Goal: Task Accomplishment & Management: Use online tool/utility

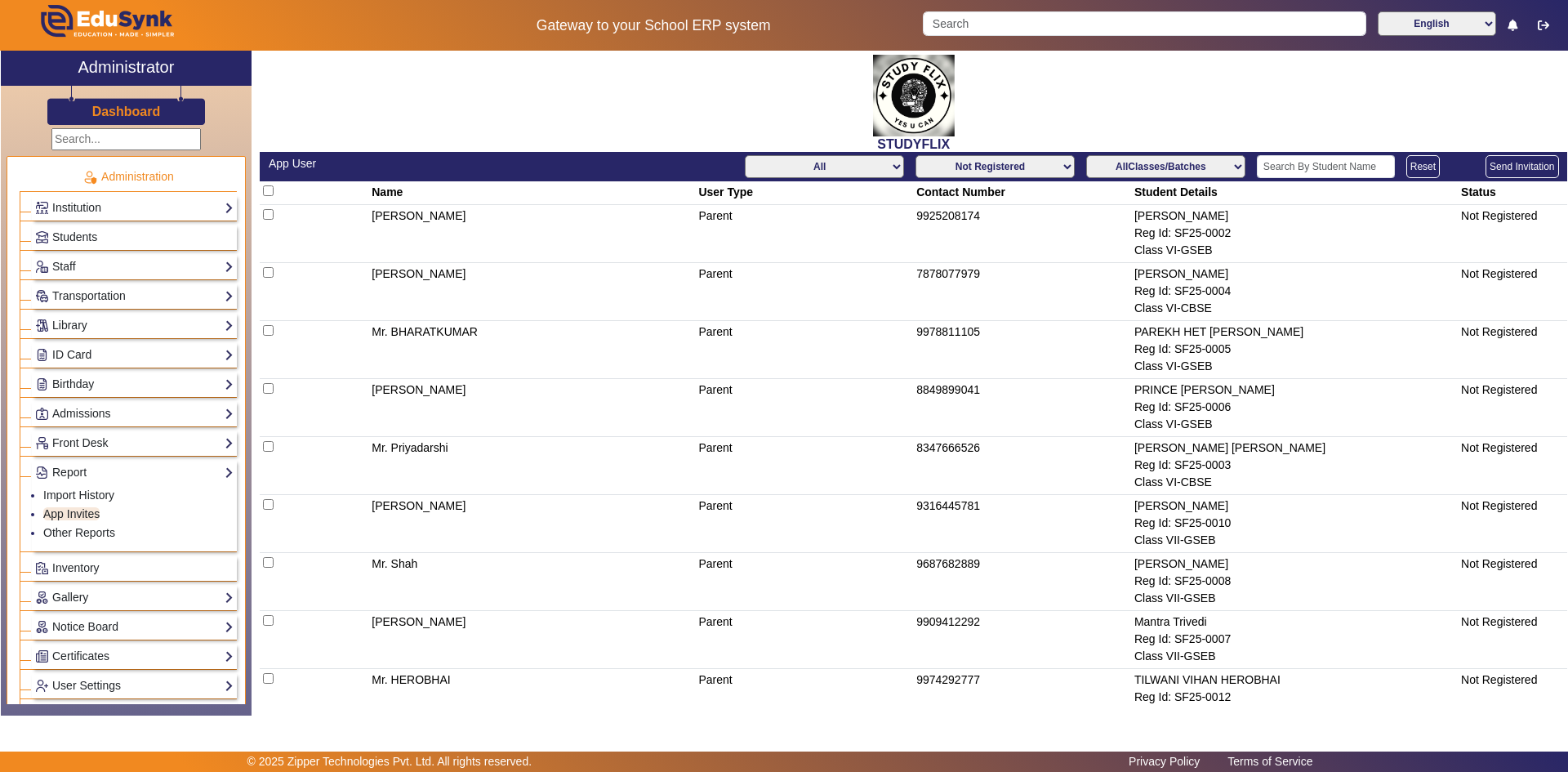
scroll to position [510, 0]
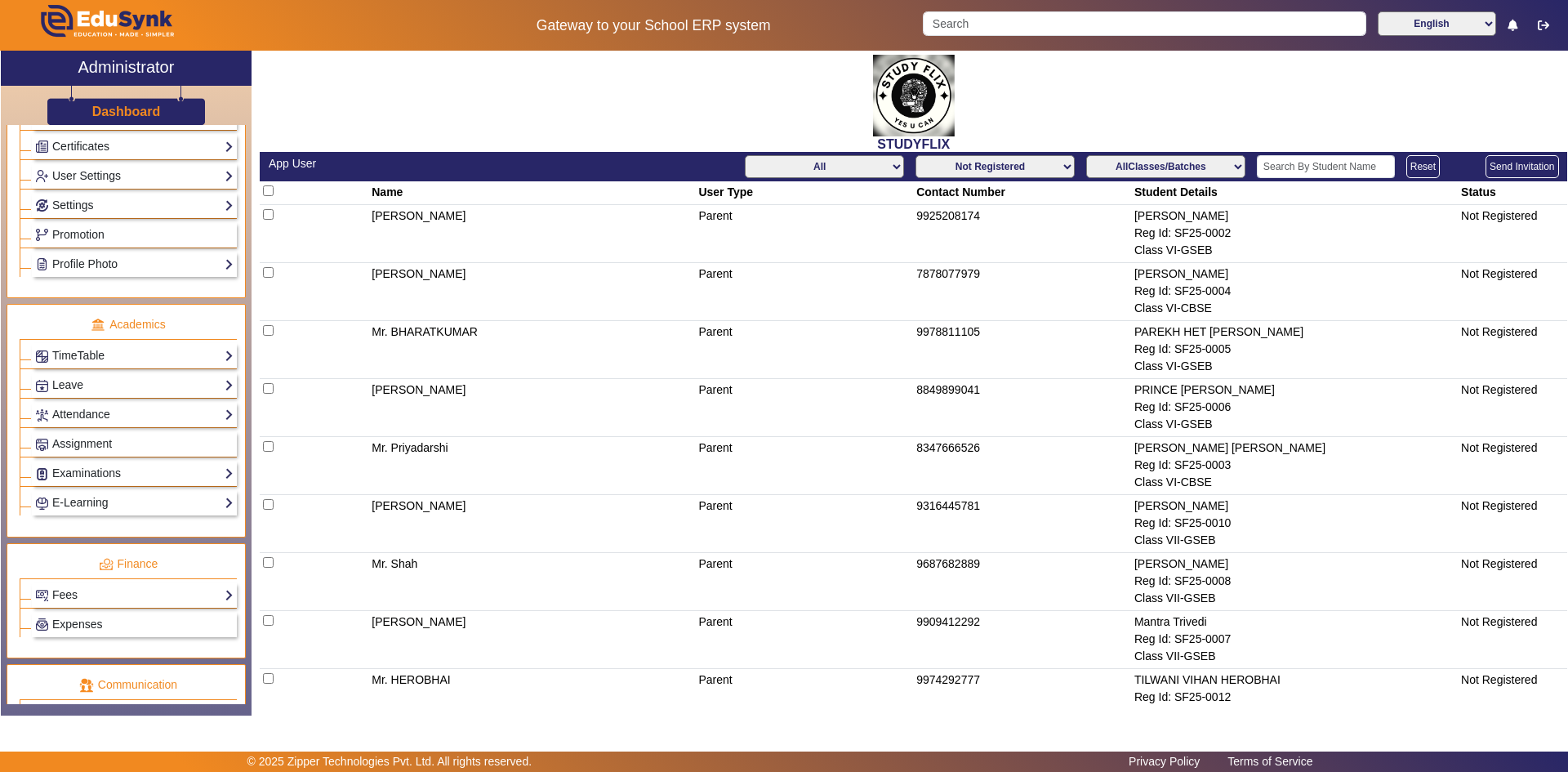
click at [1003, 170] on select "Not Registered Registered" at bounding box center [995, 167] width 159 height 23
click at [916, 155] on select "Not Registered Registered" at bounding box center [995, 167] width 159 height 23
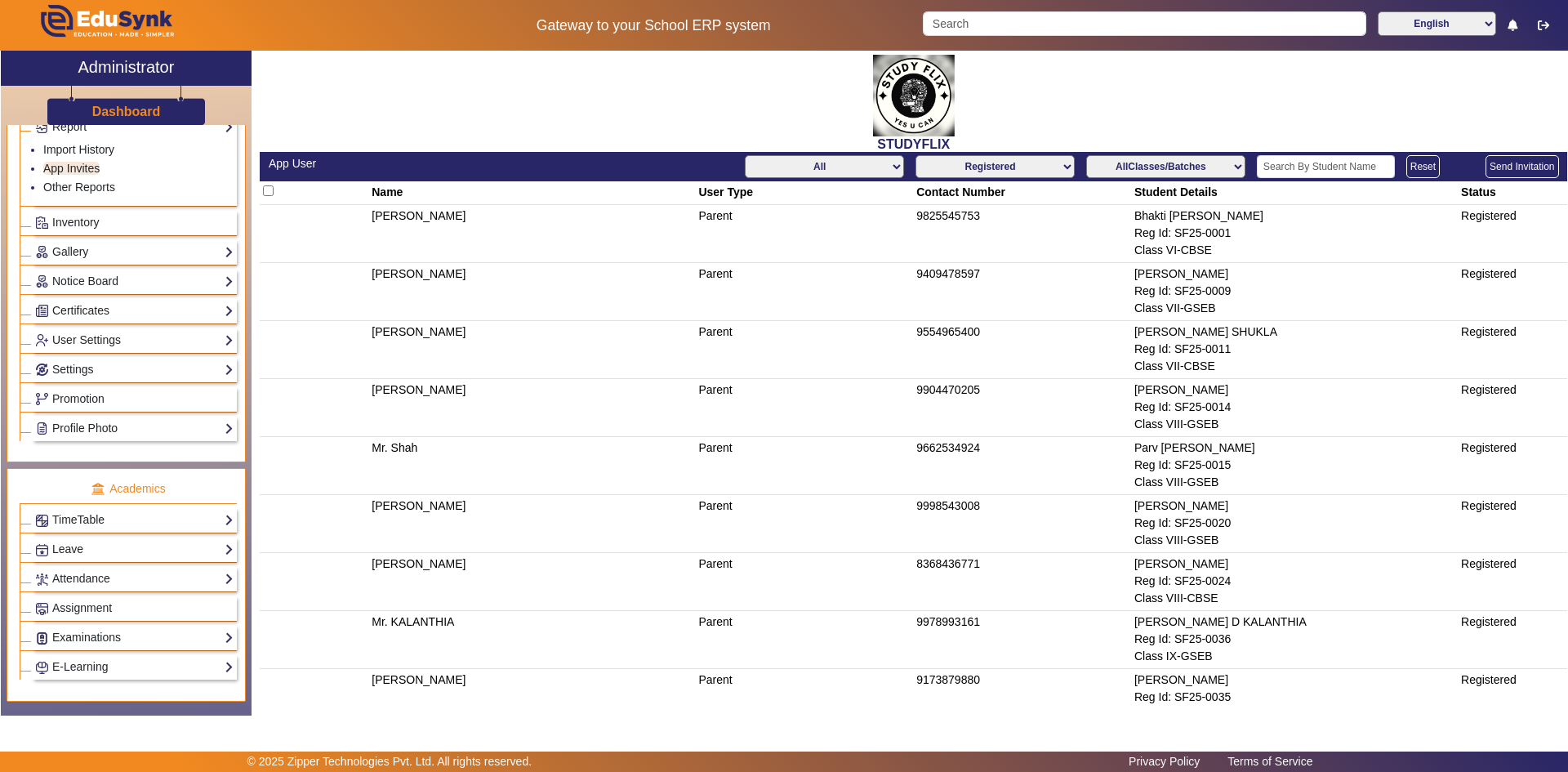
scroll to position [326, 0]
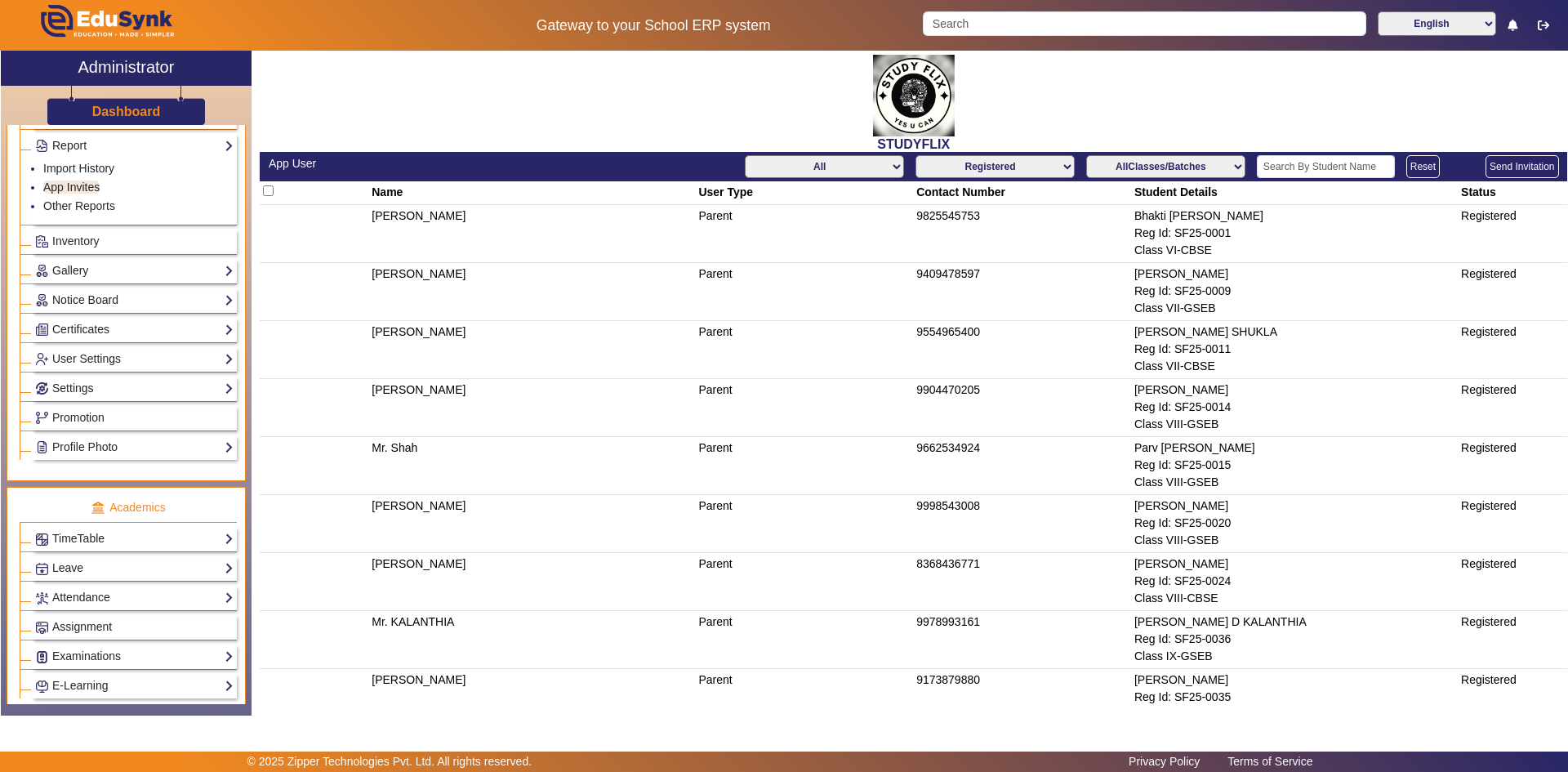
click at [1489, 165] on button "Send Invitation" at bounding box center [1522, 167] width 73 height 23
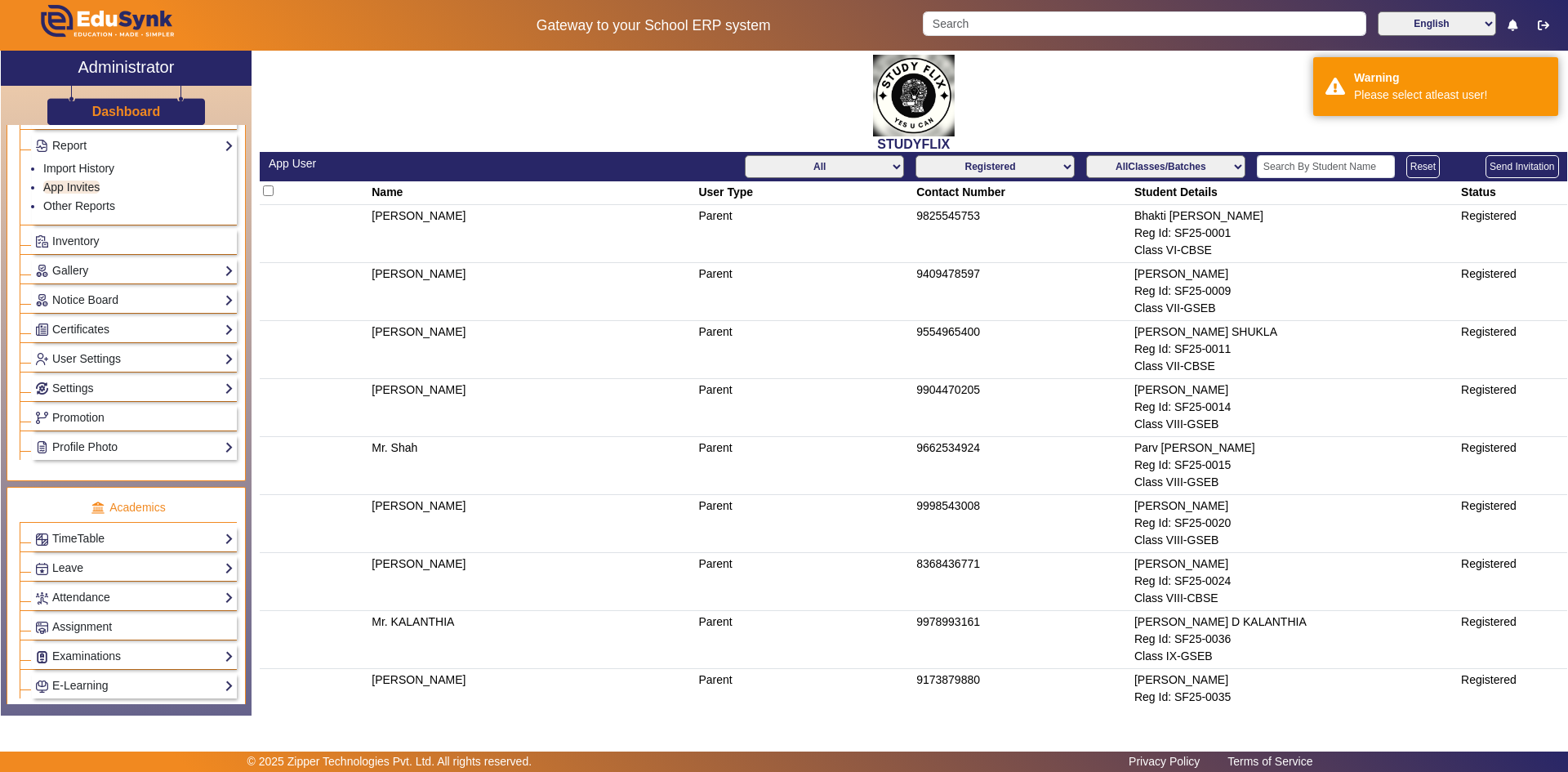
click at [962, 170] on select "Not Registered Registered" at bounding box center [995, 167] width 159 height 23
select select "not_registered"
click at [916, 155] on select "Not Registered Registered" at bounding box center [995, 167] width 159 height 23
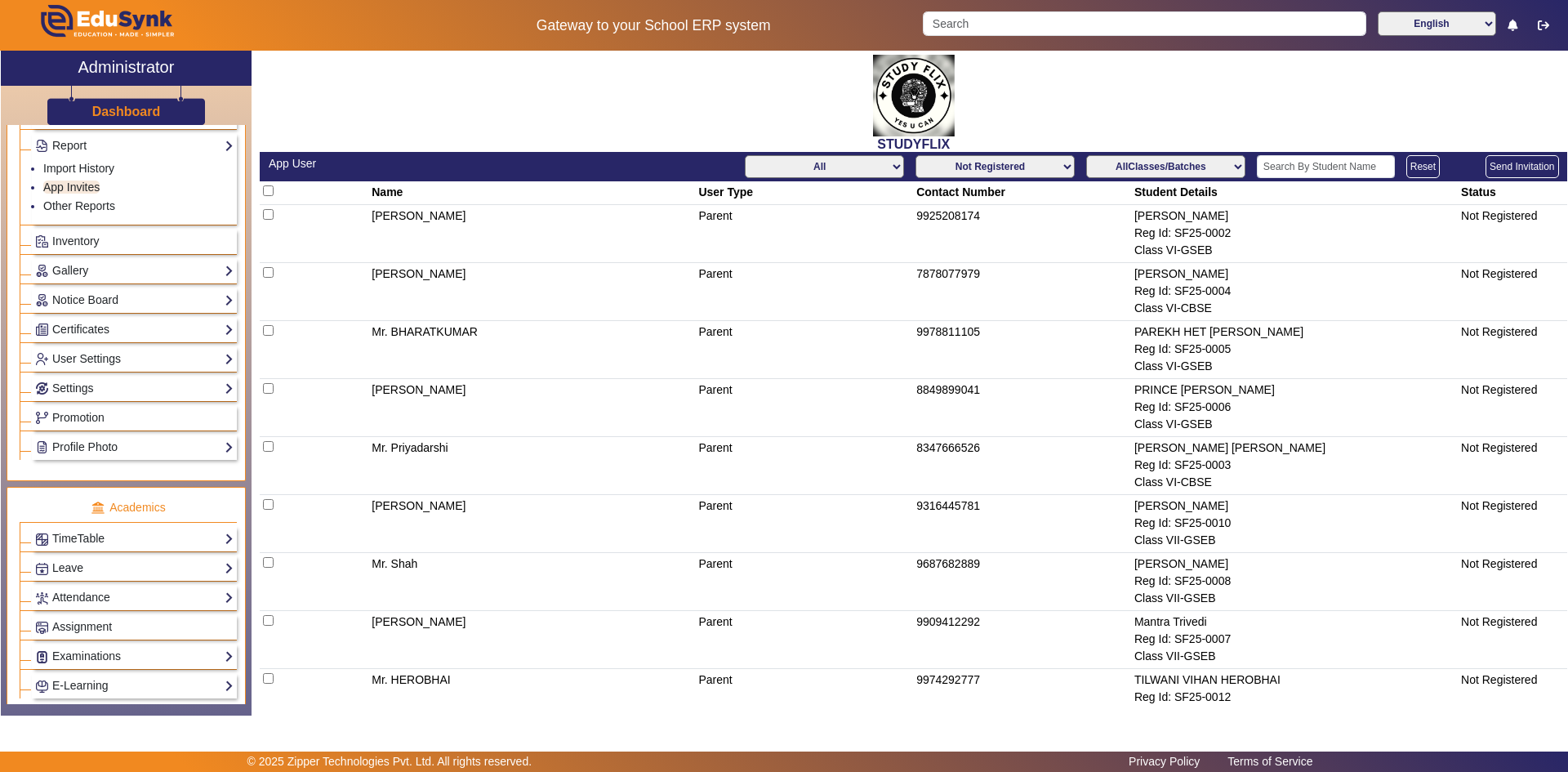
click at [272, 191] on input "checkbox" at bounding box center [268, 190] width 10 height 10
checkbox input "true"
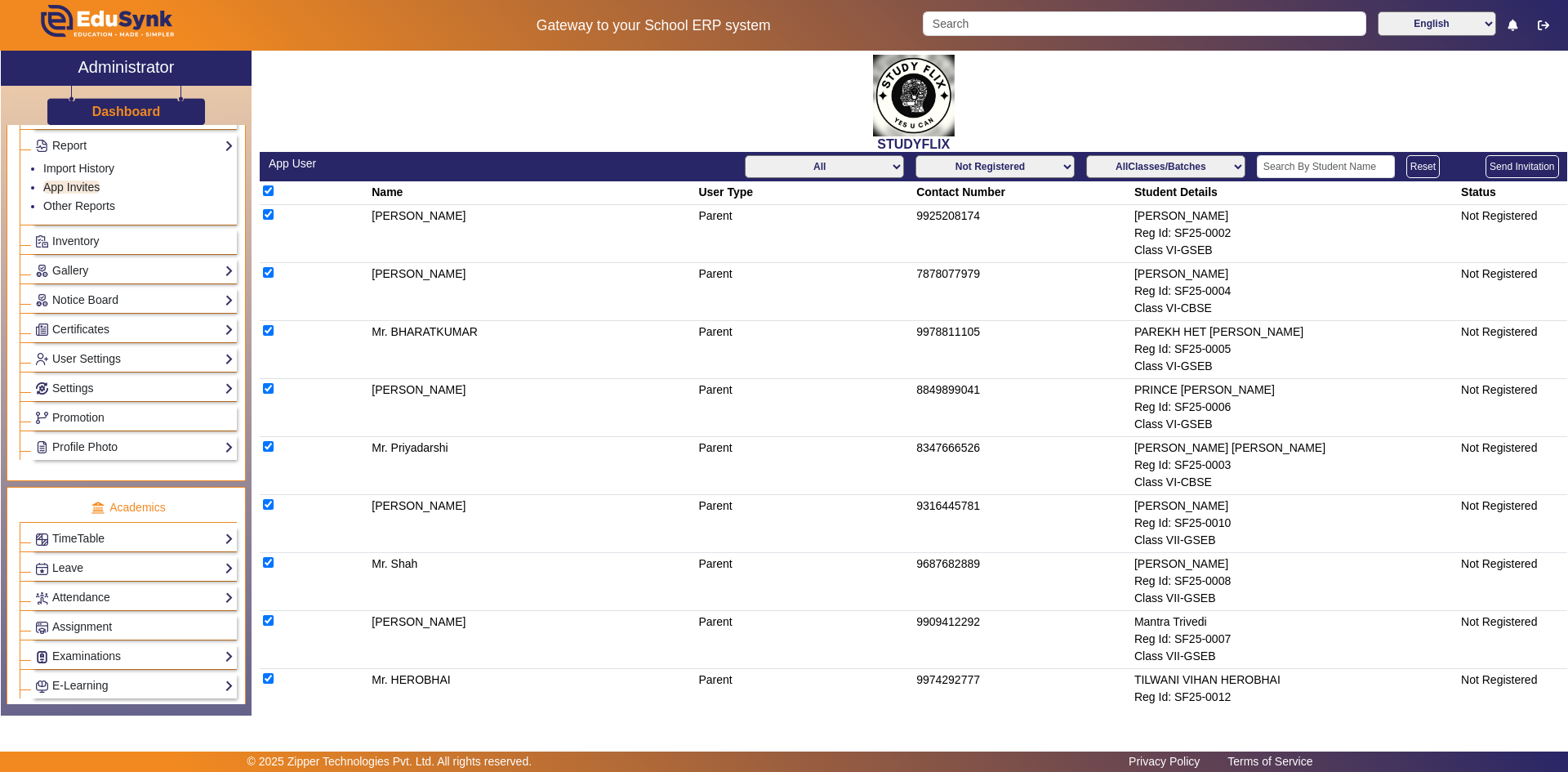
checkbox input "true"
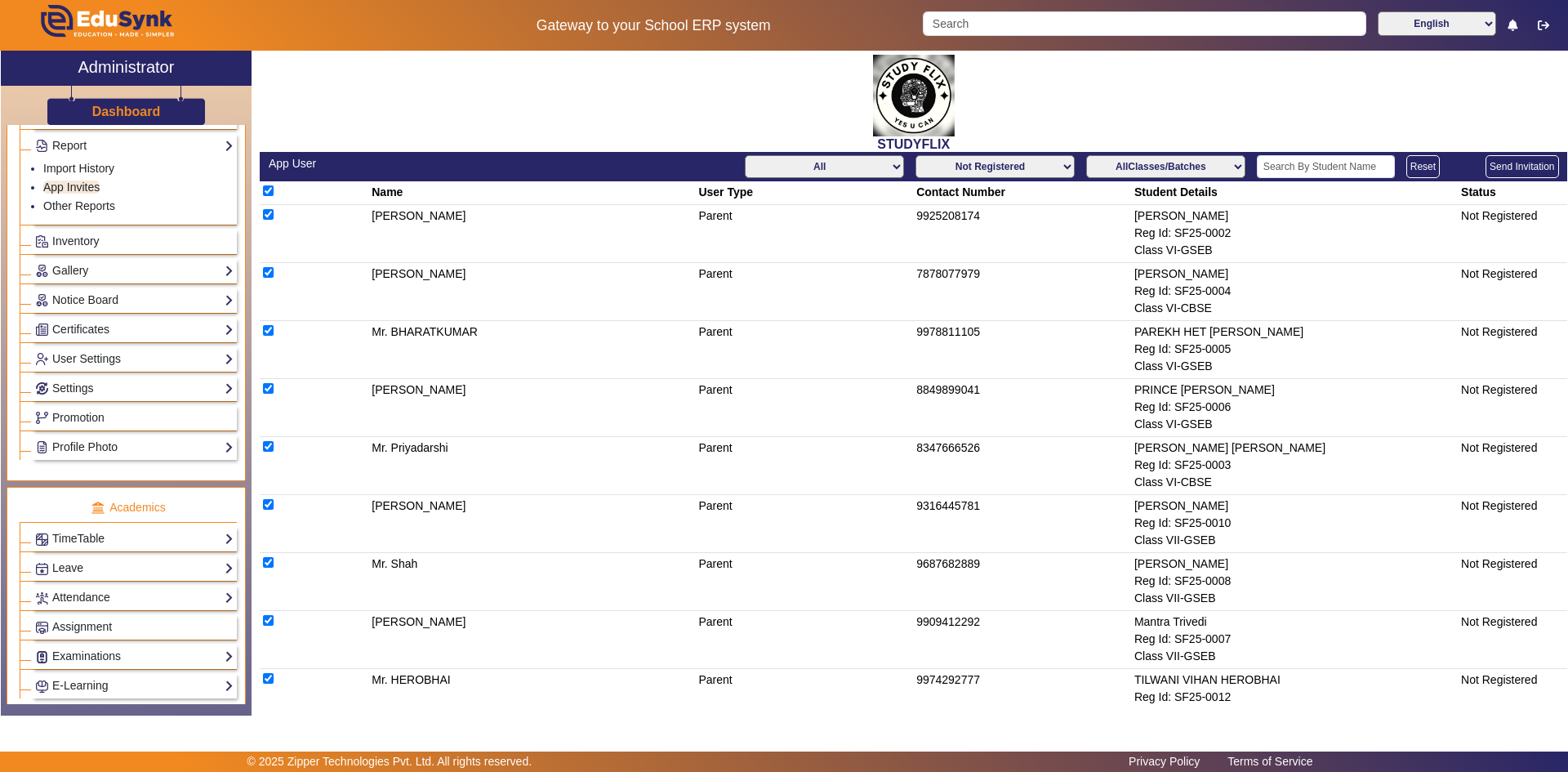
checkbox input "true"
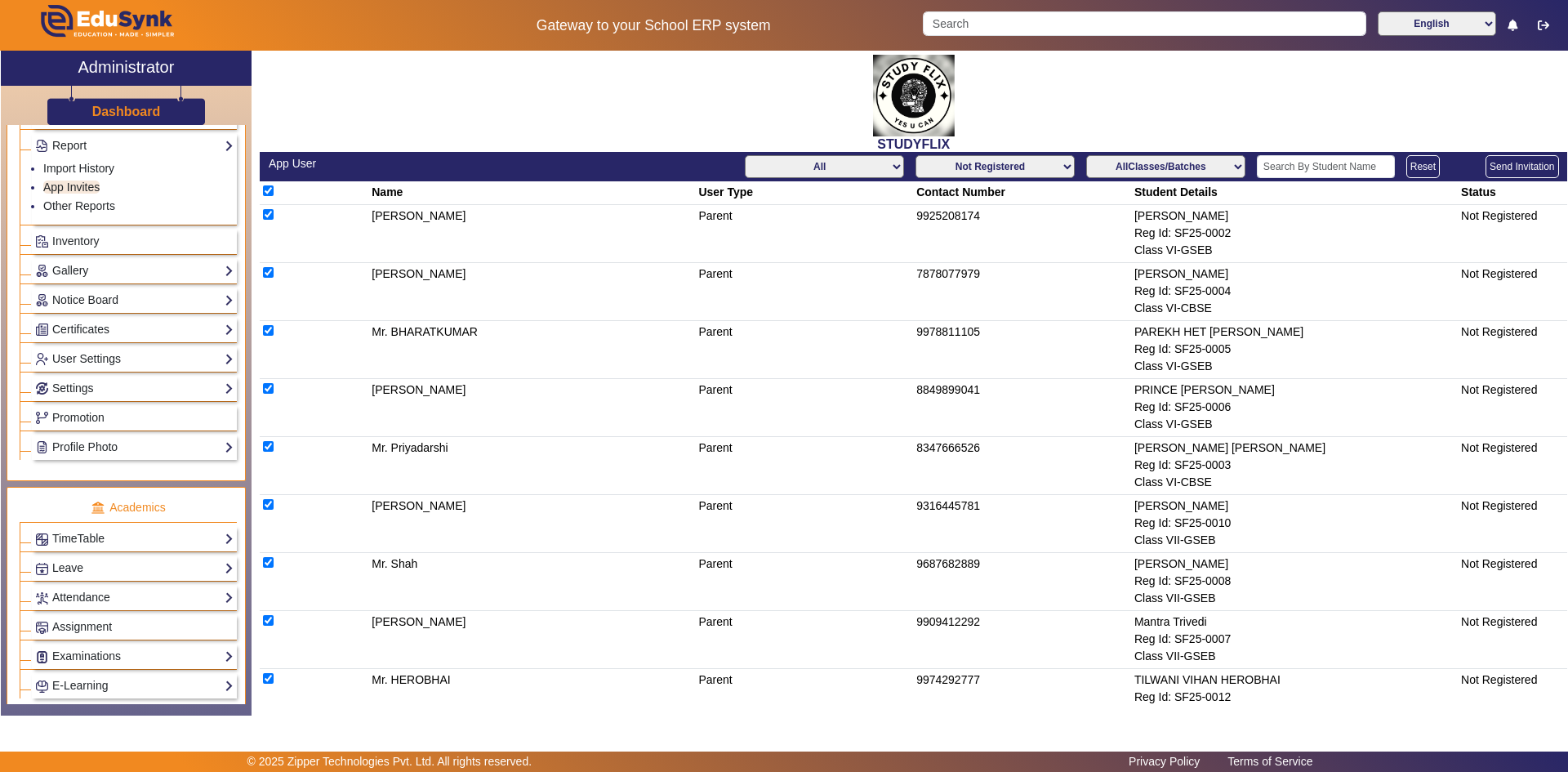
checkbox input "true"
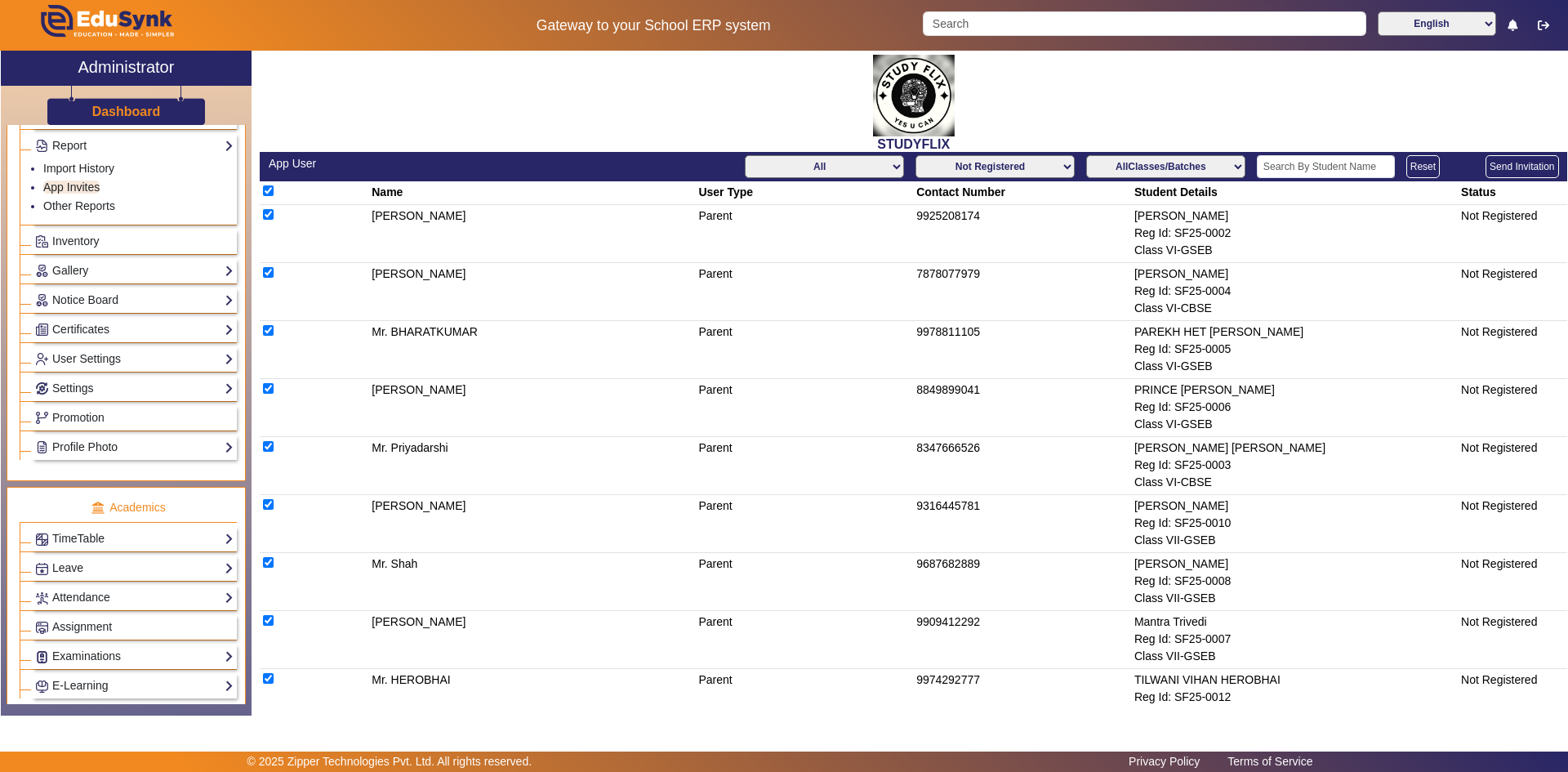
checkbox input "true"
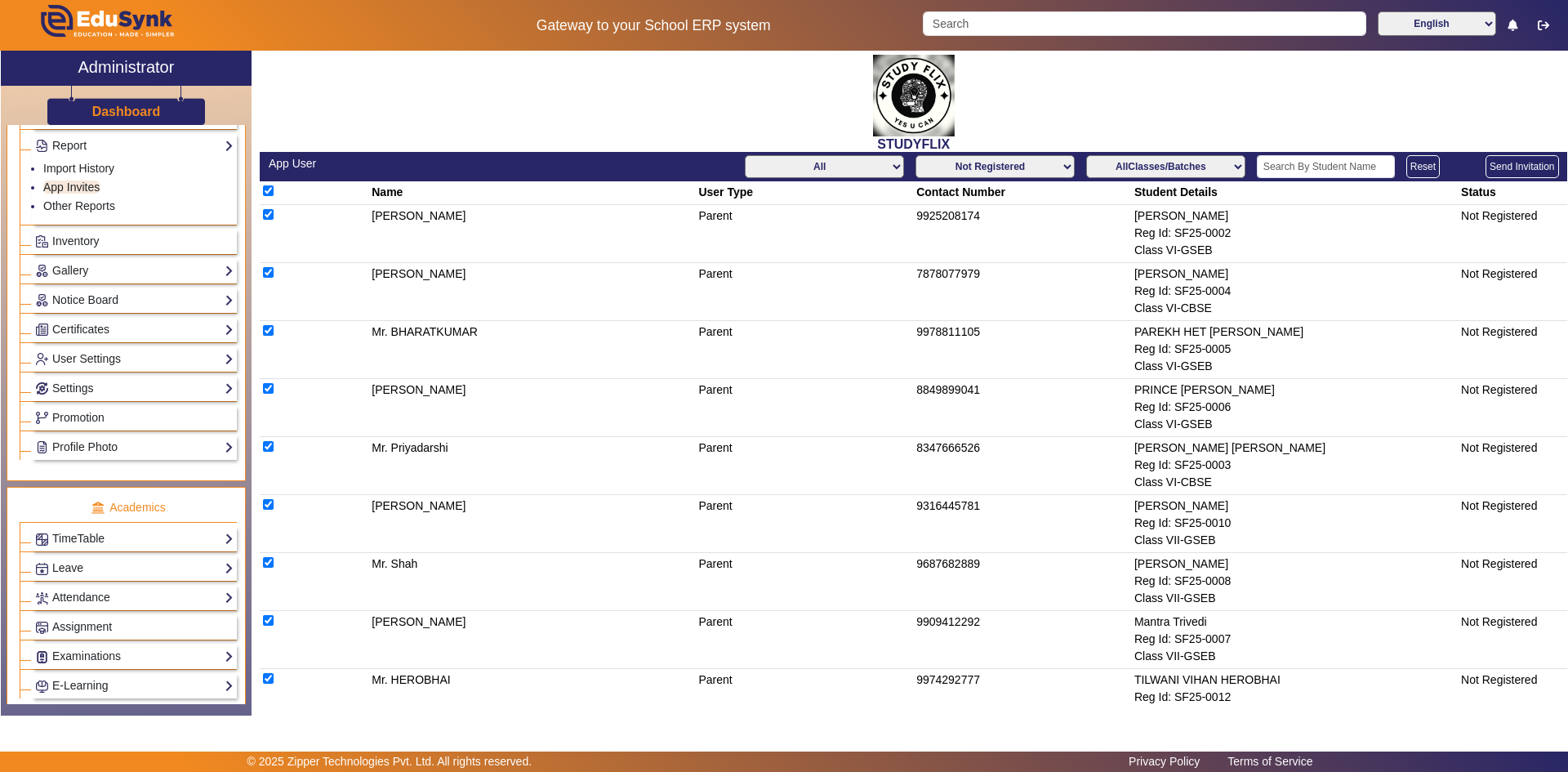
checkbox input "true"
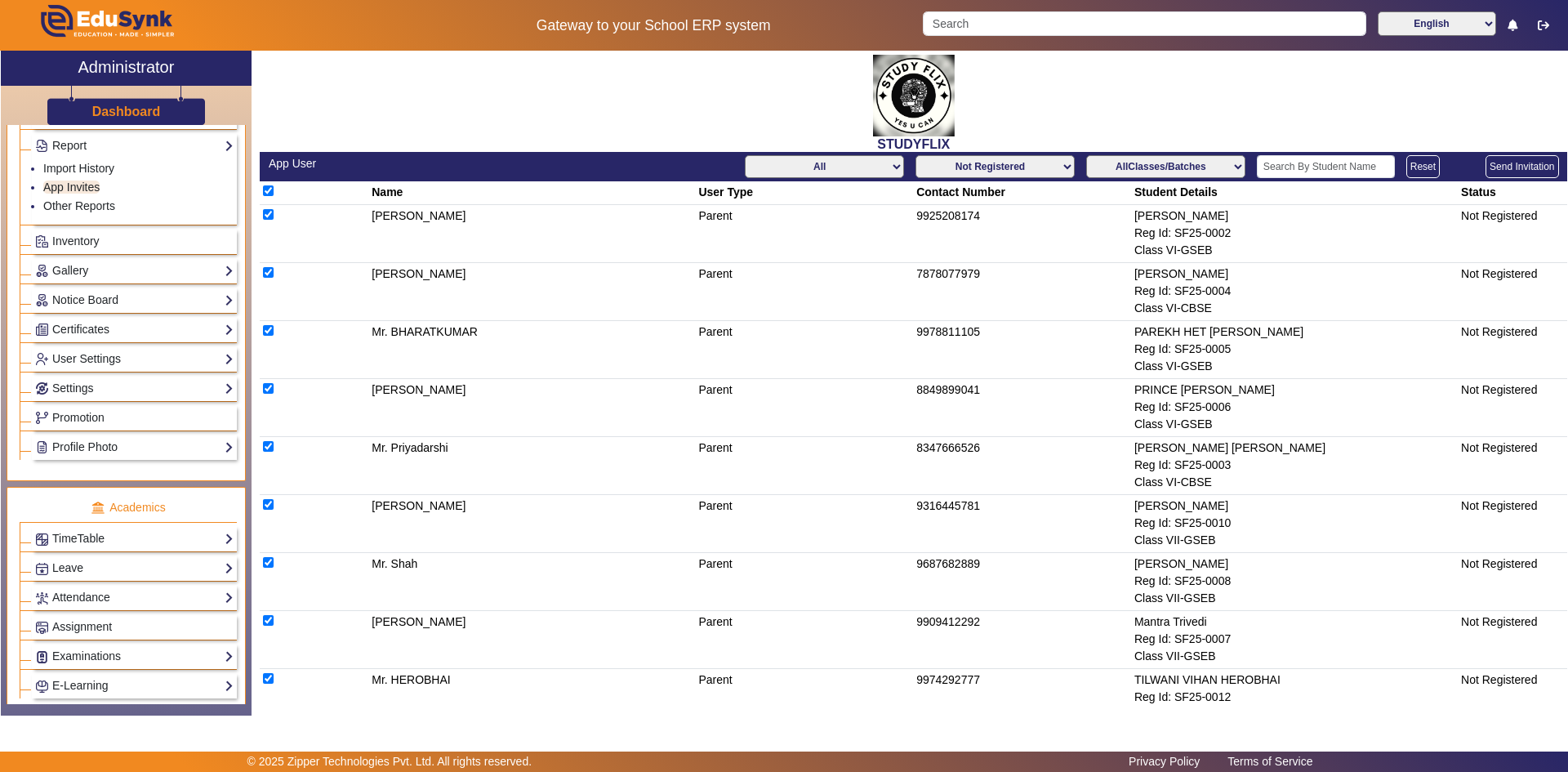
checkbox input "true"
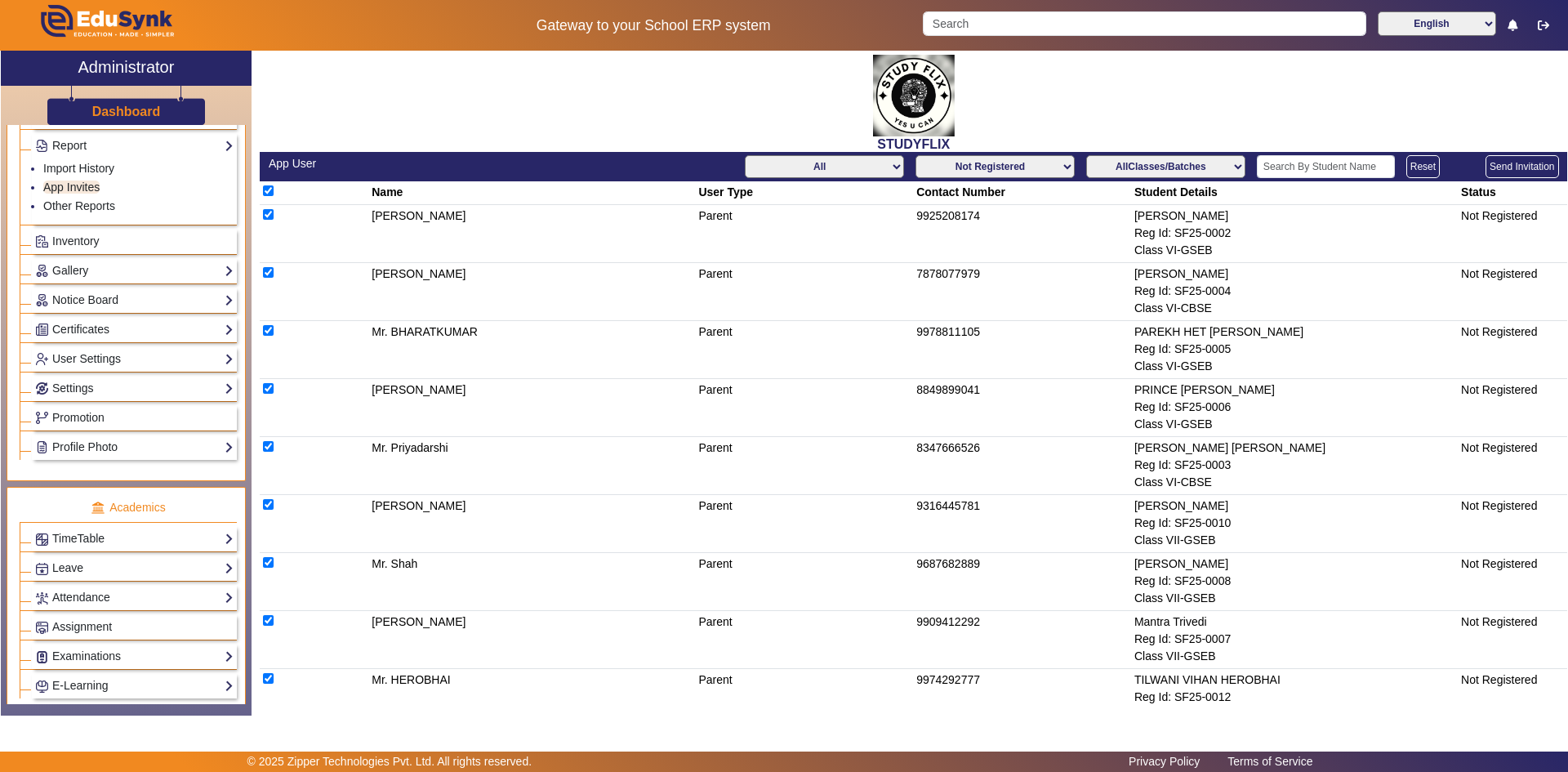
checkbox input "true"
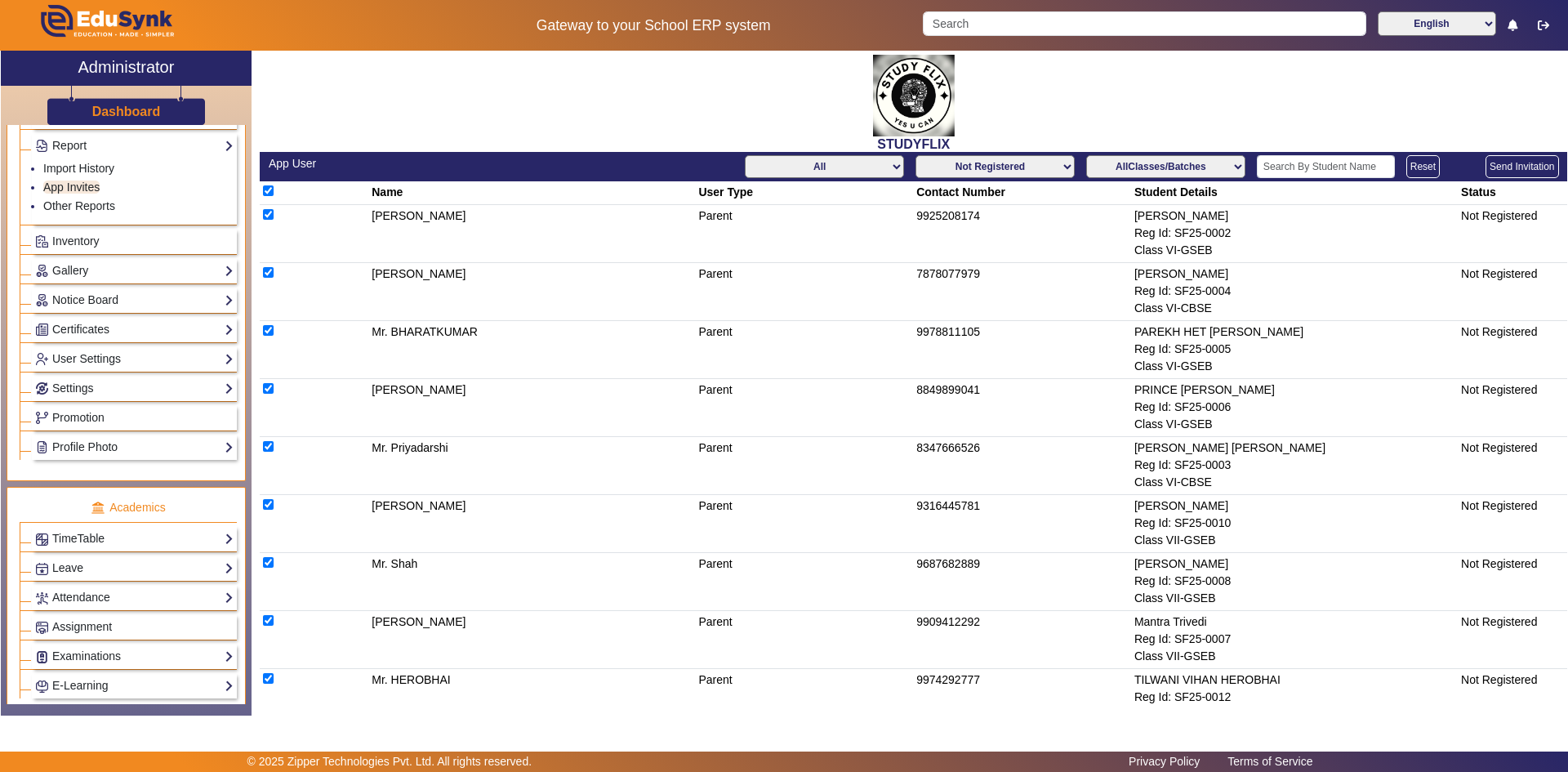
checkbox input "true"
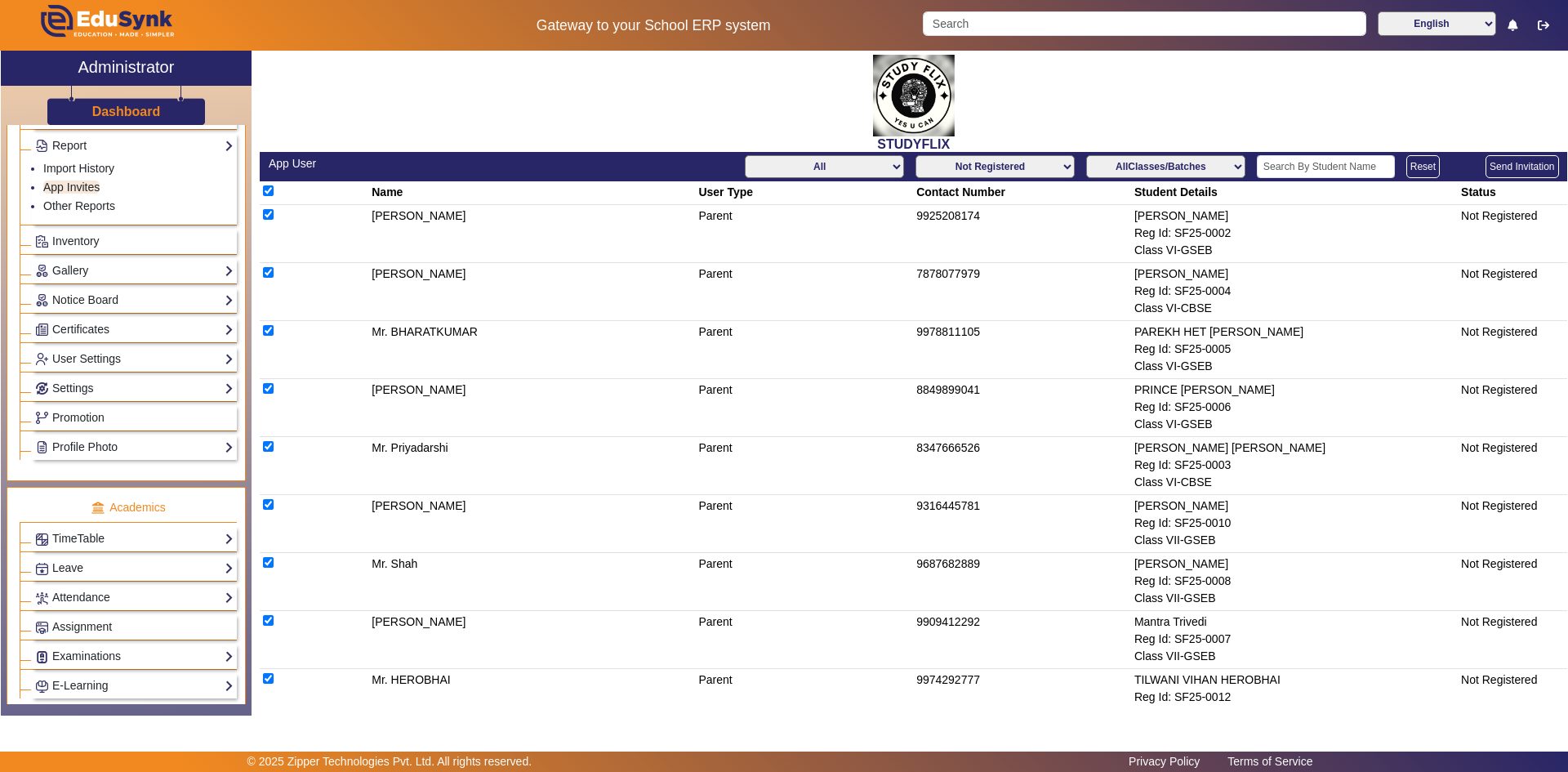
checkbox input "true"
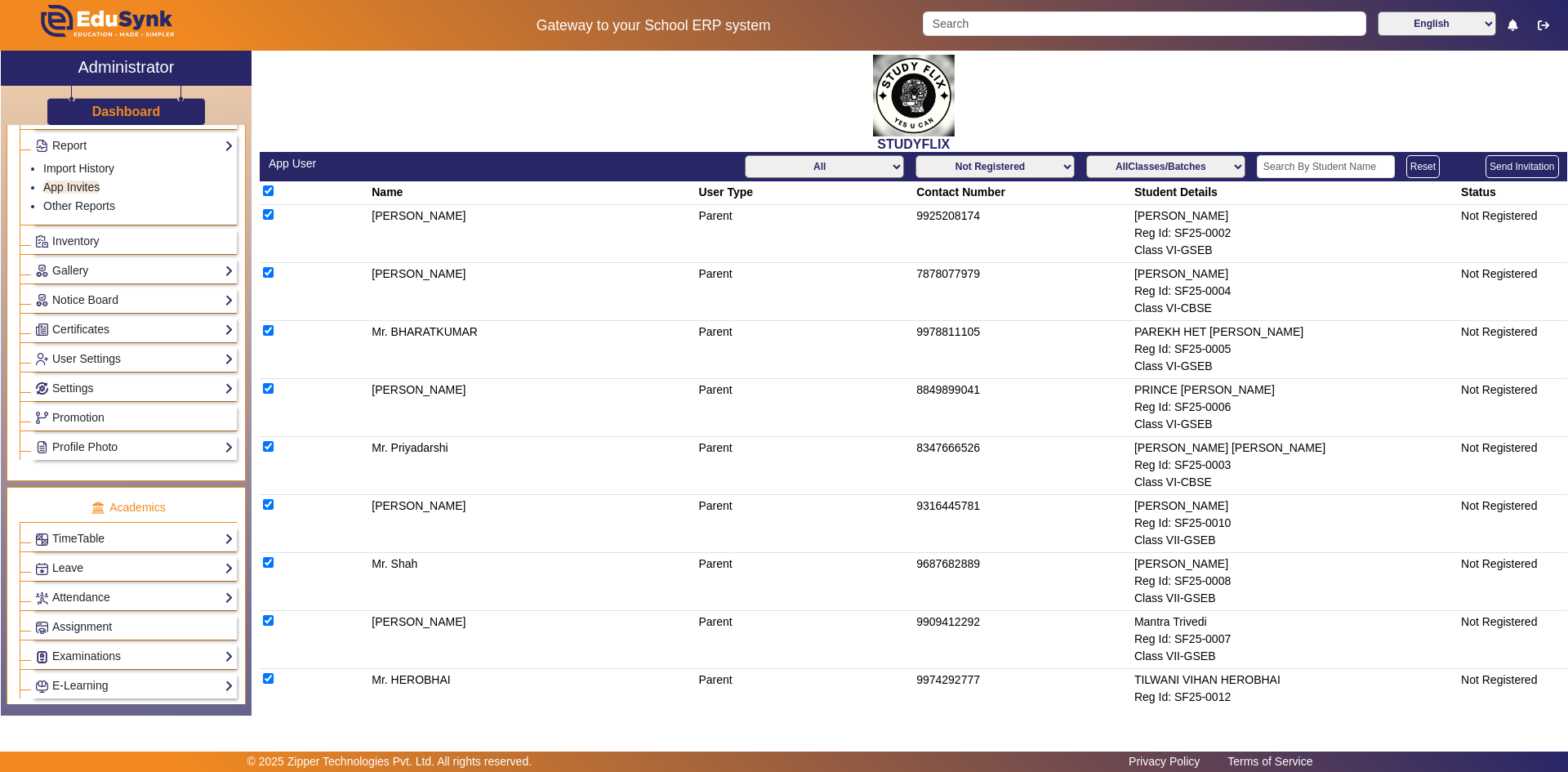
checkbox input "true"
click at [1500, 170] on button "Send Invitation" at bounding box center [1522, 167] width 73 height 23
checkbox input "false"
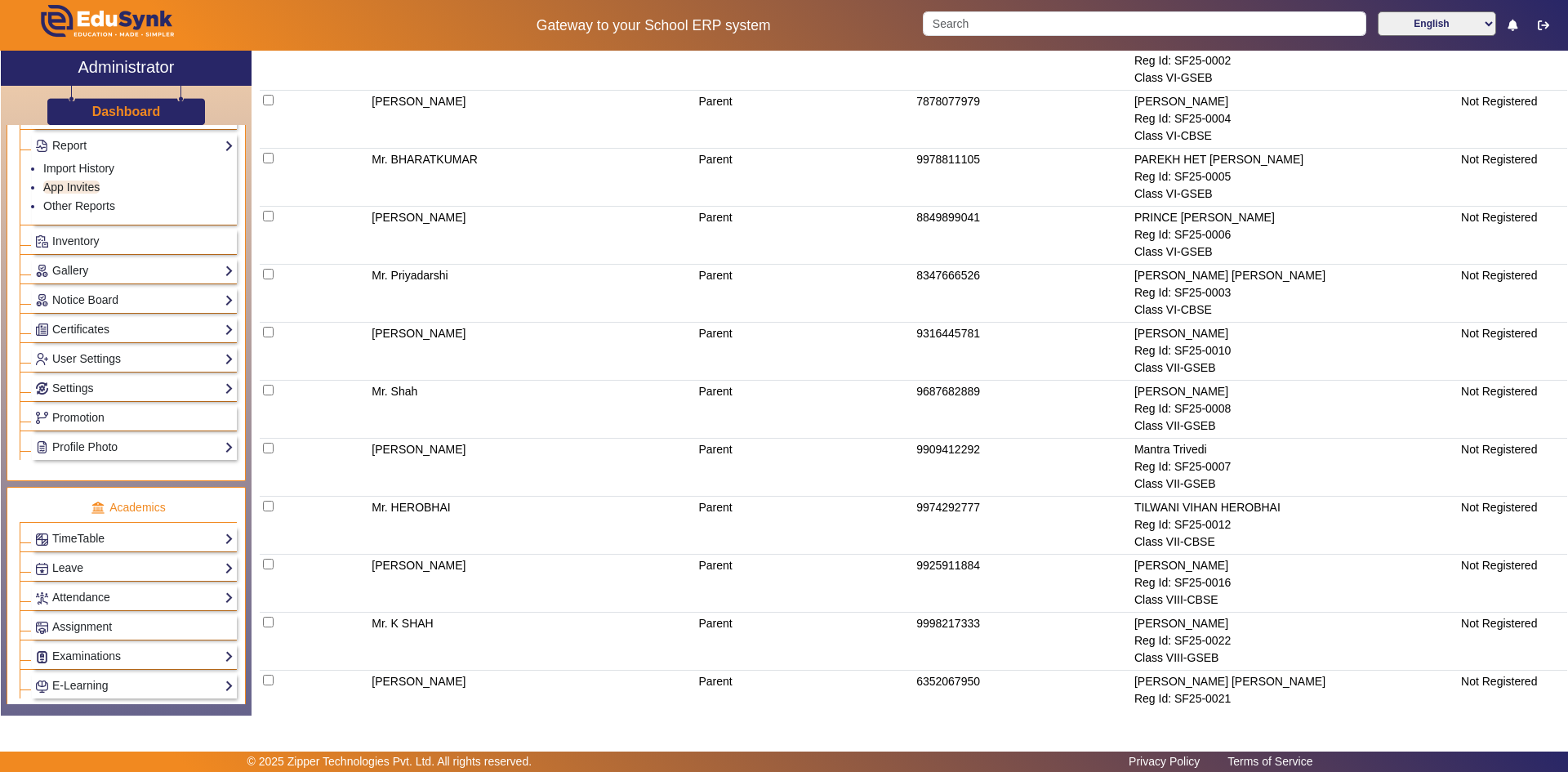
scroll to position [0, 0]
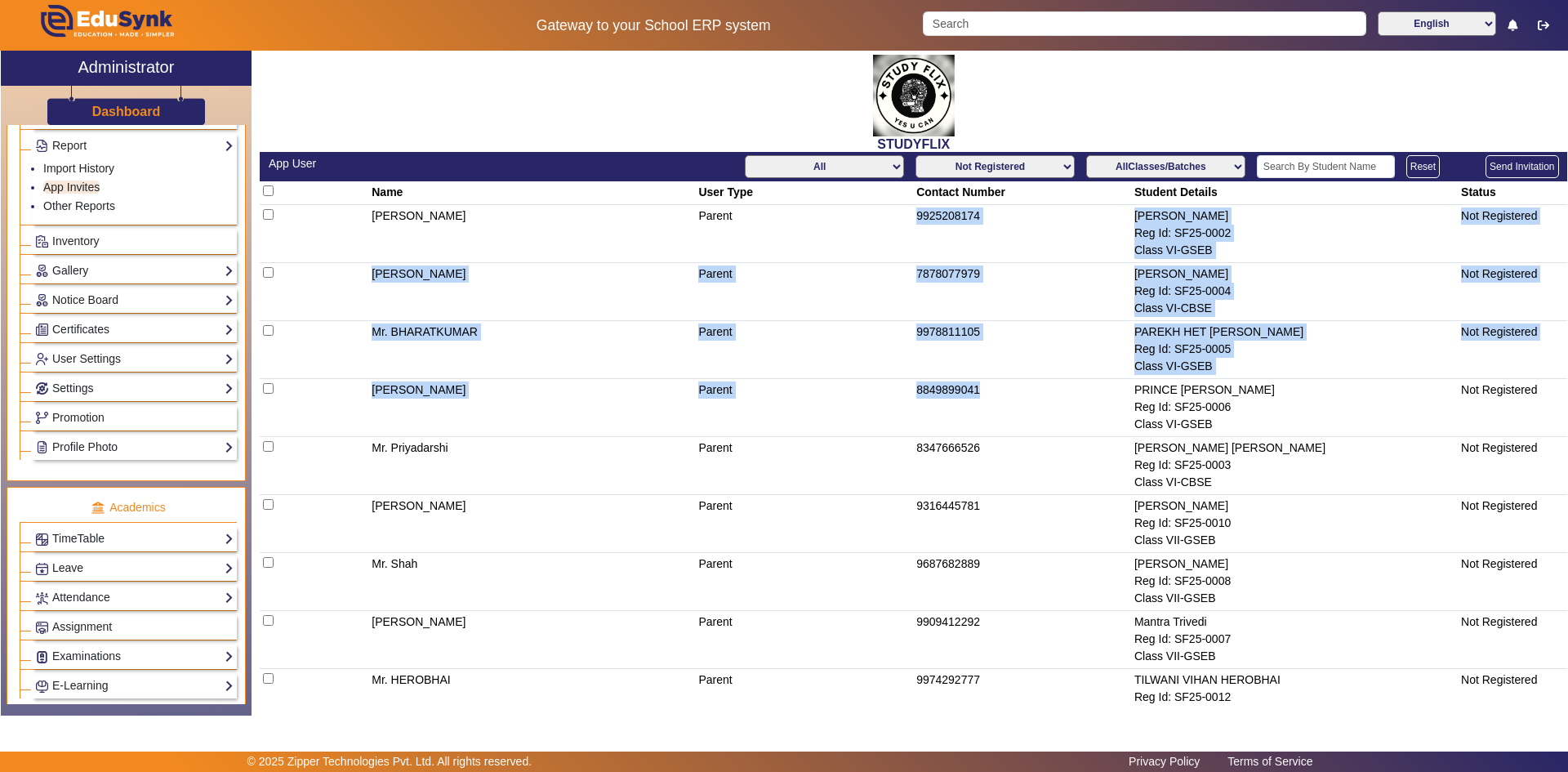
drag, startPoint x: 899, startPoint y: 218, endPoint x: 1101, endPoint y: 411, distance: 279.4
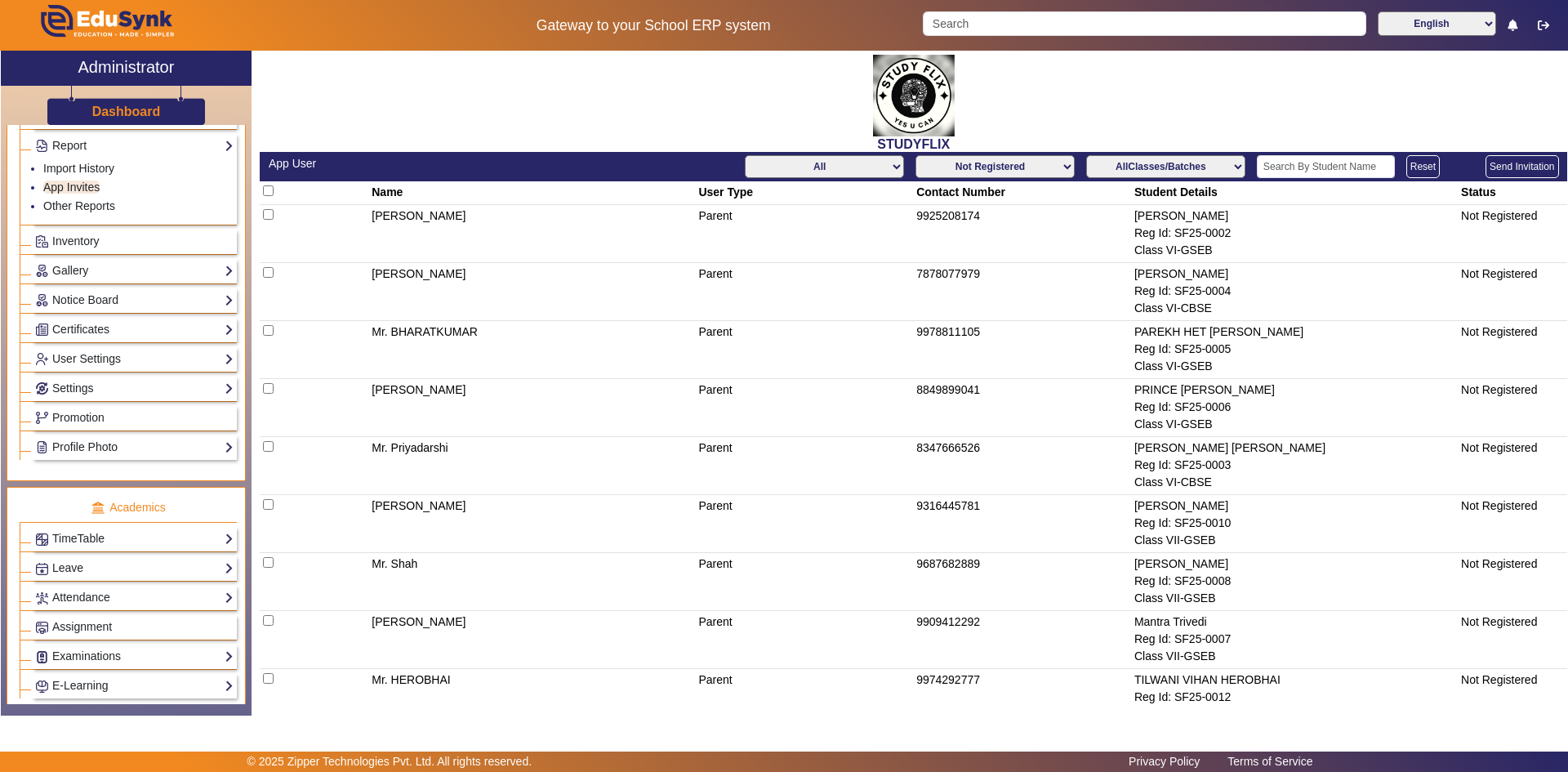
click at [1117, 111] on div "STUDYFLIX" at bounding box center [913, 101] width 1308 height 101
drag, startPoint x: 907, startPoint y: 218, endPoint x: 1532, endPoint y: 230, distance: 625.1
click at [1532, 230] on tr "[PERSON_NAME] Parent 9925208174 [PERSON_NAME] Reg Id: SF25-0002 Class VI-GSEB N…" at bounding box center [913, 234] width 1308 height 58
copy tr "9925208174 [PERSON_NAME] Reg Id: SF25-0002 Class VI-GSEB Not Registered"
drag, startPoint x: 909, startPoint y: 267, endPoint x: 1217, endPoint y: 309, distance: 310.9
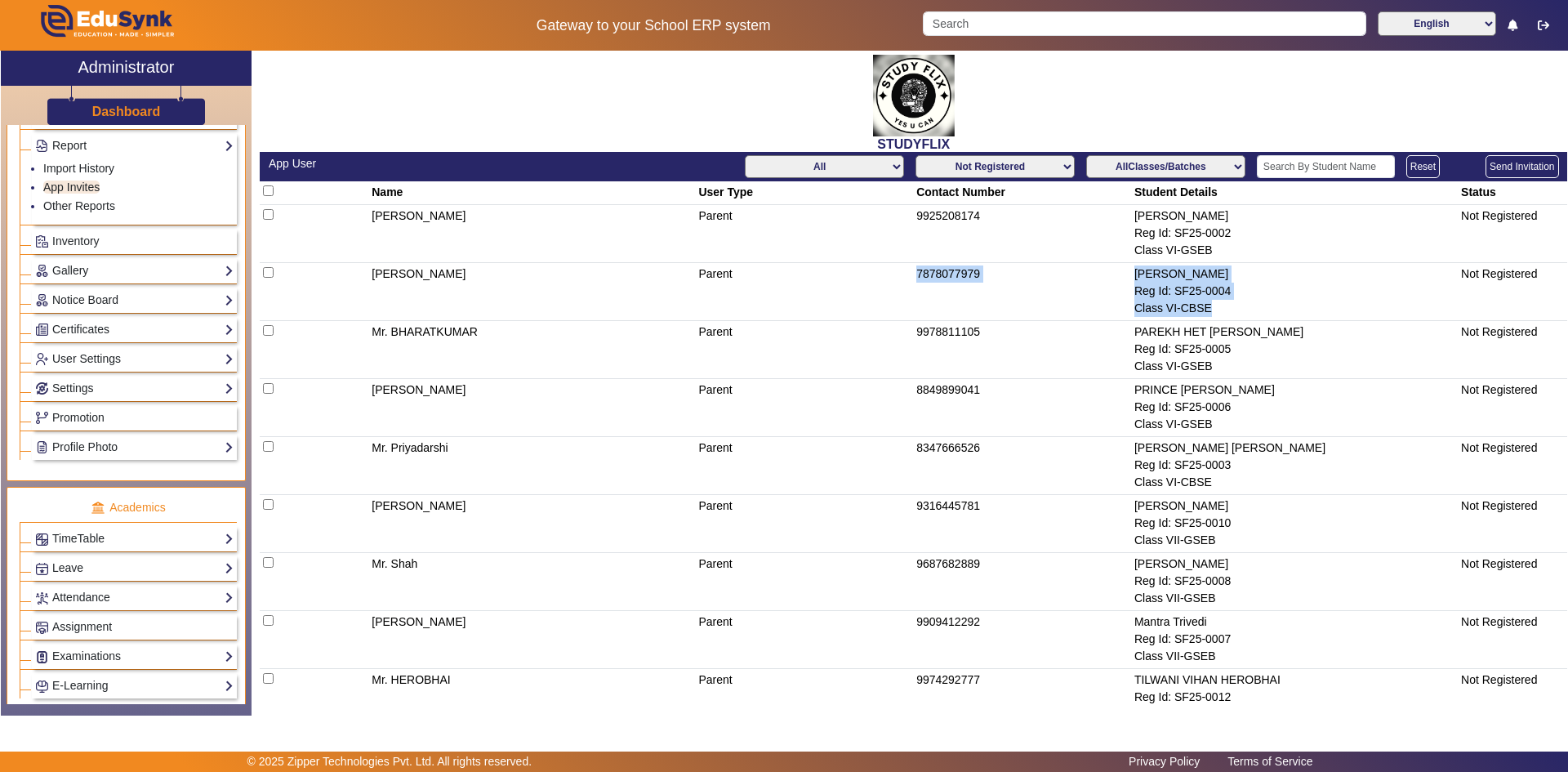
click at [1217, 309] on tr "[PERSON_NAME] Parent 7878077979 [PERSON_NAME] Reg Id: SF25-0004 Class VI-CBSE N…" at bounding box center [913, 291] width 1308 height 58
copy tr "7878077979 [PERSON_NAME] Reg Id: SF25-0004 Class VI-CBSE Not Registered"
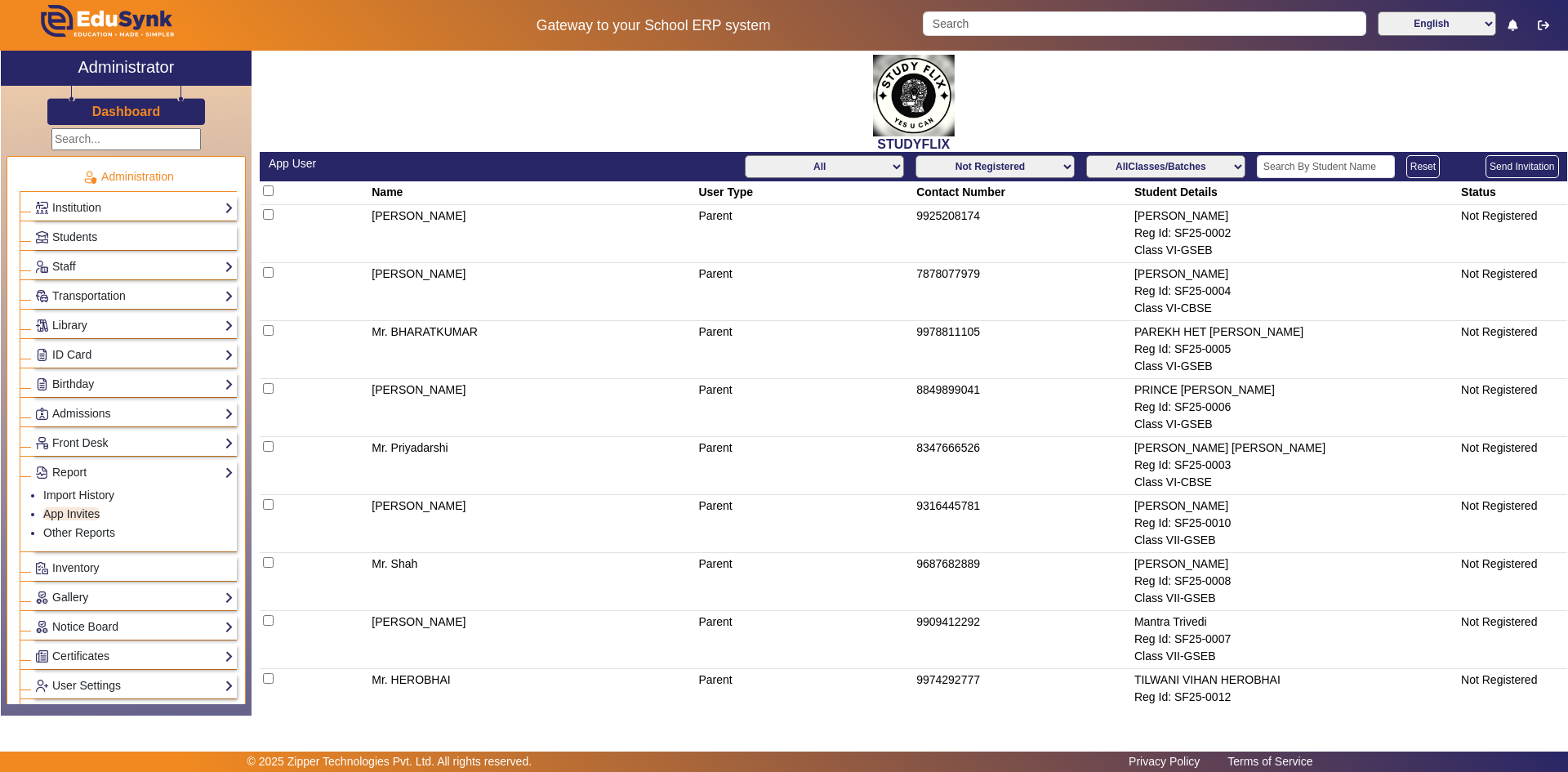
click at [120, 138] on input "text" at bounding box center [126, 139] width 150 height 22
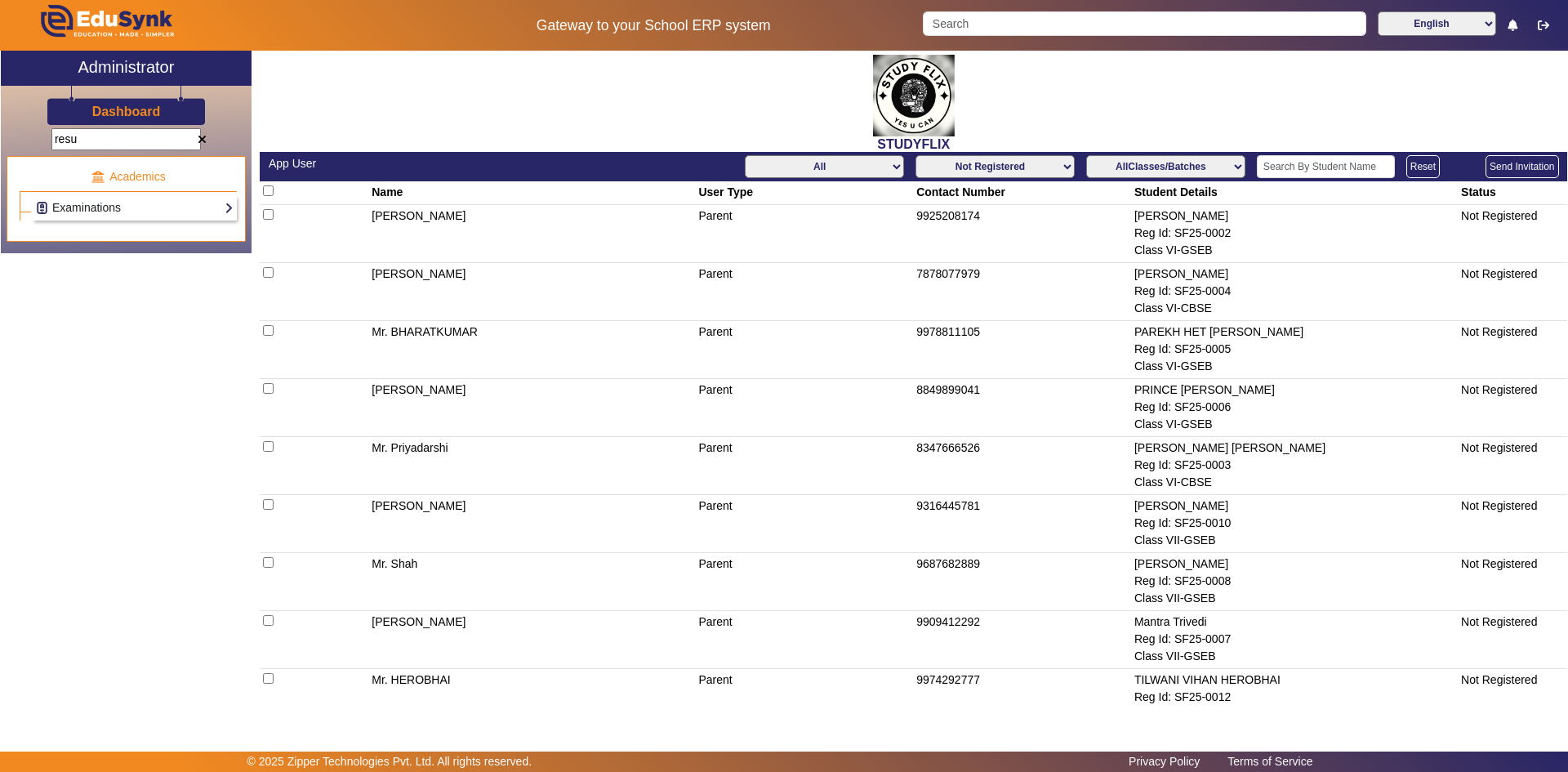
click at [90, 208] on link "Examinations" at bounding box center [134, 208] width 199 height 19
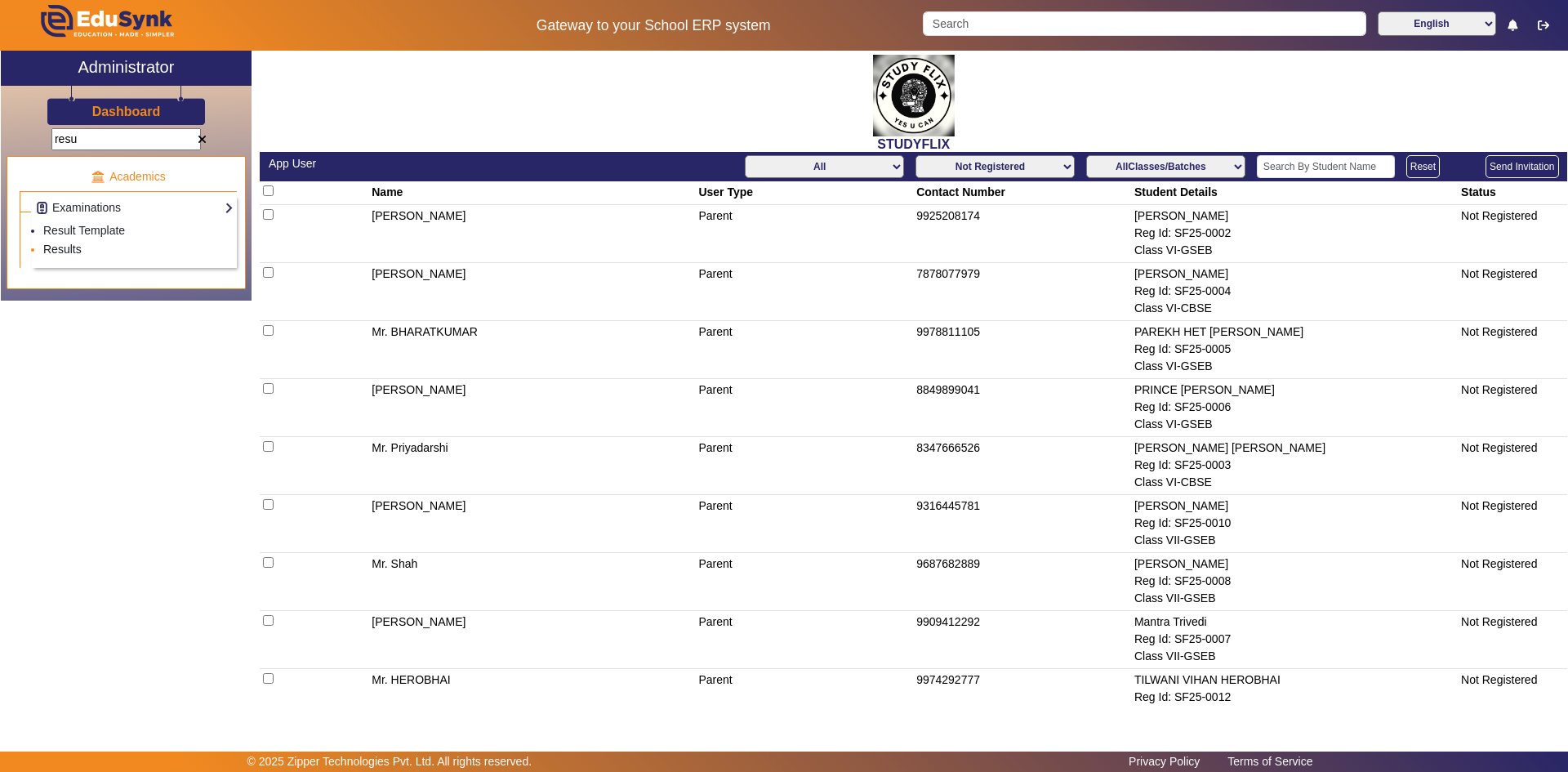
click at [75, 248] on link "Results" at bounding box center [62, 249] width 39 height 13
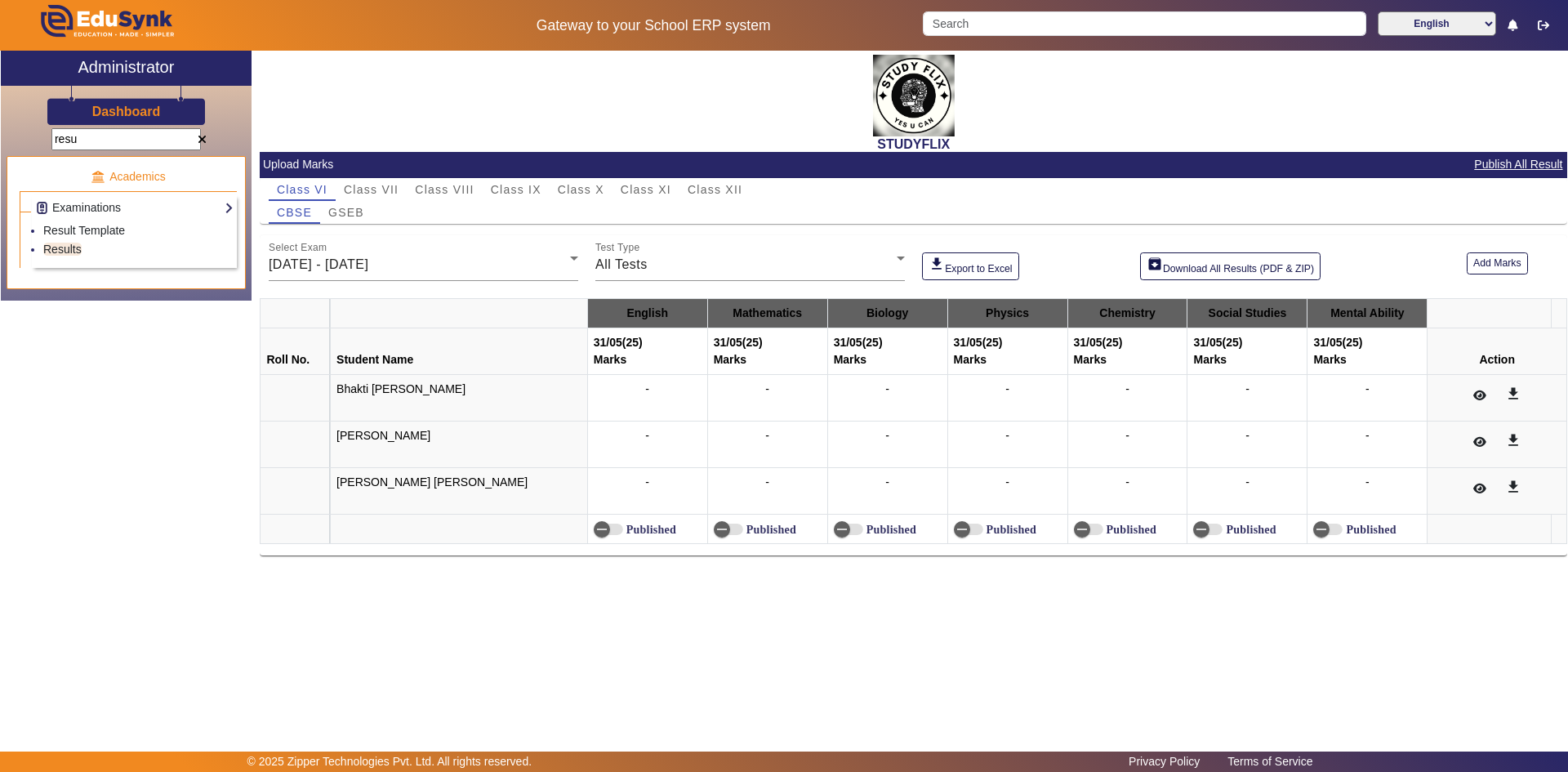
click at [625, 391] on div "-" at bounding box center [647, 397] width 108 height 34
click at [645, 391] on span "-" at bounding box center [647, 389] width 4 height 13
click at [1484, 259] on button "Add Marks" at bounding box center [1497, 263] width 62 height 22
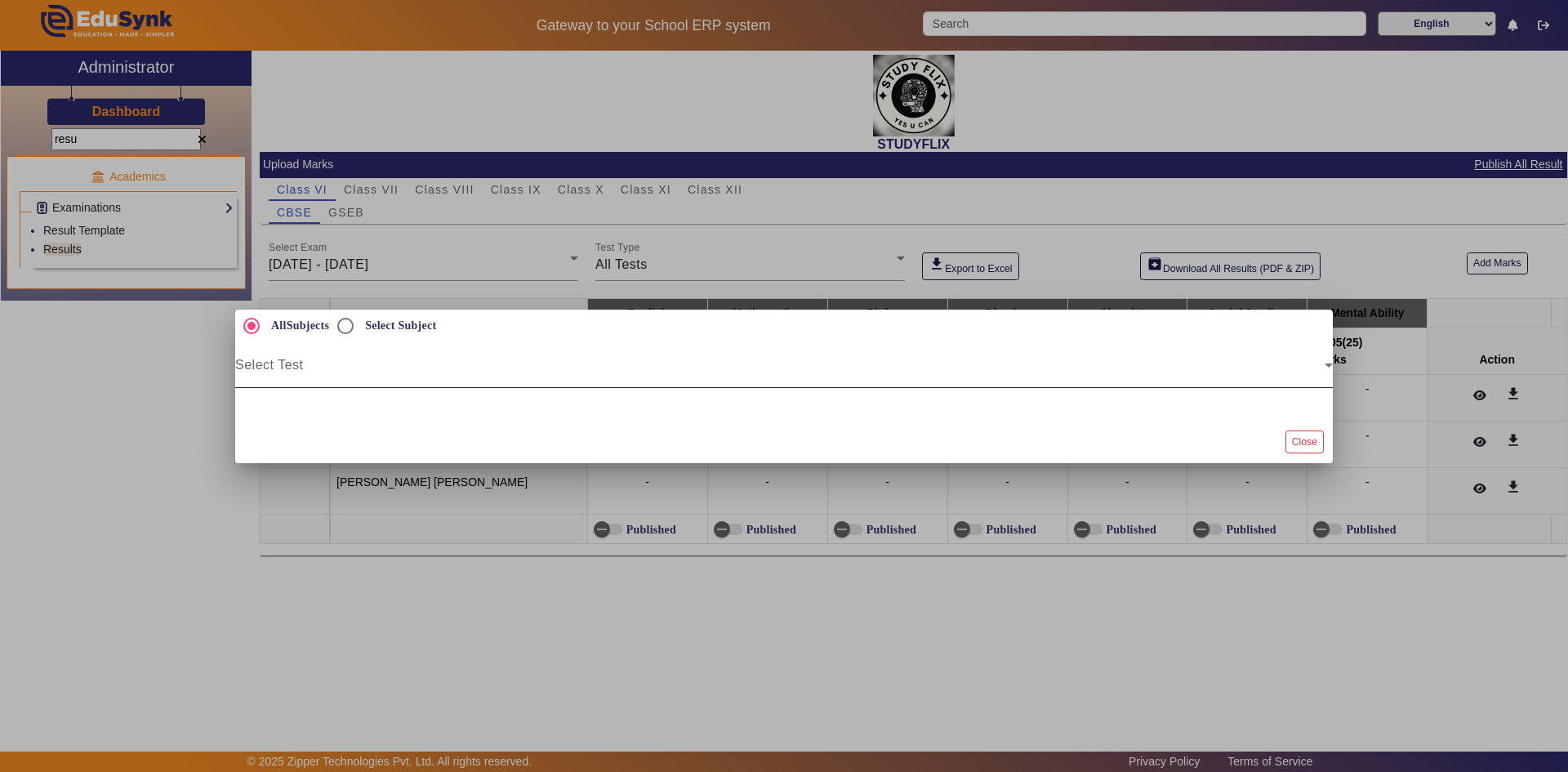
click at [310, 368] on span at bounding box center [780, 371] width 1089 height 20
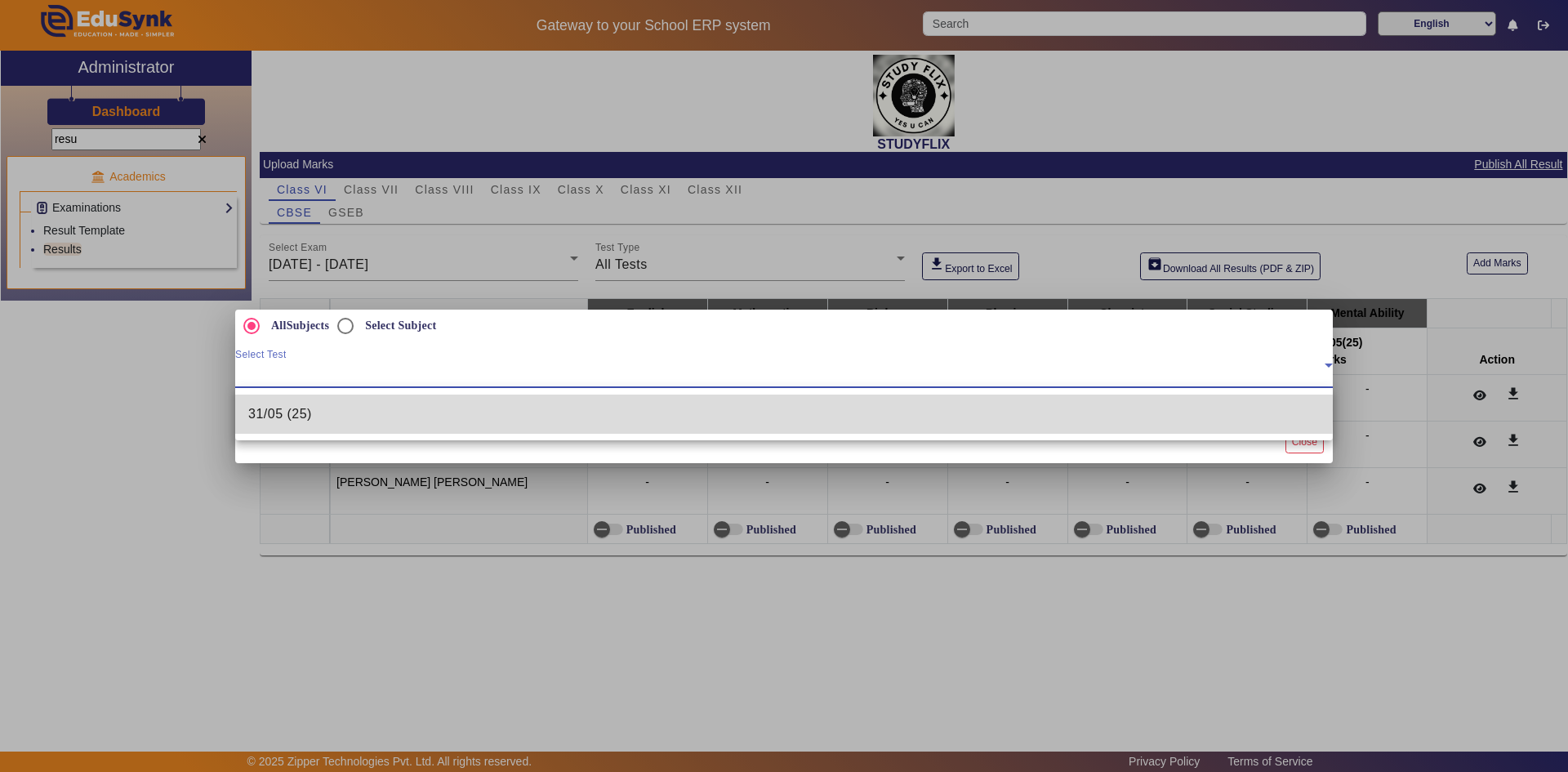
click at [310, 406] on span "31/05 (25)" at bounding box center [279, 413] width 63 height 20
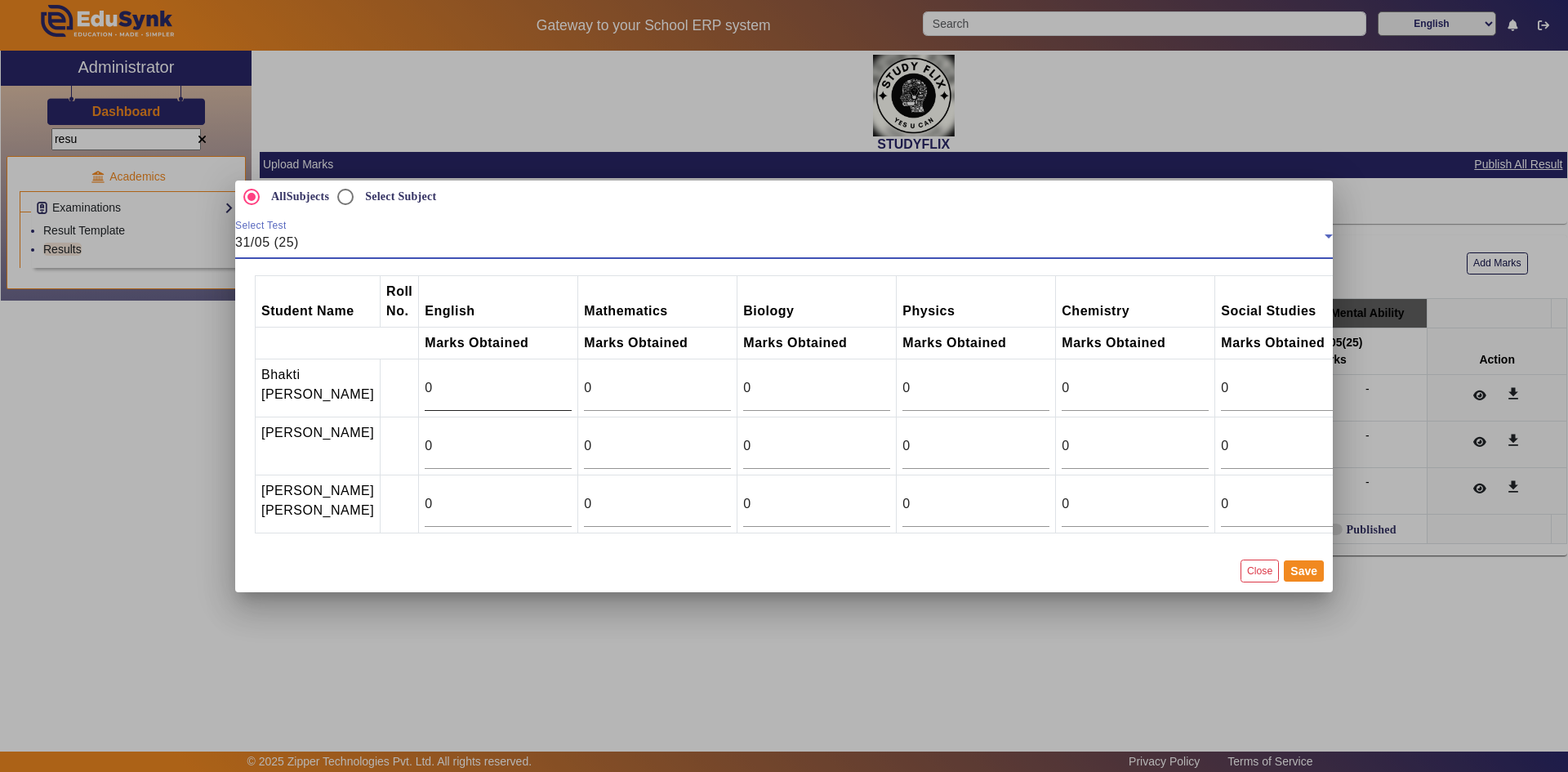
click at [425, 378] on input "0" at bounding box center [498, 388] width 147 height 20
click at [606, 378] on input "0" at bounding box center [657, 388] width 147 height 20
click at [761, 378] on input "0" at bounding box center [816, 388] width 147 height 20
click at [939, 365] on div "0" at bounding box center [976, 388] width 147 height 45
click at [1101, 378] on input "0" at bounding box center [1135, 388] width 147 height 20
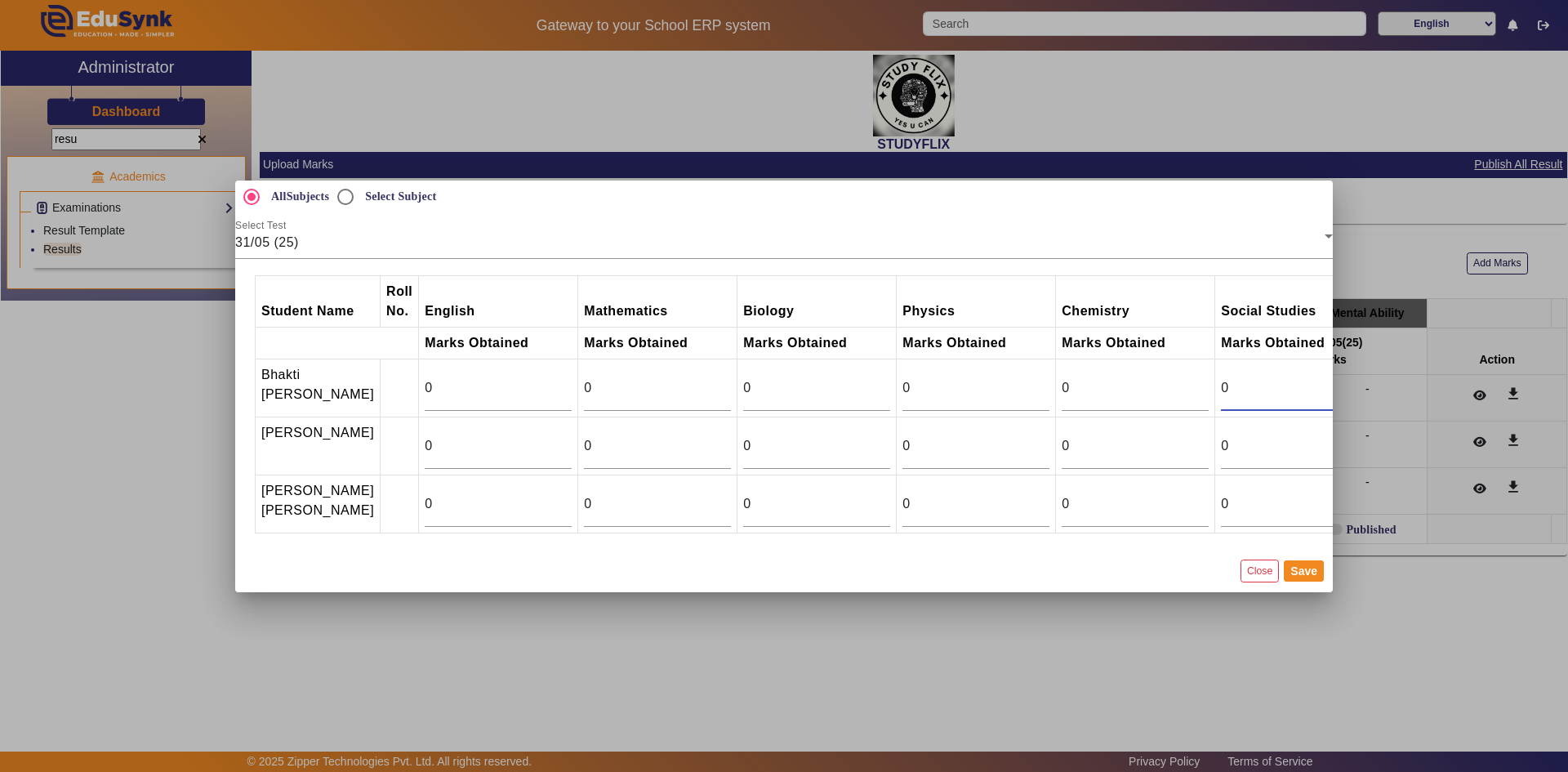
click at [1243, 378] on input "0" at bounding box center [1294, 388] width 147 height 20
click at [1263, 582] on button "Close" at bounding box center [1260, 570] width 39 height 22
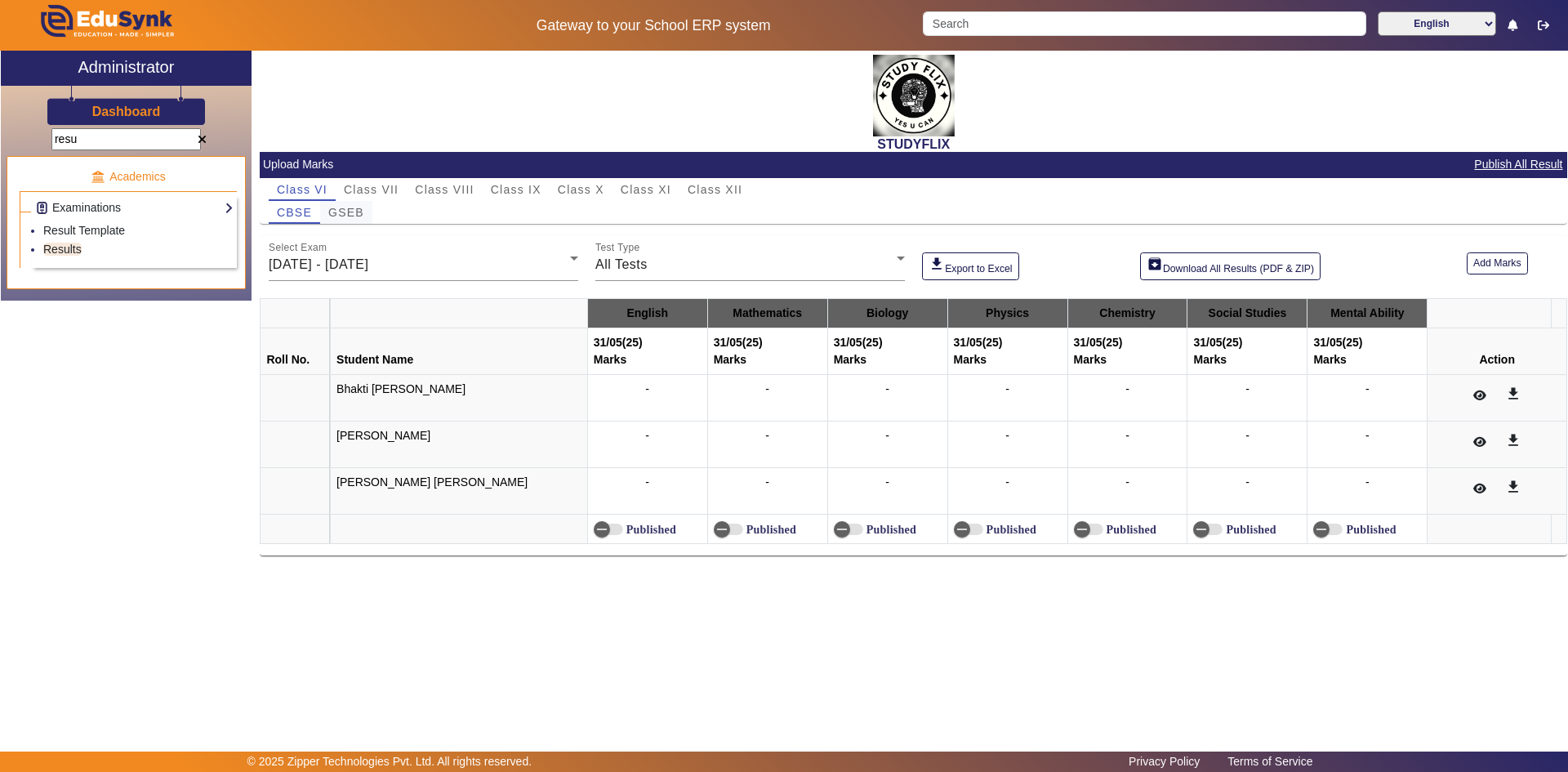
click at [353, 210] on span "GSEB" at bounding box center [346, 212] width 36 height 11
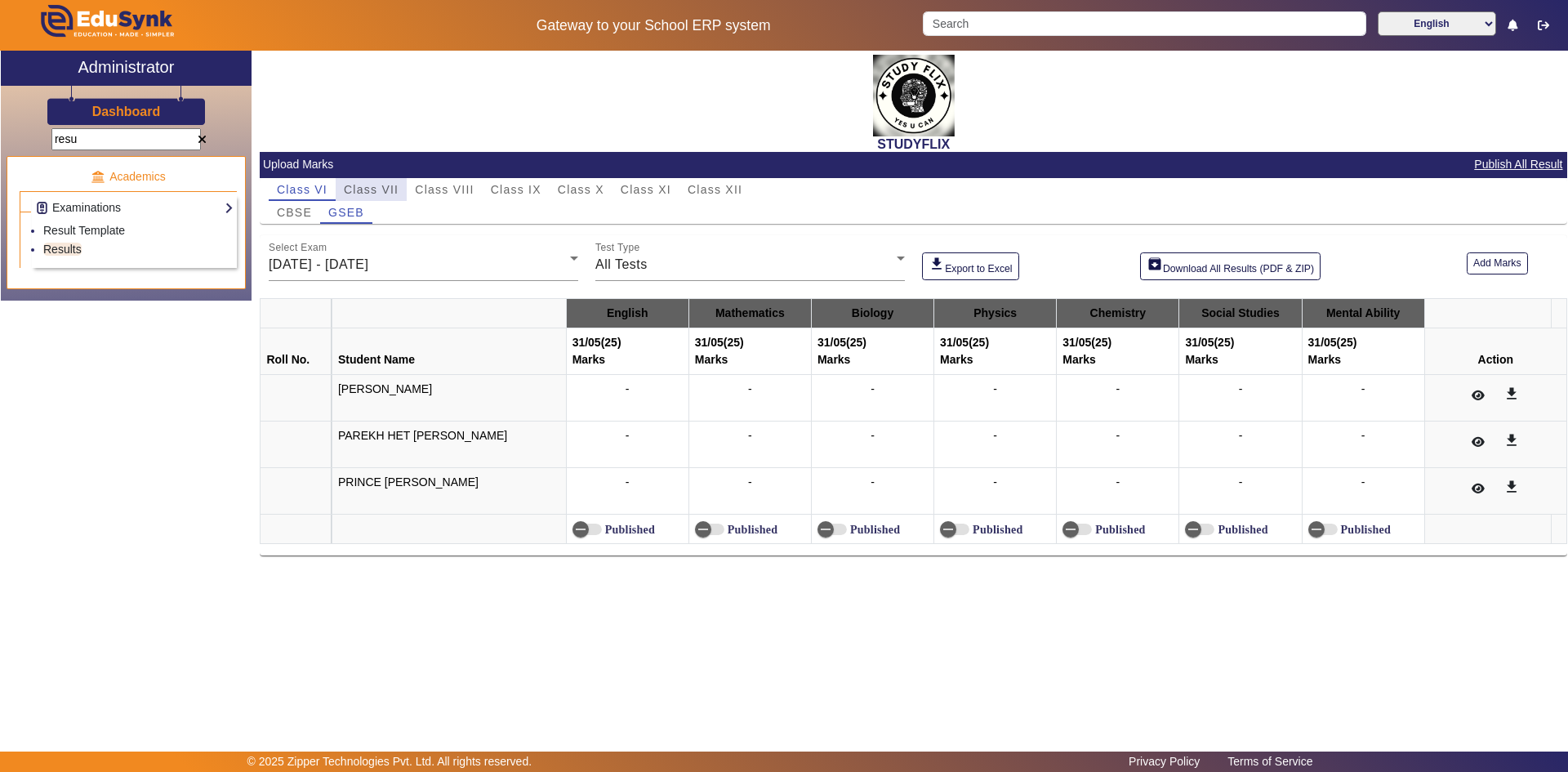
click at [361, 186] on span "Class VII" at bounding box center [371, 189] width 55 height 11
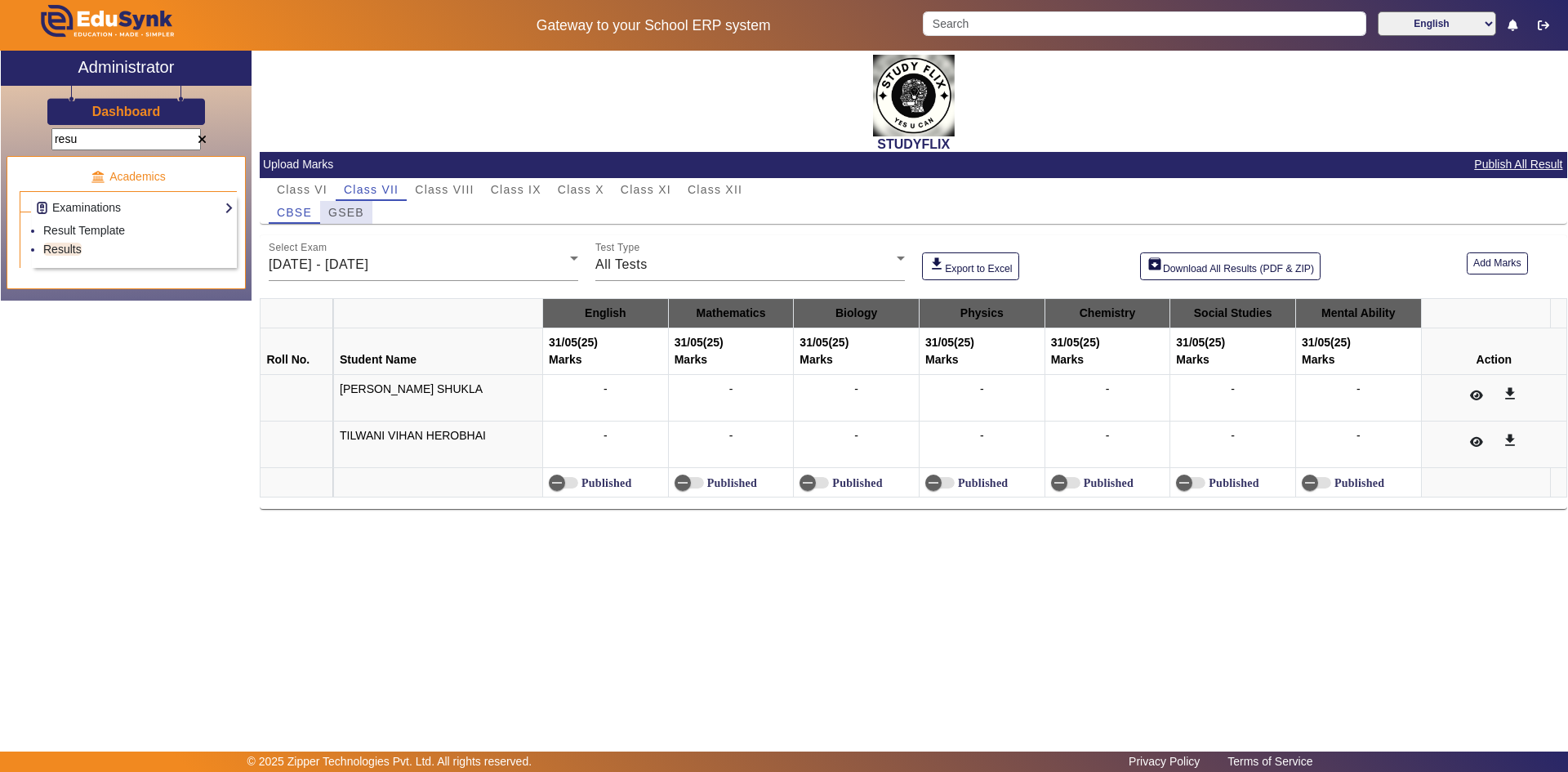
click at [344, 212] on span "GSEB" at bounding box center [346, 212] width 36 height 11
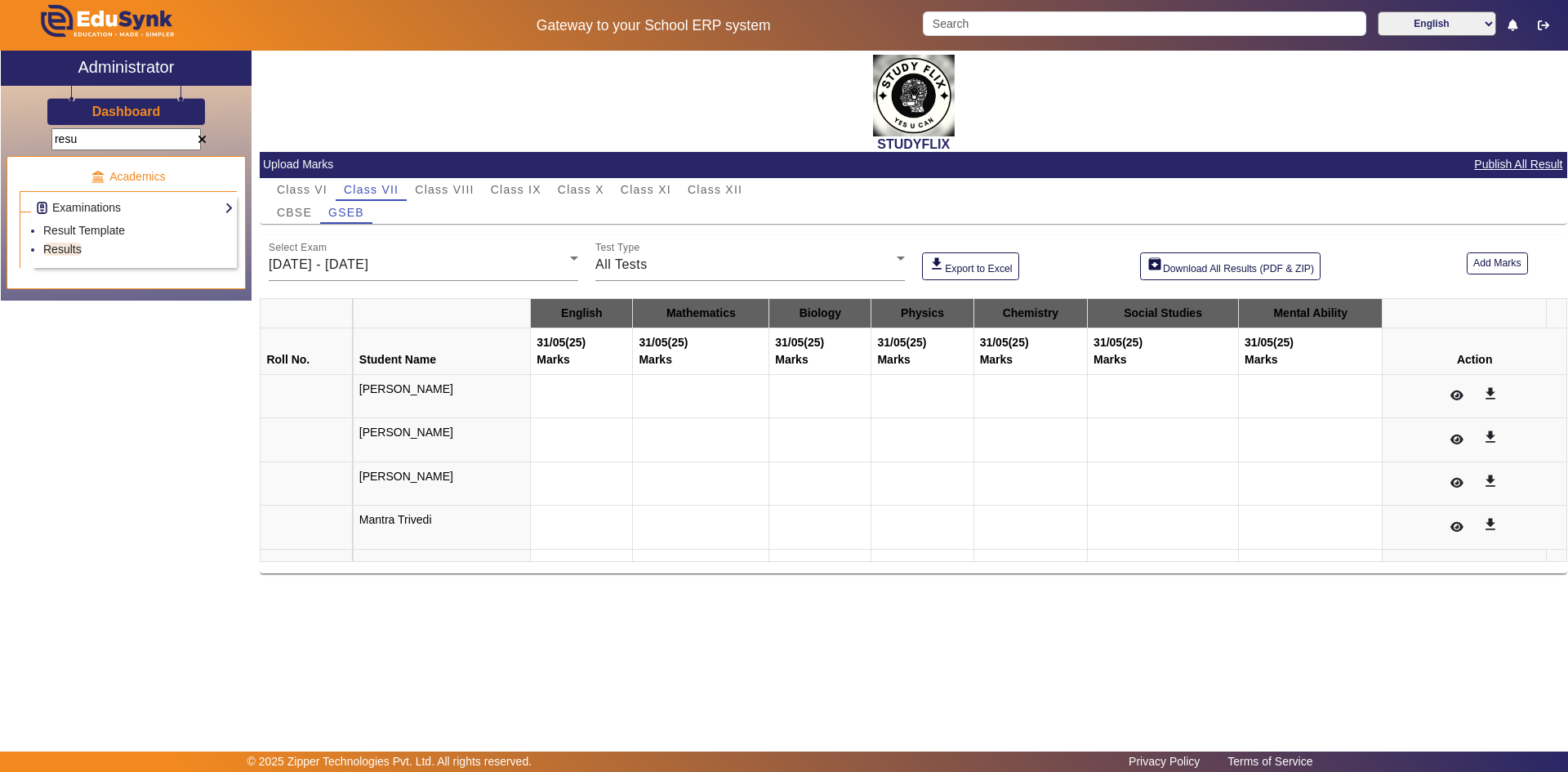
click at [557, 400] on td at bounding box center [582, 395] width 102 height 44
click at [143, 146] on input "resu" at bounding box center [126, 139] width 150 height 22
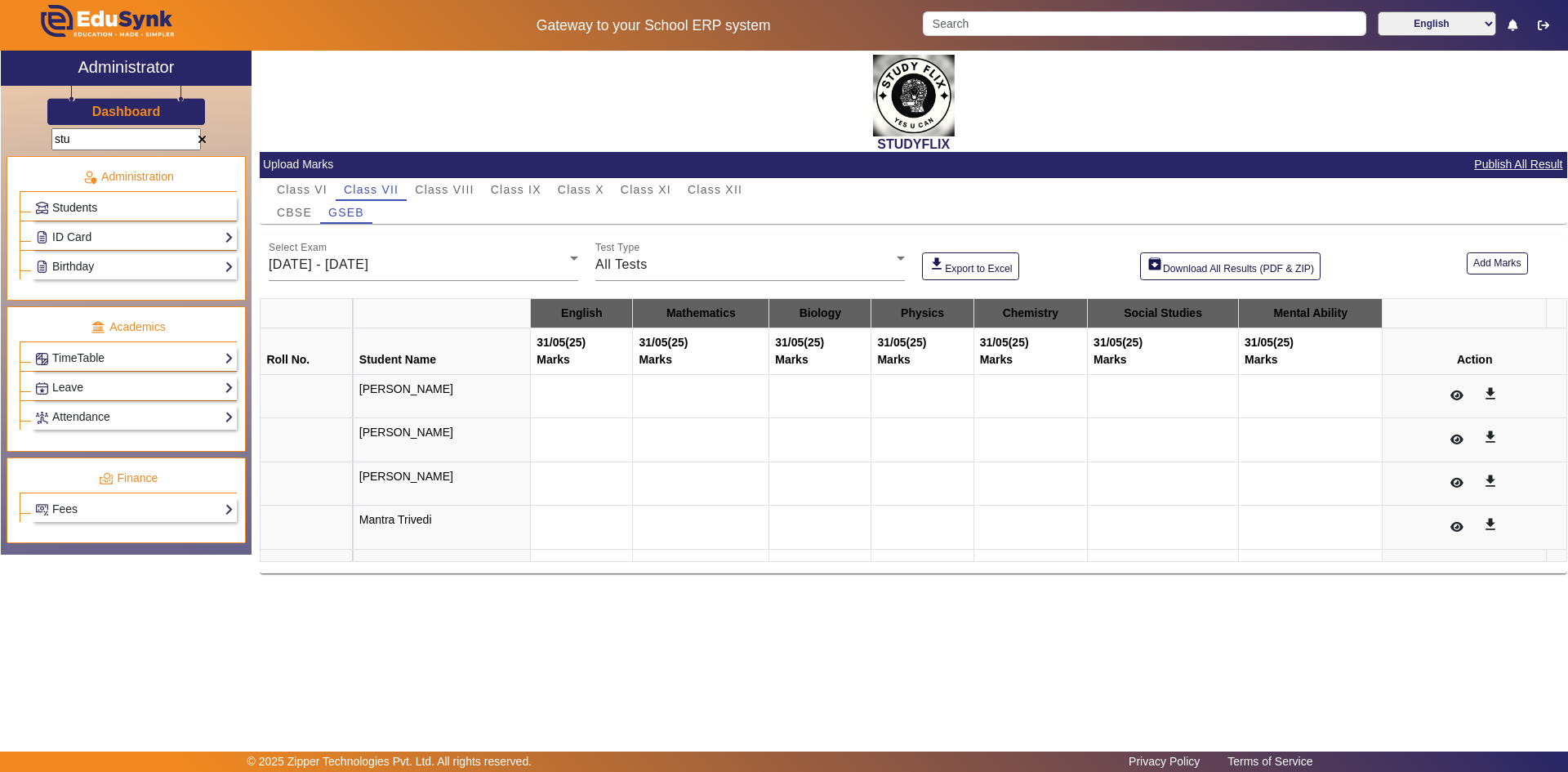
click at [106, 206] on link "Students" at bounding box center [134, 208] width 199 height 19
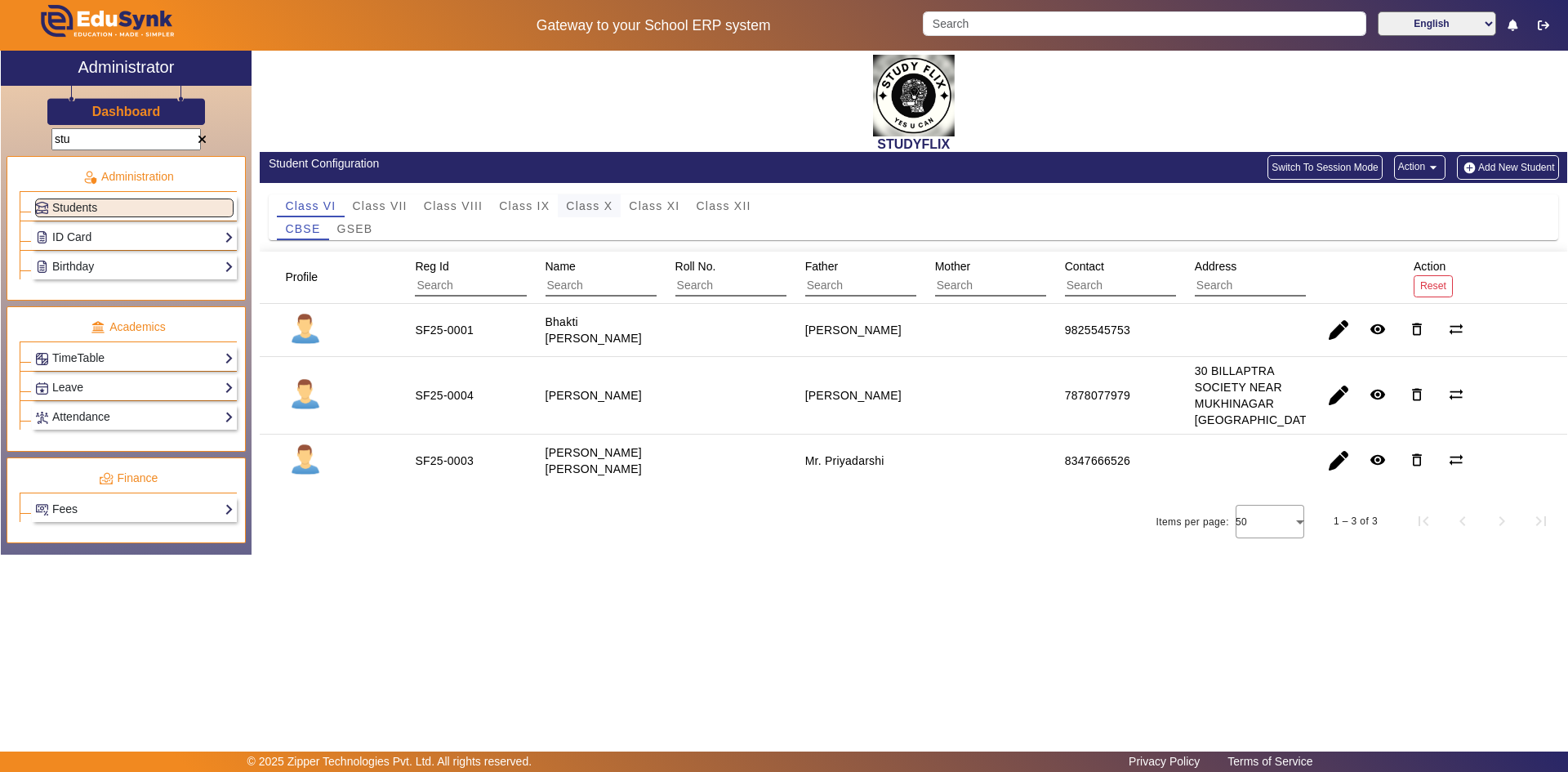
click at [589, 206] on span "Class X" at bounding box center [589, 205] width 46 height 11
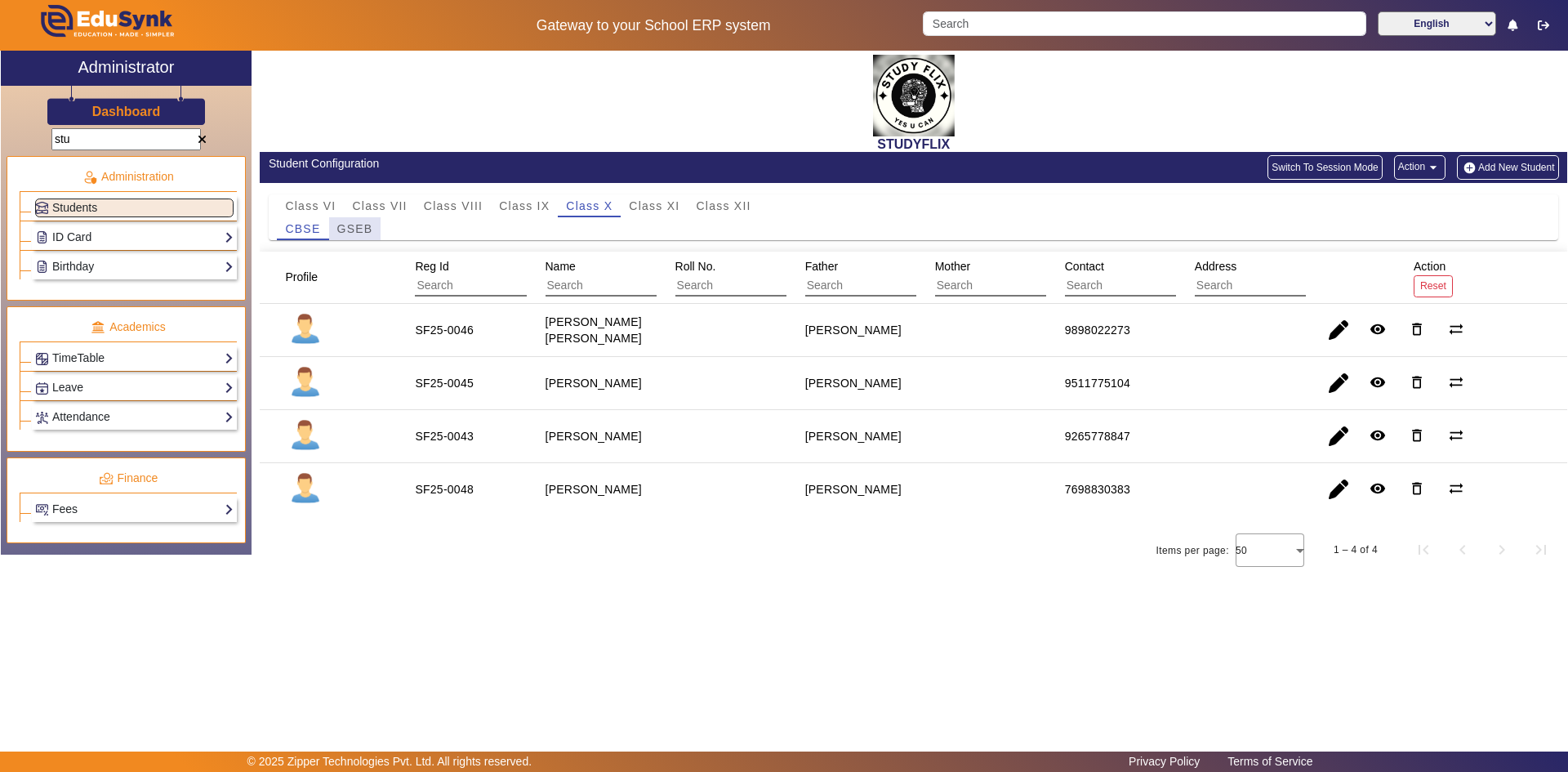
click at [358, 231] on span "GSEB" at bounding box center [355, 229] width 36 height 11
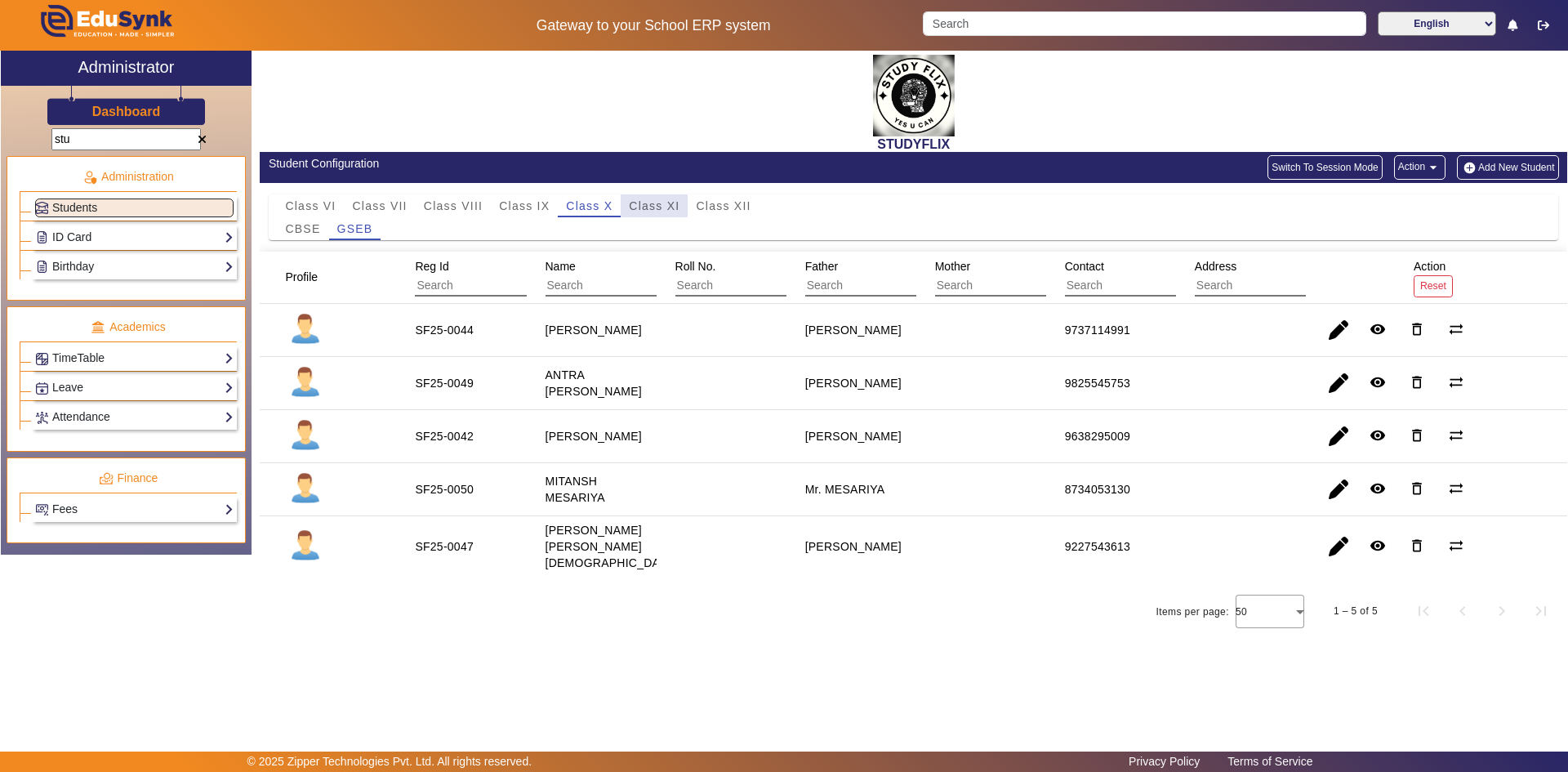
click at [648, 211] on span "Class XI" at bounding box center [655, 205] width 51 height 11
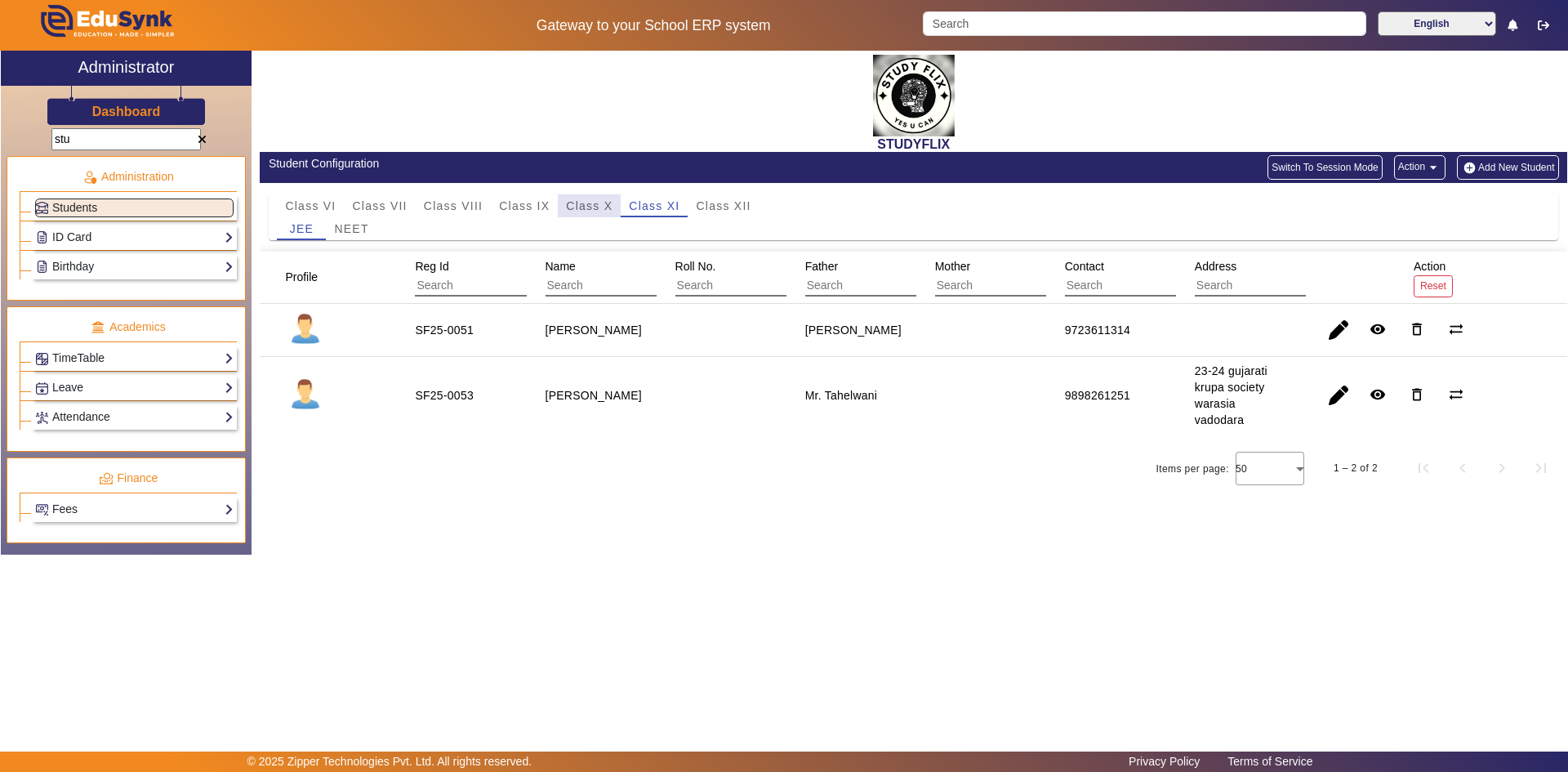
click at [595, 210] on span "Class X" at bounding box center [589, 205] width 46 height 11
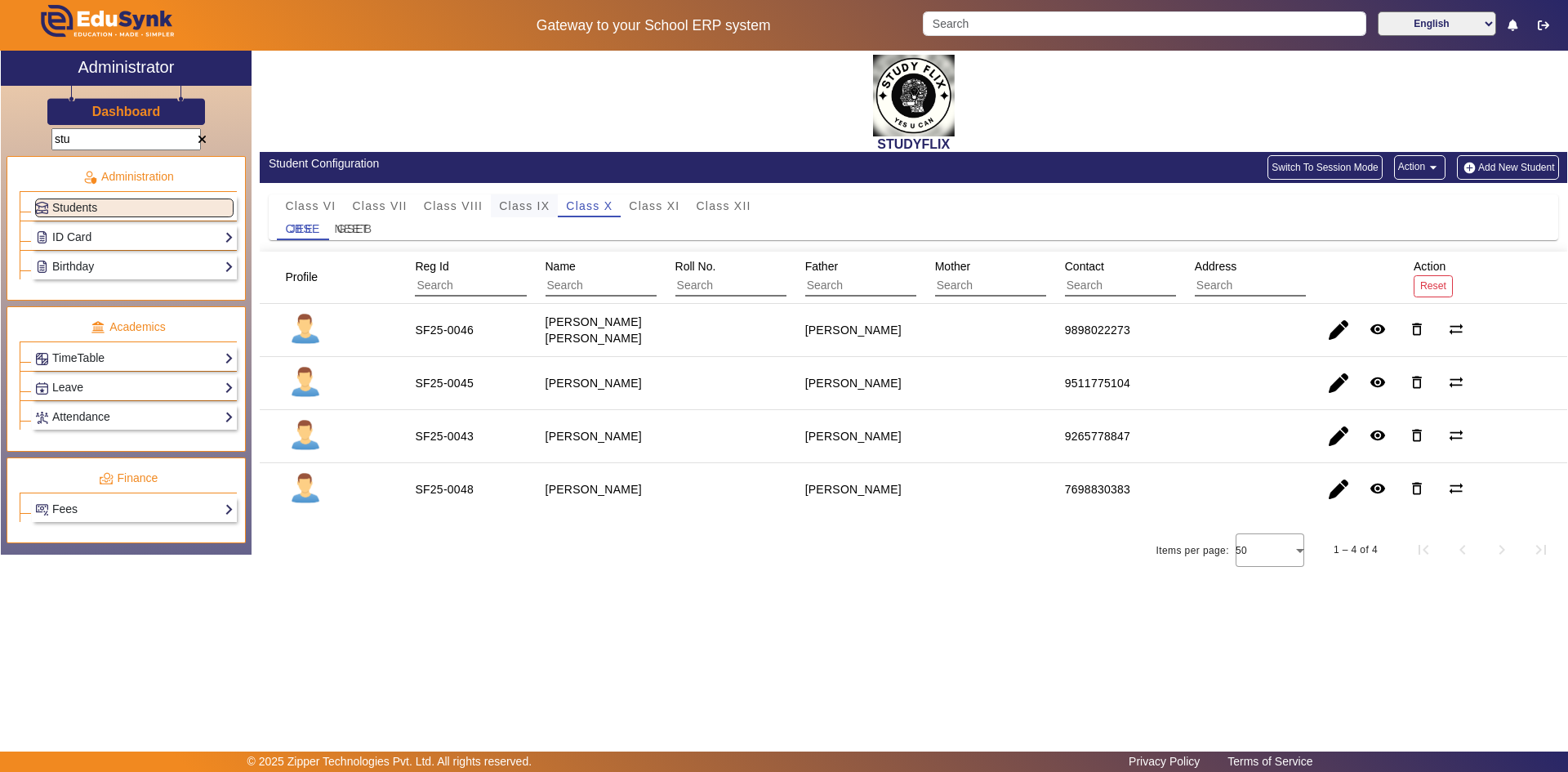
click at [542, 202] on span "Class IX" at bounding box center [524, 205] width 51 height 11
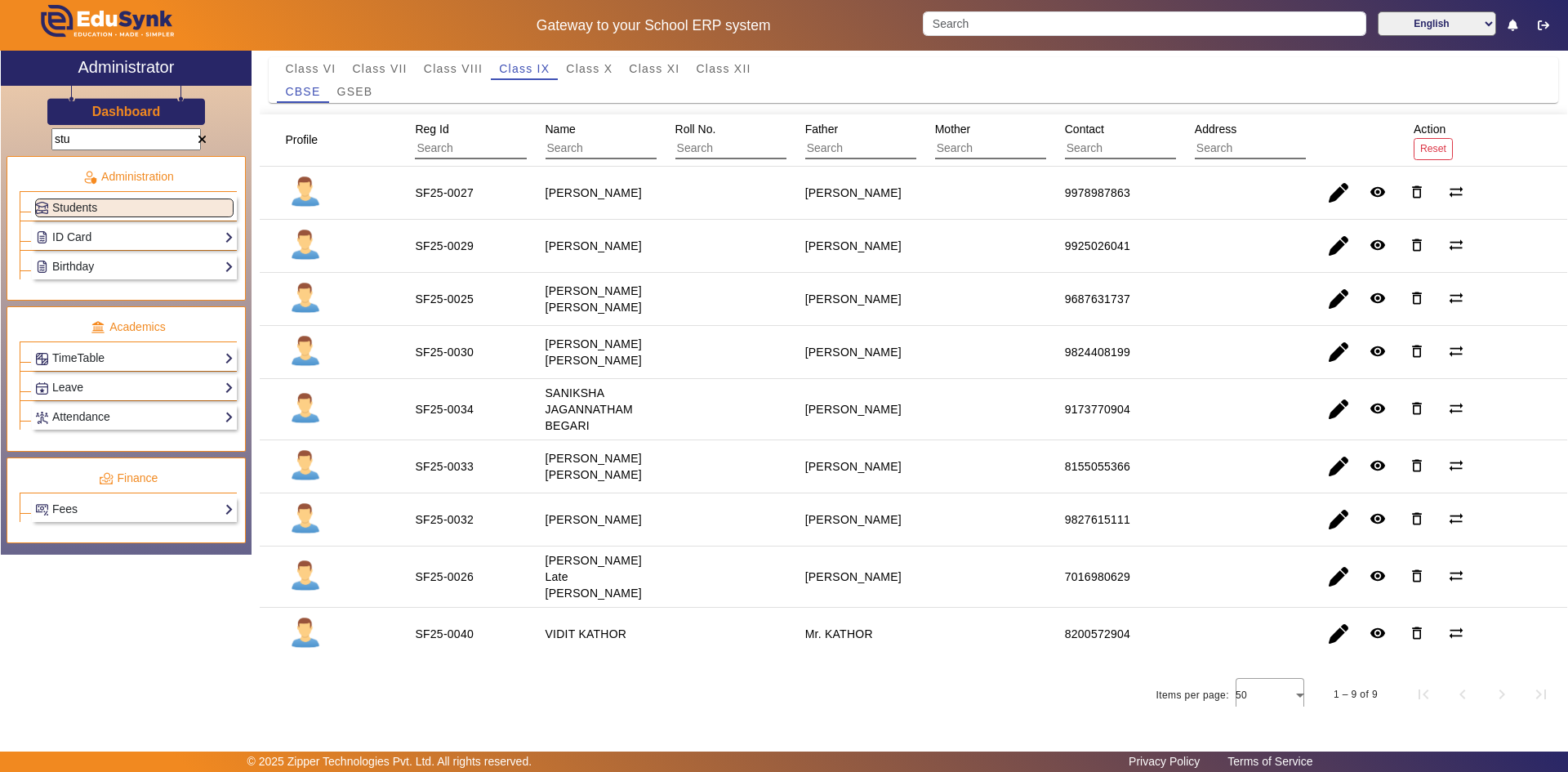
scroll to position [140, 0]
drag, startPoint x: 576, startPoint y: 561, endPoint x: 629, endPoint y: 566, distance: 53.2
click at [629, 566] on staff-with-status "[PERSON_NAME] Late [PERSON_NAME]" at bounding box center [594, 574] width 97 height 45
drag, startPoint x: 1101, startPoint y: 570, endPoint x: 1139, endPoint y: 570, distance: 38.0
click at [1139, 570] on mat-cell "7016980629" at bounding box center [1111, 574] width 130 height 61
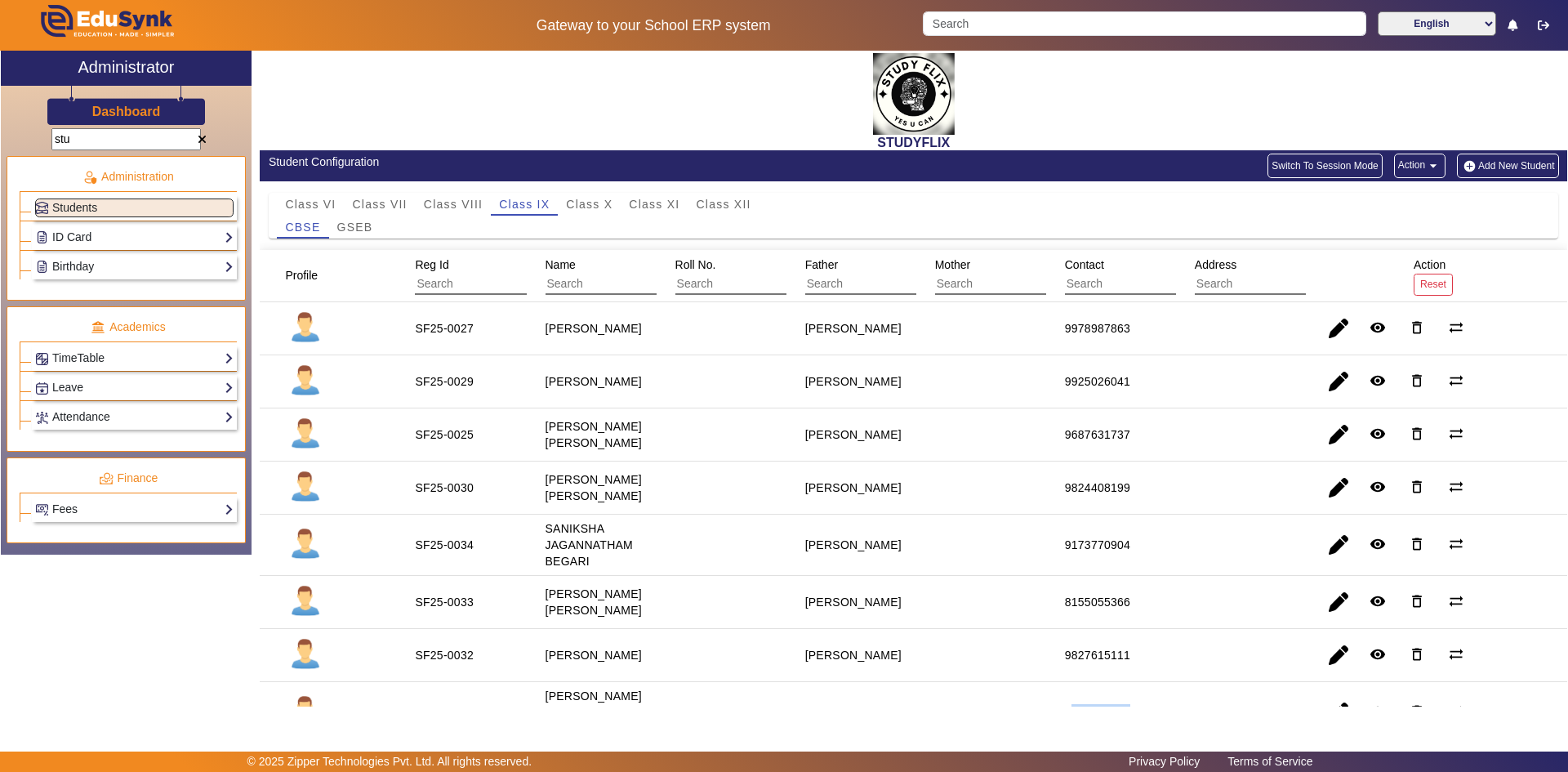
scroll to position [0, 0]
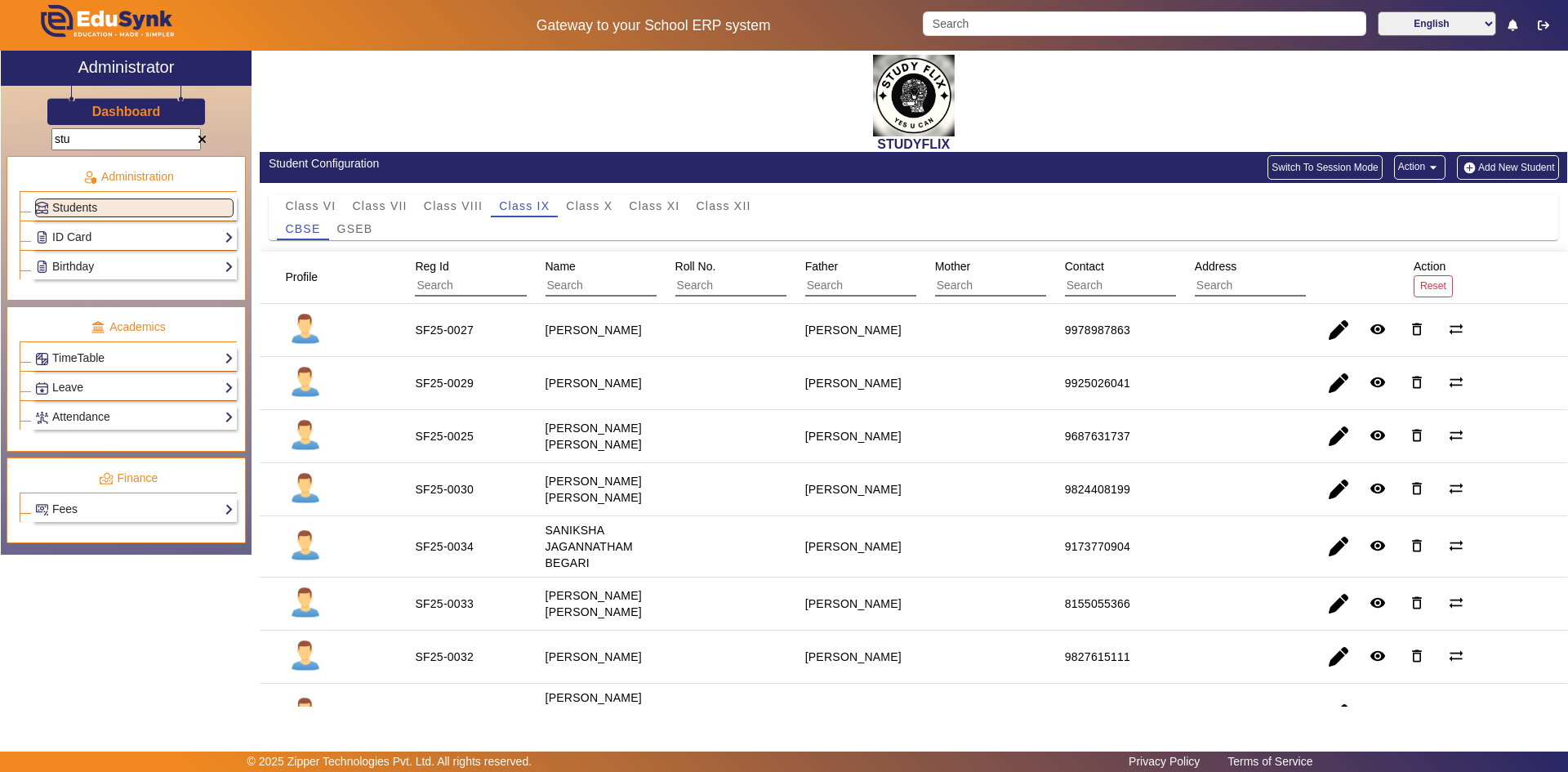
click at [98, 133] on input "stu" at bounding box center [126, 139] width 150 height 22
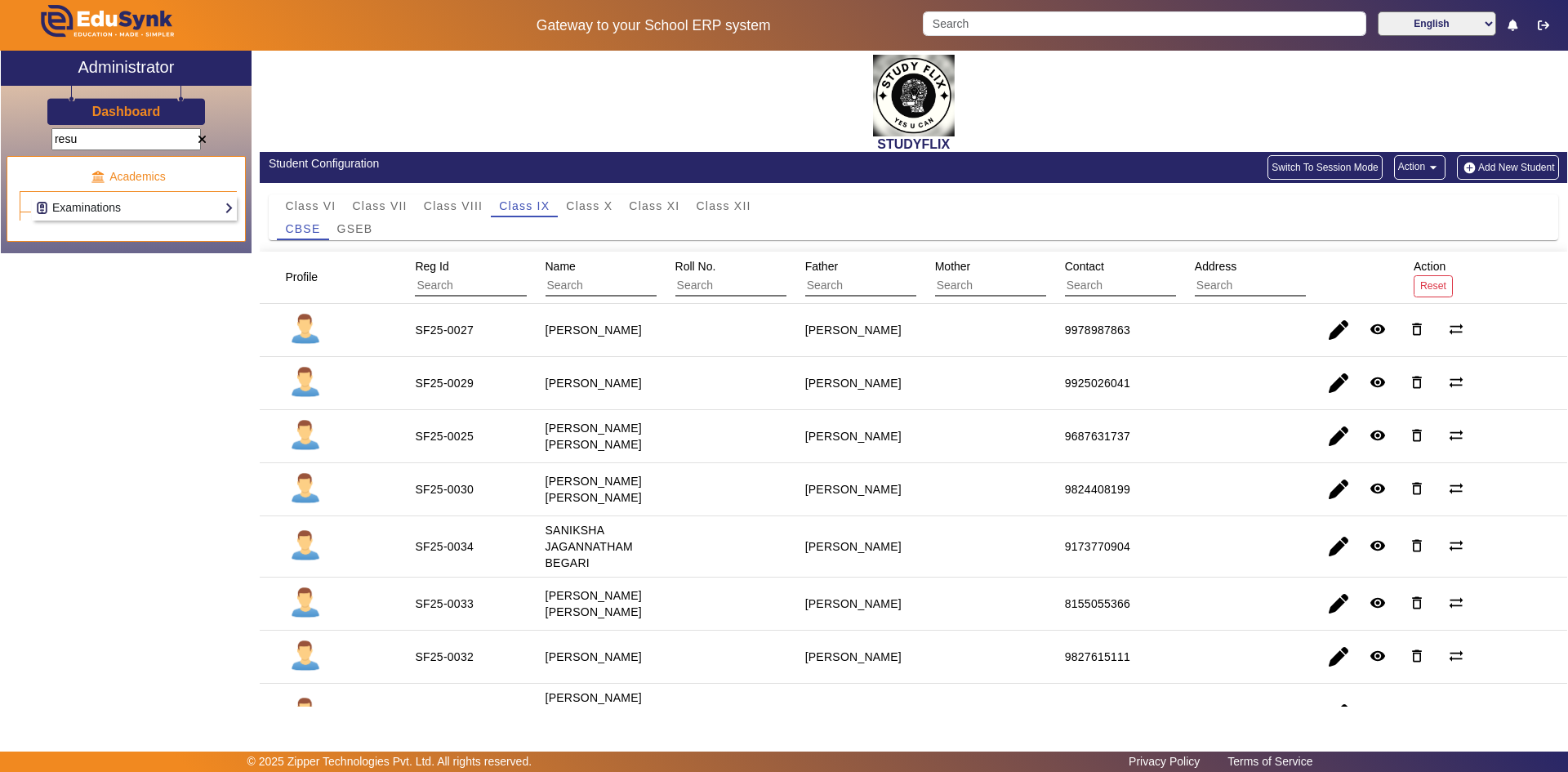
type input "resu"
click at [104, 201] on link "Examinations" at bounding box center [134, 208] width 199 height 19
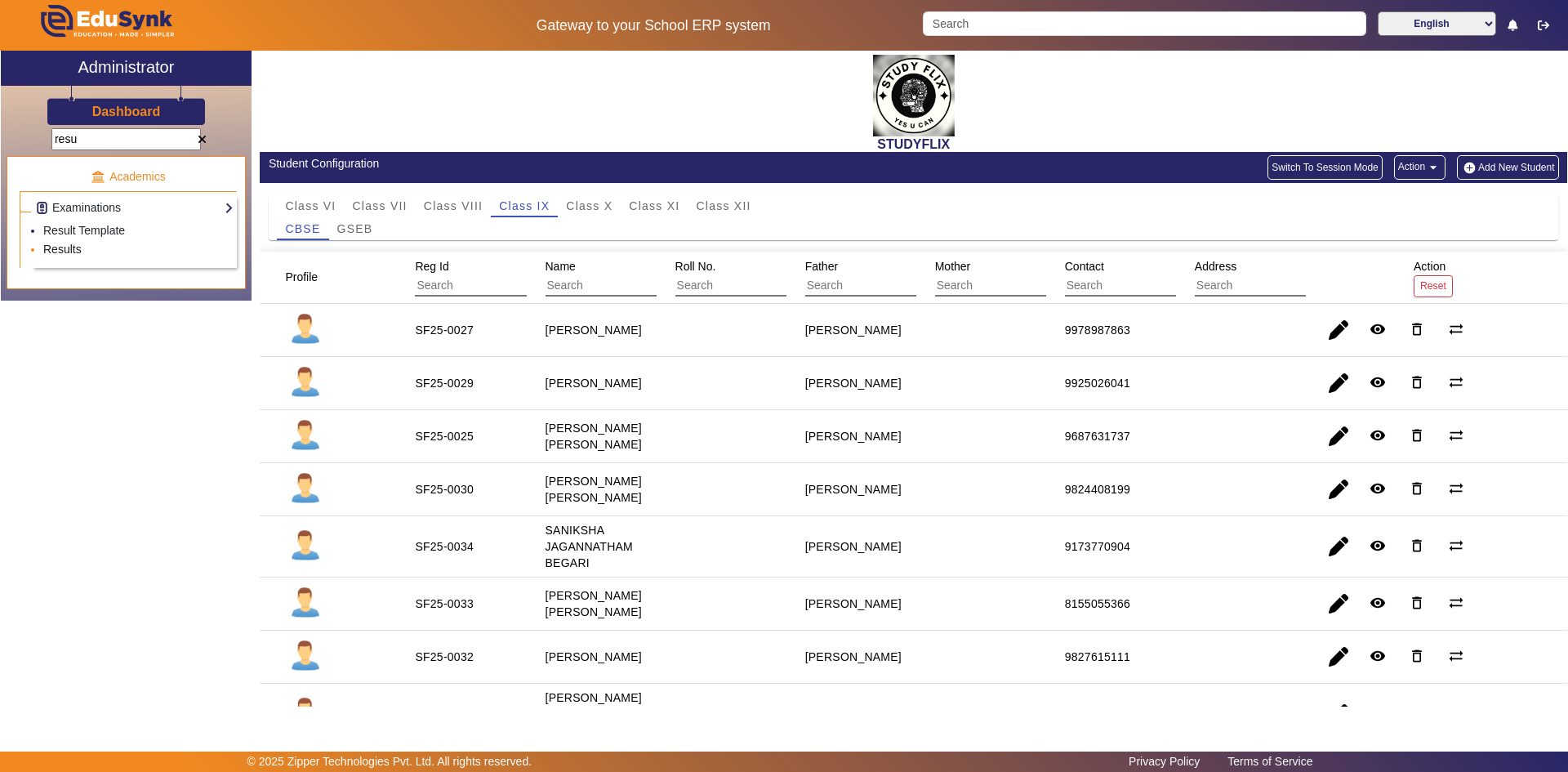
click at [65, 254] on link "Results" at bounding box center [62, 249] width 39 height 13
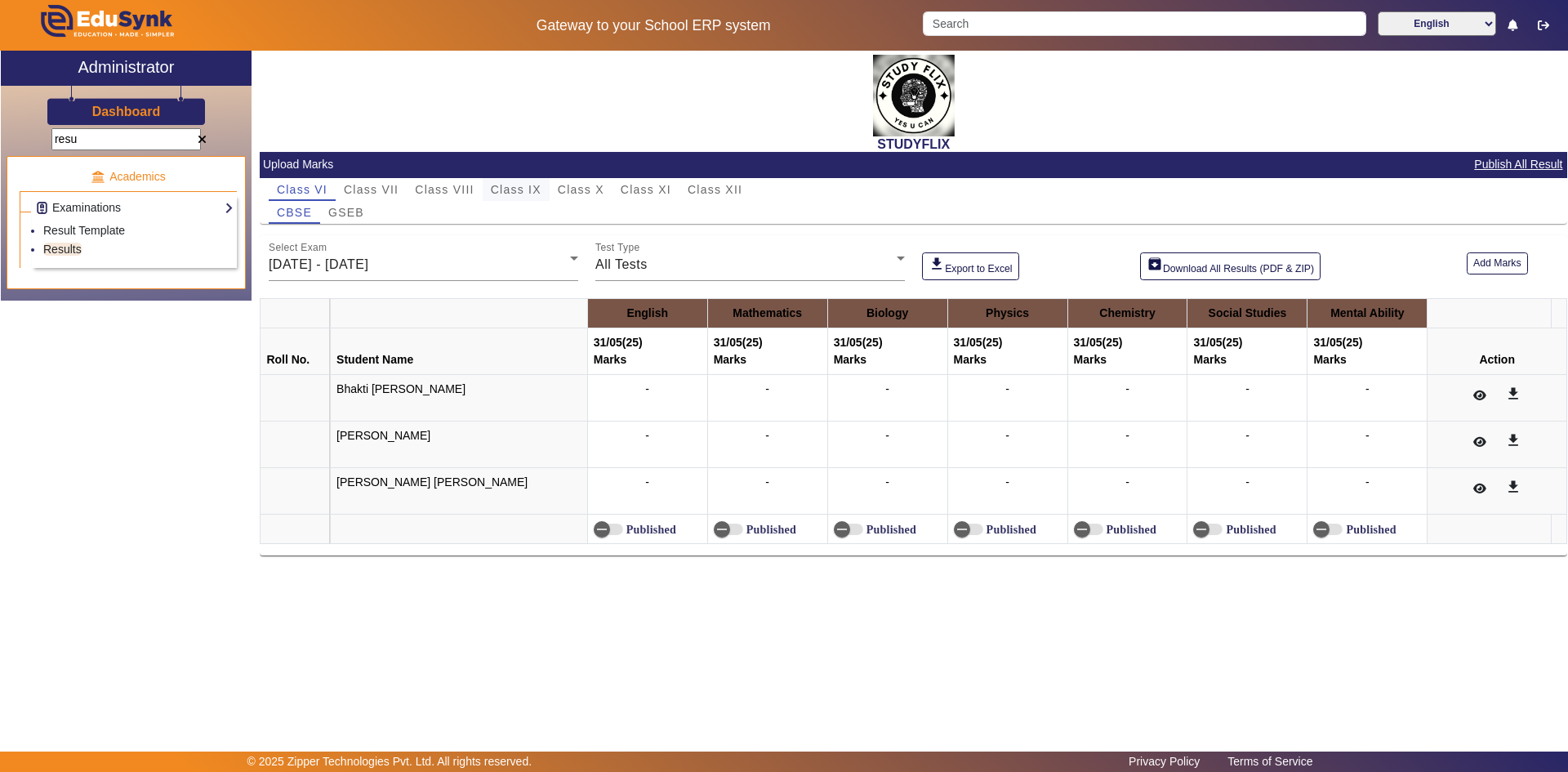
click at [534, 184] on span "Class IX" at bounding box center [517, 189] width 51 height 11
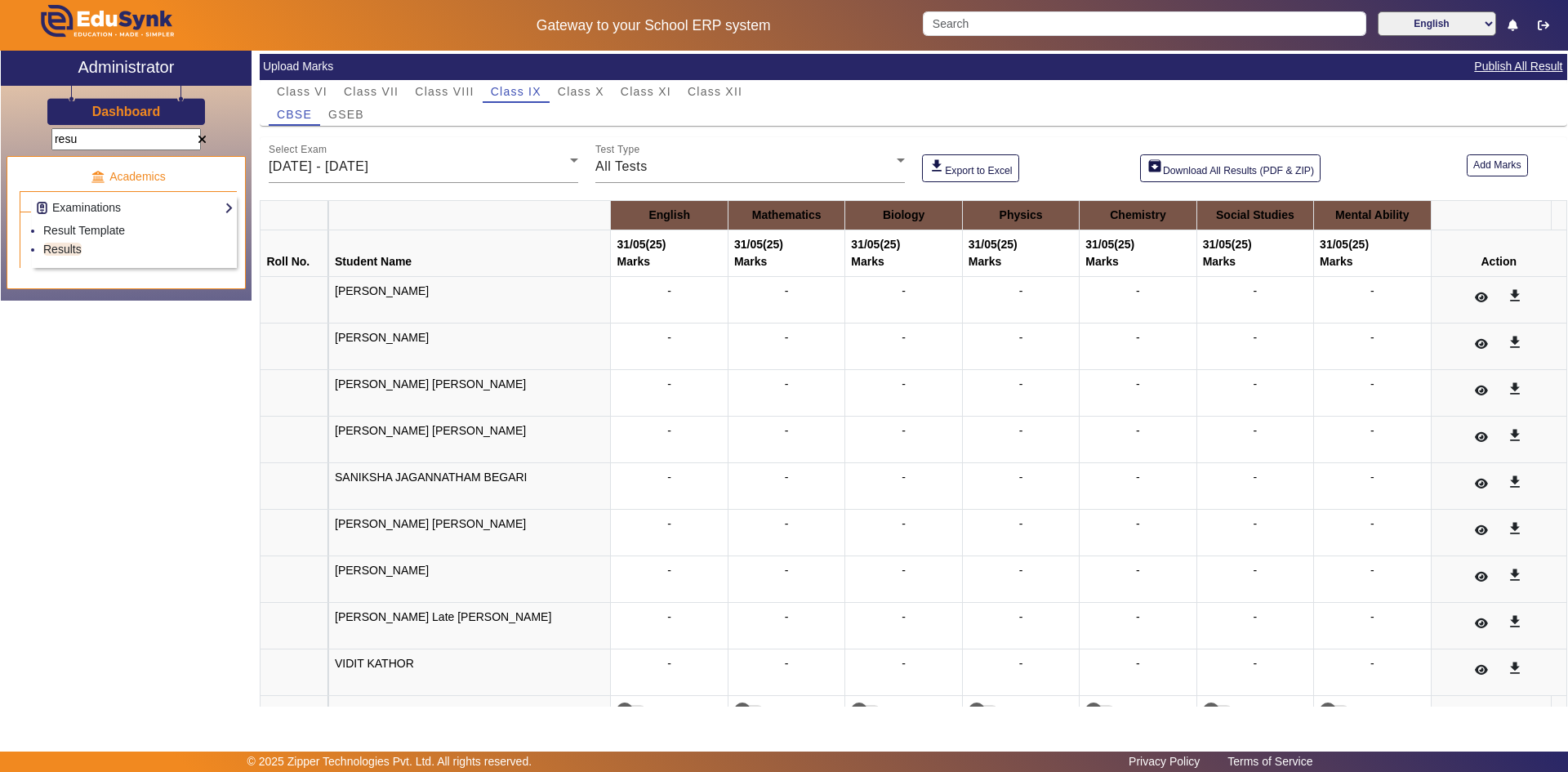
scroll to position [58, 0]
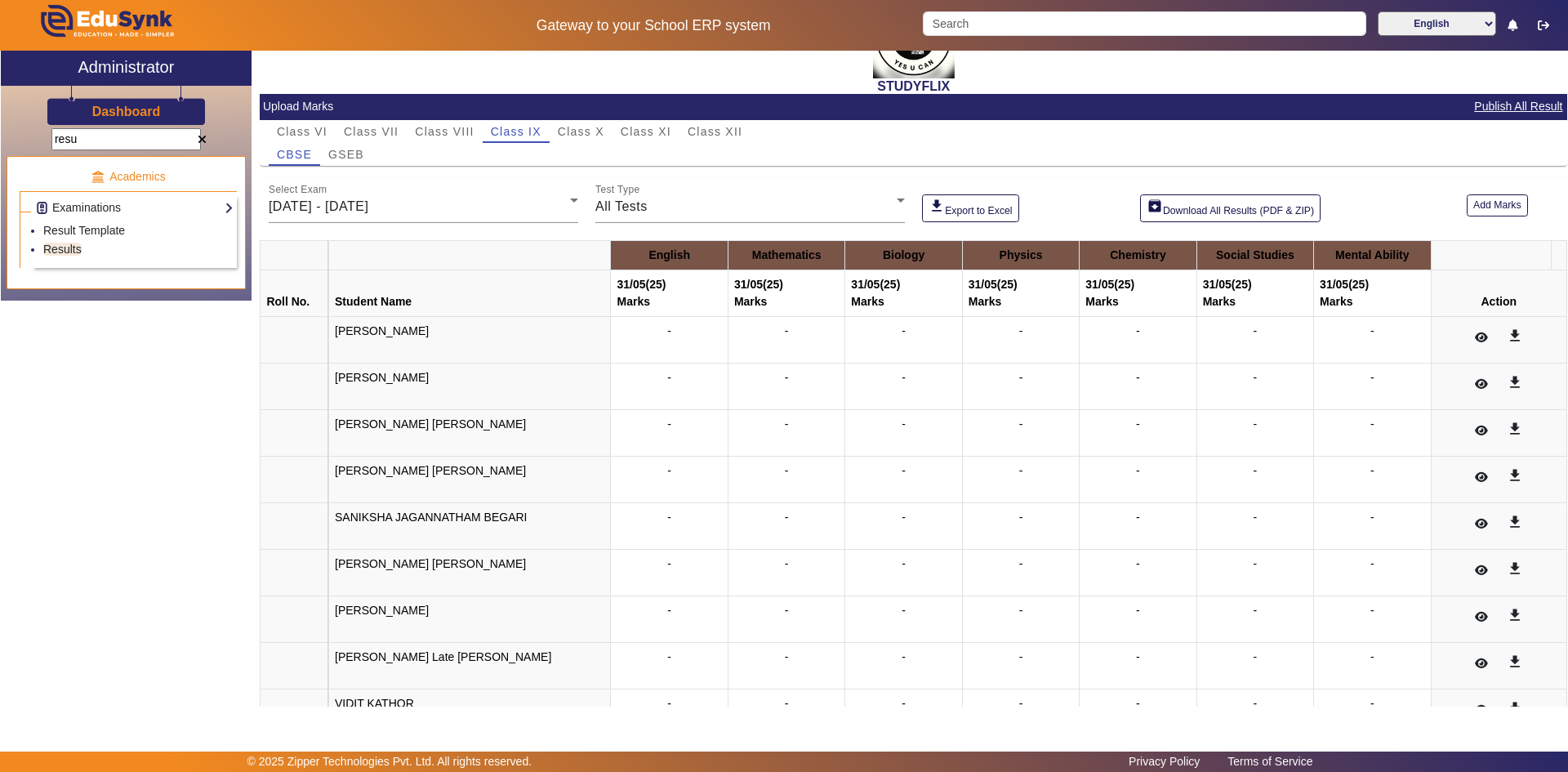
click at [749, 570] on div "-" at bounding box center [786, 572] width 104 height 34
click at [754, 557] on div "-" at bounding box center [786, 572] width 104 height 34
click at [1479, 207] on button "Add Marks" at bounding box center [1497, 204] width 62 height 22
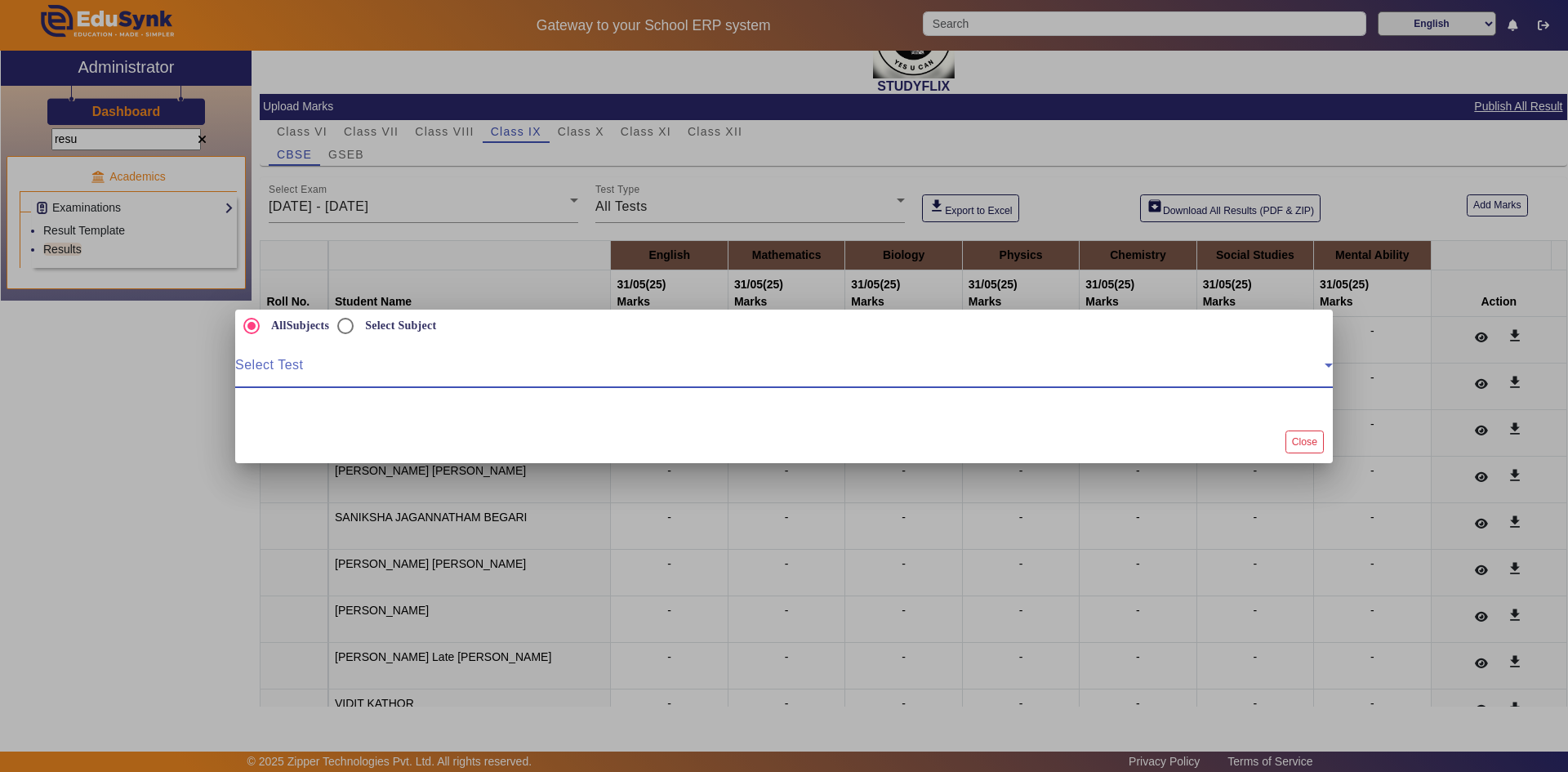
click at [375, 374] on span at bounding box center [780, 371] width 1089 height 20
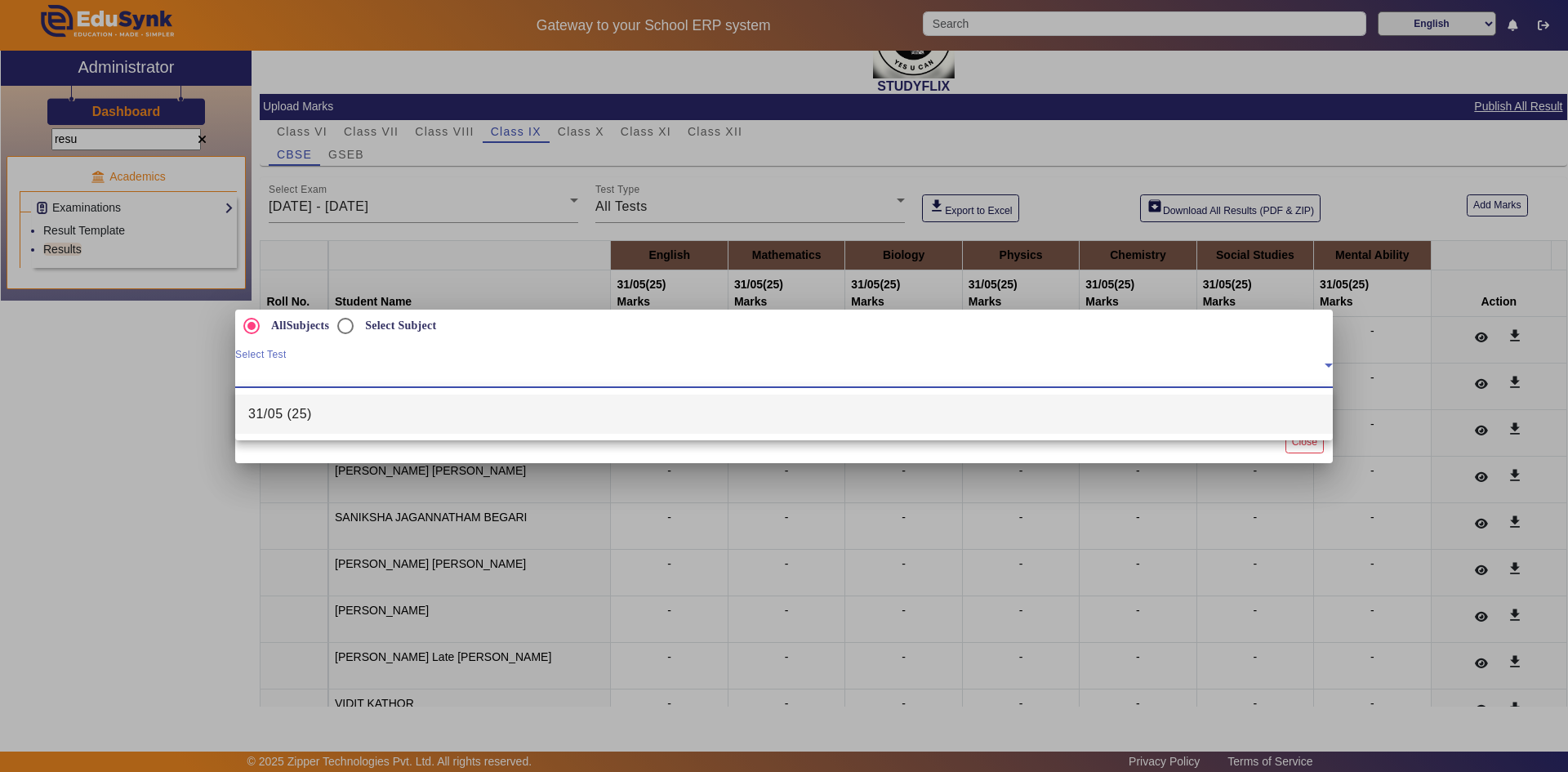
click at [339, 421] on mat-option "31/05 (25)" at bounding box center [784, 413] width 1098 height 39
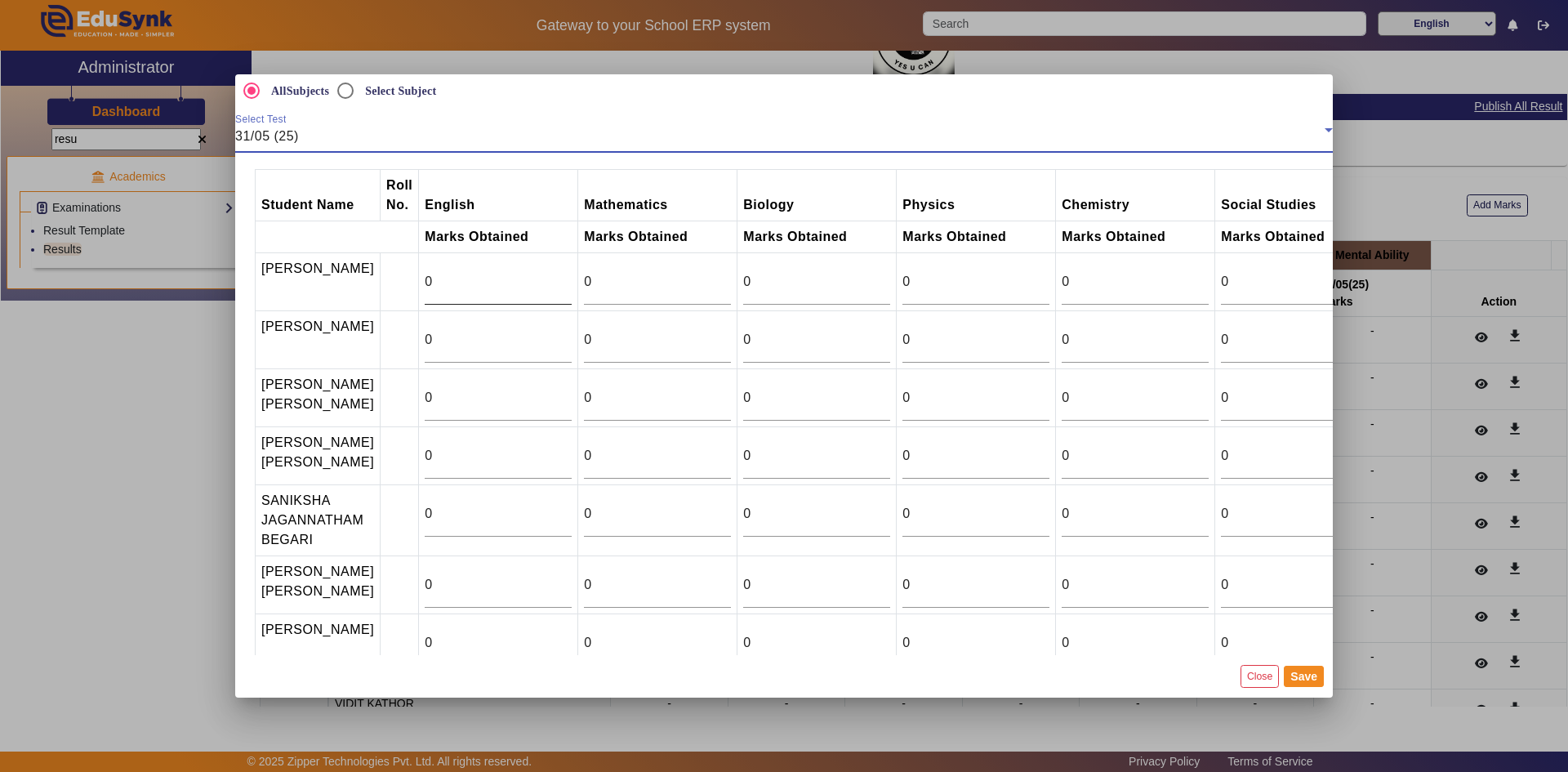
click at [450, 294] on div "0" at bounding box center [498, 282] width 147 height 45
click at [450, 293] on div "0" at bounding box center [498, 282] width 147 height 45
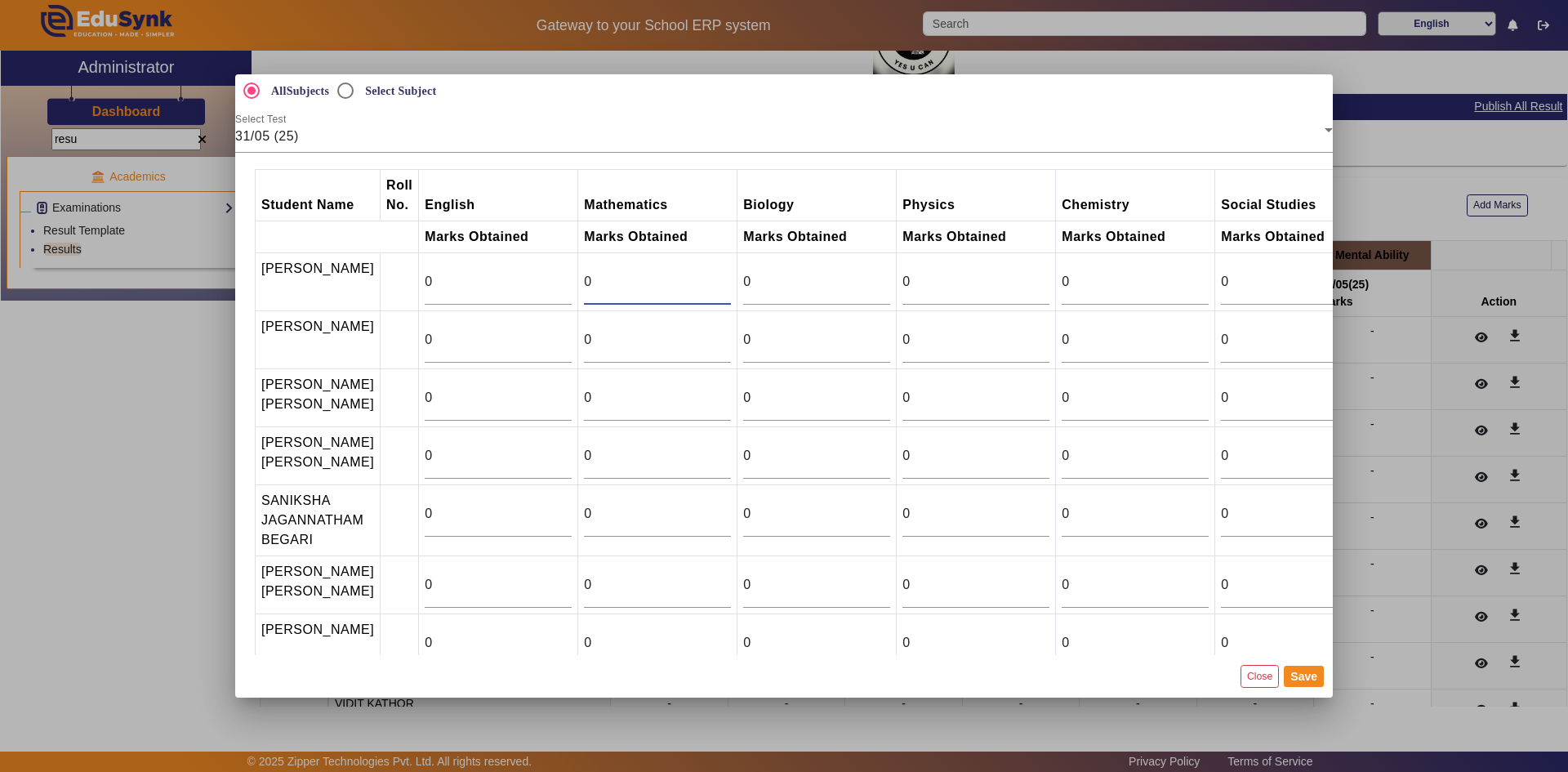
click at [592, 276] on input "0" at bounding box center [657, 281] width 147 height 20
click at [1265, 680] on button "Close" at bounding box center [1260, 676] width 39 height 22
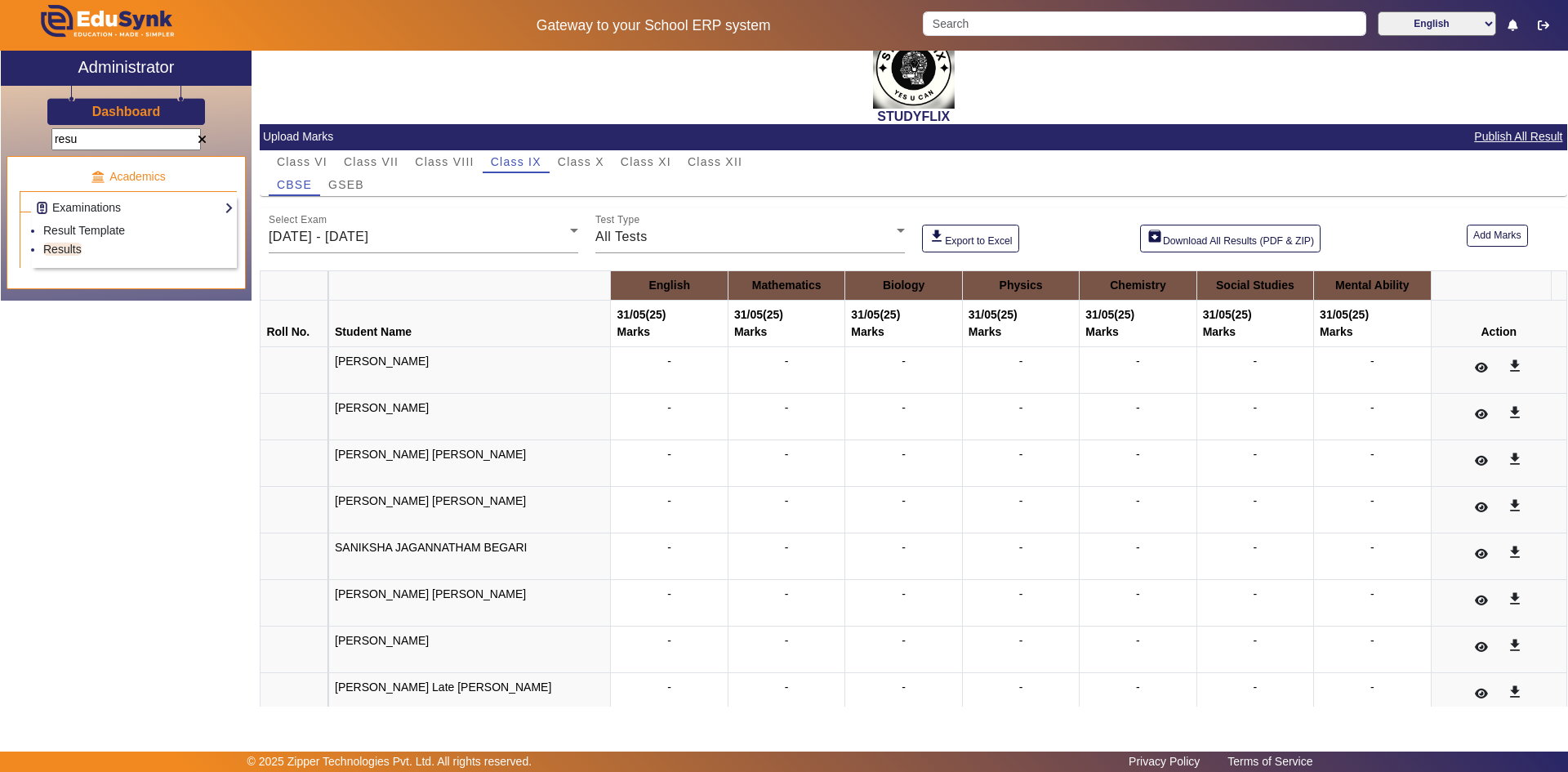
scroll to position [0, 0]
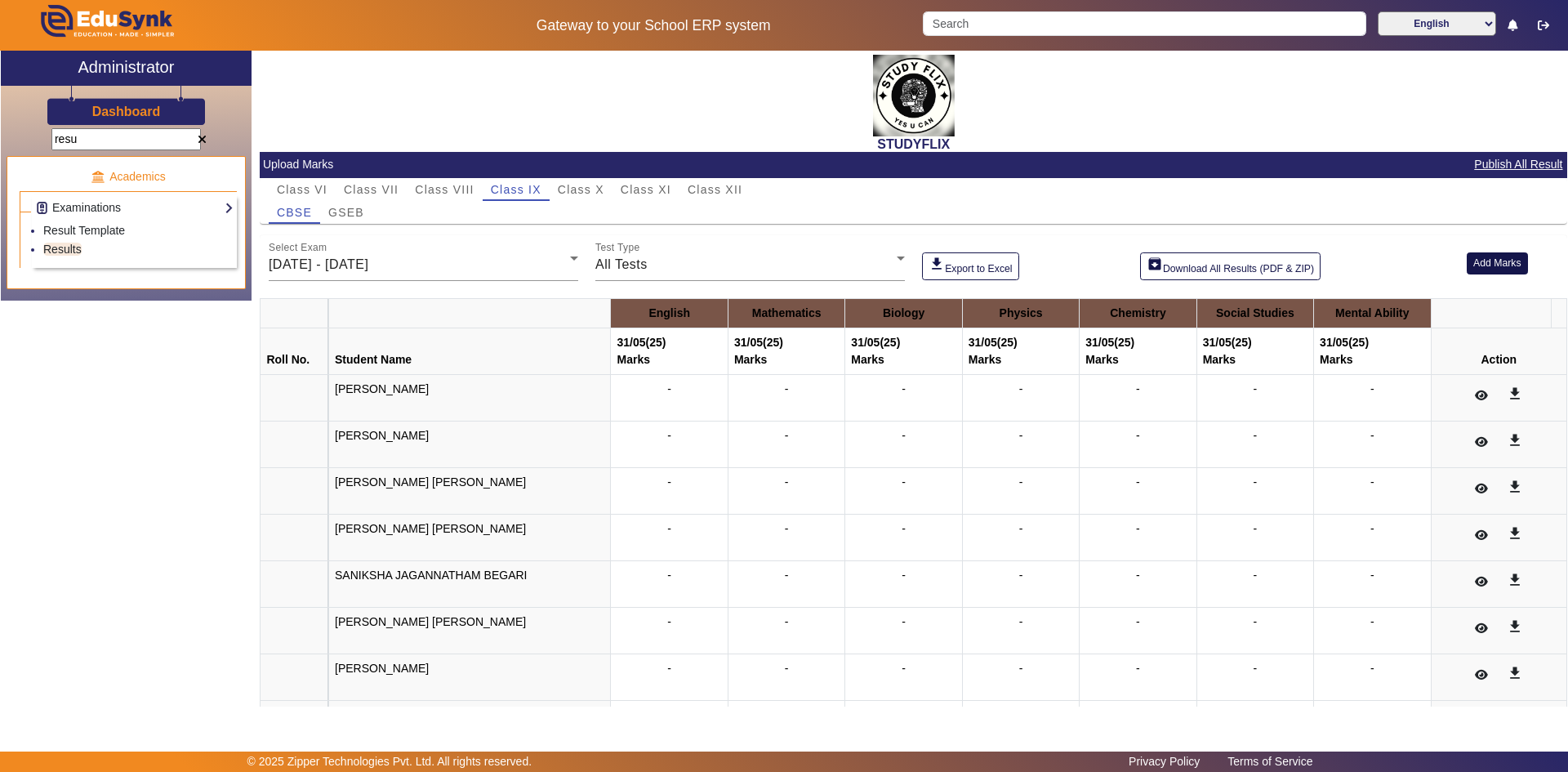
click at [1471, 267] on button "Add Marks" at bounding box center [1497, 263] width 62 height 22
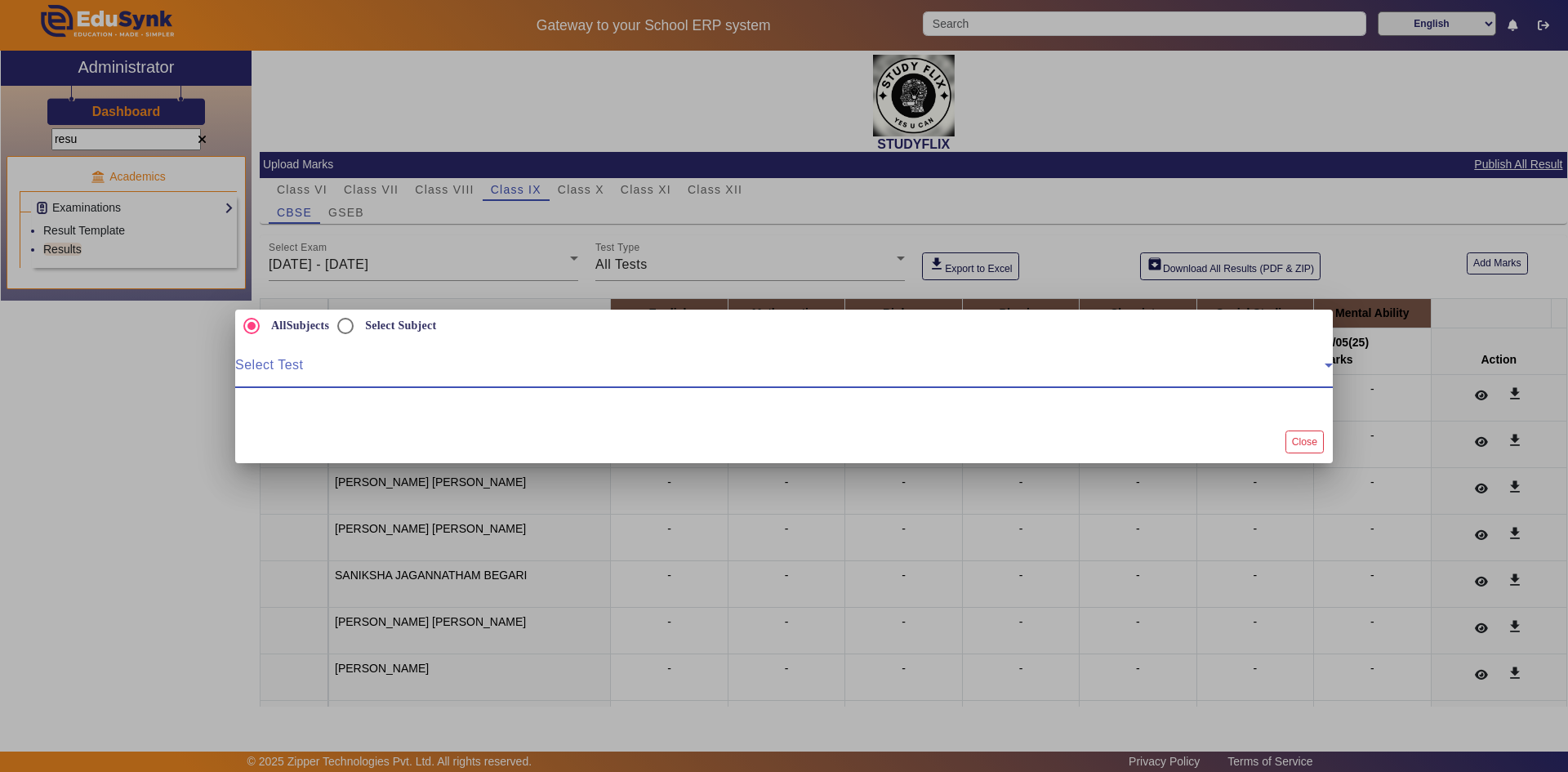
click at [309, 367] on span at bounding box center [780, 371] width 1089 height 20
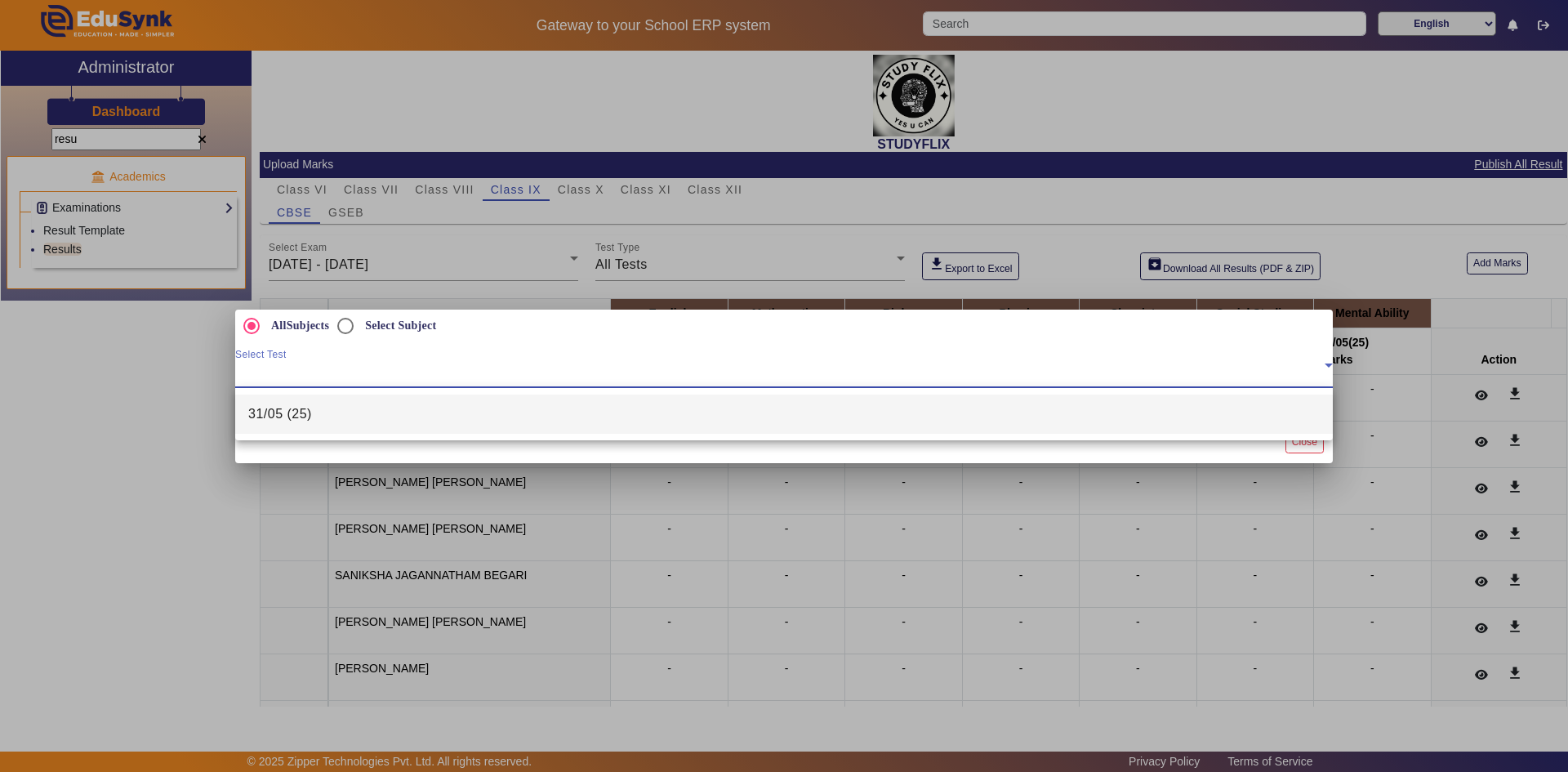
click at [308, 414] on span "31/05 (25)" at bounding box center [279, 413] width 63 height 20
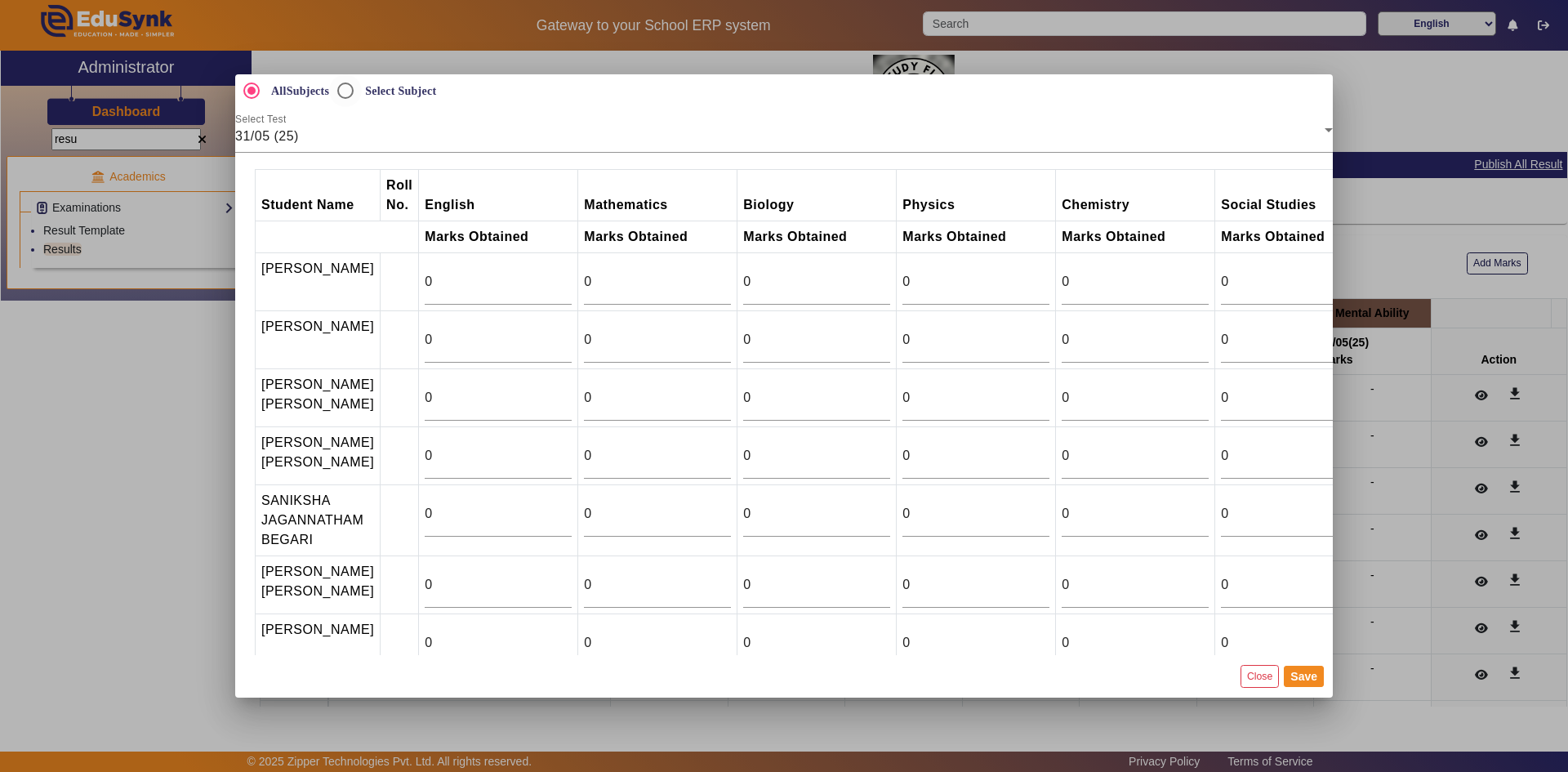
click at [402, 91] on label "Select Subject" at bounding box center [398, 91] width 75 height 14
click at [361, 91] on input "Select Subject" at bounding box center [345, 91] width 33 height 33
radio input "true"
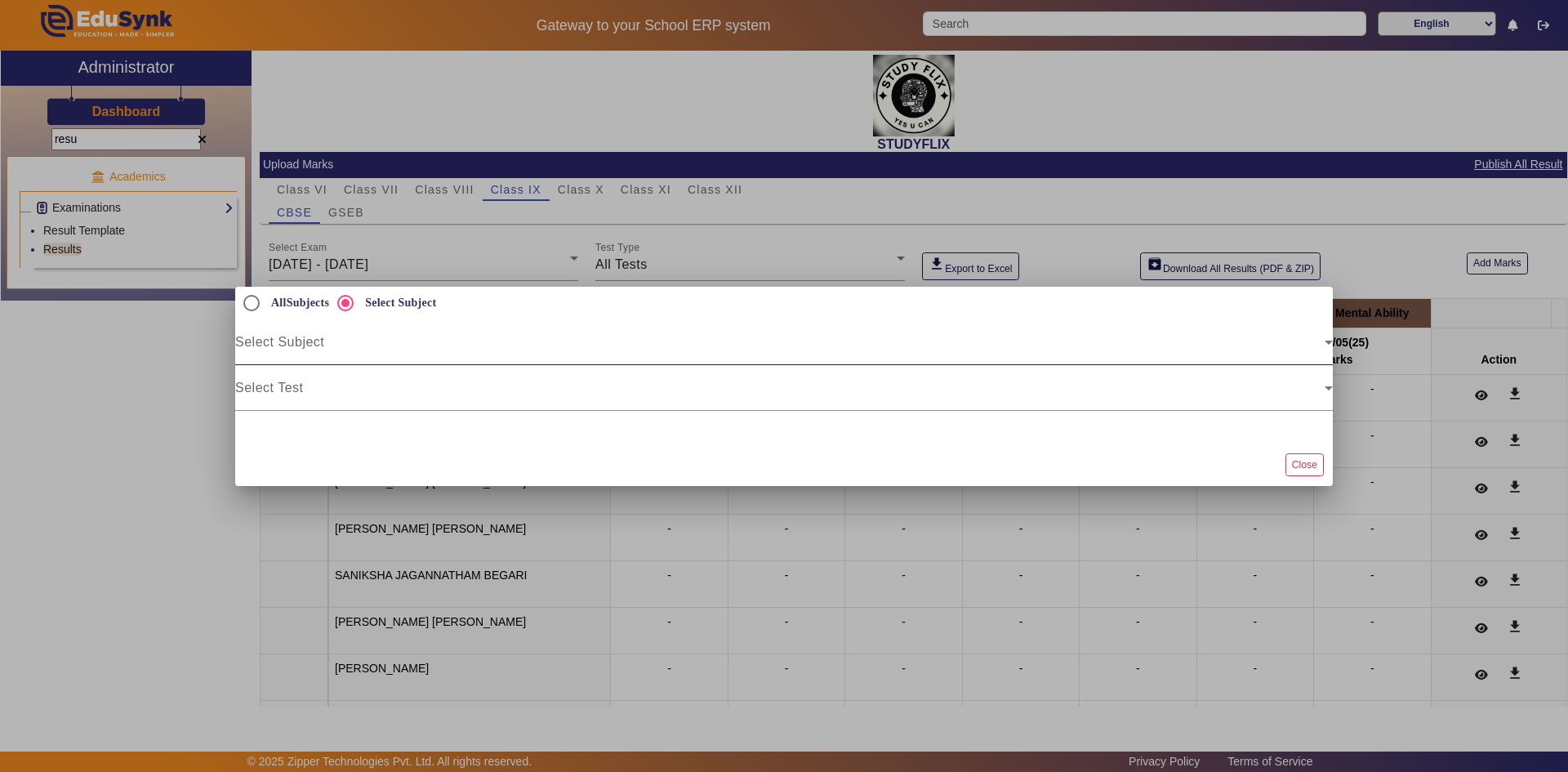
click at [312, 340] on span at bounding box center [780, 348] width 1089 height 20
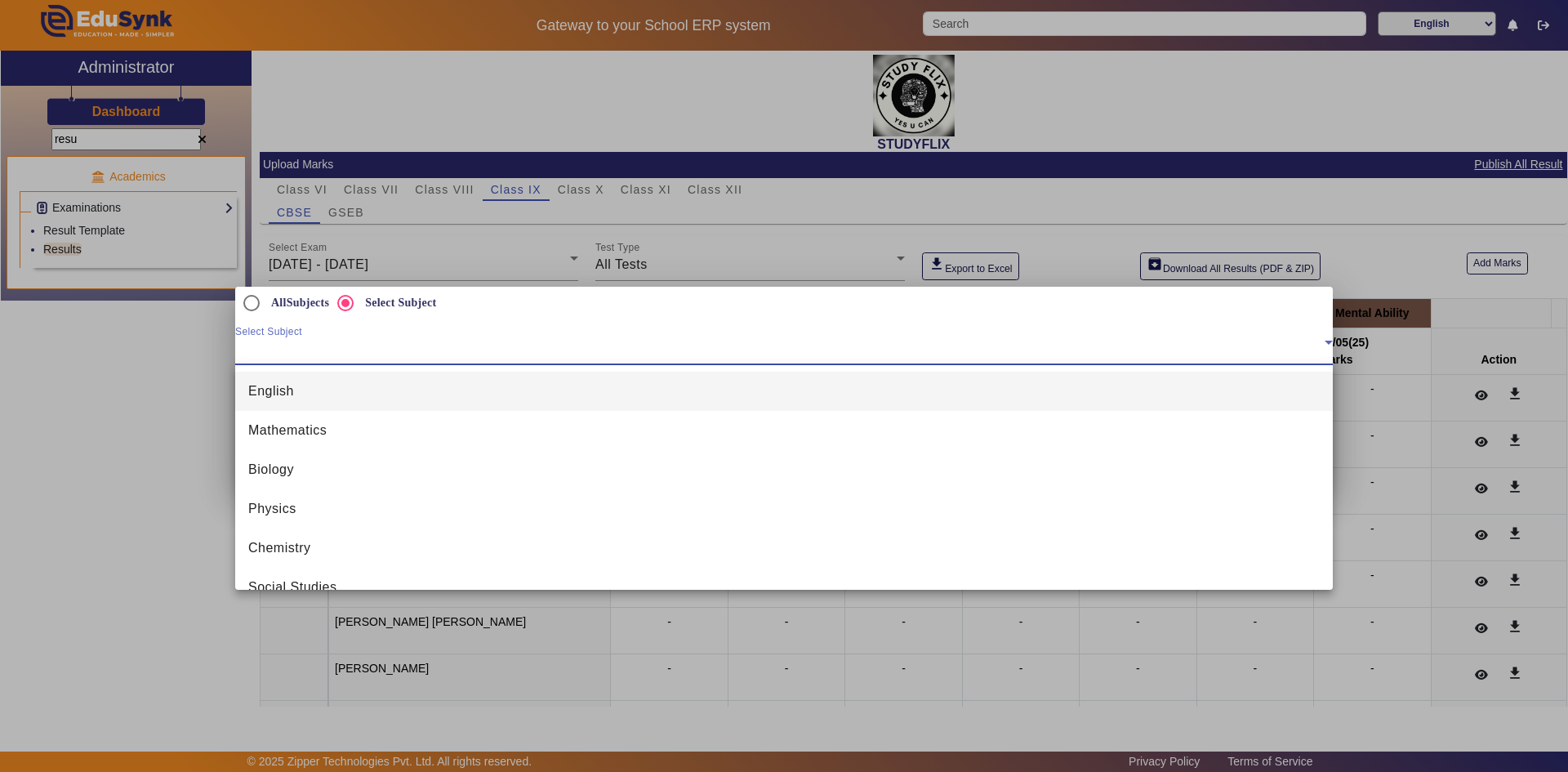
click at [295, 399] on mat-option "English" at bounding box center [784, 391] width 1098 height 39
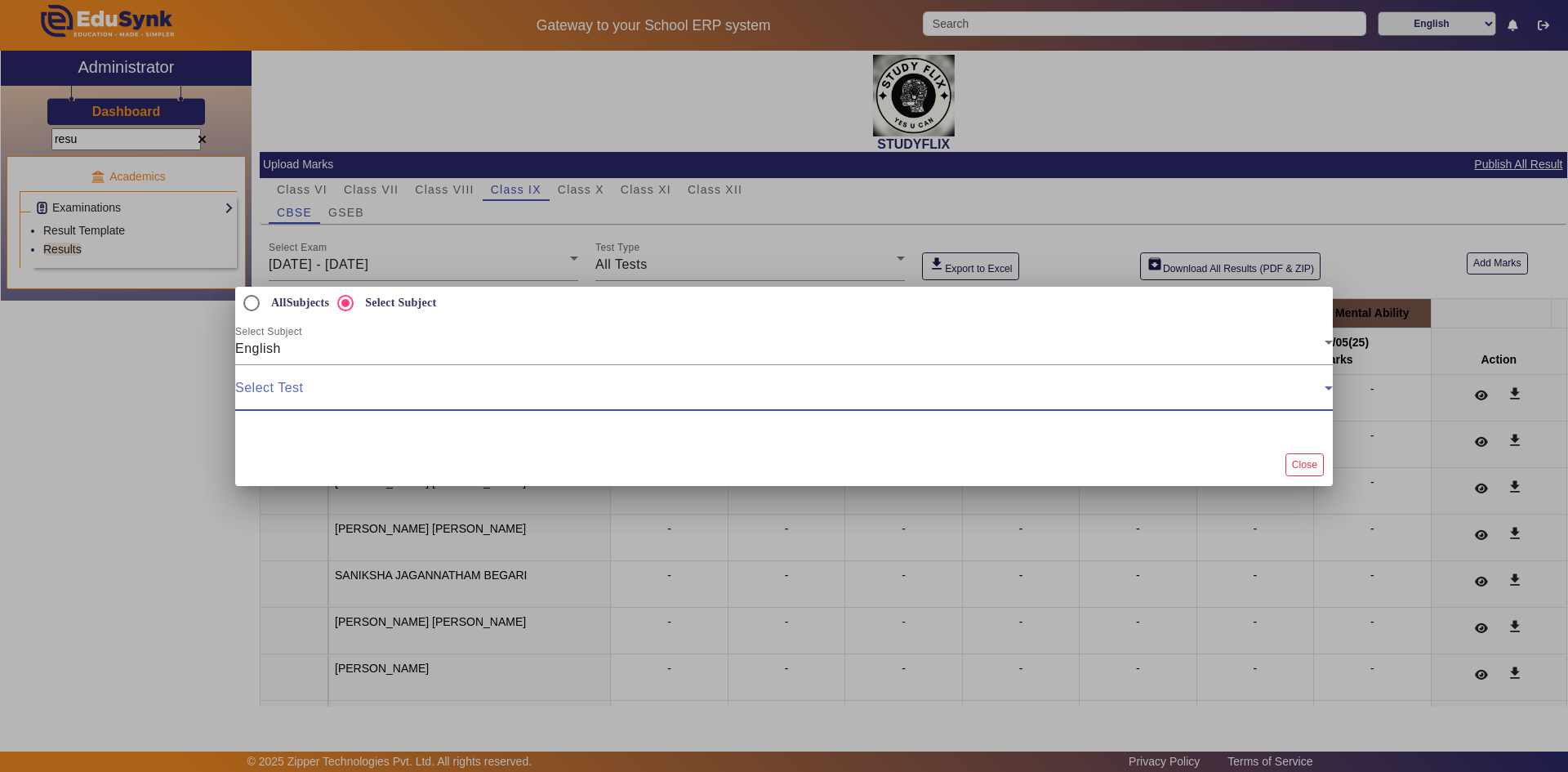
click at [287, 385] on span at bounding box center [780, 395] width 1089 height 20
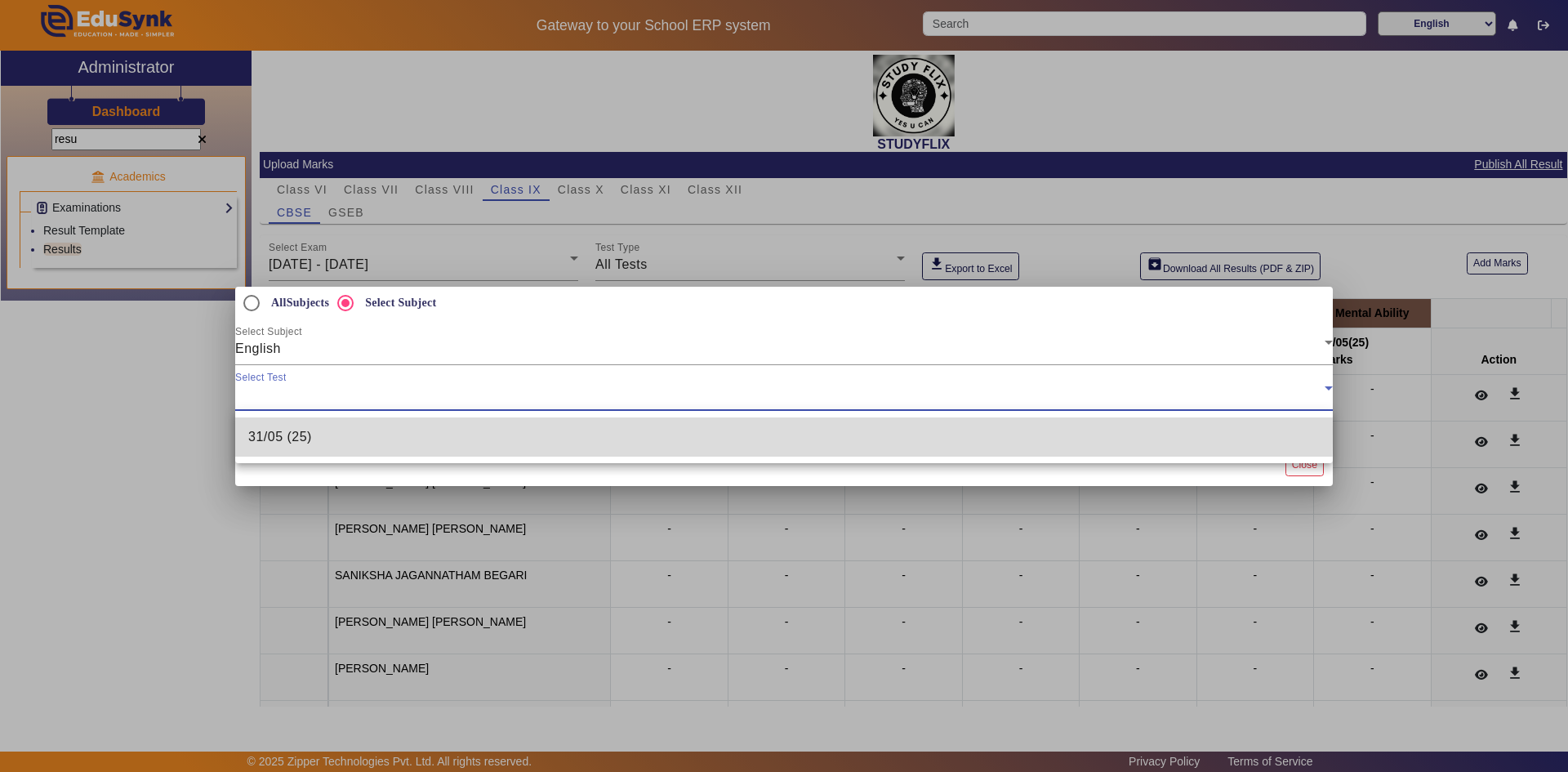
click at [281, 432] on span "31/05 (25)" at bounding box center [279, 436] width 63 height 20
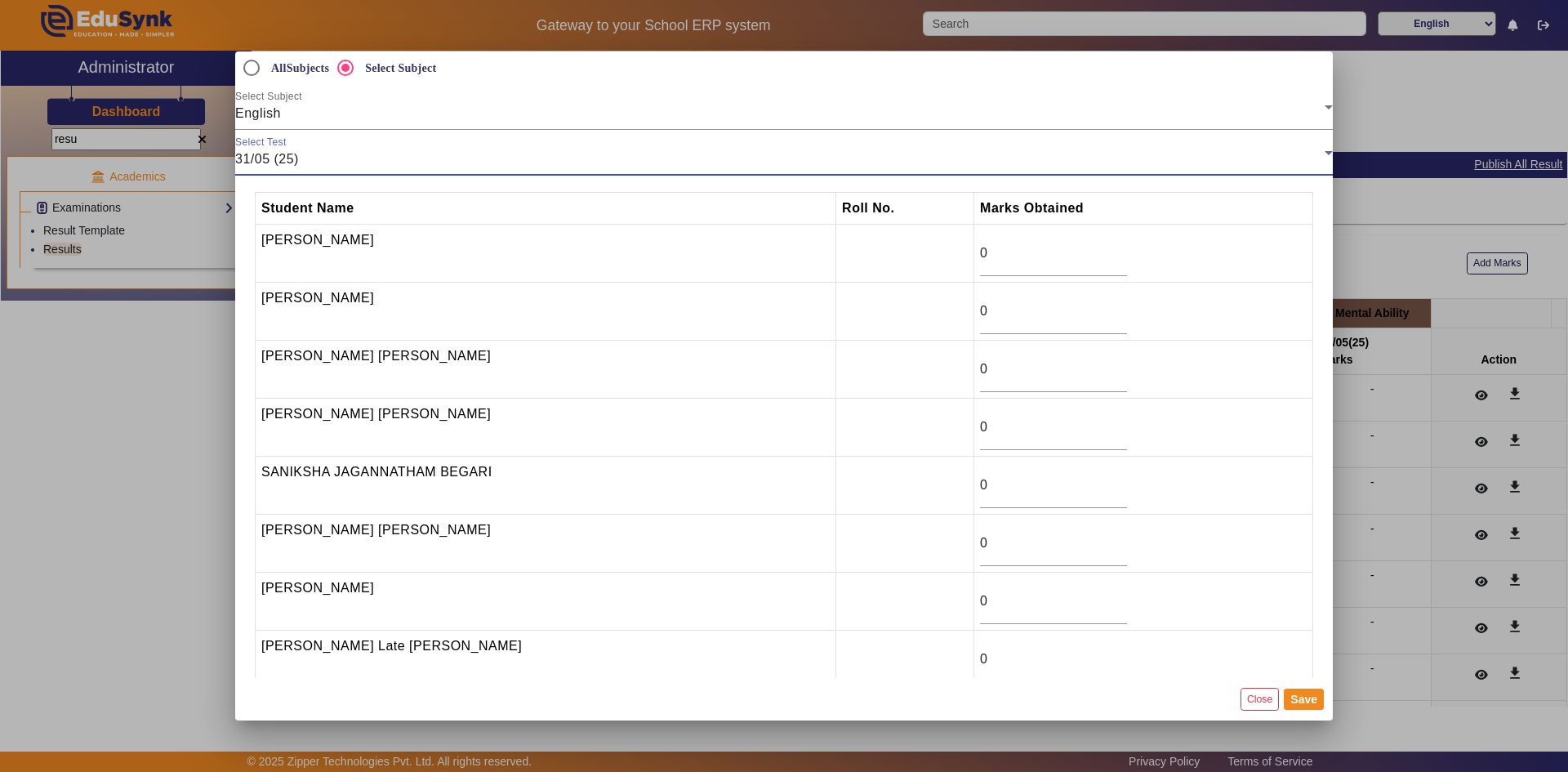
click at [694, 159] on div "31/05 (25)" at bounding box center [780, 159] width 1089 height 20
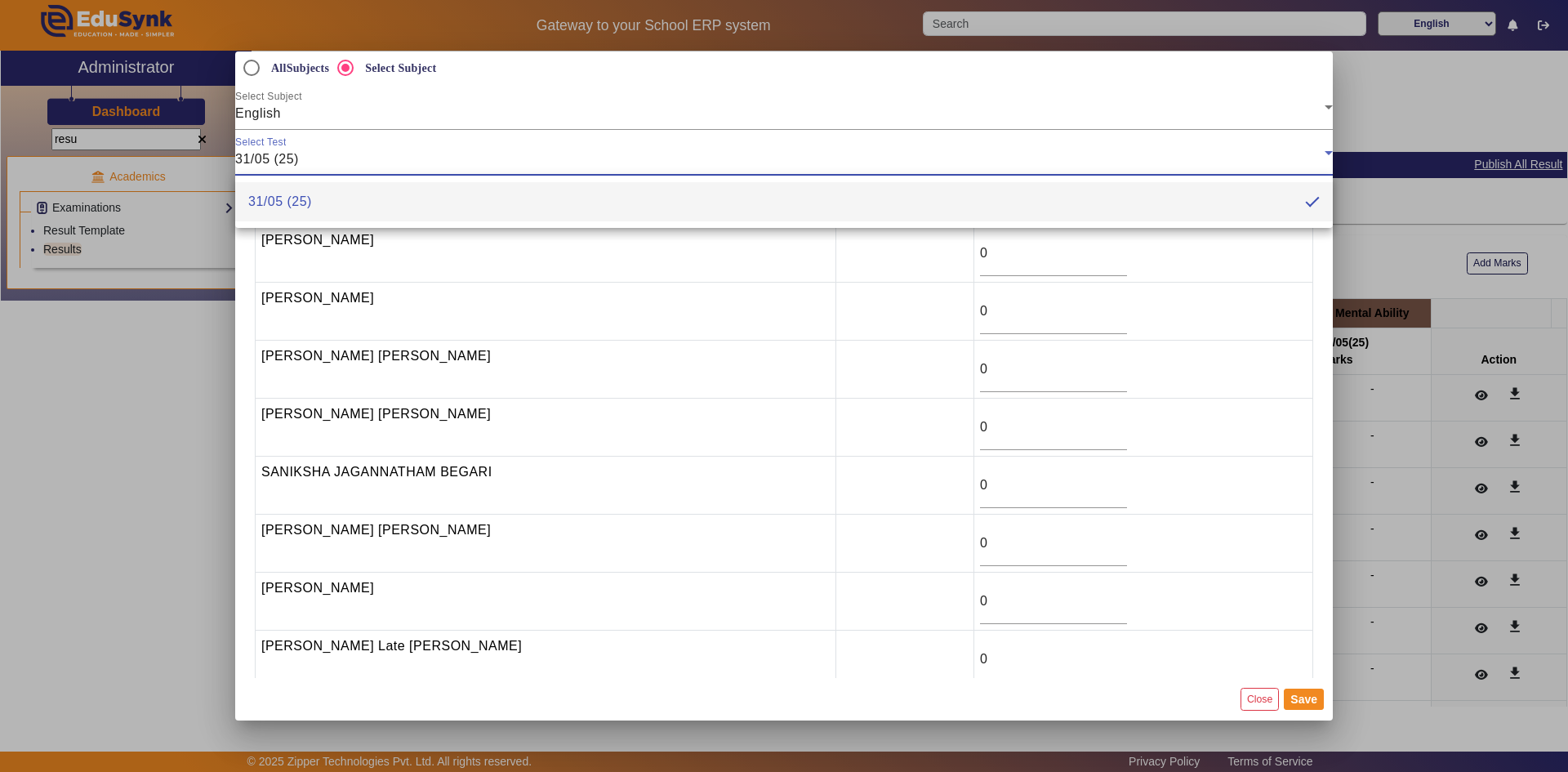
click at [694, 159] on div at bounding box center [784, 386] width 1568 height 772
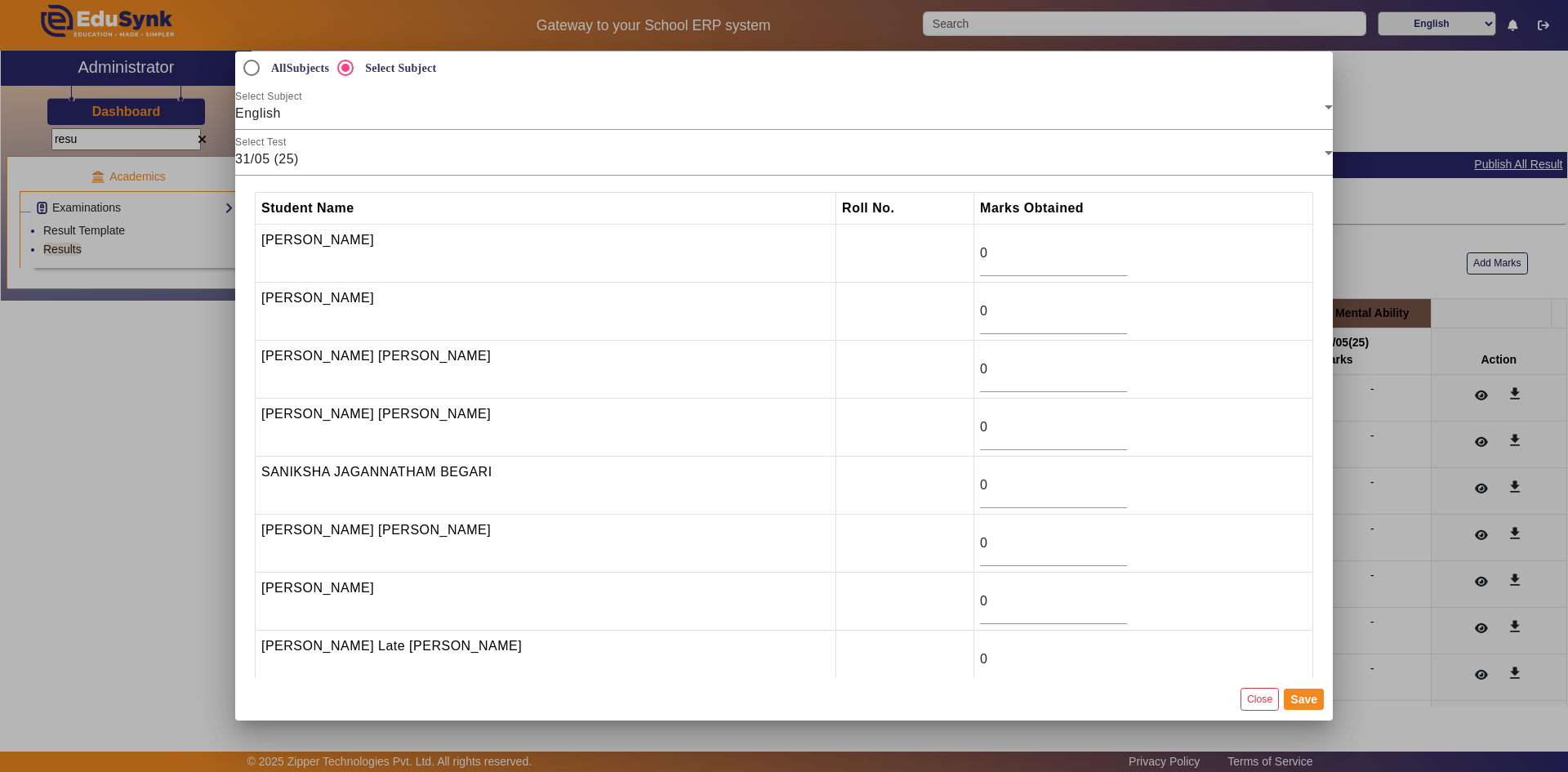
click at [1256, 711] on mat-dialog-actions "Close Save" at bounding box center [784, 698] width 1098 height 43
click at [1257, 701] on button "Close" at bounding box center [1260, 698] width 39 height 22
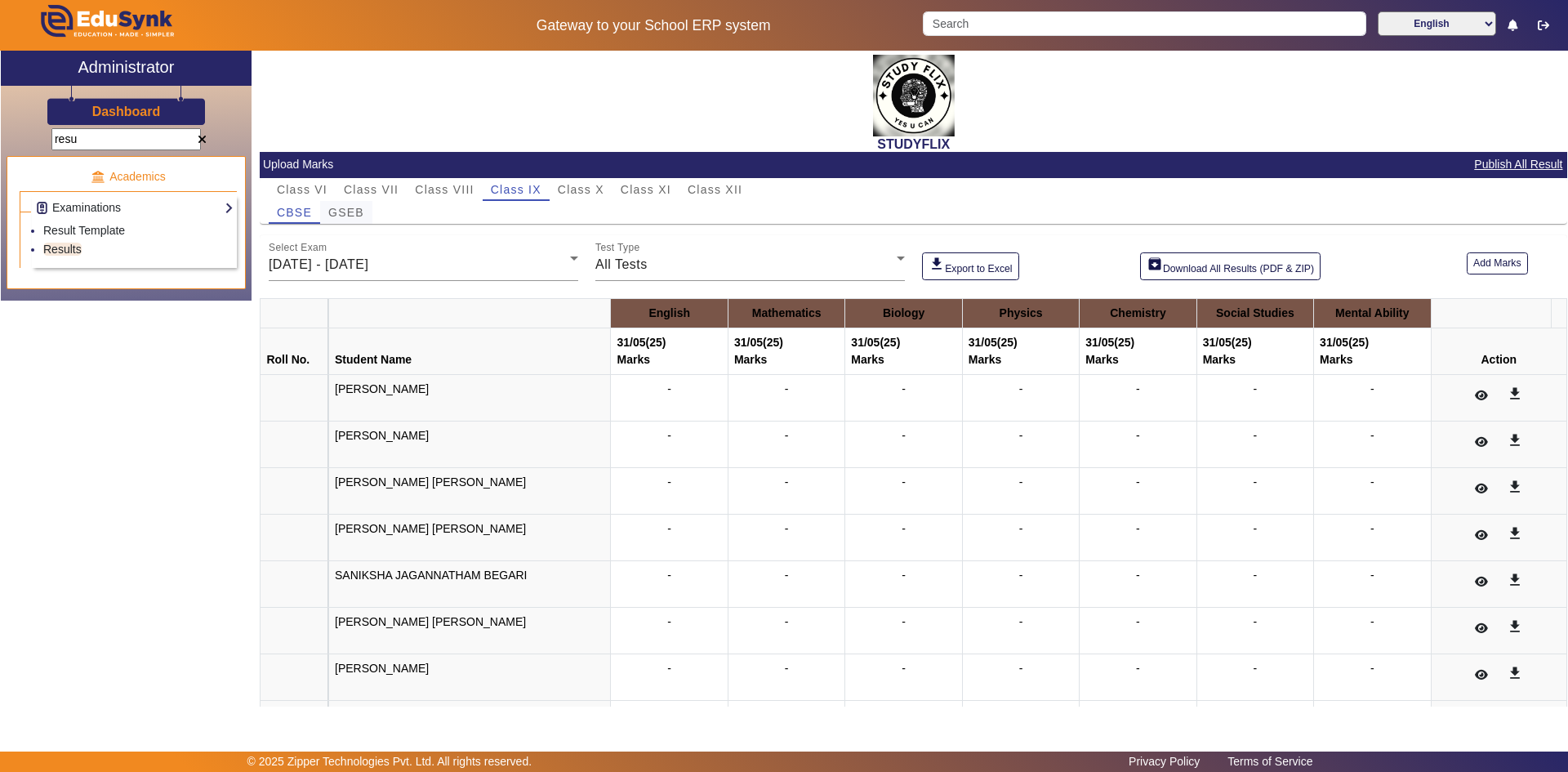
click at [349, 217] on span "GSEB" at bounding box center [346, 212] width 36 height 11
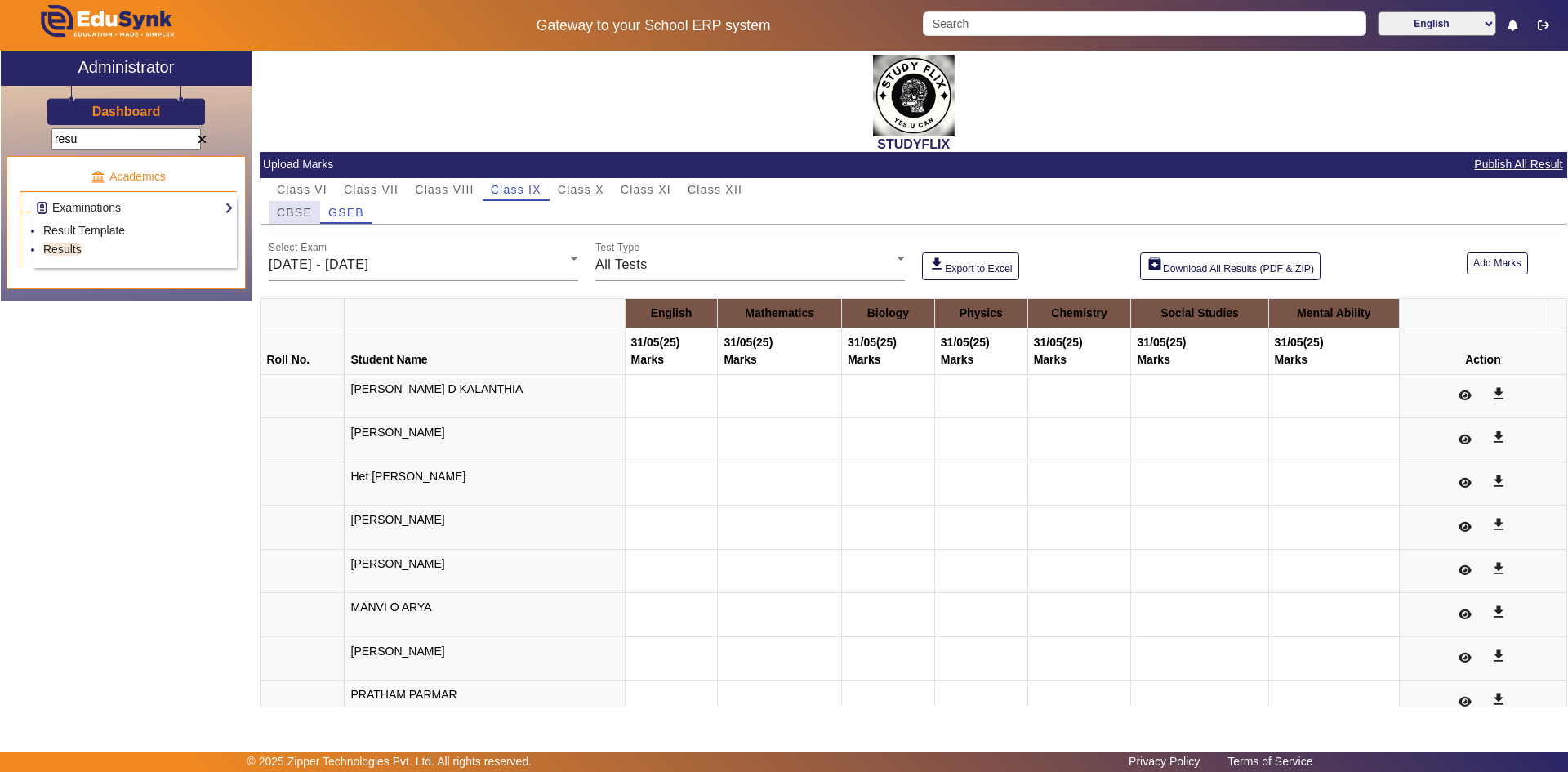
click at [285, 215] on span "CBSE" at bounding box center [294, 212] width 35 height 11
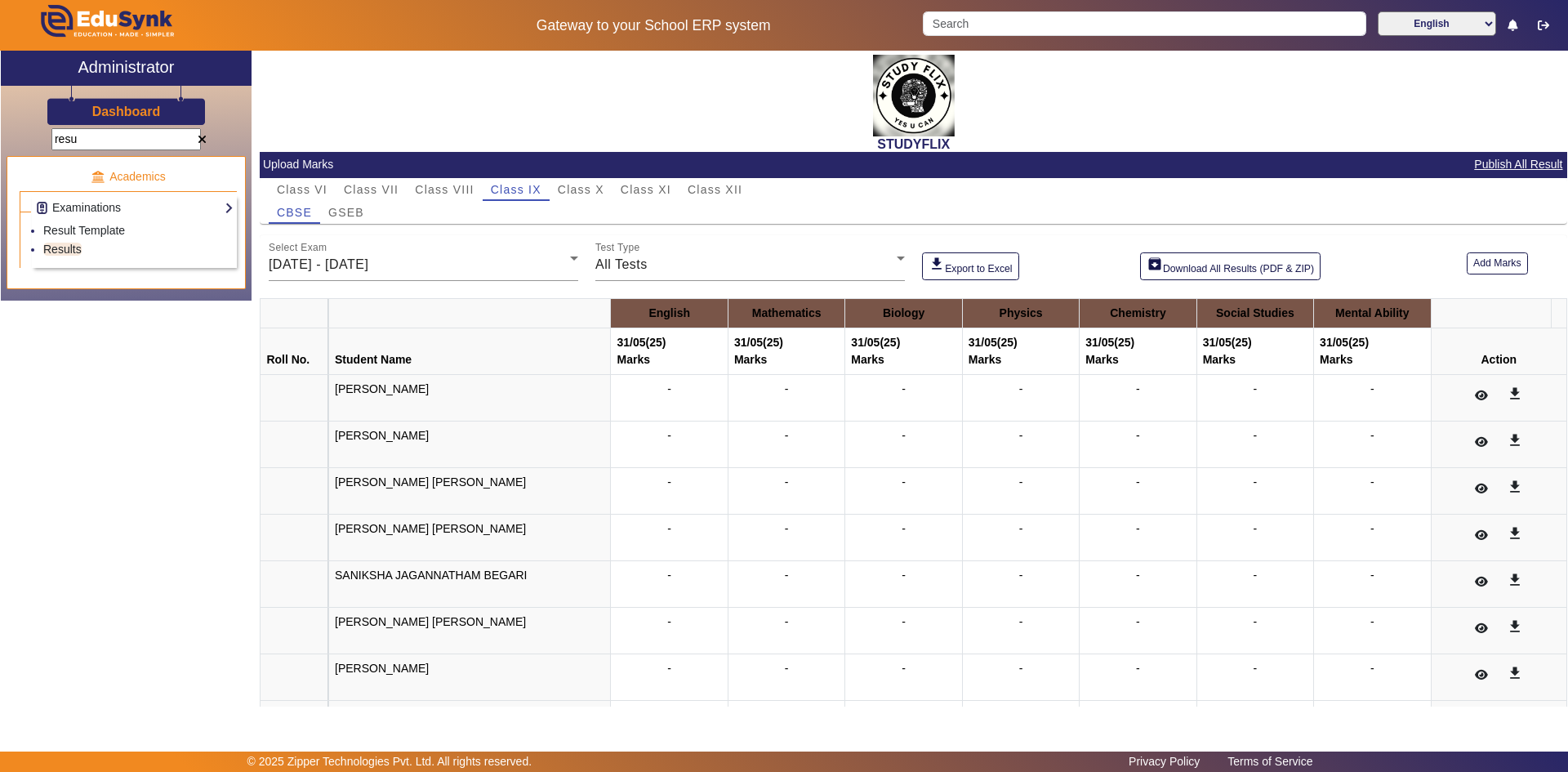
click at [629, 484] on div "-" at bounding box center [669, 491] width 104 height 34
click at [1489, 259] on button "Add Marks" at bounding box center [1497, 263] width 62 height 22
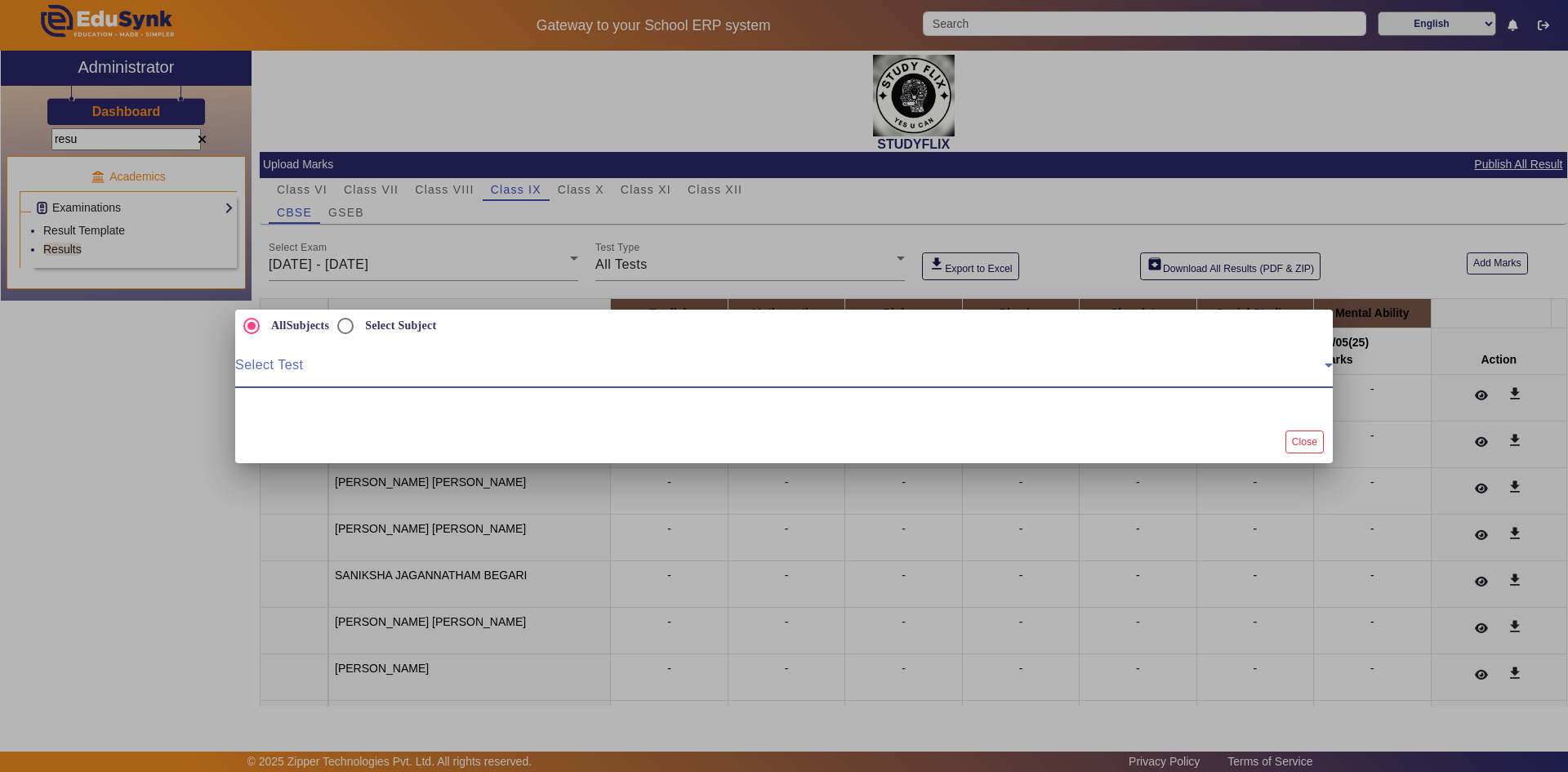
click at [337, 368] on span at bounding box center [780, 371] width 1089 height 20
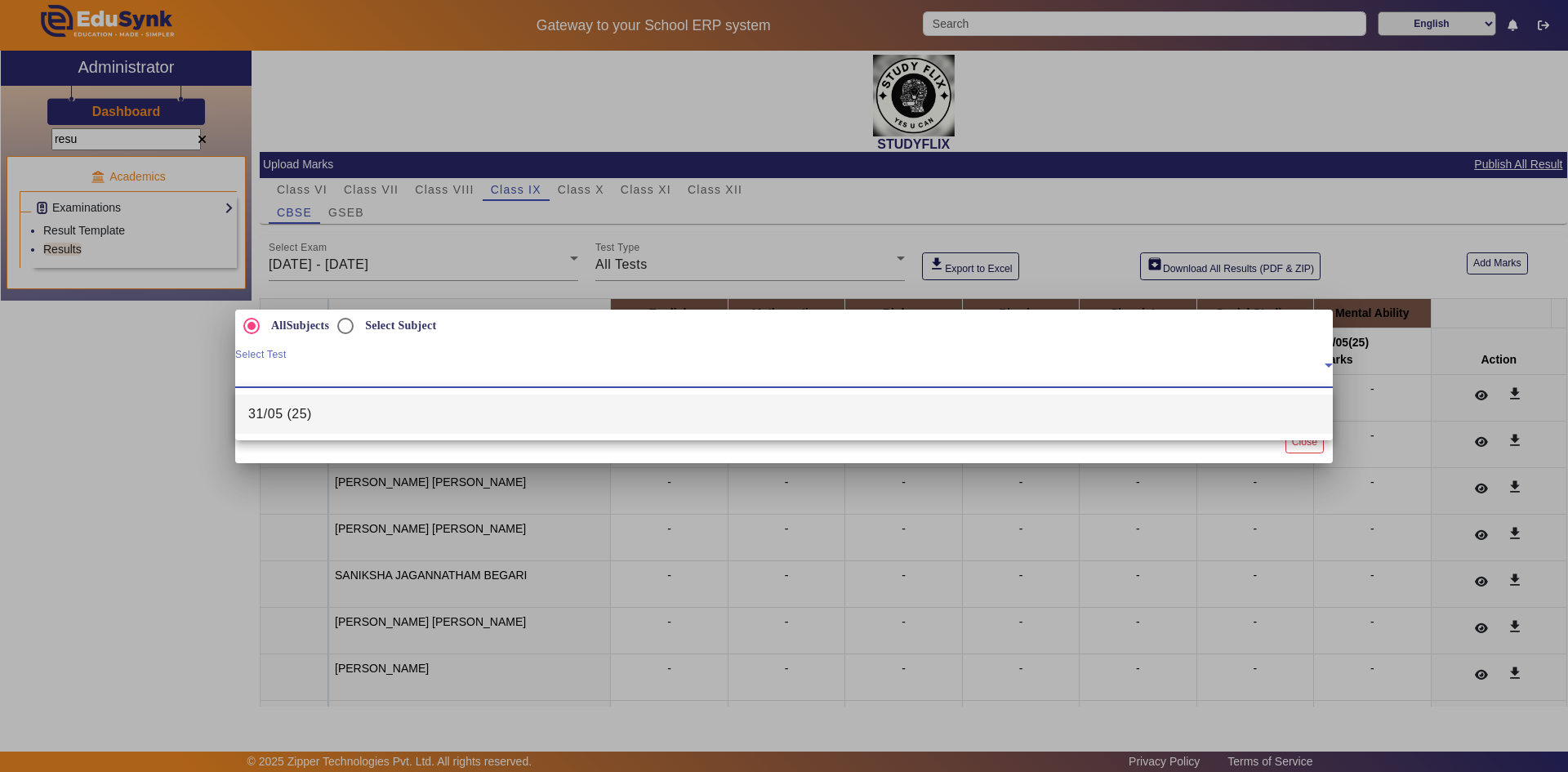
click at [326, 417] on mat-option "31/05 (25)" at bounding box center [784, 413] width 1098 height 39
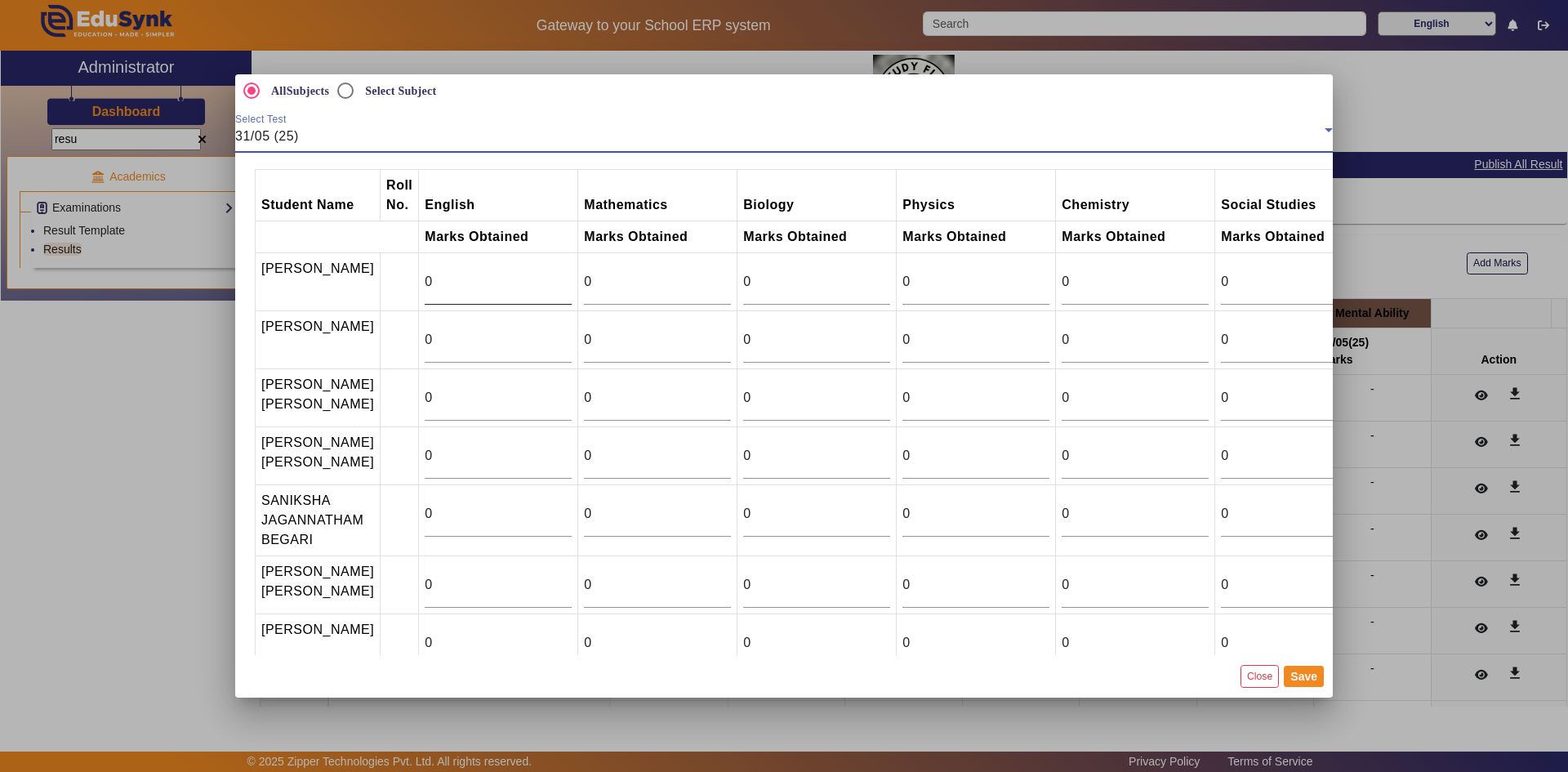
click at [457, 289] on input "0" at bounding box center [498, 281] width 147 height 20
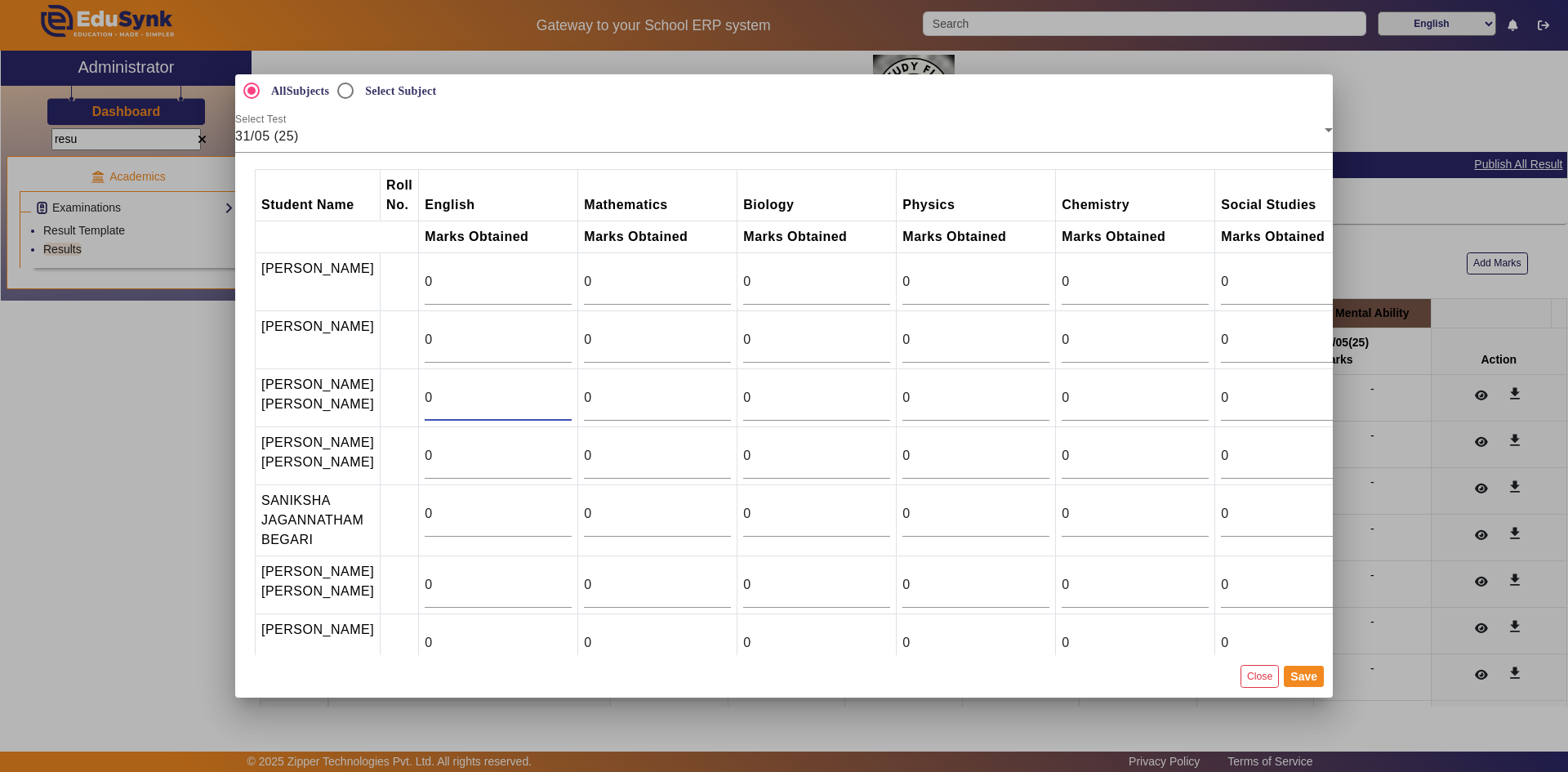
click at [425, 405] on input "0" at bounding box center [498, 397] width 147 height 20
click at [551, 404] on input "1" at bounding box center [498, 397] width 147 height 20
click at [551, 404] on input "2" at bounding box center [498, 397] width 147 height 20
click at [551, 404] on input "3" at bounding box center [498, 397] width 147 height 20
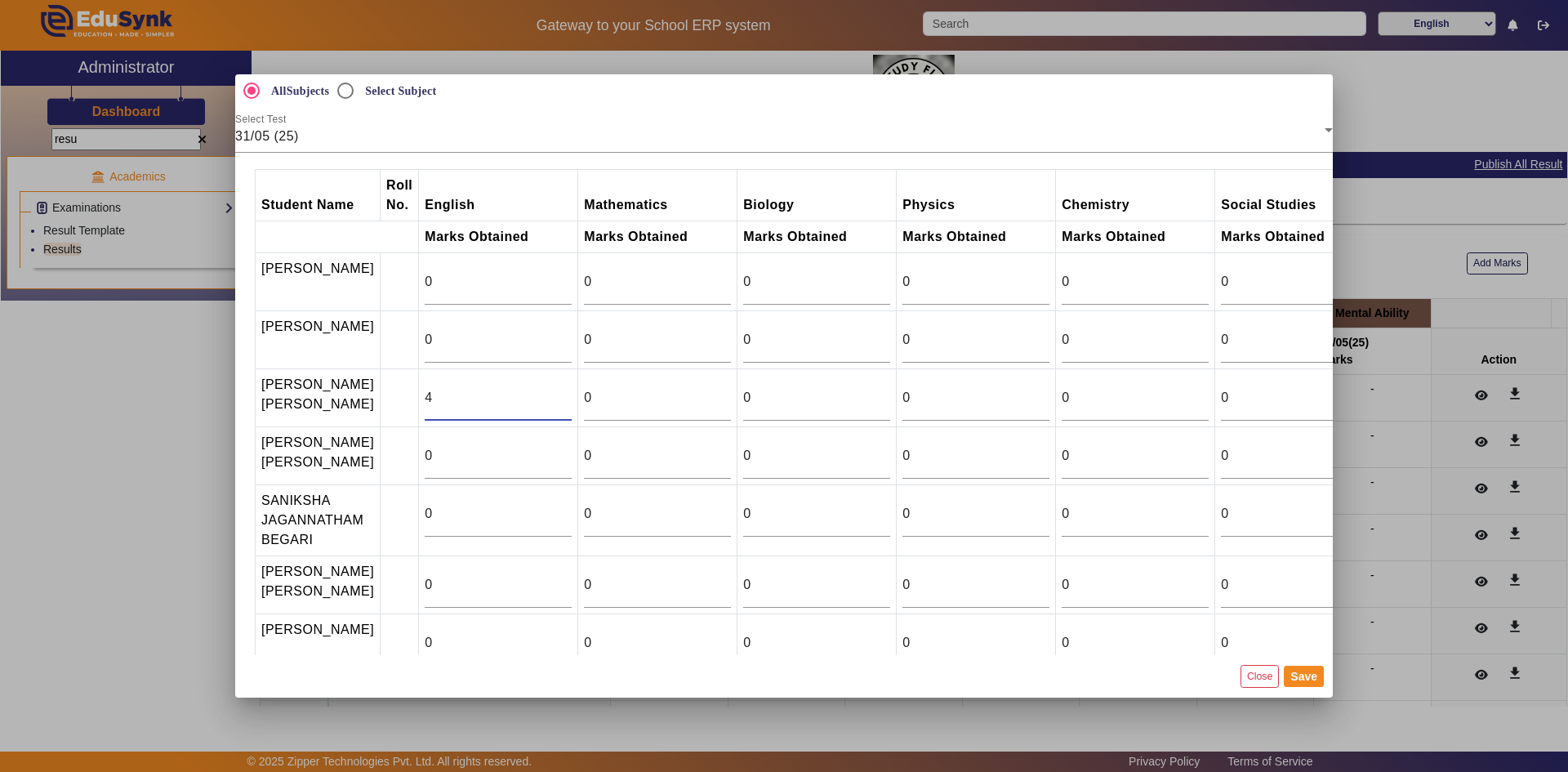
type input "4"
click at [551, 404] on input "4" at bounding box center [498, 397] width 147 height 20
click at [606, 408] on input "0" at bounding box center [657, 397] width 147 height 20
click at [713, 403] on input "1" at bounding box center [657, 397] width 147 height 20
click at [713, 403] on input "2" at bounding box center [657, 397] width 147 height 20
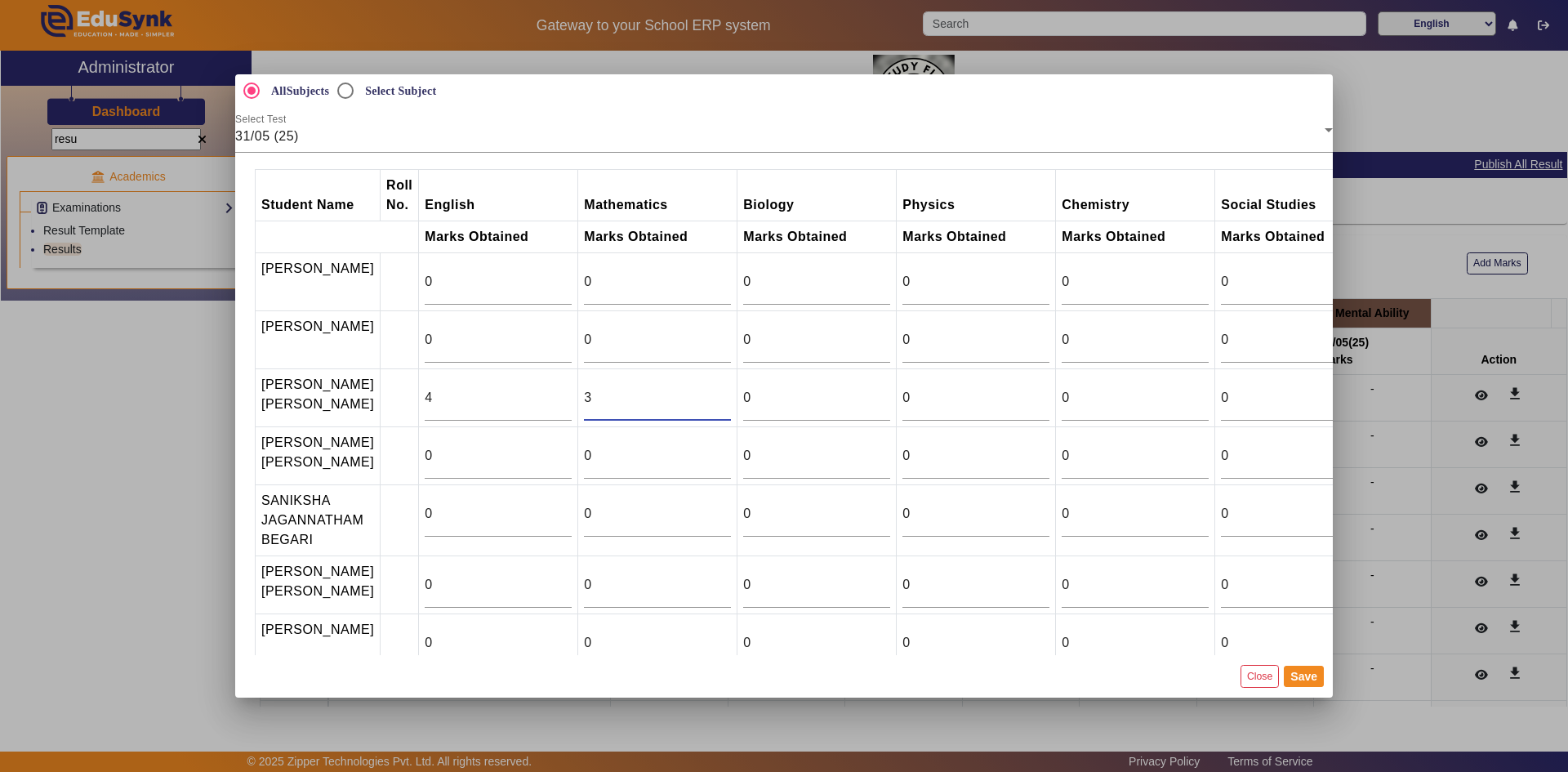
click at [713, 403] on input "3" at bounding box center [657, 397] width 147 height 20
click at [713, 403] on input "4" at bounding box center [657, 397] width 147 height 20
click at [713, 403] on input "5" at bounding box center [657, 397] width 147 height 20
click at [713, 403] on input "6" at bounding box center [657, 397] width 147 height 20
click at [713, 403] on input "7" at bounding box center [657, 397] width 147 height 20
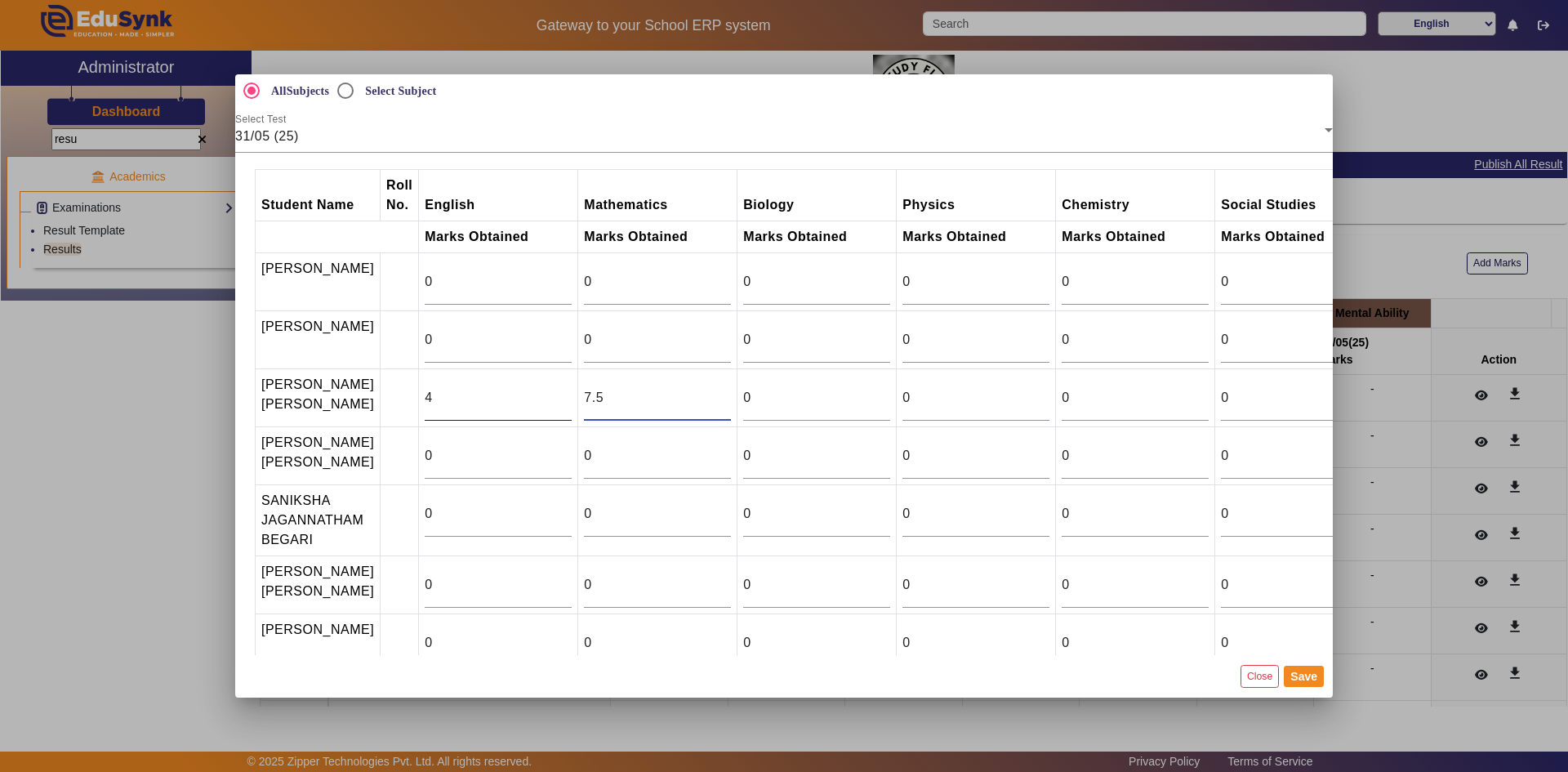
type input "7.5"
click at [493, 408] on input "4" at bounding box center [498, 397] width 147 height 20
click at [1063, 408] on input "0" at bounding box center [1135, 397] width 147 height 20
click at [1201, 401] on td "0" at bounding box center [1136, 397] width 159 height 58
click at [1193, 404] on input "1" at bounding box center [1135, 397] width 147 height 20
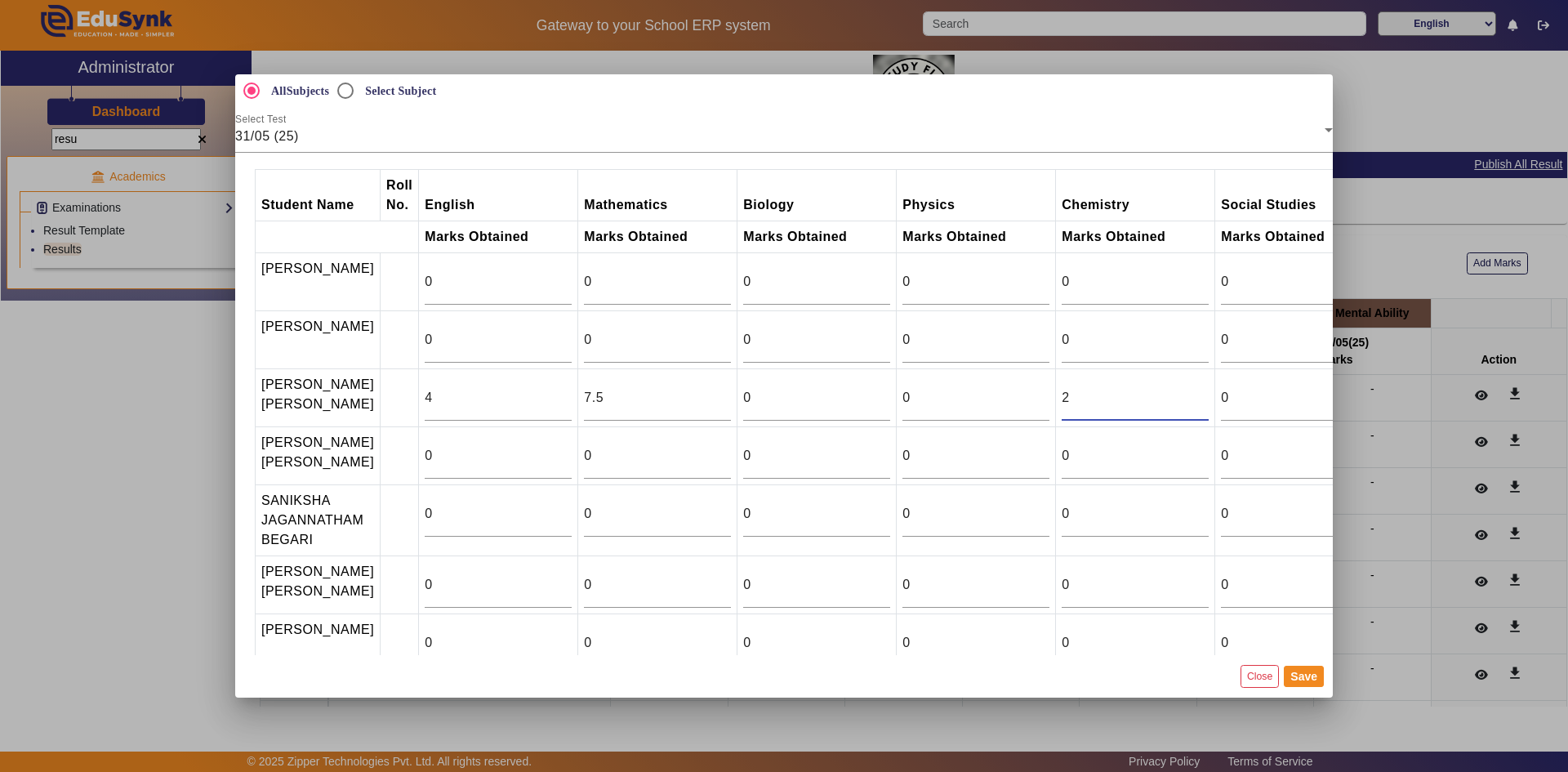
click at [1193, 404] on input "2" at bounding box center [1135, 397] width 147 height 20
click at [1193, 404] on input "3" at bounding box center [1135, 397] width 147 height 20
click at [1193, 404] on input "4" at bounding box center [1135, 397] width 147 height 20
click at [1193, 404] on input "5" at bounding box center [1135, 397] width 147 height 20
click at [1193, 404] on input "6" at bounding box center [1135, 397] width 147 height 20
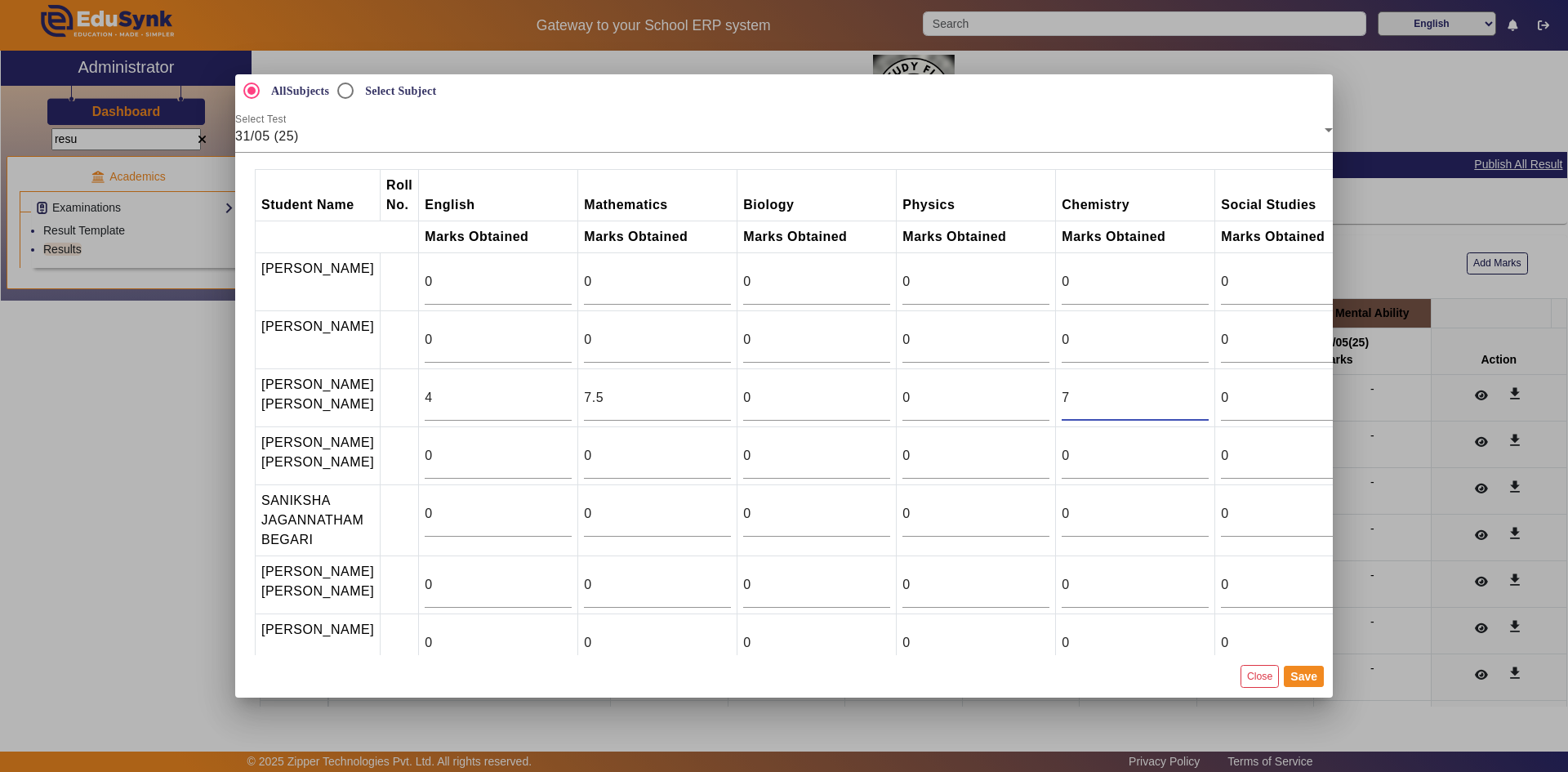
click at [1193, 404] on input "7" at bounding box center [1135, 397] width 147 height 20
click at [1193, 403] on input "8" at bounding box center [1135, 397] width 147 height 20
click at [1193, 403] on input "9" at bounding box center [1135, 397] width 147 height 20
type input "10"
click at [1193, 403] on input "10" at bounding box center [1135, 397] width 147 height 20
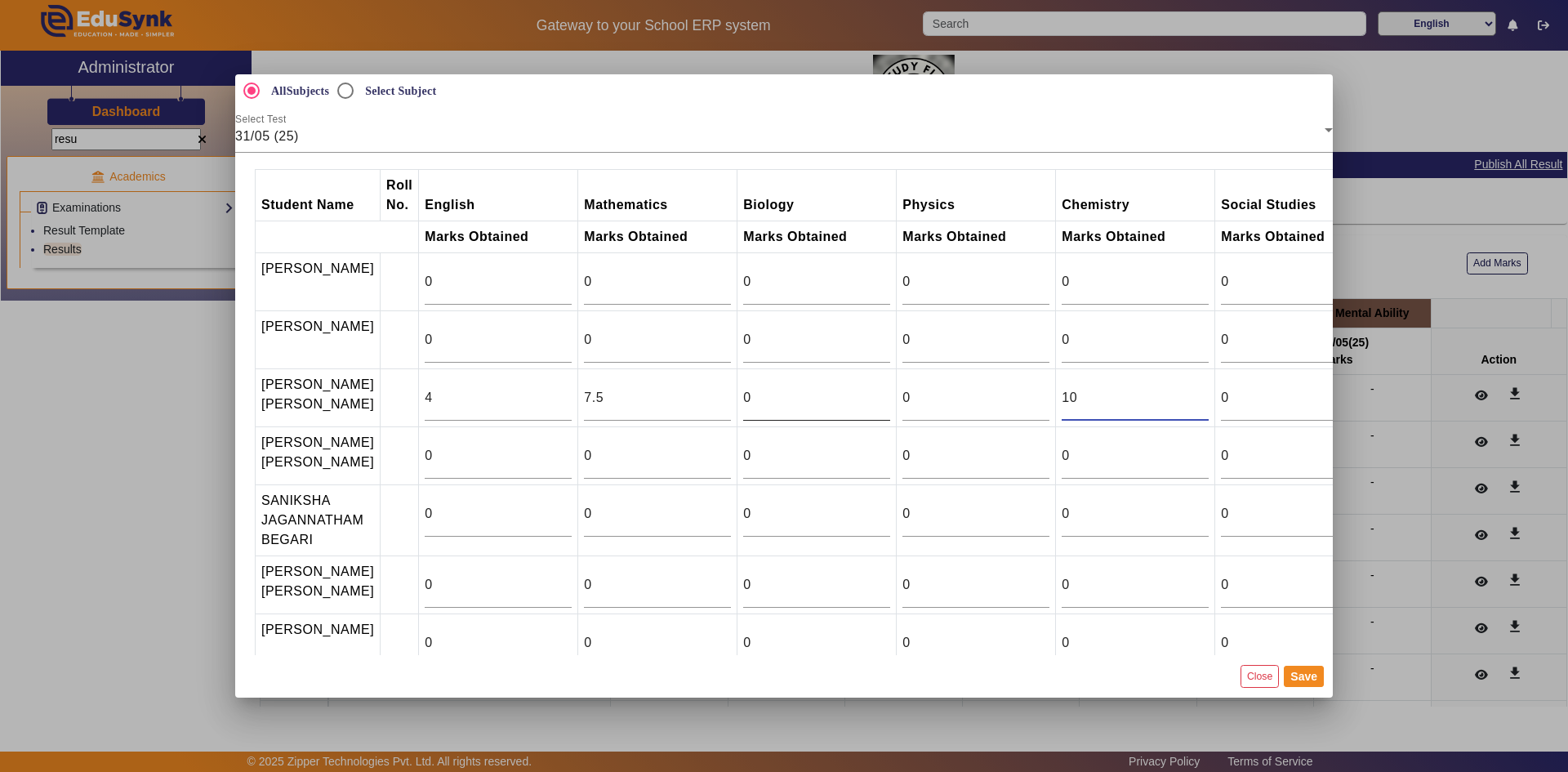
click at [802, 405] on input "0" at bounding box center [816, 397] width 147 height 20
type input "0"
type input "7.5"
click at [623, 408] on input "7.5" at bounding box center [657, 397] width 147 height 20
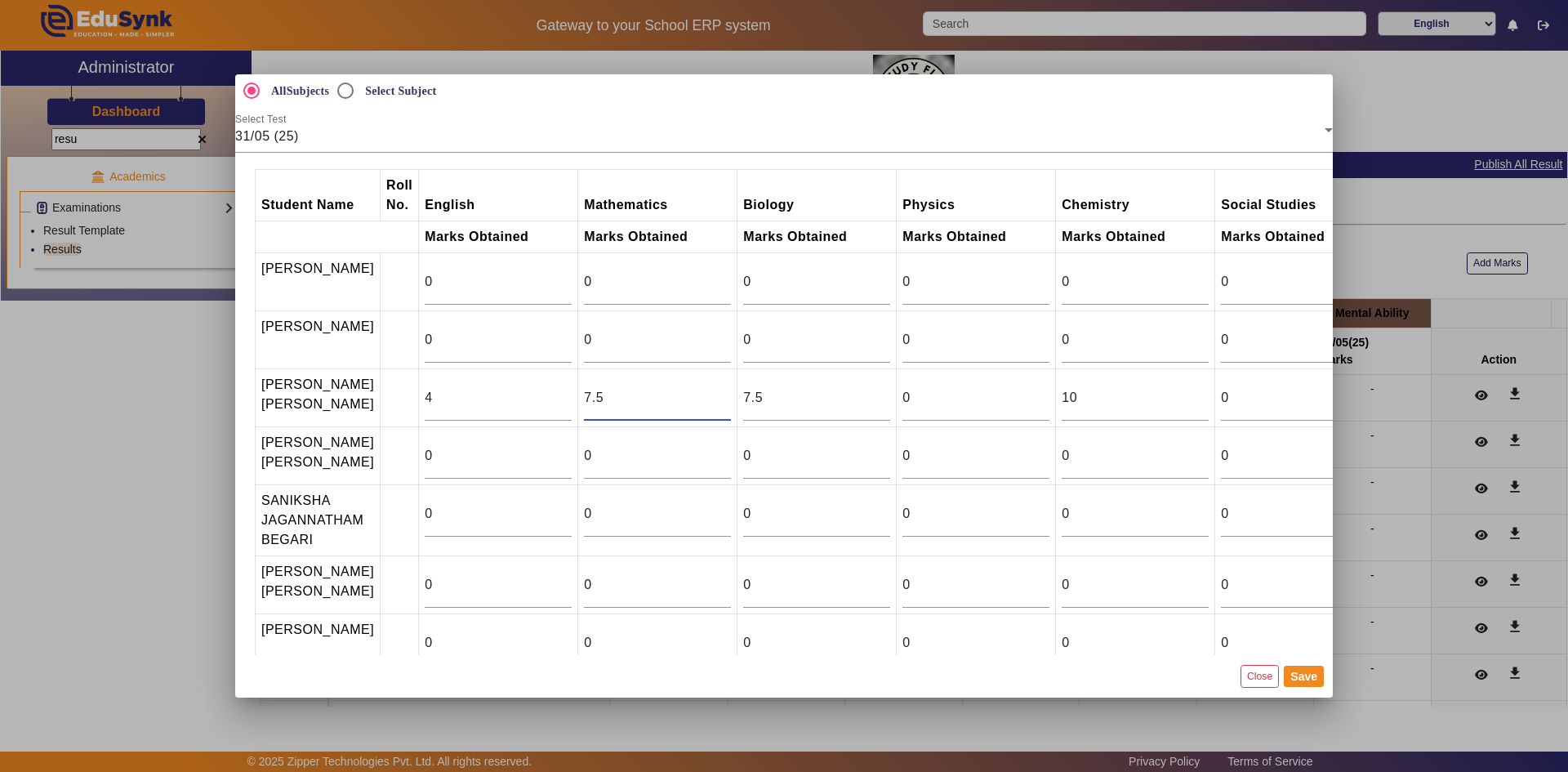
drag, startPoint x: 596, startPoint y: 416, endPoint x: 562, endPoint y: 416, distance: 34.0
click at [562, 416] on tr "[PERSON_NAME] [PERSON_NAME] 4 7.5 7.5 0 10 0 0" at bounding box center [894, 397] width 1278 height 58
type input "0"
type input "4"
click at [1295, 679] on button "Save" at bounding box center [1304, 676] width 40 height 21
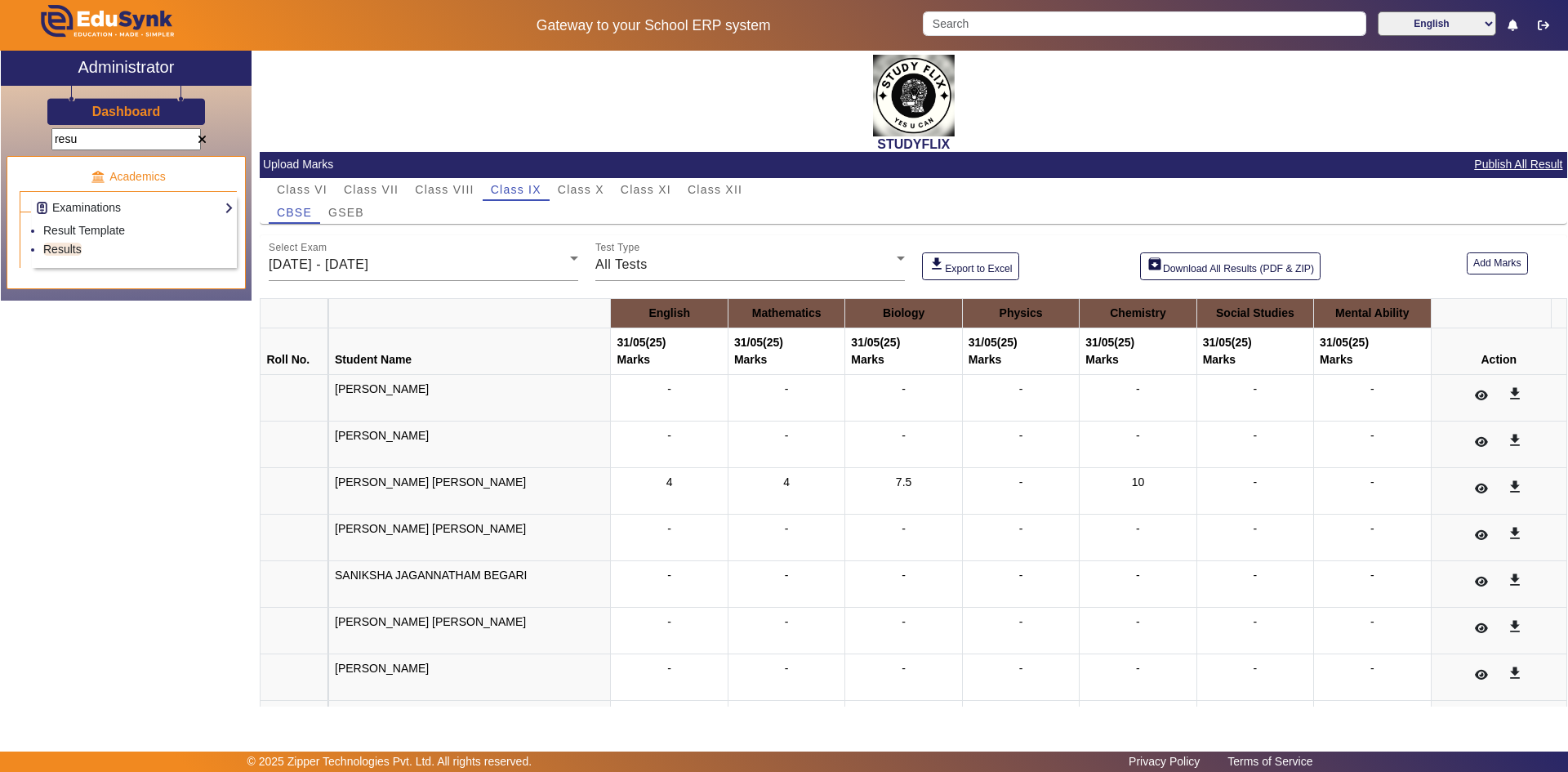
click at [659, 481] on div "4" at bounding box center [669, 491] width 104 height 34
drag, startPoint x: 640, startPoint y: 483, endPoint x: 652, endPoint y: 486, distance: 12.4
click at [652, 486] on div "4" at bounding box center [669, 491] width 104 height 34
click at [1467, 261] on button "Add Marks" at bounding box center [1497, 263] width 62 height 22
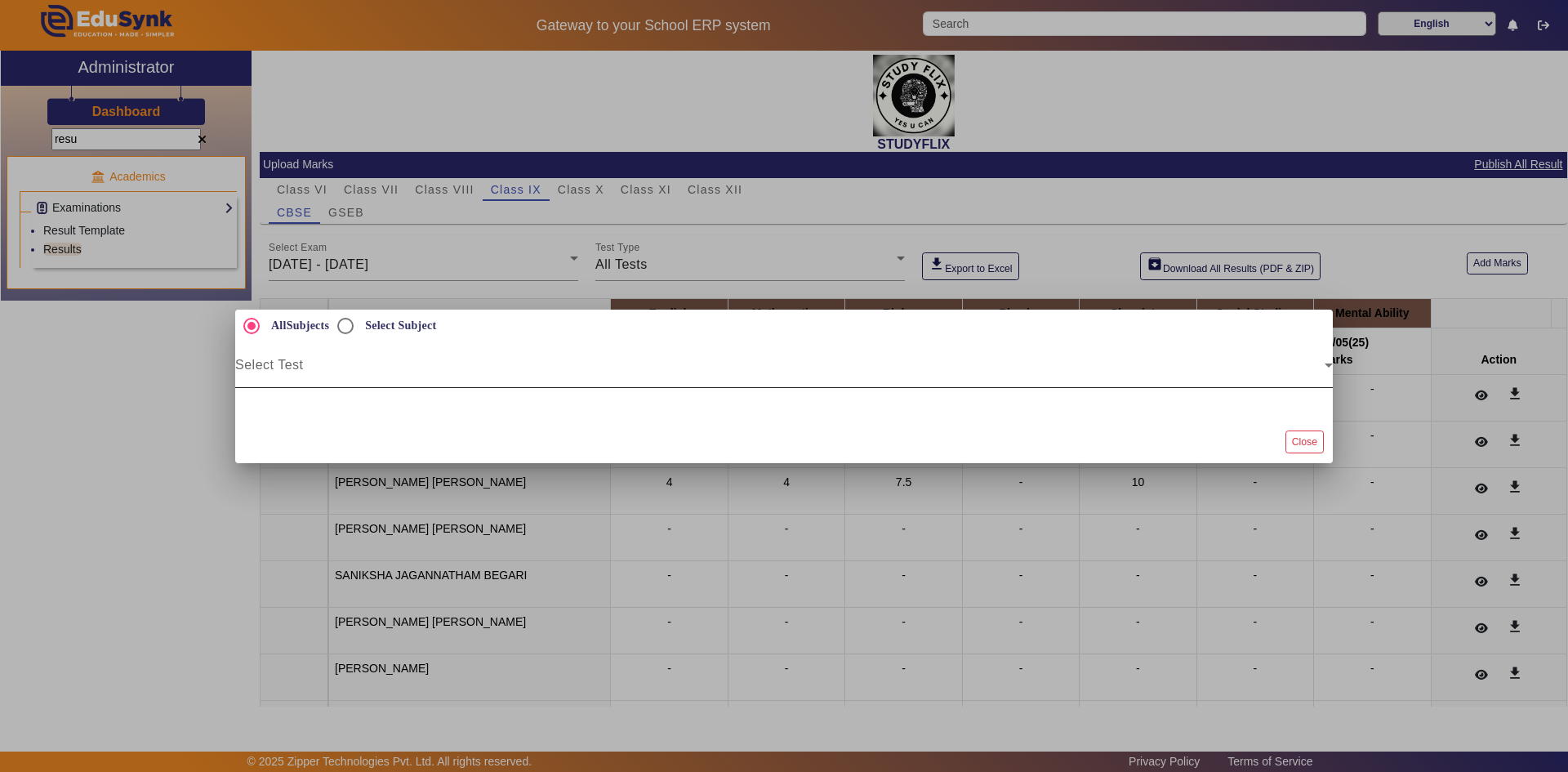
click at [488, 381] on div "Select Test" at bounding box center [784, 365] width 1098 height 45
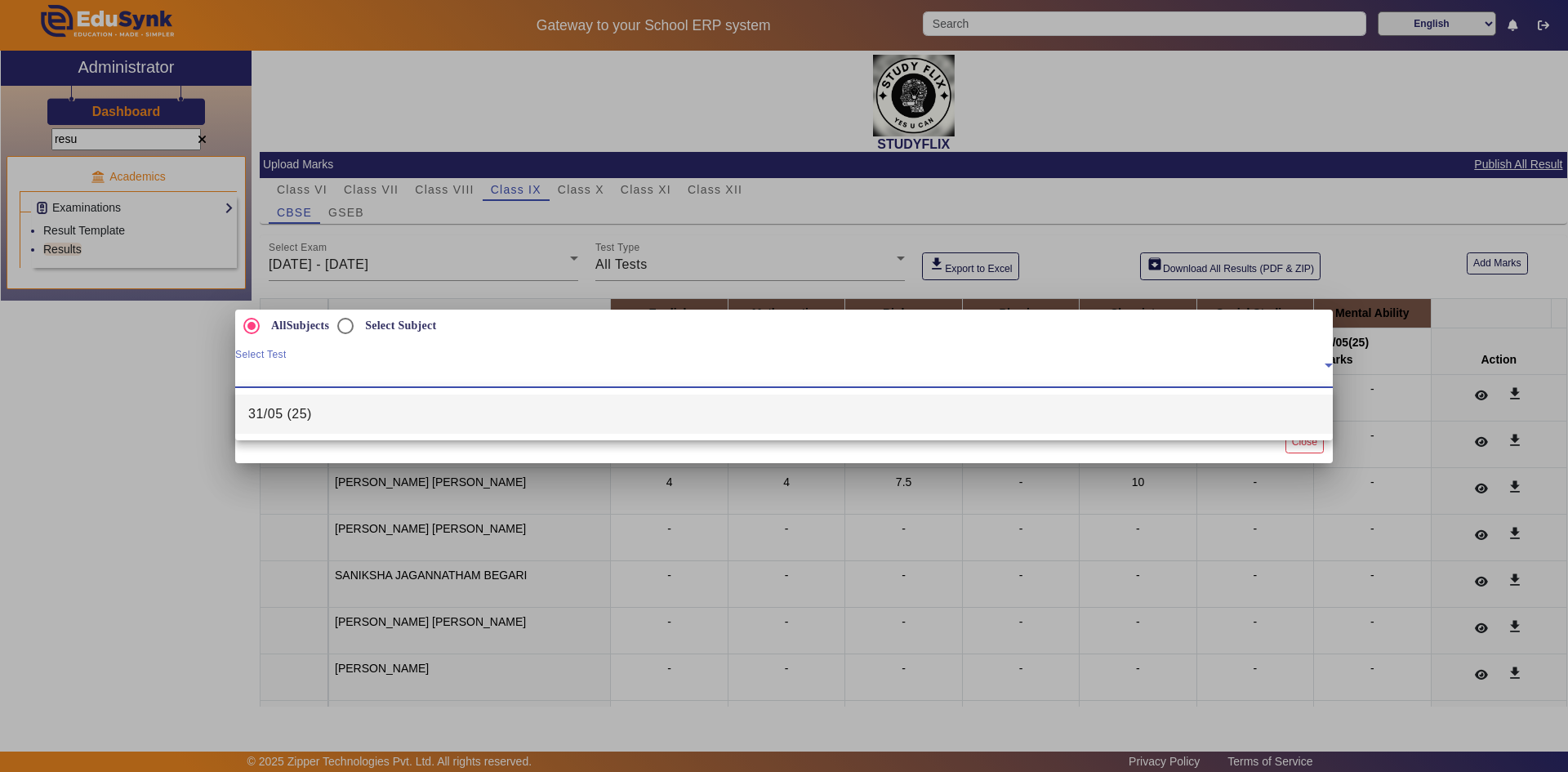
click at [368, 426] on mat-option "31/05 (25)" at bounding box center [784, 413] width 1098 height 39
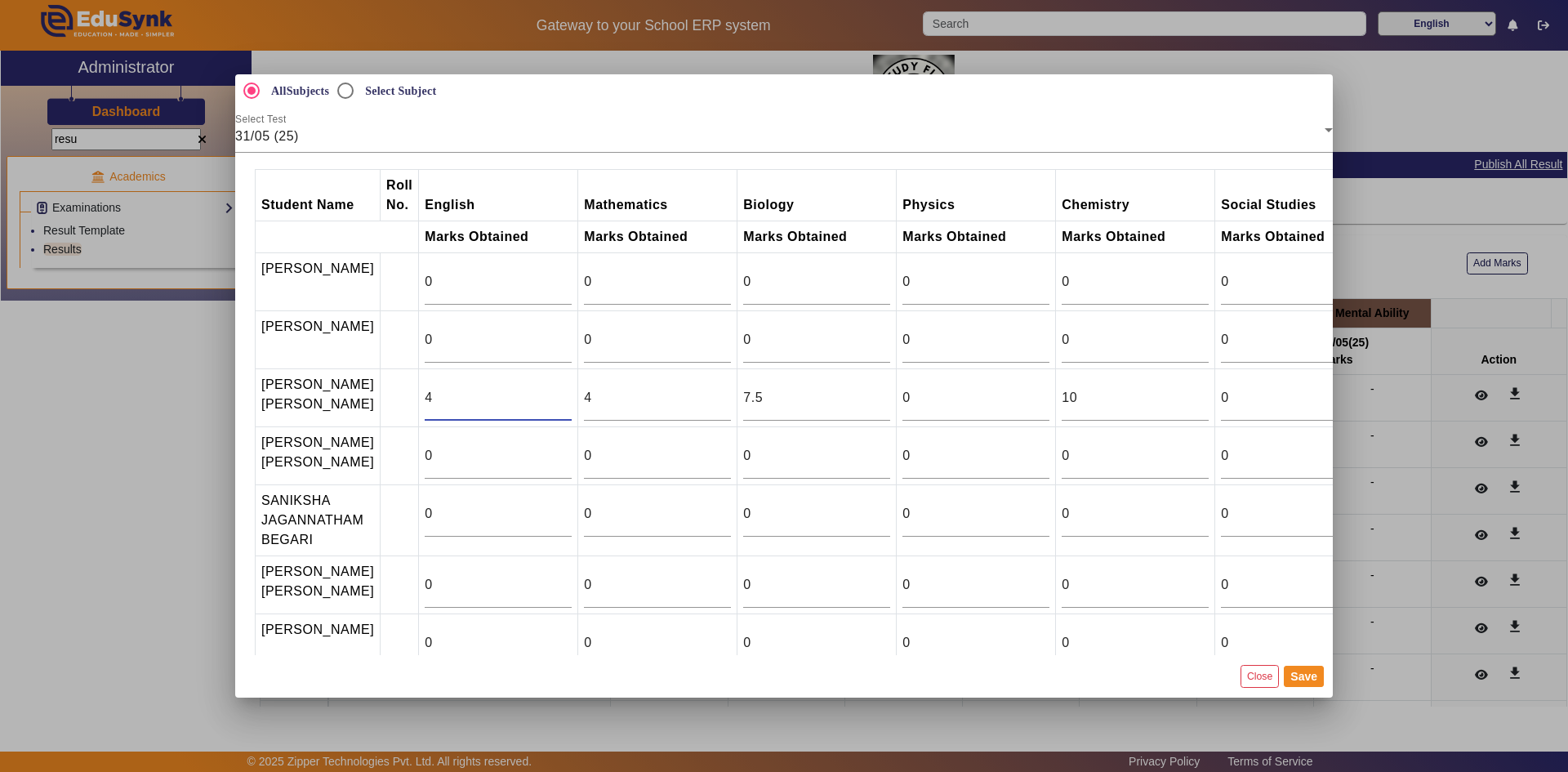
click at [439, 408] on input "4" at bounding box center [498, 397] width 147 height 20
click at [554, 408] on input "3" at bounding box center [498, 397] width 147 height 20
click at [554, 408] on input "2" at bounding box center [498, 397] width 147 height 20
click at [554, 408] on input "1" at bounding box center [498, 397] width 147 height 20
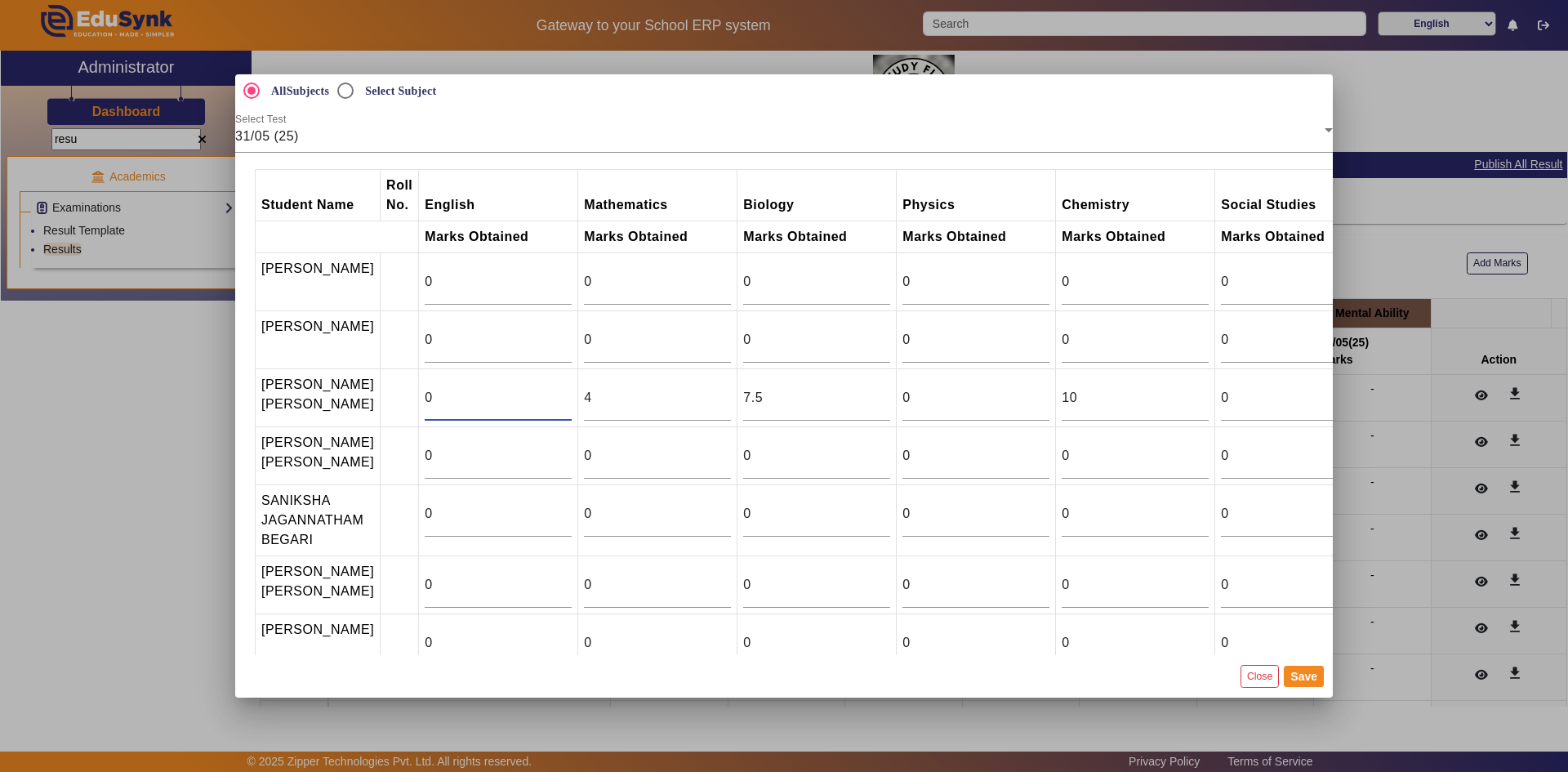
type input "0"
click at [554, 408] on input "0" at bounding box center [498, 397] width 147 height 20
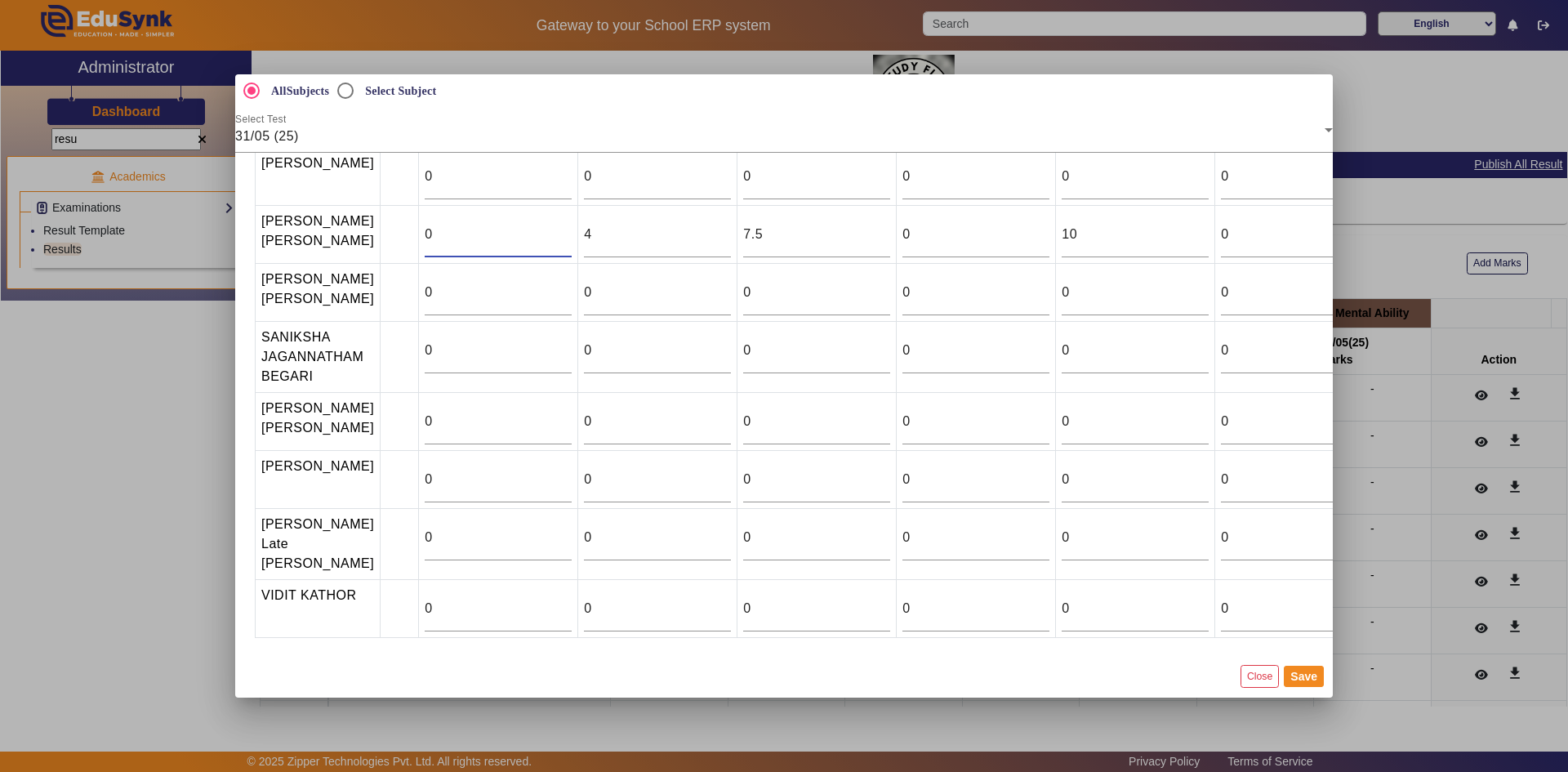
scroll to position [170, 0]
click at [426, 547] on input "0" at bounding box center [498, 537] width 147 height 20
type input "8"
click at [622, 537] on input "0" at bounding box center [657, 537] width 147 height 20
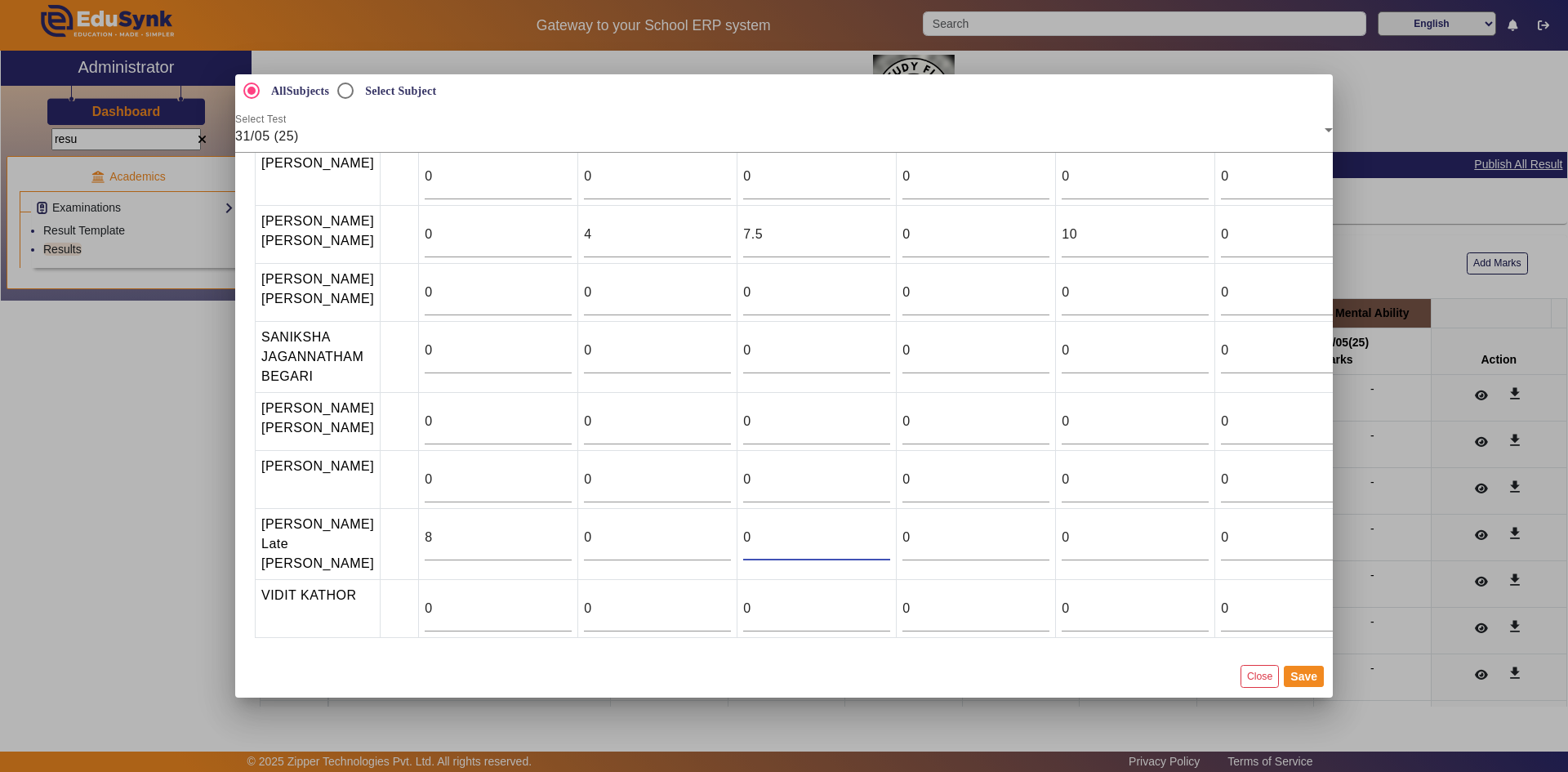
click at [860, 541] on input "0" at bounding box center [816, 537] width 147 height 20
click at [1012, 545] on input "0" at bounding box center [976, 537] width 147 height 20
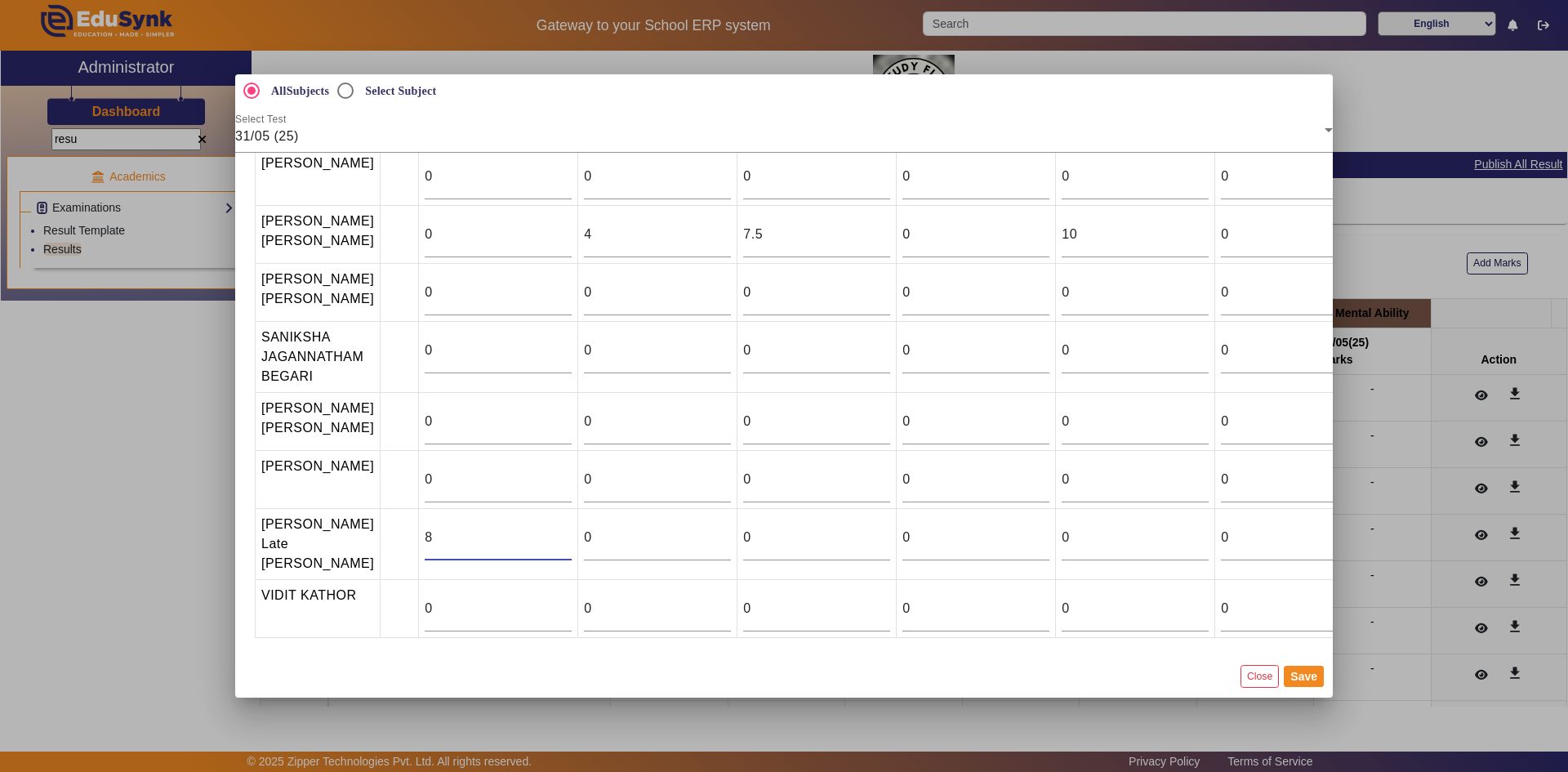
click at [457, 544] on input "8" at bounding box center [498, 537] width 147 height 20
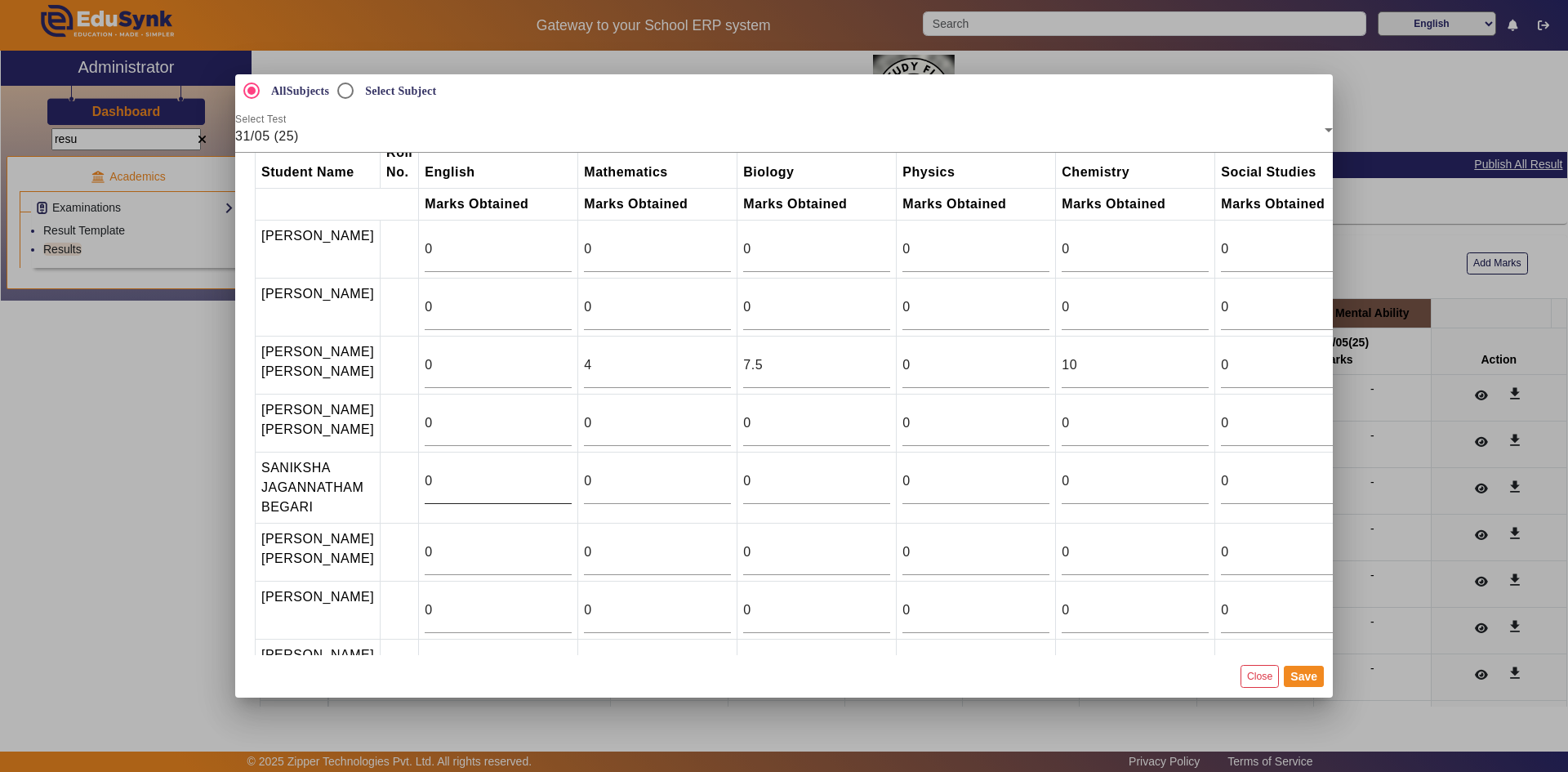
scroll to position [0, 0]
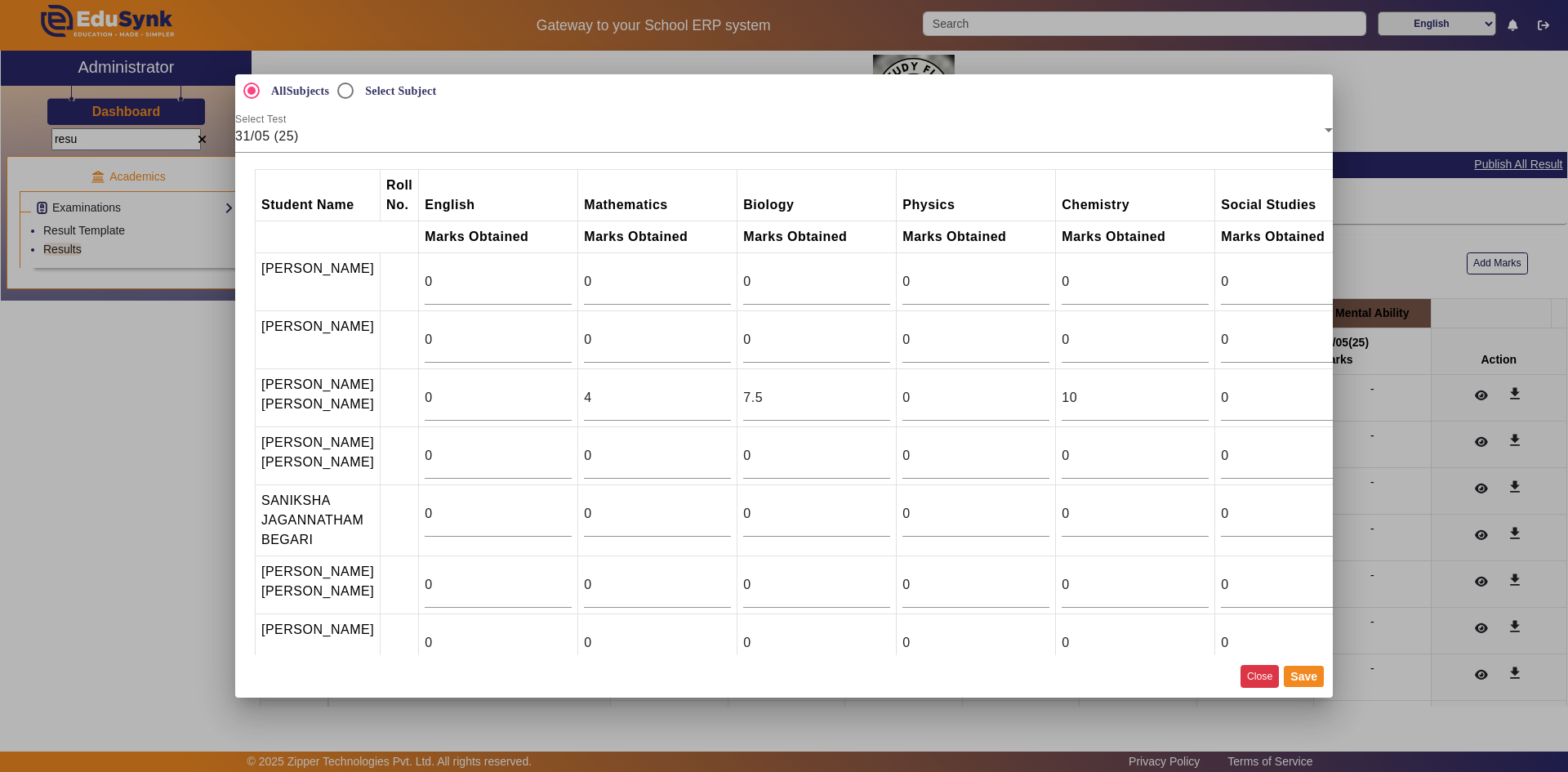
click at [1257, 672] on button "Close" at bounding box center [1260, 676] width 39 height 22
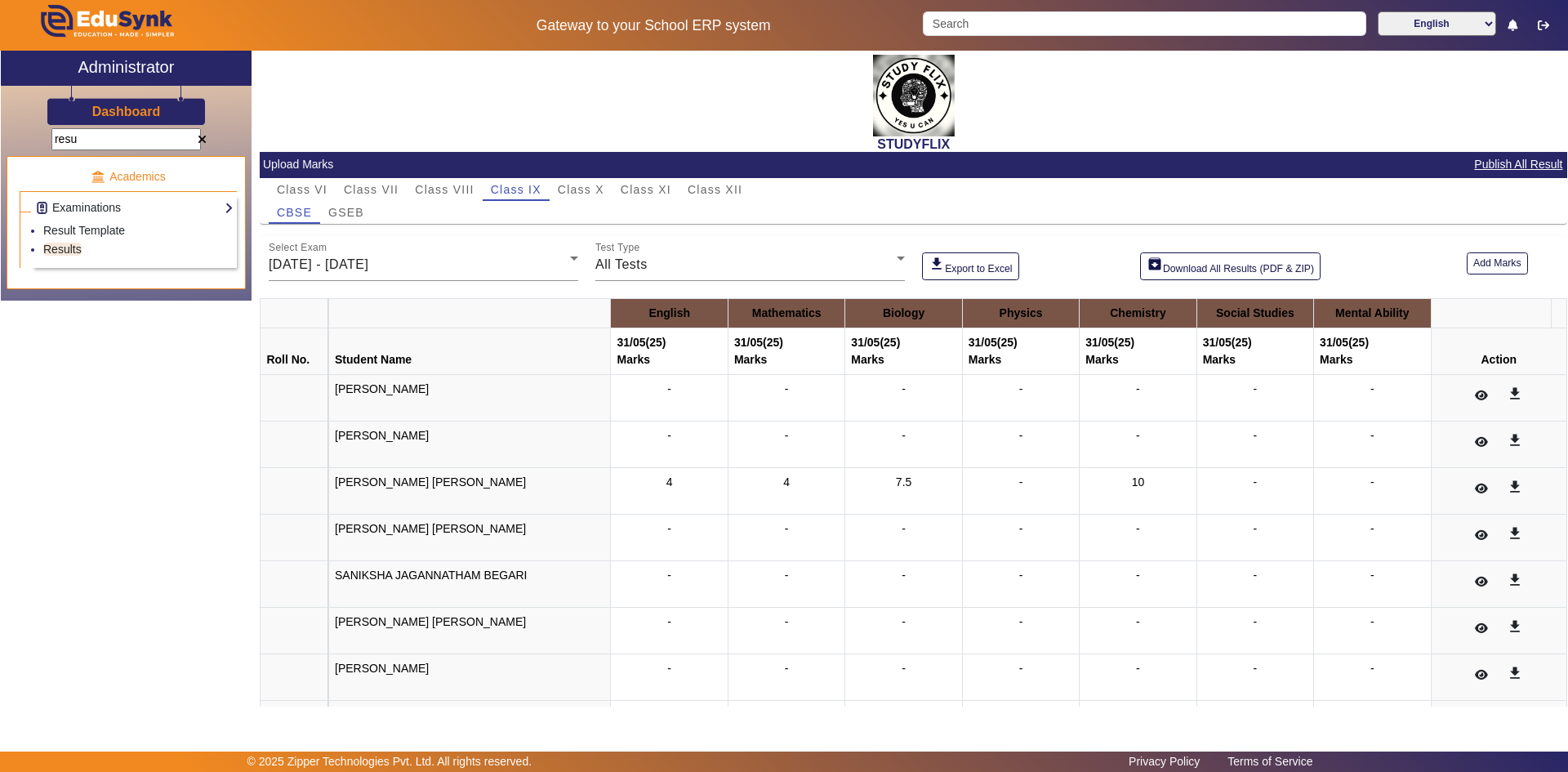
click at [204, 140] on span at bounding box center [202, 140] width 9 height 11
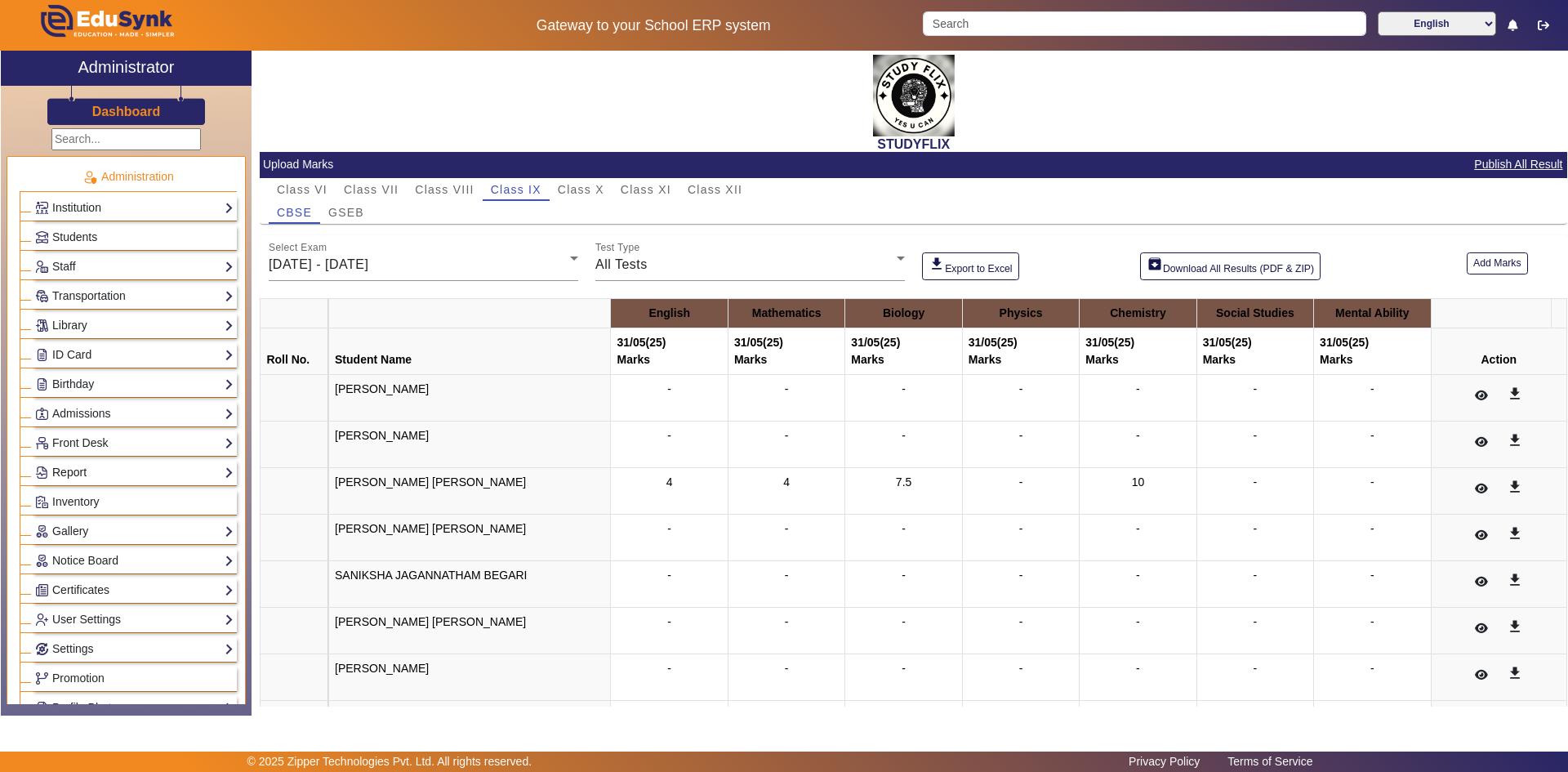
click at [110, 468] on link "Report" at bounding box center [134, 472] width 199 height 19
click at [73, 508] on link "App Invites" at bounding box center [72, 514] width 57 height 13
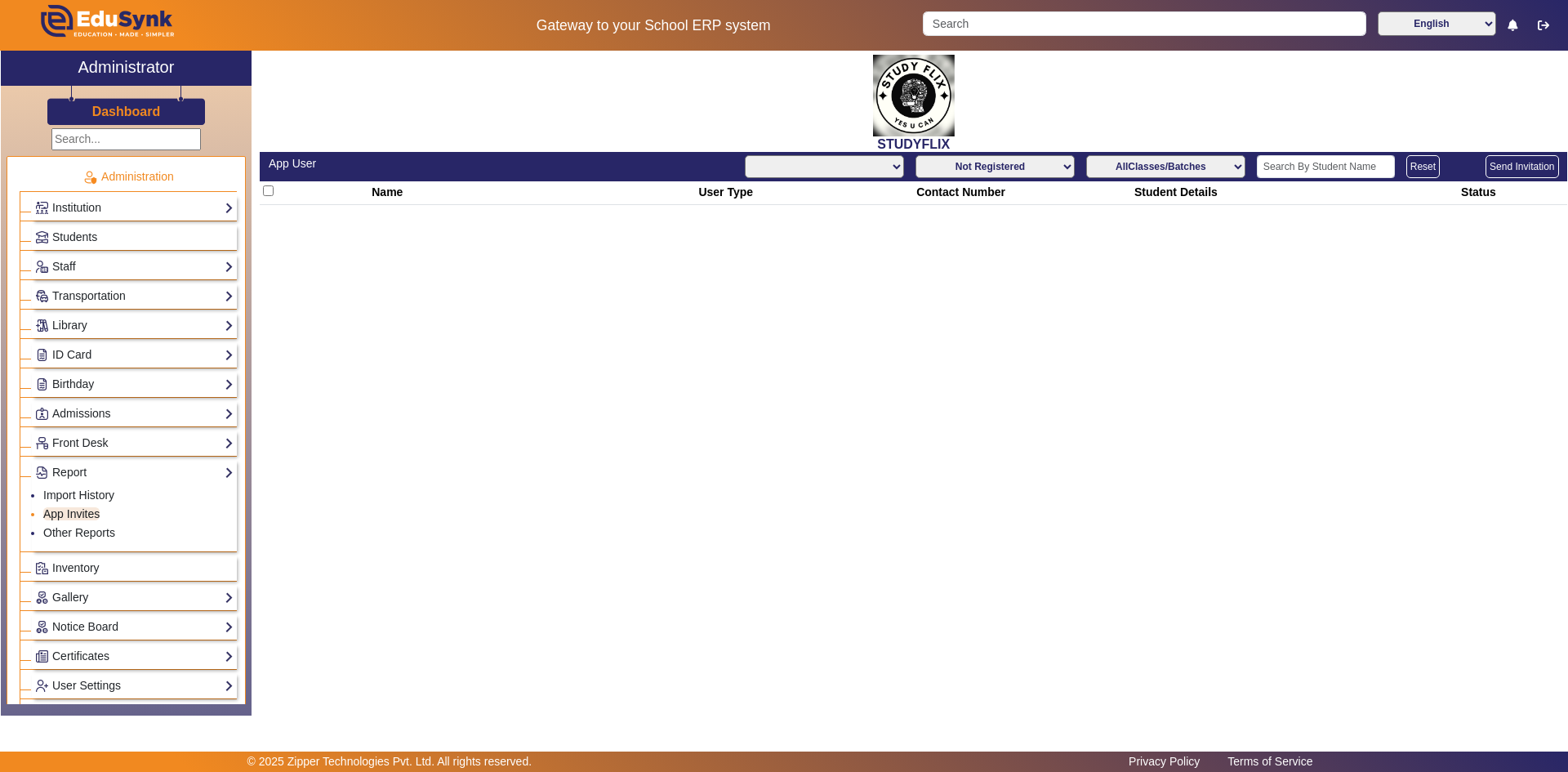
select select "All"
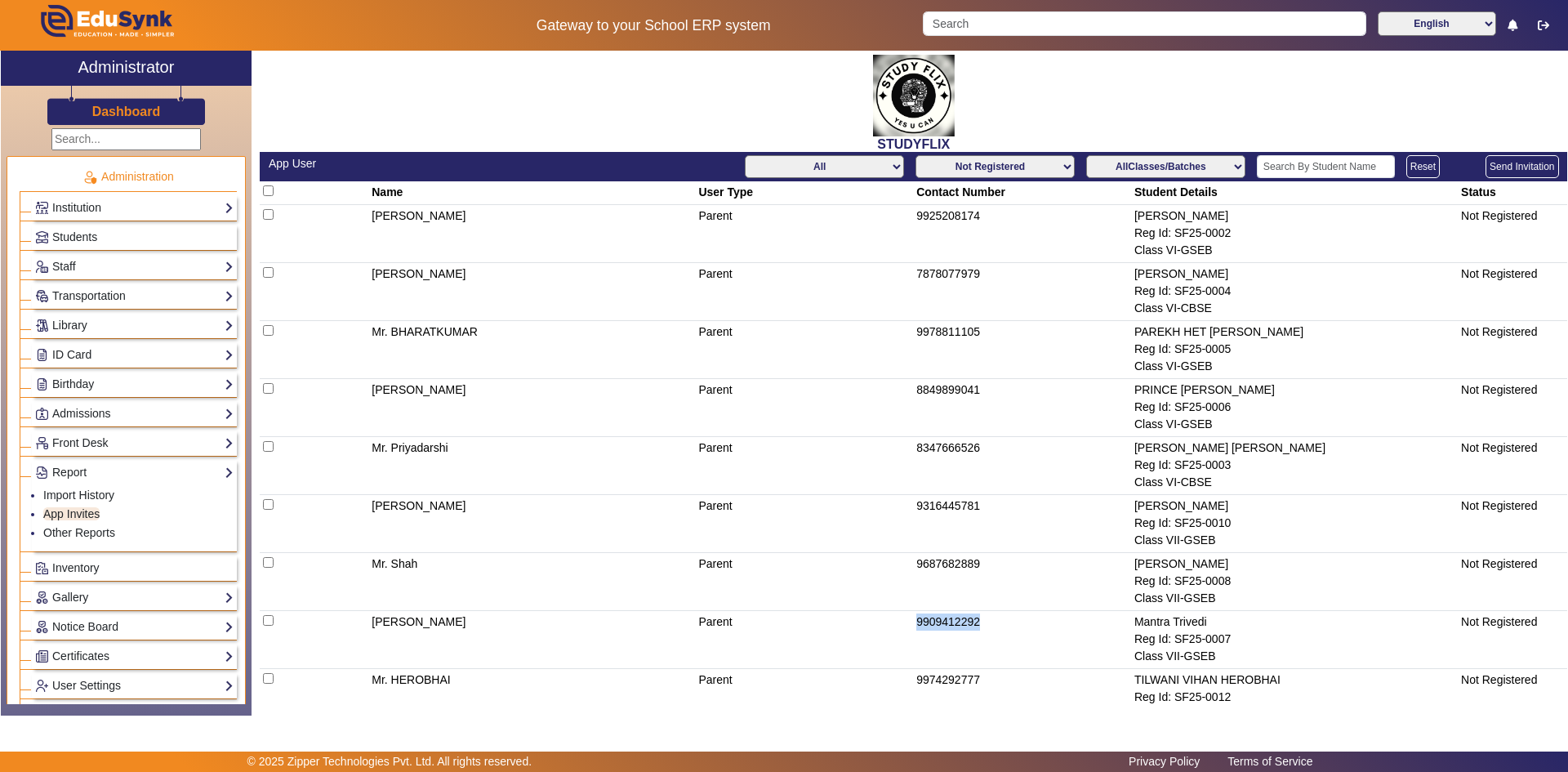
drag, startPoint x: 905, startPoint y: 623, endPoint x: 1021, endPoint y: 625, distance: 116.0
click at [1021, 625] on tr "[PERSON_NAME] Parent 9909412292 Mantra Trivedi Reg Id: SF25-0007 Class VII-GSEB…" at bounding box center [913, 640] width 1308 height 58
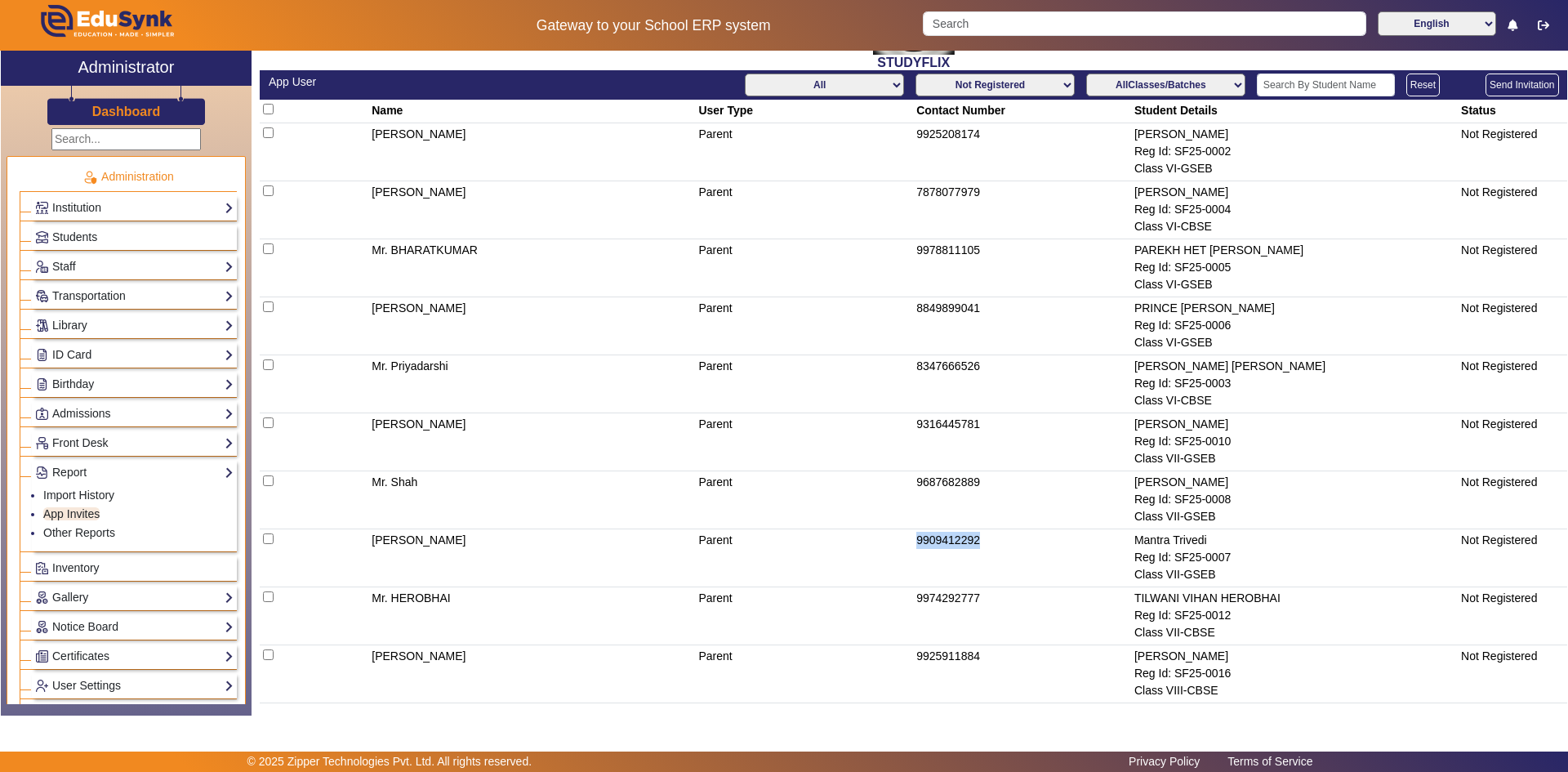
click at [829, 408] on td "Parent" at bounding box center [804, 383] width 218 height 58
click at [829, 409] on td "Parent" at bounding box center [804, 383] width 218 height 58
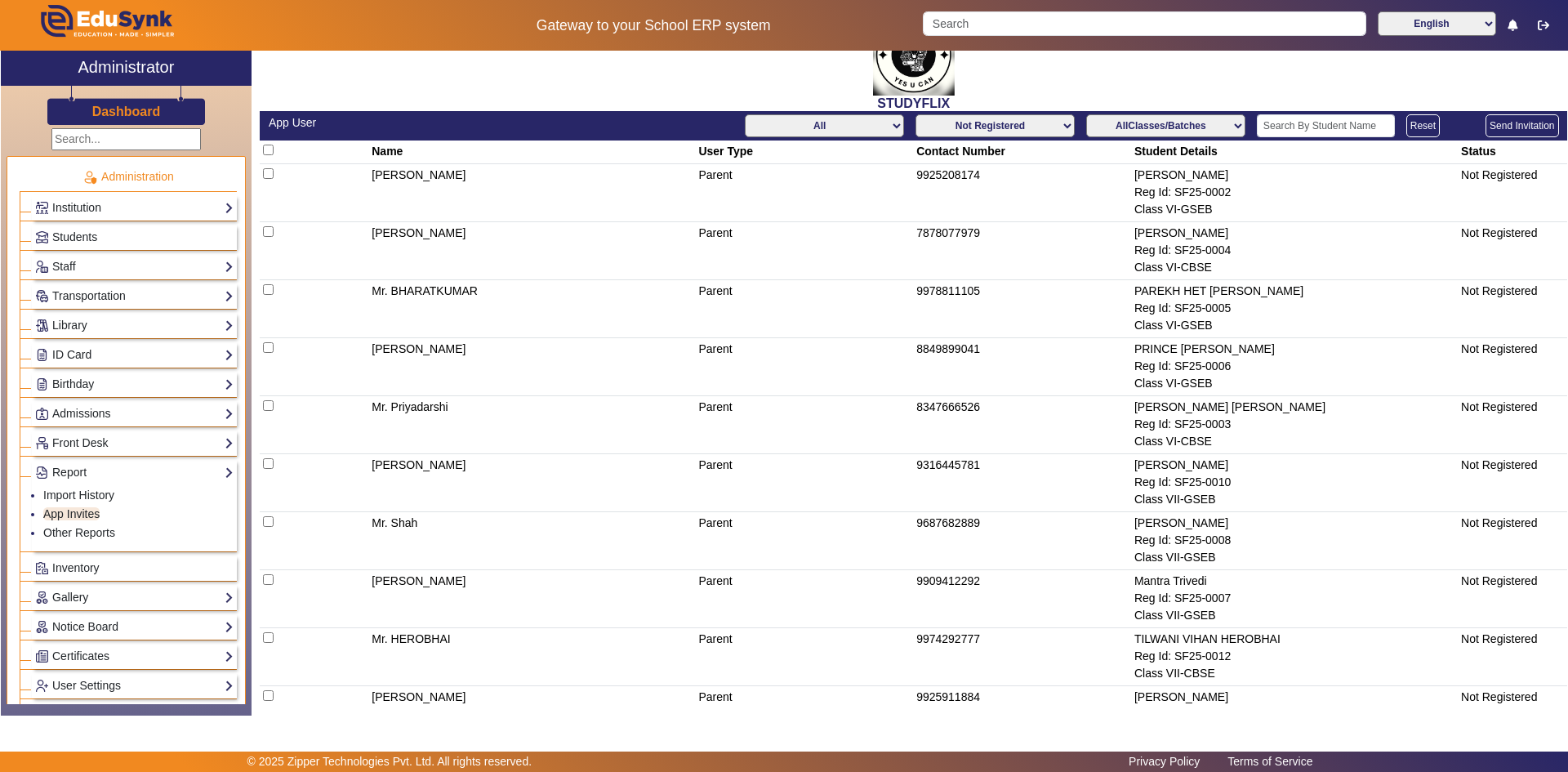
scroll to position [0, 0]
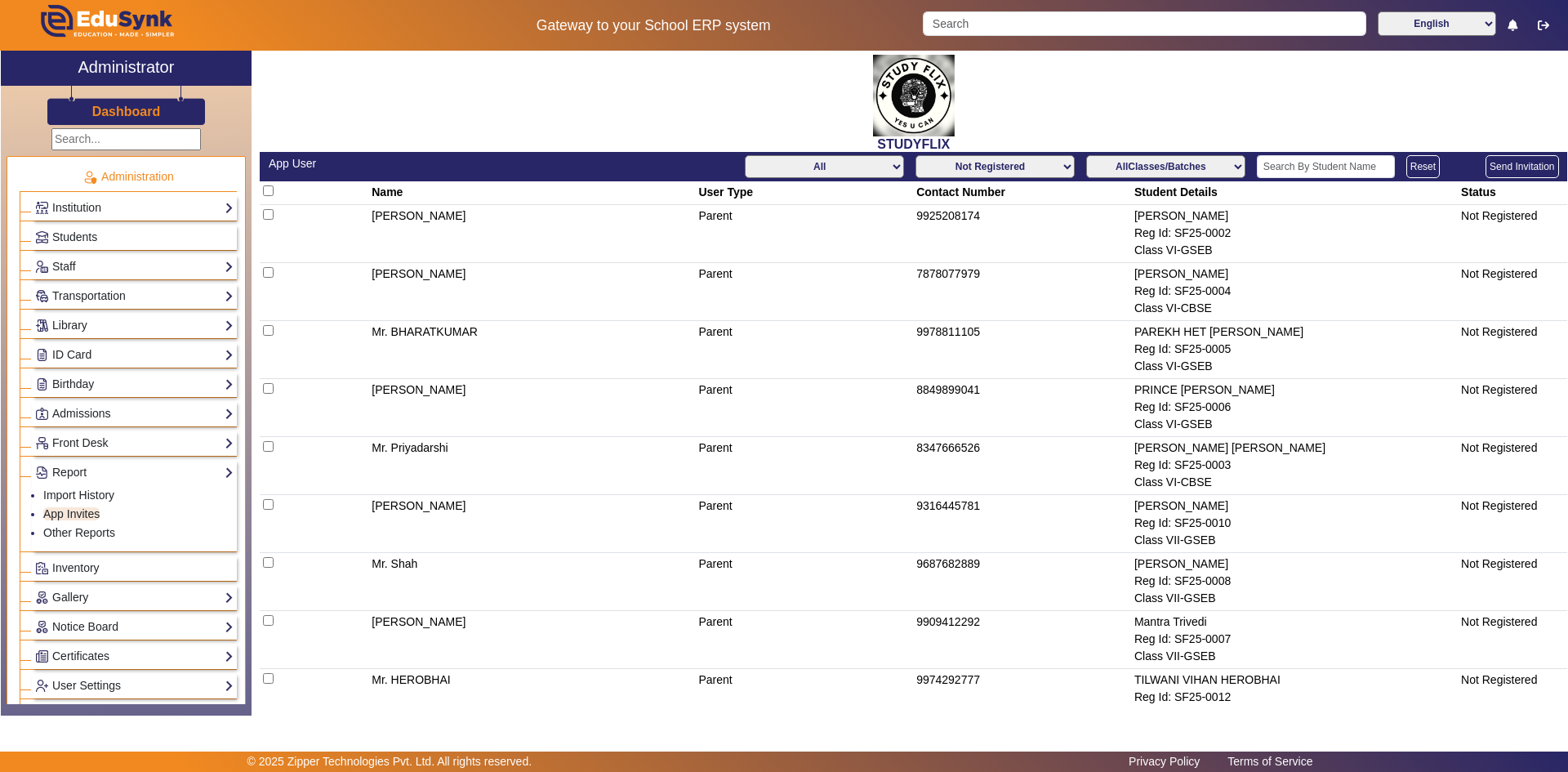
click at [97, 138] on input "text" at bounding box center [126, 139] width 150 height 22
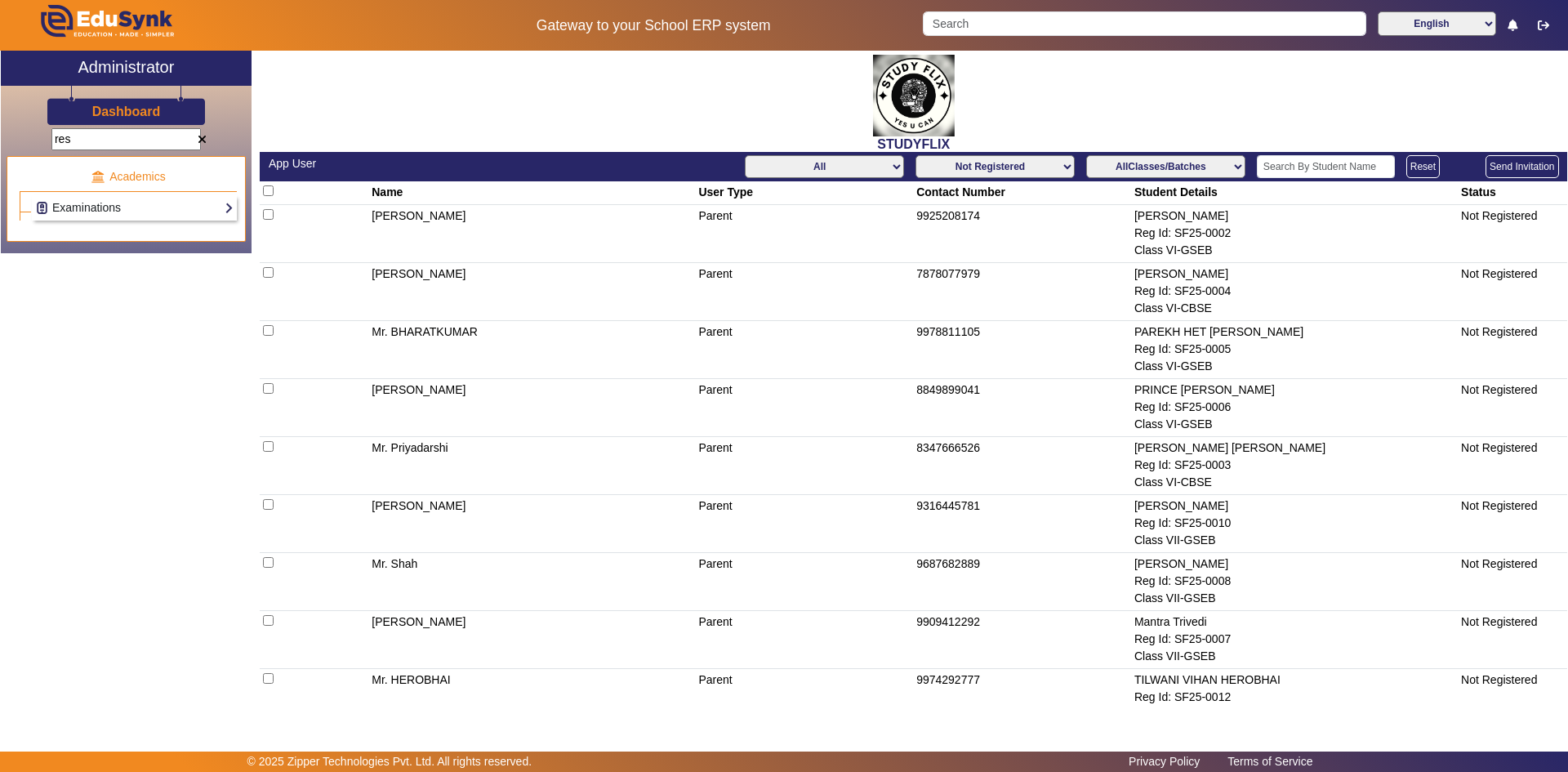
click at [109, 204] on link "Examinations" at bounding box center [134, 208] width 199 height 19
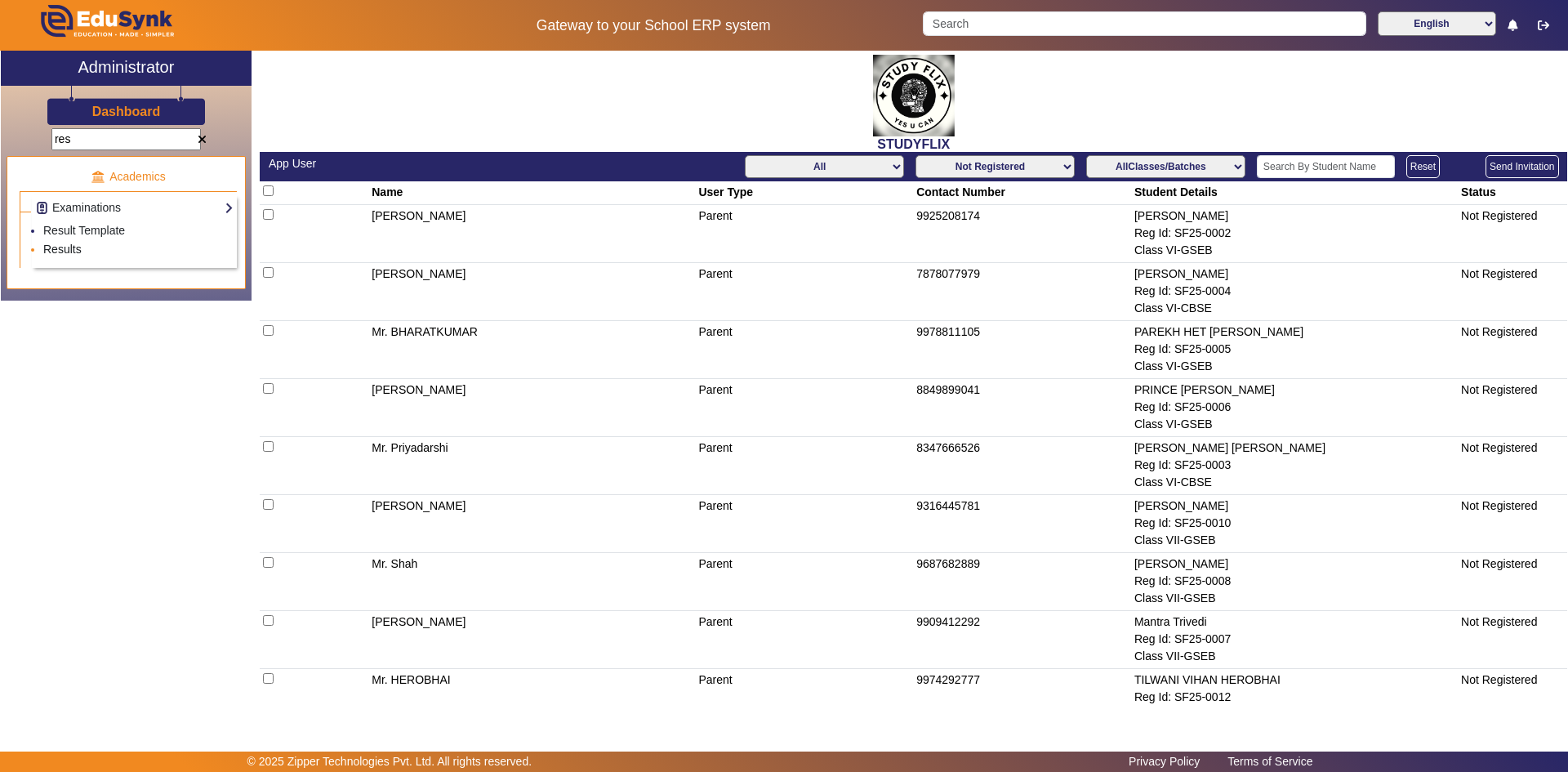
click at [61, 244] on link "Results" at bounding box center [62, 249] width 39 height 13
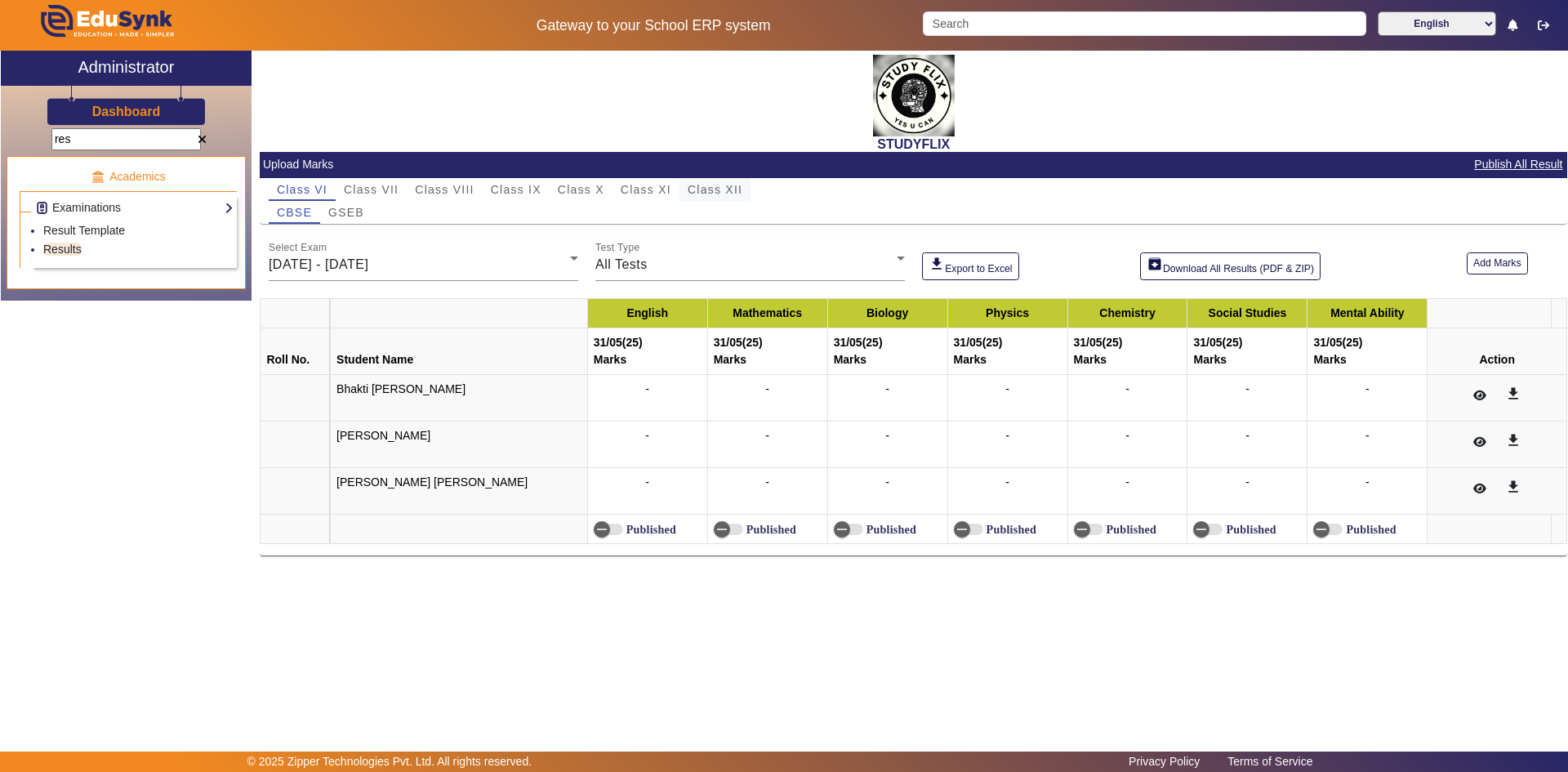
click at [743, 184] on div "Class XII" at bounding box center [714, 189] width 71 height 23
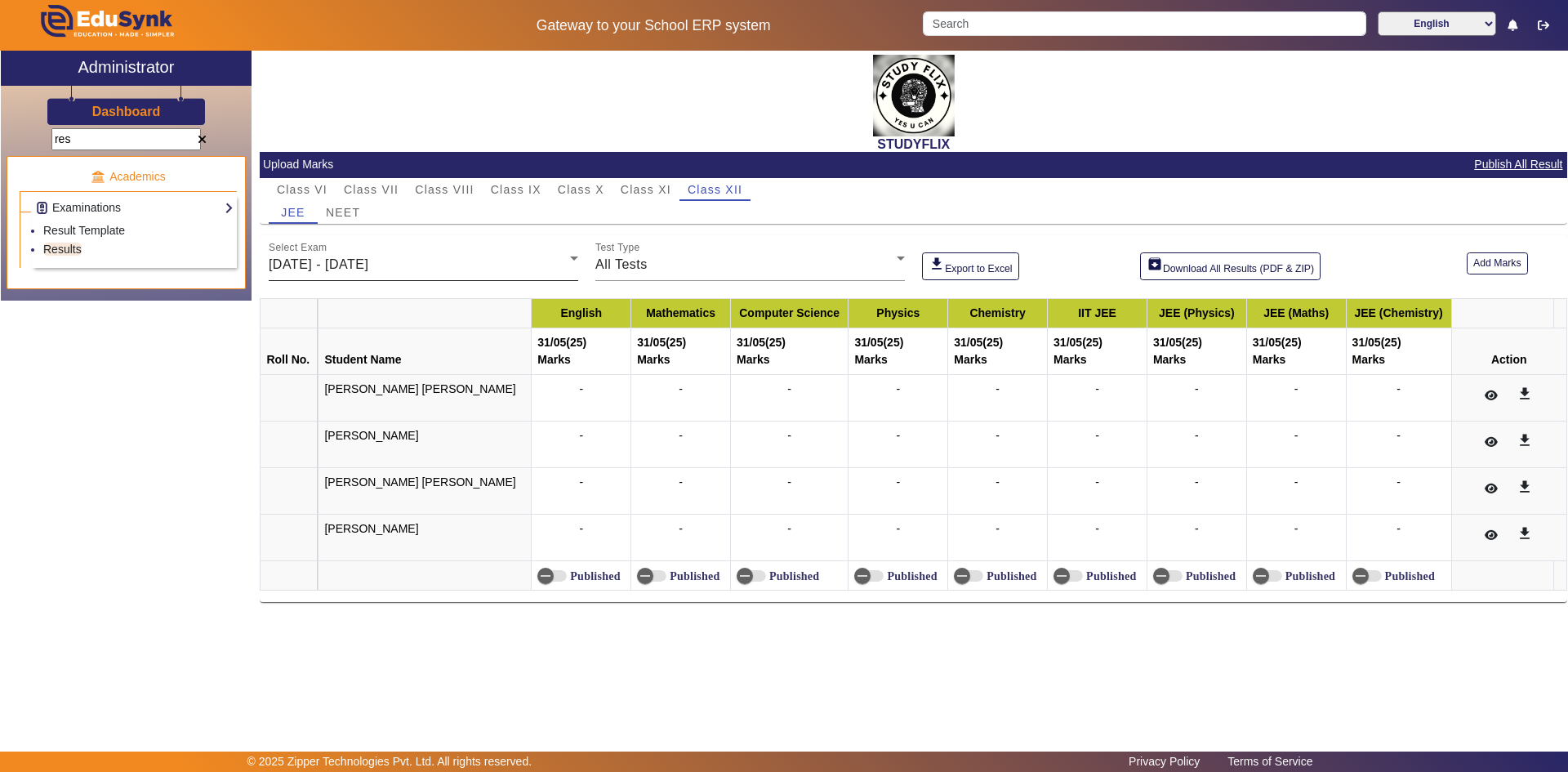
click at [456, 273] on div "[DATE] - [DATE]" at bounding box center [419, 264] width 301 height 20
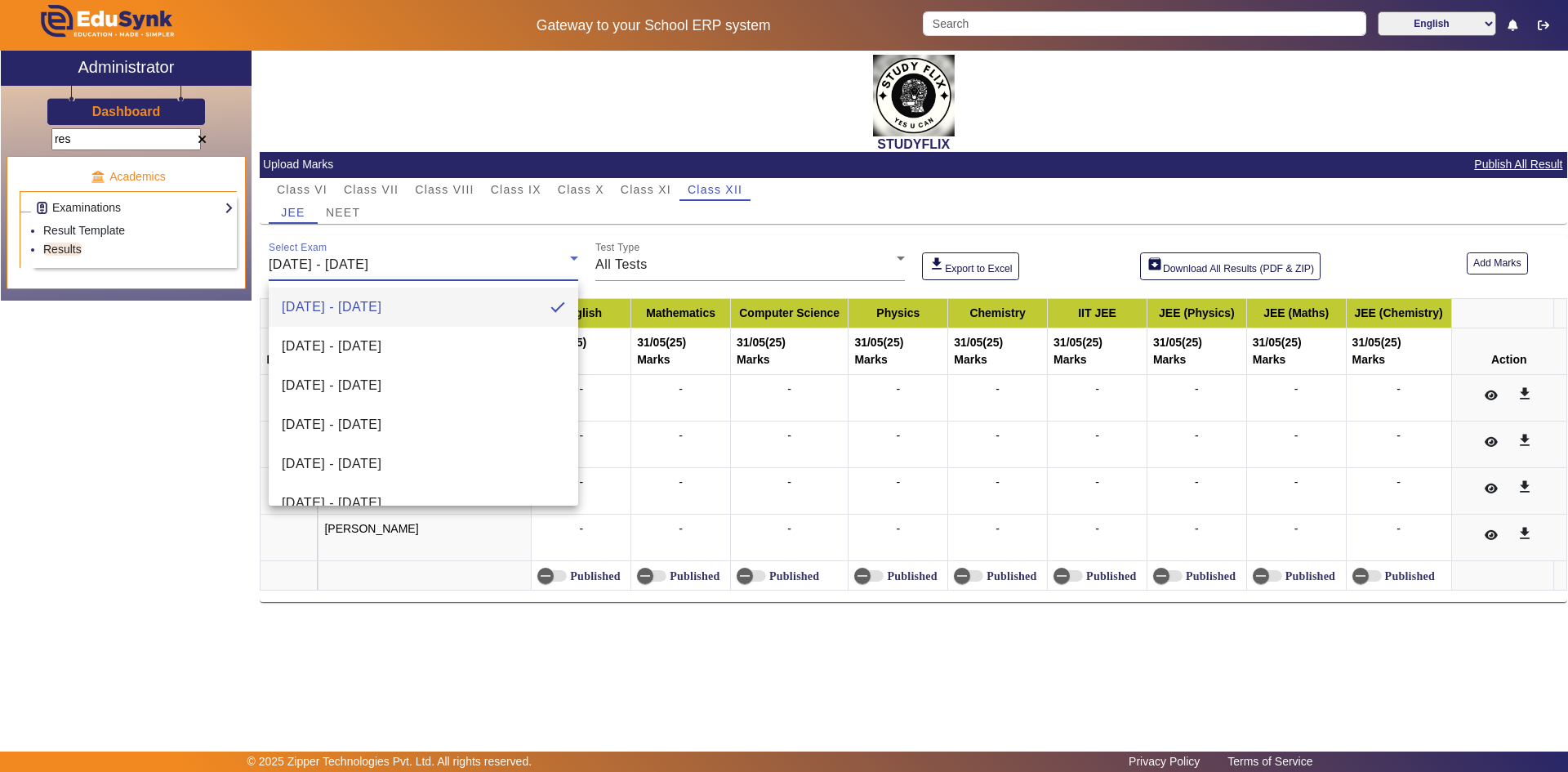
click at [97, 142] on div at bounding box center [784, 386] width 1568 height 772
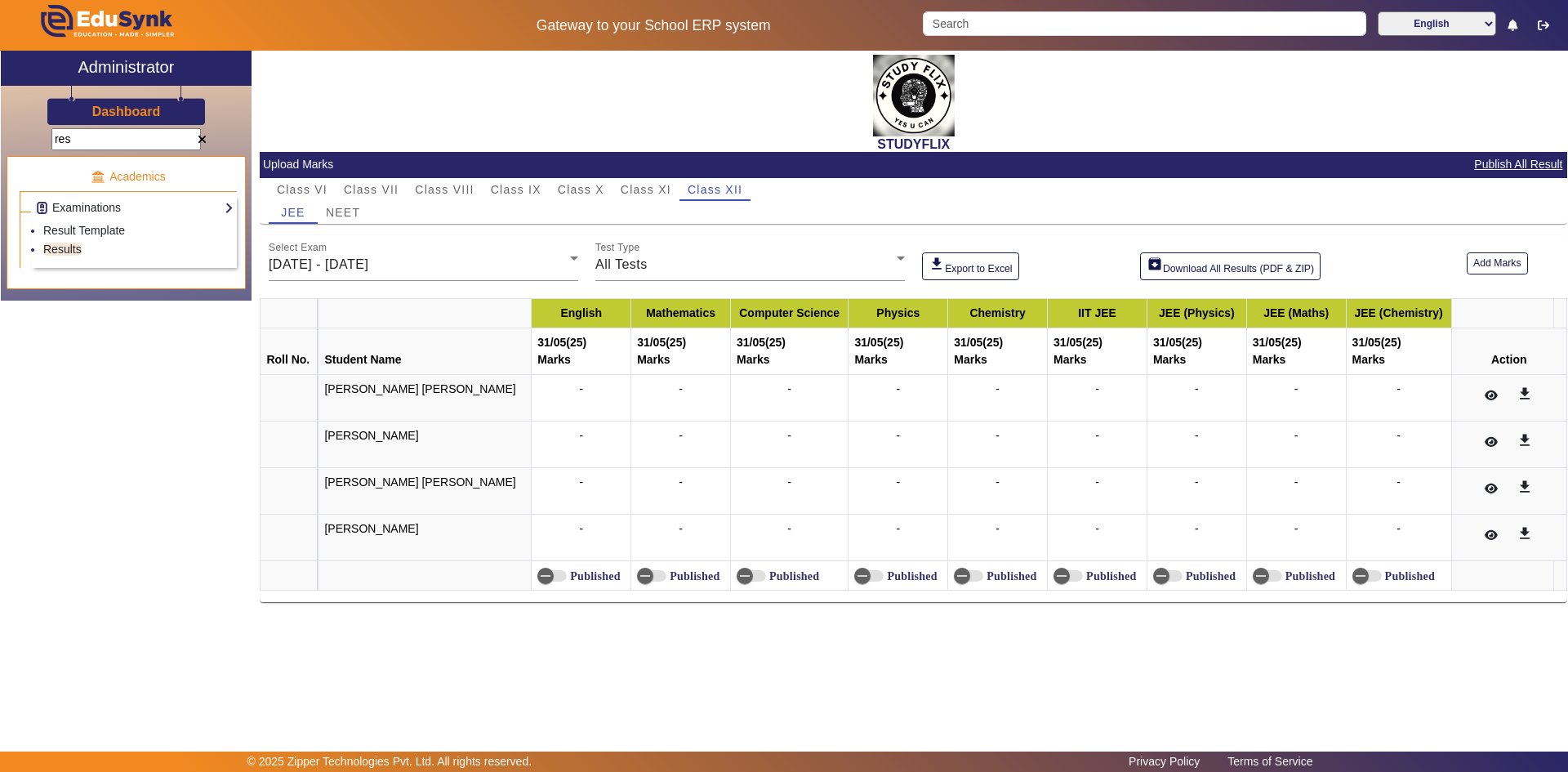
click at [94, 139] on input "res" at bounding box center [126, 139] width 150 height 22
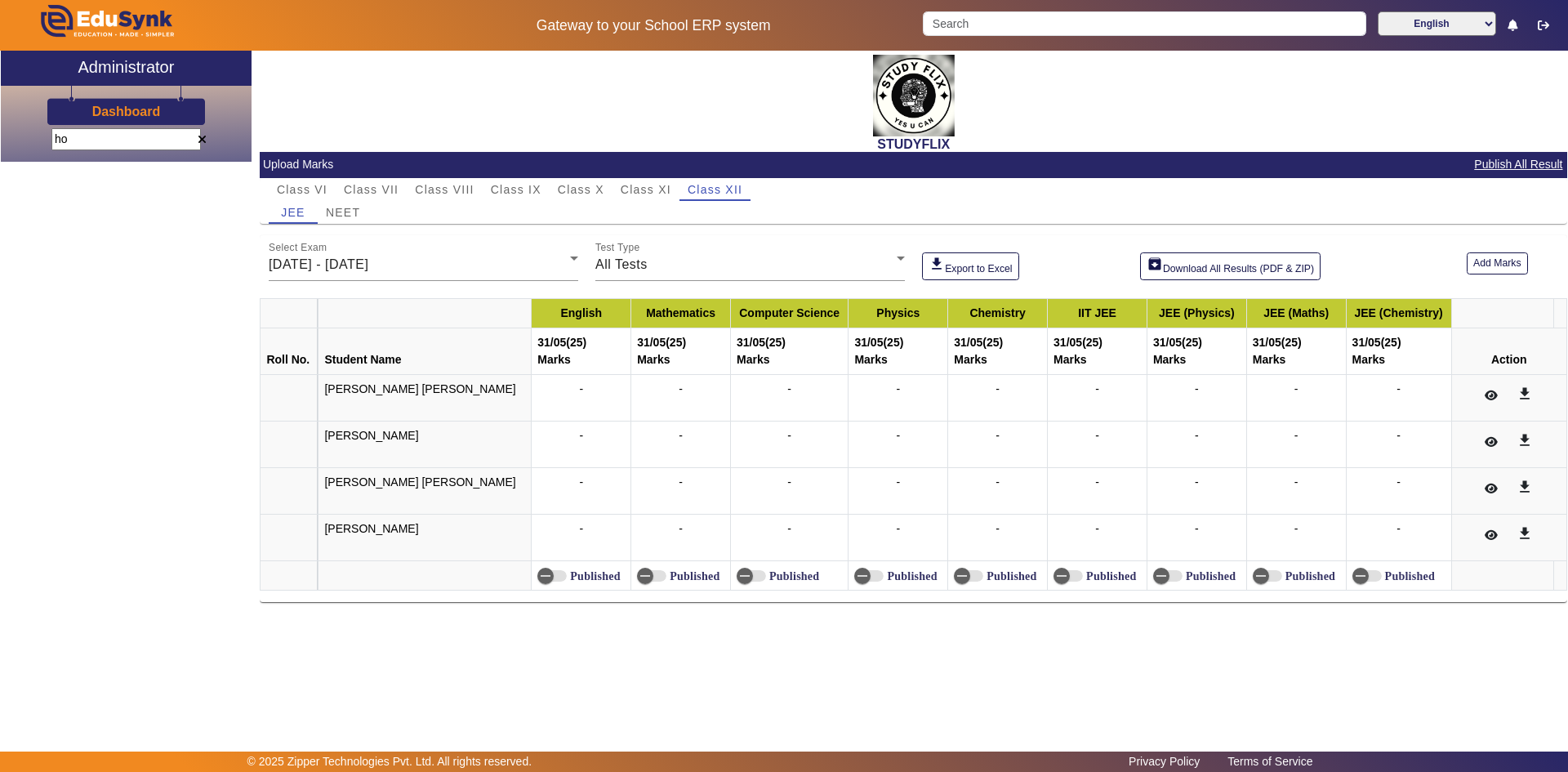
type input "h"
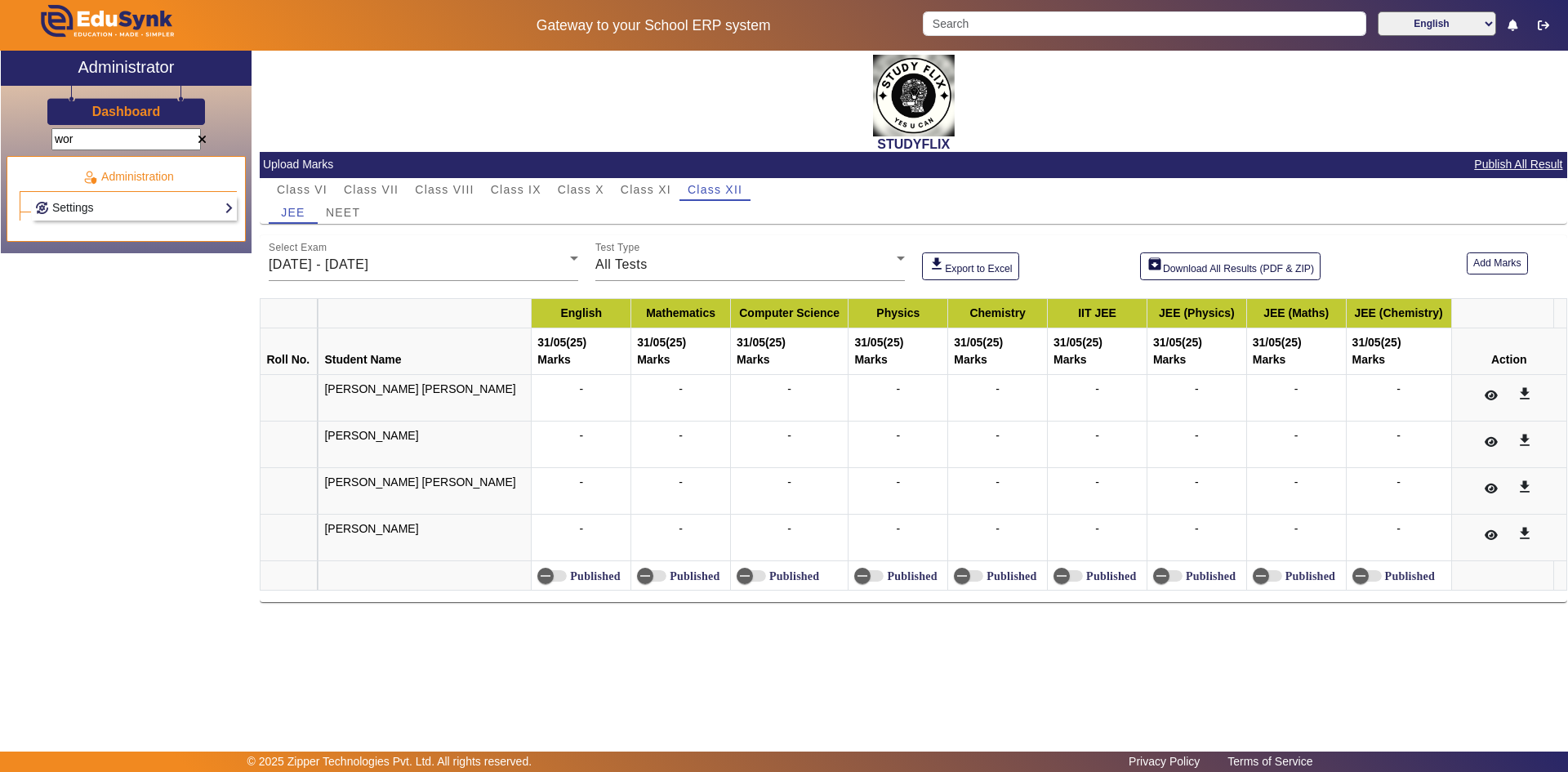
type input "wor"
click at [96, 200] on link "Settings" at bounding box center [134, 208] width 199 height 19
click at [85, 134] on input "wor" at bounding box center [126, 139] width 150 height 22
click at [200, 141] on span at bounding box center [202, 140] width 9 height 11
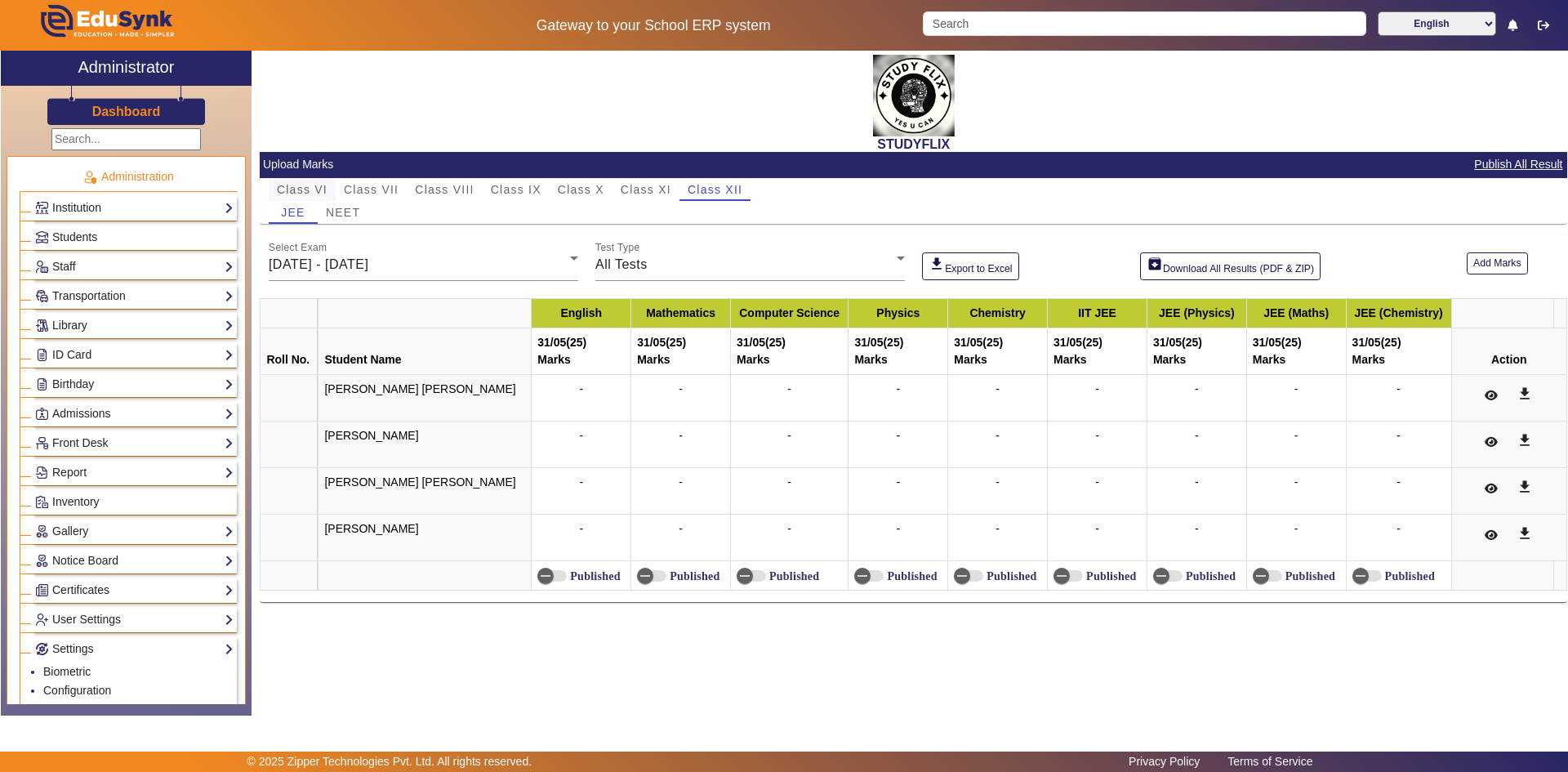
click at [293, 184] on span "Class VI" at bounding box center [303, 189] width 51 height 11
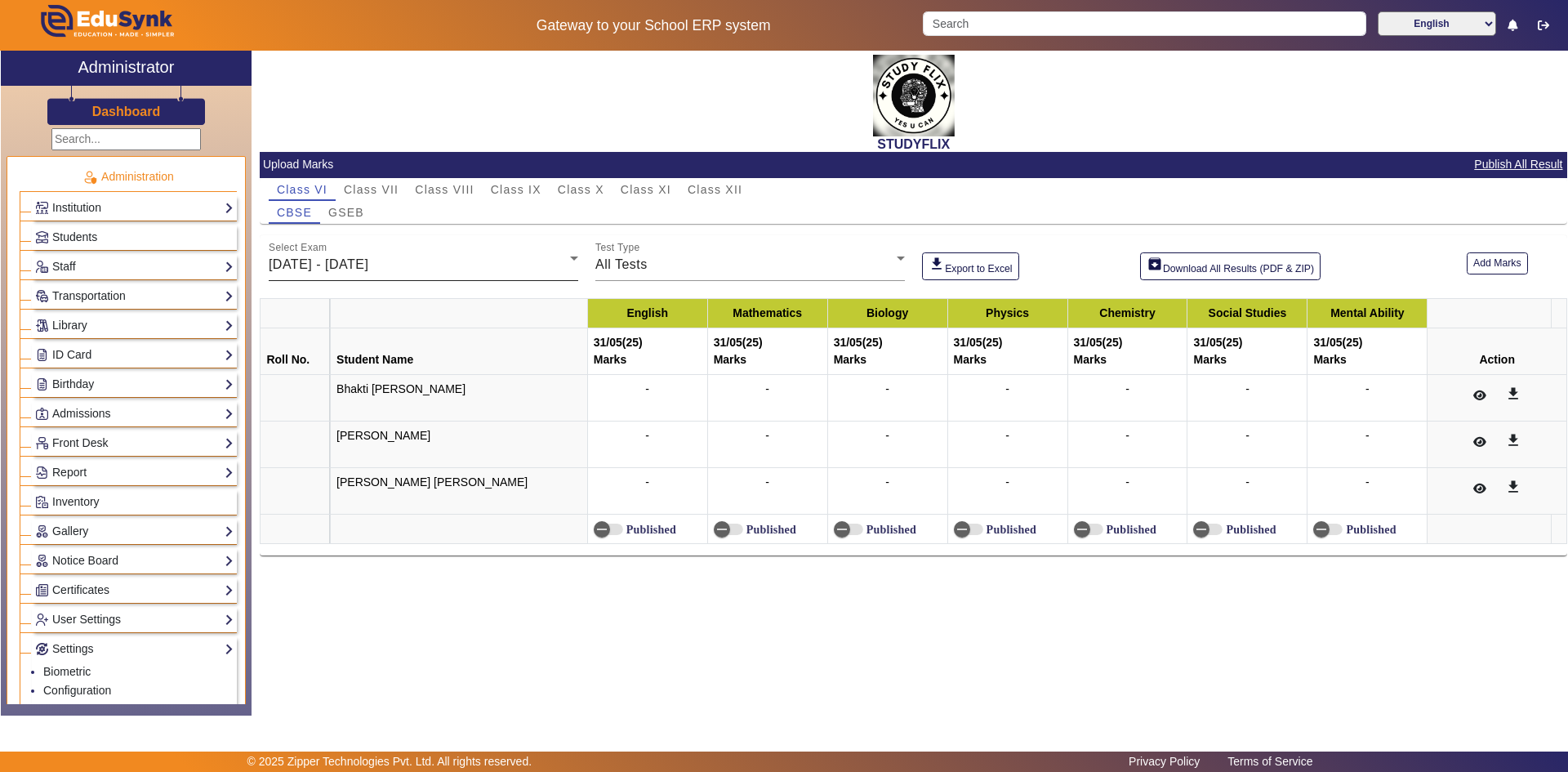
click at [359, 264] on span "[DATE] - [DATE]" at bounding box center [318, 264] width 99 height 14
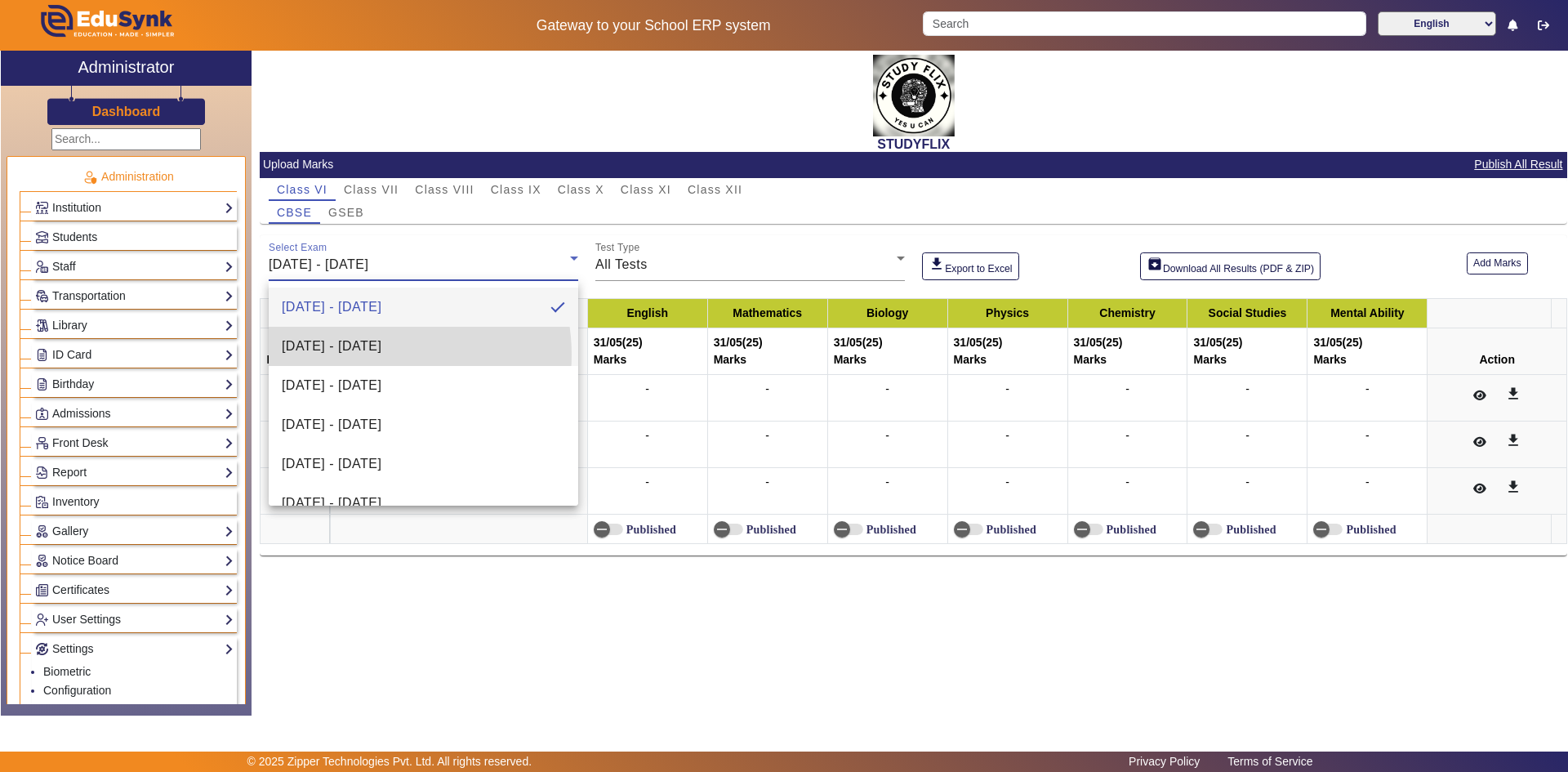
click at [376, 355] on span "[DATE] - [DATE]" at bounding box center [331, 346] width 99 height 20
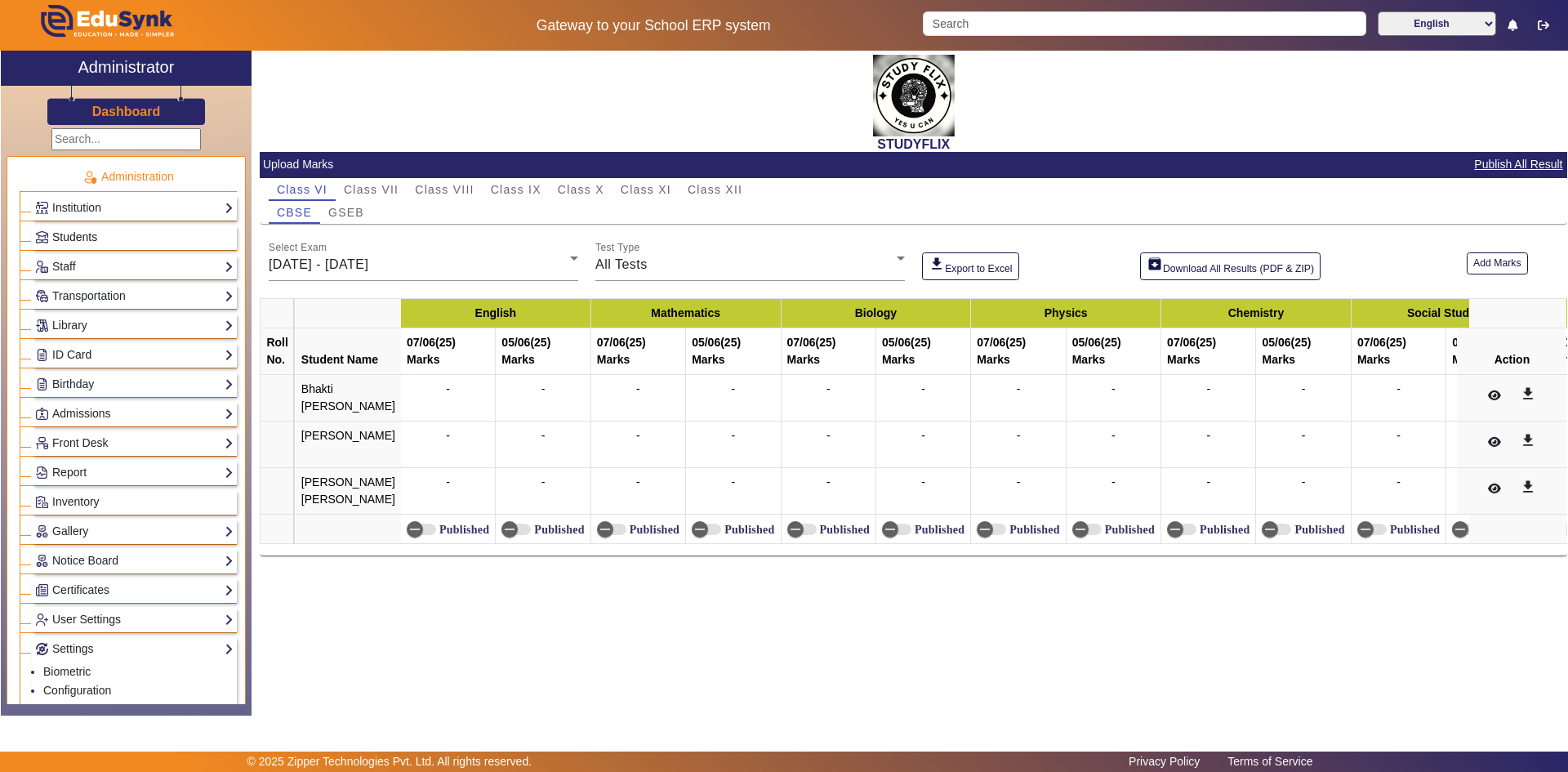
click at [115, 241] on link "Students" at bounding box center [134, 237] width 199 height 19
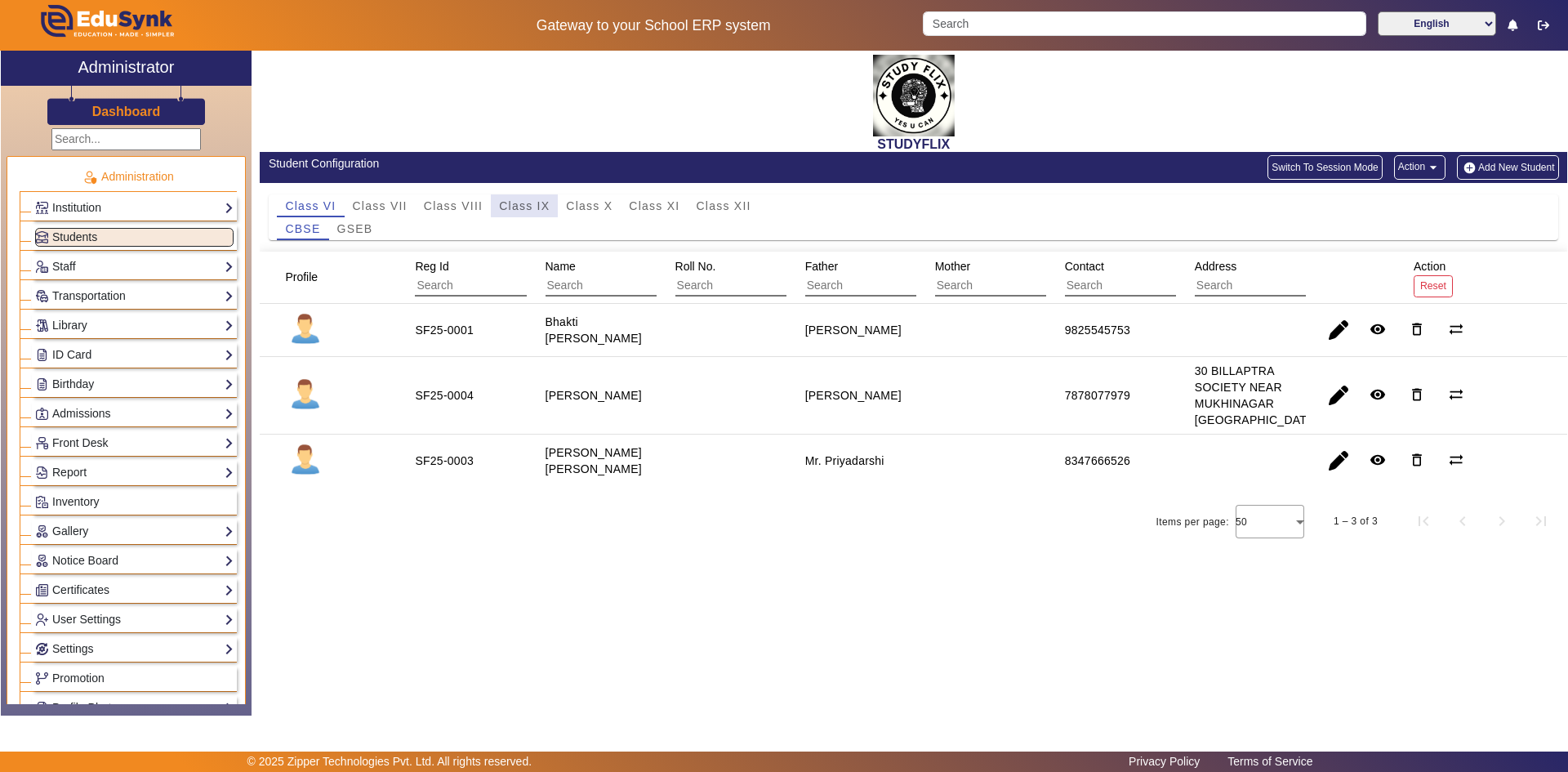
click at [549, 197] on span "Class IX" at bounding box center [524, 205] width 51 height 23
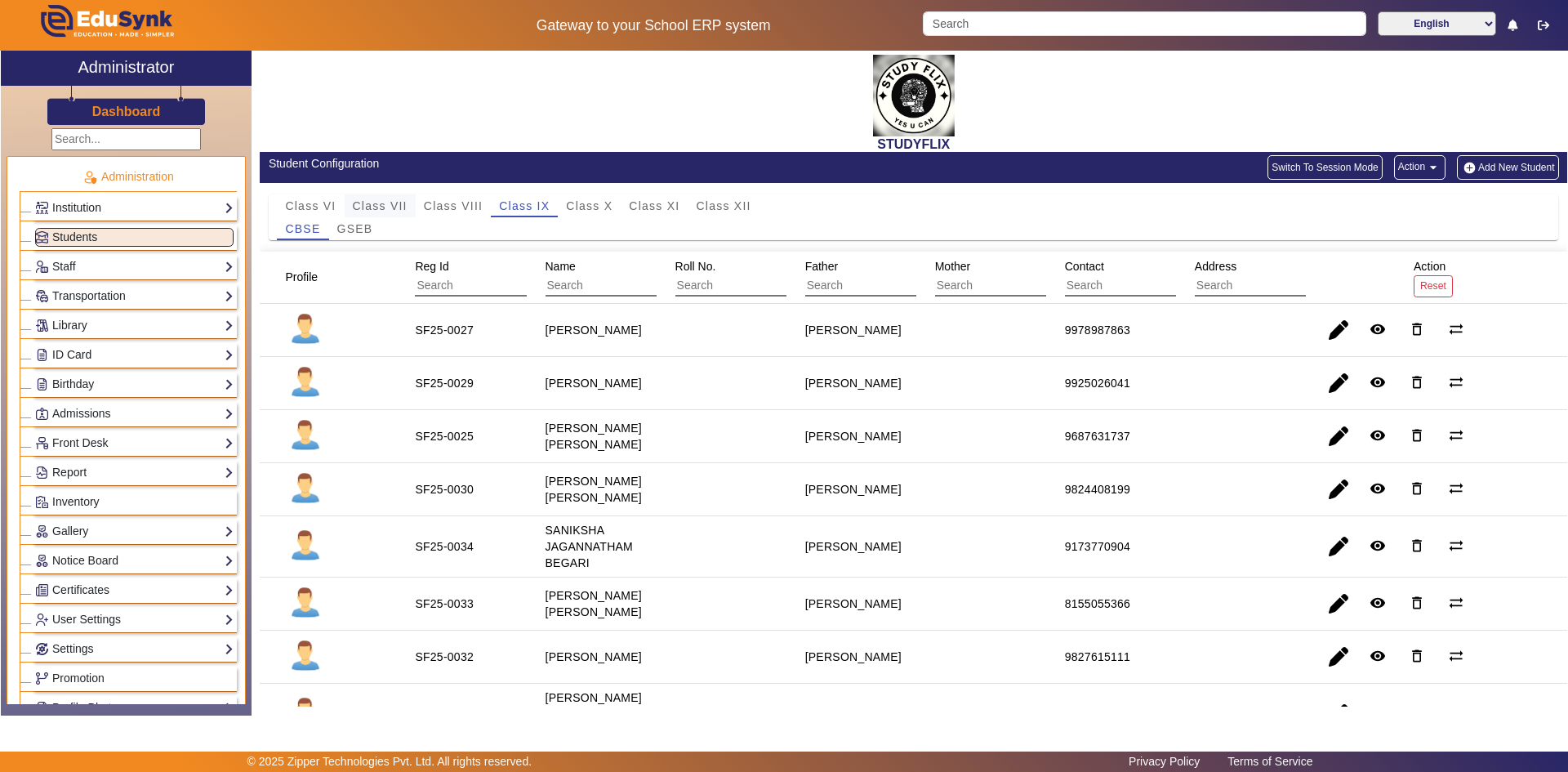
click at [379, 201] on span "Class VII" at bounding box center [380, 205] width 55 height 11
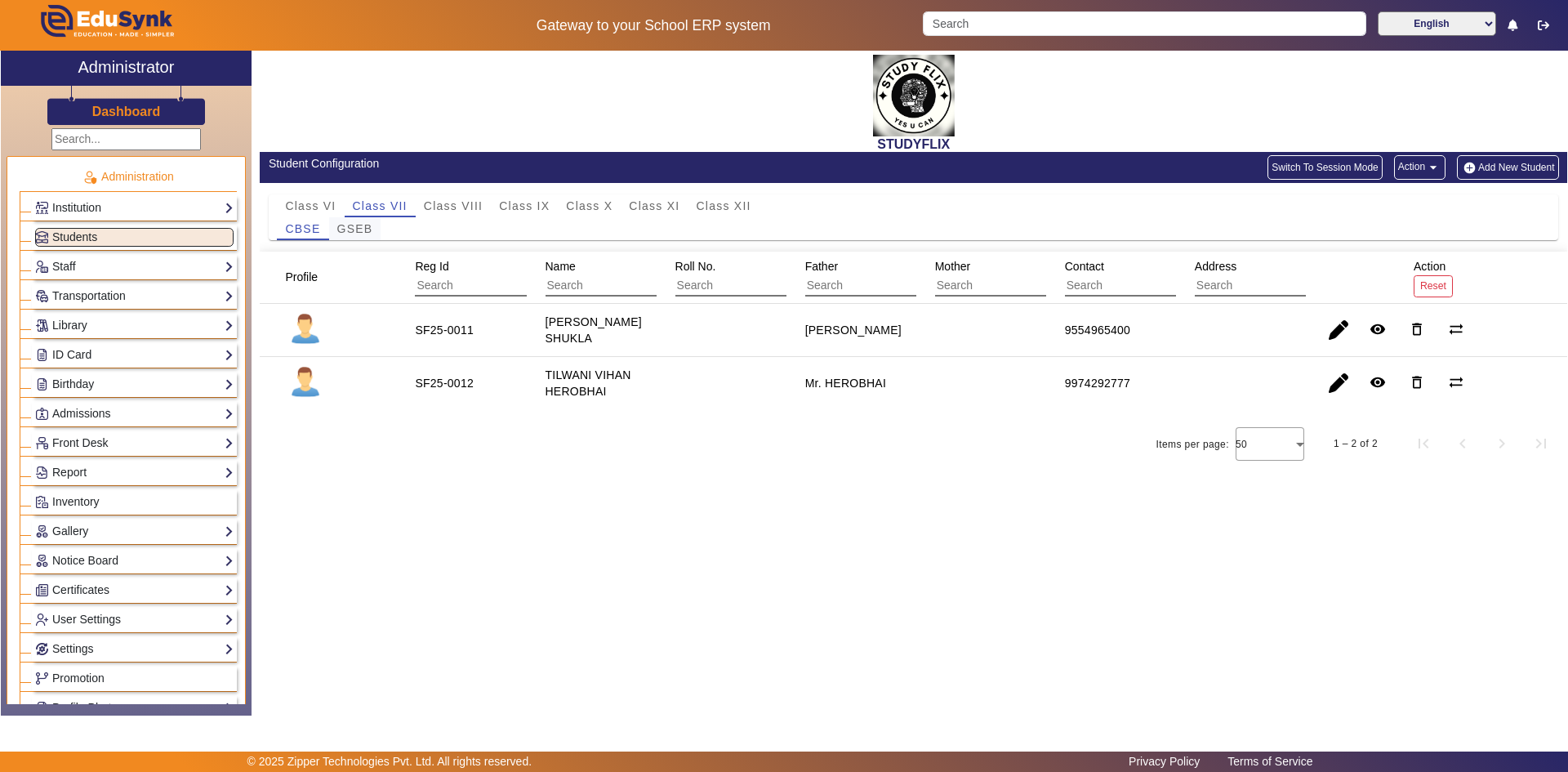
click at [372, 230] on span "GSEB" at bounding box center [355, 229] width 36 height 11
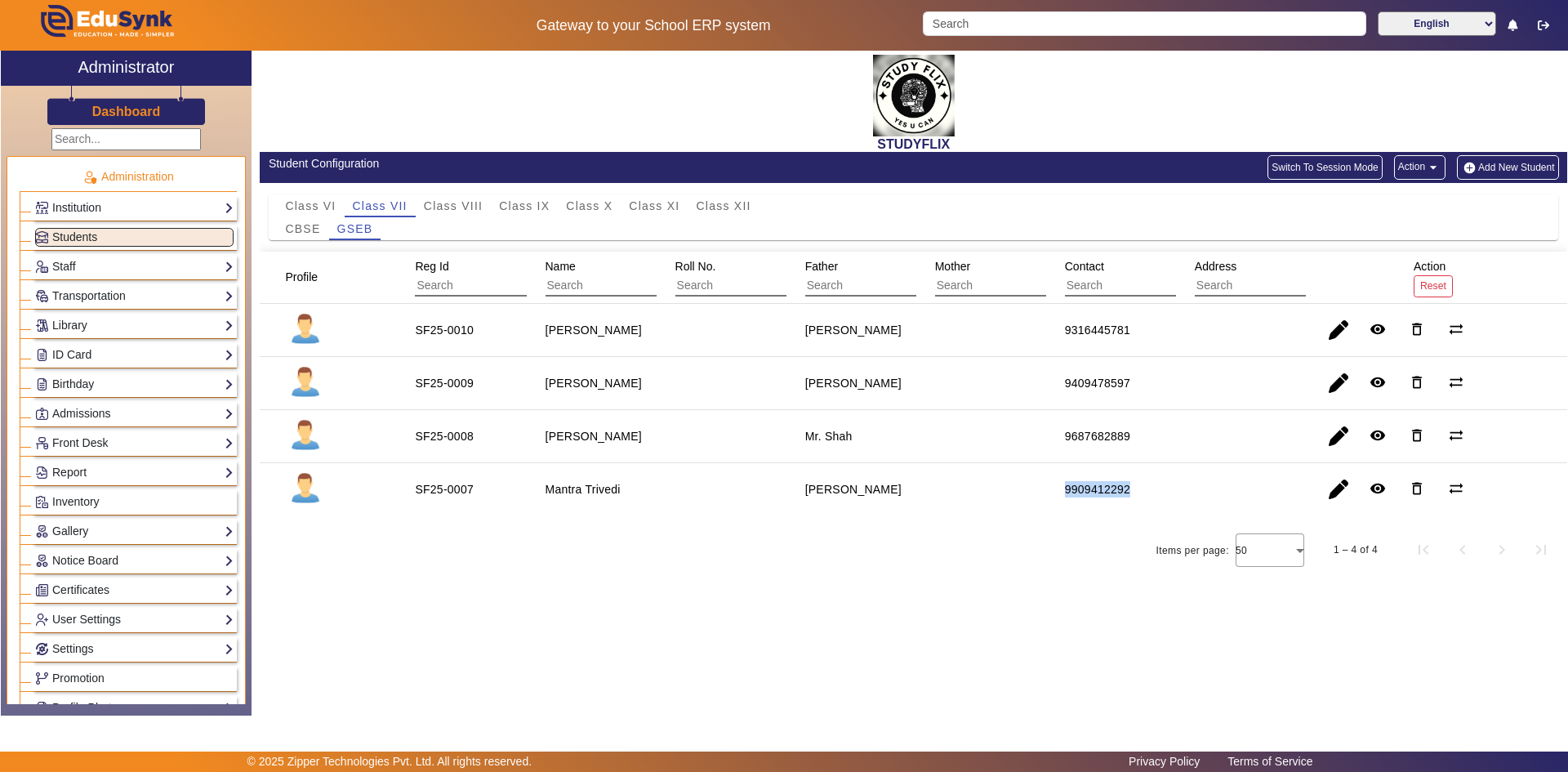
drag, startPoint x: 1053, startPoint y: 489, endPoint x: 1166, endPoint y: 486, distance: 113.0
click at [1166, 486] on mat-cell "9909412292" at bounding box center [1111, 488] width 130 height 52
click at [1337, 492] on span "button" at bounding box center [1338, 488] width 39 height 39
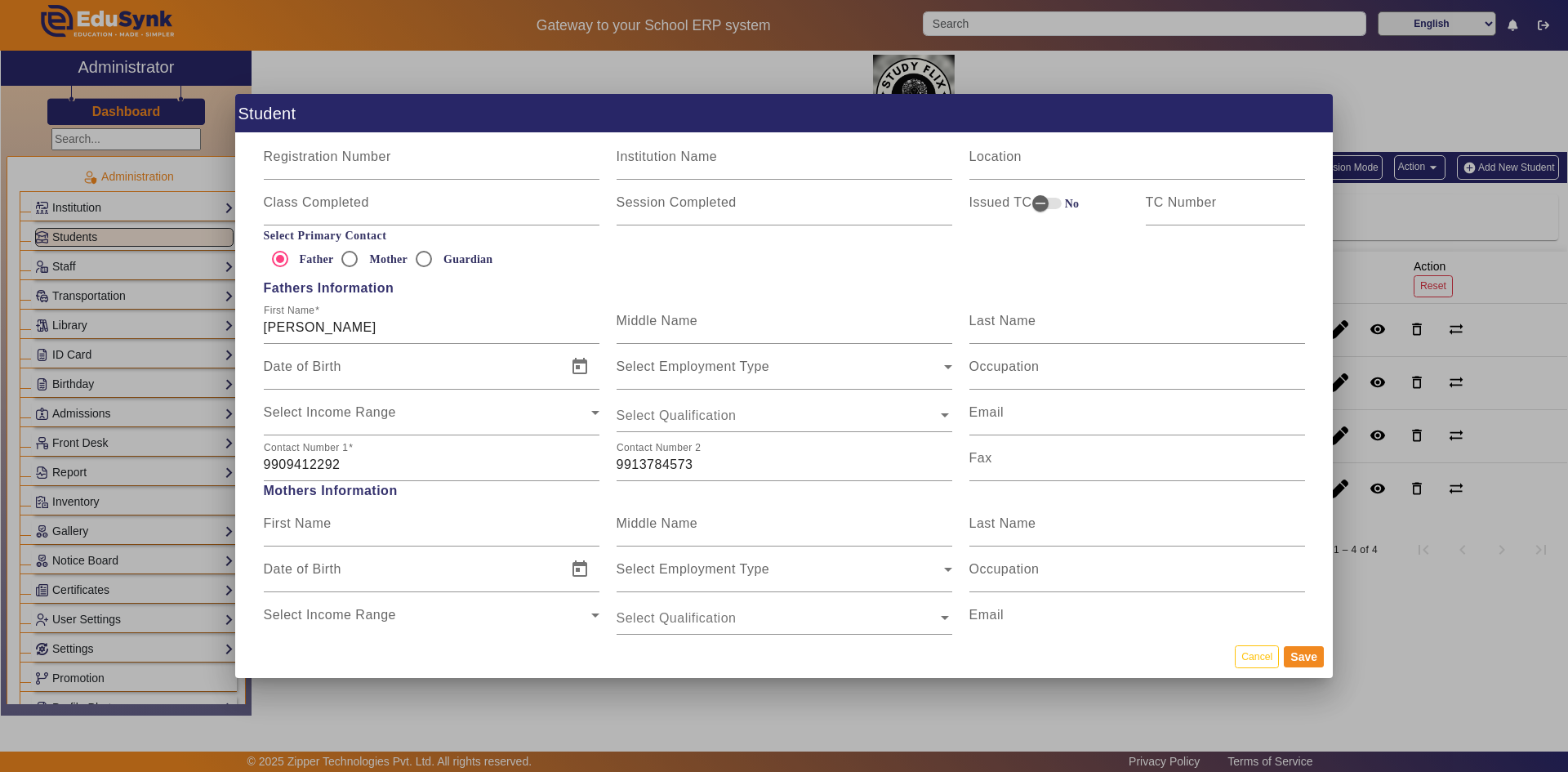
scroll to position [1055, 0]
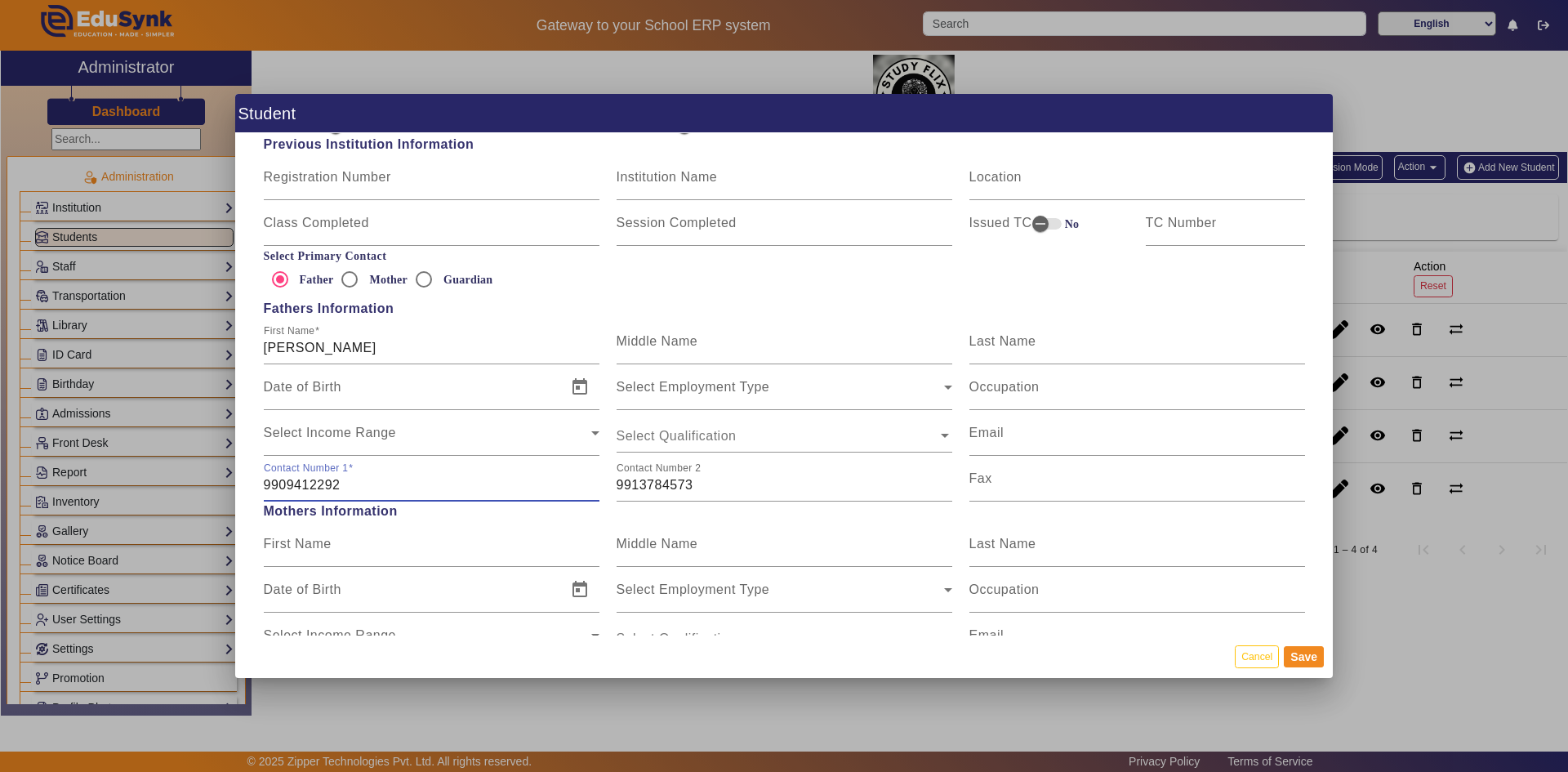
drag, startPoint x: 409, startPoint y: 482, endPoint x: 254, endPoint y: 487, distance: 155.1
click at [254, 487] on div "Personal Information First Name Mantra [PERSON_NAME] Middle Name Last Name Date…" at bounding box center [784, 384] width 1098 height 501
click at [708, 486] on input "9913784573" at bounding box center [784, 484] width 336 height 20
paste input "9909412292"
drag, startPoint x: 691, startPoint y: 484, endPoint x: 588, endPoint y: 484, distance: 103.0
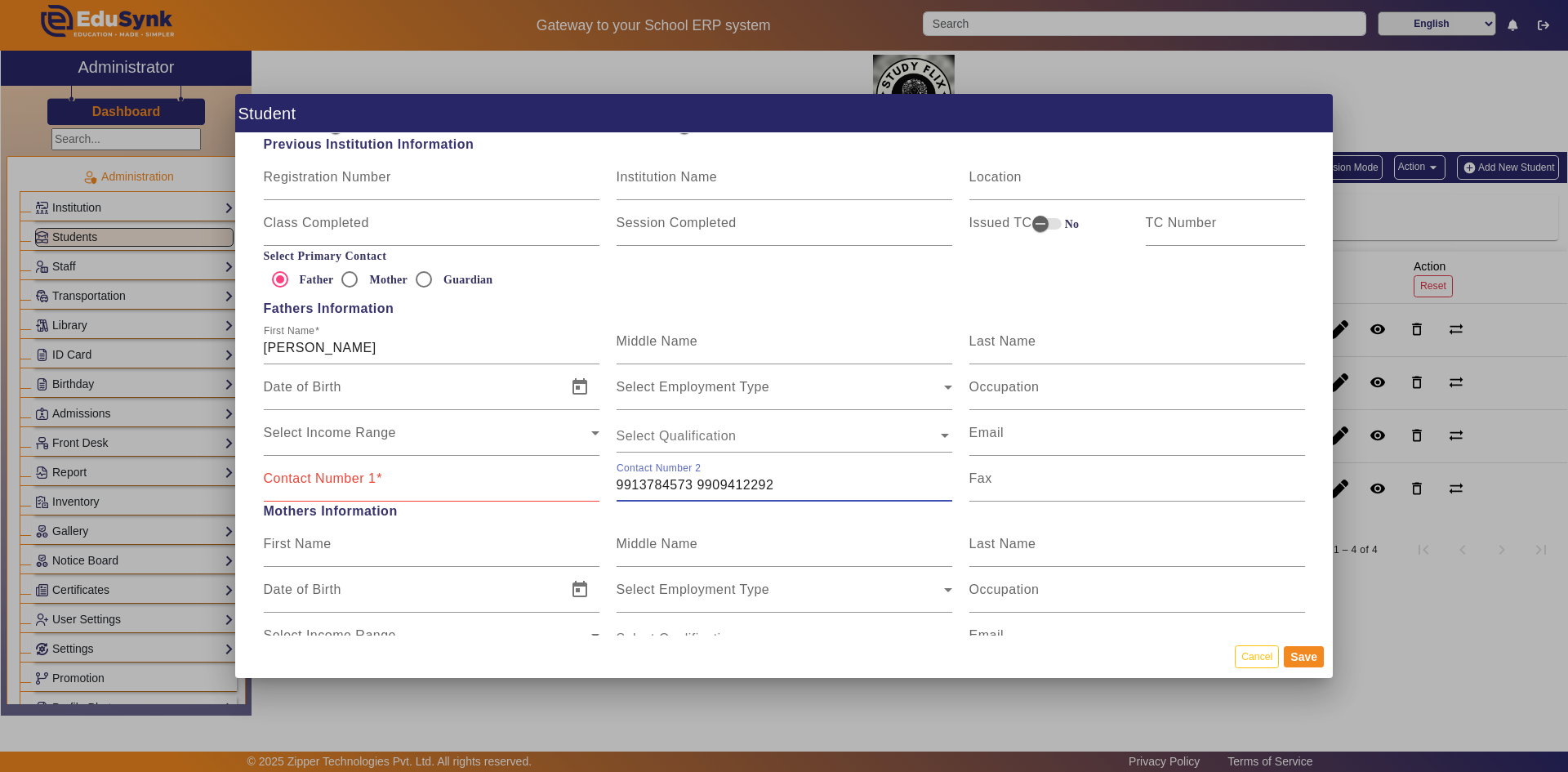
click at [592, 484] on div "Contact Number 1 Contact Number [PHONE_NUMBER] [PHONE_NUMBER] Fax" at bounding box center [784, 479] width 1059 height 45
type input "9909412292"
click at [373, 490] on input "Contact Number 1" at bounding box center [432, 484] width 336 height 20
paste input "9913784573"
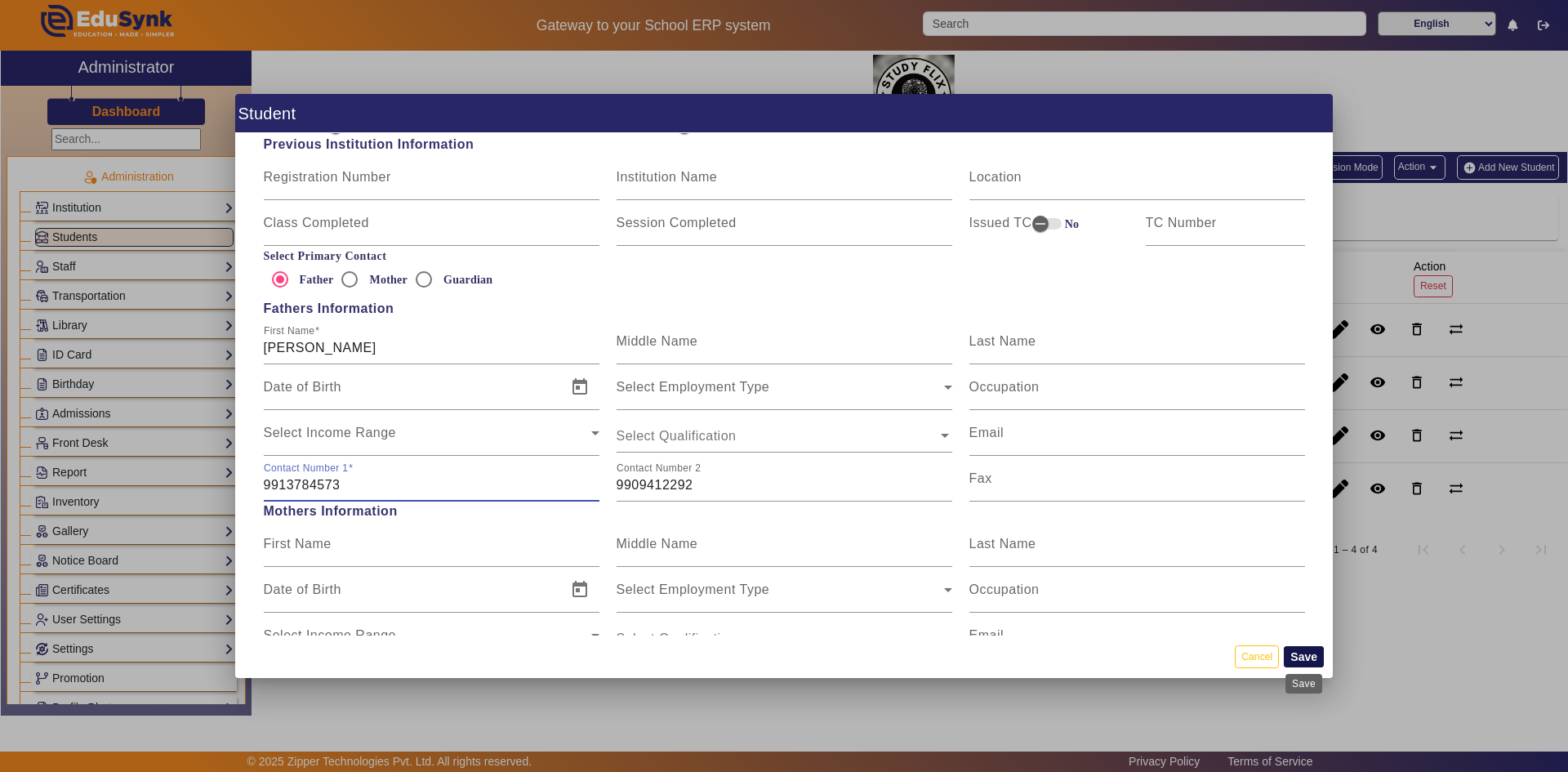
type input "9913784573"
click at [1293, 659] on button "Save" at bounding box center [1304, 657] width 40 height 21
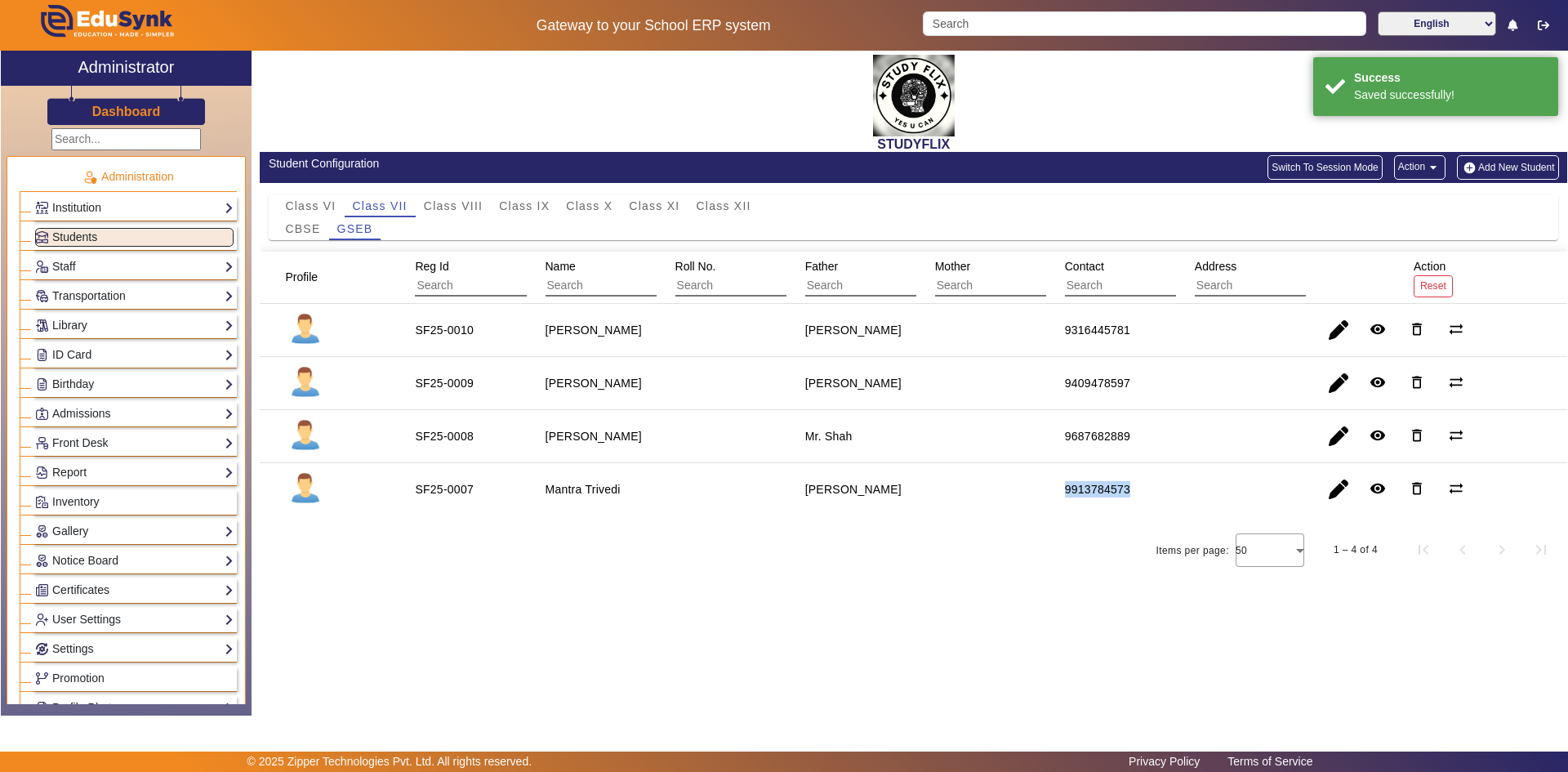
drag, startPoint x: 1054, startPoint y: 486, endPoint x: 1154, endPoint y: 485, distance: 100.0
click at [1154, 485] on mat-cell "9913784573" at bounding box center [1111, 488] width 130 height 52
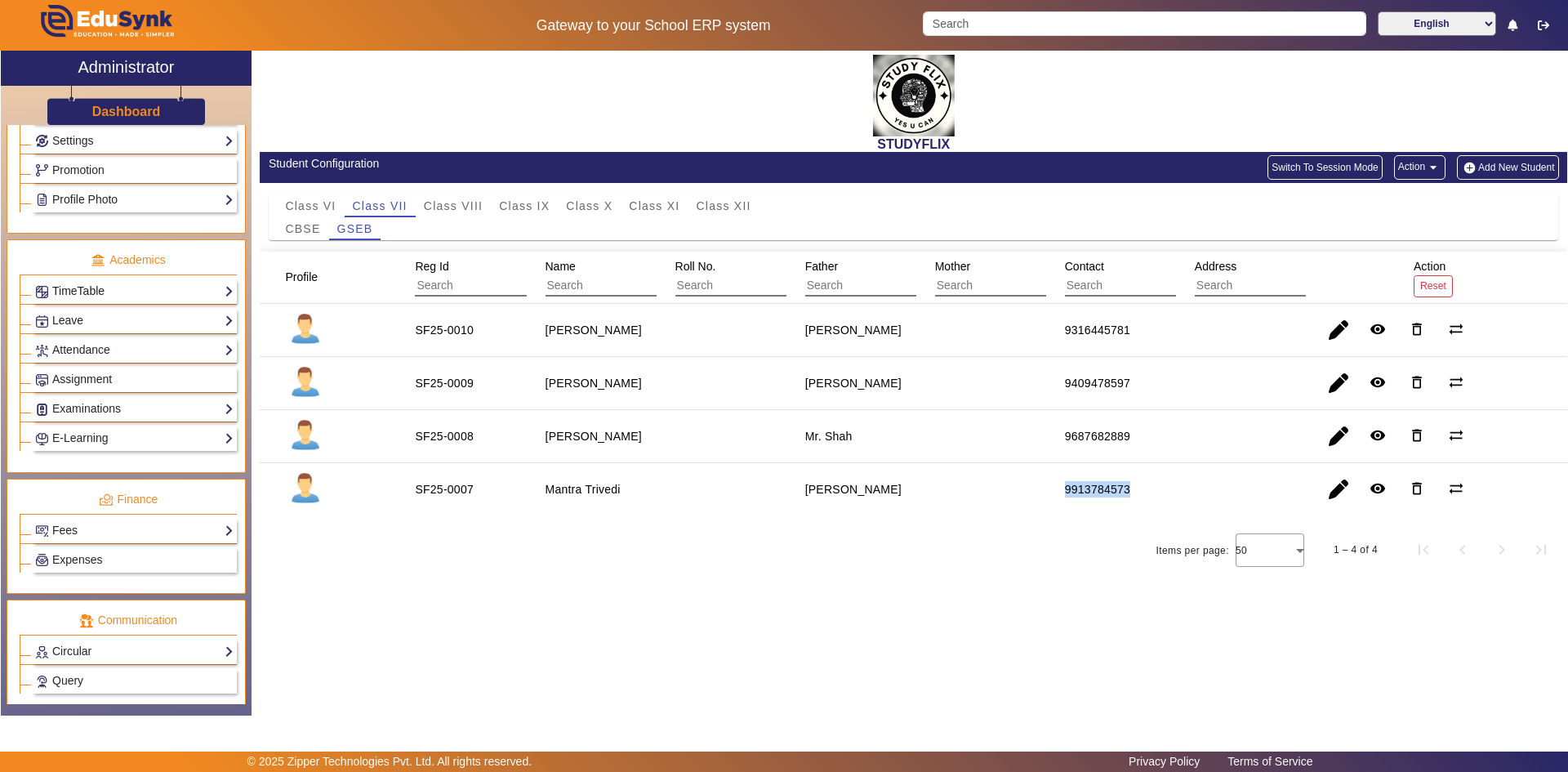
scroll to position [611, 0]
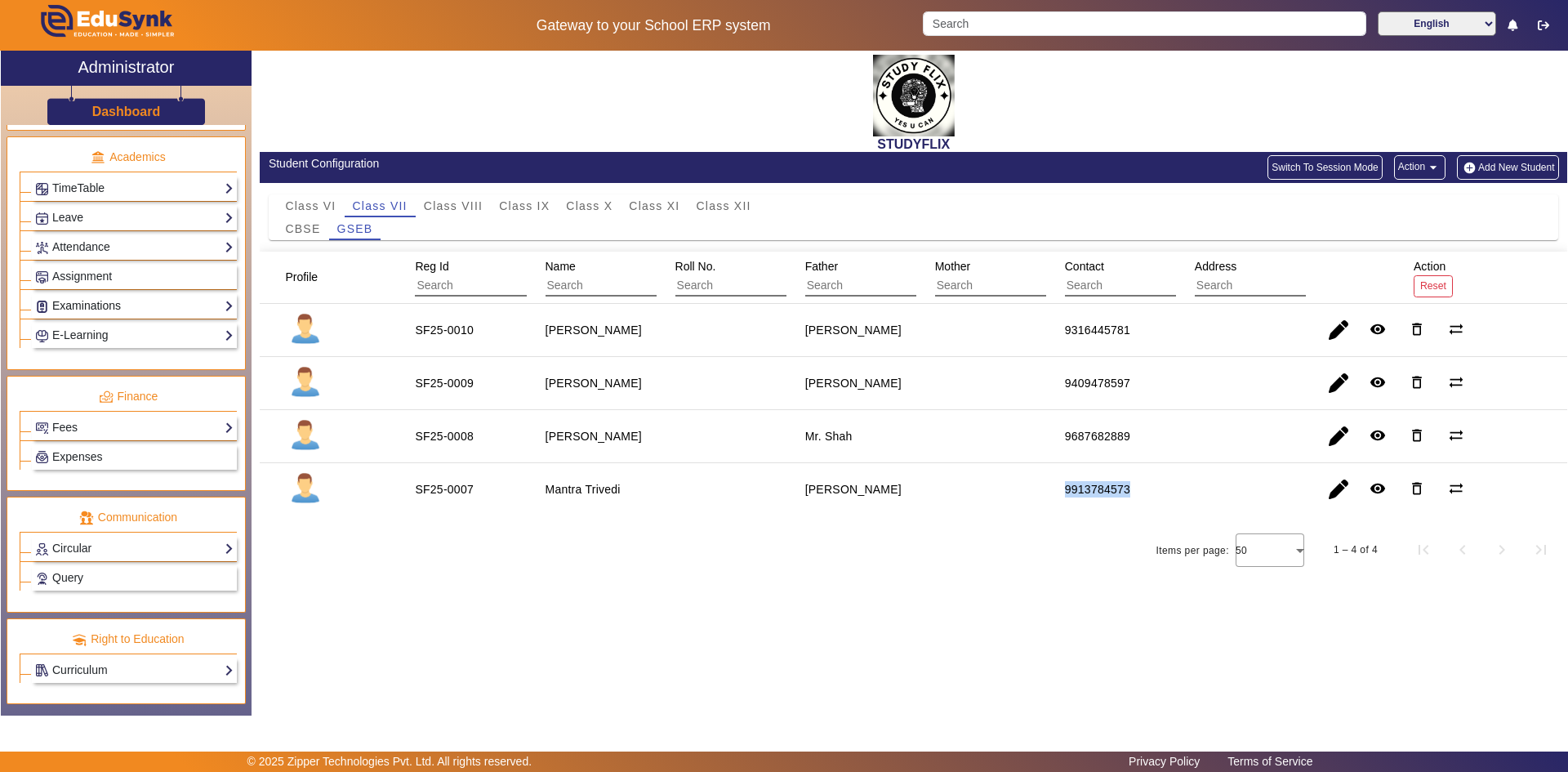
click at [84, 301] on link "Examinations" at bounding box center [134, 306] width 199 height 19
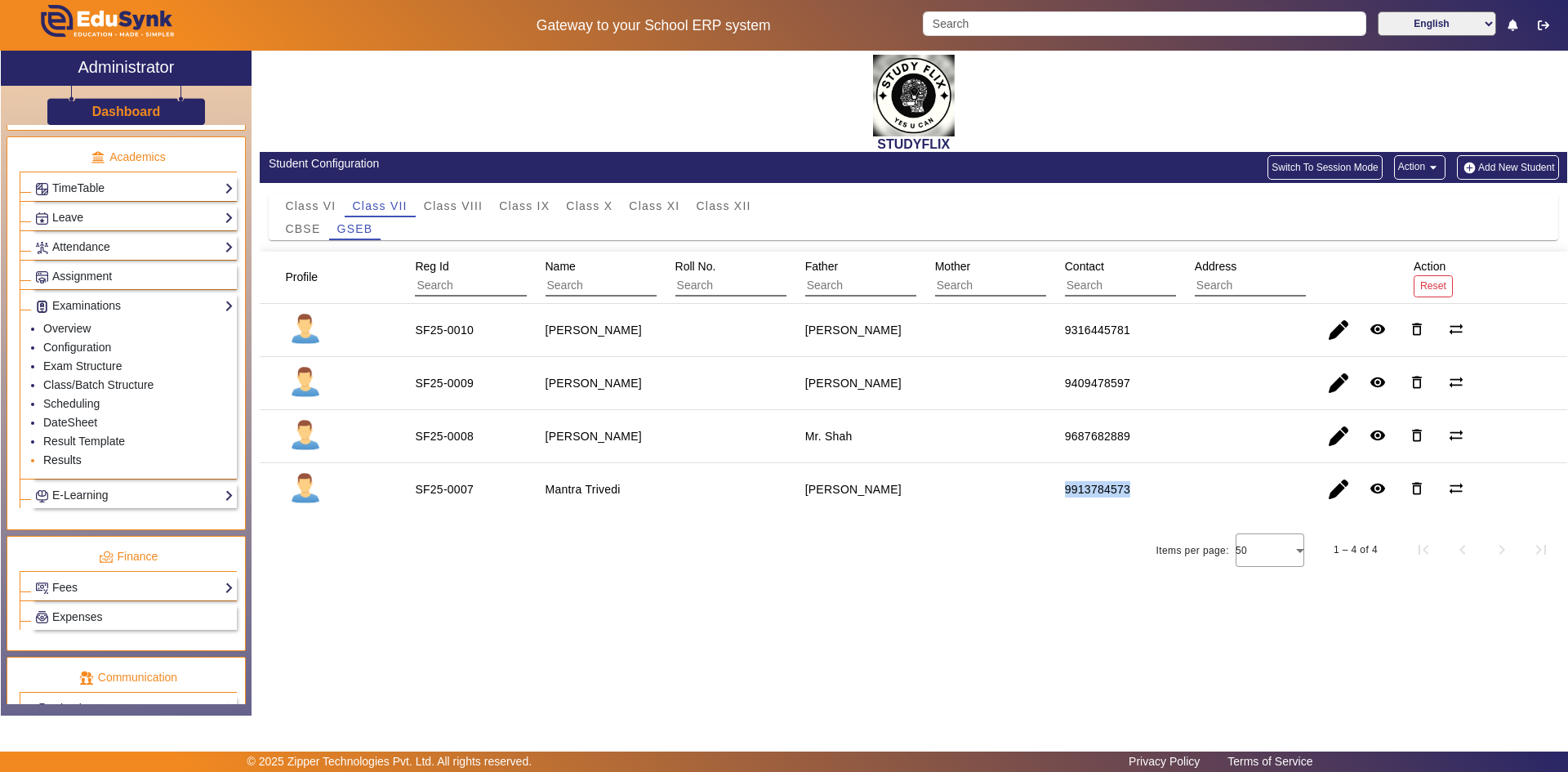
click at [75, 460] on link "Results" at bounding box center [62, 460] width 39 height 13
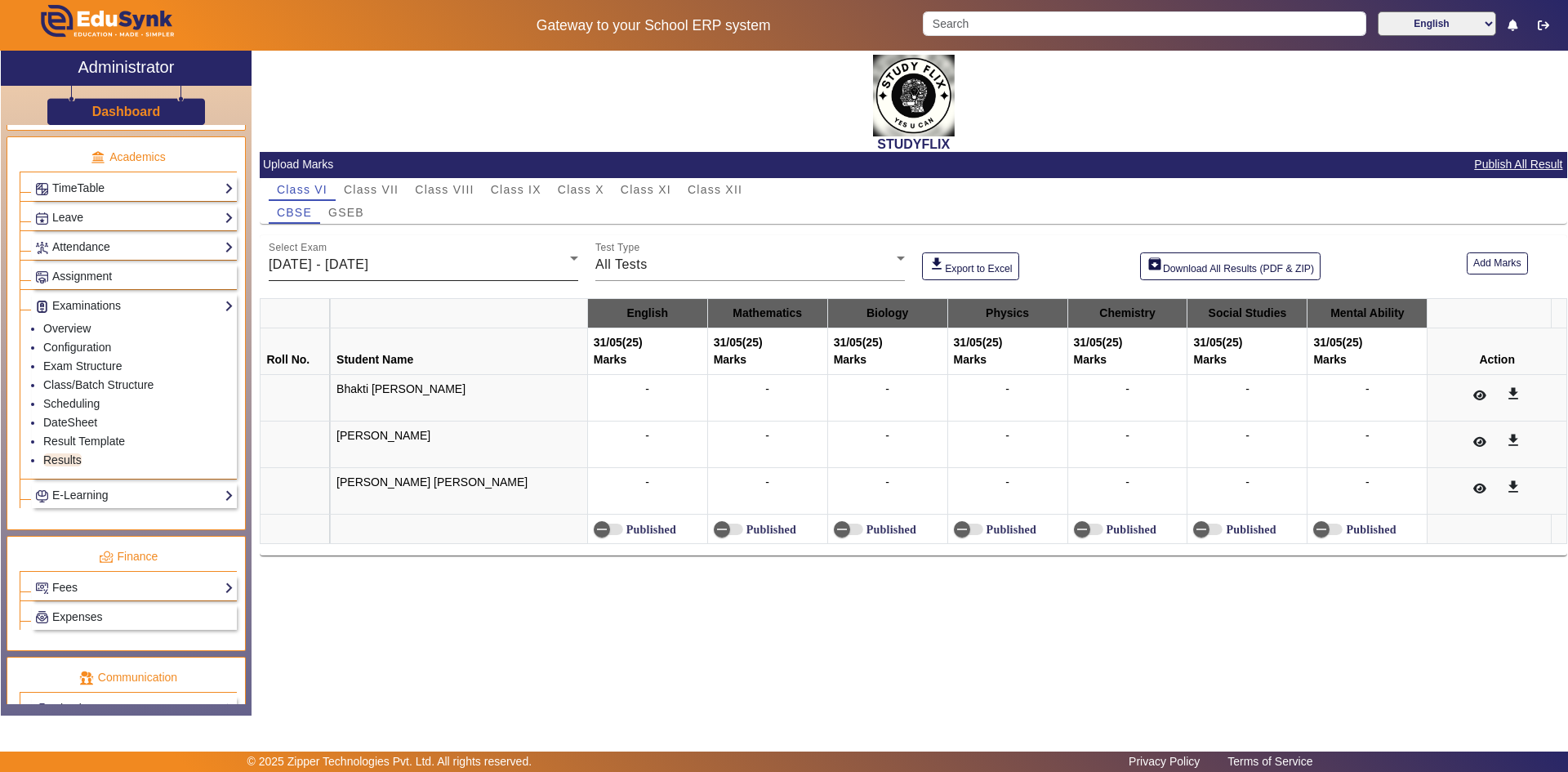
click at [414, 273] on div "[DATE] - [DATE]" at bounding box center [419, 264] width 301 height 20
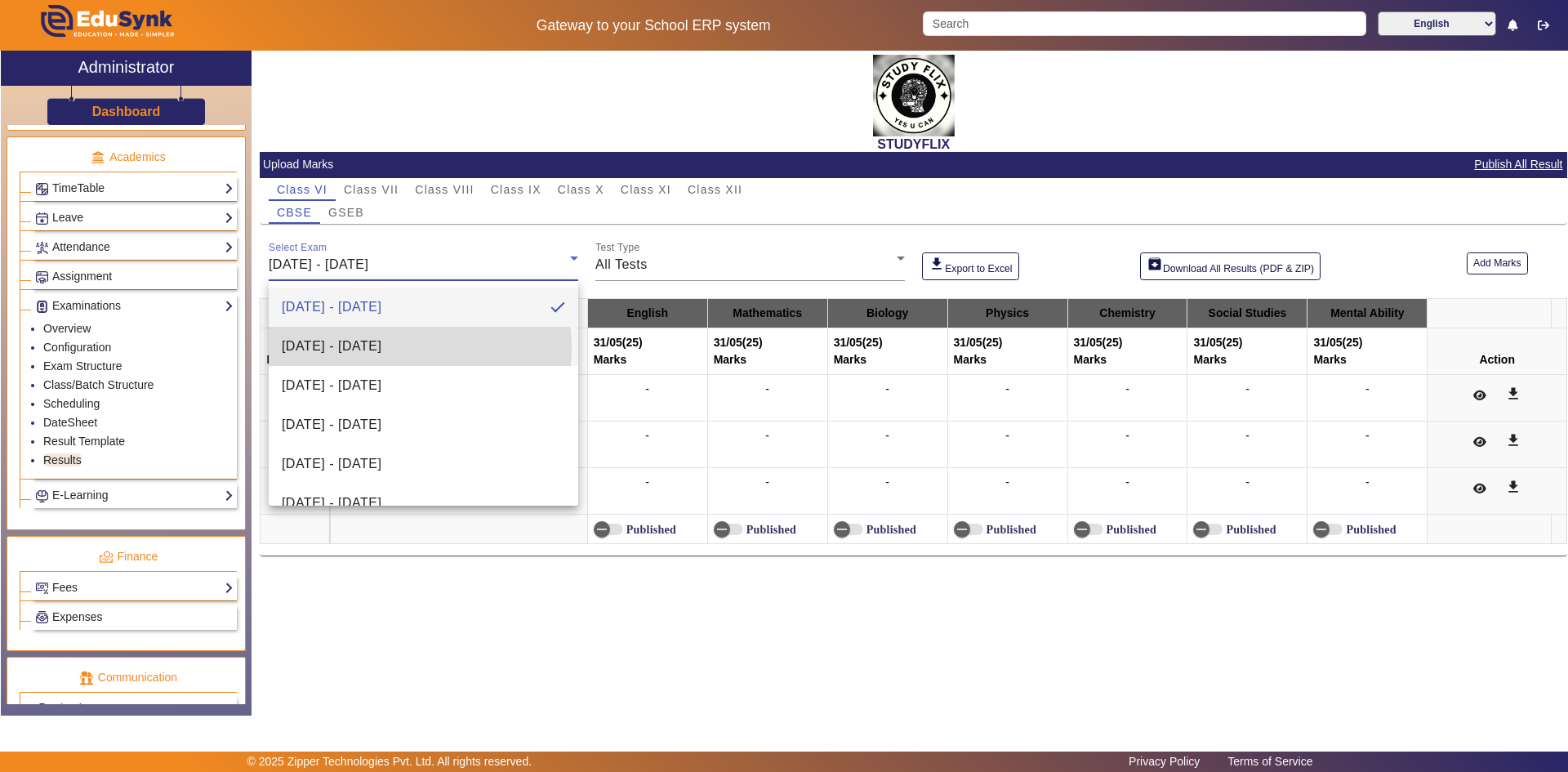
click at [381, 349] on span "[DATE] - [DATE]" at bounding box center [331, 346] width 99 height 20
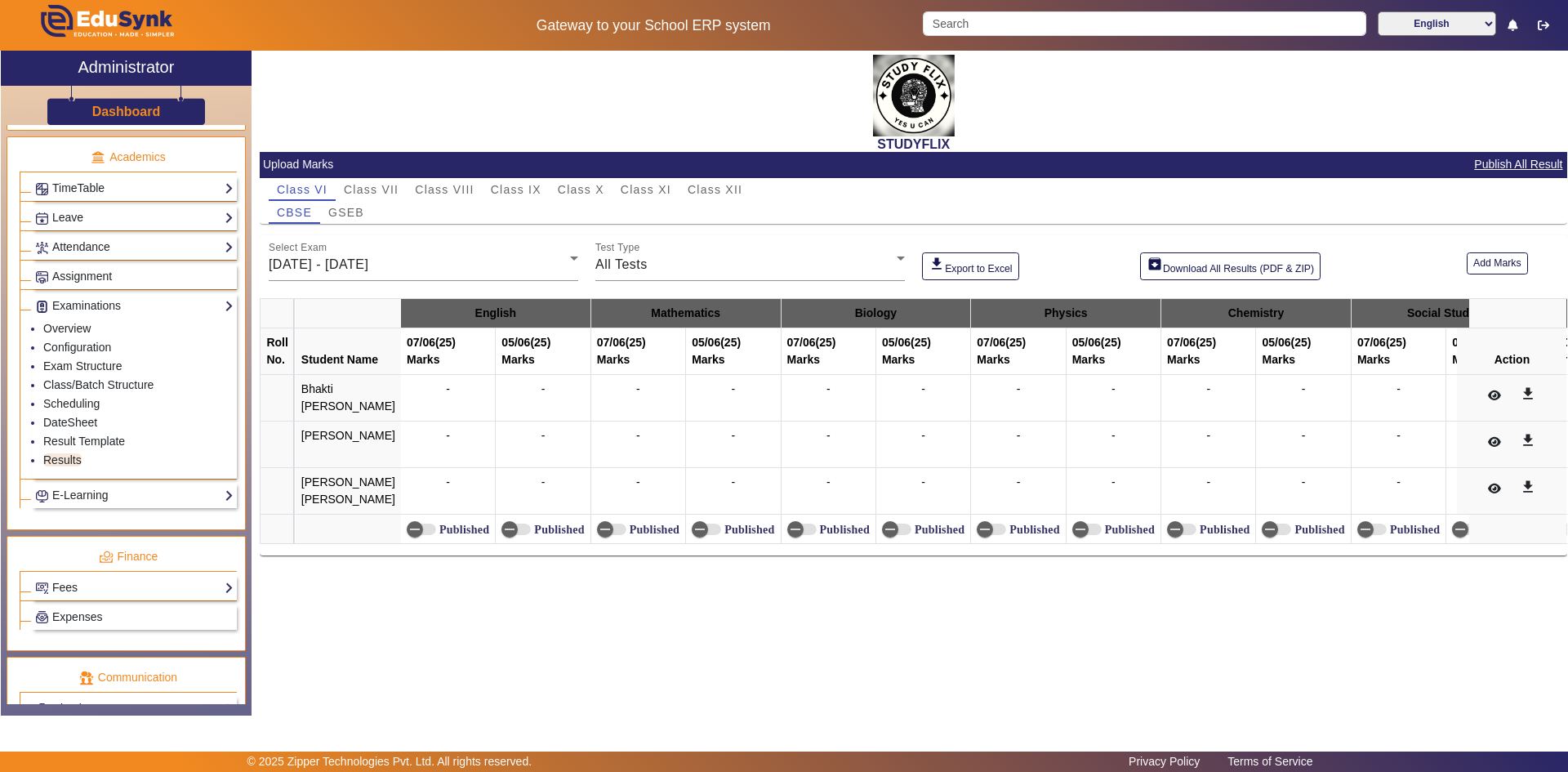
click at [709, 400] on div "-" at bounding box center [732, 397] width 82 height 34
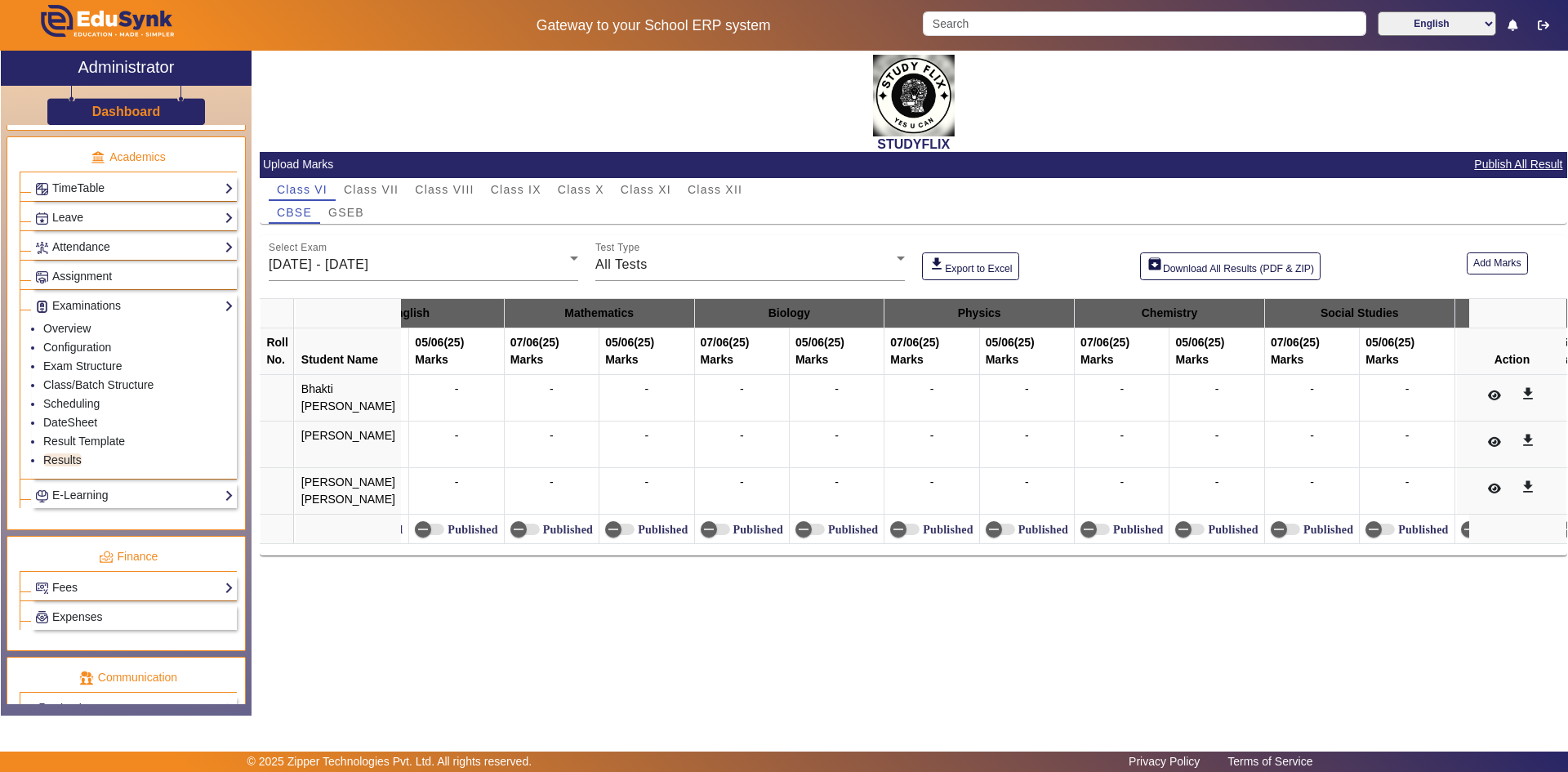
scroll to position [0, 99]
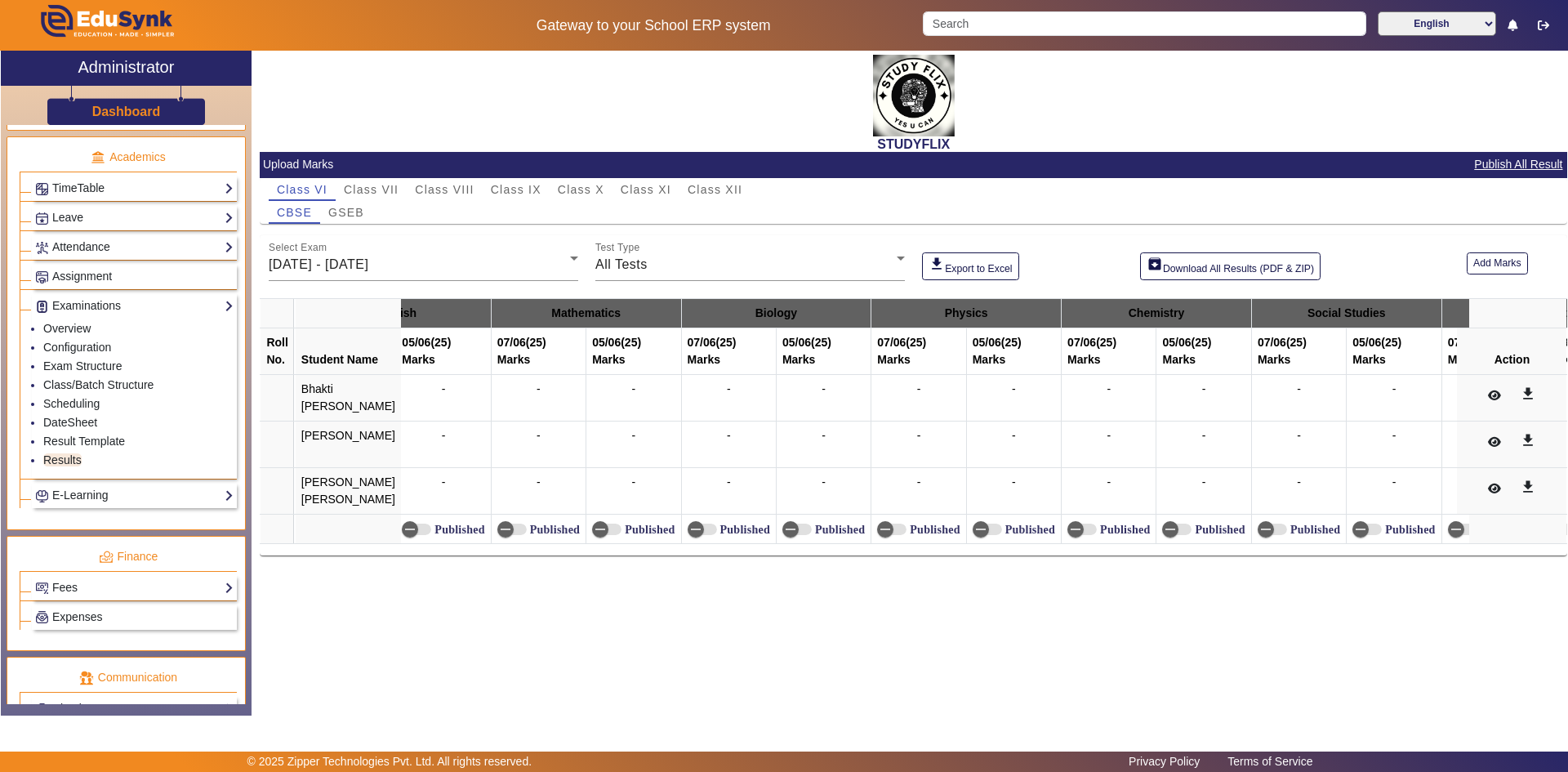
click at [1352, 397] on div "-" at bounding box center [1393, 397] width 82 height 34
click at [1482, 258] on button "Add Marks" at bounding box center [1497, 263] width 62 height 22
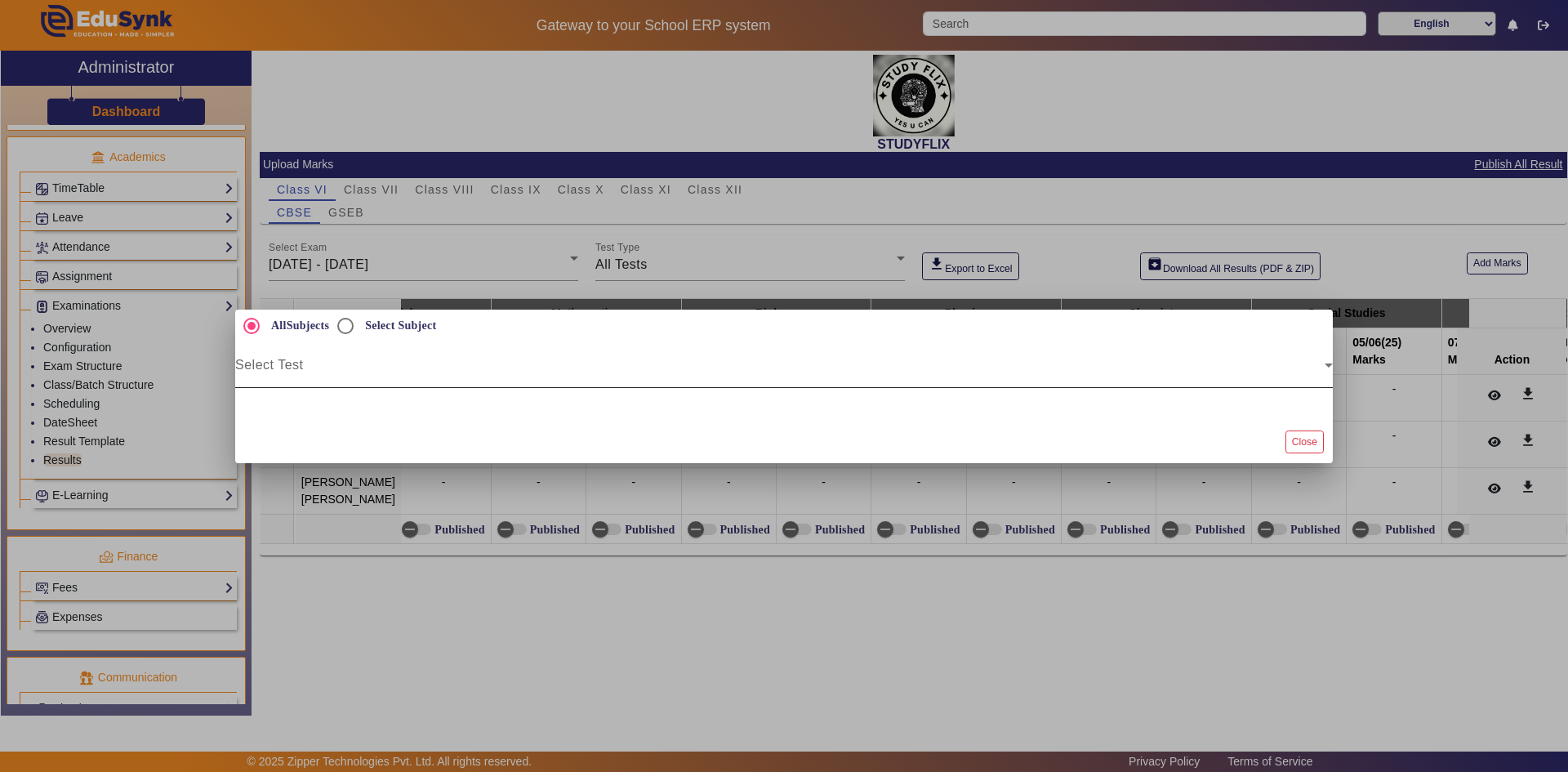
click at [283, 360] on mat-label "Select Test" at bounding box center [270, 364] width 68 height 14
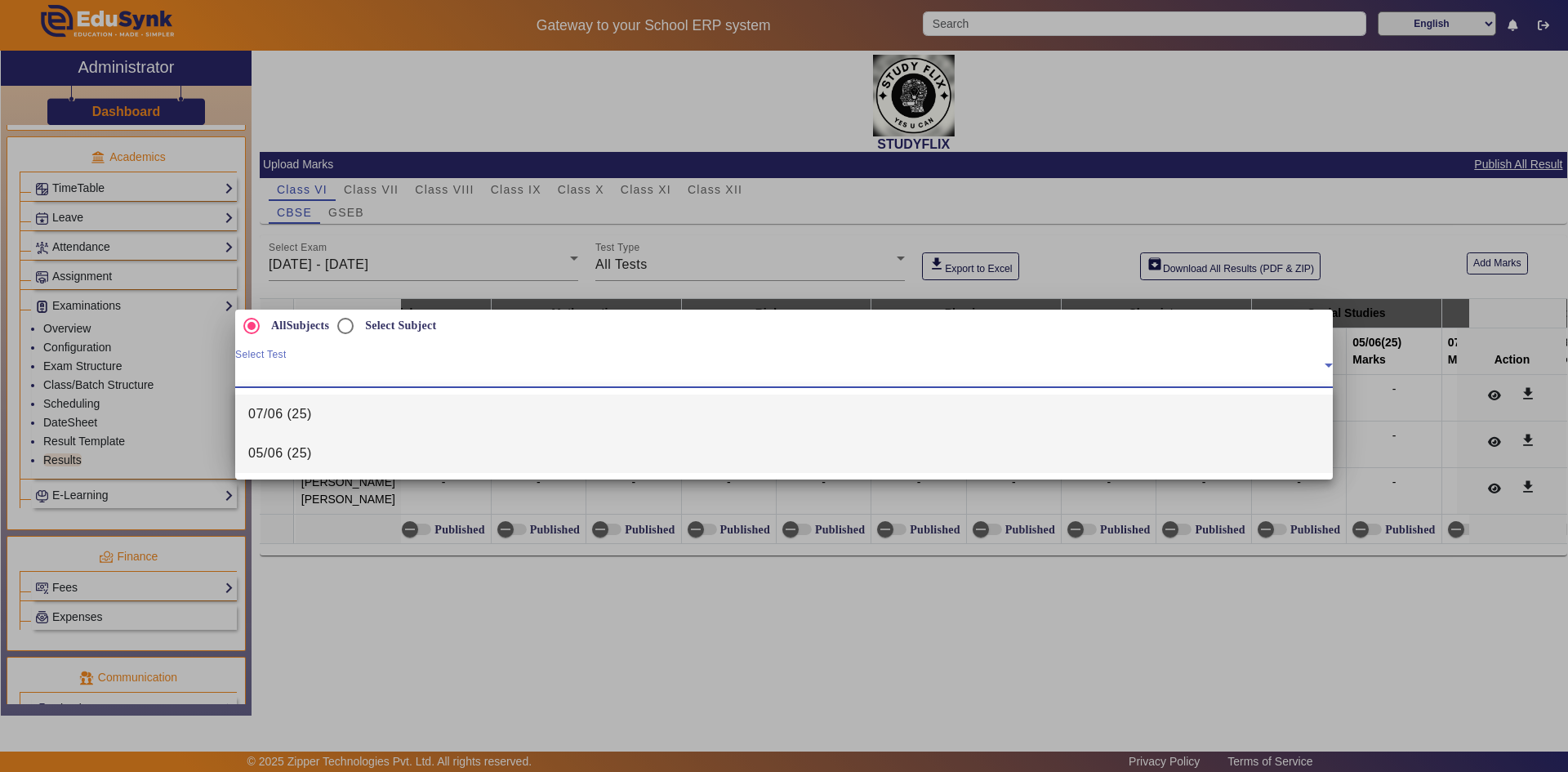
click at [275, 452] on span "05/06 (25)" at bounding box center [279, 453] width 63 height 20
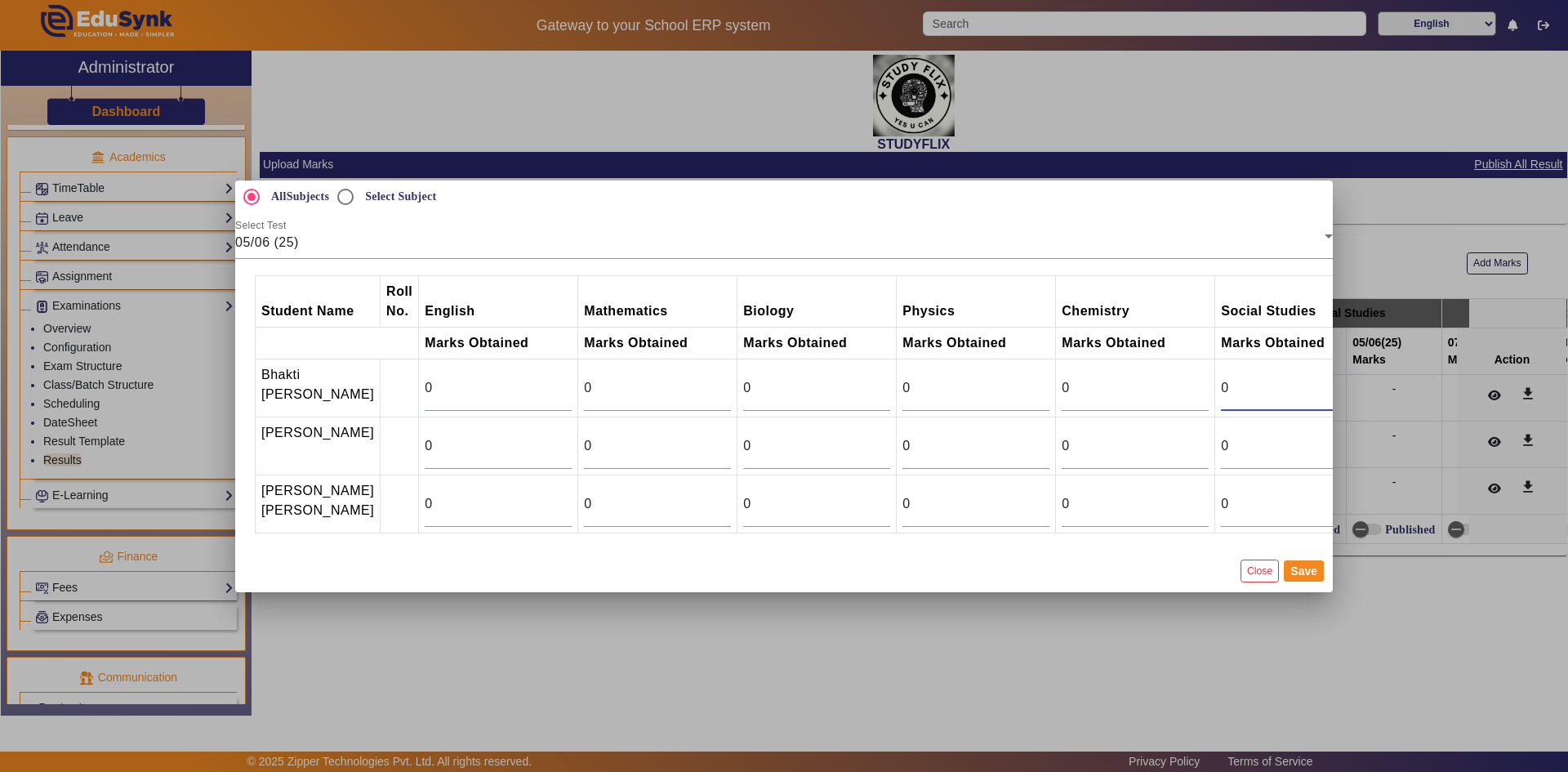
click at [1244, 378] on input "0" at bounding box center [1294, 388] width 147 height 20
click at [1322, 378] on input "1" at bounding box center [1294, 388] width 147 height 20
click at [1322, 378] on input "2" at bounding box center [1294, 388] width 147 height 20
click at [1322, 378] on input "3" at bounding box center [1294, 388] width 147 height 20
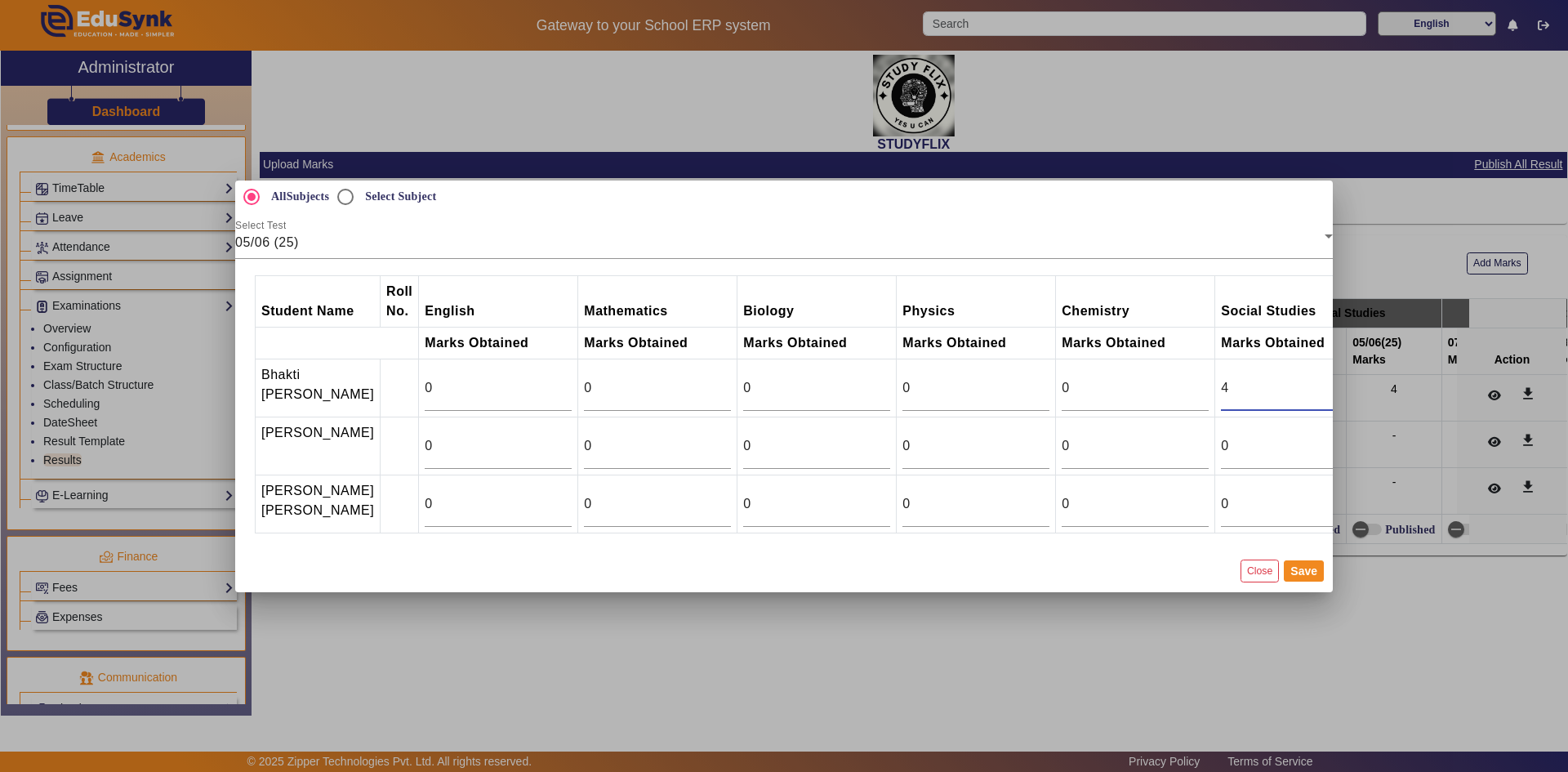
click at [1322, 378] on input "4" at bounding box center [1294, 388] width 147 height 20
click at [1322, 378] on input "5" at bounding box center [1294, 388] width 147 height 20
click at [1322, 378] on input "6" at bounding box center [1294, 388] width 147 height 20
type input "7"
click at [1322, 378] on input "7" at bounding box center [1294, 388] width 147 height 20
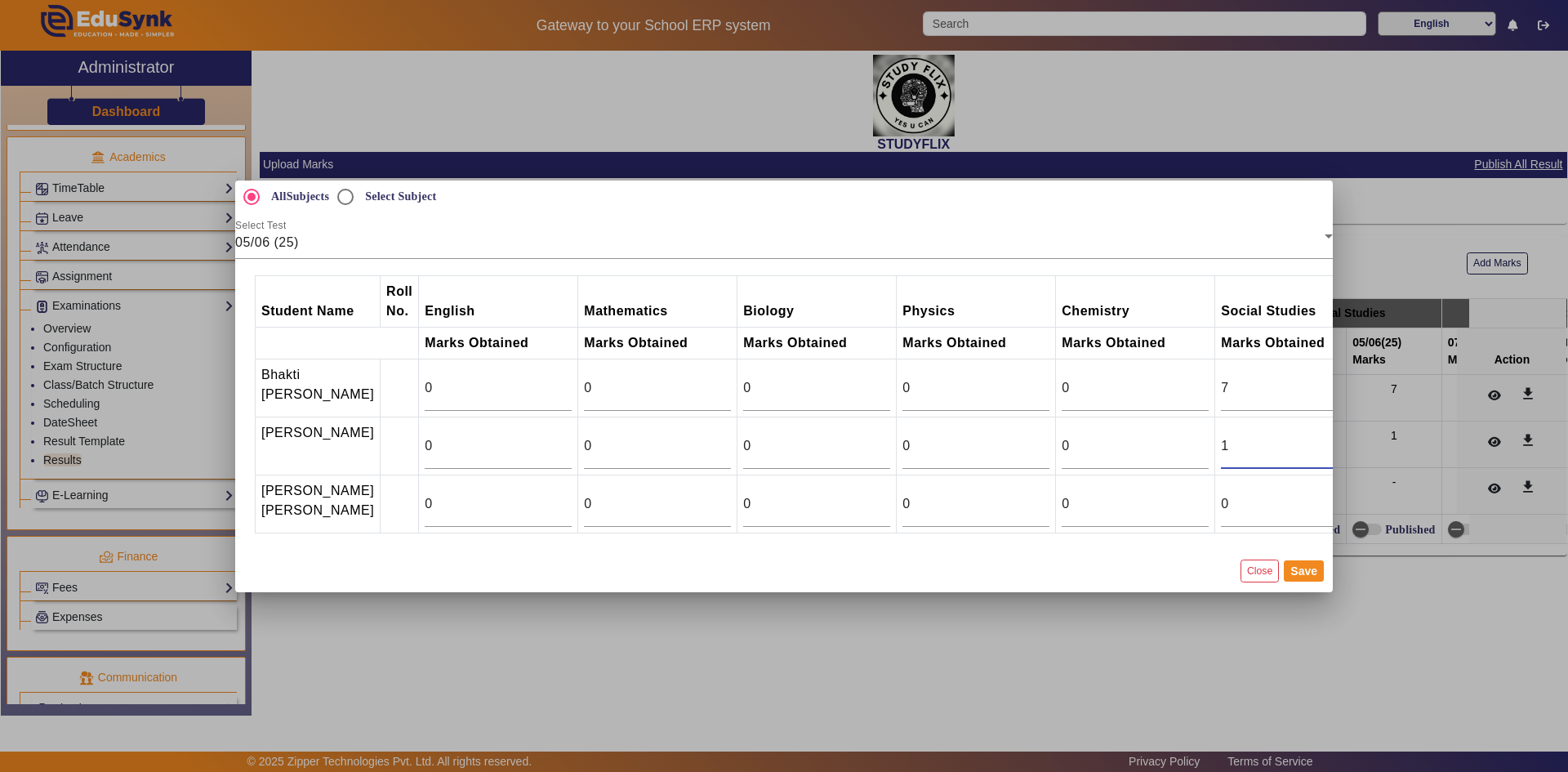
click at [1321, 436] on input "1" at bounding box center [1294, 446] width 147 height 20
click at [1321, 436] on input "2" at bounding box center [1294, 446] width 147 height 20
click at [1321, 436] on input "3" at bounding box center [1294, 446] width 147 height 20
click at [1321, 436] on input "4" at bounding box center [1294, 446] width 147 height 20
click at [1321, 436] on input "5" at bounding box center [1294, 446] width 147 height 20
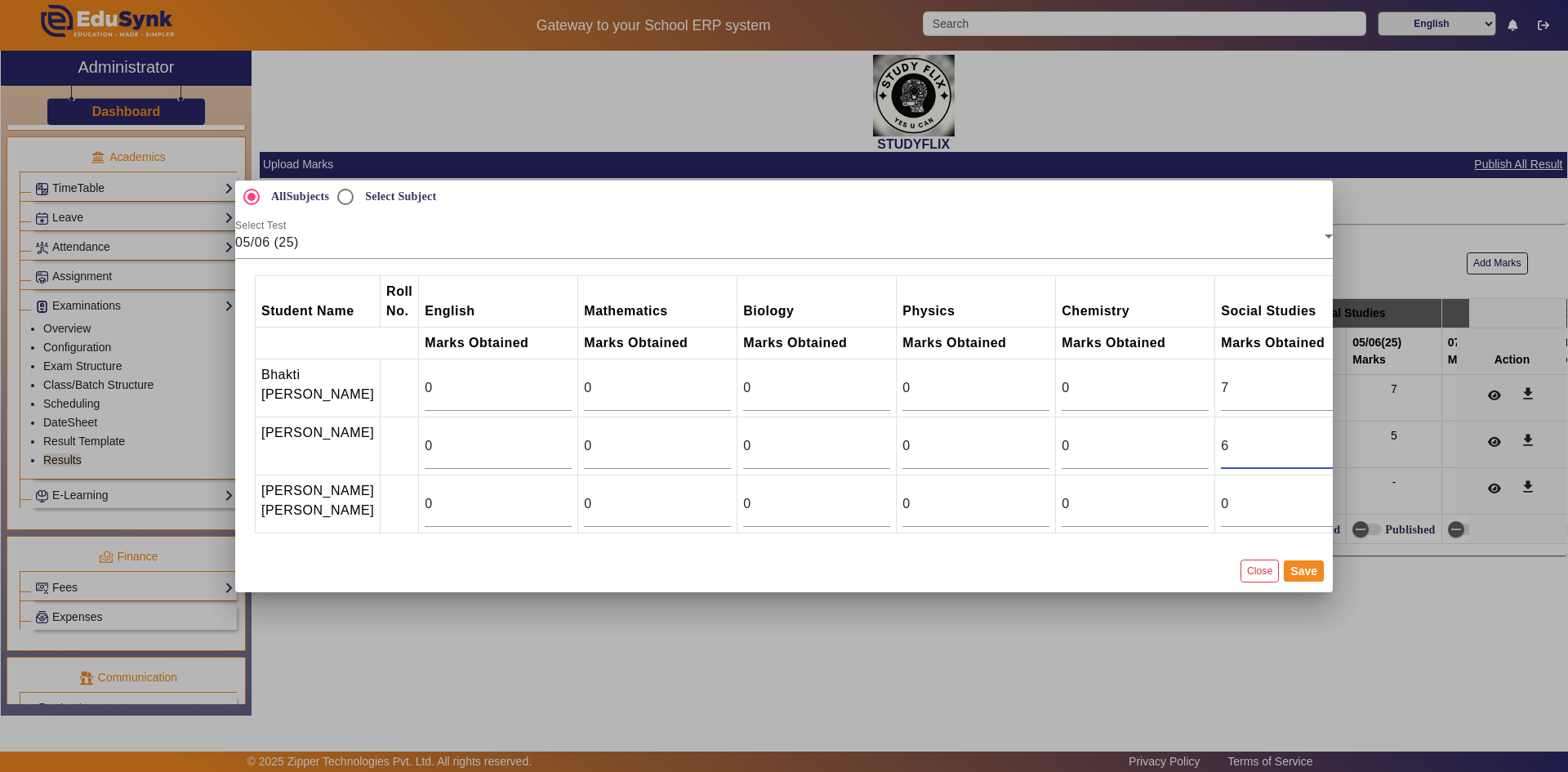
click at [1321, 436] on input "6" at bounding box center [1294, 446] width 147 height 20
click at [1321, 436] on input "7" at bounding box center [1294, 446] width 147 height 20
click at [1321, 436] on input "8" at bounding box center [1294, 446] width 147 height 20
click at [1321, 436] on input "9" at bounding box center [1294, 446] width 147 height 20
type input "10"
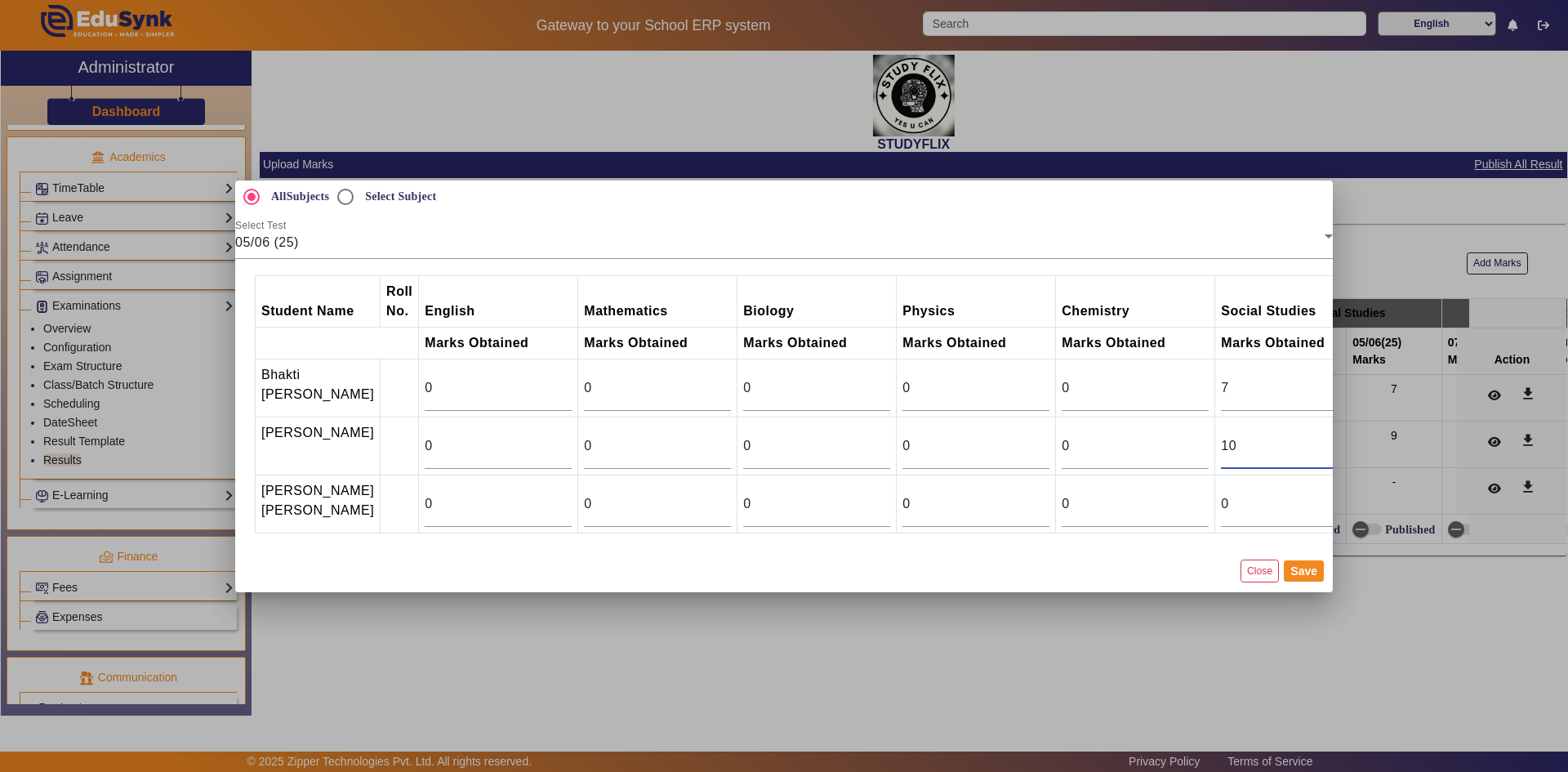
click at [1321, 436] on input "10" at bounding box center [1294, 446] width 147 height 20
click at [1326, 503] on input "1" at bounding box center [1294, 503] width 147 height 20
click at [1326, 501] on input "2" at bounding box center [1294, 503] width 147 height 20
click at [1326, 501] on input "11" at bounding box center [1294, 503] width 147 height 20
type input "12"
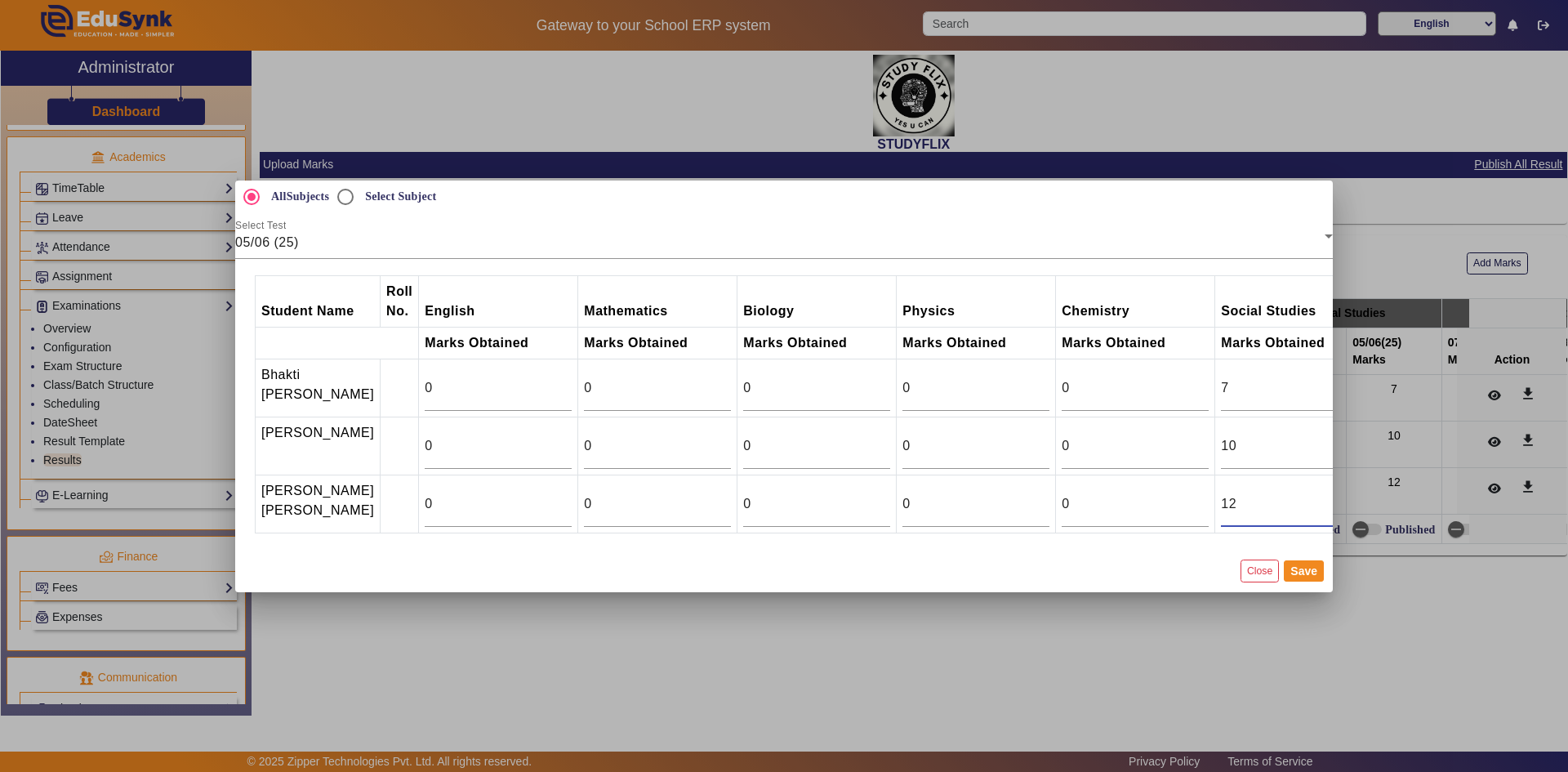
click at [1326, 501] on input "12" at bounding box center [1294, 503] width 147 height 20
click at [1294, 582] on button "Save" at bounding box center [1304, 570] width 40 height 21
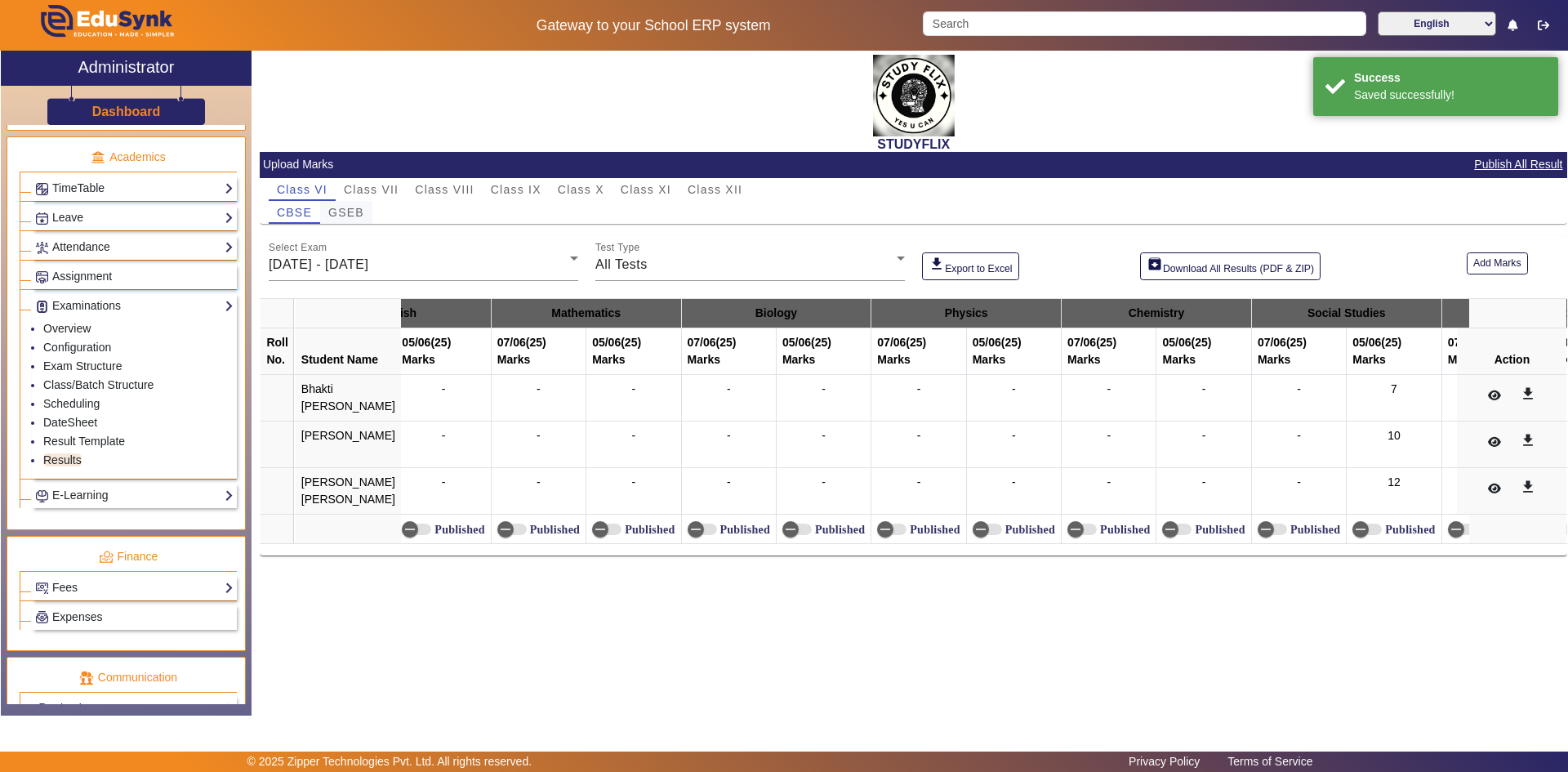
click at [351, 212] on span "GSEB" at bounding box center [346, 212] width 36 height 11
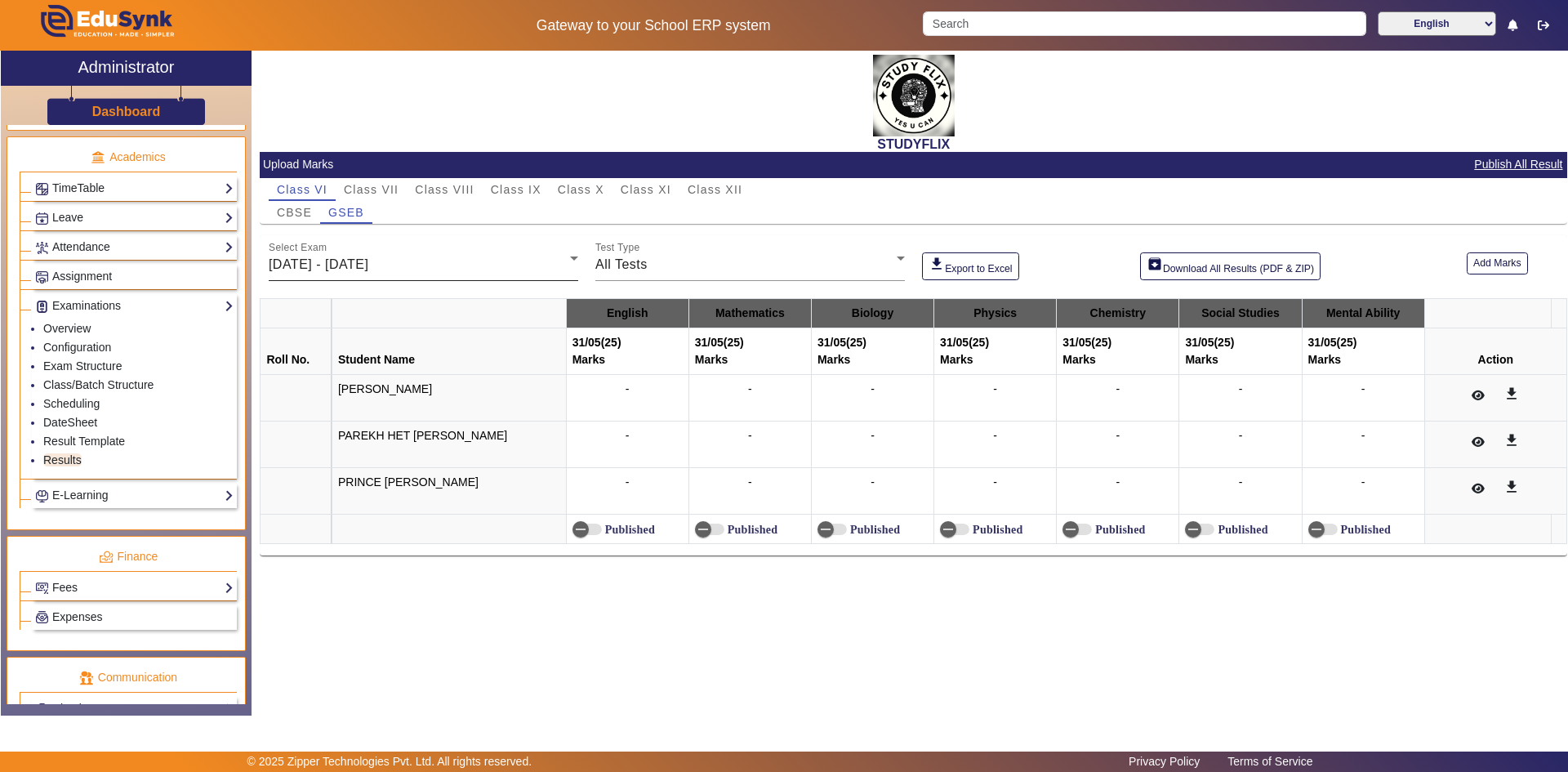
click at [480, 266] on div "[DATE] - [DATE]" at bounding box center [419, 264] width 301 height 20
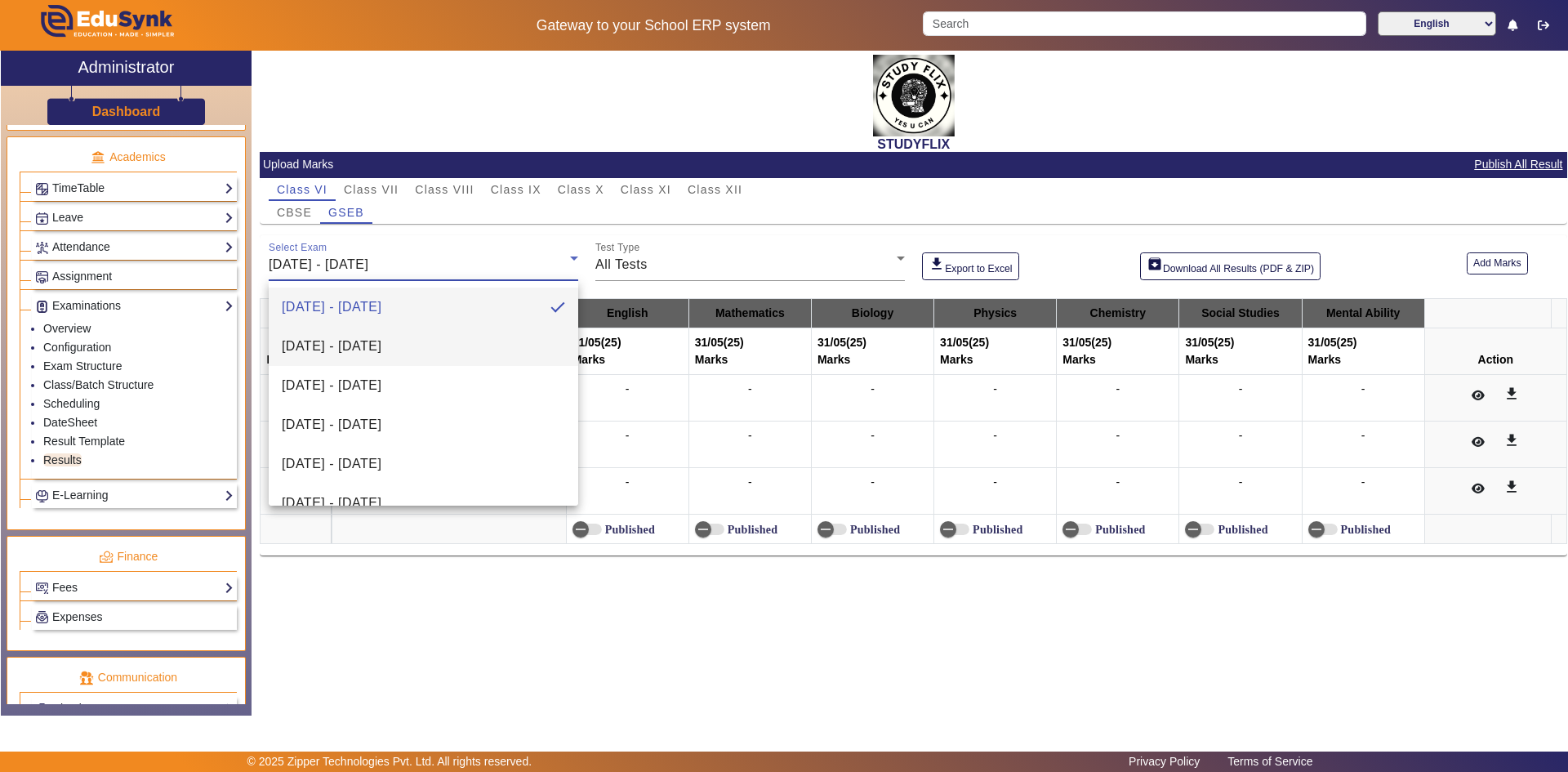
click at [381, 345] on span "[DATE] - [DATE]" at bounding box center [331, 346] width 99 height 20
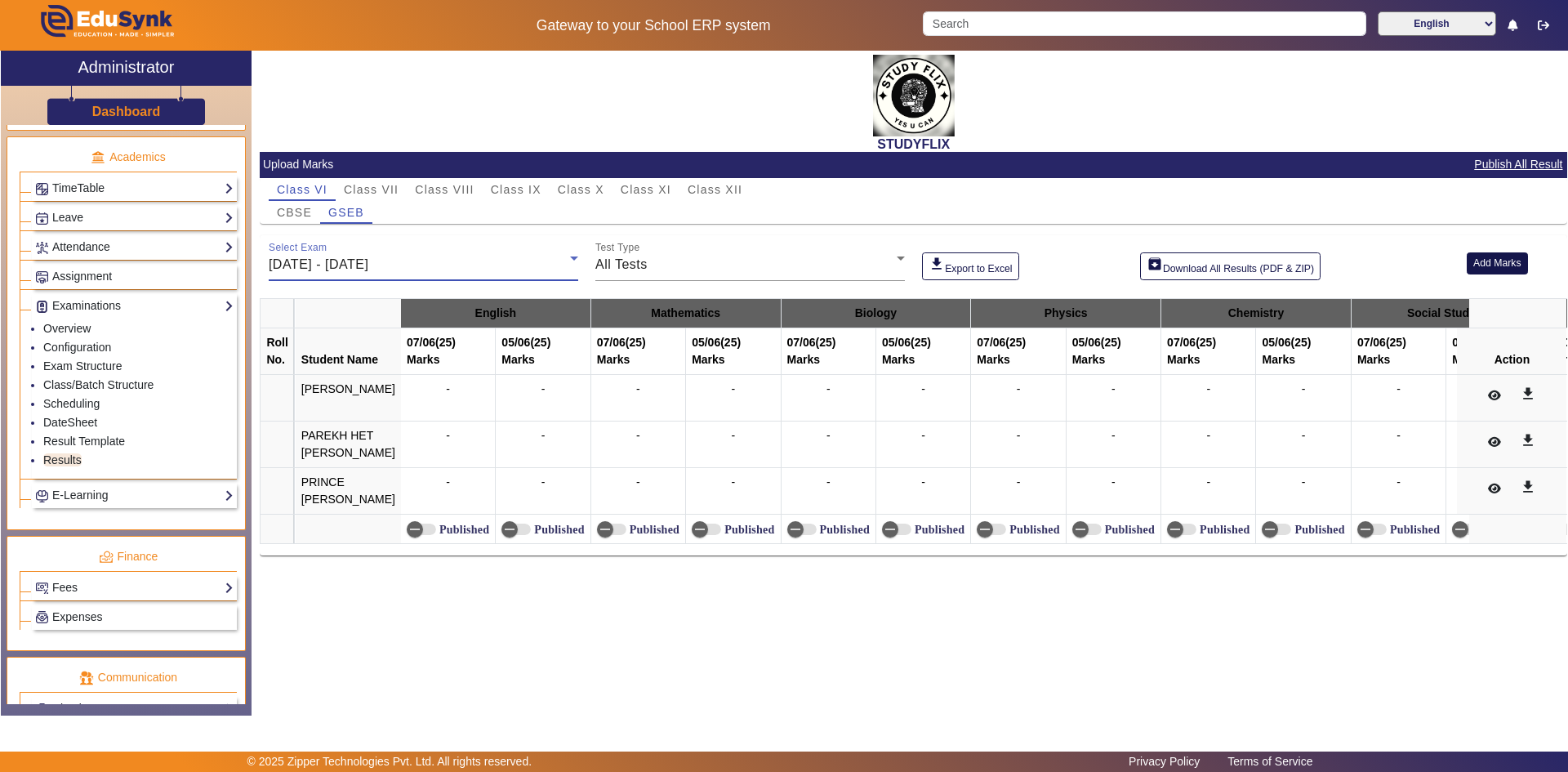
click at [1486, 259] on button "Add Marks" at bounding box center [1497, 263] width 62 height 22
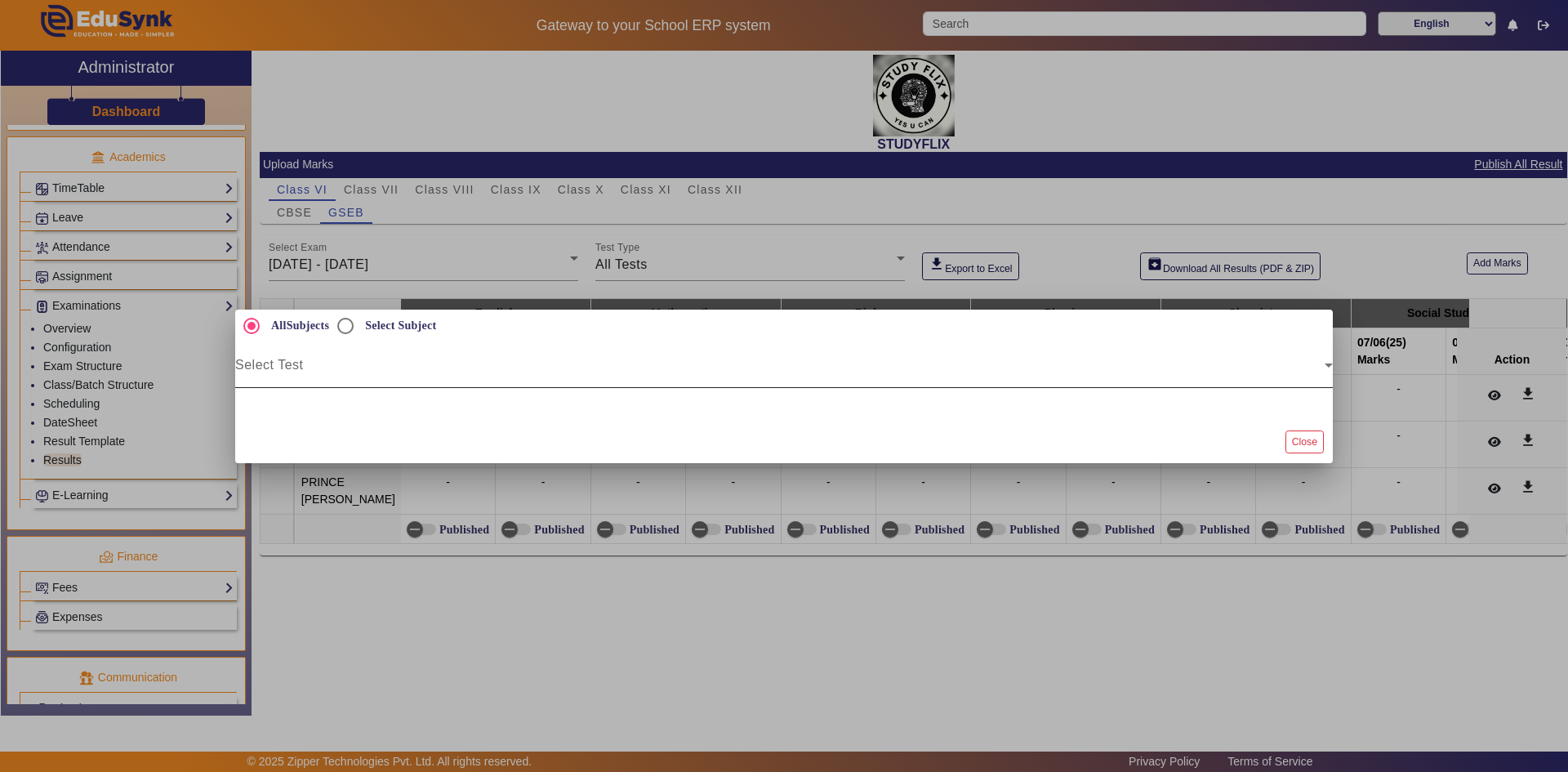
click at [761, 349] on div "Select Test" at bounding box center [784, 365] width 1098 height 45
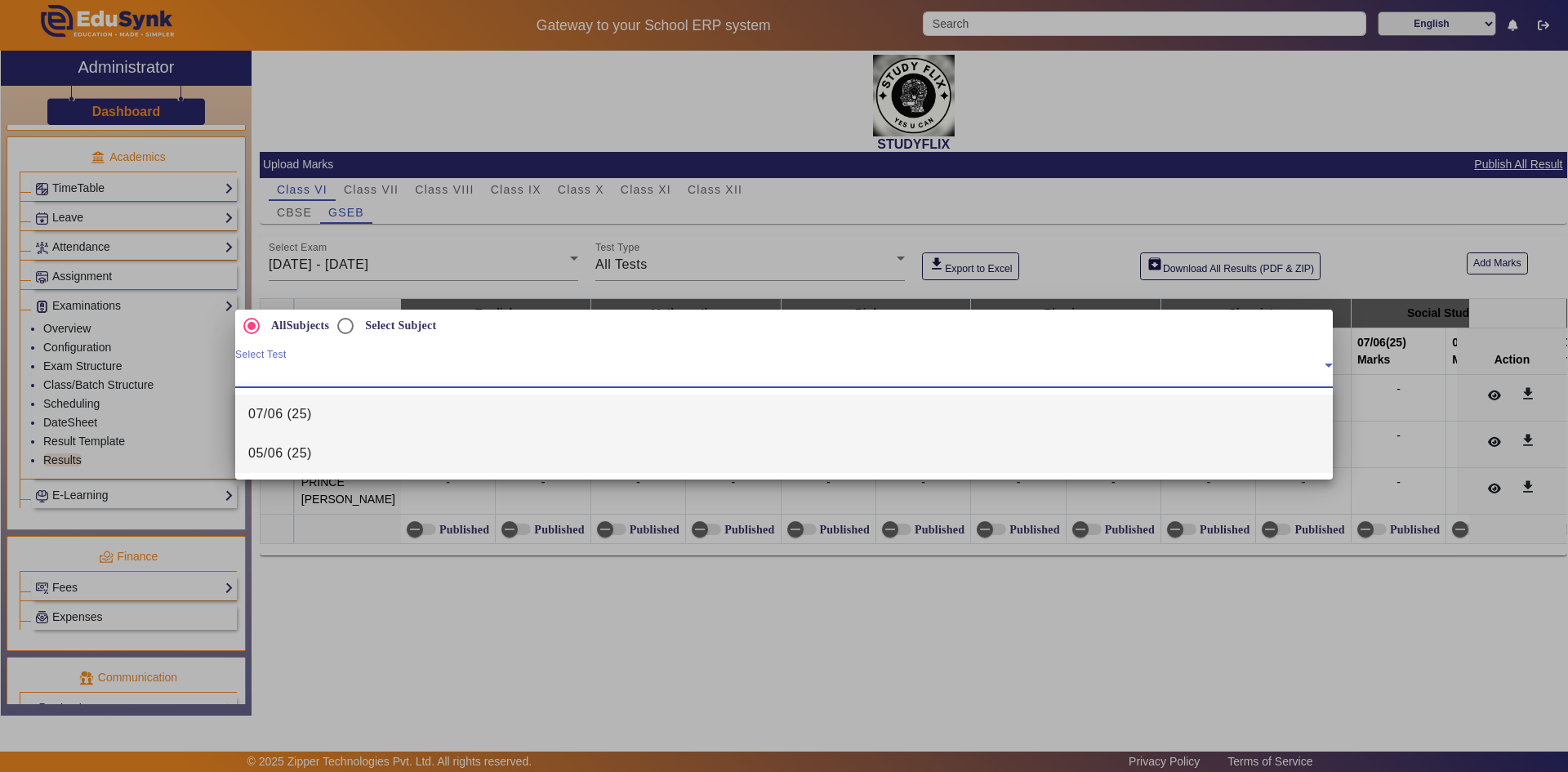
click at [431, 467] on mat-option "05/06 (25)" at bounding box center [784, 452] width 1098 height 39
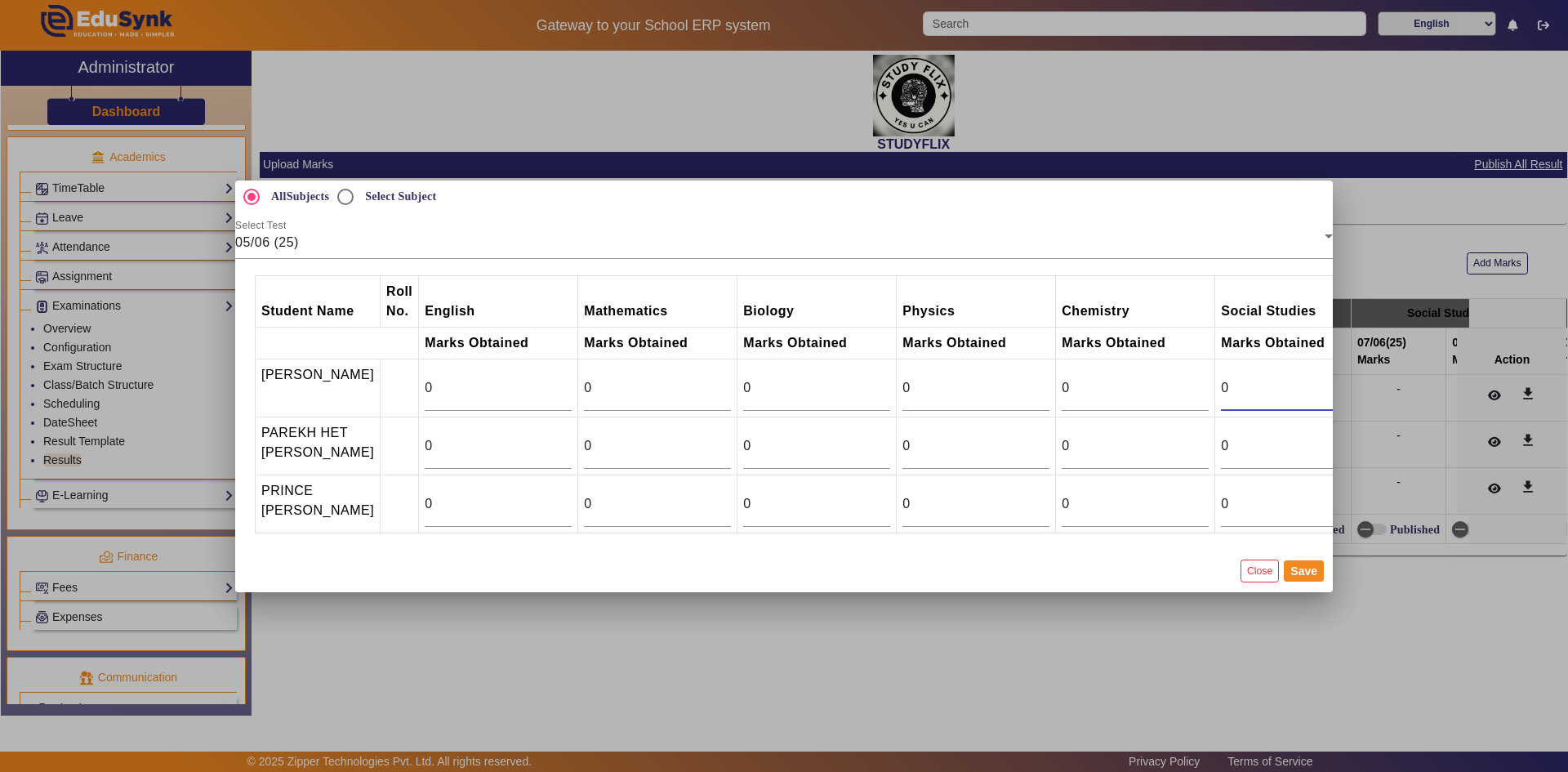
click at [1229, 385] on input "0" at bounding box center [1294, 388] width 147 height 20
click at [1259, 384] on input "0" at bounding box center [1294, 388] width 147 height 20
type input "14"
click at [1229, 448] on input "0" at bounding box center [1294, 446] width 147 height 20
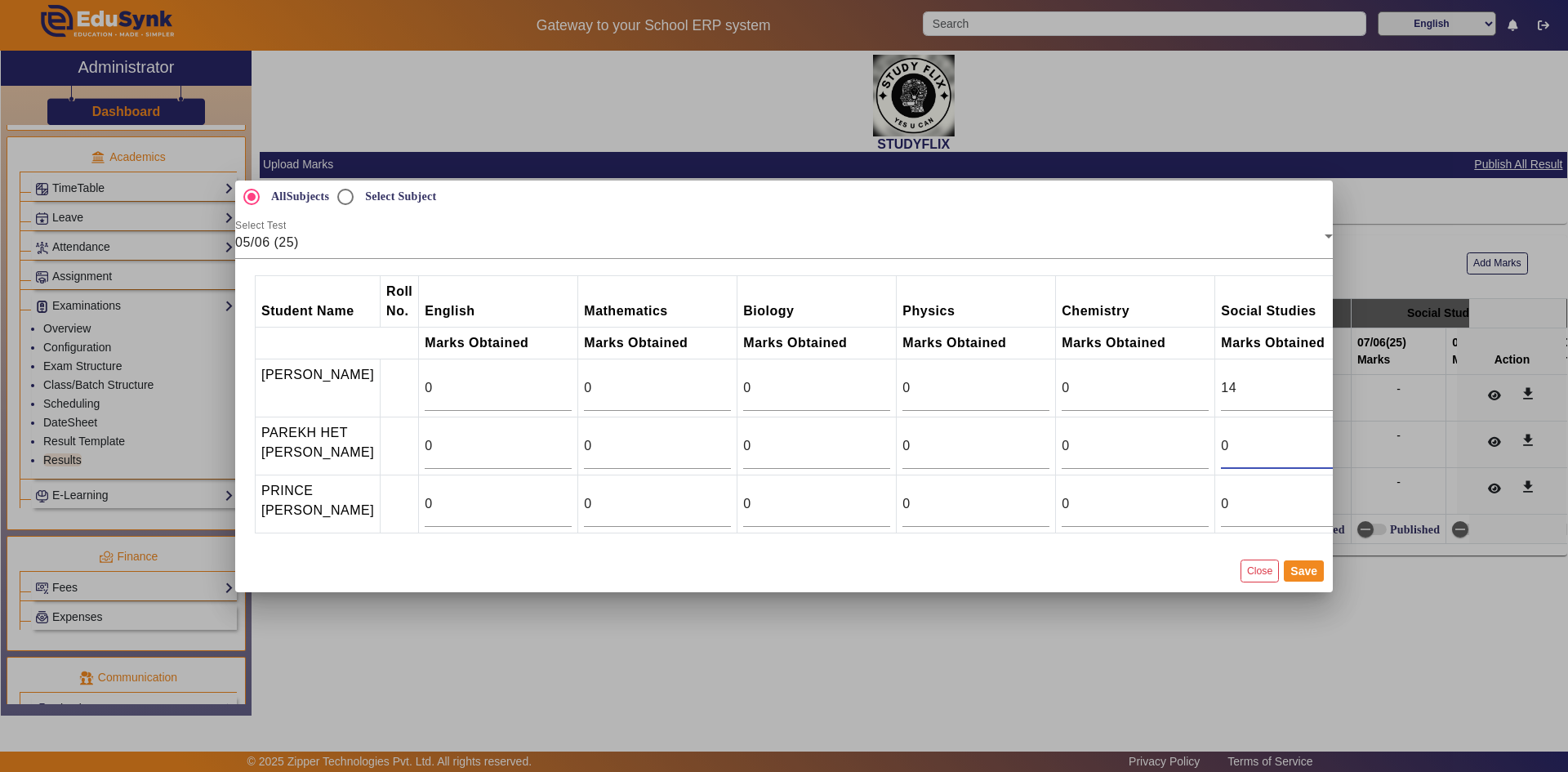
drag, startPoint x: 1212, startPoint y: 438, endPoint x: 1232, endPoint y: 438, distance: 20.0
click at [1232, 438] on input "0" at bounding box center [1294, 446] width 147 height 20
click at [1297, 570] on button "Save" at bounding box center [1304, 570] width 40 height 21
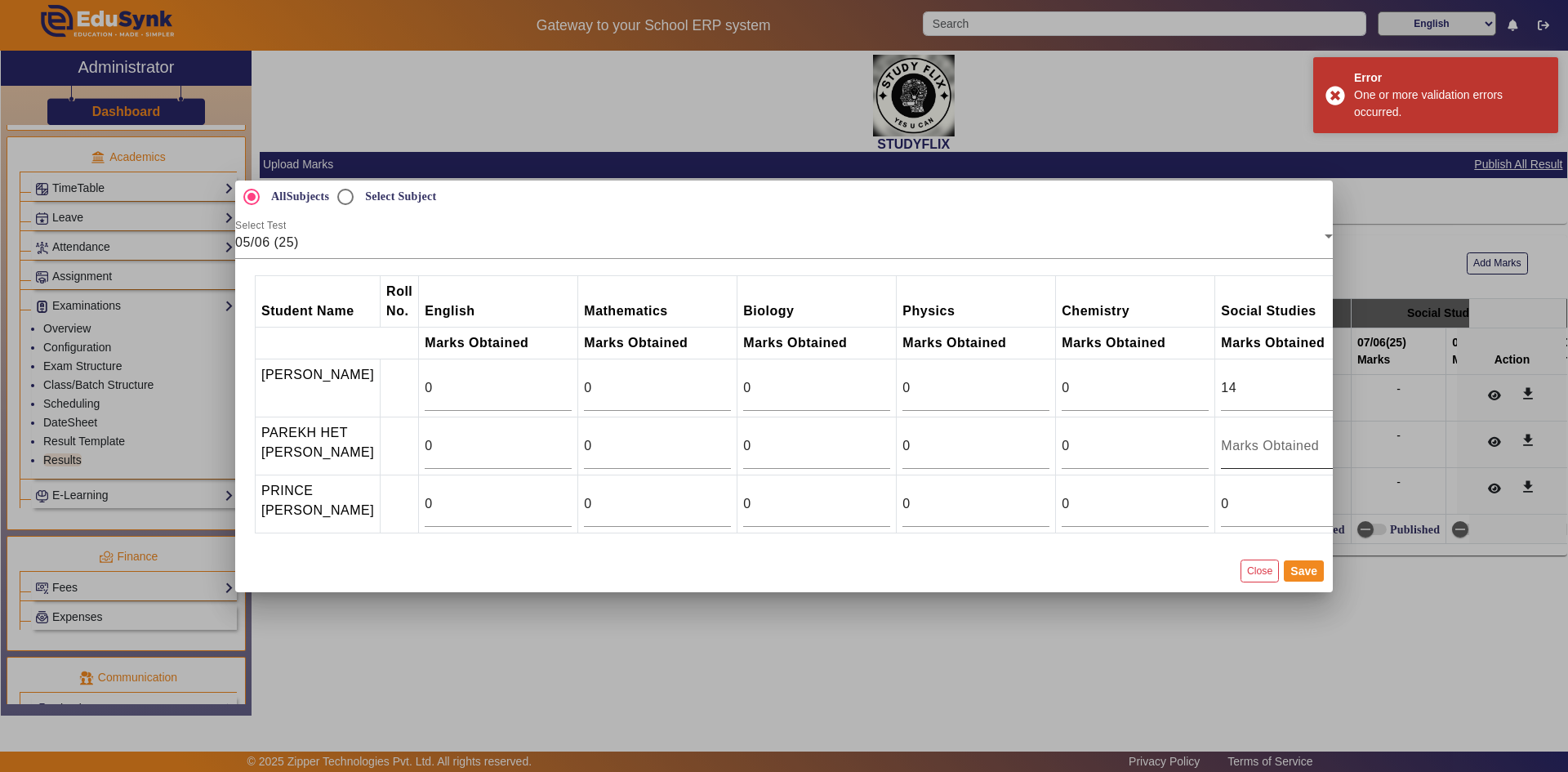
click at [1243, 445] on input "number" at bounding box center [1294, 446] width 147 height 20
type input "0"
click at [1305, 576] on button "Save" at bounding box center [1304, 570] width 40 height 21
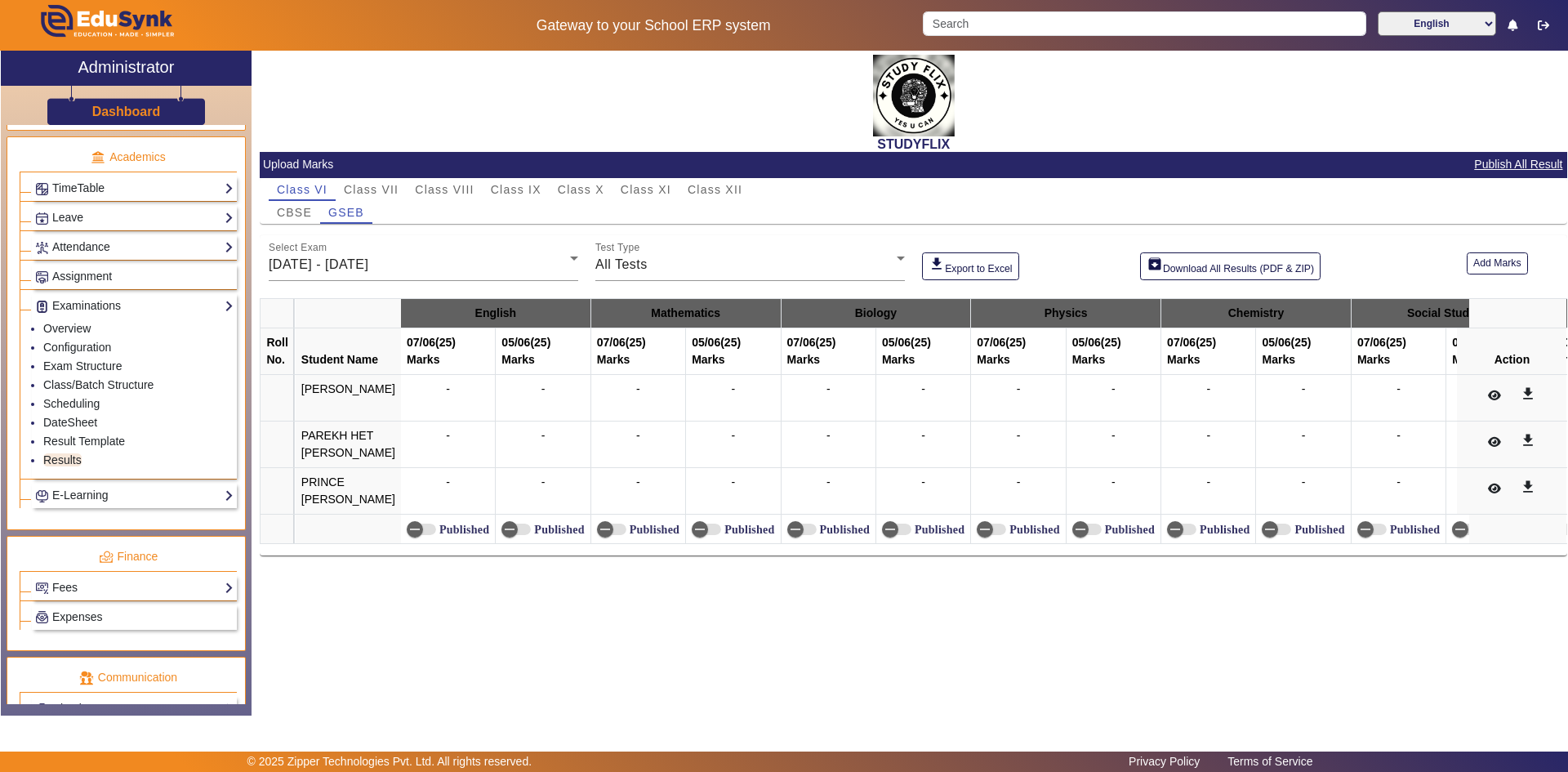
click at [890, 401] on div "-" at bounding box center [923, 397] width 82 height 34
click at [1490, 260] on button "Add Marks" at bounding box center [1497, 263] width 62 height 22
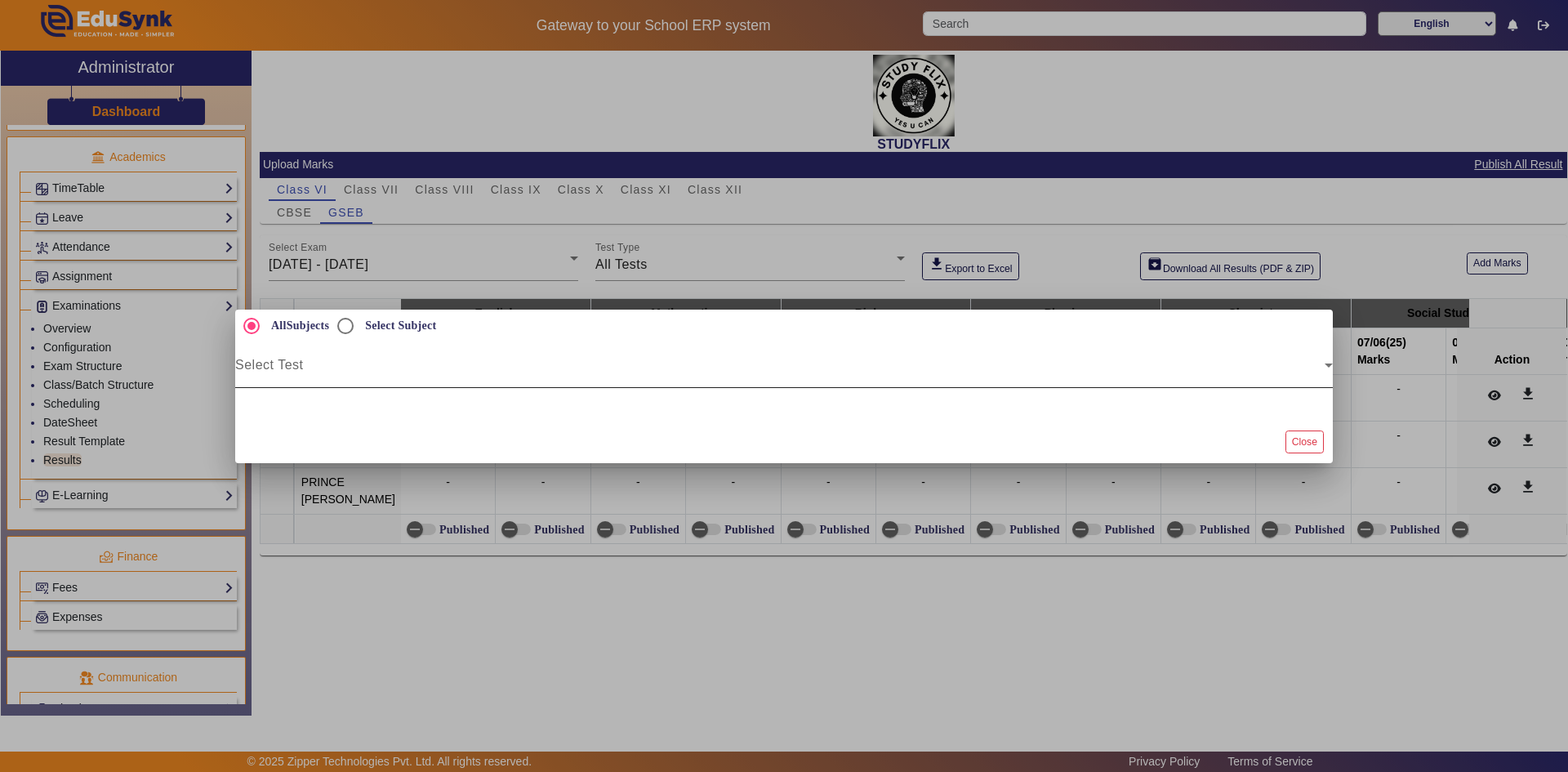
click at [312, 364] on span at bounding box center [780, 371] width 1089 height 20
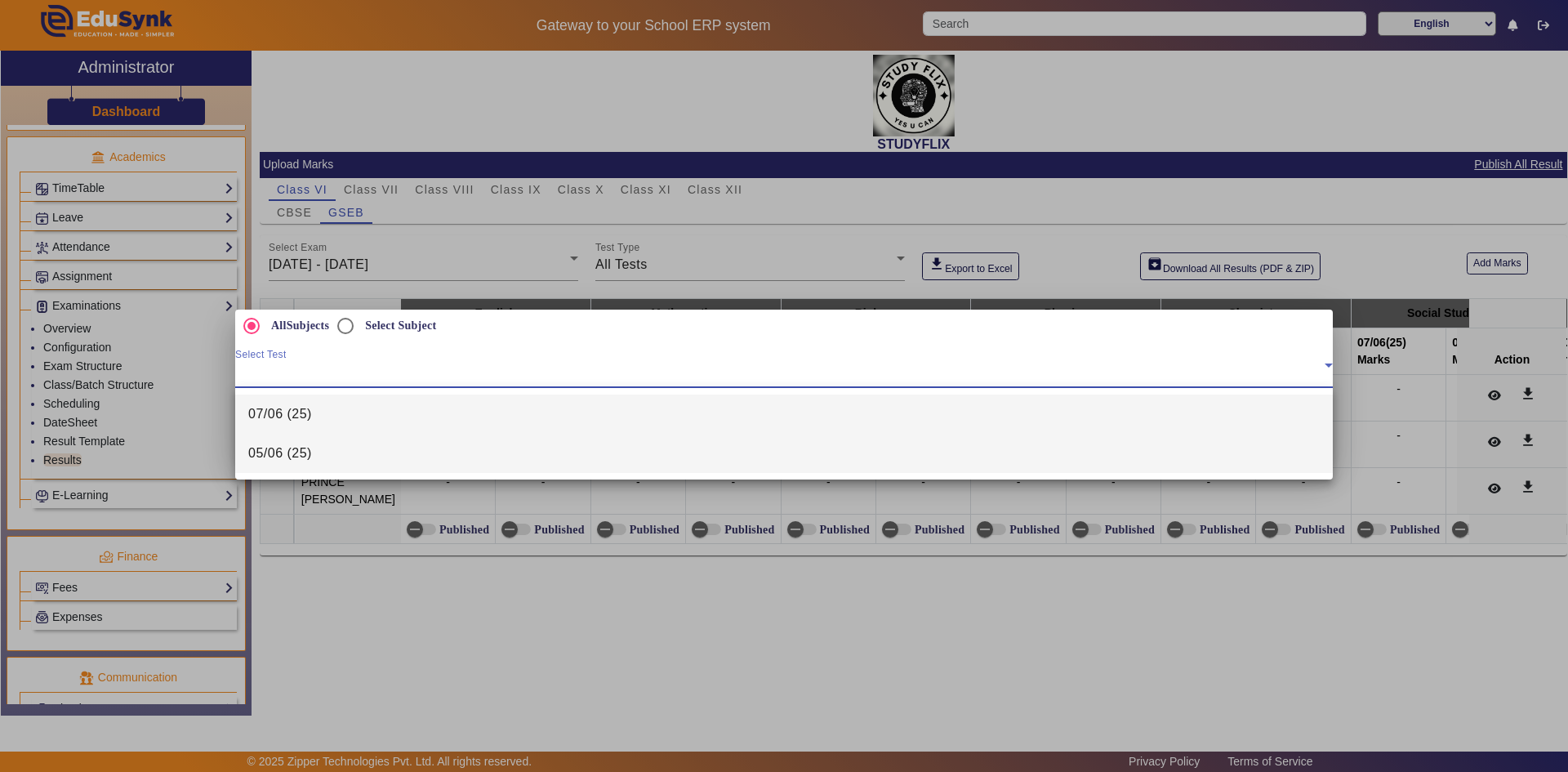
click at [289, 445] on span "05/06 (25)" at bounding box center [279, 453] width 63 height 20
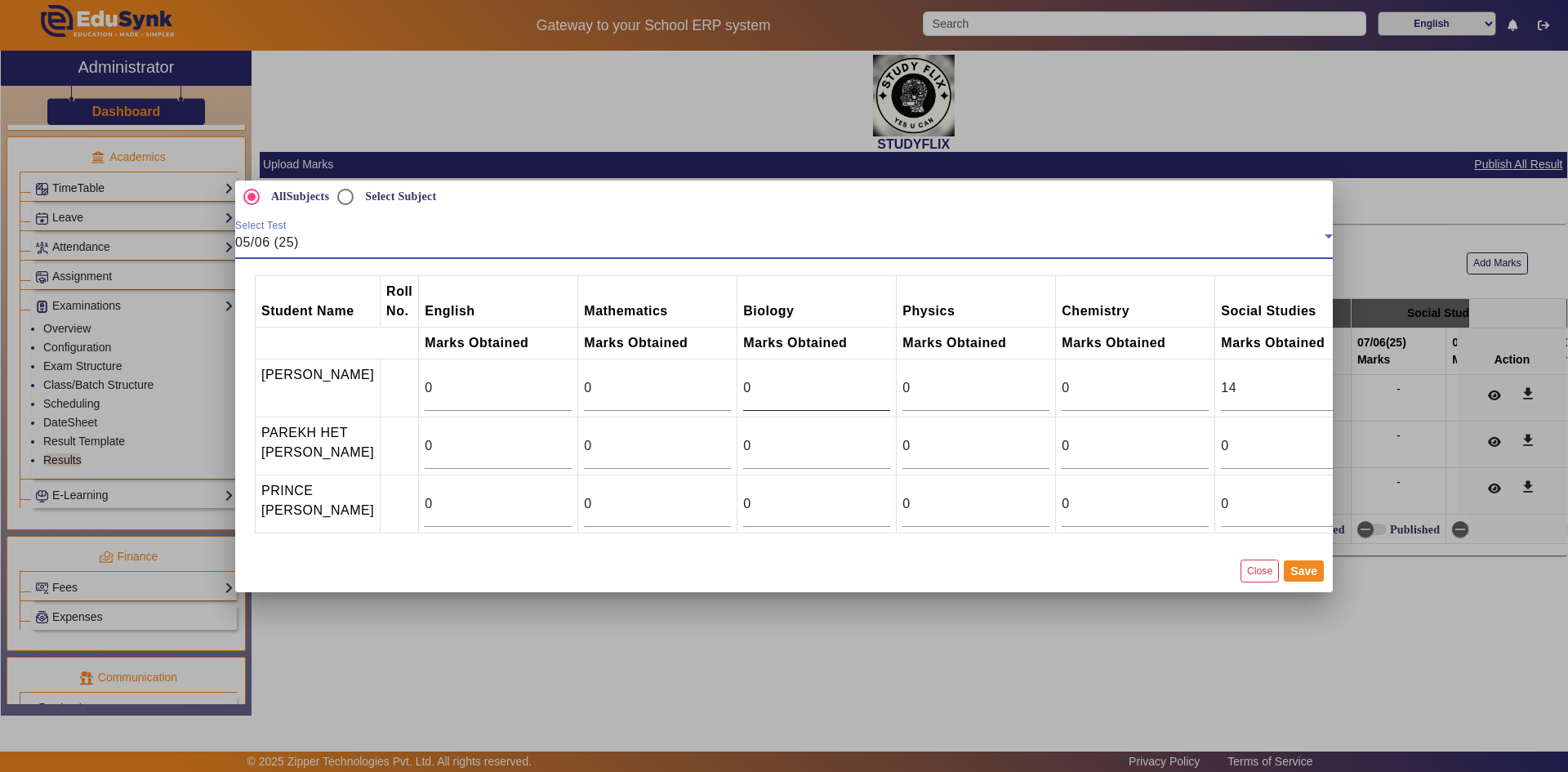
click at [755, 390] on input "0" at bounding box center [816, 388] width 147 height 20
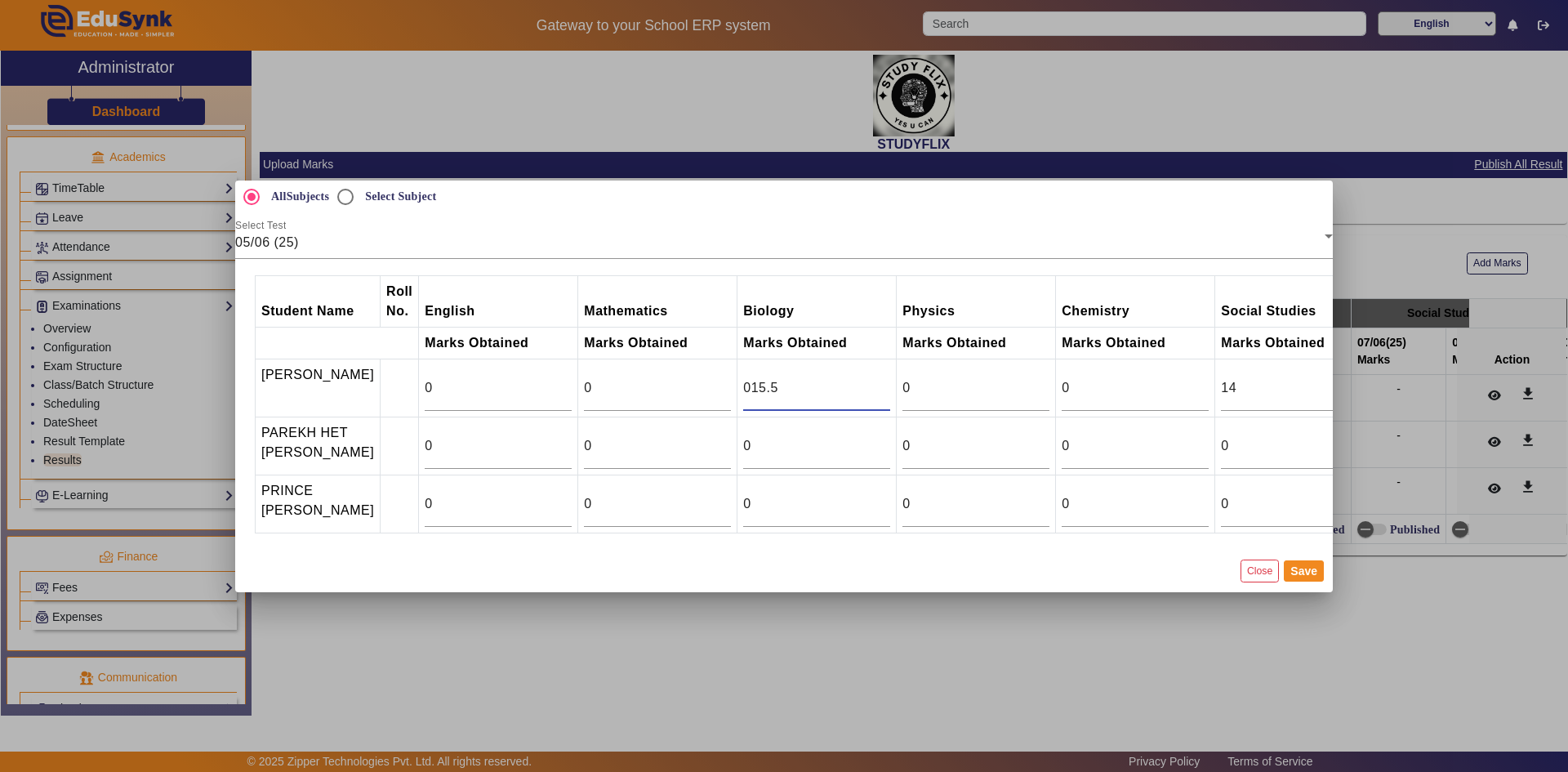
click at [743, 386] on input "015.5" at bounding box center [816, 388] width 147 height 20
type input "15.5"
click at [1291, 578] on button "Save" at bounding box center [1304, 570] width 40 height 21
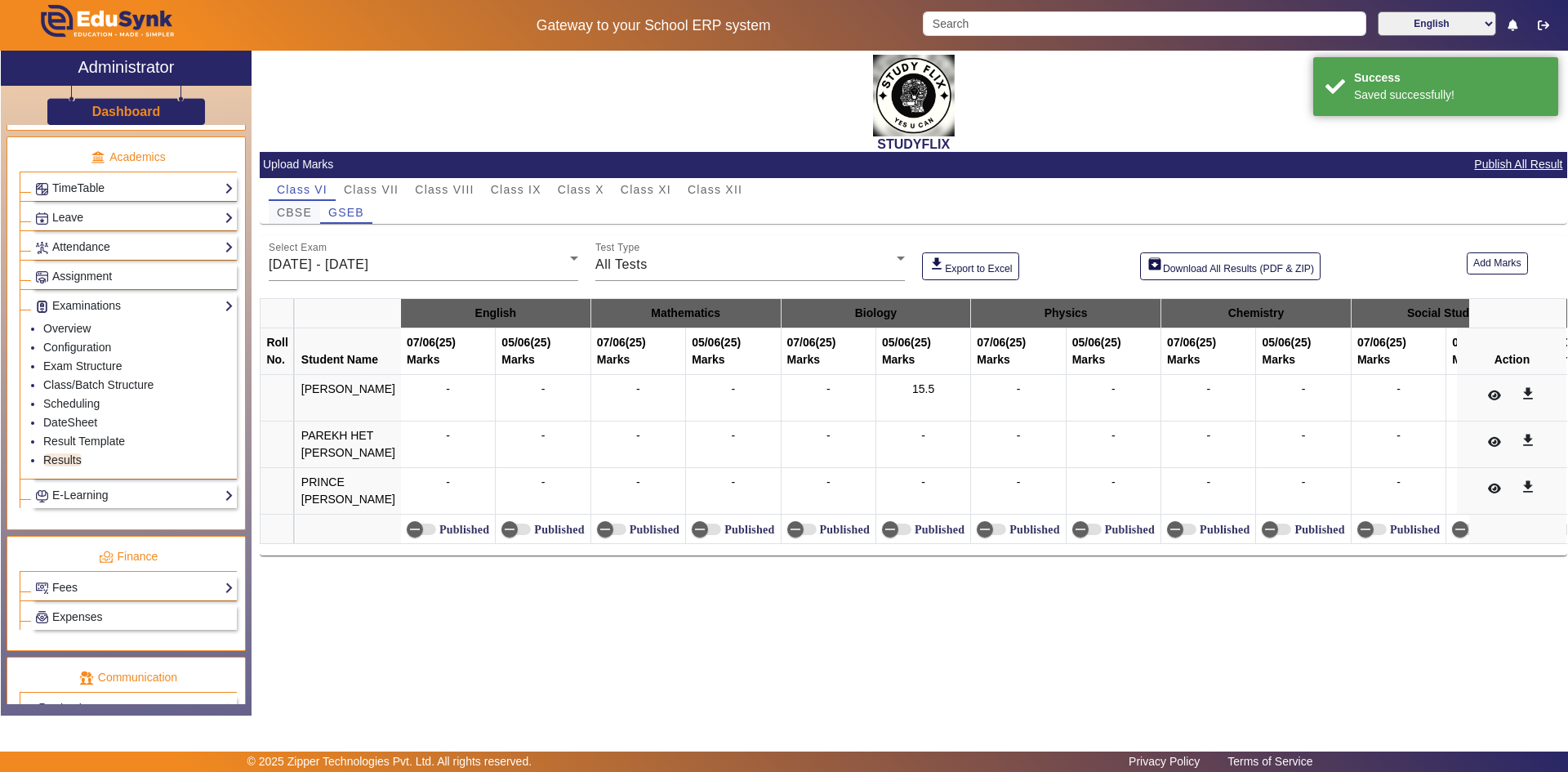
click at [302, 216] on span "CBSE" at bounding box center [294, 212] width 35 height 11
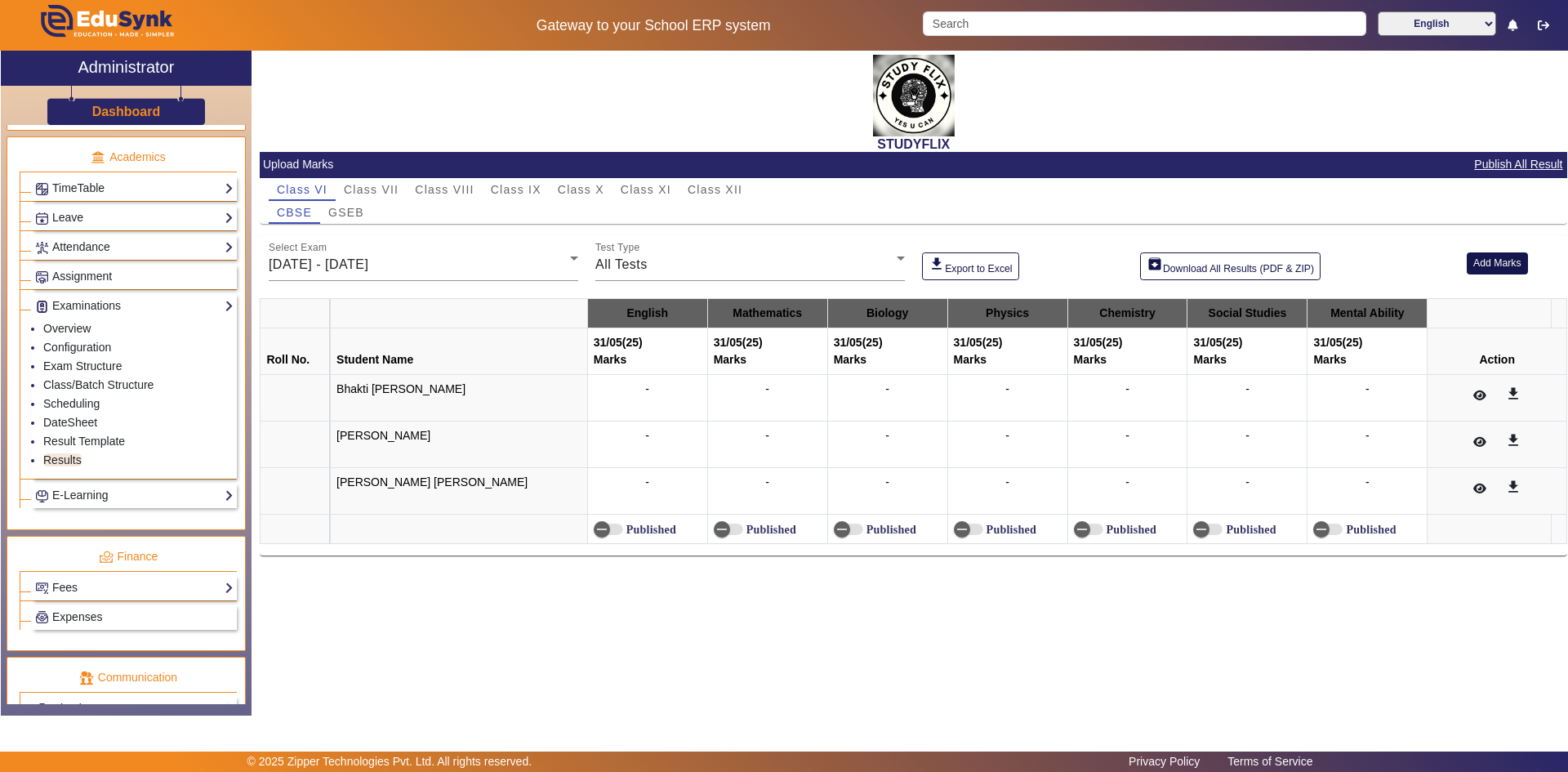
click at [1477, 266] on button "Add Marks" at bounding box center [1497, 263] width 62 height 22
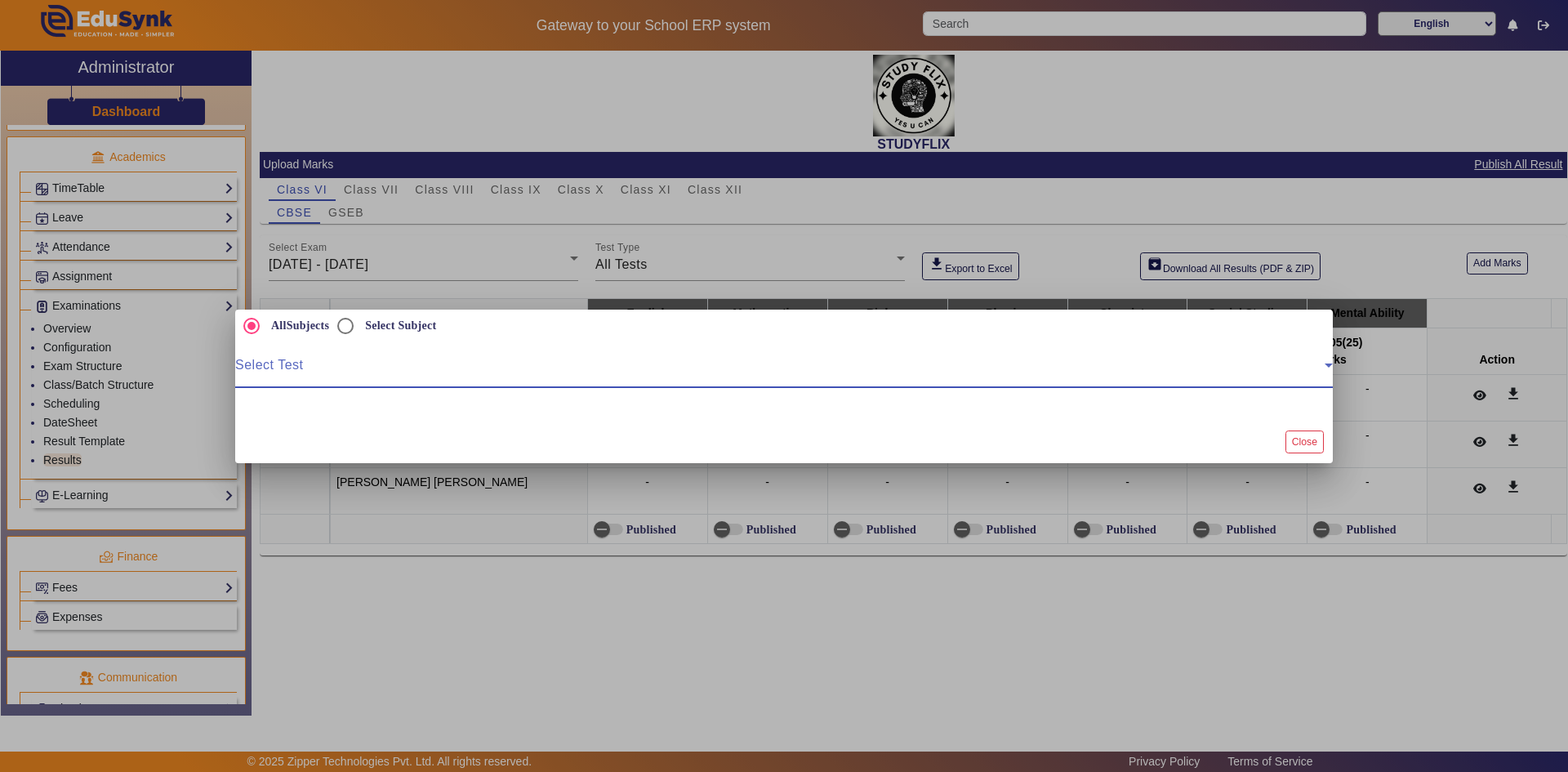
click at [343, 377] on span at bounding box center [780, 371] width 1089 height 20
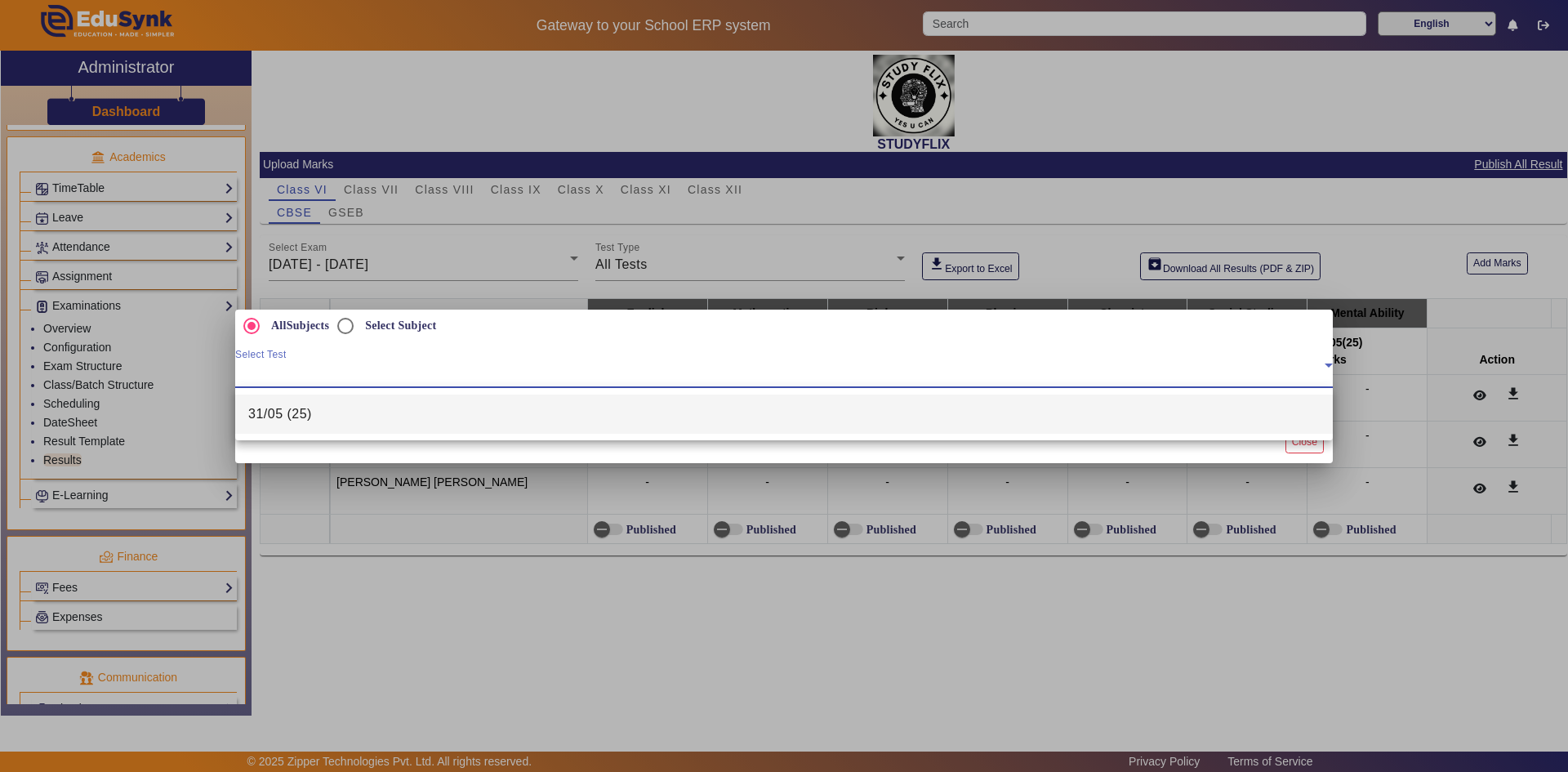
click at [308, 420] on span "31/05 (25)" at bounding box center [279, 413] width 63 height 20
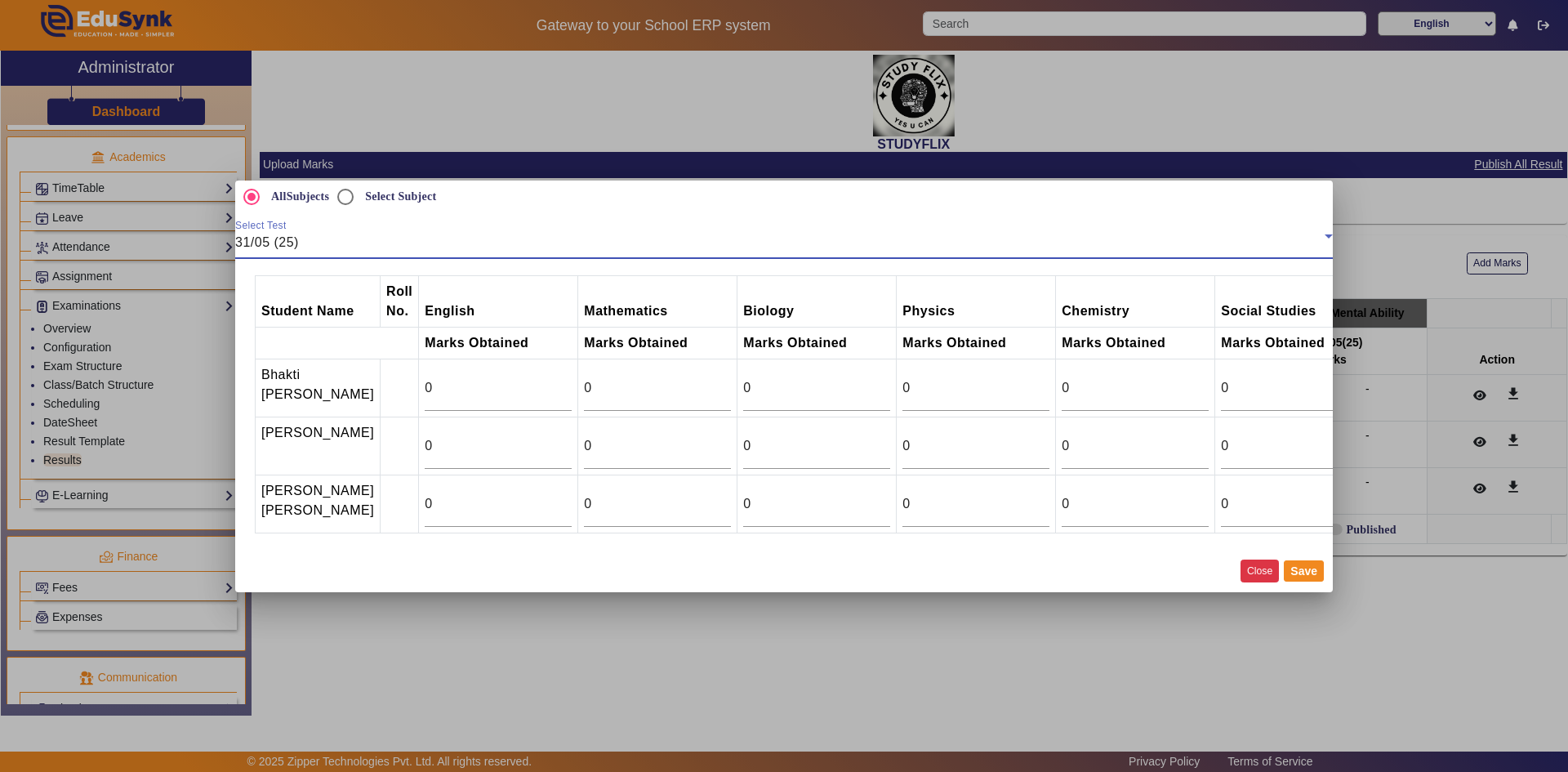
click at [1261, 582] on button "Close" at bounding box center [1260, 570] width 39 height 22
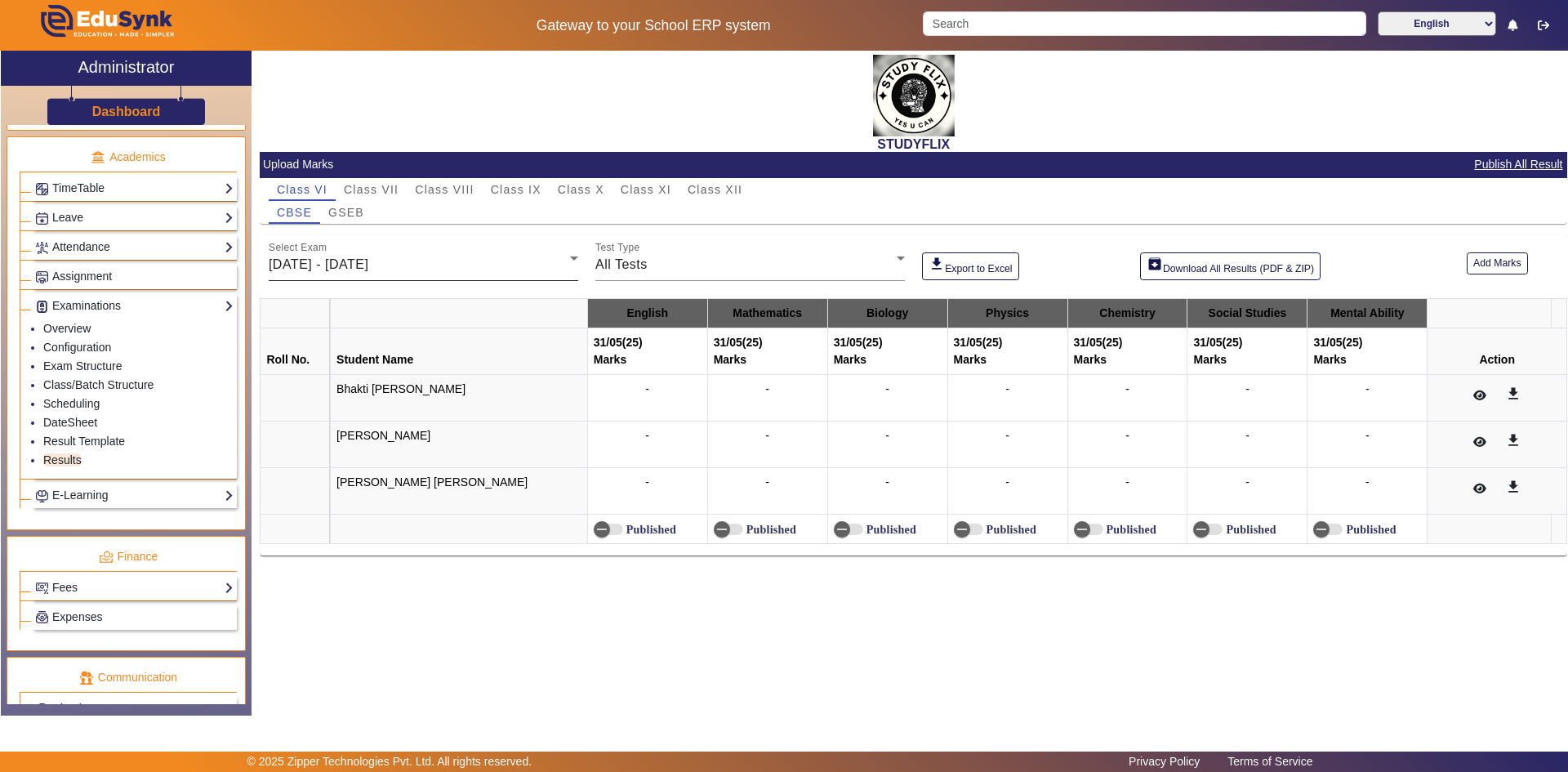
click at [331, 254] on div "Select Exam [DATE] - [DATE]" at bounding box center [423, 258] width 309 height 45
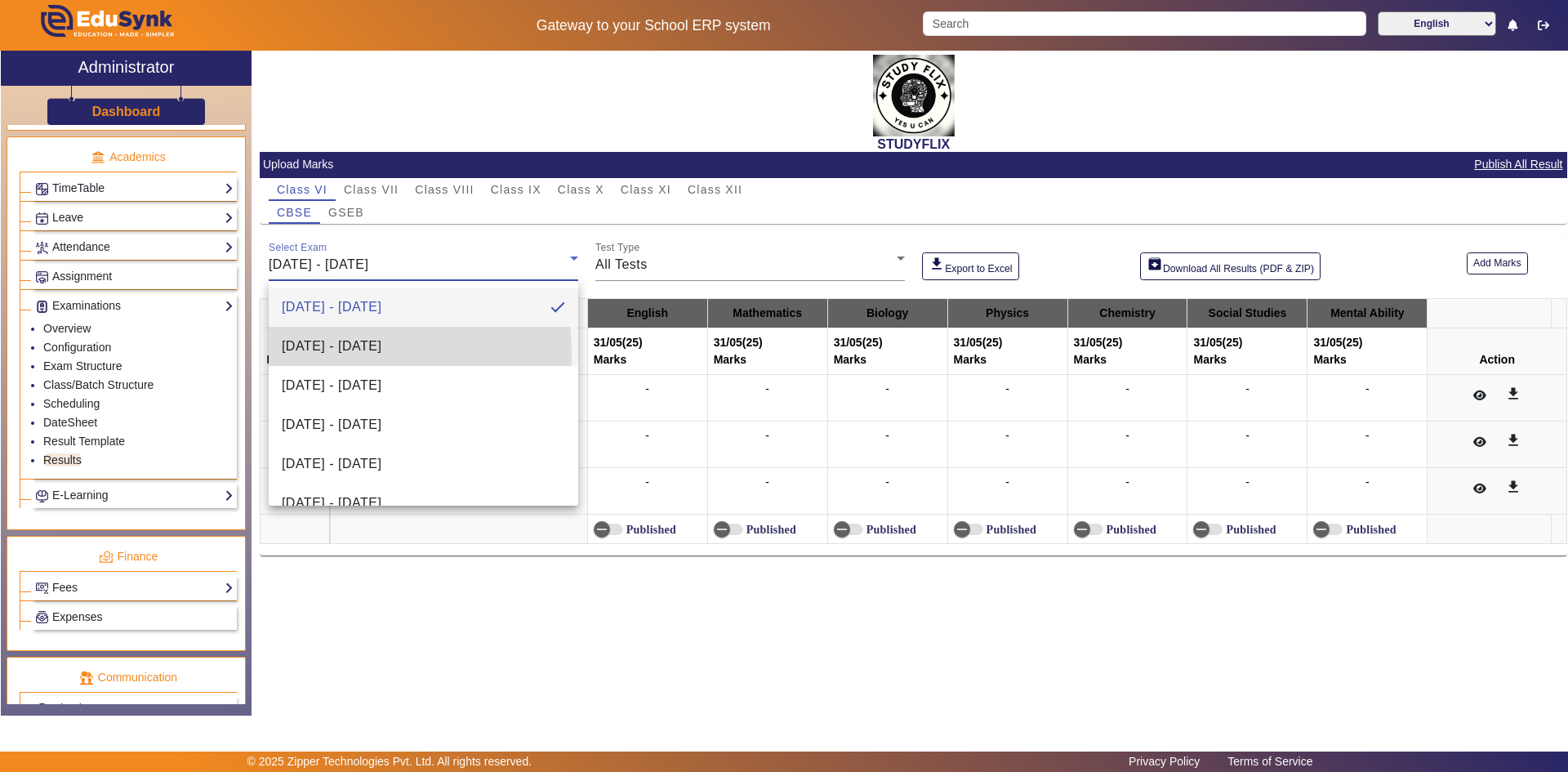
click at [322, 354] on span "[DATE] - [DATE]" at bounding box center [331, 346] width 99 height 20
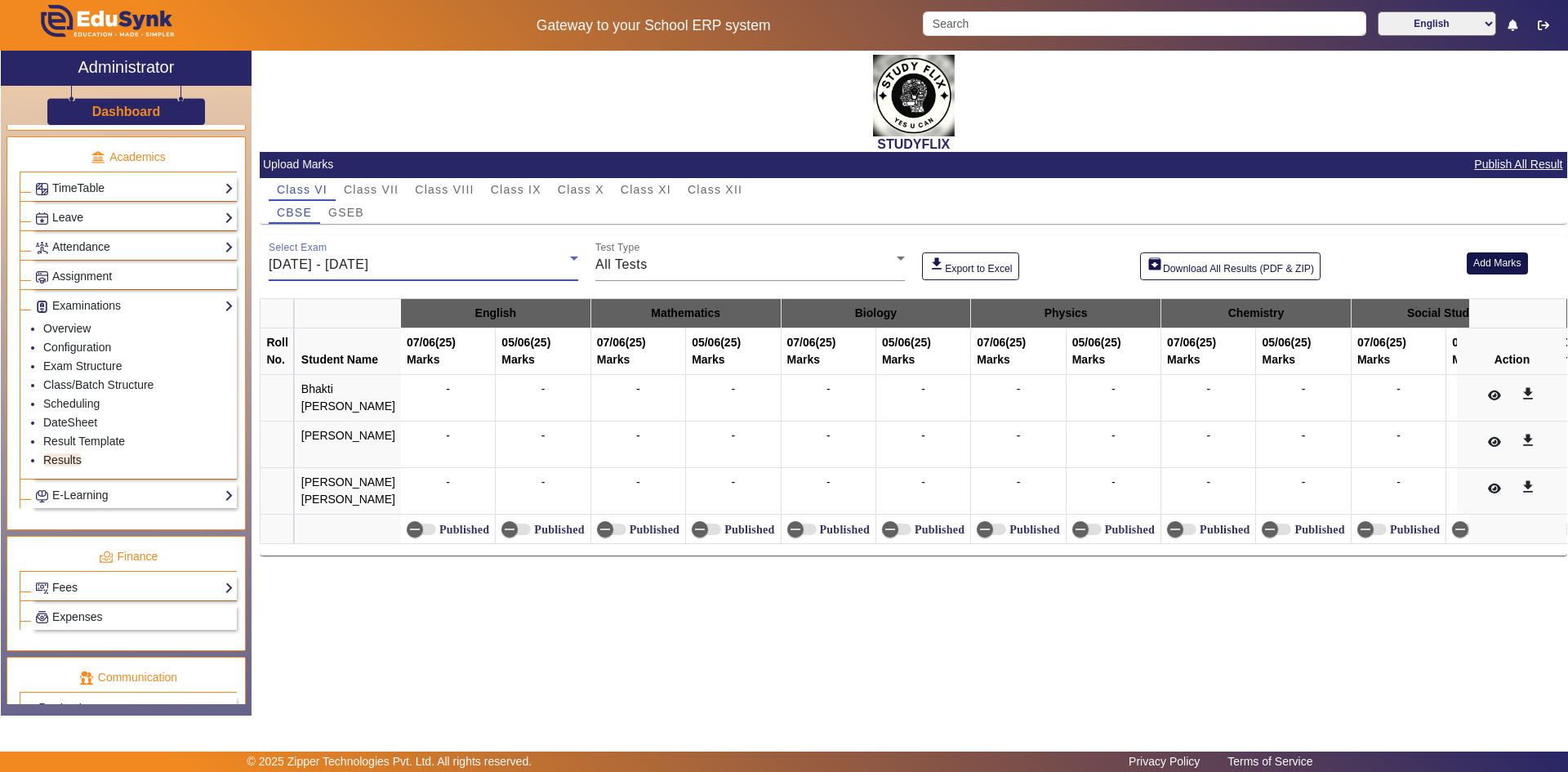
click at [1476, 263] on button "Add Marks" at bounding box center [1497, 263] width 62 height 22
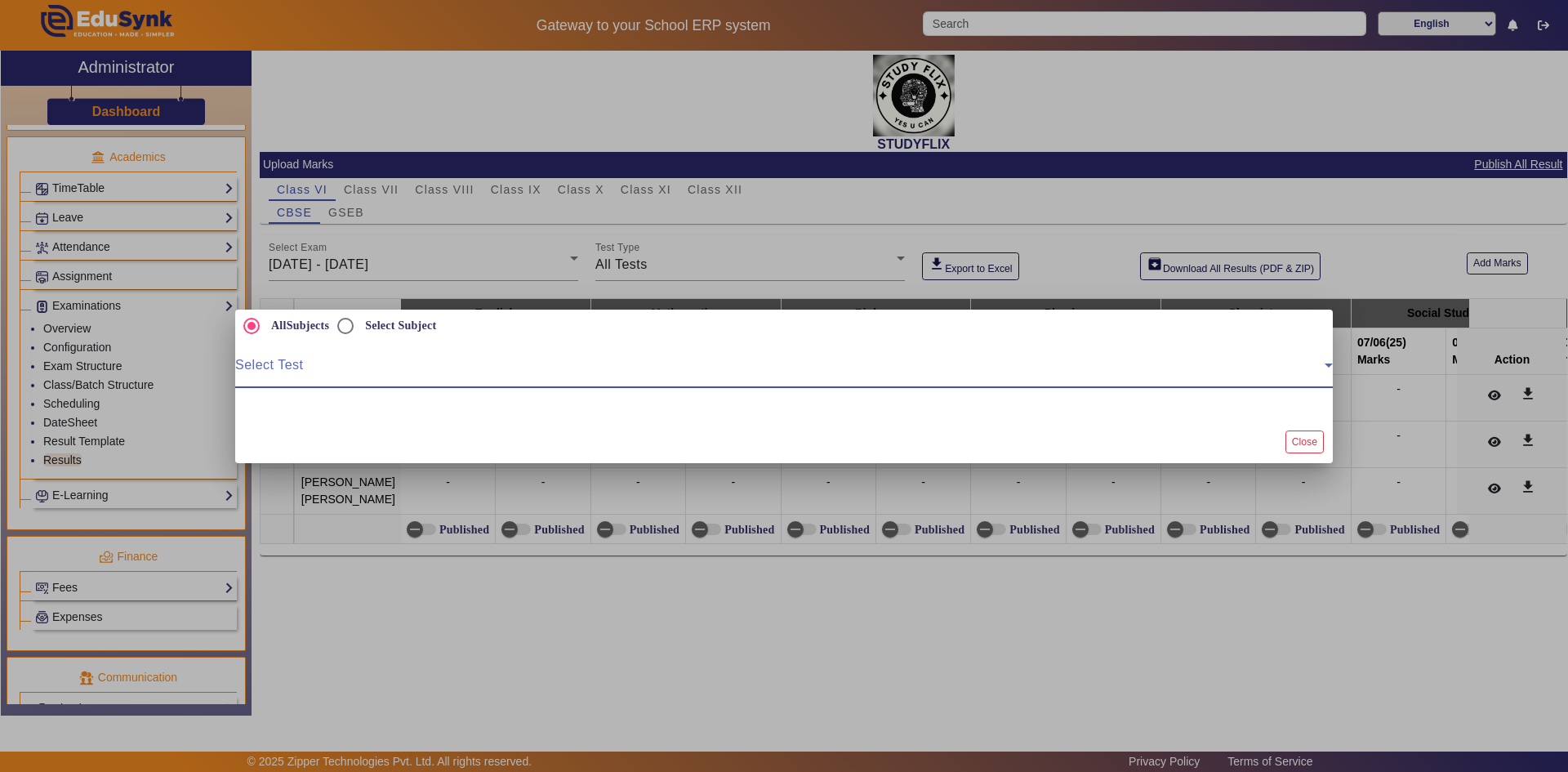
click at [344, 374] on span at bounding box center [780, 371] width 1089 height 20
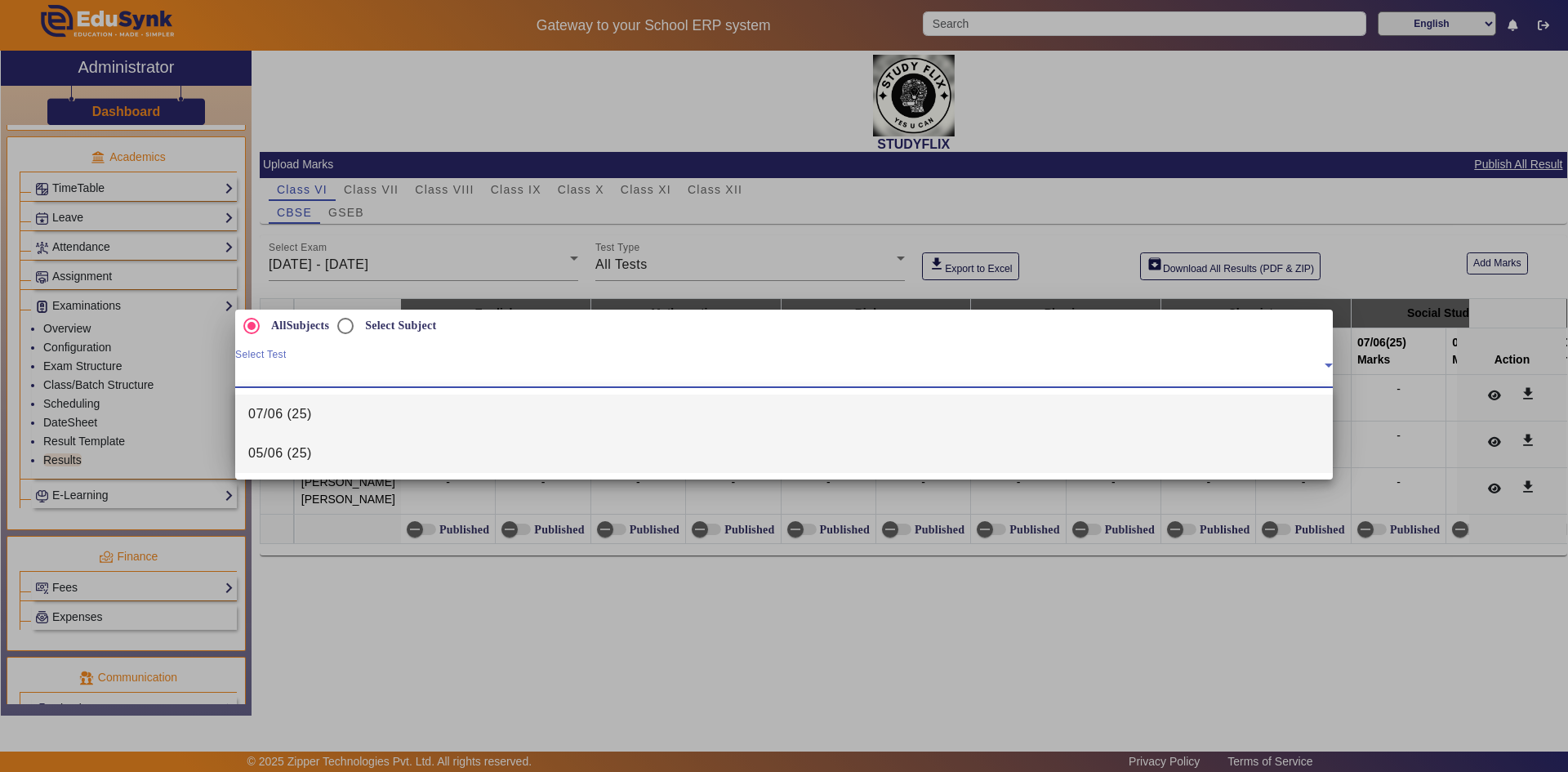
click at [299, 451] on span "05/06 (25)" at bounding box center [279, 453] width 63 height 20
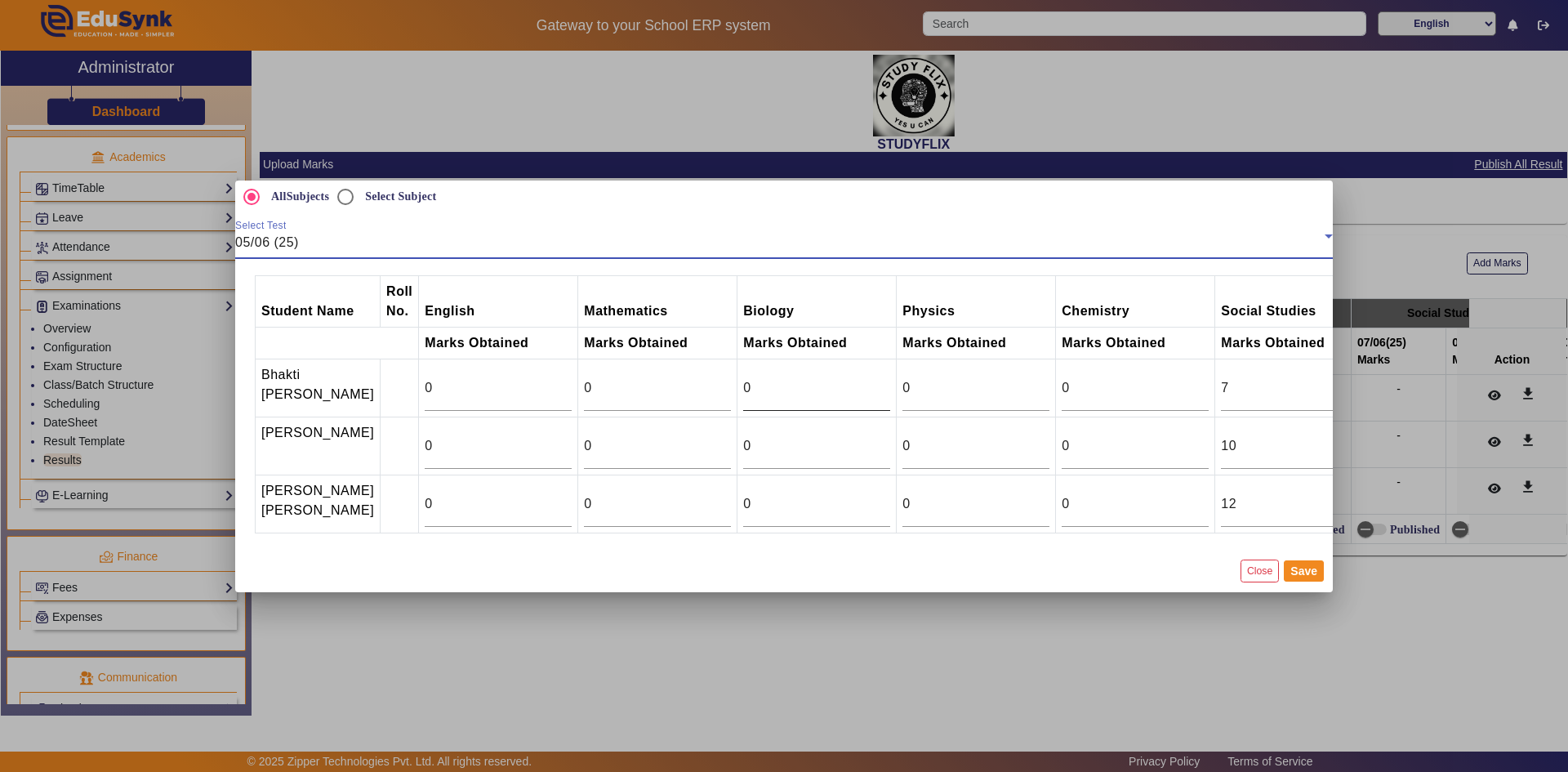
click at [761, 374] on div "0" at bounding box center [816, 388] width 147 height 45
click at [844, 378] on input "1" at bounding box center [816, 388] width 147 height 20
click at [844, 378] on input "2" at bounding box center [816, 388] width 147 height 20
click at [844, 378] on input "3" at bounding box center [816, 388] width 147 height 20
click at [844, 378] on input "4" at bounding box center [816, 388] width 147 height 20
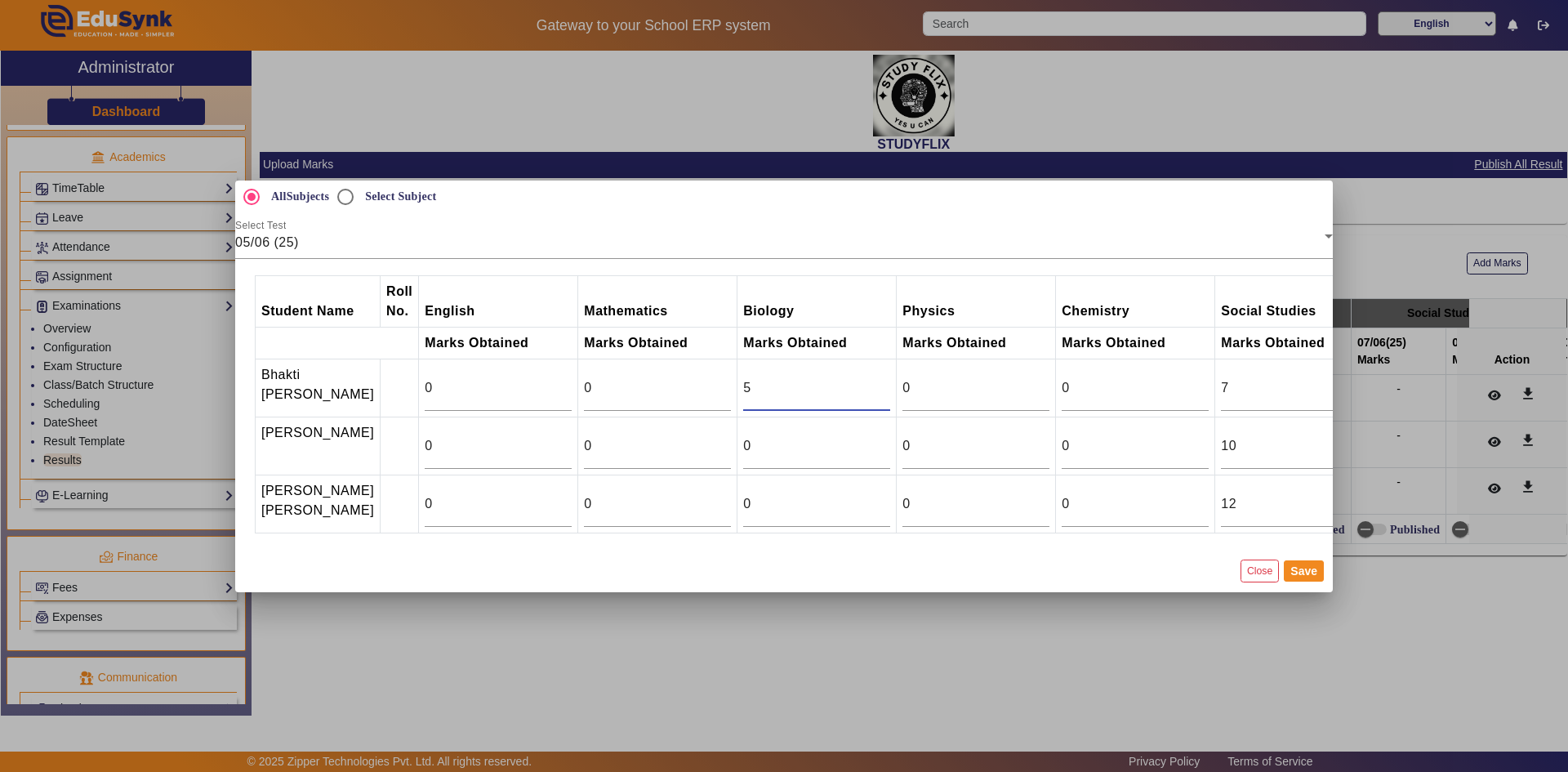
type input "5"
click at [844, 378] on input "5" at bounding box center [816, 388] width 147 height 20
click at [759, 436] on input "0" at bounding box center [816, 446] width 147 height 20
click at [844, 436] on input "24" at bounding box center [816, 446] width 147 height 20
click at [844, 443] on input "23" at bounding box center [816, 446] width 147 height 20
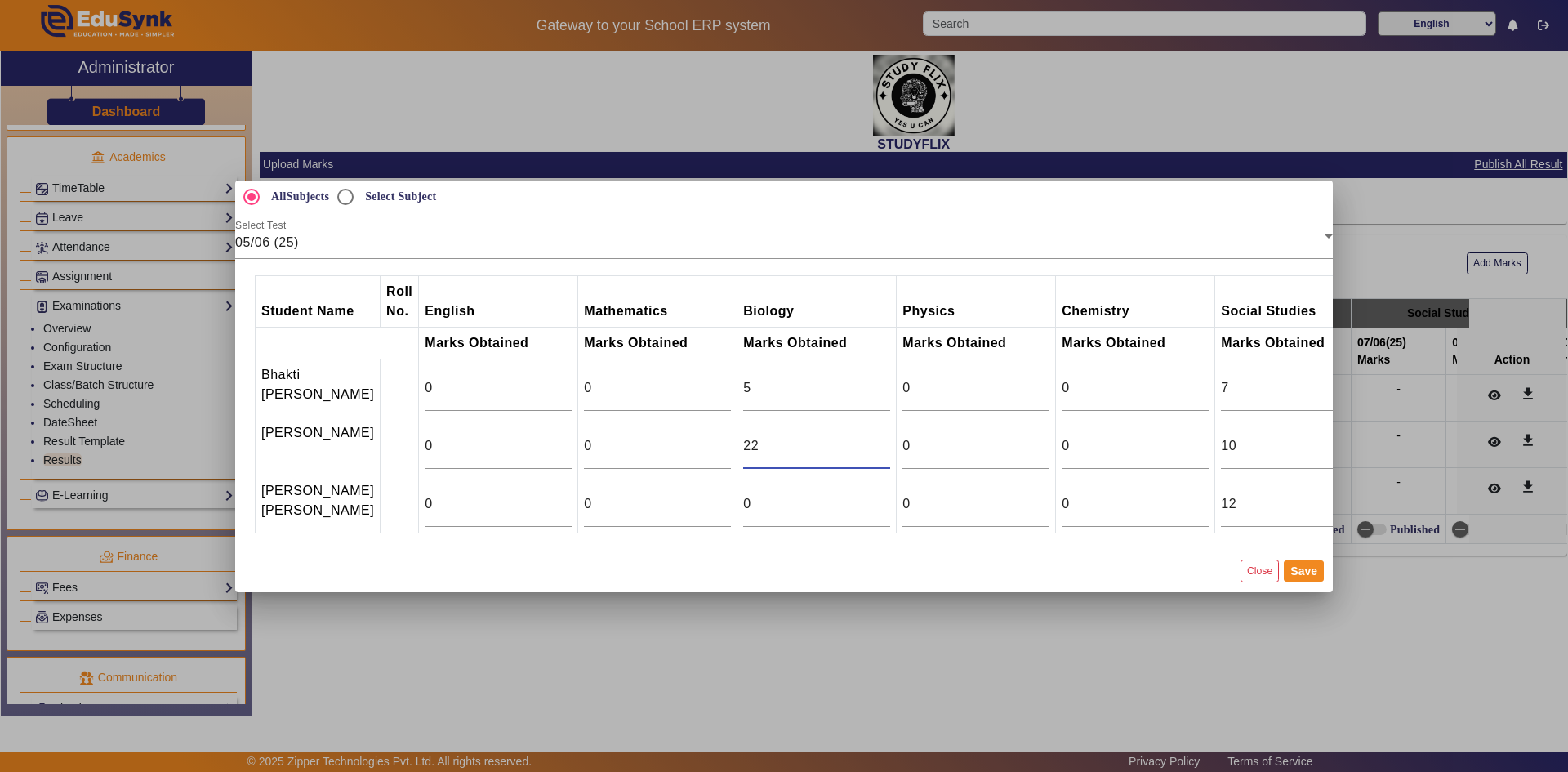
click at [844, 443] on input "22" at bounding box center [816, 446] width 147 height 20
type input "21"
click at [844, 443] on input "21" at bounding box center [816, 446] width 147 height 20
click at [766, 504] on input "0" at bounding box center [816, 503] width 147 height 20
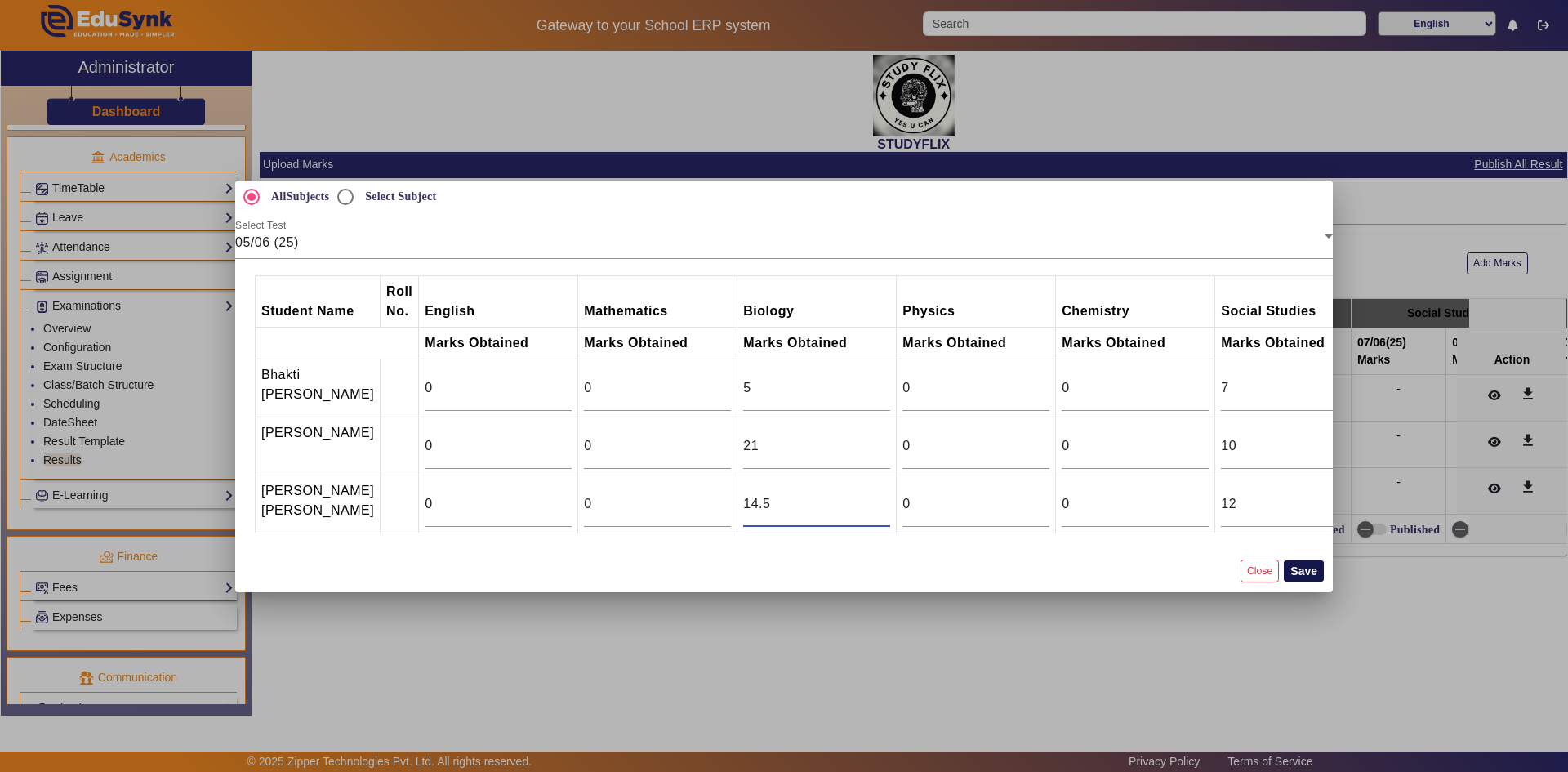
type input "14.5"
click at [1292, 582] on button "Save" at bounding box center [1304, 570] width 40 height 21
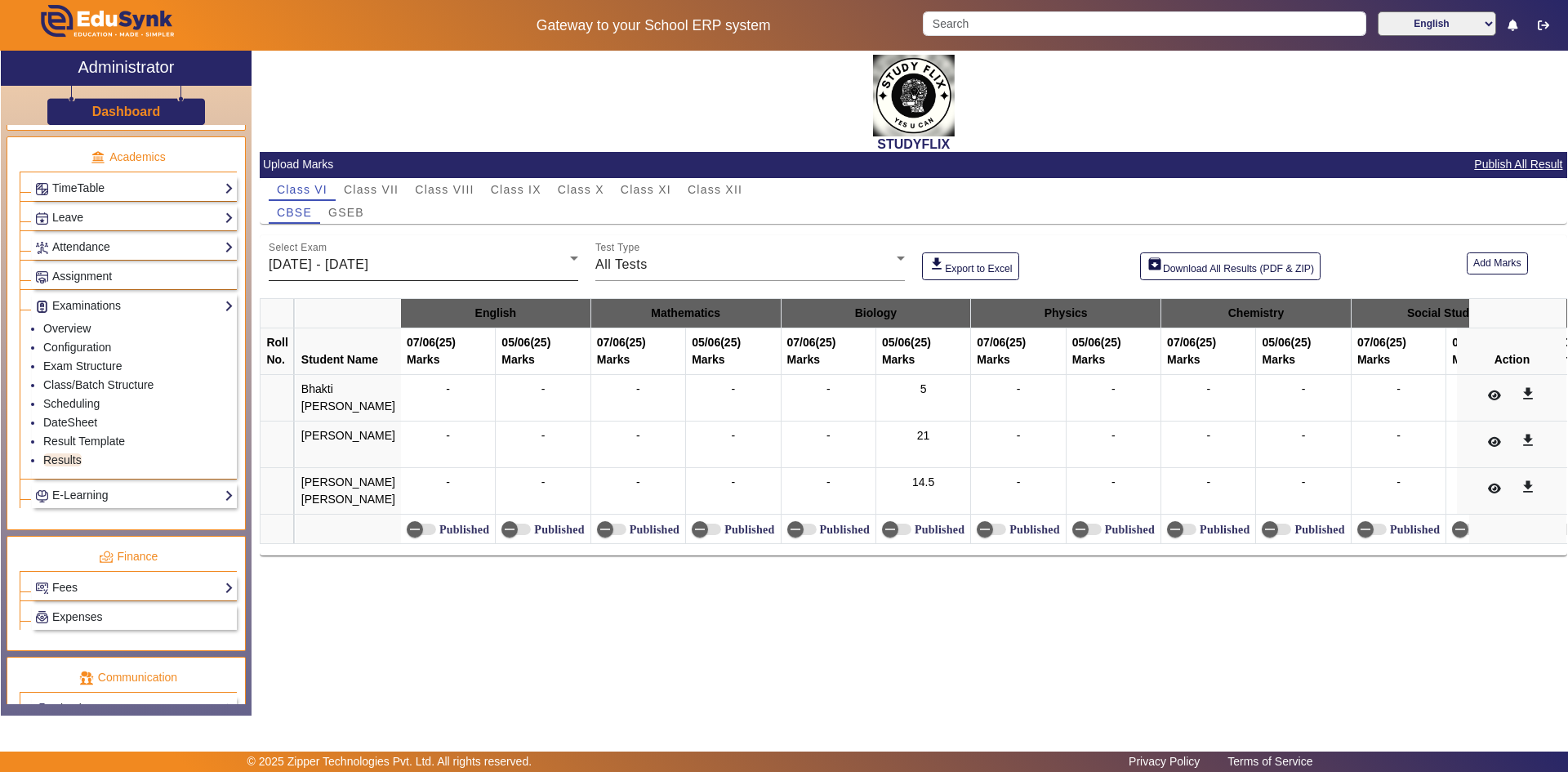
click at [405, 254] on div "[DATE] - [DATE]" at bounding box center [419, 264] width 301 height 20
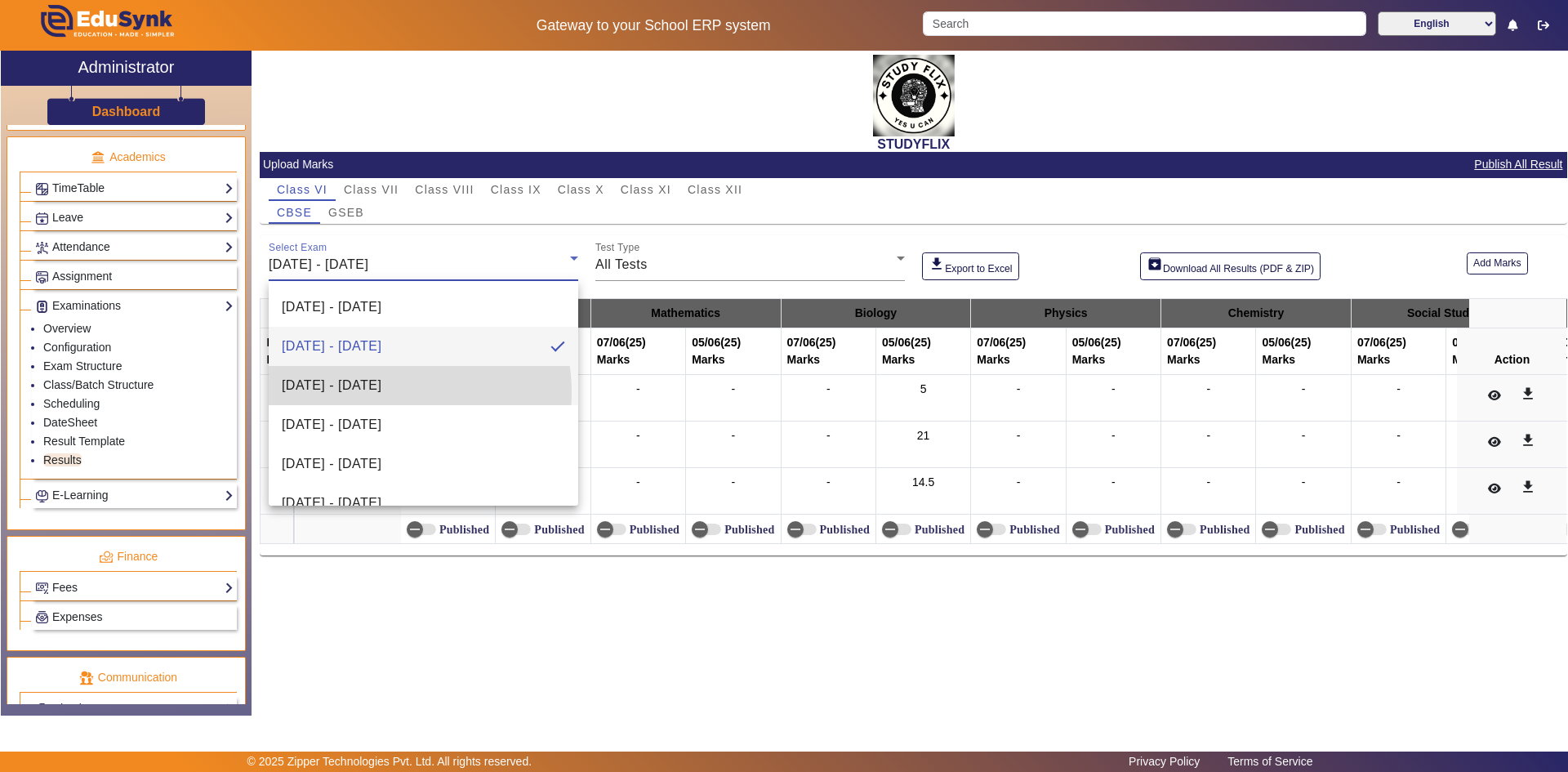
click at [381, 392] on span "[DATE] - [DATE]" at bounding box center [331, 385] width 99 height 20
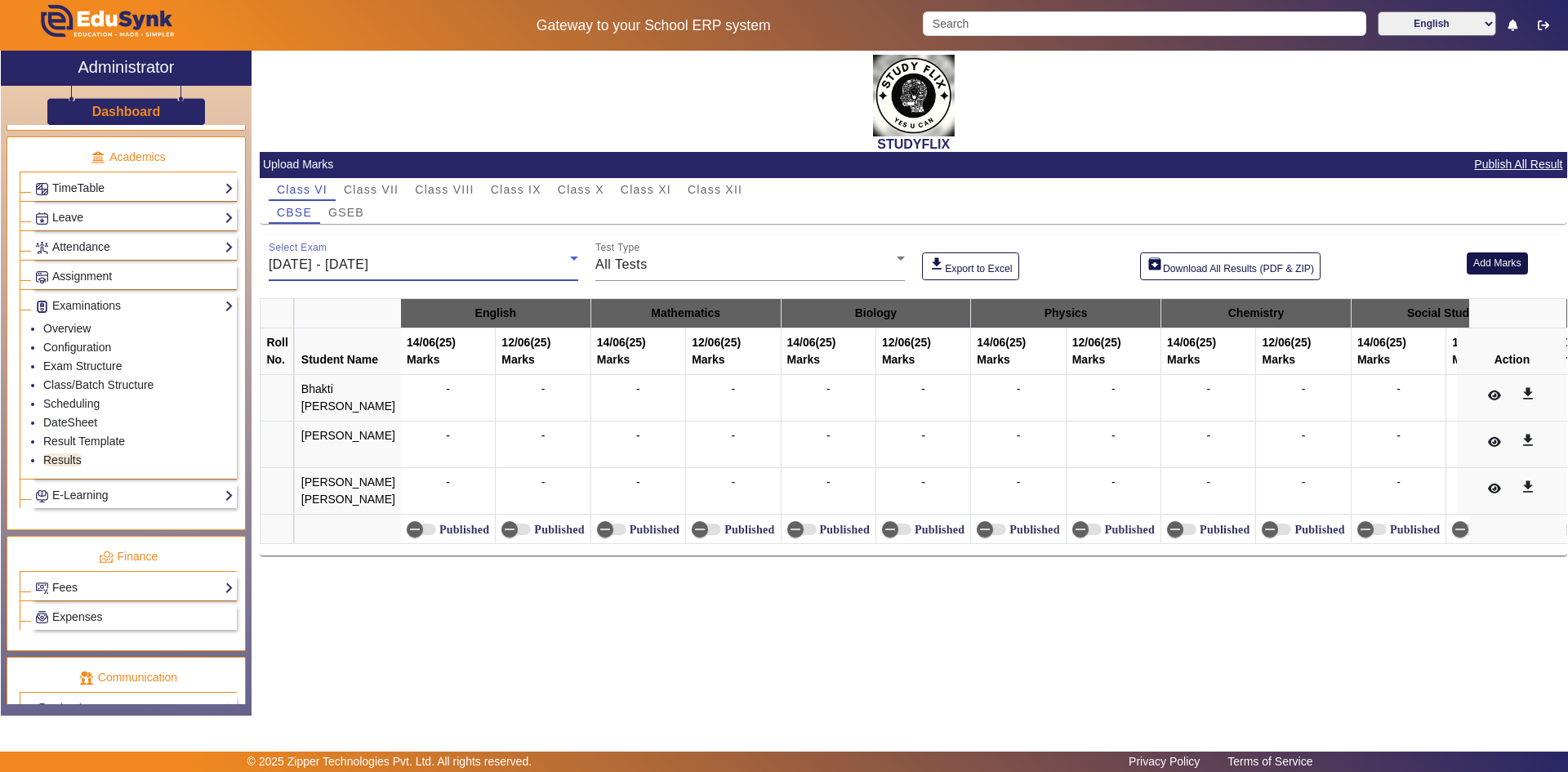
click at [1483, 270] on button "Add Marks" at bounding box center [1497, 263] width 62 height 22
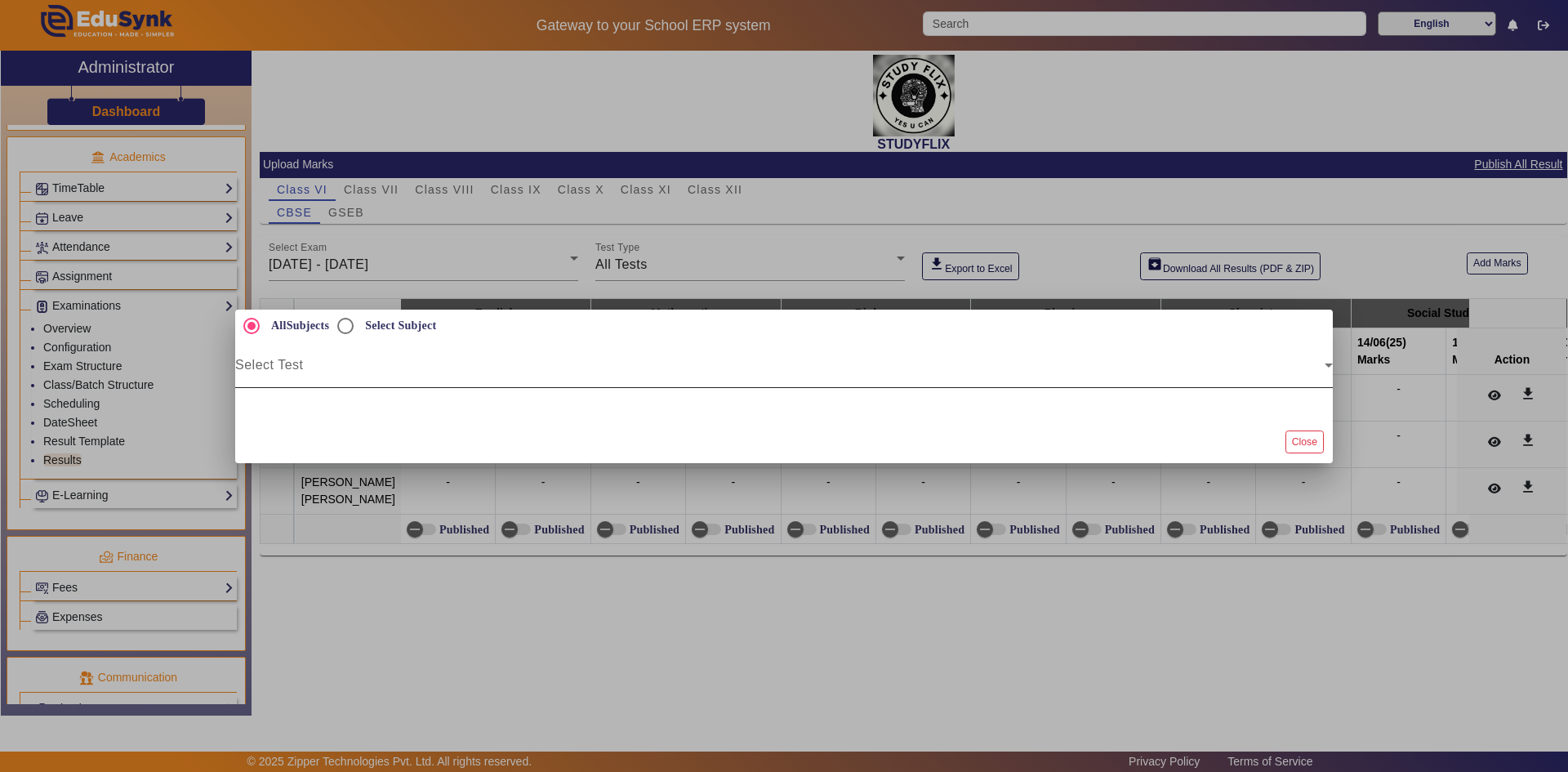
click at [366, 370] on span at bounding box center [780, 371] width 1089 height 20
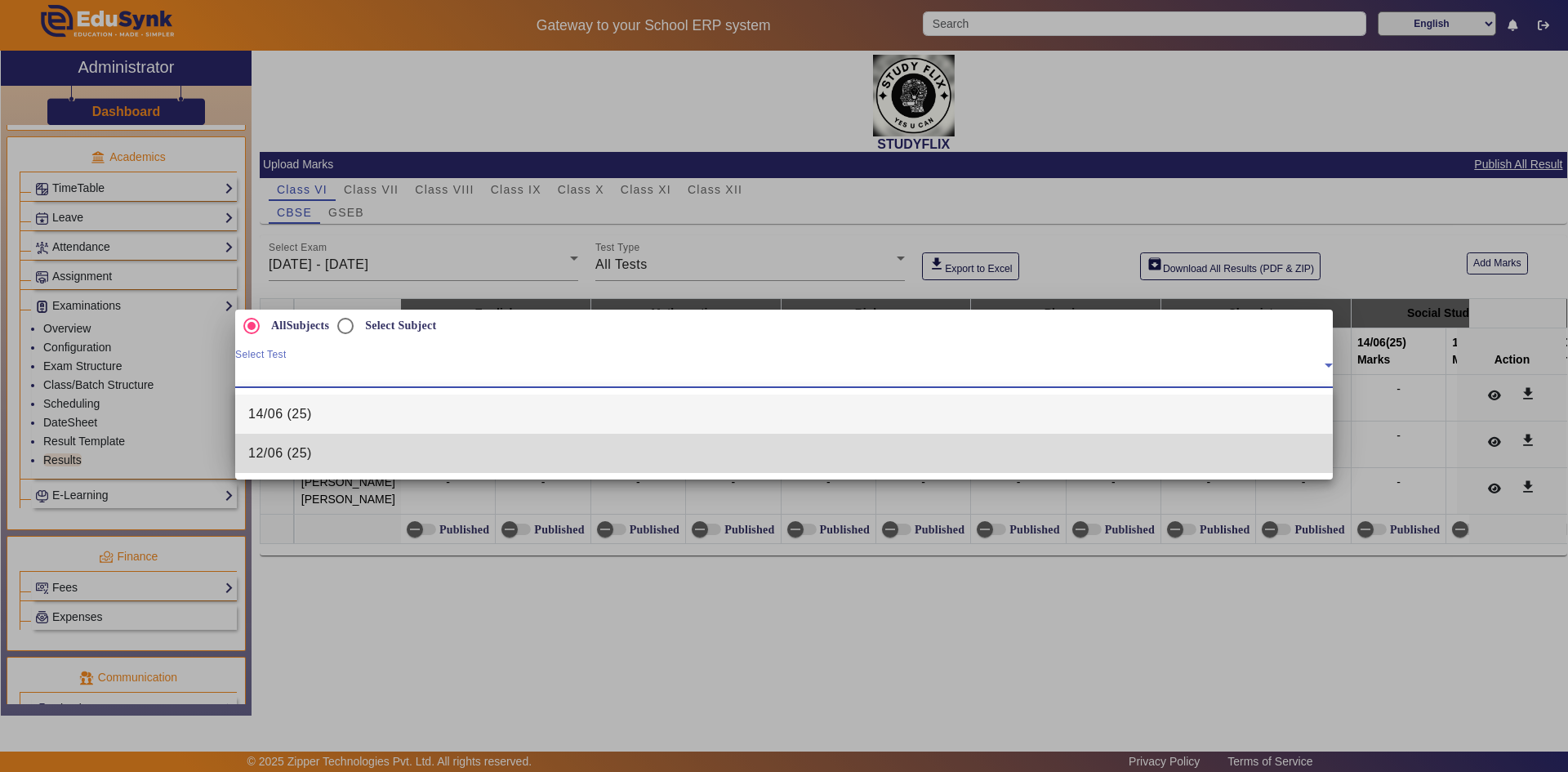
click at [312, 461] on mat-option "12/06 (25)" at bounding box center [784, 452] width 1098 height 39
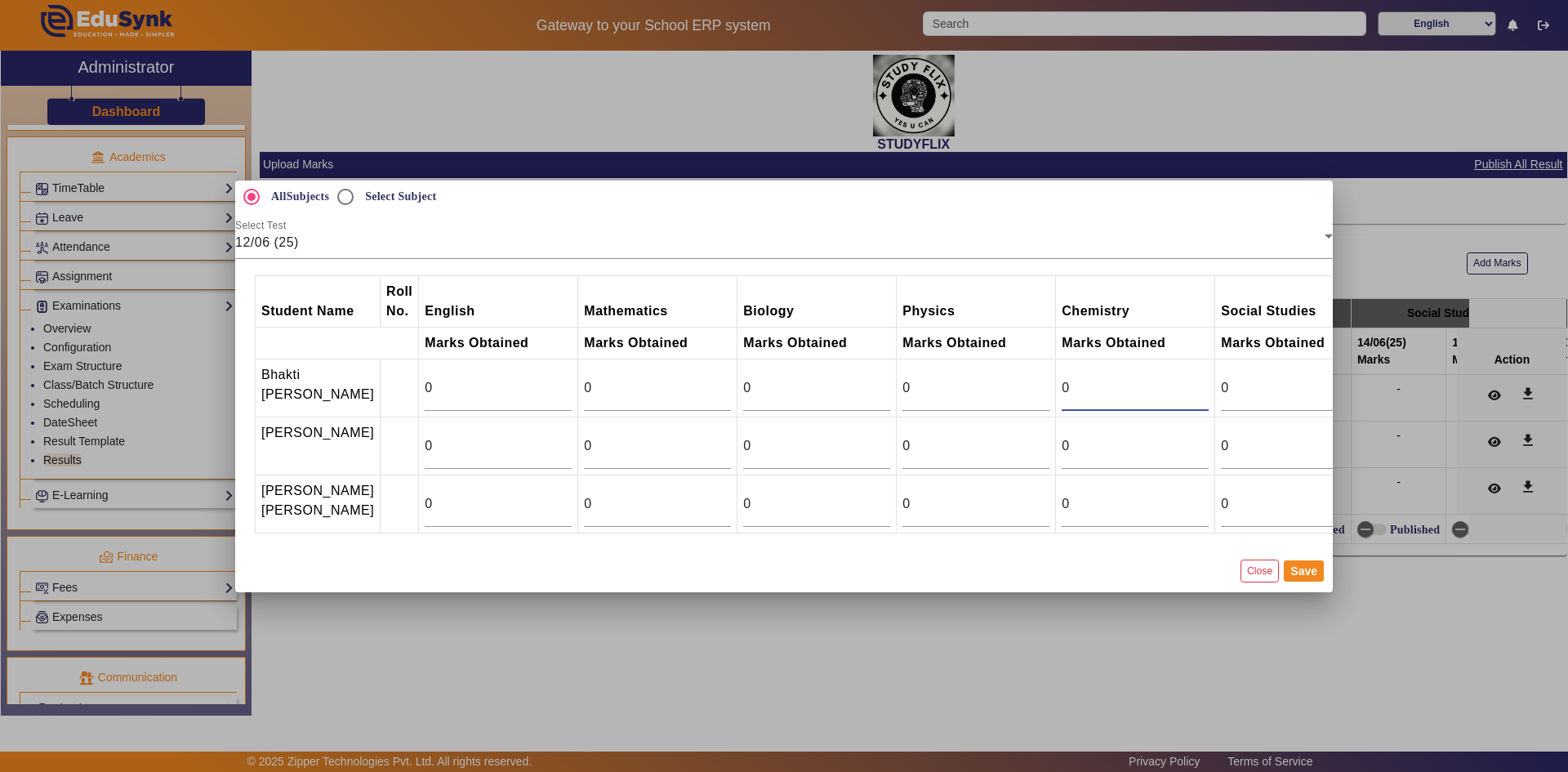
click at [1068, 378] on input "0" at bounding box center [1135, 388] width 147 height 20
click at [1166, 378] on input "19" at bounding box center [1135, 388] width 147 height 20
click at [1166, 378] on input "20" at bounding box center [1135, 388] width 147 height 20
click at [1166, 378] on input "21" at bounding box center [1135, 388] width 147 height 20
click at [1162, 378] on input "20" at bounding box center [1135, 388] width 147 height 20
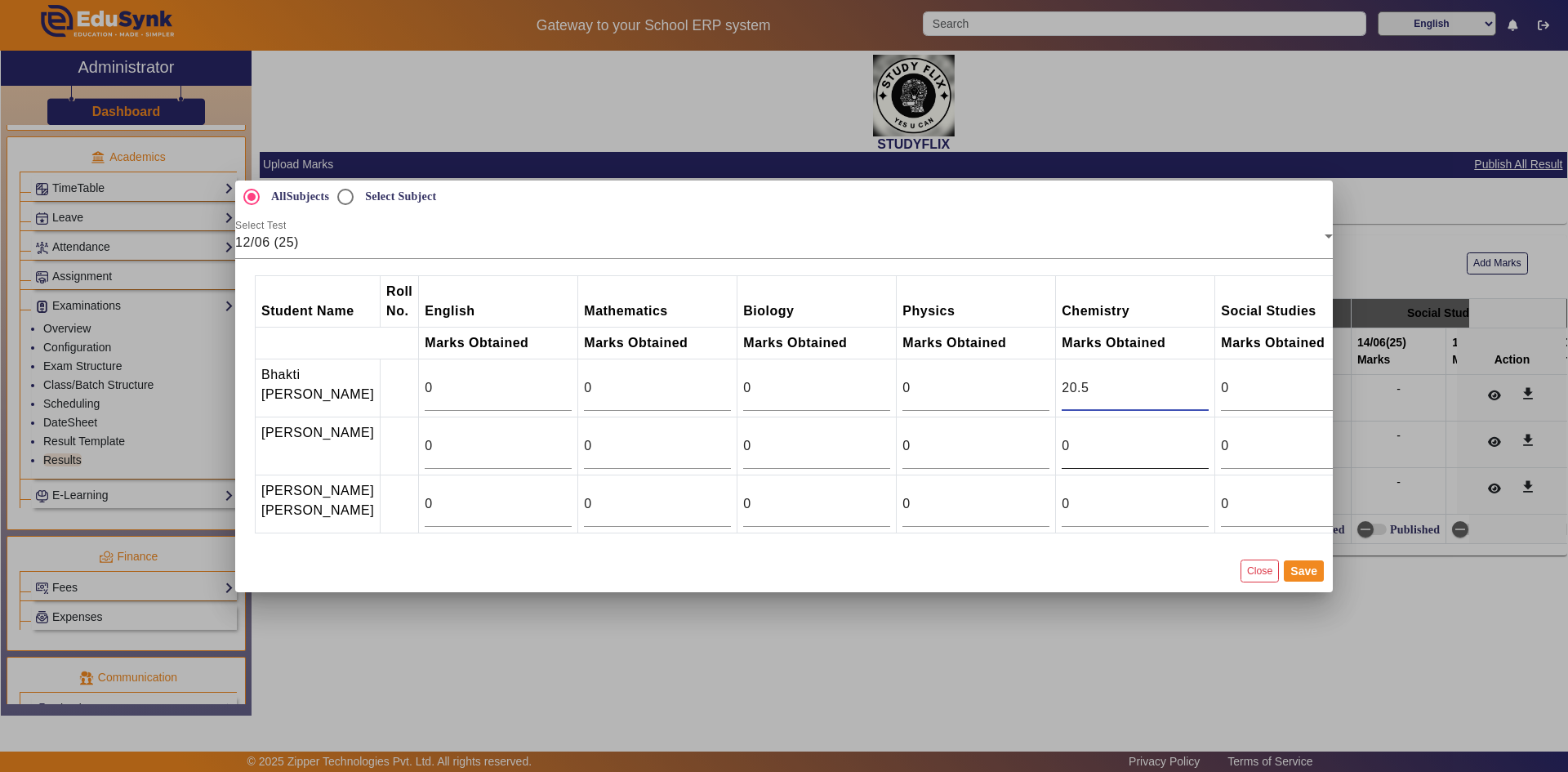
type input "20.5"
click at [1062, 436] on input "0" at bounding box center [1135, 446] width 147 height 20
click at [1160, 436] on input "1" at bounding box center [1135, 446] width 147 height 20
click at [1162, 436] on input "23" at bounding box center [1135, 446] width 147 height 20
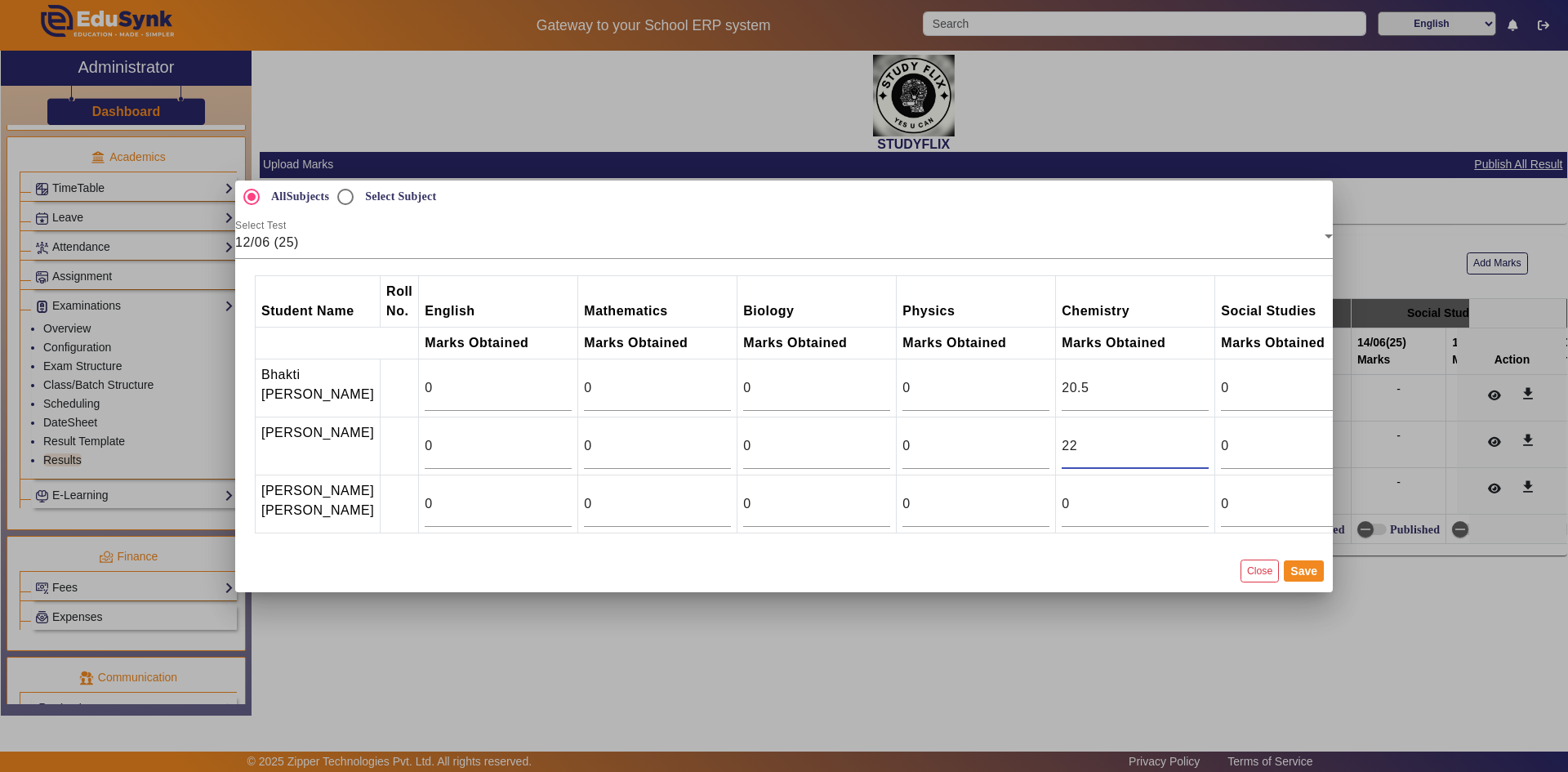
click at [1166, 440] on input "22" at bounding box center [1135, 446] width 147 height 20
click at [1166, 440] on input "21" at bounding box center [1135, 446] width 147 height 20
type input "20"
click at [1166, 440] on input "20" at bounding box center [1135, 446] width 147 height 20
click at [1164, 500] on input "19" at bounding box center [1135, 503] width 147 height 20
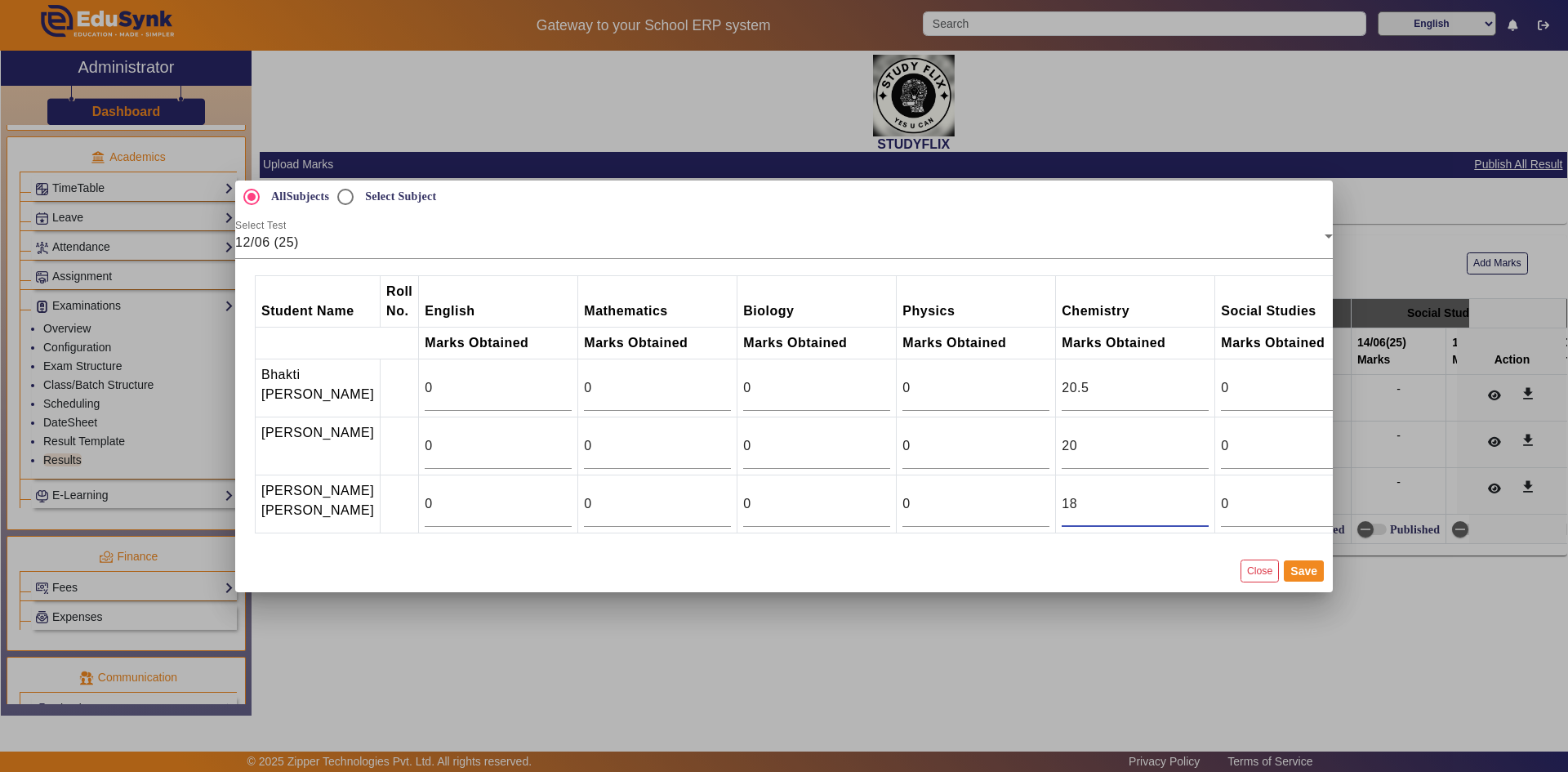
type input "18"
click at [1164, 513] on input "18" at bounding box center [1135, 503] width 147 height 20
click at [1296, 582] on button "Save" at bounding box center [1304, 570] width 40 height 21
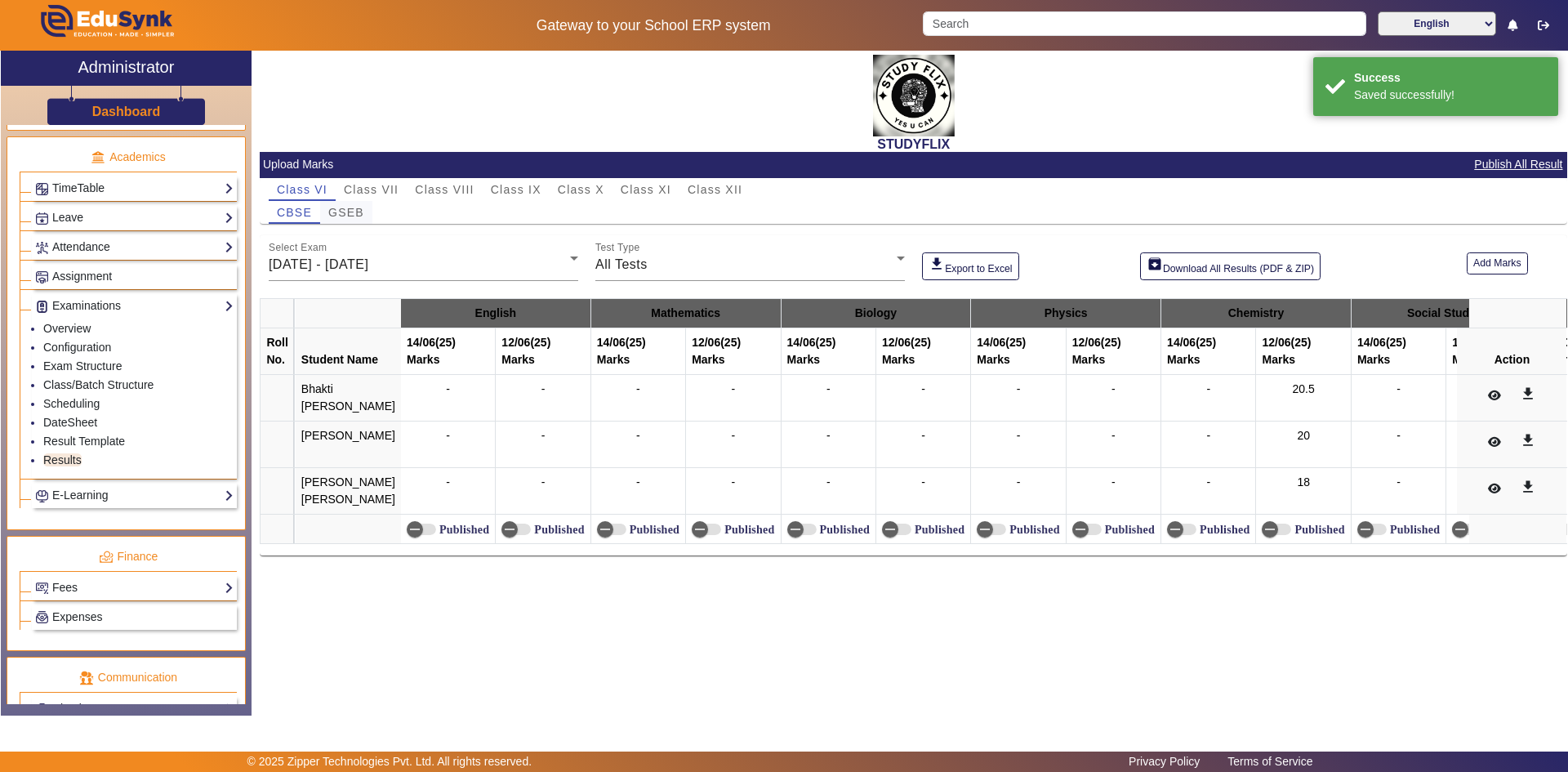
click at [352, 206] on span "GSEB" at bounding box center [346, 212] width 36 height 11
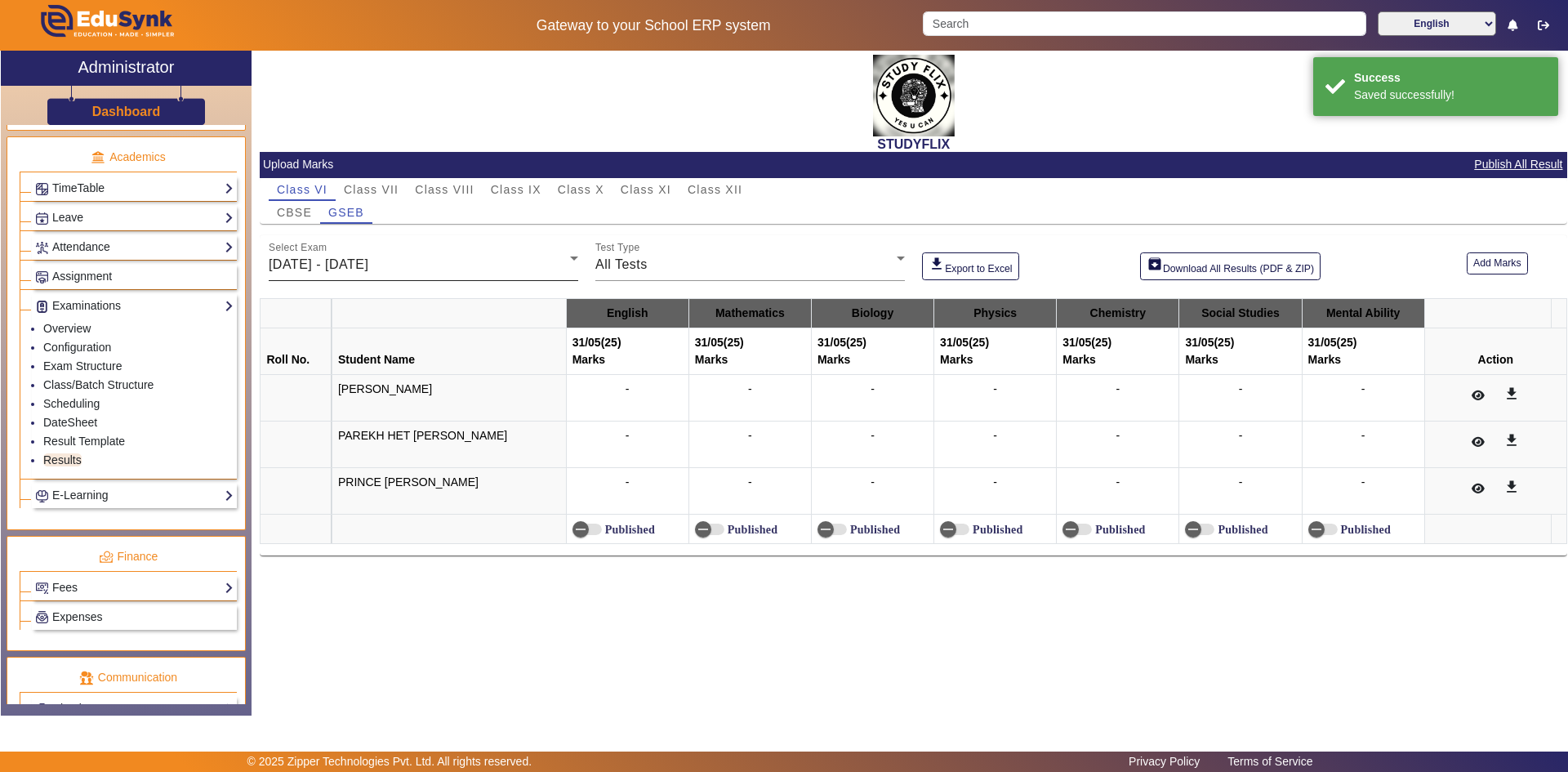
click at [367, 257] on span "[DATE] - [DATE]" at bounding box center [318, 264] width 99 height 14
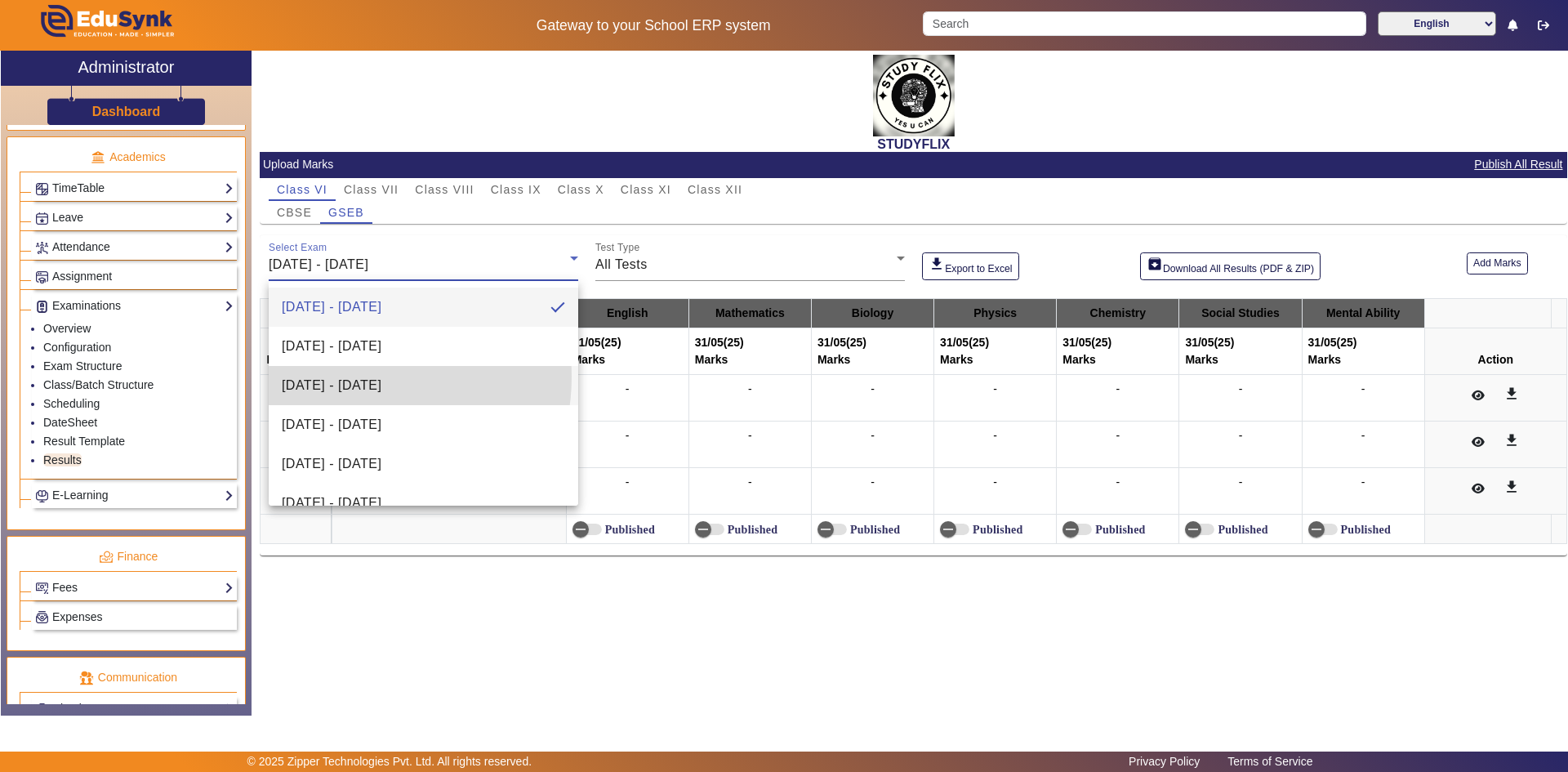
click at [346, 377] on span "[DATE] - [DATE]" at bounding box center [331, 385] width 99 height 20
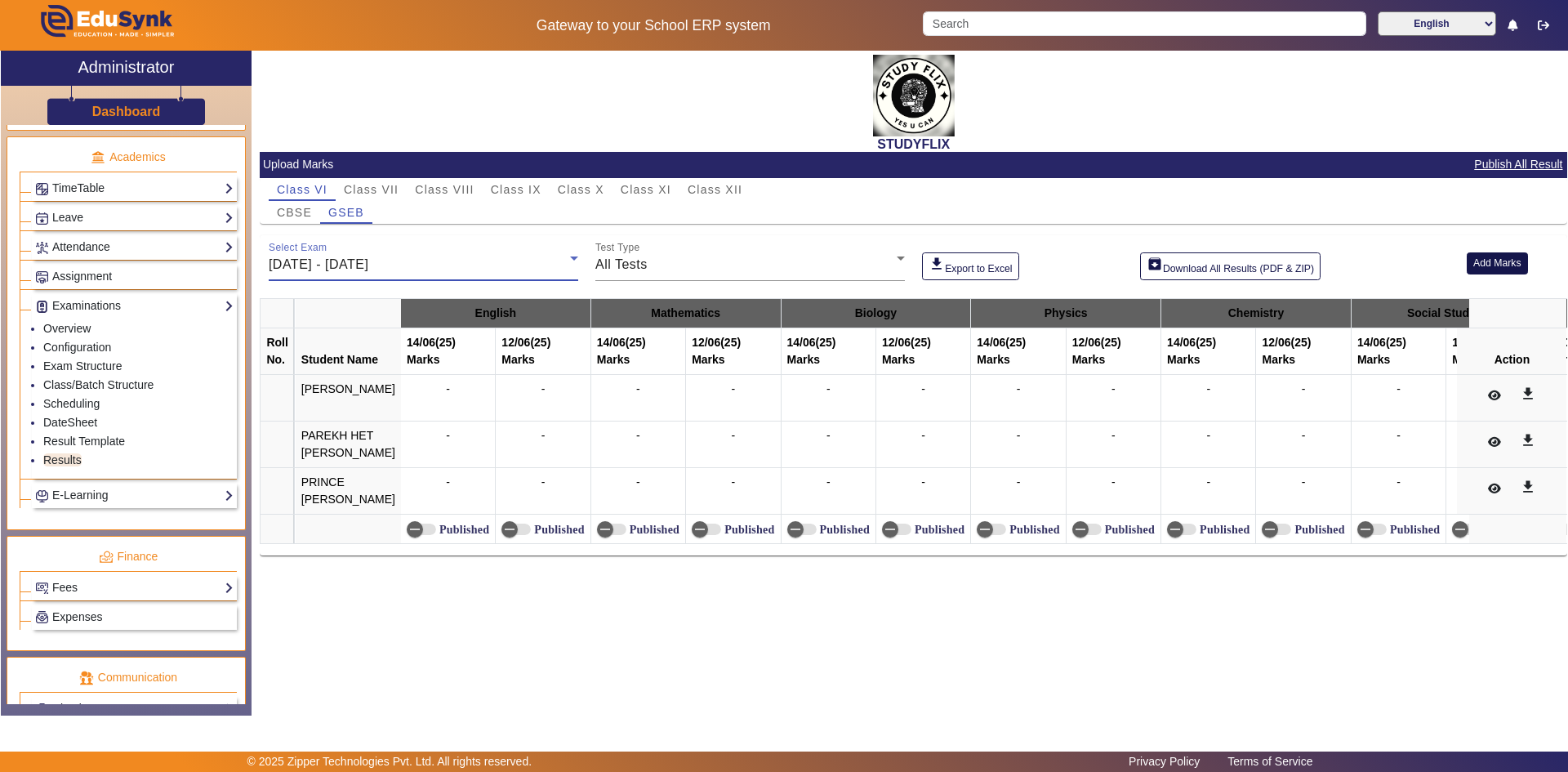
click at [1477, 265] on button "Add Marks" at bounding box center [1497, 263] width 62 height 22
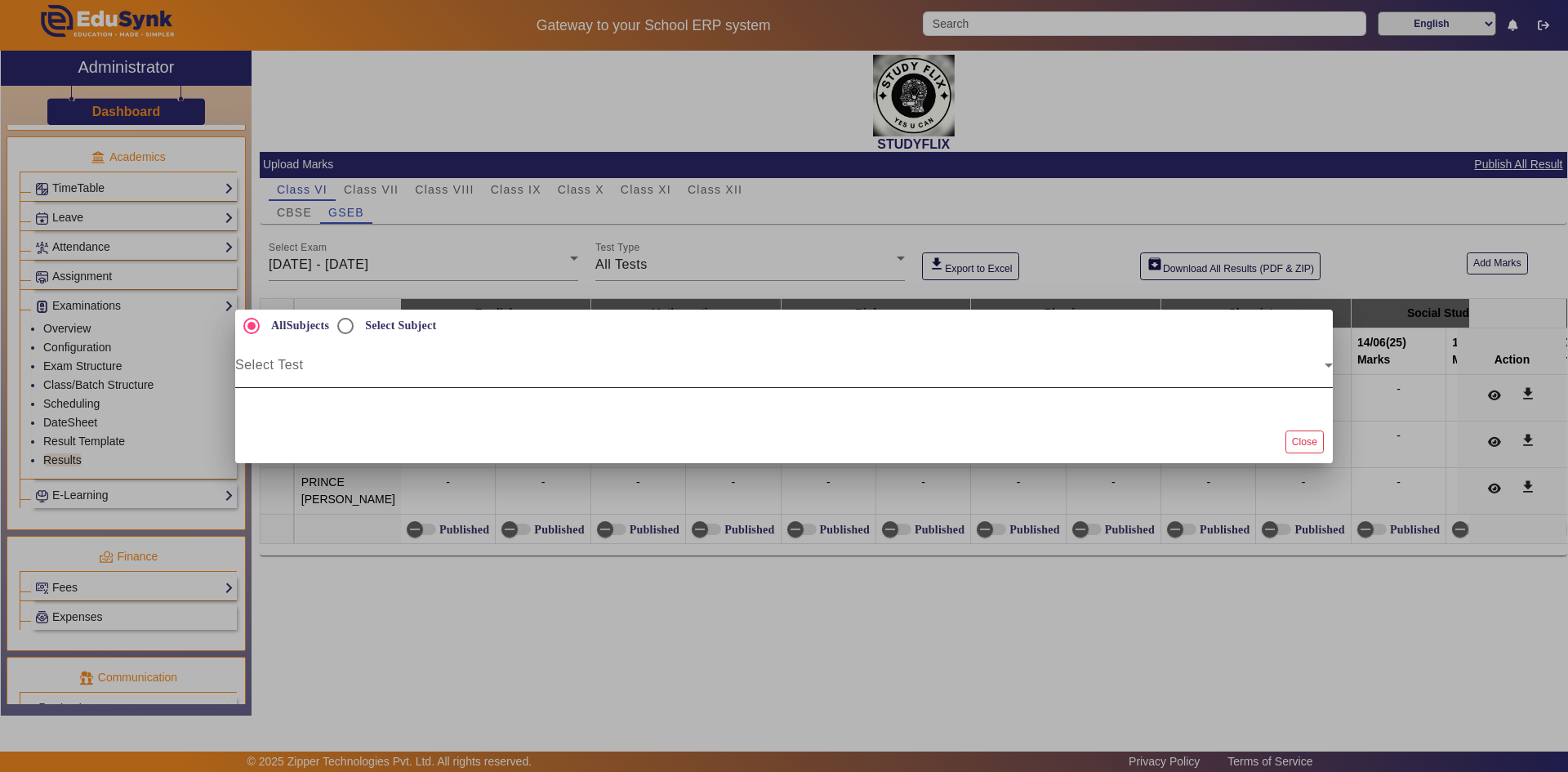
click at [337, 374] on span at bounding box center [780, 371] width 1089 height 20
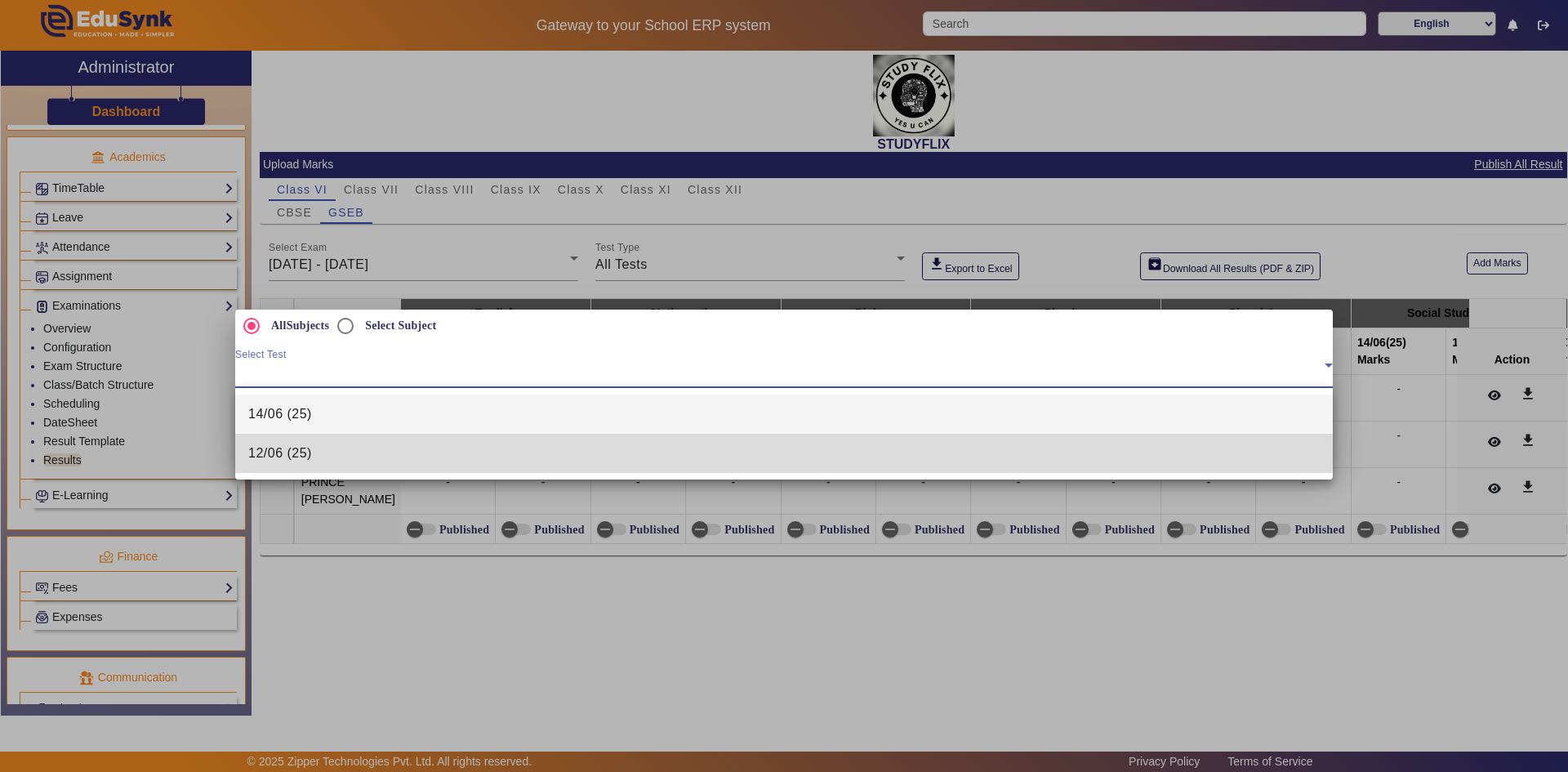
click at [304, 452] on span "12/06 (25)" at bounding box center [279, 453] width 63 height 20
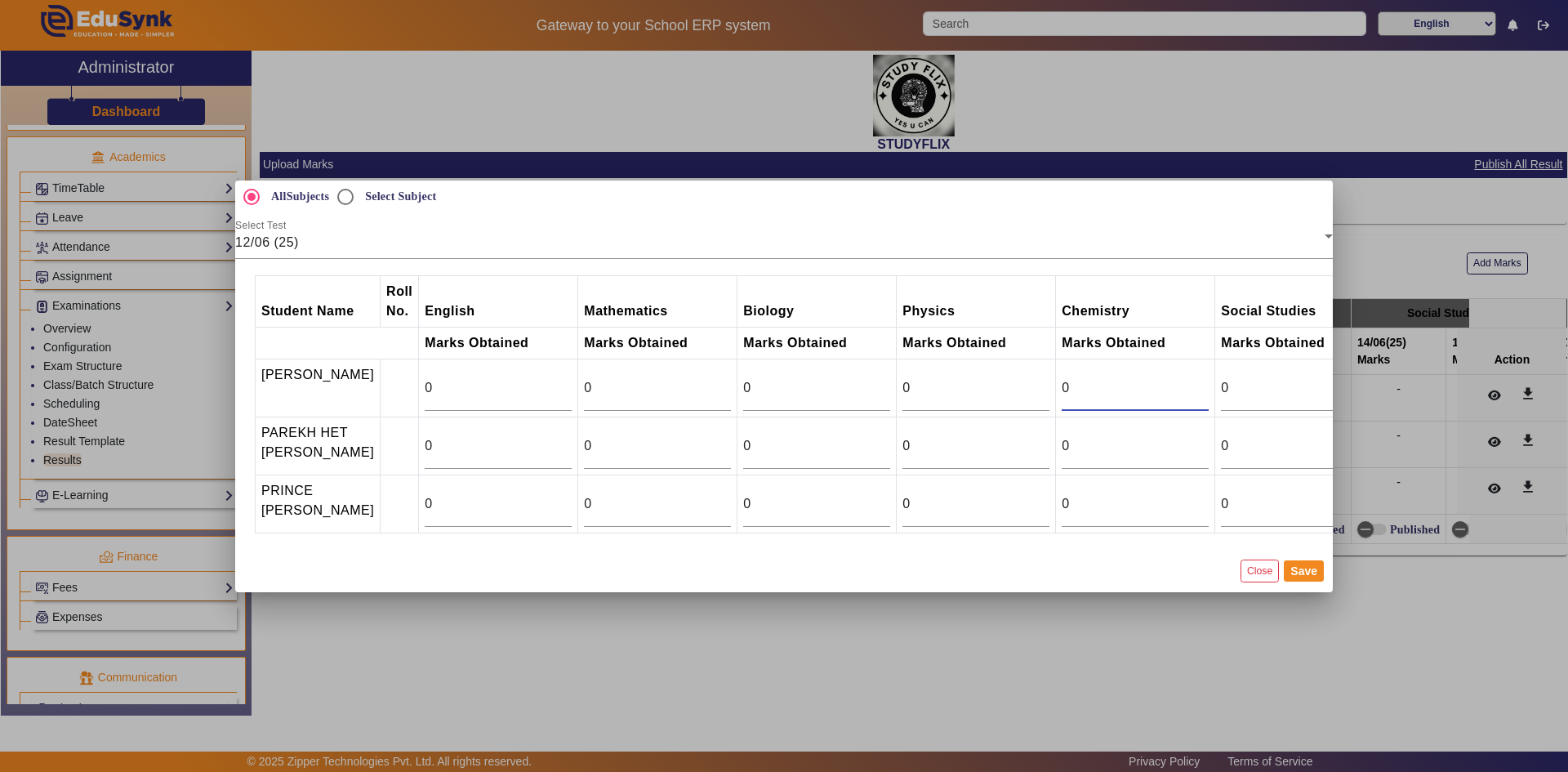
click at [1081, 378] on input "0" at bounding box center [1135, 388] width 147 height 20
click at [1101, 391] on input "0" at bounding box center [1135, 388] width 147 height 20
click at [1101, 390] on input "0" at bounding box center [1135, 388] width 147 height 20
type input "24.5"
click at [1062, 445] on input "0" at bounding box center [1135, 446] width 147 height 20
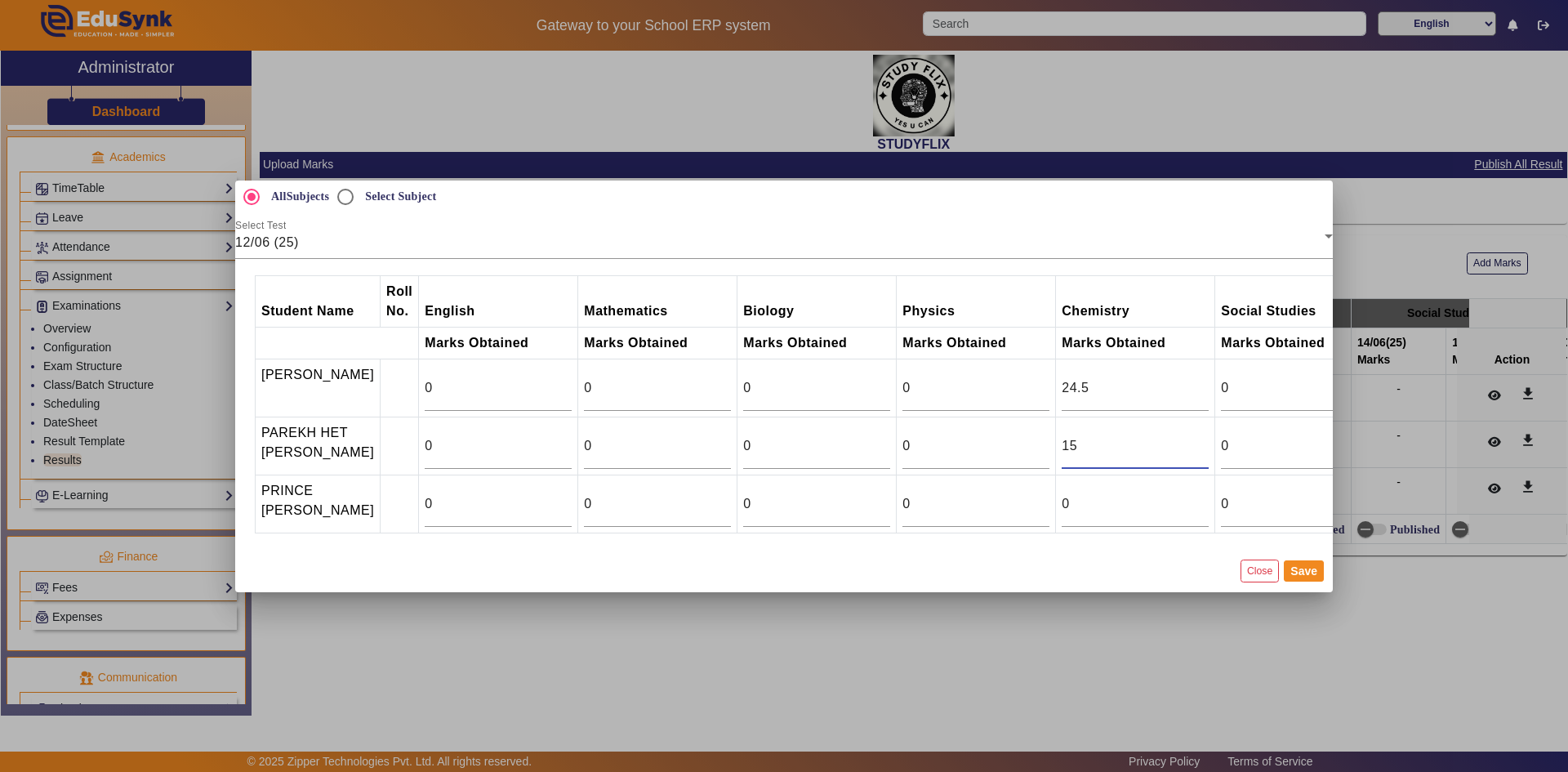
click at [1195, 437] on input "15" at bounding box center [1135, 446] width 147 height 20
click at [1195, 437] on input "16" at bounding box center [1135, 446] width 147 height 20
click at [1195, 437] on input "17" at bounding box center [1135, 446] width 147 height 20
click at [1195, 437] on input "18" at bounding box center [1135, 446] width 147 height 20
click at [1195, 437] on input "19" at bounding box center [1135, 446] width 147 height 20
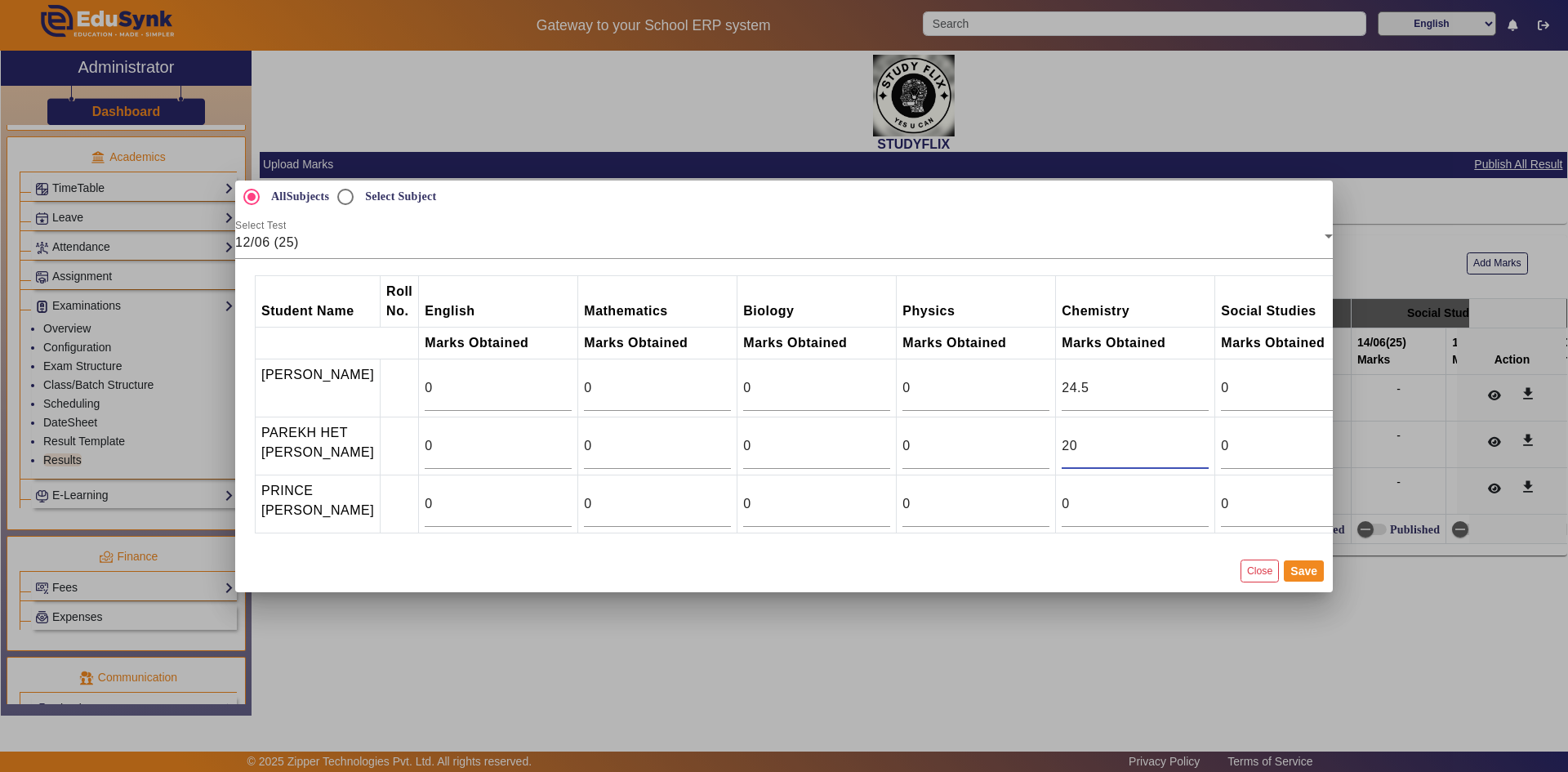
type input "20"
click at [1195, 437] on input "20" at bounding box center [1135, 446] width 147 height 20
click at [1310, 582] on button "Save" at bounding box center [1304, 570] width 40 height 21
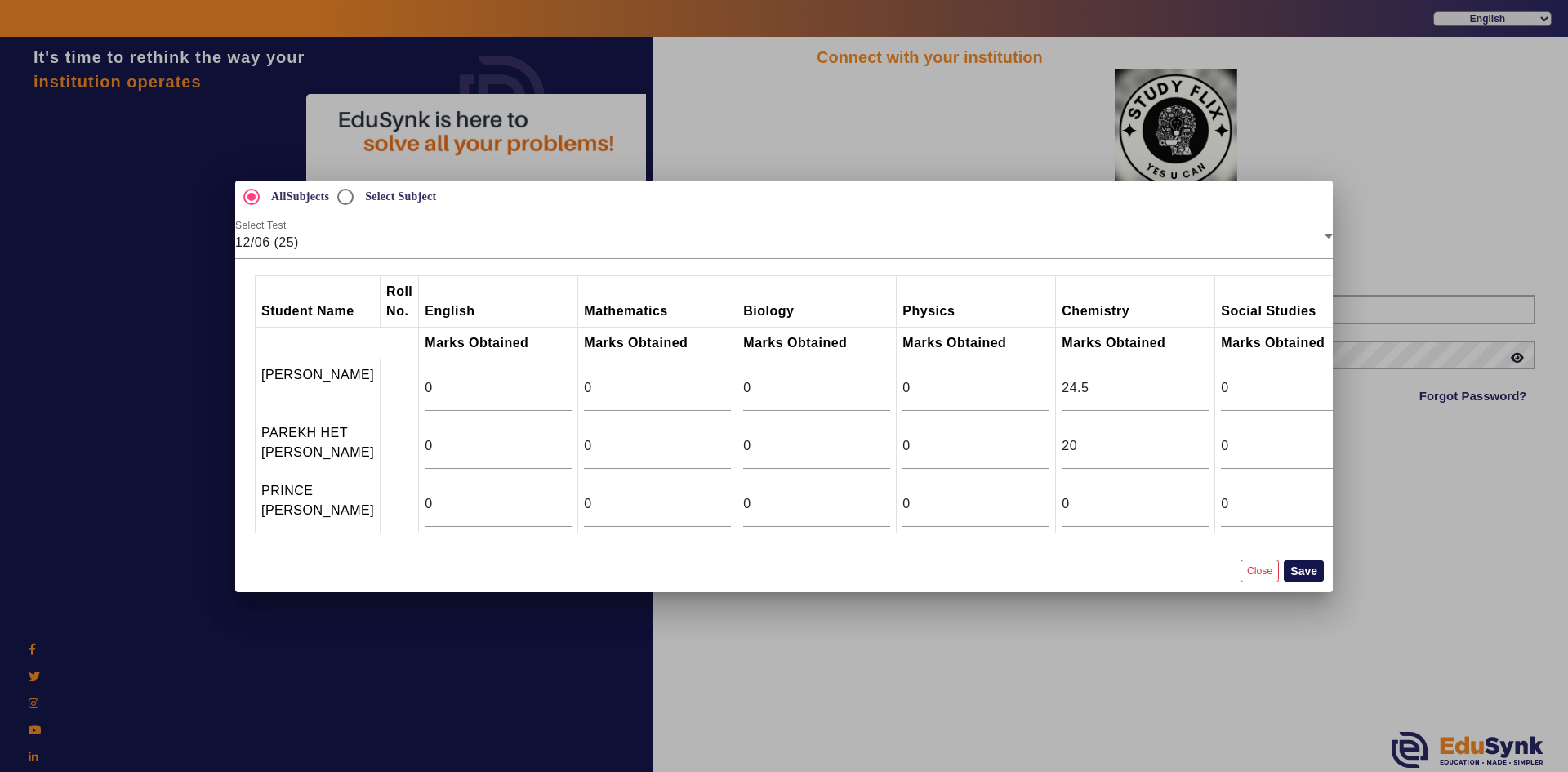
click at [1309, 579] on button "Save" at bounding box center [1304, 570] width 40 height 21
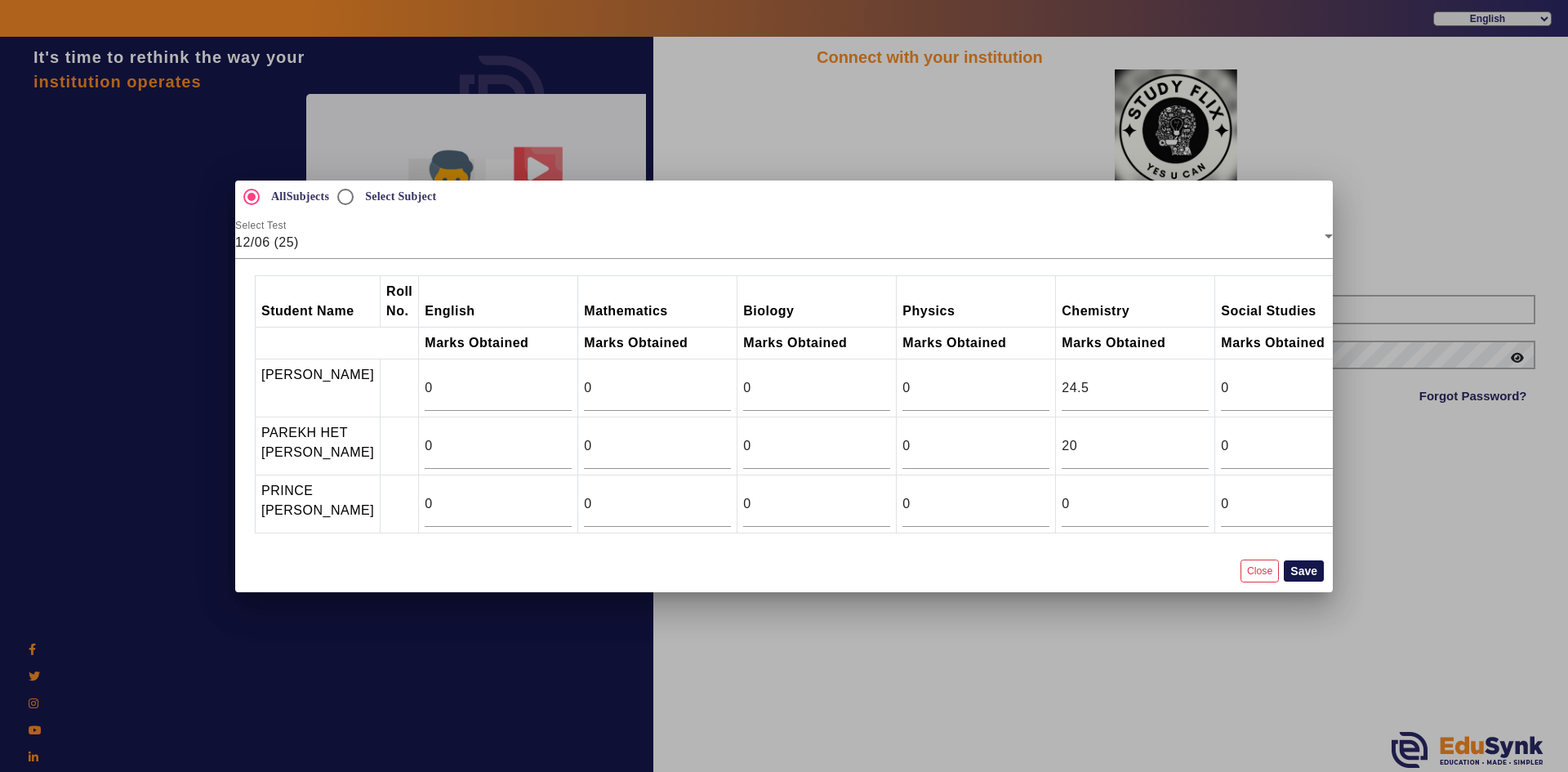
click at [1309, 579] on button "Save" at bounding box center [1304, 570] width 40 height 21
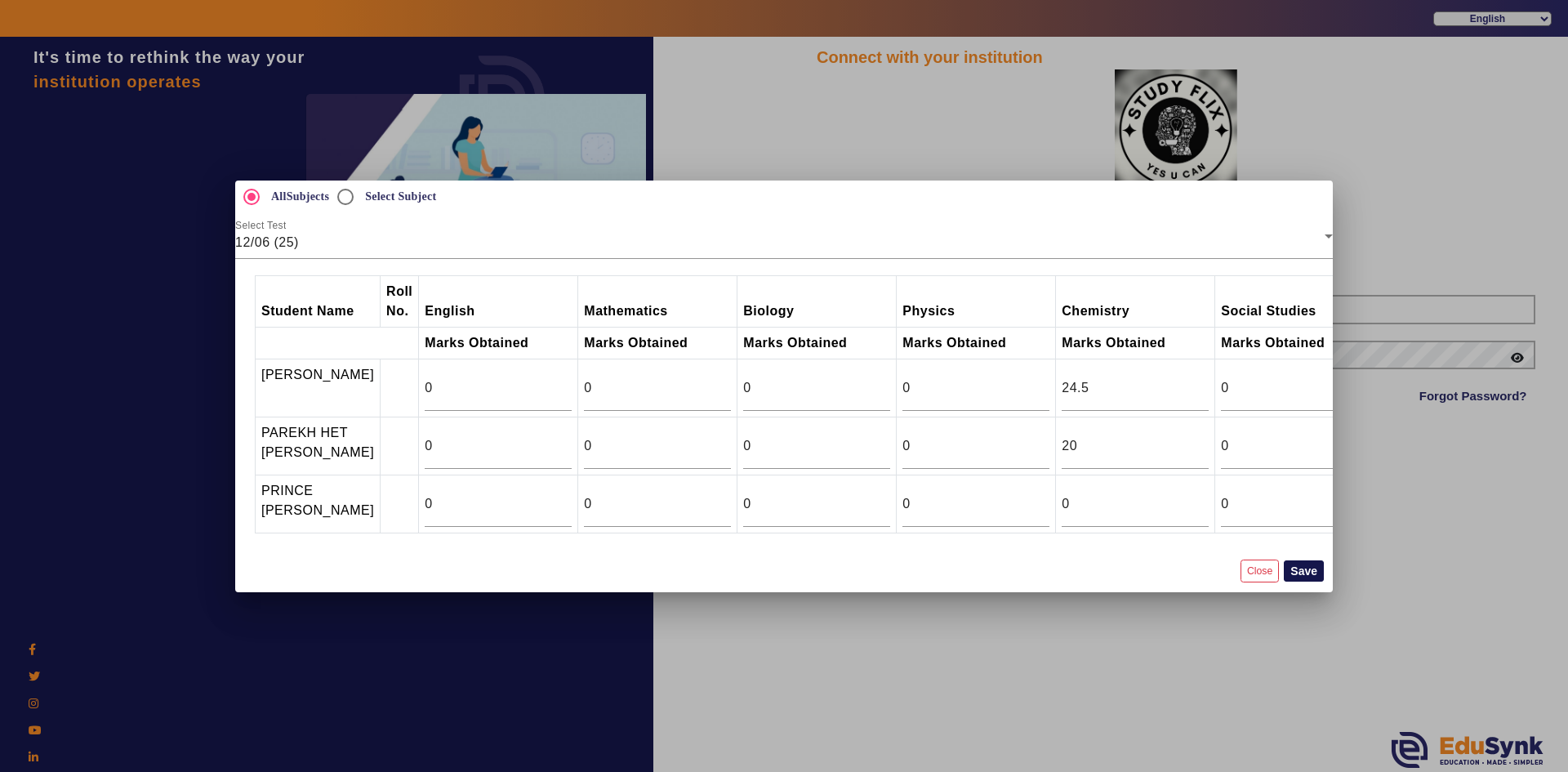
click at [1301, 573] on button "Save" at bounding box center [1304, 570] width 40 height 21
click at [1281, 574] on mat-dialog-actions "Close Save" at bounding box center [784, 570] width 1098 height 43
click at [1261, 576] on button "Close" at bounding box center [1260, 570] width 39 height 22
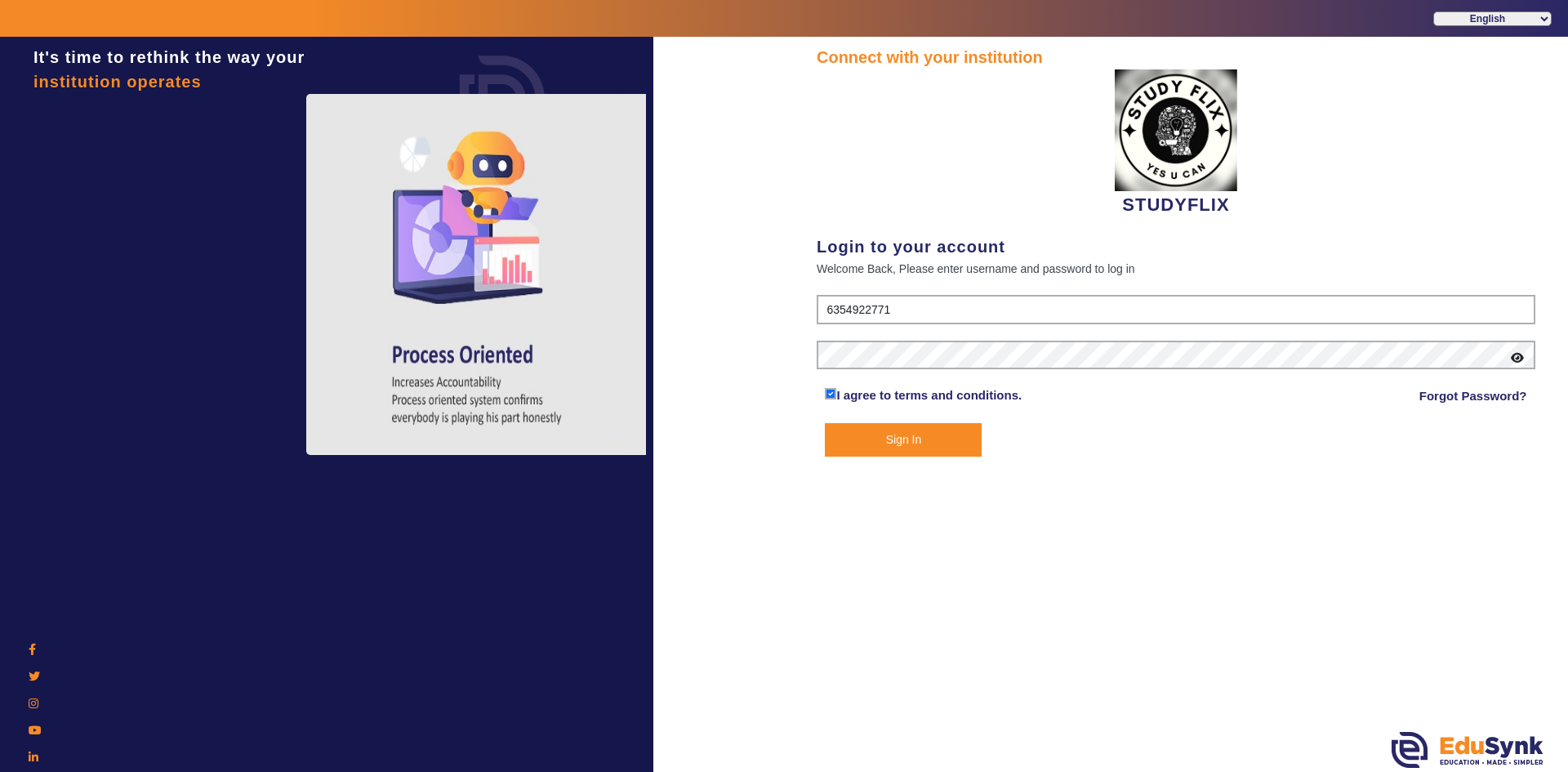
click at [897, 436] on button "Sign In" at bounding box center [904, 439] width 157 height 33
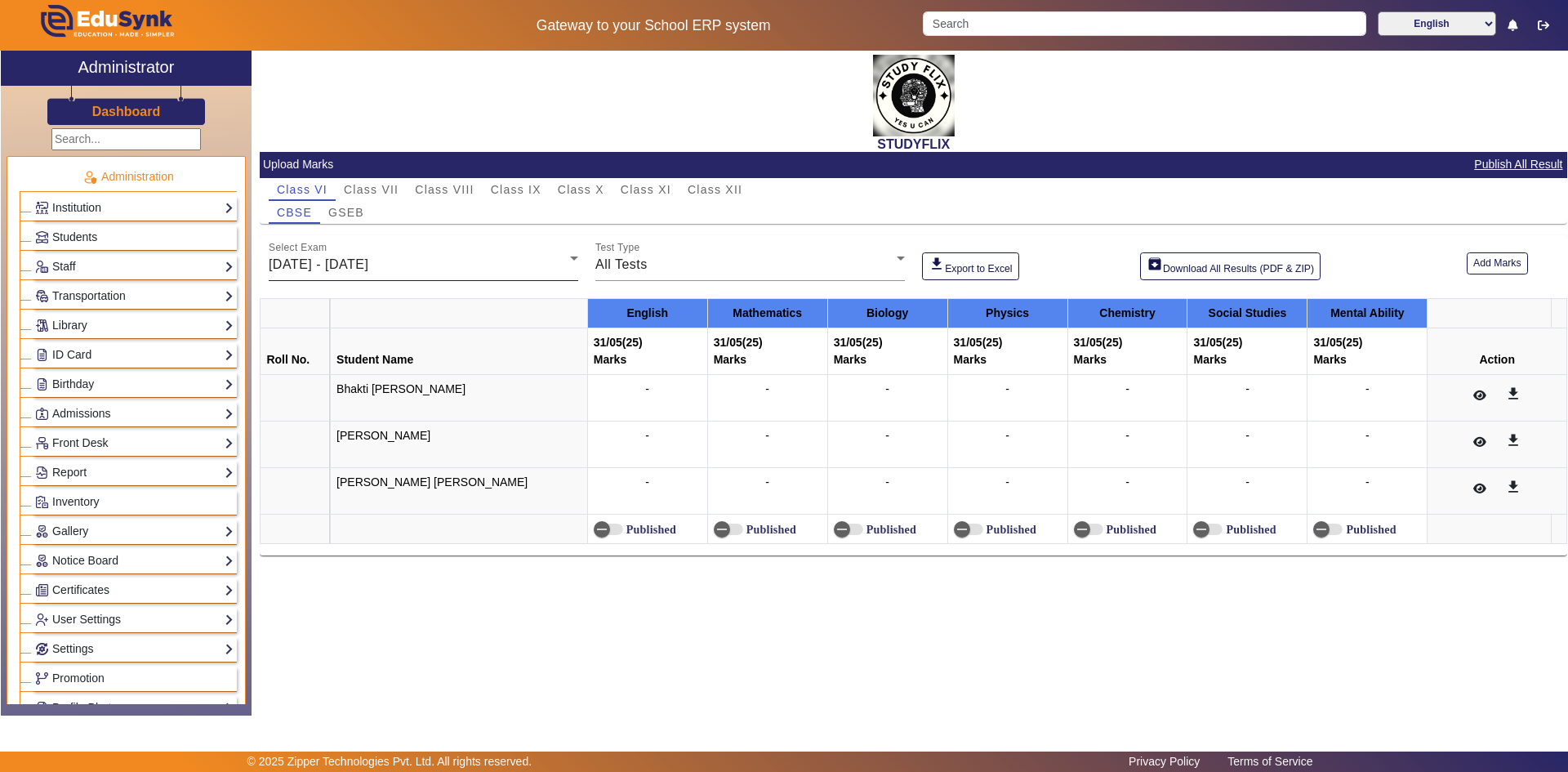
click at [490, 266] on div "[DATE] - [DATE]" at bounding box center [419, 264] width 301 height 20
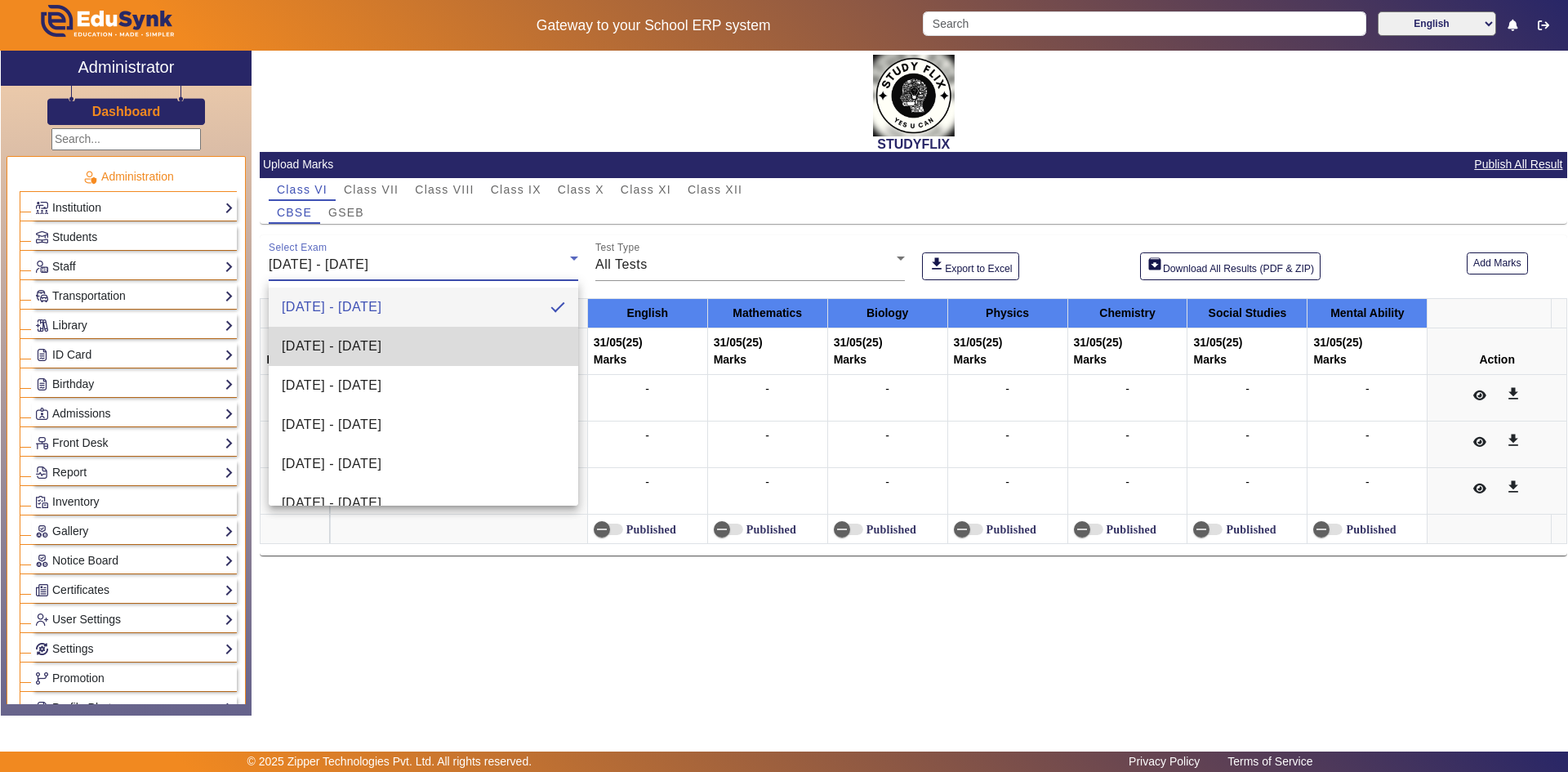
click at [381, 342] on span "[DATE] - [DATE]" at bounding box center [331, 346] width 99 height 20
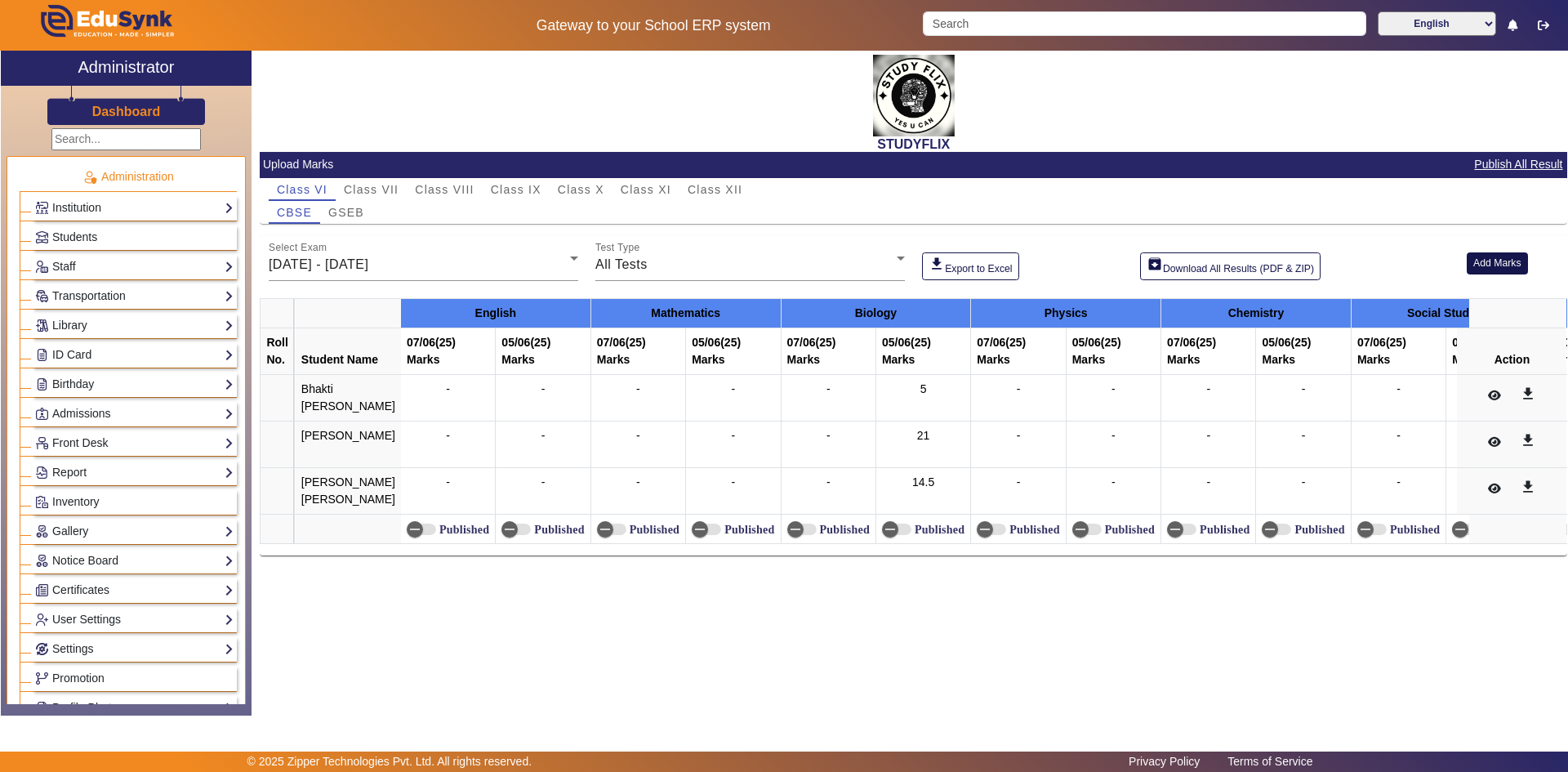
click at [1476, 270] on button "Add Marks" at bounding box center [1497, 263] width 62 height 22
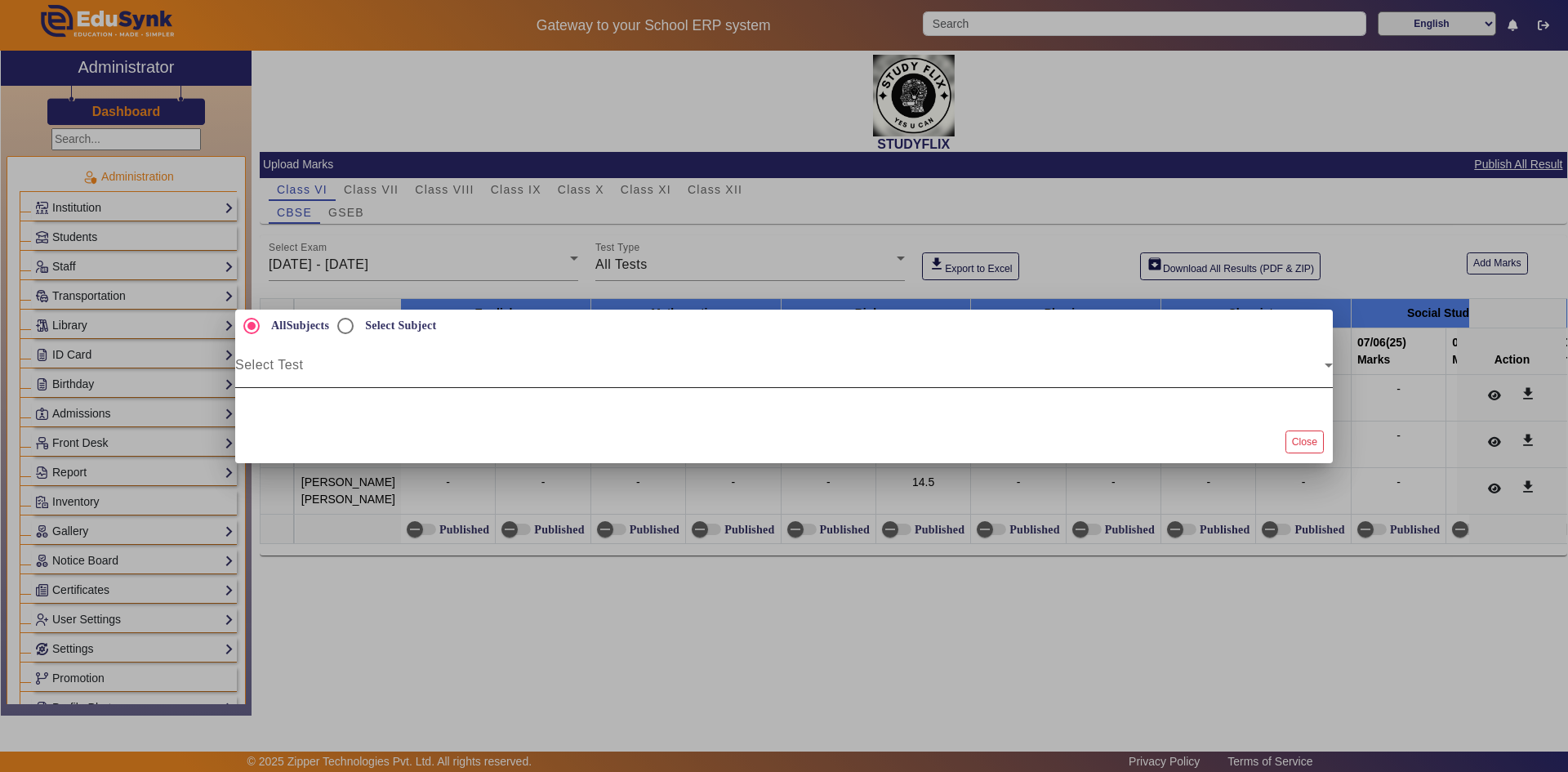
click at [281, 366] on span at bounding box center [780, 371] width 1089 height 20
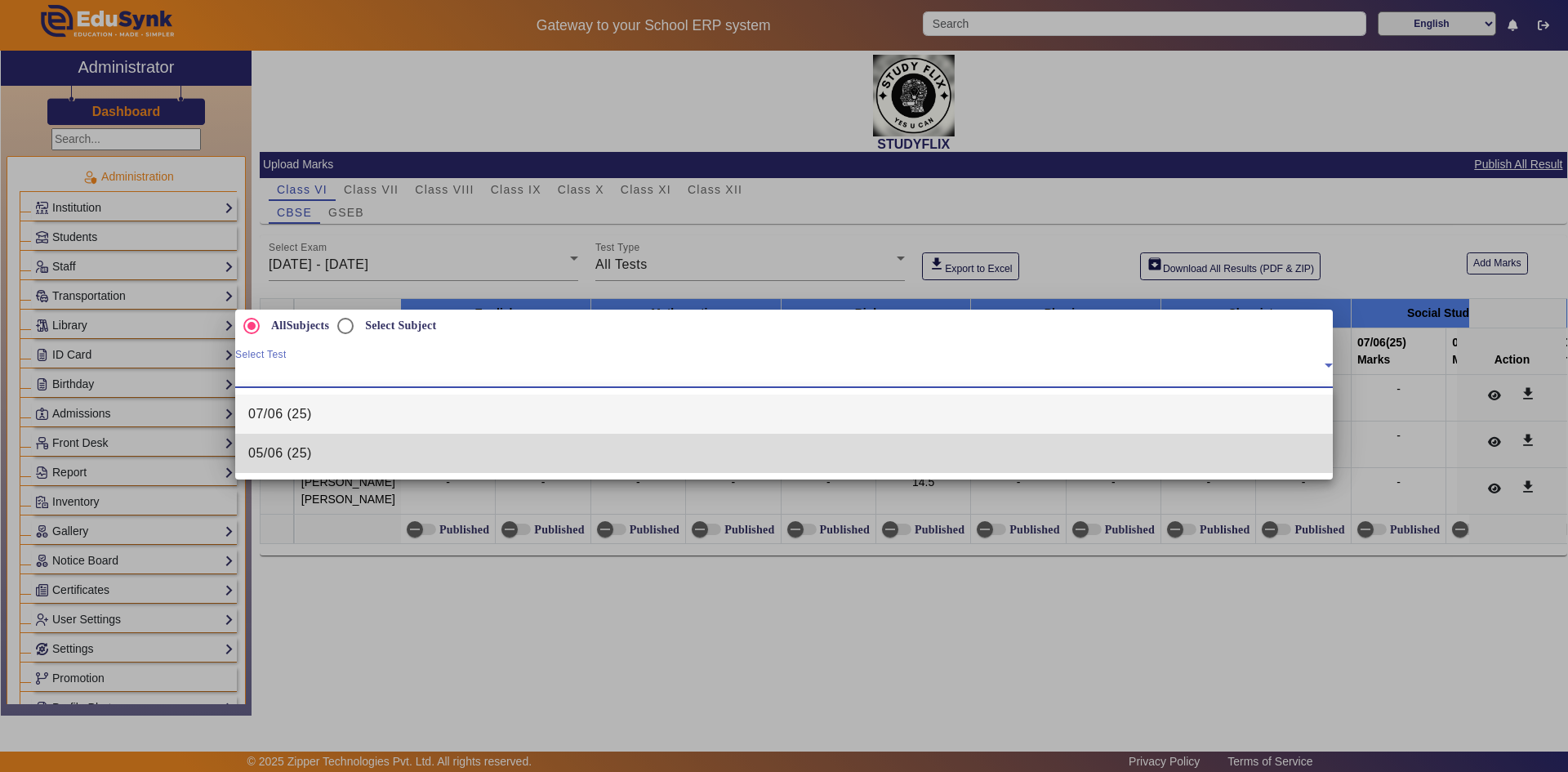
click at [291, 447] on span "05/06 (25)" at bounding box center [279, 453] width 63 height 20
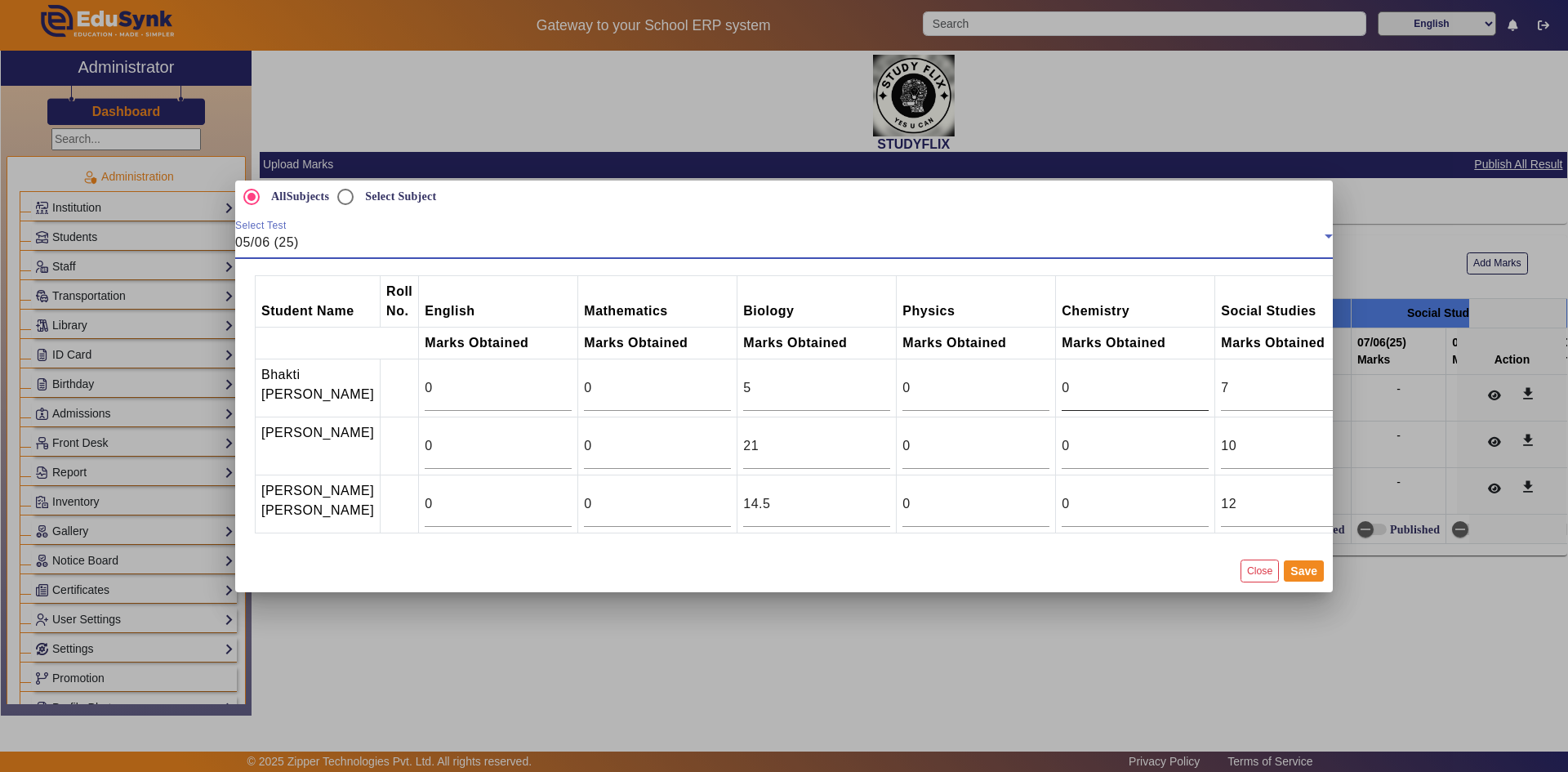
click at [1062, 378] on input "0" at bounding box center [1135, 388] width 147 height 20
click at [280, 219] on mat-label "Select Test" at bounding box center [261, 224] width 51 height 10
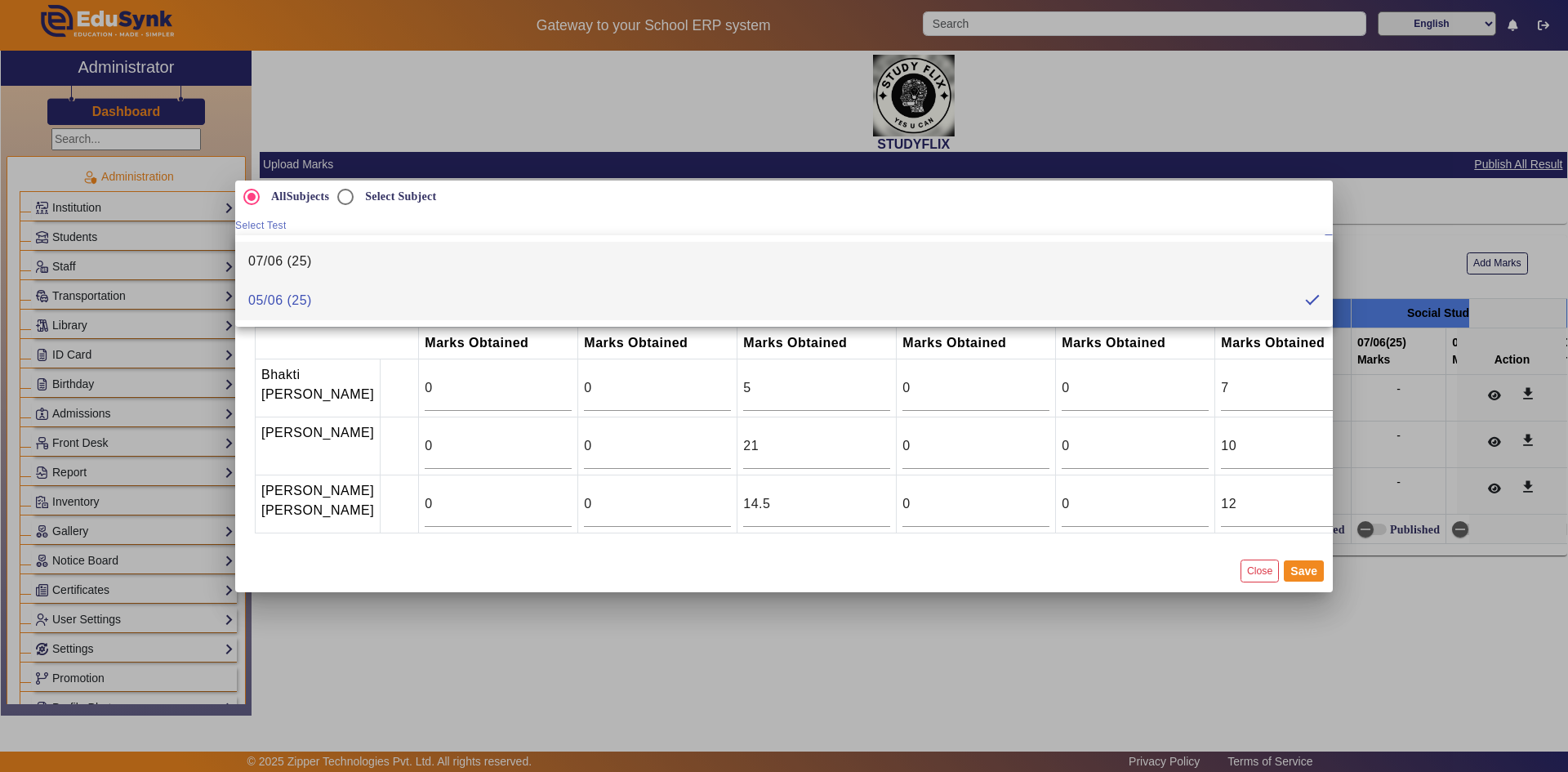
click at [290, 259] on span "07/06 (25)" at bounding box center [279, 261] width 63 height 20
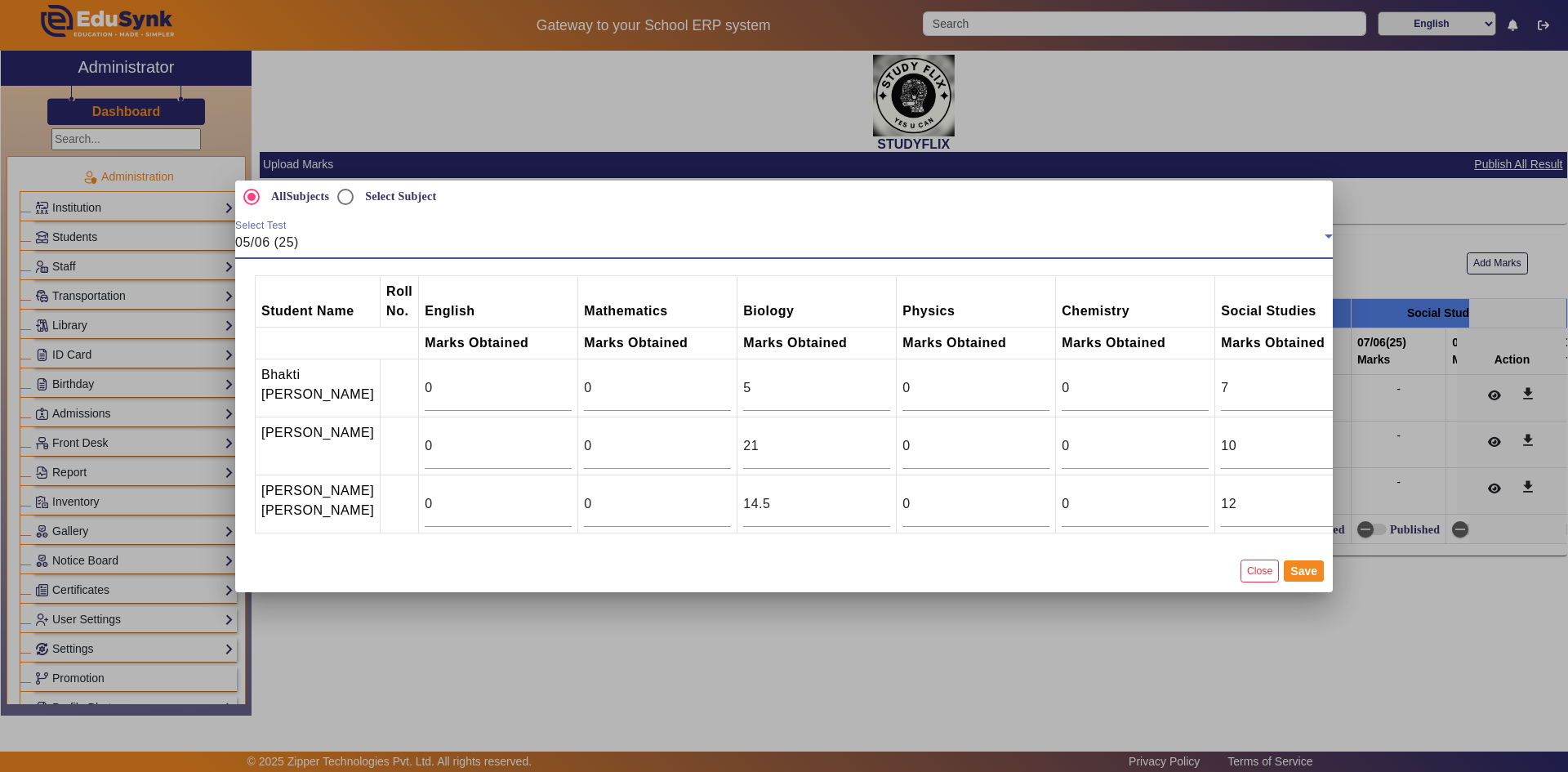
type input "0"
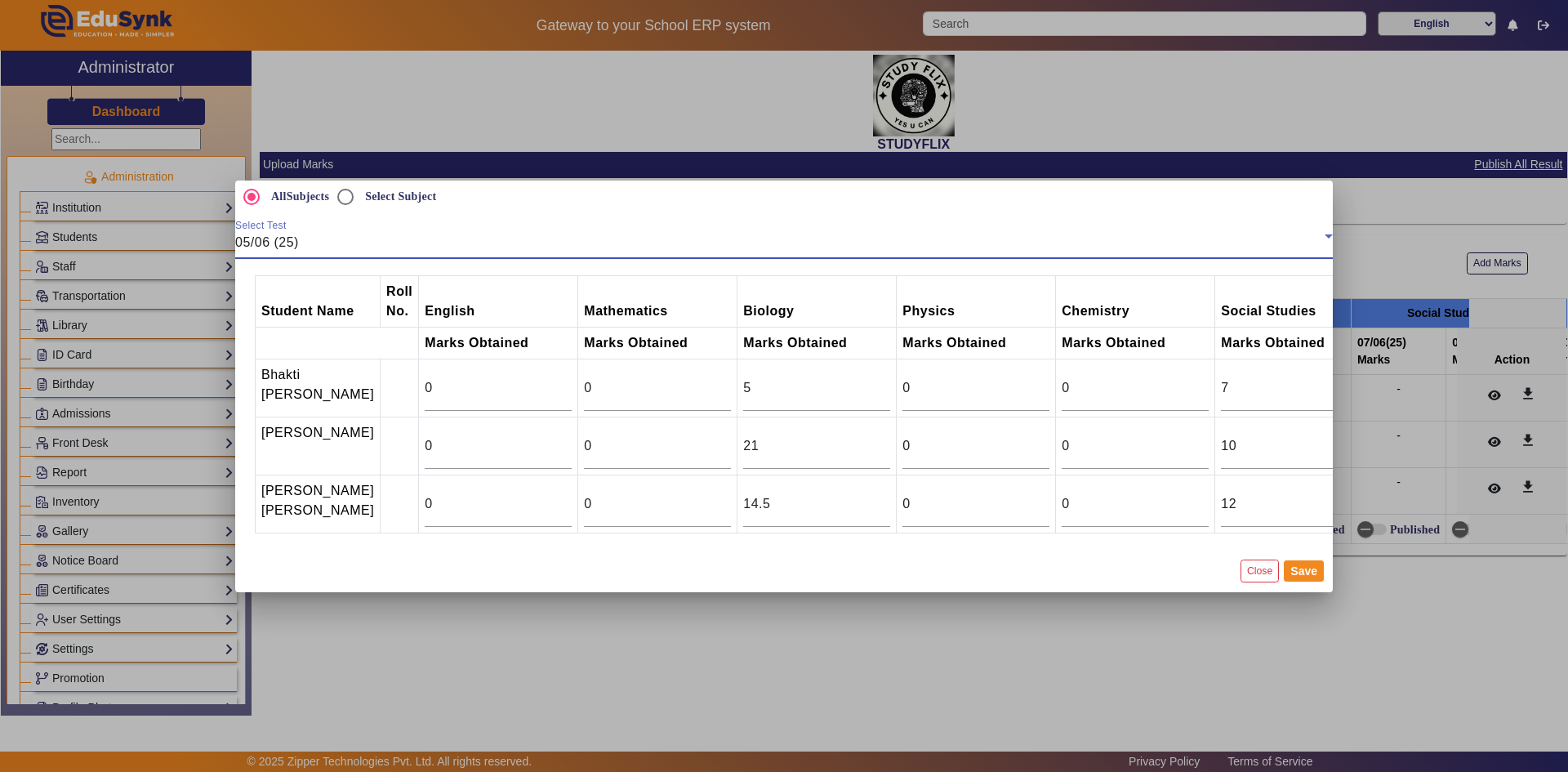
type input "0"
click at [1251, 582] on button "Close" at bounding box center [1260, 570] width 39 height 22
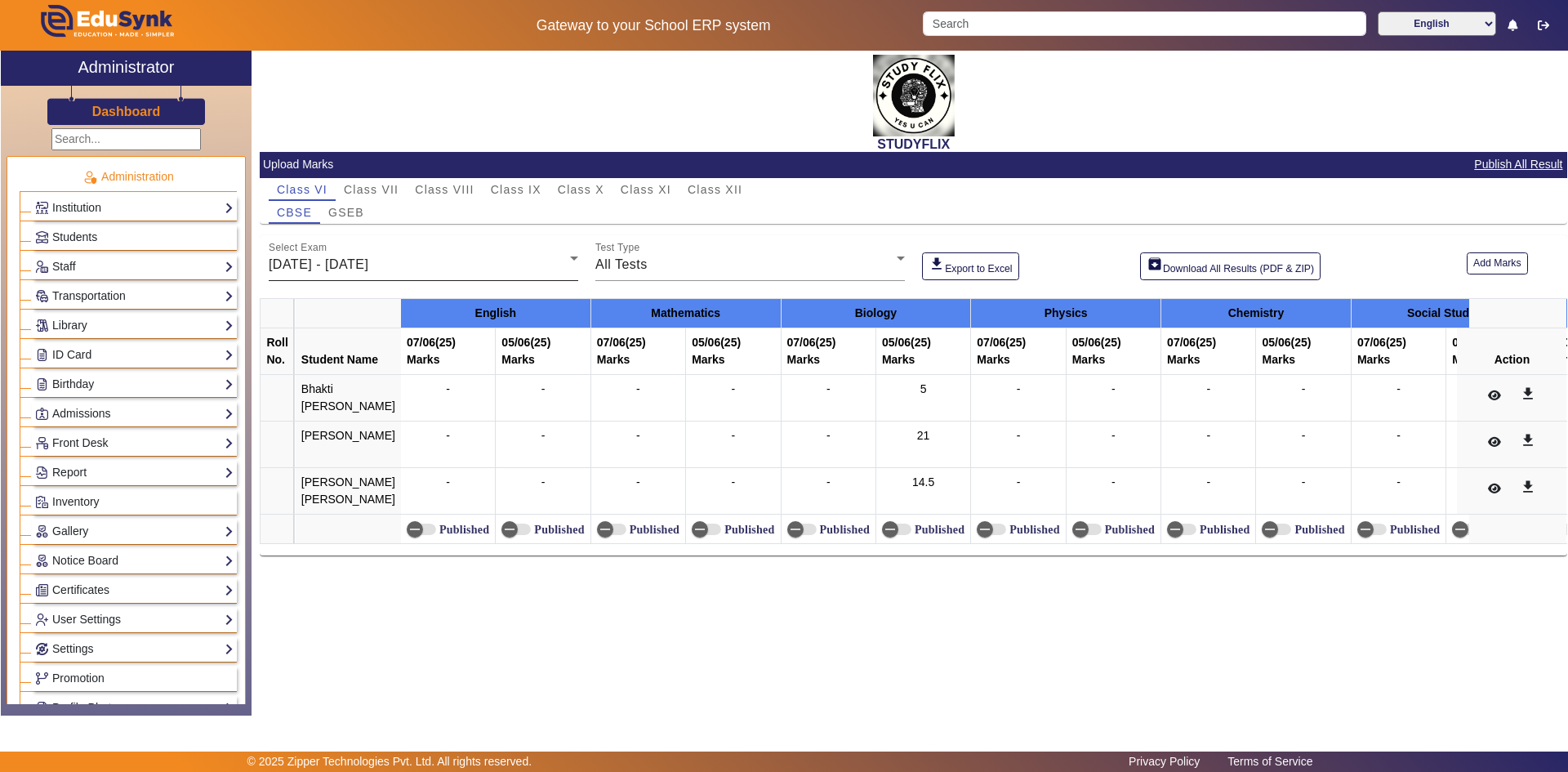
click at [357, 263] on span "[DATE] - [DATE]" at bounding box center [318, 264] width 99 height 14
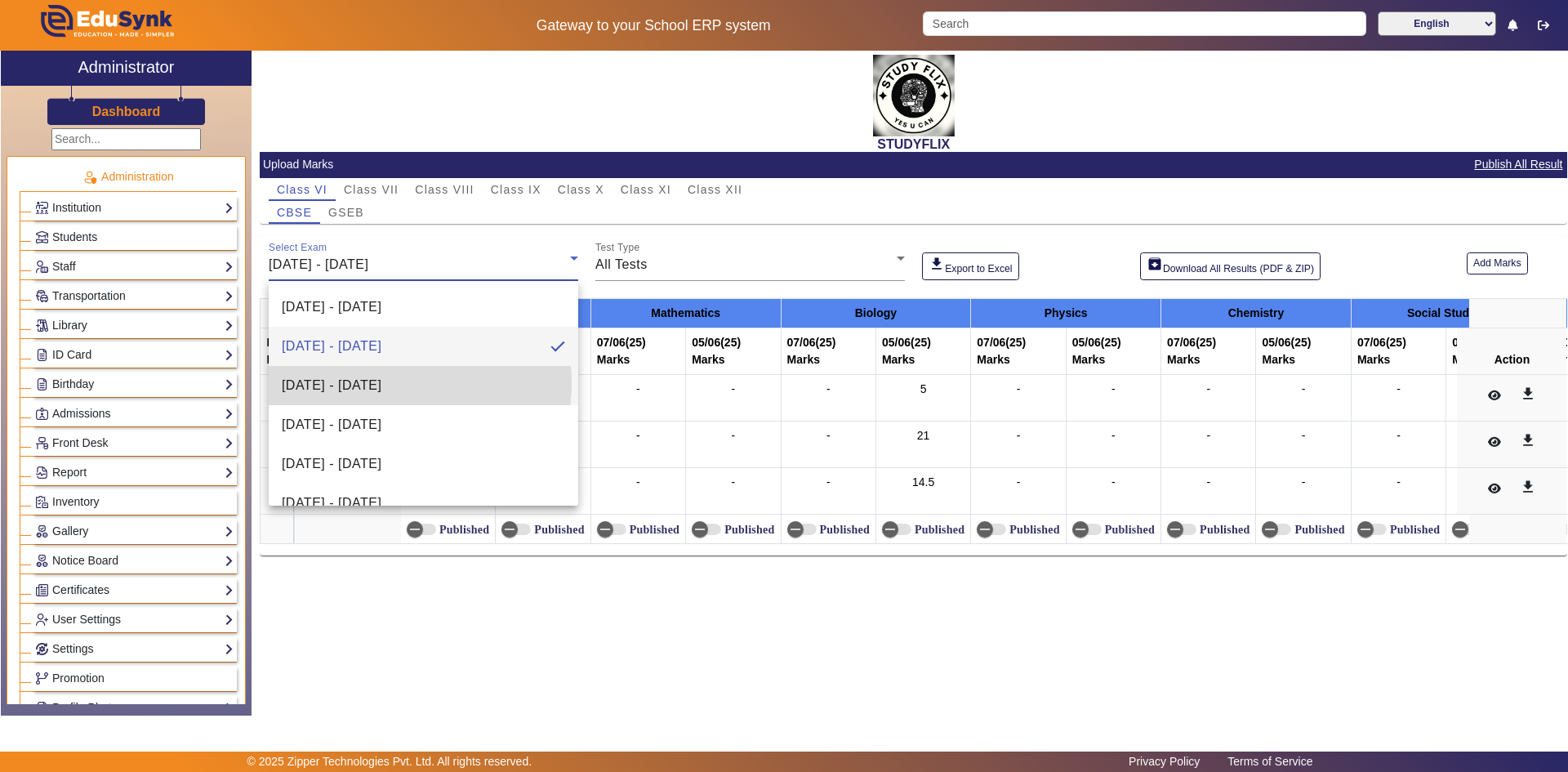
click at [381, 382] on span "[DATE] - [DATE]" at bounding box center [331, 385] width 99 height 20
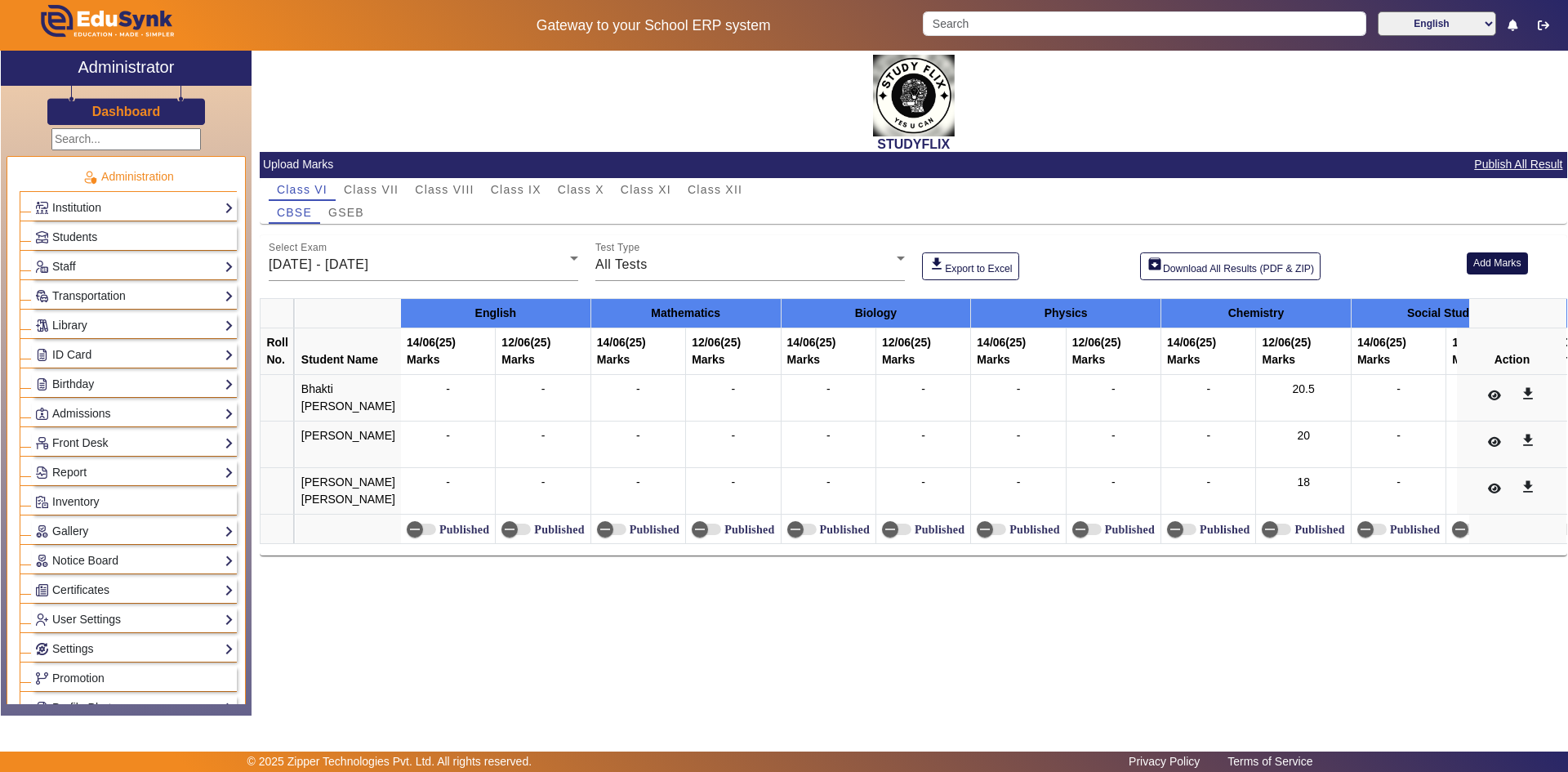
click at [1487, 262] on button "Add Marks" at bounding box center [1497, 263] width 62 height 22
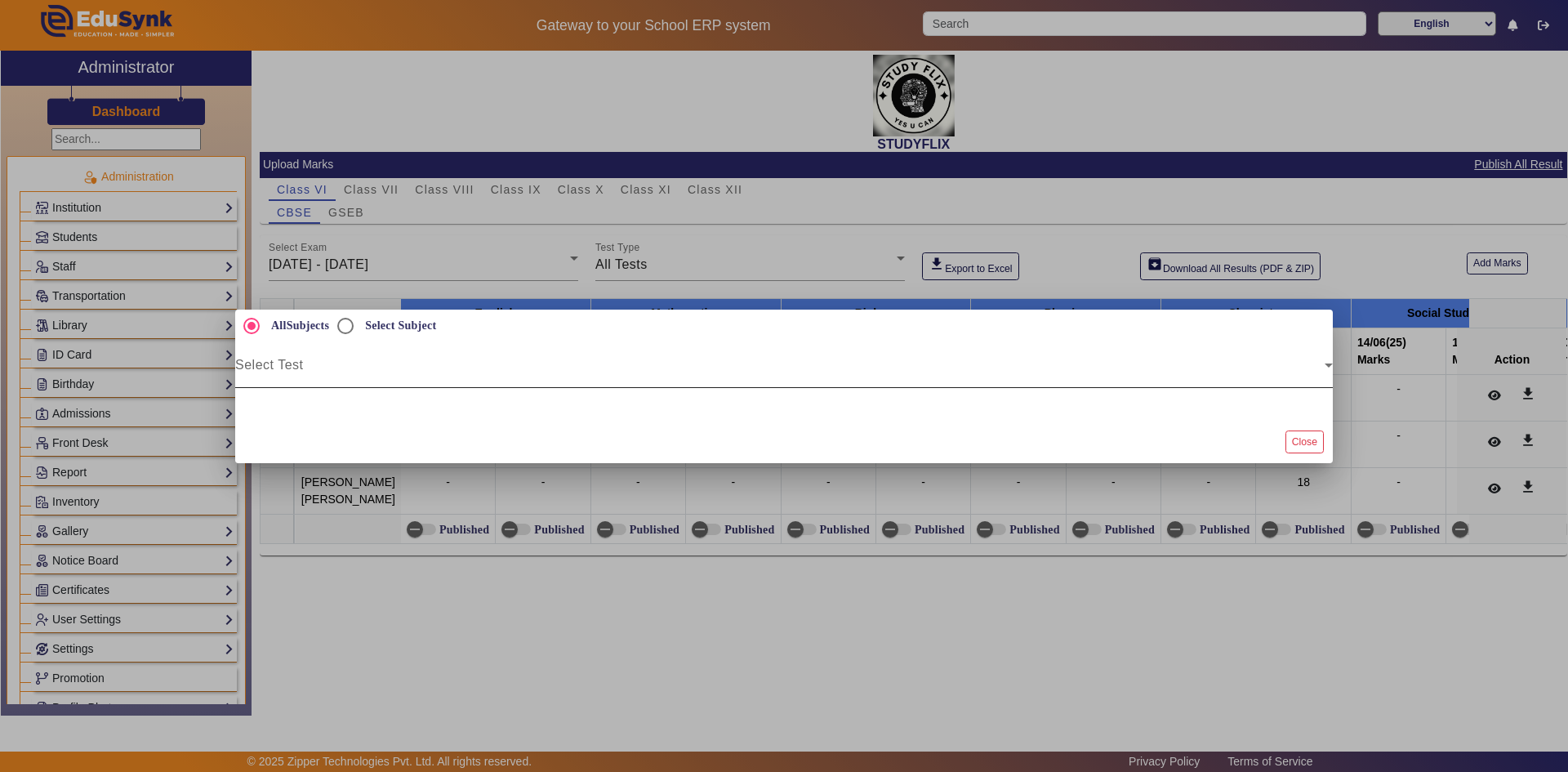
click at [397, 372] on span at bounding box center [780, 371] width 1089 height 20
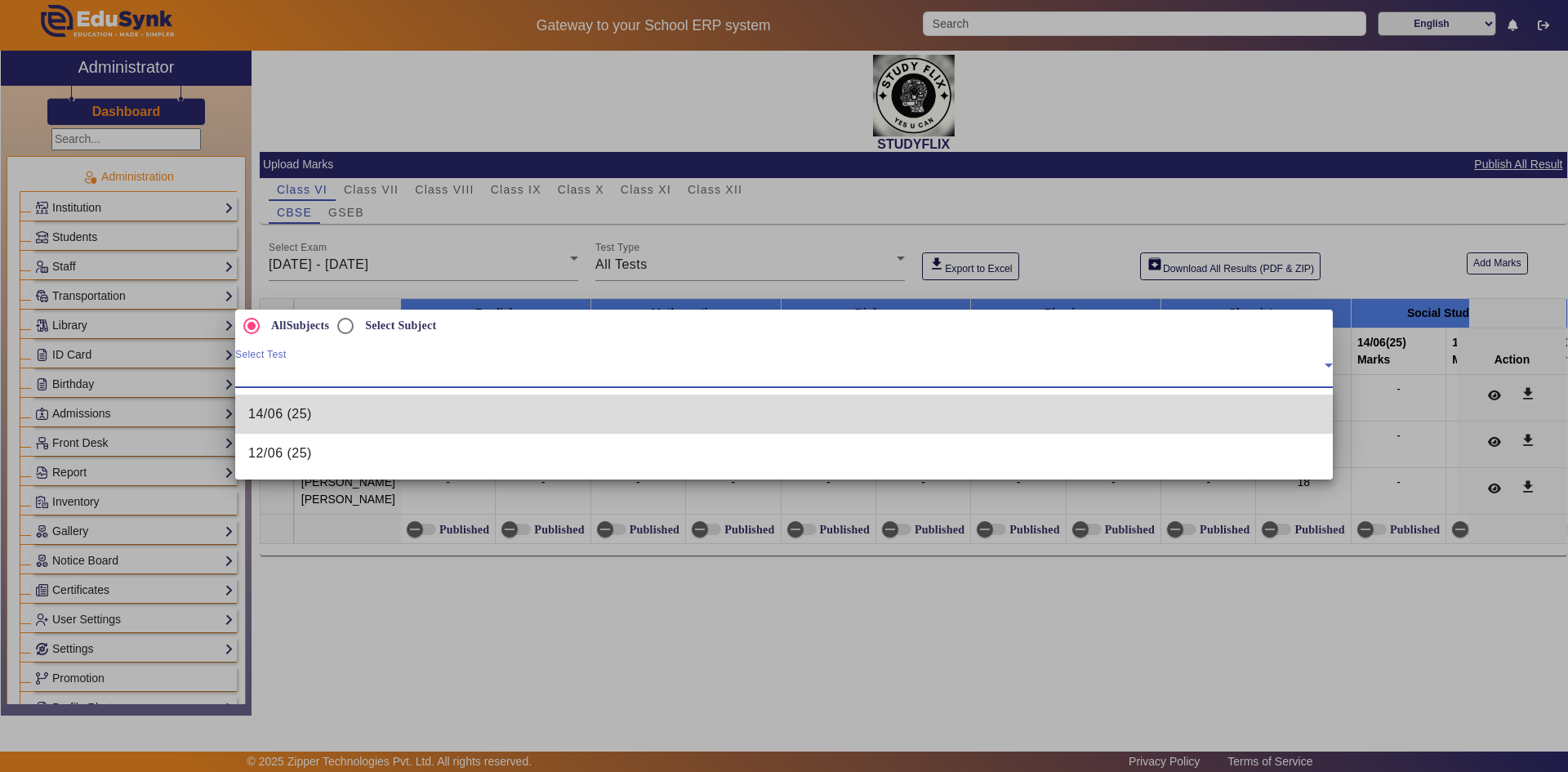
click at [316, 414] on mat-option "14/06 (25)" at bounding box center [784, 413] width 1098 height 39
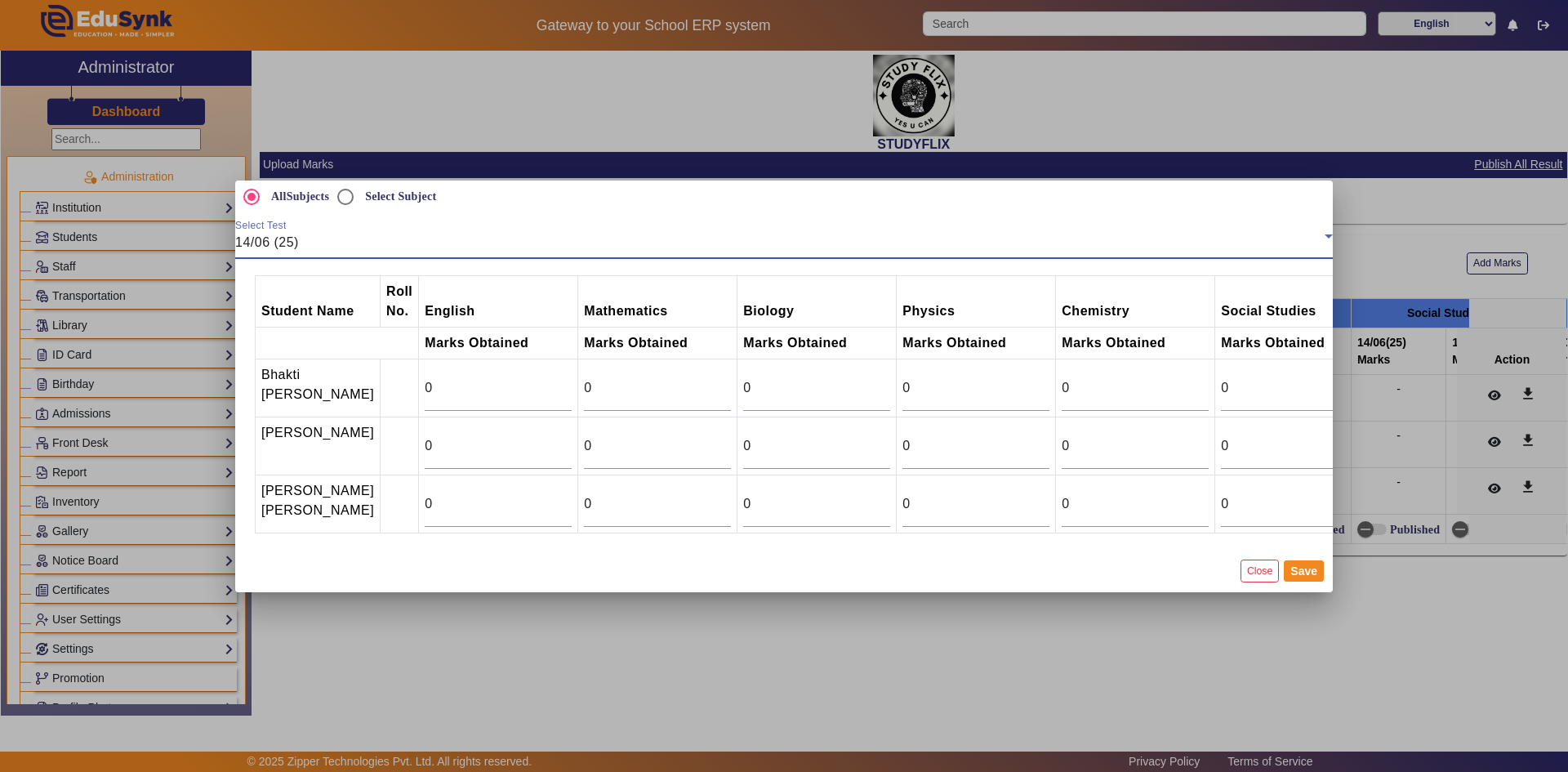
click at [272, 236] on span "14/06 (25)" at bounding box center [267, 242] width 63 height 14
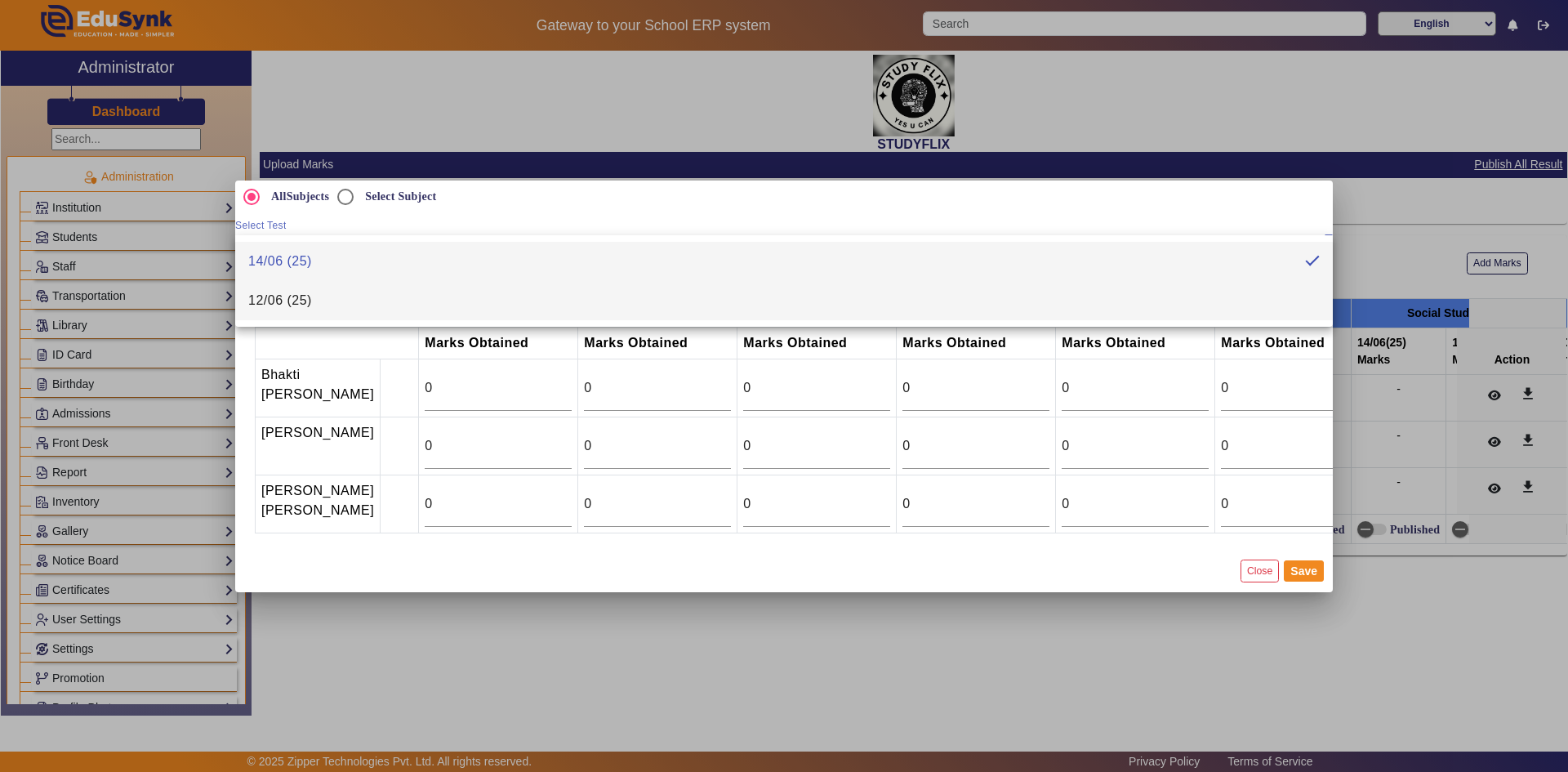
click at [292, 304] on span "12/06 (25)" at bounding box center [279, 300] width 63 height 20
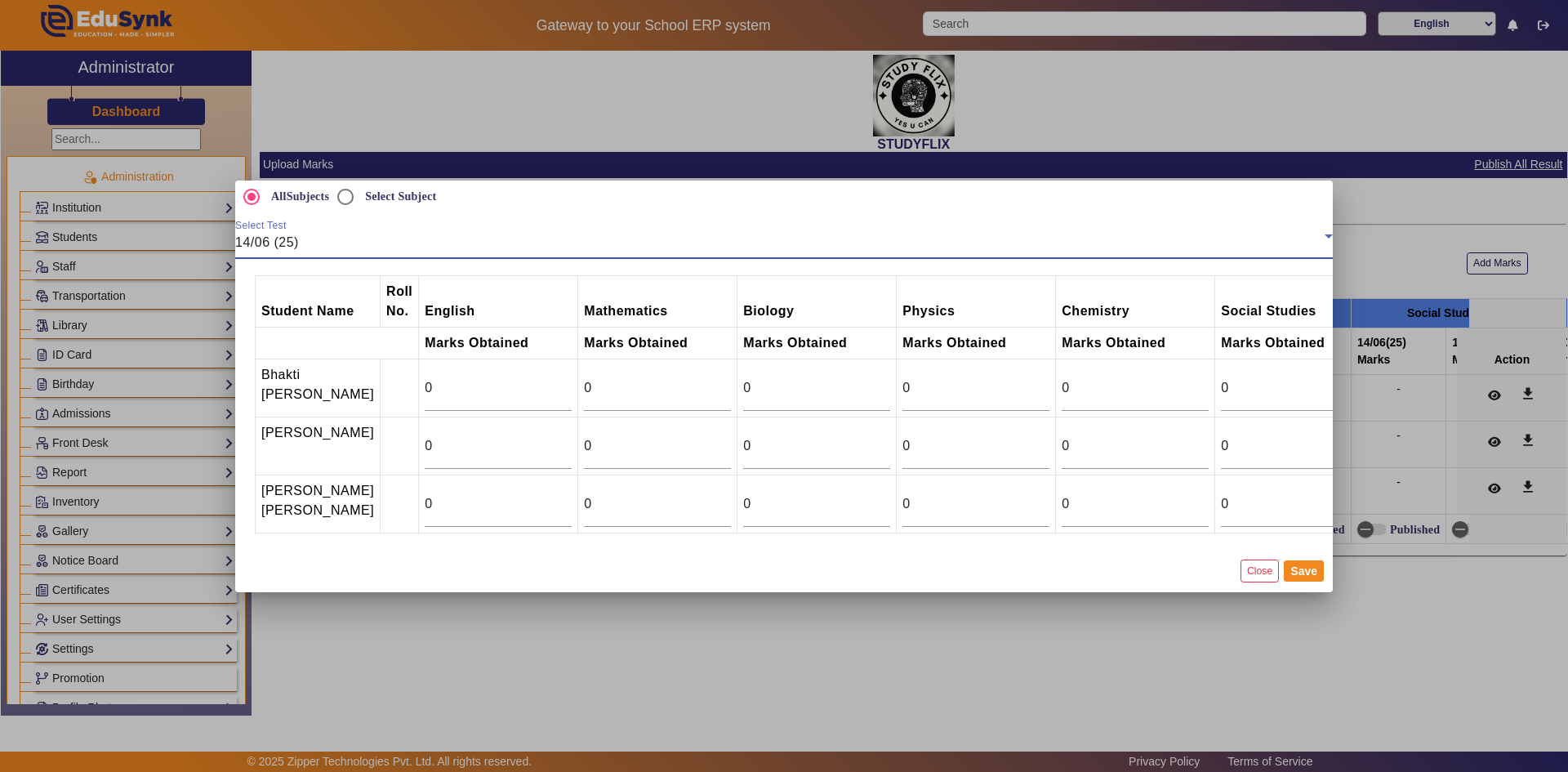
type input "20.5"
type input "20"
type input "18"
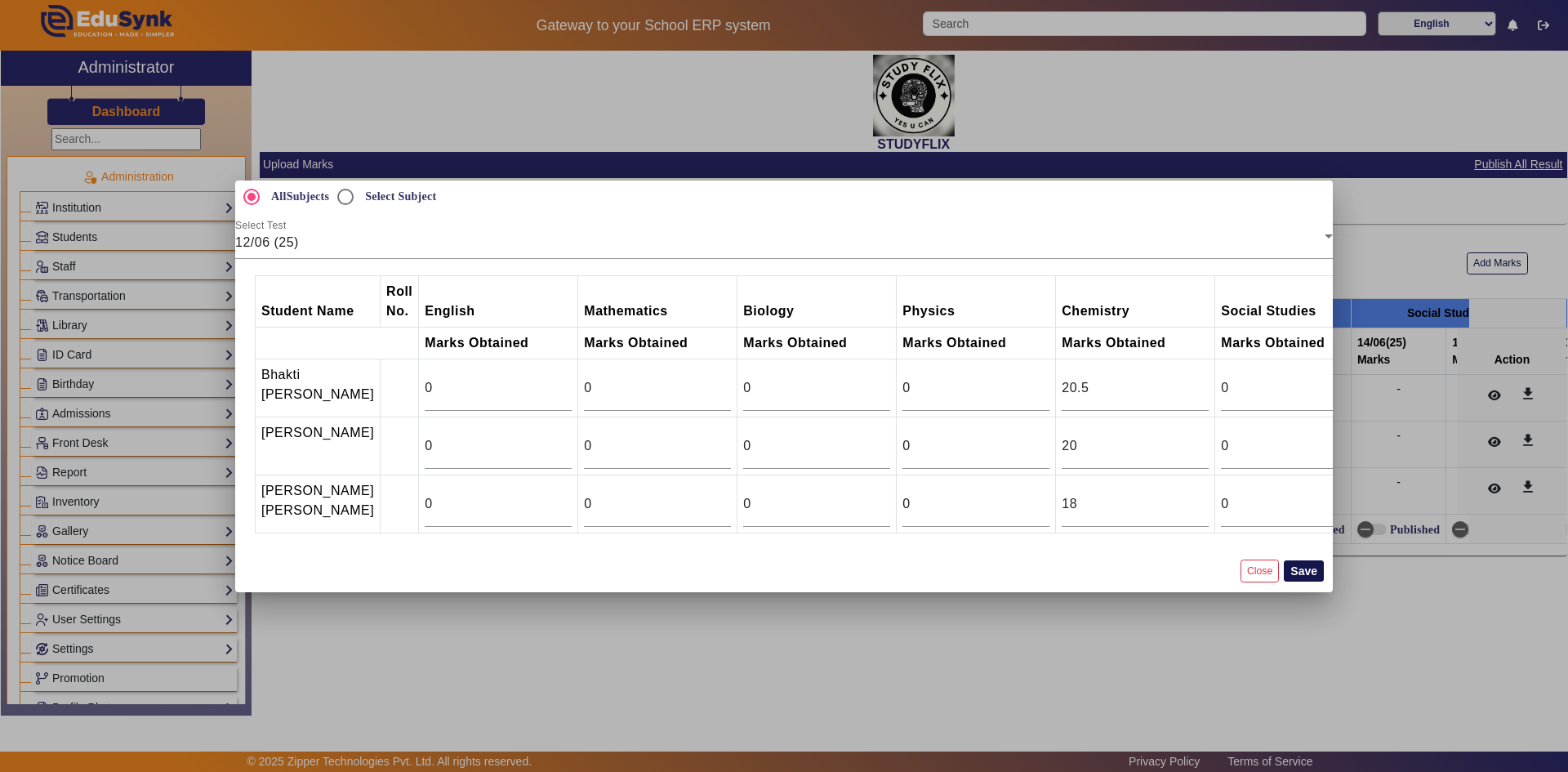
click at [1308, 582] on button "Save" at bounding box center [1304, 570] width 40 height 21
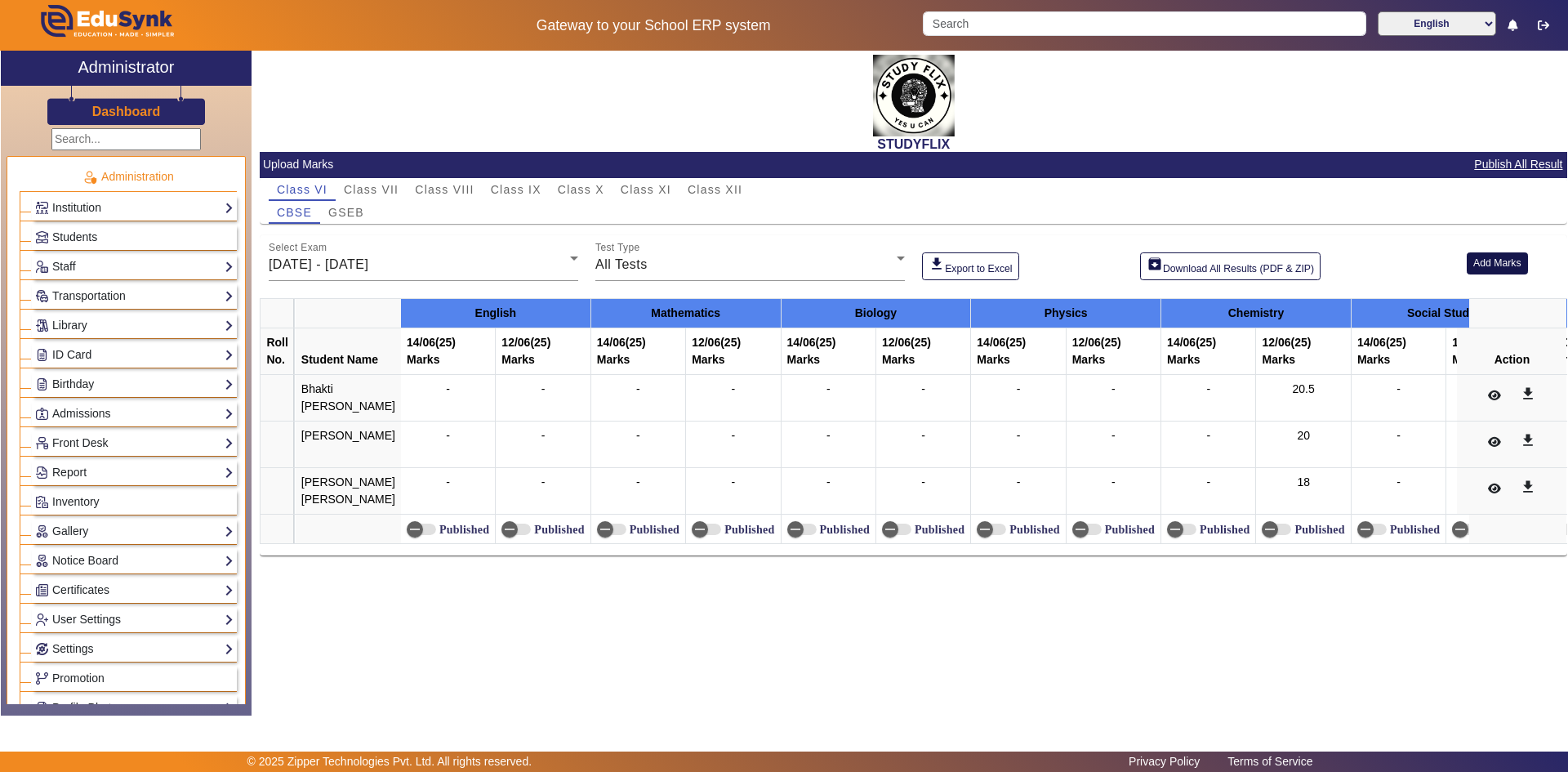
click at [1481, 260] on button "Add Marks" at bounding box center [1497, 263] width 62 height 22
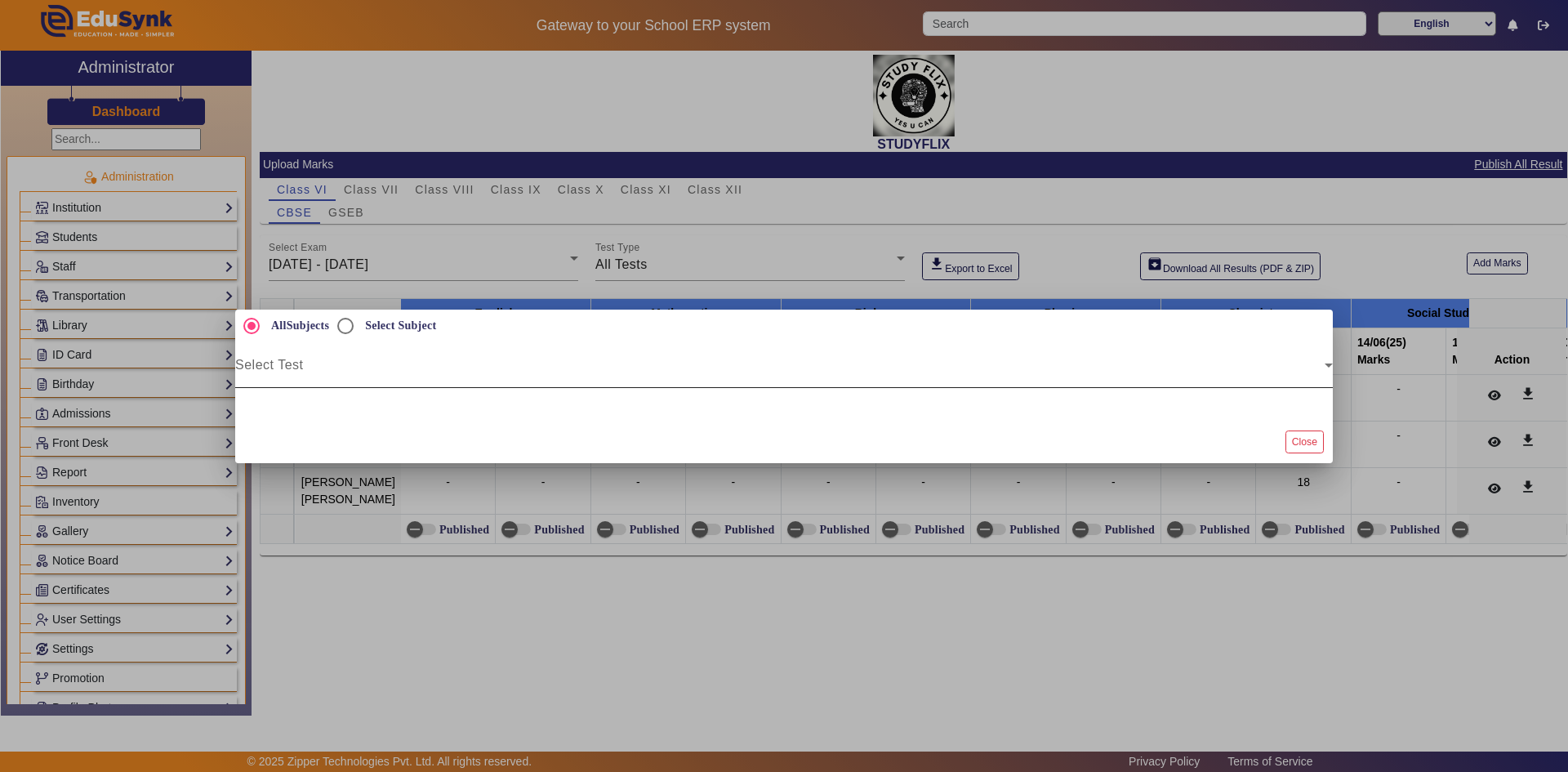
click at [627, 373] on span at bounding box center [780, 371] width 1089 height 20
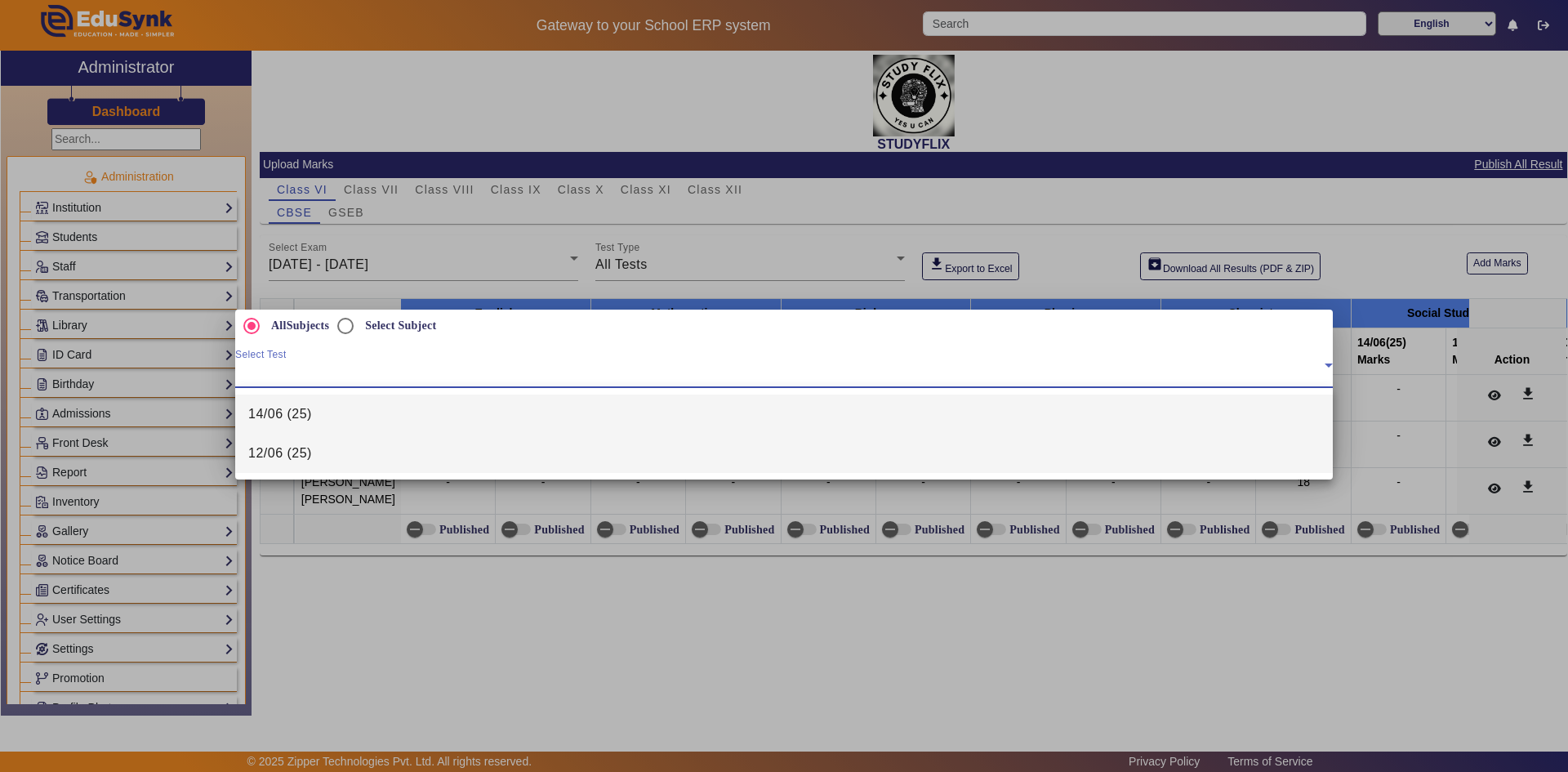
click at [343, 458] on mat-option "12/06 (25)" at bounding box center [784, 452] width 1098 height 39
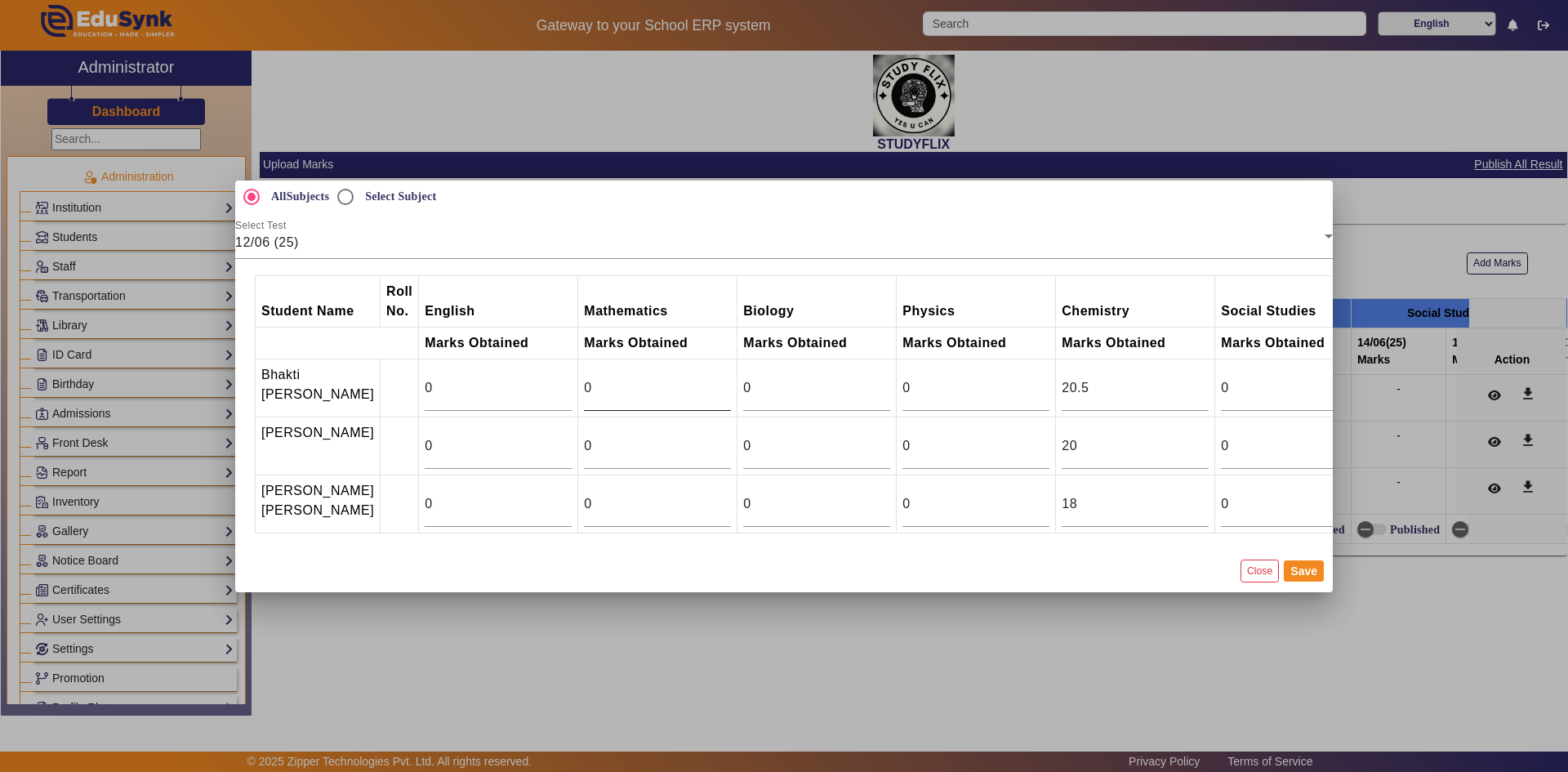
click at [586, 375] on div "0" at bounding box center [657, 388] width 147 height 45
type input "3.5"
click at [636, 436] on input "0" at bounding box center [657, 446] width 147 height 20
click at [689, 436] on input "1" at bounding box center [657, 446] width 147 height 20
click at [689, 436] on input "2" at bounding box center [657, 446] width 147 height 20
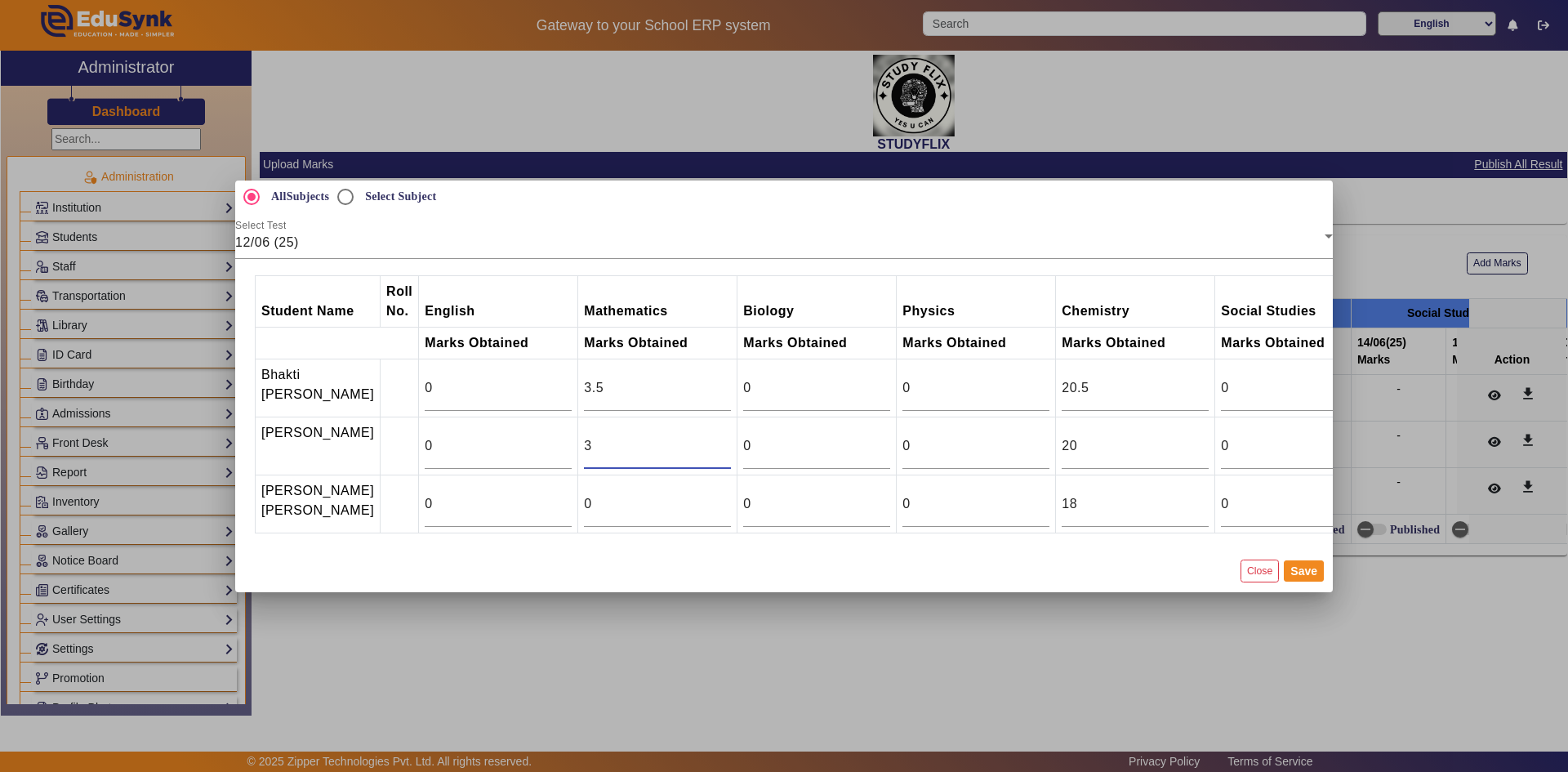
click at [689, 436] on input "3" at bounding box center [657, 446] width 147 height 20
click at [689, 436] on input "4" at bounding box center [657, 446] width 147 height 20
click at [689, 436] on input "5" at bounding box center [657, 446] width 147 height 20
click at [689, 436] on input "6" at bounding box center [657, 446] width 147 height 20
type input "7"
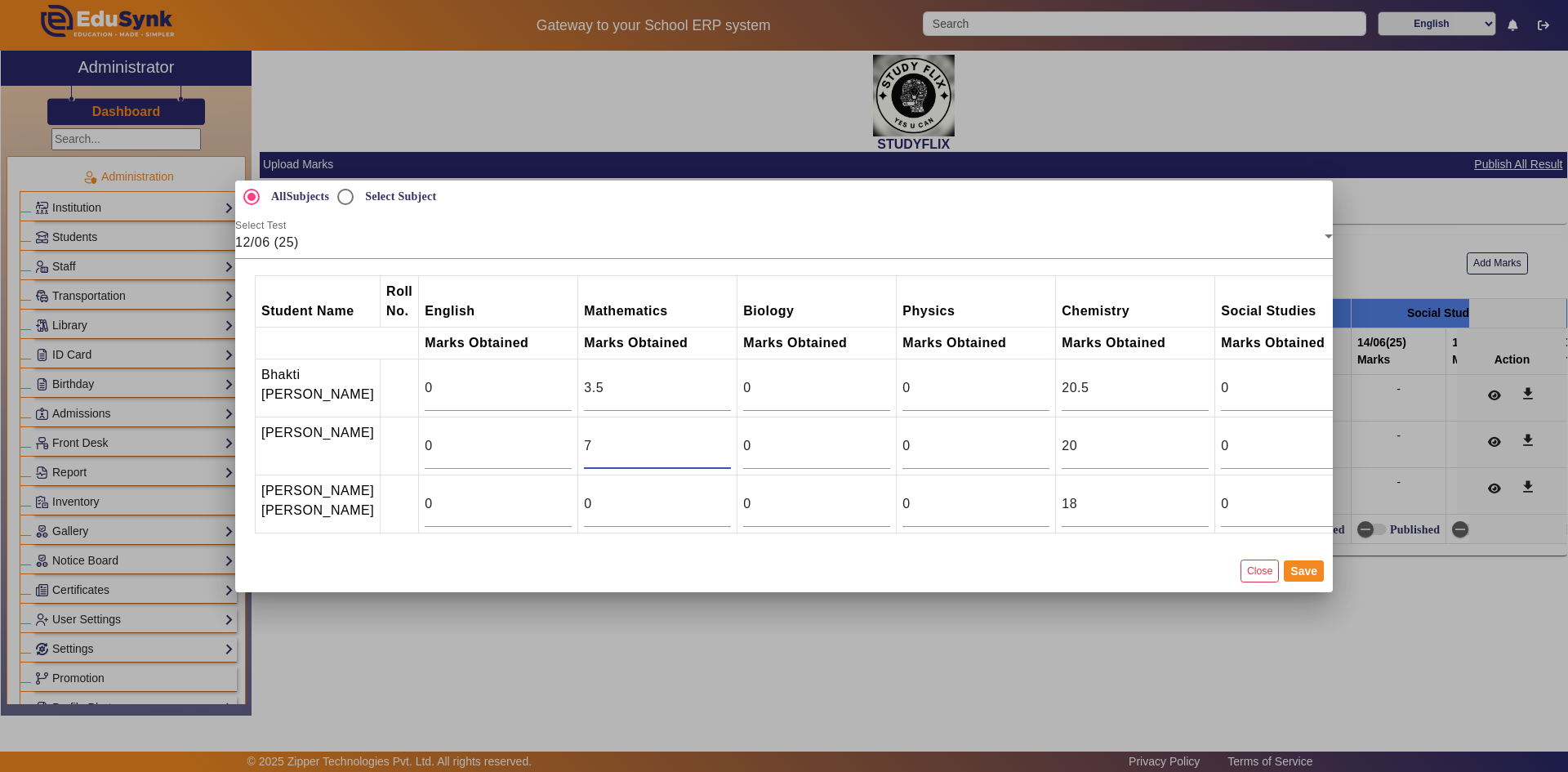
click at [689, 436] on input "7" at bounding box center [657, 446] width 147 height 20
click at [689, 501] on input "1" at bounding box center [657, 503] width 147 height 20
click at [689, 501] on input "2" at bounding box center [657, 503] width 147 height 20
click at [689, 501] on input "3" at bounding box center [657, 503] width 147 height 20
click at [689, 501] on input "4" at bounding box center [657, 503] width 147 height 20
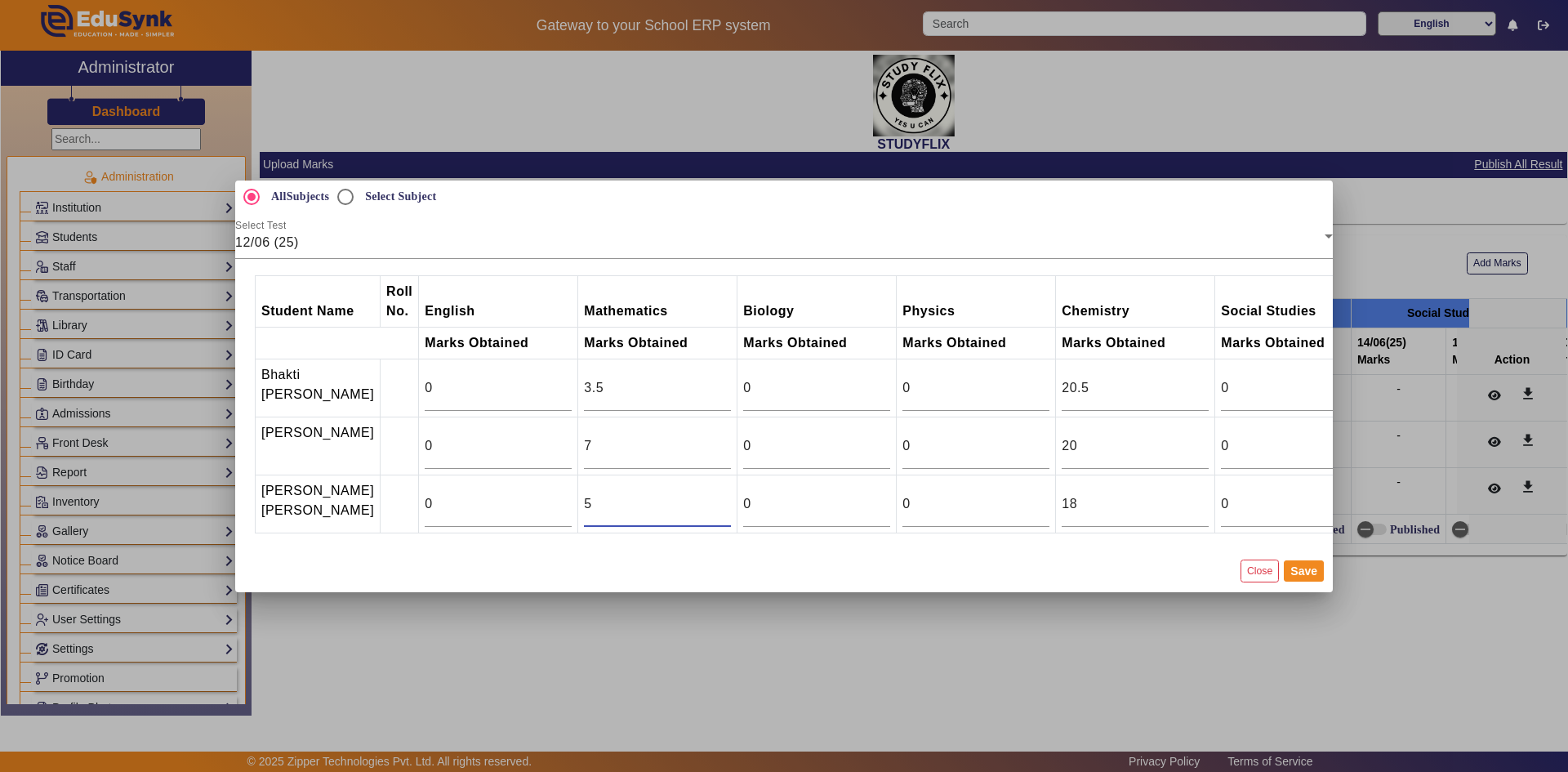
click at [689, 501] on input "5" at bounding box center [657, 503] width 147 height 20
click at [689, 501] on input "6" at bounding box center [657, 503] width 147 height 20
click at [689, 501] on input "7" at bounding box center [657, 503] width 147 height 20
click at [689, 501] on input "8" at bounding box center [657, 503] width 147 height 20
click at [689, 501] on input "9" at bounding box center [657, 503] width 147 height 20
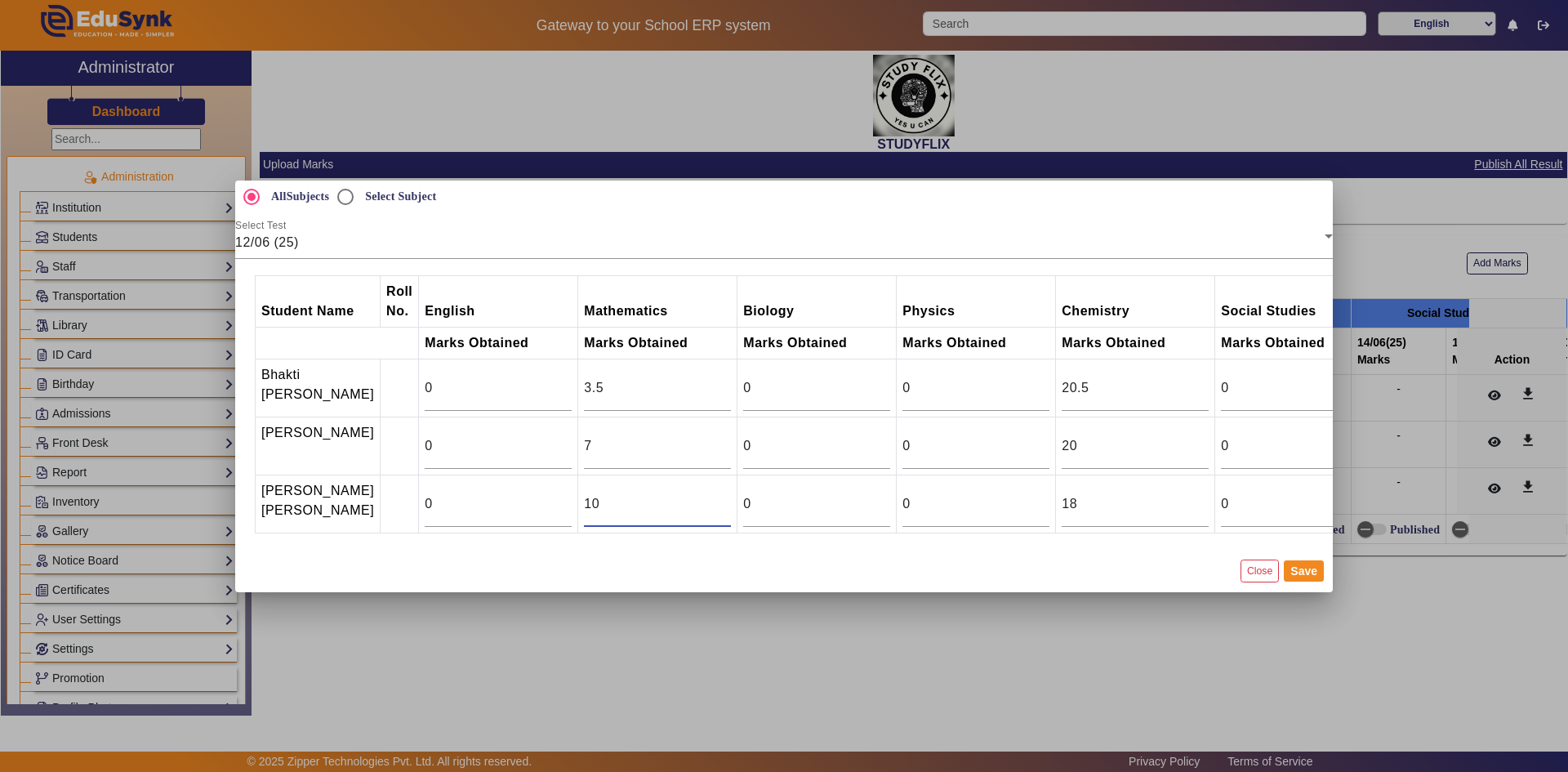
click at [689, 501] on input "10" at bounding box center [657, 503] width 147 height 20
click at [689, 501] on input "11" at bounding box center [657, 503] width 147 height 20
click at [689, 501] on input "12" at bounding box center [657, 503] width 147 height 20
click at [689, 501] on input "13" at bounding box center [657, 503] width 147 height 20
type input "13.5"
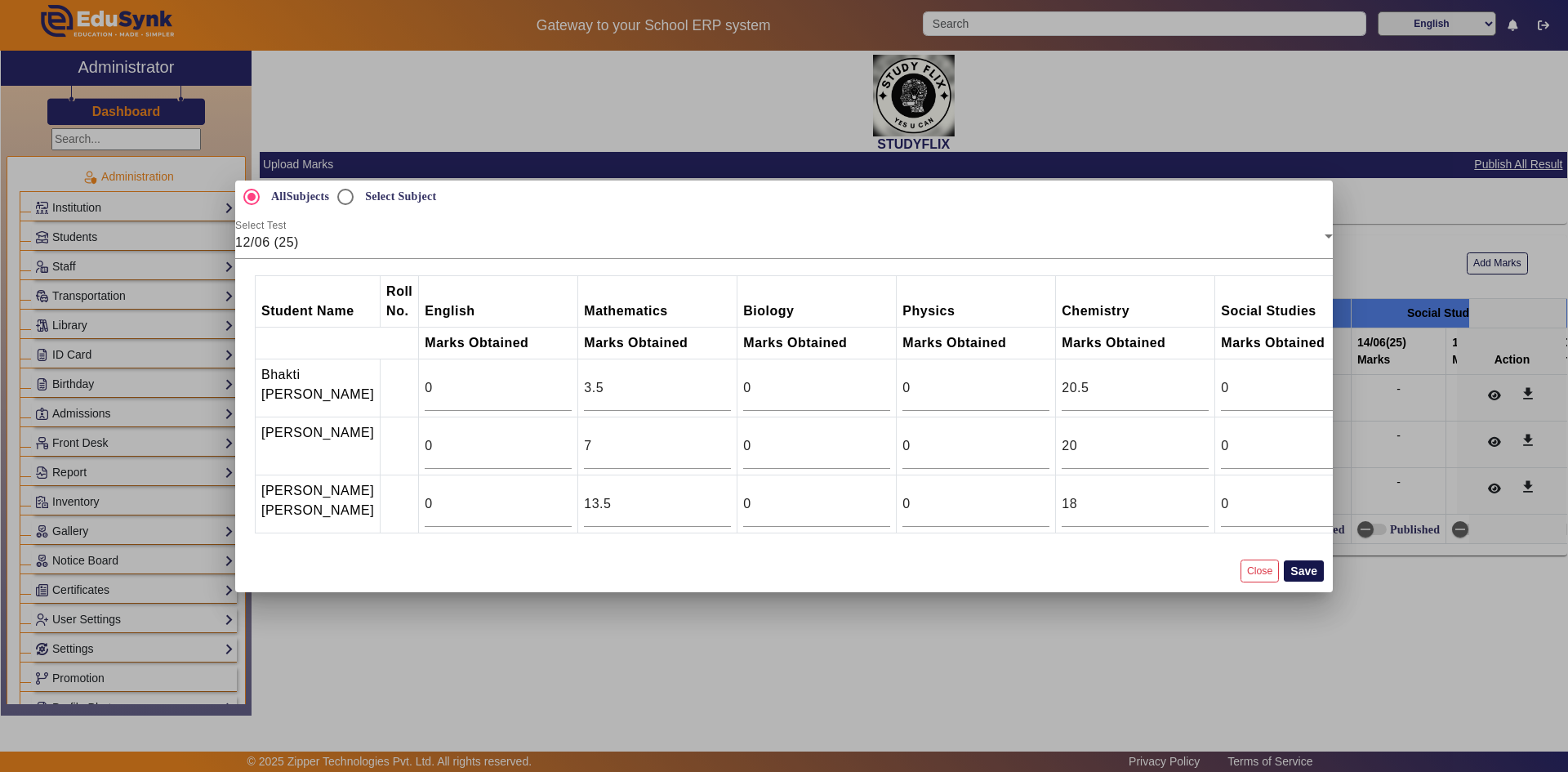
click at [1298, 582] on button "Save" at bounding box center [1304, 570] width 40 height 21
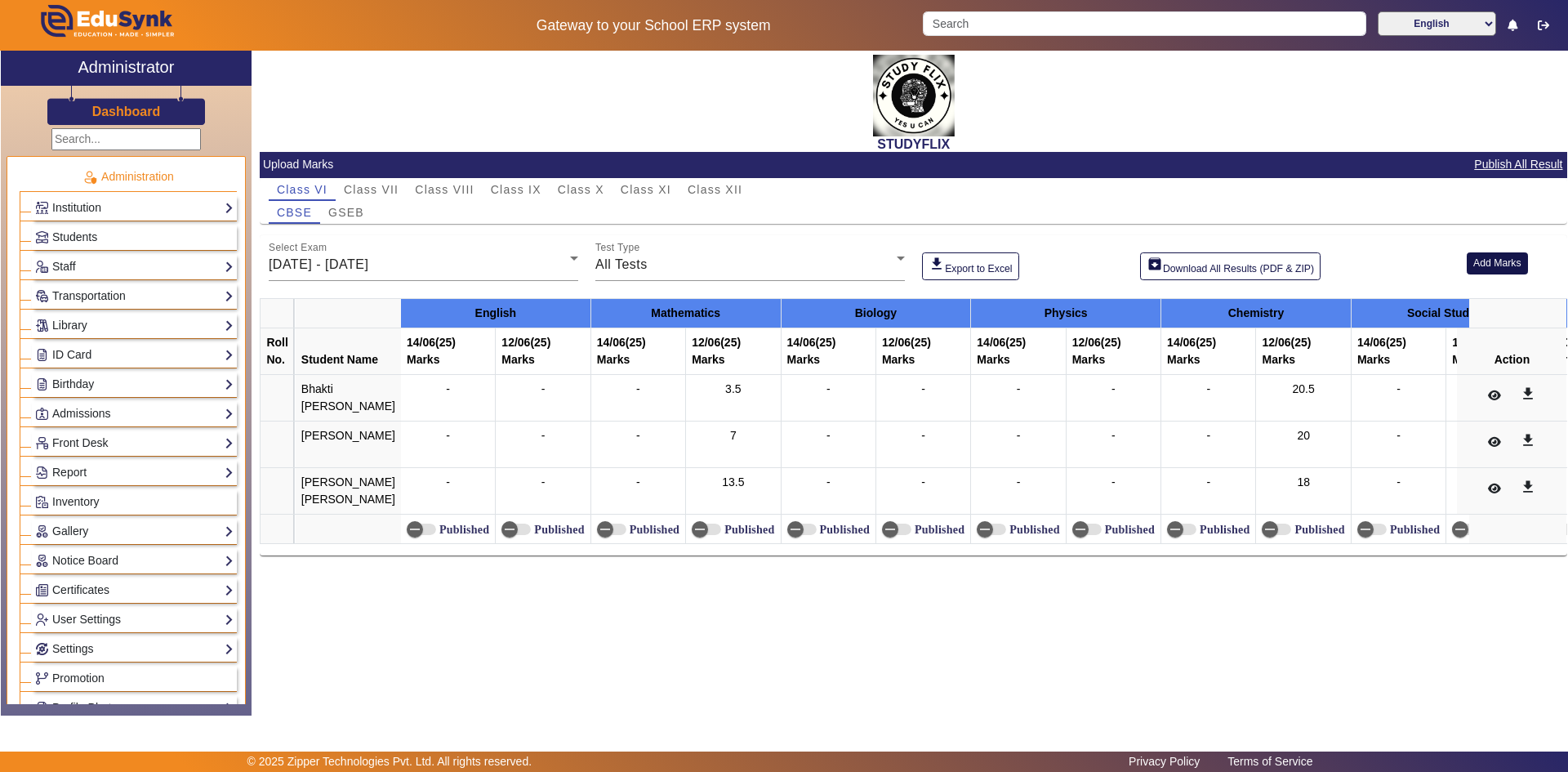
click at [1478, 260] on button "Add Marks" at bounding box center [1497, 263] width 62 height 22
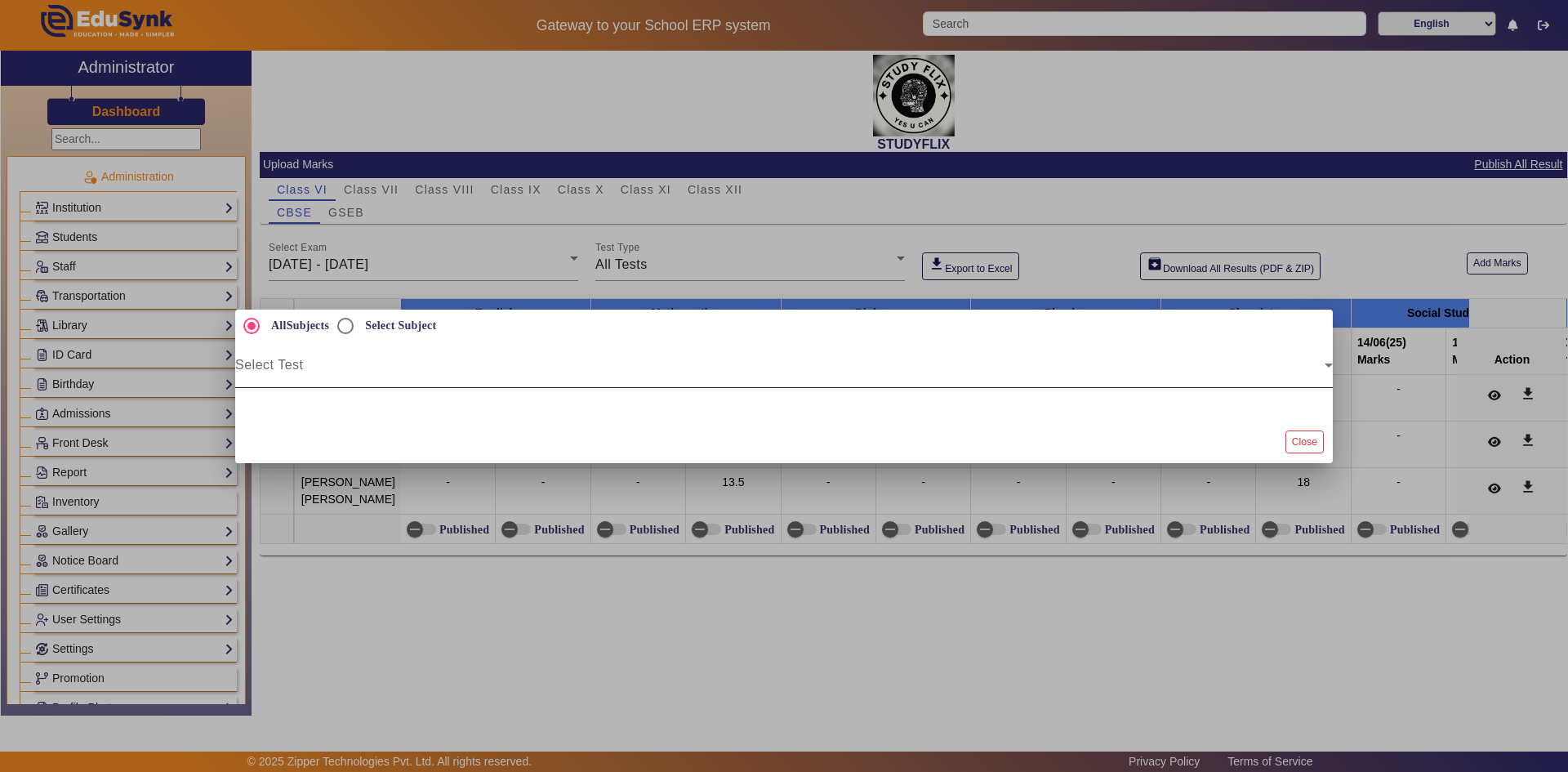
click at [347, 365] on span at bounding box center [780, 371] width 1089 height 20
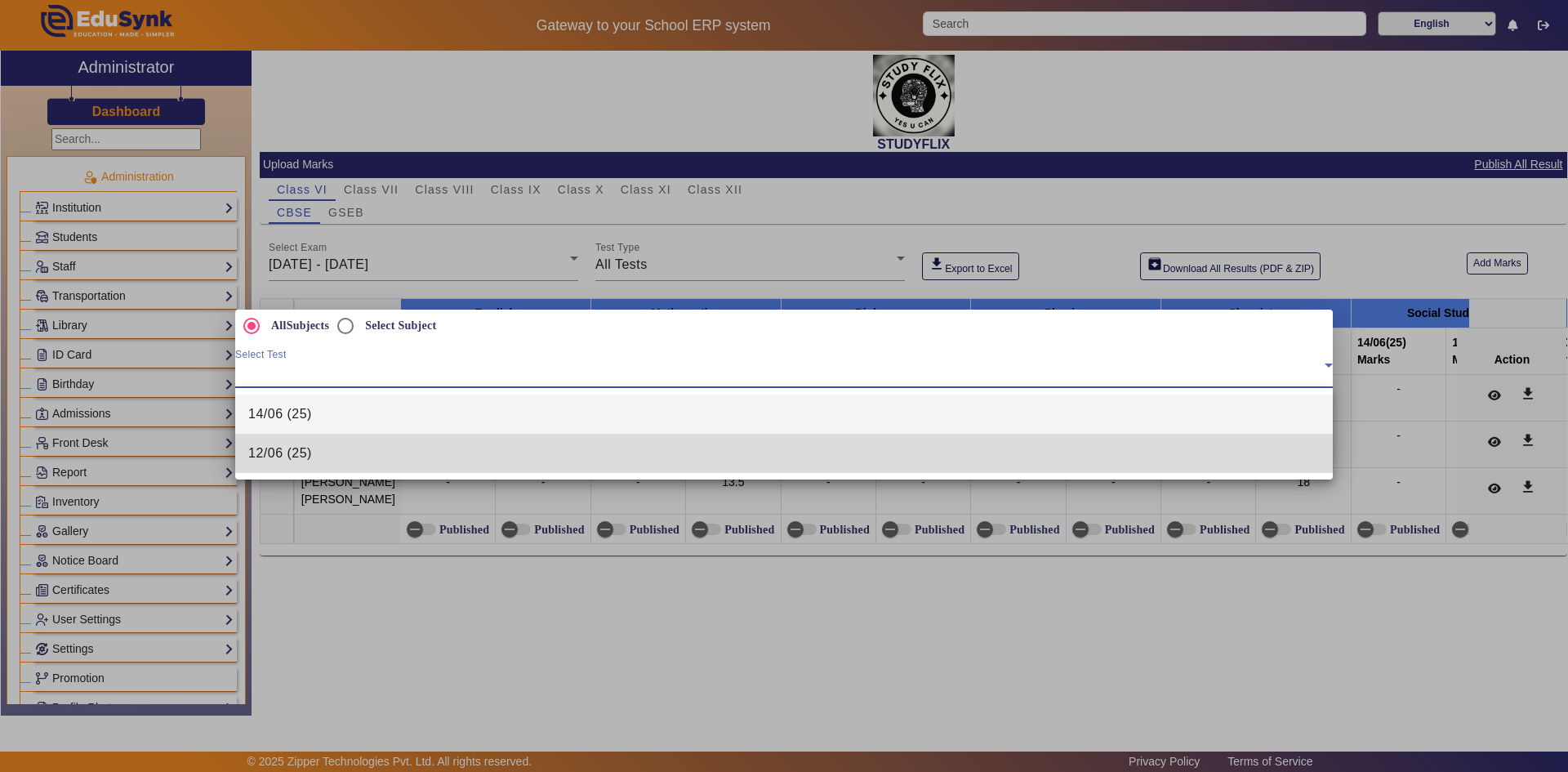
click at [315, 444] on mat-option "12/06 (25)" at bounding box center [784, 452] width 1098 height 39
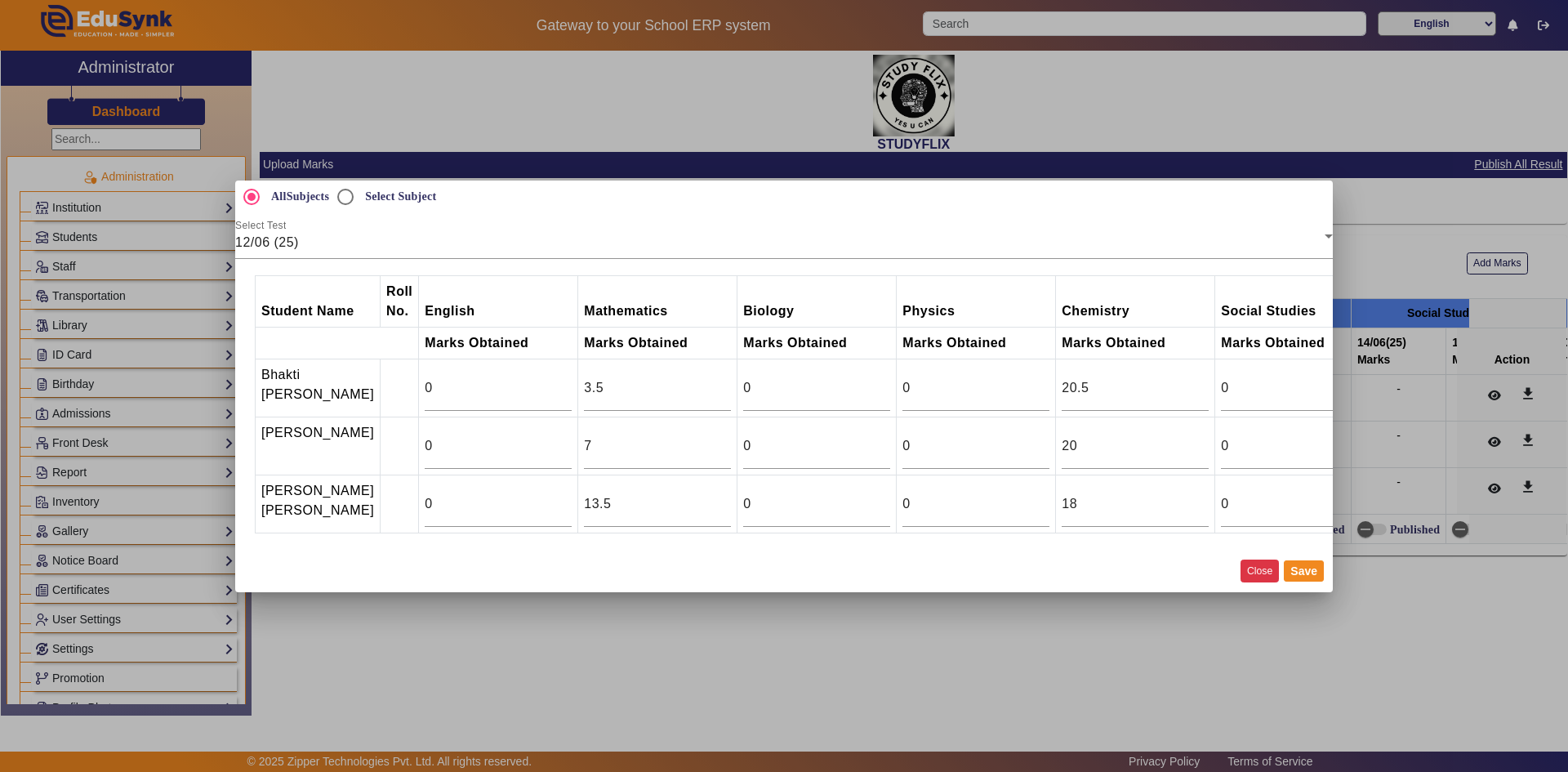
click at [1255, 582] on button "Close" at bounding box center [1260, 570] width 39 height 22
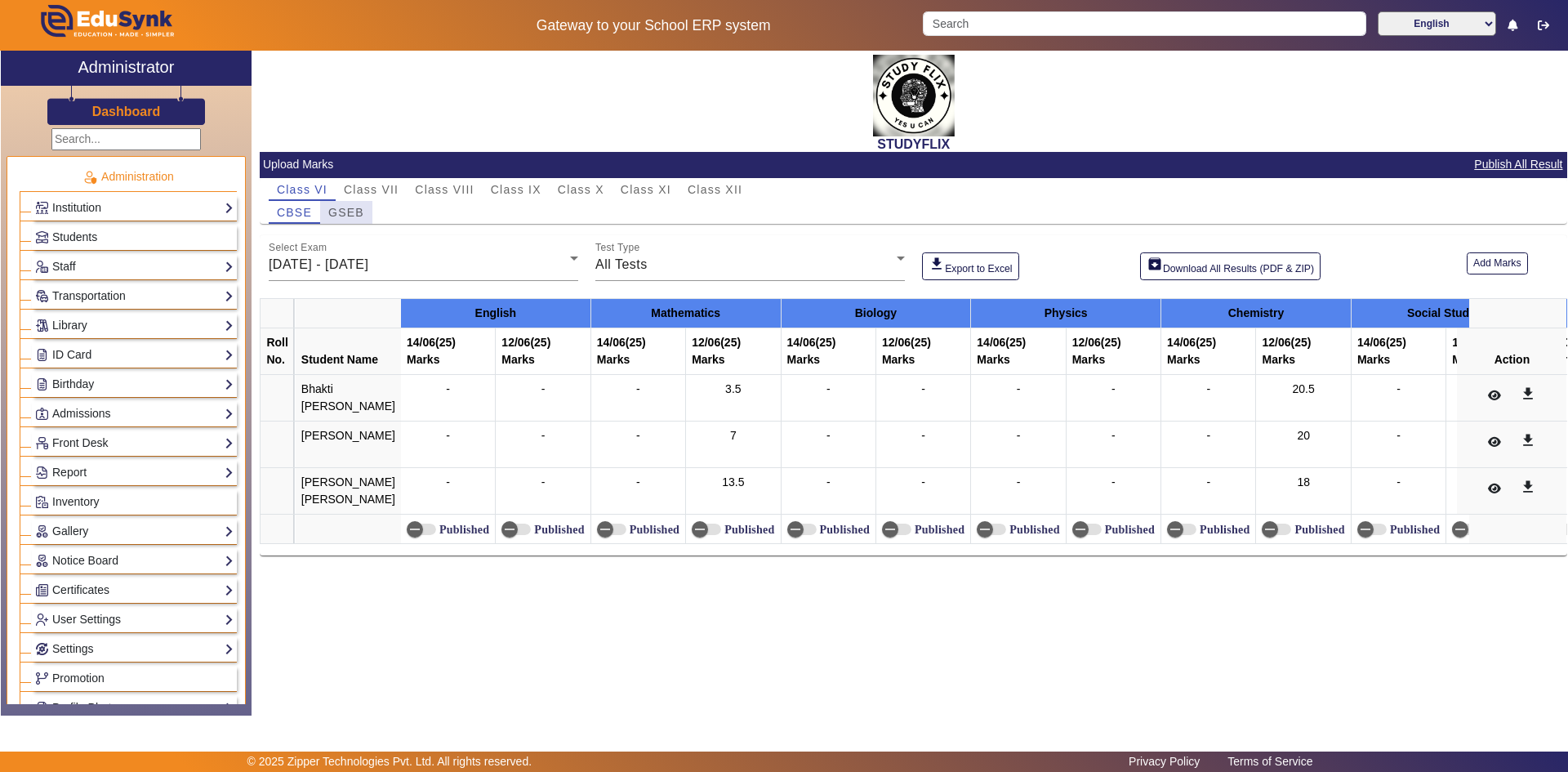
click at [349, 215] on span "GSEB" at bounding box center [346, 212] width 36 height 11
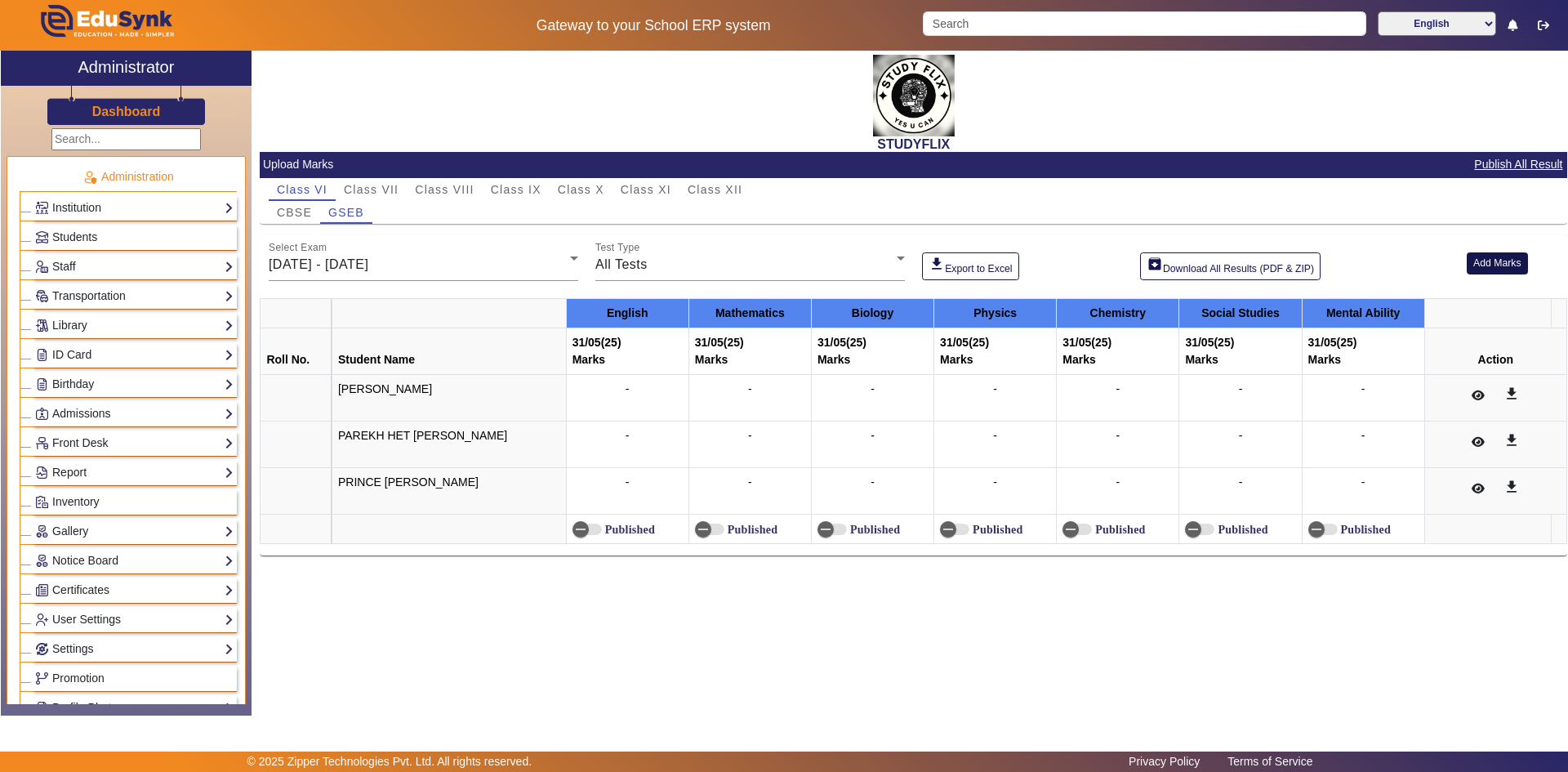
click at [1484, 262] on button "Add Marks" at bounding box center [1497, 263] width 62 height 22
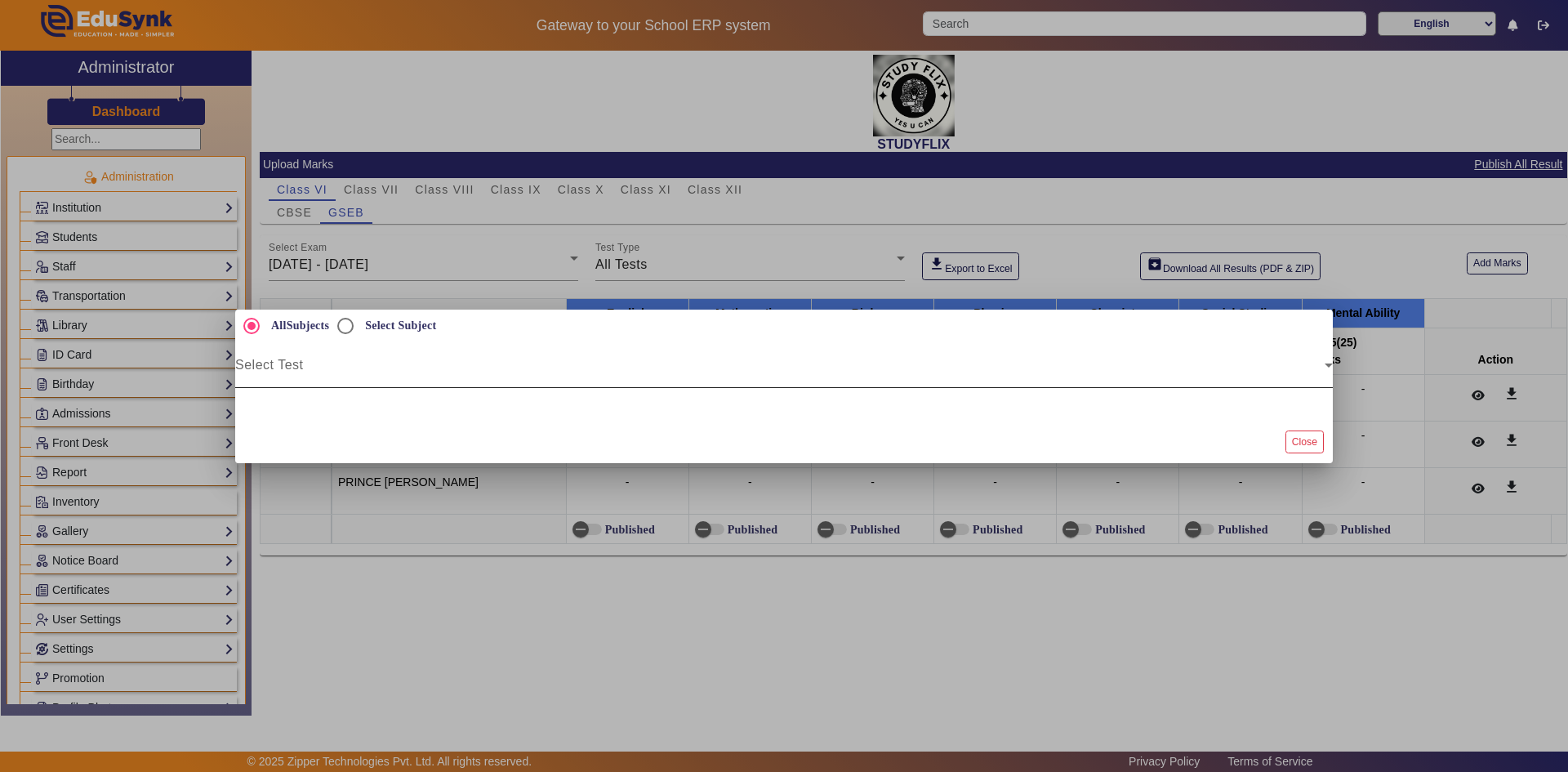
click at [364, 363] on span at bounding box center [780, 371] width 1089 height 20
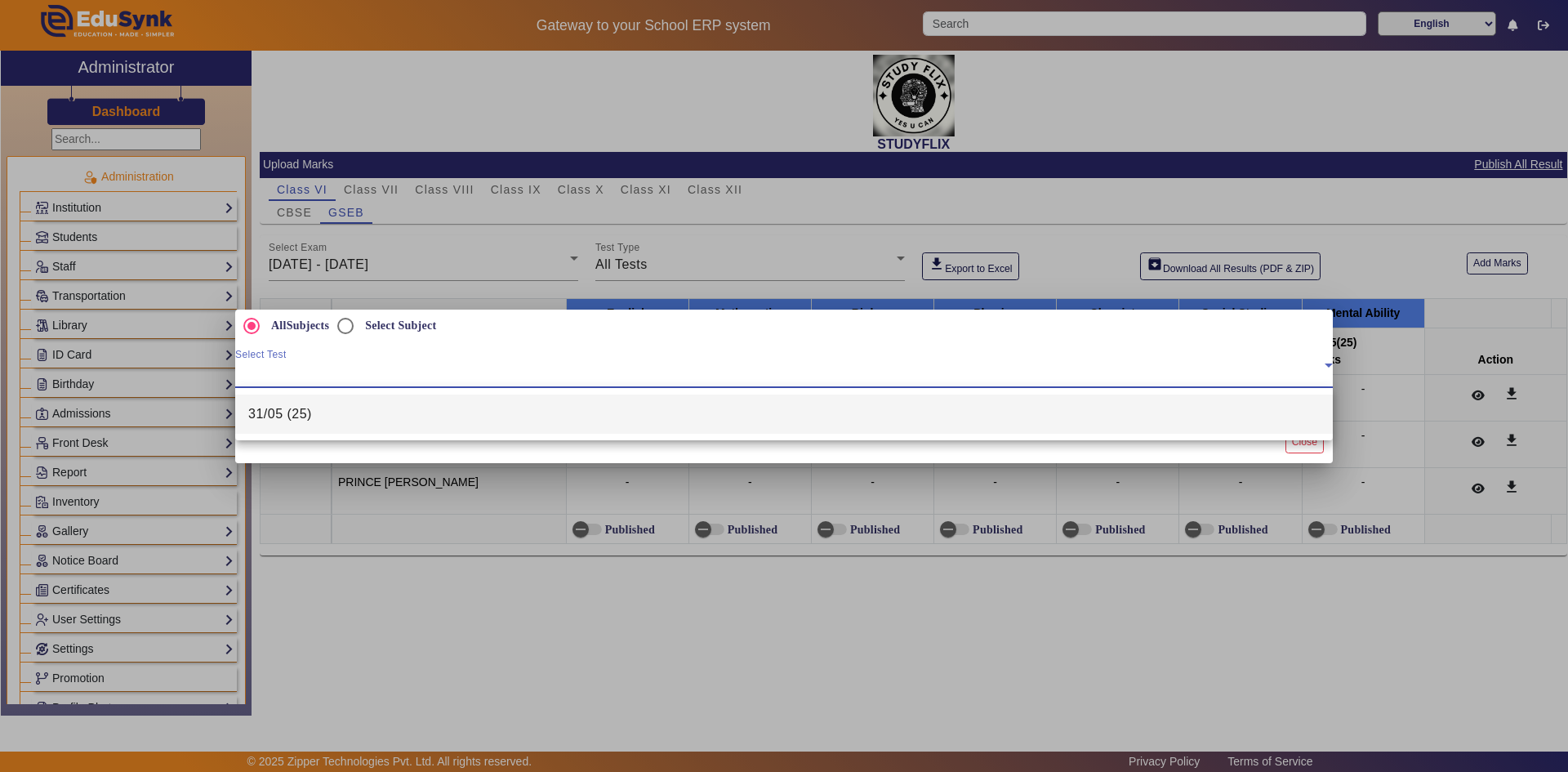
click at [1348, 376] on div at bounding box center [784, 386] width 1568 height 772
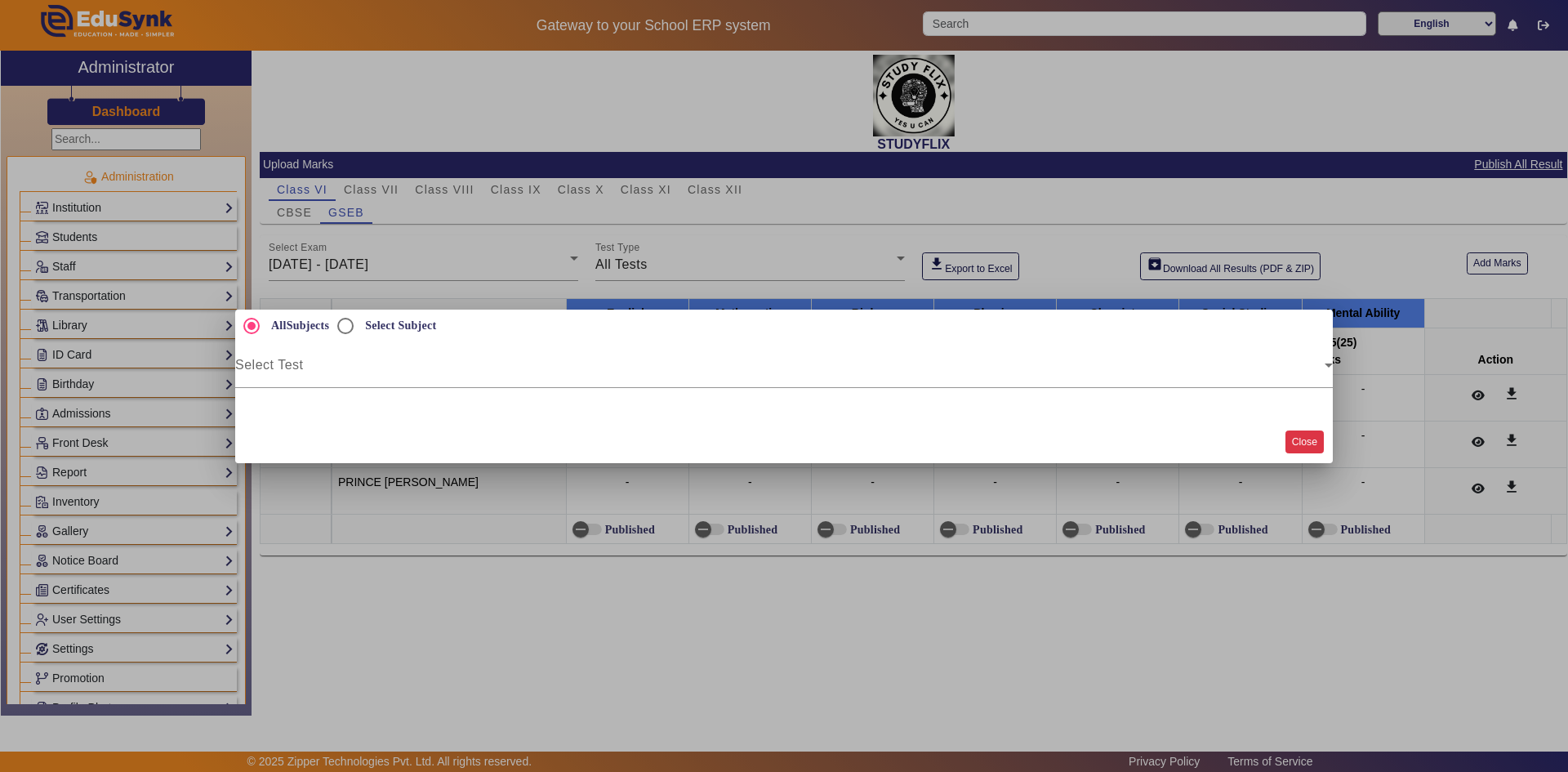
click at [1295, 450] on button "Close" at bounding box center [1305, 441] width 39 height 22
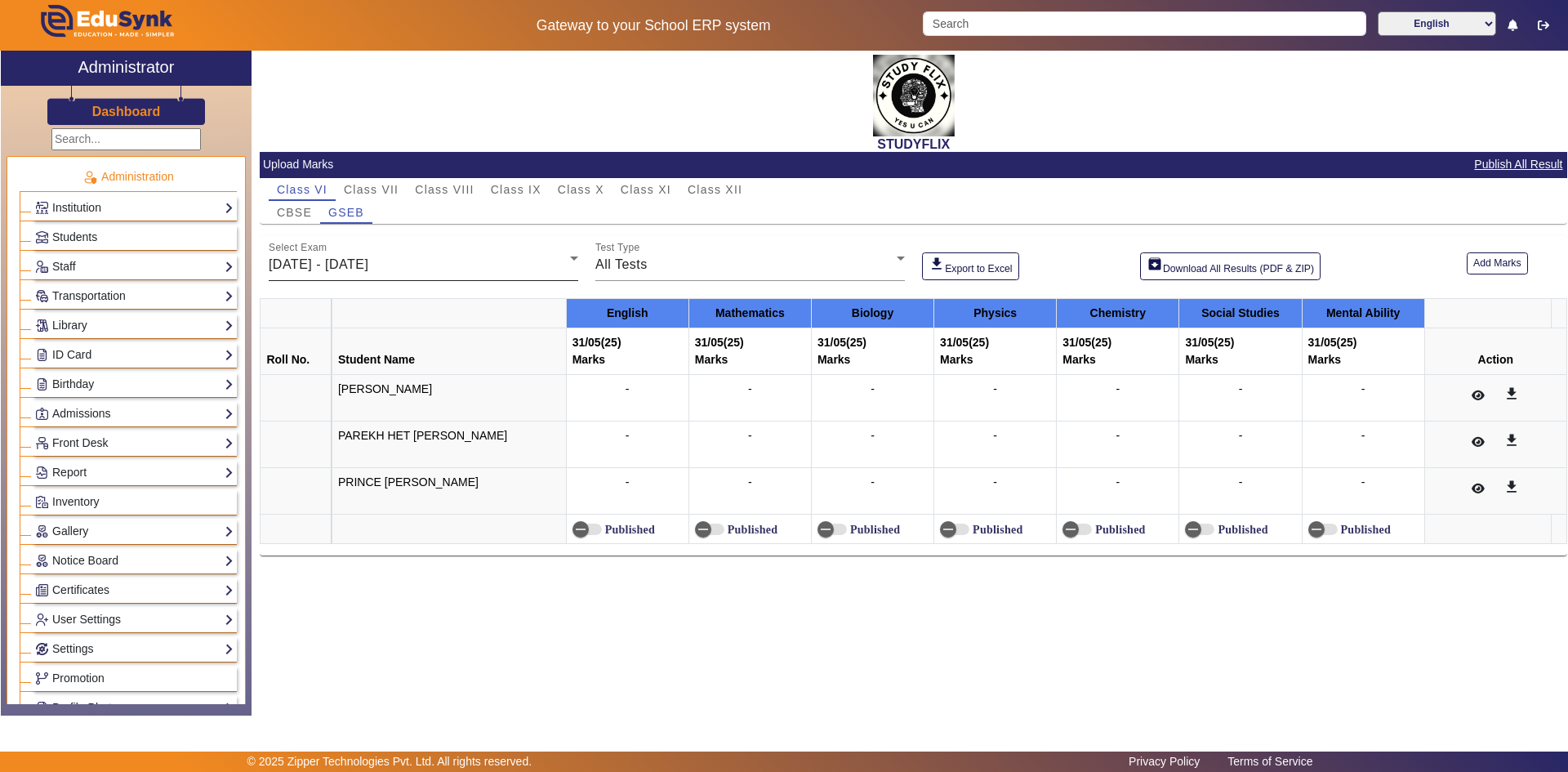
click at [446, 272] on div "[DATE] - [DATE]" at bounding box center [419, 264] width 301 height 20
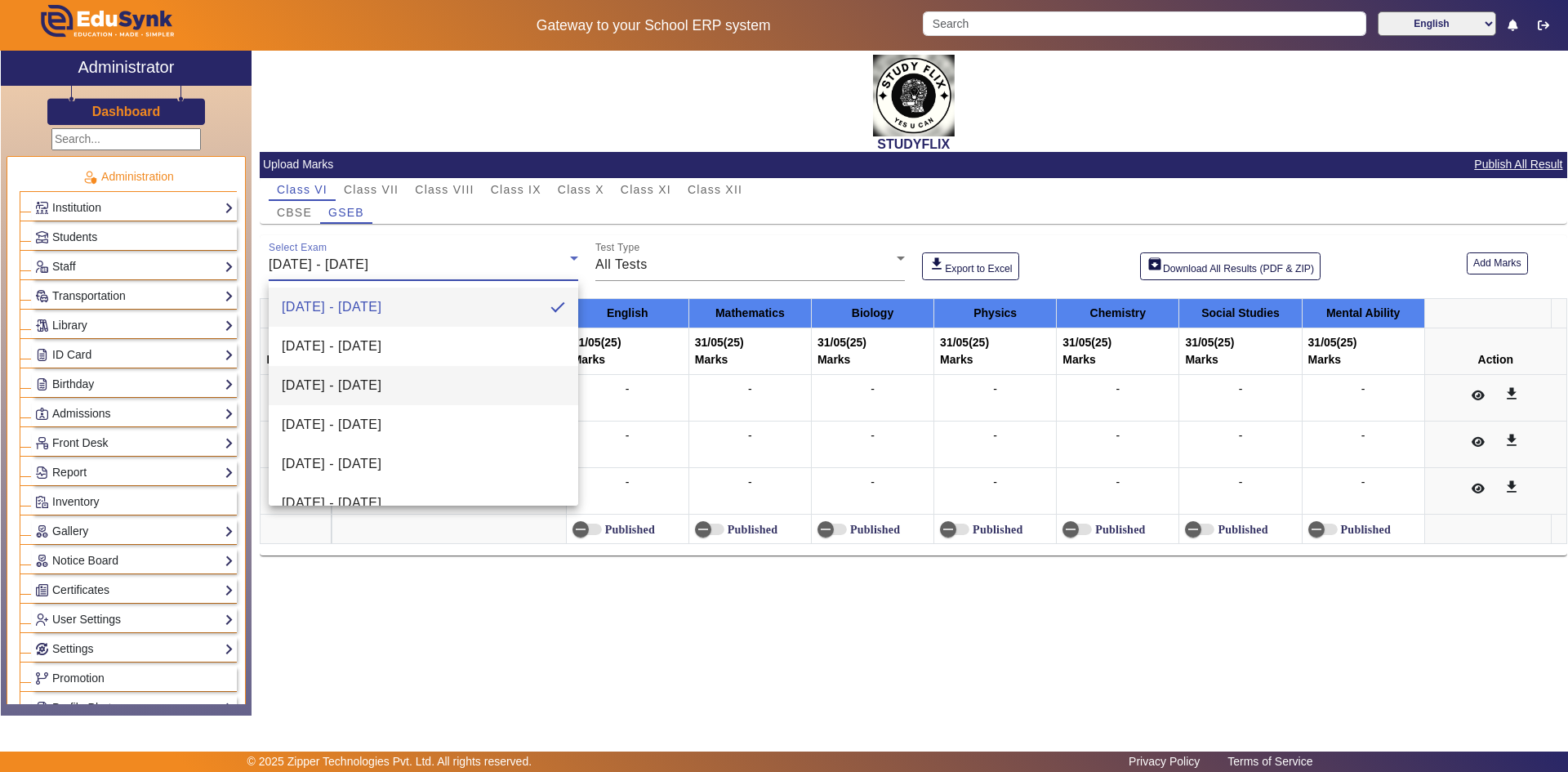
click at [381, 385] on span "[DATE] - [DATE]" at bounding box center [331, 385] width 99 height 20
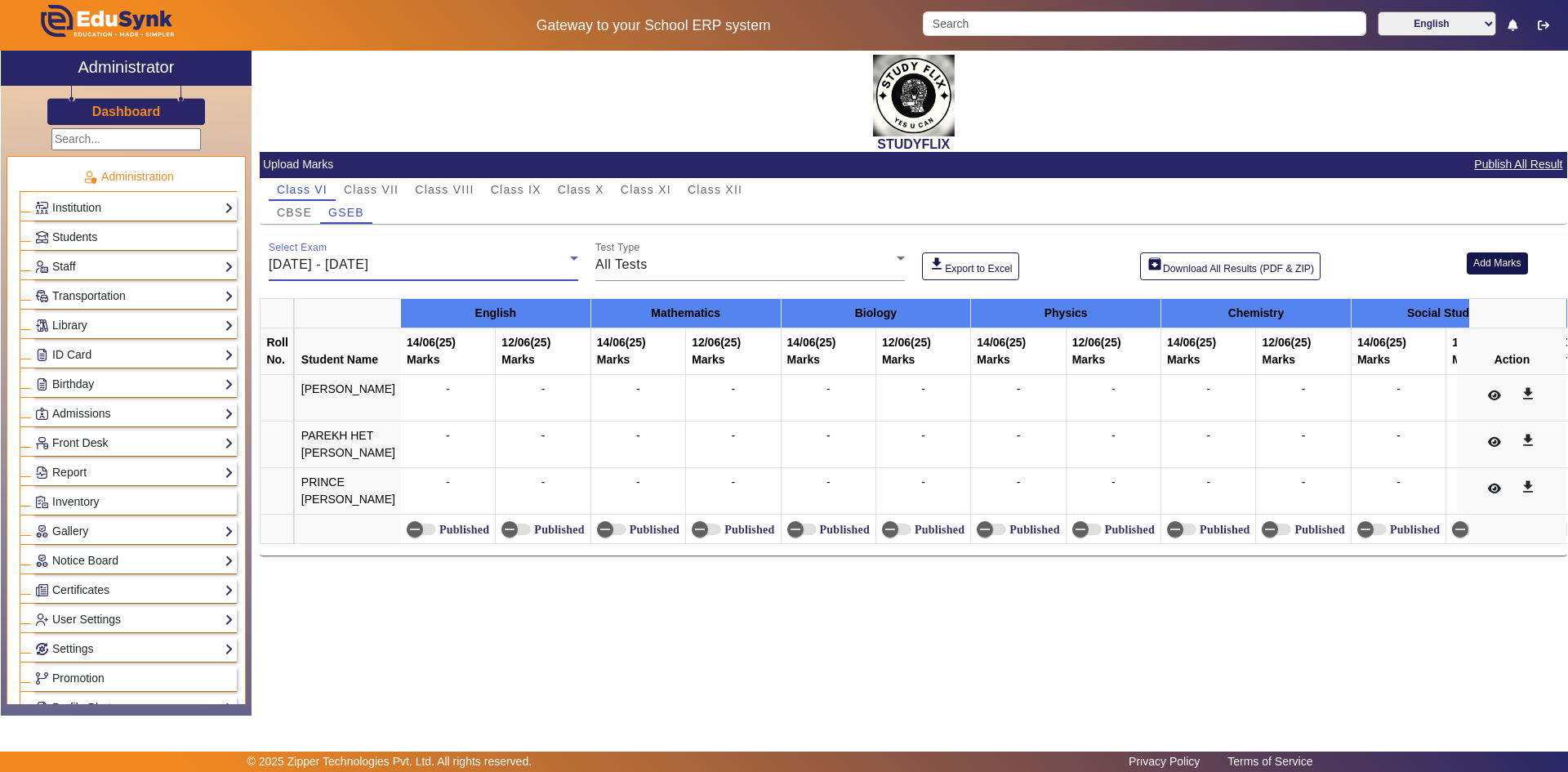
click at [1493, 260] on button "Add Marks" at bounding box center [1497, 263] width 62 height 22
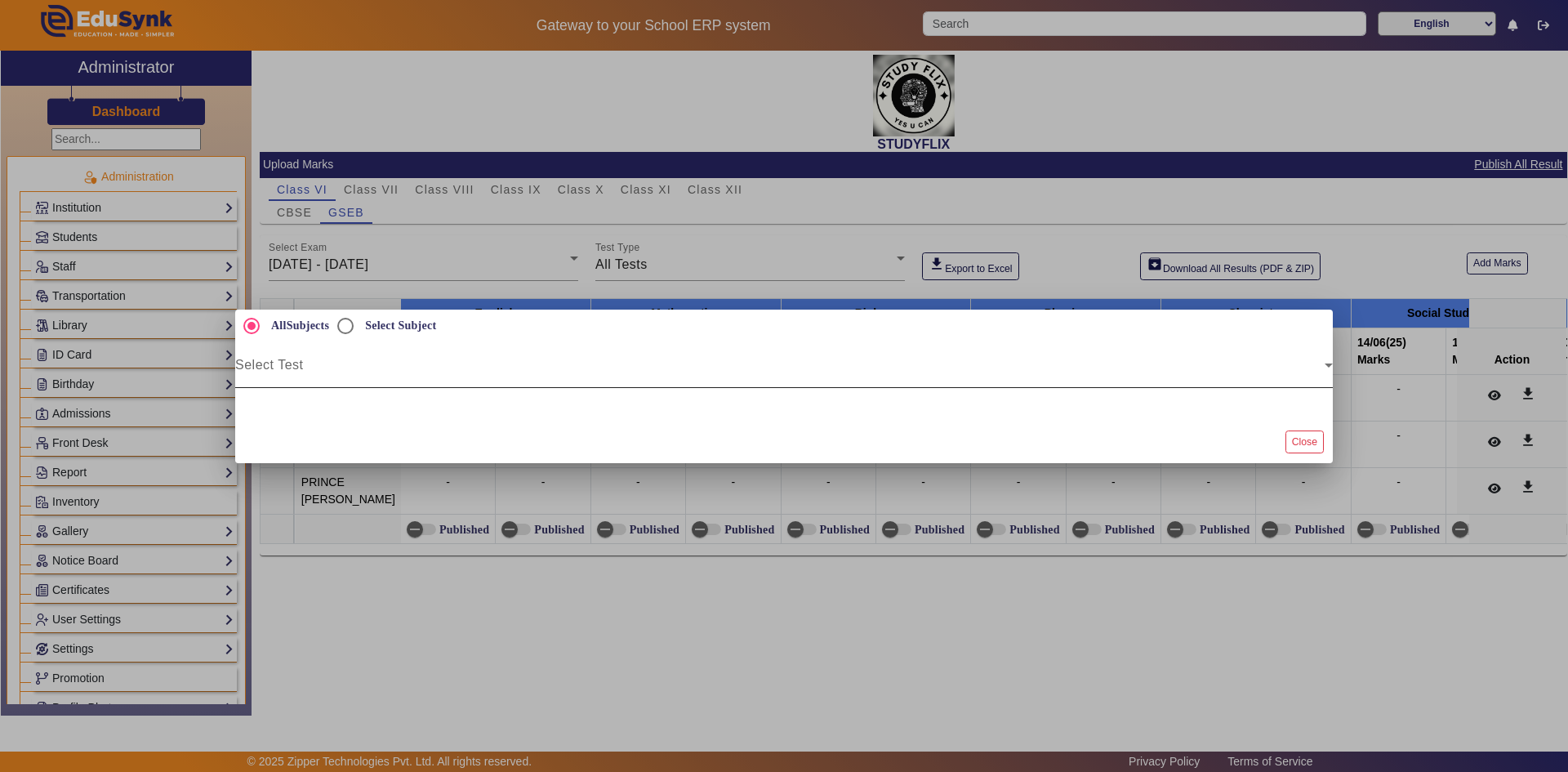
click at [1333, 376] on div at bounding box center [1333, 376] width 0 height 0
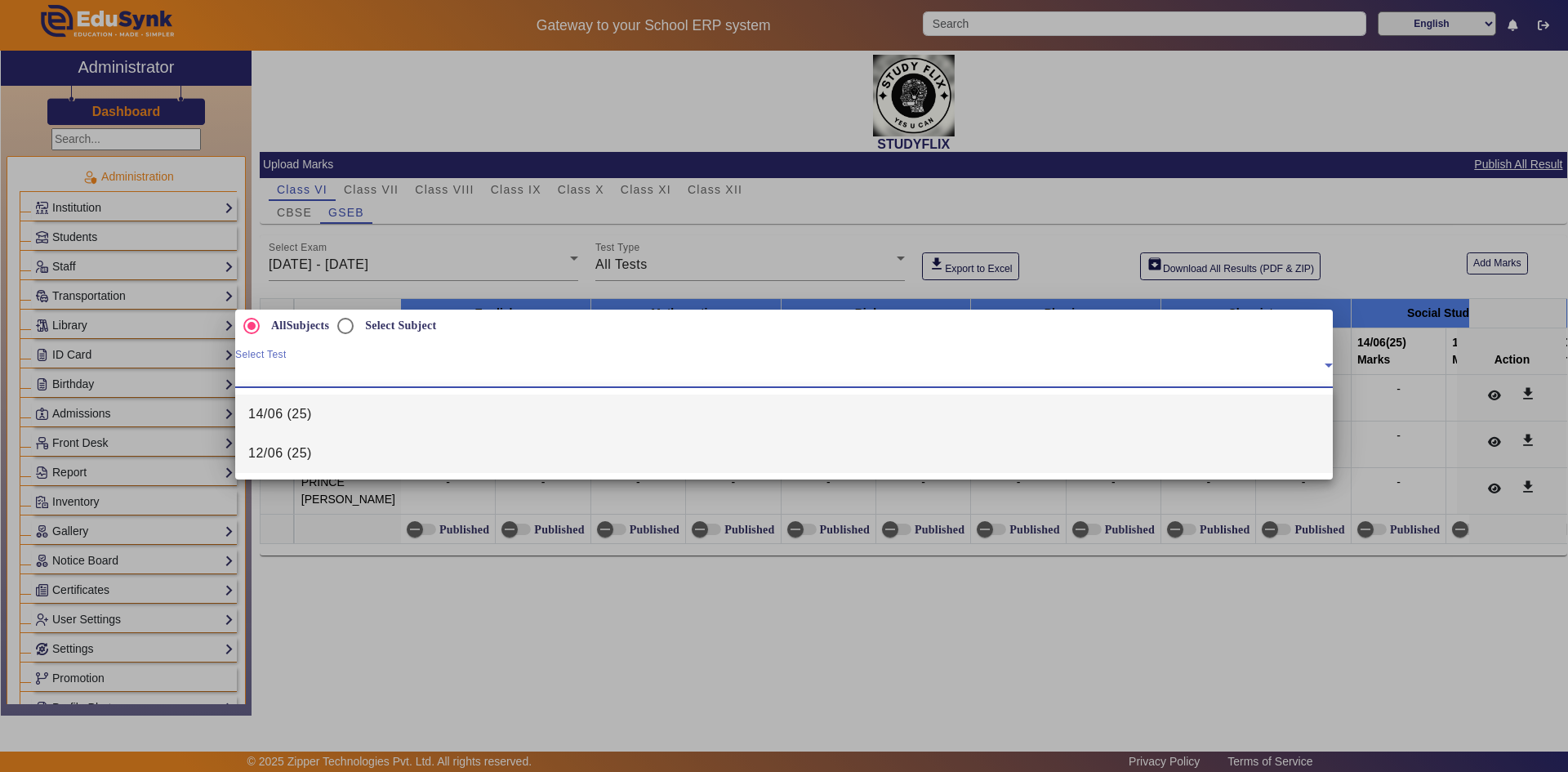
click at [417, 442] on mat-option "12/06 (25)" at bounding box center [784, 452] width 1098 height 39
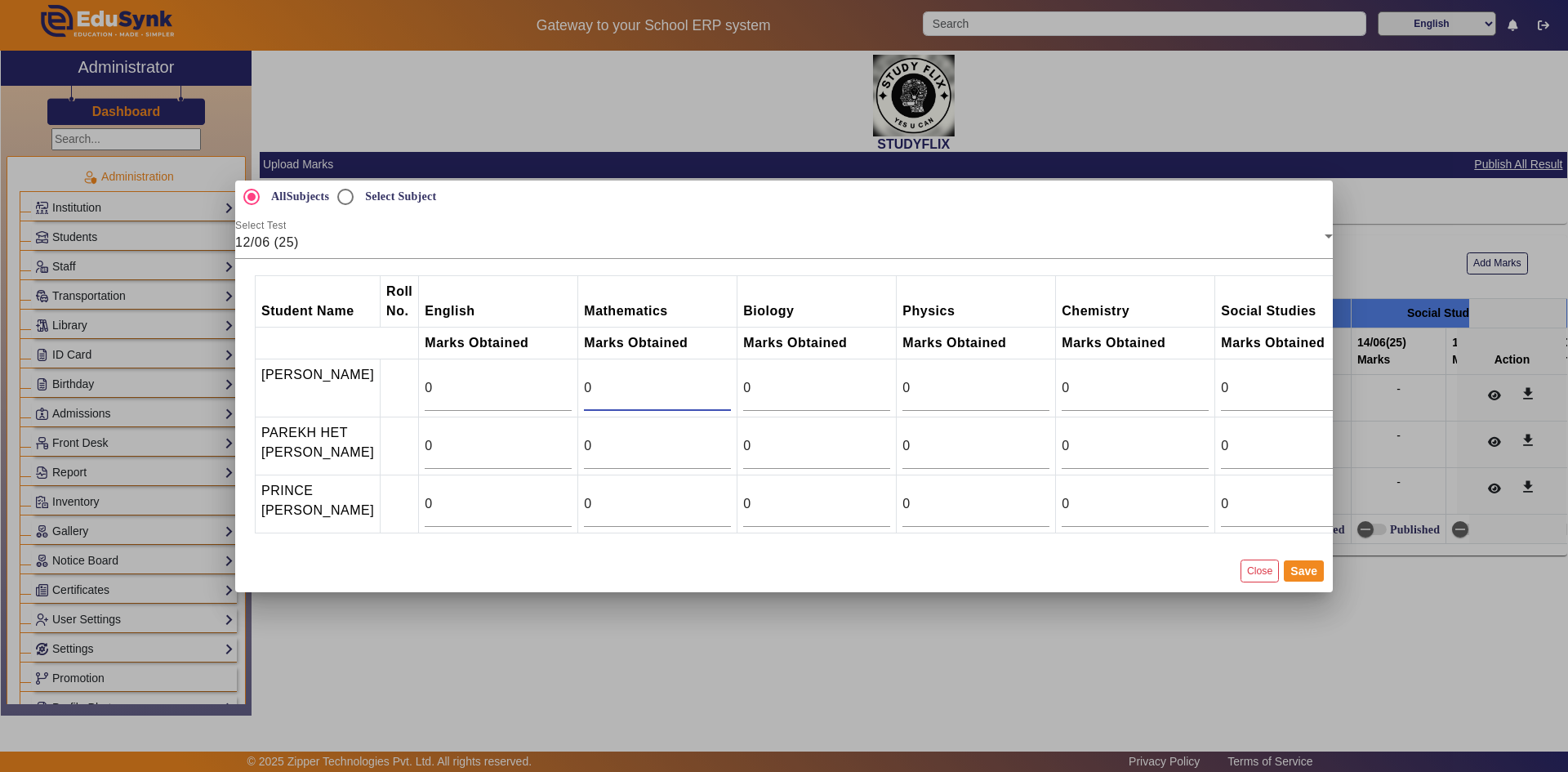
click at [605, 386] on input "0" at bounding box center [657, 388] width 147 height 20
click at [716, 378] on input "1" at bounding box center [657, 388] width 147 height 20
click at [716, 378] on input "2" at bounding box center [657, 388] width 147 height 20
click at [716, 378] on input "3" at bounding box center [657, 388] width 147 height 20
click at [716, 378] on input "4" at bounding box center [657, 388] width 147 height 20
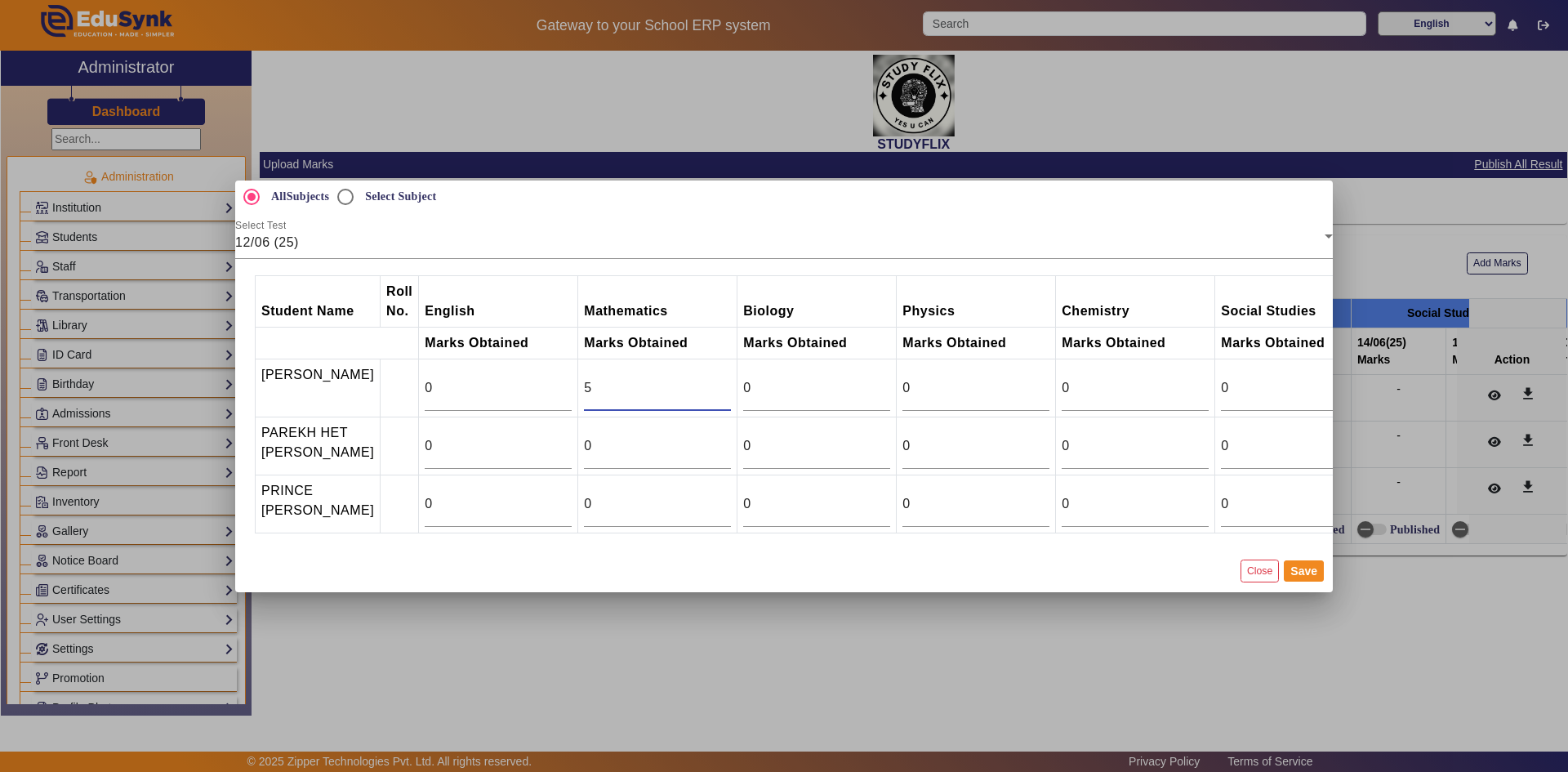
click at [716, 378] on input "5" at bounding box center [657, 388] width 147 height 20
type input "6"
click at [716, 378] on input "6" at bounding box center [657, 388] width 147 height 20
click at [683, 445] on input "0" at bounding box center [657, 446] width 147 height 20
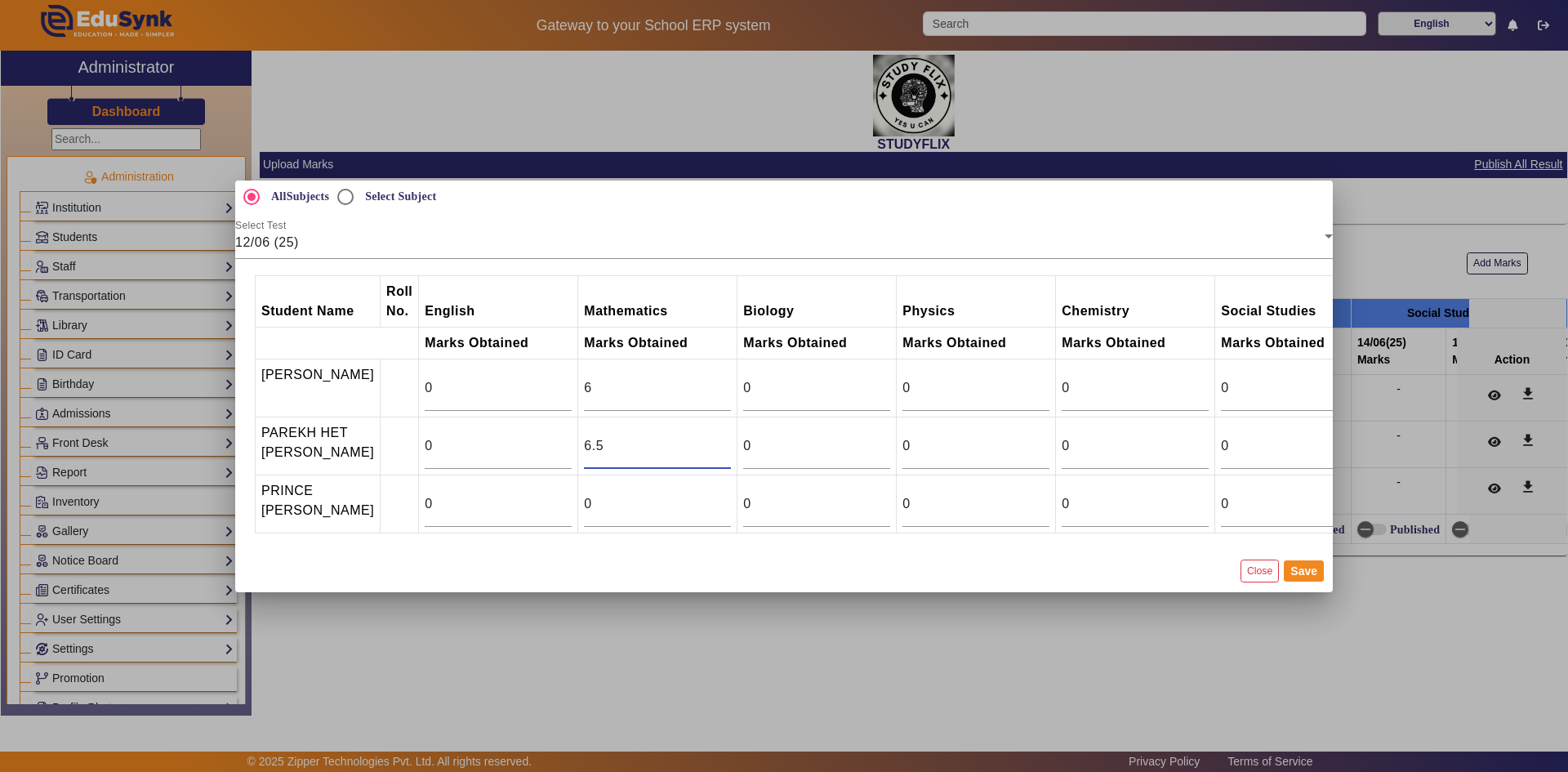
type input "6.5"
click at [1324, 571] on mat-dialog-actions "Close Save" at bounding box center [784, 570] width 1098 height 43
click at [1315, 574] on button "Save" at bounding box center [1304, 570] width 40 height 21
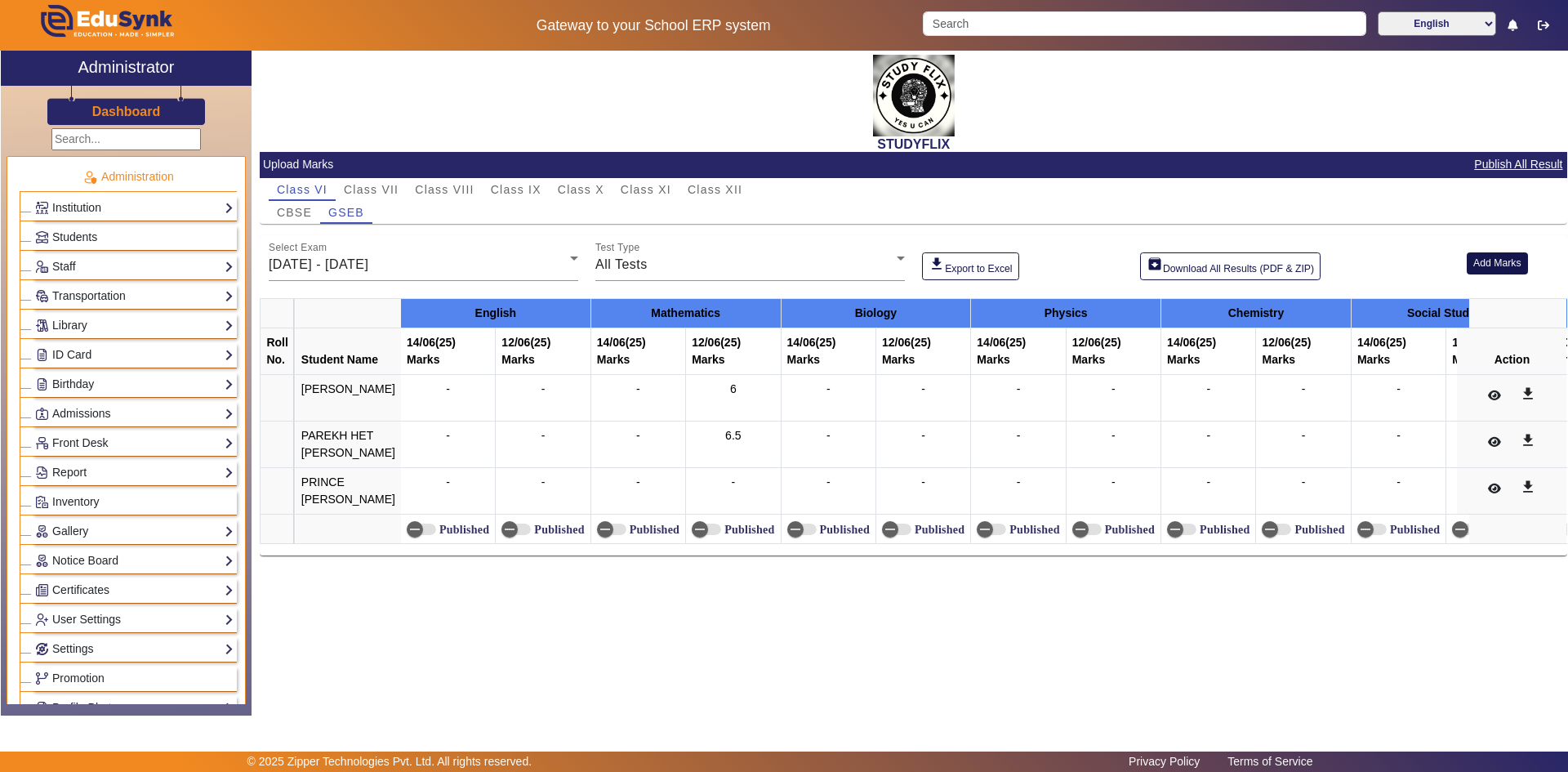
click at [1498, 253] on button "Add Marks" at bounding box center [1497, 263] width 62 height 22
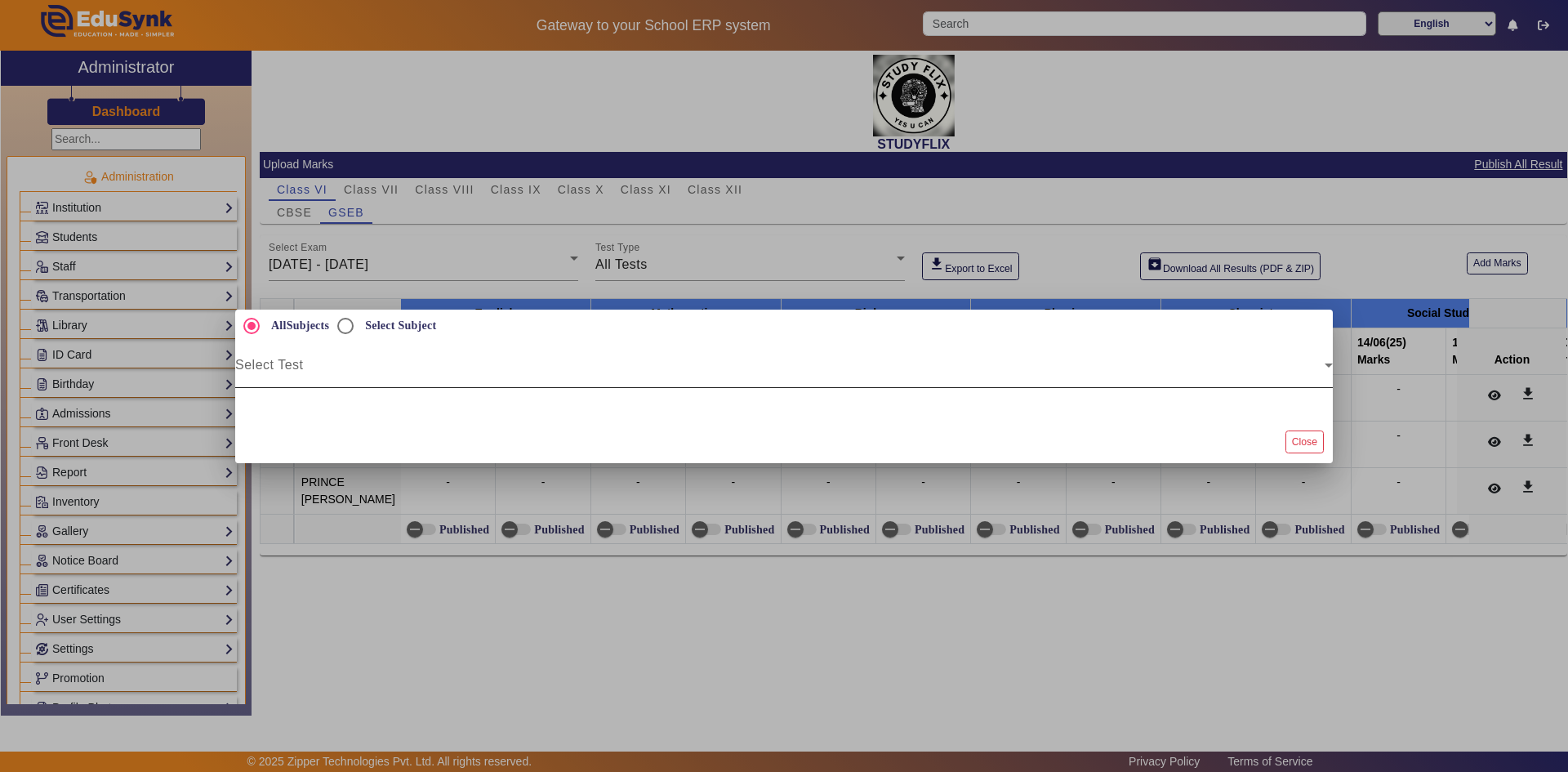
click at [501, 358] on div "Select Test" at bounding box center [784, 365] width 1098 height 45
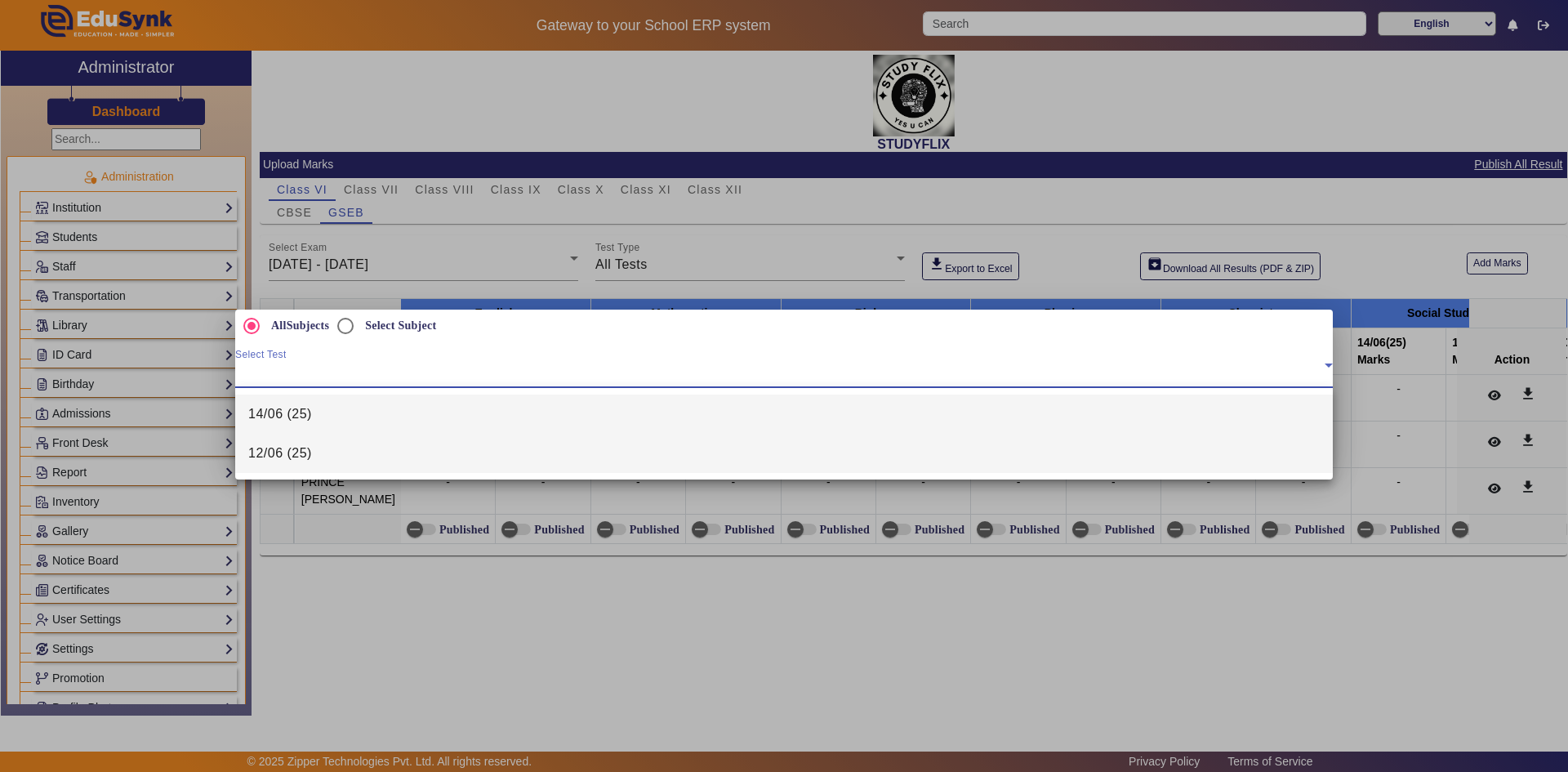
click at [343, 459] on mat-option "12/06 (25)" at bounding box center [784, 452] width 1098 height 39
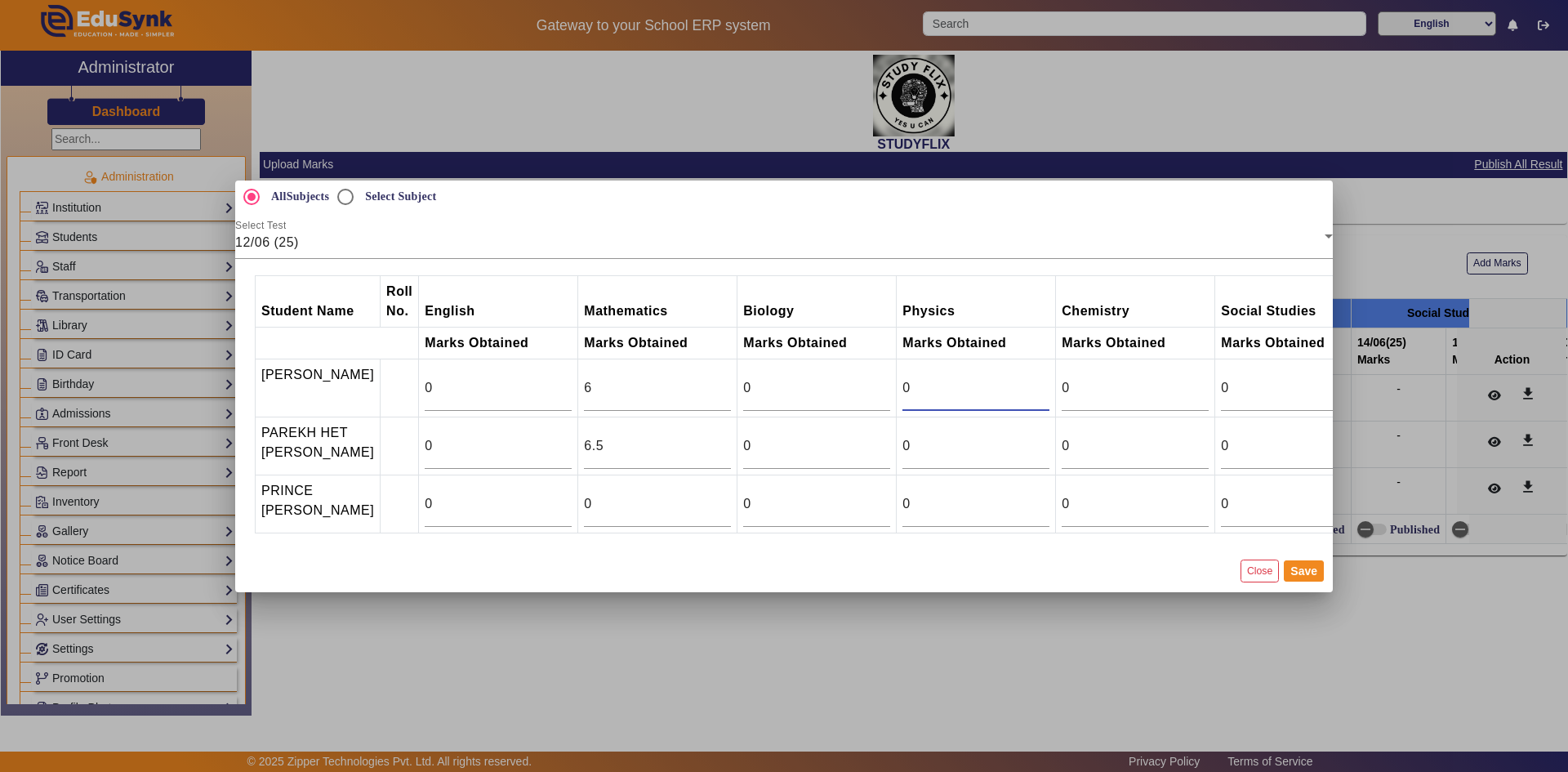
click at [963, 385] on input "0" at bounding box center [976, 388] width 147 height 20
click at [1031, 390] on input "-1" at bounding box center [976, 388] width 147 height 20
click at [1035, 378] on input "0" at bounding box center [976, 388] width 147 height 20
click at [1035, 378] on input "16" at bounding box center [976, 388] width 147 height 20
click at [1035, 378] on input "17" at bounding box center [976, 388] width 147 height 20
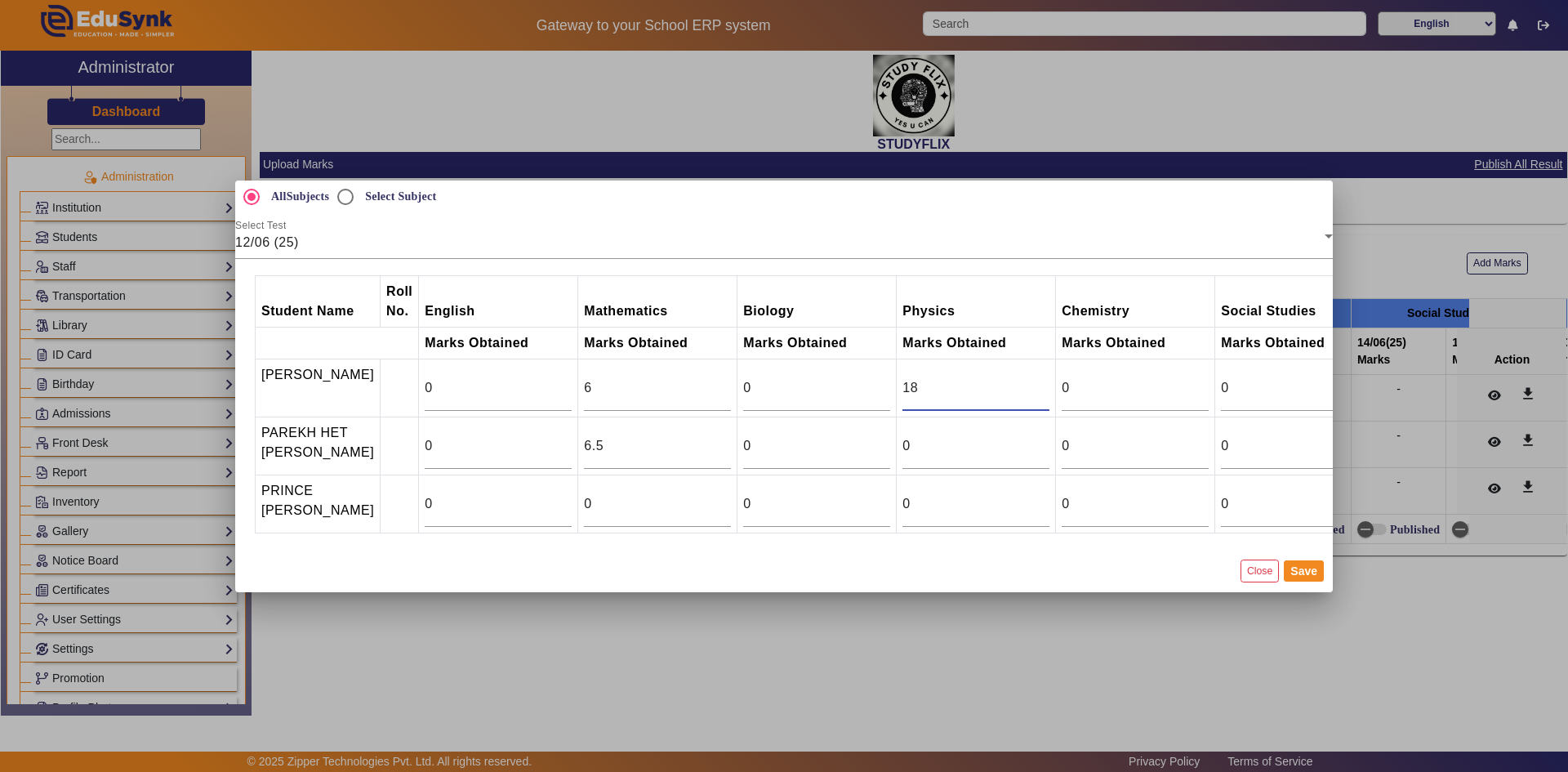
type input "18"
click at [1035, 378] on input "18" at bounding box center [976, 388] width 147 height 20
click at [1036, 436] on input "13" at bounding box center [976, 446] width 147 height 20
click at [1036, 436] on input "14" at bounding box center [976, 446] width 147 height 20
click at [1036, 436] on input "15" at bounding box center [976, 446] width 147 height 20
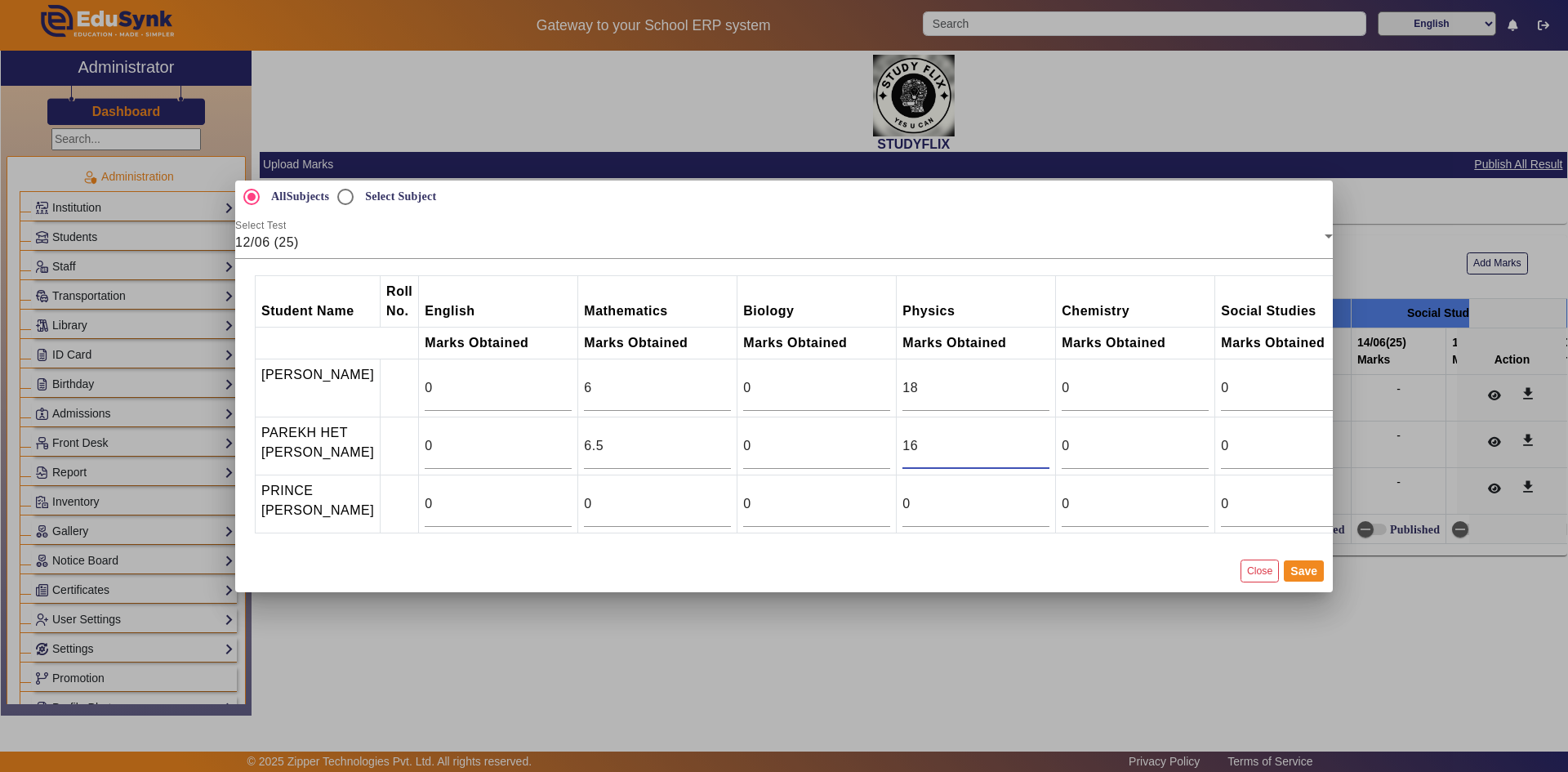
type input "16"
click at [1036, 436] on input "16" at bounding box center [976, 446] width 147 height 20
click at [1315, 579] on button "Save" at bounding box center [1304, 570] width 40 height 21
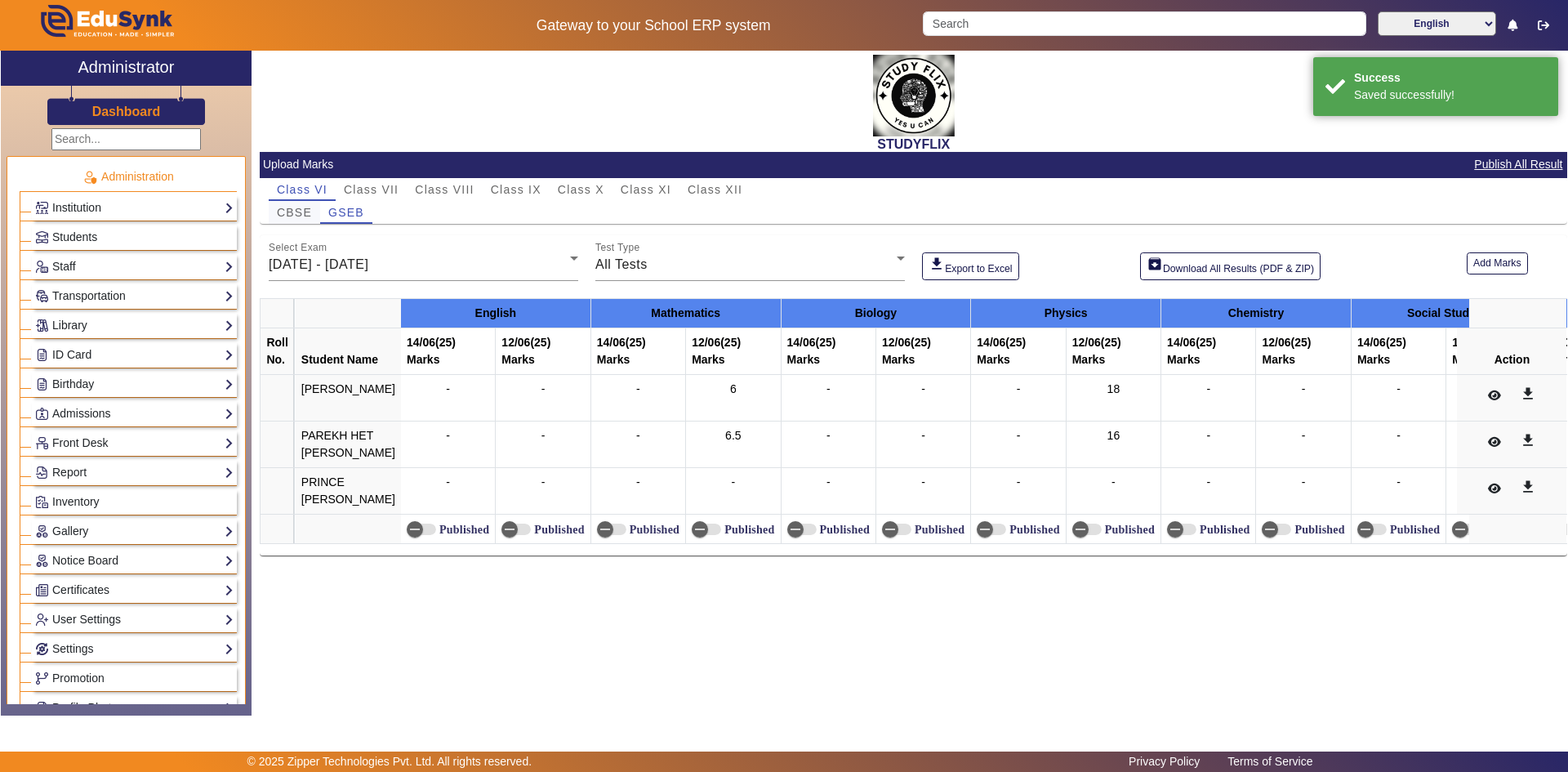
click at [284, 209] on span "CBSE" at bounding box center [294, 212] width 35 height 11
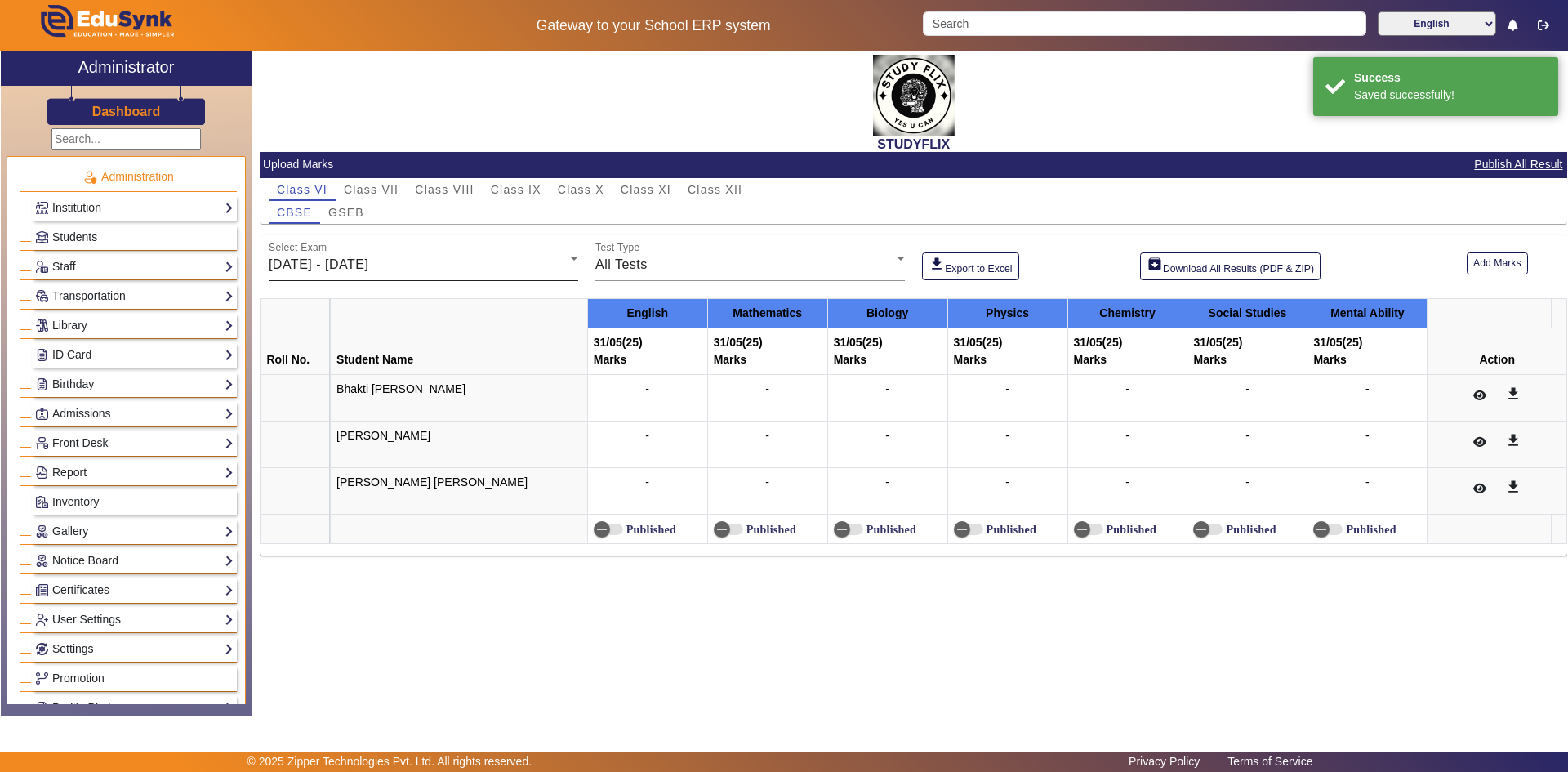
click at [368, 269] on span "[DATE] - [DATE]" at bounding box center [318, 264] width 99 height 14
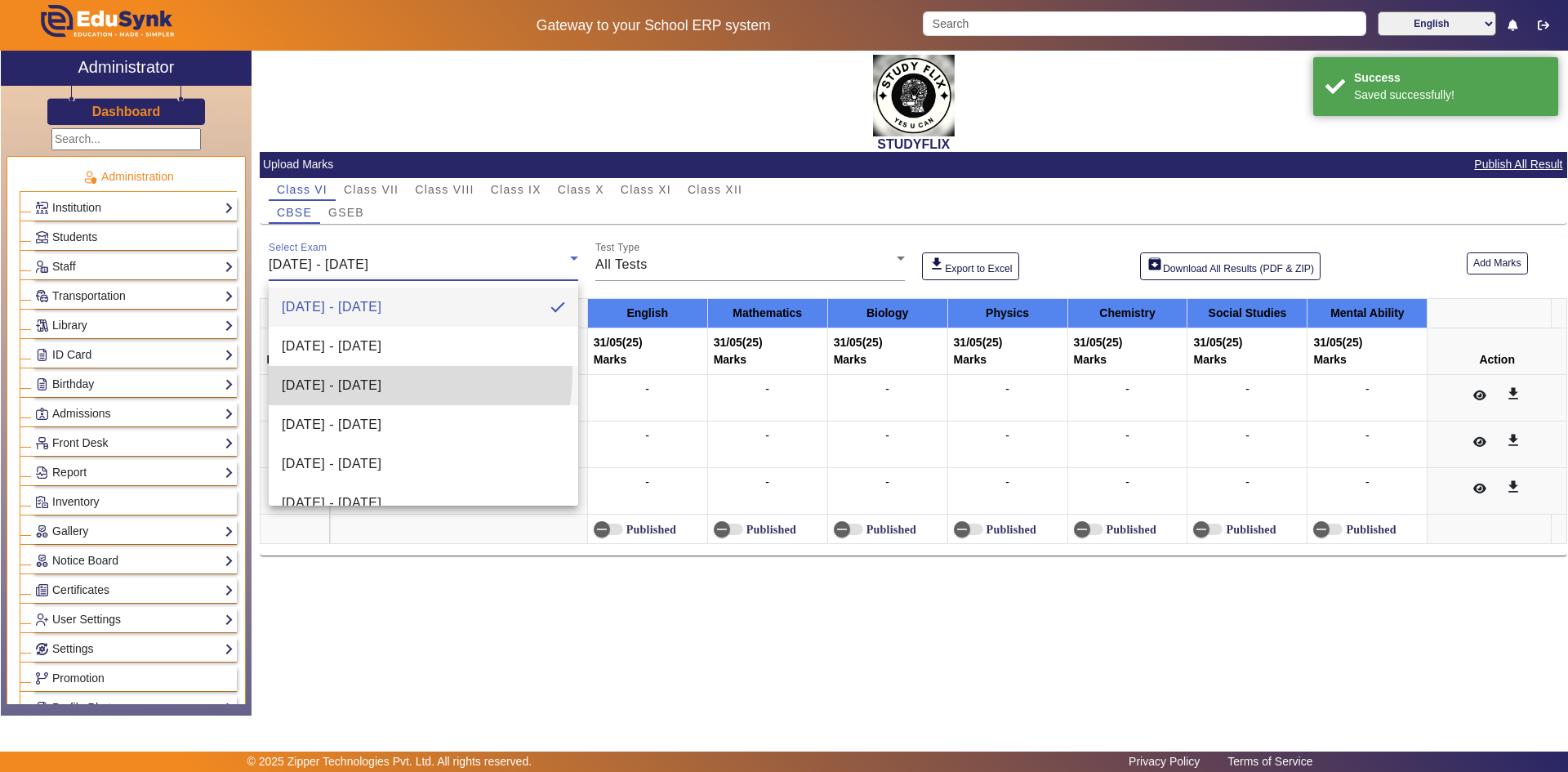
click at [373, 373] on mat-option "[DATE] - [DATE]" at bounding box center [423, 385] width 309 height 39
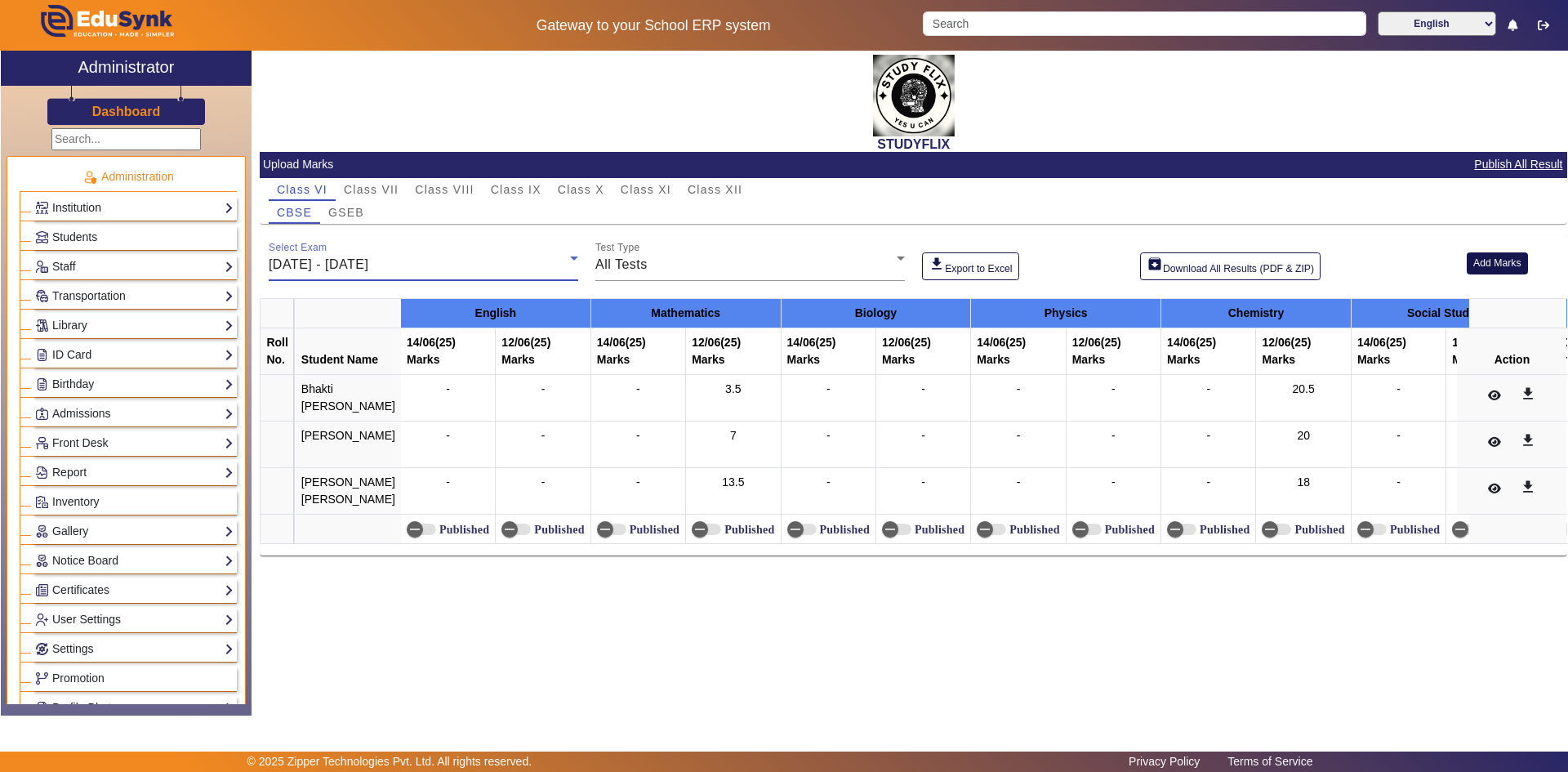
click at [1492, 267] on button "Add Marks" at bounding box center [1497, 263] width 62 height 22
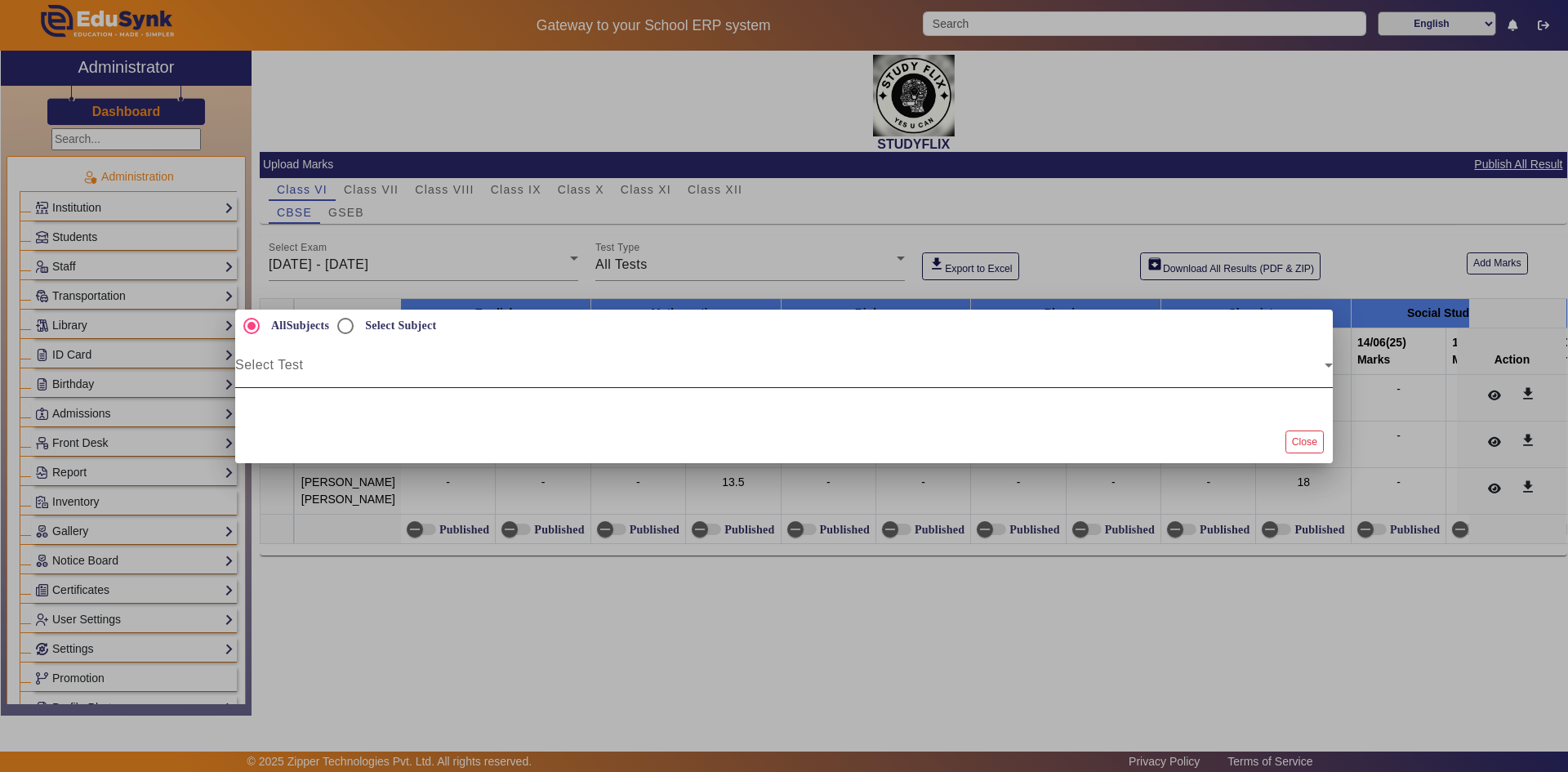
click at [639, 359] on div "Select Test" at bounding box center [784, 365] width 1098 height 45
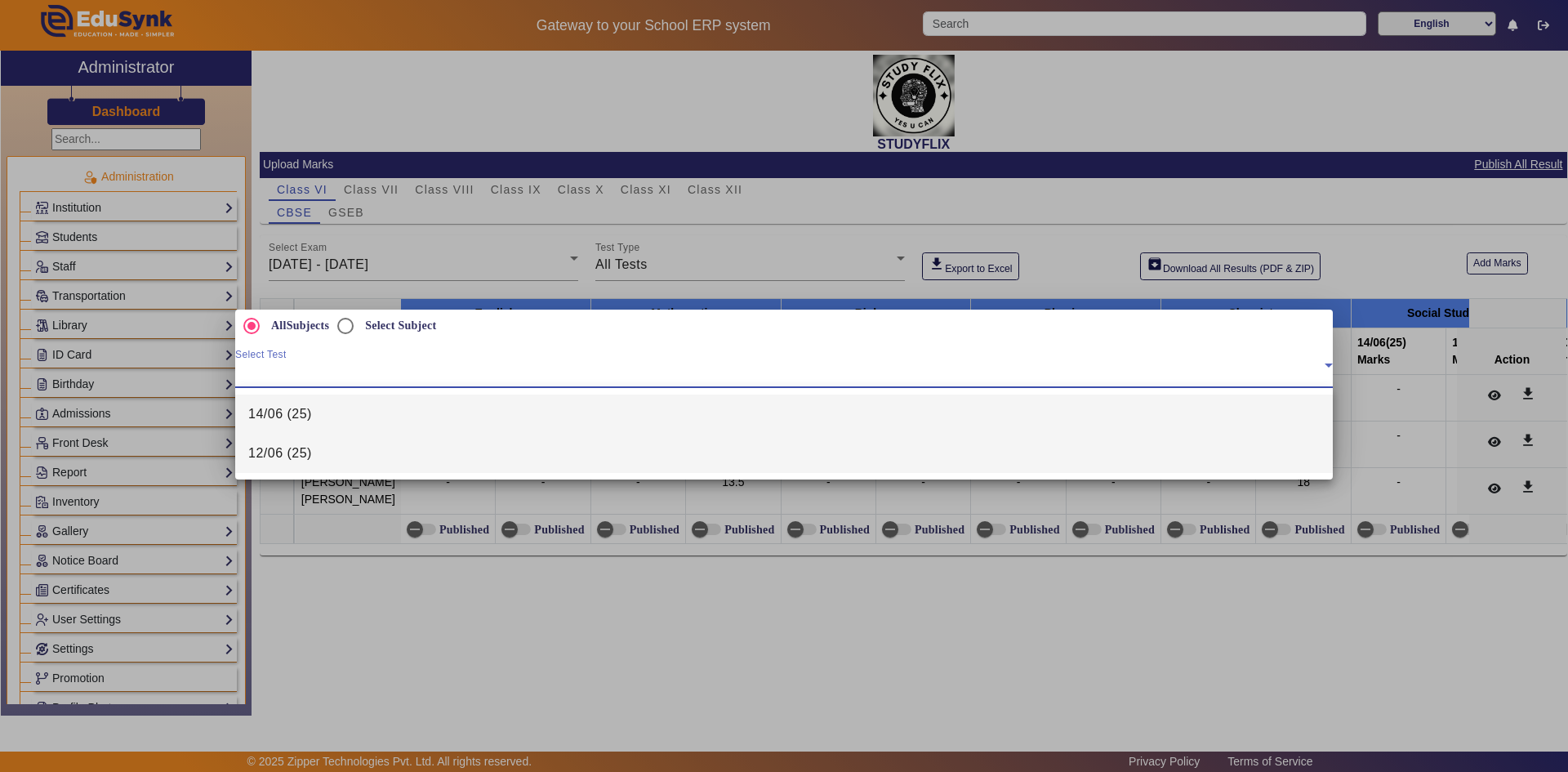
click at [319, 450] on mat-option "12/06 (25)" at bounding box center [784, 452] width 1098 height 39
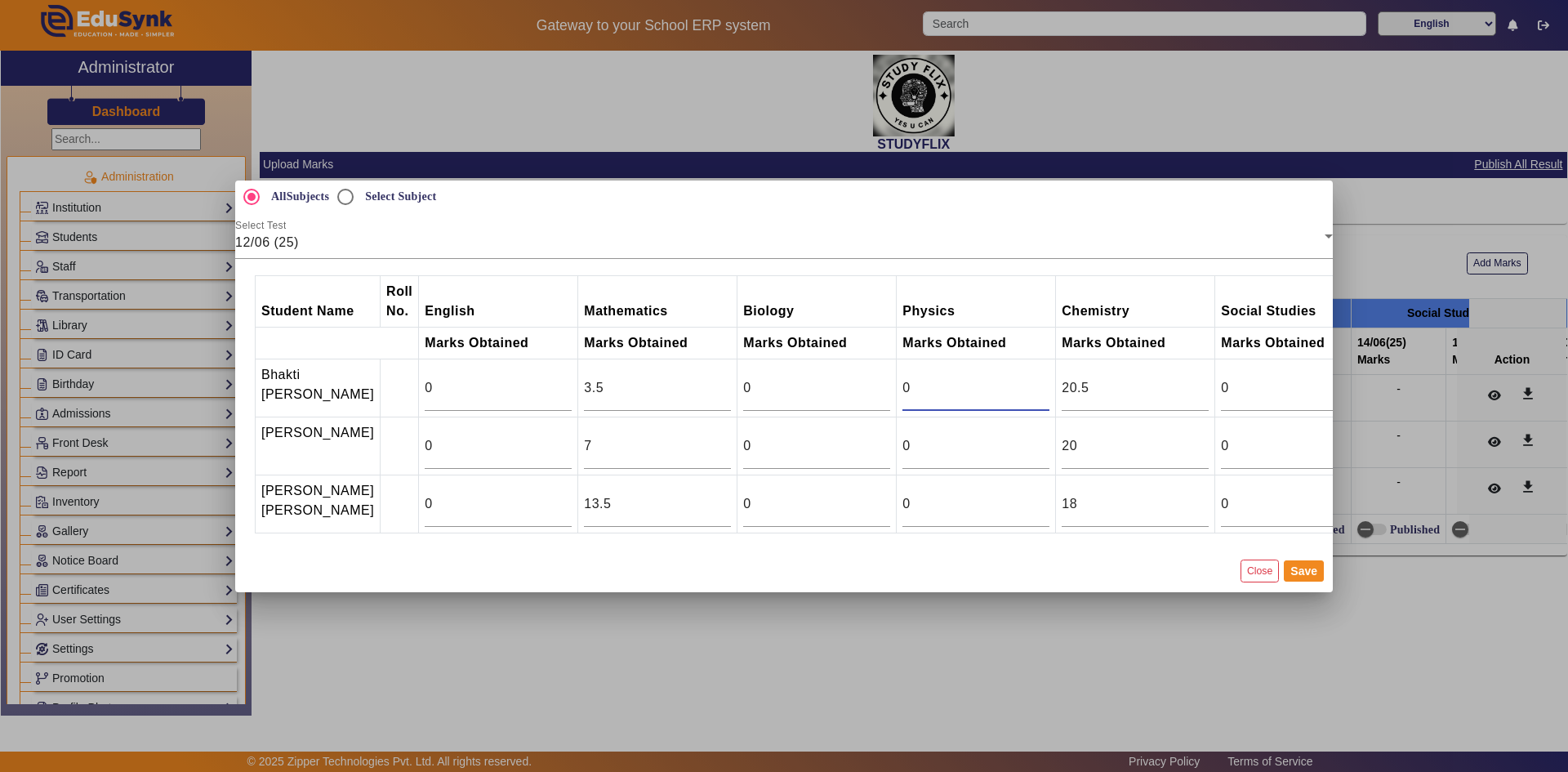
click at [939, 378] on input "0" at bounding box center [976, 388] width 147 height 20
click at [1004, 378] on input "9" at bounding box center [976, 388] width 147 height 20
click at [1004, 378] on input "10" at bounding box center [976, 388] width 147 height 20
click at [1004, 378] on input "11" at bounding box center [976, 388] width 147 height 20
click at [1004, 378] on input "12" at bounding box center [976, 388] width 147 height 20
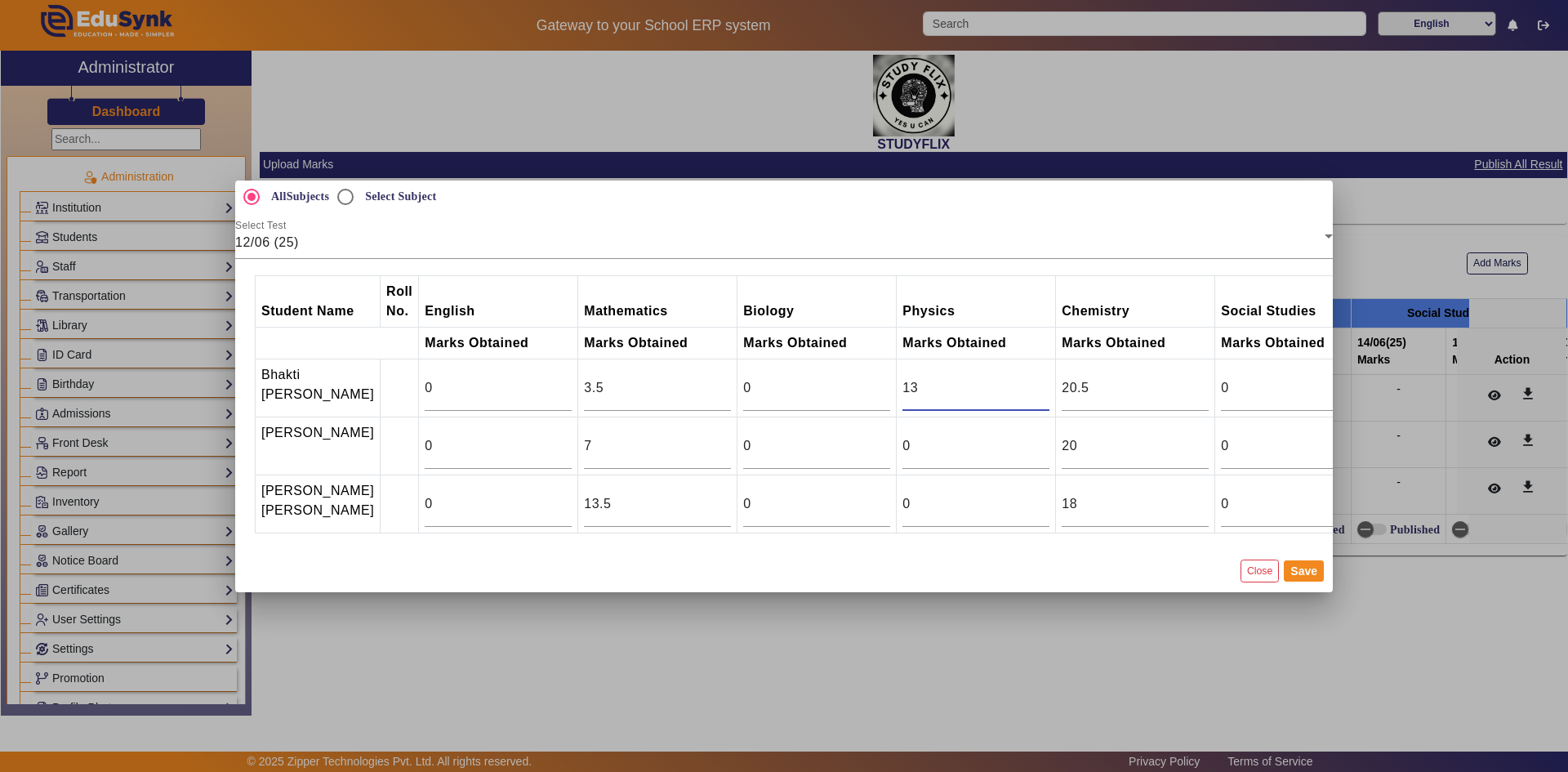
type input "13"
click at [1004, 378] on input "13" at bounding box center [976, 388] width 147 height 20
click at [1004, 436] on input "18" at bounding box center [976, 446] width 147 height 20
click at [1004, 436] on input "19" at bounding box center [976, 446] width 147 height 20
type input "20"
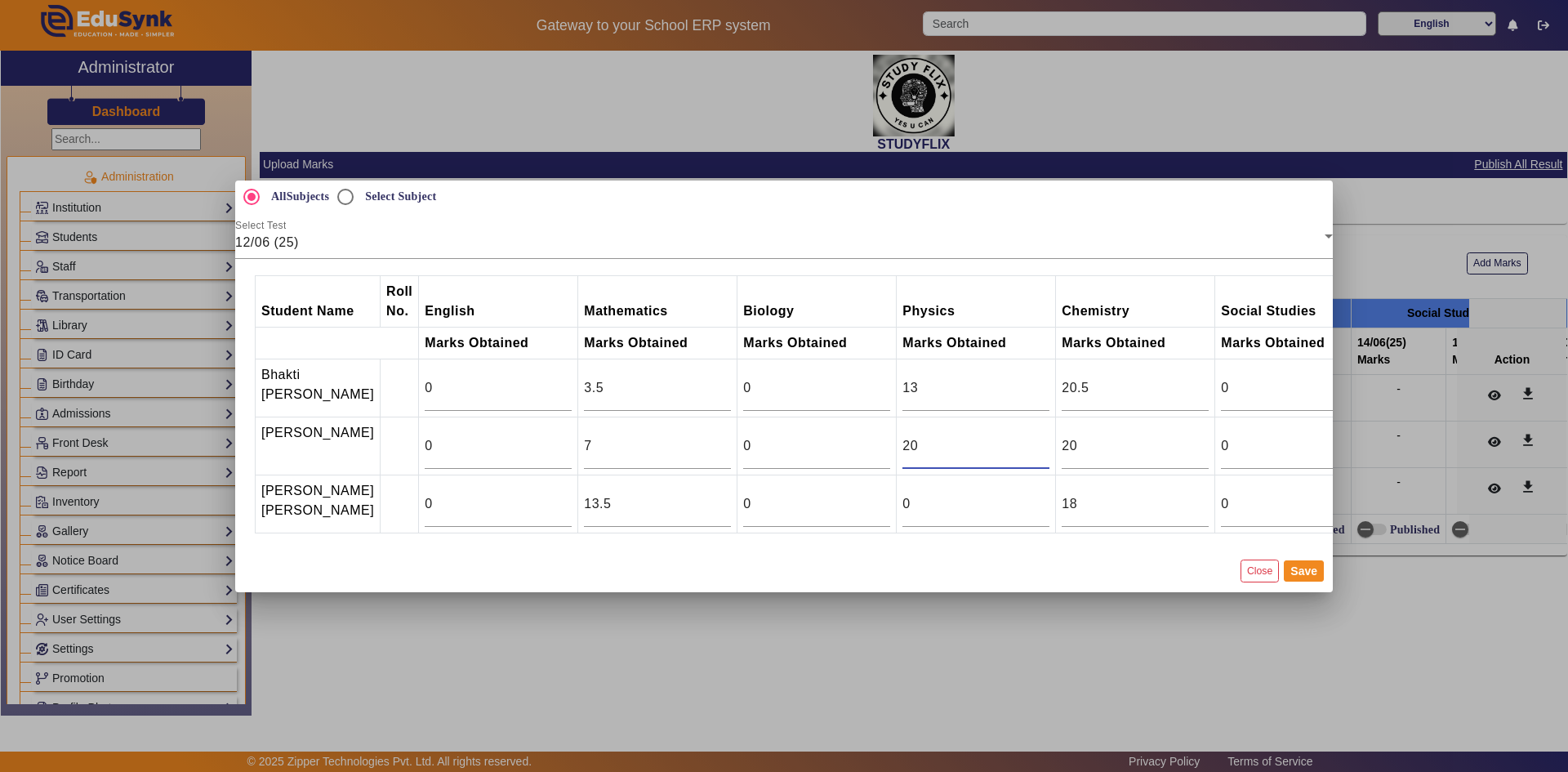
click at [1004, 436] on input "20" at bounding box center [976, 446] width 147 height 20
click at [1004, 501] on input "25" at bounding box center [976, 503] width 147 height 20
click at [1002, 514] on input "11" at bounding box center [976, 503] width 147 height 20
click at [1005, 501] on input "12" at bounding box center [976, 503] width 147 height 20
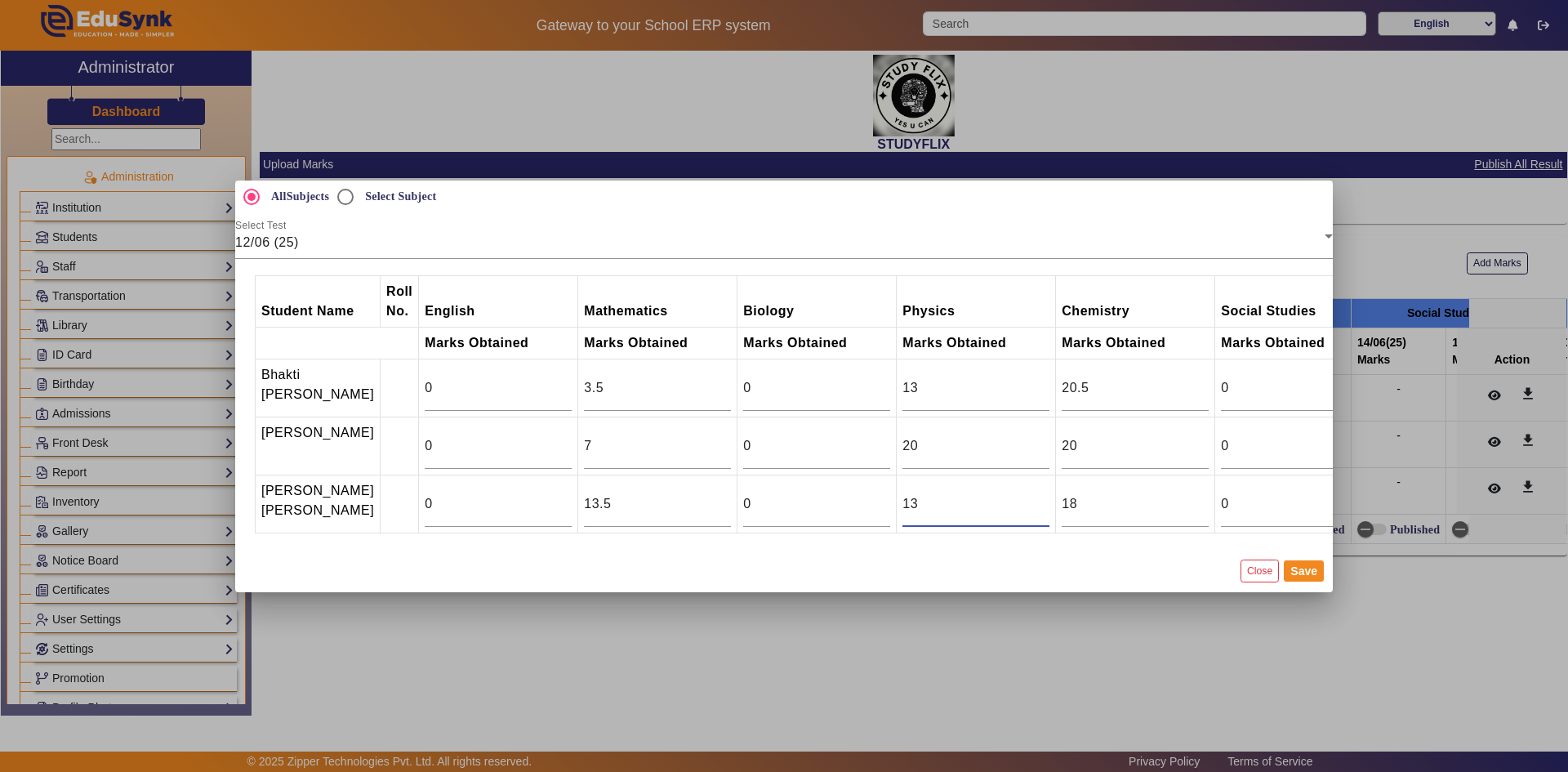
click at [1005, 501] on input "13" at bounding box center [976, 503] width 147 height 20
click at [1005, 501] on input "14" at bounding box center [976, 503] width 147 height 20
type input "15"
click at [1005, 501] on input "15" at bounding box center [976, 503] width 147 height 20
click at [1303, 582] on button "Save" at bounding box center [1304, 570] width 40 height 21
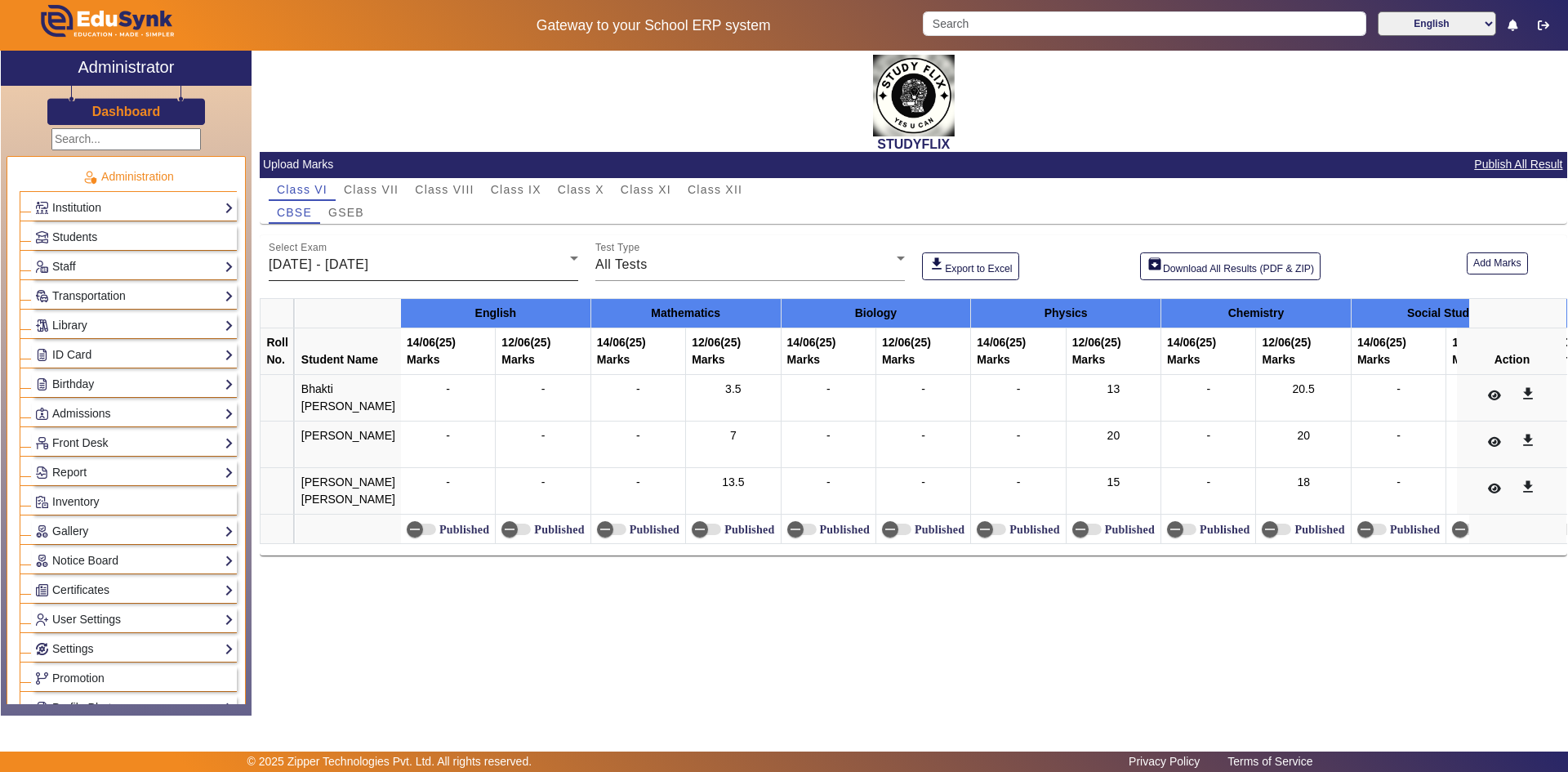
click at [490, 277] on div "Select Exam [DATE] - [DATE]" at bounding box center [423, 258] width 309 height 45
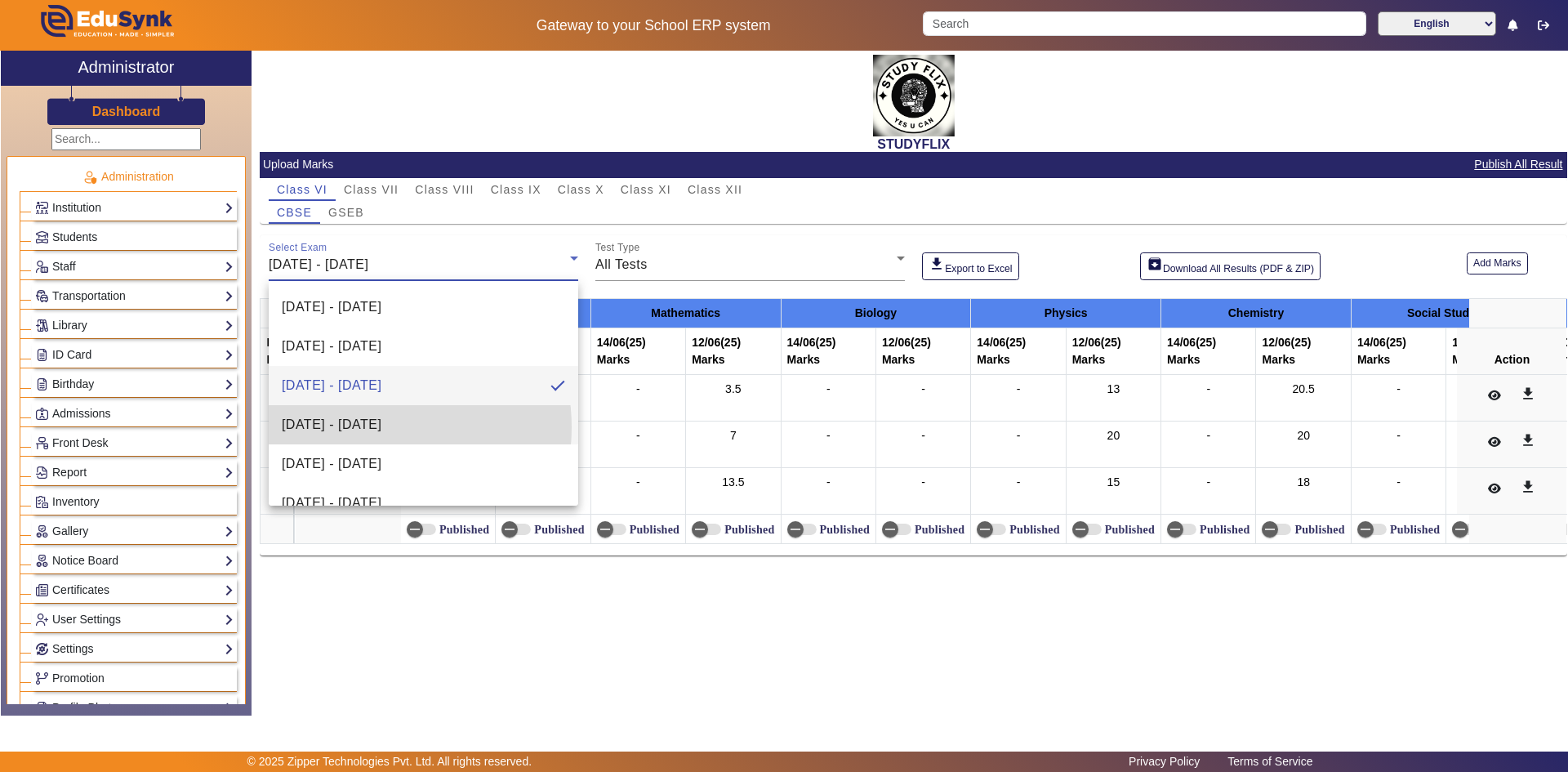
click at [373, 427] on span "[DATE] - [DATE]" at bounding box center [331, 424] width 99 height 20
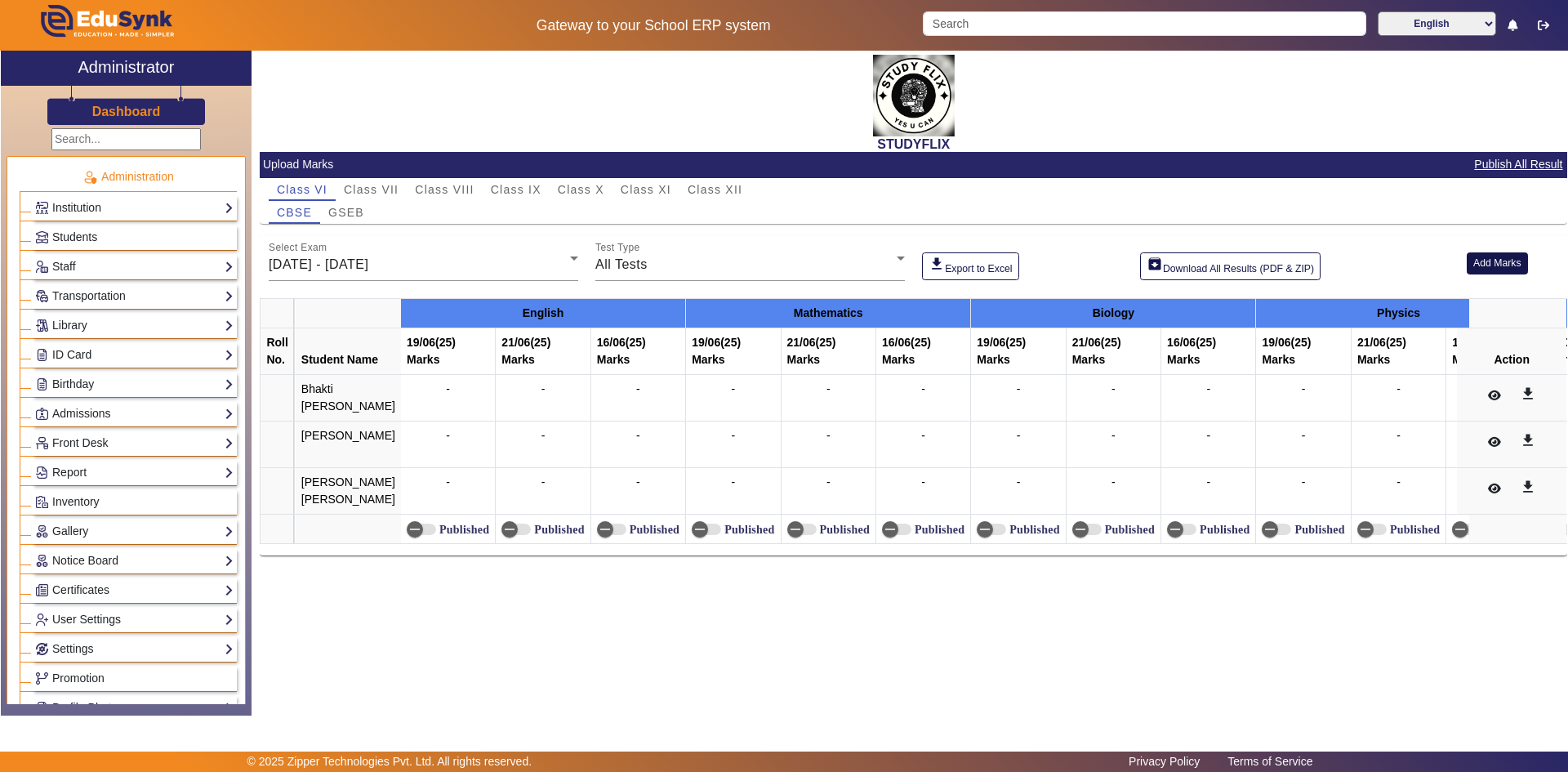
click at [1473, 273] on button "Add Marks" at bounding box center [1497, 263] width 62 height 22
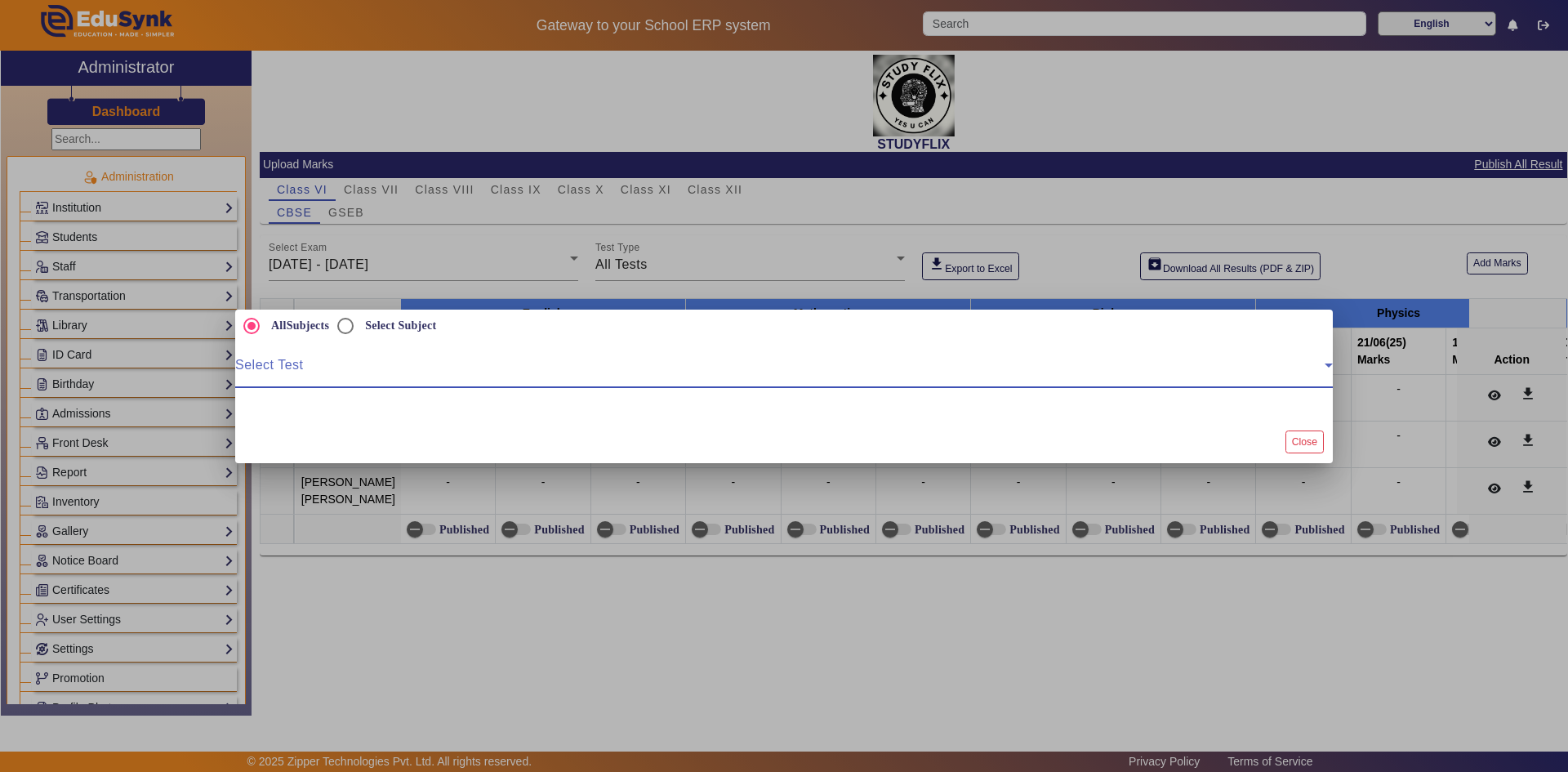
click at [534, 366] on span at bounding box center [780, 371] width 1089 height 20
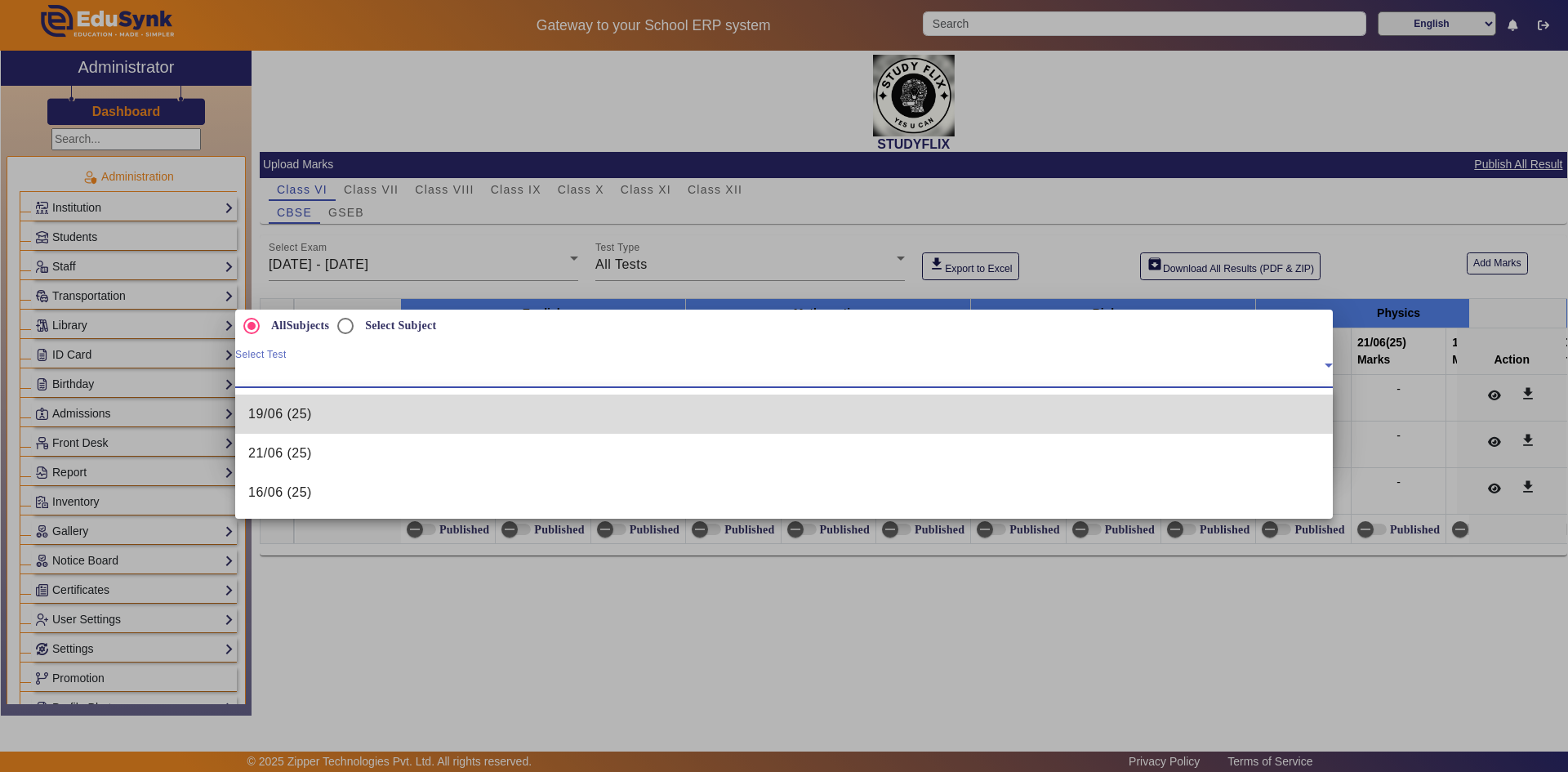
click at [290, 413] on span "19/06 (25)" at bounding box center [279, 413] width 63 height 20
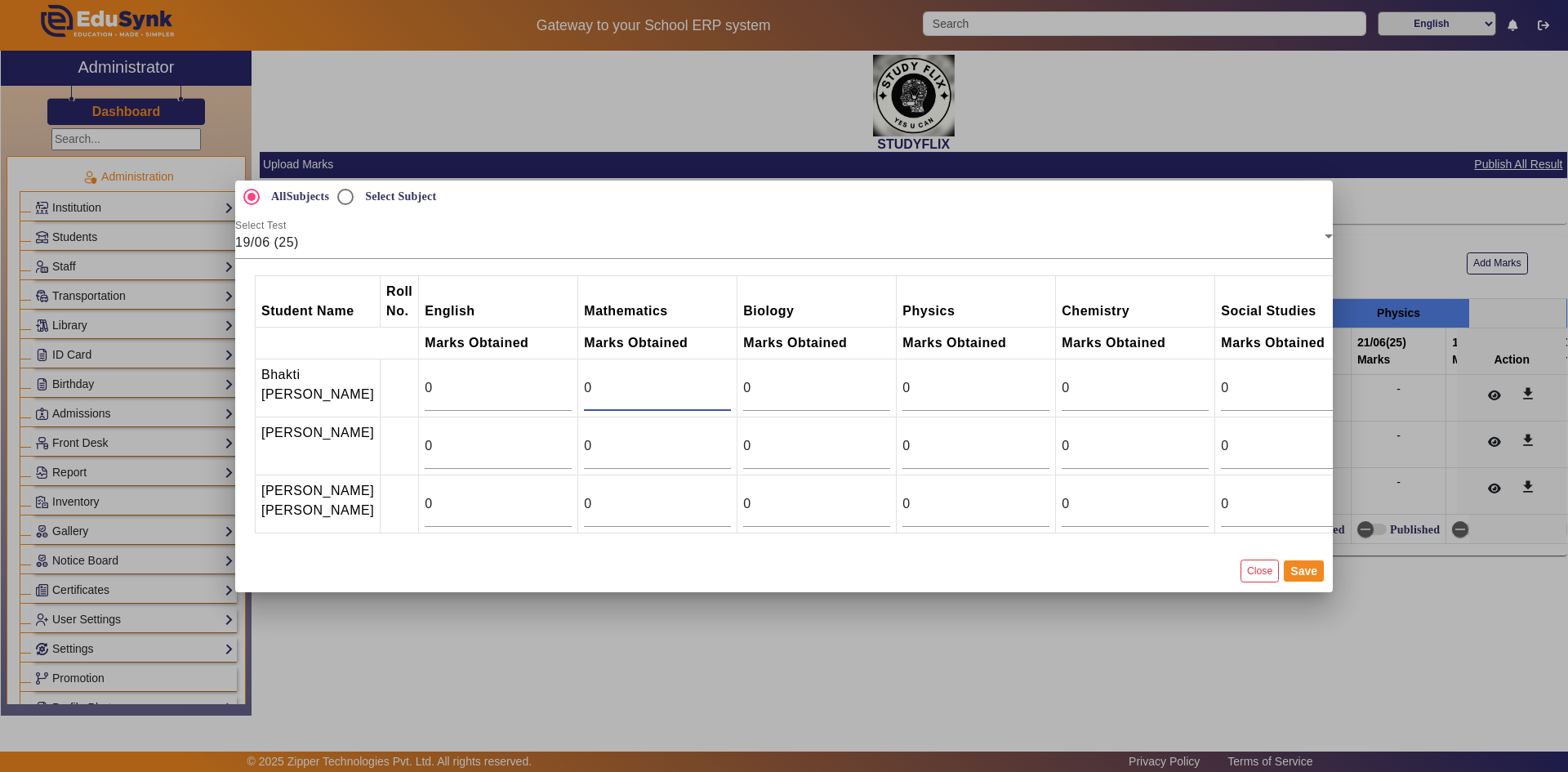
click at [584, 378] on input "0" at bounding box center [657, 388] width 147 height 20
click at [687, 378] on input "1" at bounding box center [657, 388] width 147 height 20
click at [687, 378] on input "2" at bounding box center [657, 388] width 147 height 20
click at [688, 378] on input "3" at bounding box center [657, 388] width 147 height 20
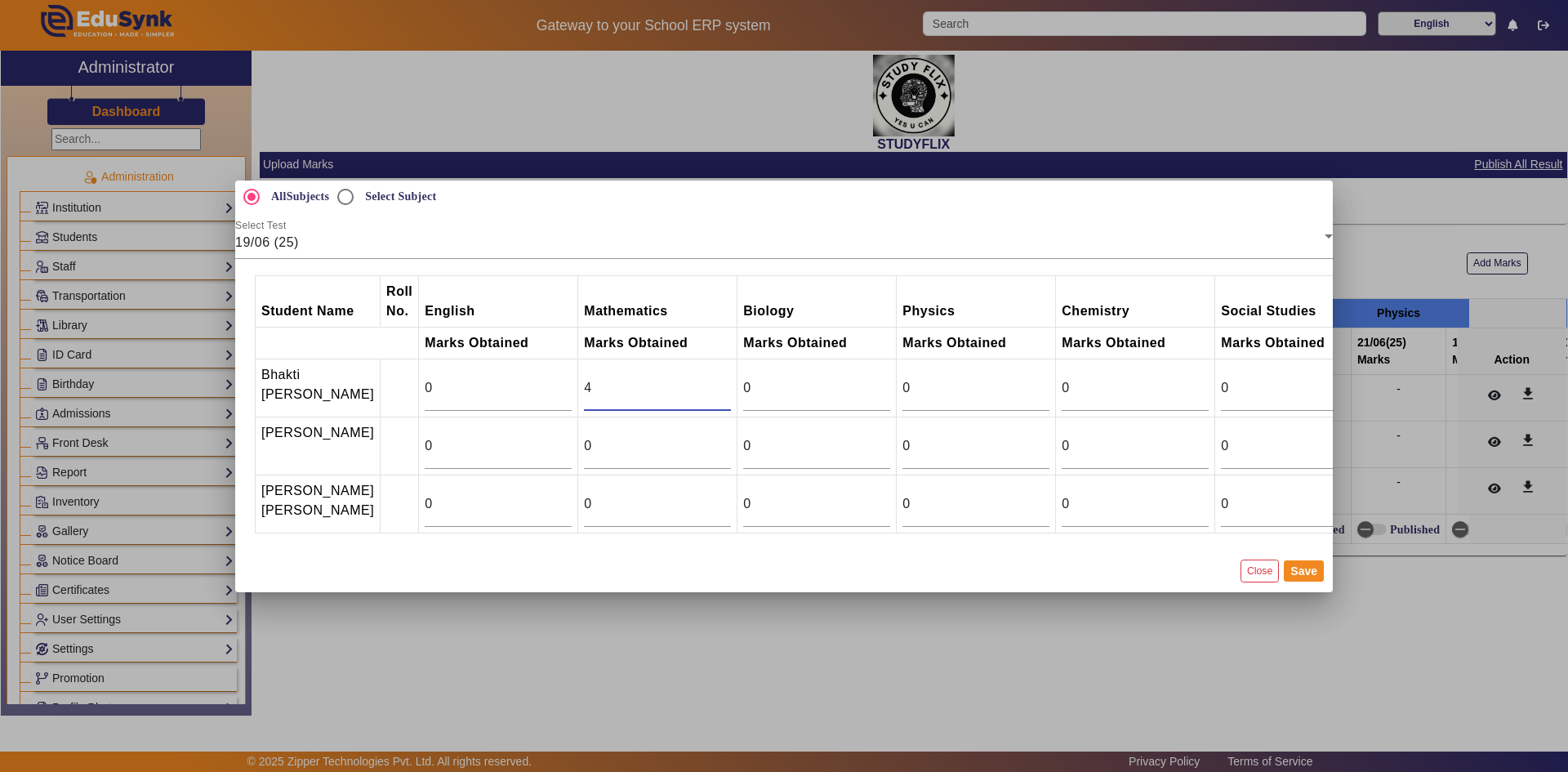
click at [688, 378] on input "4" at bounding box center [657, 388] width 147 height 20
click at [688, 378] on input "5" at bounding box center [657, 388] width 147 height 20
click at [688, 378] on input "6" at bounding box center [657, 388] width 147 height 20
click at [688, 378] on input "7" at bounding box center [657, 388] width 147 height 20
click at [688, 378] on input "8" at bounding box center [657, 388] width 147 height 20
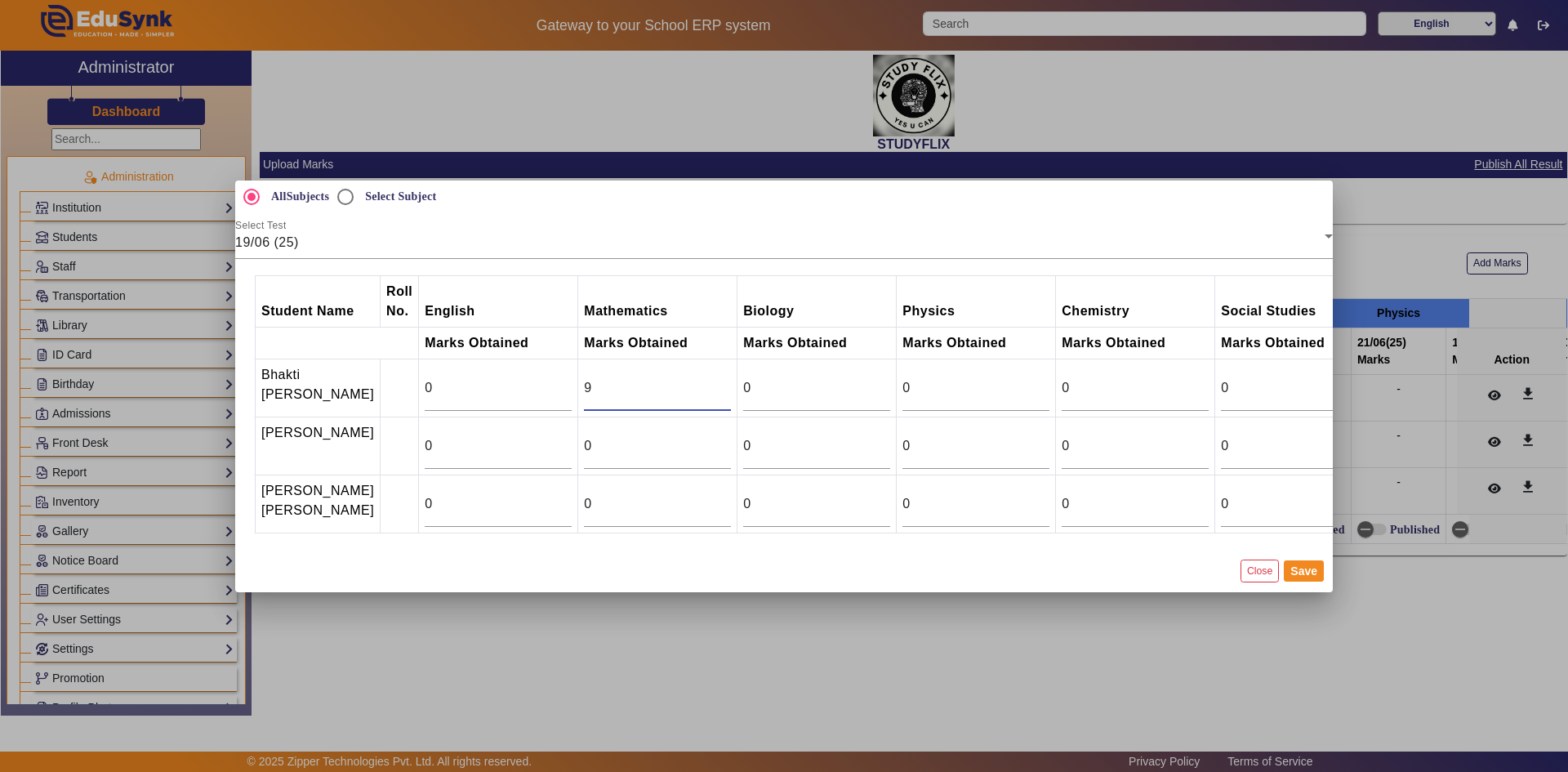
click at [688, 378] on input "9" at bounding box center [657, 388] width 147 height 20
click at [688, 378] on input "10" at bounding box center [657, 388] width 147 height 20
click at [688, 378] on input "11" at bounding box center [657, 388] width 147 height 20
click at [688, 378] on input "12" at bounding box center [657, 388] width 147 height 20
click at [688, 378] on input "13" at bounding box center [657, 388] width 147 height 20
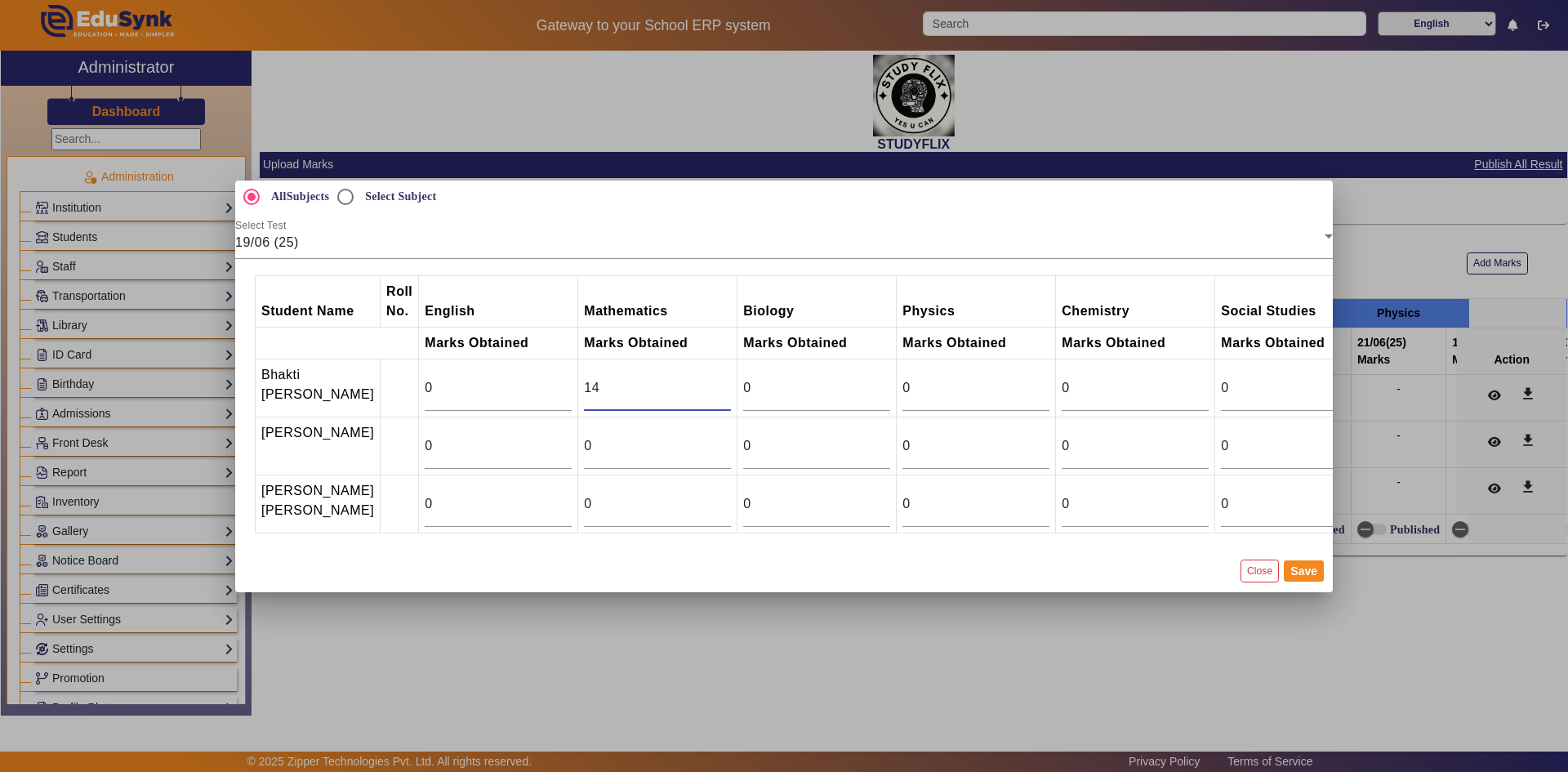
click at [688, 378] on input "14" at bounding box center [657, 388] width 147 height 20
type input "15"
click at [688, 378] on input "15" at bounding box center [657, 388] width 147 height 20
click at [688, 436] on input "9" at bounding box center [657, 446] width 147 height 20
click at [688, 436] on input "10" at bounding box center [657, 446] width 147 height 20
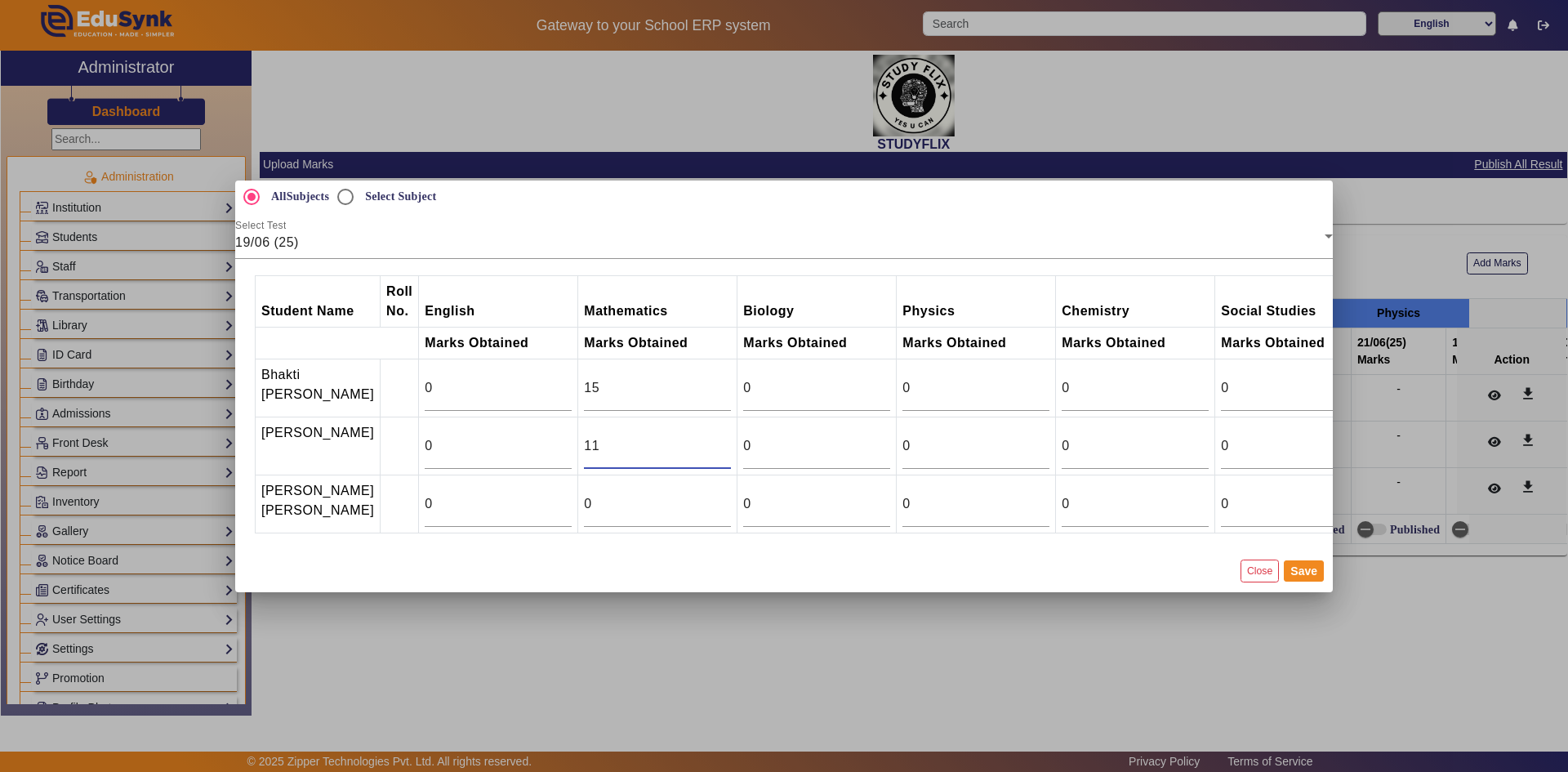
click at [688, 436] on input "11" at bounding box center [657, 446] width 147 height 20
click at [688, 436] on input "12" at bounding box center [657, 446] width 147 height 20
click at [688, 436] on input "13" at bounding box center [657, 446] width 147 height 20
type input "14"
click at [688, 436] on input "14" at bounding box center [657, 446] width 147 height 20
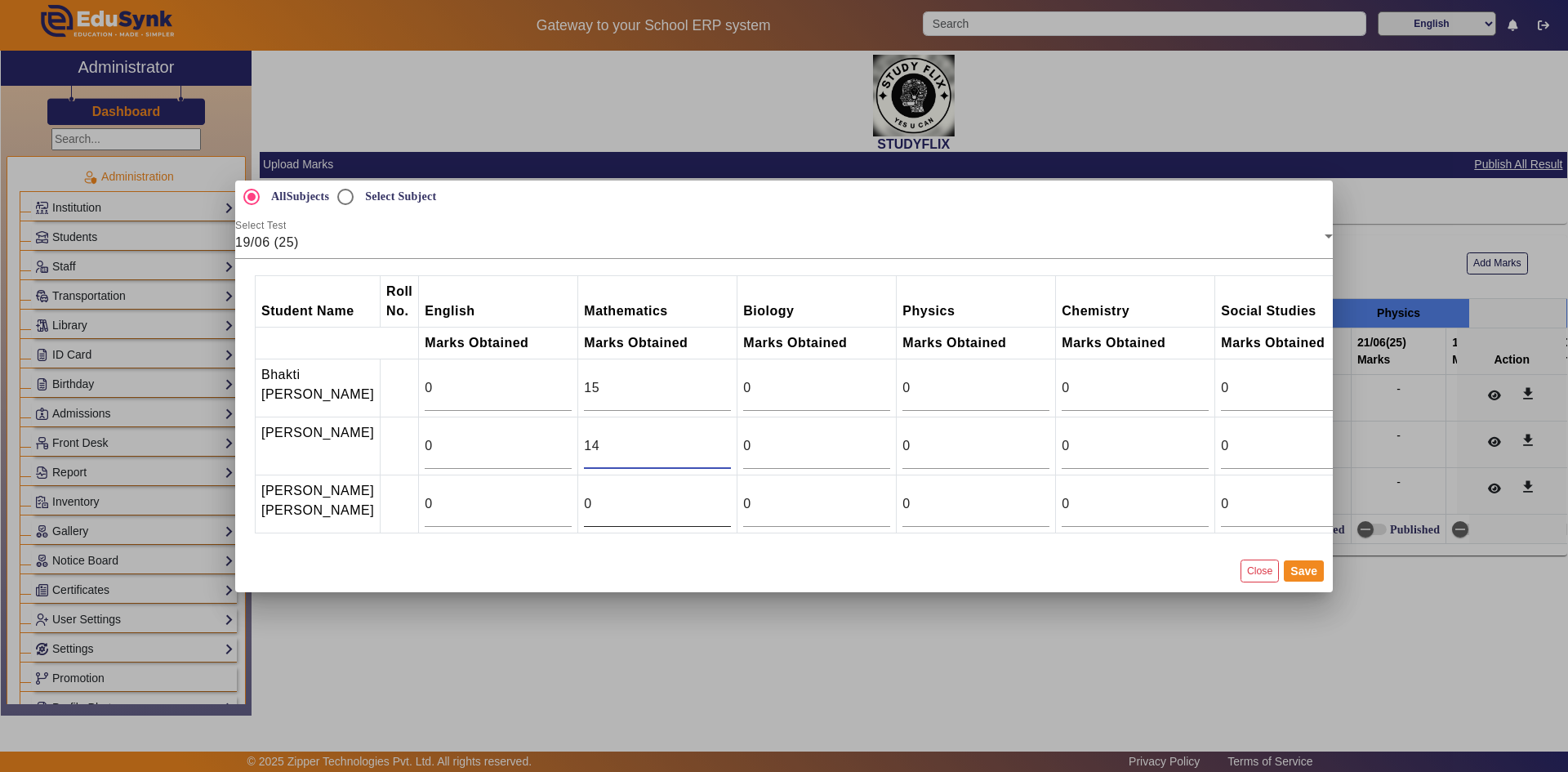
click at [654, 516] on div "0" at bounding box center [657, 503] width 147 height 45
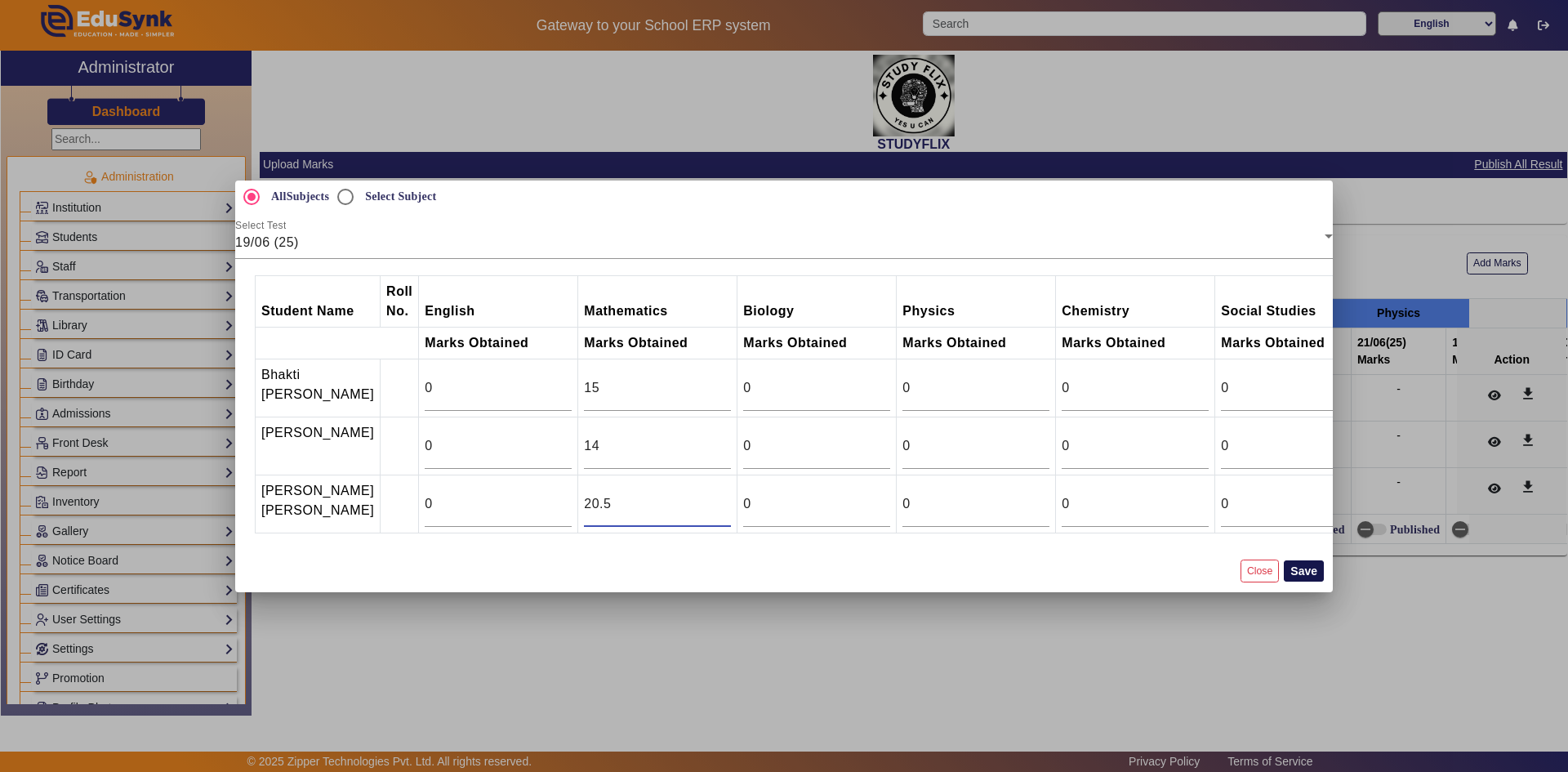
type input "20.5"
click at [1307, 582] on button "Save" at bounding box center [1304, 570] width 40 height 21
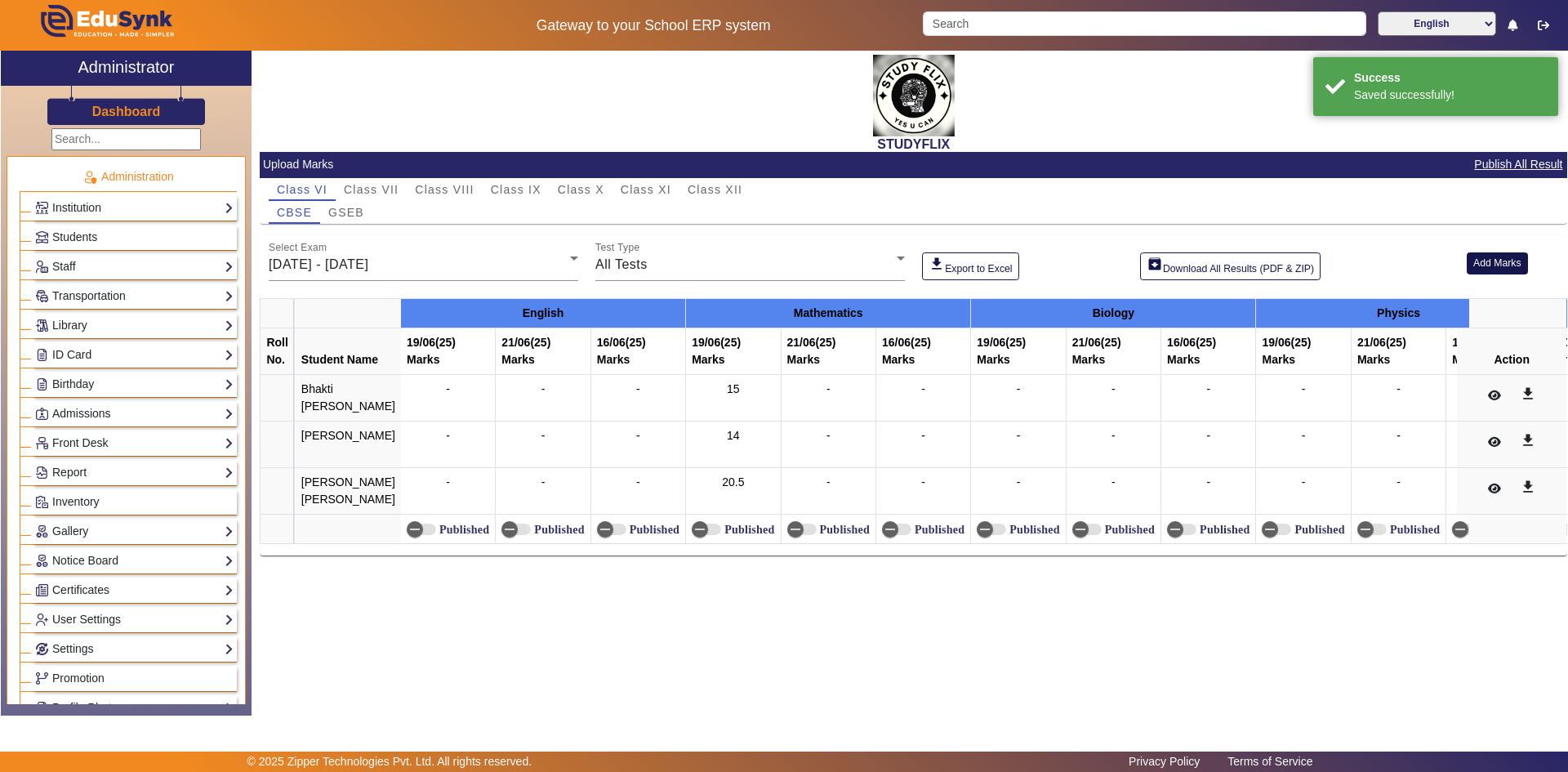
click at [1484, 265] on button "Add Marks" at bounding box center [1497, 263] width 62 height 22
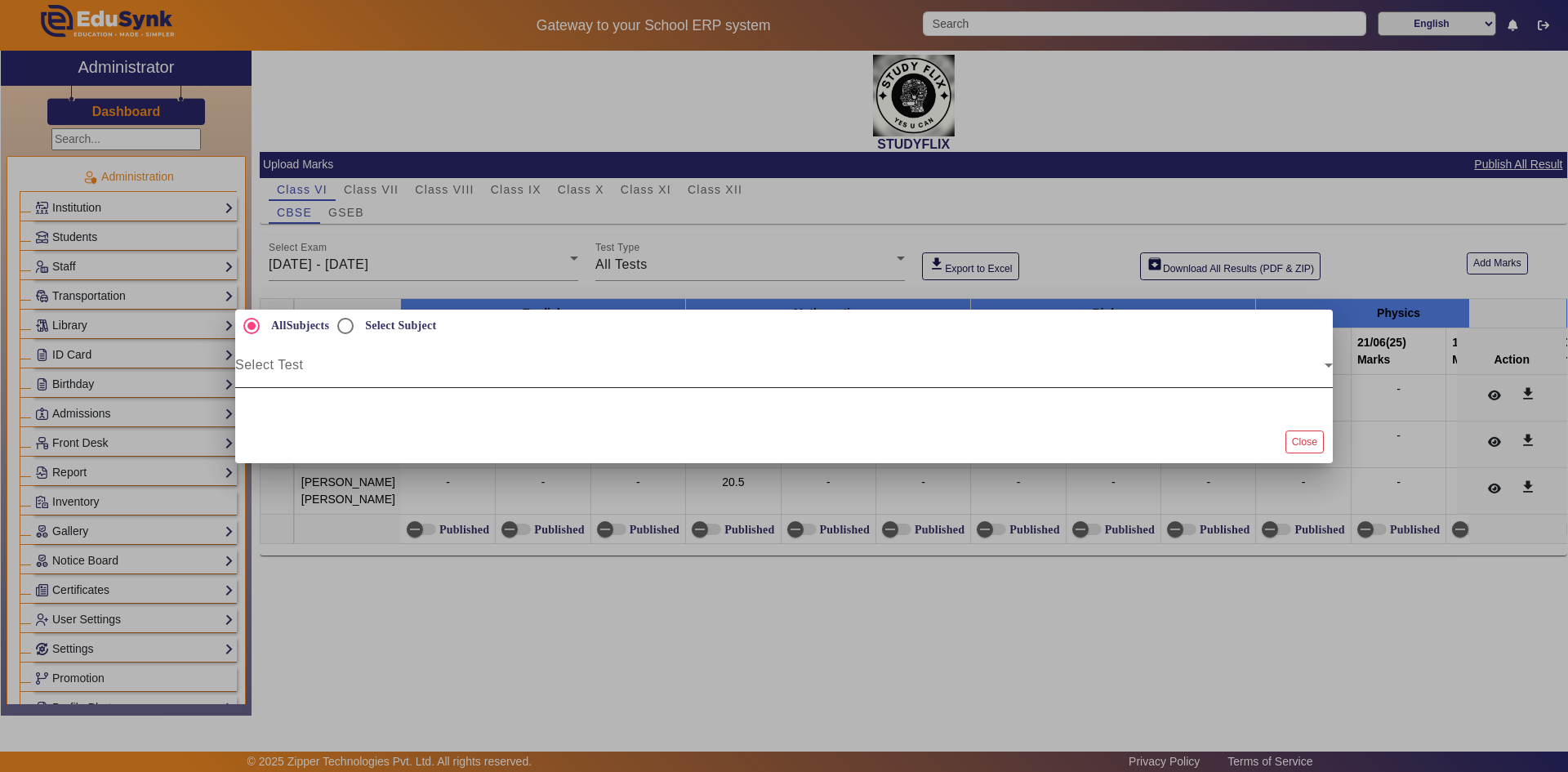
click at [540, 381] on div "Select Test" at bounding box center [784, 365] width 1098 height 45
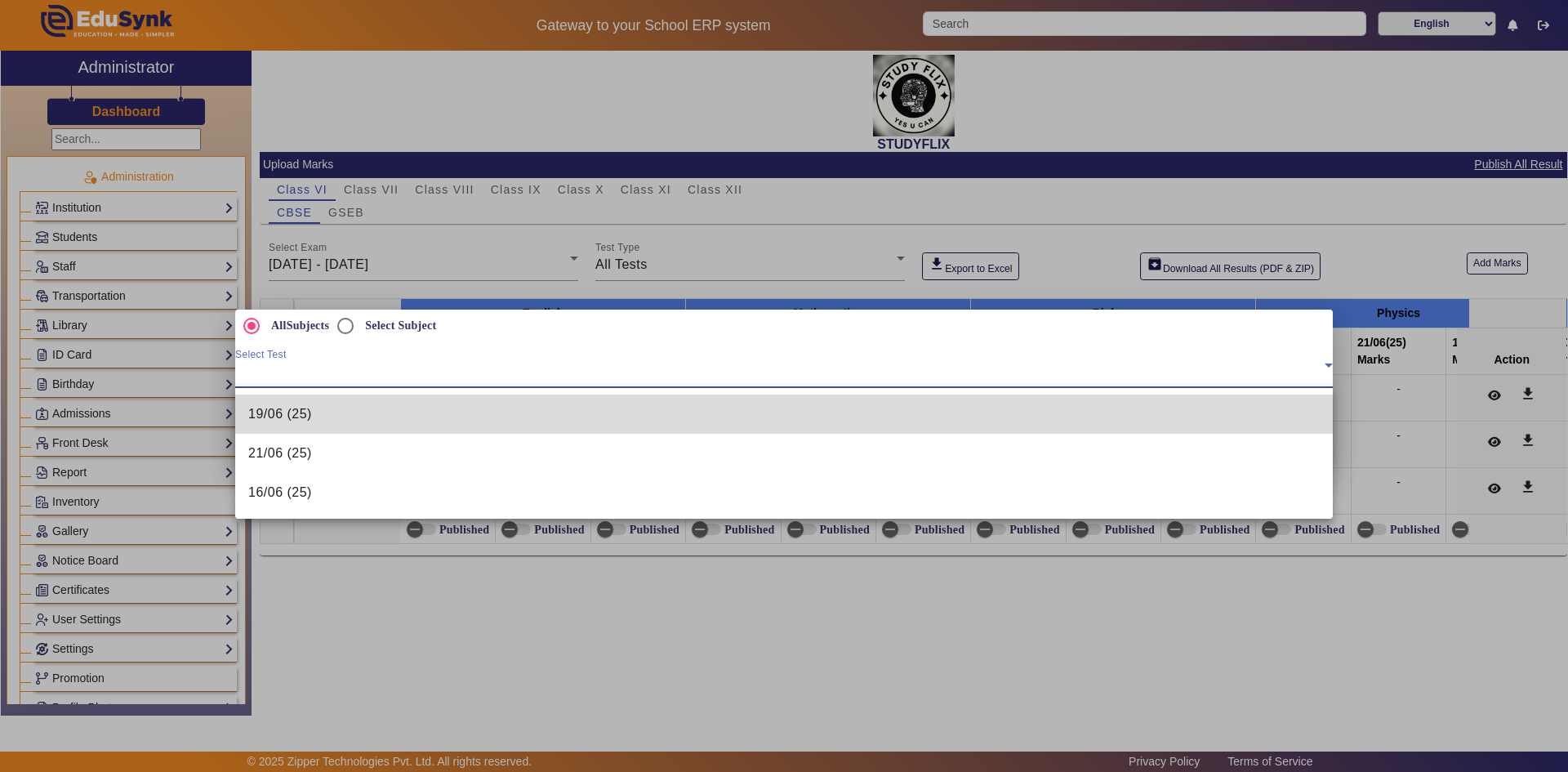
click at [446, 424] on mat-option "19/06 (25)" at bounding box center [784, 413] width 1098 height 39
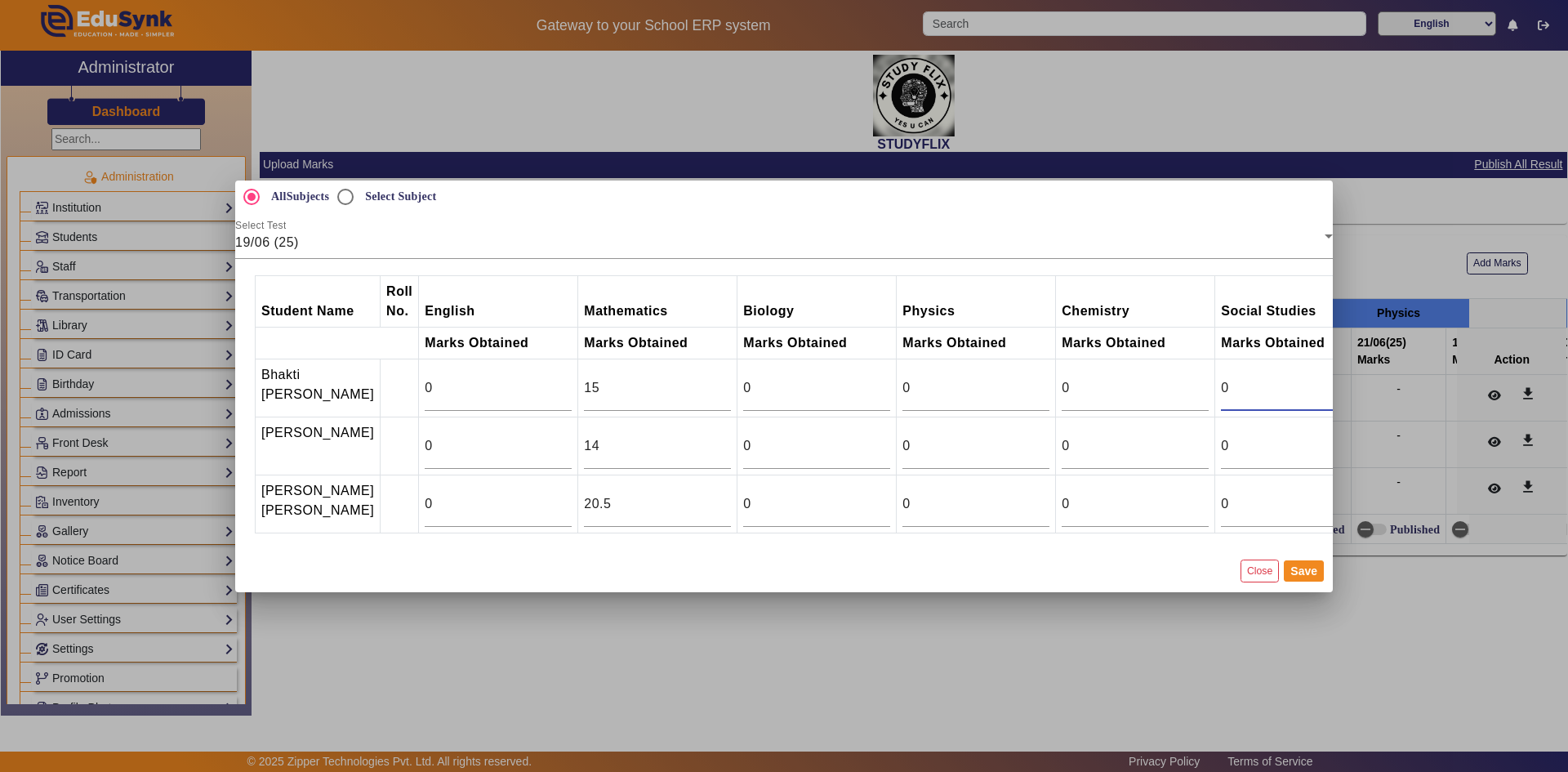
click at [1221, 378] on input "0" at bounding box center [1294, 388] width 147 height 20
click at [1221, 504] on input "0" at bounding box center [1294, 503] width 147 height 20
type input "24"
click at [1323, 378] on input "1" at bounding box center [1294, 388] width 147 height 20
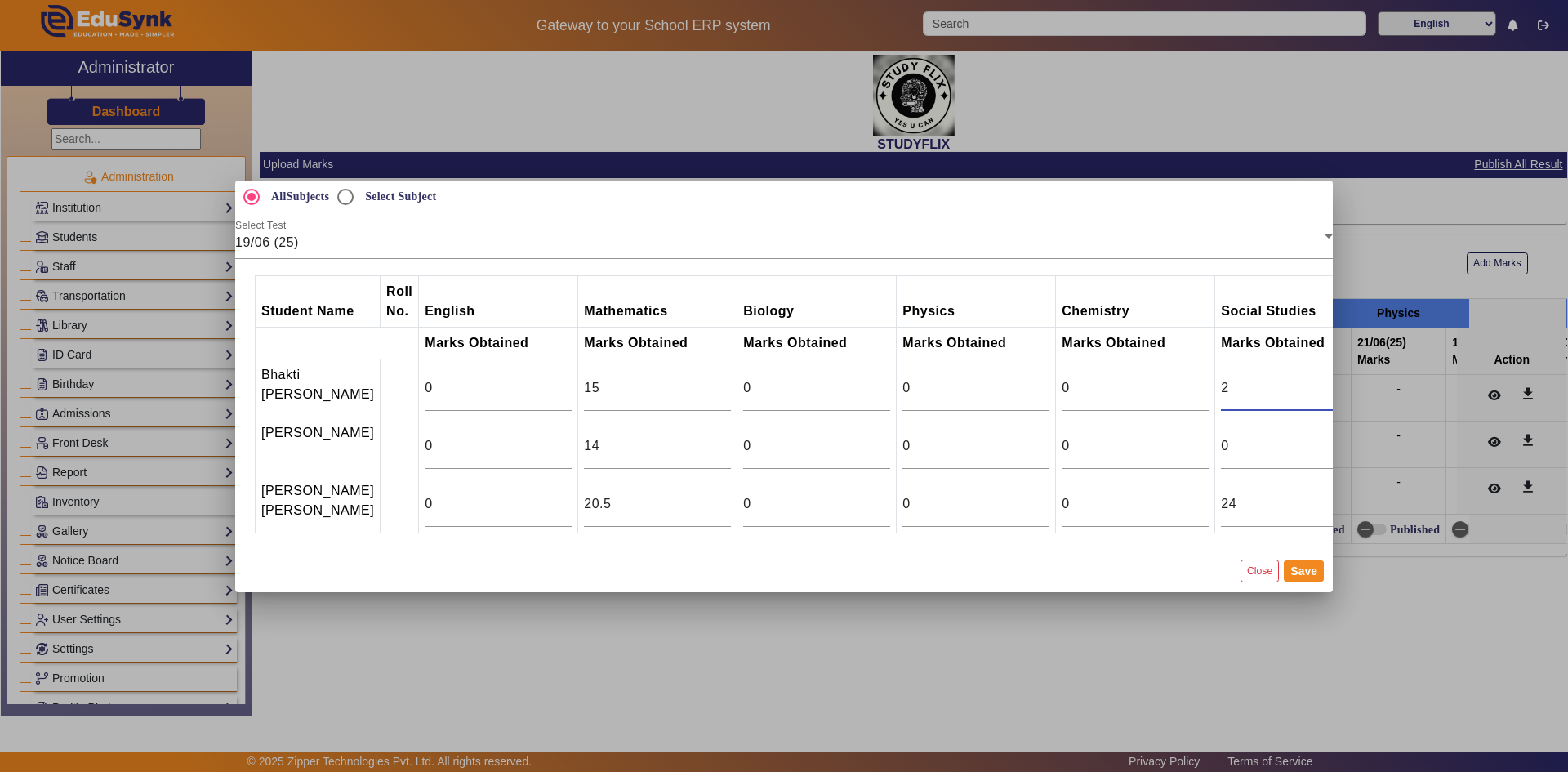
click at [1323, 378] on input "2" at bounding box center [1294, 388] width 147 height 20
click at [1323, 378] on input "3" at bounding box center [1294, 388] width 147 height 20
click at [1323, 378] on input "4" at bounding box center [1294, 388] width 147 height 20
click at [1323, 378] on input "5" at bounding box center [1294, 388] width 147 height 20
click at [1323, 378] on input "6" at bounding box center [1294, 388] width 147 height 20
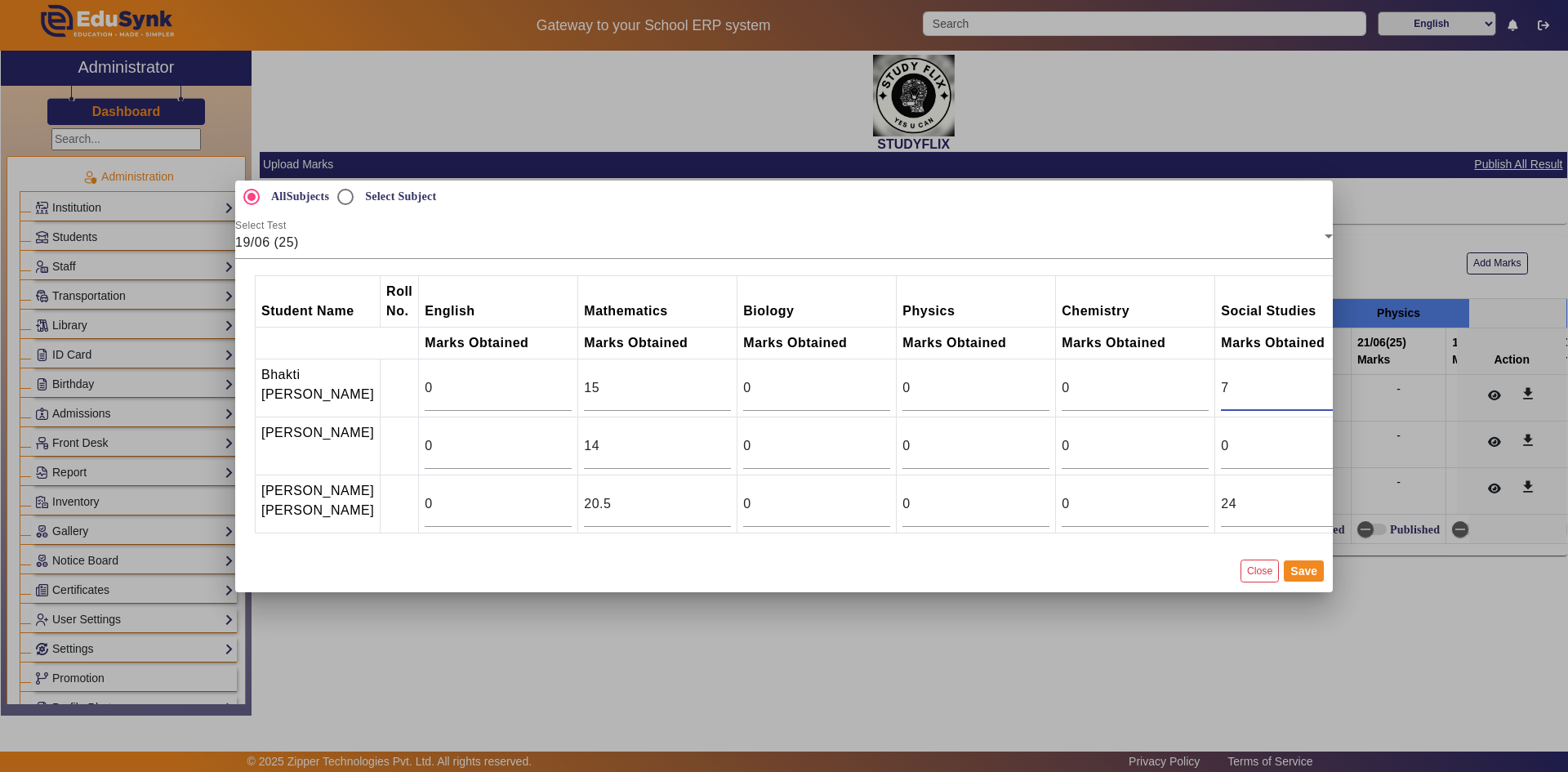
click at [1323, 378] on input "7" at bounding box center [1294, 388] width 147 height 20
click at [1323, 378] on input "8" at bounding box center [1294, 388] width 147 height 20
click at [1323, 378] on input "9" at bounding box center [1294, 388] width 147 height 20
type input "10"
click at [1323, 378] on input "10" at bounding box center [1294, 388] width 147 height 20
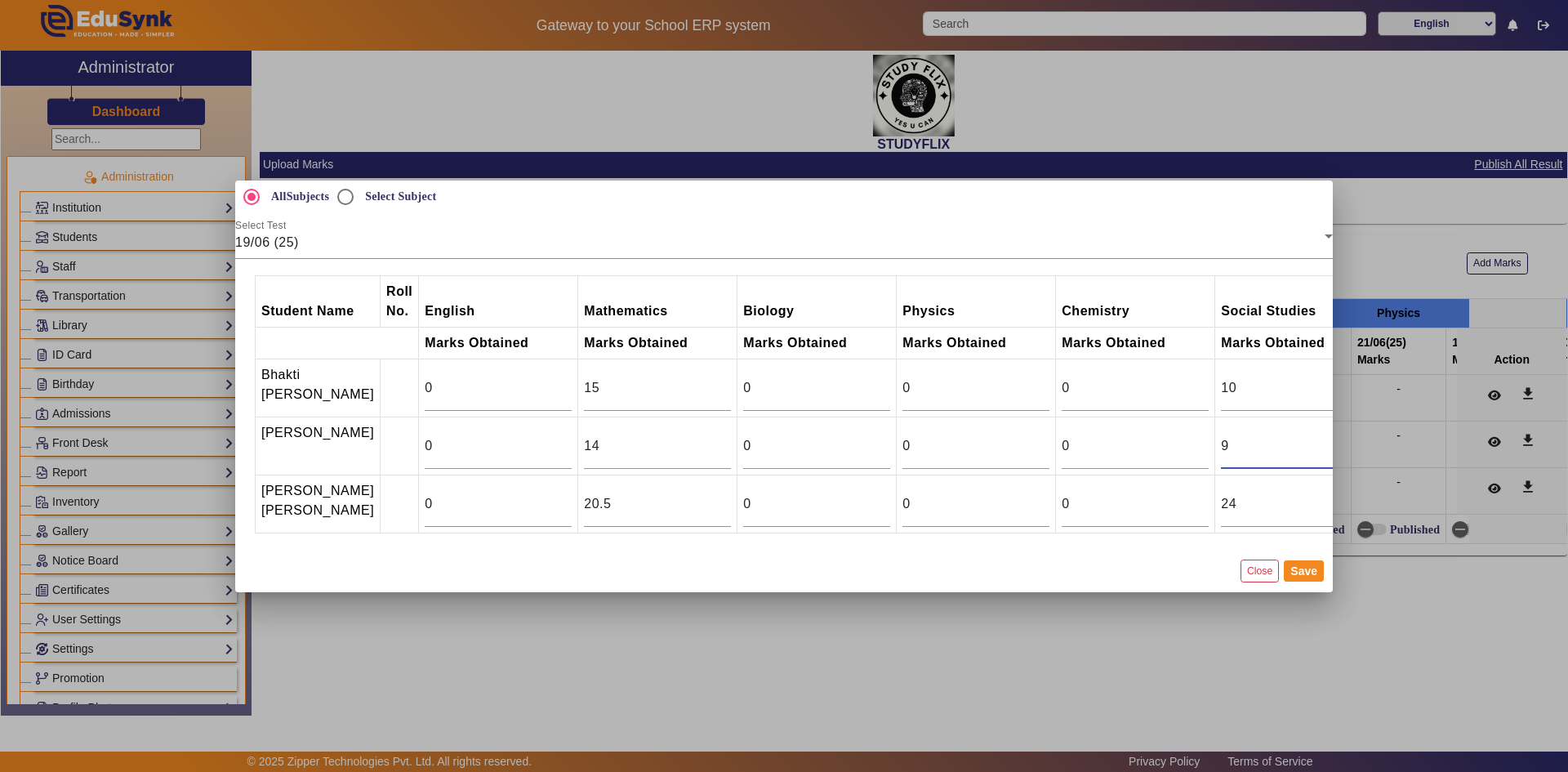
click at [1322, 436] on input "9" at bounding box center [1294, 446] width 147 height 20
click at [1322, 436] on input "10" at bounding box center [1294, 446] width 147 height 20
click at [1322, 436] on input "11" at bounding box center [1294, 446] width 147 height 20
click at [1322, 436] on input "12" at bounding box center [1294, 446] width 147 height 20
click at [1322, 436] on input "13" at bounding box center [1294, 446] width 147 height 20
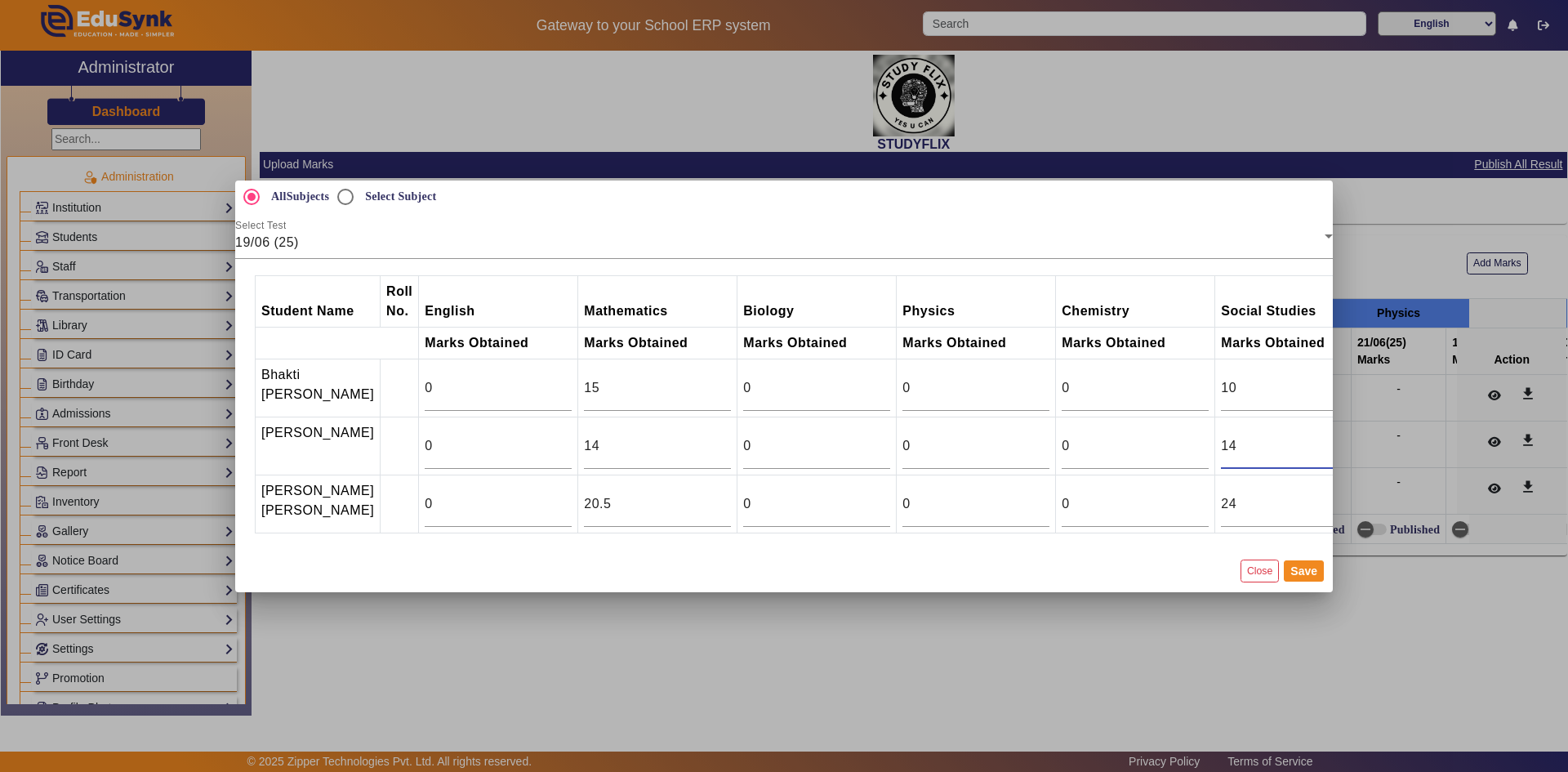
click at [1322, 436] on input "14" at bounding box center [1294, 446] width 147 height 20
click at [1322, 436] on input "15" at bounding box center [1294, 446] width 147 height 20
click at [1322, 436] on input "16" at bounding box center [1294, 446] width 147 height 20
click at [1322, 436] on input "17" at bounding box center [1294, 446] width 147 height 20
type input "18"
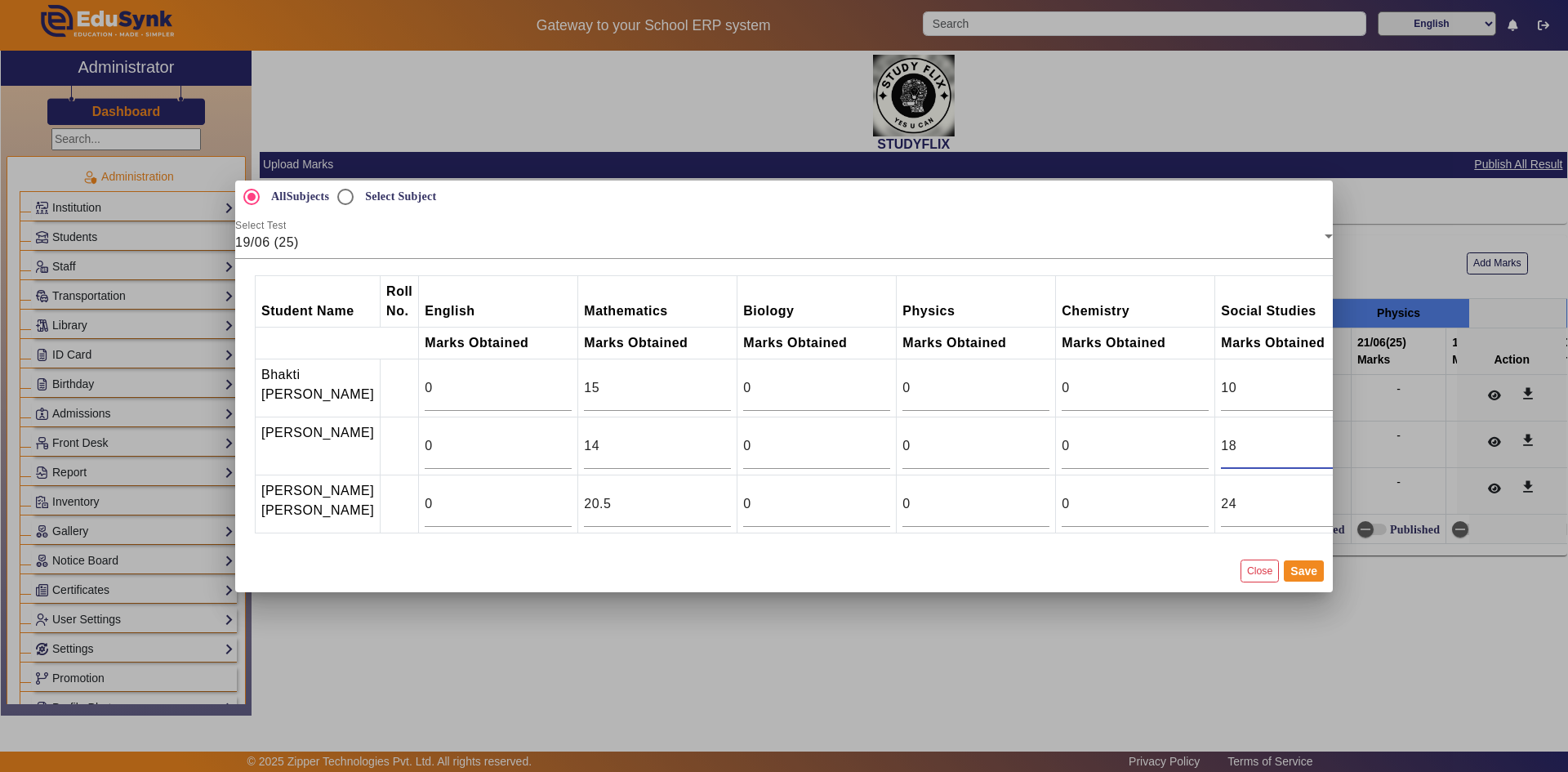
click at [1322, 436] on input "18" at bounding box center [1294, 446] width 147 height 20
click at [1310, 582] on button "Save" at bounding box center [1304, 570] width 40 height 21
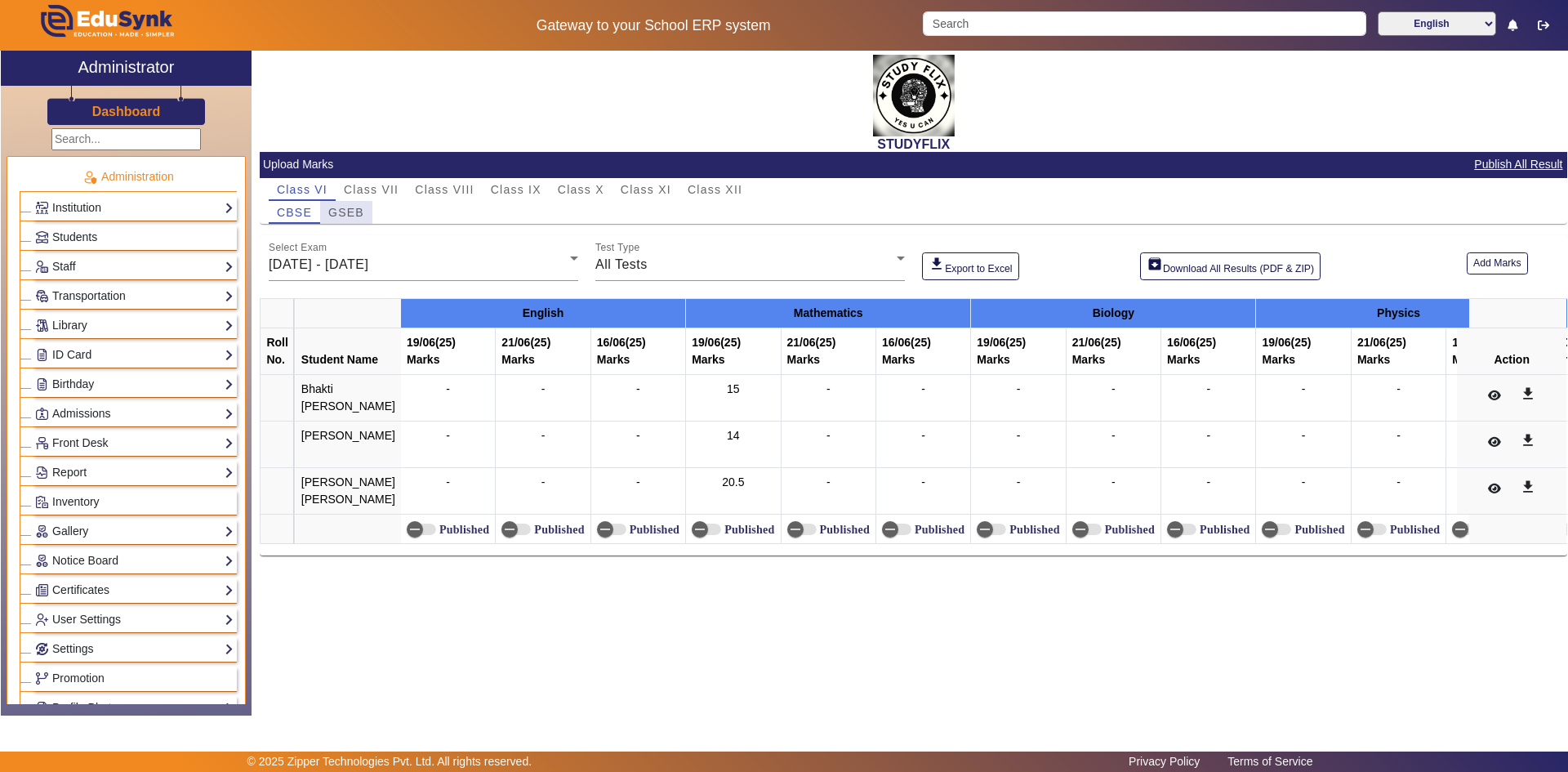
click at [326, 205] on div "GSEB" at bounding box center [345, 212] width 52 height 23
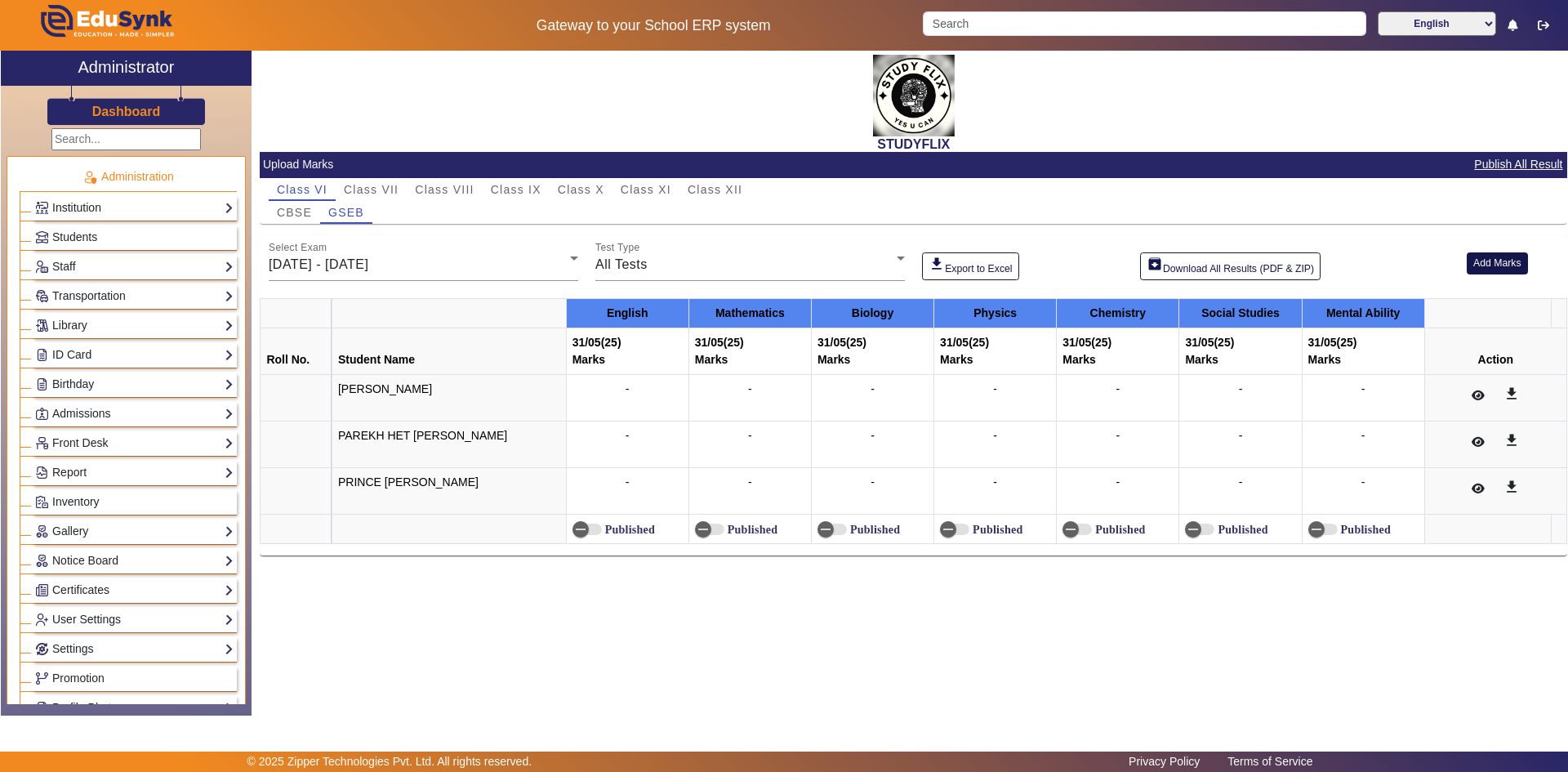
click at [1484, 265] on button "Add Marks" at bounding box center [1497, 263] width 62 height 22
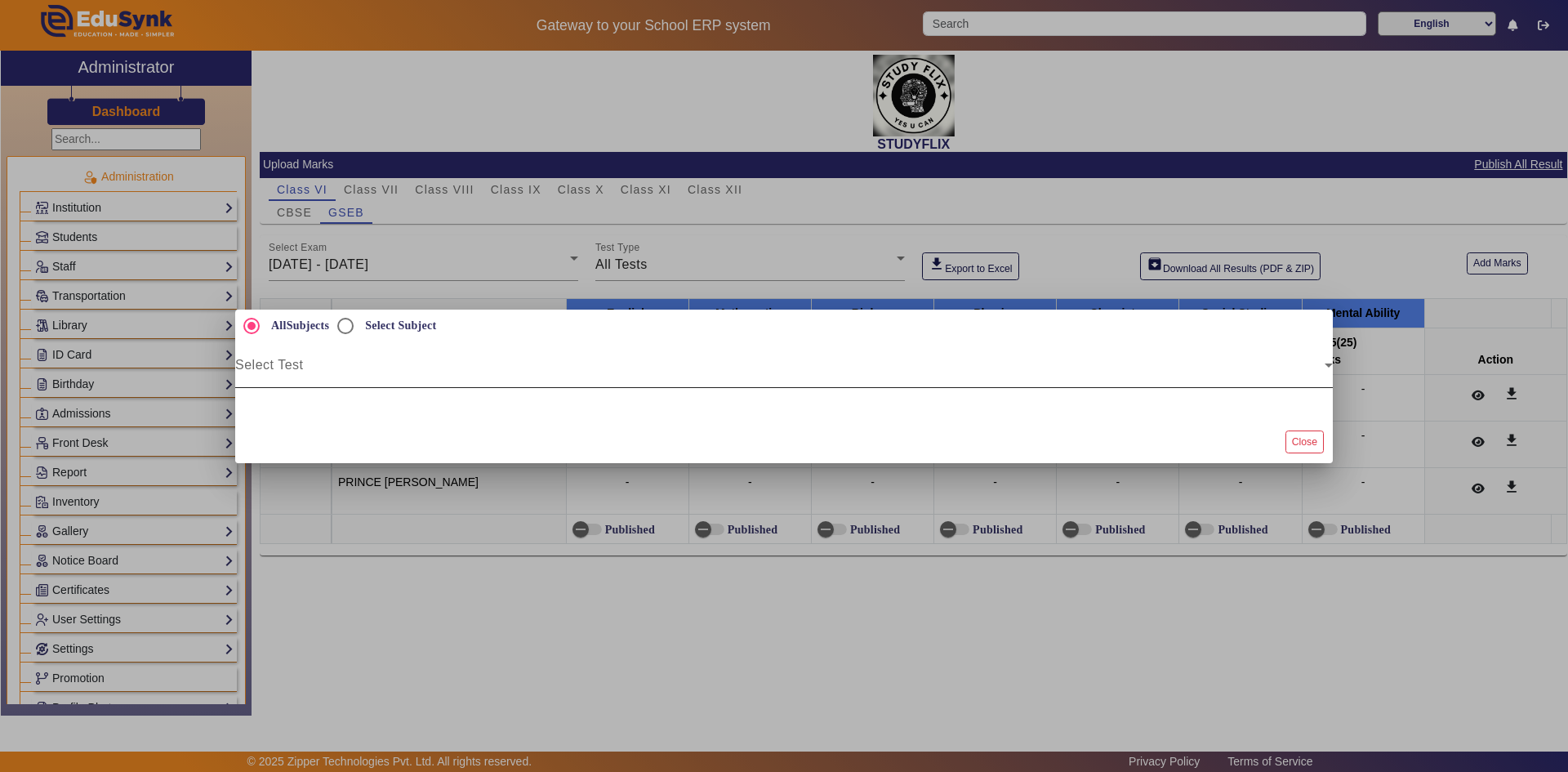
click at [298, 361] on span at bounding box center [780, 371] width 1089 height 20
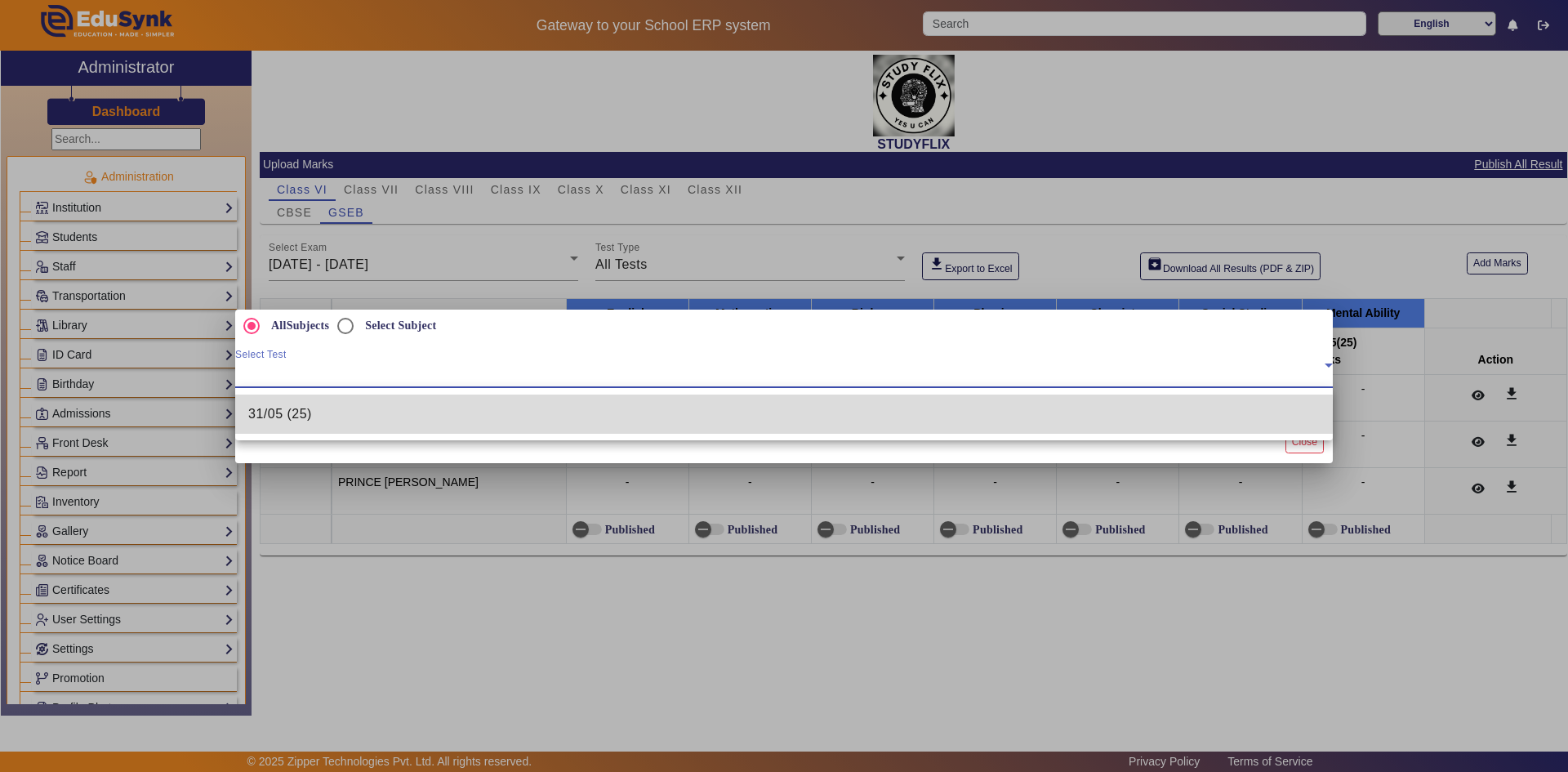
click at [304, 418] on span "31/05 (25)" at bounding box center [279, 413] width 63 height 20
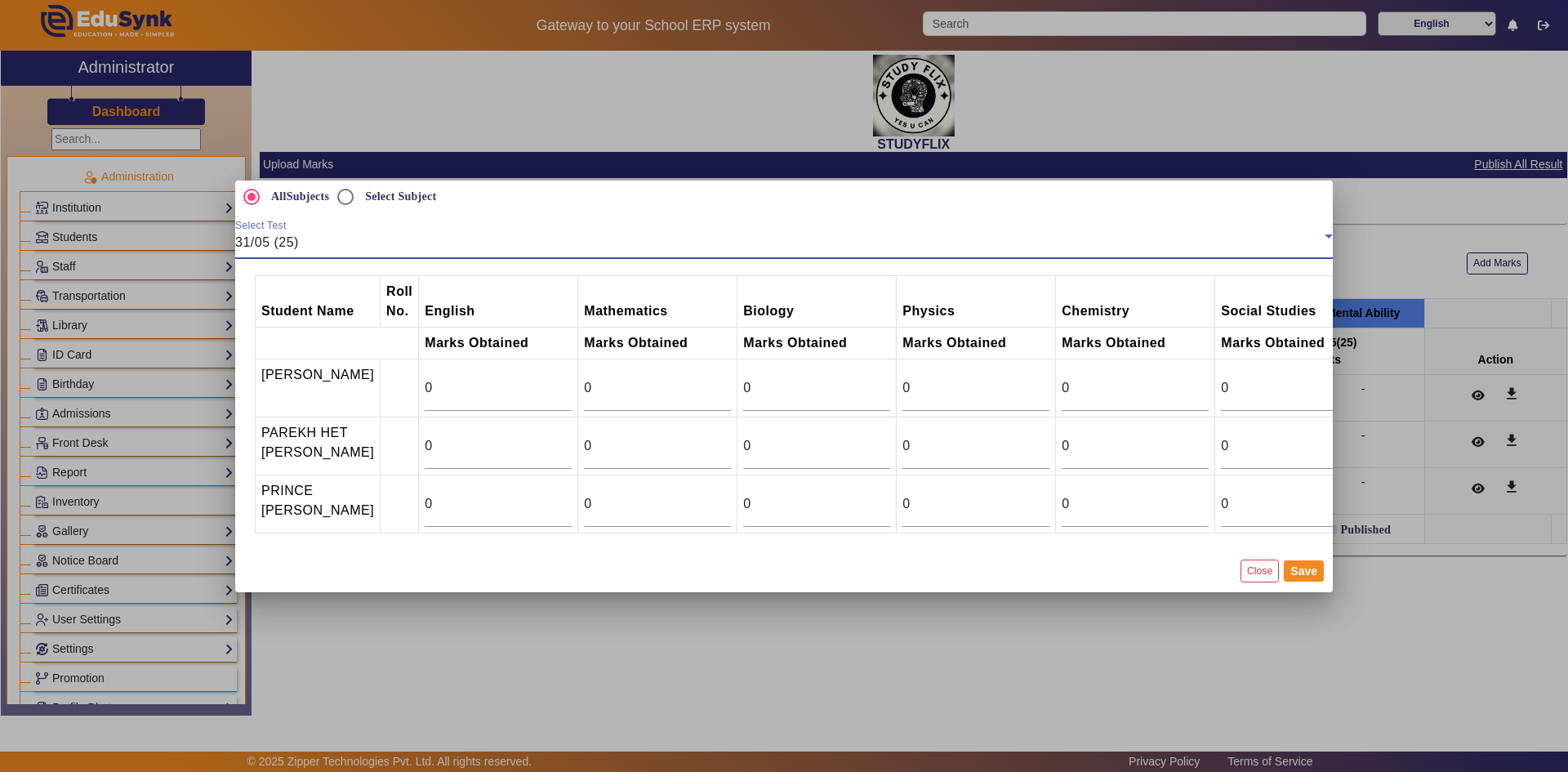
click at [292, 236] on span "31/05 (25)" at bounding box center [267, 242] width 63 height 14
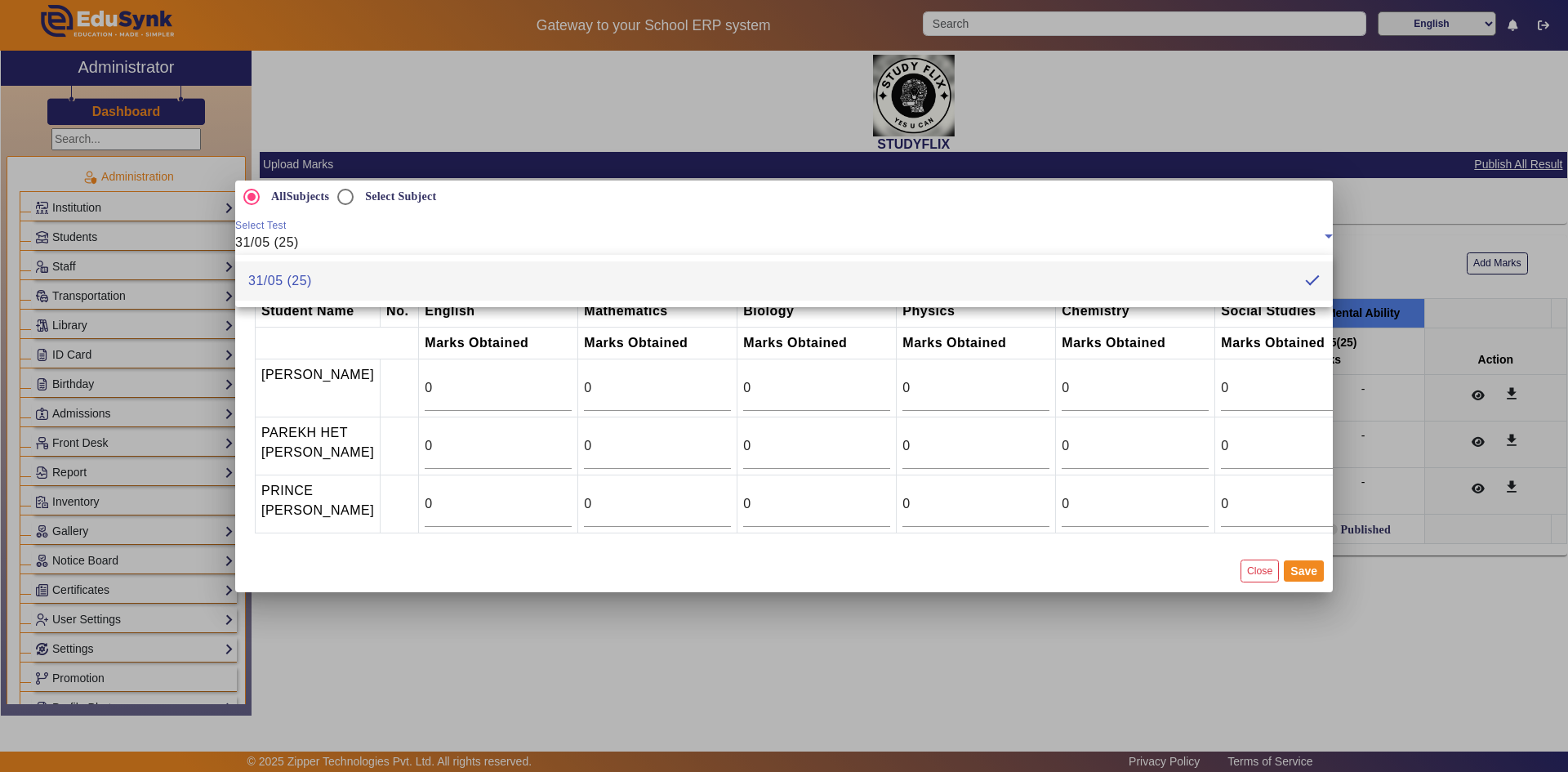
click at [1318, 288] on mat-pseudo-checkbox at bounding box center [1313, 281] width 15 height 15
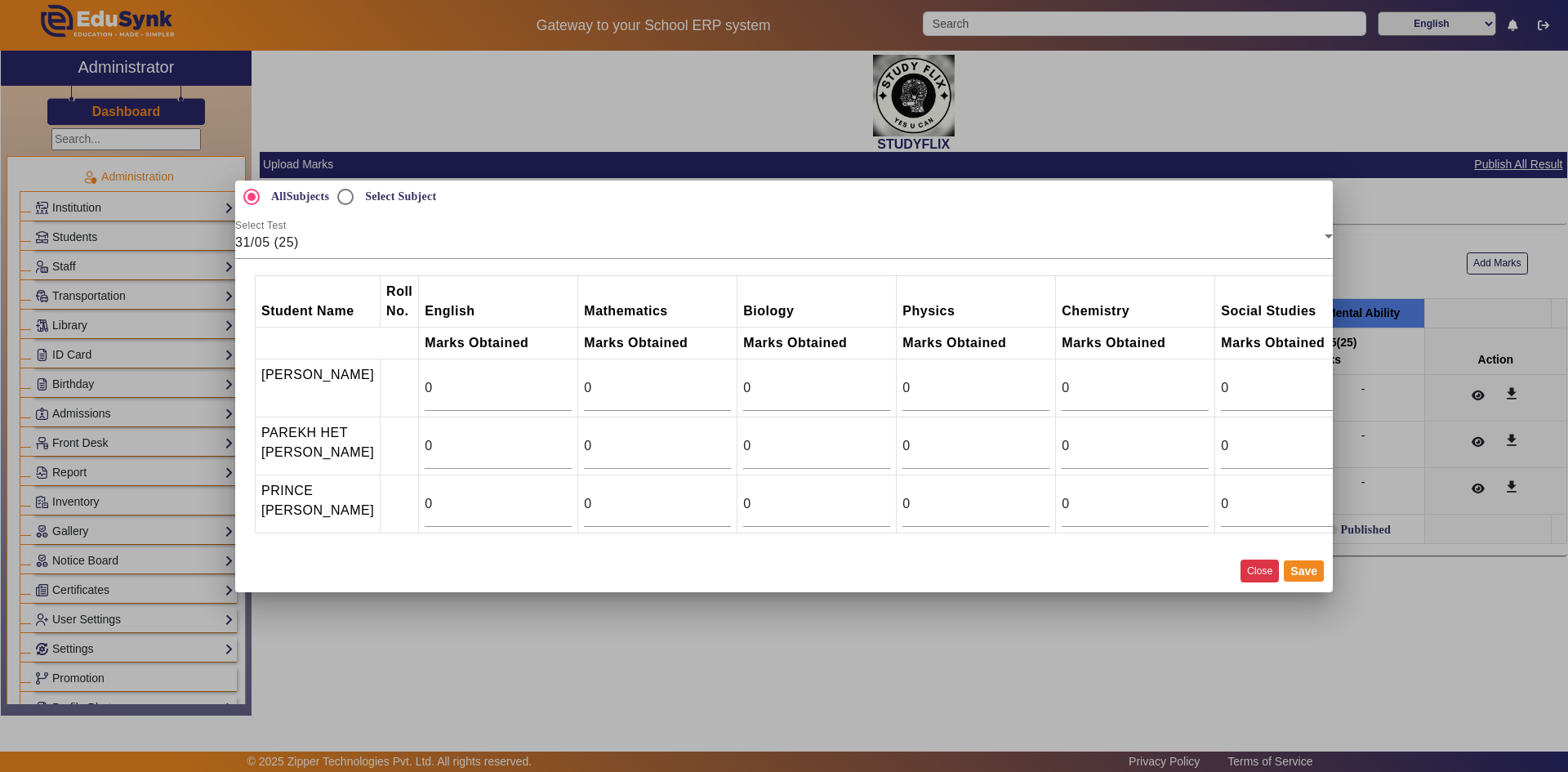
click at [1249, 578] on button "Close" at bounding box center [1260, 570] width 39 height 22
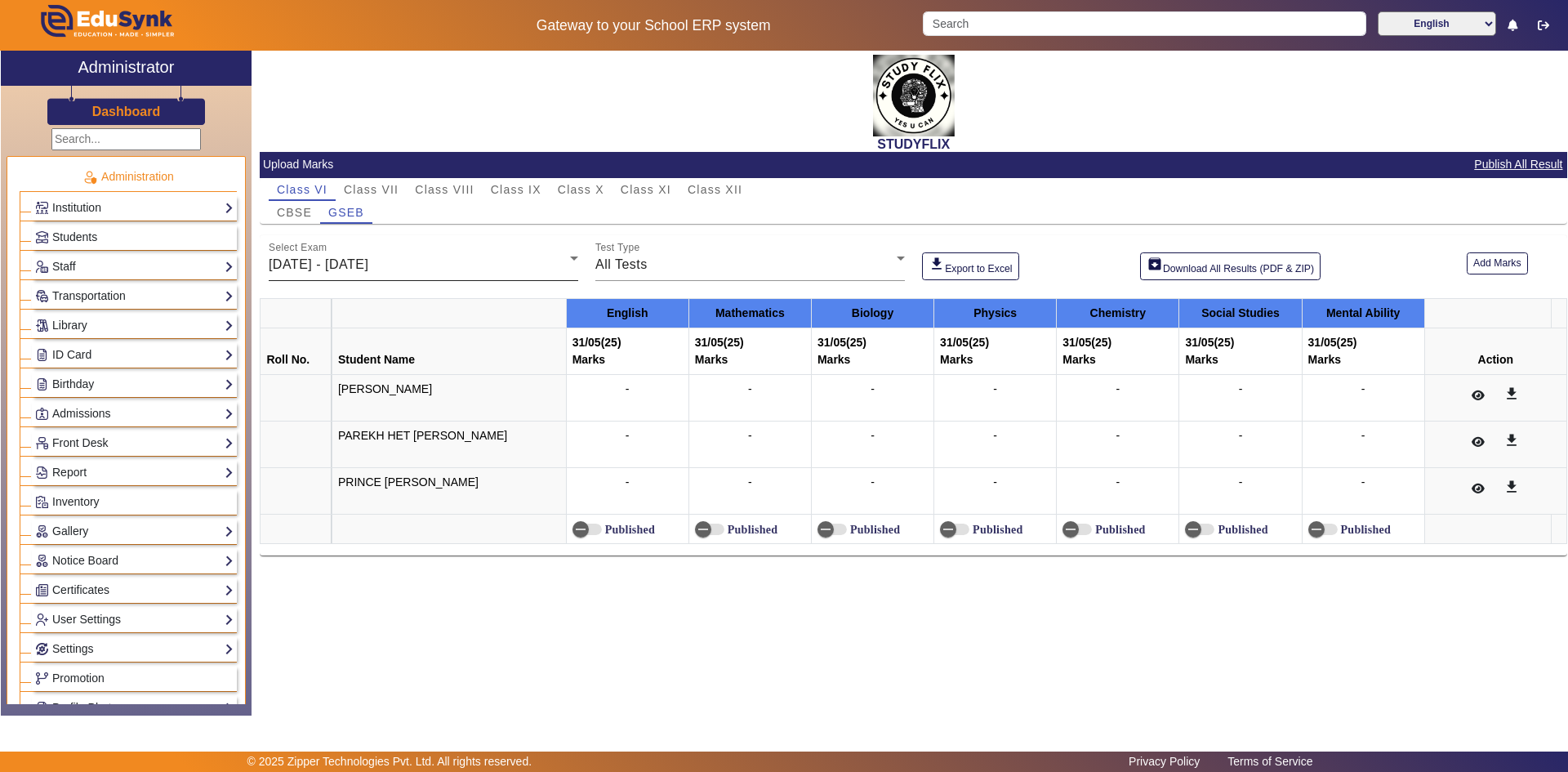
click at [475, 265] on div "[DATE] - [DATE]" at bounding box center [419, 264] width 301 height 20
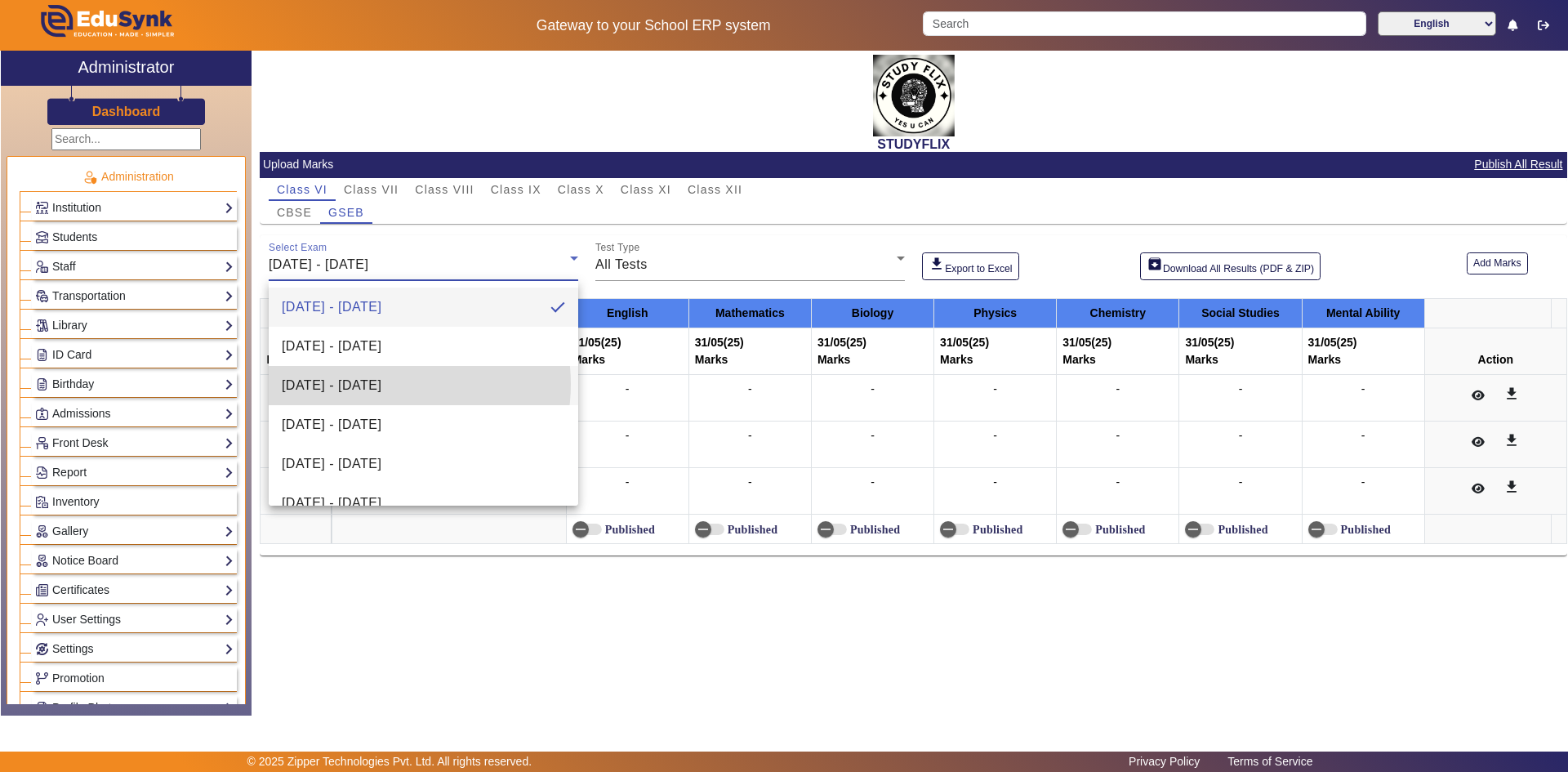
click at [381, 384] on span "[DATE] - [DATE]" at bounding box center [331, 385] width 99 height 20
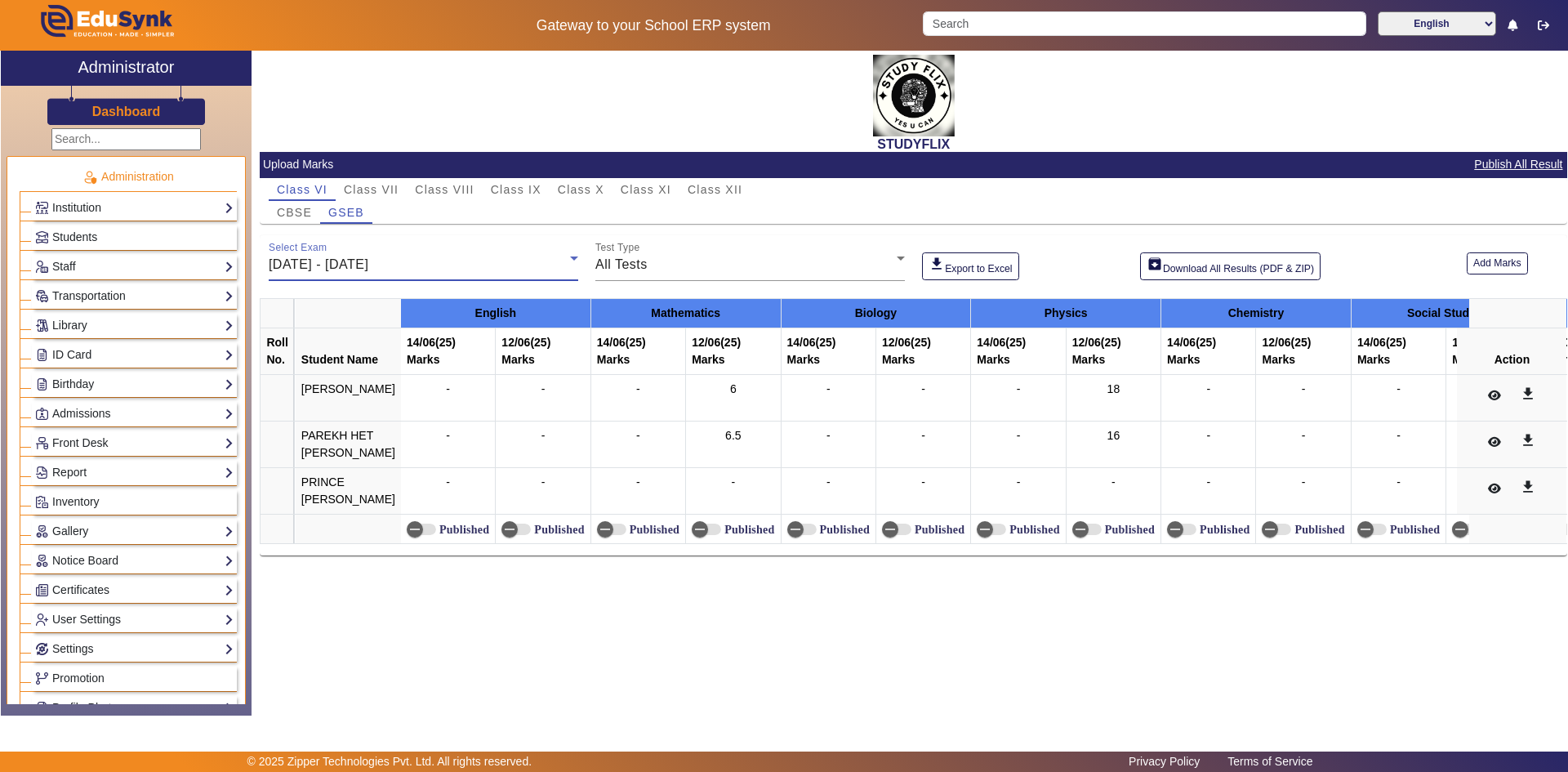
click at [368, 263] on span "[DATE] - [DATE]" at bounding box center [318, 264] width 99 height 14
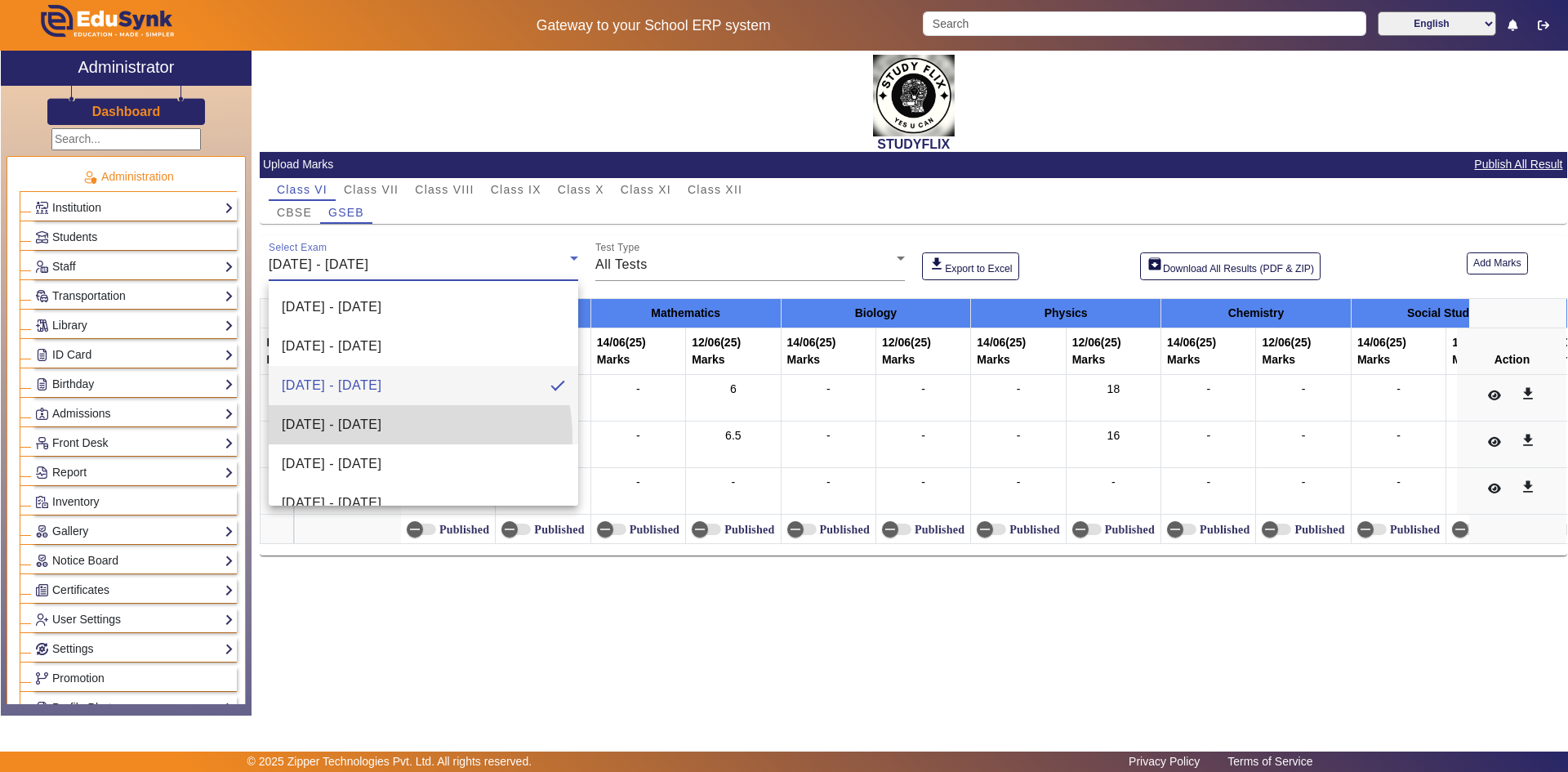
click at [383, 437] on mat-option "[DATE] - [DATE]" at bounding box center [423, 424] width 309 height 39
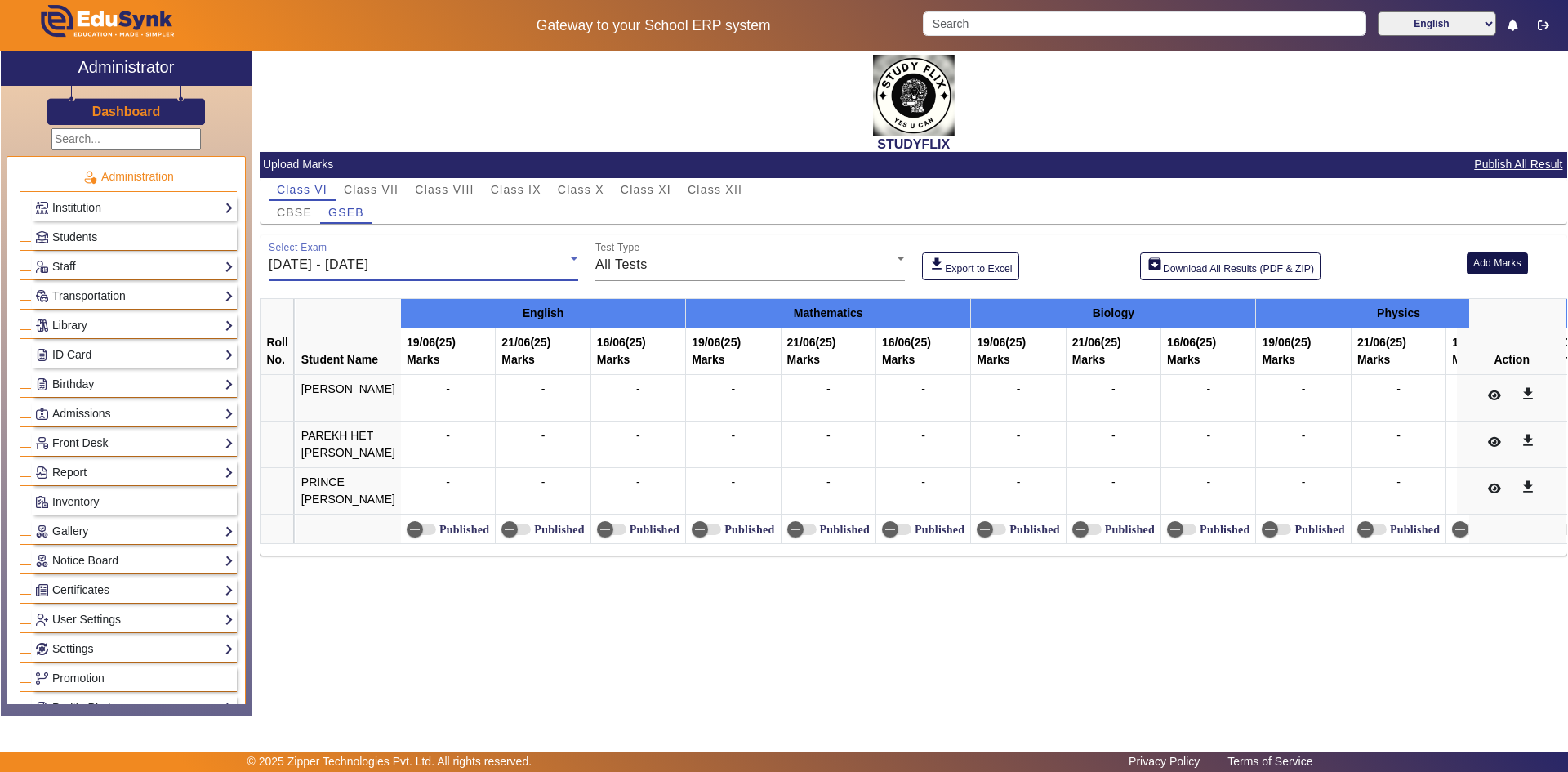
click at [1483, 261] on button "Add Marks" at bounding box center [1497, 263] width 62 height 22
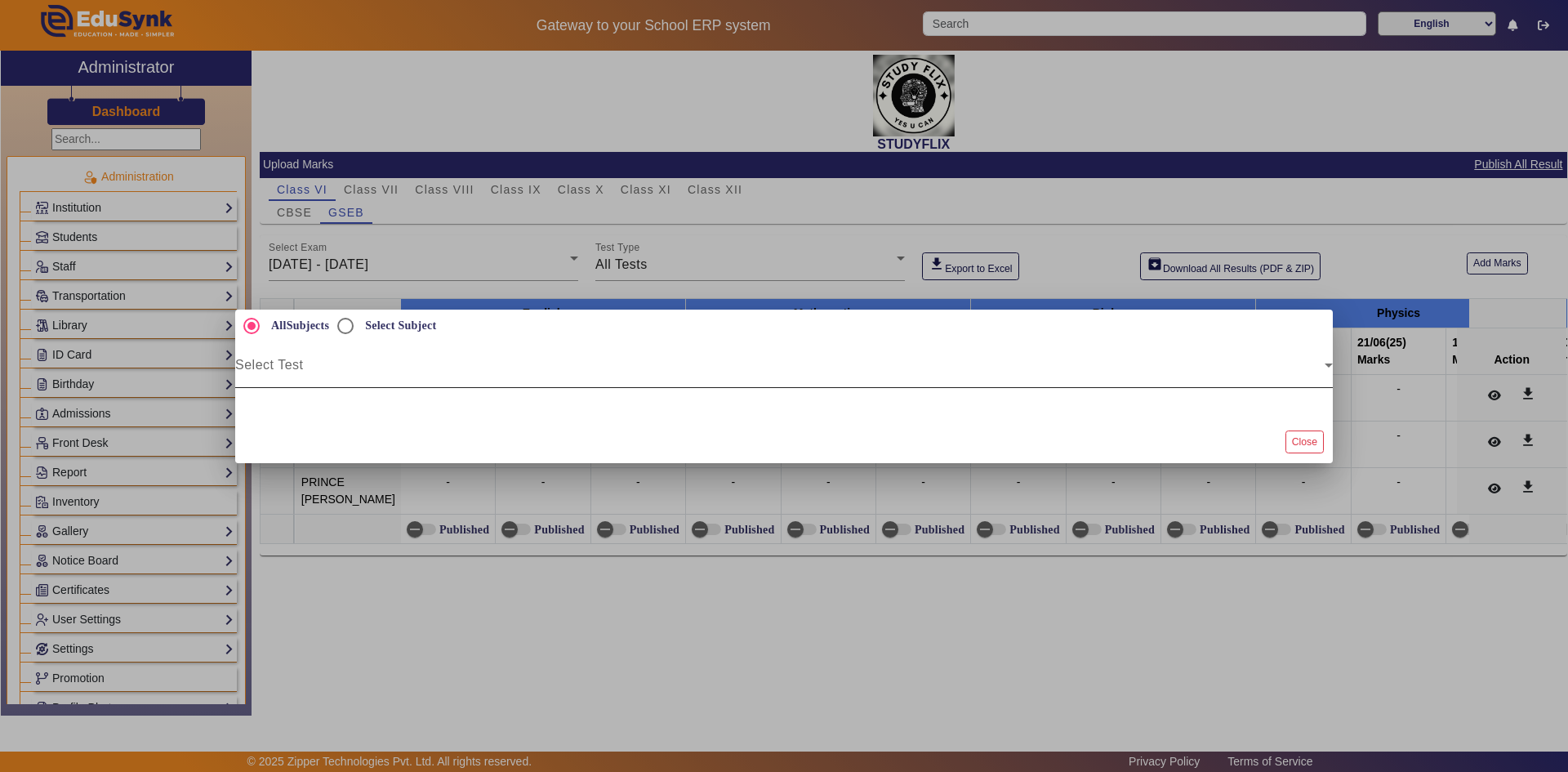
click at [695, 364] on span at bounding box center [780, 371] width 1089 height 20
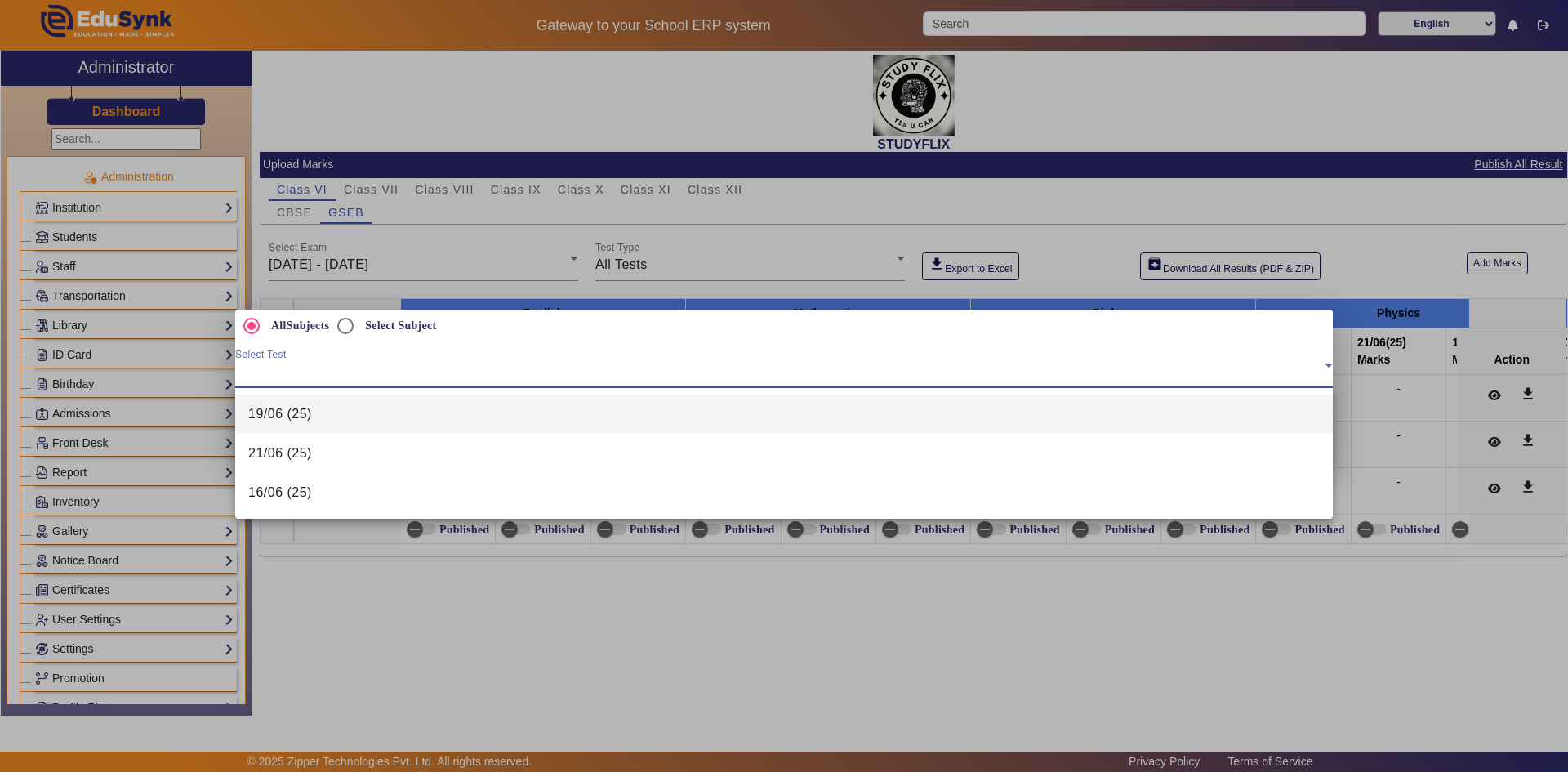
click at [395, 414] on mat-option "19/06 (25)" at bounding box center [784, 413] width 1098 height 39
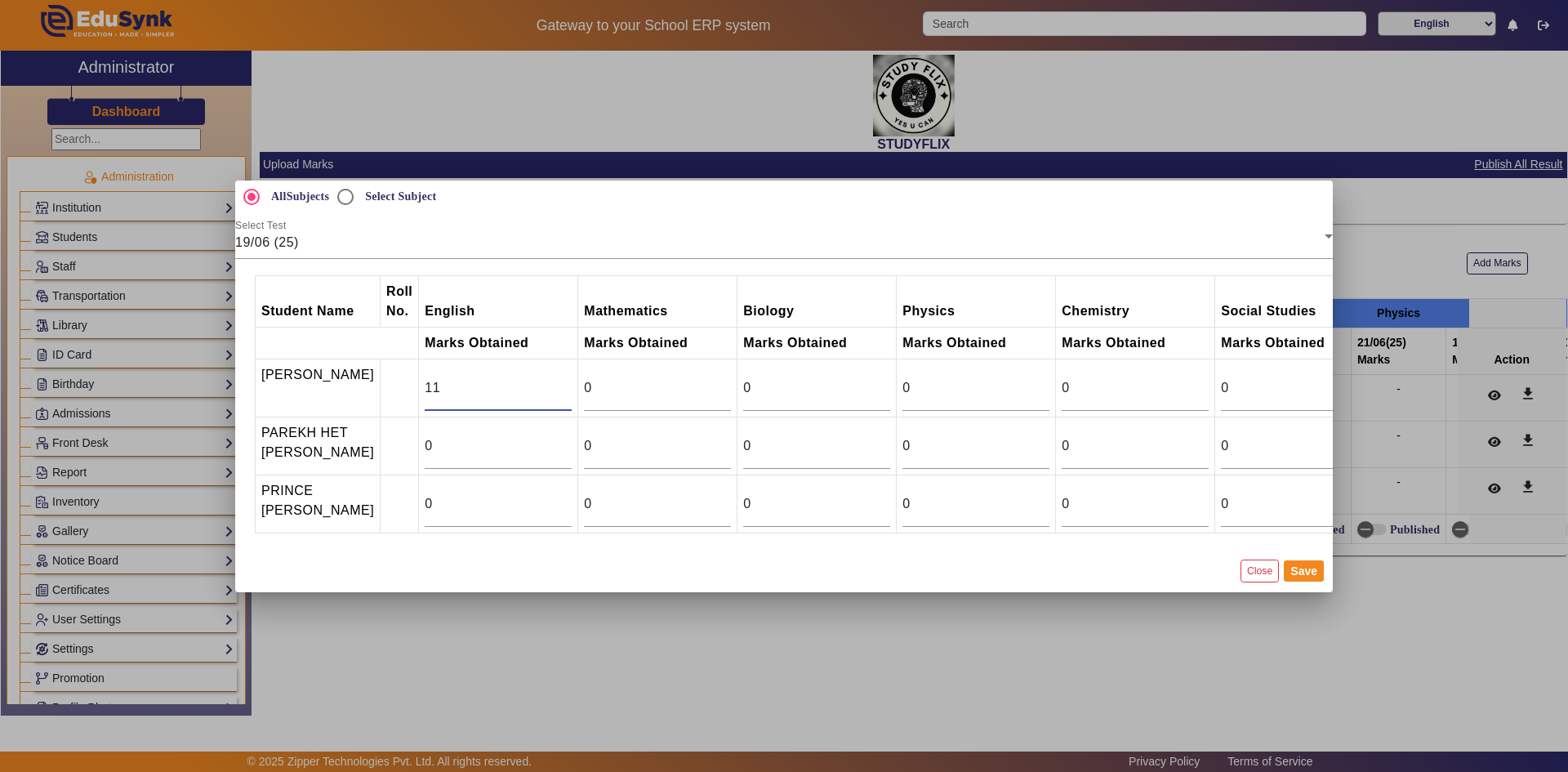
click at [555, 378] on input "11" at bounding box center [498, 388] width 147 height 20
click at [555, 378] on input "12" at bounding box center [498, 388] width 147 height 20
click at [555, 378] on input "13" at bounding box center [498, 388] width 147 height 20
click at [555, 378] on input "14" at bounding box center [498, 388] width 147 height 20
click at [555, 378] on input "15" at bounding box center [498, 388] width 147 height 20
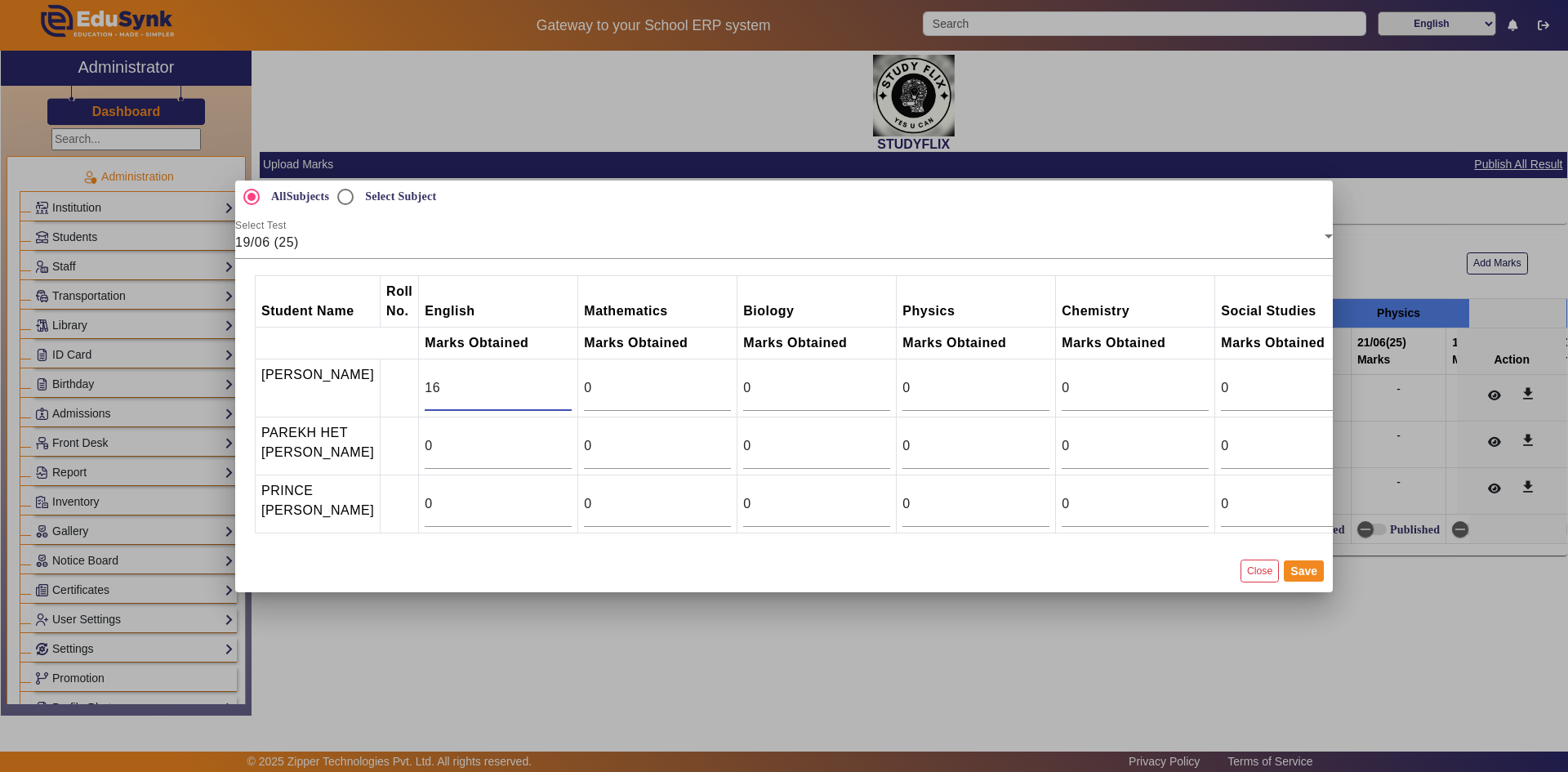
type input "16"
click at [555, 378] on input "16" at bounding box center [498, 388] width 147 height 20
click at [719, 436] on input "25" at bounding box center [657, 446] width 147 height 20
click at [714, 447] on input "24" at bounding box center [657, 446] width 147 height 20
click at [714, 447] on input "23" at bounding box center [657, 446] width 147 height 20
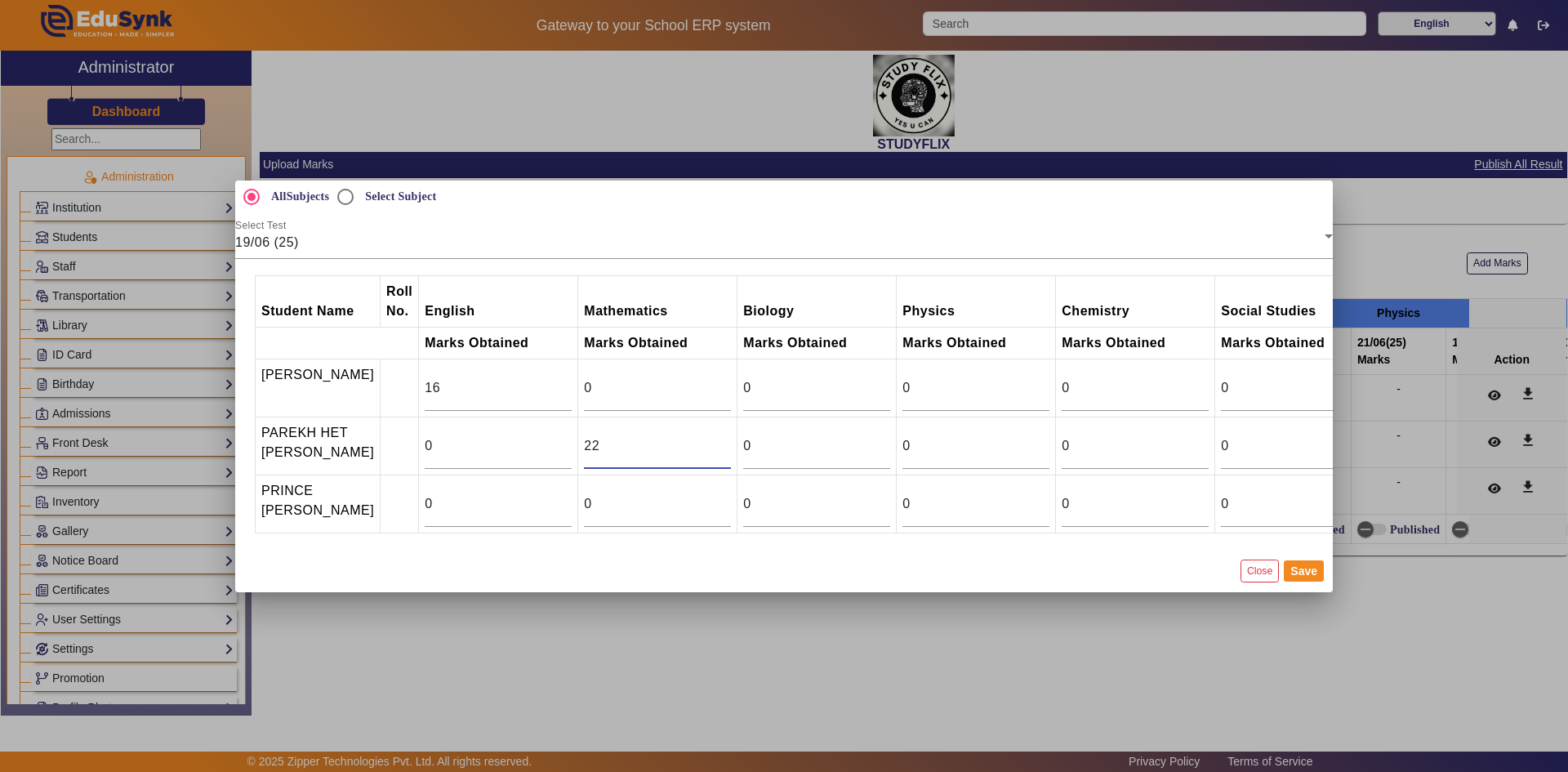
click at [714, 447] on input "22" at bounding box center [657, 446] width 147 height 20
type input "21"
click at [714, 447] on input "21" at bounding box center [657, 446] width 147 height 20
click at [714, 379] on input "1" at bounding box center [657, 388] width 147 height 20
click at [714, 379] on input "10" at bounding box center [657, 388] width 147 height 20
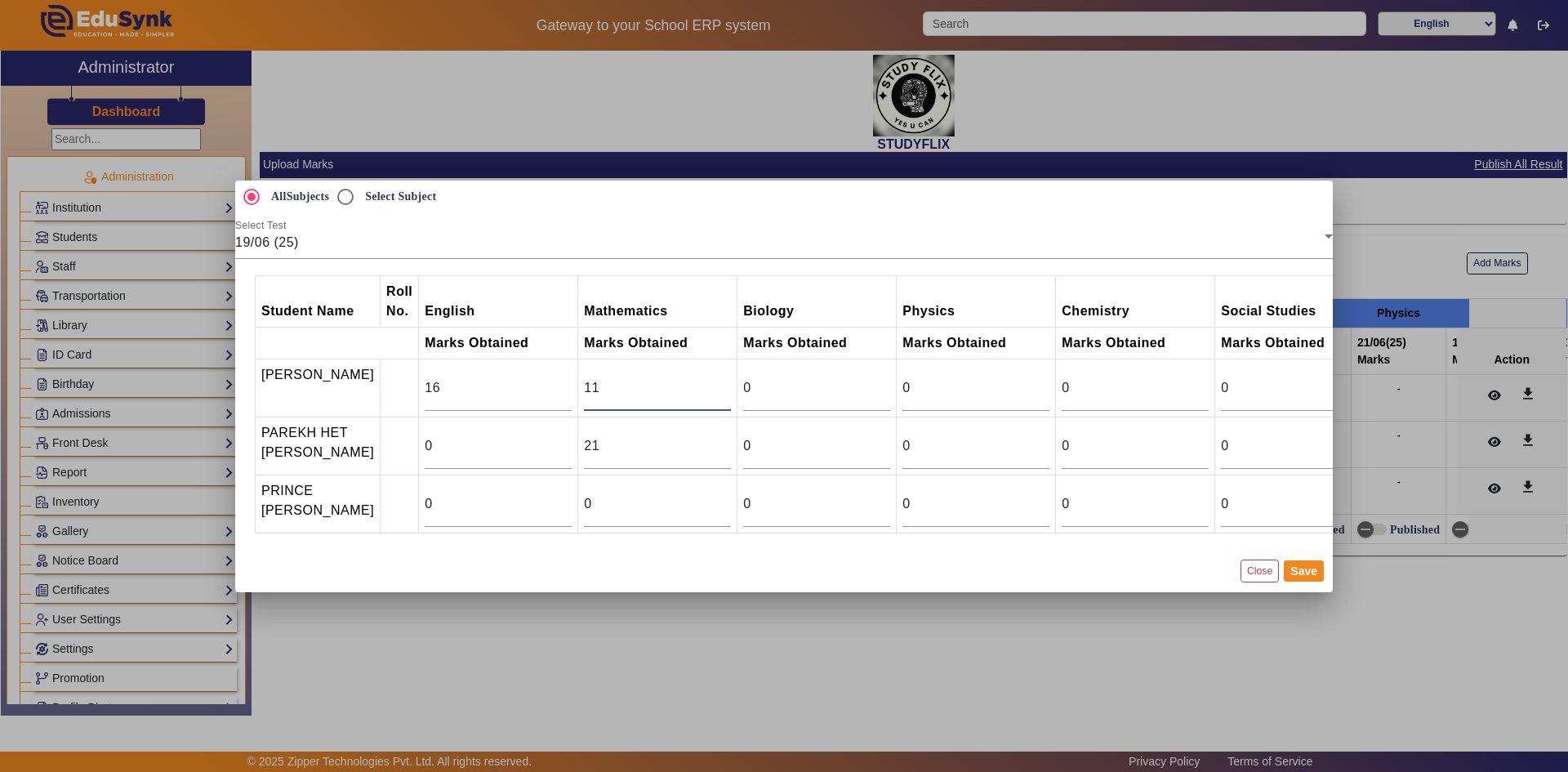
click at [714, 379] on input "11" at bounding box center [657, 388] width 147 height 20
click at [714, 379] on input "12" at bounding box center [657, 388] width 147 height 20
click at [714, 379] on input "13" at bounding box center [657, 388] width 147 height 20
click at [714, 379] on input "14" at bounding box center [657, 388] width 147 height 20
click at [714, 379] on input "15" at bounding box center [657, 388] width 147 height 20
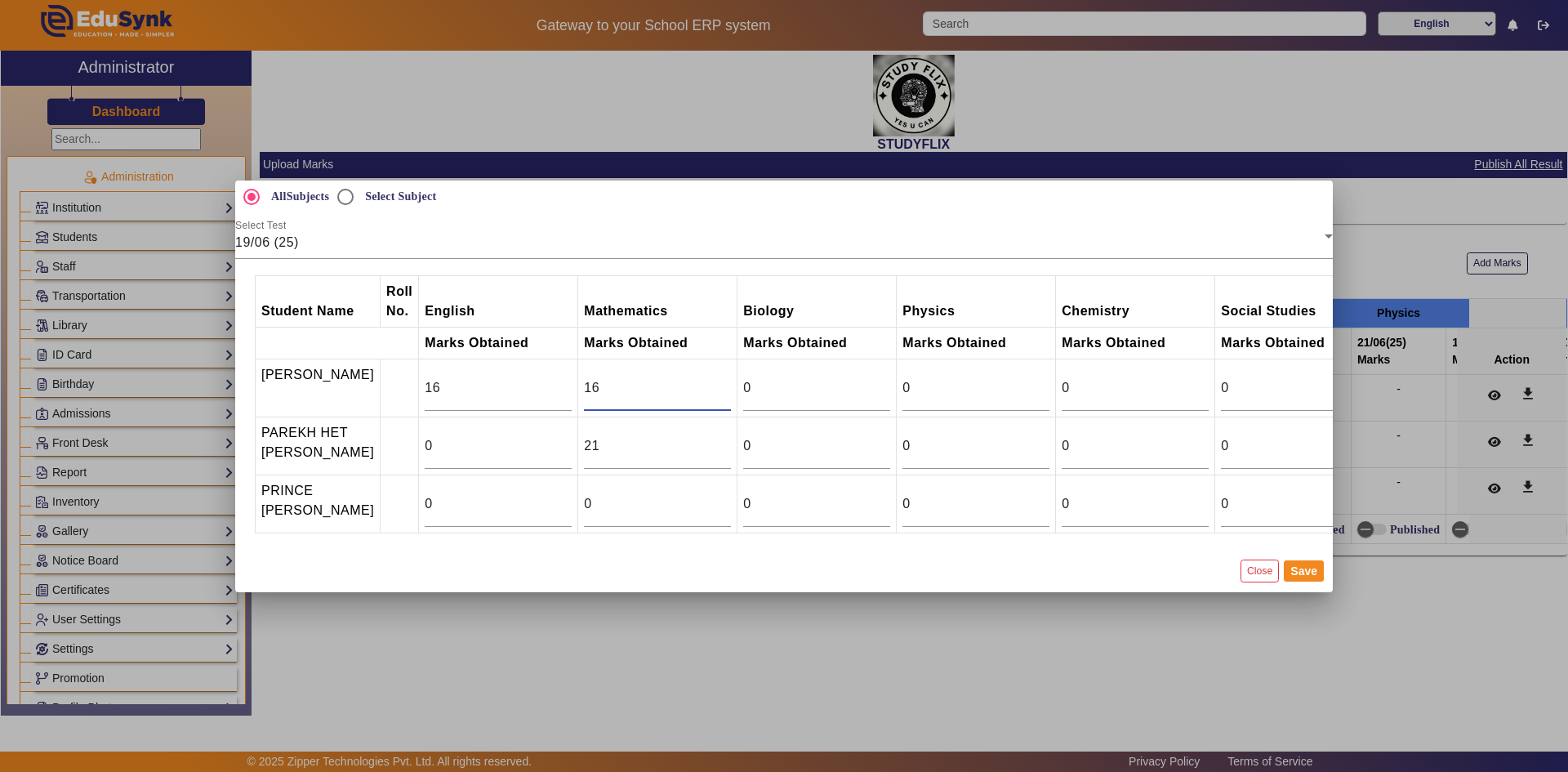
type input "16"
click at [714, 379] on input "16" at bounding box center [657, 388] width 147 height 20
click at [940, 372] on div "0" at bounding box center [976, 388] width 147 height 45
click at [1287, 366] on div "0" at bounding box center [1294, 388] width 147 height 45
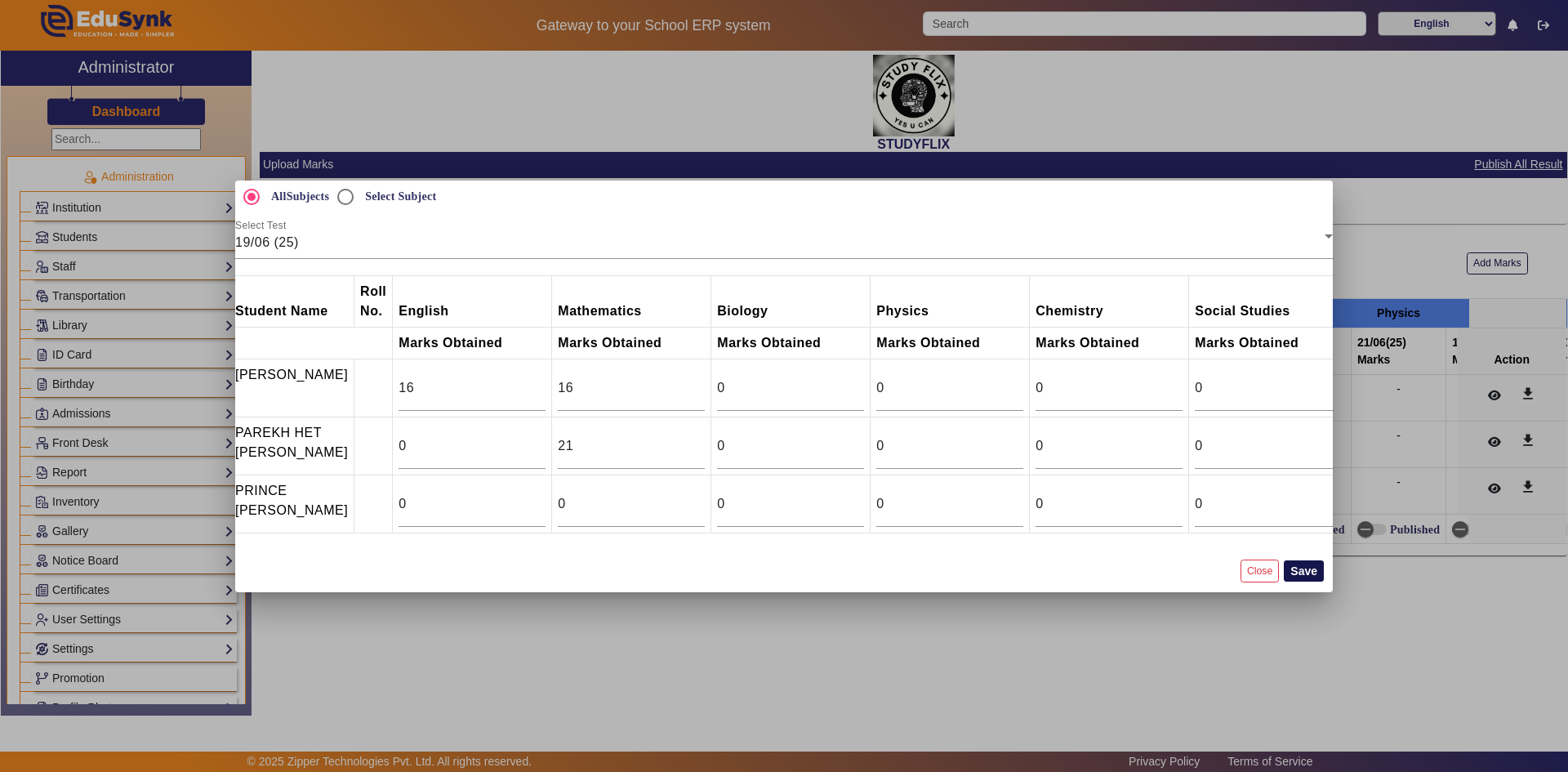
click at [1292, 575] on button "Save" at bounding box center [1304, 570] width 40 height 21
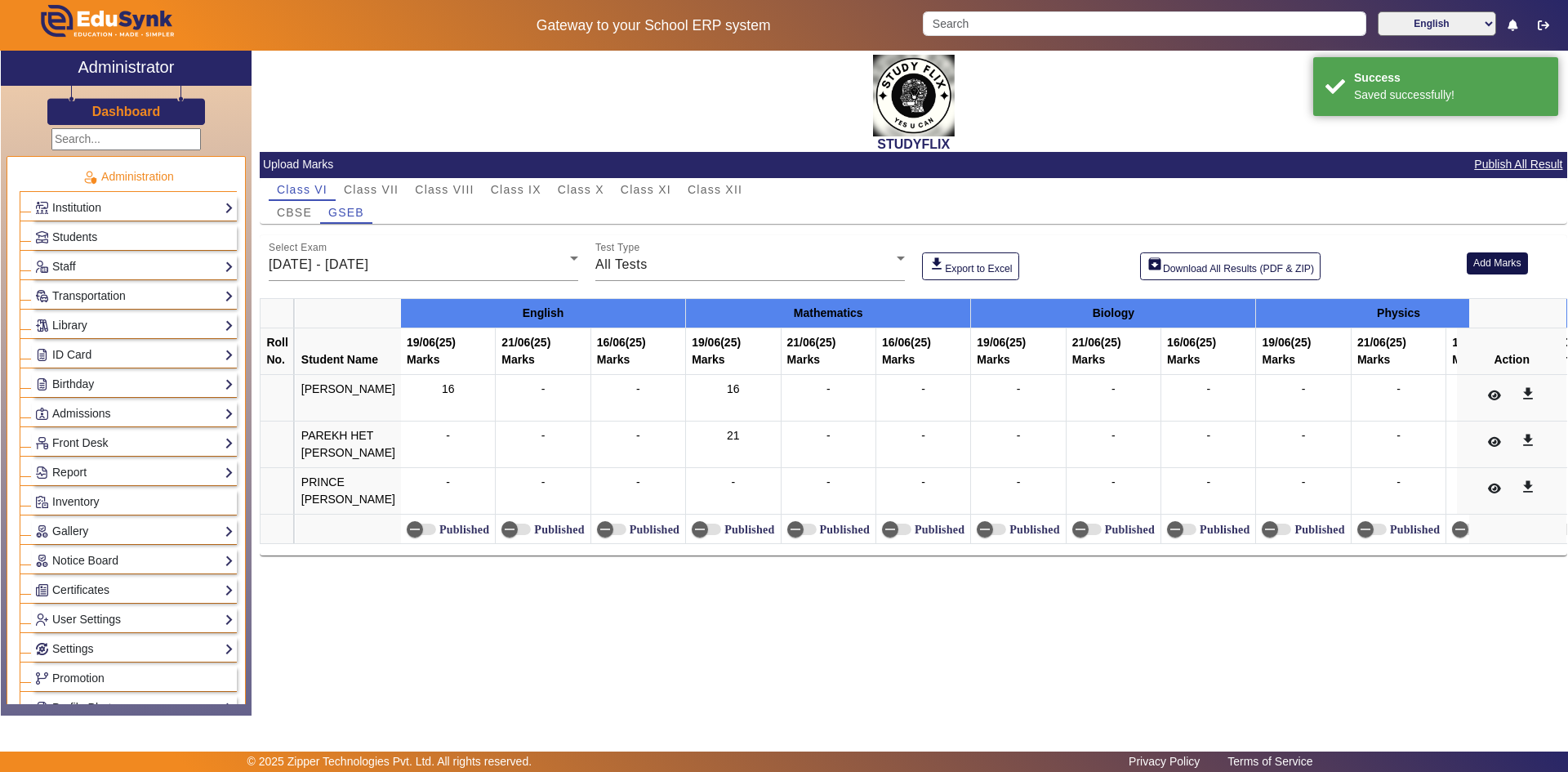
click at [1495, 259] on button "Add Marks" at bounding box center [1497, 263] width 62 height 22
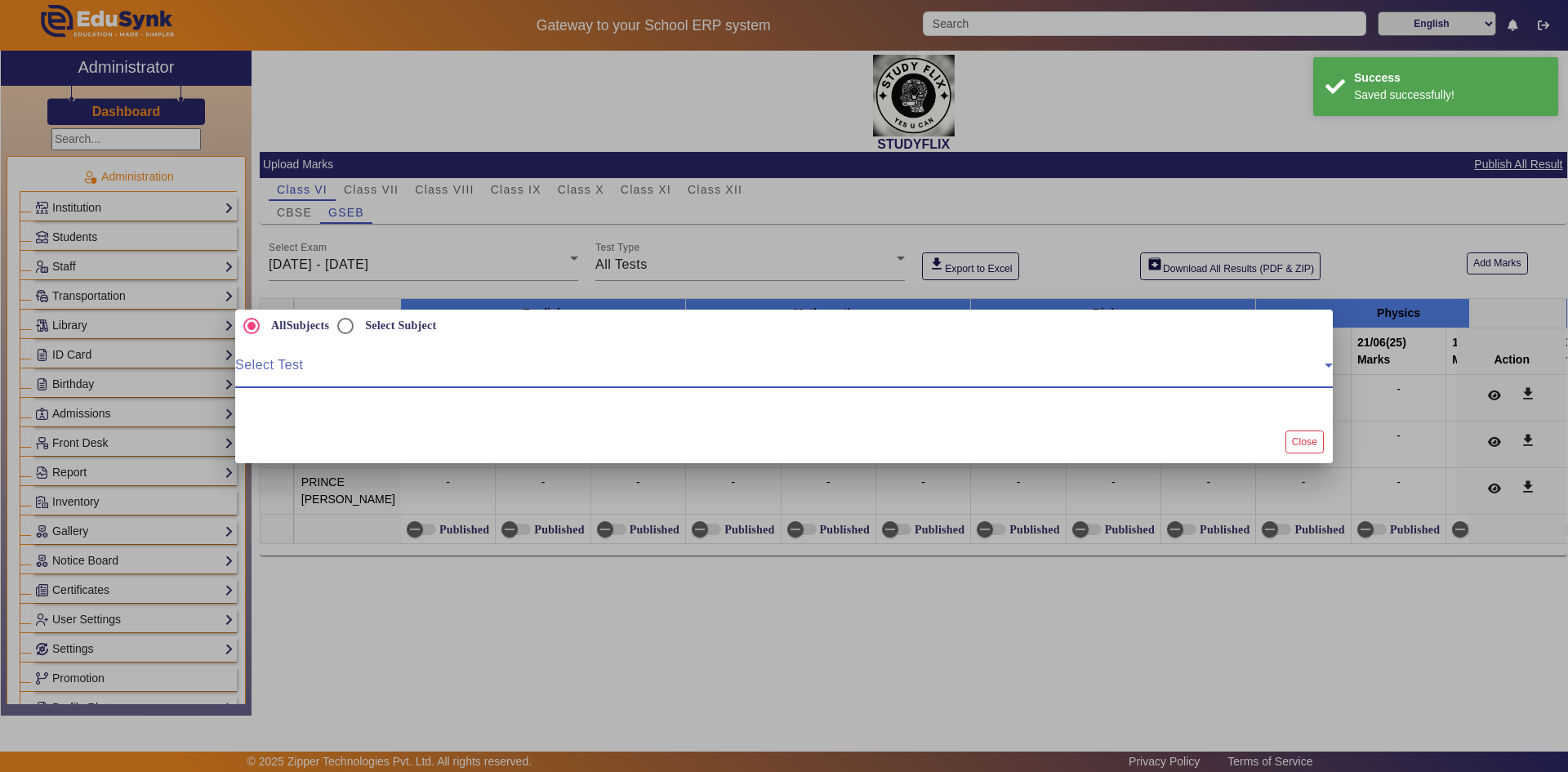
click at [295, 361] on span at bounding box center [780, 371] width 1089 height 20
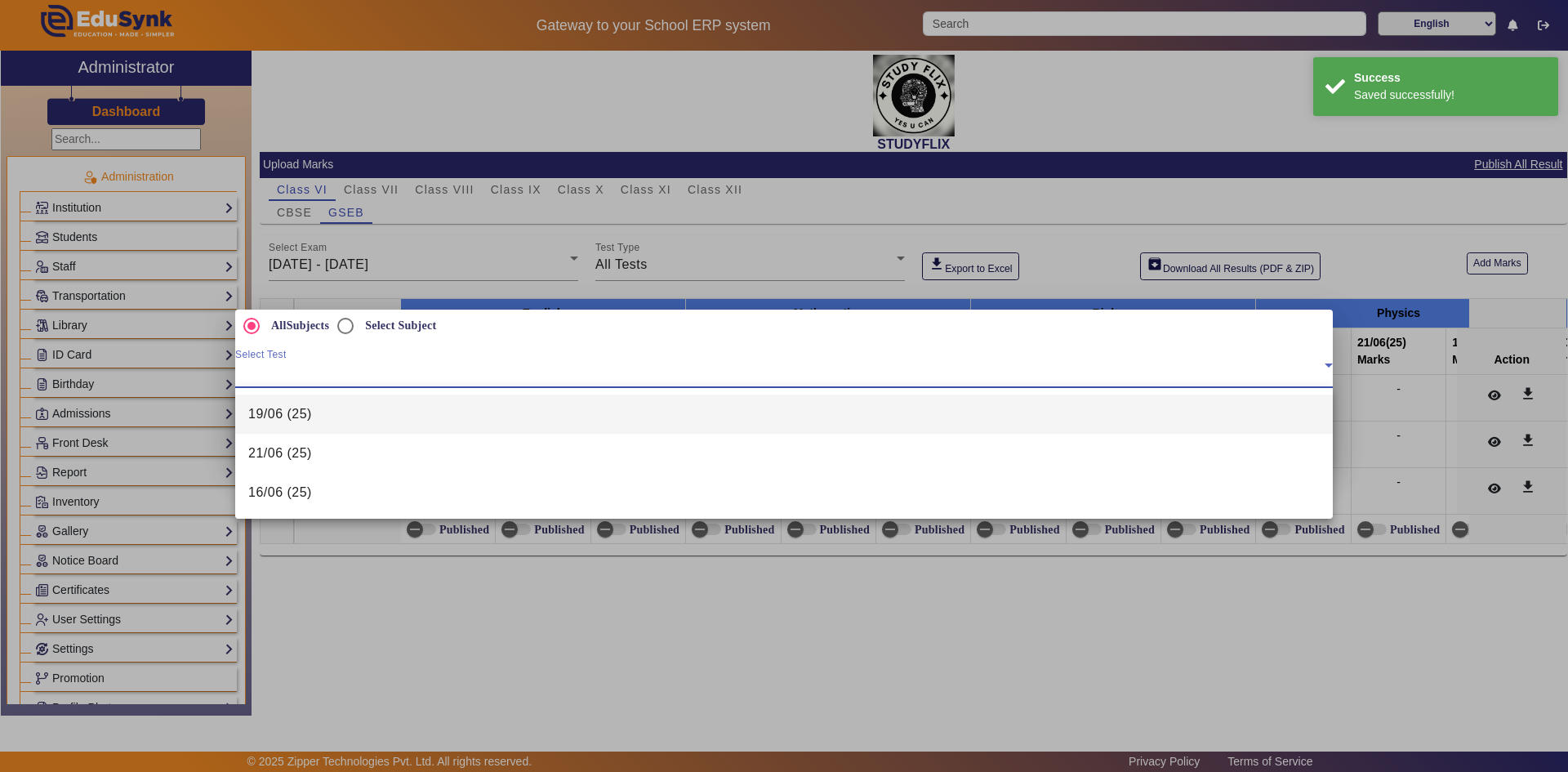
click at [281, 426] on mat-option "19/06 (25)" at bounding box center [784, 413] width 1098 height 39
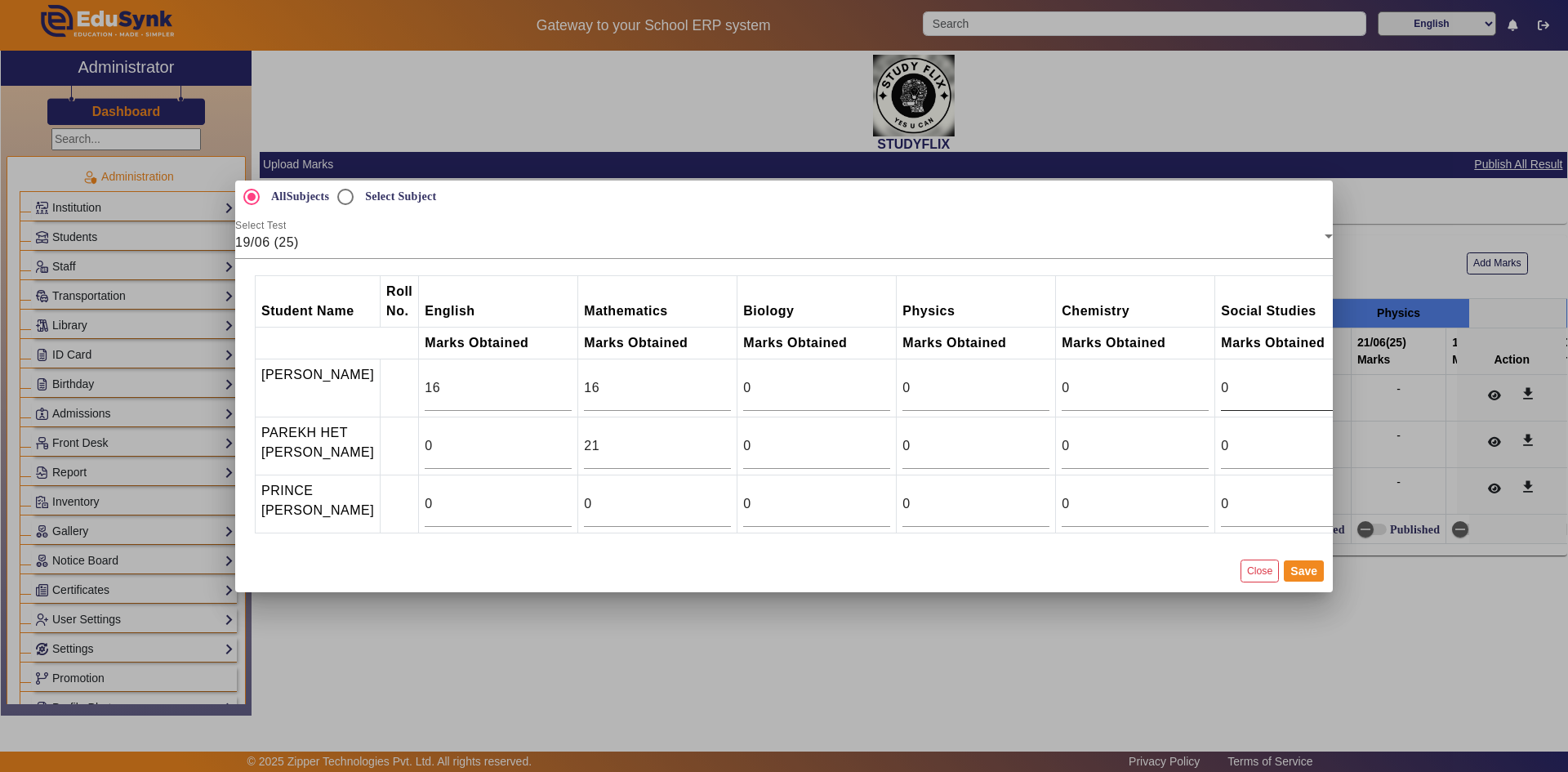
click at [1225, 369] on div "0" at bounding box center [1294, 388] width 147 height 45
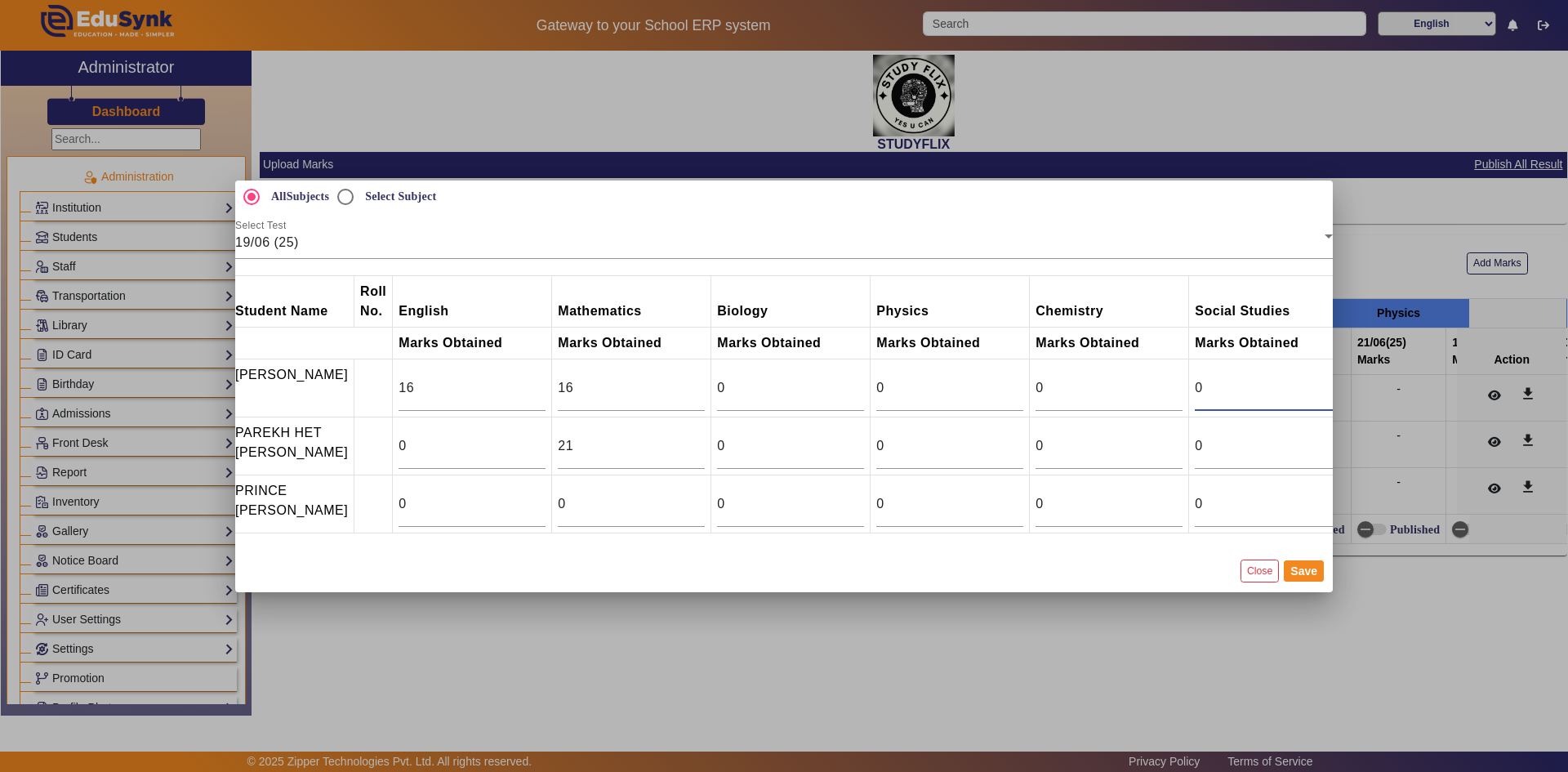
click at [1208, 378] on input "0" at bounding box center [1268, 388] width 147 height 20
click at [1326, 378] on input "15" at bounding box center [1268, 388] width 147 height 20
click at [1326, 378] on input "16" at bounding box center [1268, 388] width 147 height 20
click at [1326, 378] on input "17" at bounding box center [1268, 388] width 147 height 20
click at [1326, 378] on input "18" at bounding box center [1268, 388] width 147 height 20
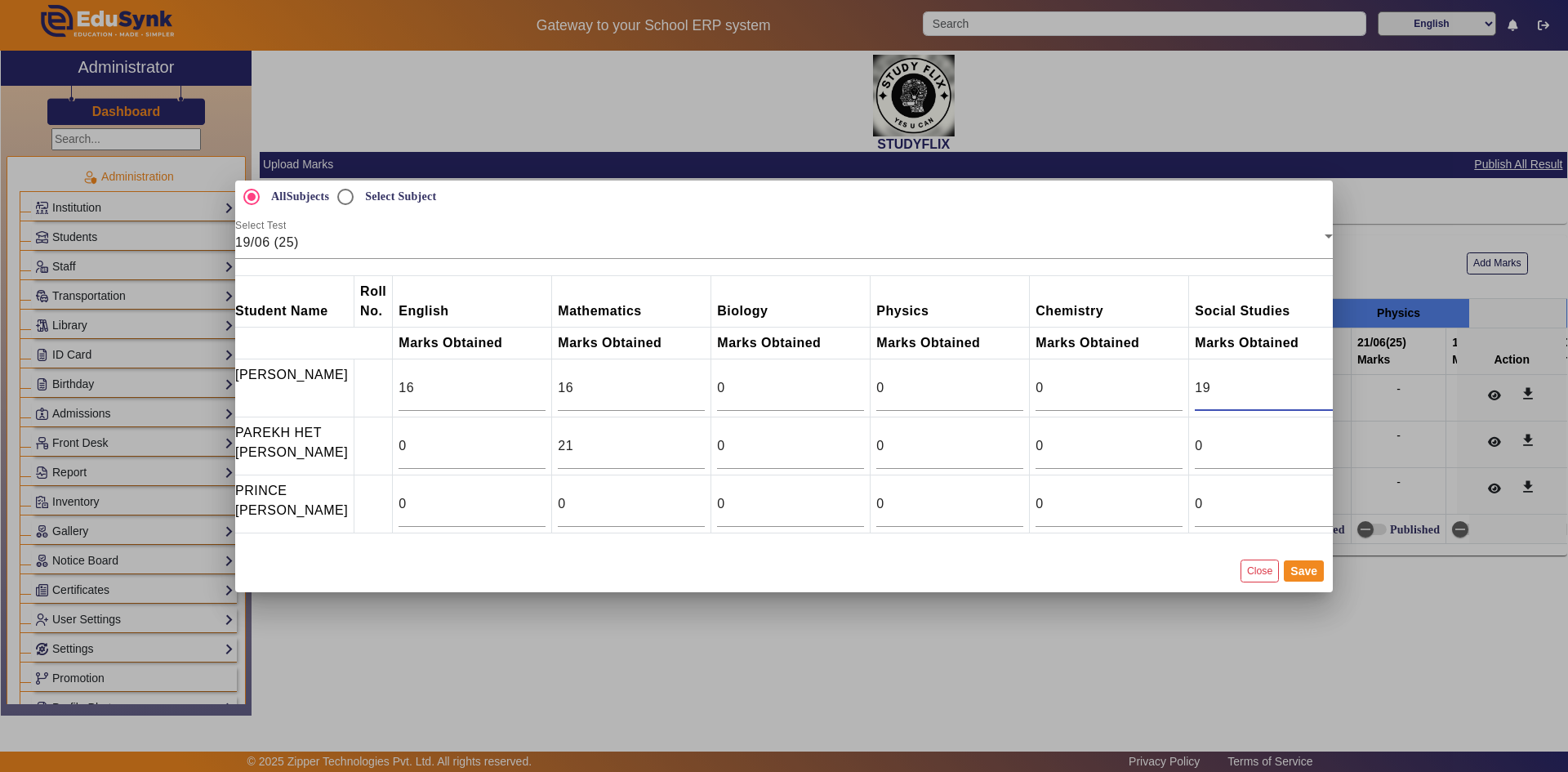
click at [1326, 378] on input "19" at bounding box center [1268, 388] width 147 height 20
type input "20"
click at [1326, 378] on input "20" at bounding box center [1268, 388] width 147 height 20
click at [1325, 436] on input "18" at bounding box center [1268, 446] width 147 height 20
click at [1325, 436] on input "19" at bounding box center [1268, 446] width 147 height 20
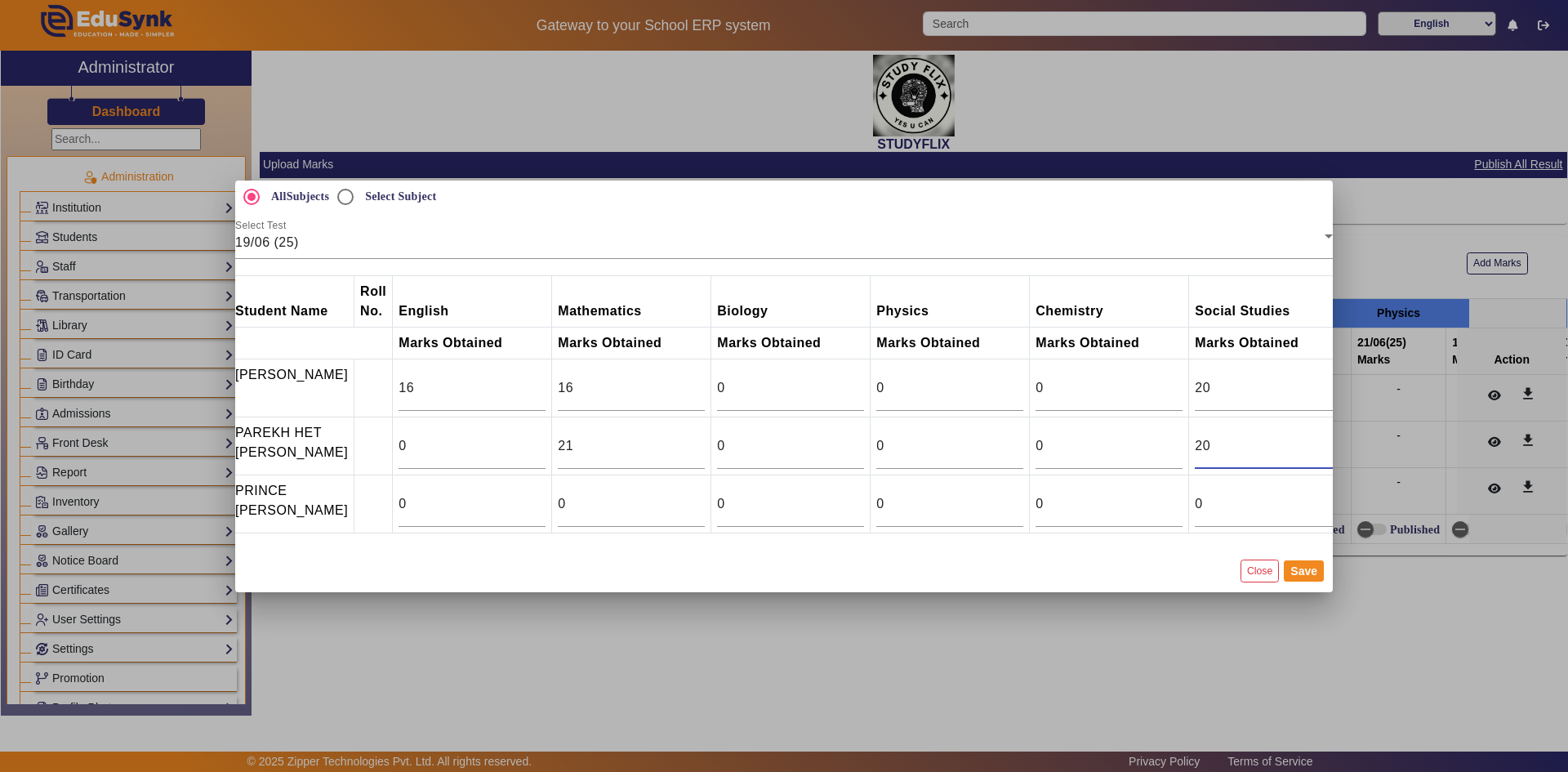
click at [1325, 436] on input "20" at bounding box center [1268, 446] width 147 height 20
click at [1325, 436] on input "21" at bounding box center [1268, 446] width 147 height 20
click at [1325, 436] on input "22" at bounding box center [1268, 446] width 147 height 20
click at [1325, 436] on input "23" at bounding box center [1268, 446] width 147 height 20
click at [1325, 436] on input "24" at bounding box center [1268, 446] width 147 height 20
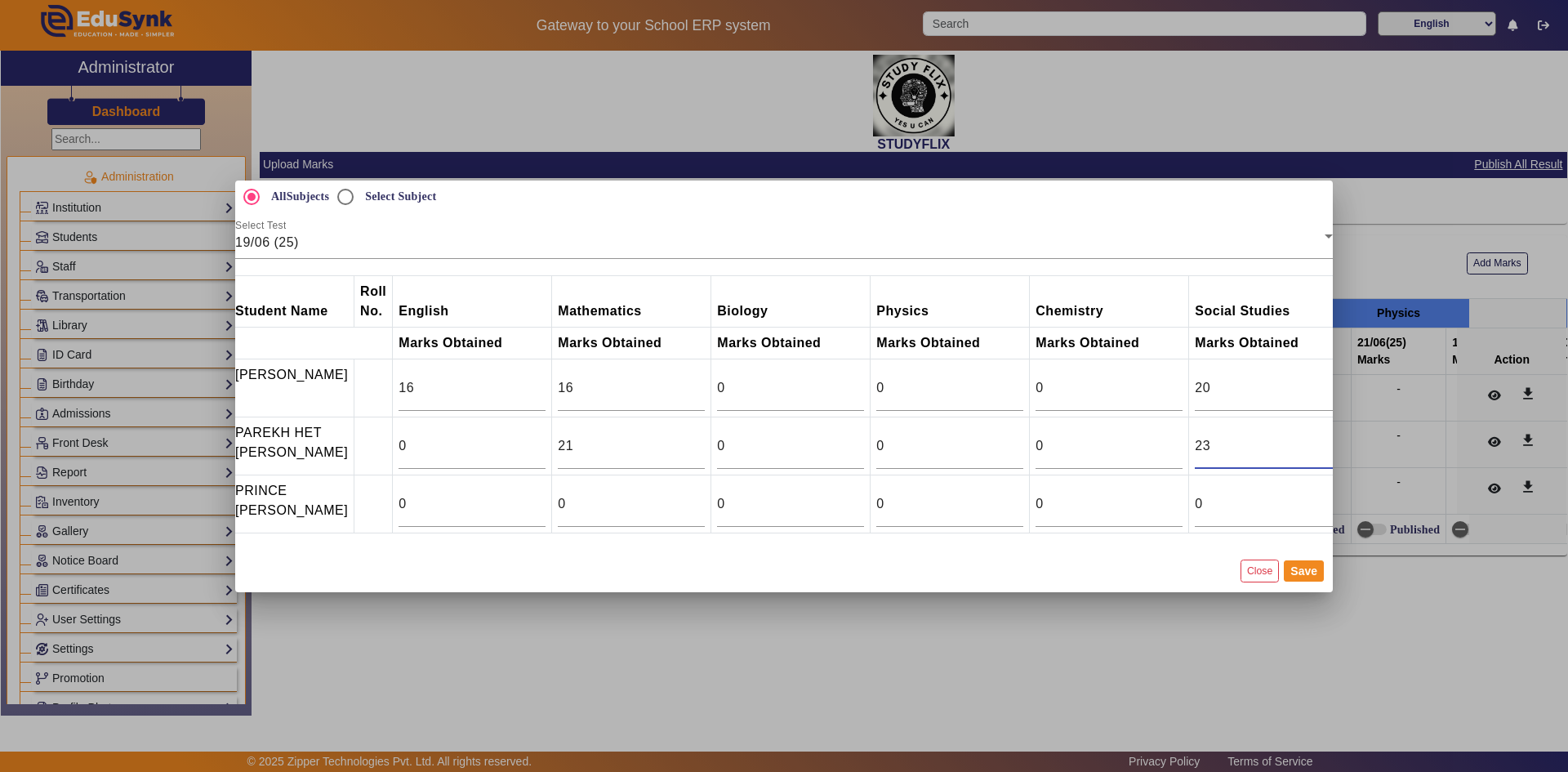
type input "23"
click at [1321, 450] on input "23" at bounding box center [1268, 446] width 147 height 20
click at [1301, 579] on button "Save" at bounding box center [1304, 570] width 40 height 21
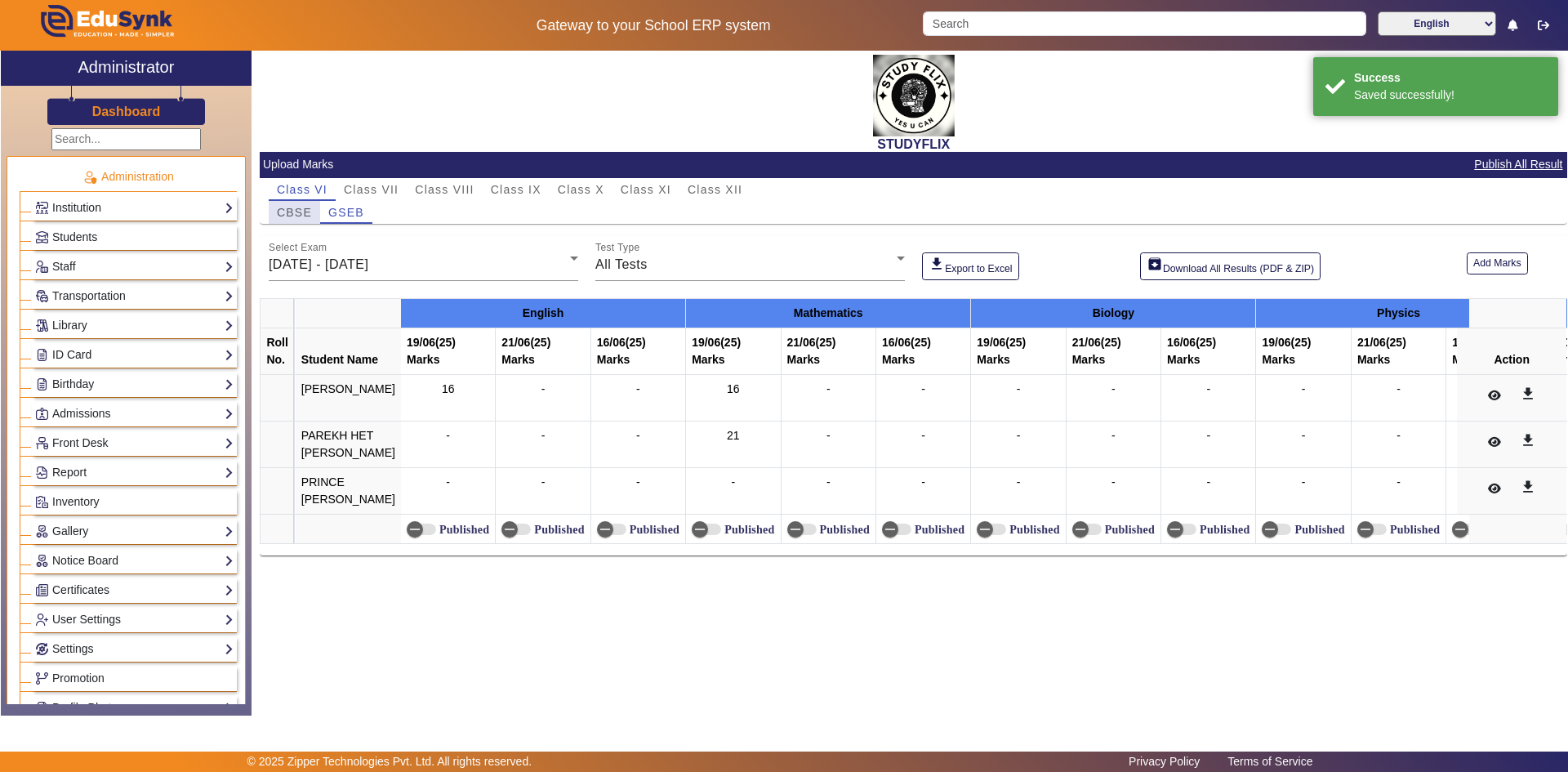
click at [287, 212] on span "CBSE" at bounding box center [294, 212] width 35 height 11
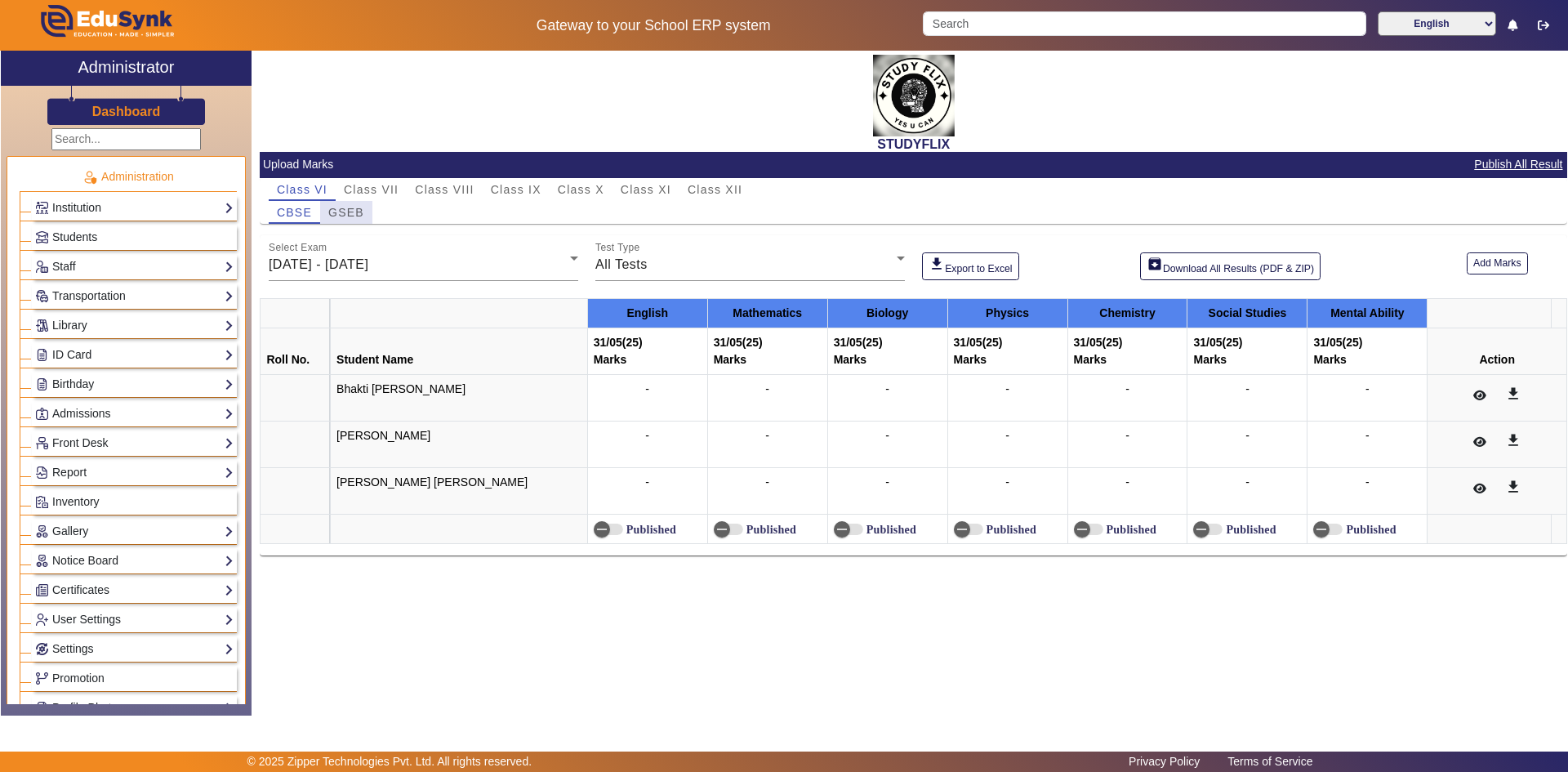
click at [361, 217] on span "GSEB" at bounding box center [346, 212] width 36 height 11
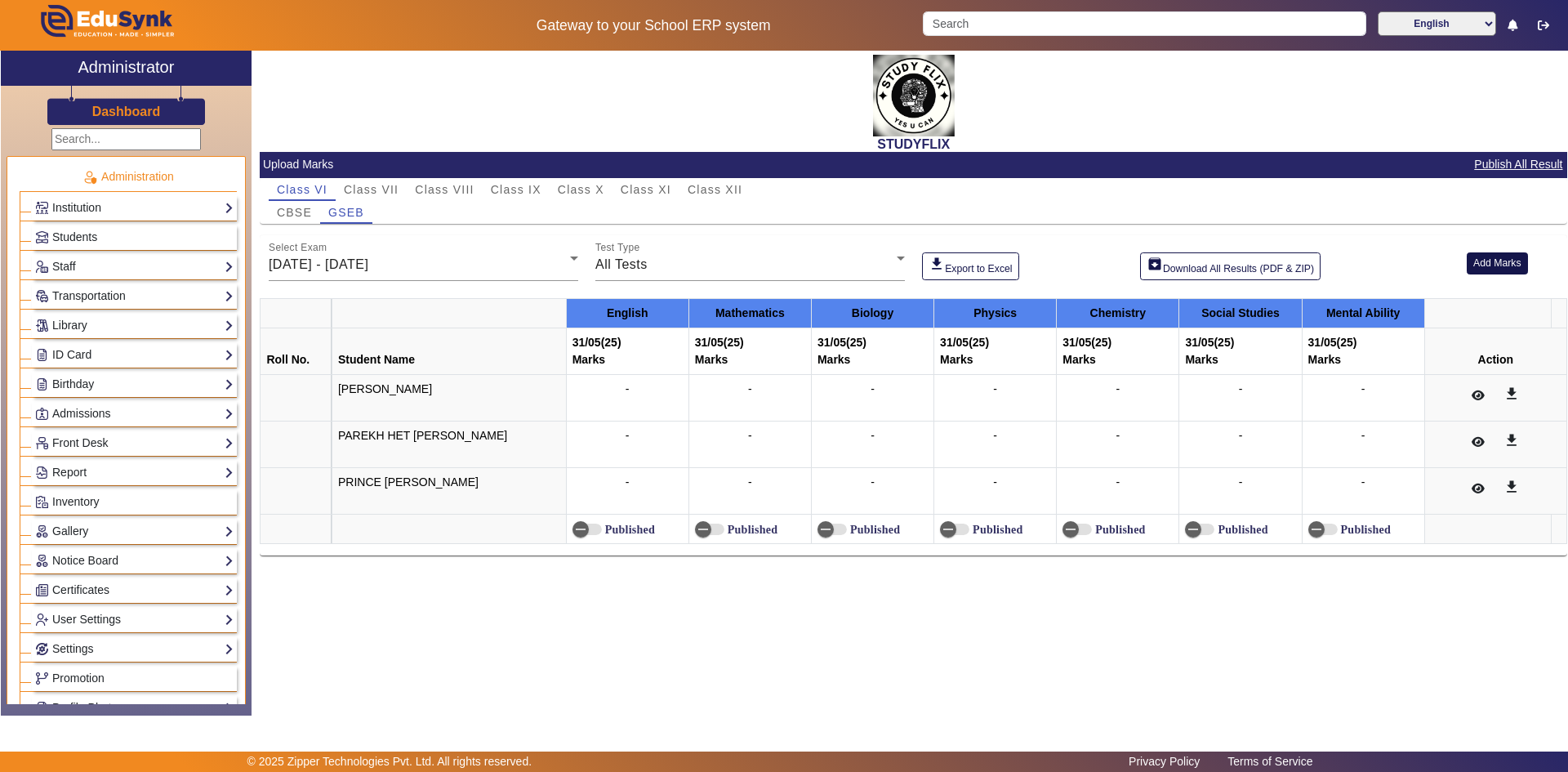
click at [1489, 265] on button "Add Marks" at bounding box center [1497, 263] width 62 height 22
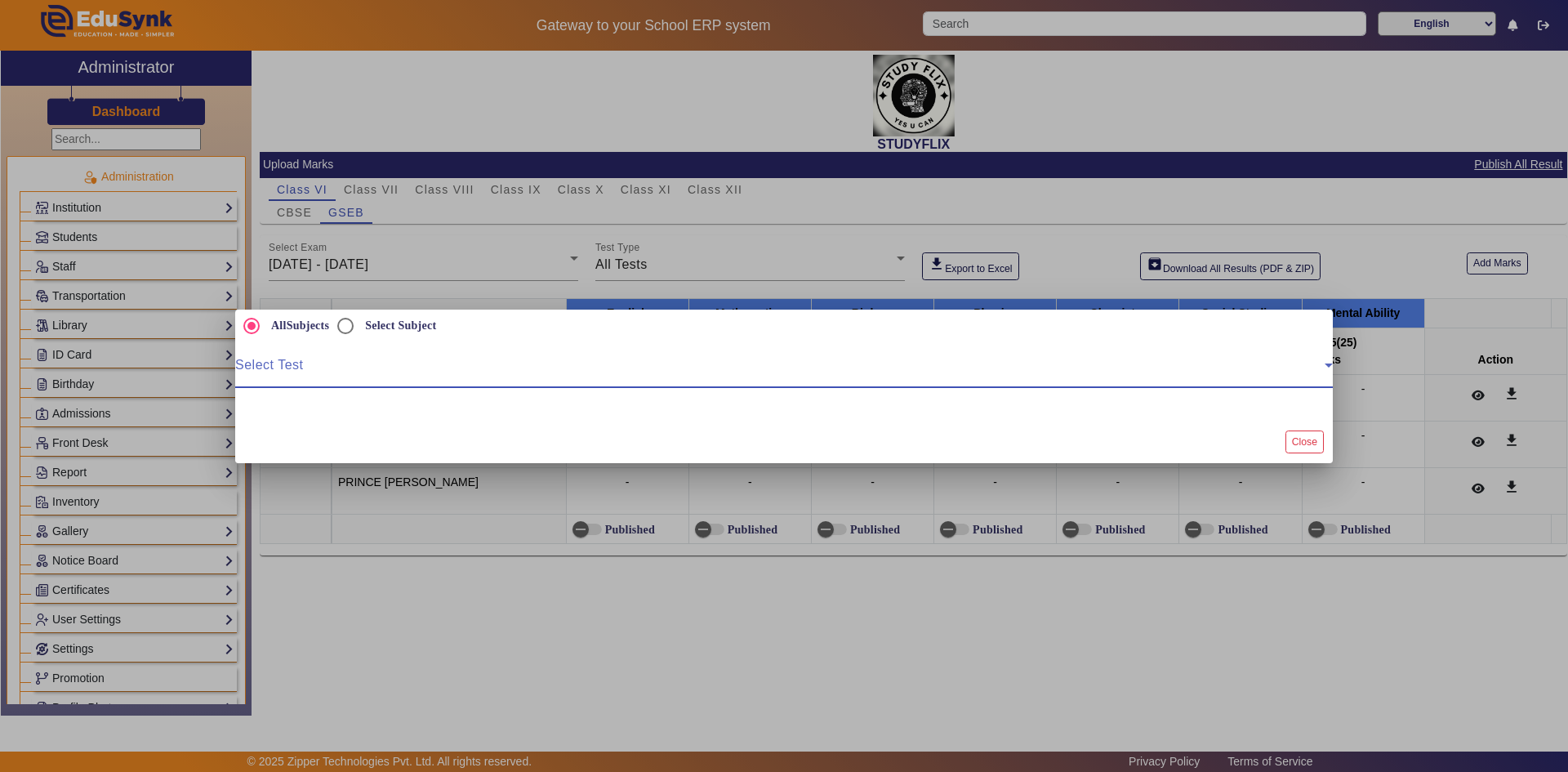
click at [771, 365] on span at bounding box center [780, 371] width 1089 height 20
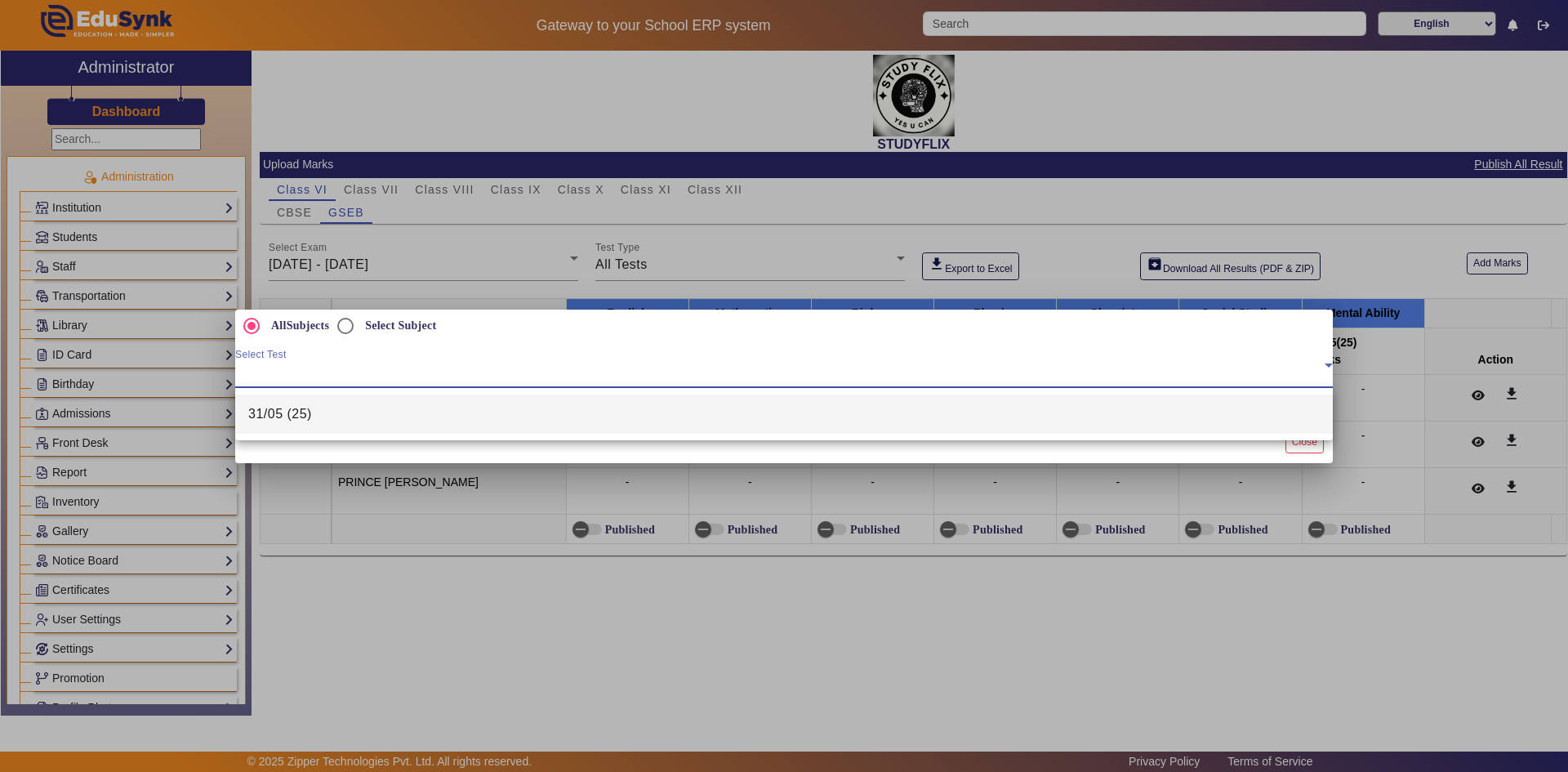
click at [1286, 446] on div at bounding box center [784, 386] width 1568 height 772
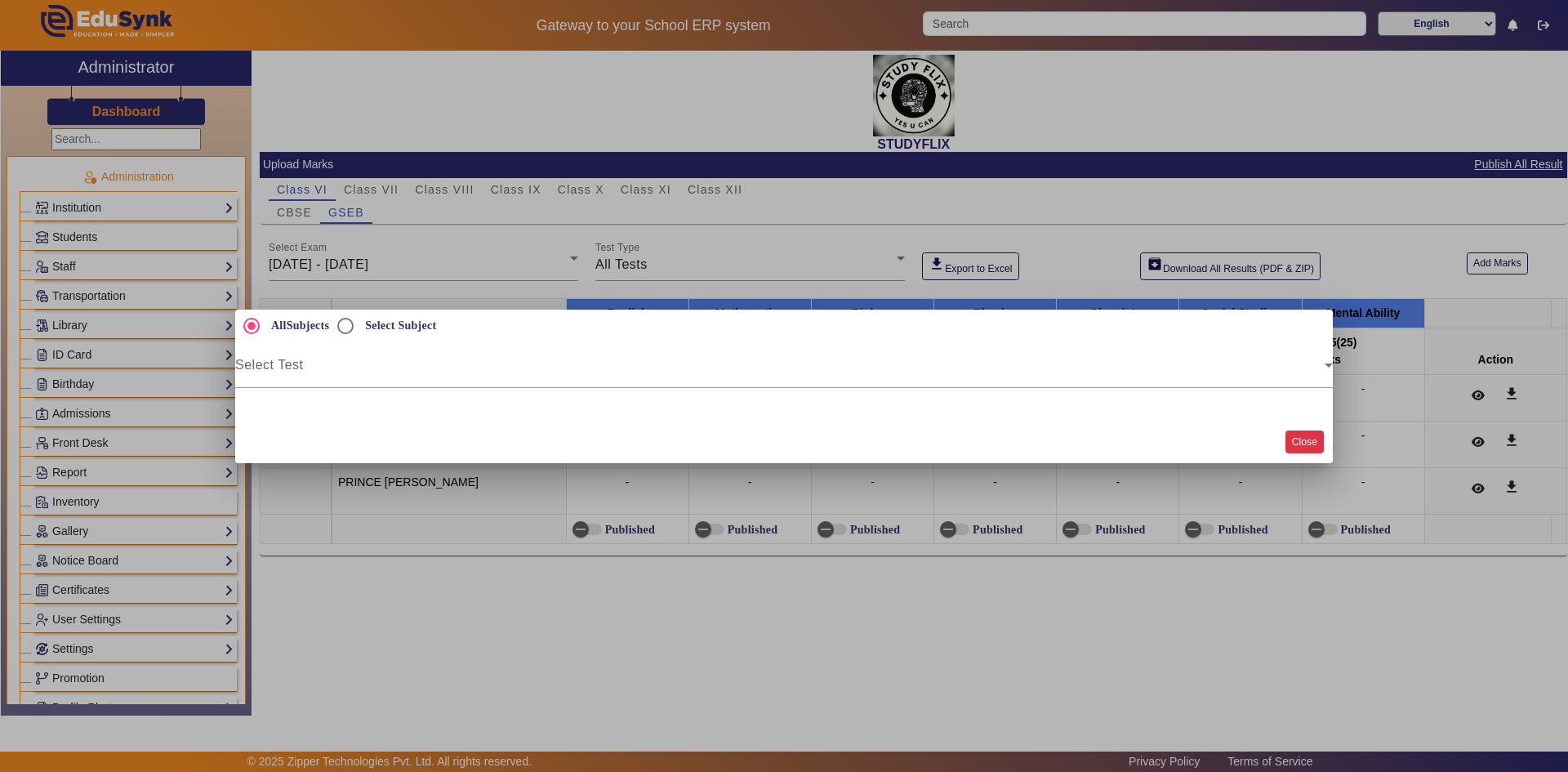
click at [1291, 437] on button "Close" at bounding box center [1305, 441] width 39 height 22
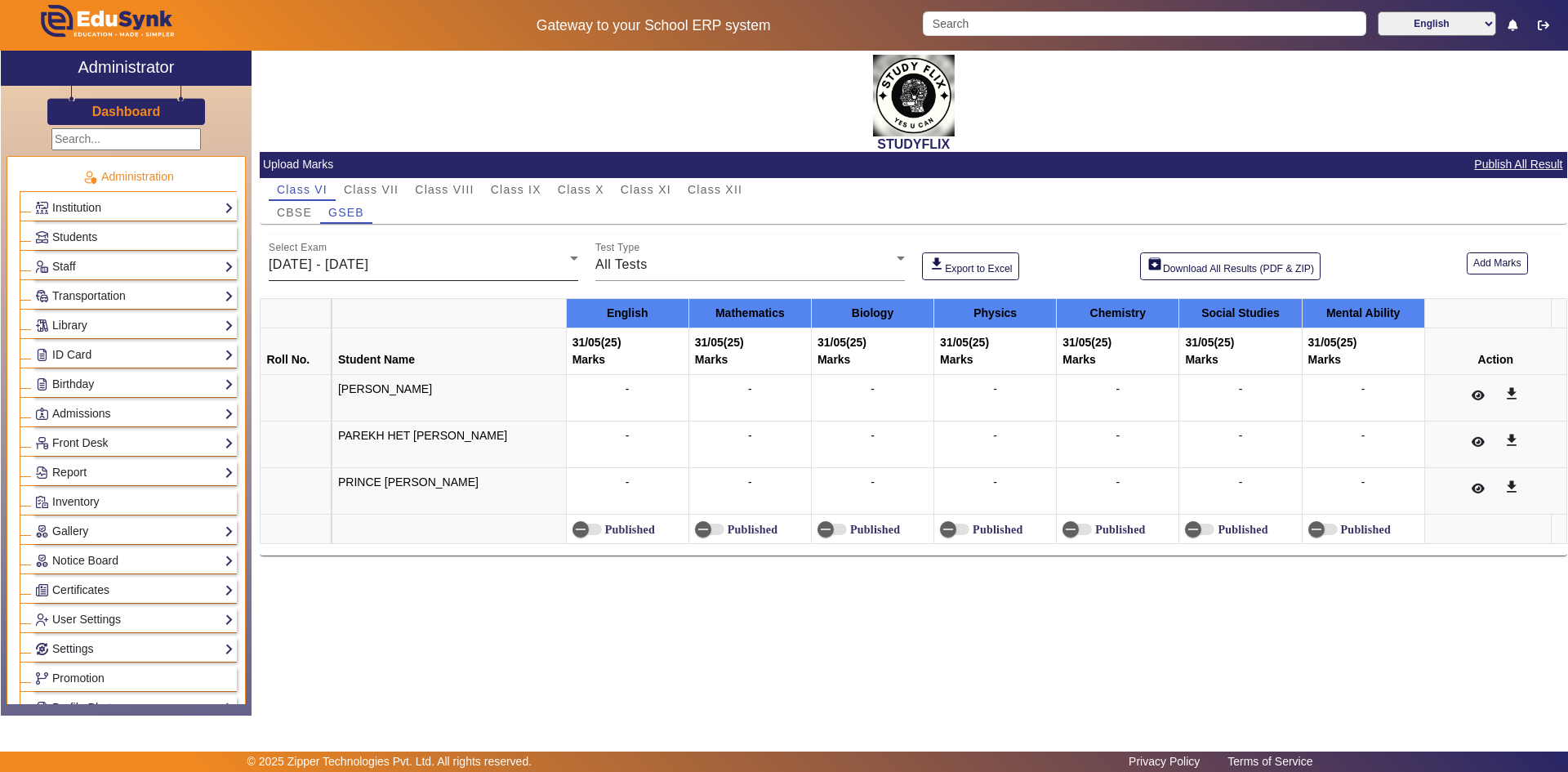
click at [373, 254] on div "Select Exam [DATE] - [DATE]" at bounding box center [423, 258] width 309 height 45
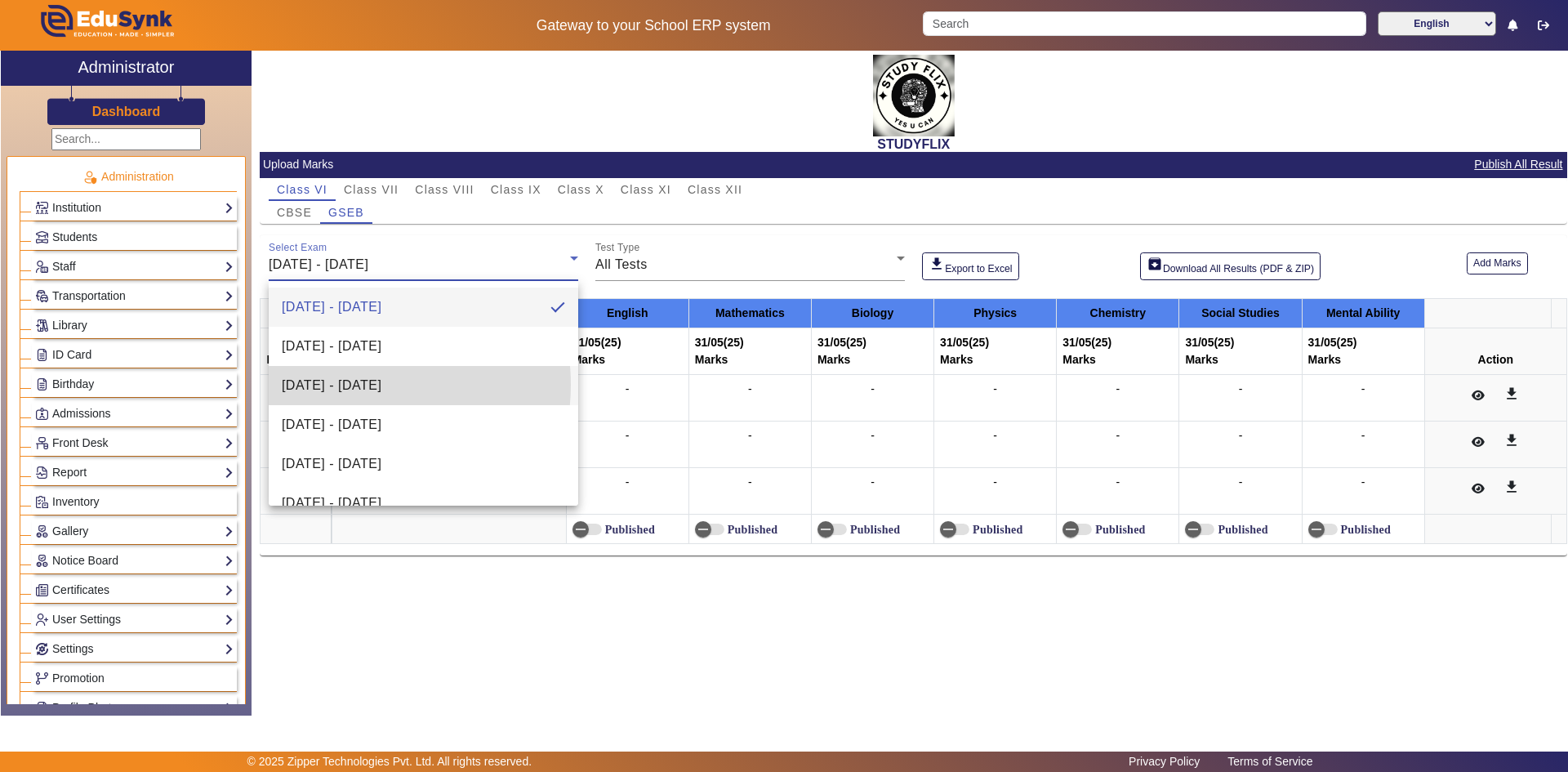
click at [349, 385] on span "[DATE] - [DATE]" at bounding box center [331, 385] width 99 height 20
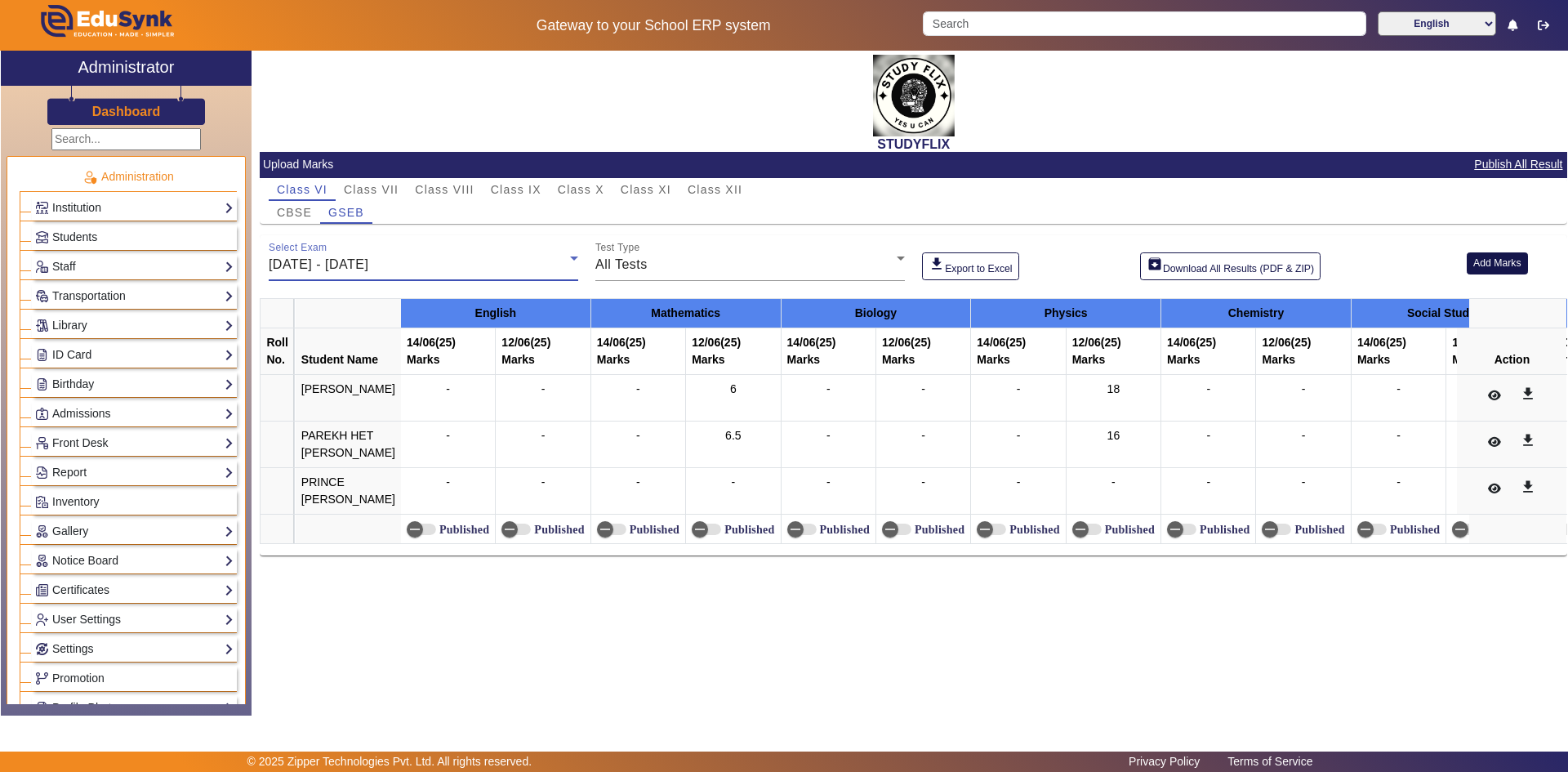
click at [1486, 270] on button "Add Marks" at bounding box center [1497, 263] width 62 height 22
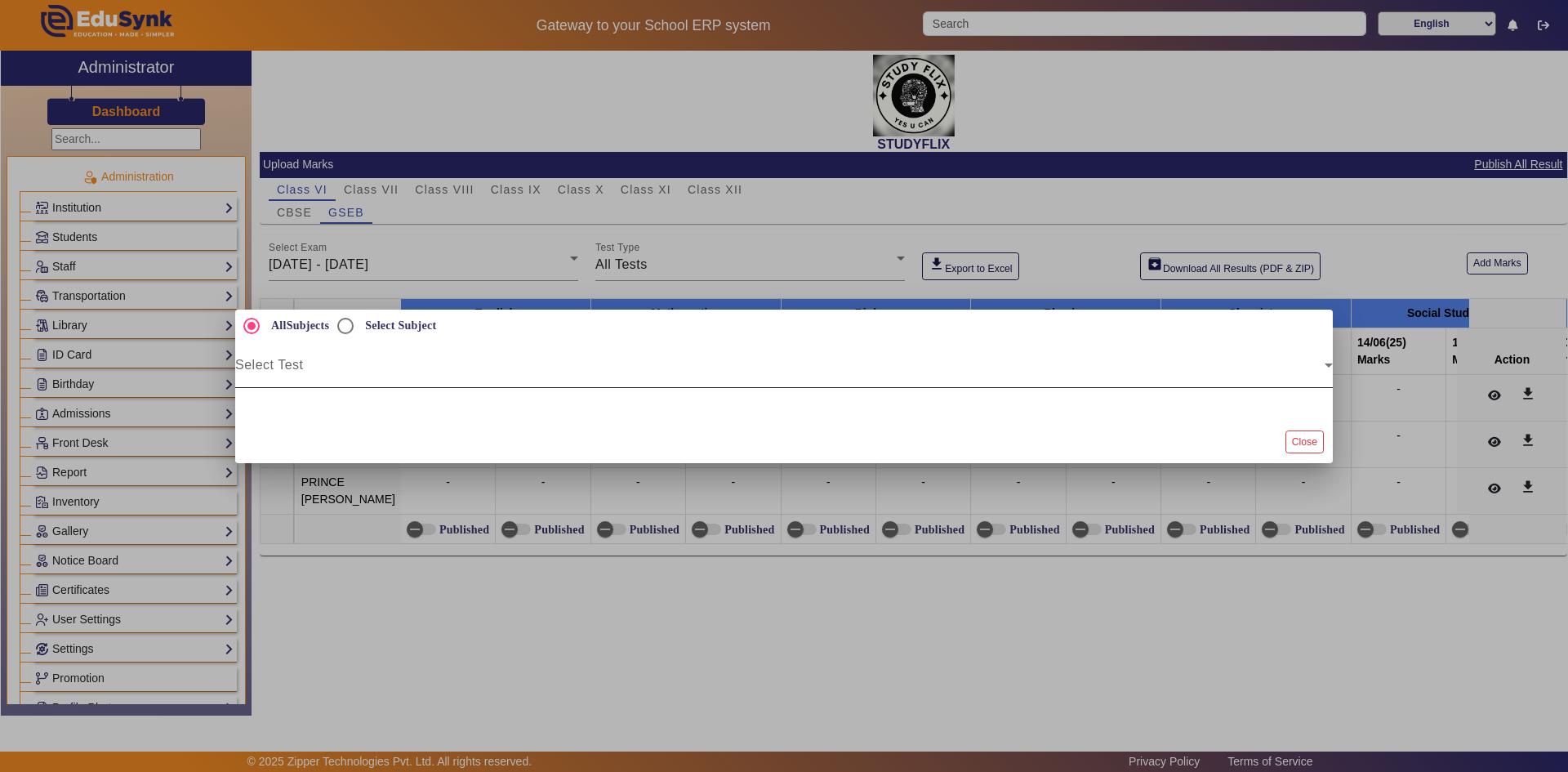
click at [278, 361] on span at bounding box center [780, 371] width 1089 height 20
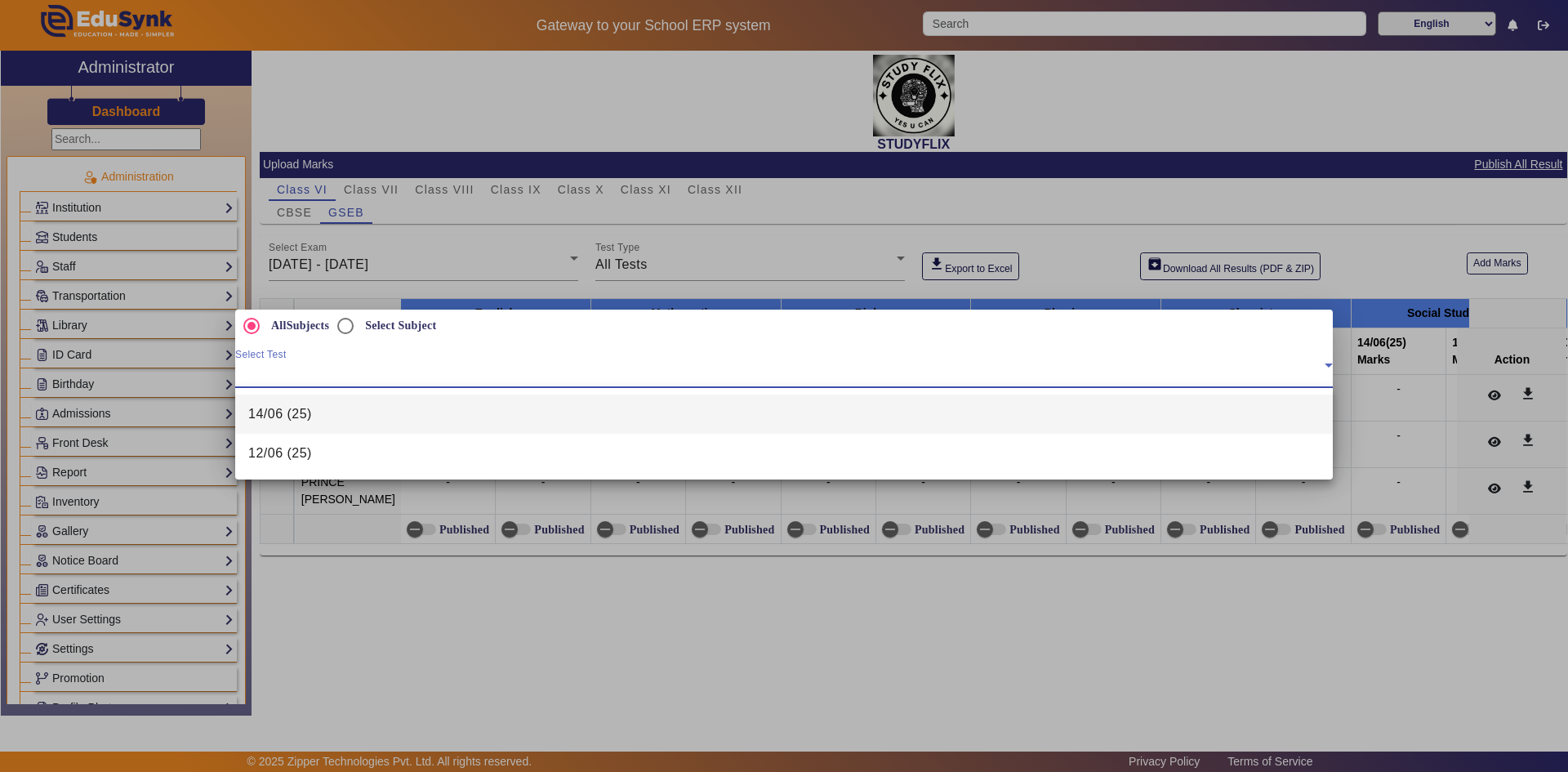
click at [1405, 448] on div at bounding box center [784, 386] width 1568 height 772
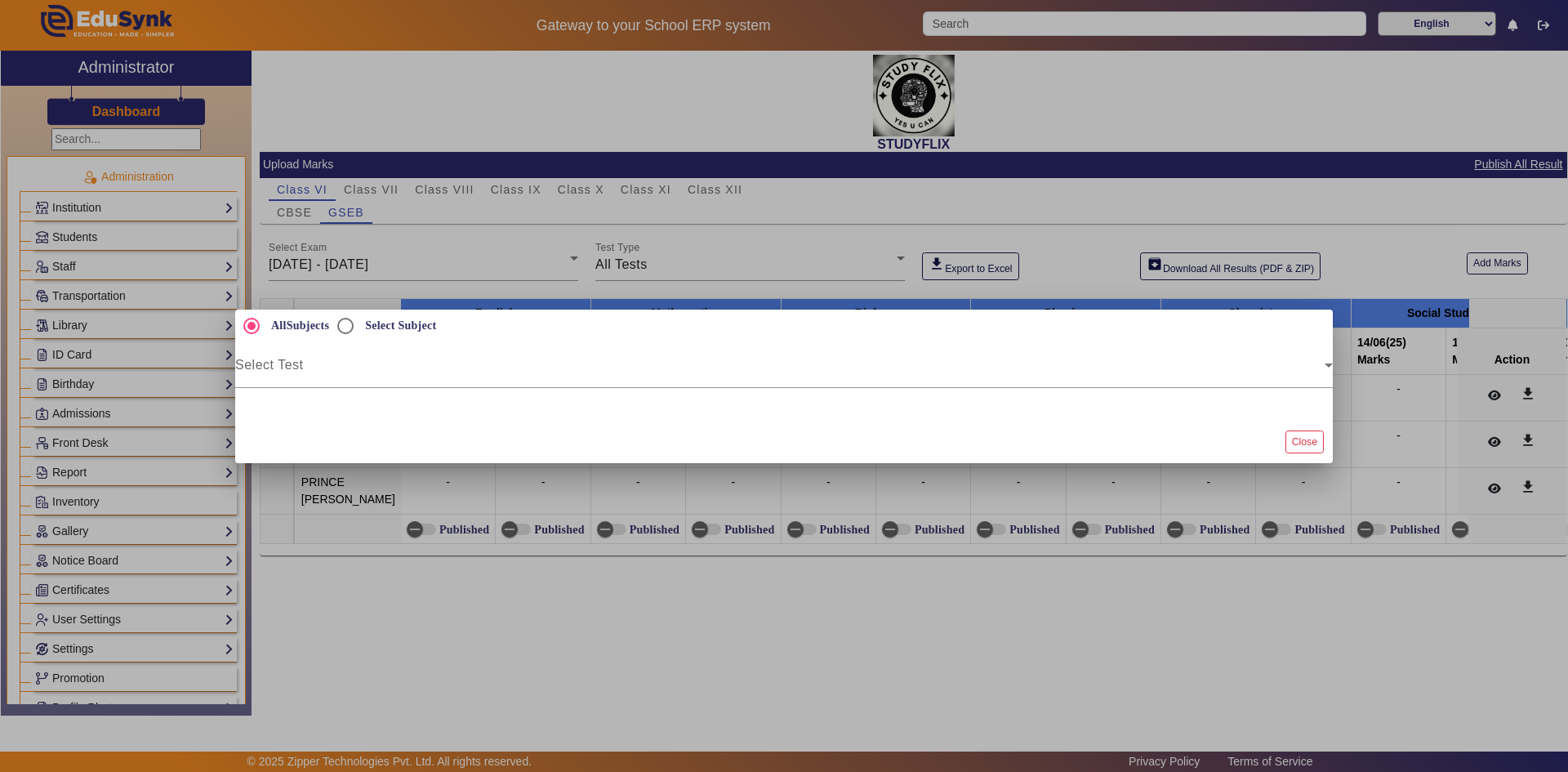
click at [335, 250] on div at bounding box center [784, 386] width 1568 height 772
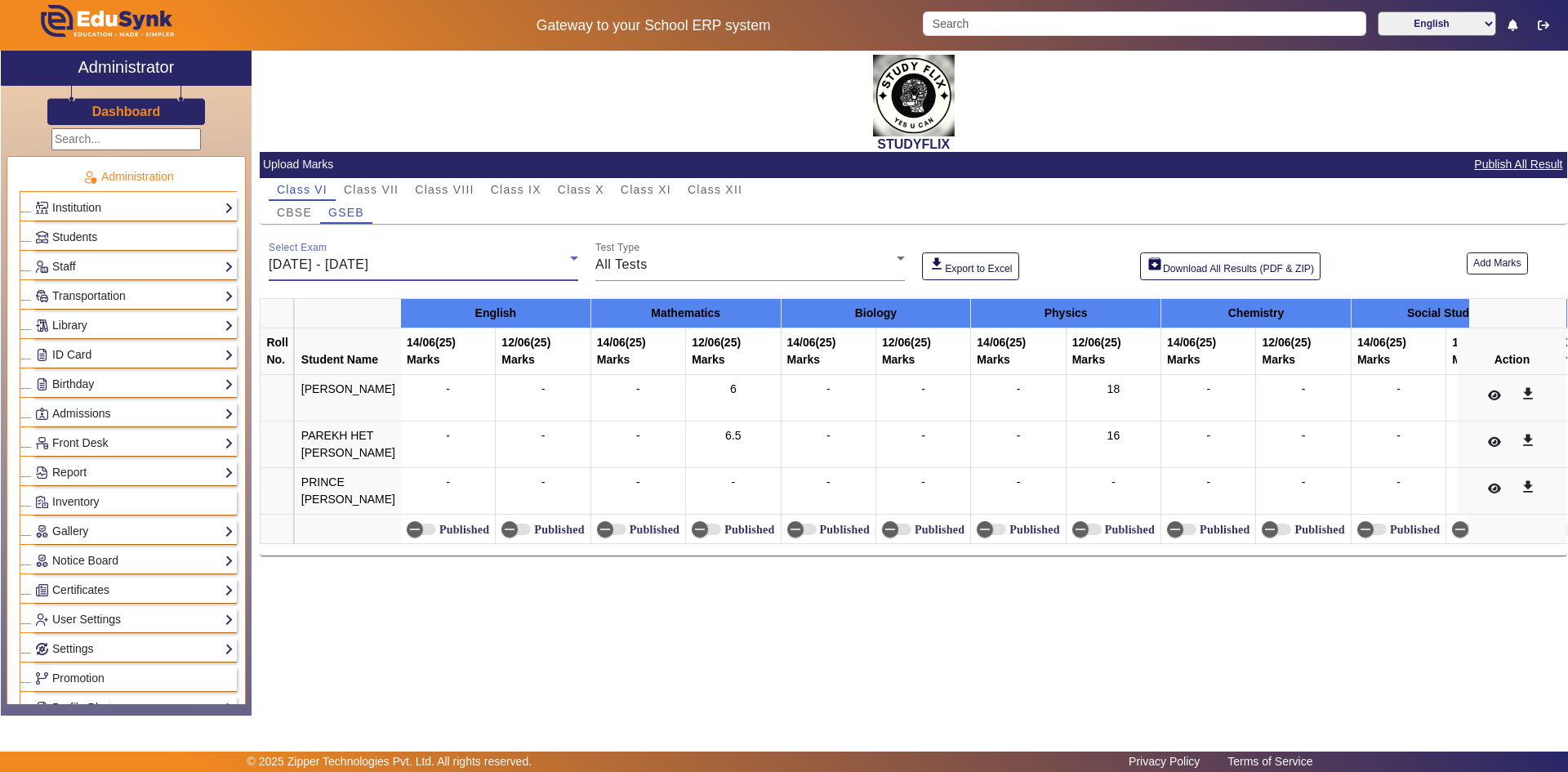
click at [342, 257] on span "[DATE] - [DATE]" at bounding box center [318, 264] width 99 height 14
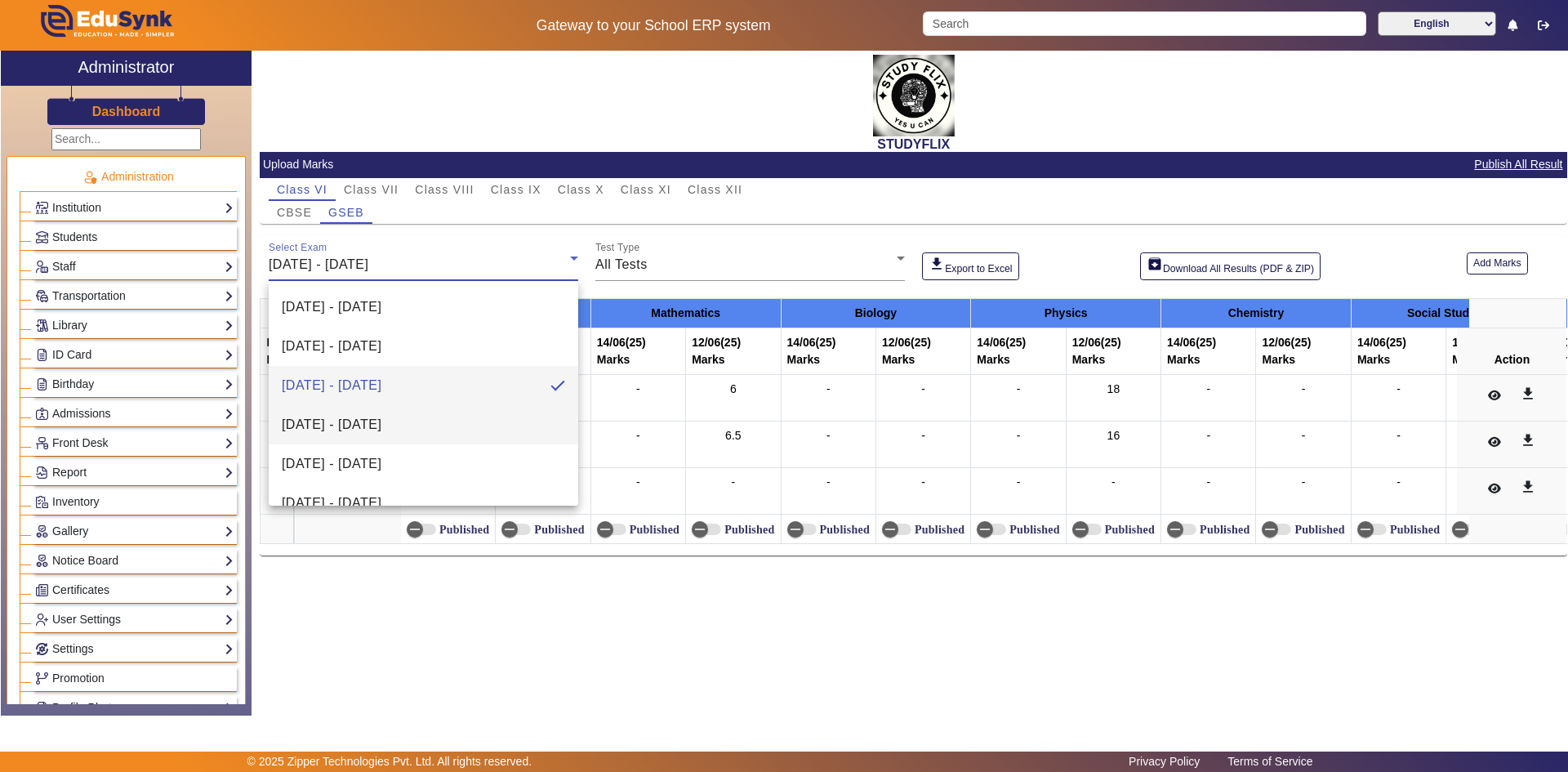
click at [319, 421] on span "[DATE] - [DATE]" at bounding box center [331, 424] width 99 height 20
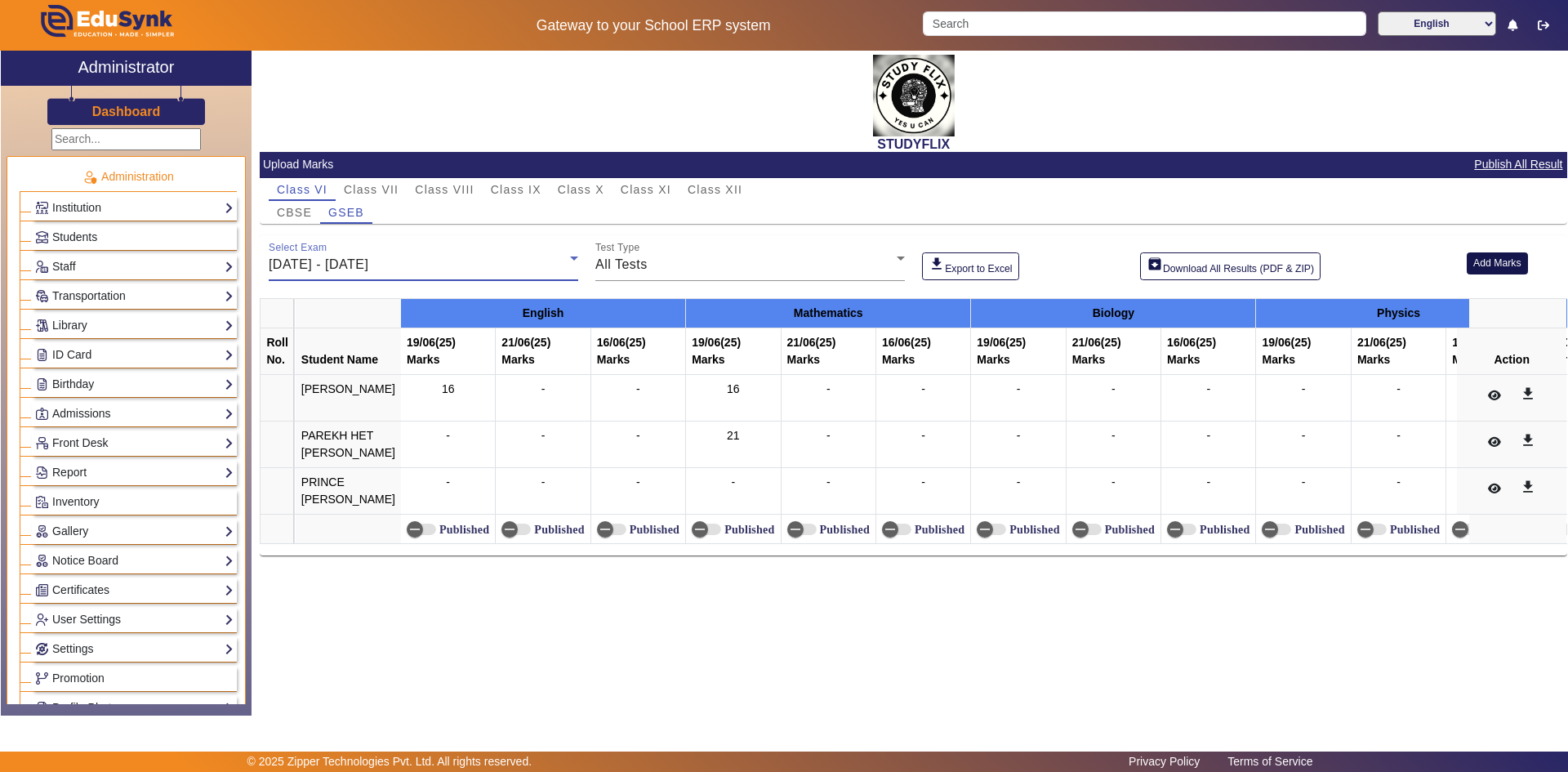
click at [1501, 270] on button "Add Marks" at bounding box center [1497, 263] width 62 height 22
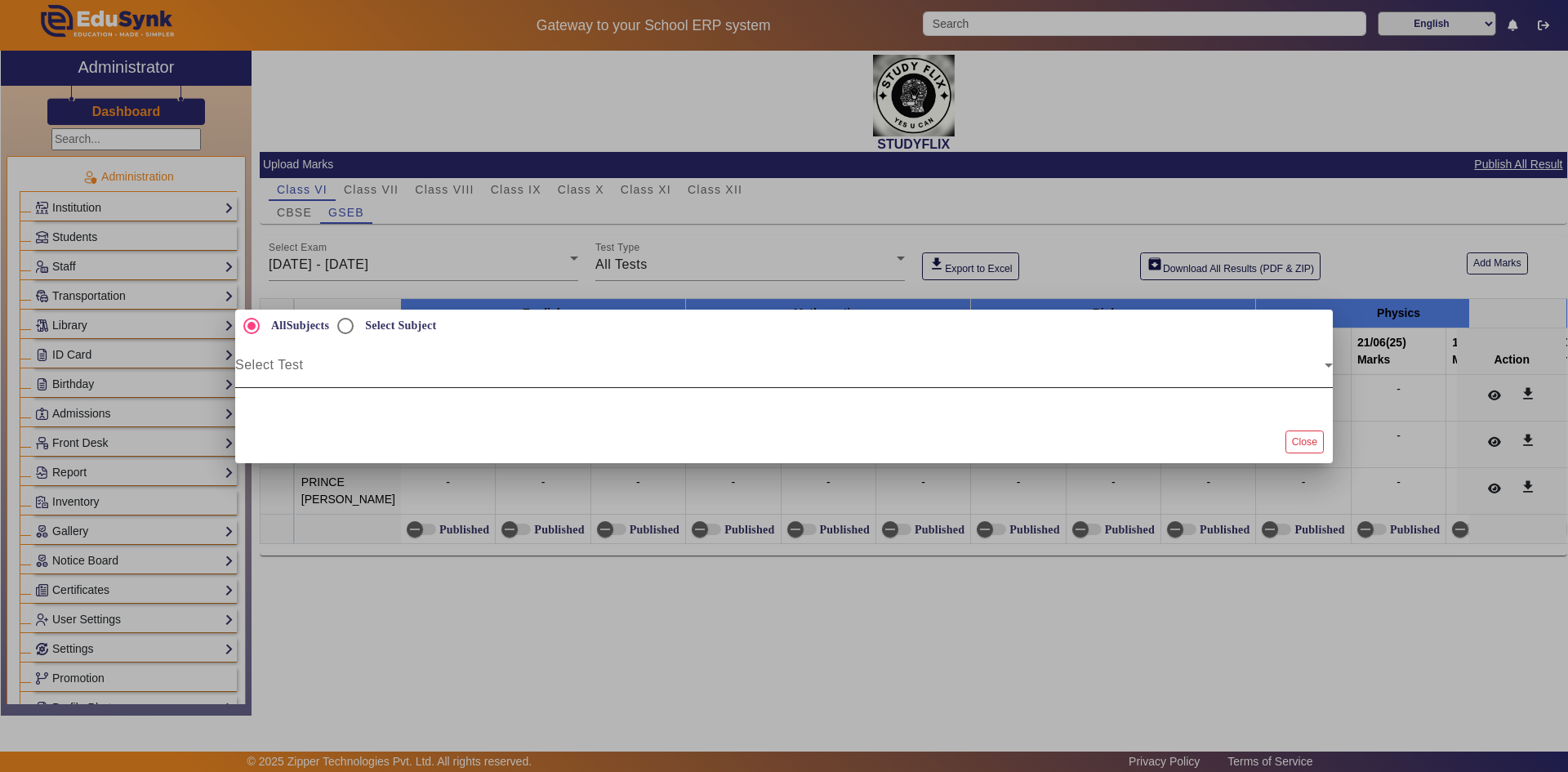
click at [380, 368] on span at bounding box center [780, 371] width 1089 height 20
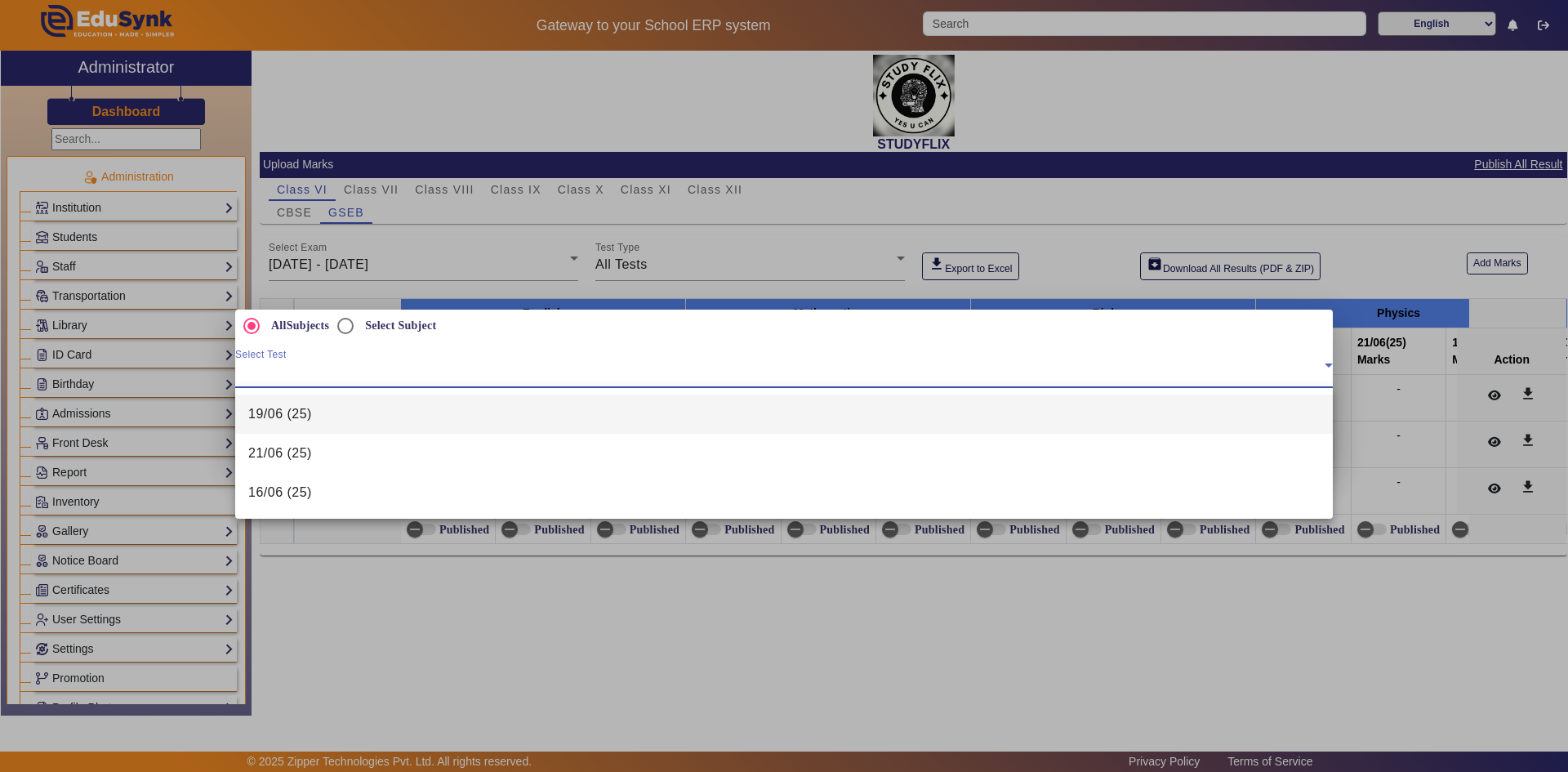
click at [291, 413] on span "19/06 (25)" at bounding box center [279, 413] width 63 height 20
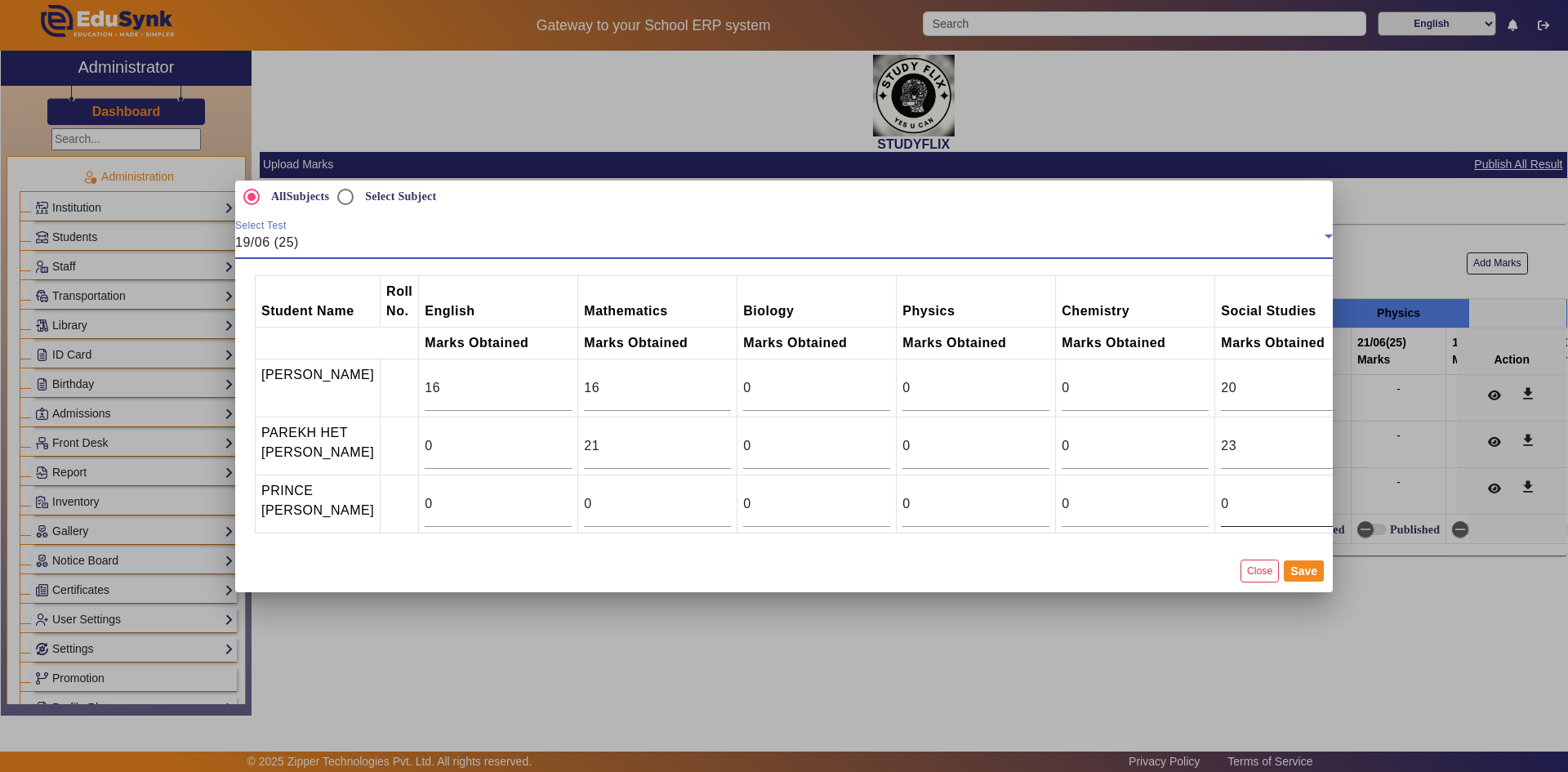
click at [1238, 508] on input "0" at bounding box center [1294, 503] width 147 height 20
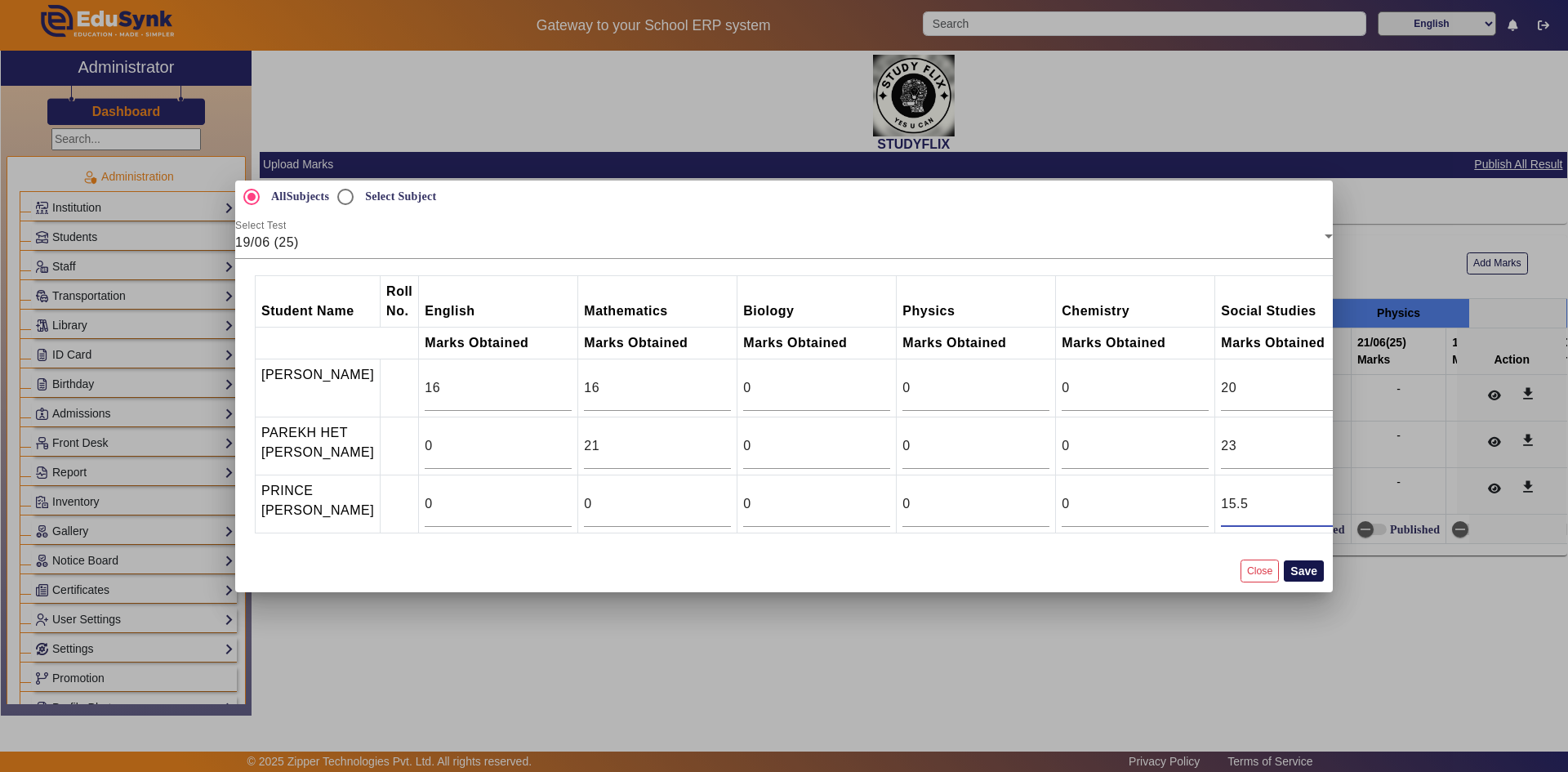
type input "15.5"
click at [1302, 574] on button "Save" at bounding box center [1304, 570] width 40 height 21
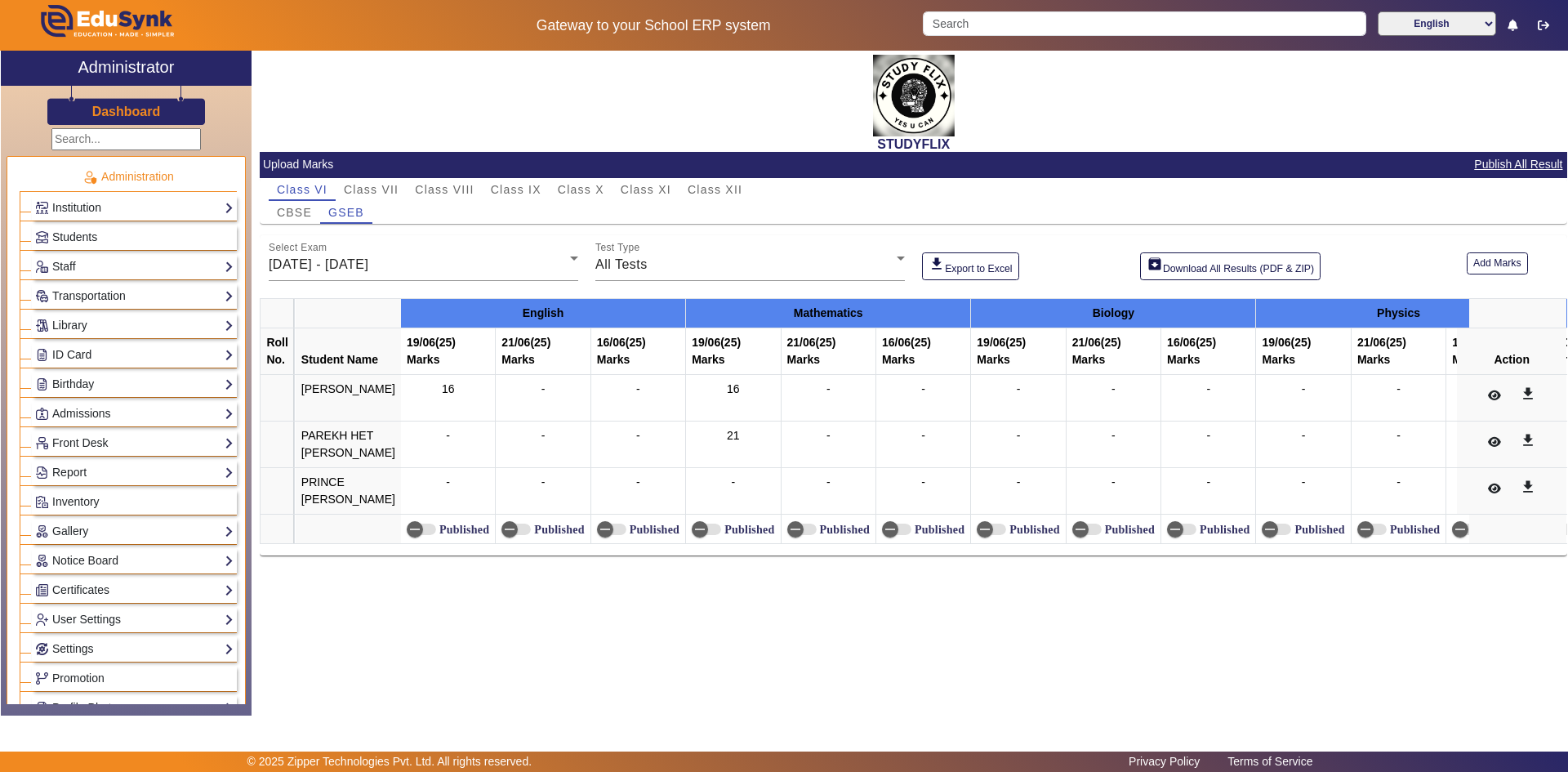
click at [883, 419] on td "-" at bounding box center [923, 396] width 95 height 46
click at [882, 418] on td "-" at bounding box center [923, 396] width 95 height 46
click at [898, 632] on div "STUDYFLIX Upload Marks Publish All Result Class VI Class VII Class VIII Class I…" at bounding box center [909, 375] width 1315 height 647
click at [305, 212] on span "CBSE" at bounding box center [294, 212] width 35 height 11
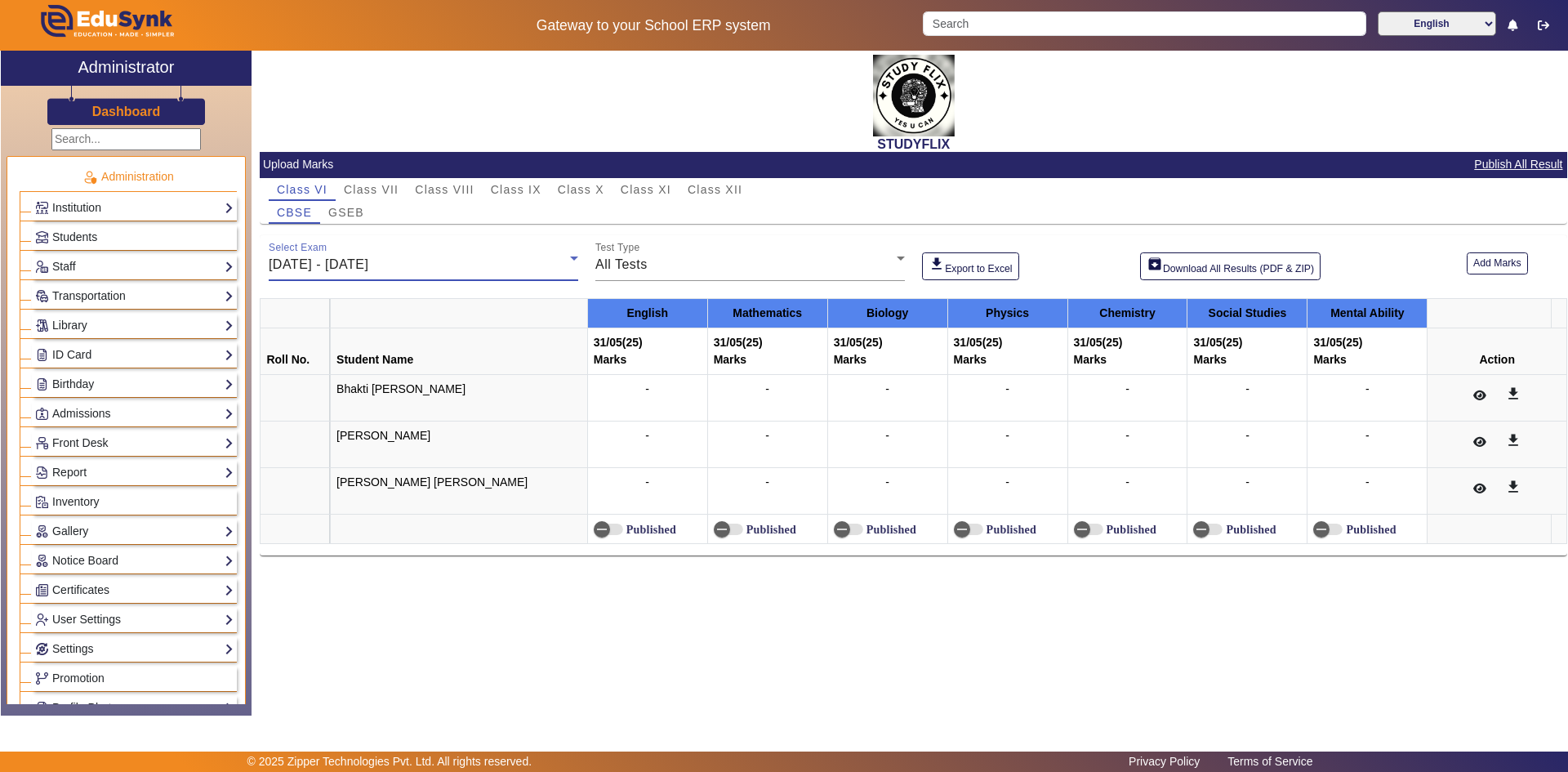
click at [432, 268] on div "[DATE] - [DATE]" at bounding box center [419, 264] width 301 height 20
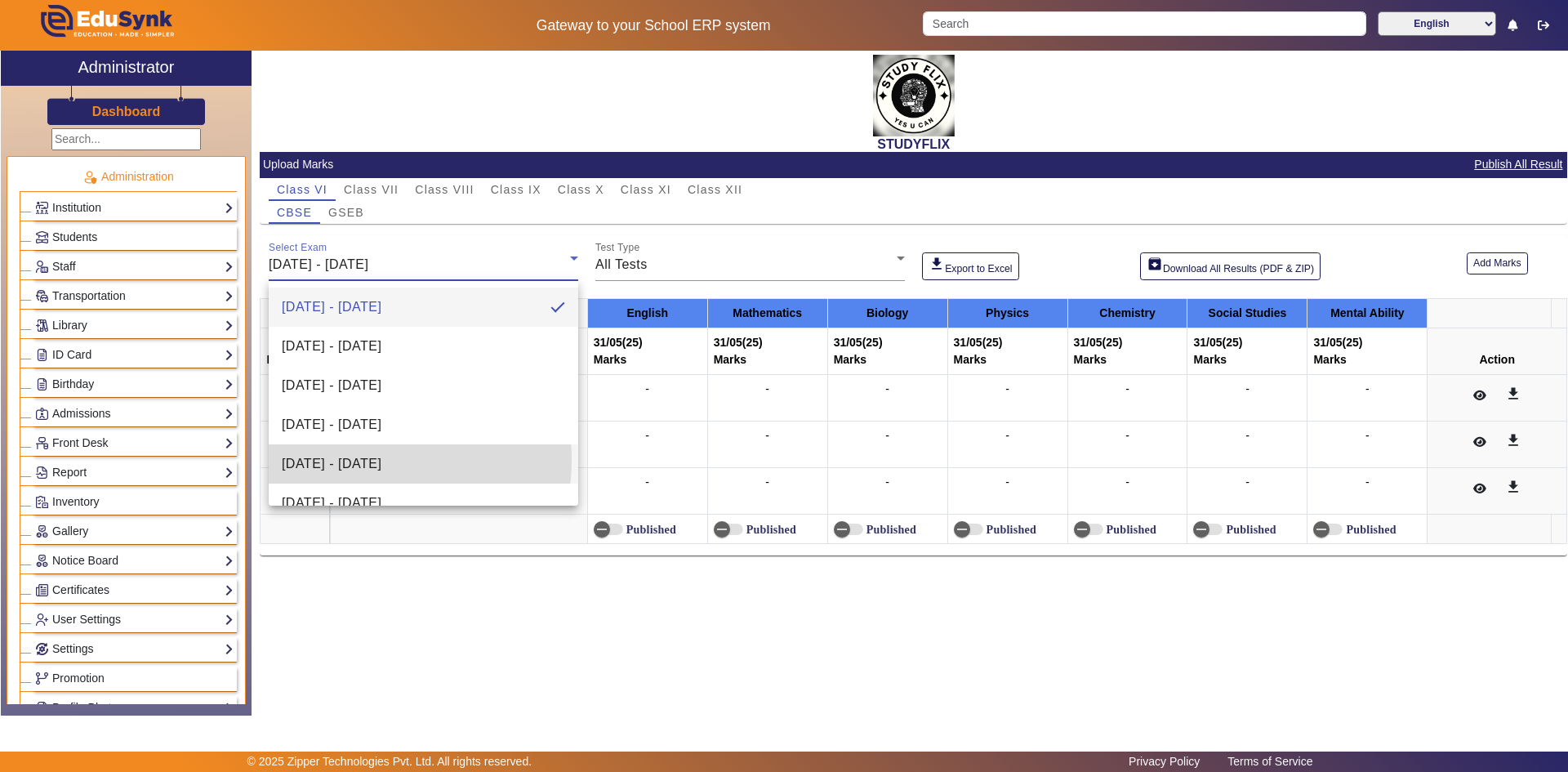
click at [362, 460] on span "[DATE] - [DATE]" at bounding box center [331, 464] width 99 height 20
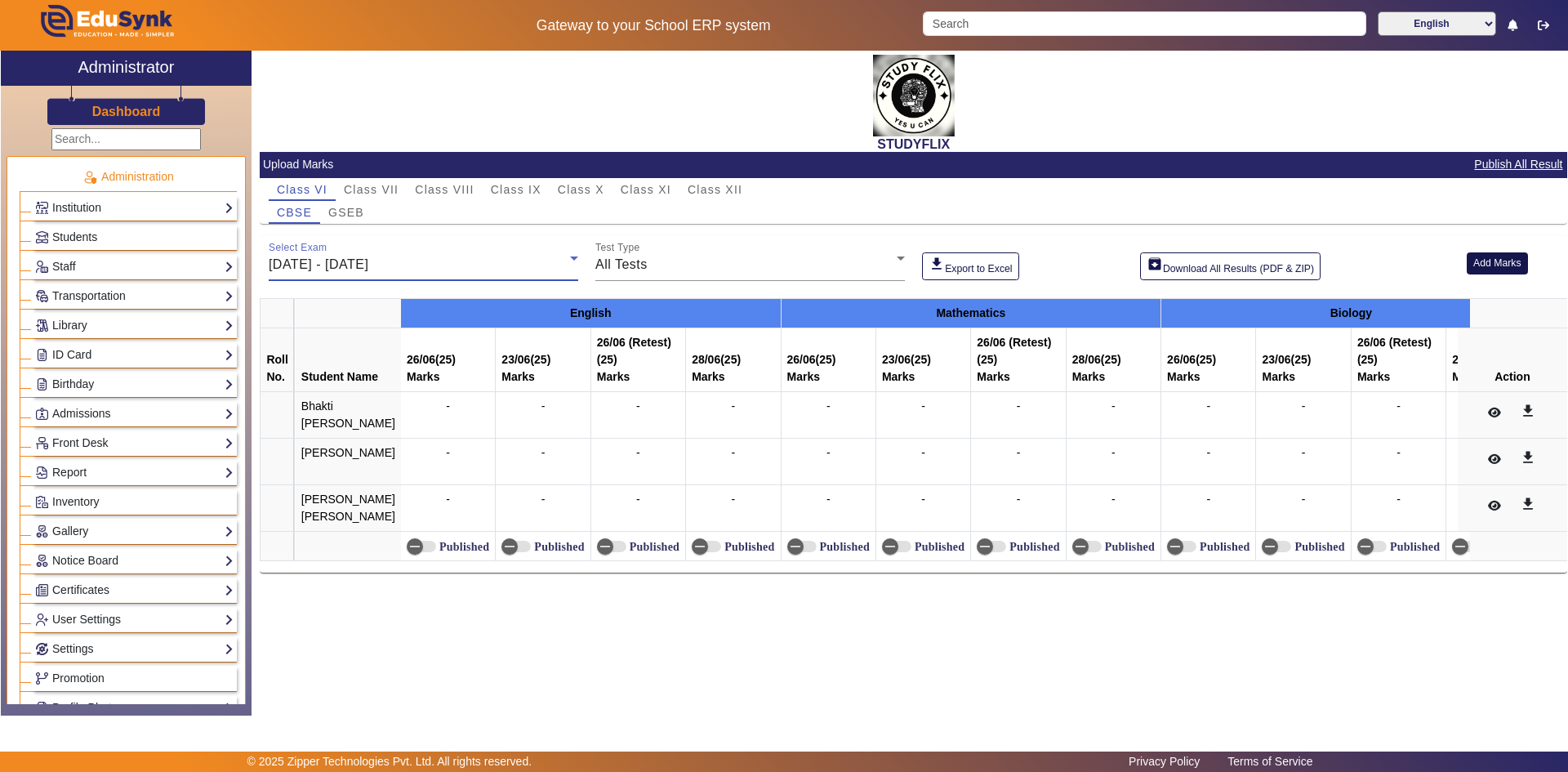
click at [1473, 261] on button "Add Marks" at bounding box center [1497, 263] width 62 height 22
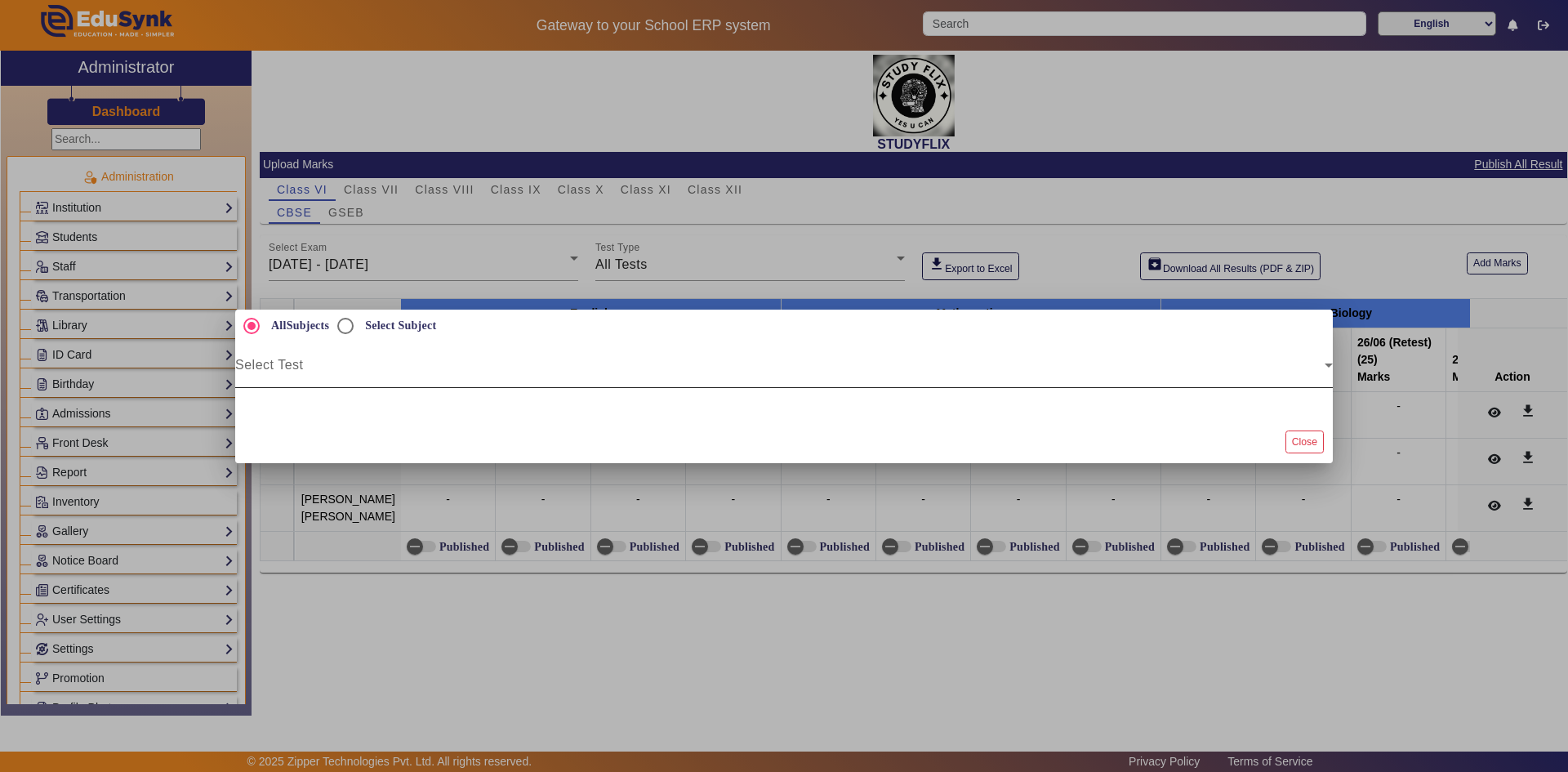
click at [344, 356] on div "Select Test" at bounding box center [784, 365] width 1098 height 45
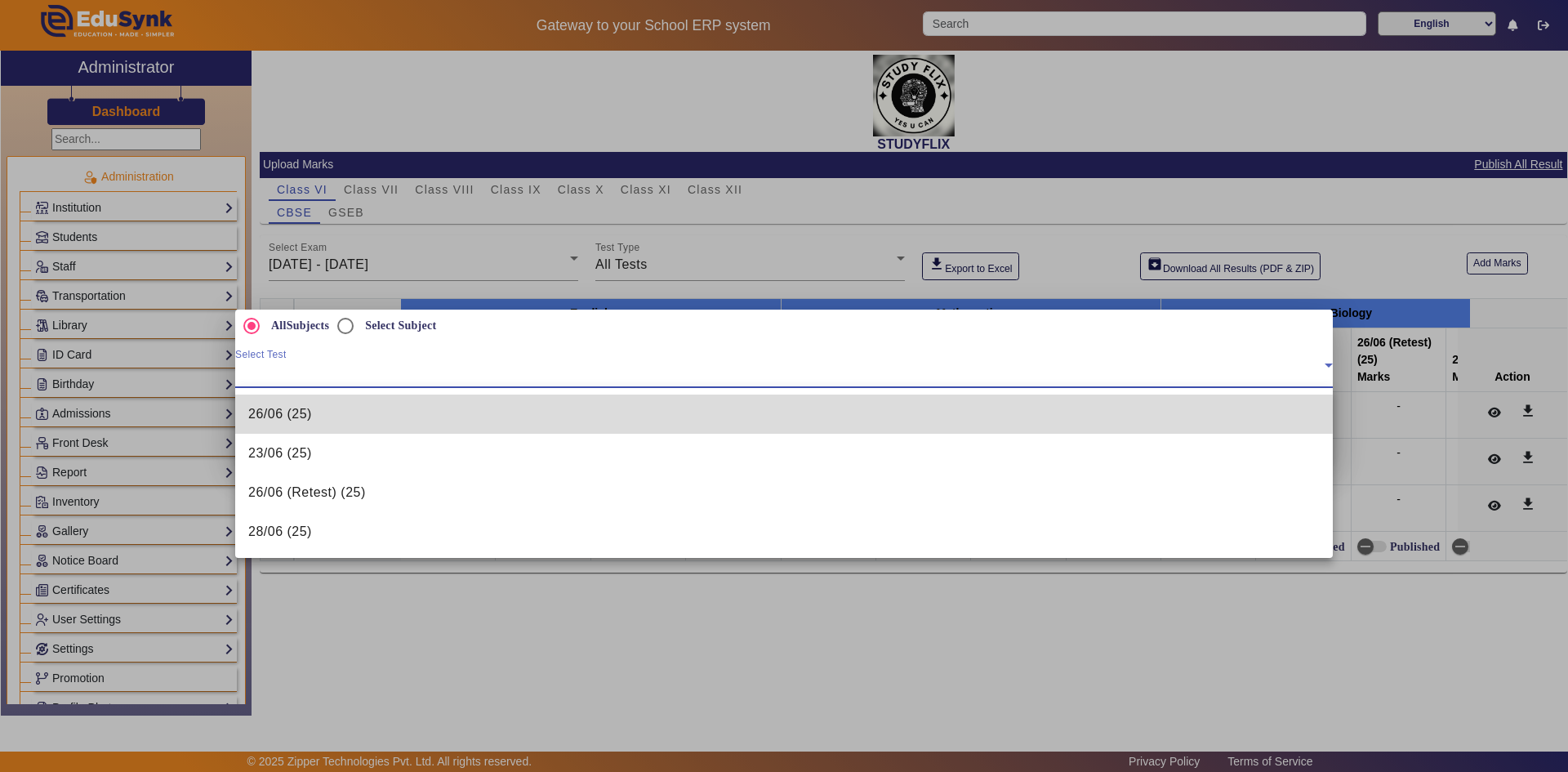
click at [295, 412] on span "26/06 (25)" at bounding box center [279, 413] width 63 height 20
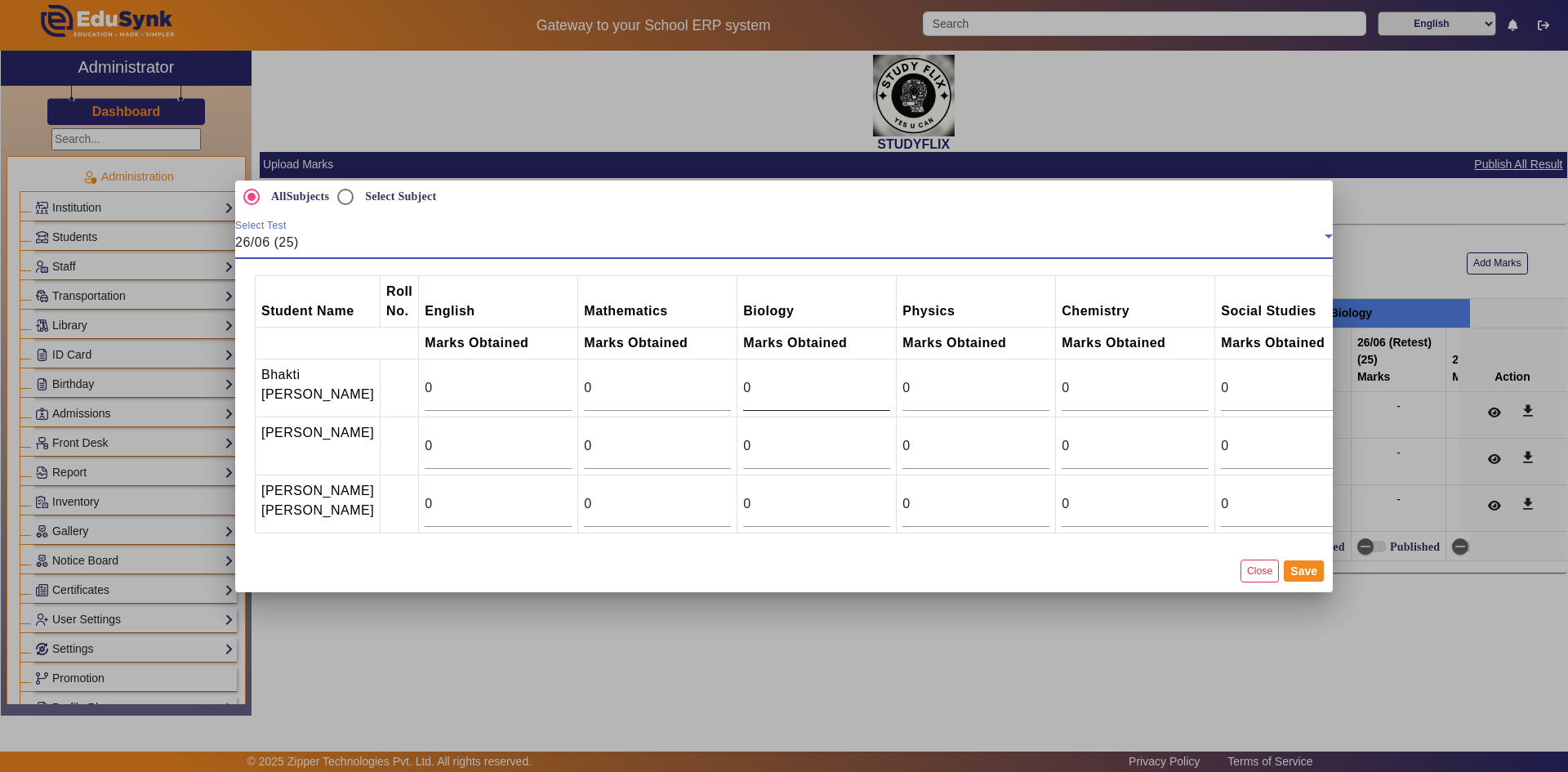
click at [743, 378] on input "0" at bounding box center [816, 388] width 147 height 20
click at [845, 378] on input "1" at bounding box center [816, 388] width 147 height 20
click at [845, 378] on input "2" at bounding box center [816, 388] width 147 height 20
click at [845, 378] on input "3" at bounding box center [816, 388] width 147 height 20
click at [845, 378] on input "4" at bounding box center [816, 388] width 147 height 20
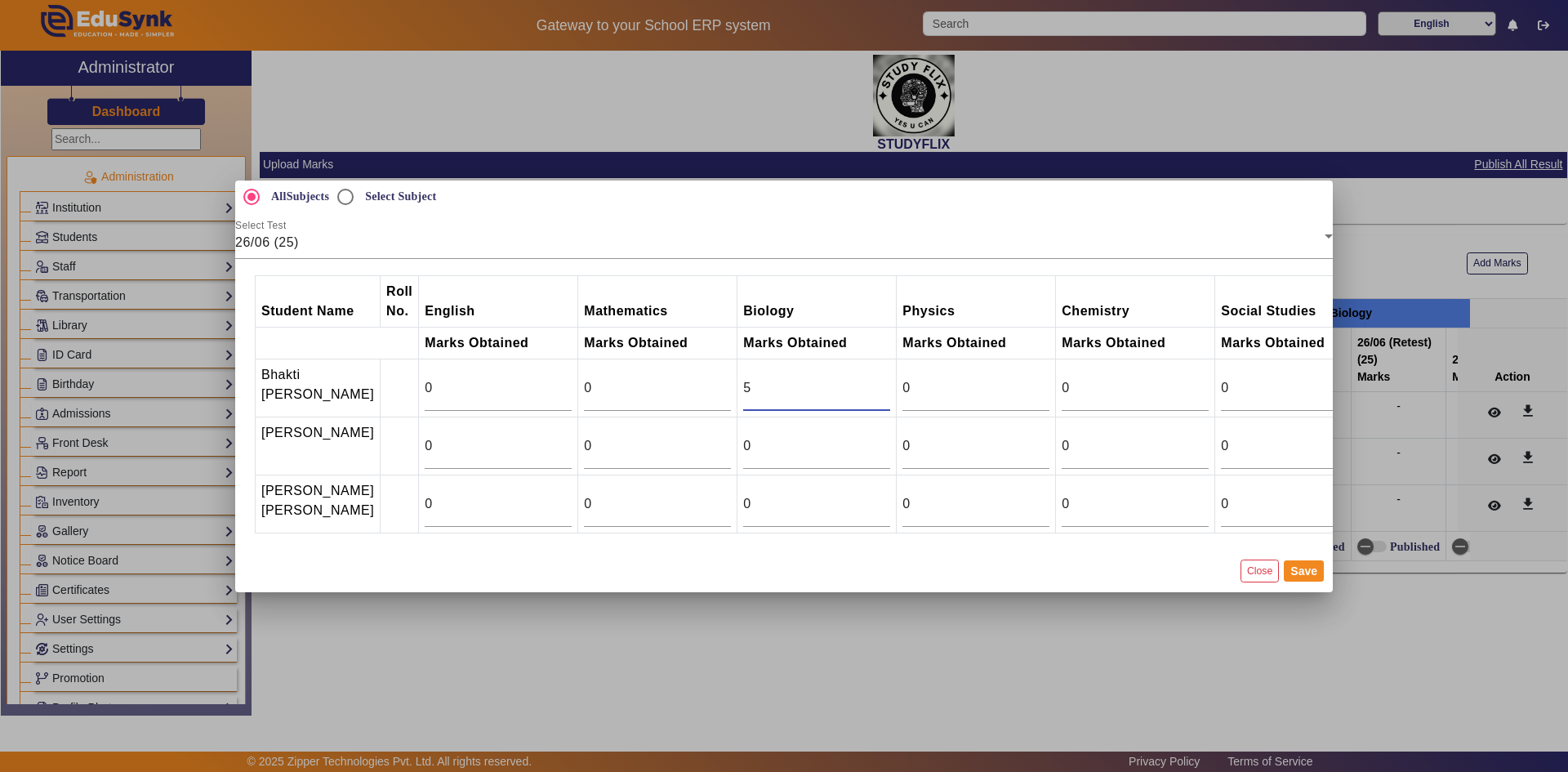
click at [845, 378] on input "5" at bounding box center [816, 388] width 147 height 20
type input "6"
click at [845, 378] on input "6" at bounding box center [816, 388] width 147 height 20
click at [802, 436] on input "0" at bounding box center [816, 446] width 147 height 20
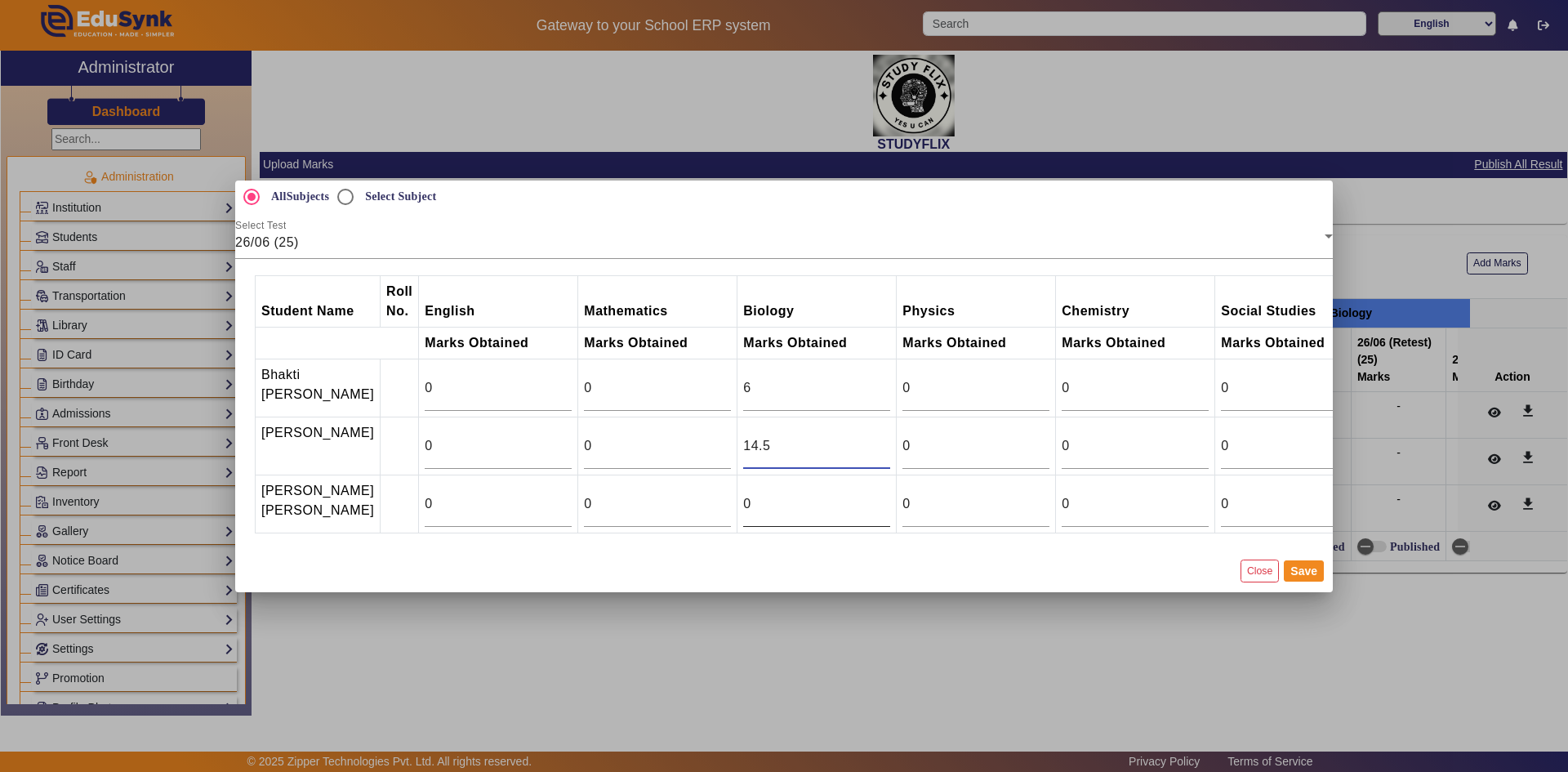
type input "14.5"
click at [848, 500] on input "1" at bounding box center [816, 503] width 147 height 20
click at [848, 500] on input "2" at bounding box center [816, 503] width 147 height 20
click at [848, 500] on input "3" at bounding box center [816, 503] width 147 height 20
click at [848, 500] on input "4" at bounding box center [816, 503] width 147 height 20
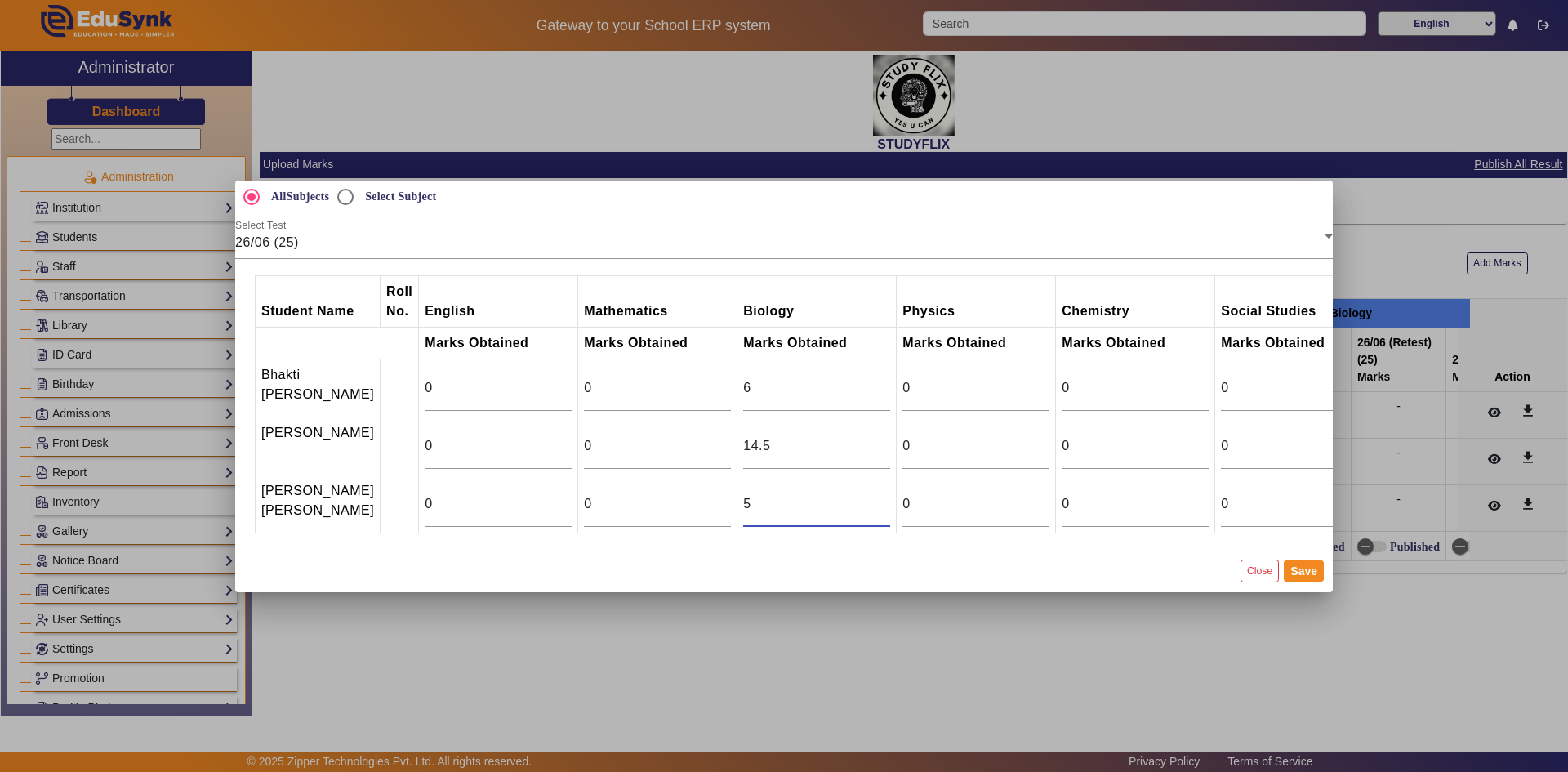
click at [848, 500] on input "5" at bounding box center [816, 503] width 147 height 20
click at [848, 500] on input "6" at bounding box center [816, 503] width 147 height 20
click at [848, 500] on input "7" at bounding box center [816, 503] width 147 height 20
click at [848, 500] on input "8" at bounding box center [816, 503] width 147 height 20
click at [848, 500] on input "9" at bounding box center [816, 503] width 147 height 20
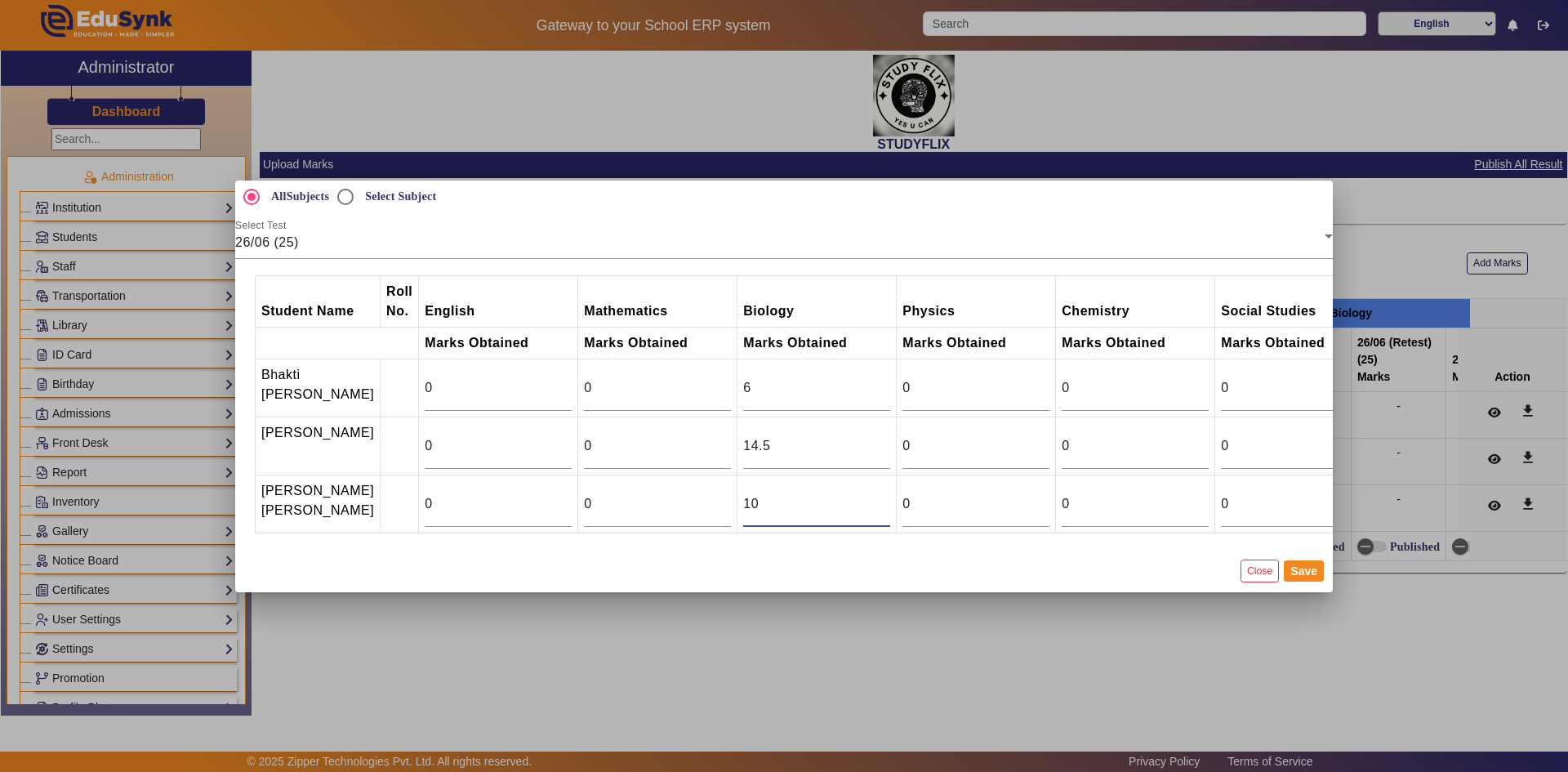
click at [848, 500] on input "10" at bounding box center [816, 503] width 147 height 20
click at [848, 500] on input "11" at bounding box center [816, 503] width 147 height 20
click at [848, 500] on input "12" at bounding box center [816, 503] width 147 height 20
click at [848, 500] on input "13" at bounding box center [816, 503] width 147 height 20
click at [848, 500] on input "14" at bounding box center [816, 503] width 147 height 20
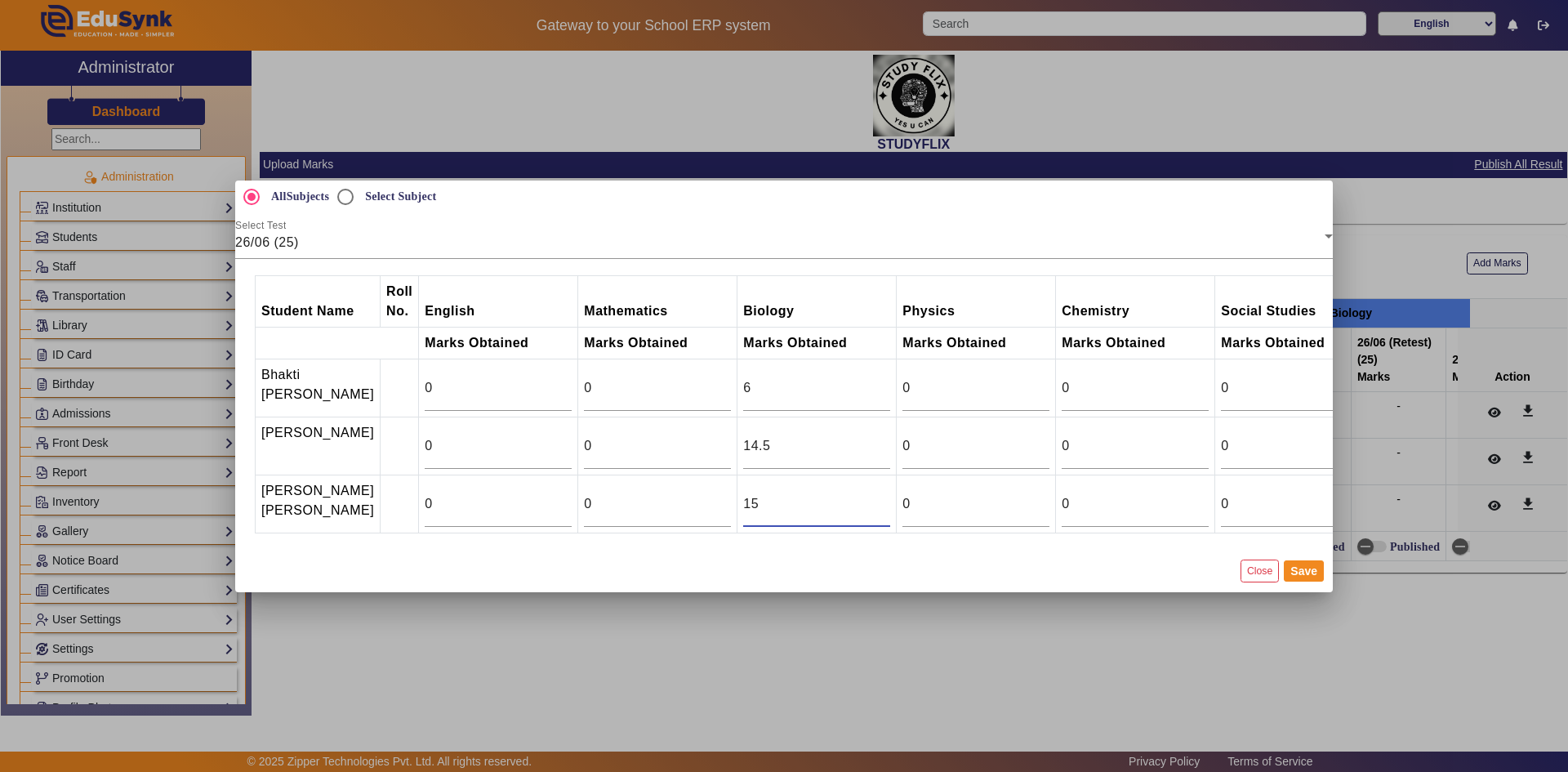
click at [848, 500] on input "15" at bounding box center [816, 503] width 147 height 20
click at [848, 500] on input "16" at bounding box center [816, 503] width 147 height 20
click at [848, 500] on input "17" at bounding box center [816, 503] width 147 height 20
click at [848, 500] on input "18" at bounding box center [816, 503] width 147 height 20
type input "19"
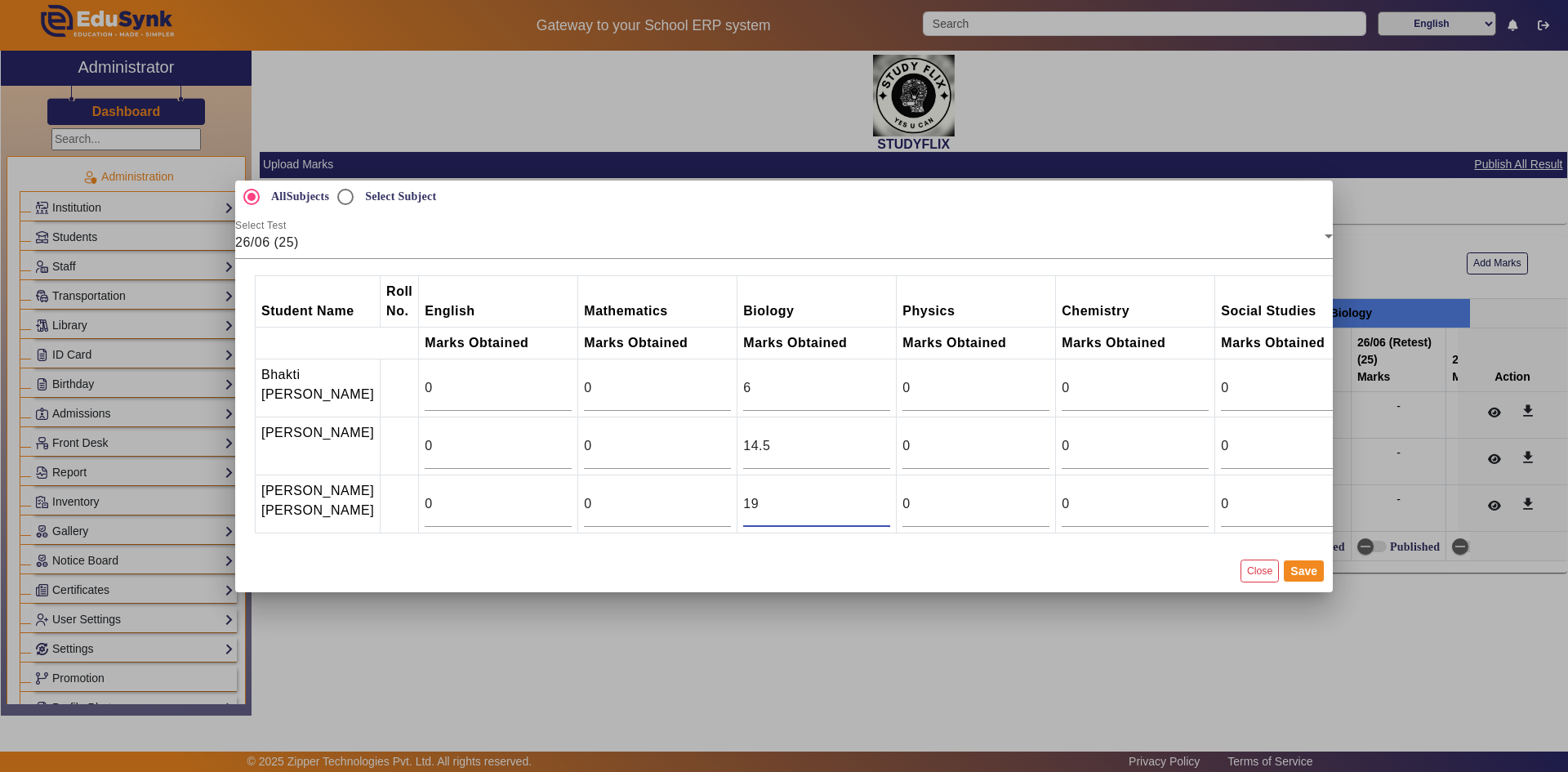
click at [848, 500] on input "19" at bounding box center [816, 503] width 147 height 20
click at [528, 500] on input "16" at bounding box center [498, 503] width 147 height 20
click at [528, 500] on input "17" at bounding box center [498, 503] width 147 height 20
click at [528, 500] on input "18" at bounding box center [498, 503] width 147 height 20
click at [528, 500] on input "19" at bounding box center [498, 503] width 147 height 20
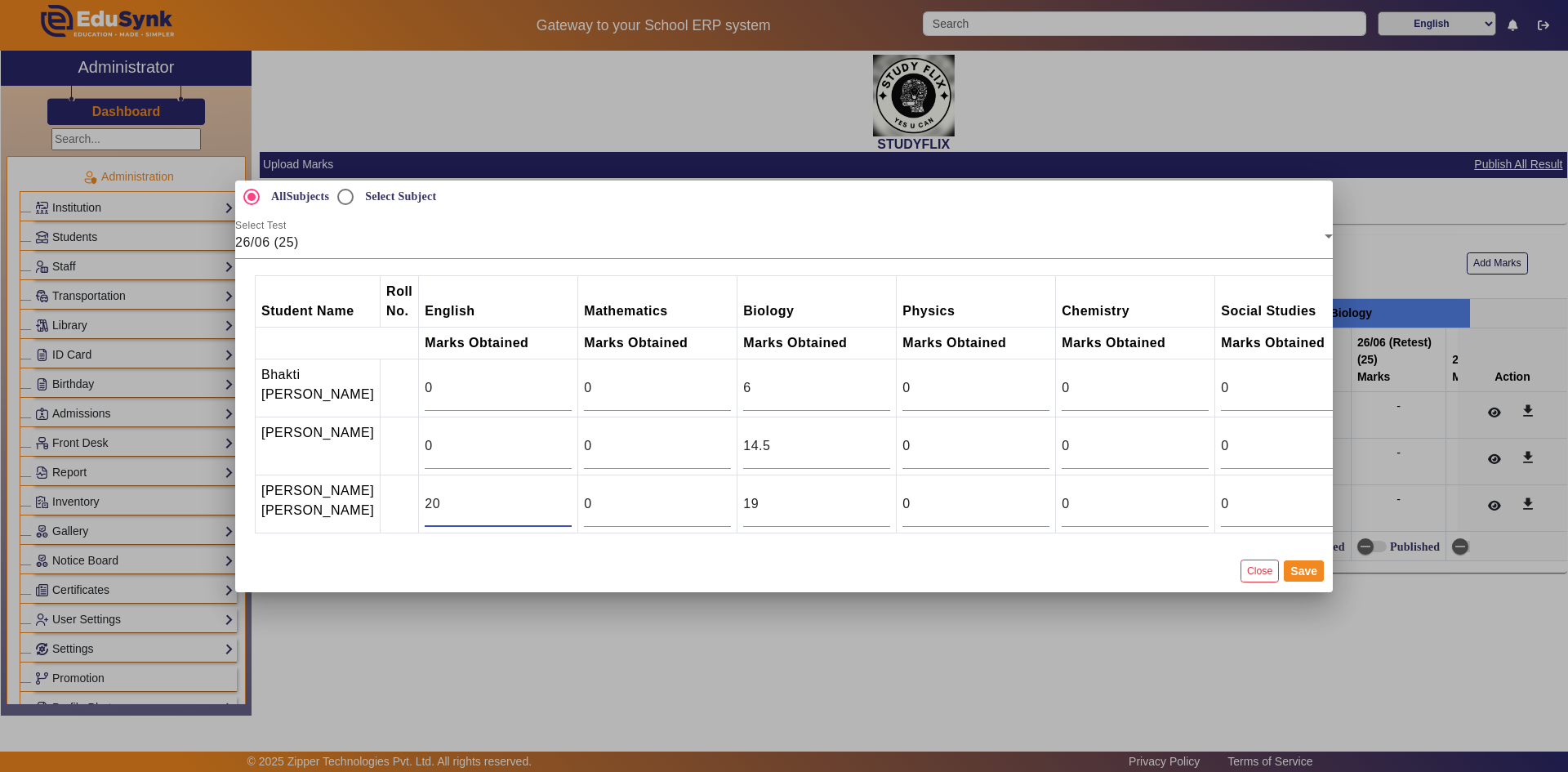
click at [528, 500] on input "20" at bounding box center [498, 503] width 147 height 20
type input "19"
click at [527, 514] on input "19" at bounding box center [498, 503] width 147 height 20
type input "11"
click at [526, 378] on input "11" at bounding box center [498, 388] width 147 height 20
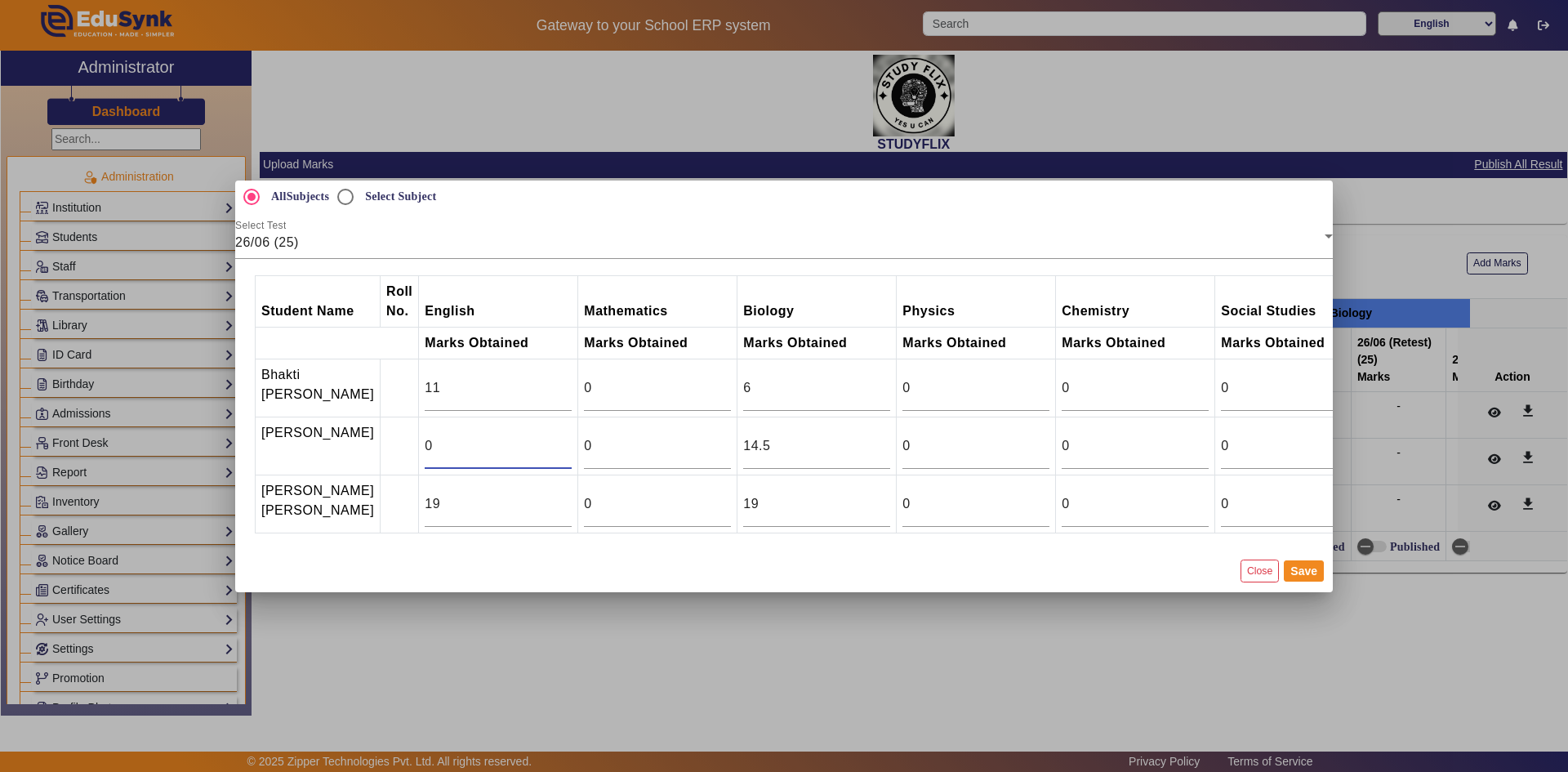
click at [510, 436] on input "0" at bounding box center [498, 446] width 147 height 20
type input "19.5"
click at [1302, 582] on button "Save" at bounding box center [1304, 570] width 40 height 21
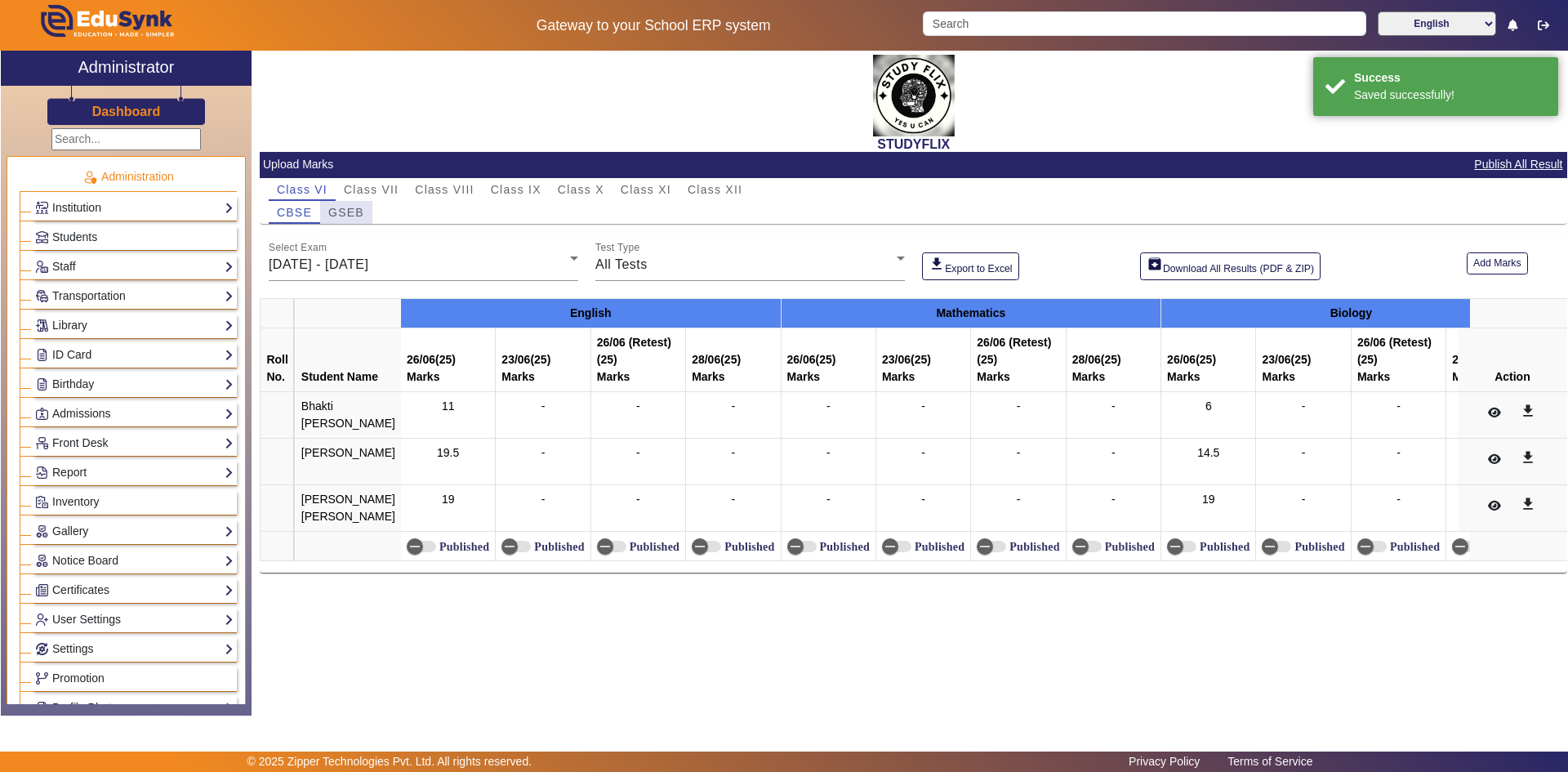
click at [344, 211] on span "GSEB" at bounding box center [346, 212] width 36 height 11
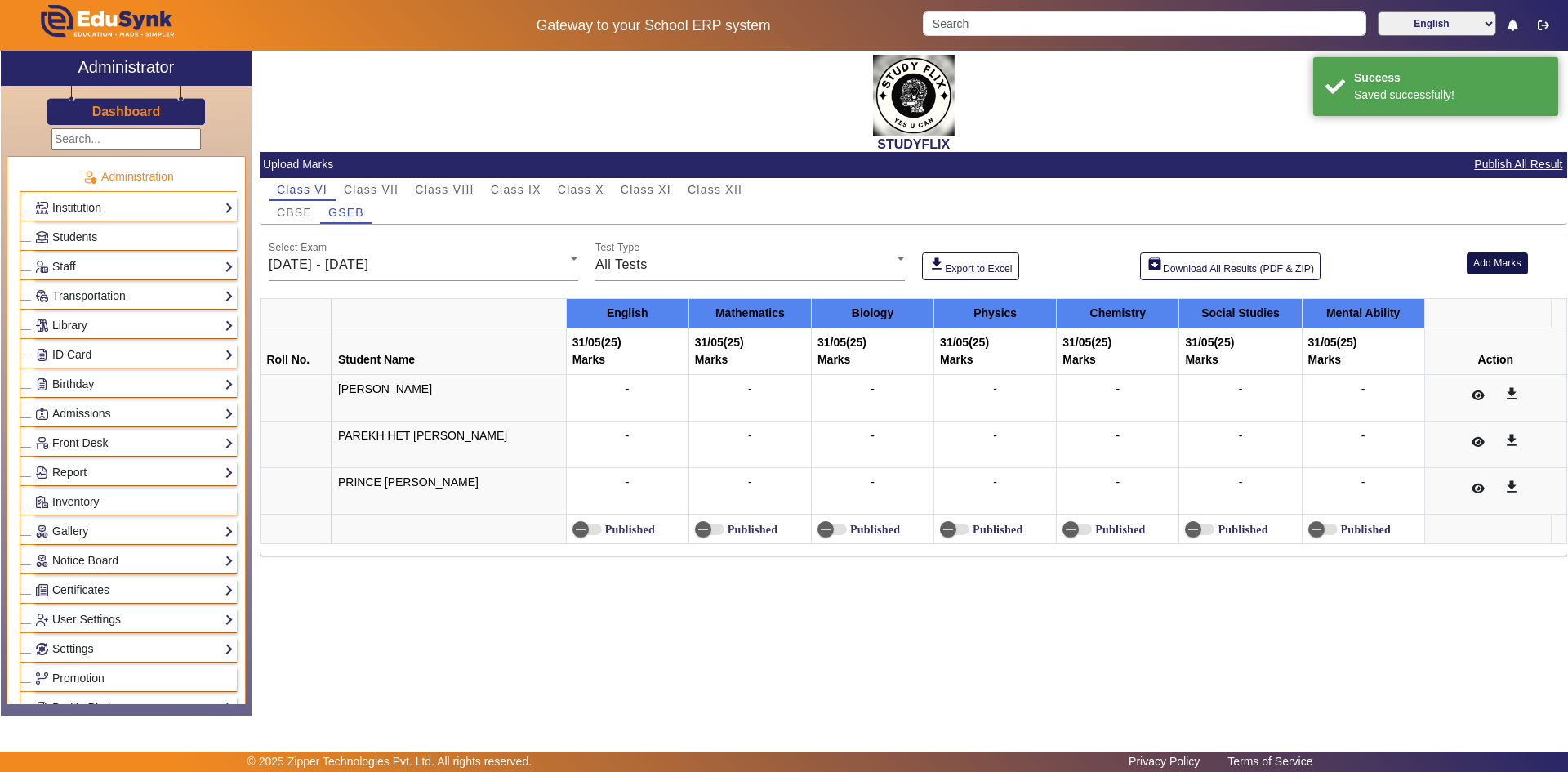
click at [1505, 256] on button "Add Marks" at bounding box center [1497, 263] width 62 height 22
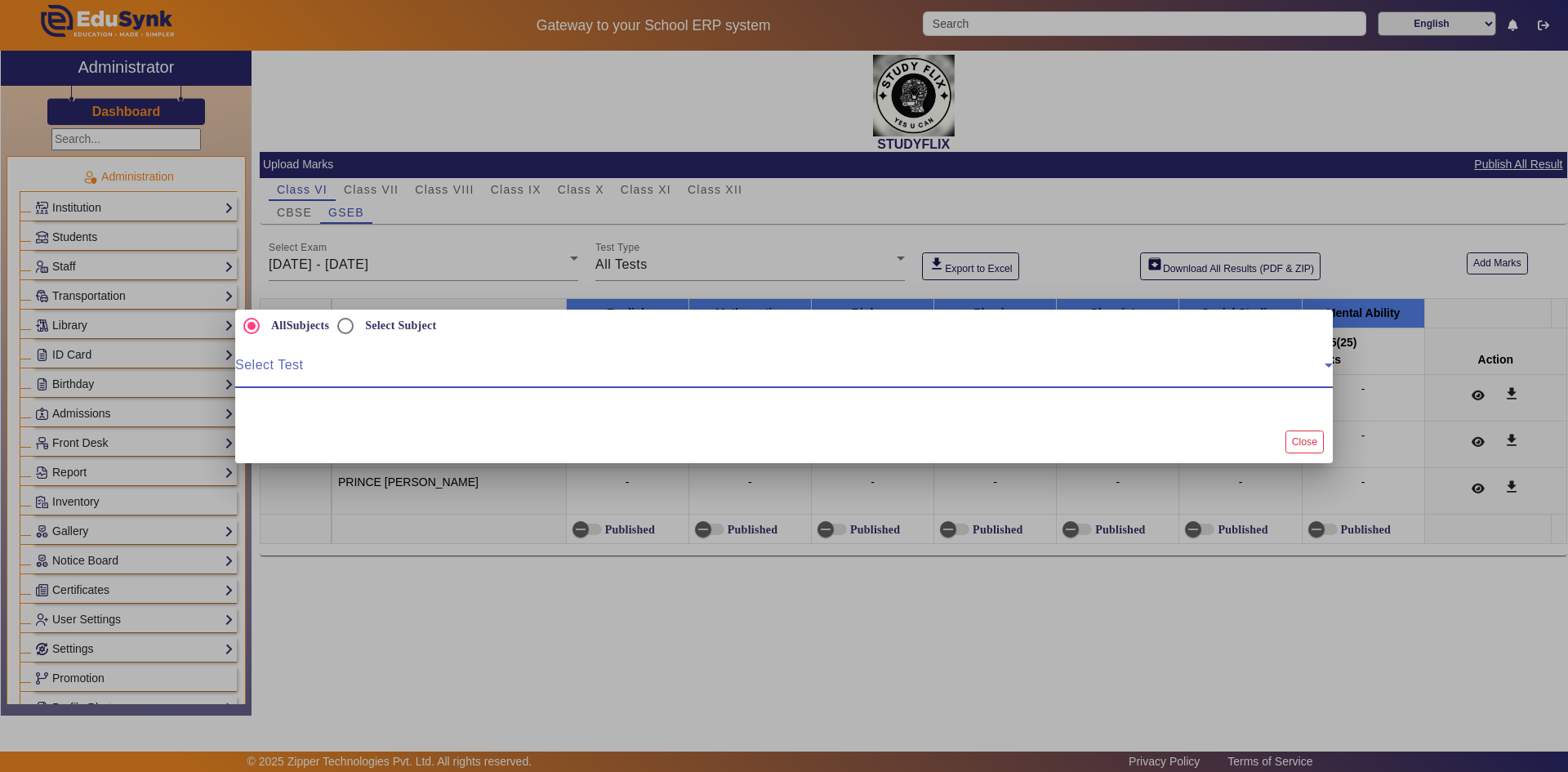
click at [291, 365] on span at bounding box center [780, 371] width 1089 height 20
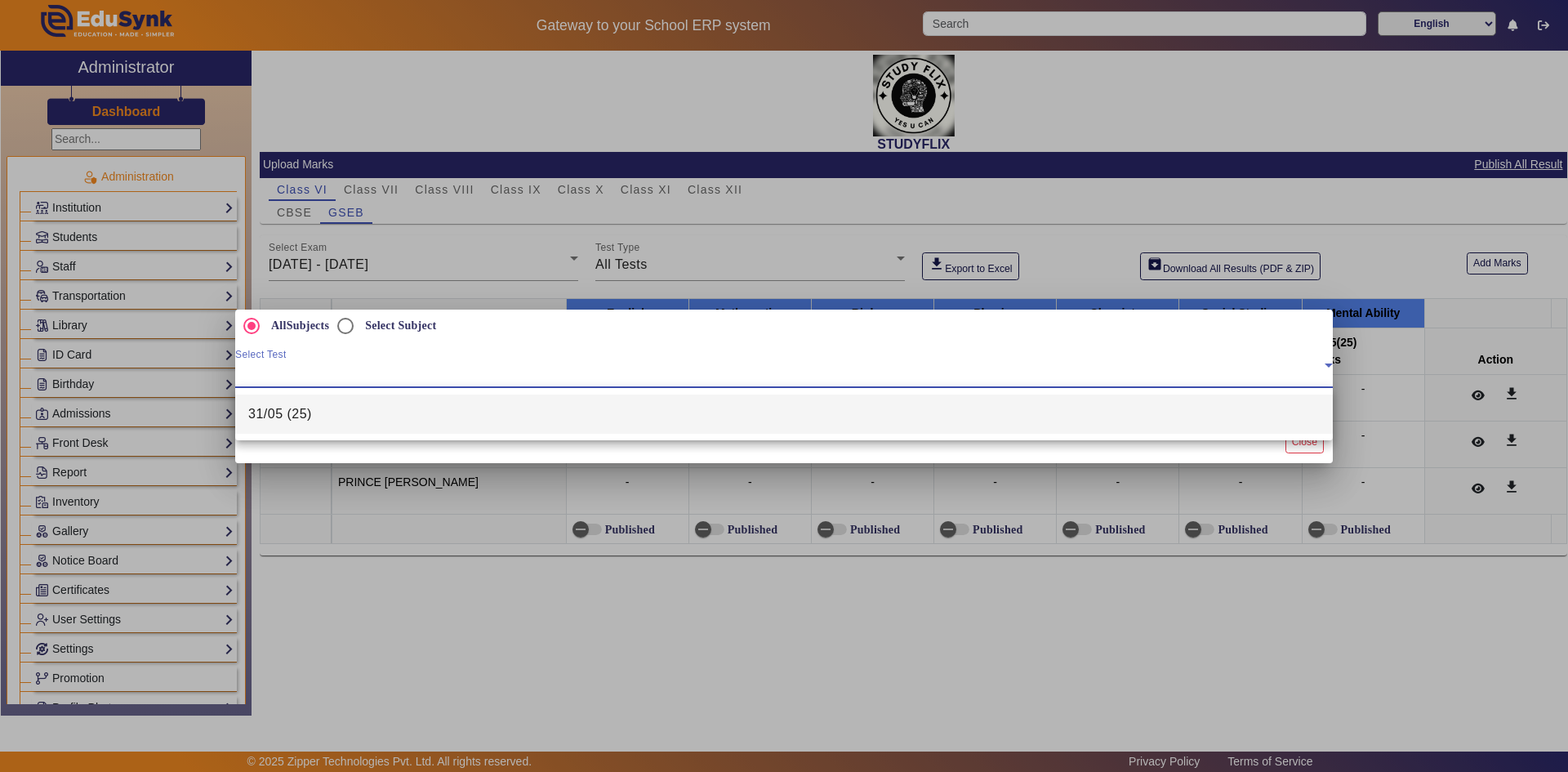
click at [1242, 447] on div at bounding box center [784, 386] width 1568 height 772
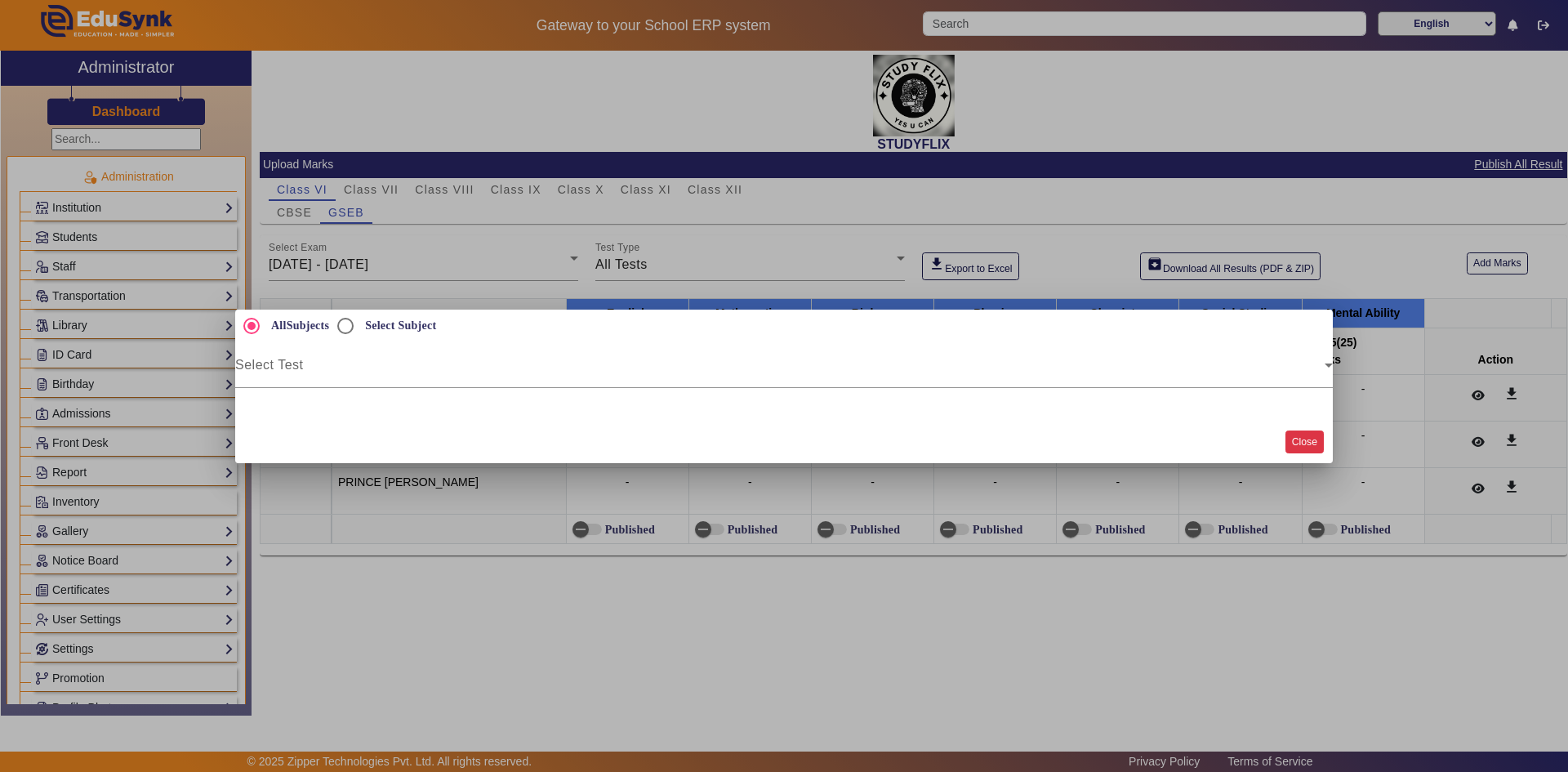
click at [1294, 439] on button "Close" at bounding box center [1305, 441] width 39 height 22
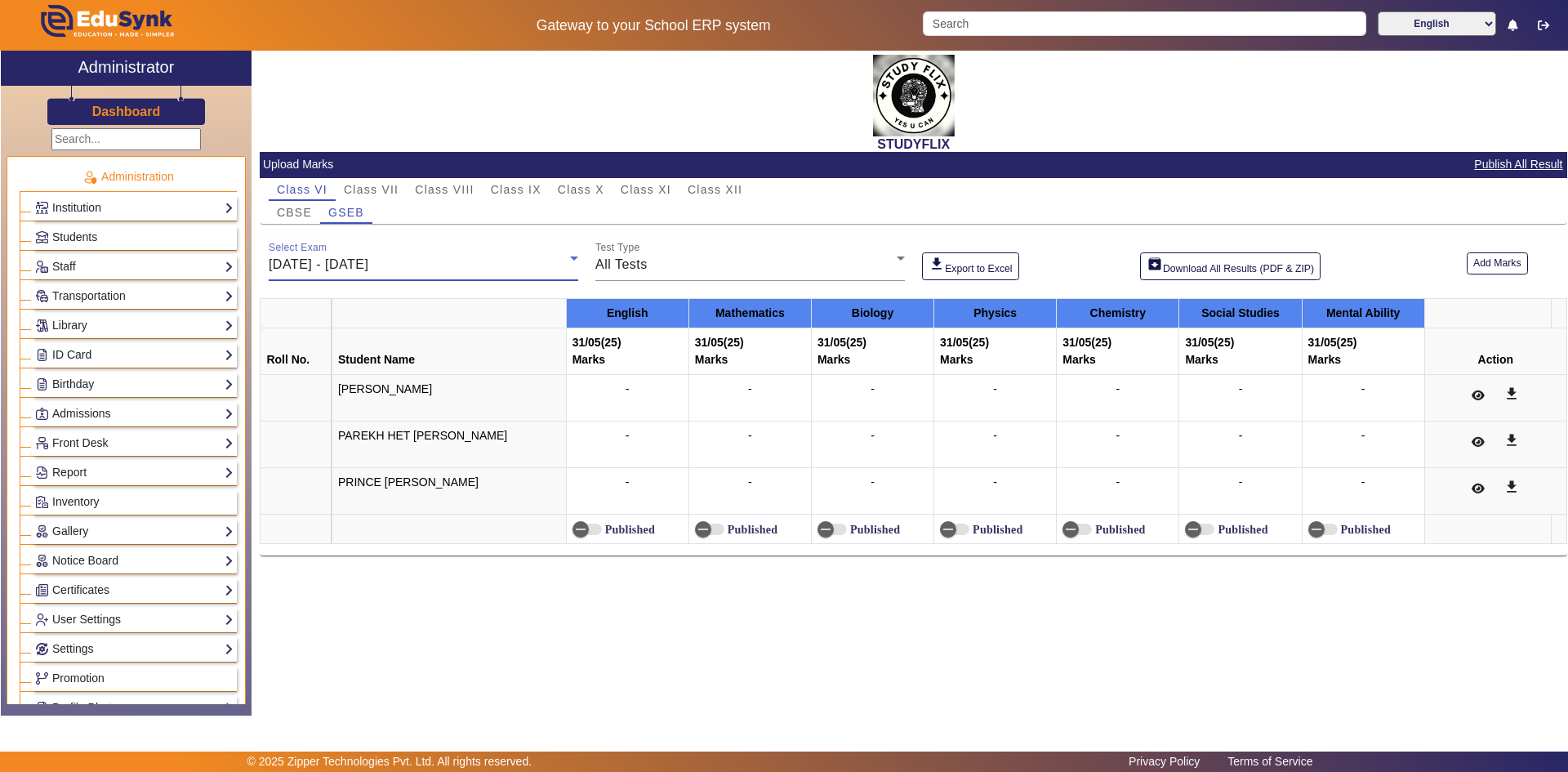
click at [368, 267] on span "[DATE] - [DATE]" at bounding box center [318, 264] width 99 height 14
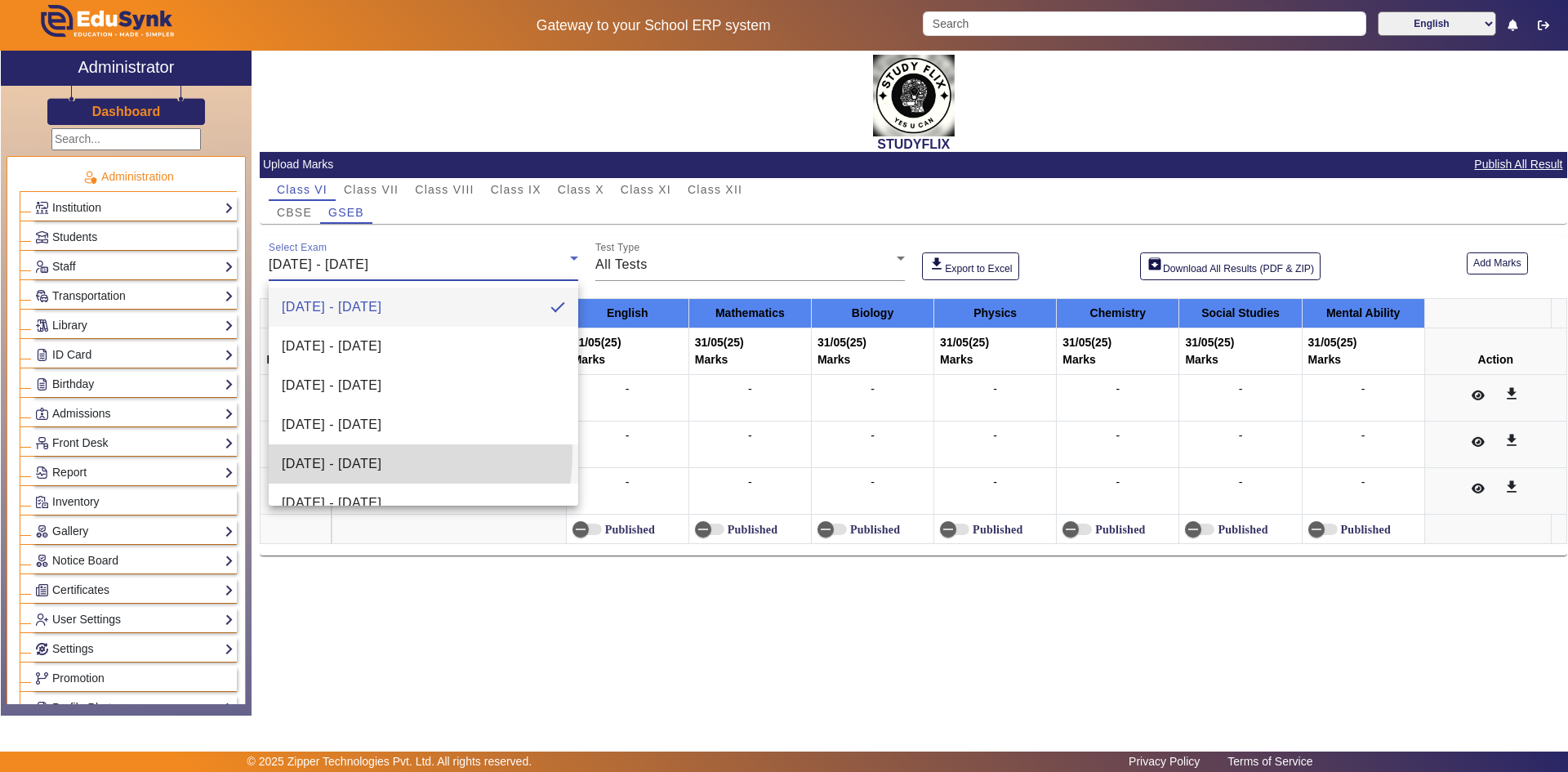
click at [376, 454] on span "[DATE] - [DATE]" at bounding box center [331, 464] width 99 height 20
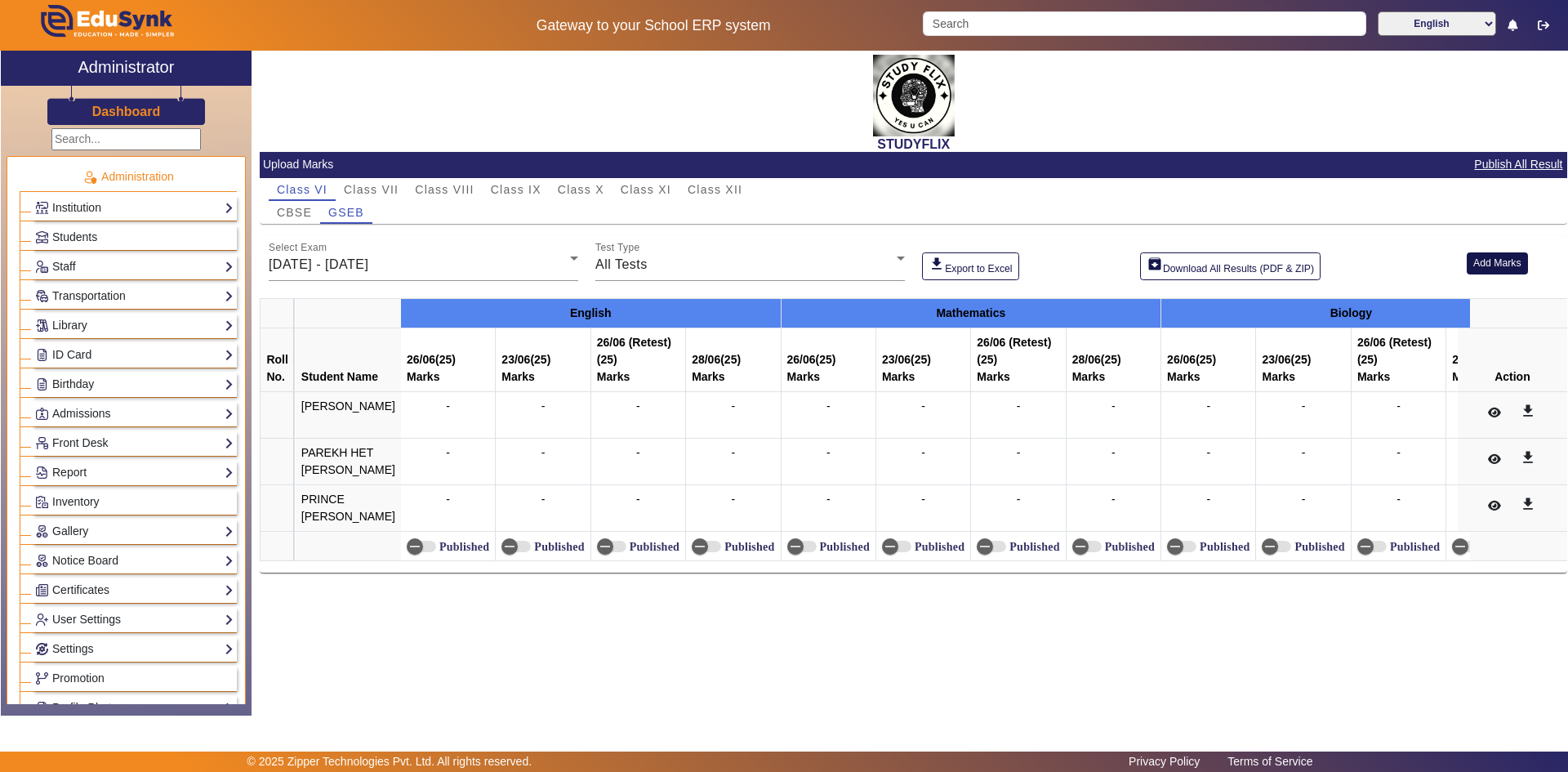
click at [1476, 264] on button "Add Marks" at bounding box center [1497, 263] width 62 height 22
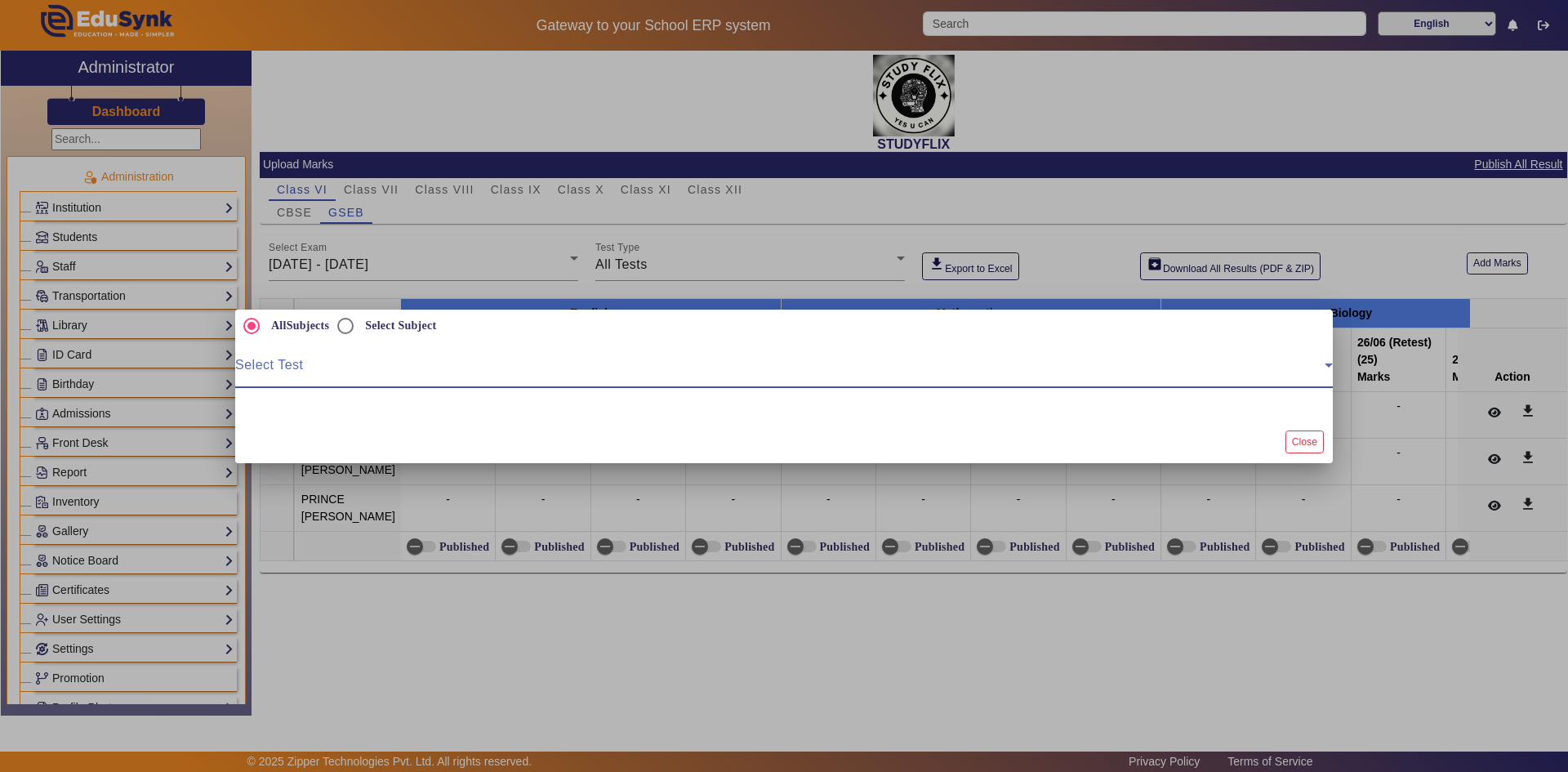
click at [467, 370] on span at bounding box center [780, 371] width 1089 height 20
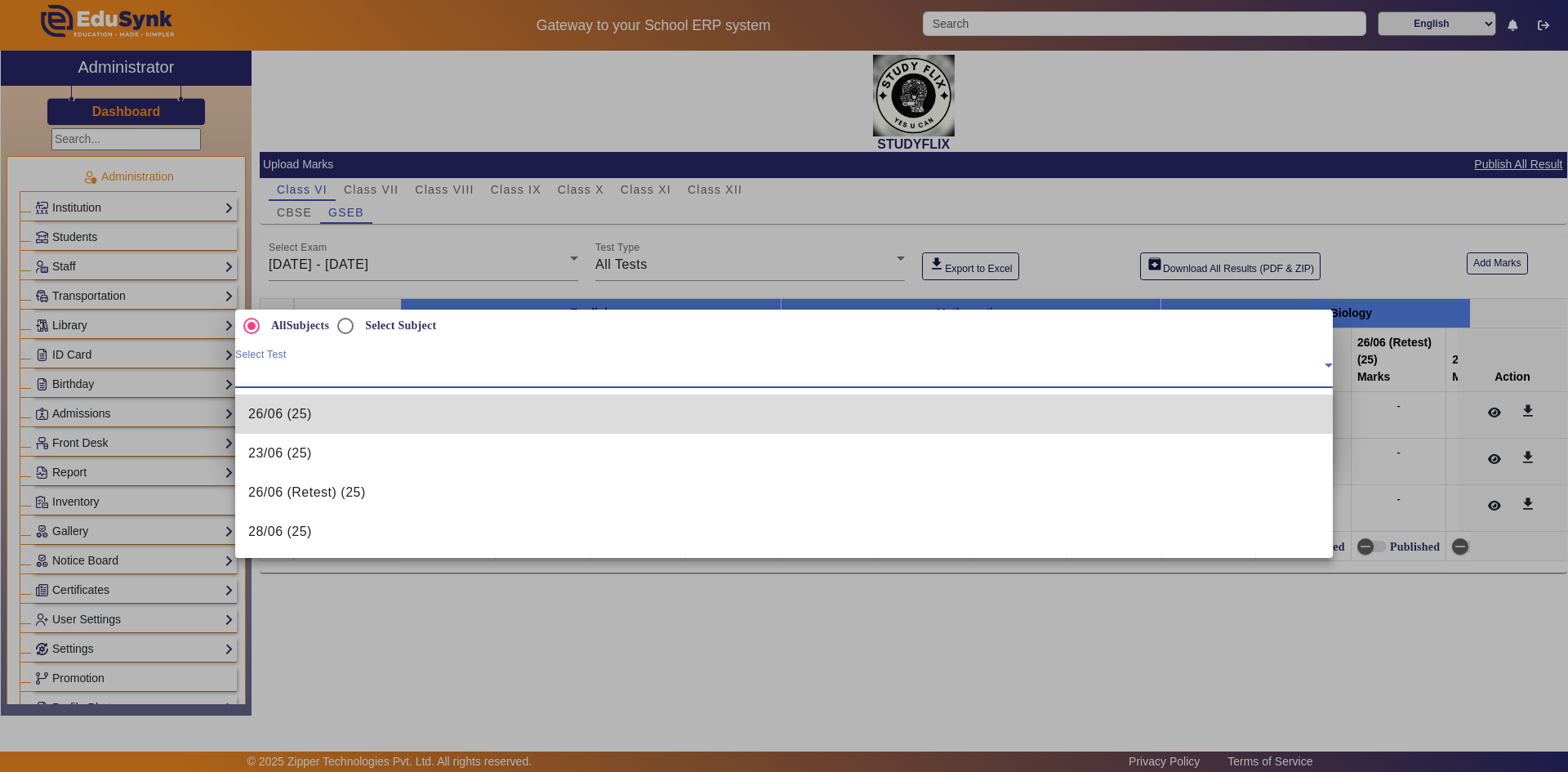
click at [354, 409] on mat-option "26/06 (25)" at bounding box center [784, 413] width 1098 height 39
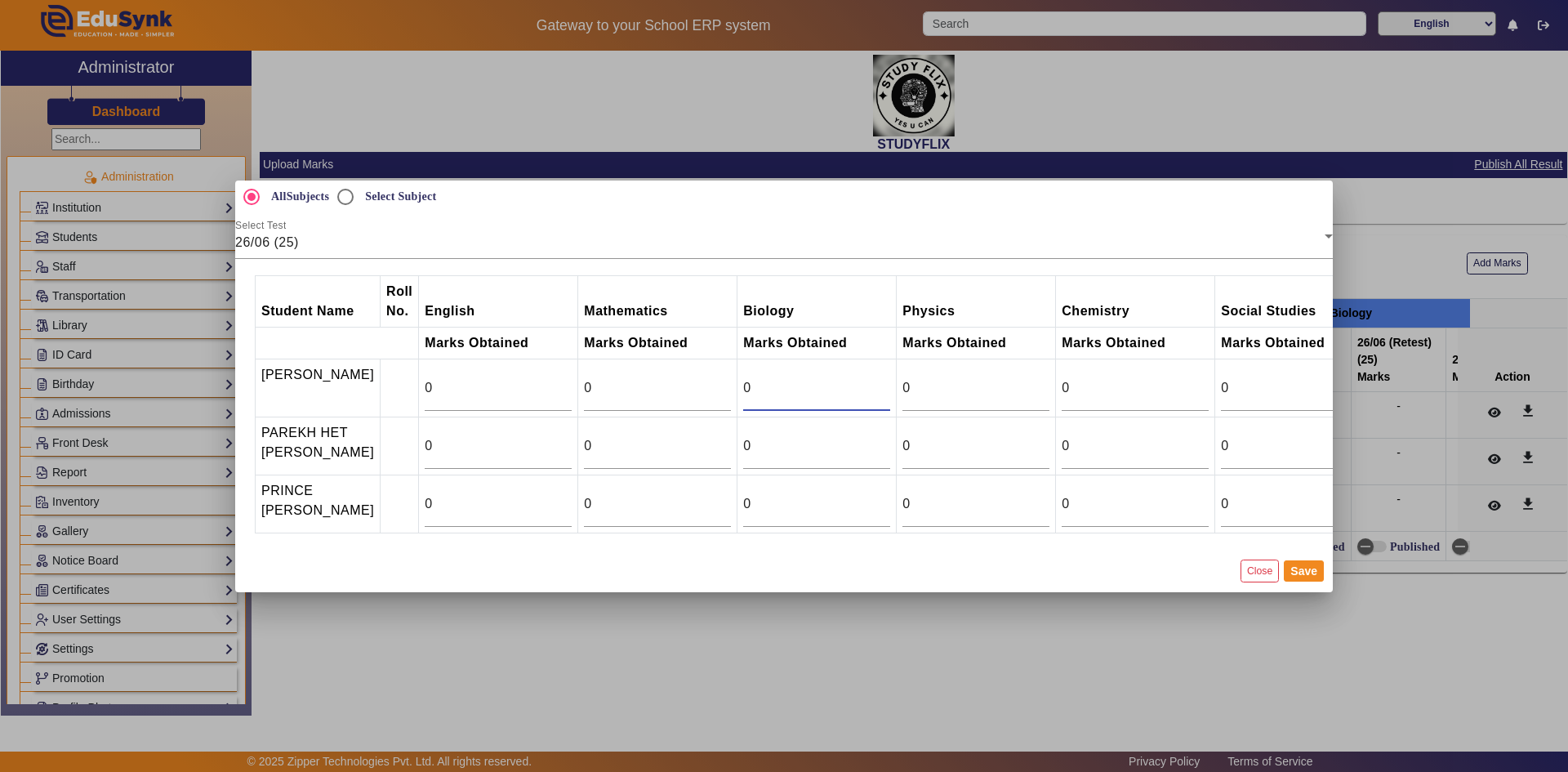
click at [776, 393] on input "0" at bounding box center [816, 388] width 147 height 20
type input "15"
click at [431, 391] on input "0" at bounding box center [498, 388] width 147 height 20
type input "19"
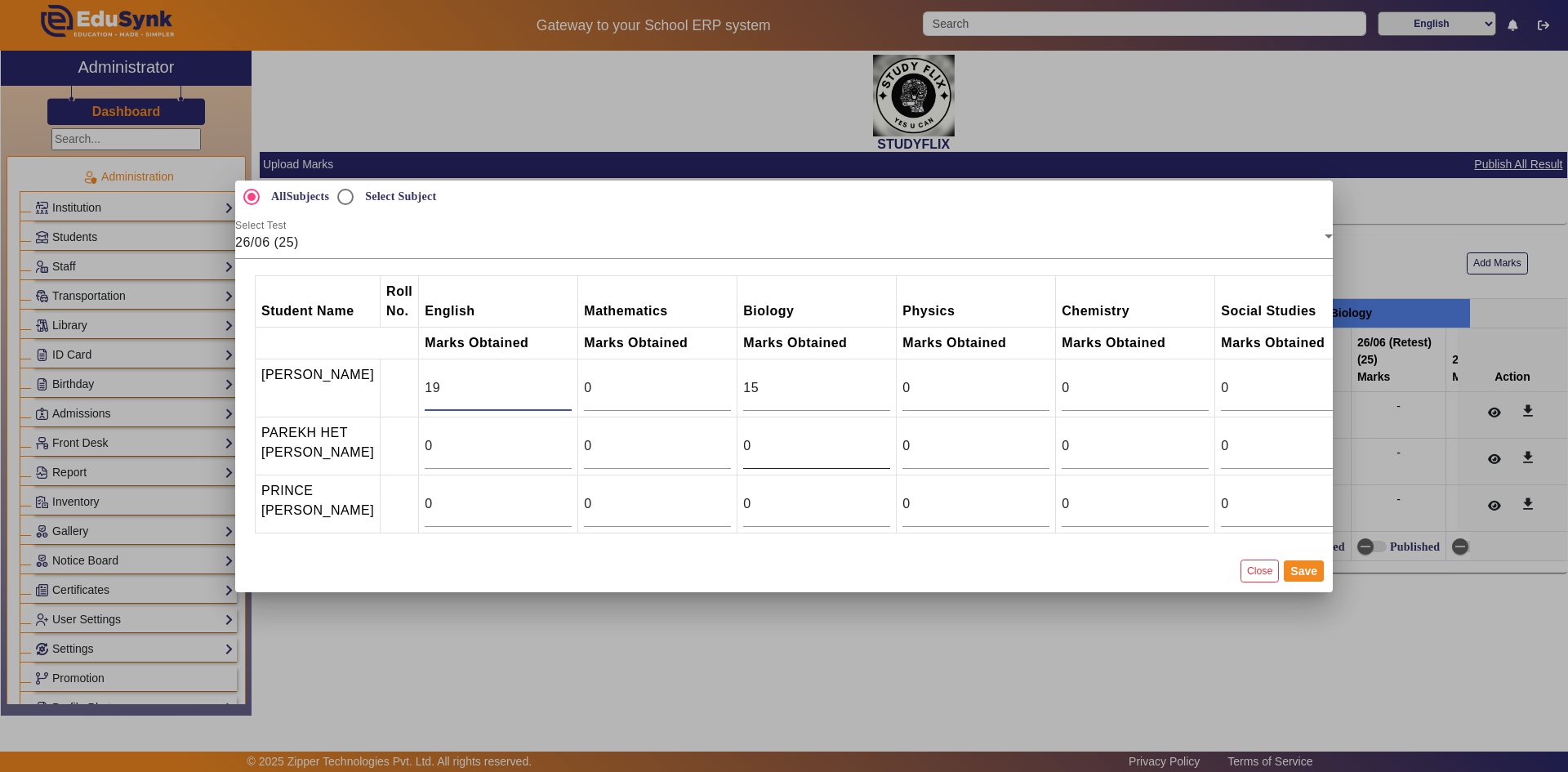
click at [776, 439] on input "0" at bounding box center [816, 446] width 147 height 20
type input "18.5"
click at [439, 450] on input "0" at bounding box center [498, 446] width 147 height 20
type input "19.5"
click at [1308, 575] on button "Save" at bounding box center [1304, 570] width 40 height 21
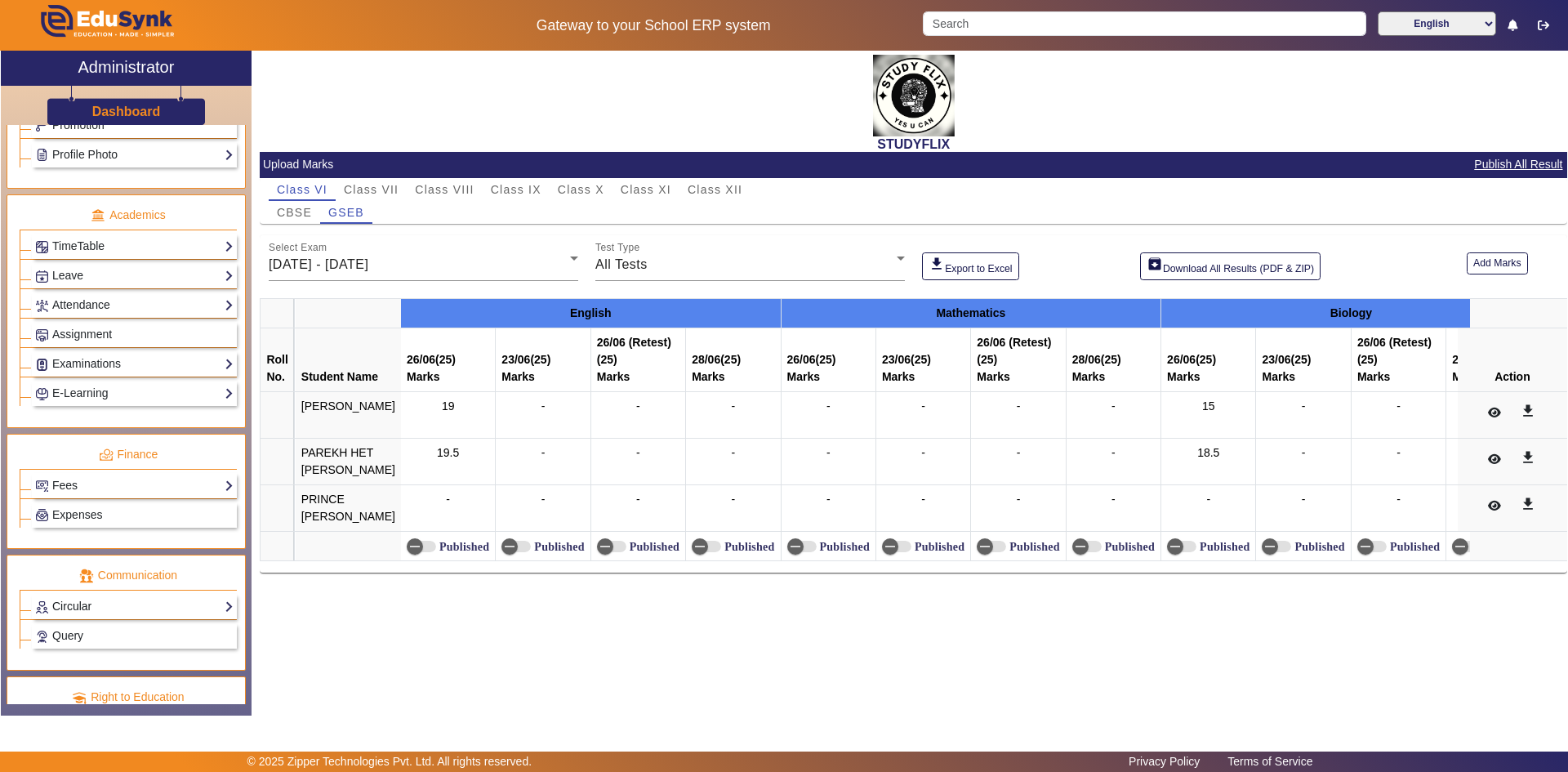
scroll to position [611, 0]
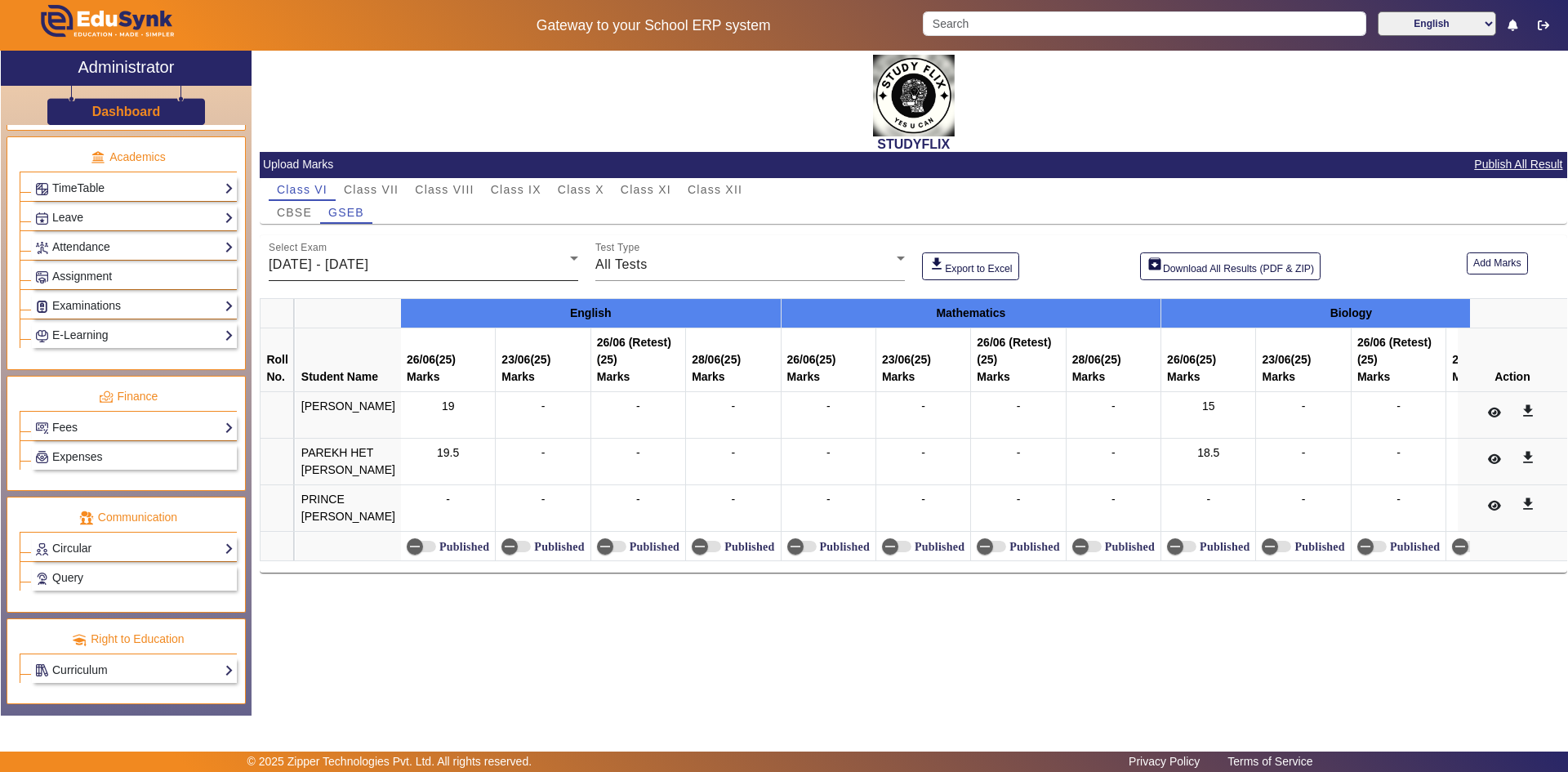
click at [361, 258] on span "[DATE] - [DATE]" at bounding box center [318, 264] width 99 height 14
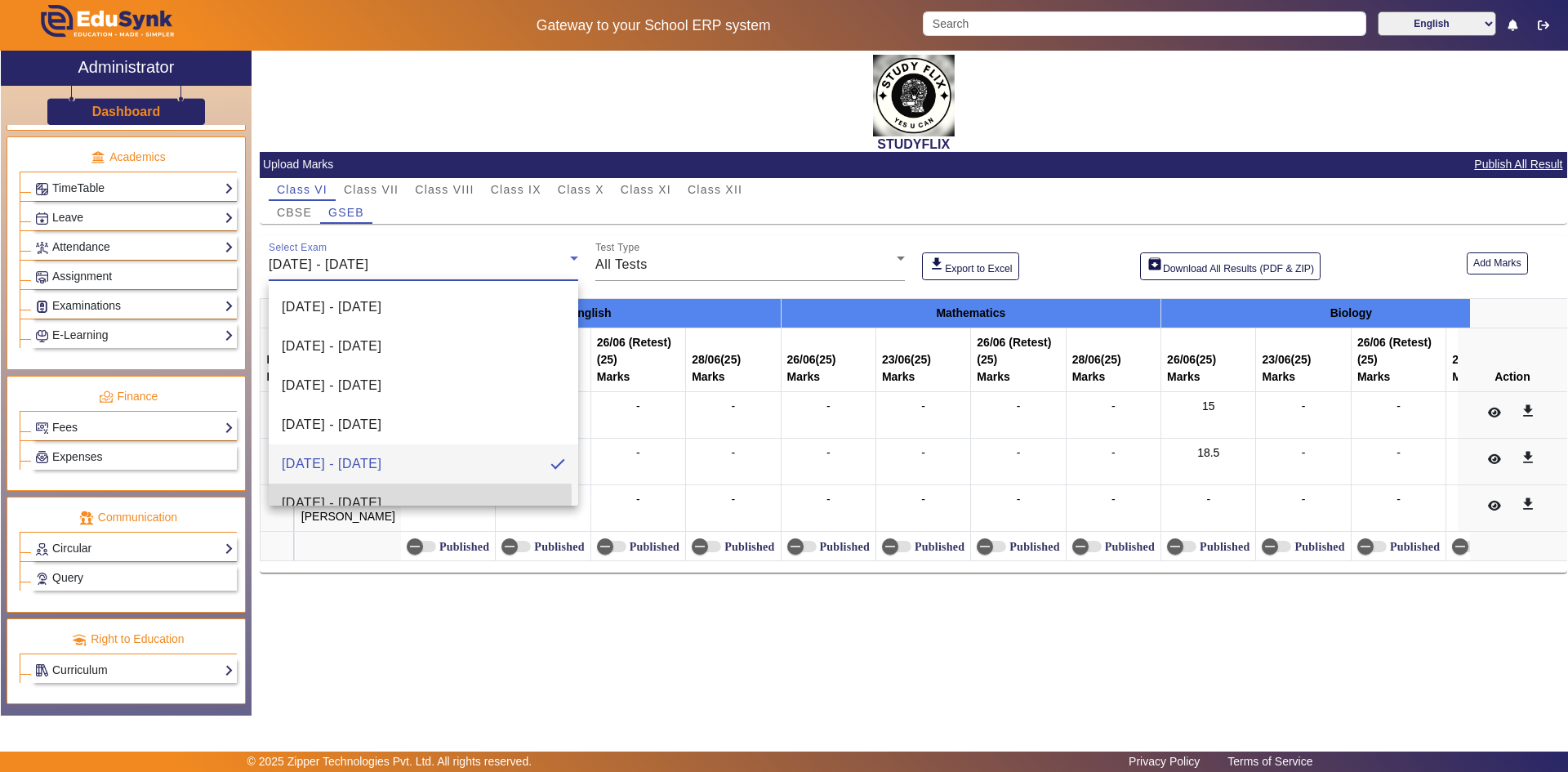
click at [363, 494] on span "[DATE] - [DATE]" at bounding box center [331, 502] width 99 height 20
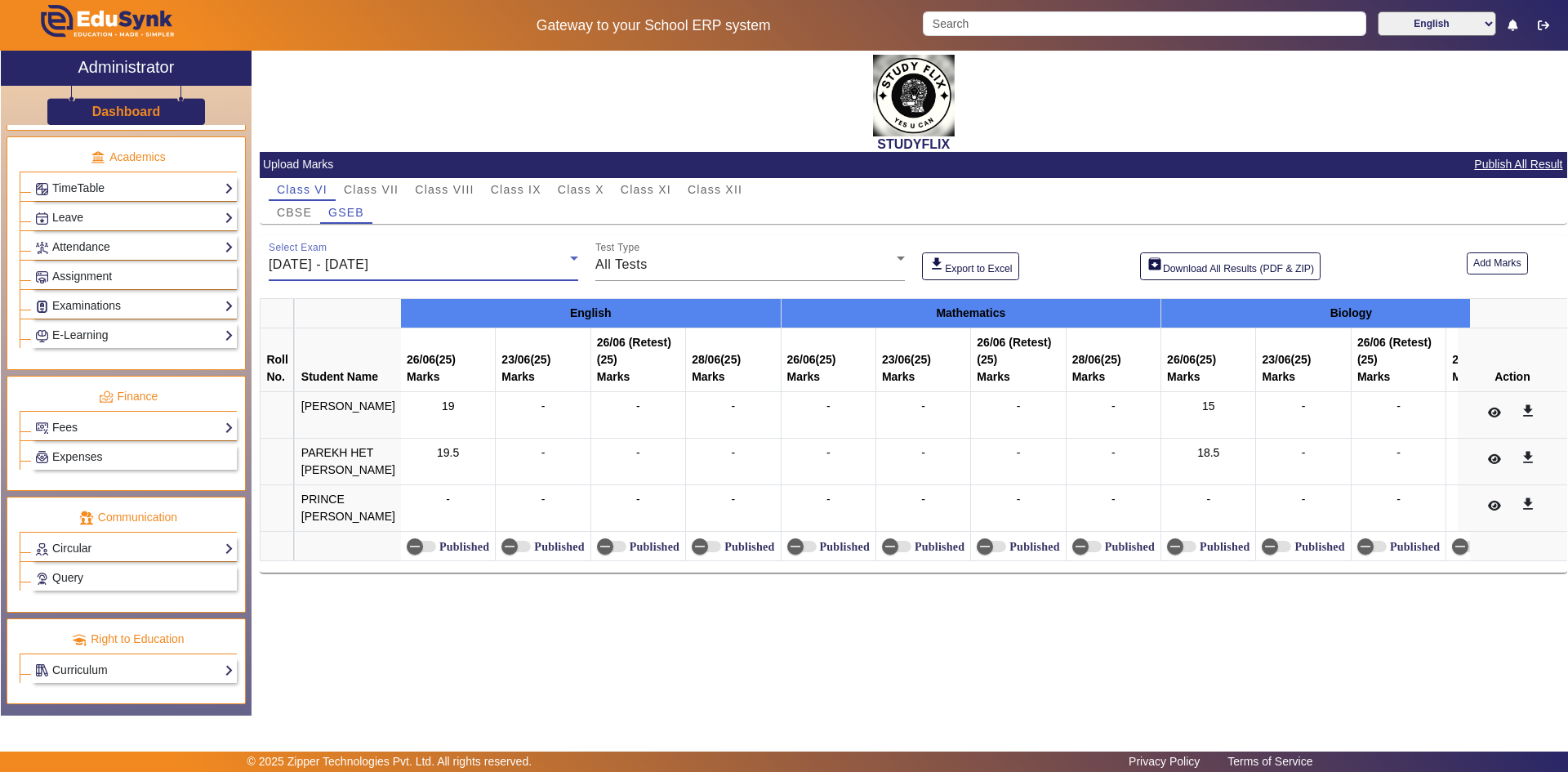
scroll to position [17, 0]
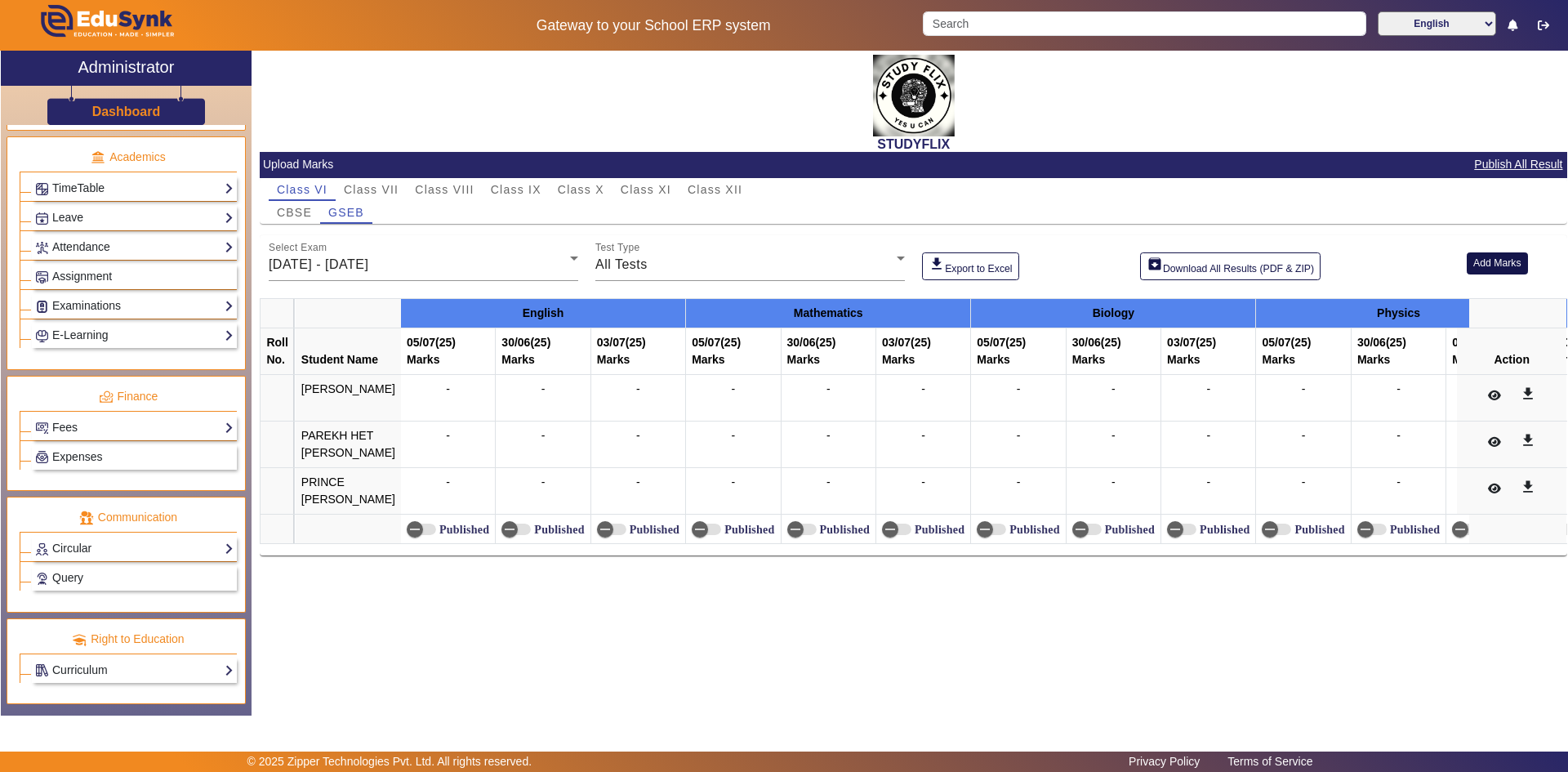
click at [1498, 267] on button "Add Marks" at bounding box center [1497, 263] width 62 height 22
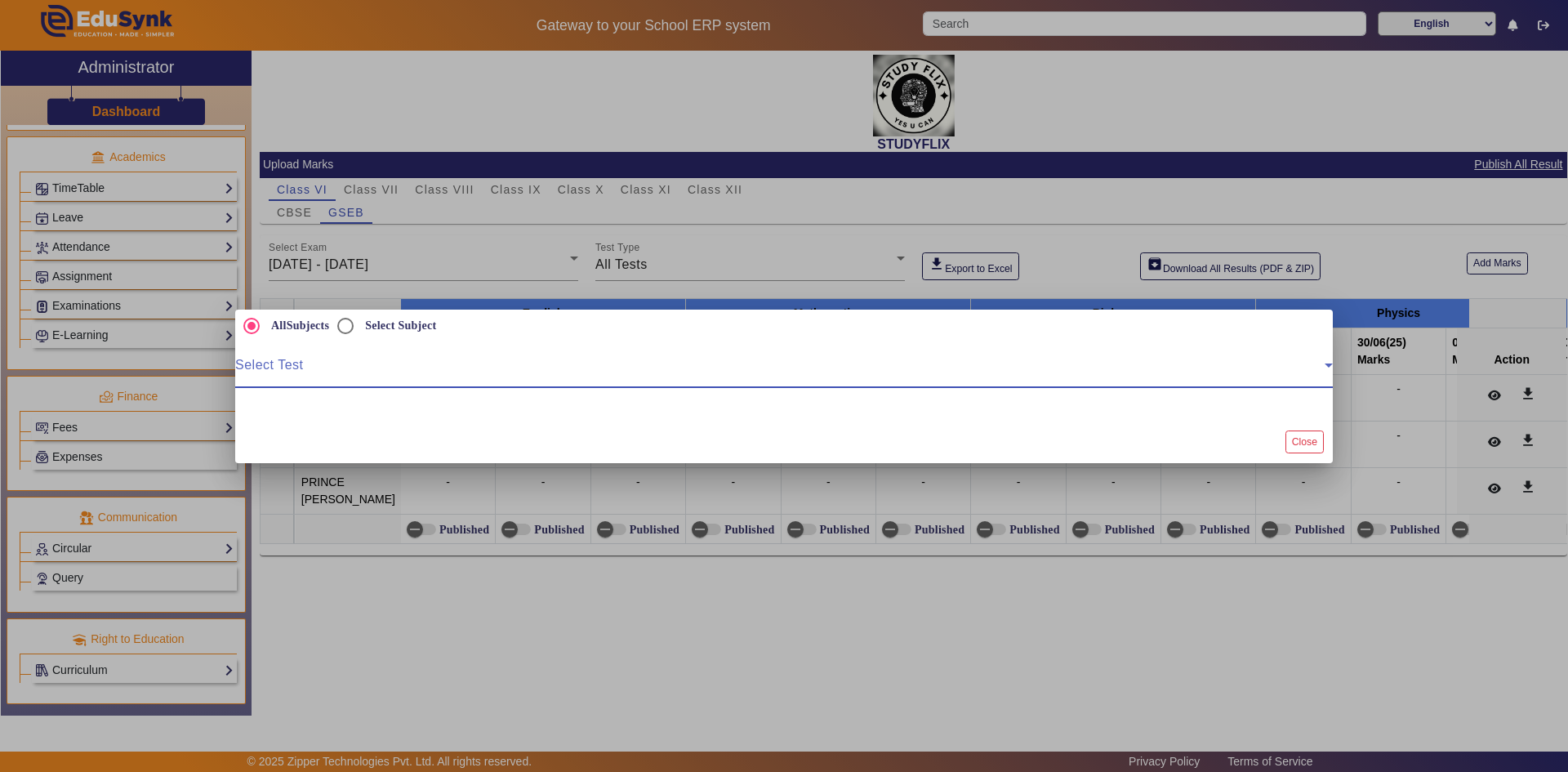
click at [396, 371] on span at bounding box center [780, 371] width 1089 height 20
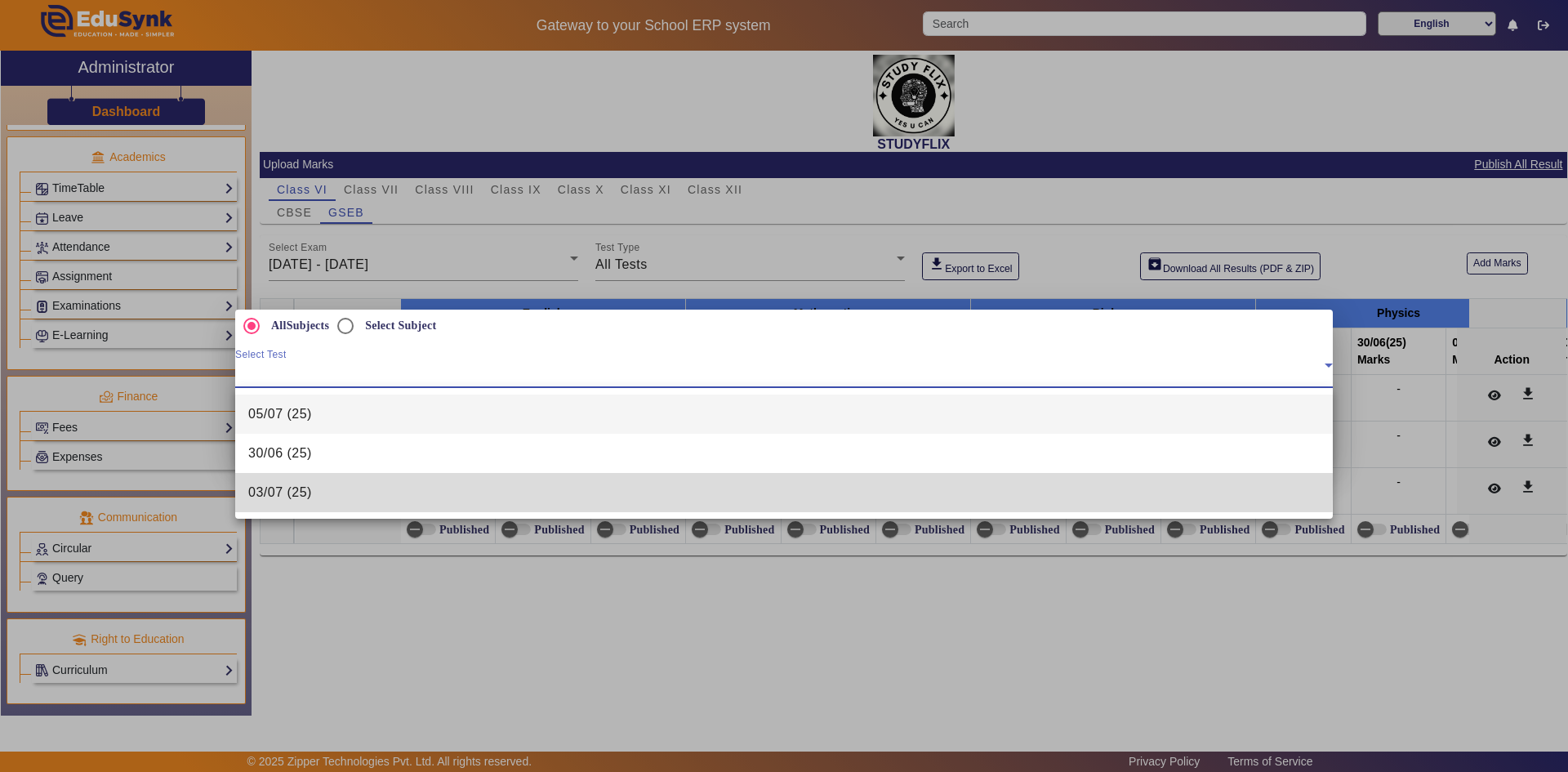
click at [272, 486] on span "03/07 (25)" at bounding box center [279, 492] width 63 height 20
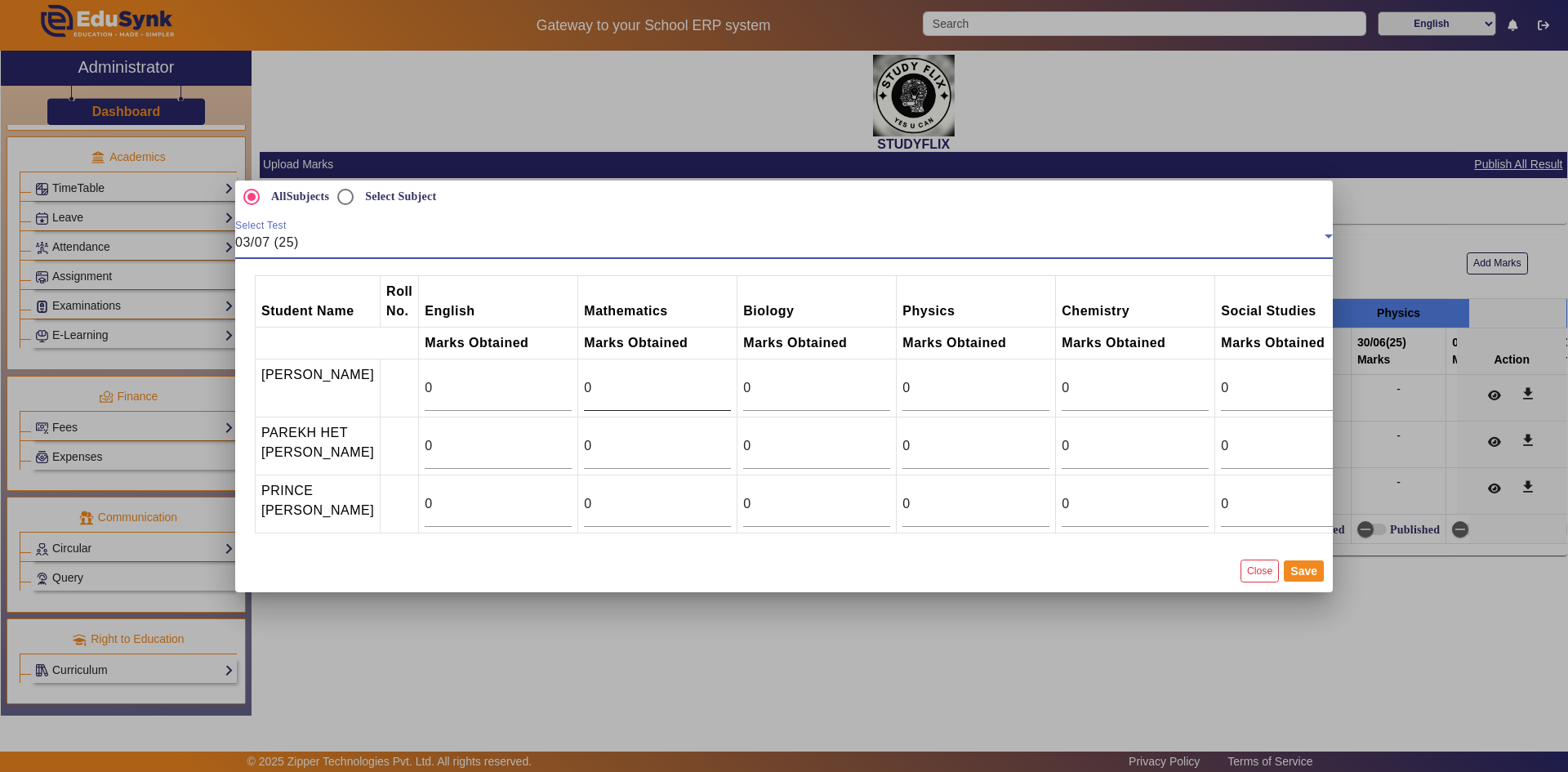
click at [663, 394] on div "0" at bounding box center [657, 388] width 147 height 45
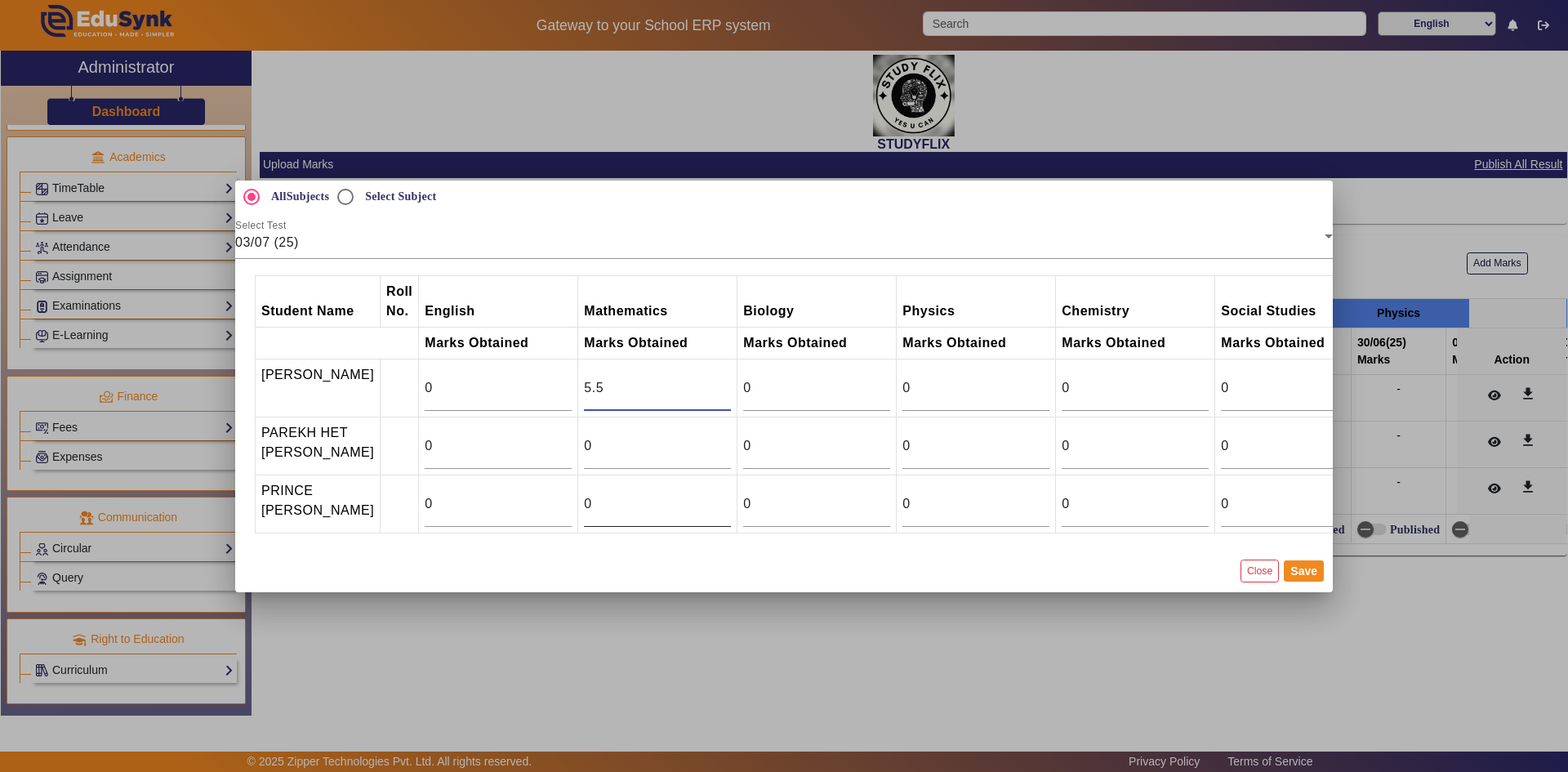
type input "5.5"
click at [665, 495] on input "0" at bounding box center [657, 503] width 147 height 20
type input "12"
click at [719, 494] on input "12" at bounding box center [657, 503] width 147 height 20
click at [715, 510] on div "12" at bounding box center [657, 503] width 147 height 45
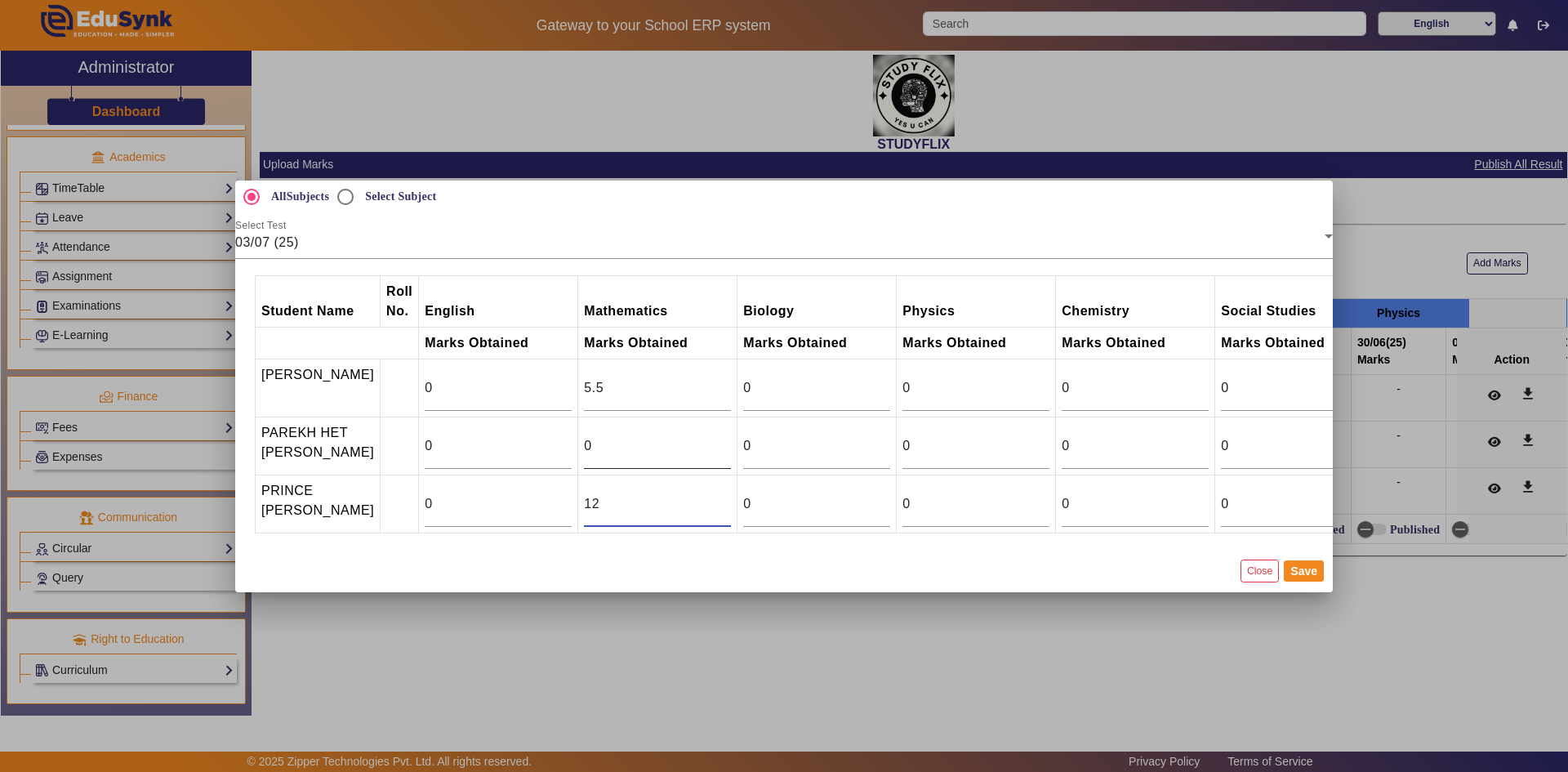
click at [677, 454] on div "0" at bounding box center [657, 446] width 147 height 45
type input "11.5"
click at [1298, 576] on button "Save" at bounding box center [1304, 570] width 40 height 21
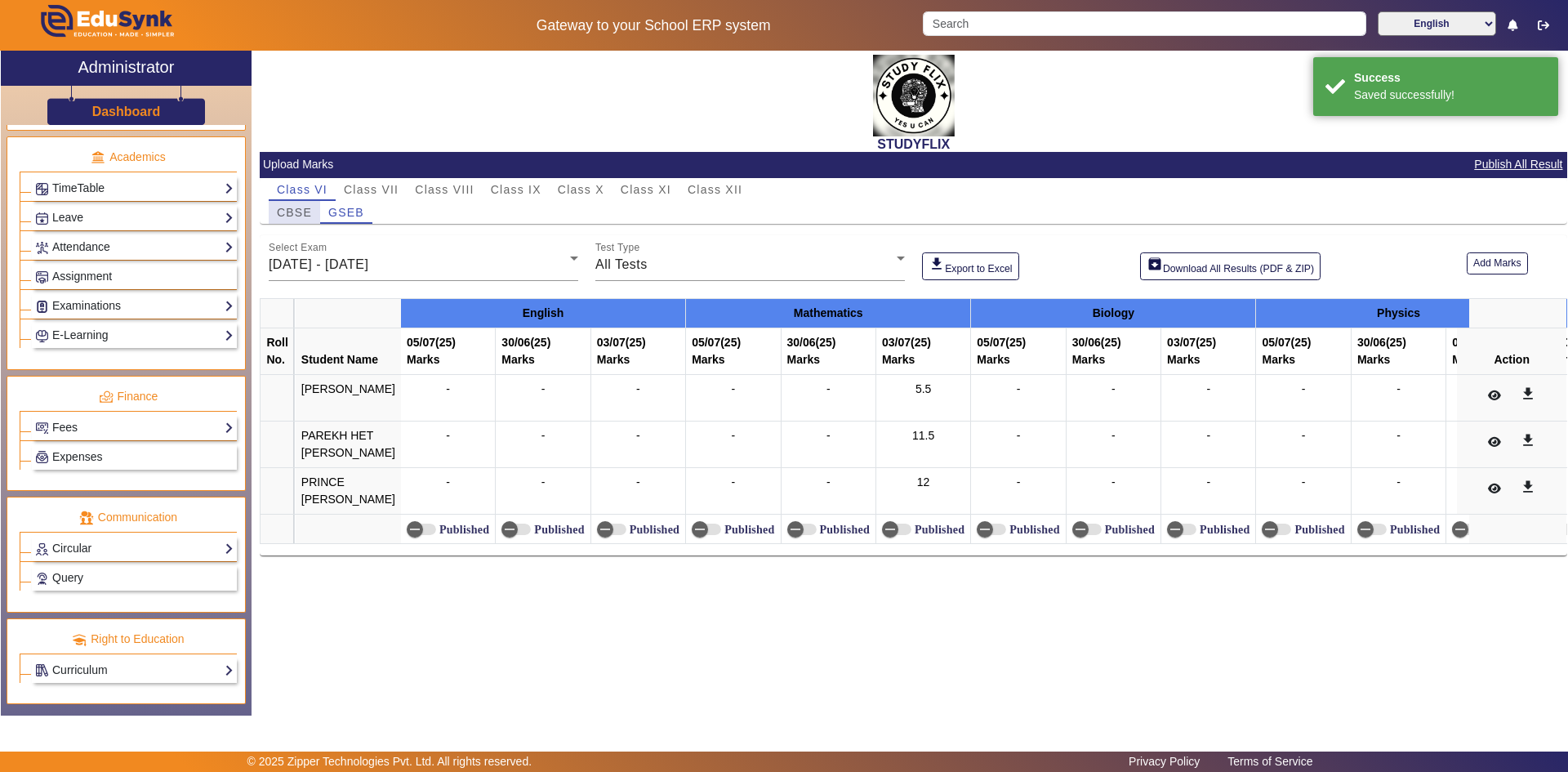
click at [304, 216] on span "CBSE" at bounding box center [294, 212] width 35 height 11
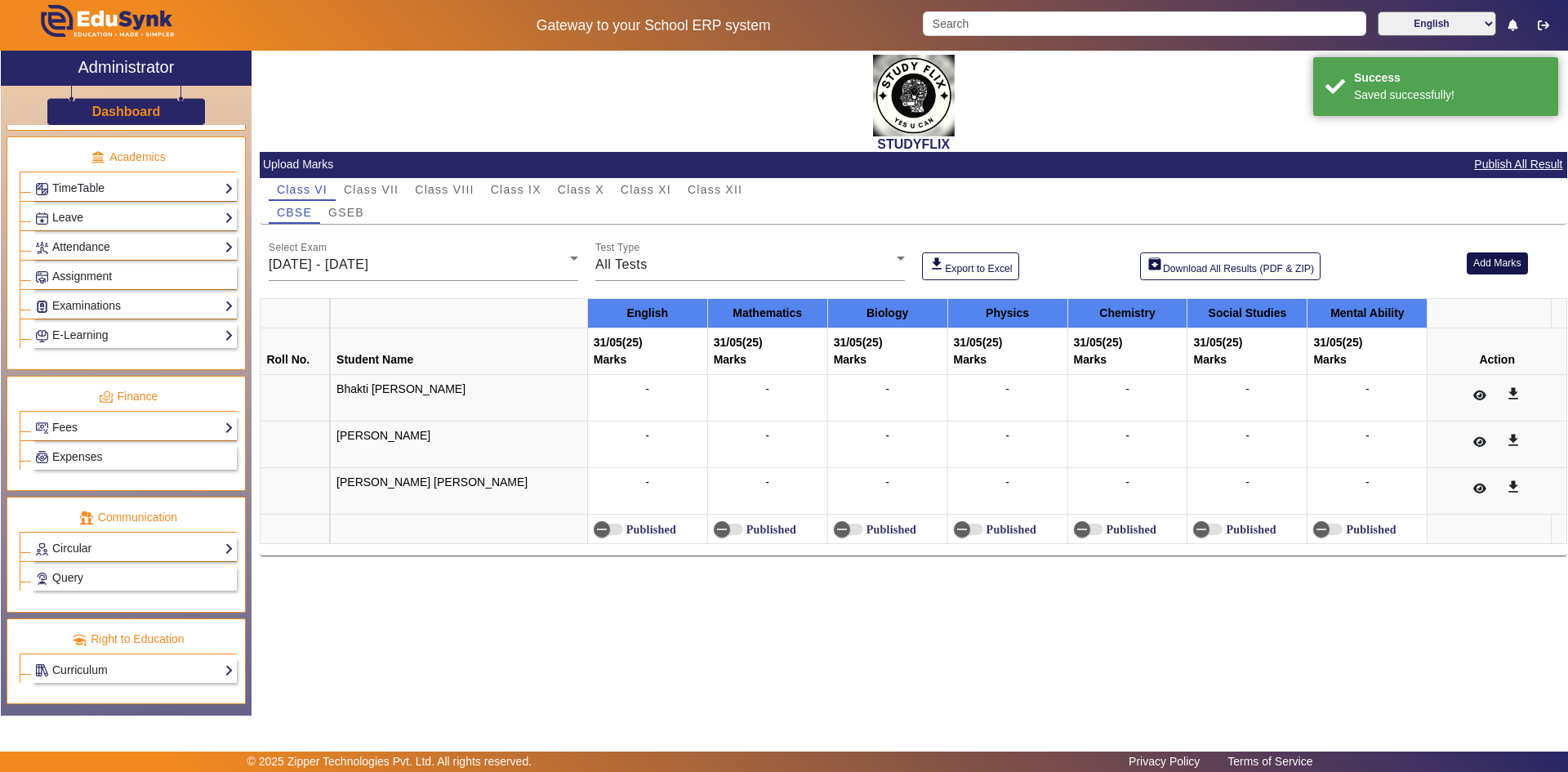
click at [1492, 267] on button "Add Marks" at bounding box center [1497, 263] width 62 height 22
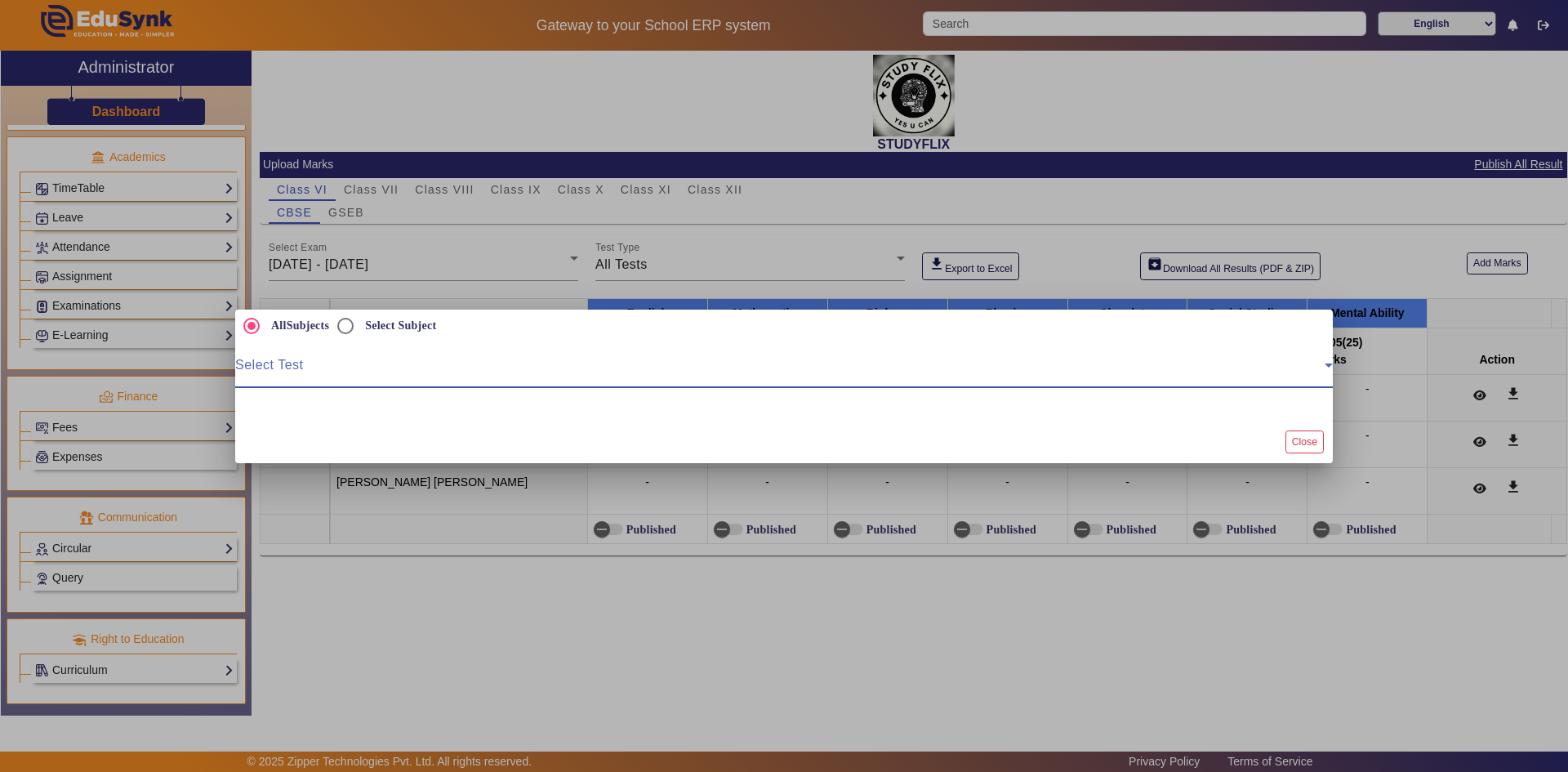
click at [457, 374] on span at bounding box center [780, 371] width 1089 height 20
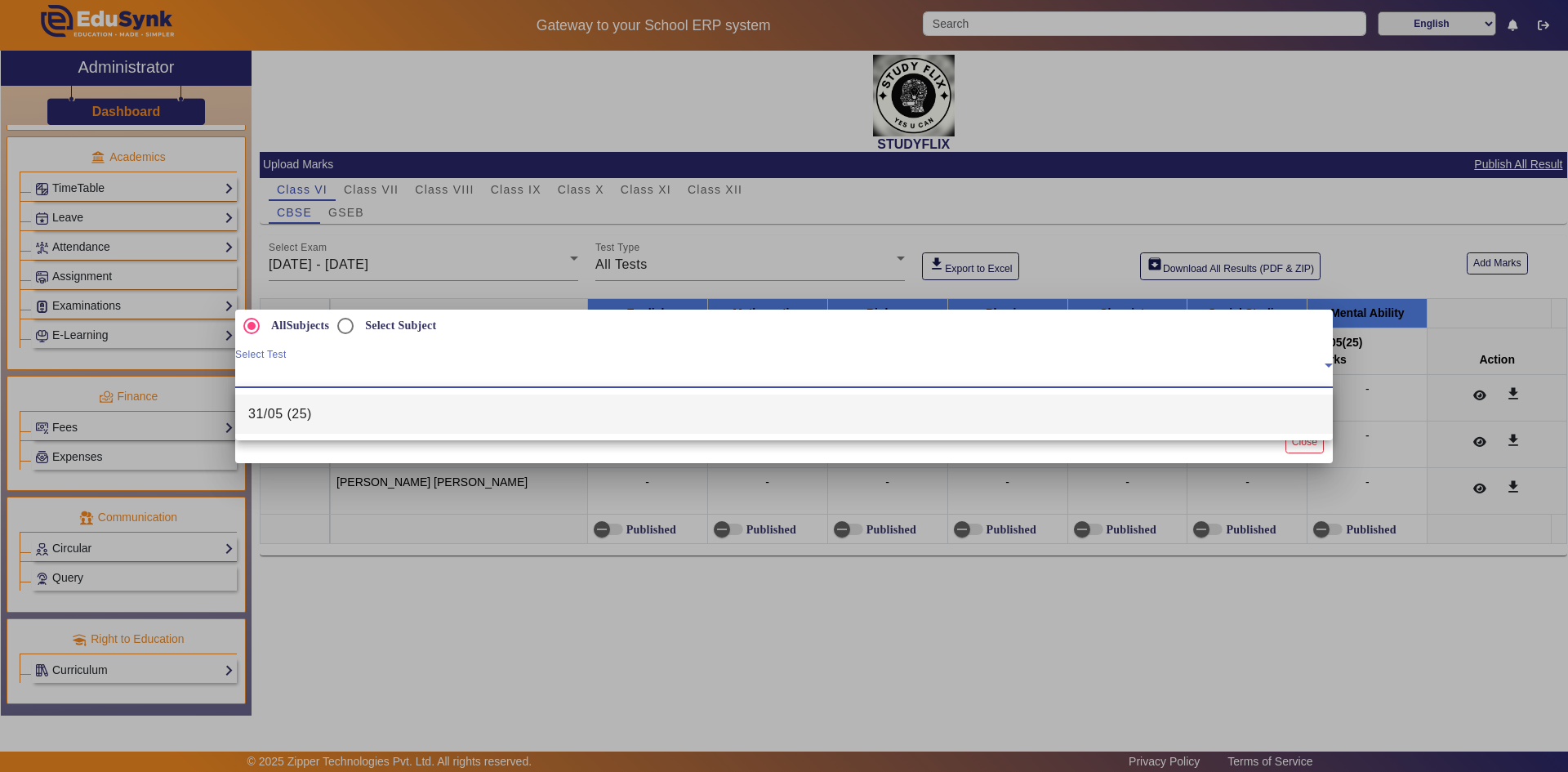
click at [1233, 476] on div at bounding box center [784, 386] width 1568 height 772
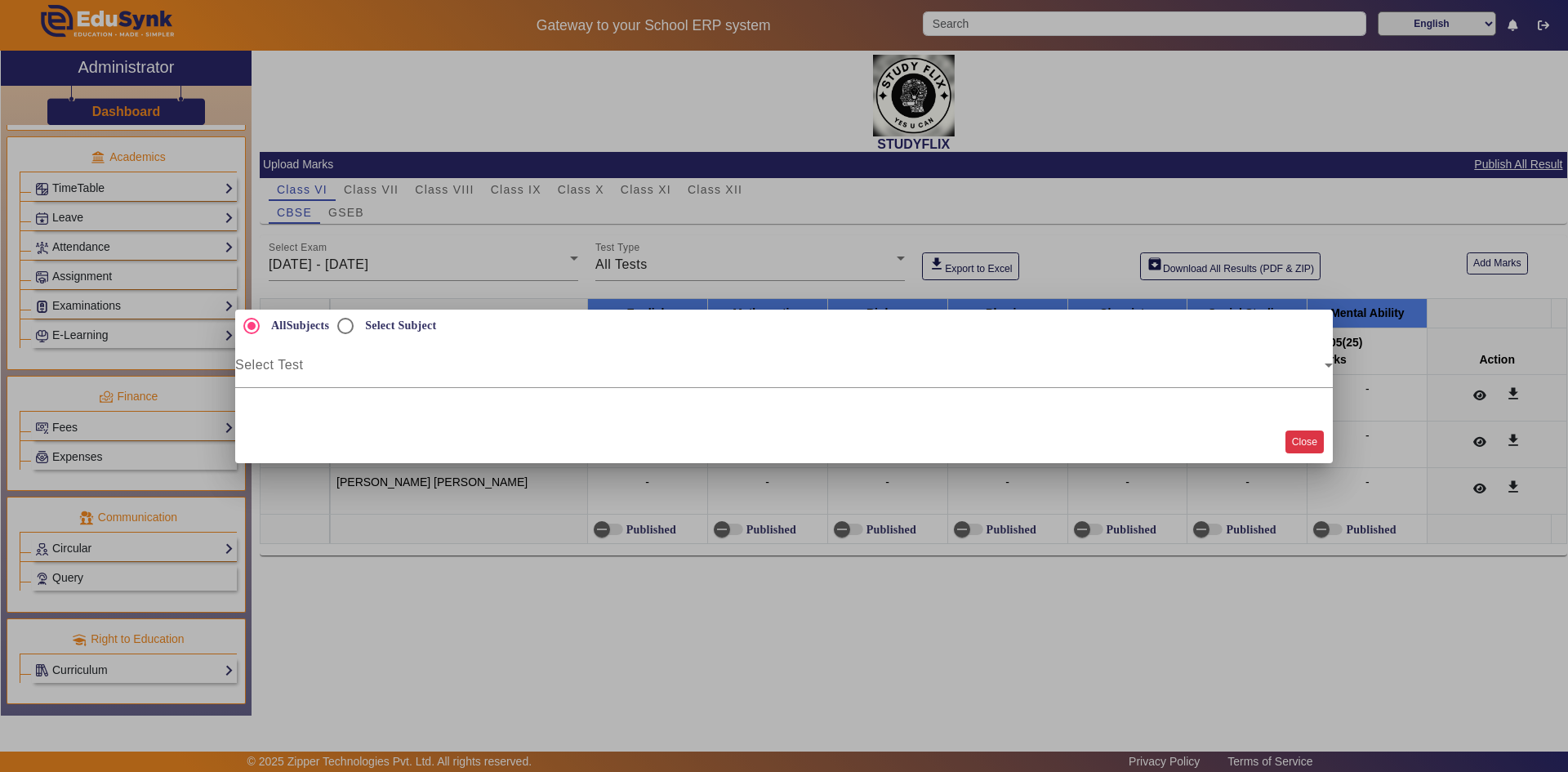
click at [1311, 447] on button "Close" at bounding box center [1305, 441] width 39 height 22
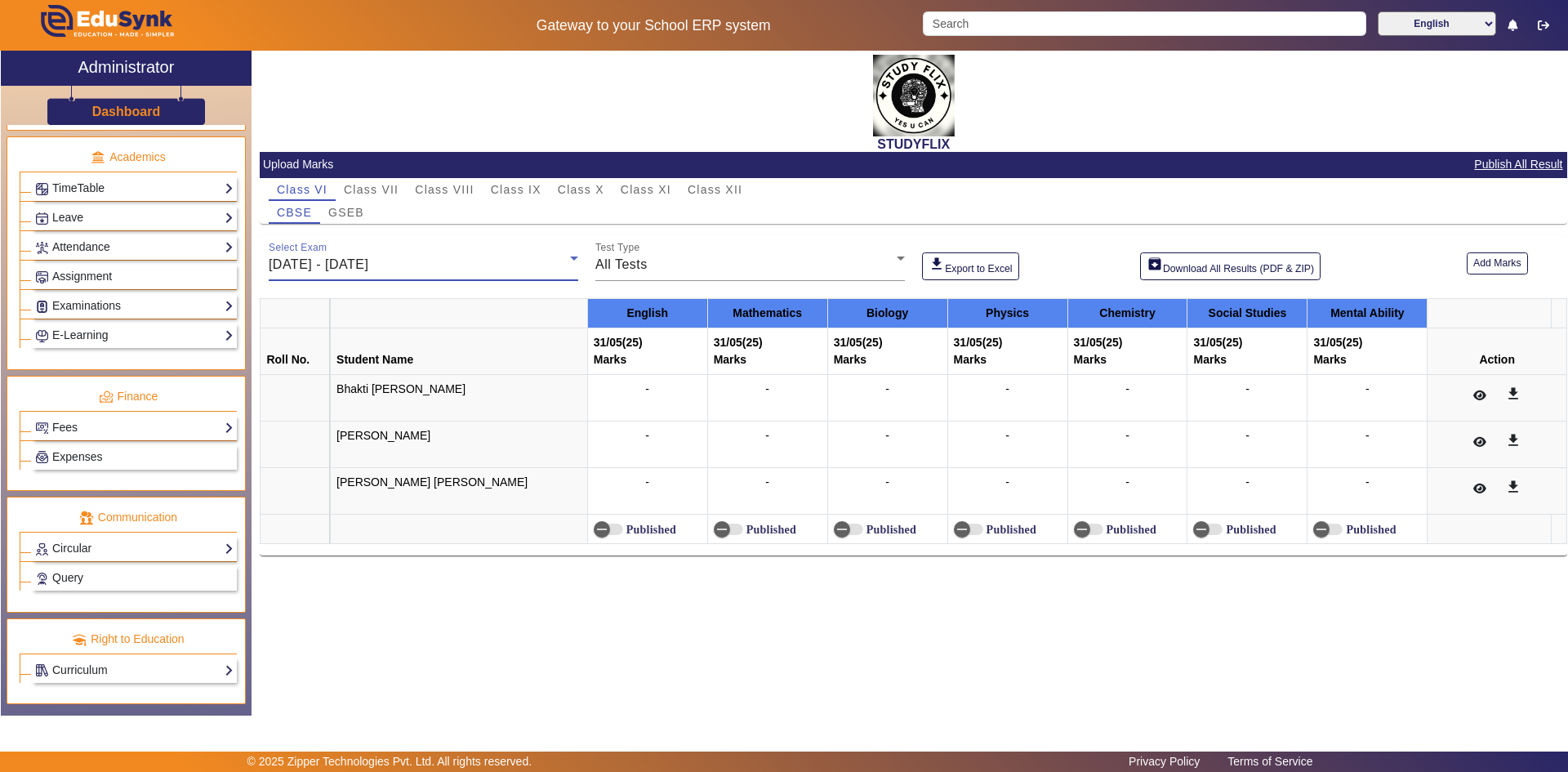
click at [420, 263] on div "[DATE] - [DATE]" at bounding box center [419, 264] width 301 height 20
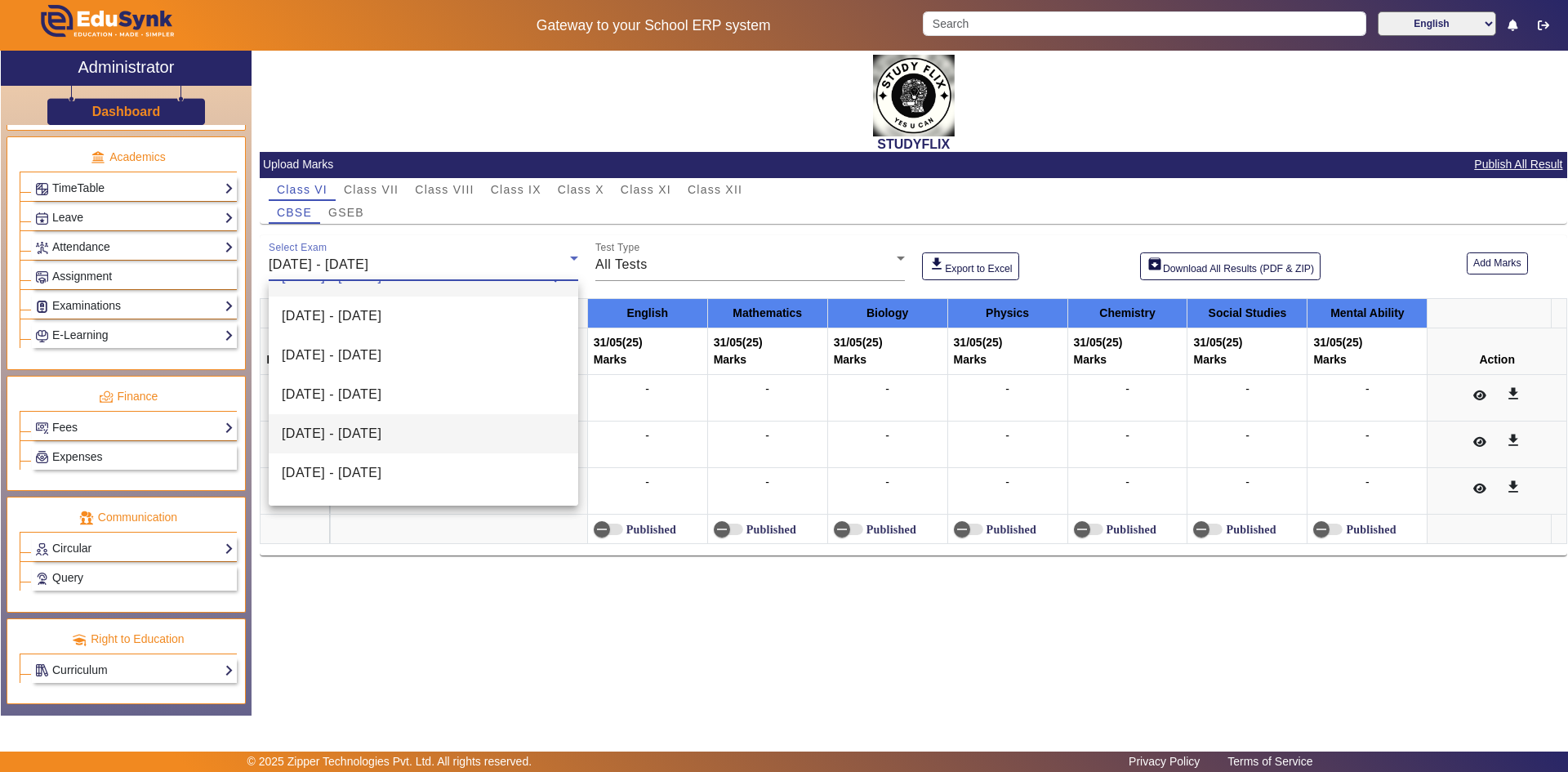
scroll to position [81, 0]
click at [381, 419] on span "[DATE] - [DATE]" at bounding box center [331, 421] width 99 height 20
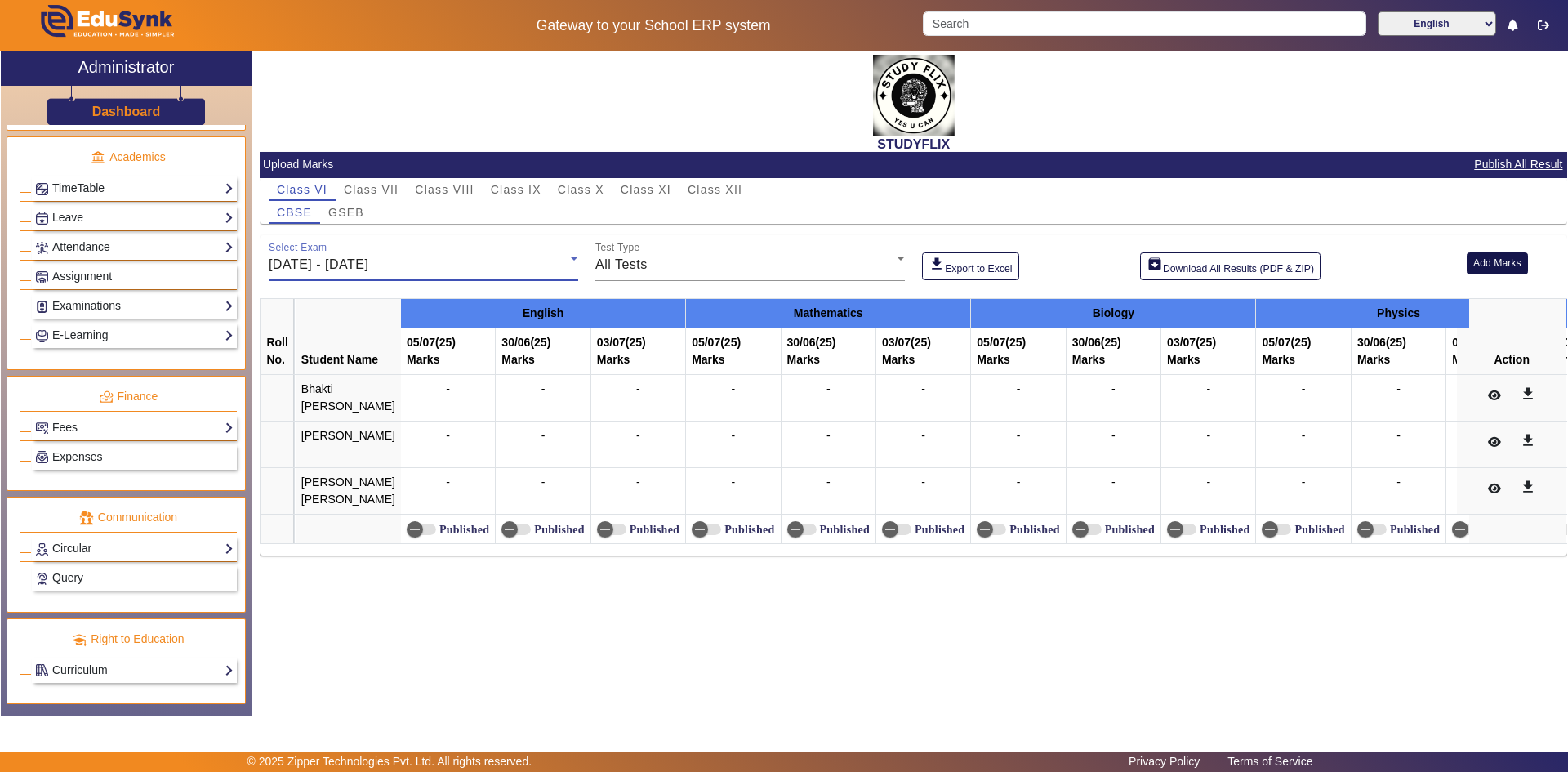
click at [1482, 261] on button "Add Marks" at bounding box center [1497, 263] width 62 height 22
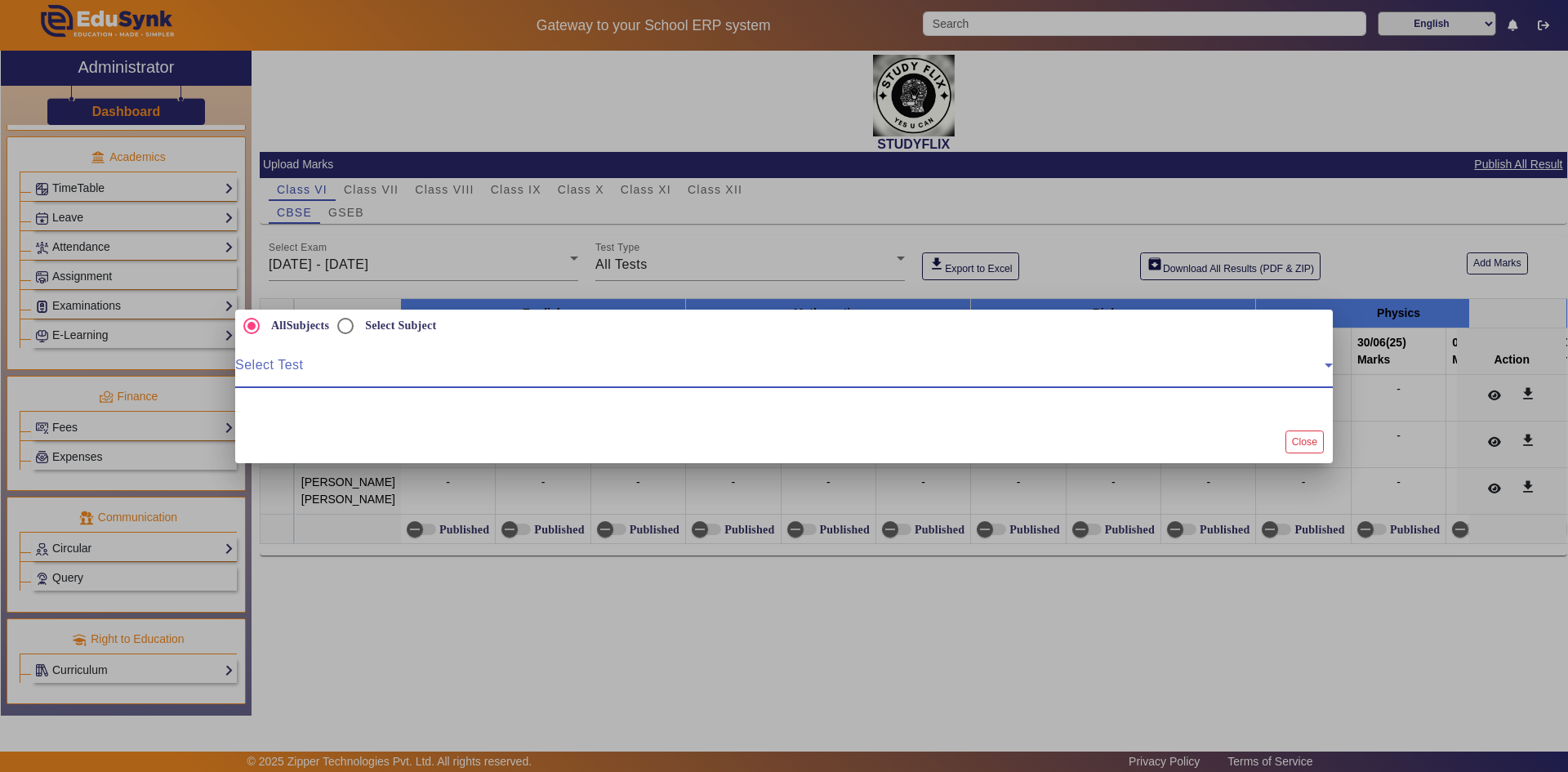
click at [647, 373] on span at bounding box center [780, 371] width 1089 height 20
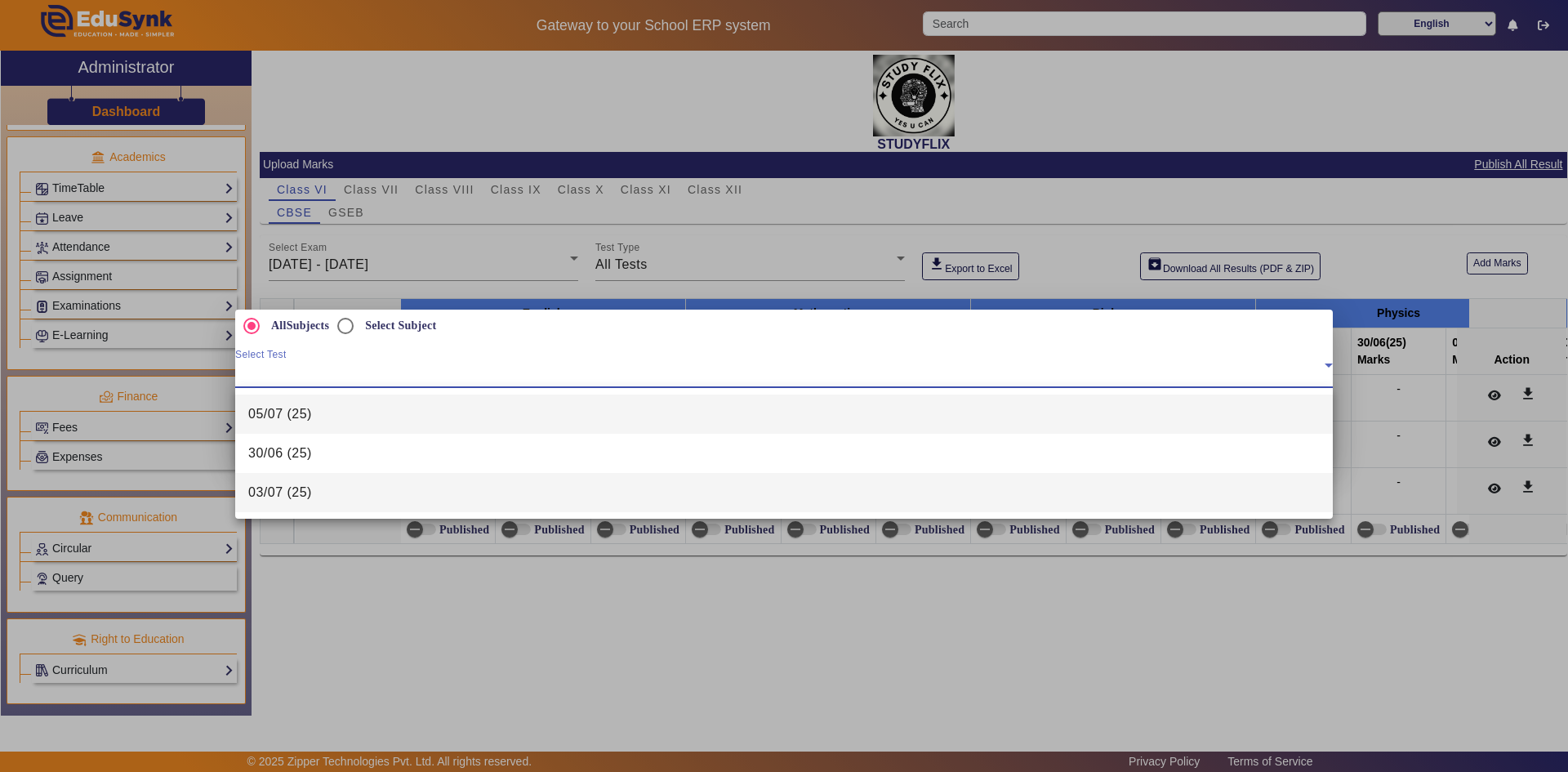
click at [287, 498] on span "03/07 (25)" at bounding box center [279, 492] width 63 height 20
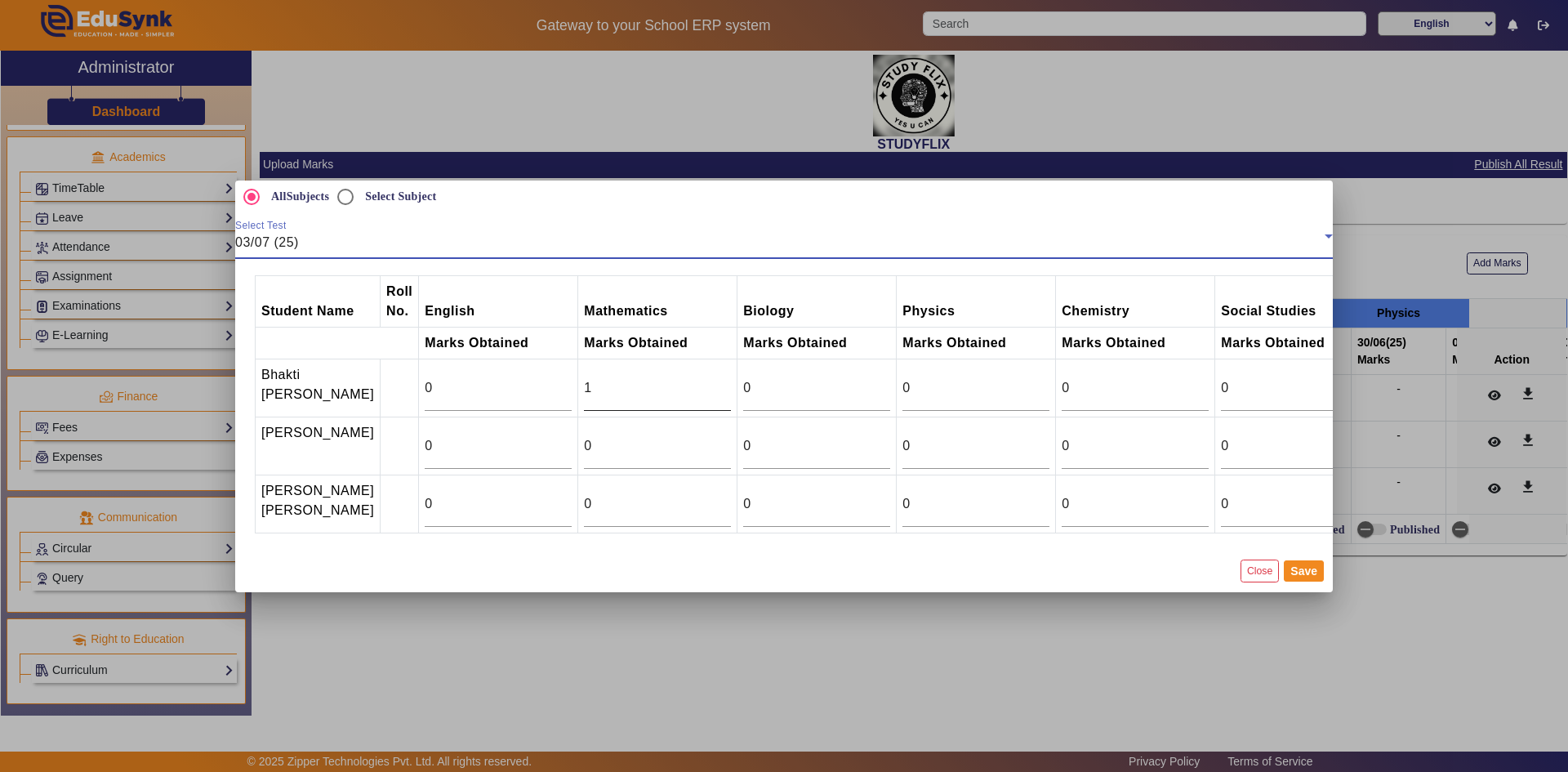
click at [683, 378] on input "1" at bounding box center [657, 388] width 147 height 20
click at [683, 378] on input "2" at bounding box center [657, 388] width 147 height 20
click at [683, 378] on input "3" at bounding box center [657, 388] width 147 height 20
click at [683, 378] on input "4" at bounding box center [657, 388] width 147 height 20
click at [683, 378] on input "5" at bounding box center [657, 388] width 147 height 20
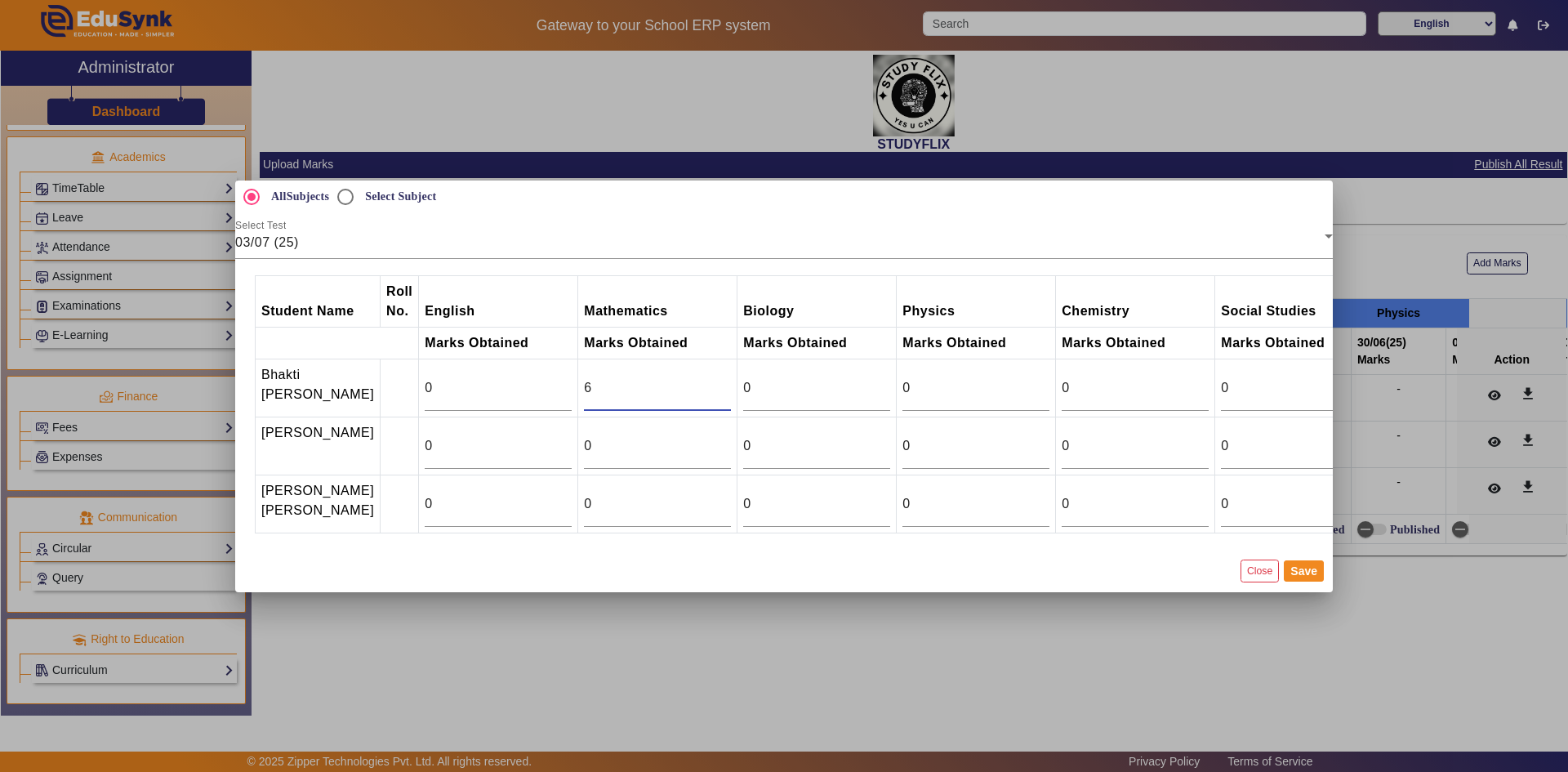
click at [683, 378] on input "6" at bounding box center [657, 388] width 147 height 20
click at [683, 378] on input "7" at bounding box center [657, 388] width 147 height 20
type input "8"
click at [683, 378] on input "8" at bounding box center [657, 388] width 147 height 20
click at [685, 436] on input "9" at bounding box center [657, 446] width 147 height 20
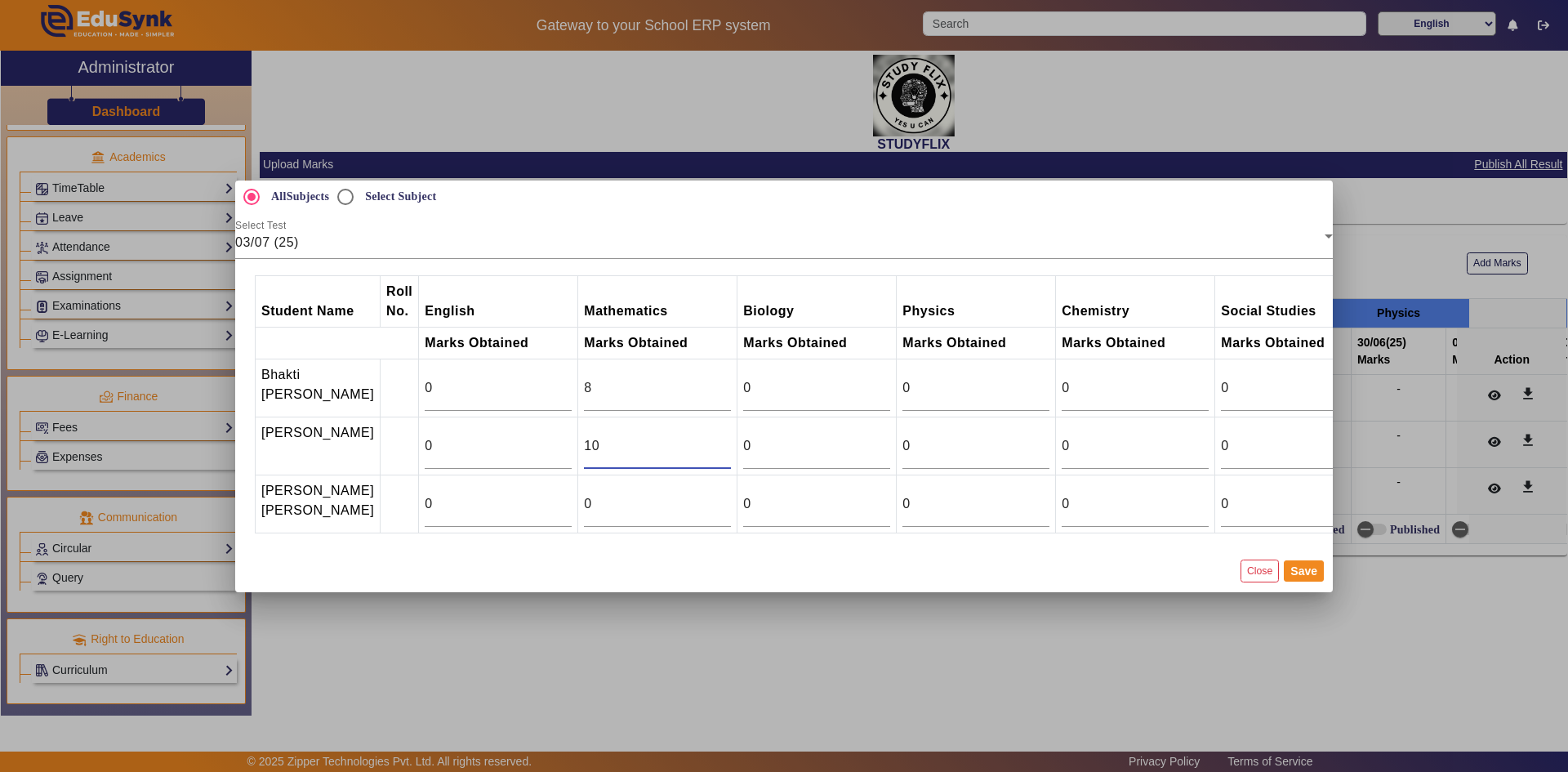
click at [685, 436] on input "10" at bounding box center [657, 446] width 147 height 20
click at [685, 436] on input "11" at bounding box center [657, 446] width 147 height 20
click at [685, 436] on input "12" at bounding box center [657, 446] width 147 height 20
click at [685, 436] on input "13" at bounding box center [657, 446] width 147 height 20
click at [685, 436] on input "14" at bounding box center [657, 446] width 147 height 20
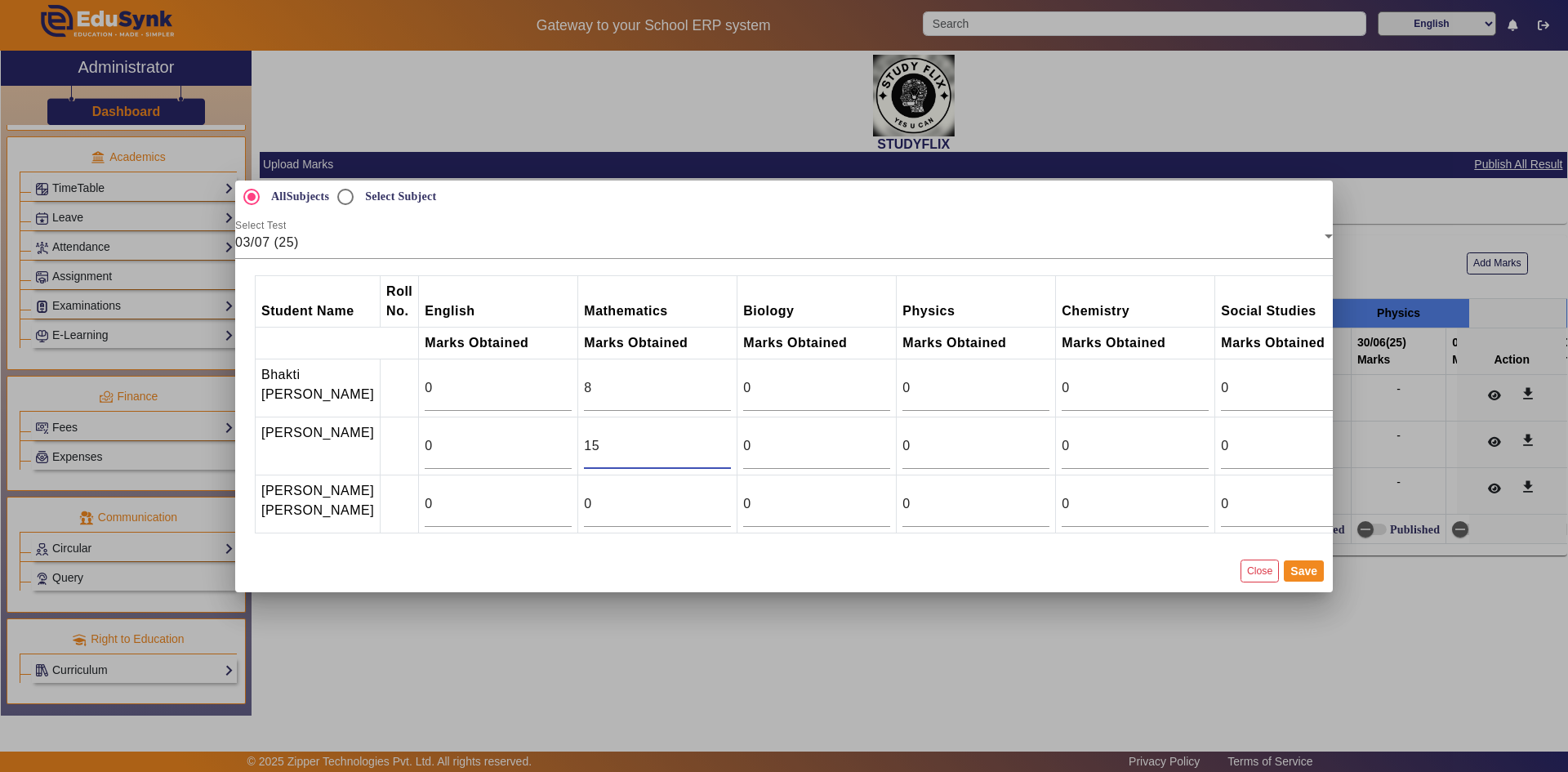
click at [685, 436] on input "15" at bounding box center [657, 446] width 147 height 20
click at [685, 436] on input "16" at bounding box center [657, 446] width 147 height 20
type input "17"
click at [685, 436] on input "17" at bounding box center [657, 446] width 147 height 20
click at [685, 499] on input "10" at bounding box center [657, 503] width 147 height 20
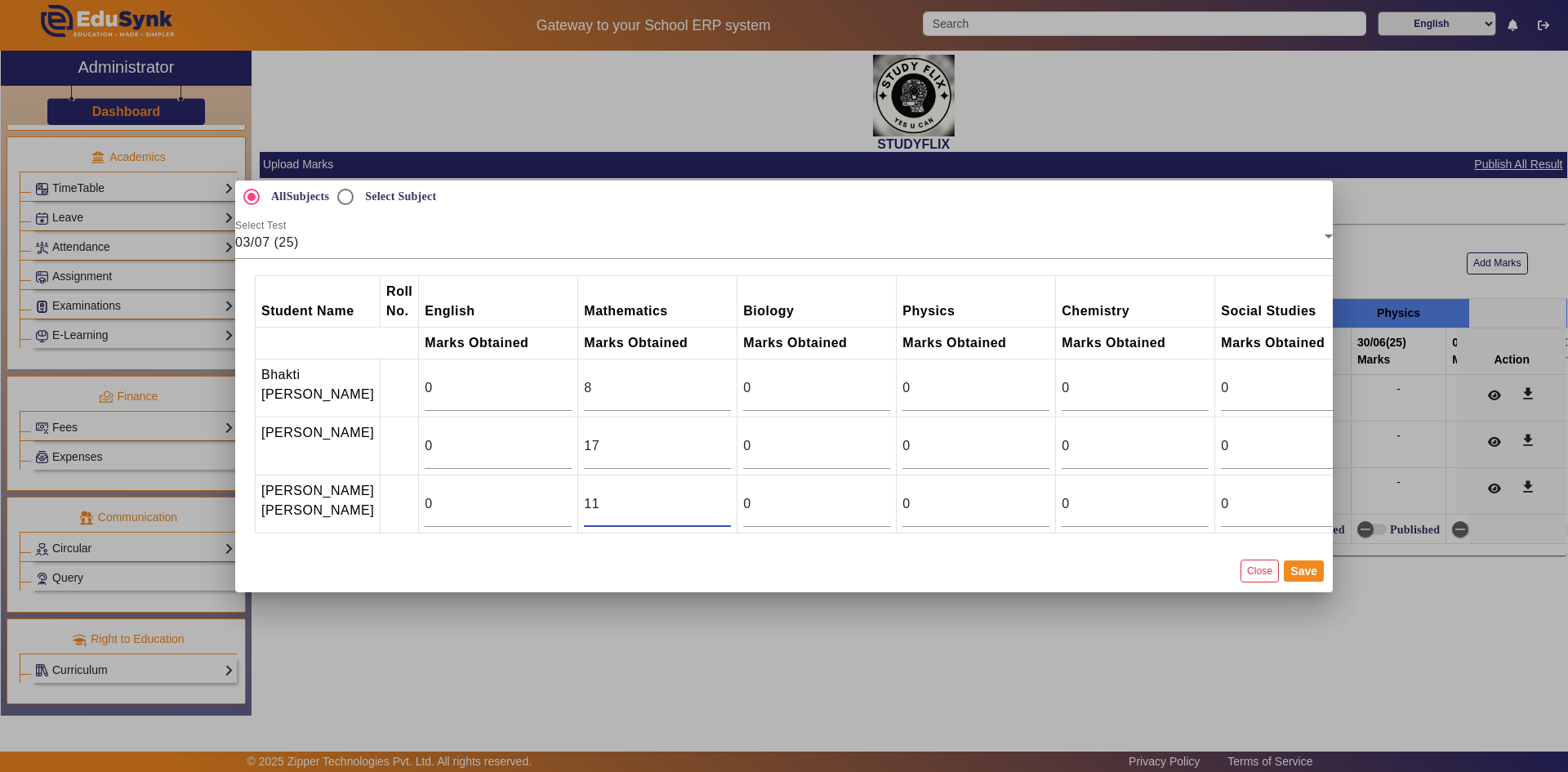
click at [685, 499] on input "11" at bounding box center [657, 503] width 147 height 20
click at [685, 499] on input "12" at bounding box center [657, 503] width 147 height 20
type input "10.5"
click at [1309, 582] on button "Save" at bounding box center [1304, 570] width 40 height 21
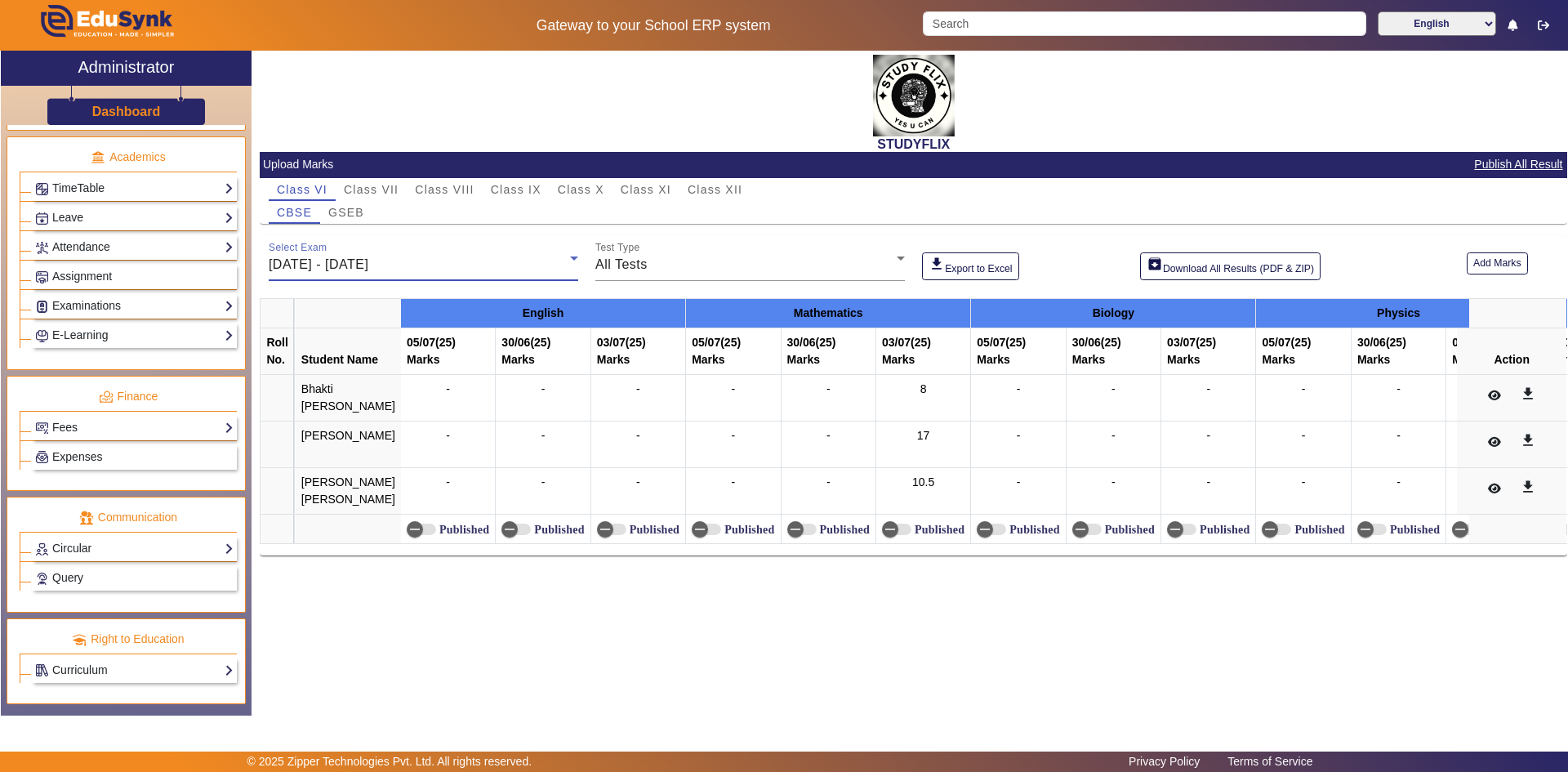
click at [435, 267] on div "[DATE] - [DATE]" at bounding box center [419, 264] width 301 height 20
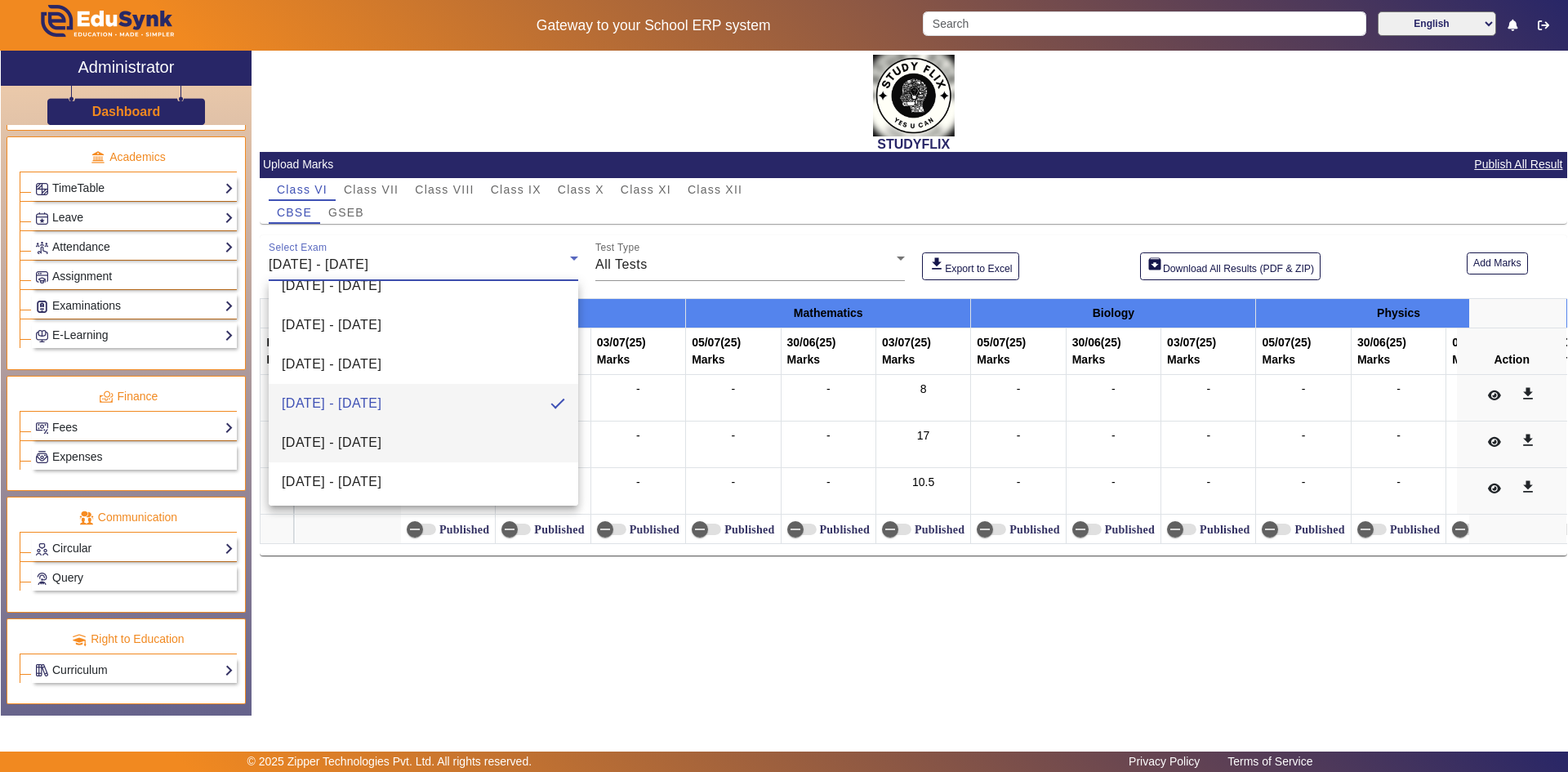
scroll to position [181, 0]
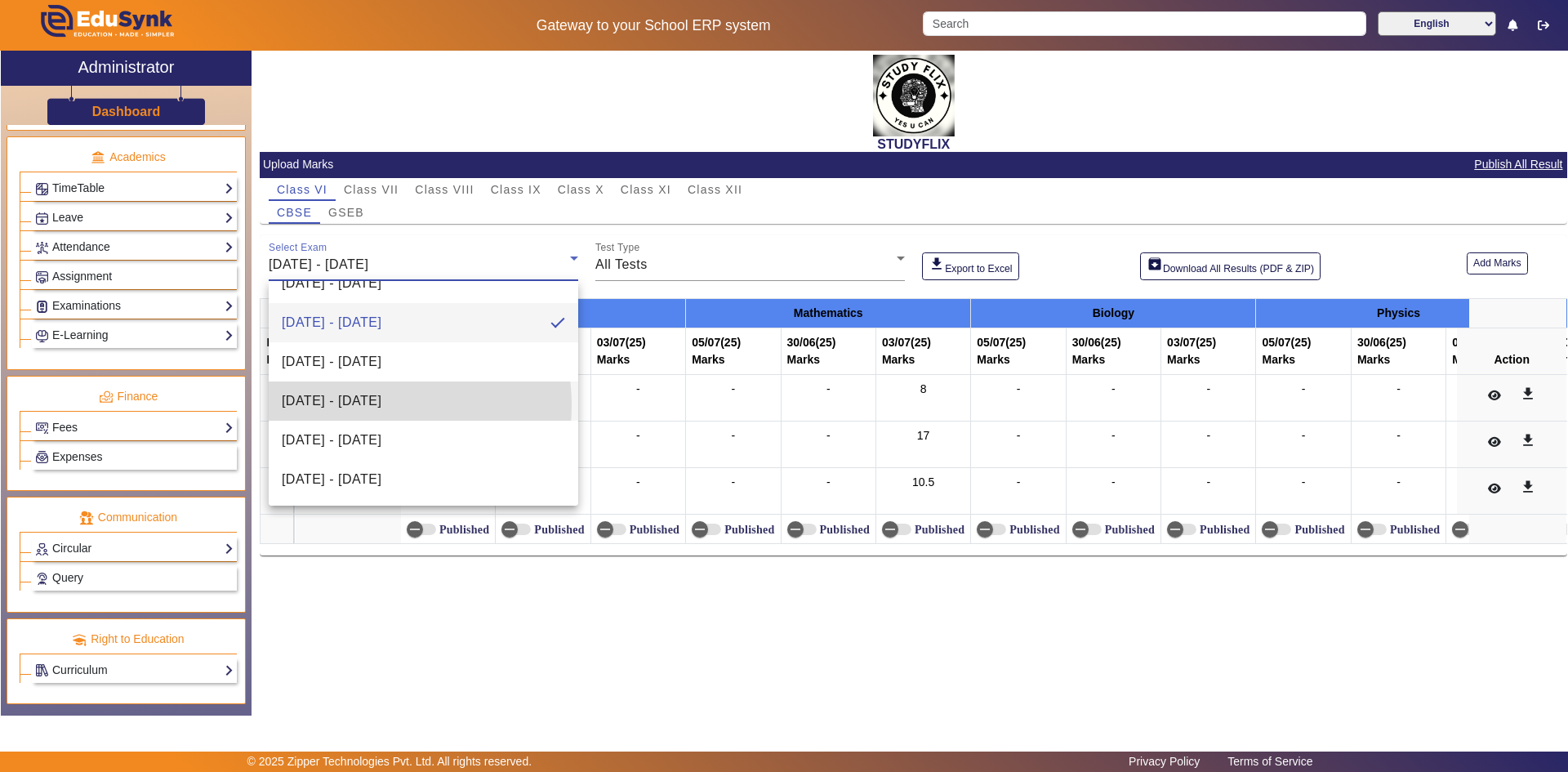
click at [362, 405] on span "[DATE] - [DATE]" at bounding box center [331, 400] width 99 height 20
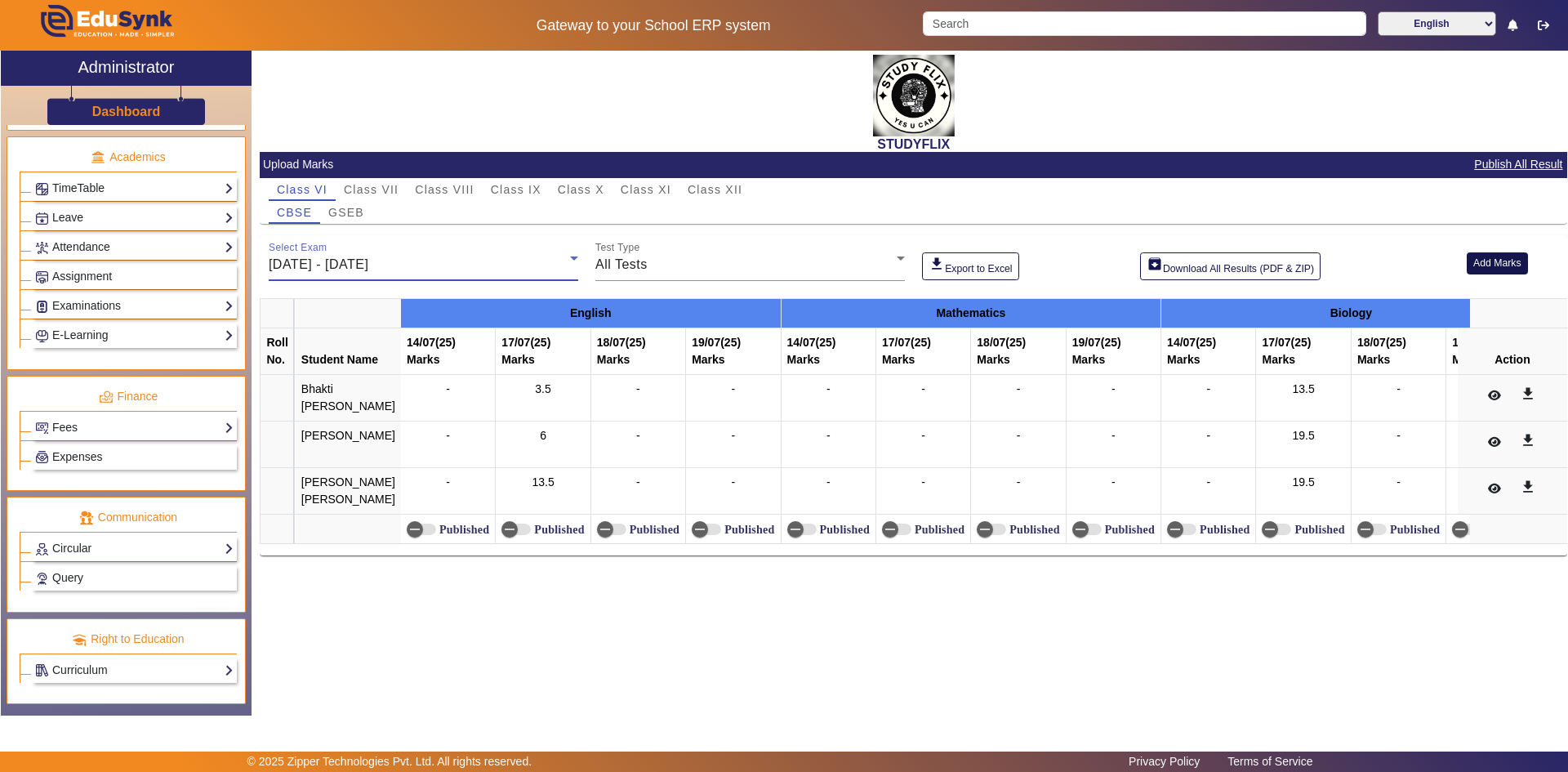
click at [1491, 261] on button "Add Marks" at bounding box center [1497, 263] width 62 height 22
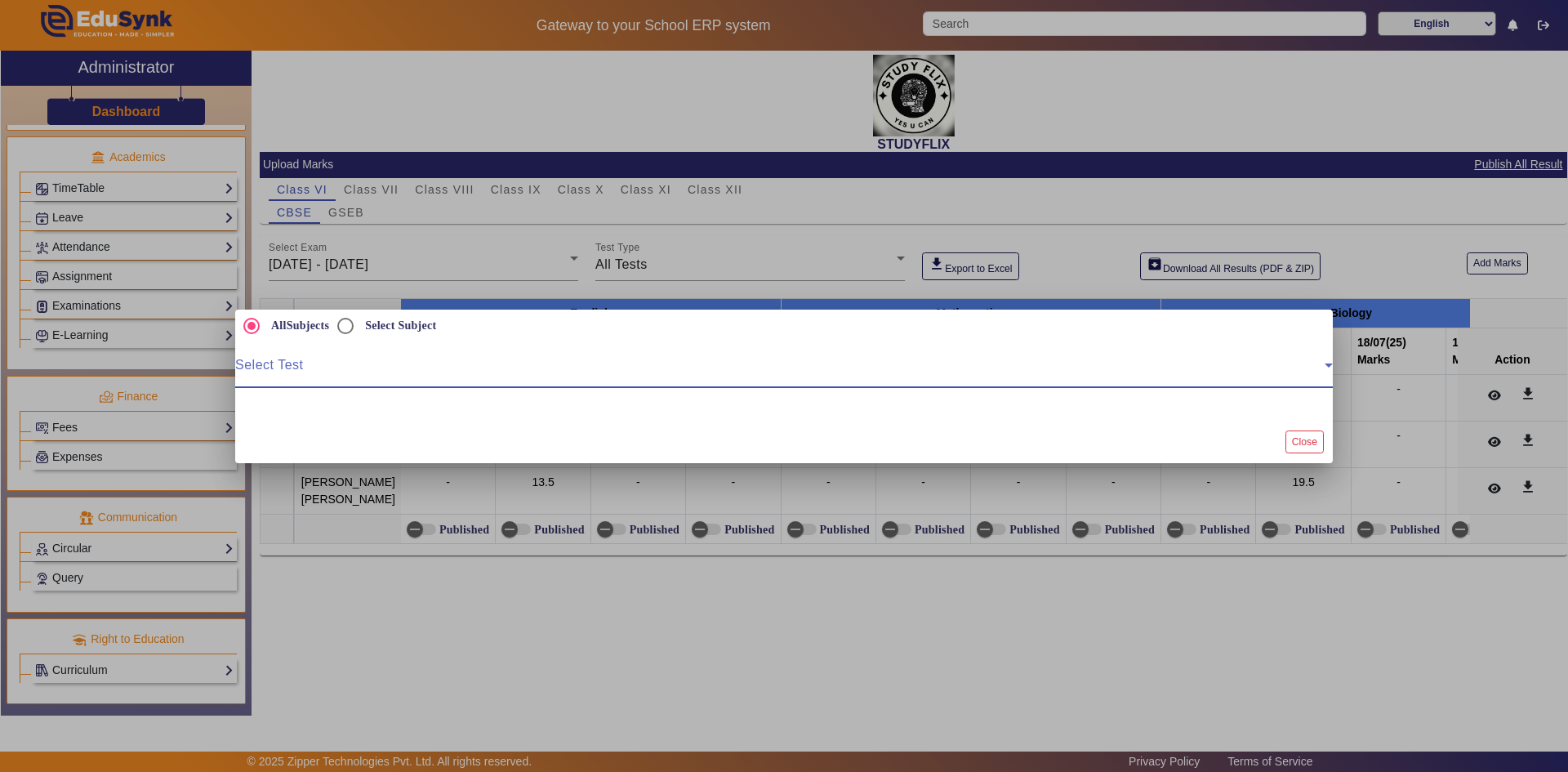
click at [628, 362] on span at bounding box center [780, 371] width 1089 height 20
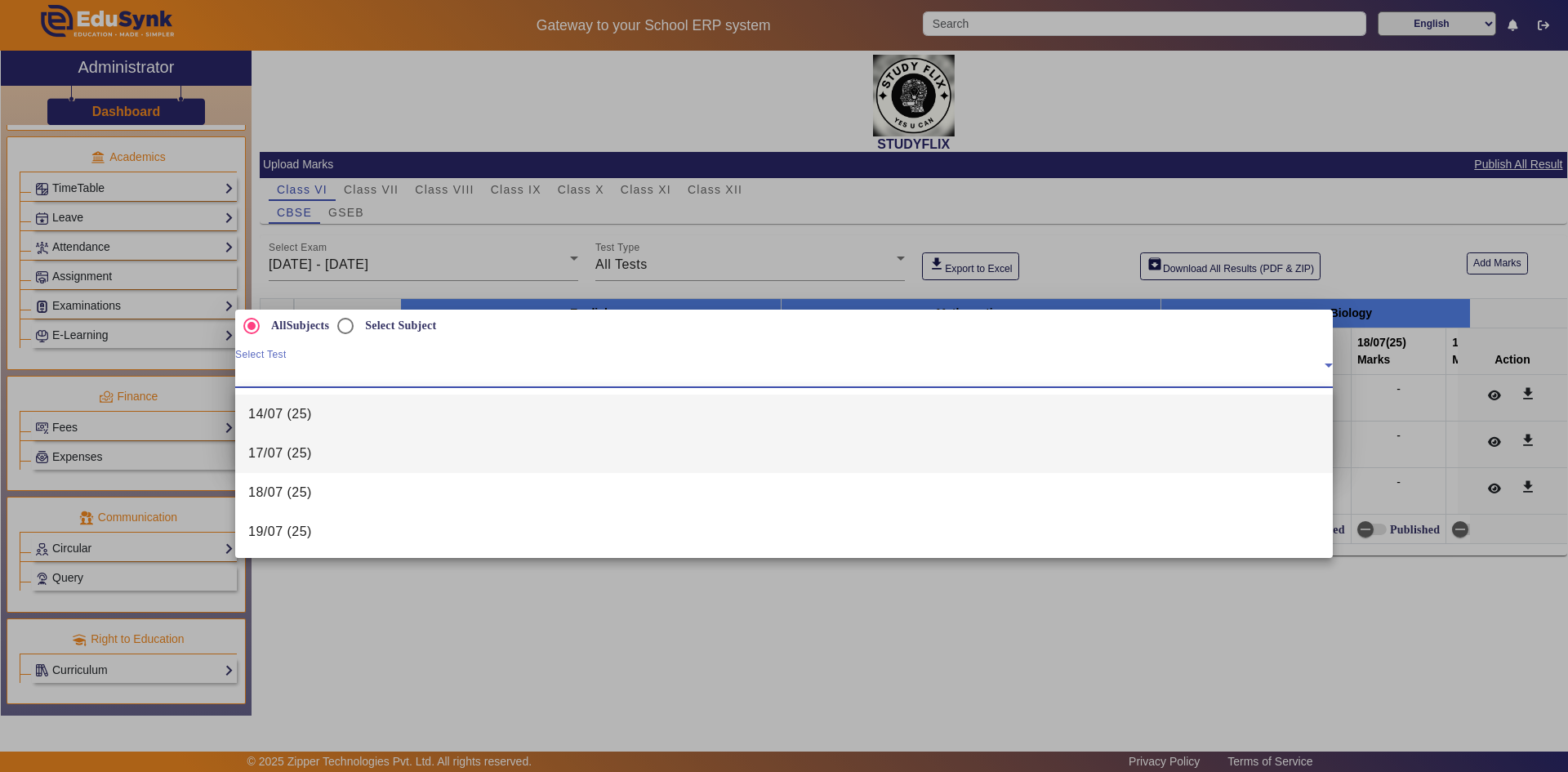
click at [270, 453] on span "17/07 (25)" at bounding box center [279, 453] width 63 height 20
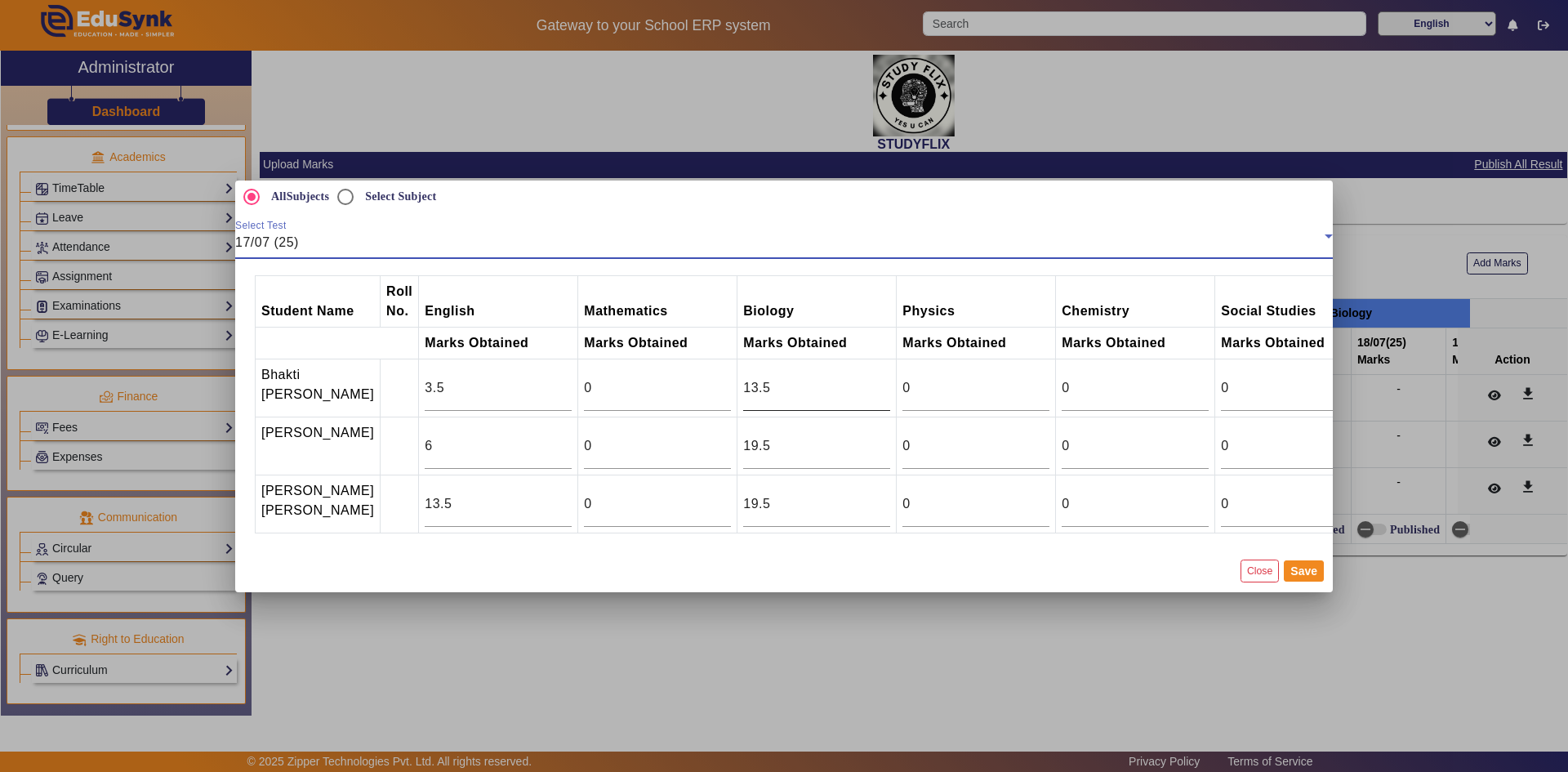
click at [743, 378] on input "13.5" at bounding box center [816, 388] width 147 height 20
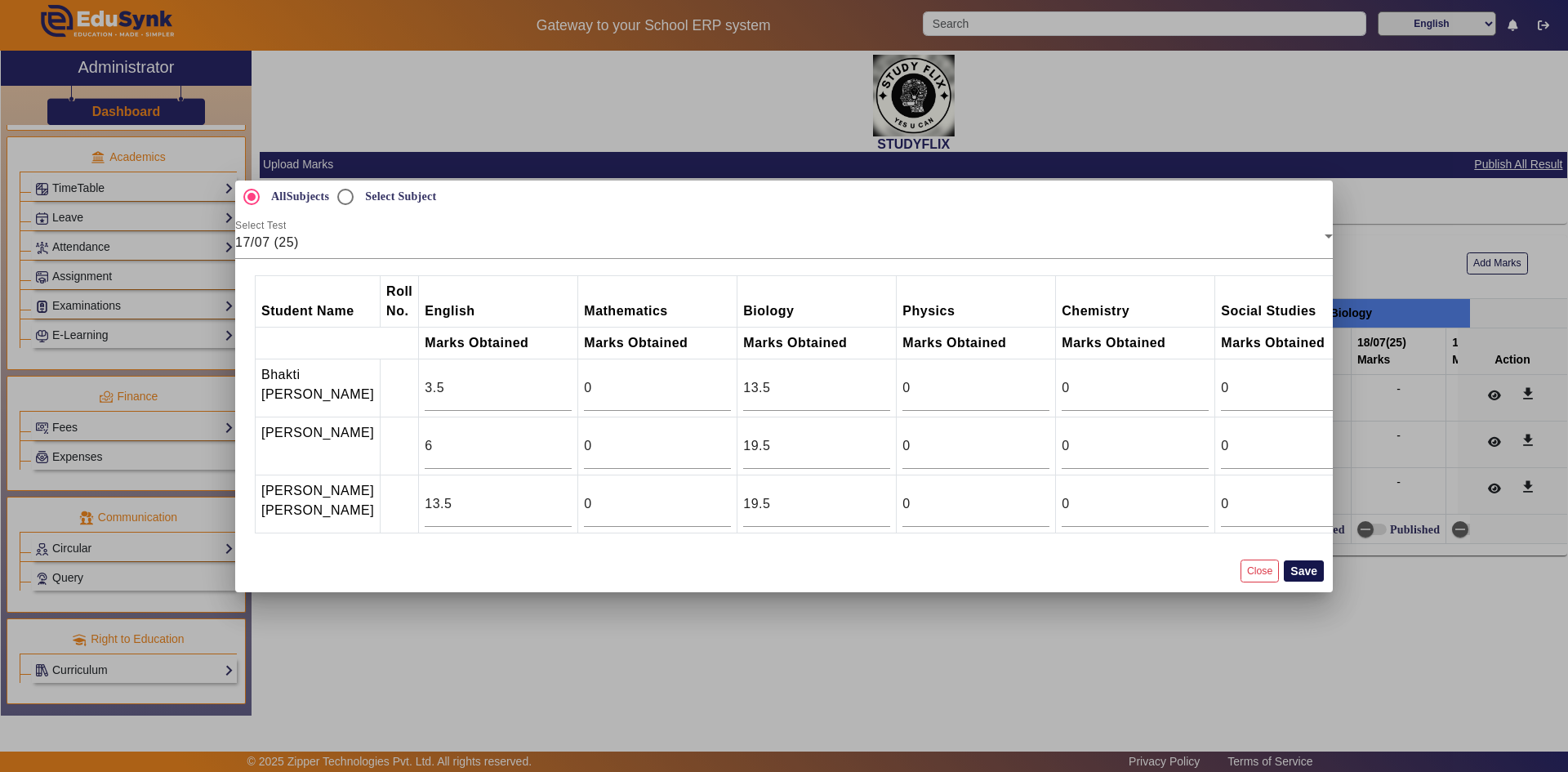
click at [1313, 582] on button "Save" at bounding box center [1304, 570] width 40 height 21
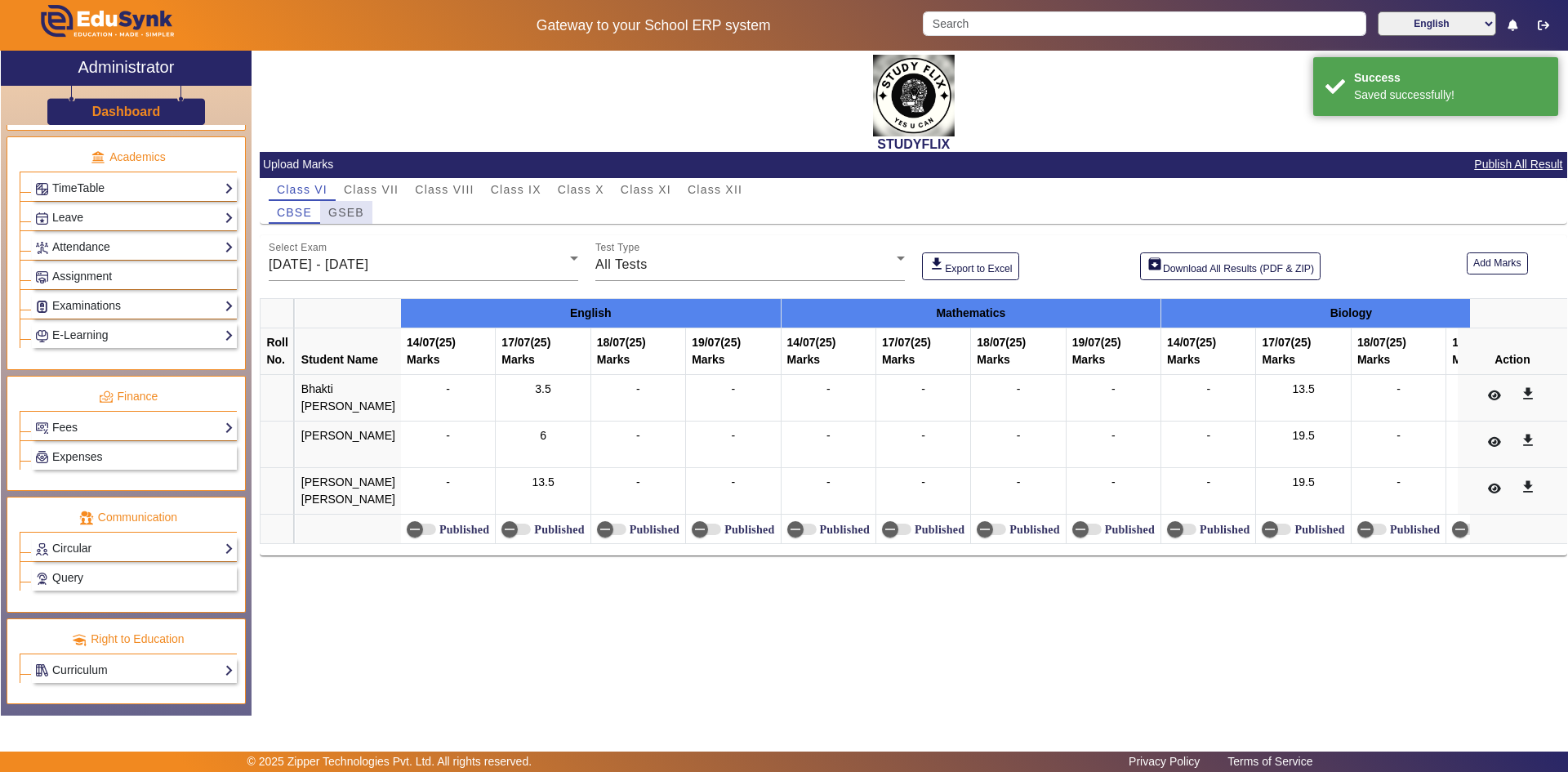
click at [341, 207] on span "GSEB" at bounding box center [346, 212] width 36 height 11
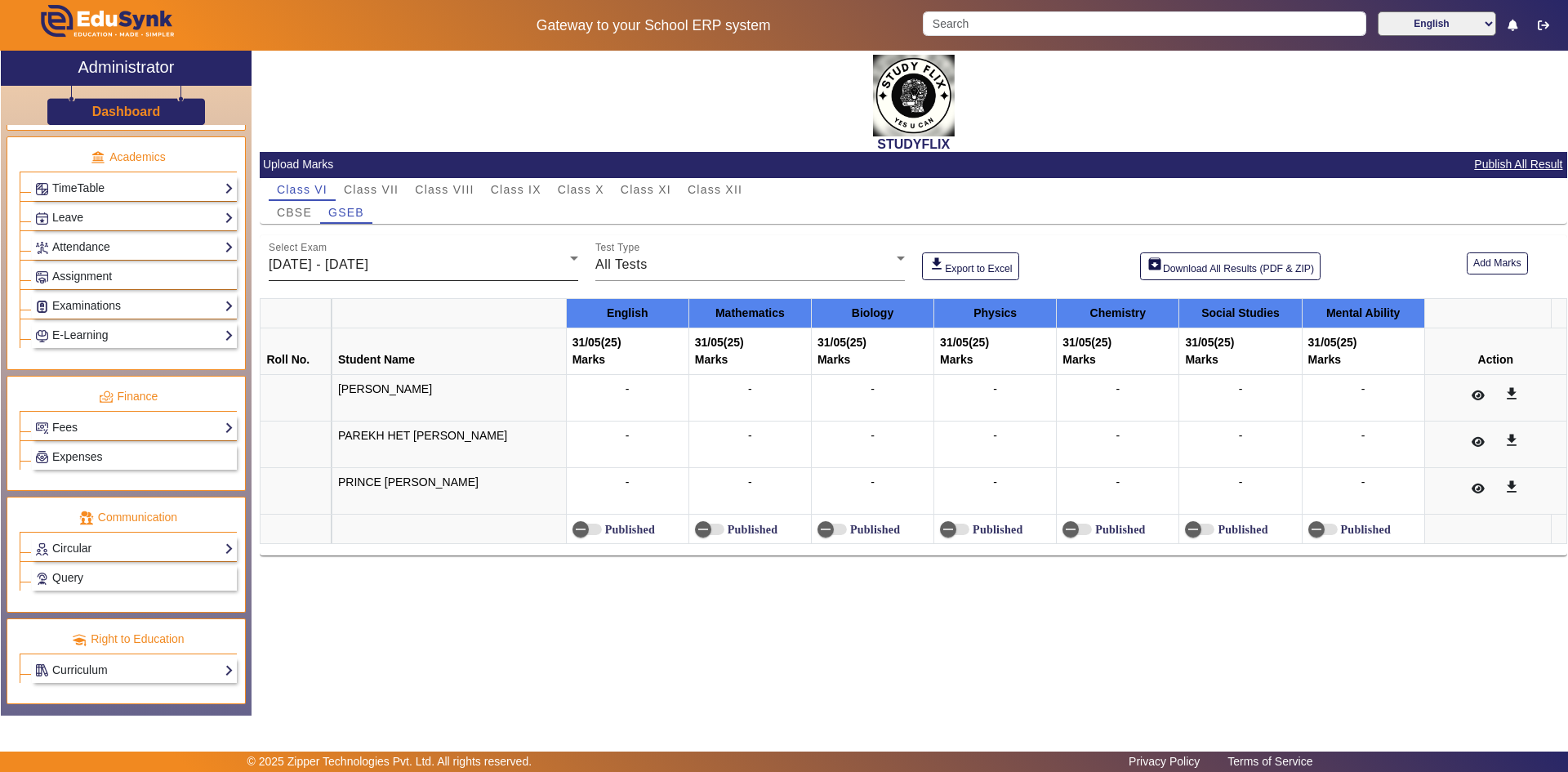
click at [368, 263] on span "[DATE] - [DATE]" at bounding box center [318, 264] width 99 height 14
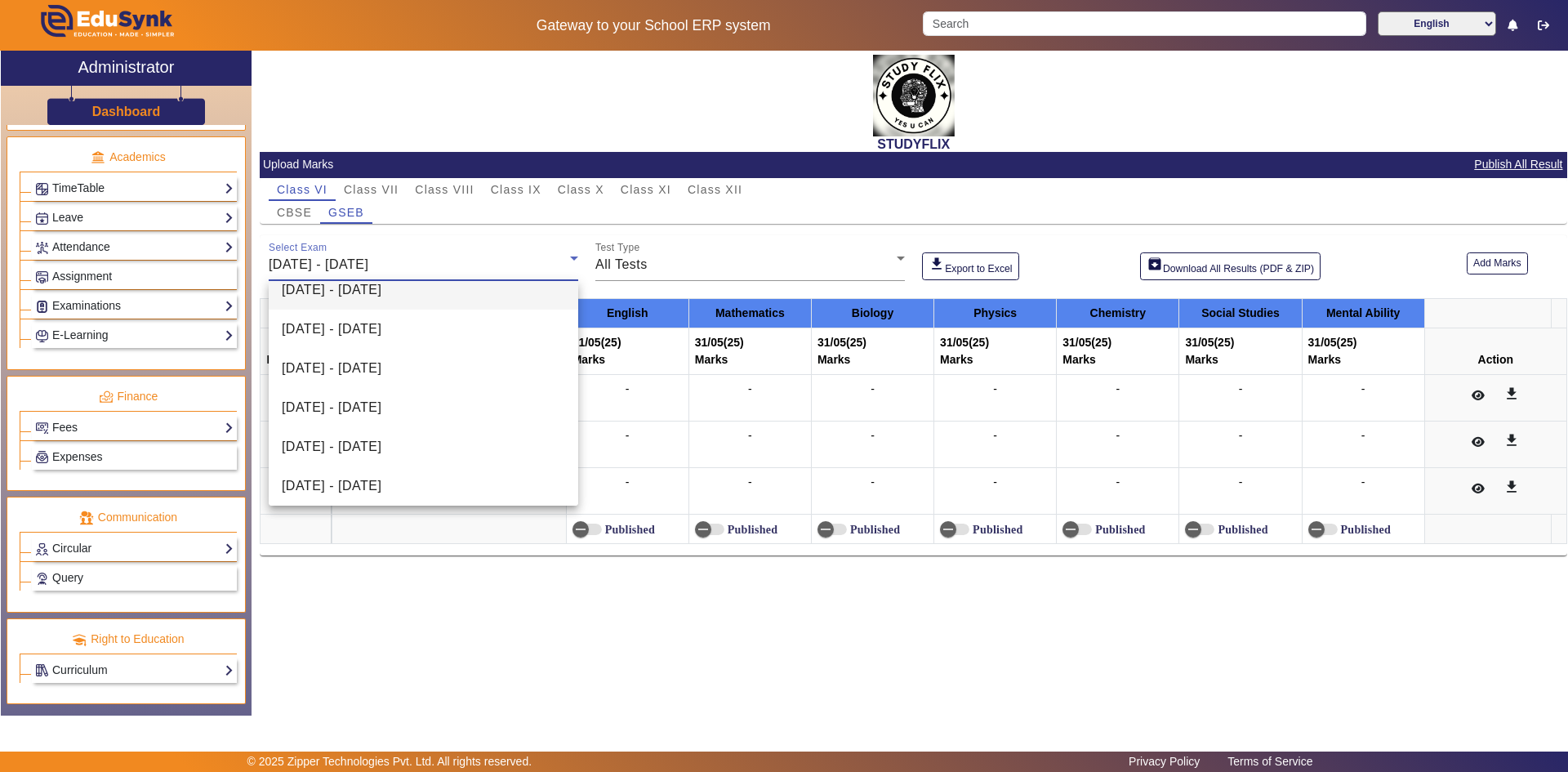
scroll to position [164, 0]
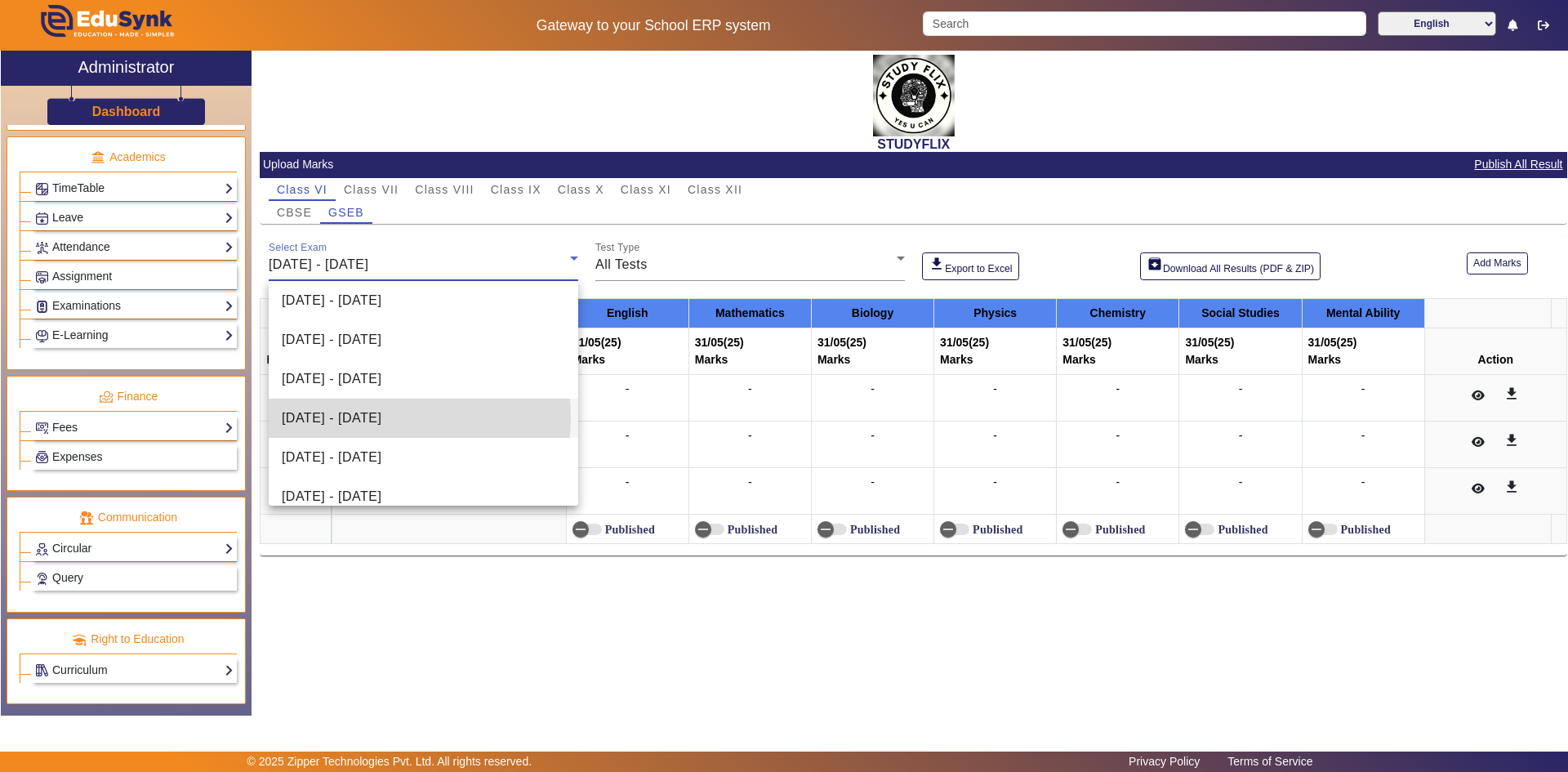
click at [367, 417] on span "[DATE] - [DATE]" at bounding box center [331, 418] width 99 height 20
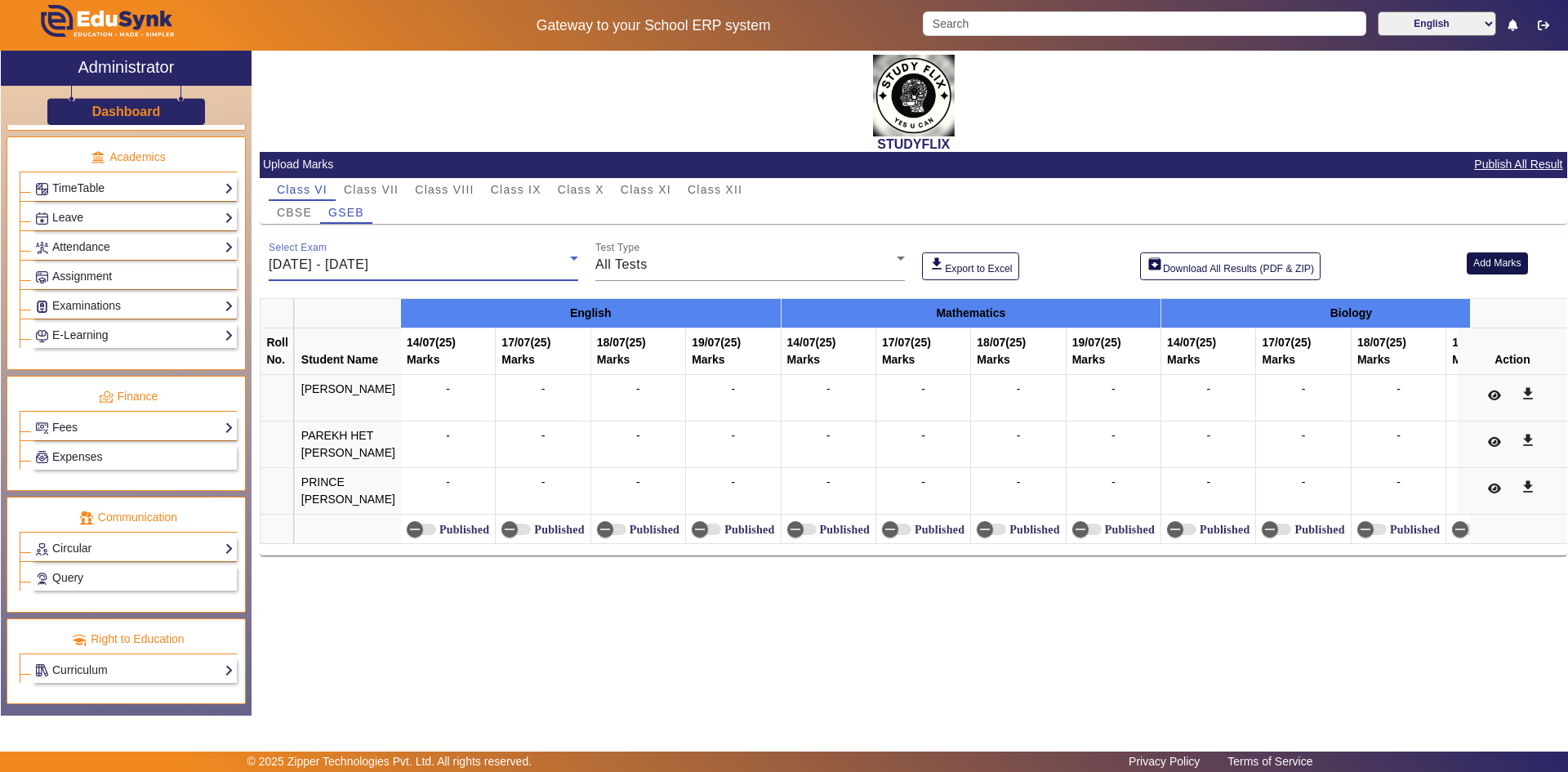
click at [1476, 260] on button "Add Marks" at bounding box center [1497, 263] width 62 height 22
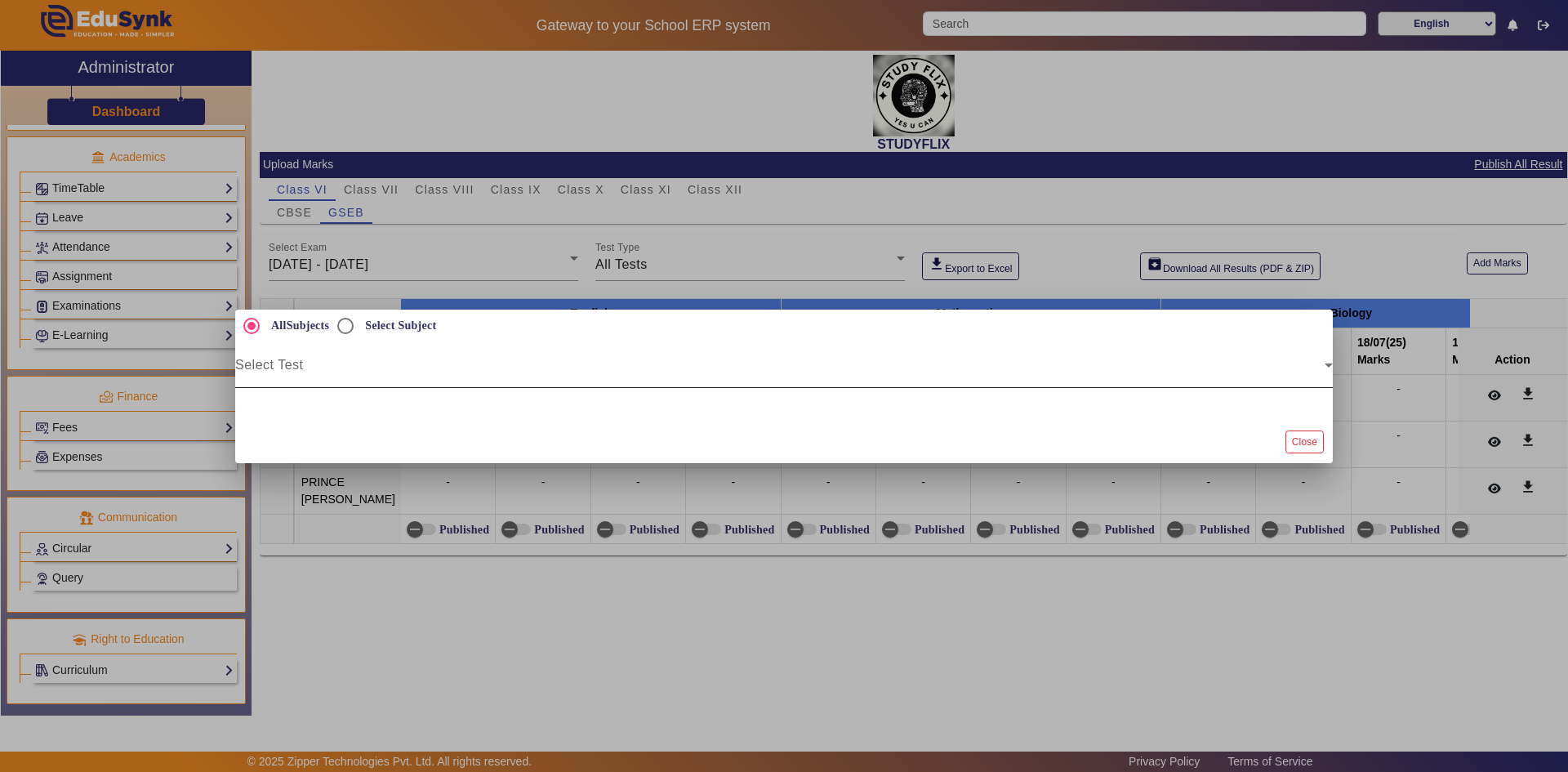
click at [322, 379] on span at bounding box center [780, 371] width 1089 height 20
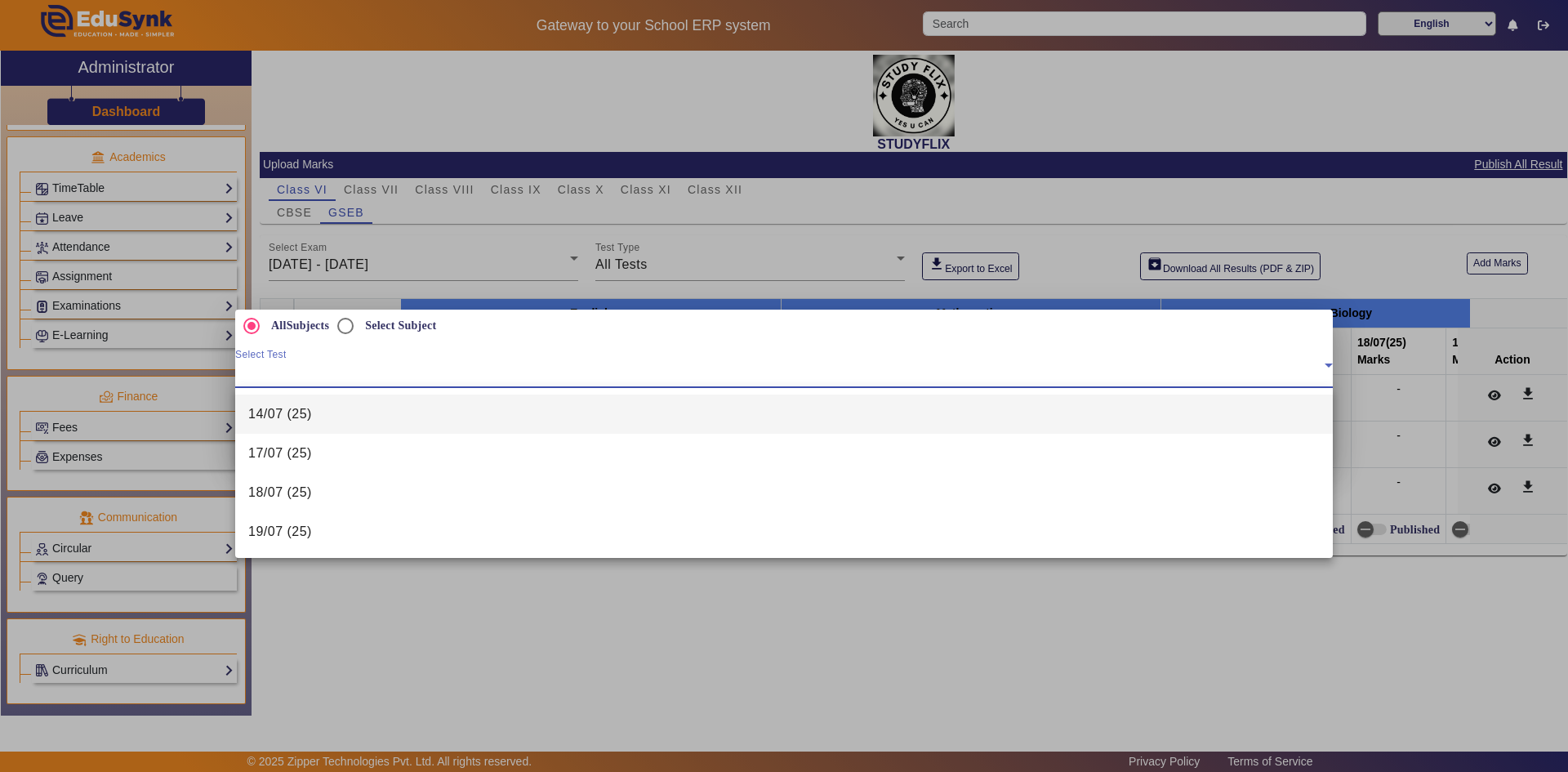
click at [645, 585] on div at bounding box center [784, 386] width 1568 height 772
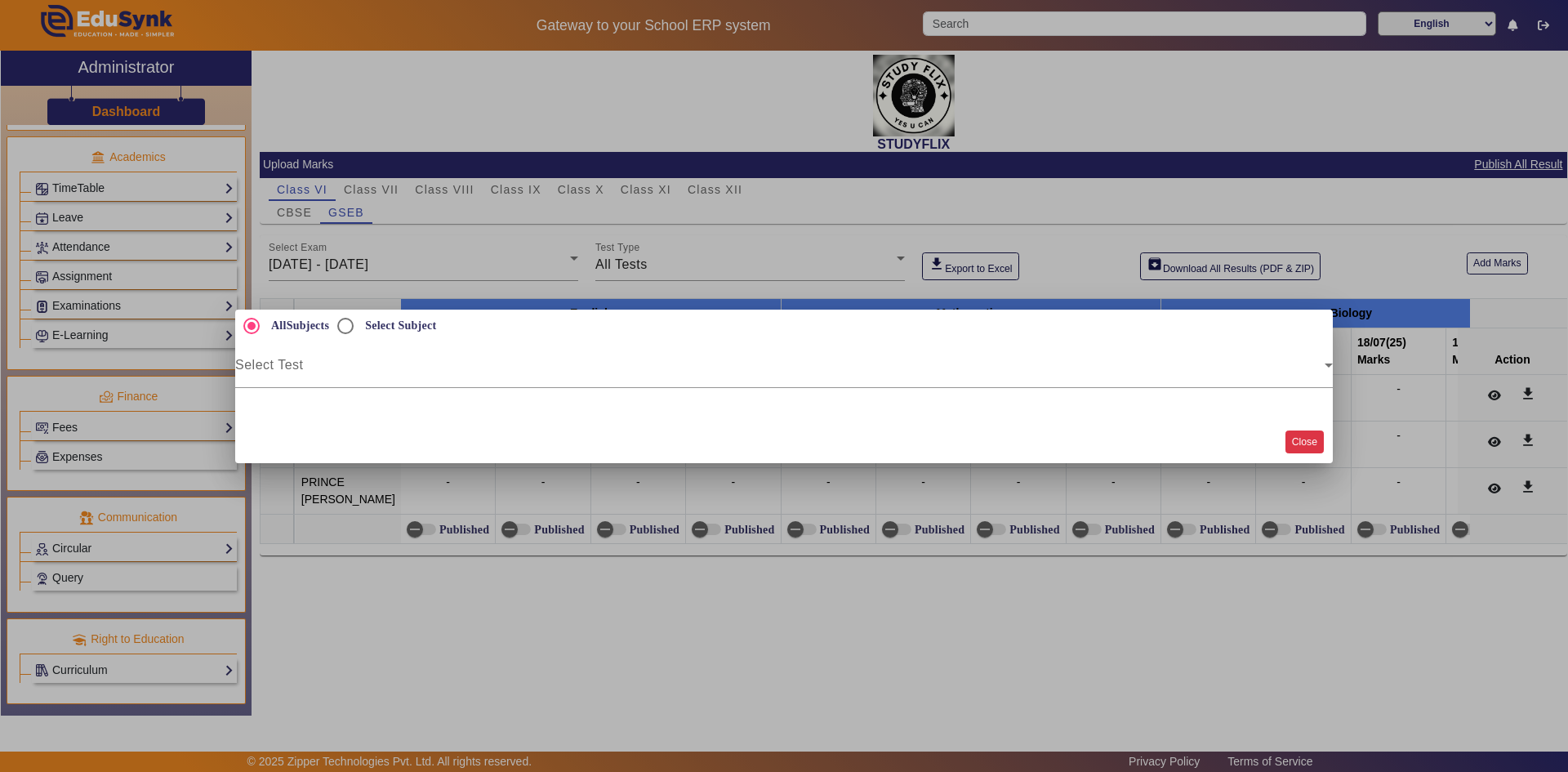
click at [1320, 434] on button "Close" at bounding box center [1305, 441] width 39 height 22
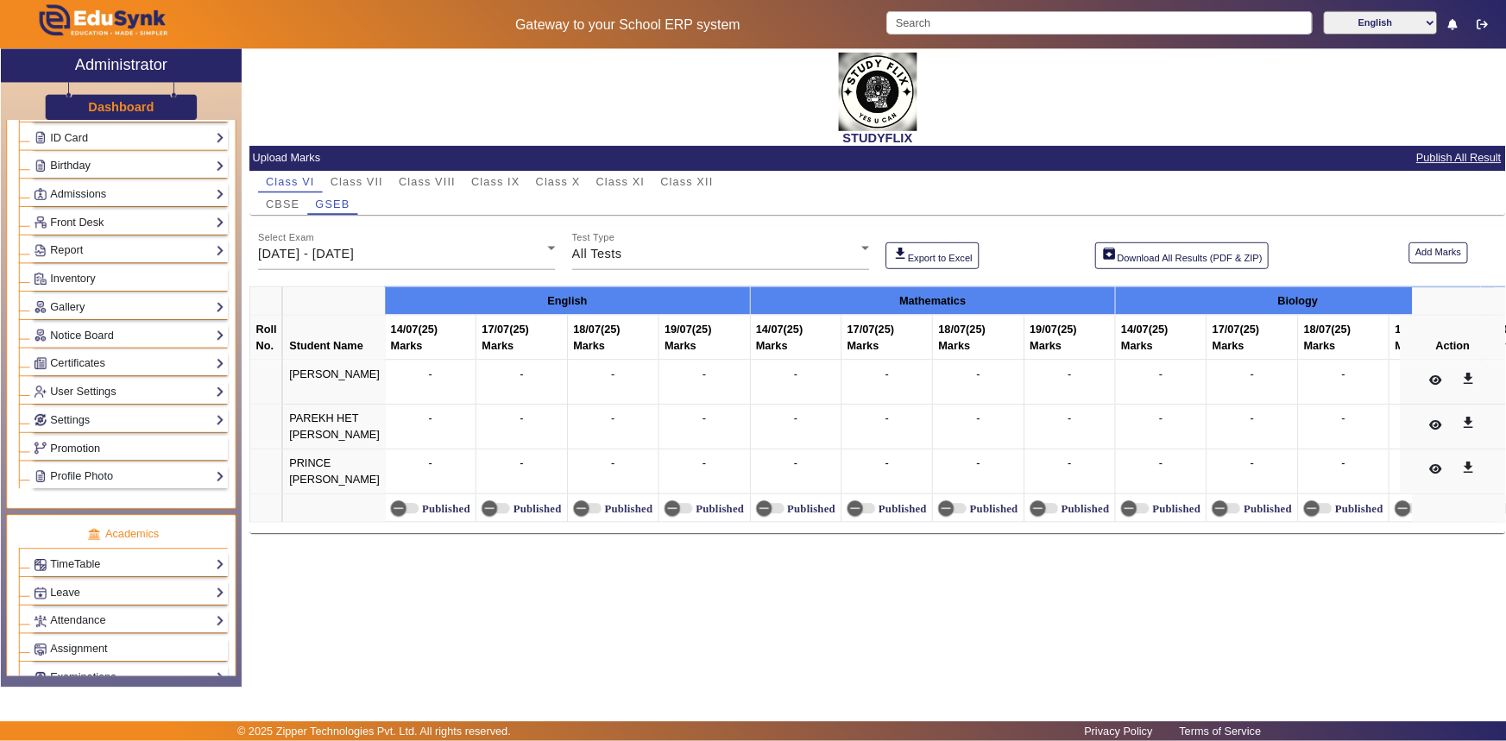
scroll to position [432, 0]
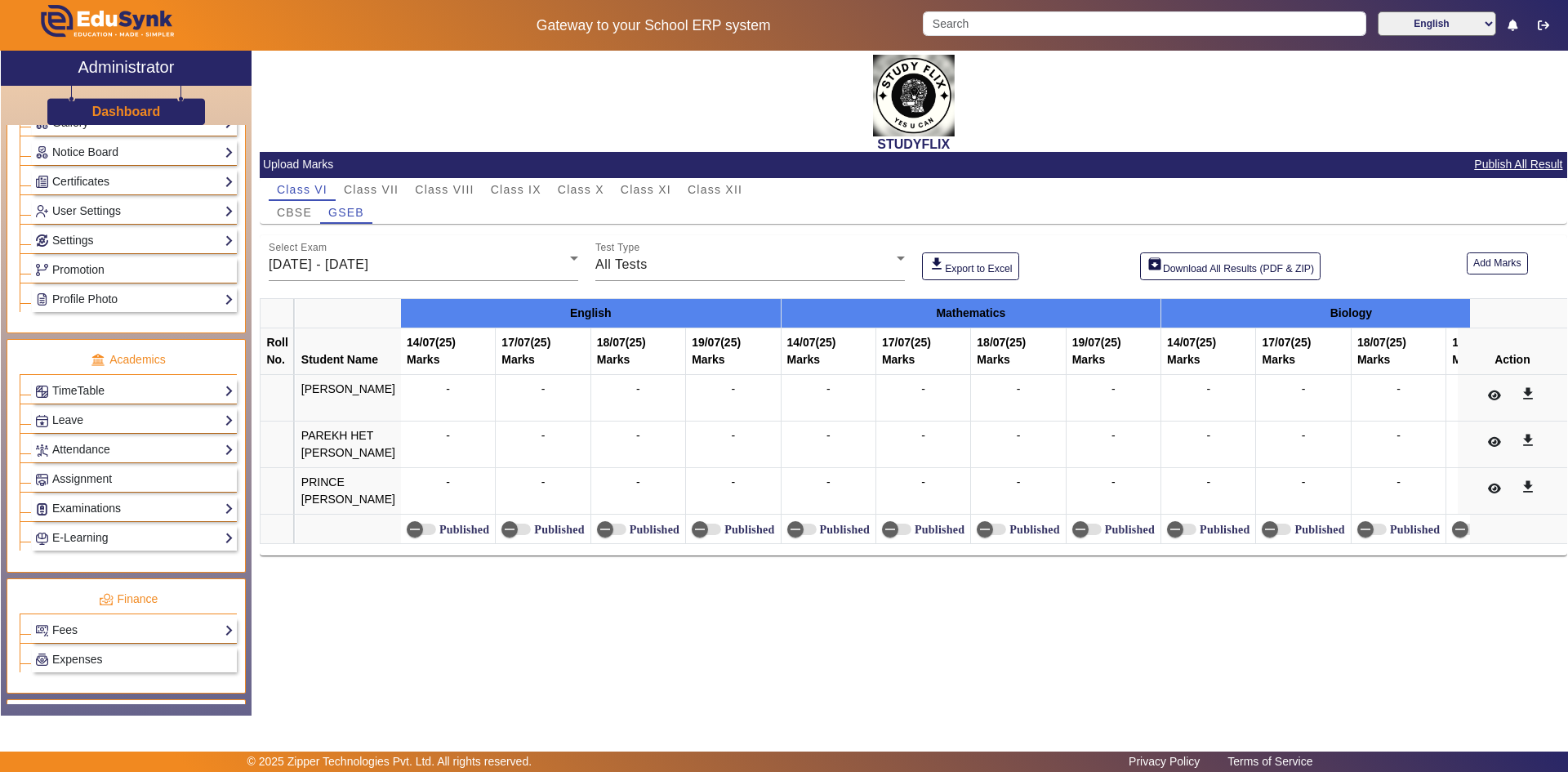
click at [87, 510] on link "Examinations" at bounding box center [134, 508] width 199 height 19
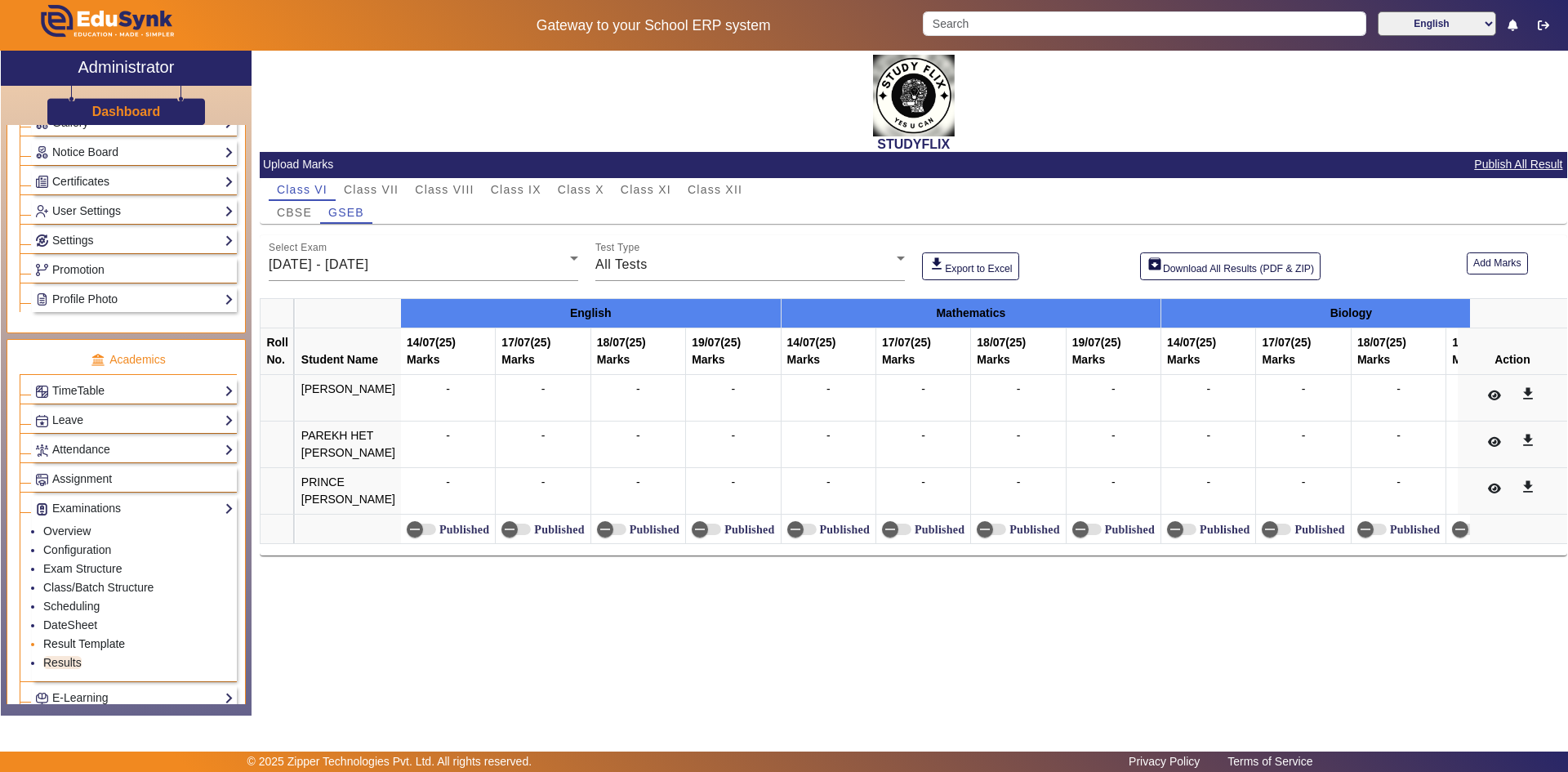
click at [64, 639] on link "Result Template" at bounding box center [84, 643] width 81 height 13
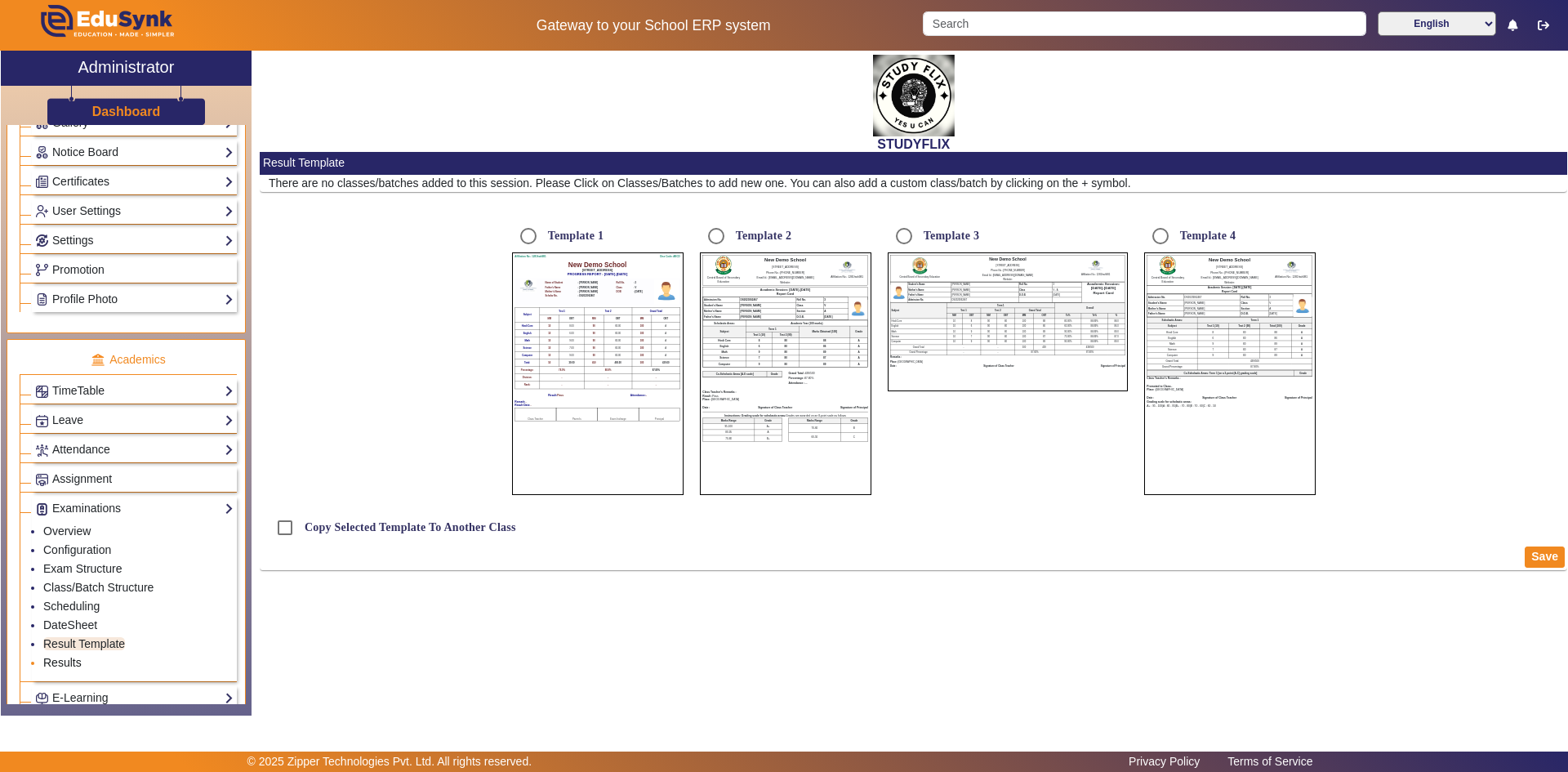
click at [63, 661] on link "Results" at bounding box center [62, 662] width 39 height 13
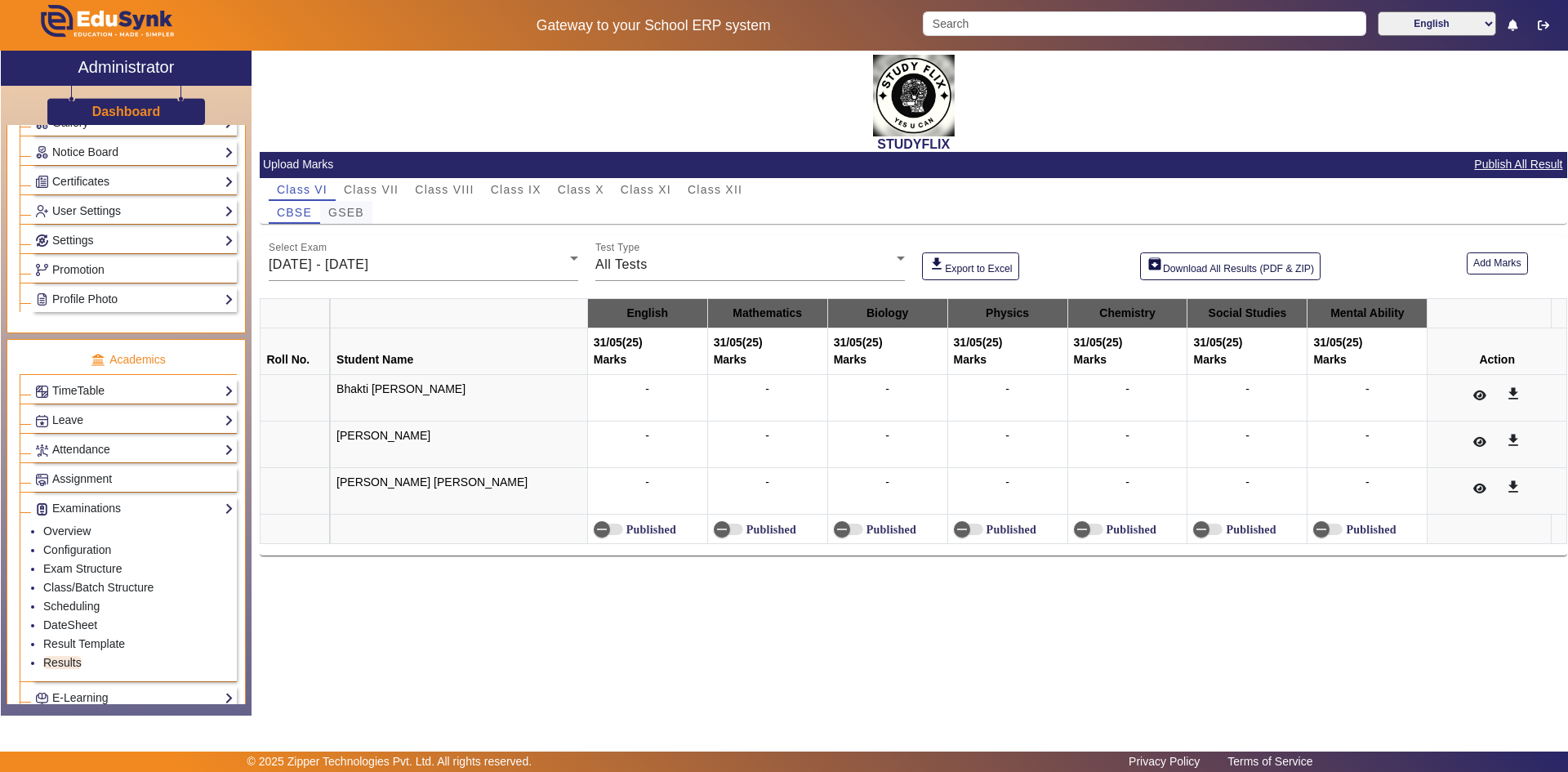
click at [358, 214] on span "GSEB" at bounding box center [346, 212] width 36 height 11
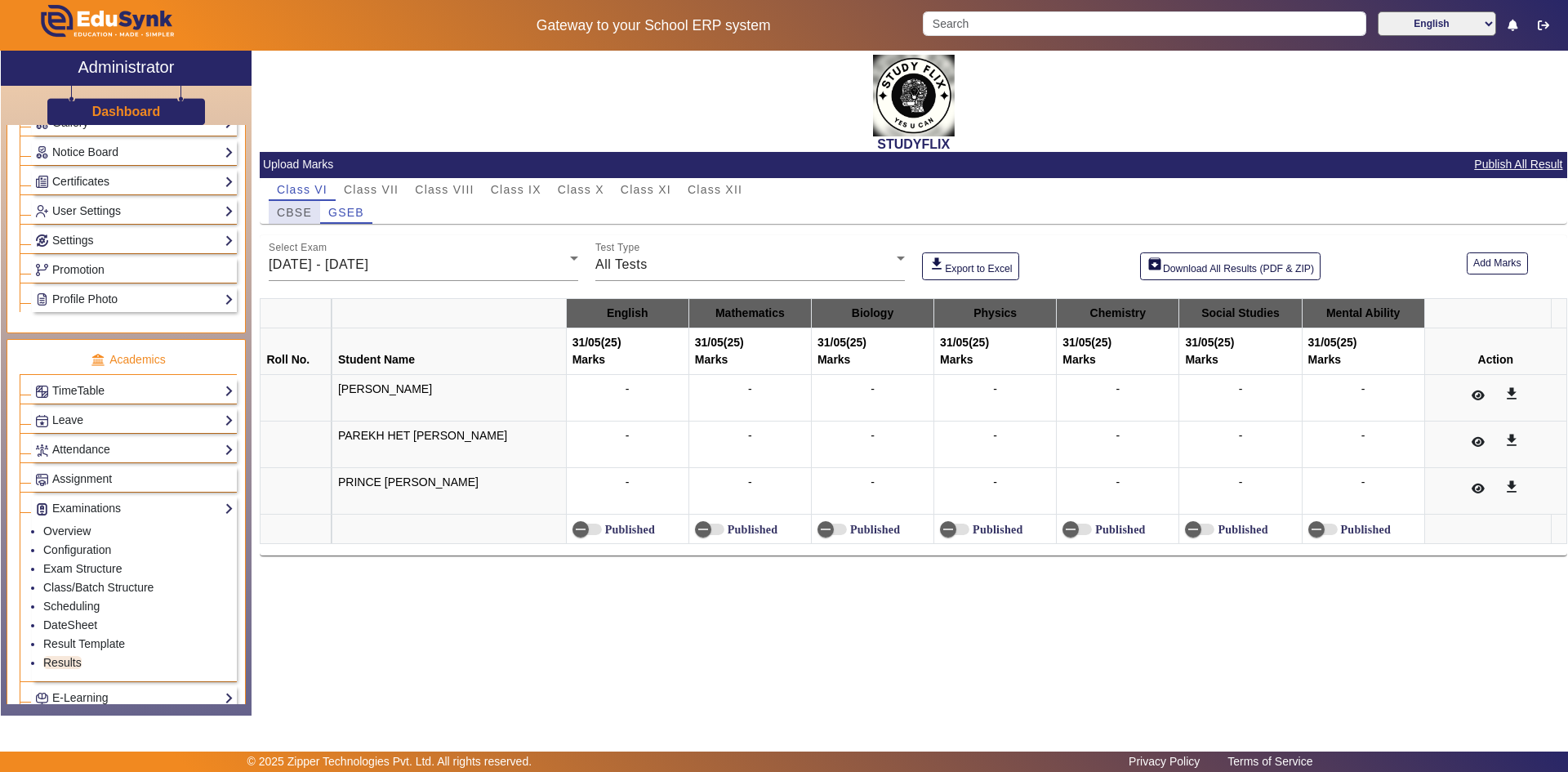
click at [308, 215] on span "CBSE" at bounding box center [294, 212] width 35 height 11
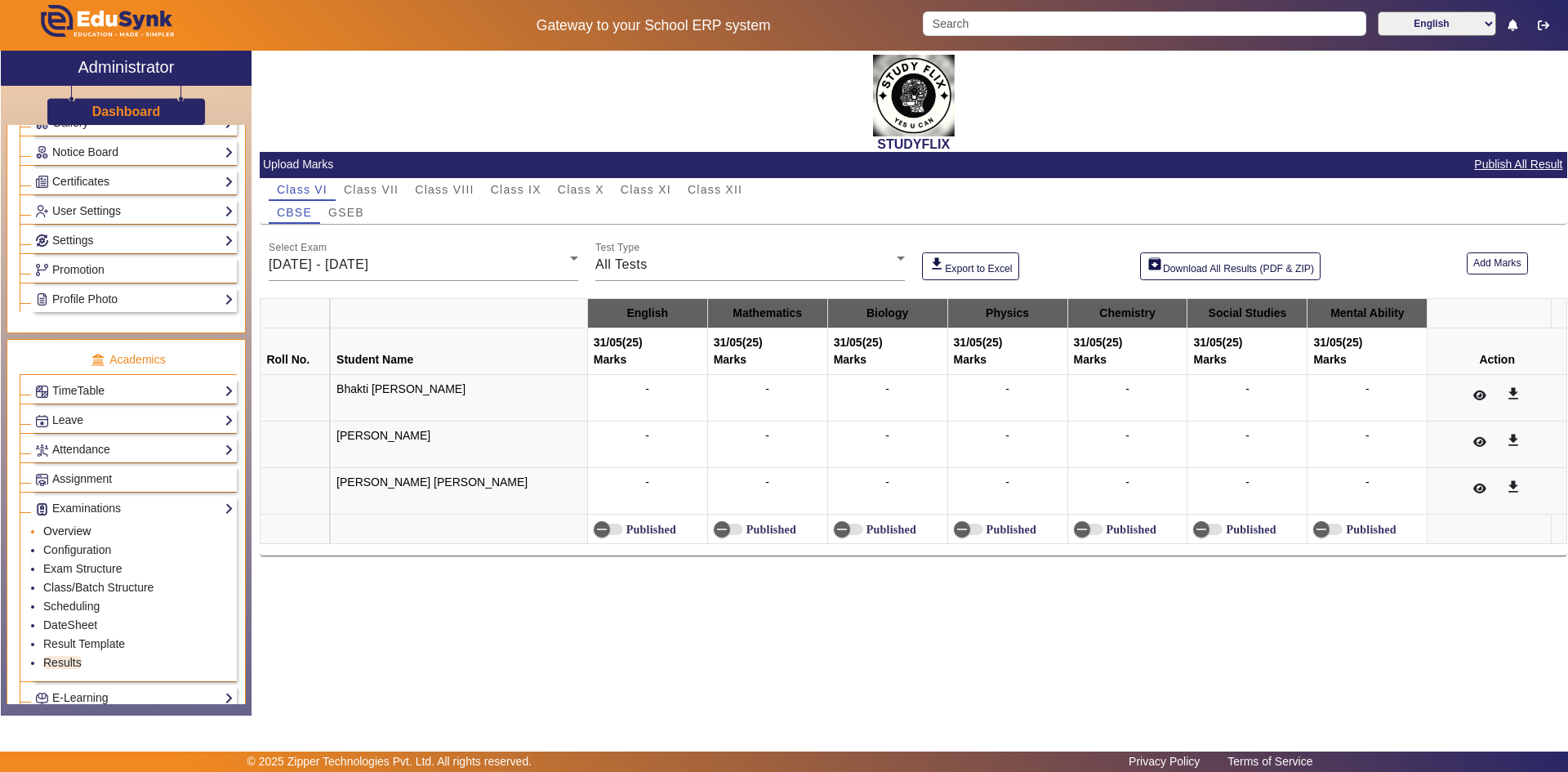
click at [73, 532] on link "Overview" at bounding box center [67, 531] width 47 height 13
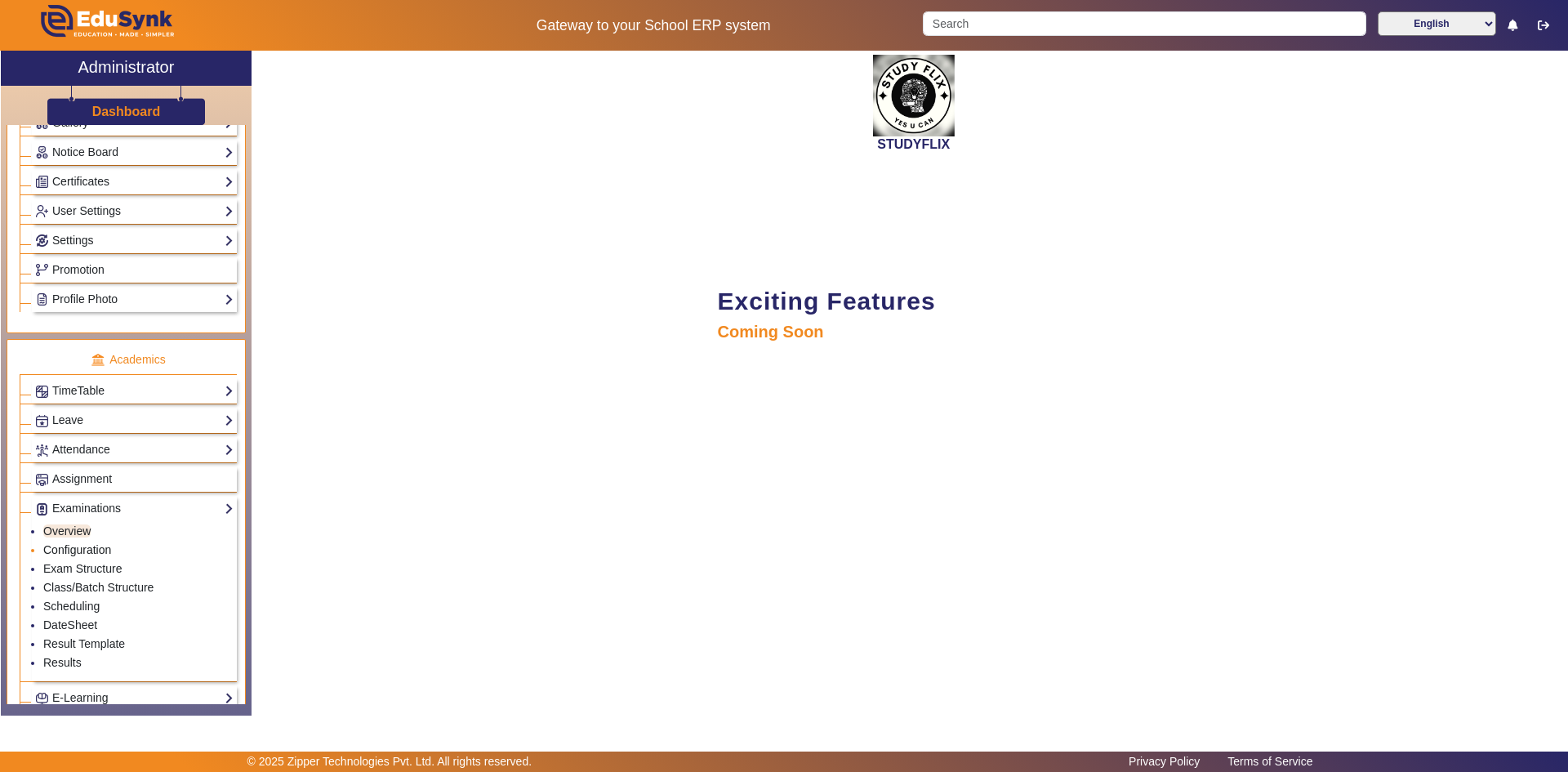
click at [71, 543] on link "Configuration" at bounding box center [78, 550] width 68 height 13
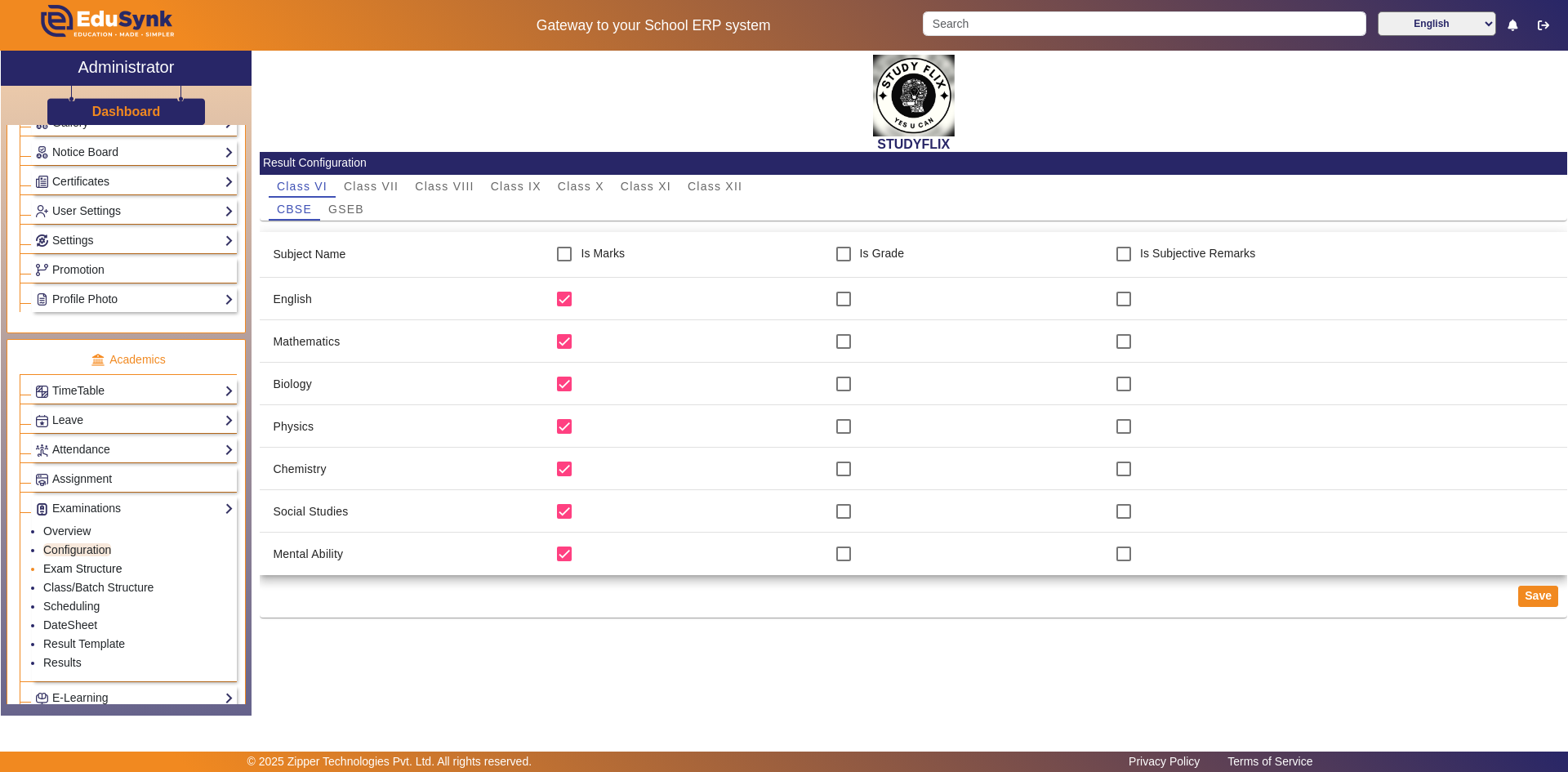
click at [75, 572] on link "Exam Structure" at bounding box center [82, 569] width 79 height 13
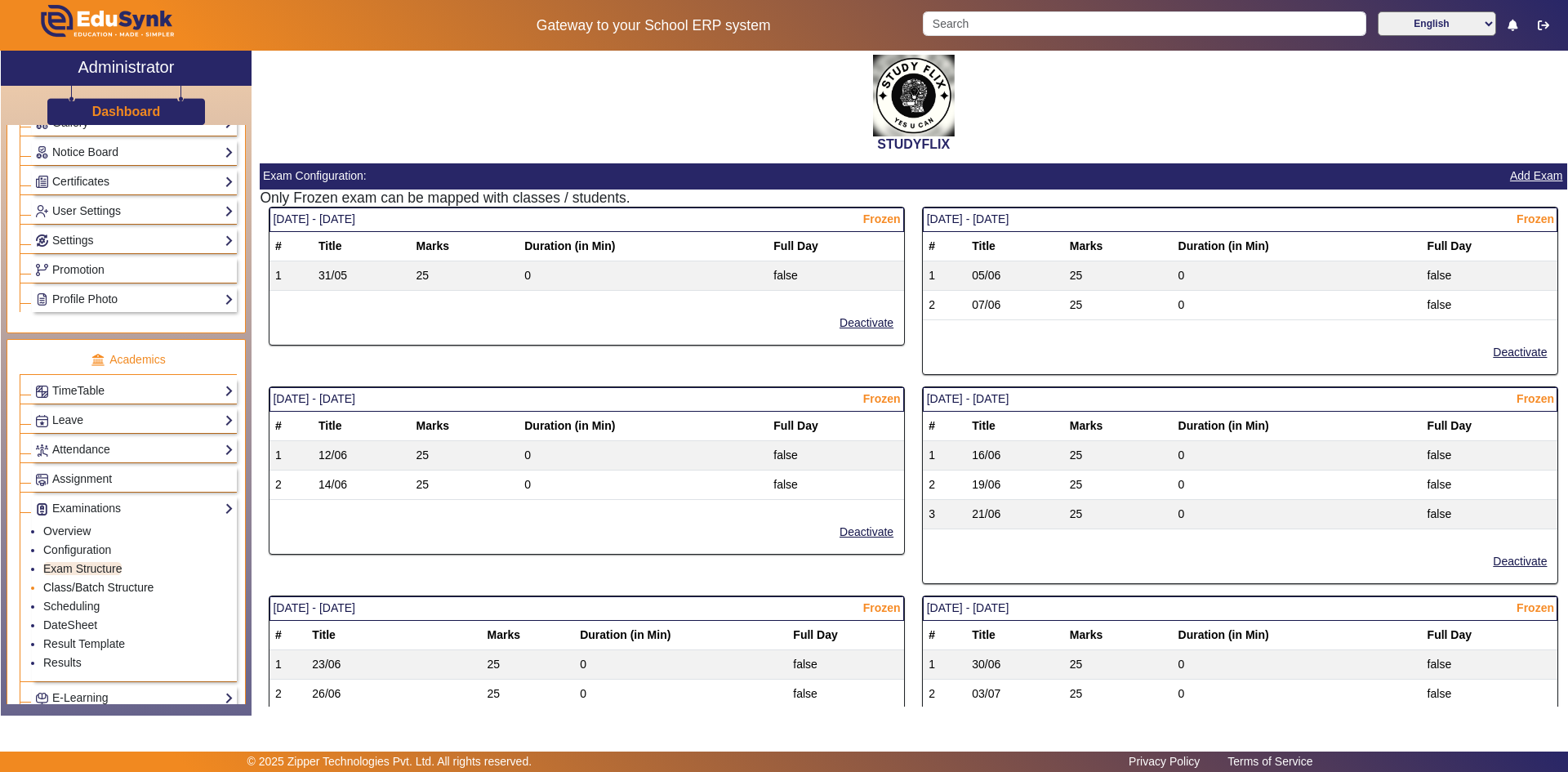
click at [75, 589] on link "Class/Batch Structure" at bounding box center [98, 588] width 111 height 13
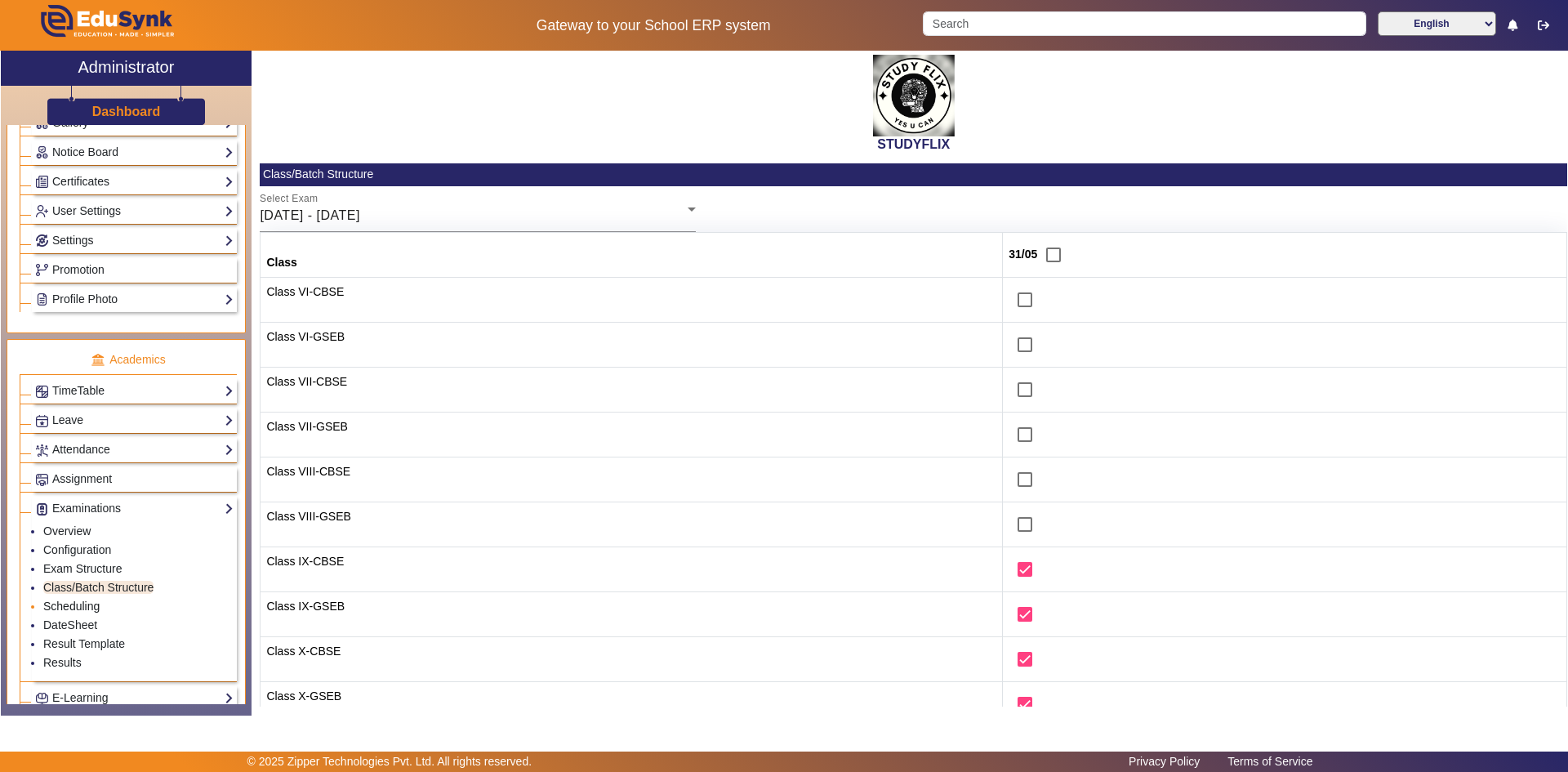
click at [73, 609] on link "Scheduling" at bounding box center [72, 606] width 57 height 13
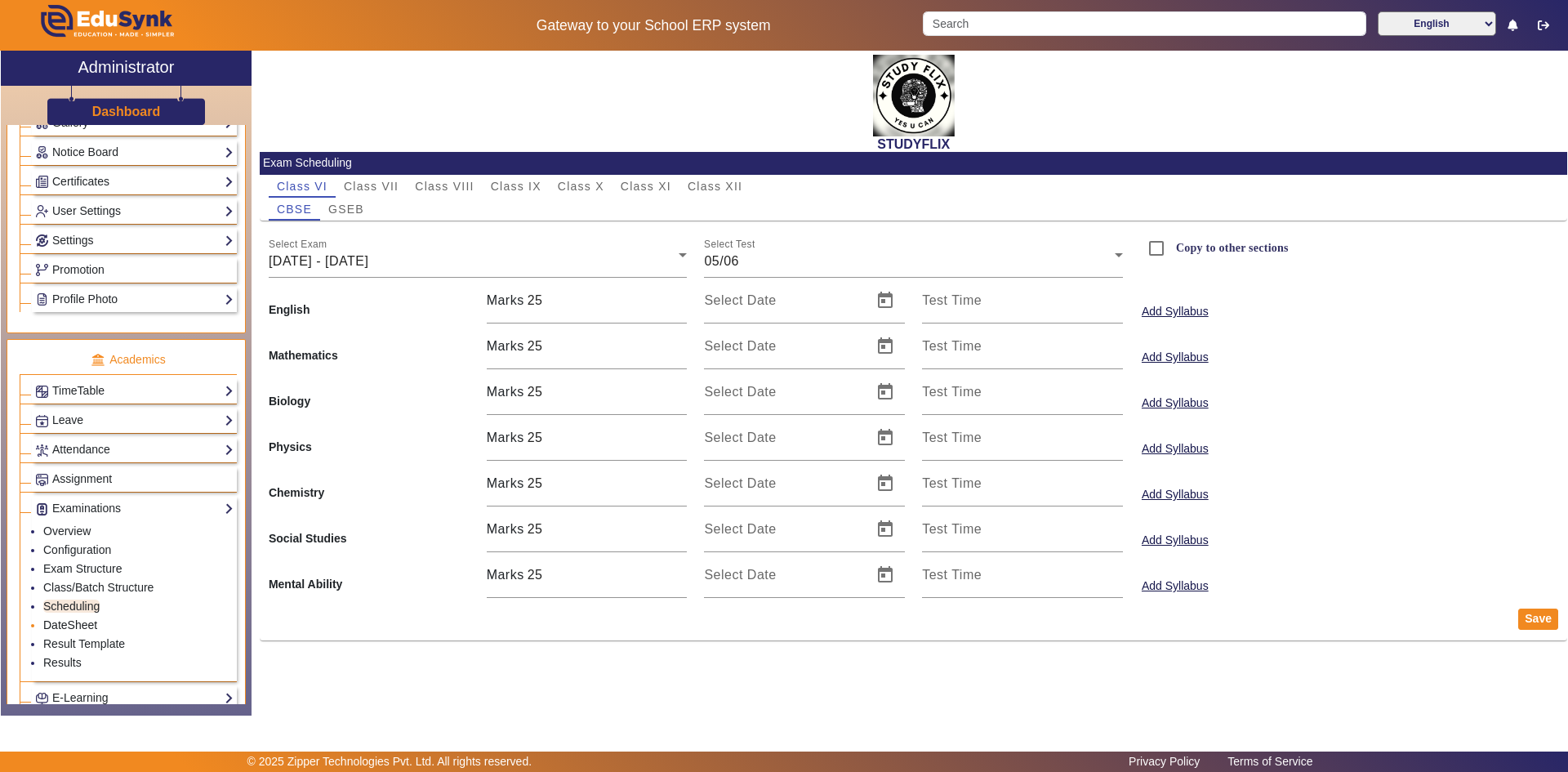
click at [69, 629] on link "DateSheet" at bounding box center [70, 624] width 54 height 13
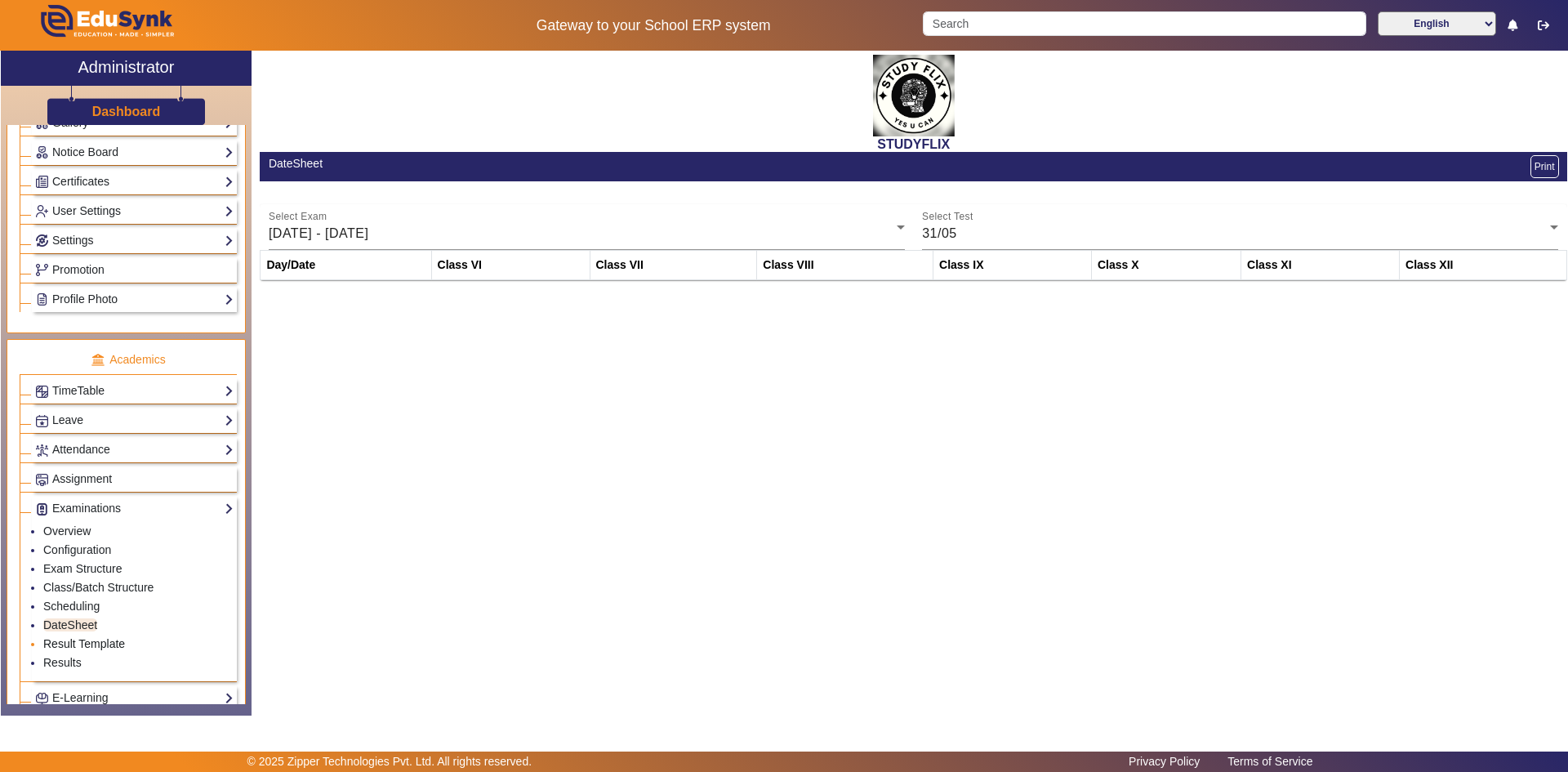
click at [69, 638] on link "Result Template" at bounding box center [84, 643] width 81 height 13
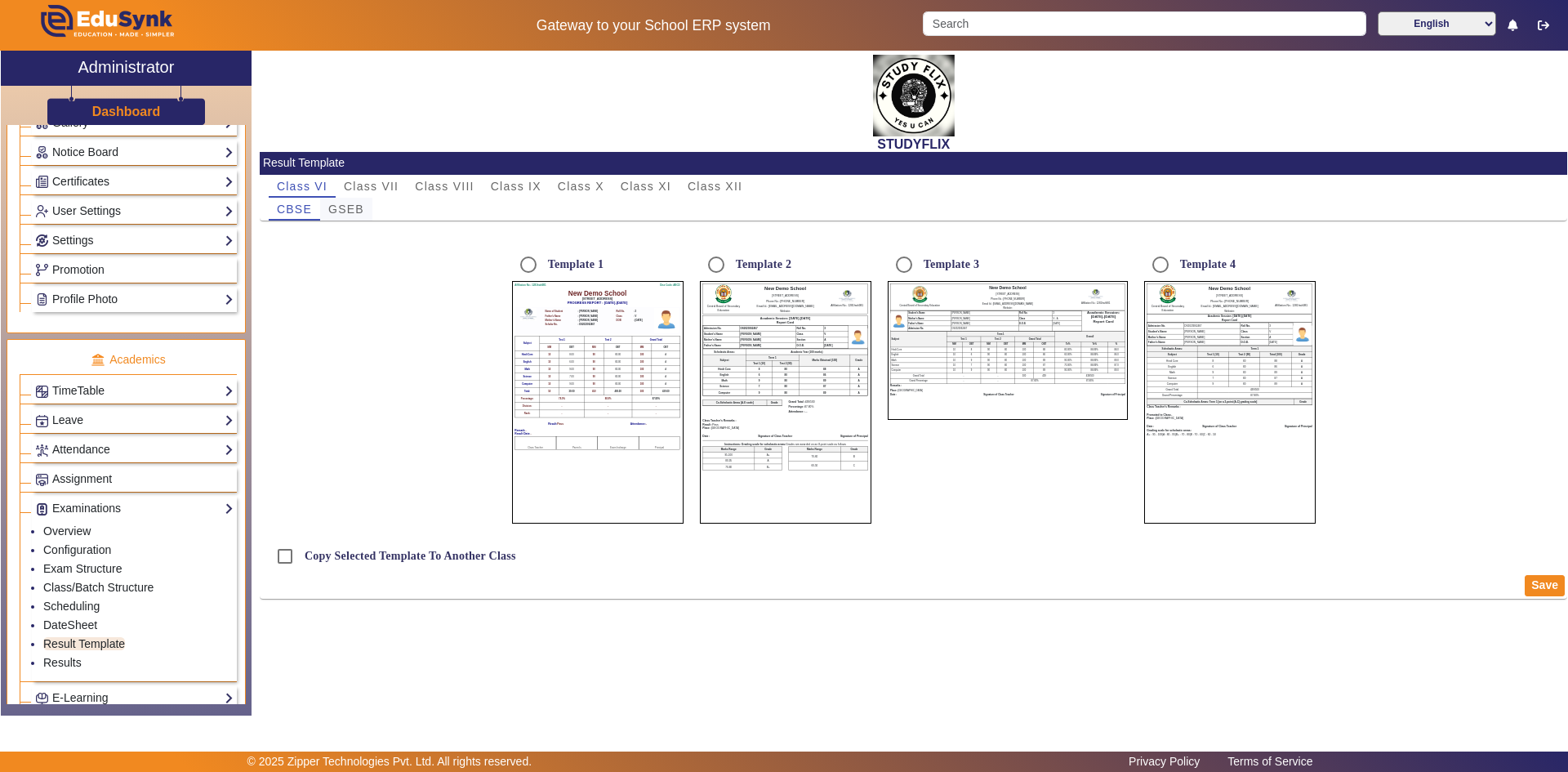
click at [351, 207] on span "GSEB" at bounding box center [346, 209] width 36 height 11
click at [284, 207] on span "CBSE" at bounding box center [294, 209] width 35 height 11
click at [582, 345] on th "OBT" at bounding box center [571, 346] width 25 height 8
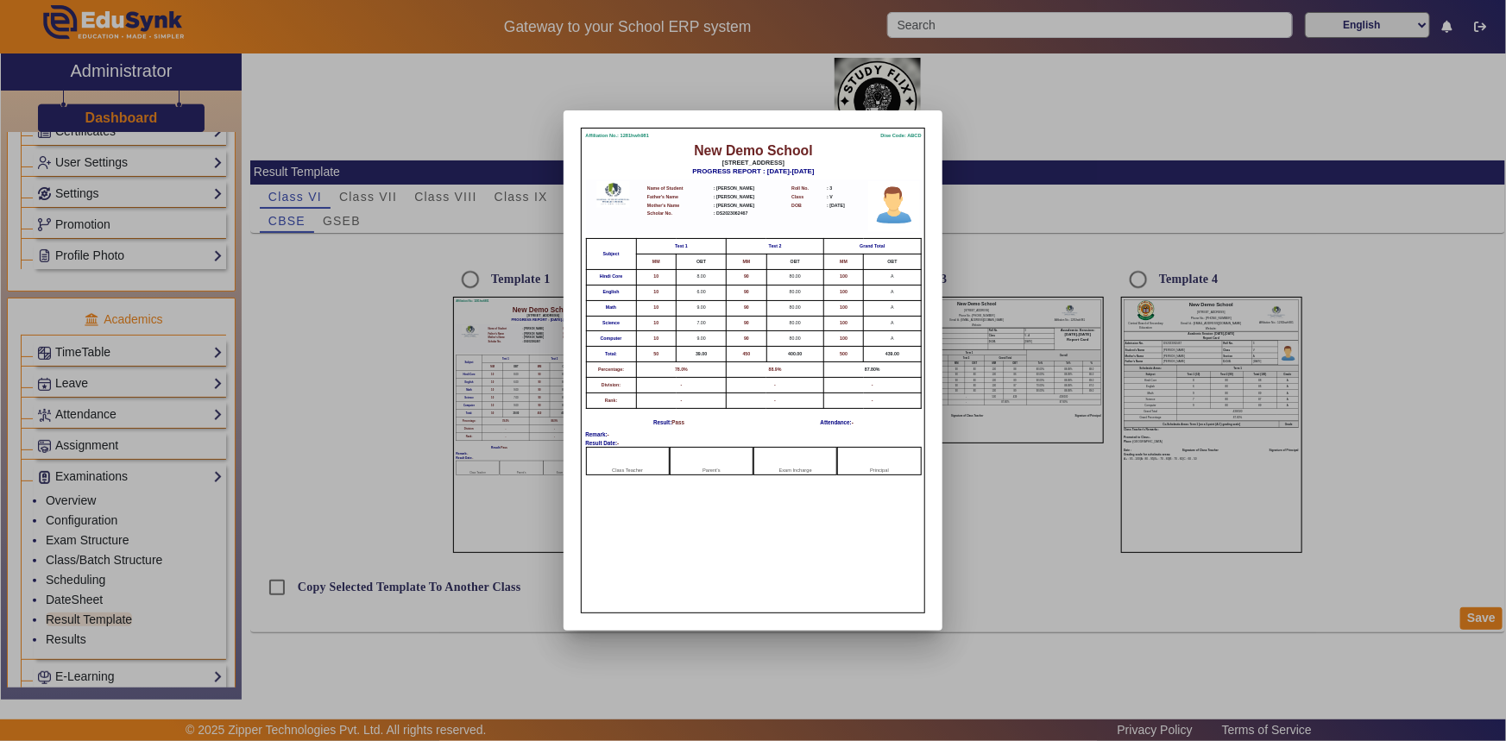
click at [1088, 268] on div at bounding box center [753, 370] width 1506 height 741
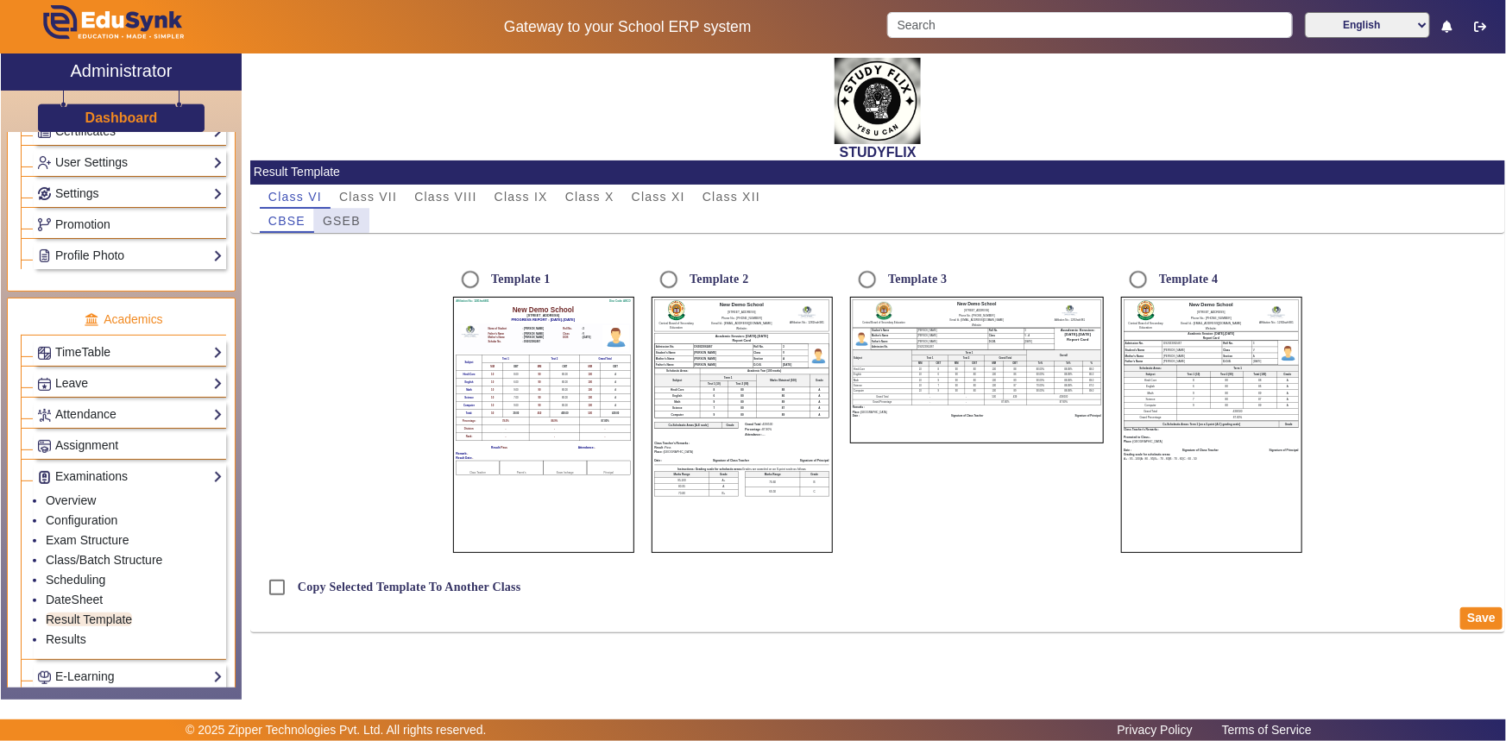
click at [327, 219] on span "GSEB" at bounding box center [342, 221] width 38 height 12
click at [293, 224] on span "CBSE" at bounding box center [286, 221] width 37 height 12
click at [353, 195] on span "Class VII" at bounding box center [368, 197] width 58 height 12
click at [299, 203] on span "Class VI" at bounding box center [295, 197] width 54 height 24
click at [85, 621] on link "Result Template" at bounding box center [89, 620] width 86 height 14
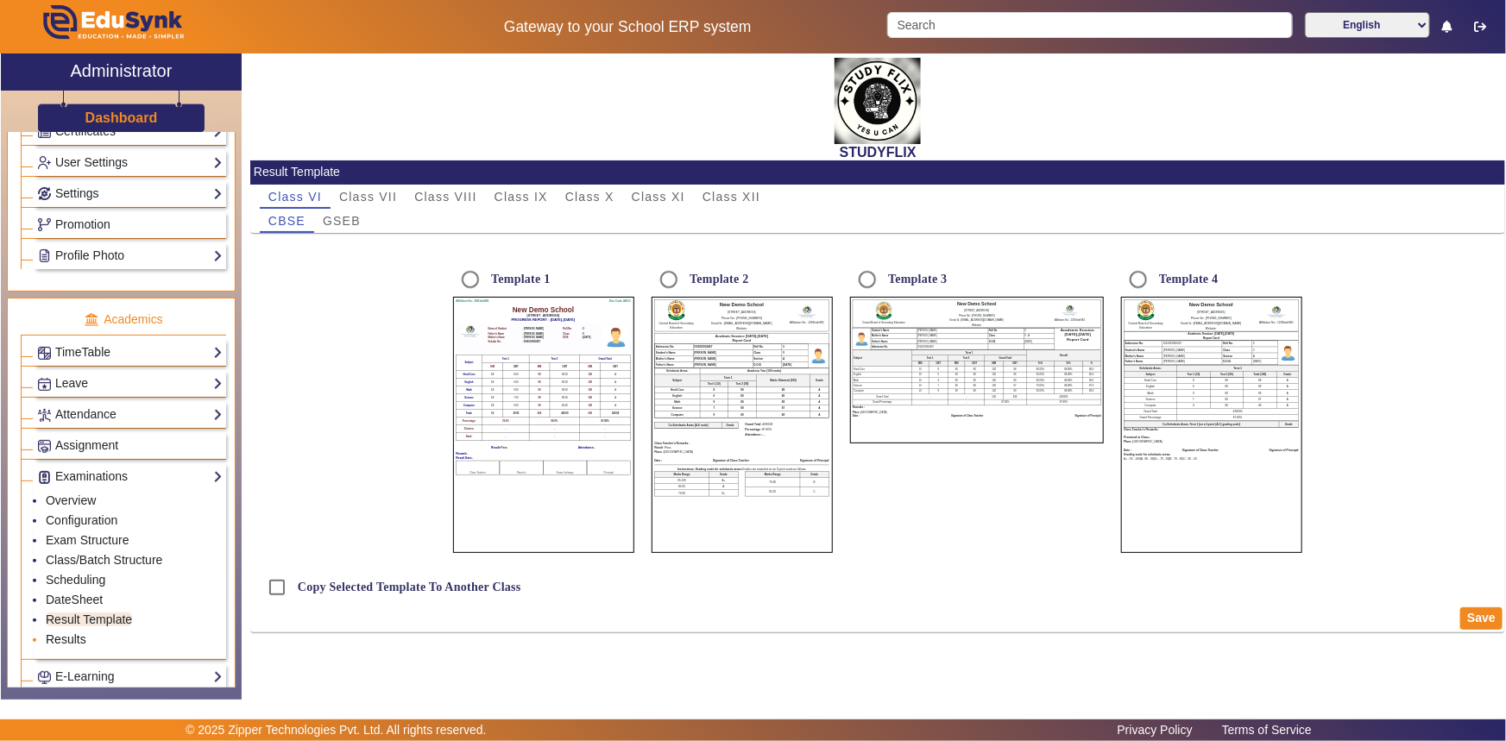
click at [56, 636] on link "Results" at bounding box center [66, 640] width 41 height 14
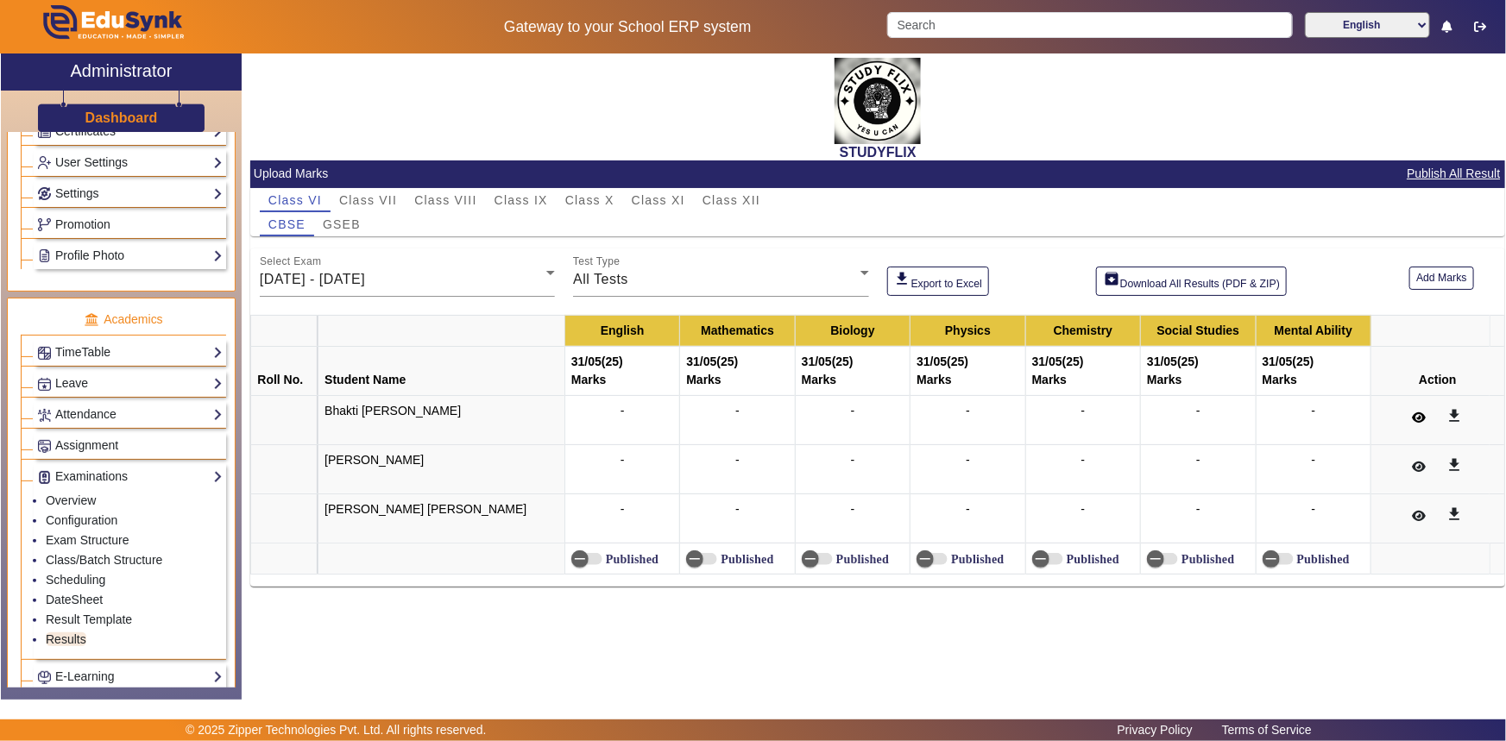
click at [1415, 417] on icon at bounding box center [1420, 418] width 14 height 12
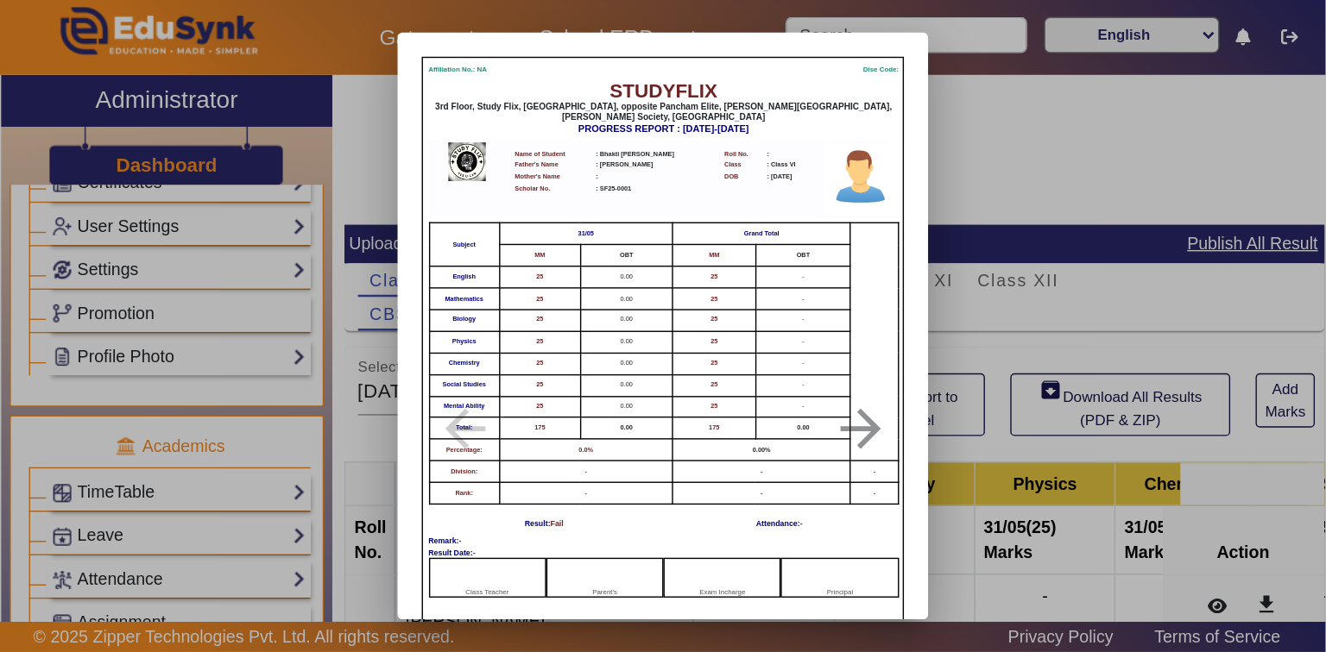
scroll to position [493, 0]
drag, startPoint x: 560, startPoint y: 357, endPoint x: 545, endPoint y: 294, distance: 64.9
click at [545, 294] on div "Affiliation No.: [PERSON_NAME] Code: STUDYFLIX 3rd Floor, Study Flix, [GEOGRAPH…" at bounding box center [474, 259] width 344 height 436
click at [543, 314] on td "0.00%" at bounding box center [544, 322] width 127 height 16
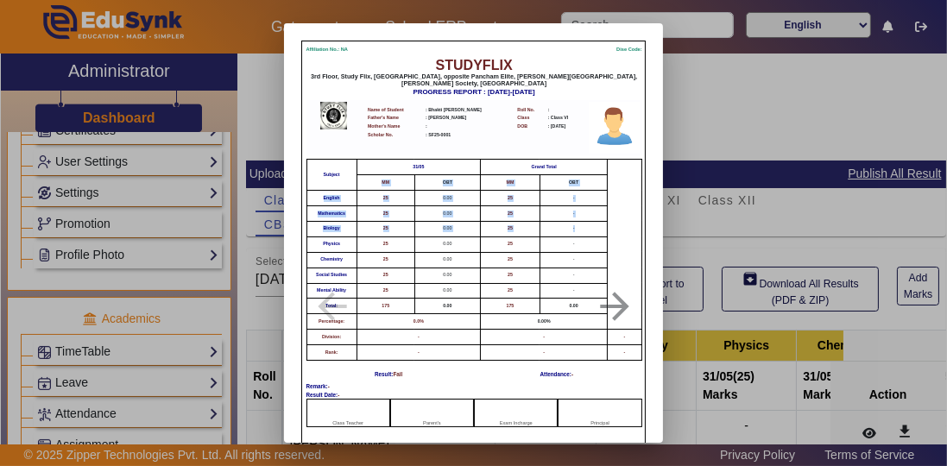
drag, startPoint x: 627, startPoint y: 224, endPoint x: 630, endPoint y: 166, distance: 57.9
click at [630, 166] on table "Subject 31/05 Grand Total MM OBT MM OBT English 25 0.00 25 - Mathematics 25 0.0…" at bounding box center [474, 260] width 336 height 202
click at [632, 200] on table "Subject 31/05 Grand Total MM OBT MM OBT English 25 0.00 25 - Mathematics 25 0.0…" at bounding box center [474, 260] width 336 height 202
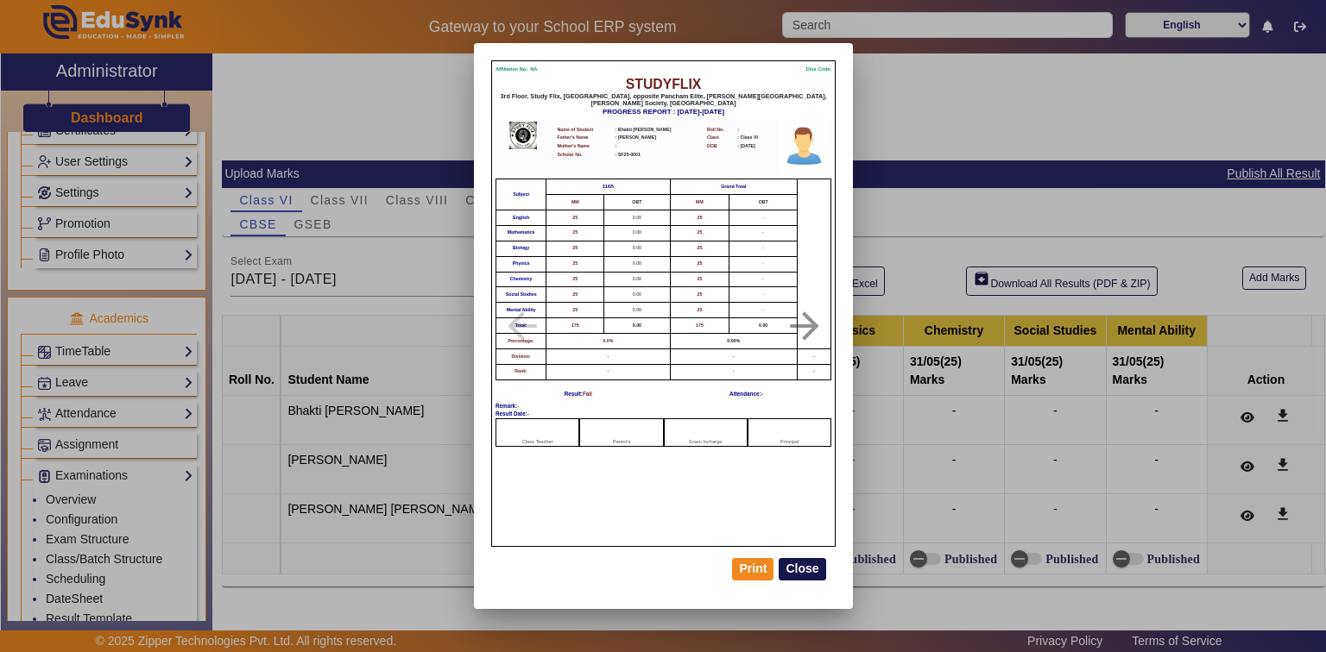
click at [815, 573] on button "Close" at bounding box center [802, 569] width 47 height 22
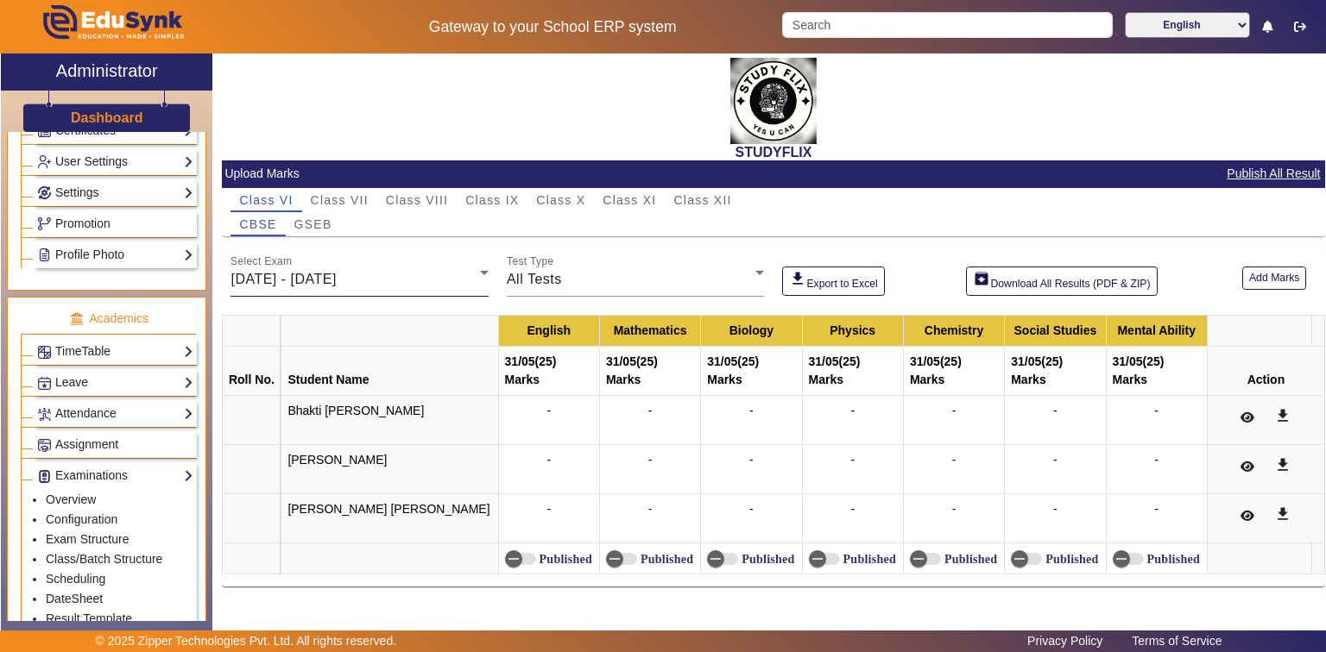
click at [306, 280] on span "[DATE] - [DATE]" at bounding box center [282, 279] width 105 height 15
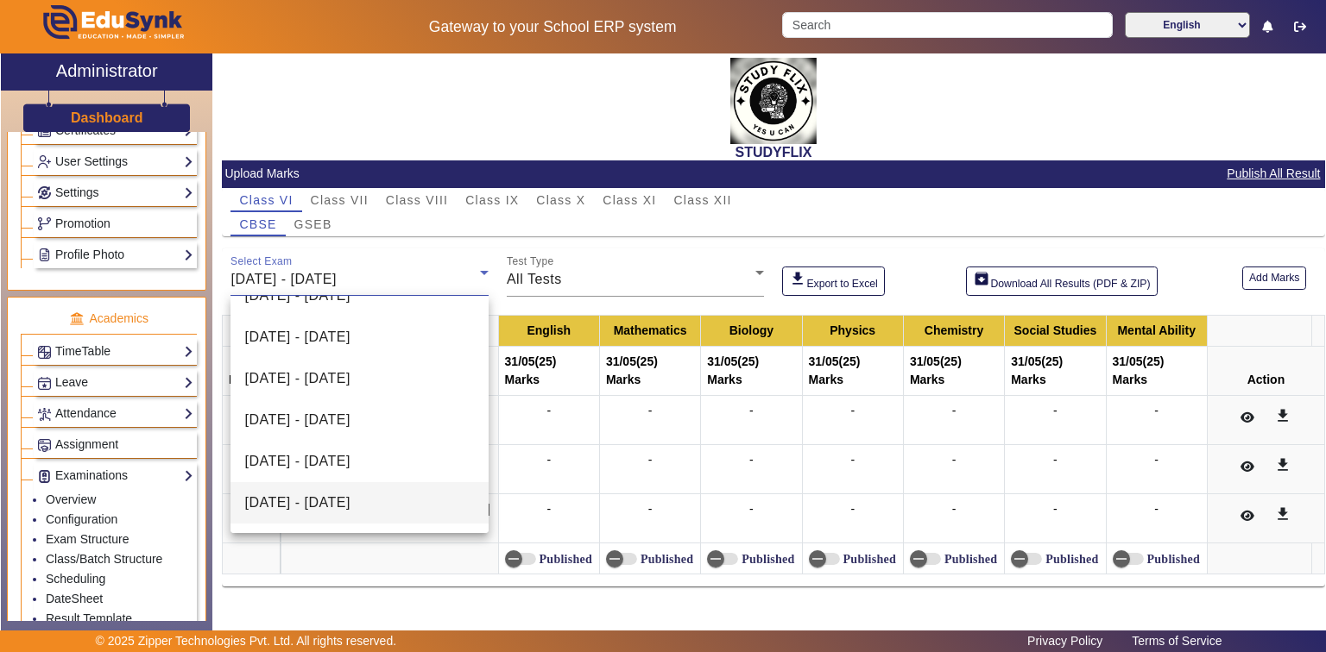
scroll to position [138, 0]
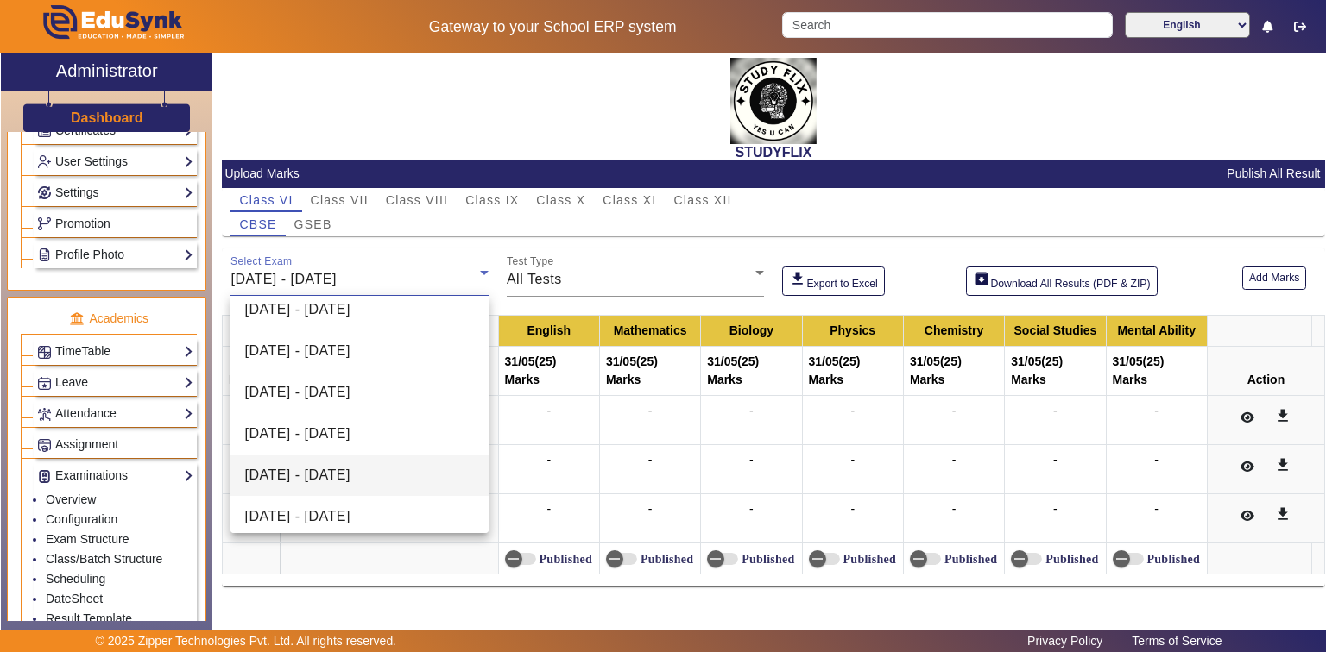
click at [333, 486] on span "[DATE] - [DATE]" at bounding box center [296, 475] width 105 height 21
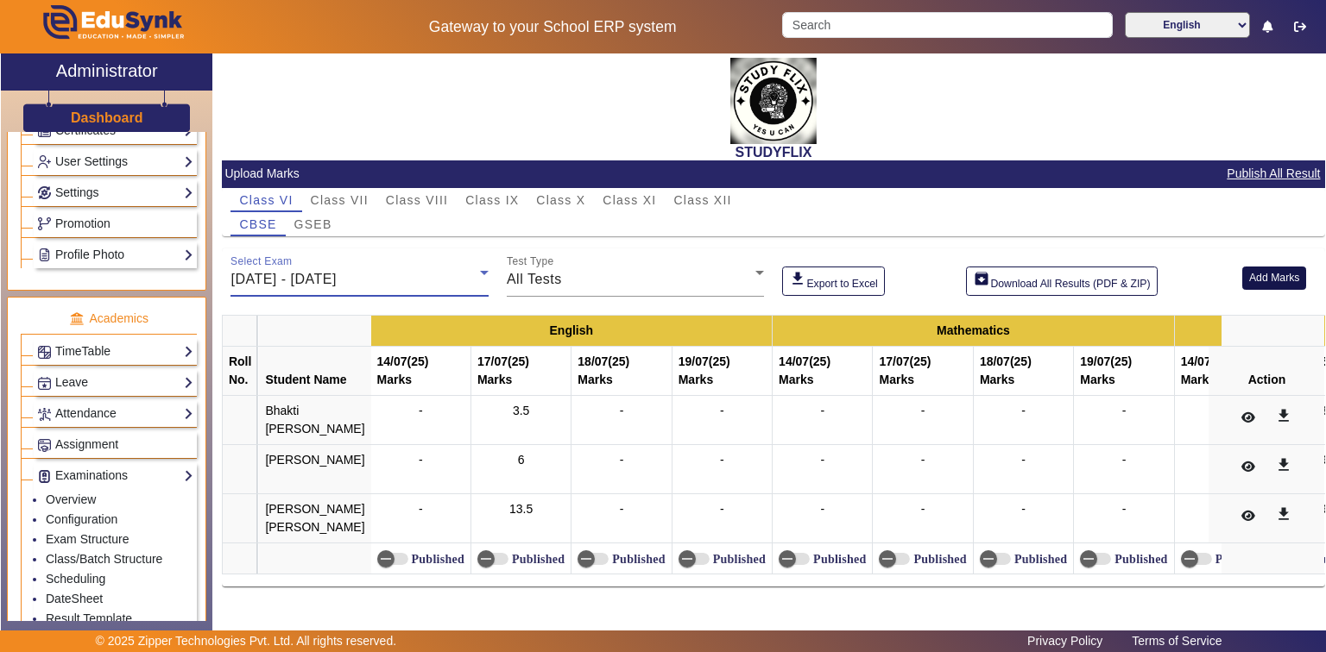
click at [1277, 273] on button "Add Marks" at bounding box center [1274, 278] width 65 height 23
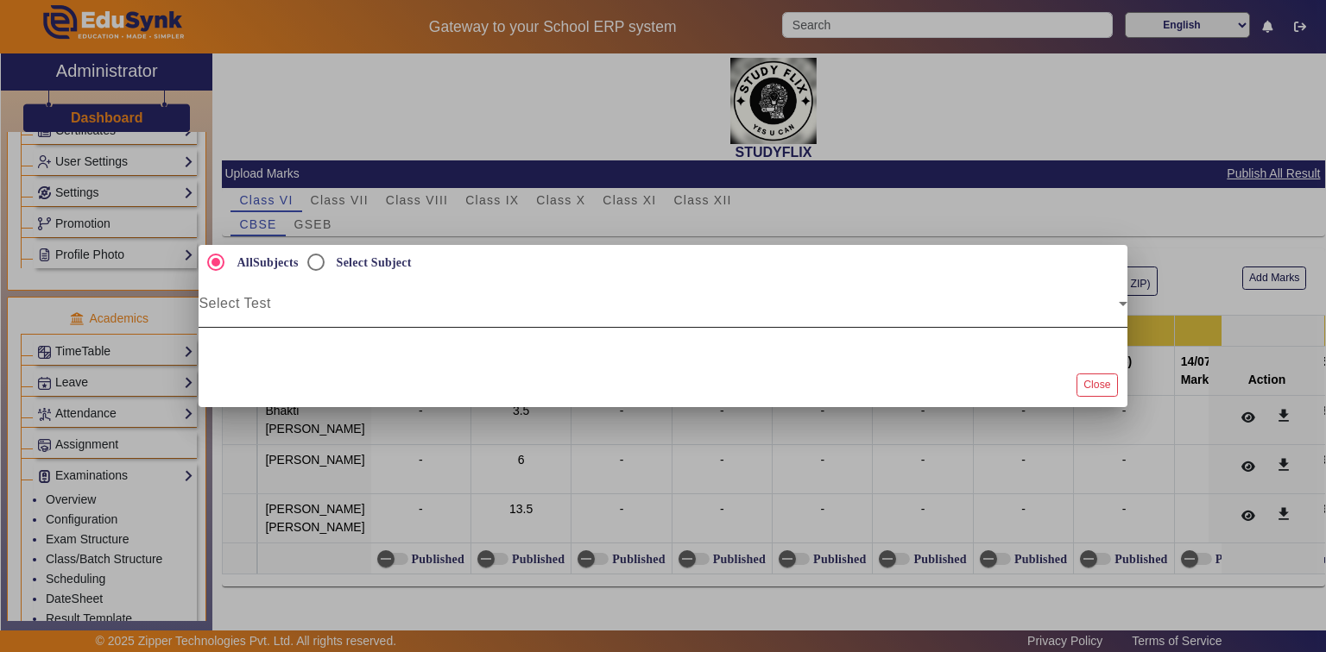
click at [440, 307] on span at bounding box center [658, 310] width 919 height 21
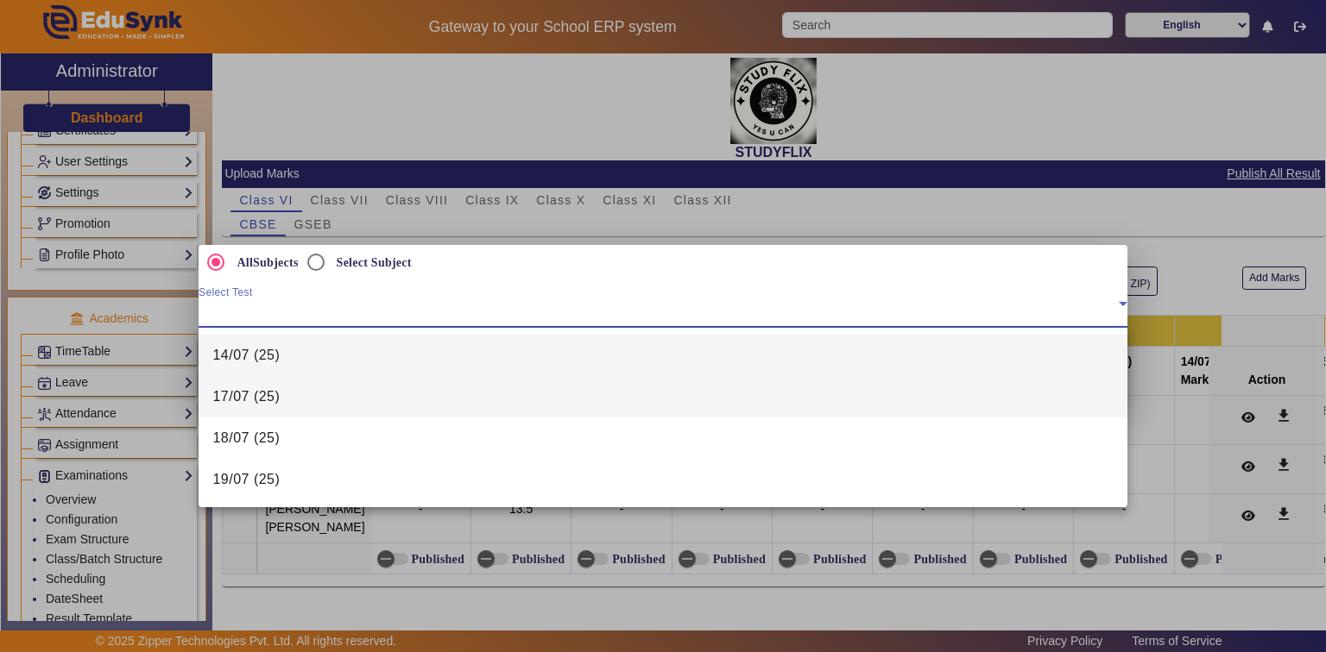
click at [277, 400] on span "17/07 (25)" at bounding box center [245, 397] width 67 height 21
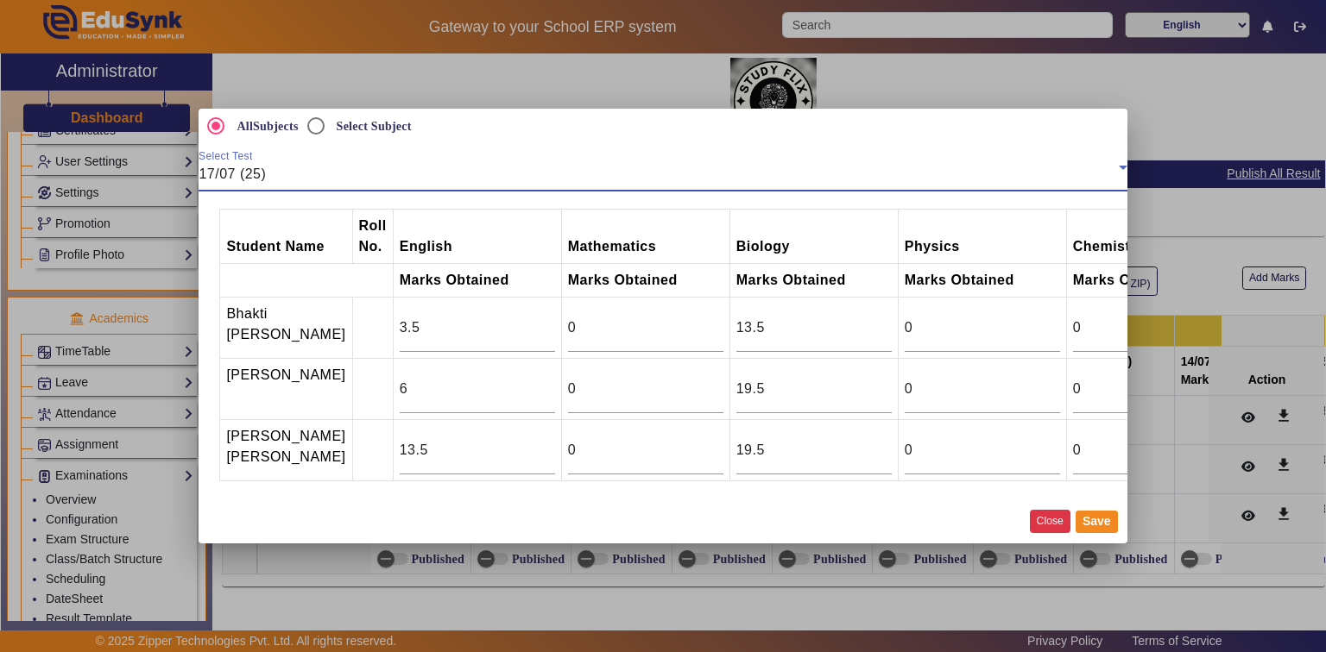
click at [1053, 533] on button "Close" at bounding box center [1050, 521] width 41 height 23
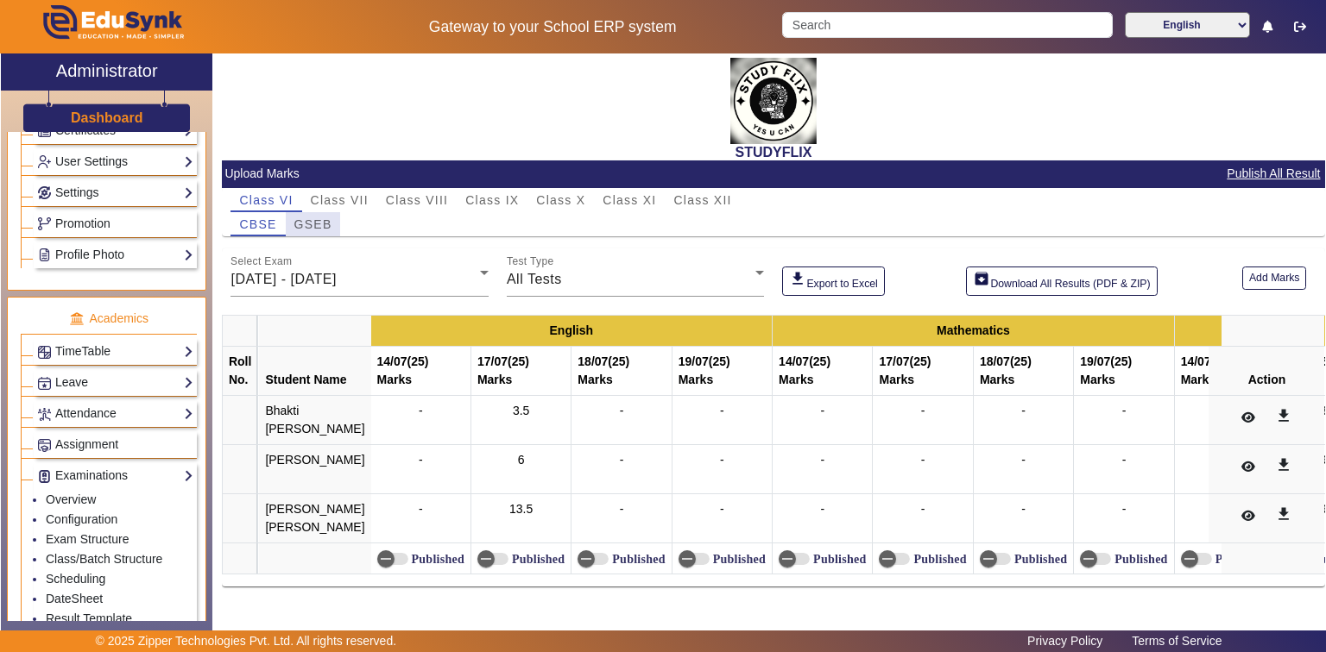
click at [319, 223] on span "GSEB" at bounding box center [313, 224] width 38 height 12
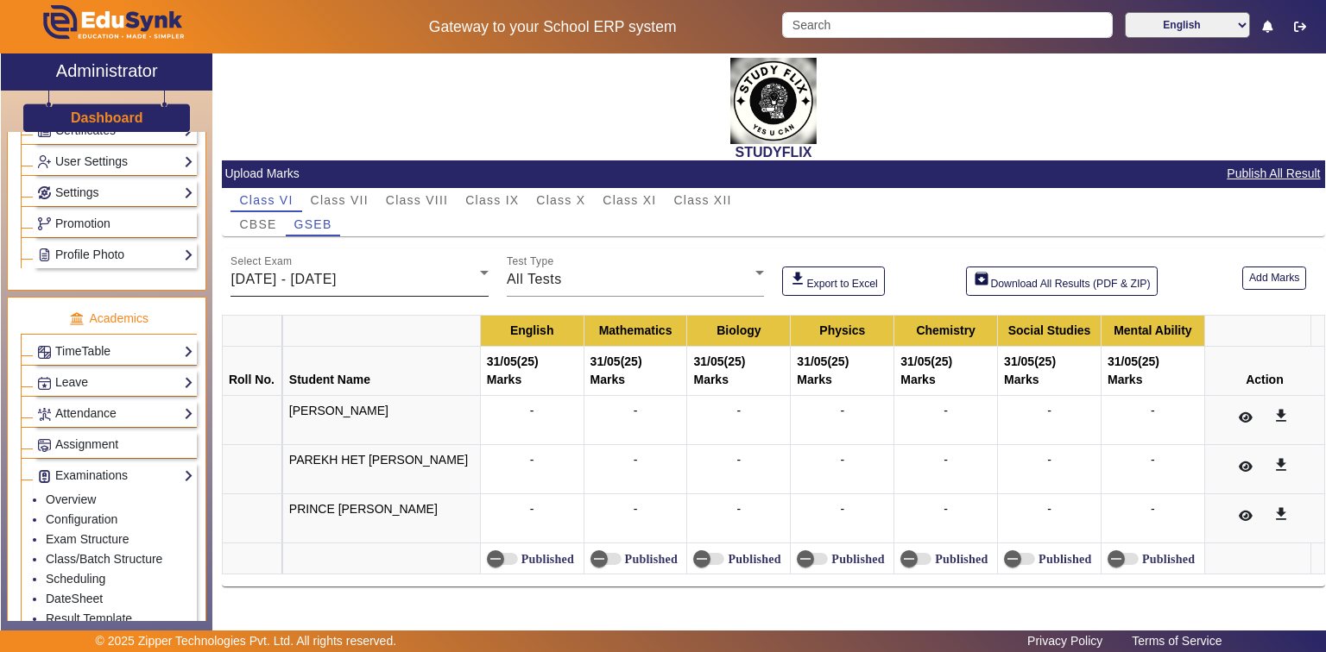
click at [311, 276] on span "[DATE] - [DATE]" at bounding box center [282, 279] width 105 height 15
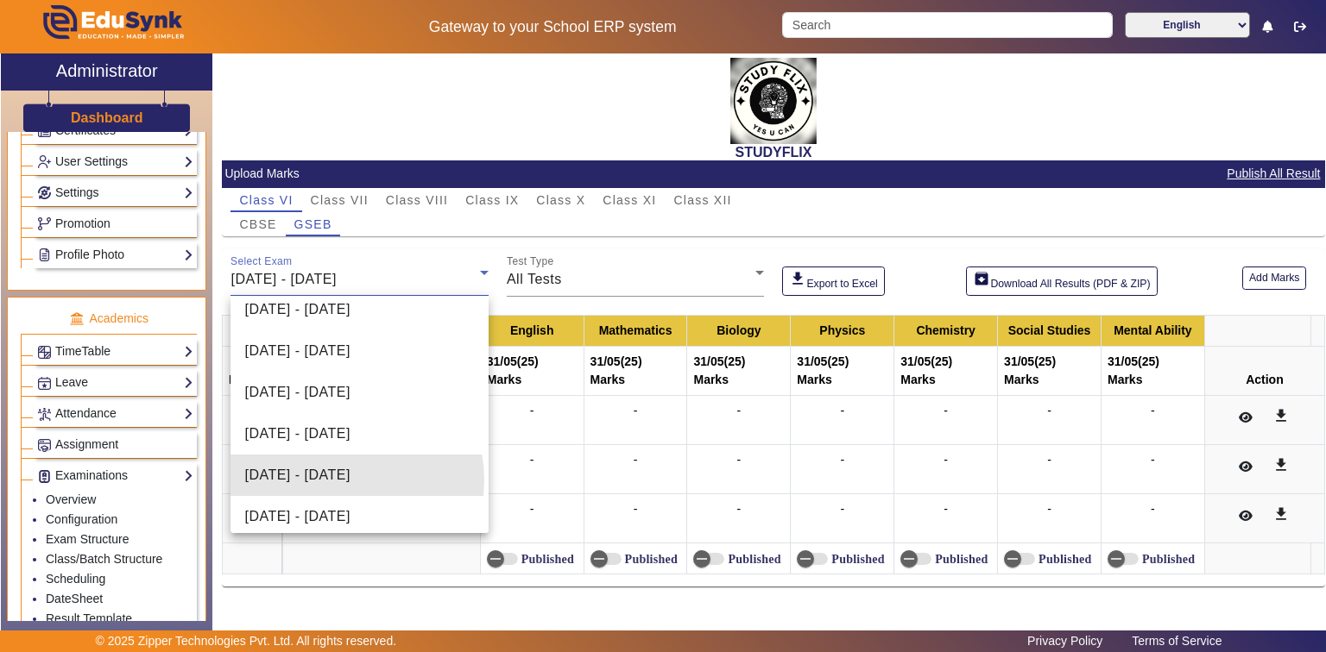
click at [335, 481] on span "[DATE] - [DATE]" at bounding box center [296, 475] width 105 height 21
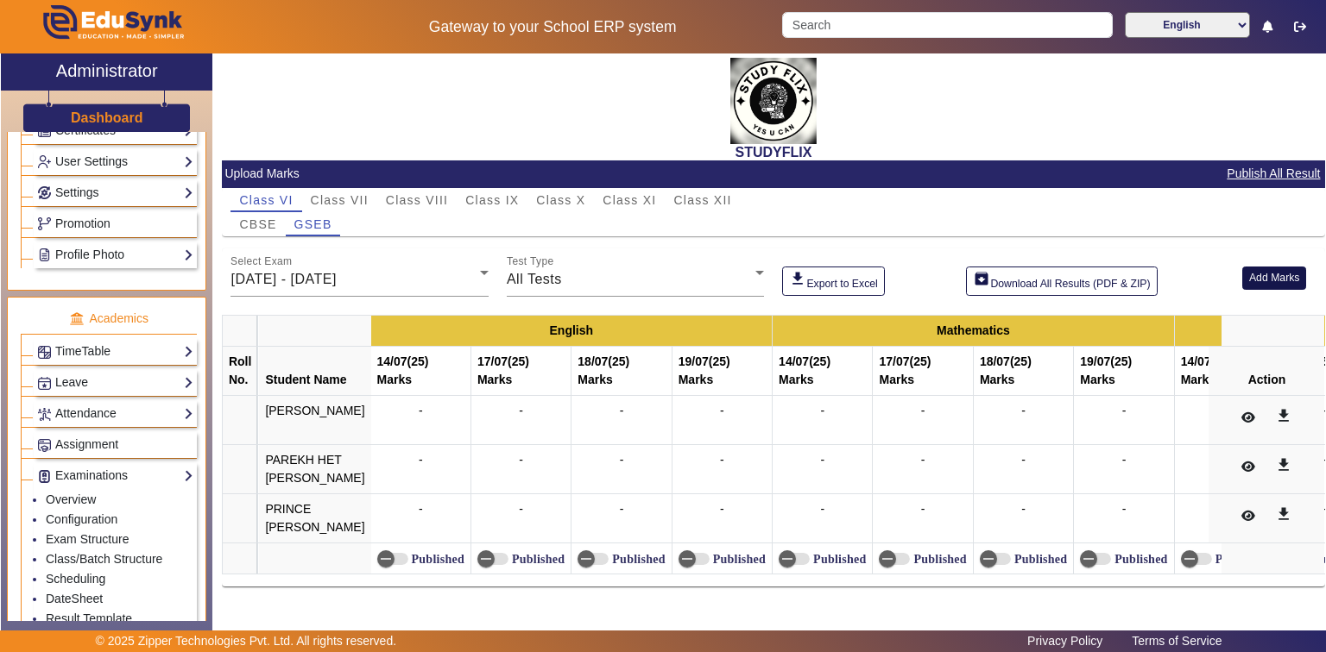
click at [1255, 279] on button "Add Marks" at bounding box center [1274, 278] width 65 height 23
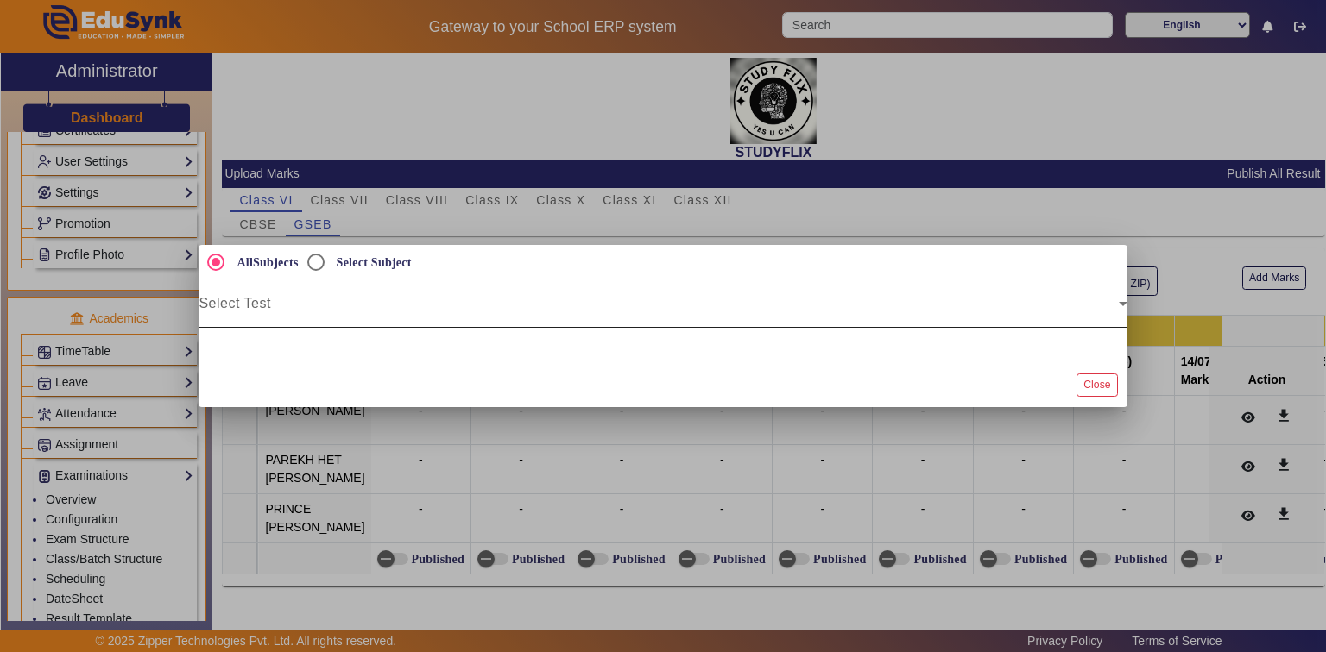
click at [1127, 315] on div at bounding box center [1127, 315] width 0 height 0
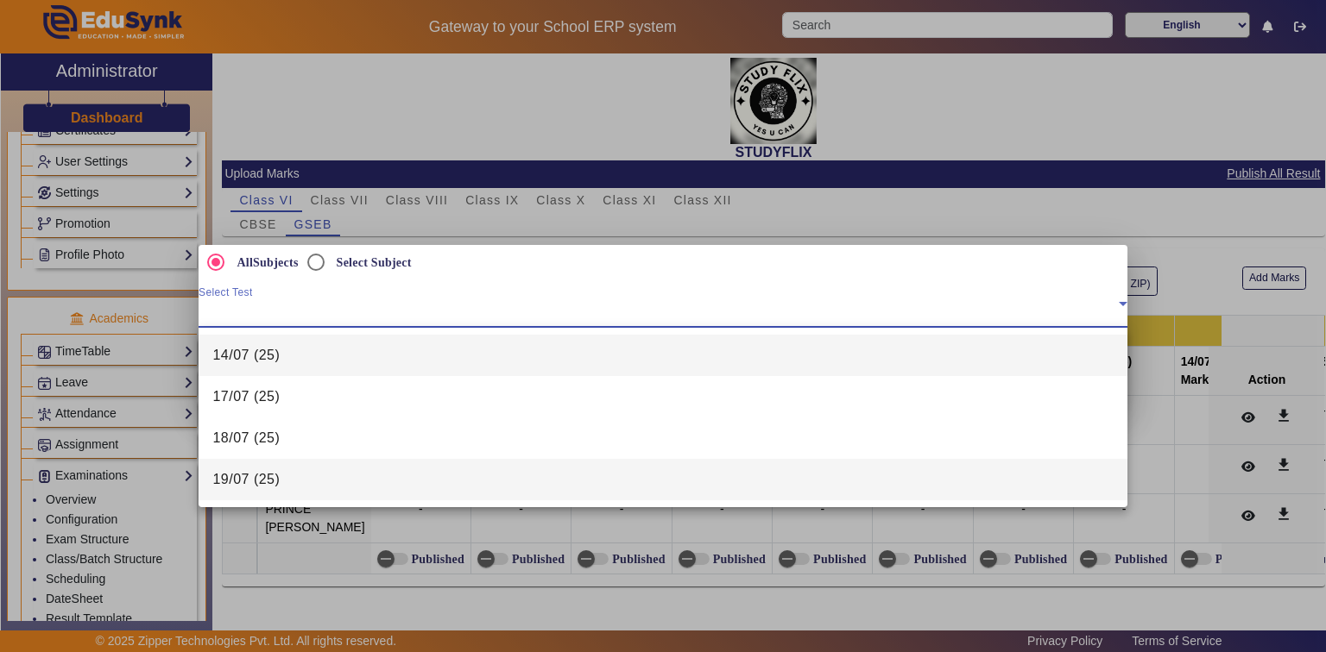
click at [241, 480] on span "19/07 (25)" at bounding box center [245, 480] width 67 height 21
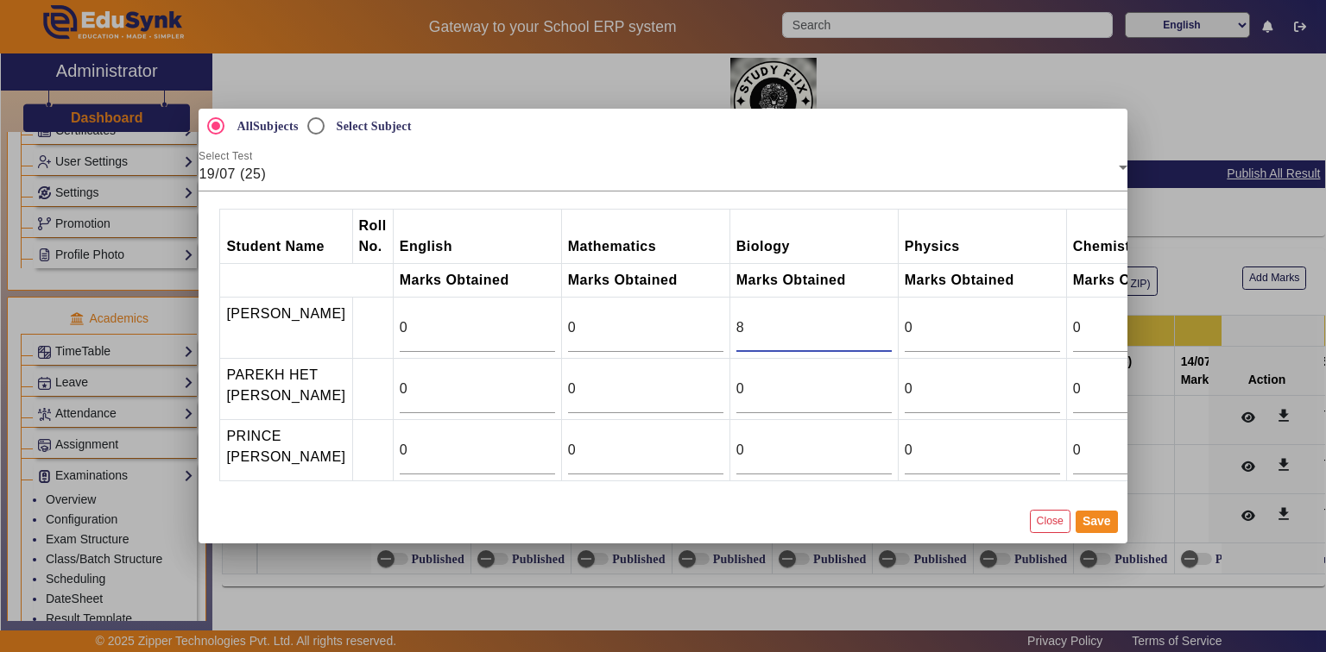
click at [873, 321] on input "8" at bounding box center [813, 328] width 155 height 21
click at [873, 321] on input "9" at bounding box center [813, 328] width 155 height 21
click at [873, 321] on input "10" at bounding box center [813, 328] width 155 height 21
click at [873, 321] on input "11" at bounding box center [813, 328] width 155 height 21
click at [873, 321] on input "12" at bounding box center [813, 328] width 155 height 21
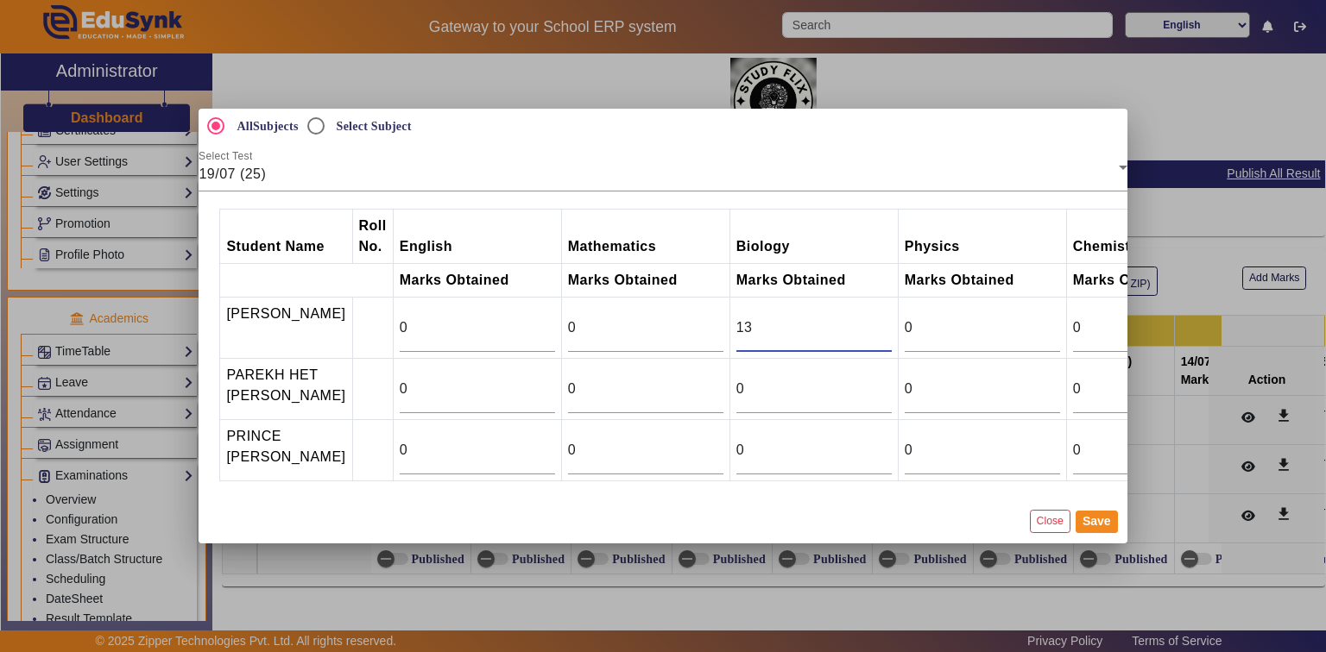
type input "13"
click at [873, 321] on input "13" at bounding box center [813, 328] width 155 height 21
click at [490, 325] on input "0" at bounding box center [477, 328] width 155 height 21
type input "24.5"
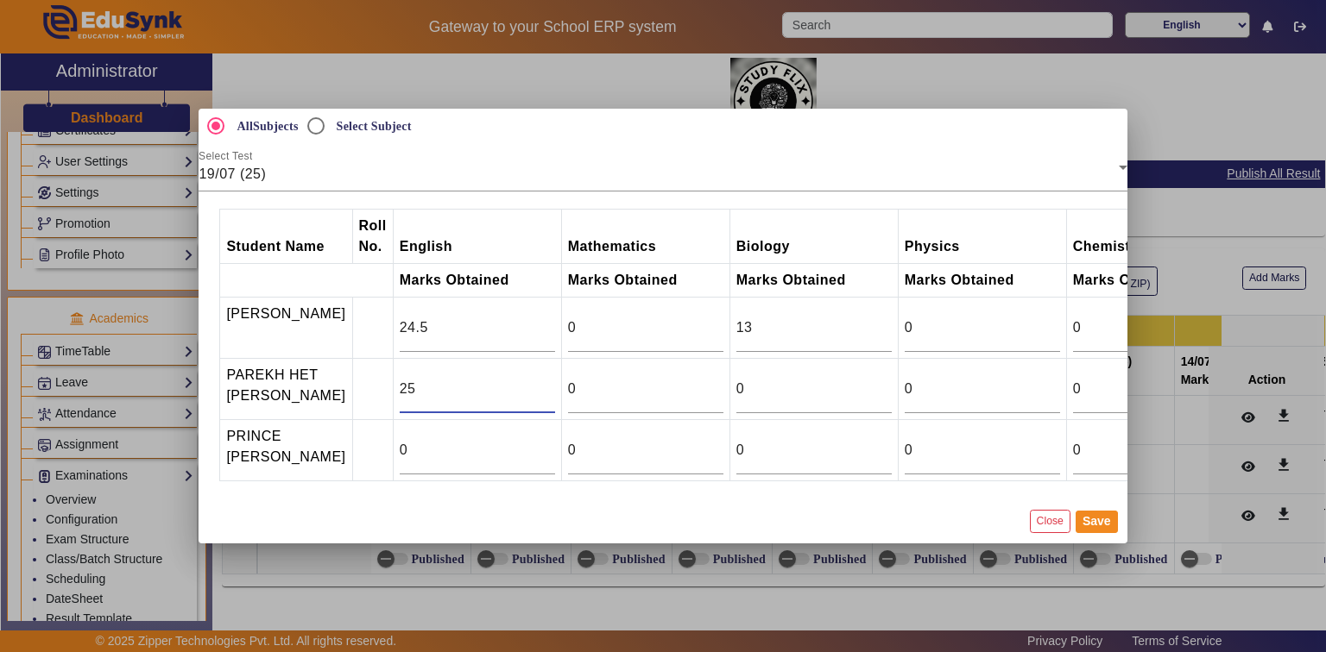
type input "25"
click at [537, 381] on input "25" at bounding box center [477, 389] width 155 height 21
click at [539, 433] on div "0" at bounding box center [477, 450] width 155 height 48
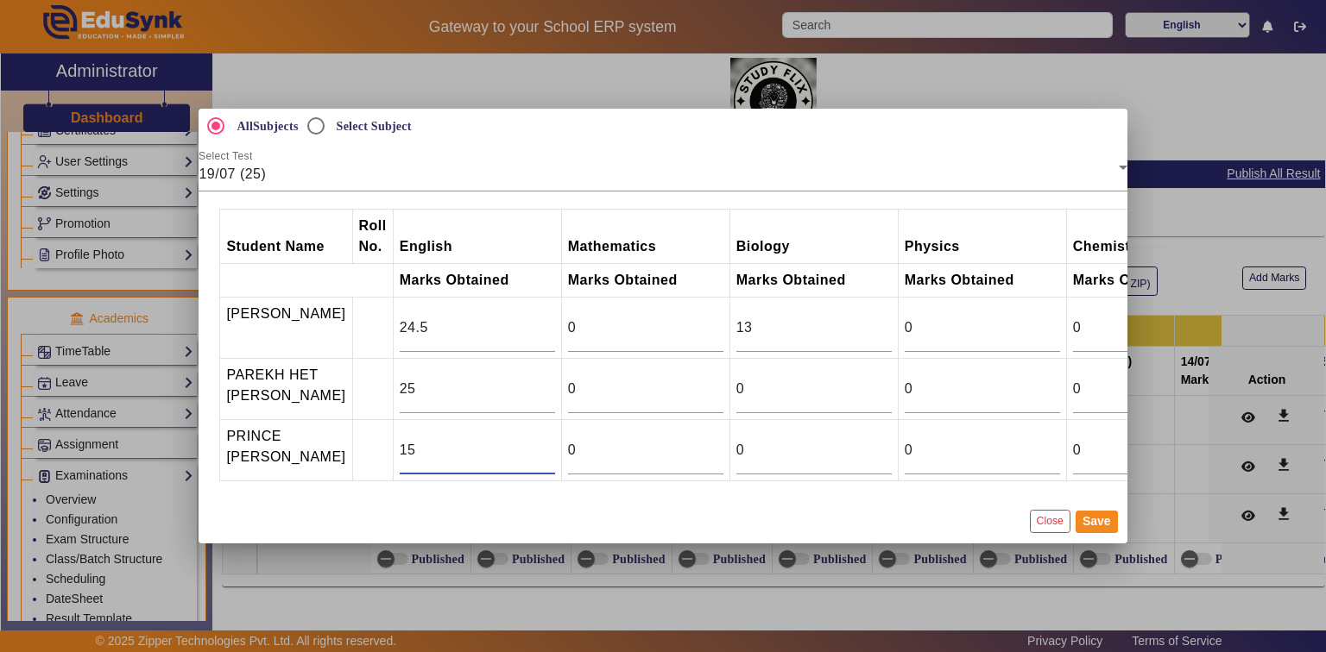
click at [537, 440] on input "15" at bounding box center [477, 450] width 155 height 21
click at [535, 454] on input "14" at bounding box center [477, 450] width 155 height 21
click at [535, 454] on input "13" at bounding box center [477, 450] width 155 height 21
click at [535, 454] on input "12" at bounding box center [477, 450] width 155 height 21
type input "13"
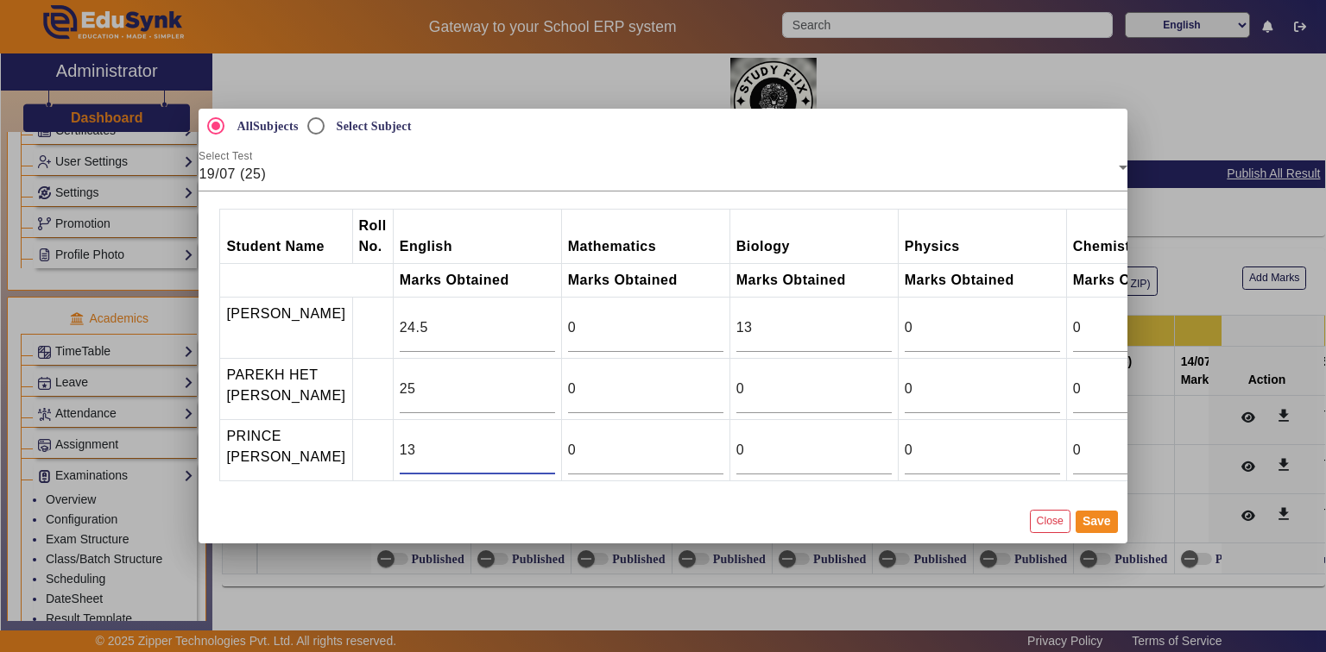
click at [535, 442] on input "13" at bounding box center [477, 450] width 155 height 21
click at [872, 380] on input "10" at bounding box center [813, 389] width 155 height 21
click at [872, 380] on input "11" at bounding box center [813, 389] width 155 height 21
click at [872, 380] on input "12" at bounding box center [813, 389] width 155 height 21
click at [872, 380] on input "13" at bounding box center [813, 389] width 155 height 21
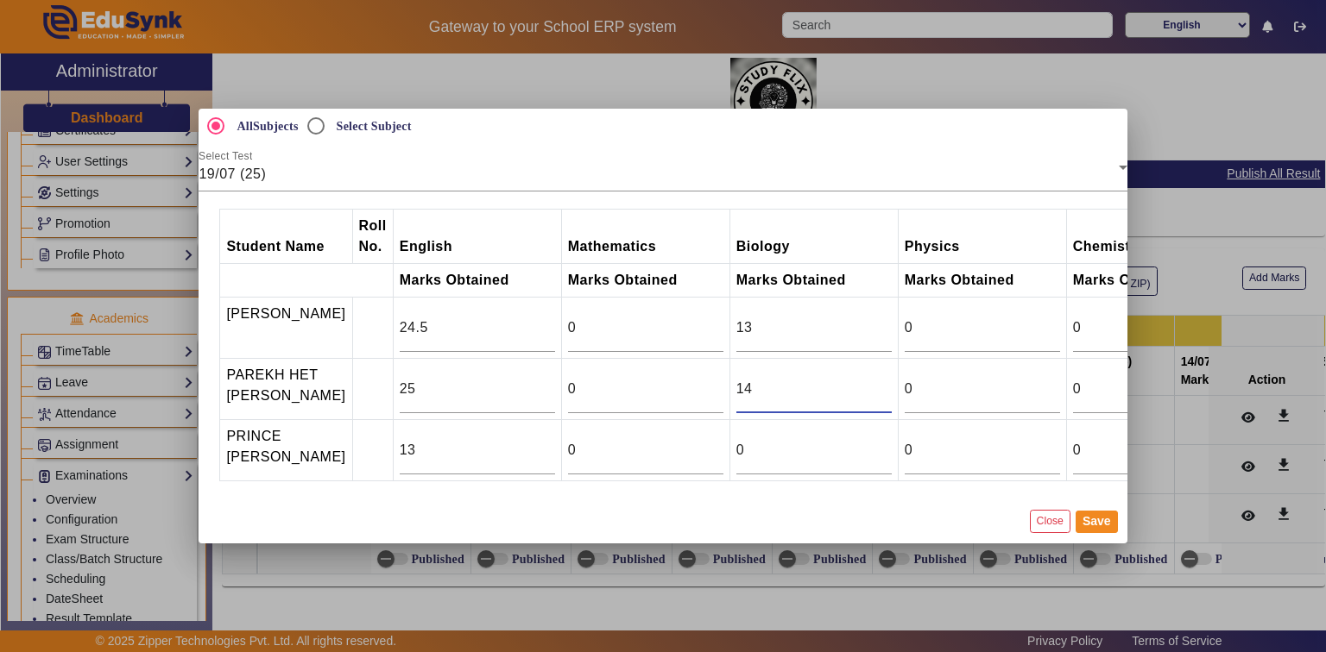
click at [872, 380] on input "14" at bounding box center [813, 389] width 155 height 21
click at [872, 380] on input "15" at bounding box center [813, 389] width 155 height 21
click at [872, 380] on input "16" at bounding box center [813, 389] width 155 height 21
click at [872, 380] on input "17" at bounding box center [813, 389] width 155 height 21
click at [872, 380] on input "18" at bounding box center [813, 389] width 155 height 21
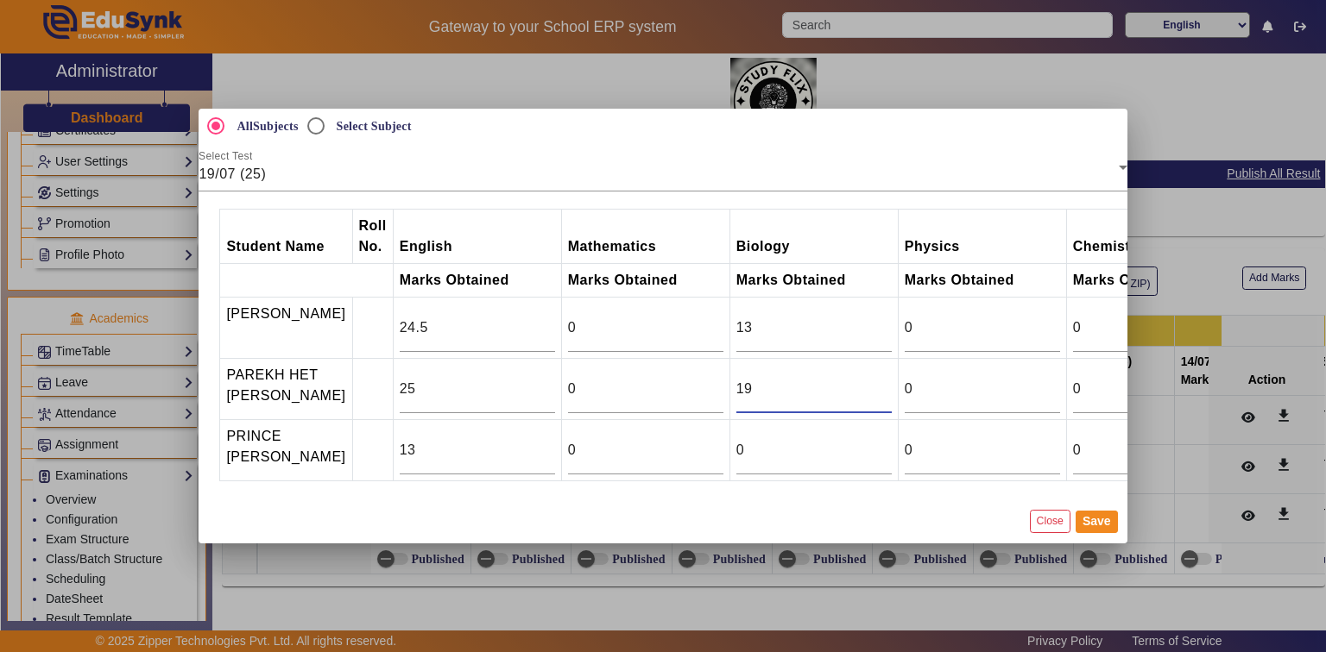
click at [872, 380] on input "19" at bounding box center [813, 389] width 155 height 21
click at [872, 380] on input "20" at bounding box center [813, 389] width 155 height 21
type input "21"
click at [872, 380] on input "21" at bounding box center [813, 389] width 155 height 21
type input "13"
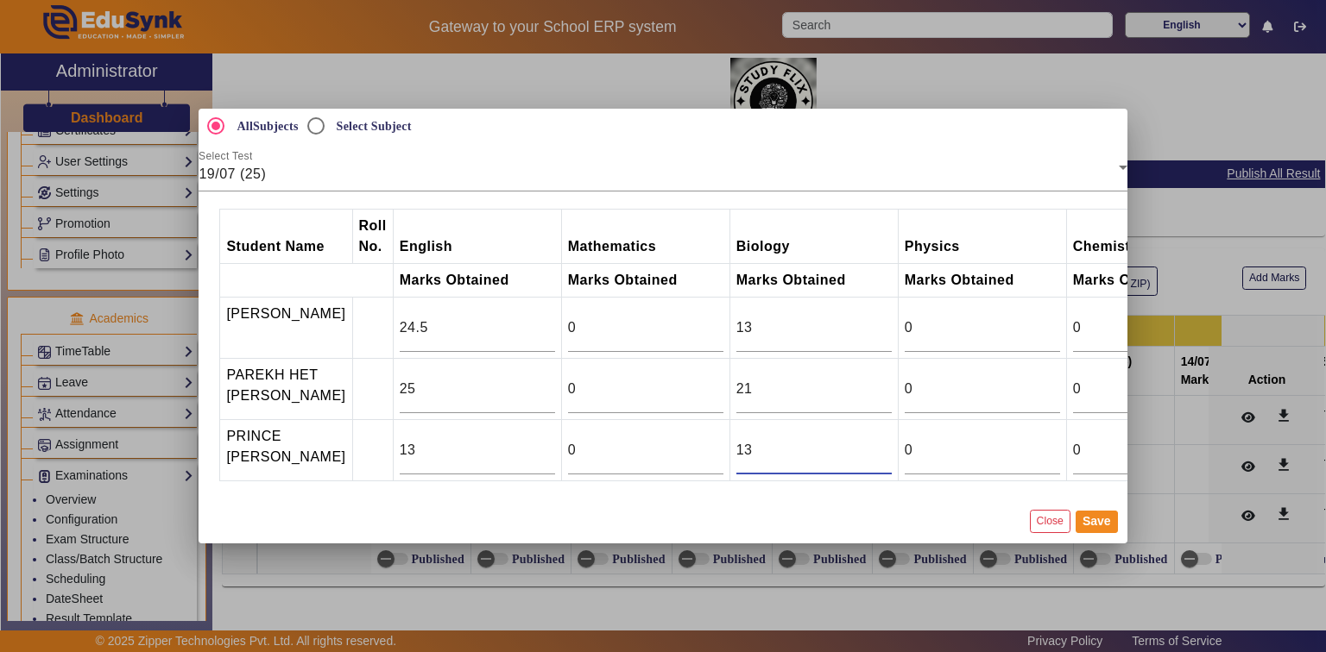
click at [873, 442] on input "13" at bounding box center [813, 450] width 155 height 21
click at [1084, 529] on button "Save" at bounding box center [1096, 522] width 42 height 22
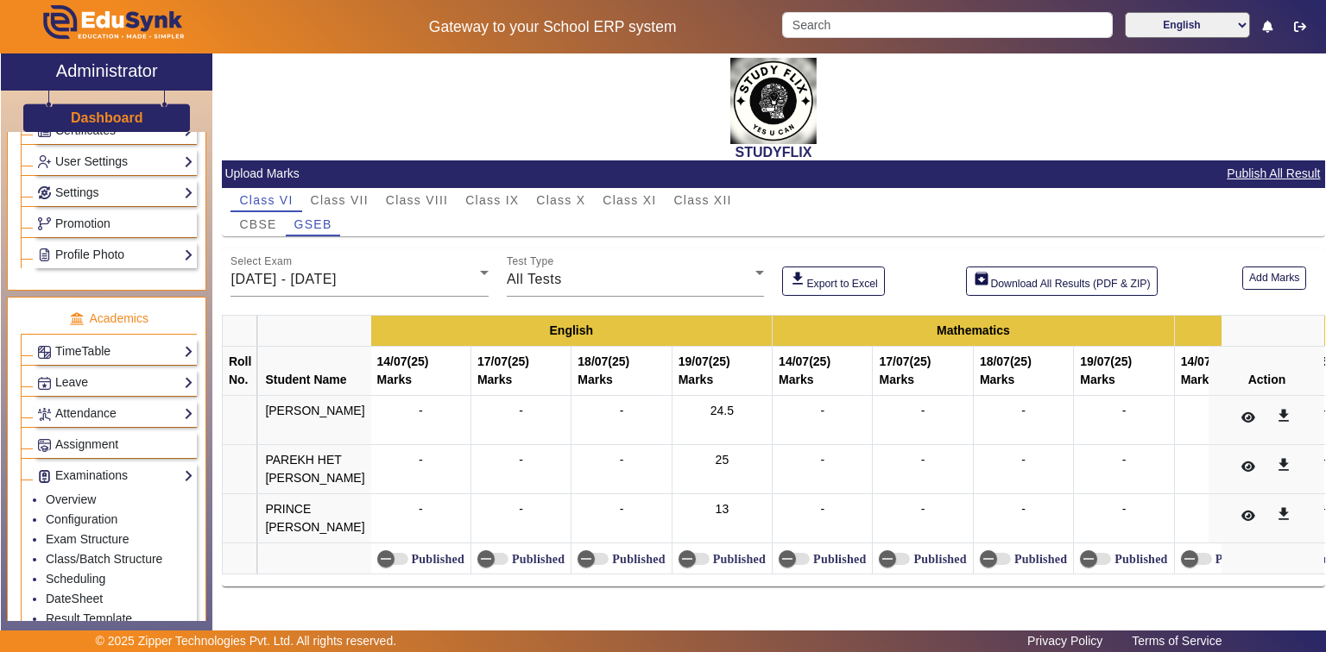
click at [526, 368] on th "17/07 (25) Marks" at bounding box center [520, 370] width 100 height 49
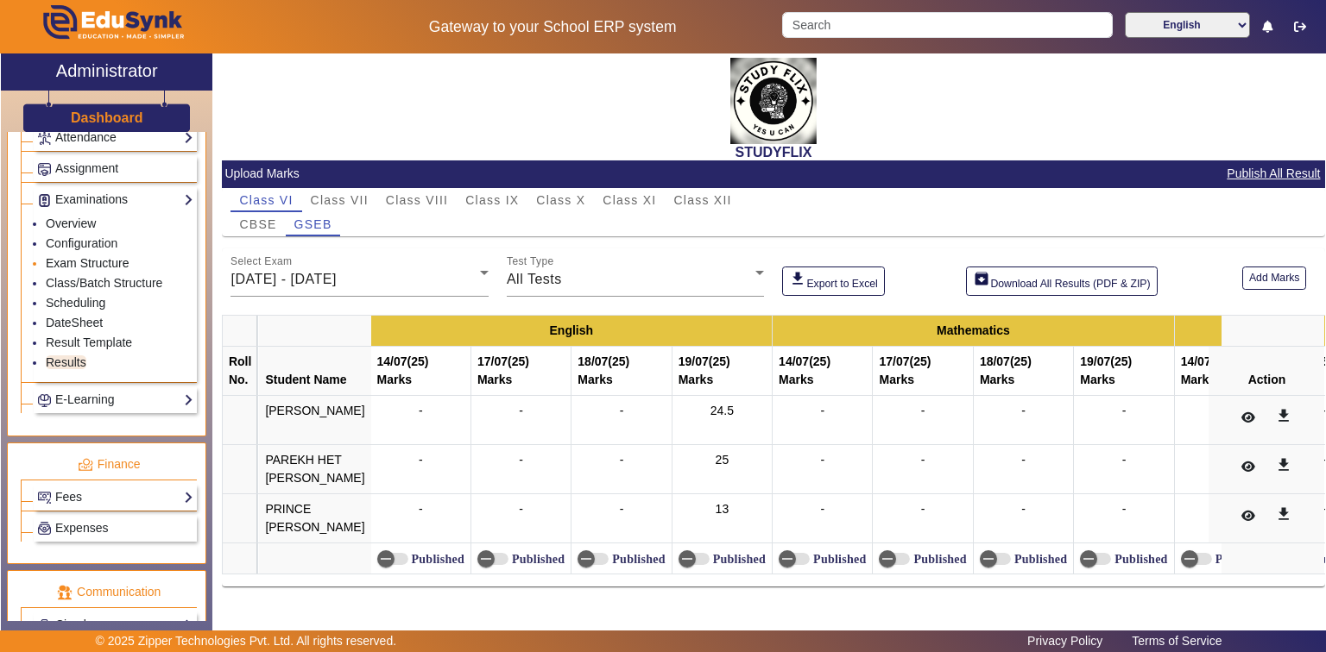
click at [70, 256] on link "Exam Structure" at bounding box center [87, 263] width 83 height 14
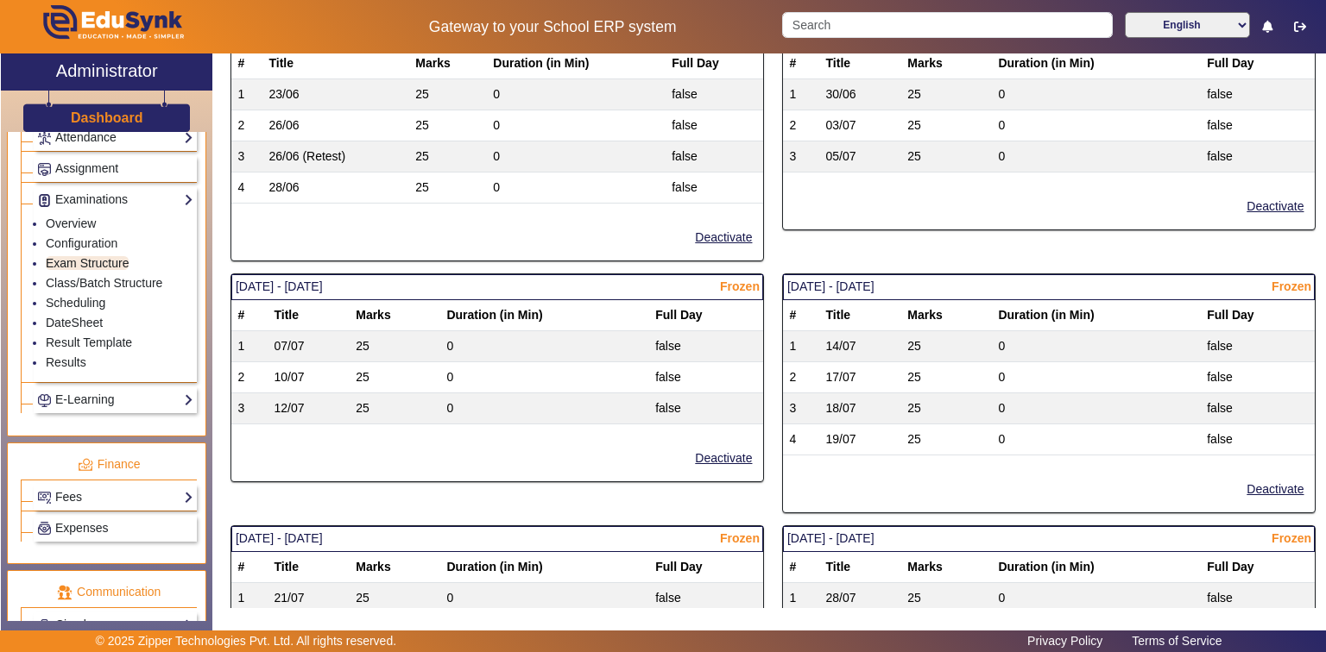
scroll to position [829, 0]
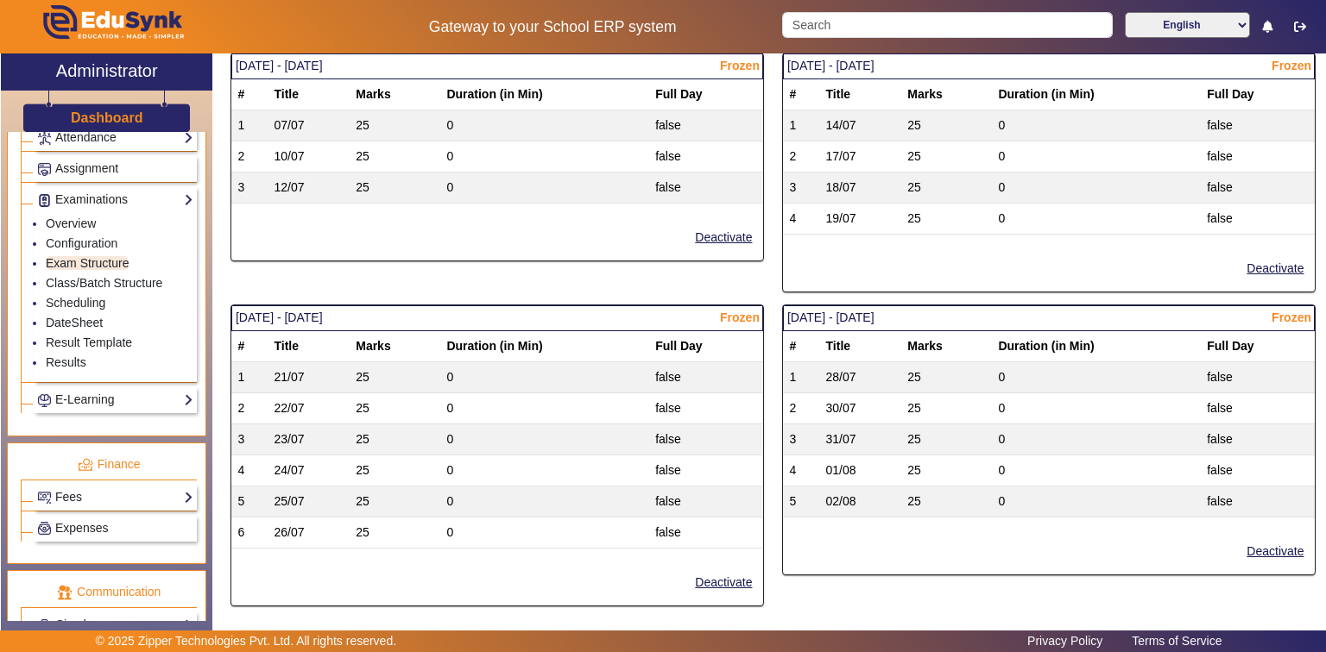
click at [293, 375] on td "21/07" at bounding box center [309, 377] width 82 height 31
click at [340, 372] on td "21/07" at bounding box center [309, 377] width 82 height 31
click at [371, 366] on td "25" at bounding box center [395, 377] width 91 height 31
click at [688, 394] on td "false" at bounding box center [706, 408] width 114 height 31
click at [732, 309] on span "Frozen" at bounding box center [740, 318] width 40 height 18
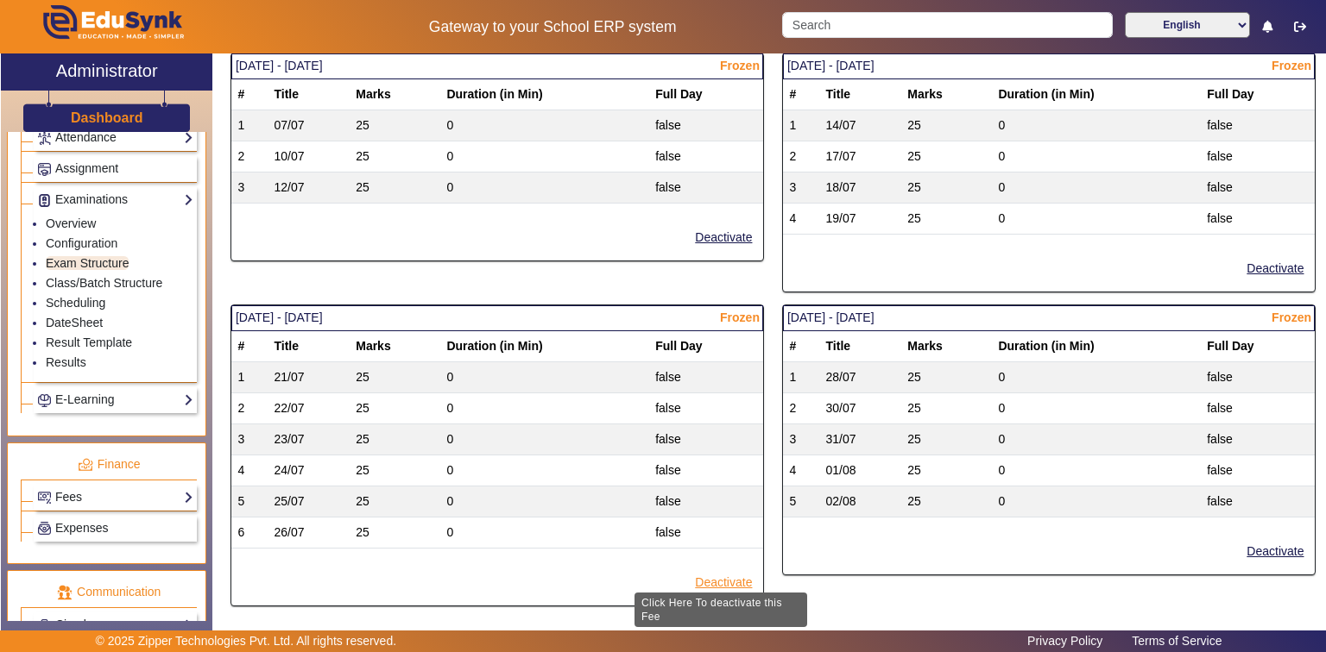
click at [715, 572] on button "Deactivate" at bounding box center [723, 583] width 60 height 22
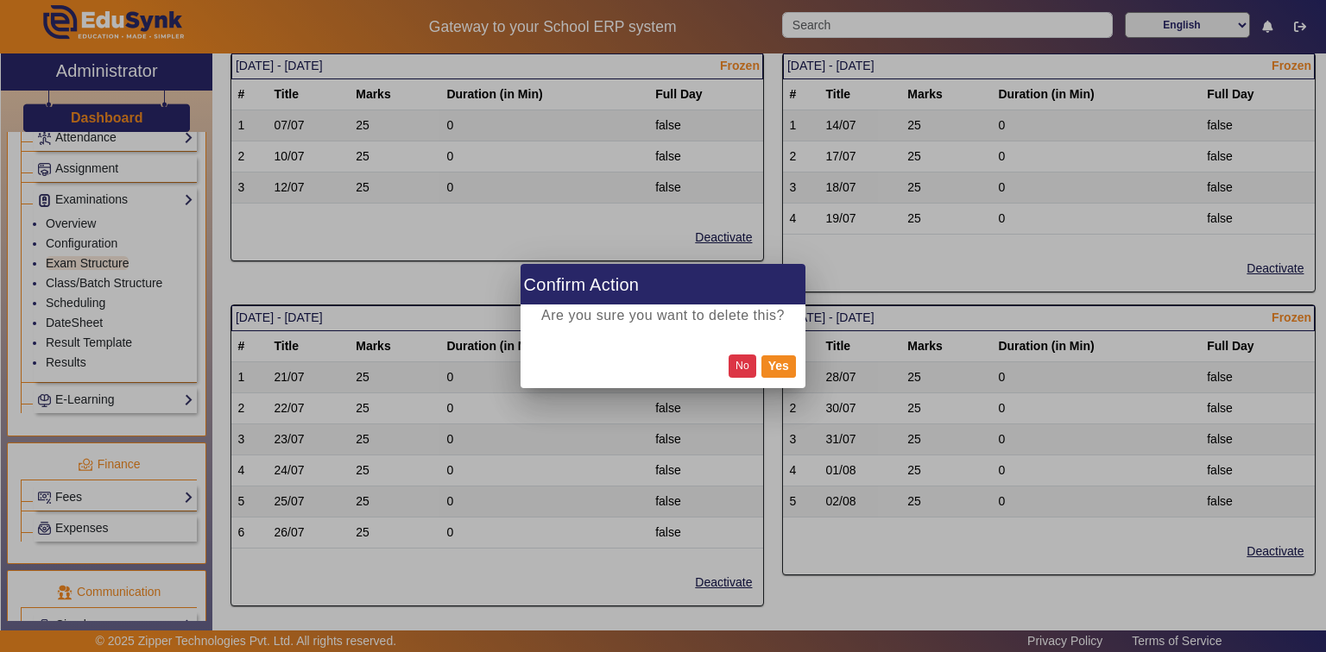
click at [742, 362] on button "No" at bounding box center [742, 366] width 28 height 23
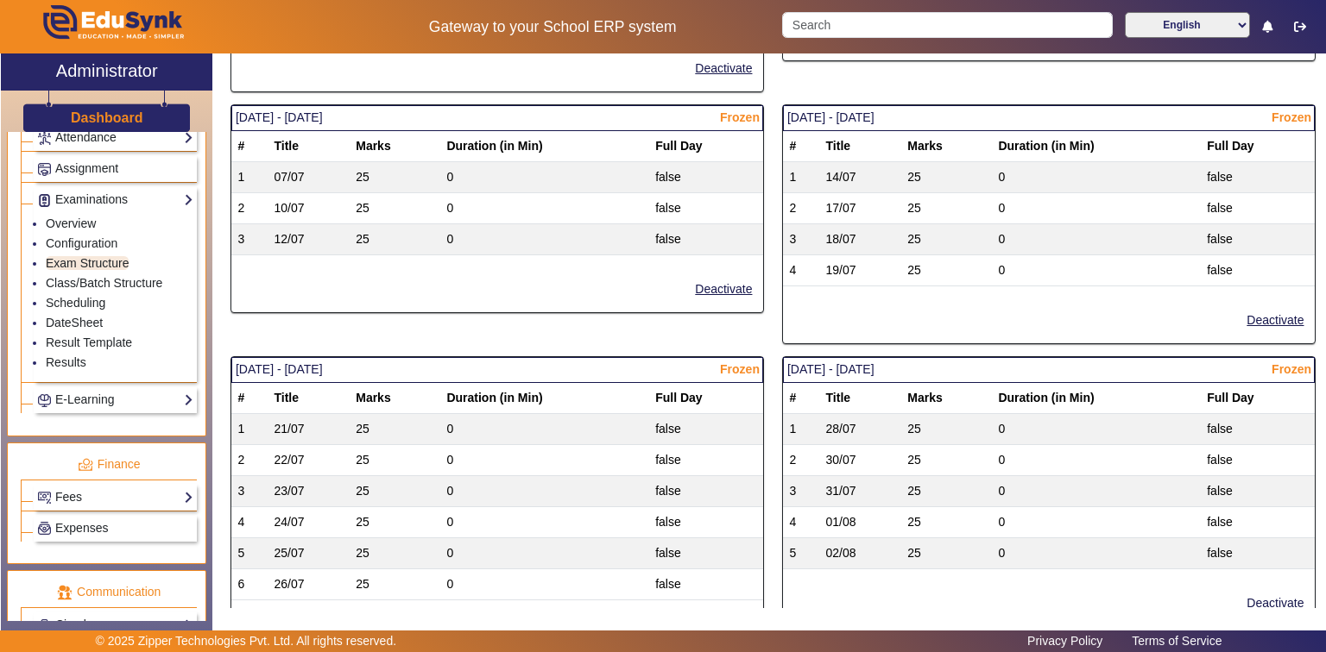
scroll to position [735, 0]
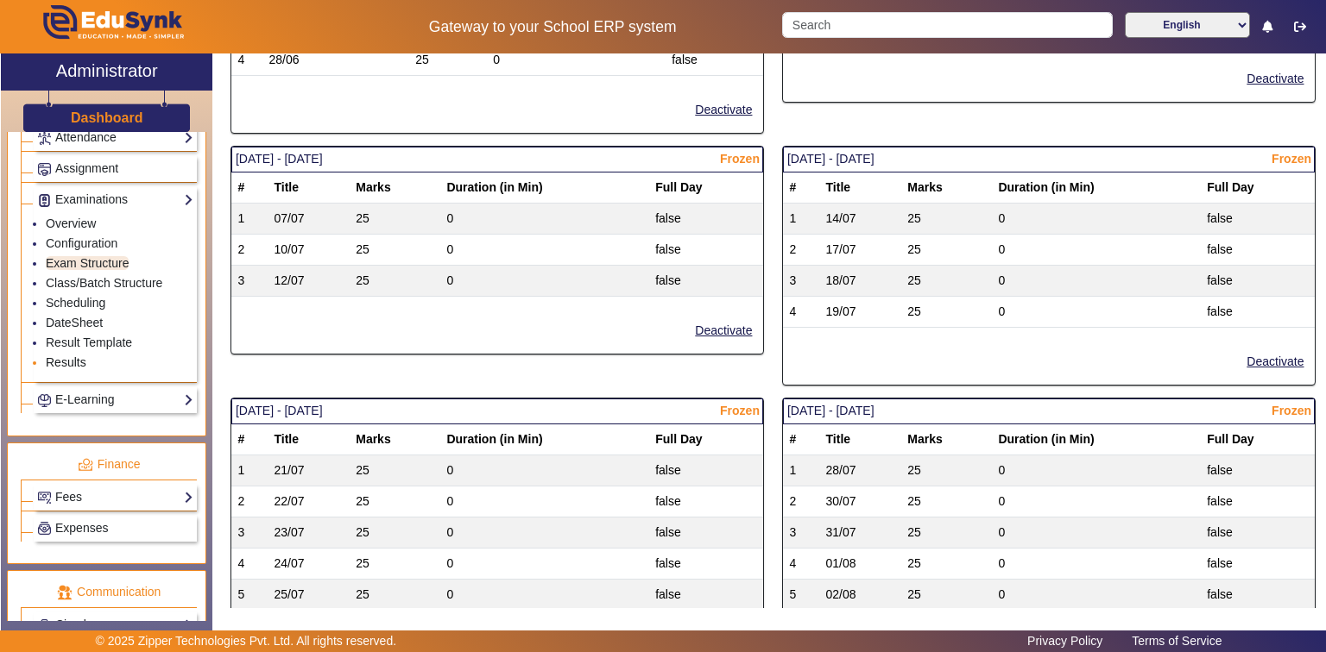
click at [68, 356] on link "Results" at bounding box center [66, 363] width 41 height 14
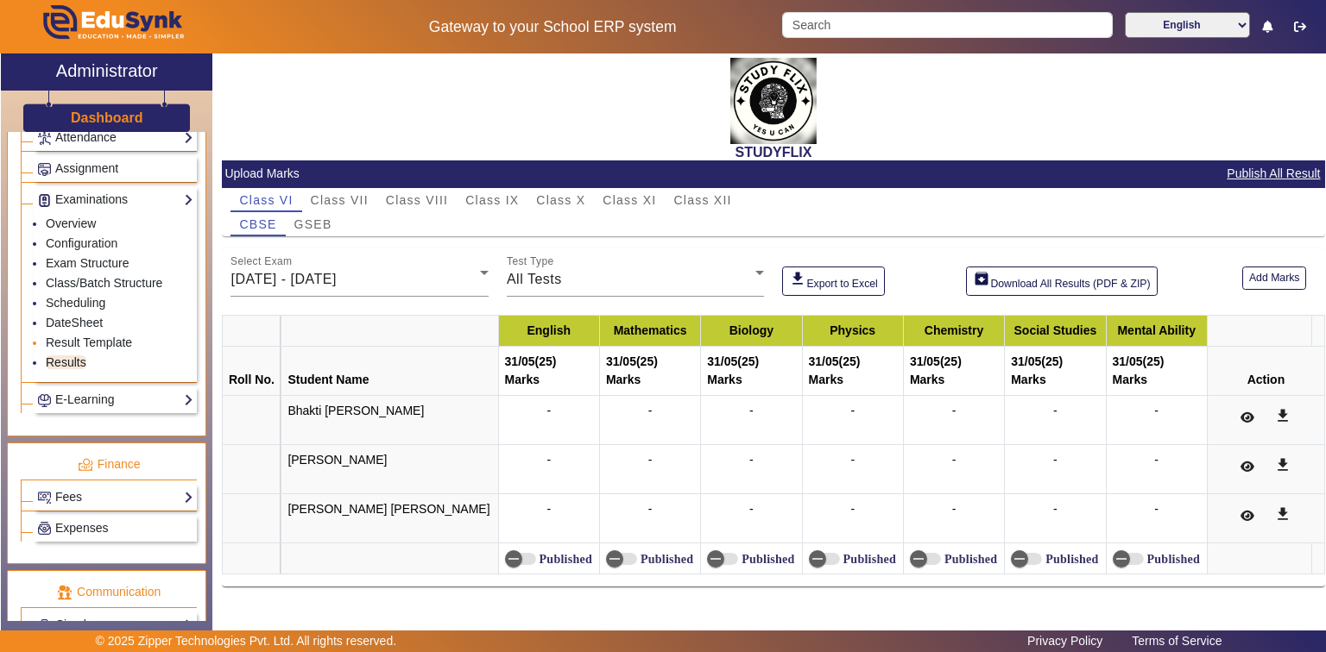
scroll to position [907, 0]
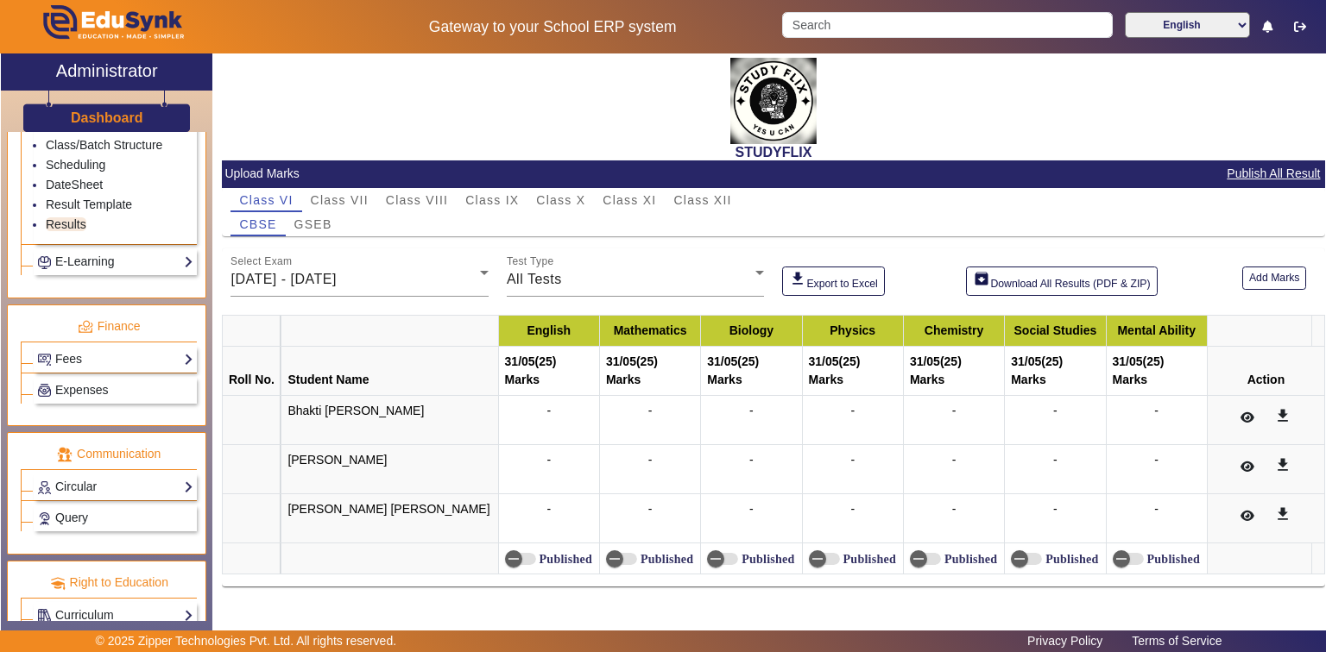
click at [263, 334] on th at bounding box center [251, 330] width 59 height 31
click at [615, 134] on div "STUDYFLIX" at bounding box center [773, 107] width 1103 height 107
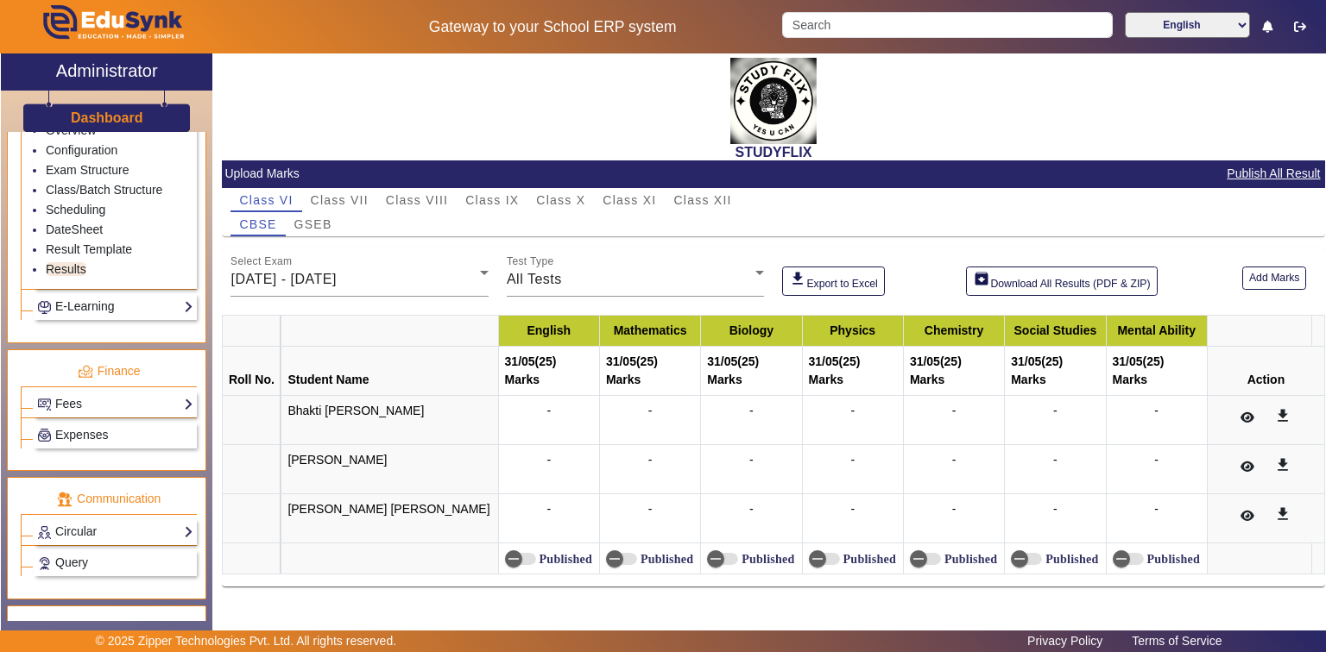
scroll to position [838, 0]
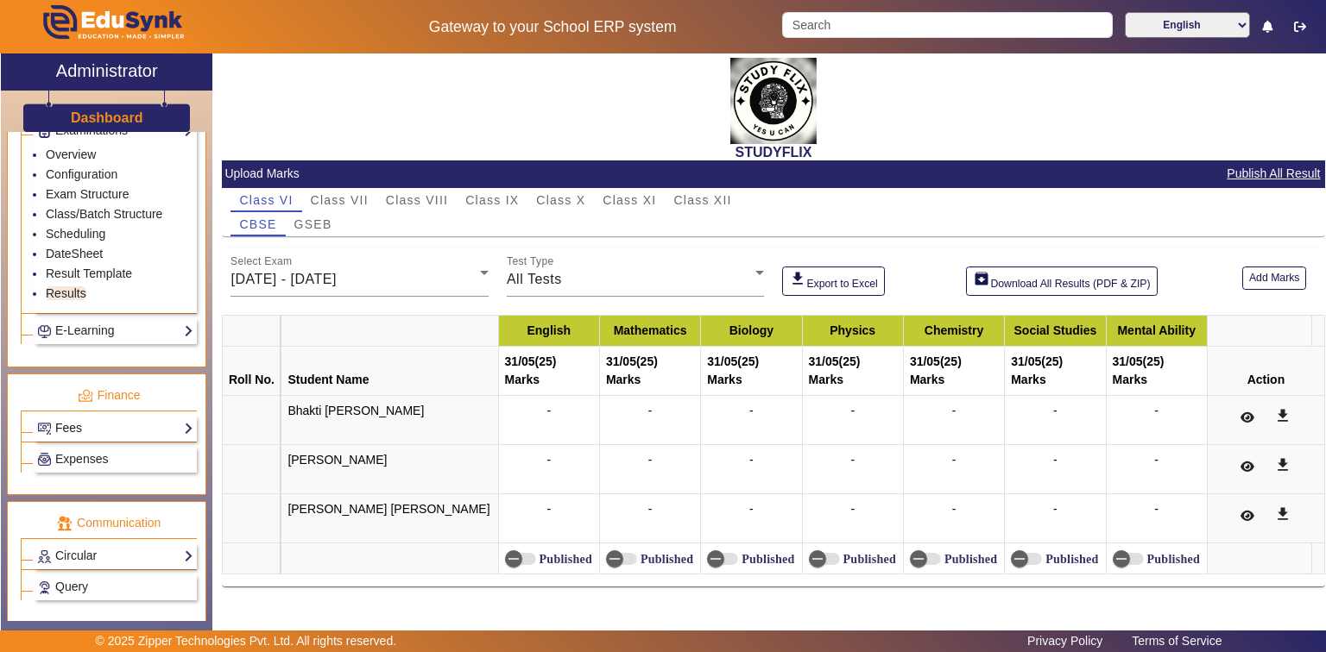
click at [66, 422] on link "Fees" at bounding box center [115, 429] width 156 height 20
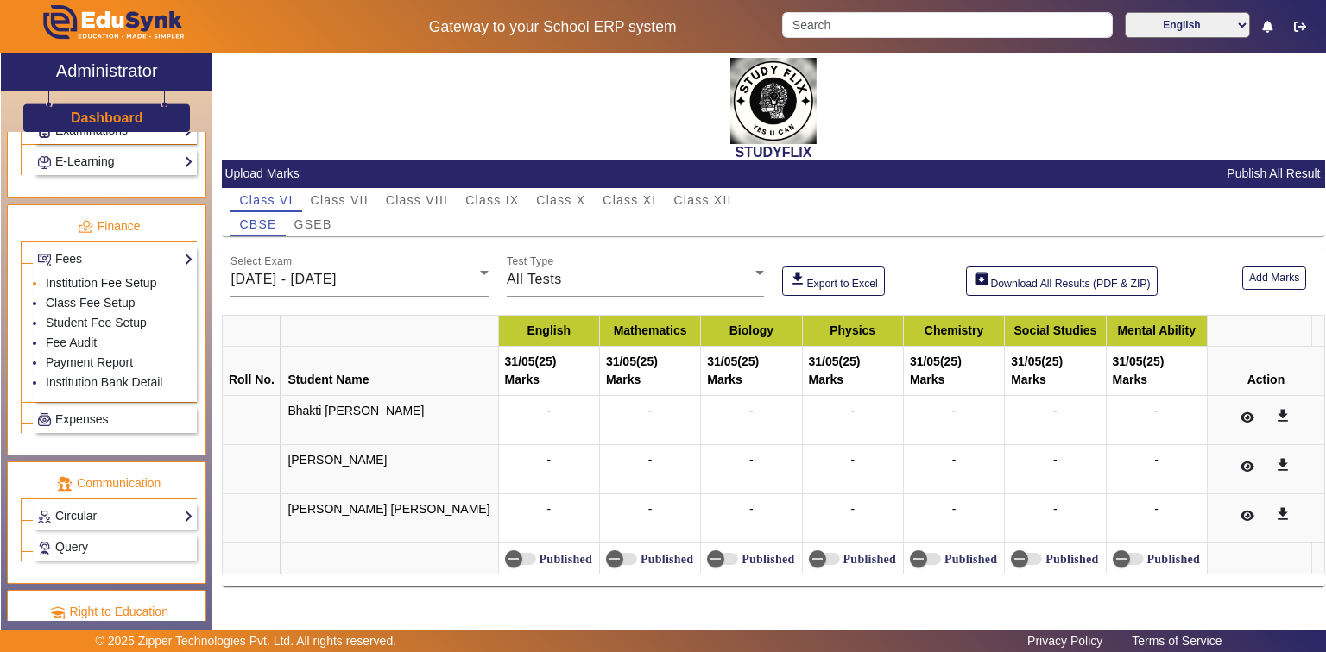
click at [76, 276] on link "Institution Fee Setup" at bounding box center [101, 283] width 110 height 14
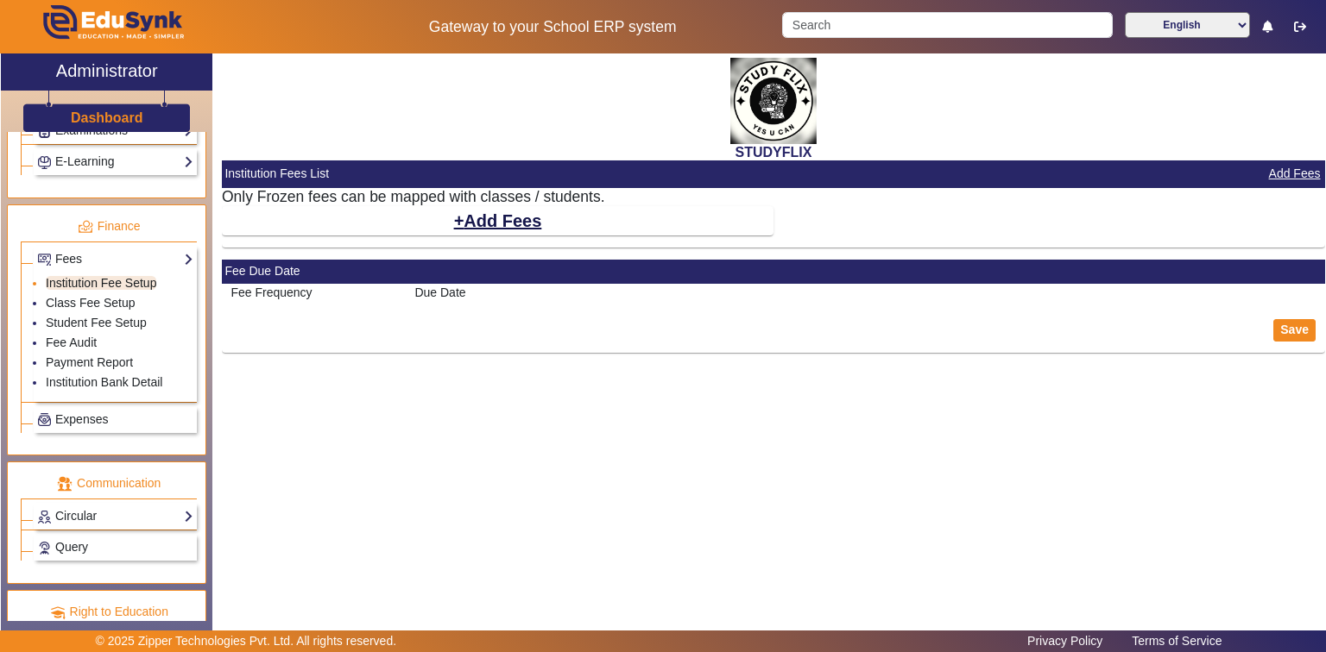
select select "10"
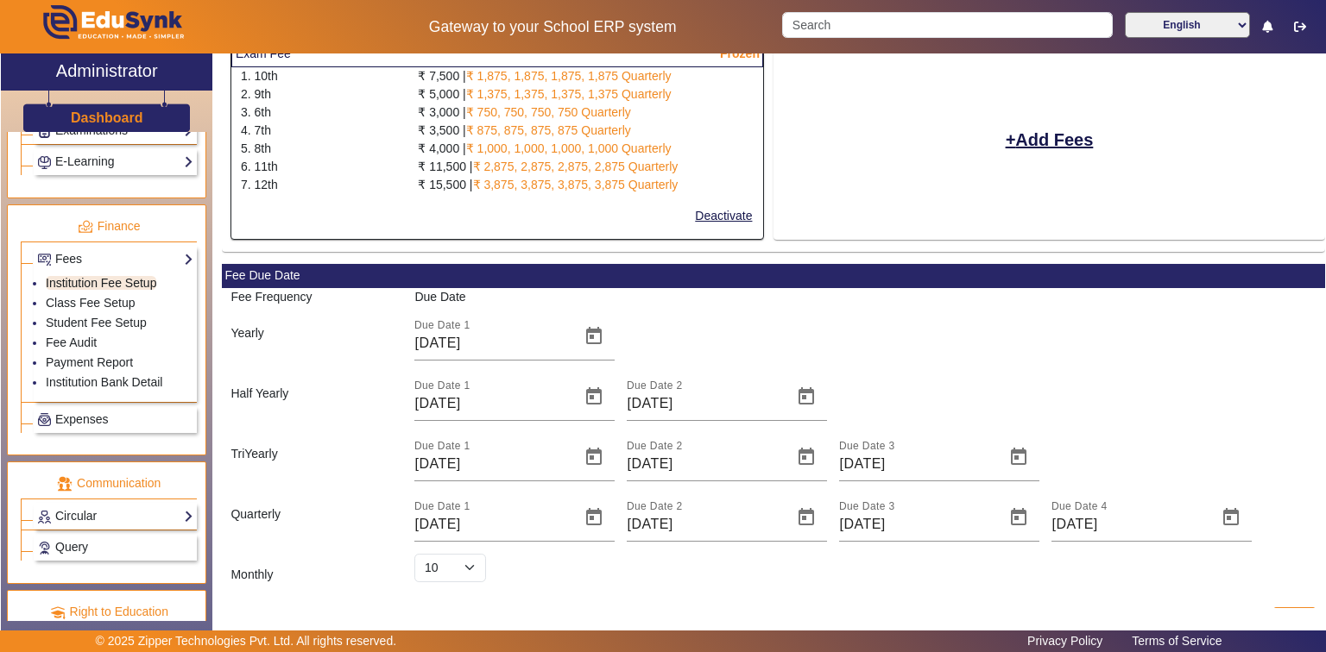
scroll to position [642, 0]
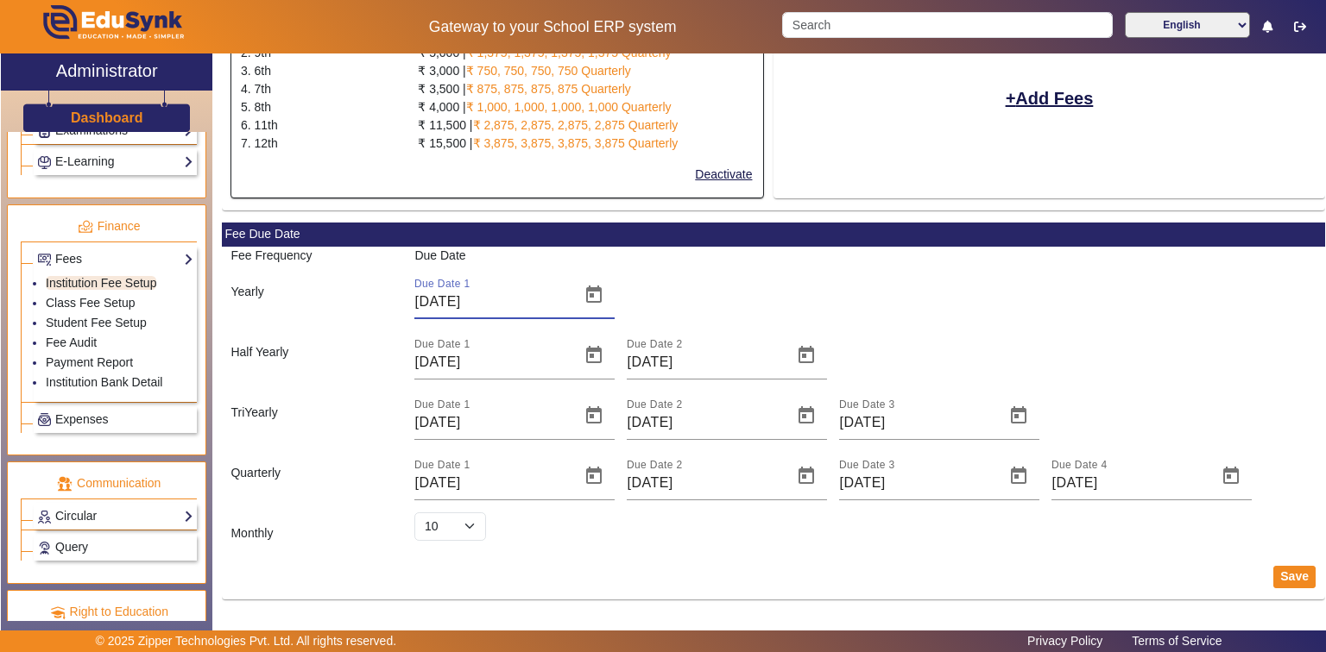
click at [469, 292] on input "[DATE]" at bounding box center [491, 302] width 155 height 21
click at [507, 287] on div "Due Date 1 [DATE]" at bounding box center [491, 295] width 155 height 48
click at [104, 356] on link "Payment Report" at bounding box center [89, 363] width 87 height 14
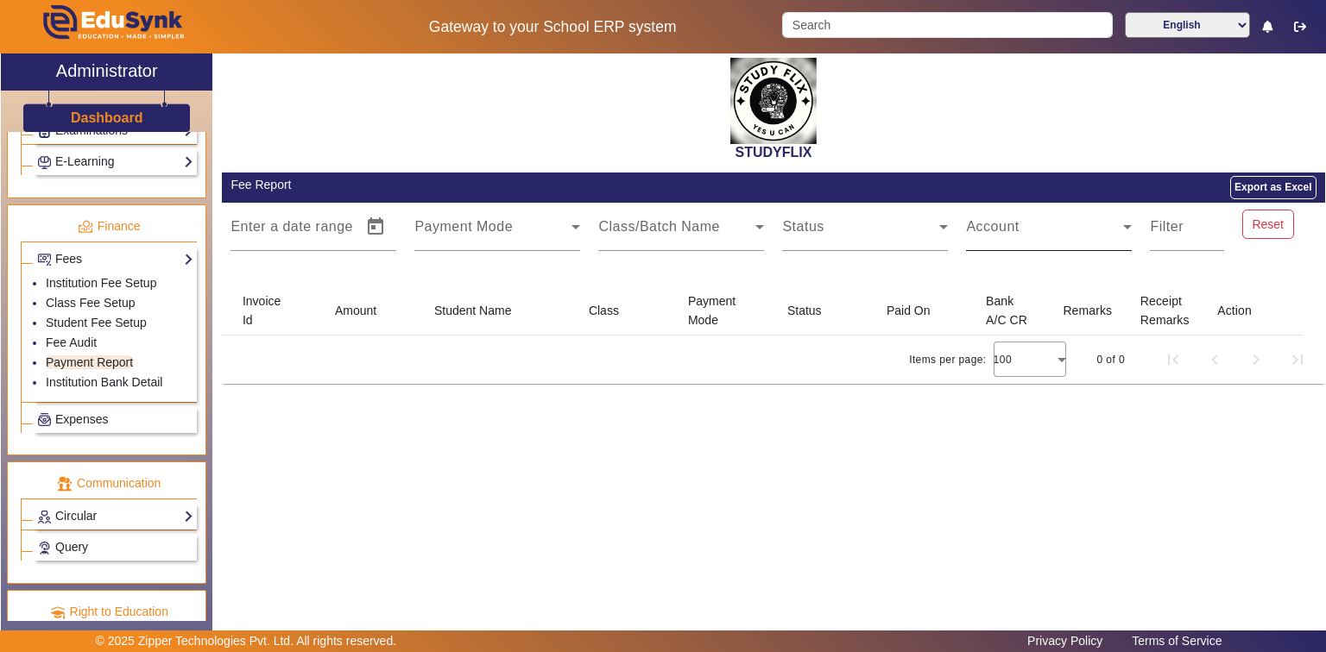
click at [994, 240] on span at bounding box center [1044, 234] width 157 height 21
click at [1001, 285] on span "Cash" at bounding box center [997, 278] width 34 height 21
click at [1158, 230] on mat-label "Filter" at bounding box center [1167, 226] width 34 height 15
click at [1158, 230] on input "Filter" at bounding box center [1187, 234] width 74 height 21
click at [848, 217] on div "Status" at bounding box center [865, 227] width 166 height 48
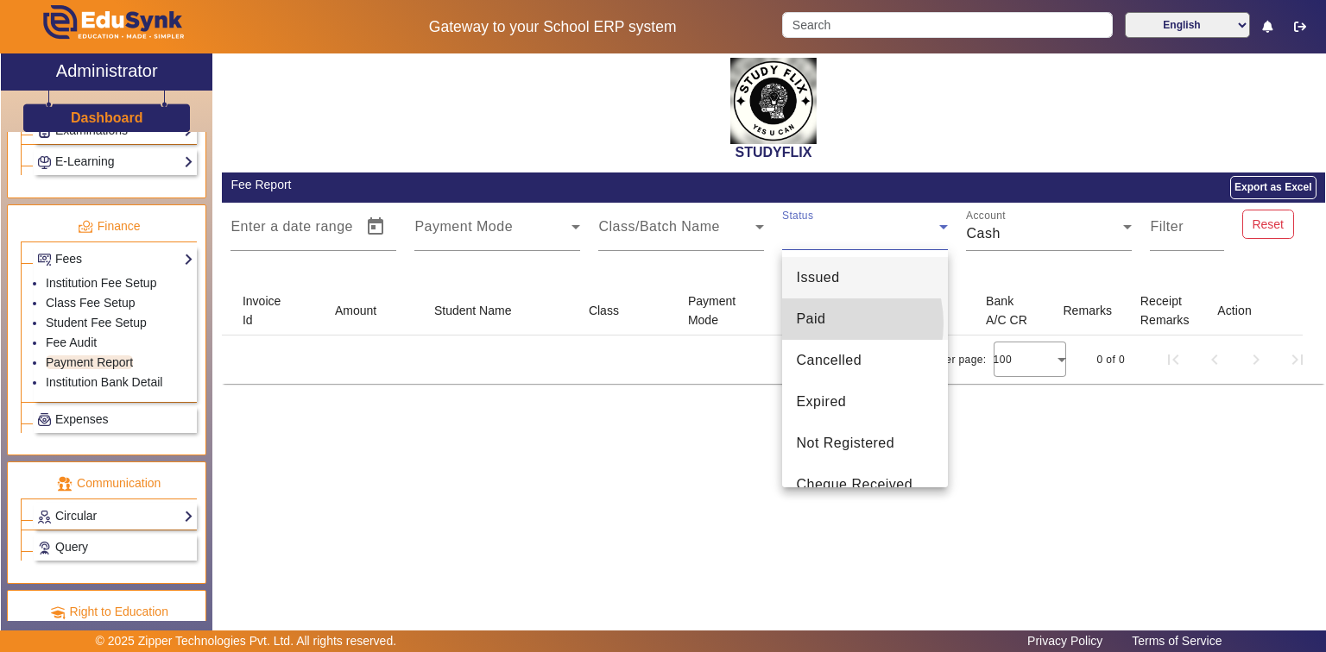
click at [821, 324] on span "Paid" at bounding box center [810, 319] width 29 height 21
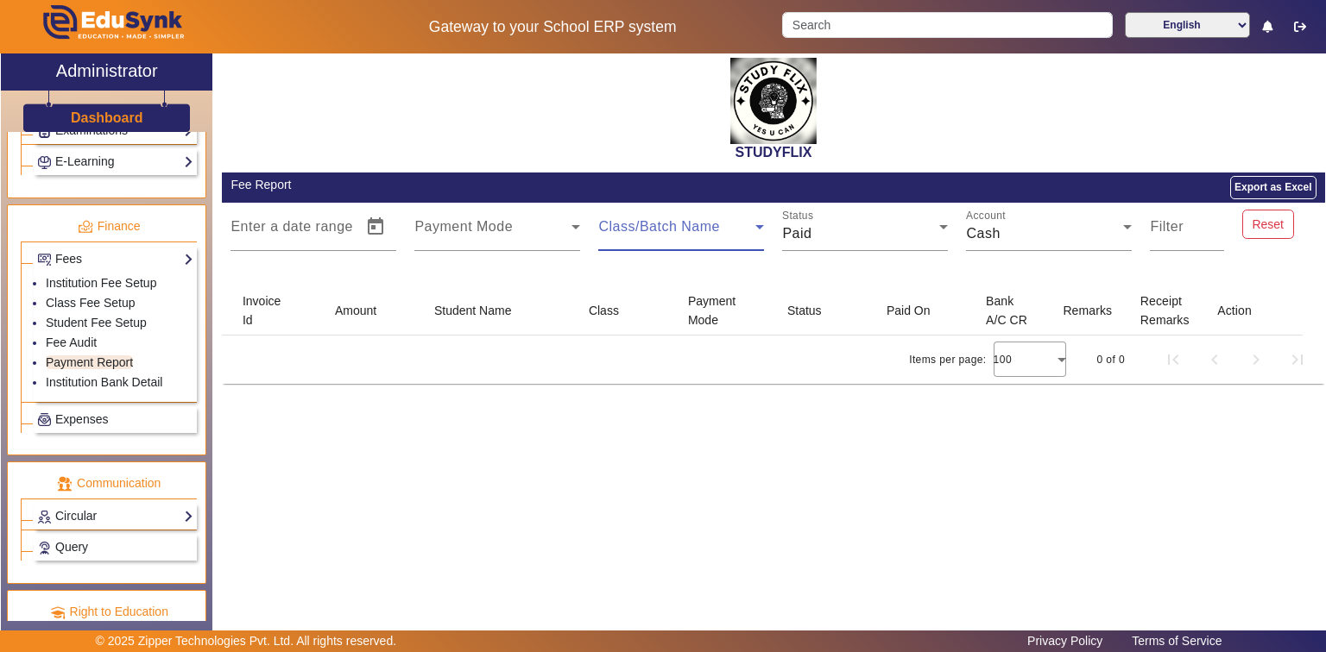
click at [697, 231] on span at bounding box center [676, 234] width 157 height 21
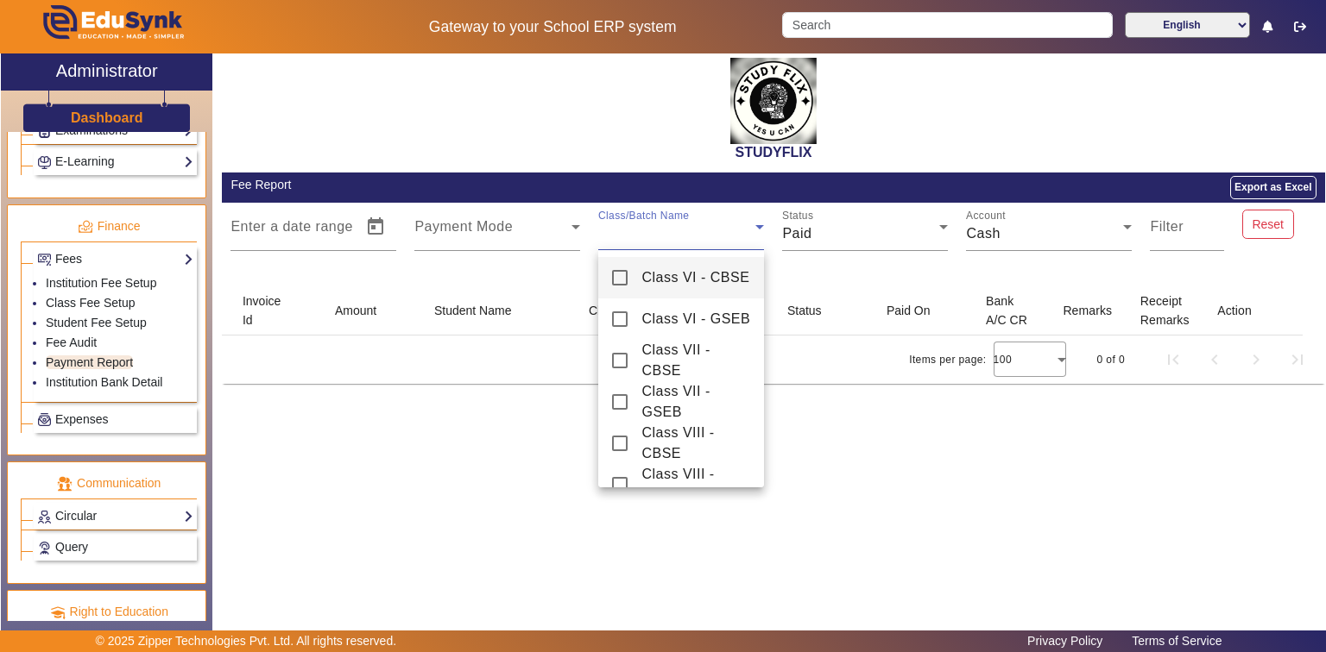
click at [684, 271] on span "Class VI - CBSE" at bounding box center [695, 278] width 108 height 21
click at [539, 226] on div at bounding box center [663, 326] width 1326 height 652
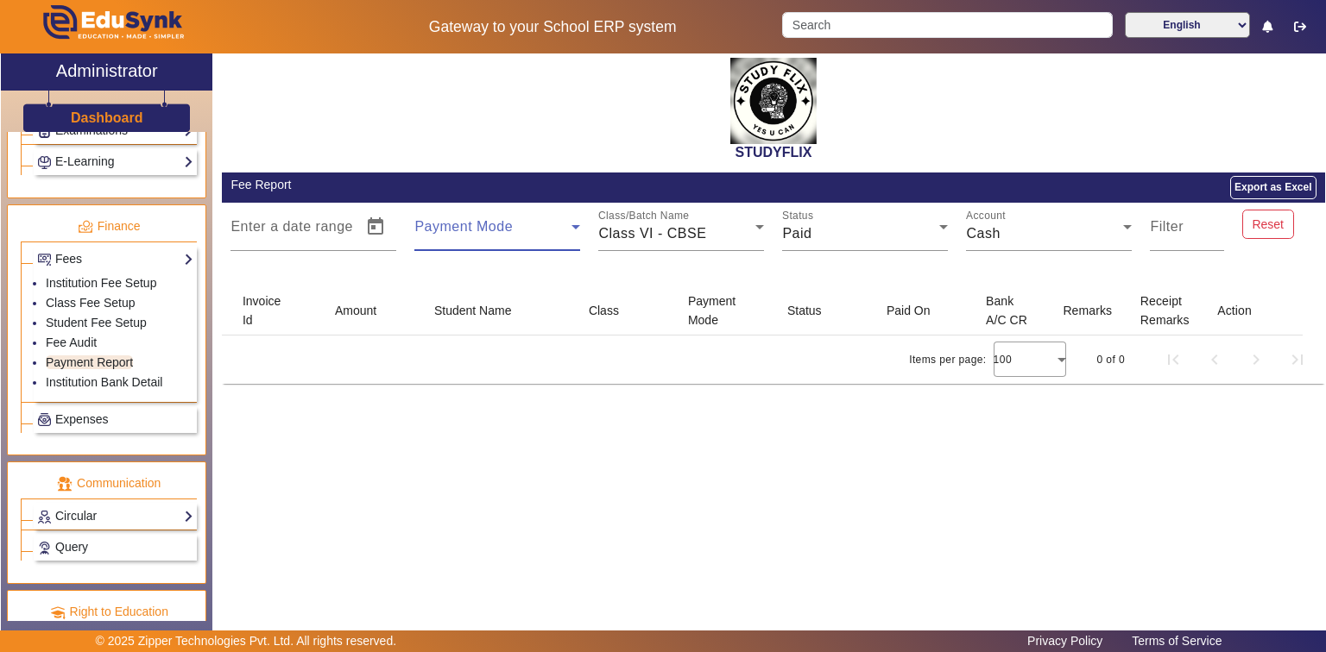
click at [514, 232] on span at bounding box center [492, 234] width 157 height 21
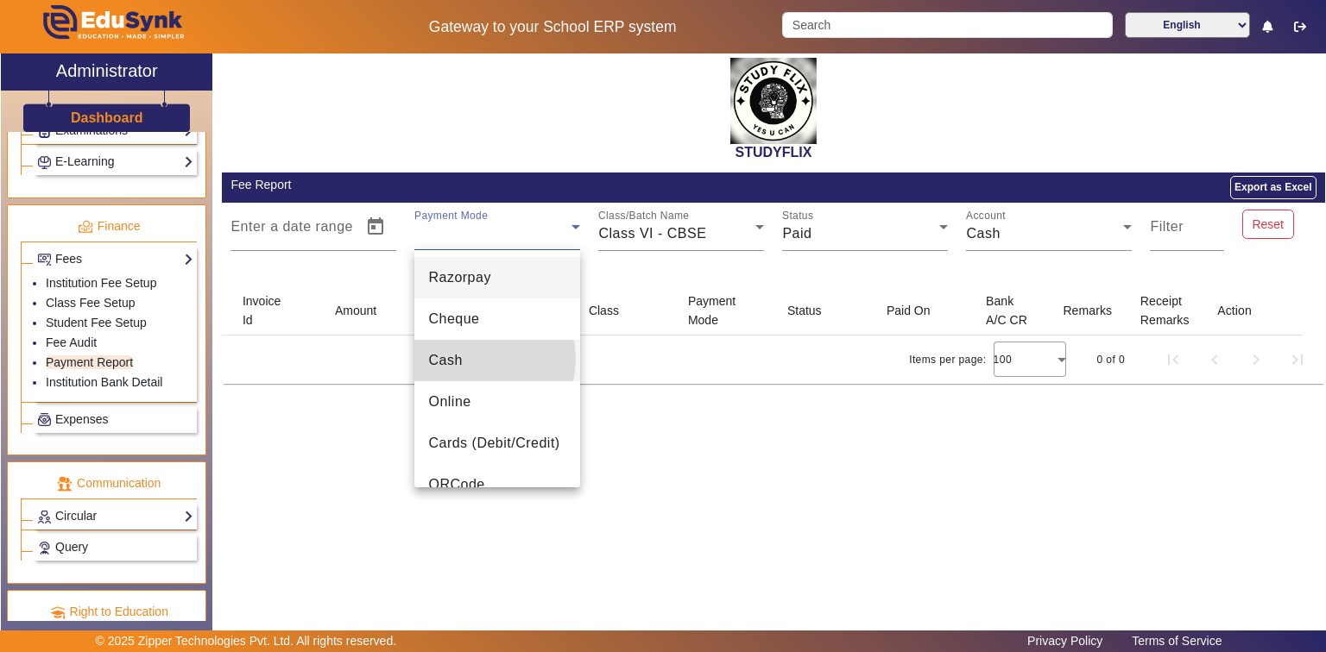
click at [473, 359] on mat-option "Cash" at bounding box center [497, 360] width 166 height 41
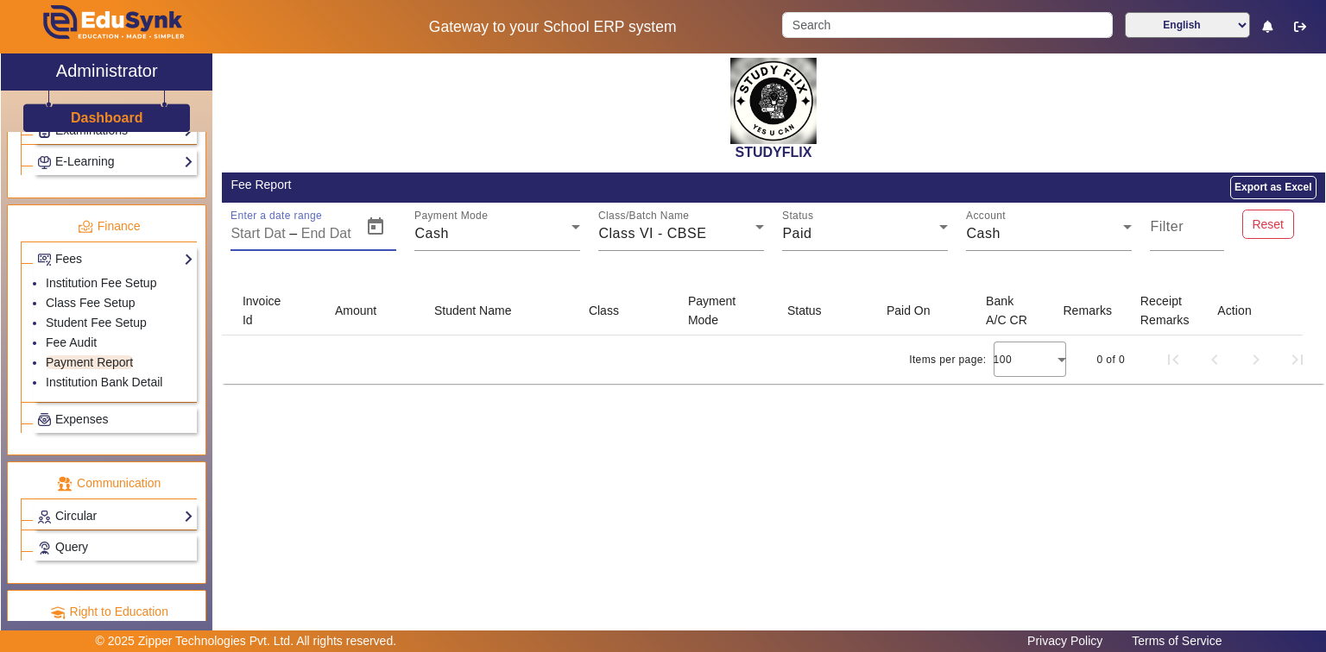
click at [345, 233] on input "text" at bounding box center [326, 234] width 51 height 21
click at [378, 225] on span "Open calendar" at bounding box center [375, 226] width 41 height 41
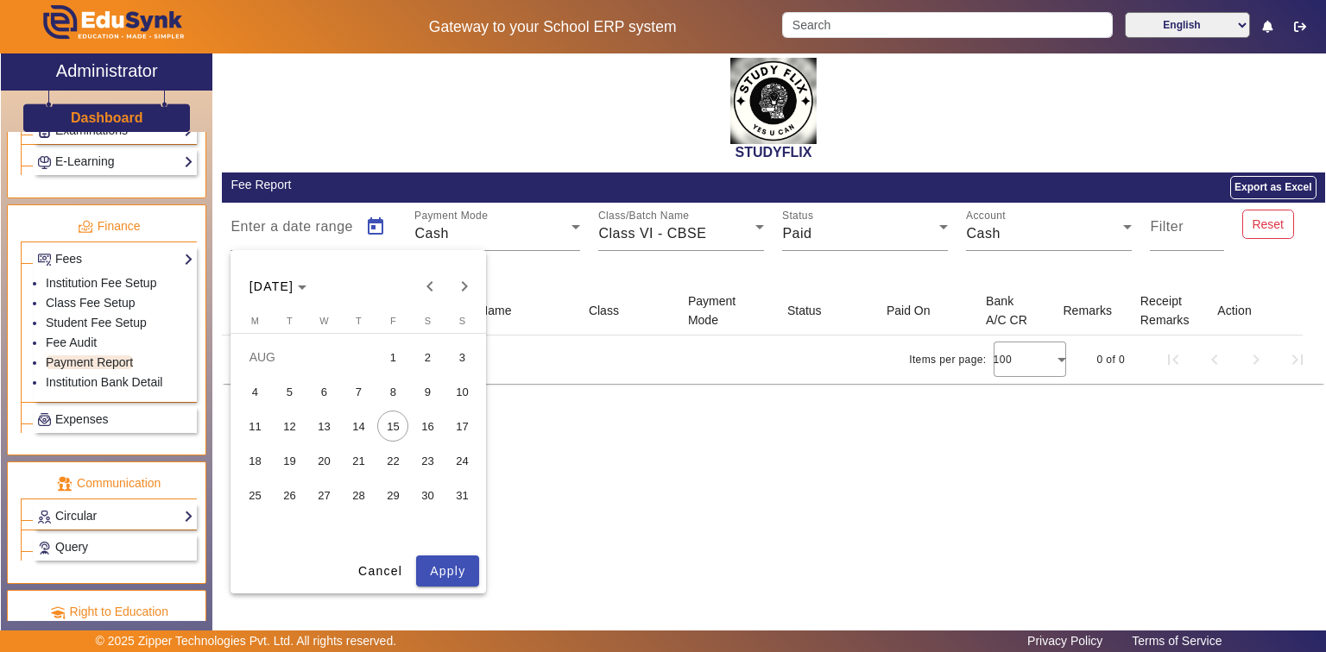
click at [355, 389] on span "7" at bounding box center [358, 391] width 31 height 31
click at [457, 563] on span "Apply" at bounding box center [447, 572] width 35 height 18
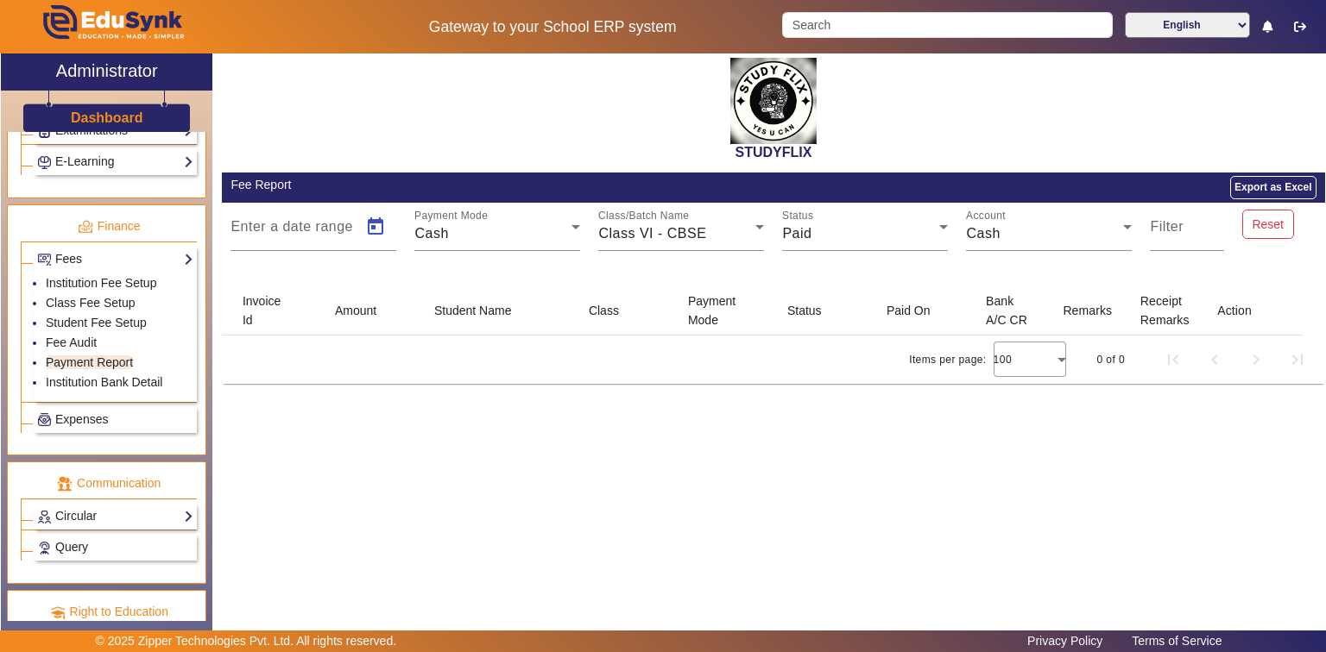
type input "[DATE]"
click at [1184, 225] on input "Filter" at bounding box center [1187, 234] width 74 height 21
click at [738, 426] on div "STUDYFLIX Fee Report Export as Excel Enter a date range [DATE] [DATE] – End Dat…" at bounding box center [768, 335] width 1113 height 562
click at [266, 301] on div "Invoice Id" at bounding box center [268, 311] width 50 height 38
click at [95, 336] on link "Fee Audit" at bounding box center [71, 343] width 51 height 14
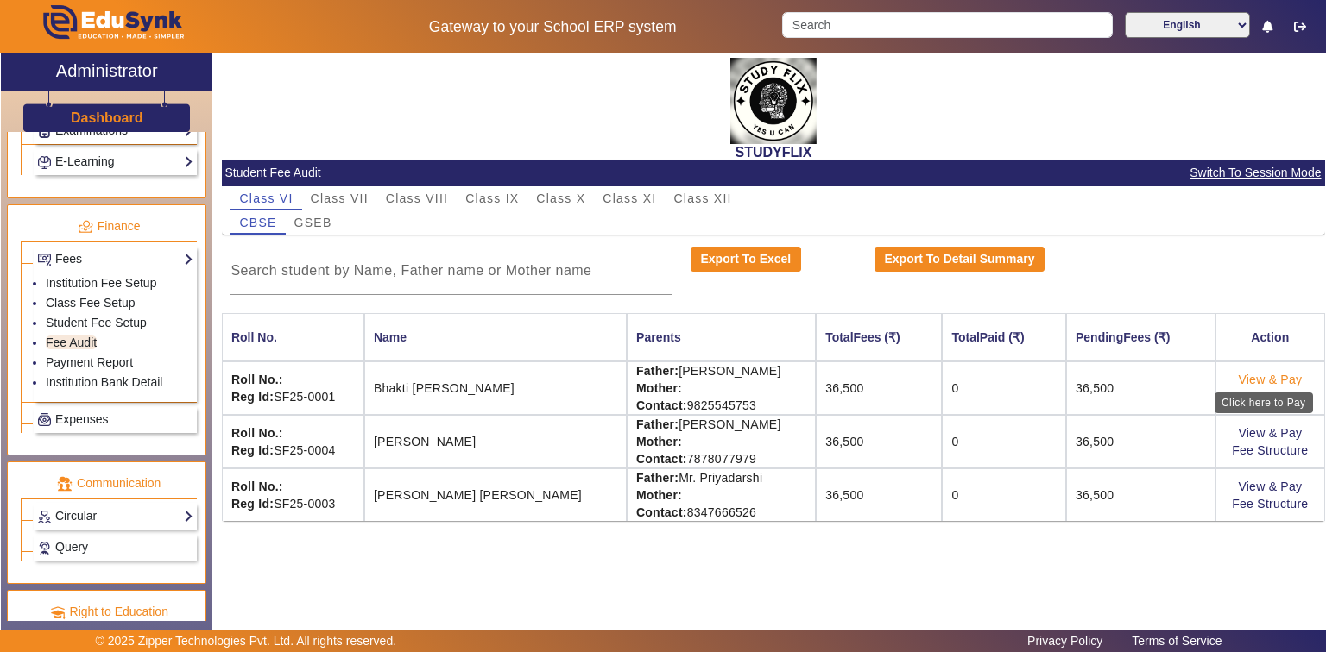
click at [1260, 376] on link "View & Pay" at bounding box center [1270, 380] width 64 height 14
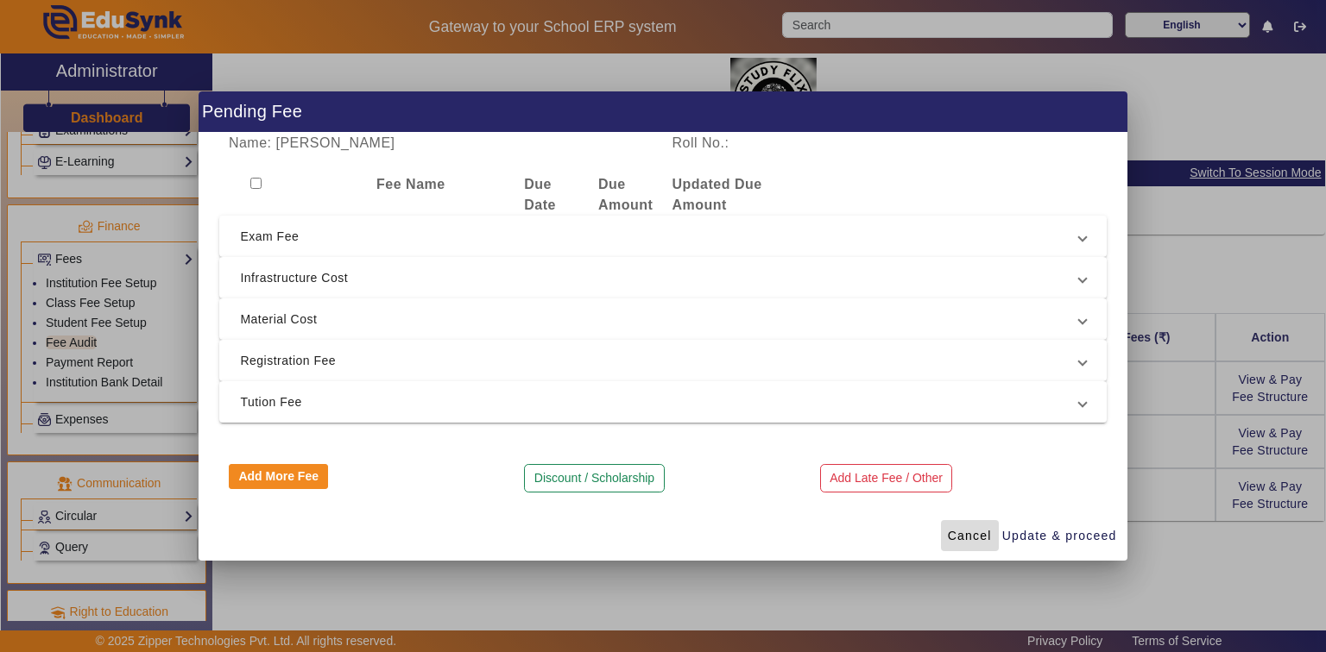
click at [963, 542] on span "Cancel" at bounding box center [970, 536] width 44 height 18
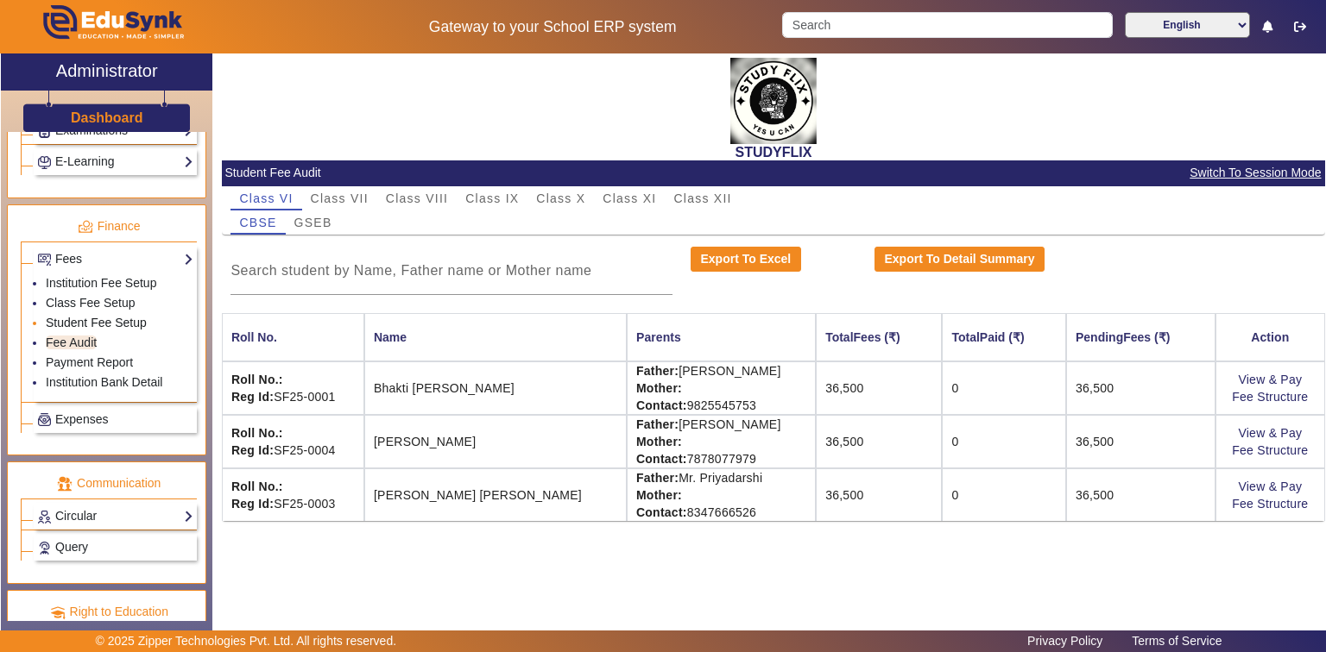
click at [72, 316] on link "Student Fee Setup" at bounding box center [96, 323] width 101 height 14
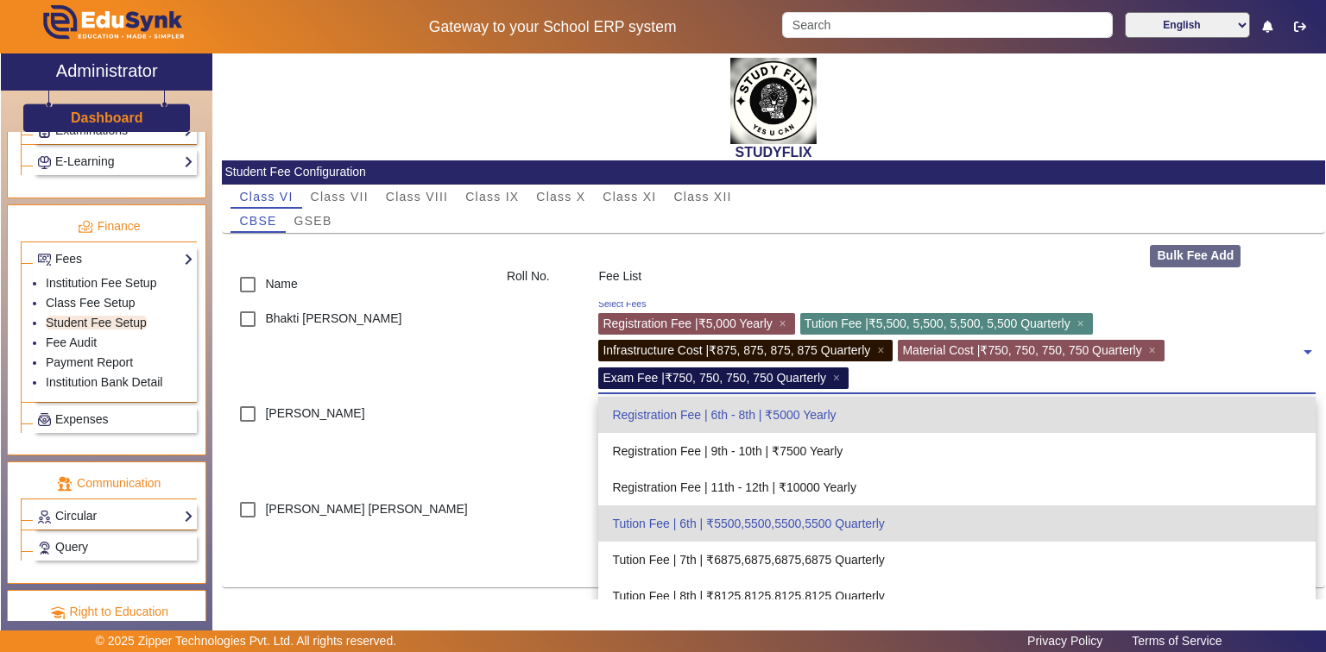
click at [787, 343] on div "Infrastructure Cost | ₹875, 875, 875, 875 Quarterly ×" at bounding box center [745, 351] width 294 height 22
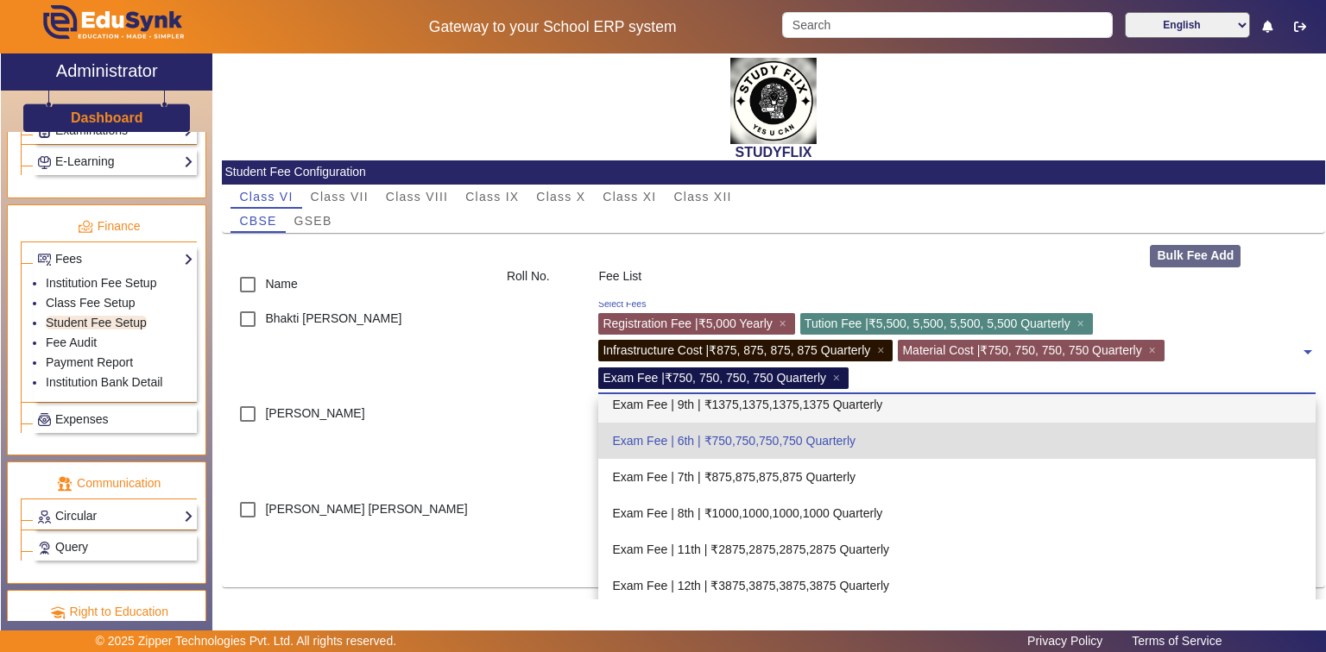
click at [870, 376] on input "text" at bounding box center [1077, 376] width 446 height 16
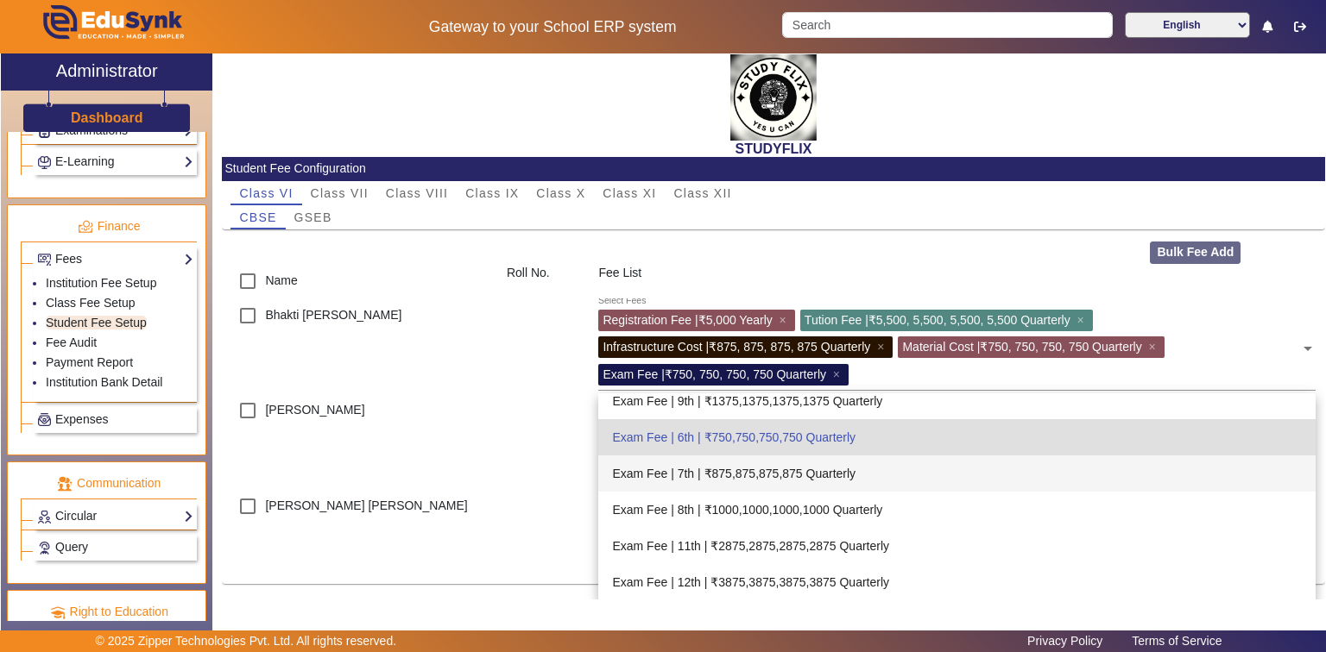
click at [522, 473] on div at bounding box center [543, 442] width 92 height 96
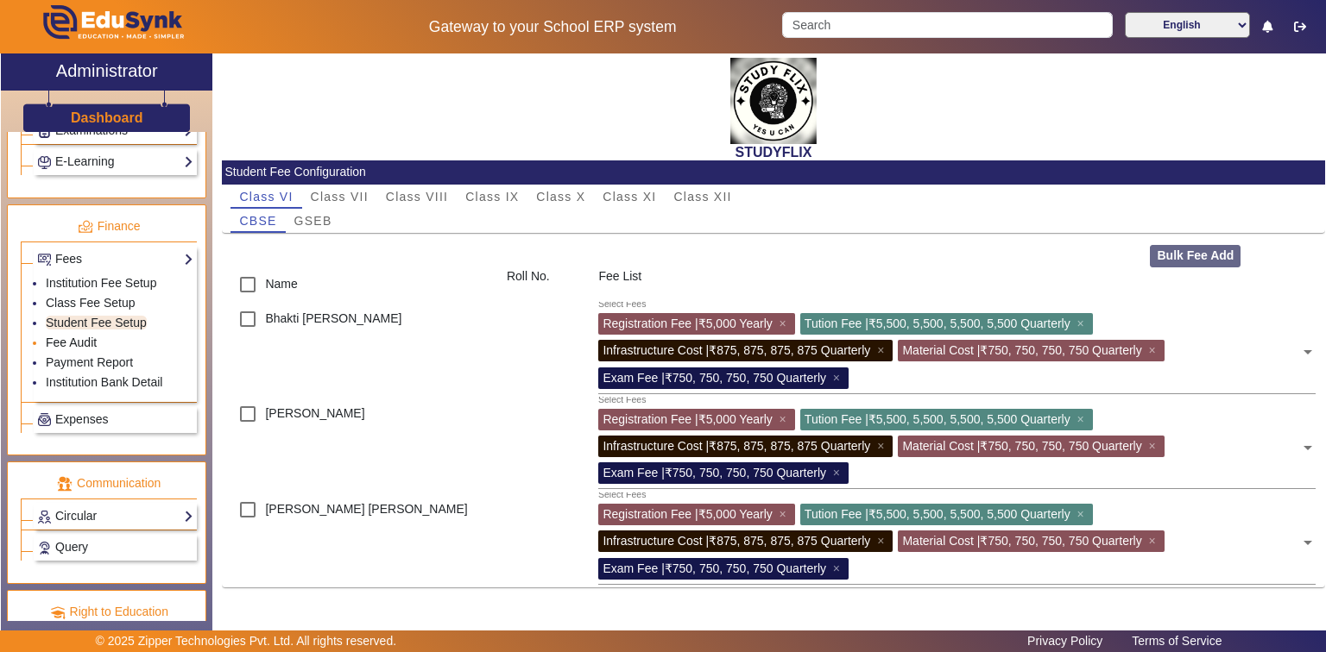
click at [85, 336] on link "Fee Audit" at bounding box center [71, 343] width 51 height 14
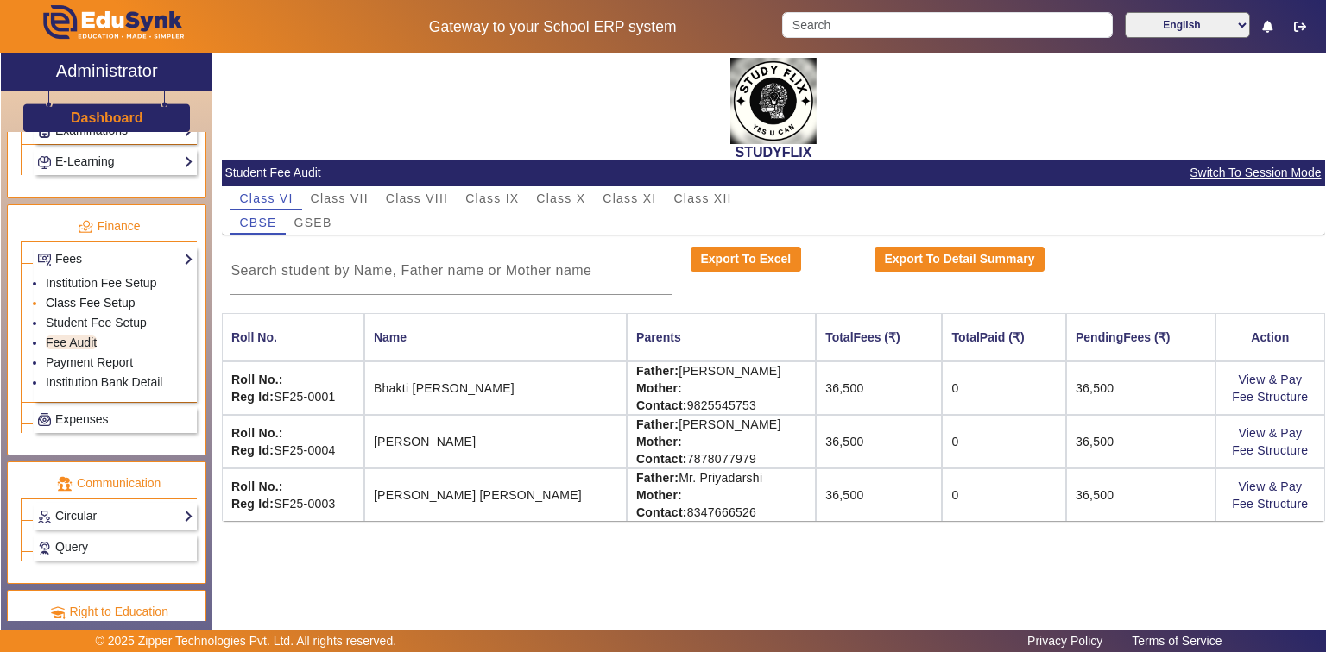
click at [79, 297] on link "Class Fee Setup" at bounding box center [91, 303] width 90 height 14
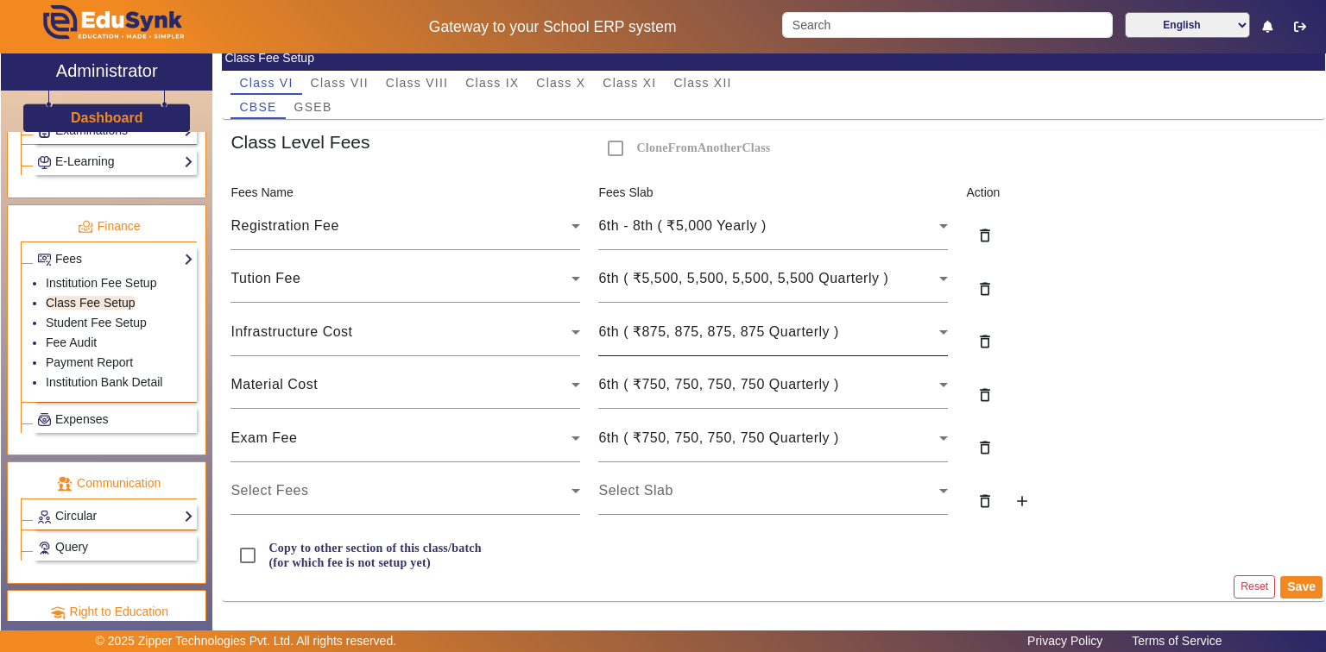
scroll to position [115, 0]
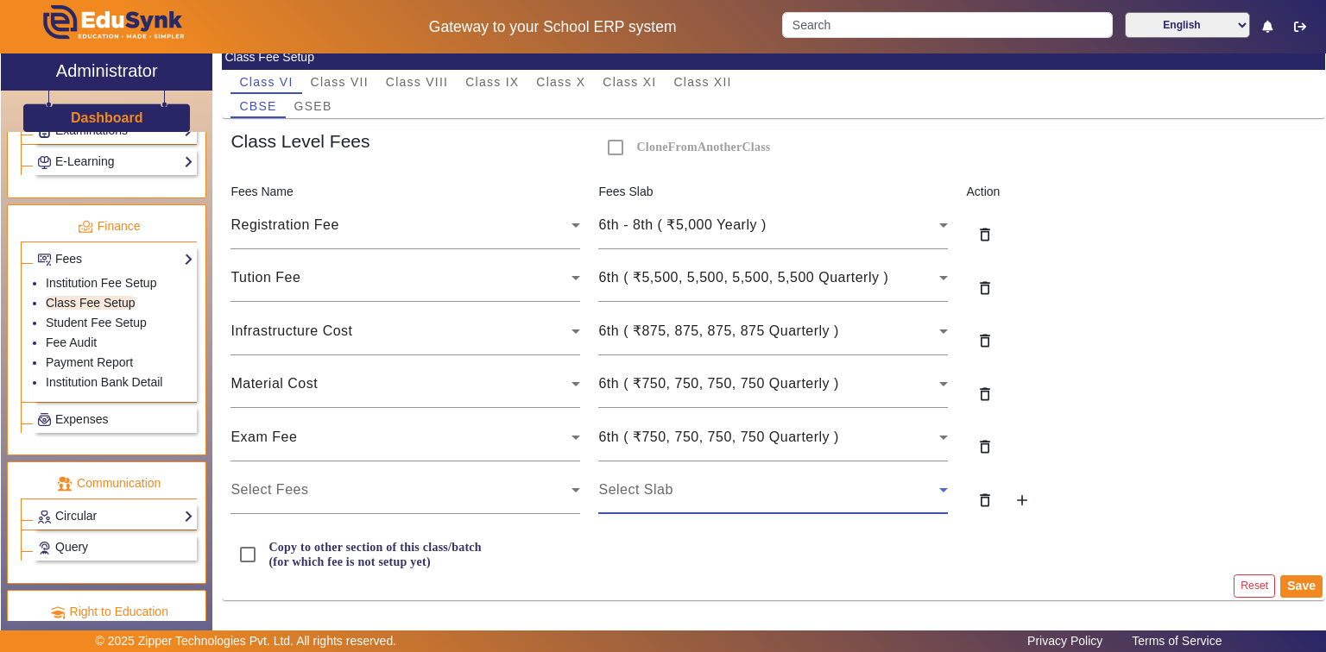
click at [625, 483] on span "Select Slab" at bounding box center [635, 489] width 74 height 15
click at [418, 505] on div "Select Fees" at bounding box center [405, 490] width 350 height 48
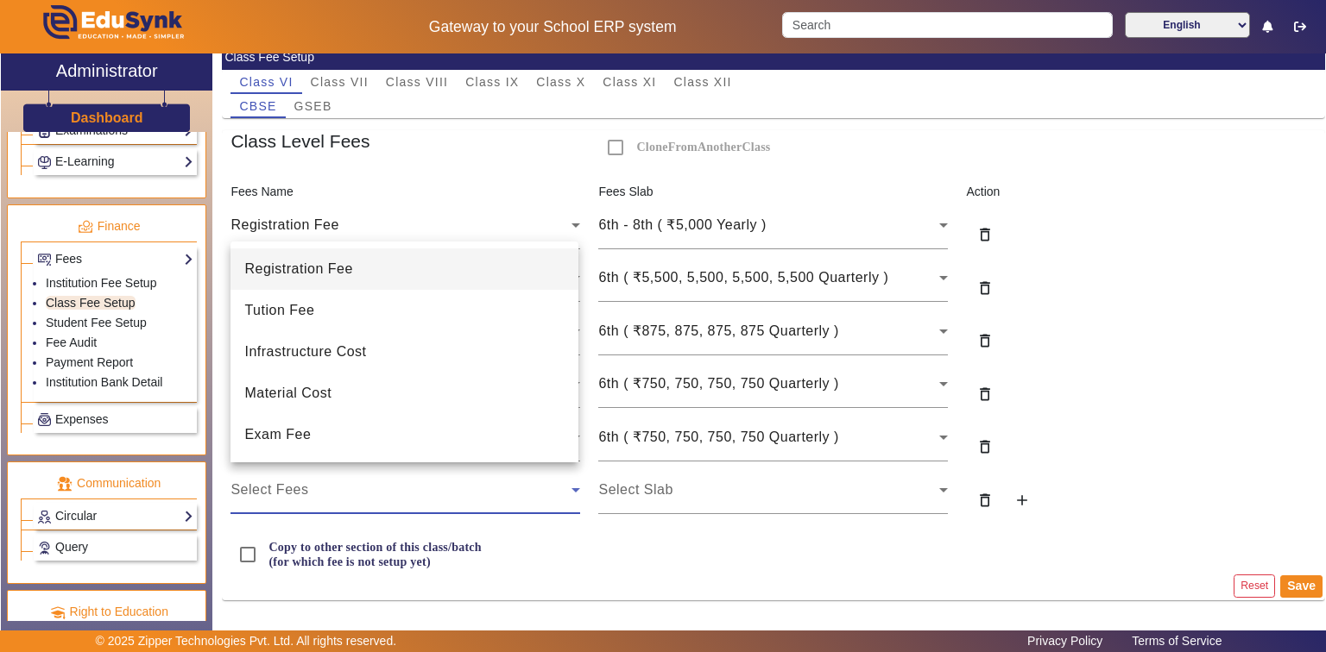
click at [421, 504] on div at bounding box center [663, 326] width 1326 height 652
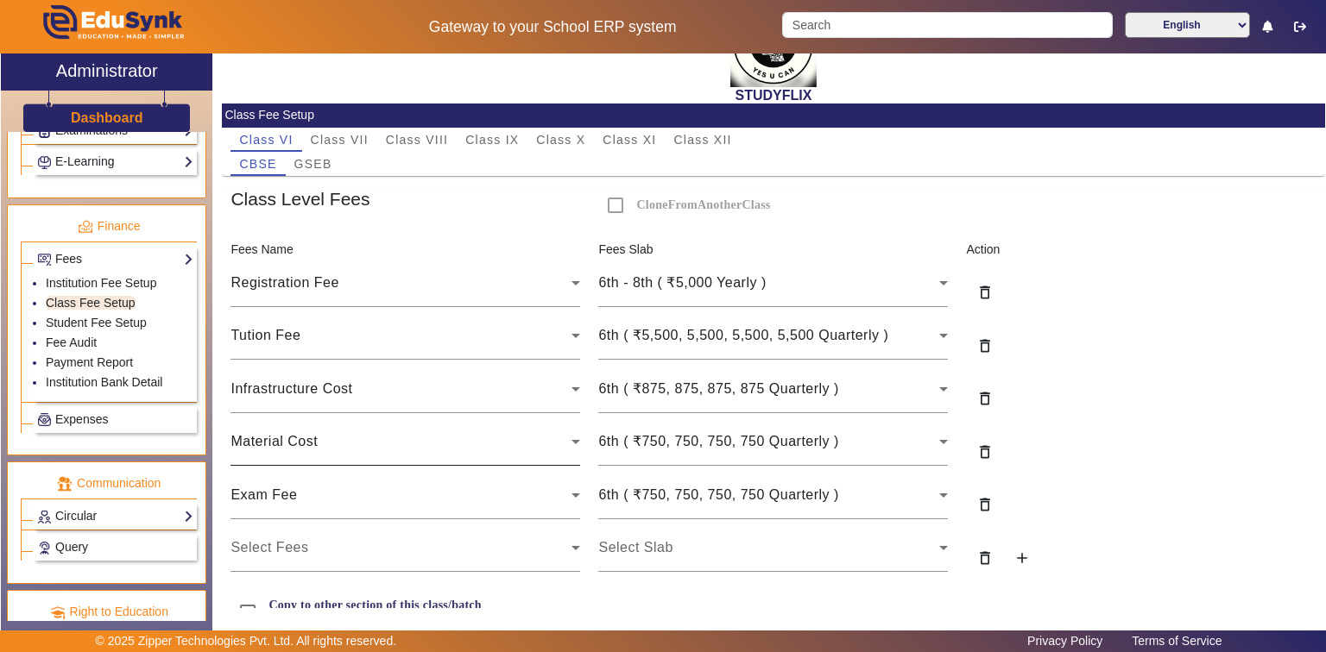
scroll to position [0, 0]
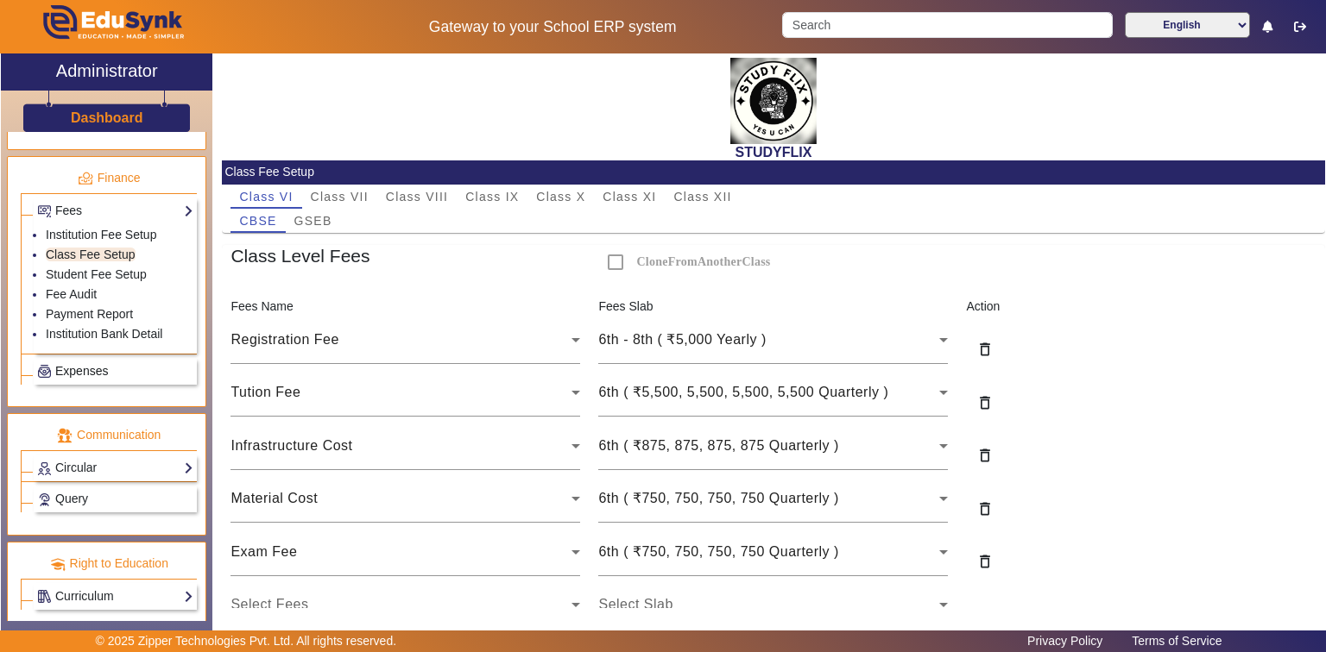
click at [97, 364] on span "Expenses" at bounding box center [81, 371] width 53 height 14
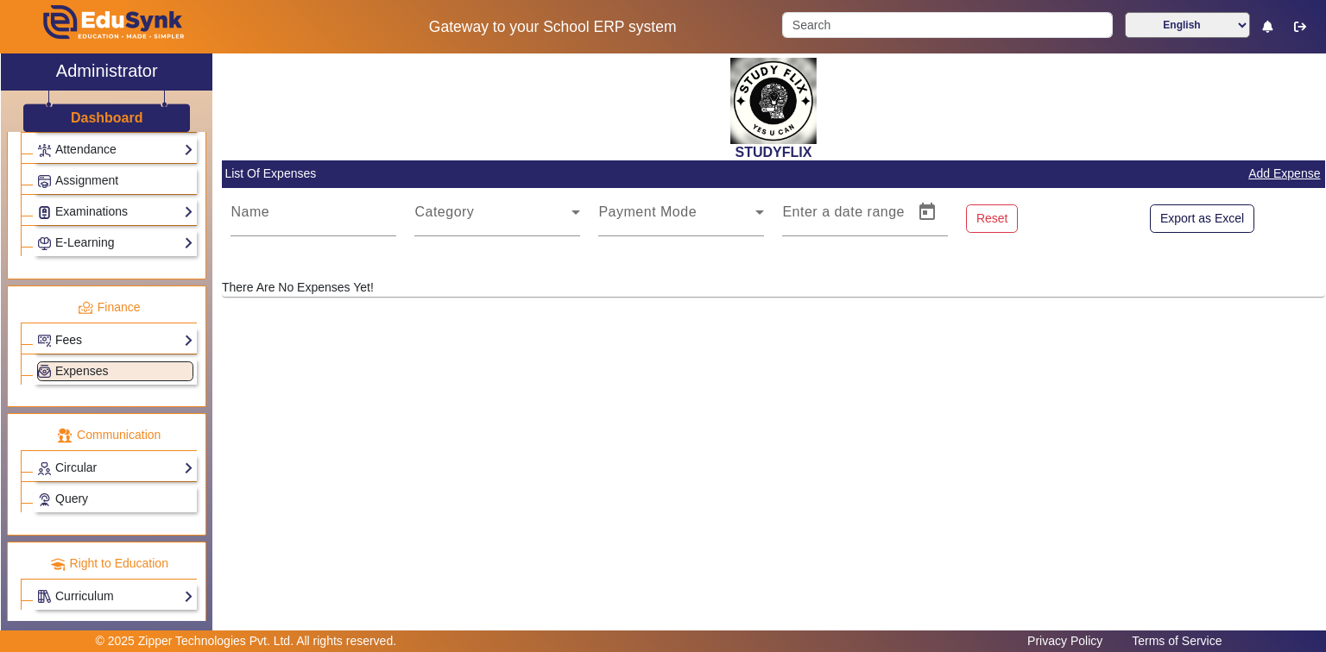
click at [85, 331] on link "Fees" at bounding box center [115, 341] width 156 height 20
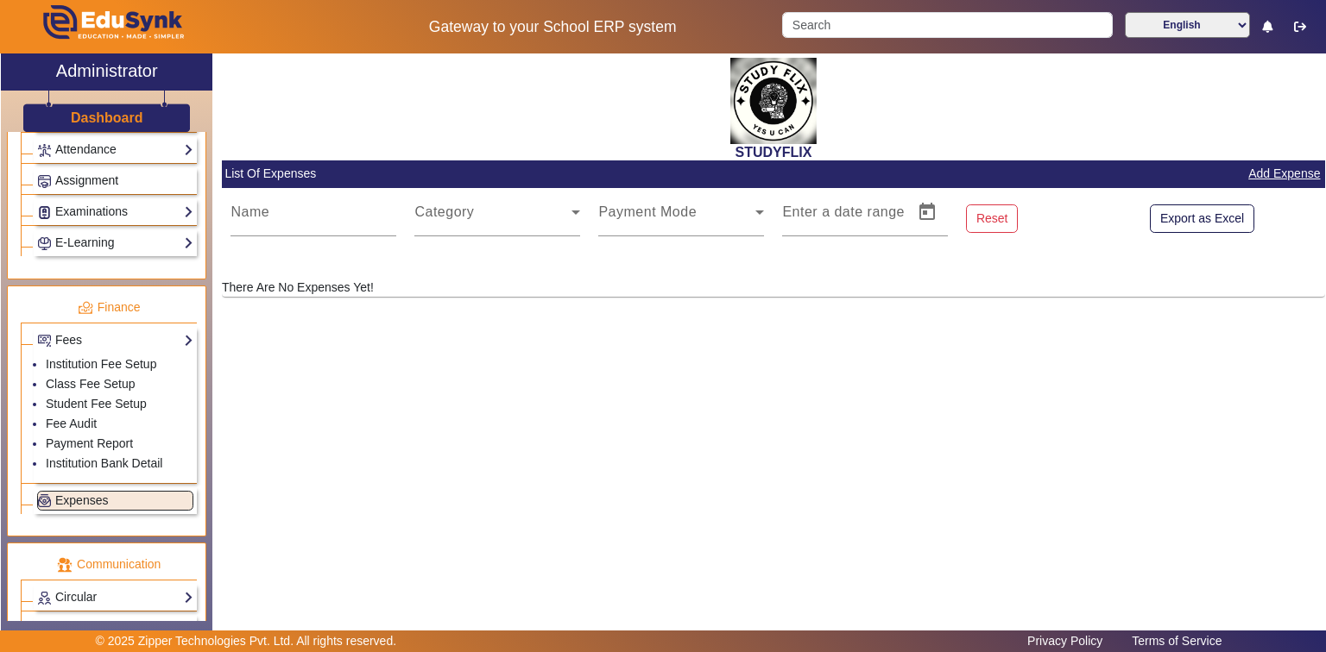
scroll to position [619, 0]
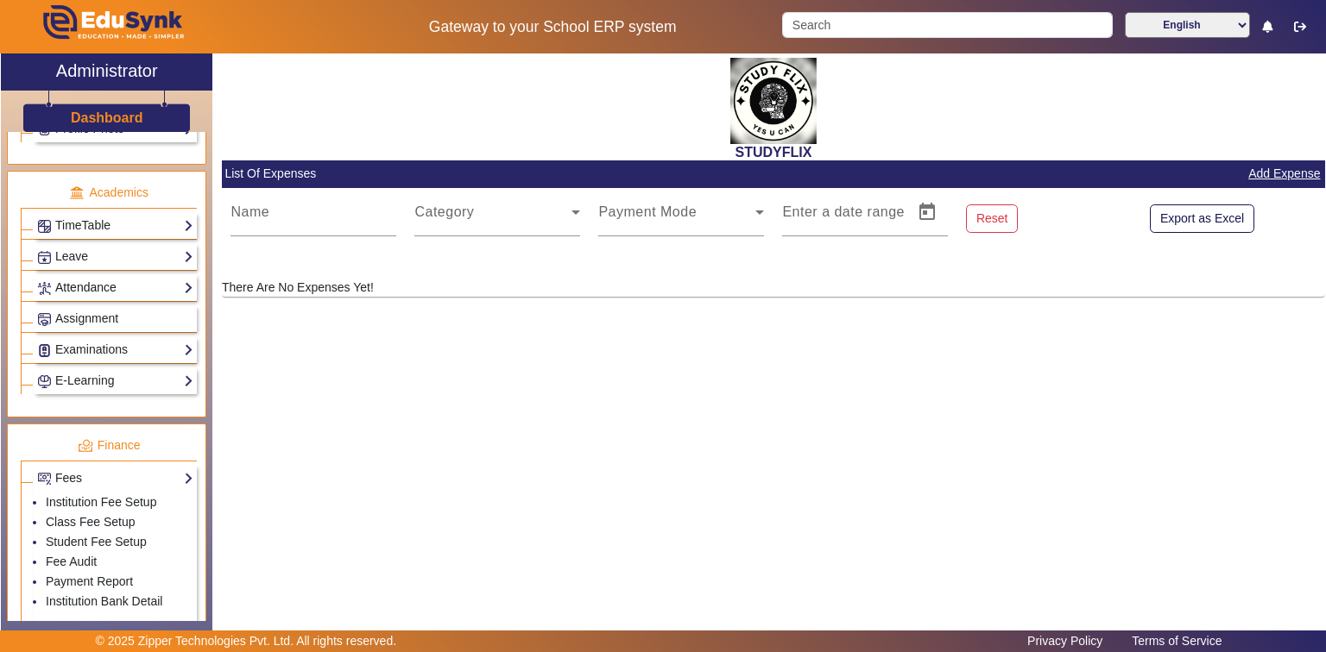
click at [110, 287] on link "Attendance" at bounding box center [115, 288] width 156 height 20
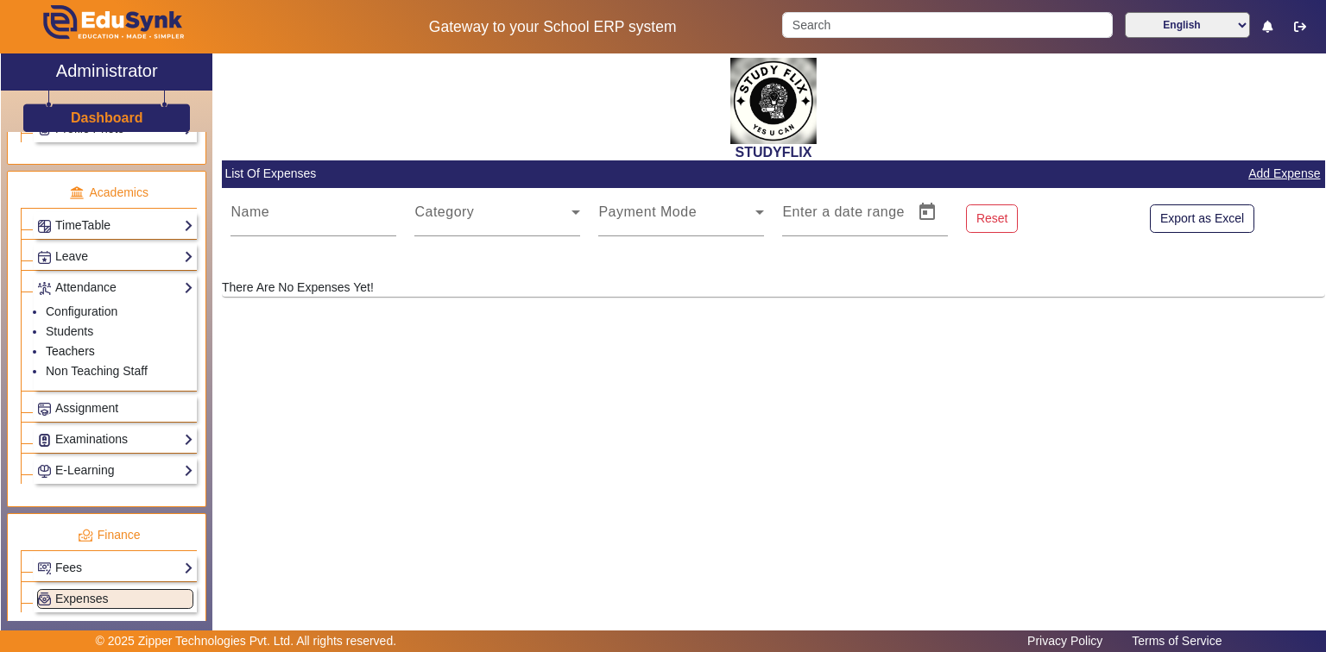
click at [46, 344] on link "Teachers" at bounding box center [70, 351] width 49 height 14
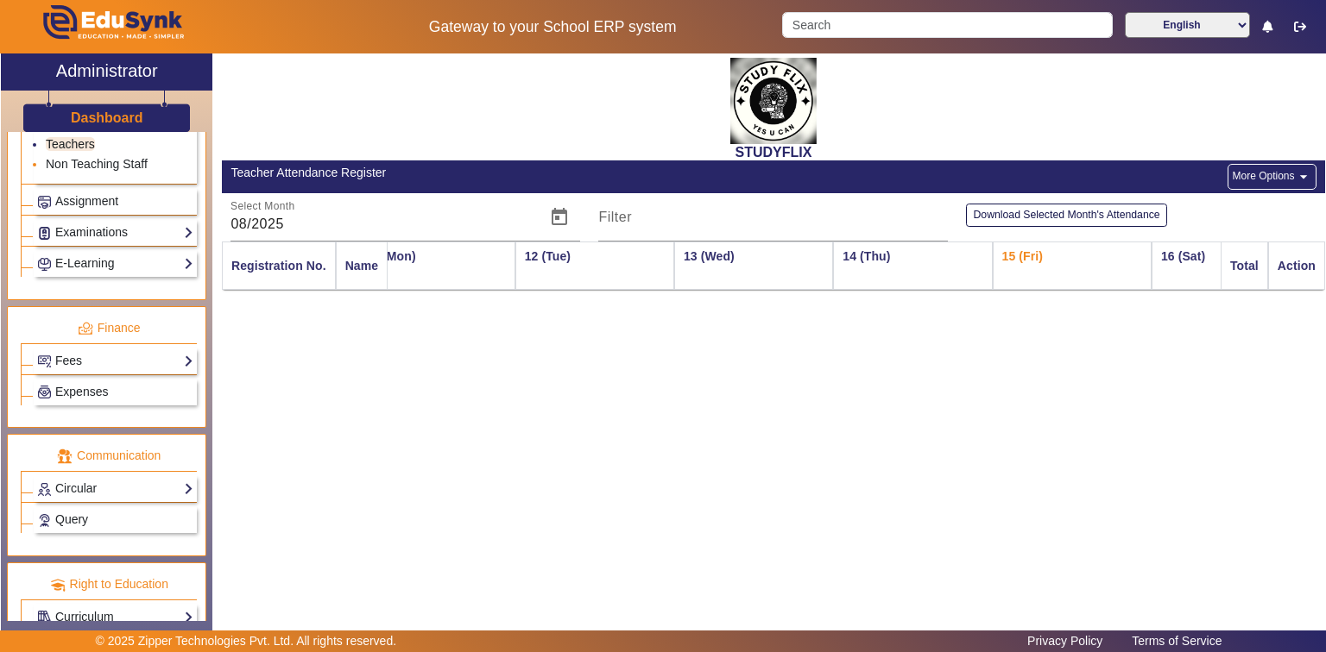
scroll to position [847, 0]
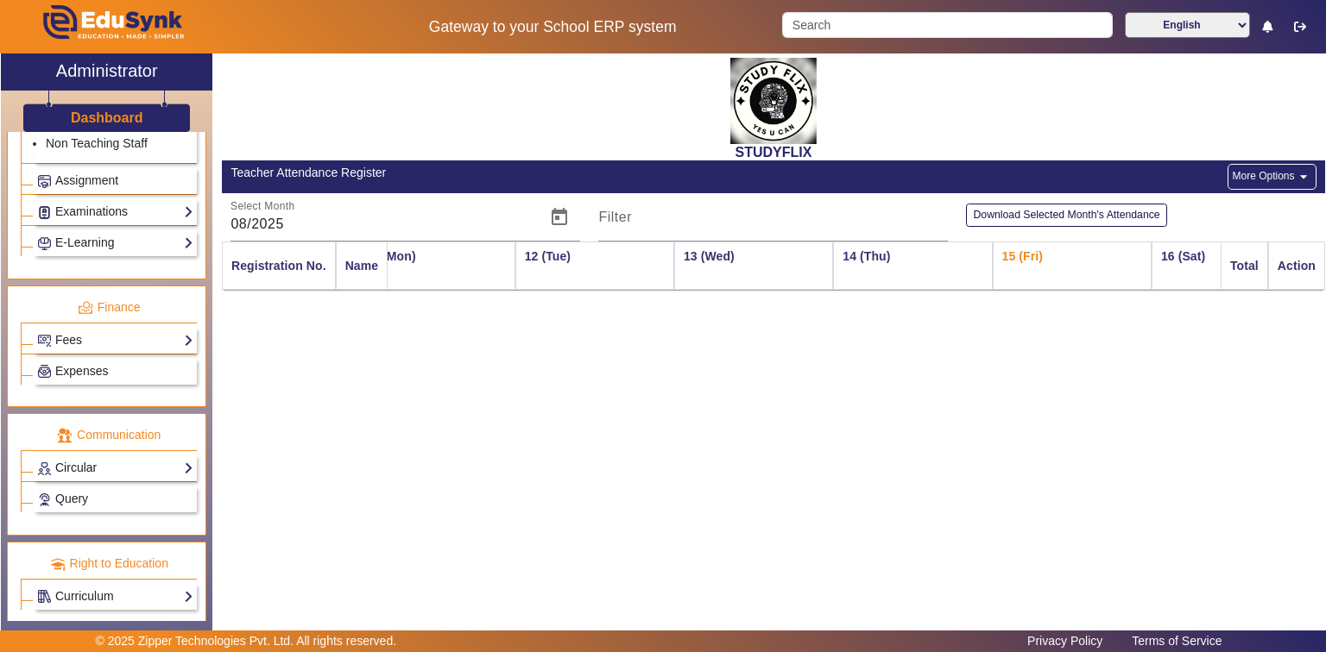
click at [93, 458] on link "Circular" at bounding box center [115, 468] width 156 height 20
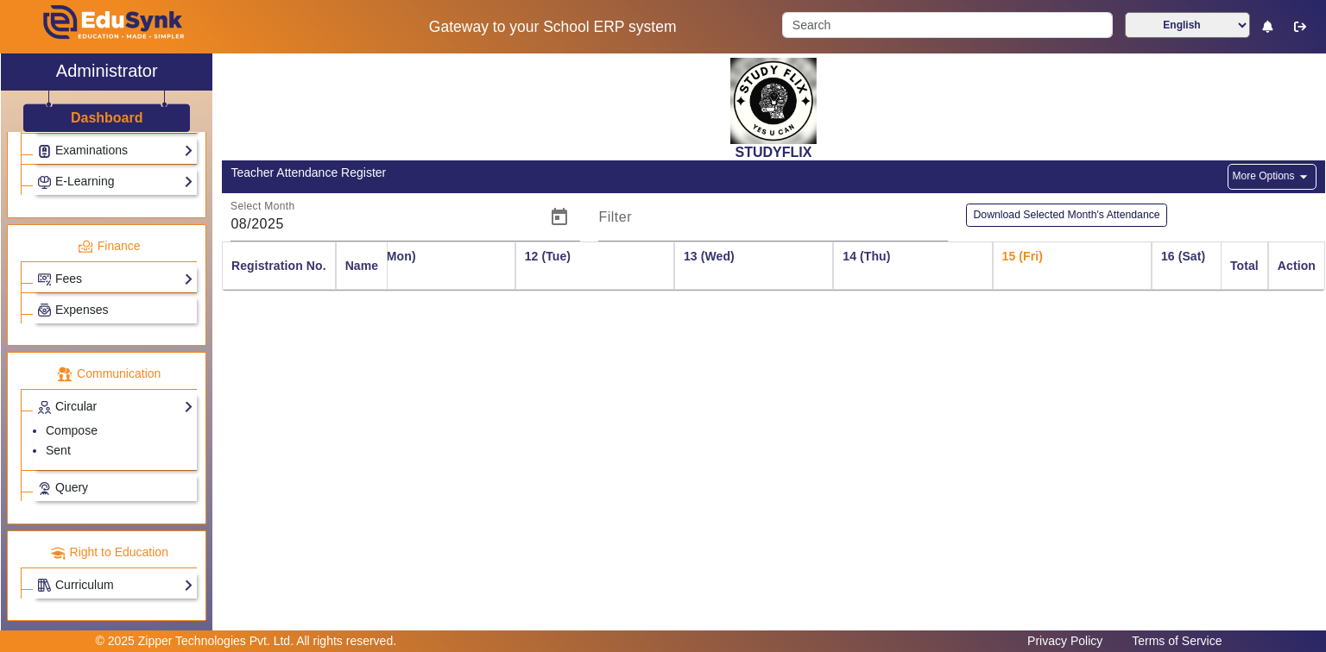
scroll to position [807, 0]
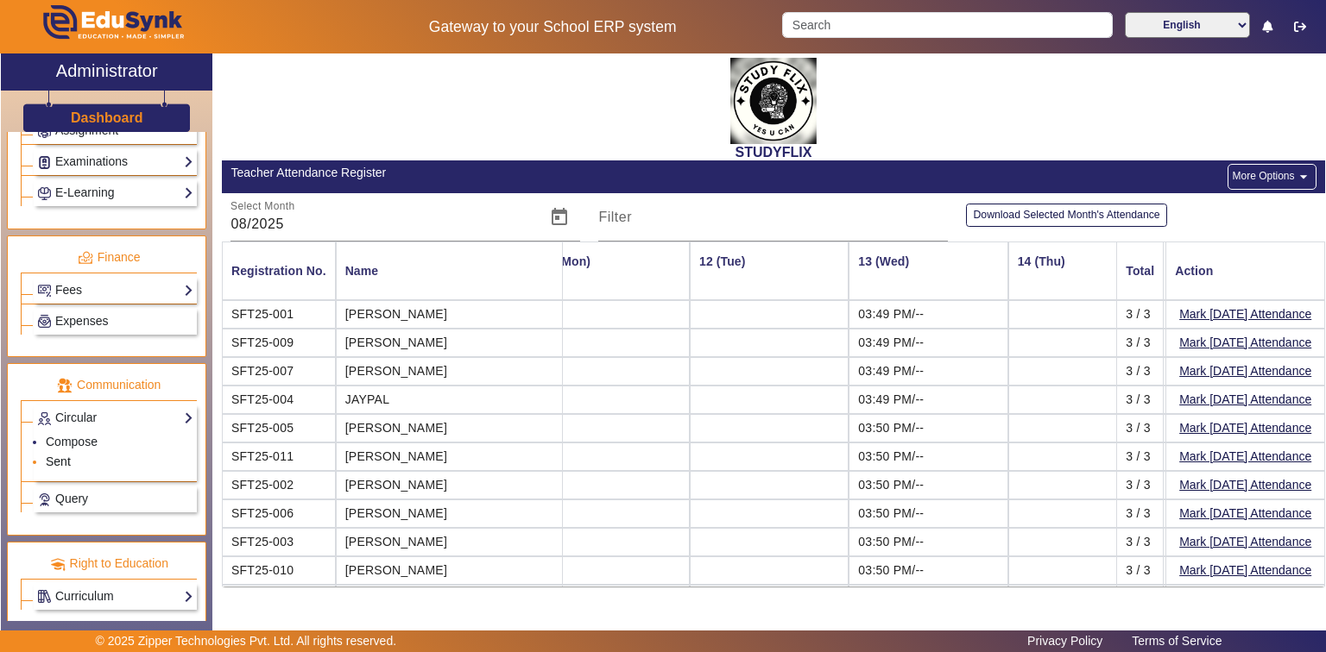
click at [66, 455] on link "Sent" at bounding box center [58, 462] width 25 height 14
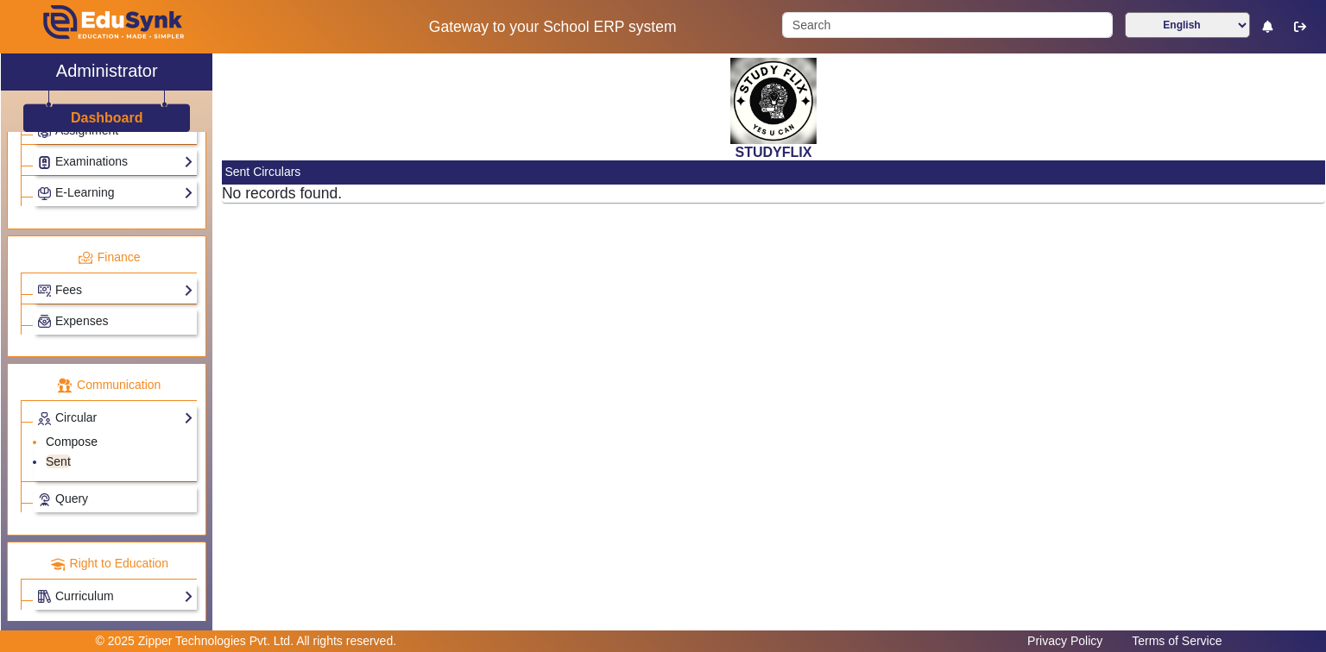
click at [72, 435] on link "Compose" at bounding box center [72, 442] width 52 height 14
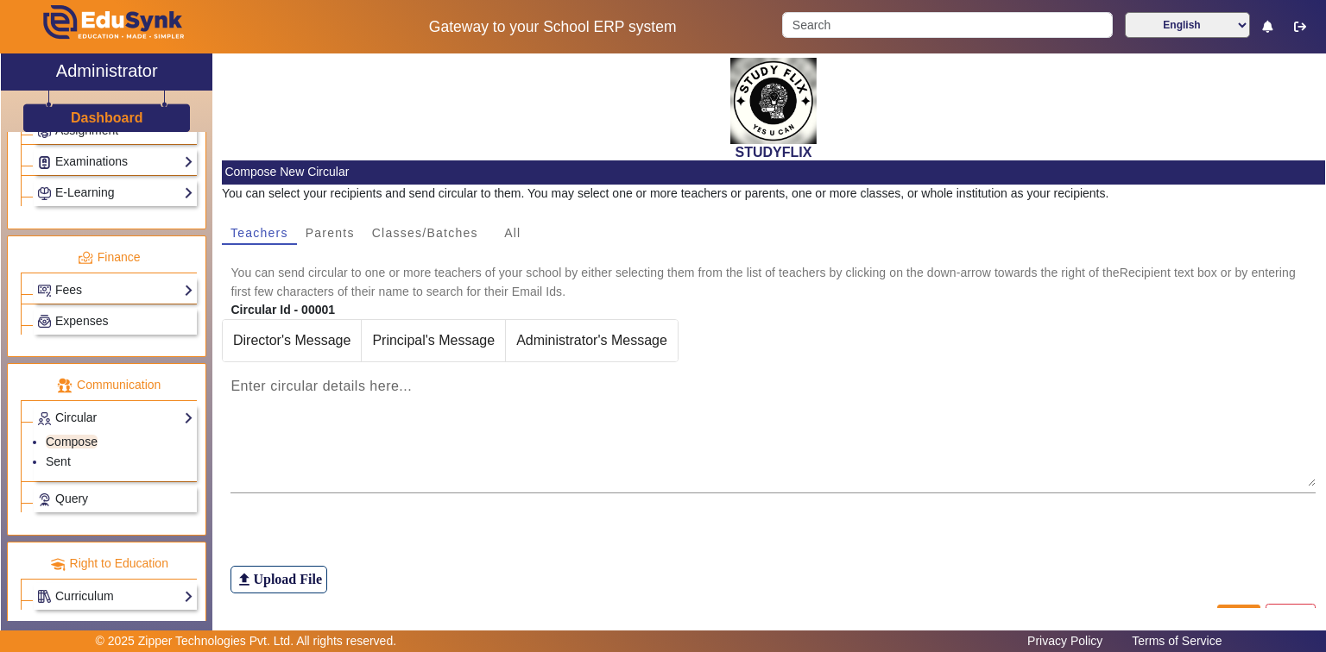
click at [88, 408] on link "Circular" at bounding box center [115, 418] width 156 height 20
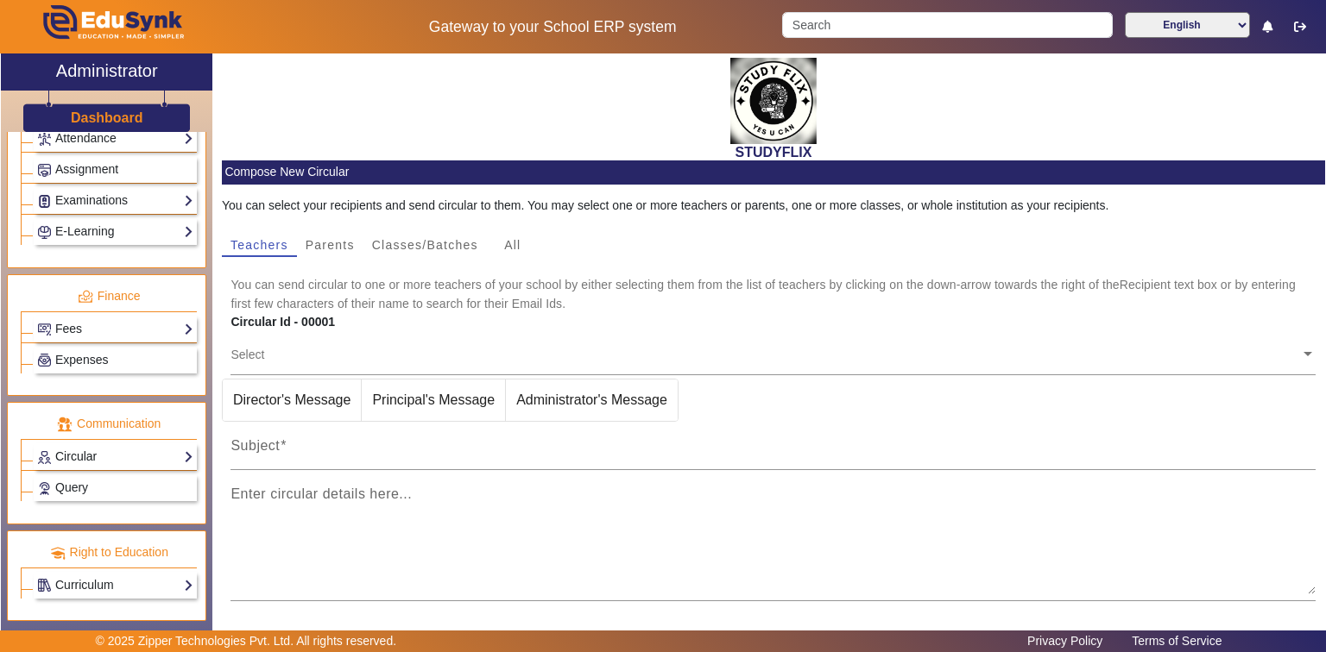
scroll to position [757, 0]
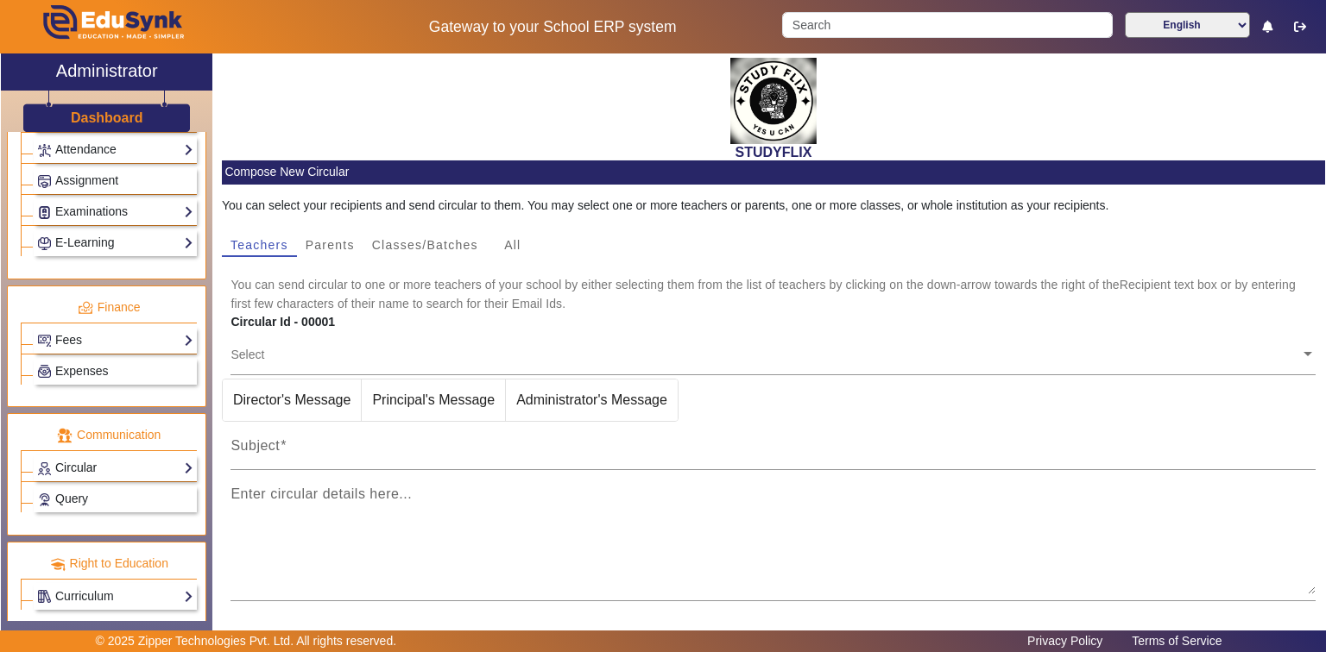
click at [66, 458] on link "Circular" at bounding box center [115, 468] width 156 height 20
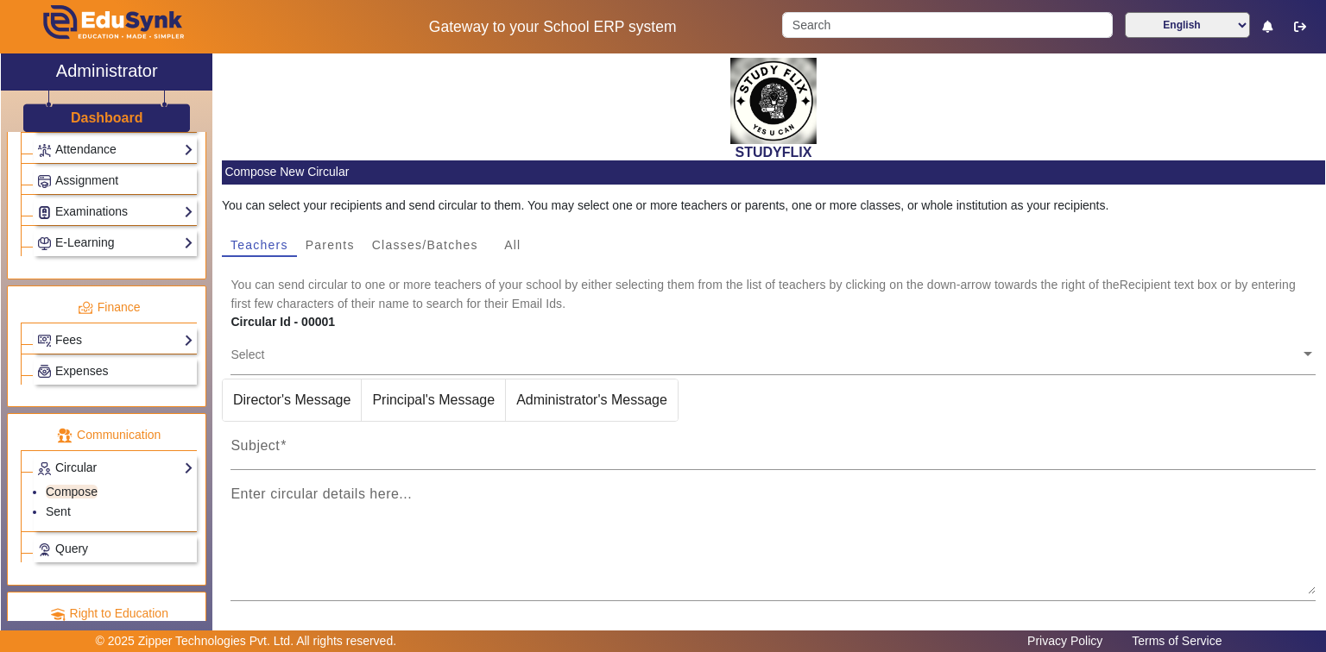
scroll to position [807, 0]
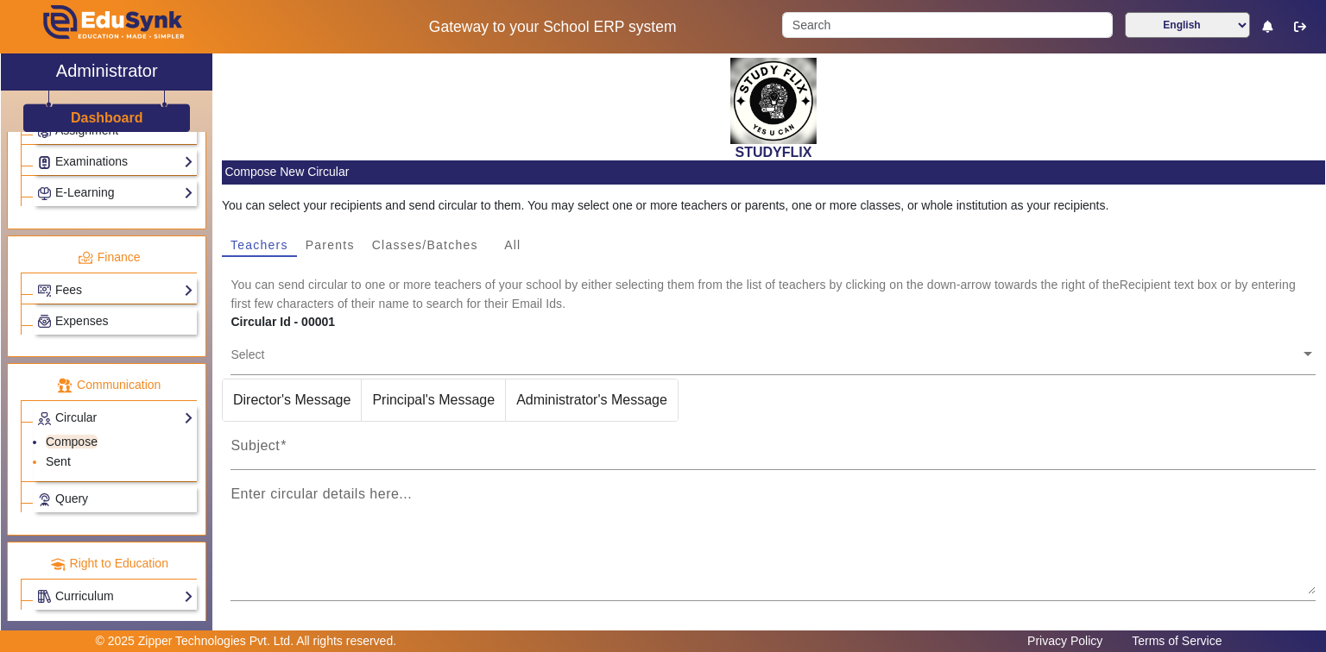
click at [66, 455] on link "Sent" at bounding box center [58, 462] width 25 height 14
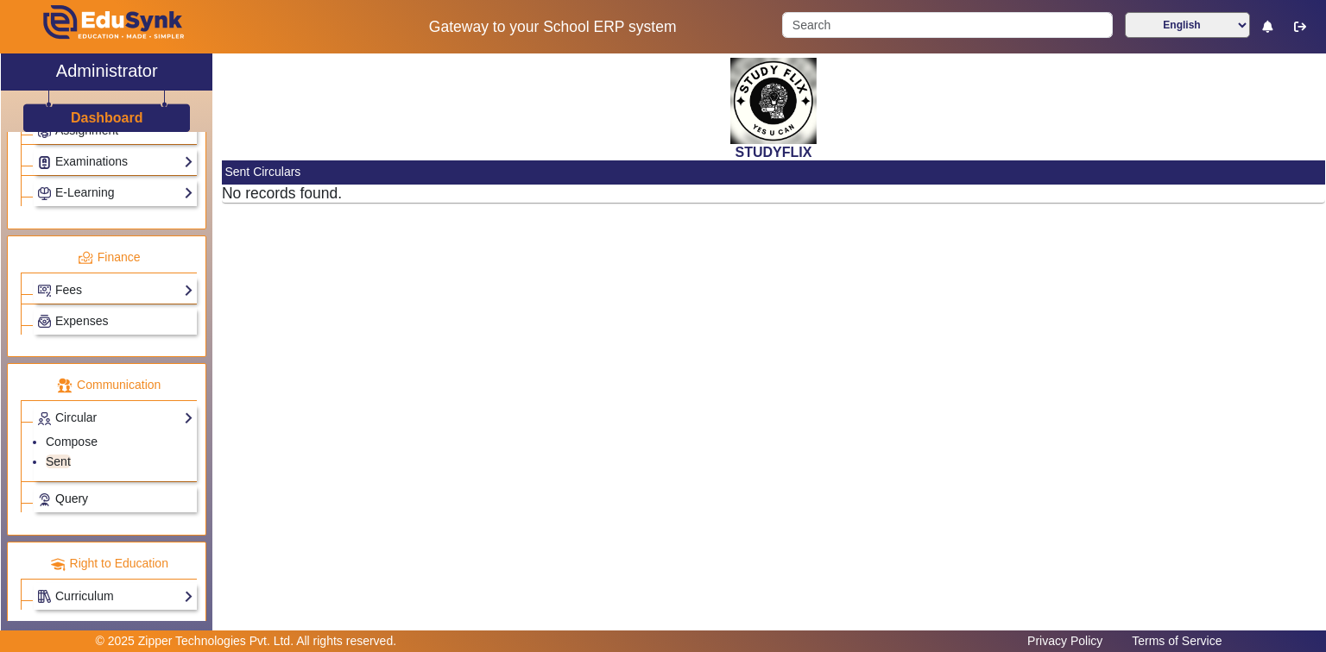
click at [97, 489] on link "Query" at bounding box center [115, 499] width 156 height 20
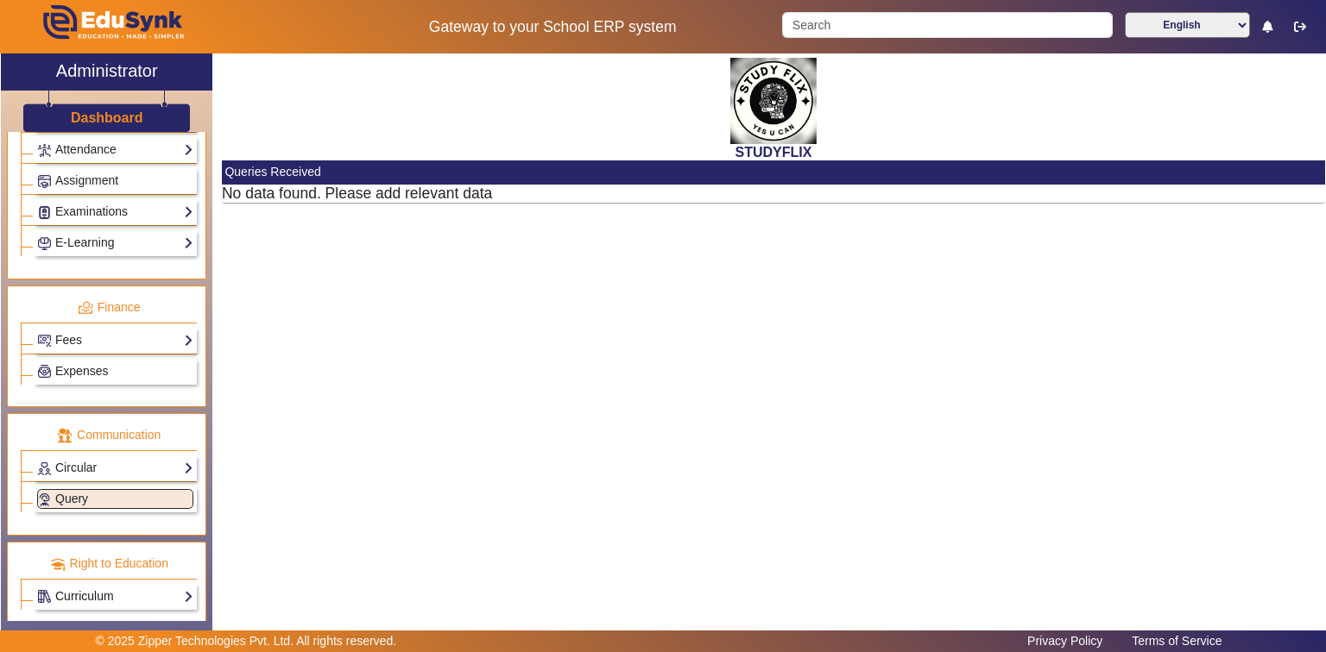
click at [66, 587] on link "Curriculum" at bounding box center [115, 597] width 156 height 20
click at [69, 614] on link "Overview" at bounding box center [71, 621] width 50 height 14
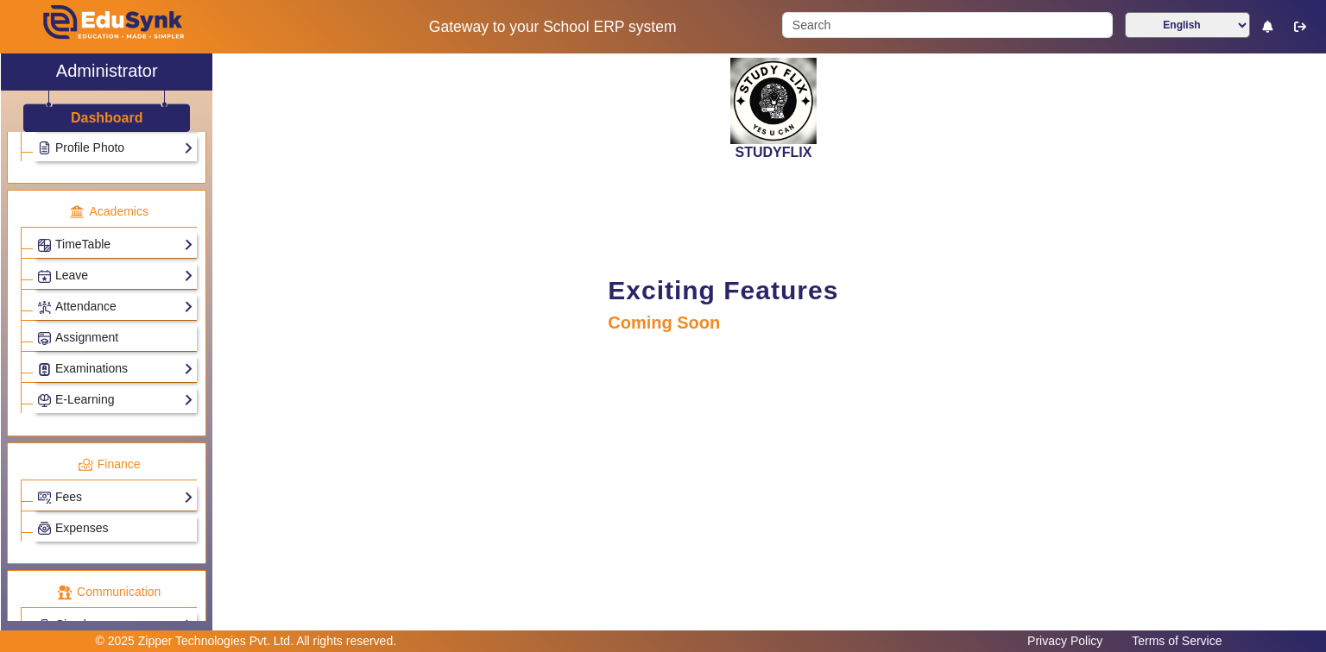
scroll to position [550, 0]
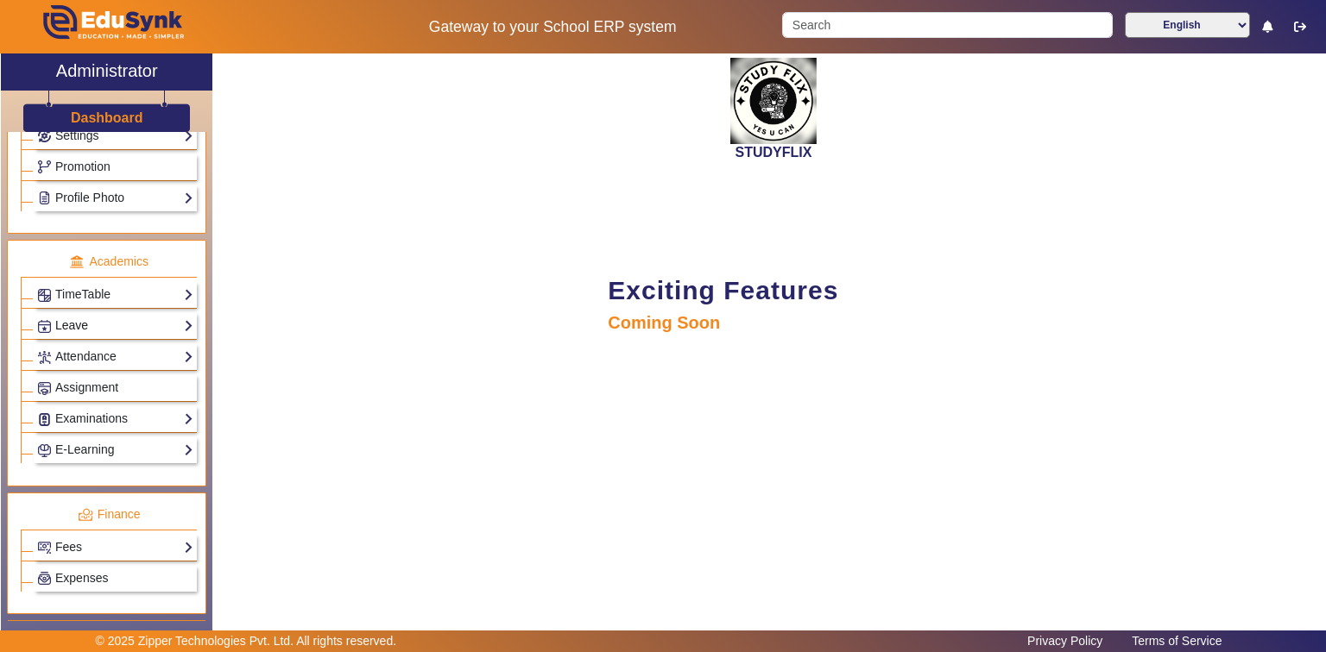
click at [69, 316] on link "Leave" at bounding box center [115, 326] width 156 height 20
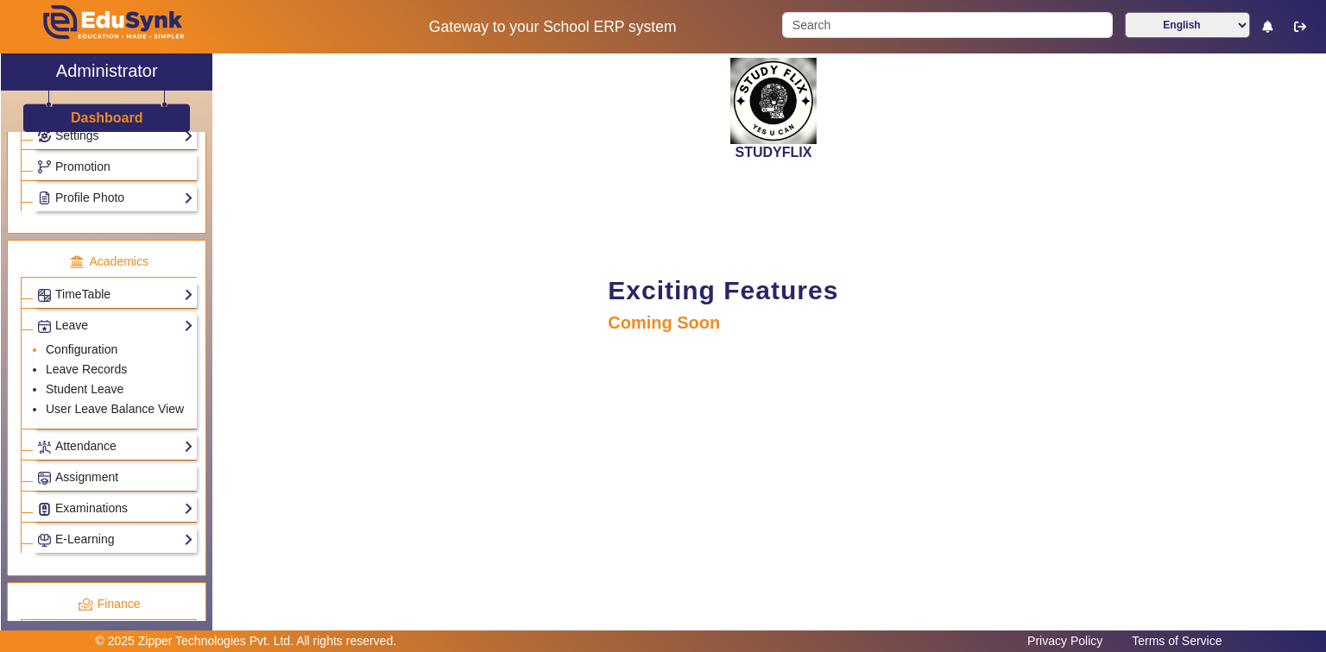
click at [72, 343] on link "Configuration" at bounding box center [82, 350] width 72 height 14
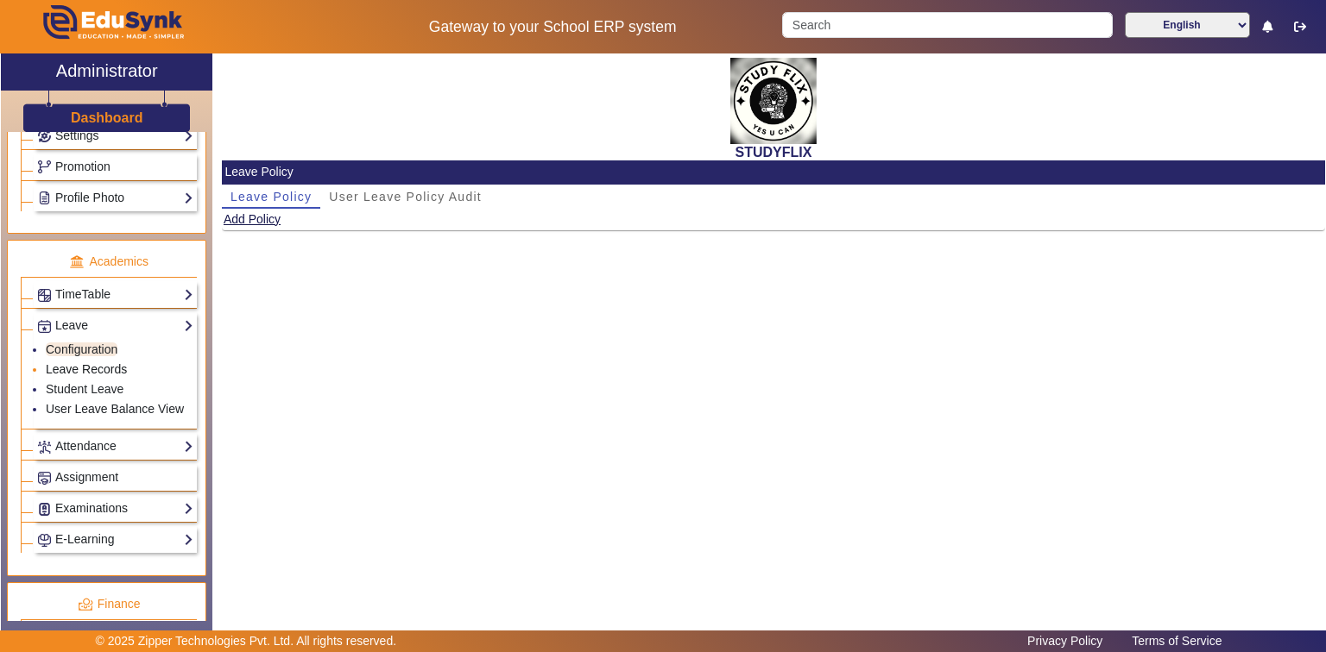
click at [76, 363] on link "Leave Records" at bounding box center [86, 369] width 81 height 14
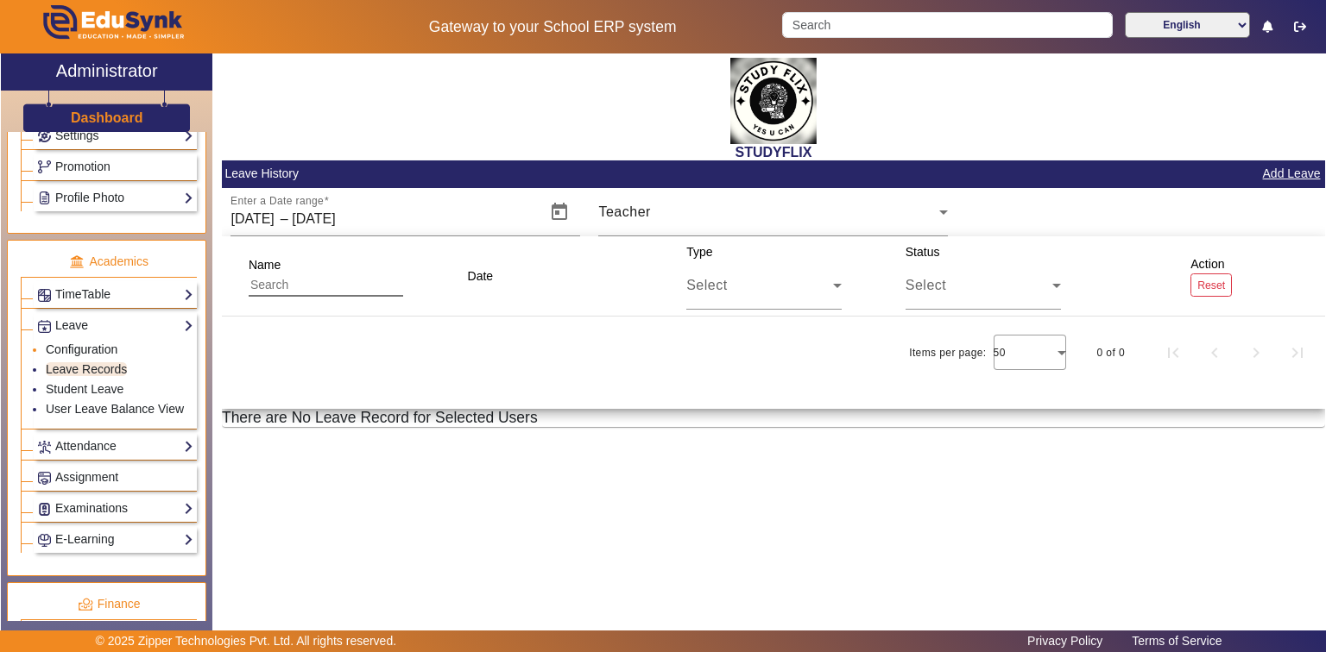
click at [100, 343] on link "Configuration" at bounding box center [82, 350] width 72 height 14
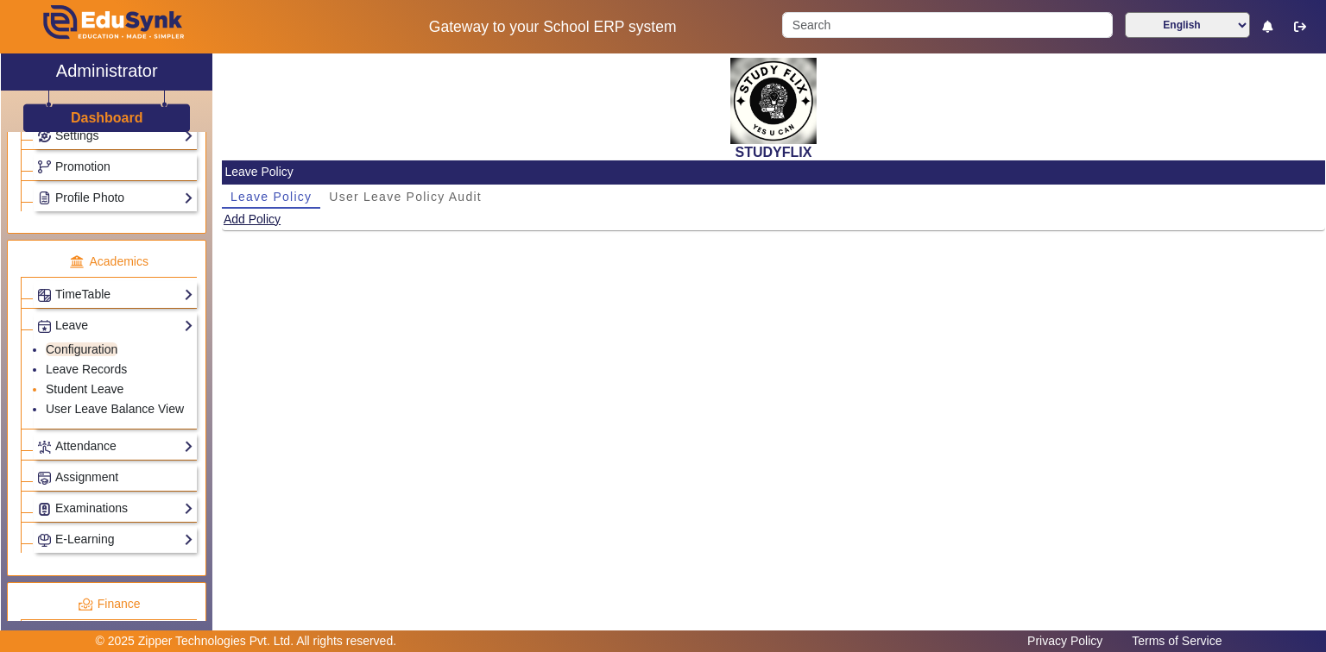
click at [83, 382] on link "Student Leave" at bounding box center [85, 389] width 78 height 14
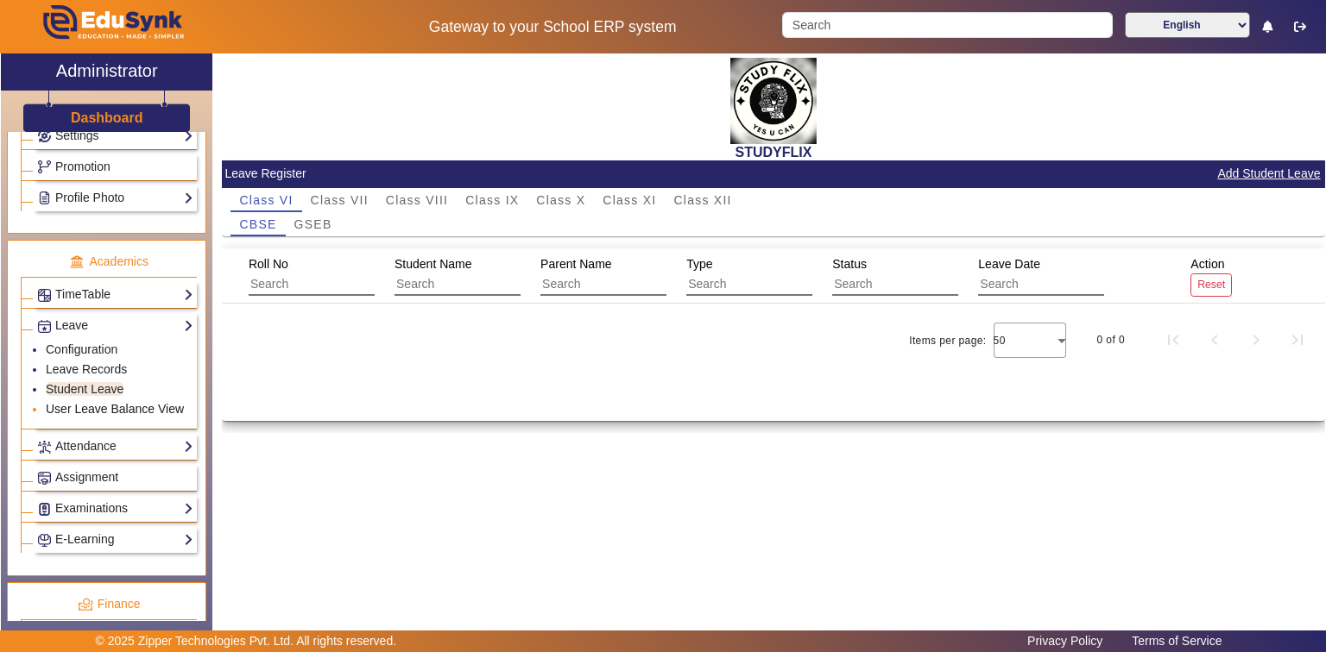
click at [86, 402] on link "User Leave Balance View" at bounding box center [115, 409] width 138 height 14
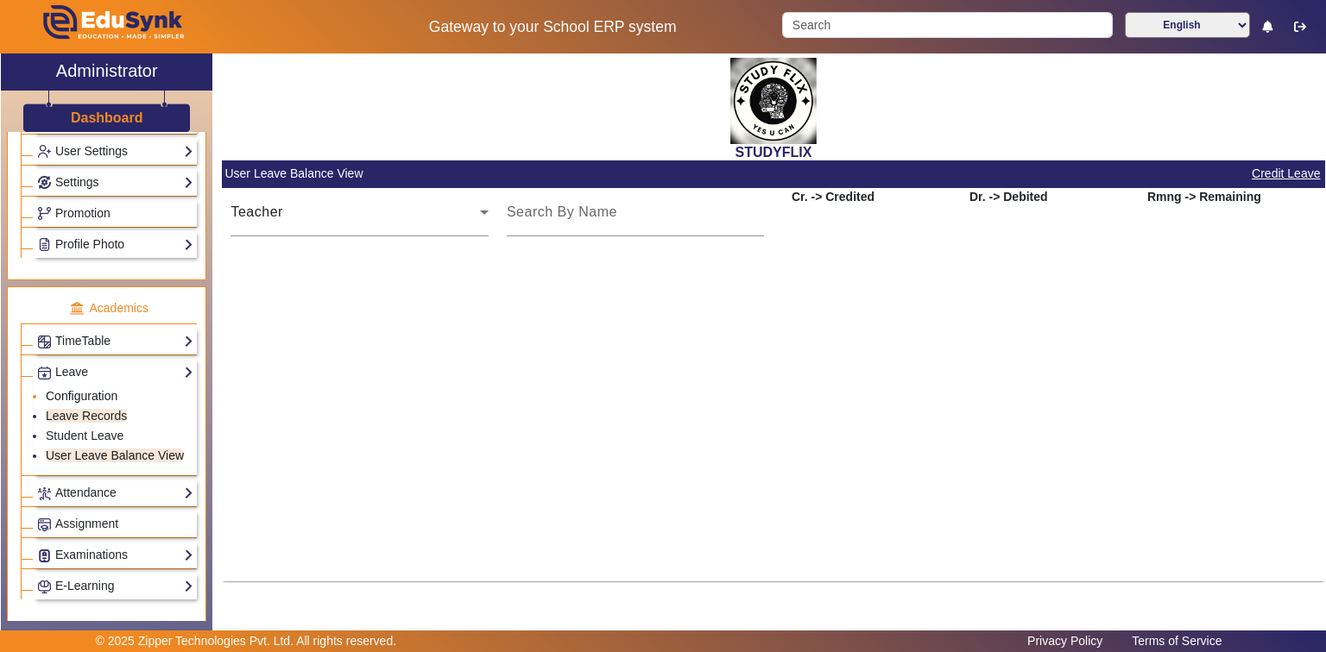
scroll to position [481, 0]
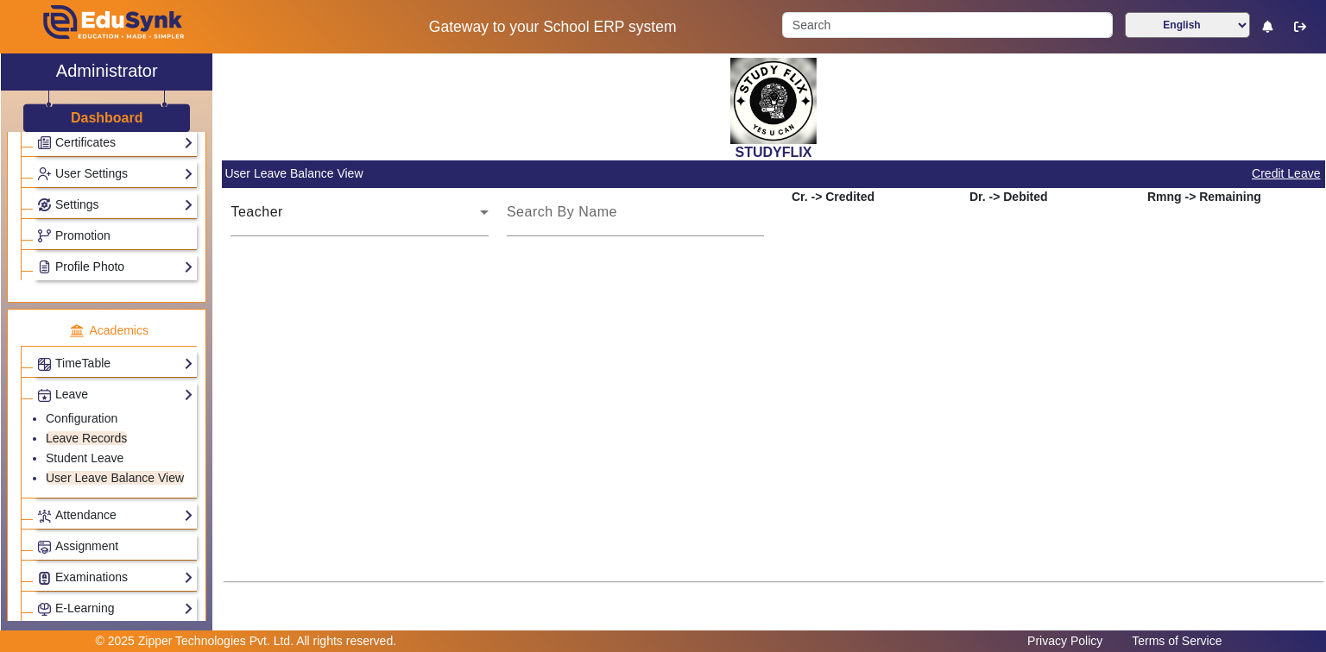
click at [97, 261] on link "Profile Photo" at bounding box center [115, 267] width 156 height 20
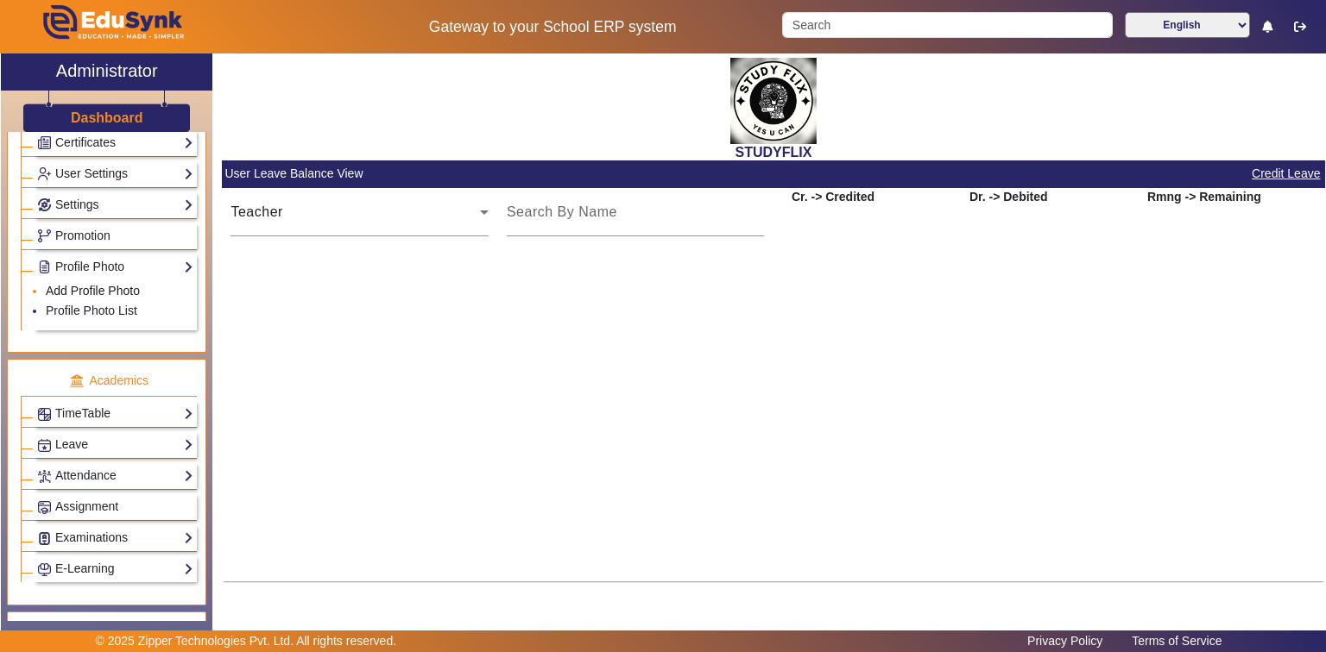
click at [87, 284] on link "Add Profile Photo" at bounding box center [93, 291] width 94 height 14
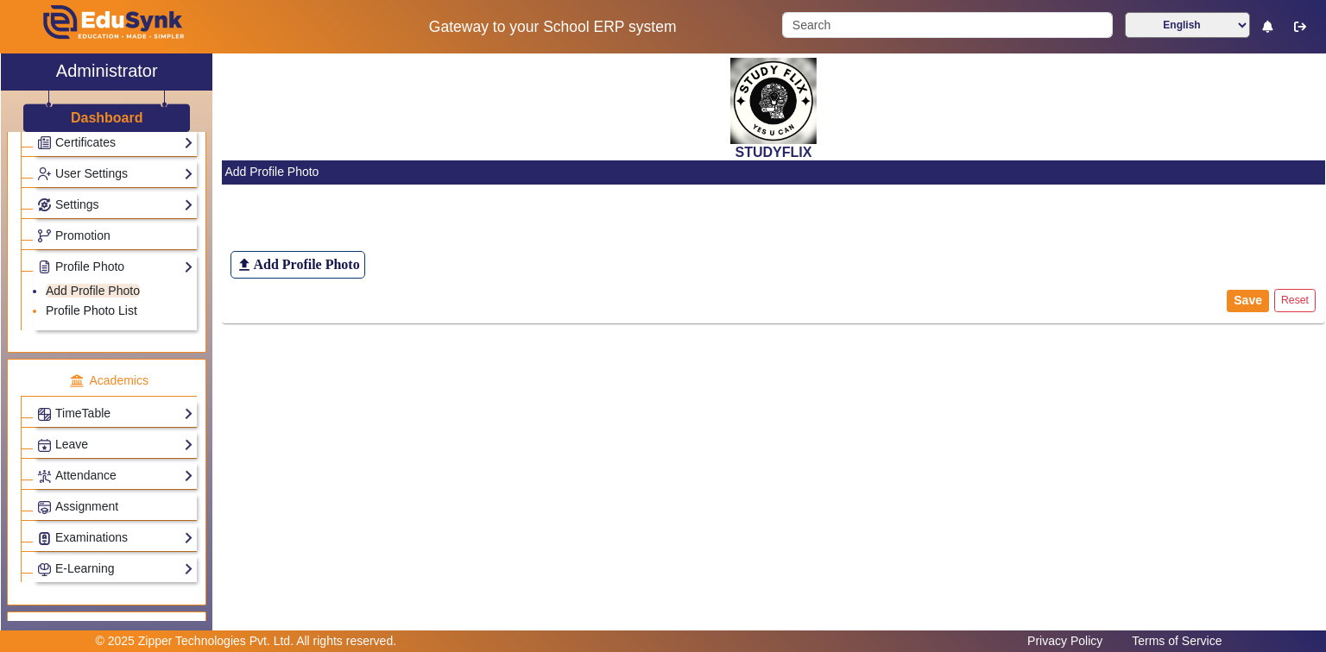
click at [85, 308] on link "Profile Photo List" at bounding box center [91, 311] width 91 height 14
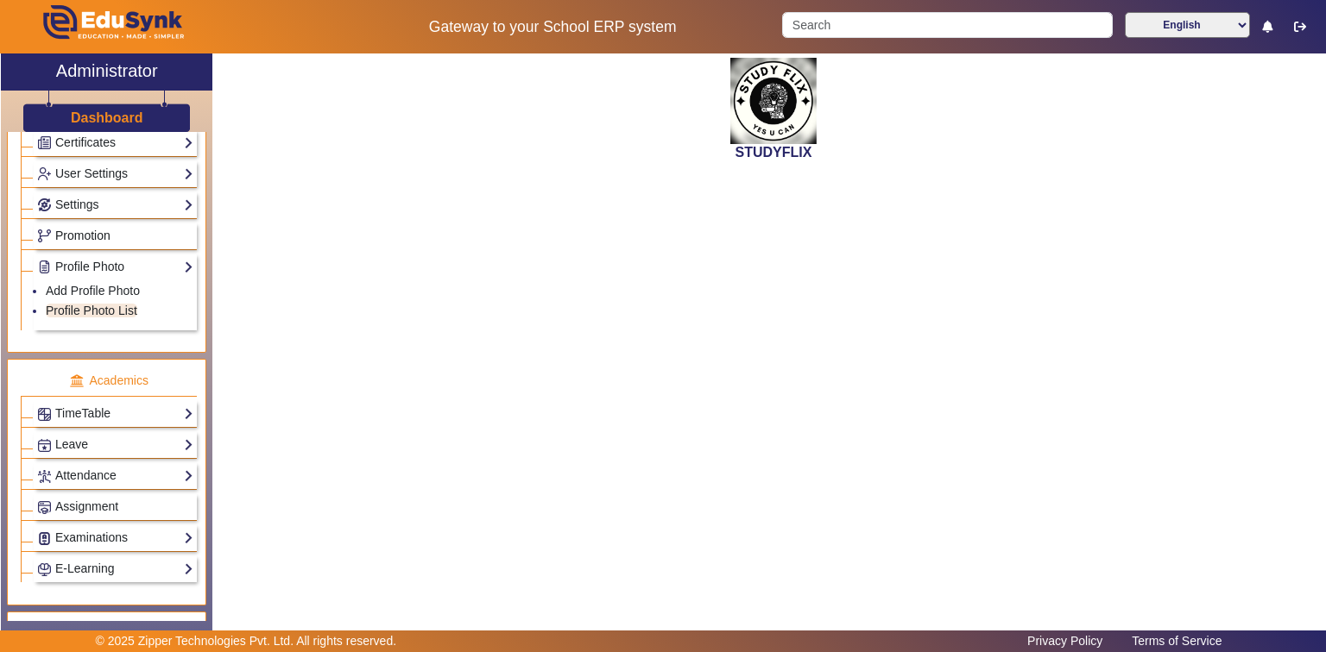
click at [92, 235] on span "Promotion" at bounding box center [82, 236] width 55 height 14
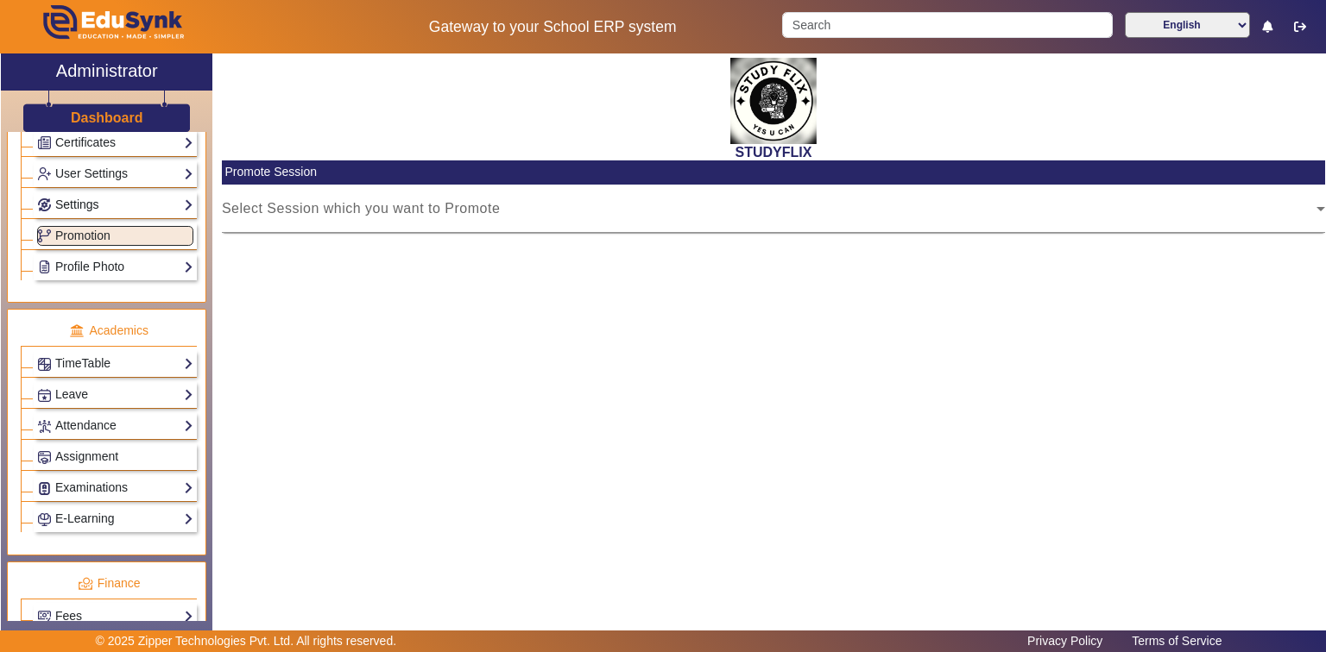
click at [89, 199] on link "Settings" at bounding box center [115, 205] width 156 height 20
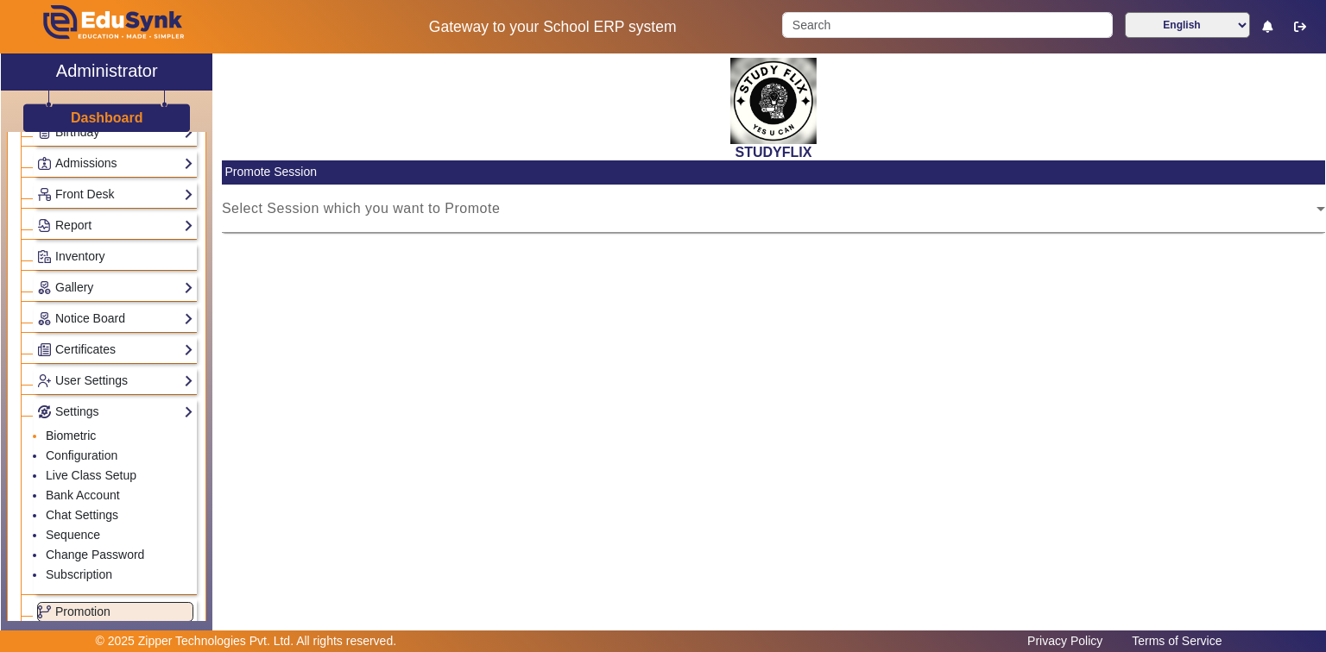
scroll to position [205, 0]
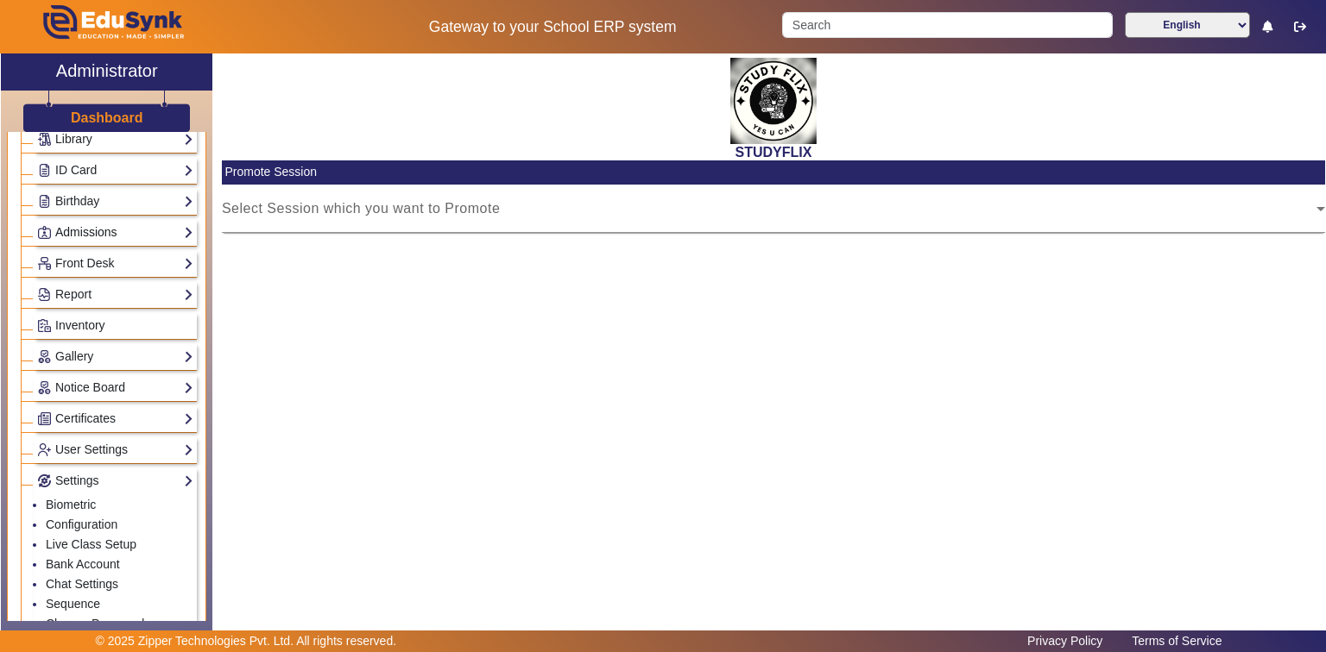
click at [86, 224] on link "Admissions" at bounding box center [115, 233] width 156 height 20
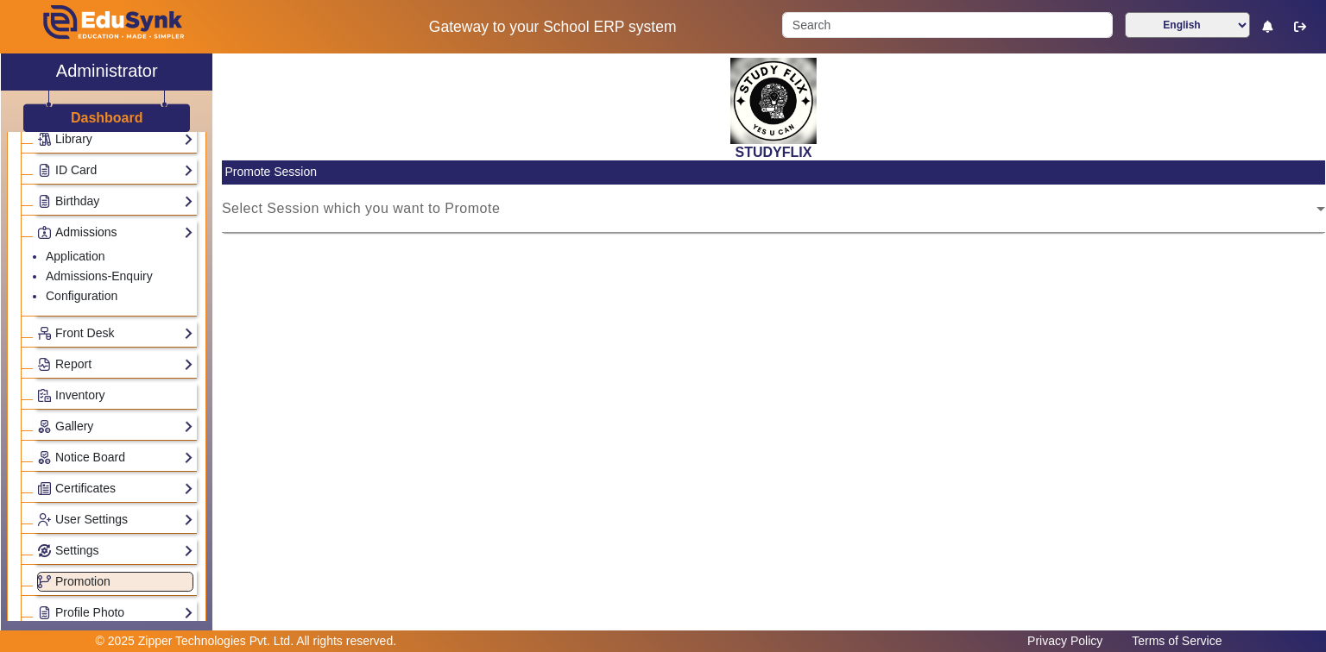
click at [86, 224] on link "Admissions" at bounding box center [115, 233] width 156 height 20
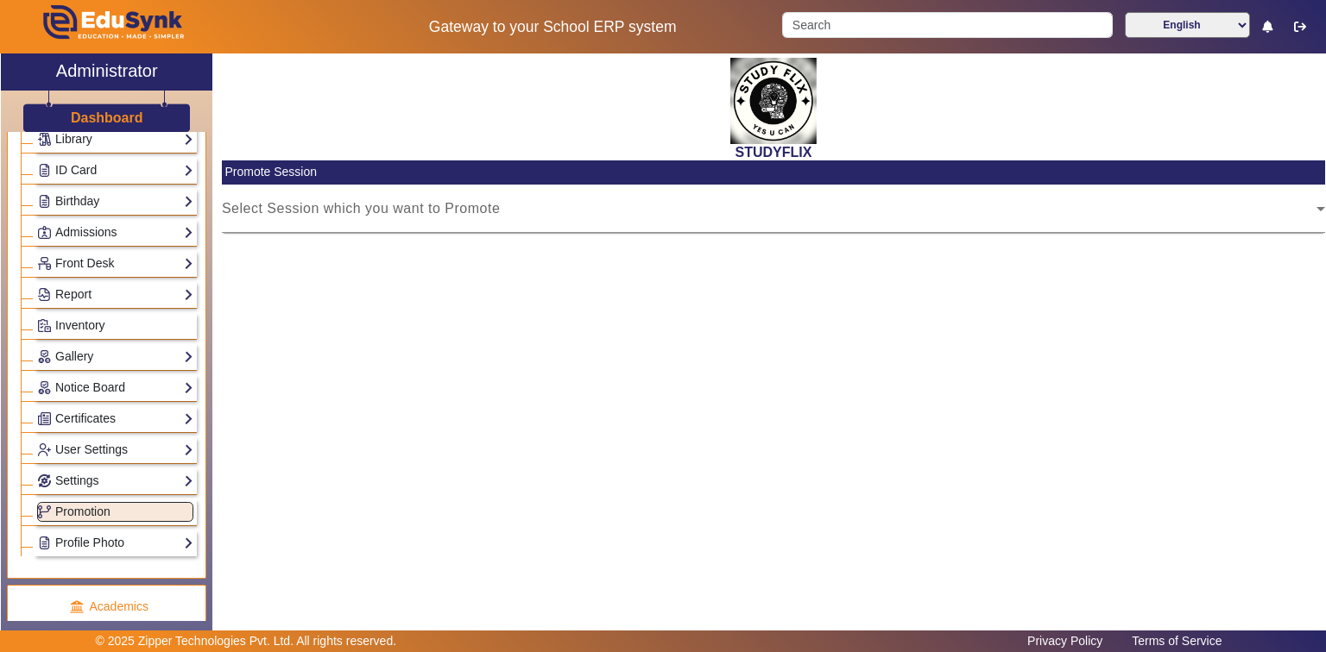
click at [151, 157] on div "ID Card Students Teachers Non Teaching Staff Template" at bounding box center [115, 170] width 163 height 27
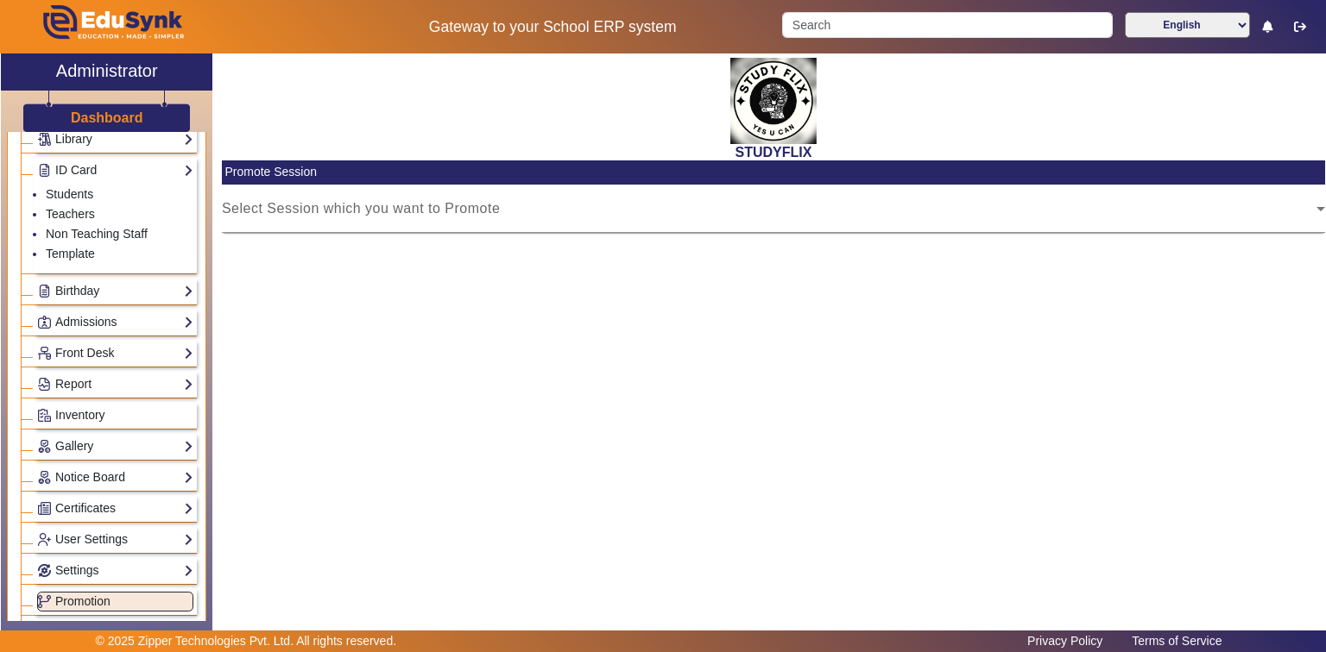
click at [149, 157] on div "ID Card Students Teachers Non Teaching Staff Template" at bounding box center [115, 215] width 163 height 117
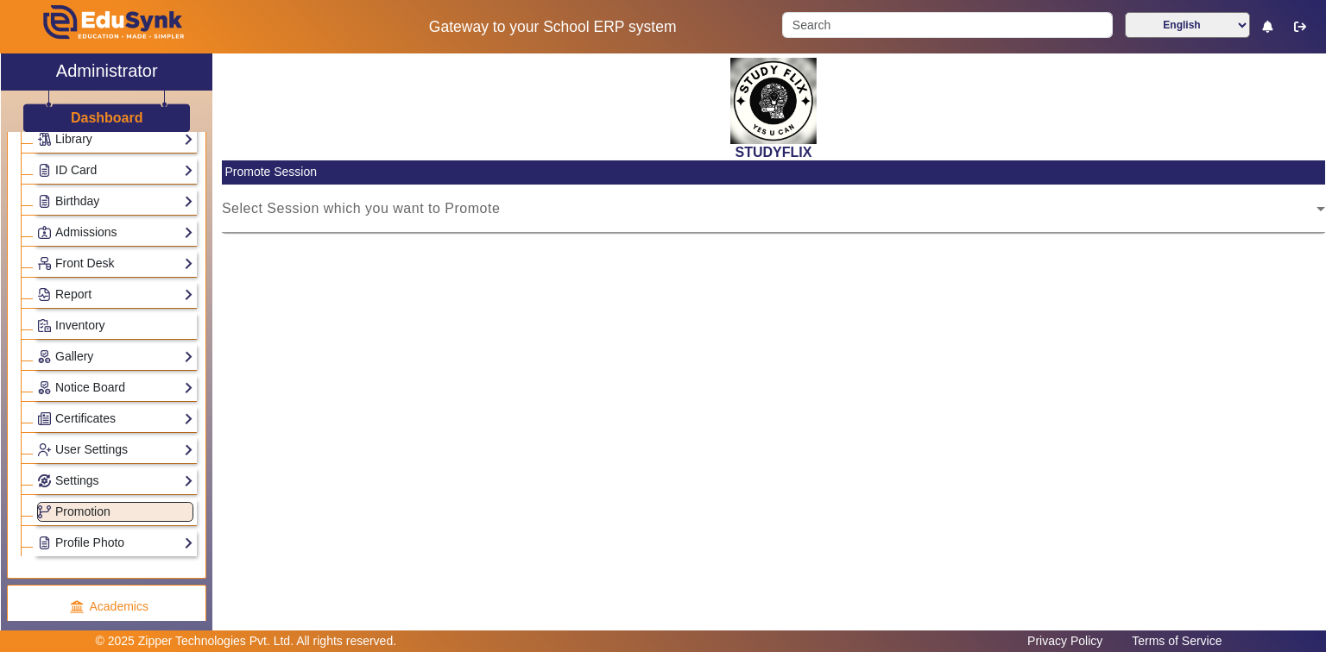
click at [0, 86] on div "X Administrator Dashboard Administration Institution Institution Details Sessio…" at bounding box center [663, 344] width 1326 height 580
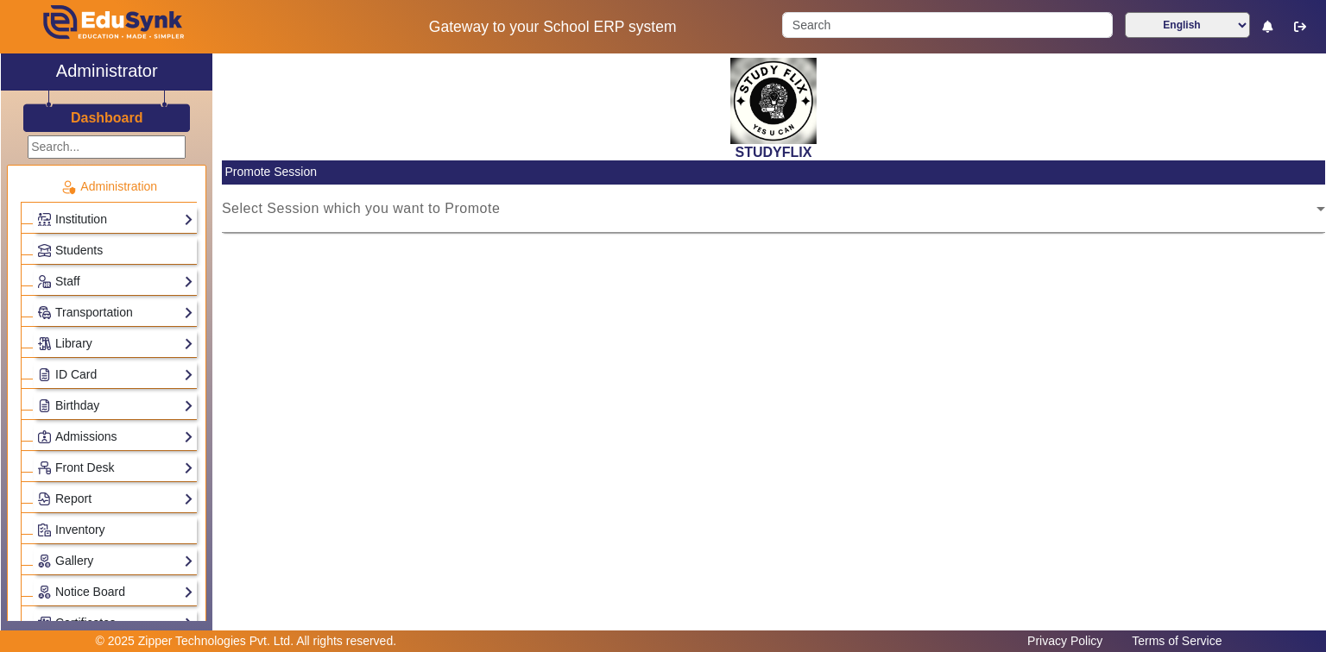
click at [83, 145] on input "text" at bounding box center [107, 147] width 158 height 23
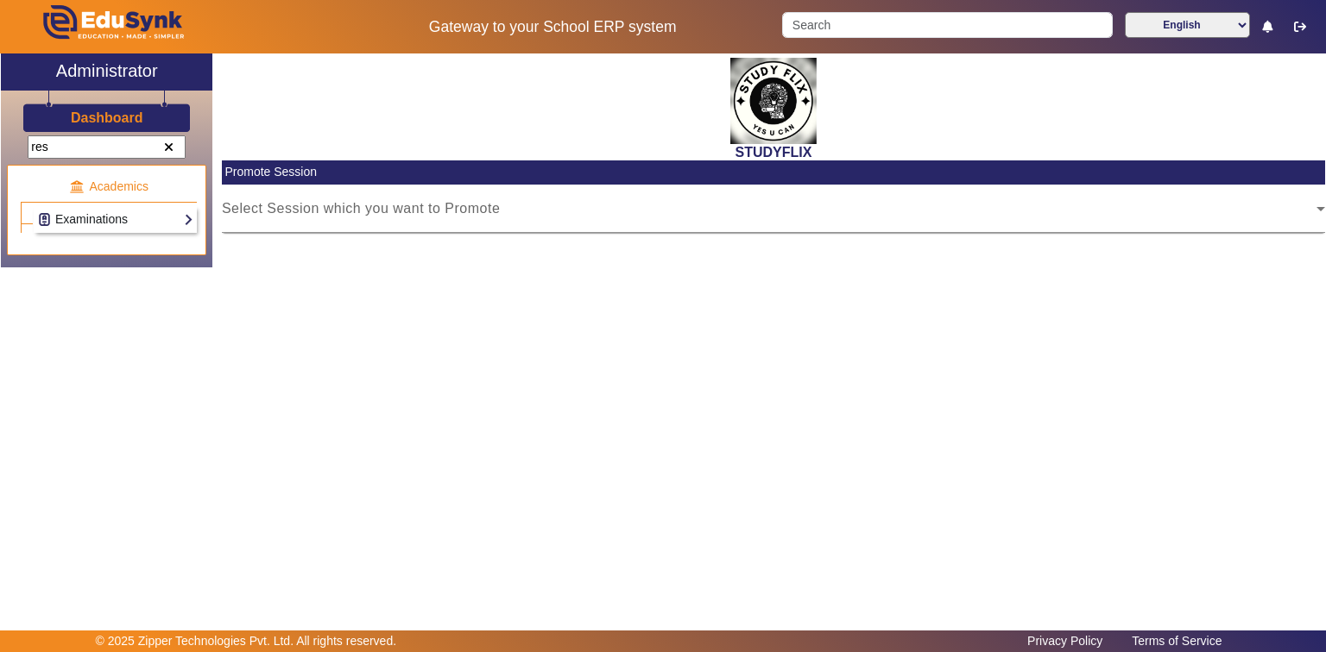
type input "res"
click at [68, 224] on link "Examinations" at bounding box center [115, 220] width 156 height 20
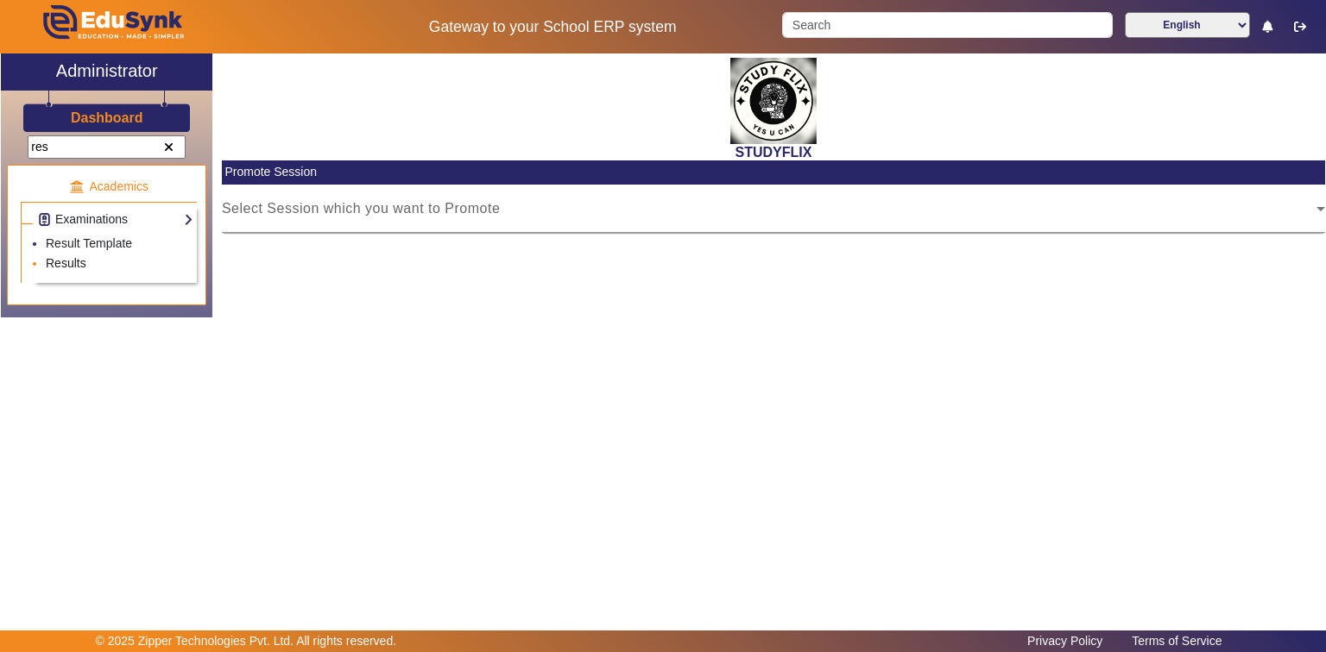
click at [78, 261] on link "Results" at bounding box center [66, 263] width 41 height 14
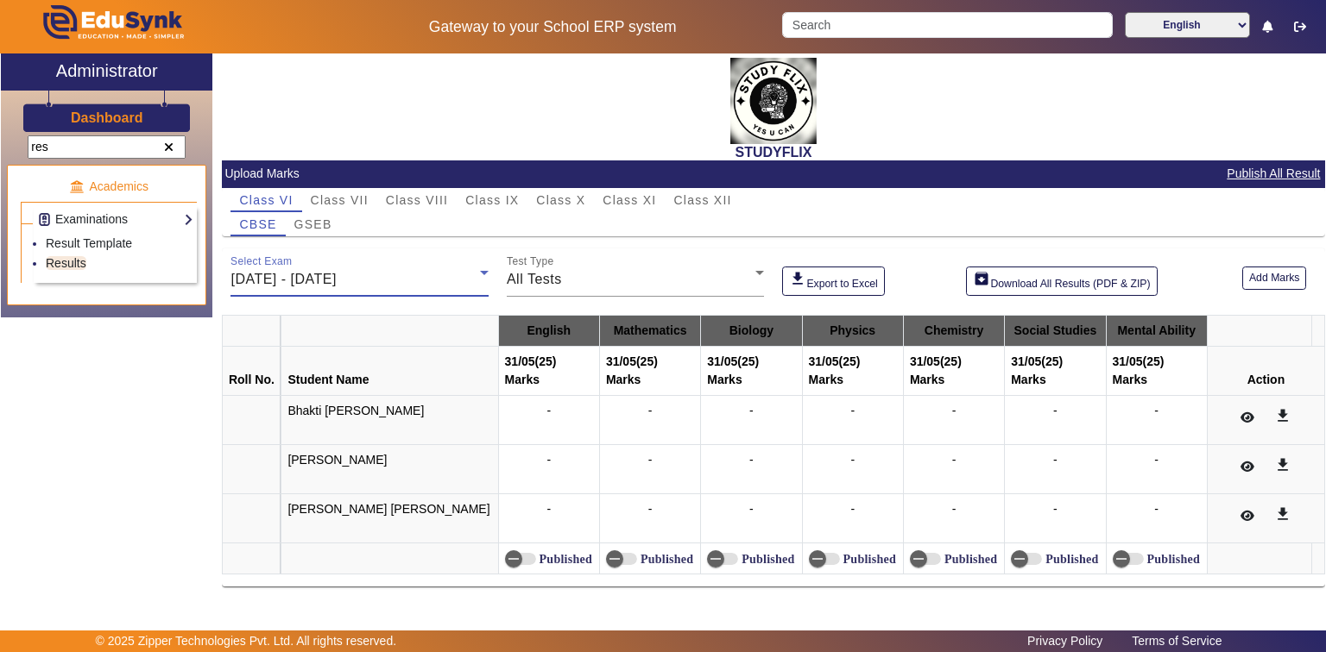
click at [408, 287] on div "[DATE] - [DATE]" at bounding box center [354, 279] width 249 height 21
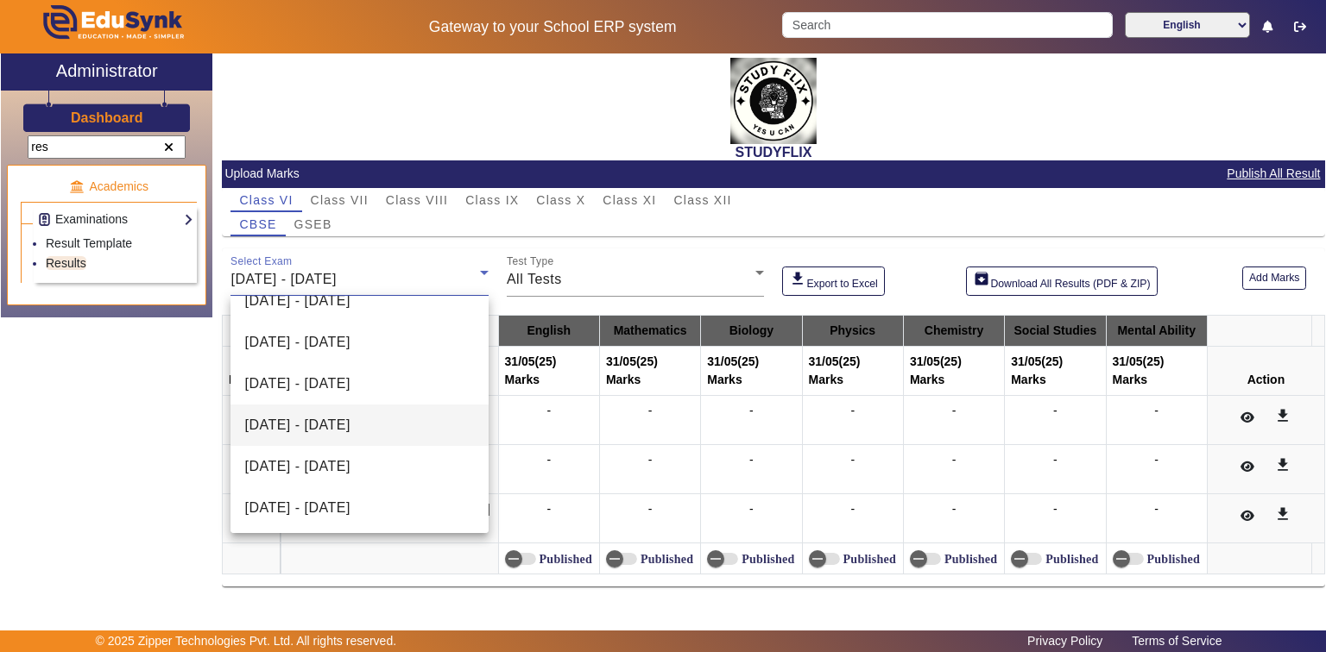
scroll to position [190, 0]
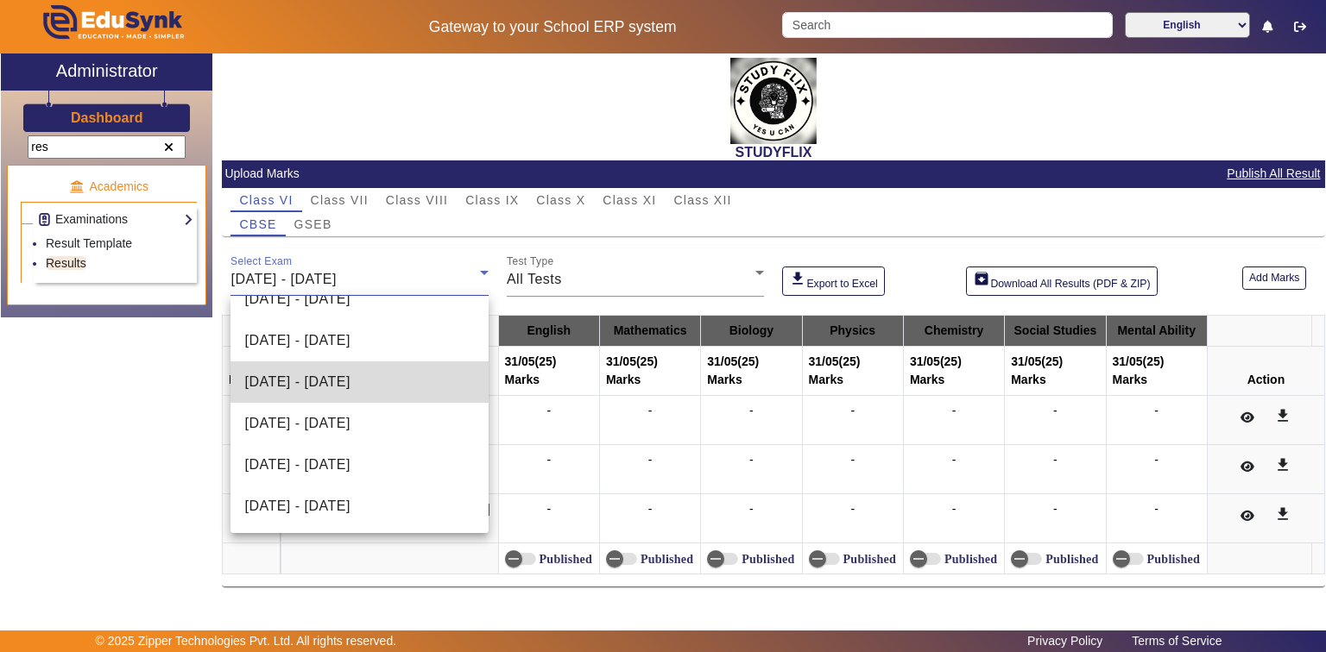
click at [350, 380] on span "[DATE] - [DATE]" at bounding box center [296, 382] width 105 height 21
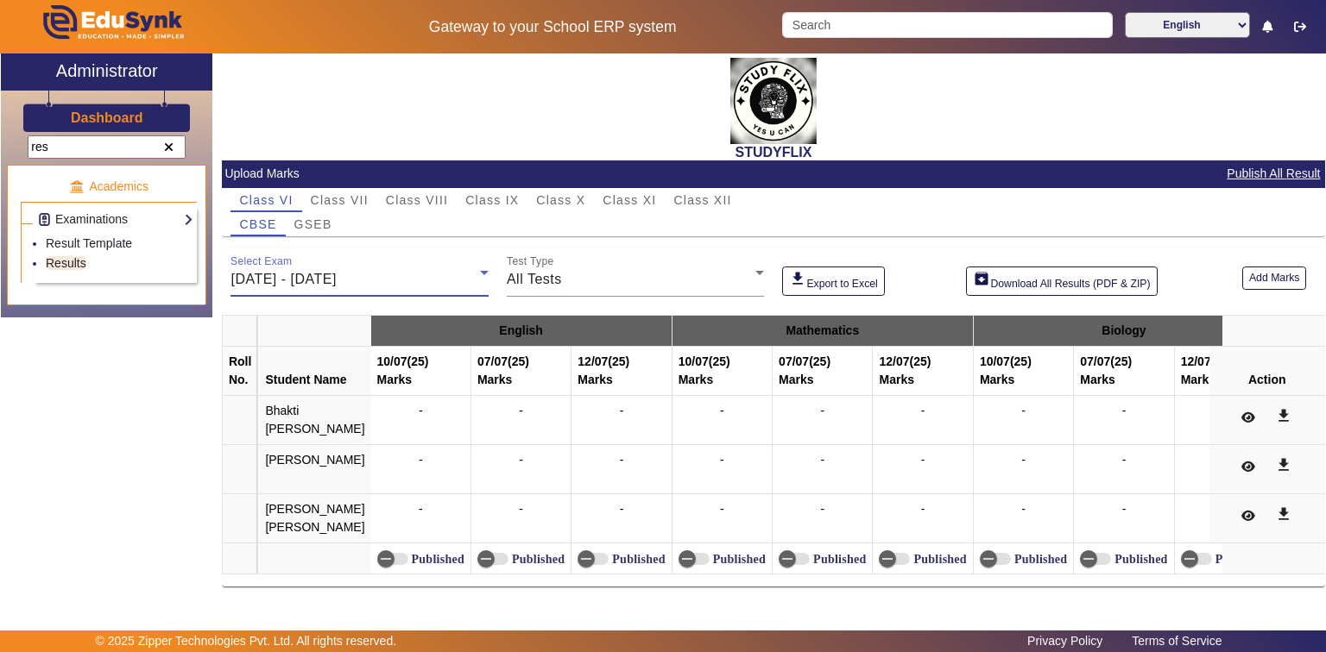
click at [300, 276] on span "[DATE] - [DATE]" at bounding box center [282, 279] width 105 height 15
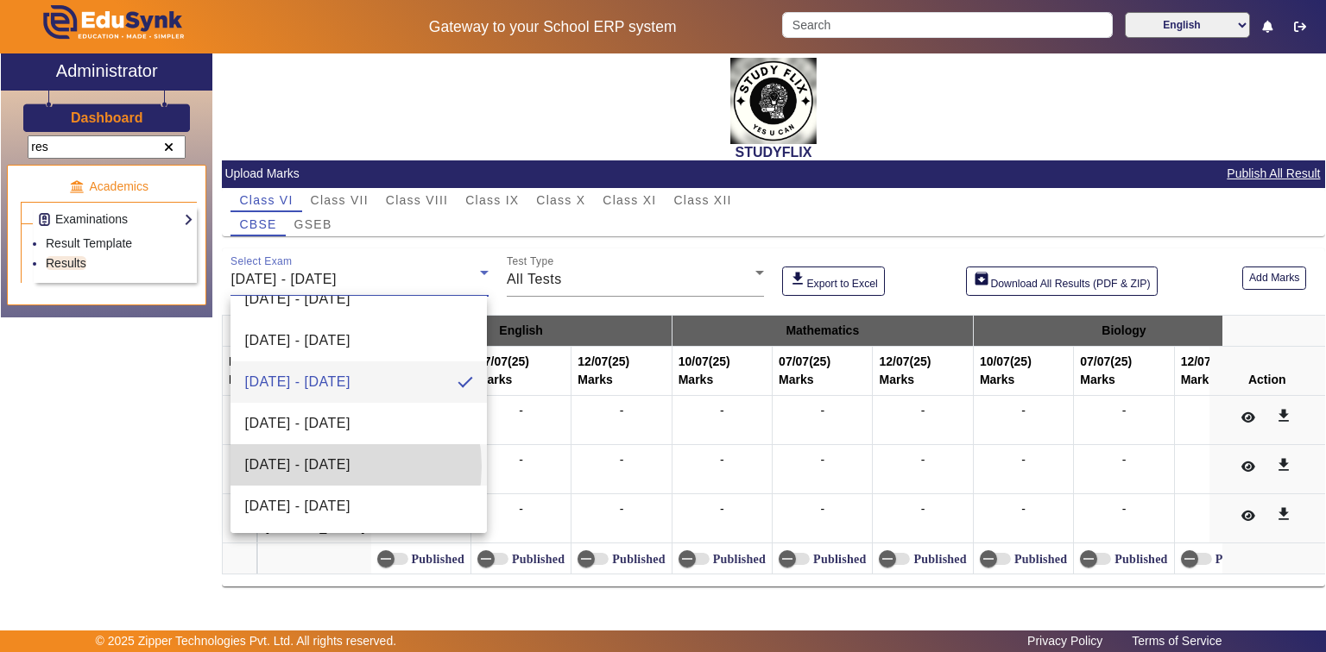
click at [324, 466] on span "[DATE] - [DATE]" at bounding box center [296, 465] width 105 height 21
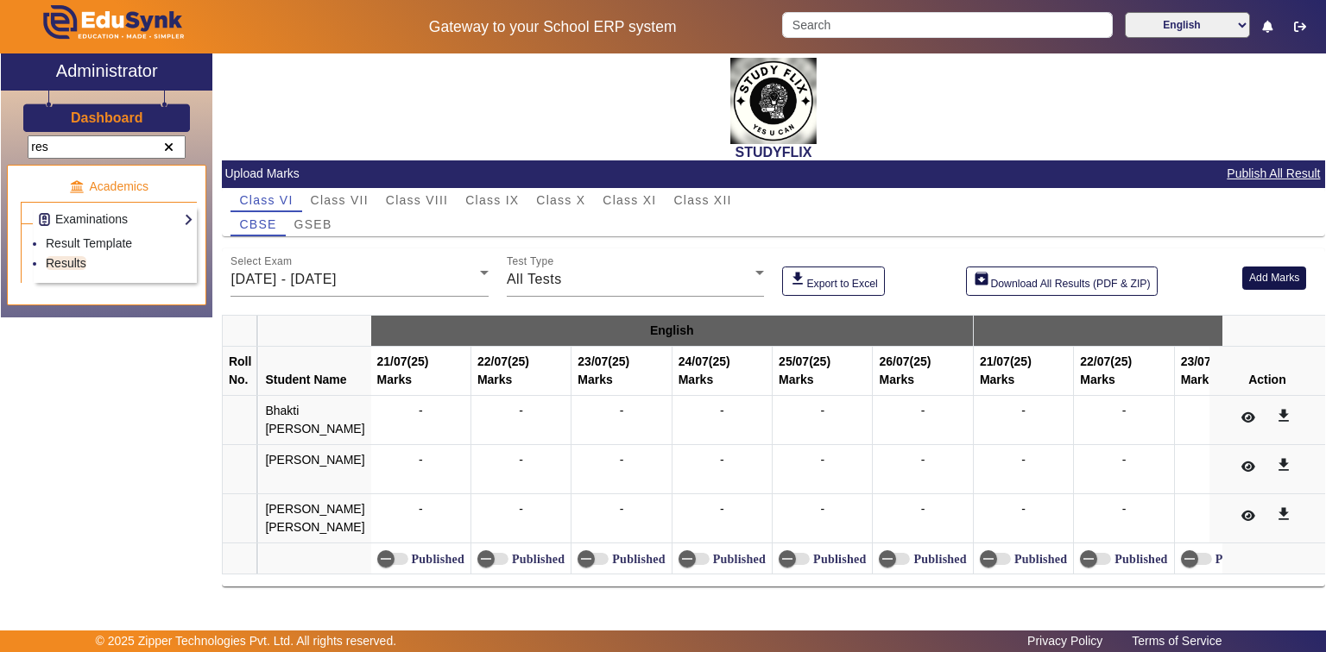
click at [1288, 280] on button "Add Marks" at bounding box center [1274, 278] width 65 height 23
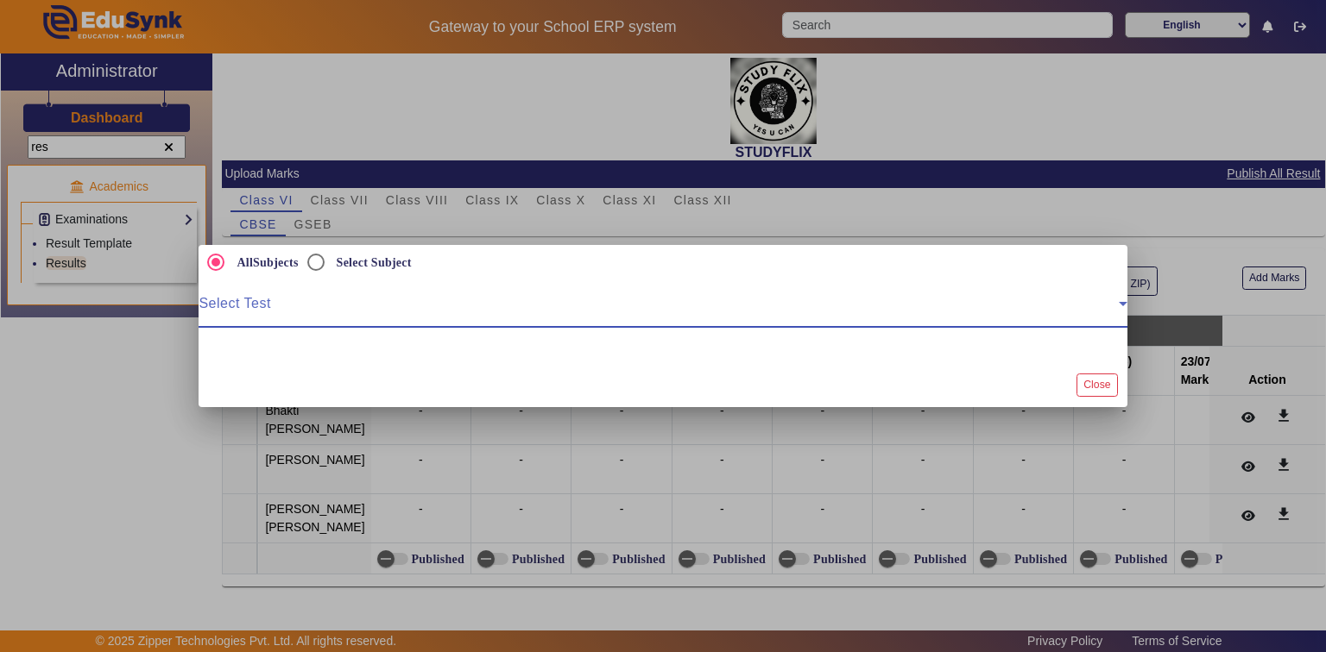
click at [273, 311] on span at bounding box center [658, 310] width 919 height 21
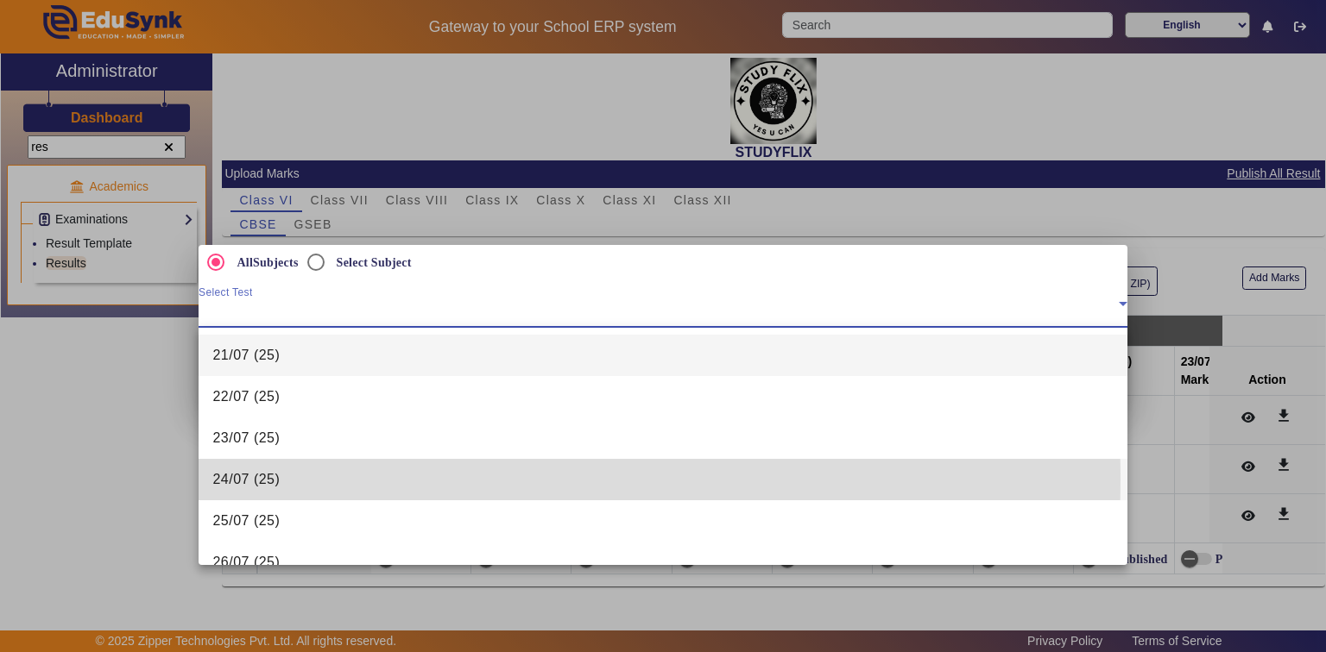
click at [235, 480] on span "24/07 (25)" at bounding box center [245, 480] width 67 height 21
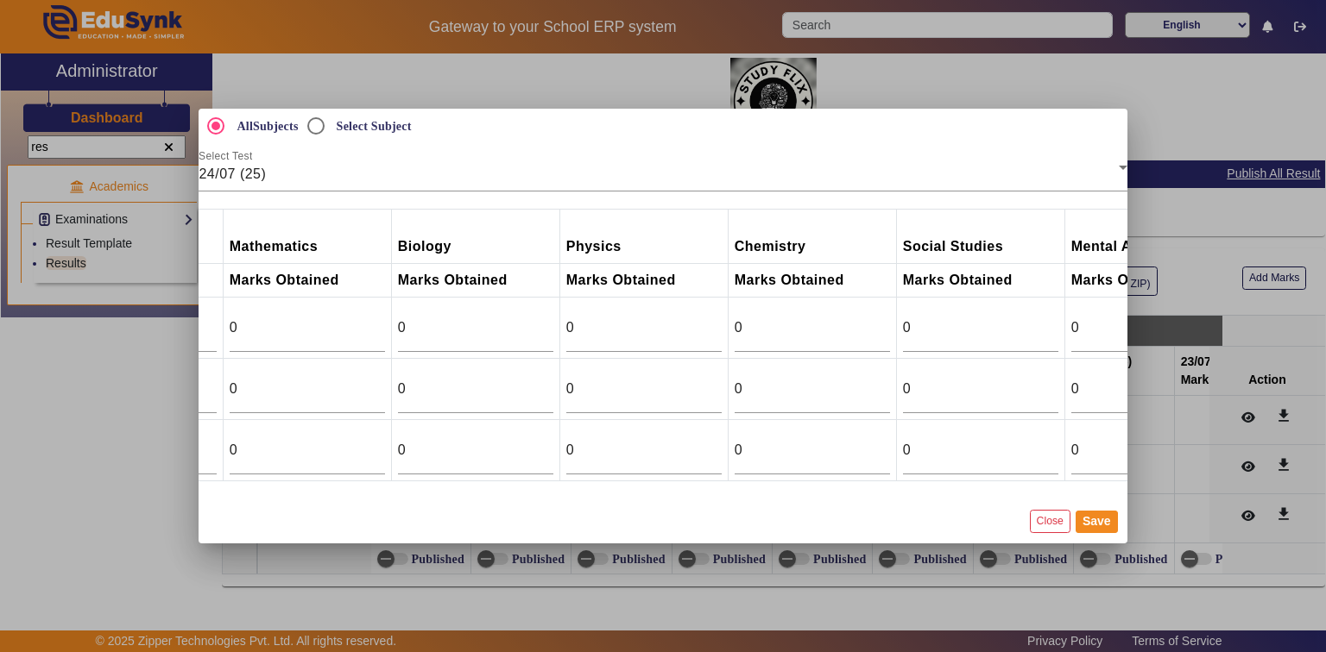
scroll to position [0, 338]
click at [1064, 482] on td "0" at bounding box center [1148, 450] width 168 height 61
drag, startPoint x: 1039, startPoint y: 483, endPoint x: 1042, endPoint y: 442, distance: 41.5
click at [1064, 482] on td "0" at bounding box center [1148, 450] width 168 height 61
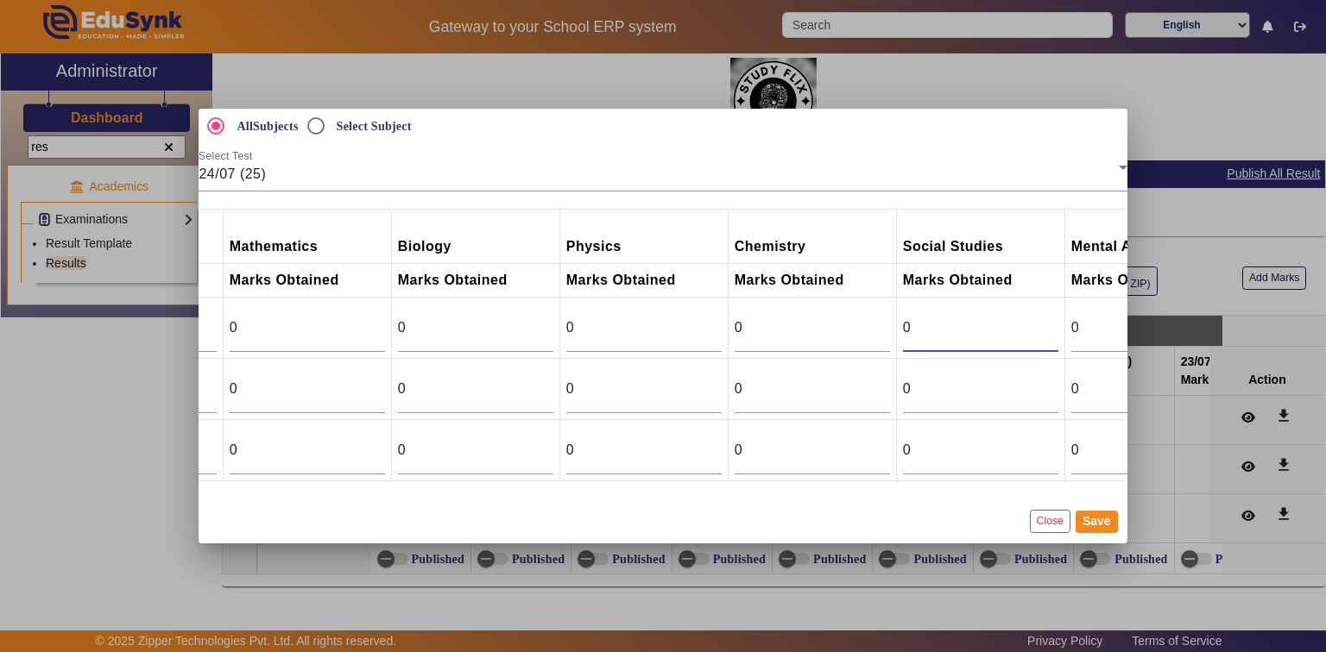
click at [953, 318] on input "0" at bounding box center [980, 328] width 155 height 21
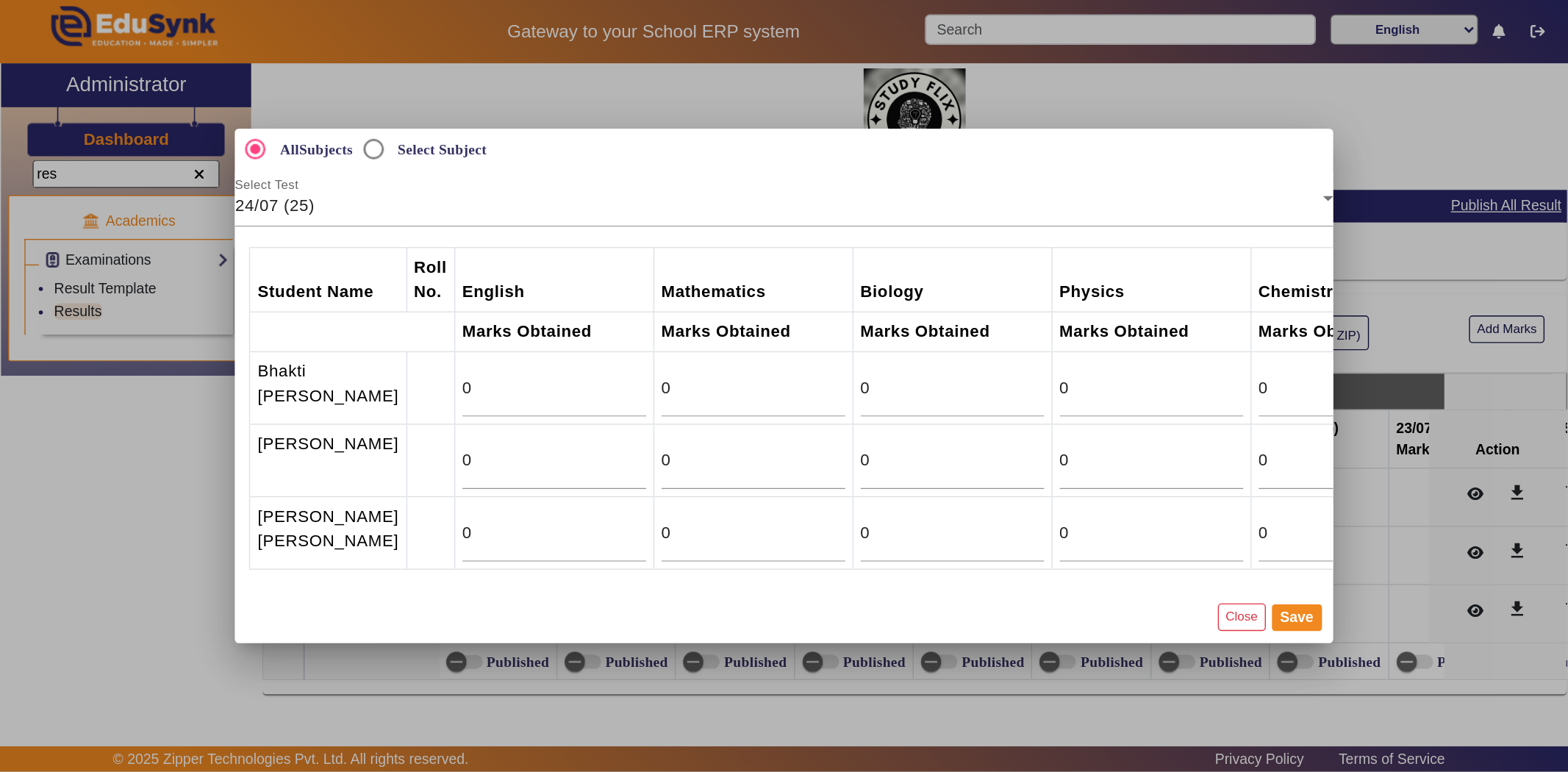
scroll to position [0, 0]
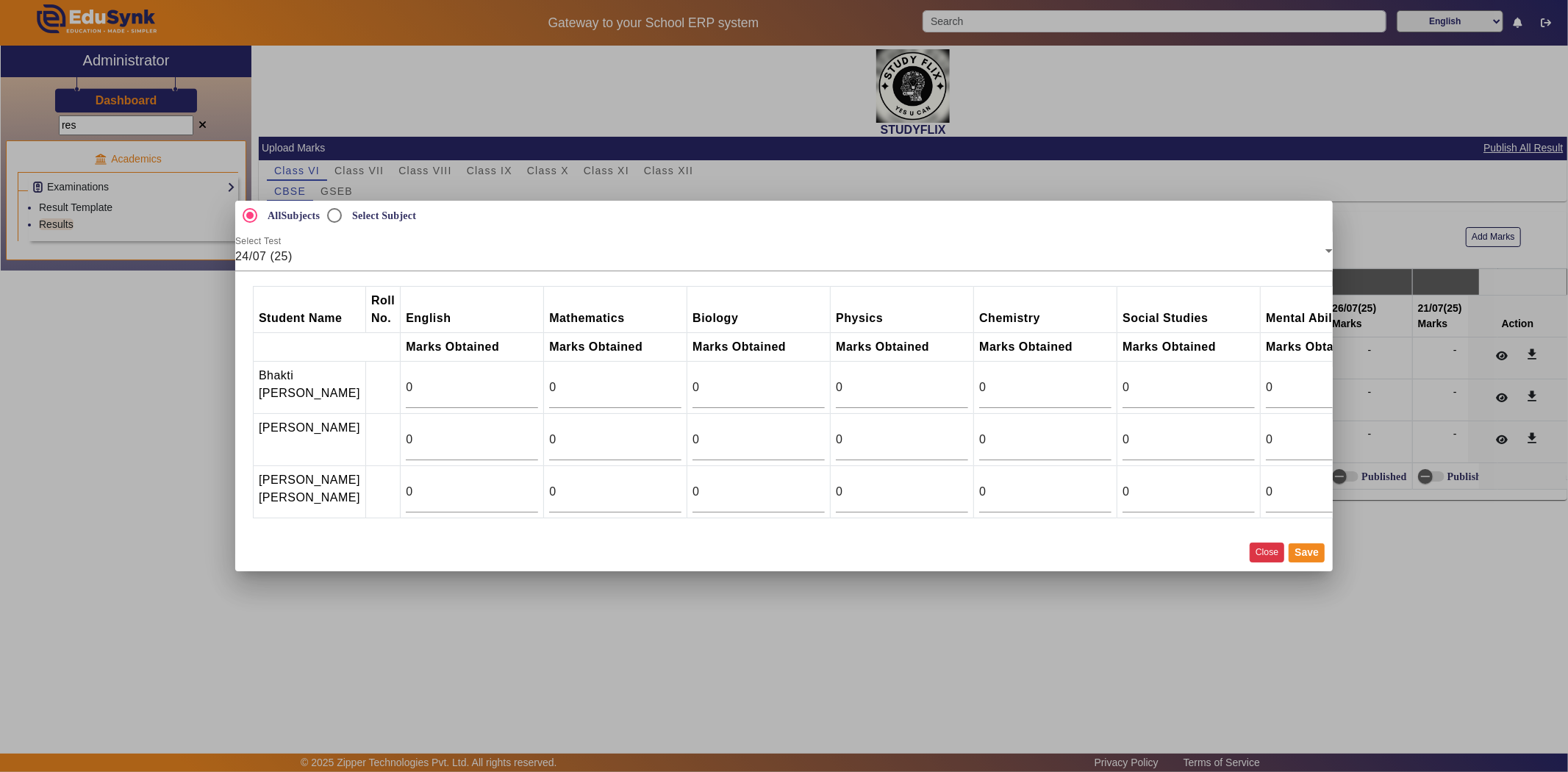
click at [1251, 562] on button "Close" at bounding box center [1266, 552] width 35 height 20
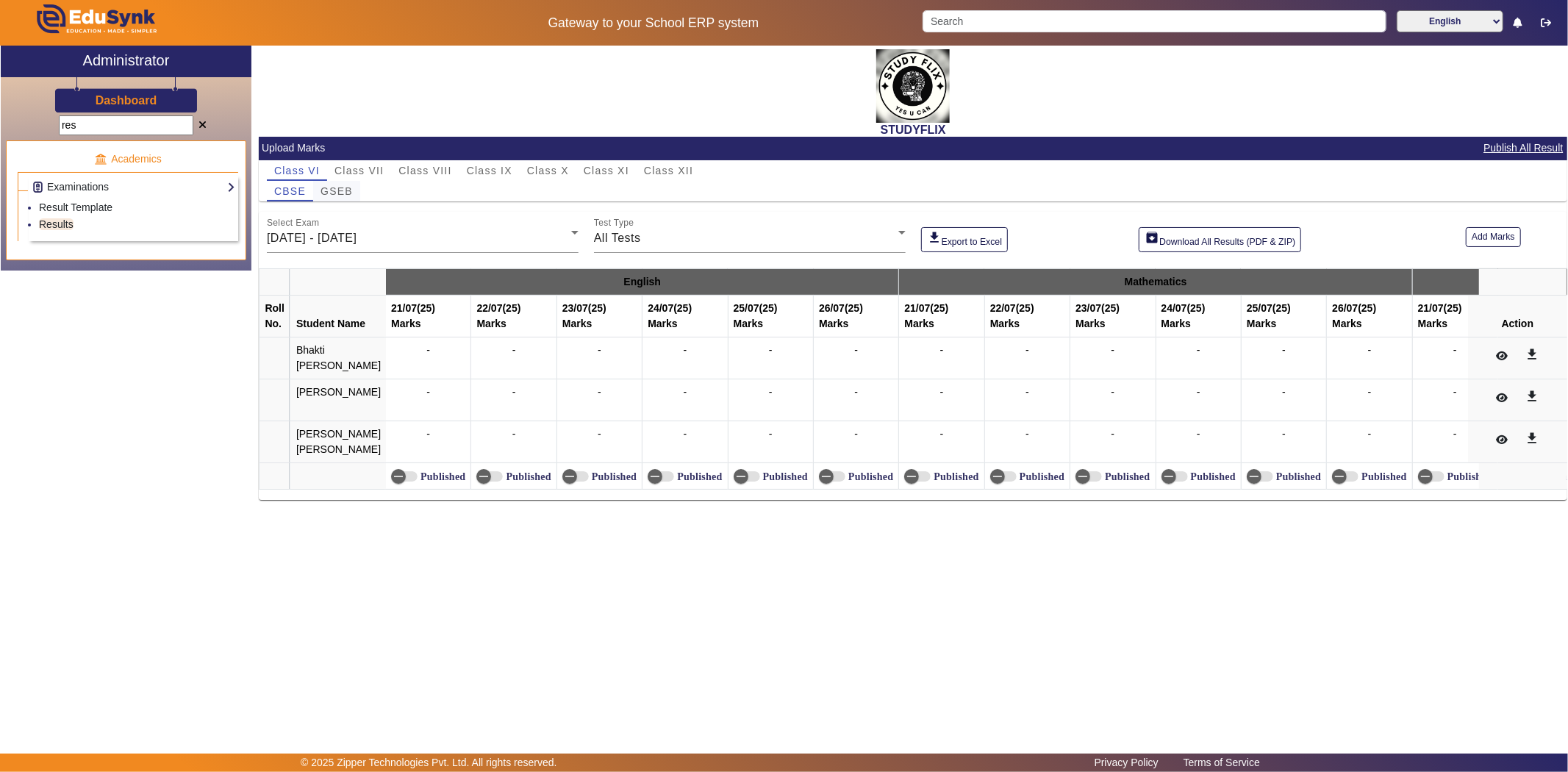
click at [346, 196] on span "GSEB" at bounding box center [336, 191] width 32 height 10
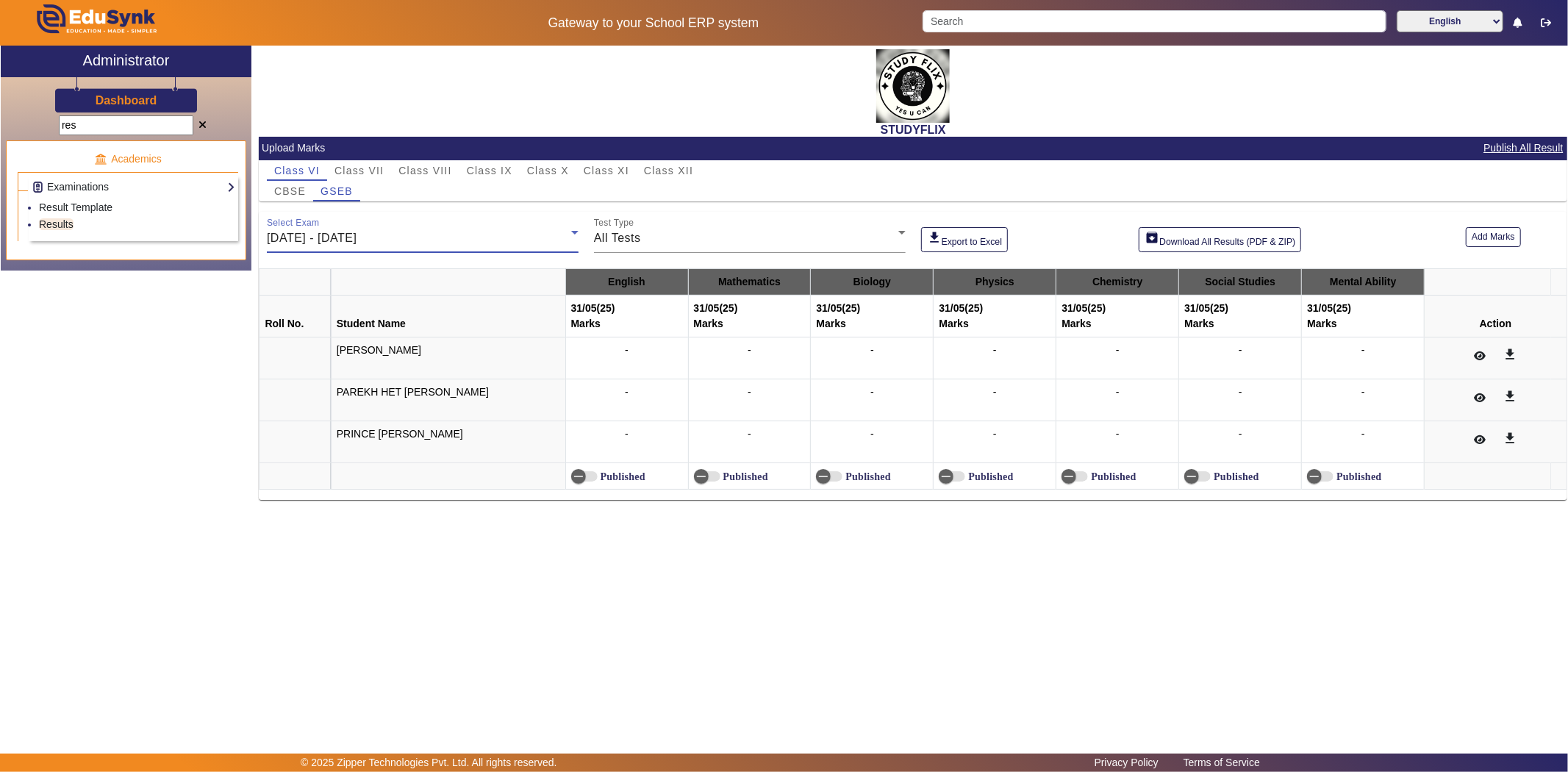
click at [347, 235] on span "[DATE] - [DATE]" at bounding box center [311, 238] width 89 height 13
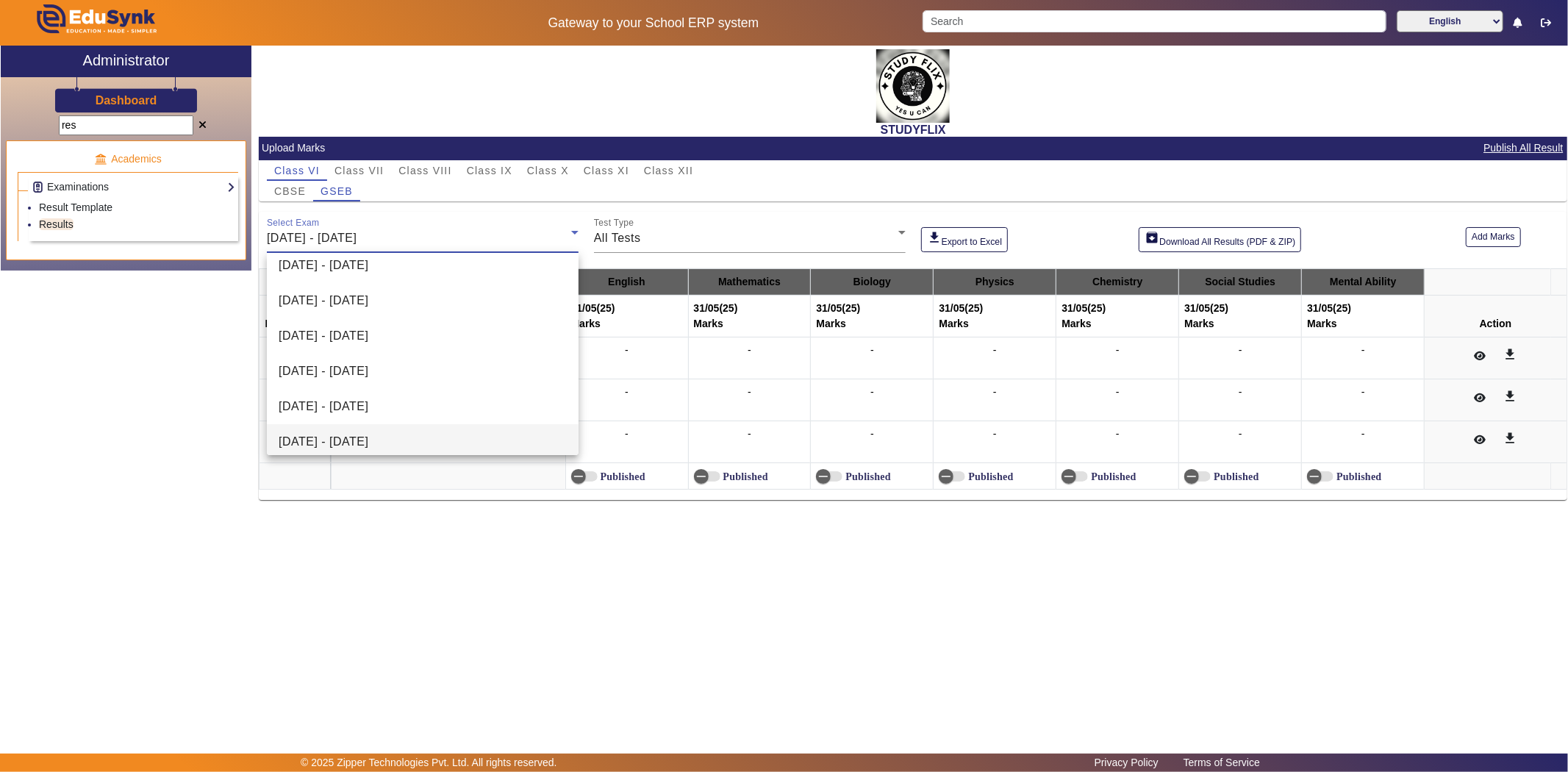
scroll to position [162, 0]
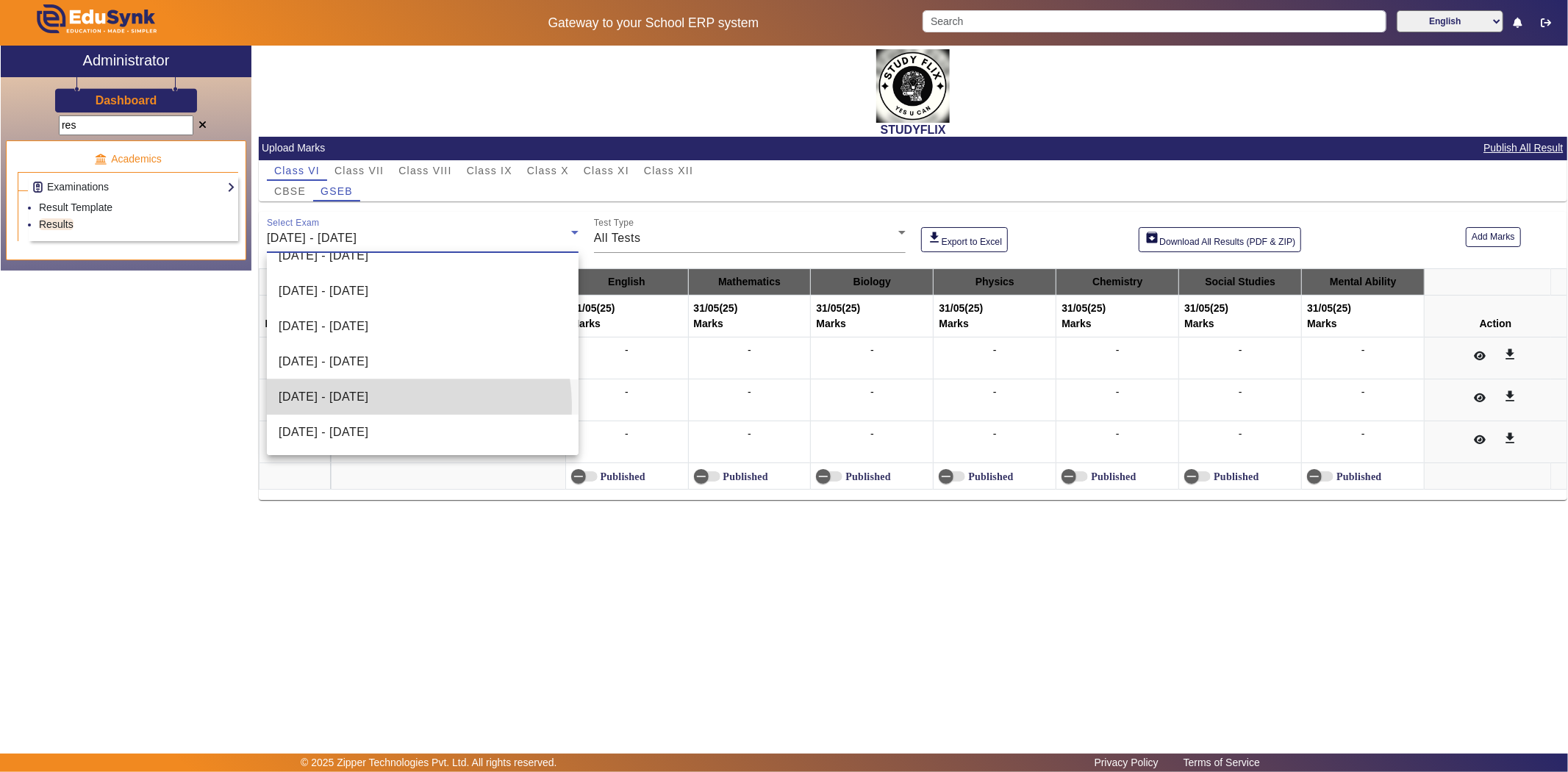
click at [378, 406] on mat-option "[DATE] - [DATE]" at bounding box center [422, 396] width 312 height 35
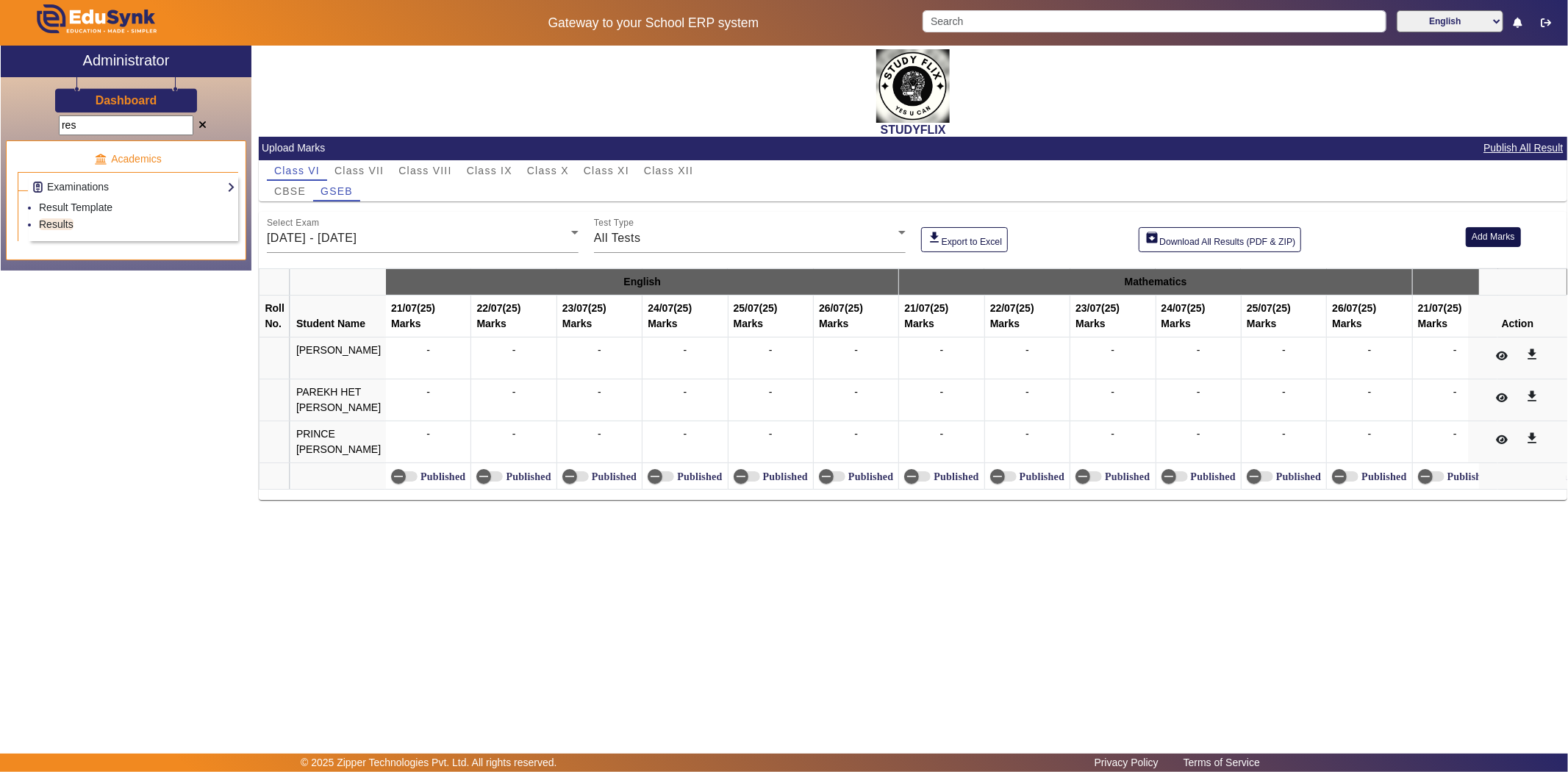
click at [1410, 233] on button "Add Marks" at bounding box center [1493, 237] width 55 height 20
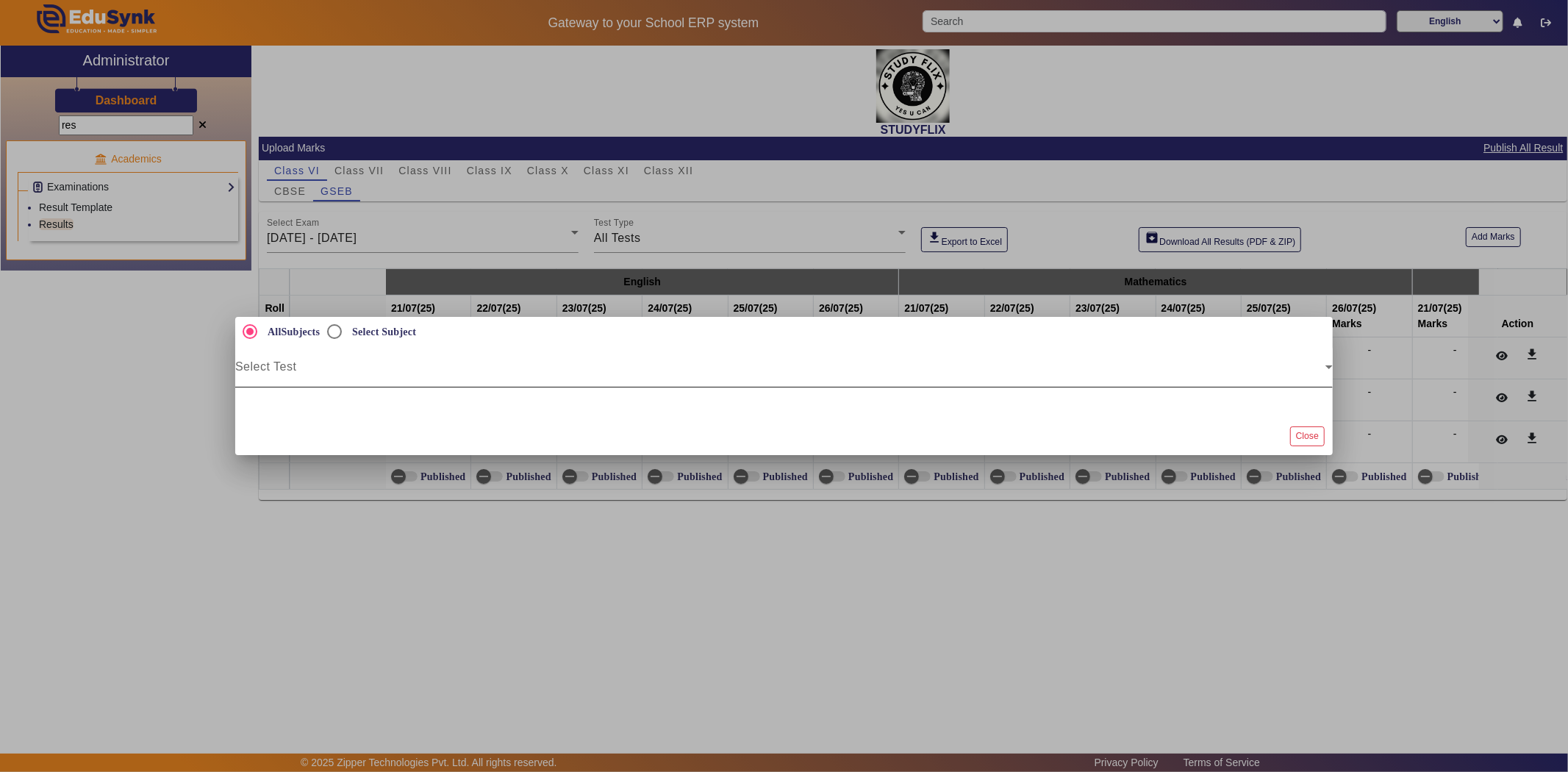
click at [342, 372] on span at bounding box center [780, 372] width 1090 height 18
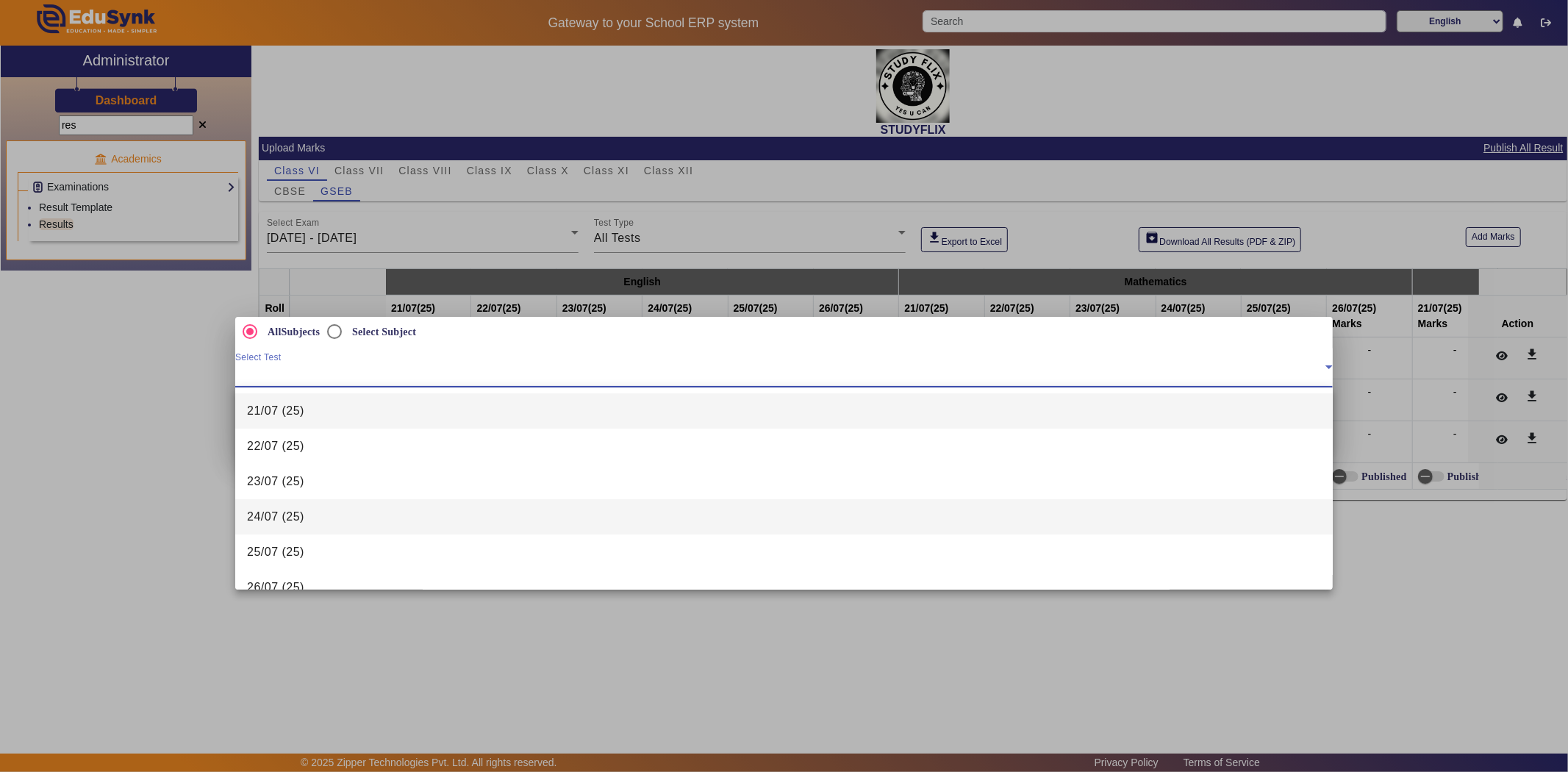
click at [268, 521] on span "24/07 (25)" at bounding box center [275, 516] width 57 height 18
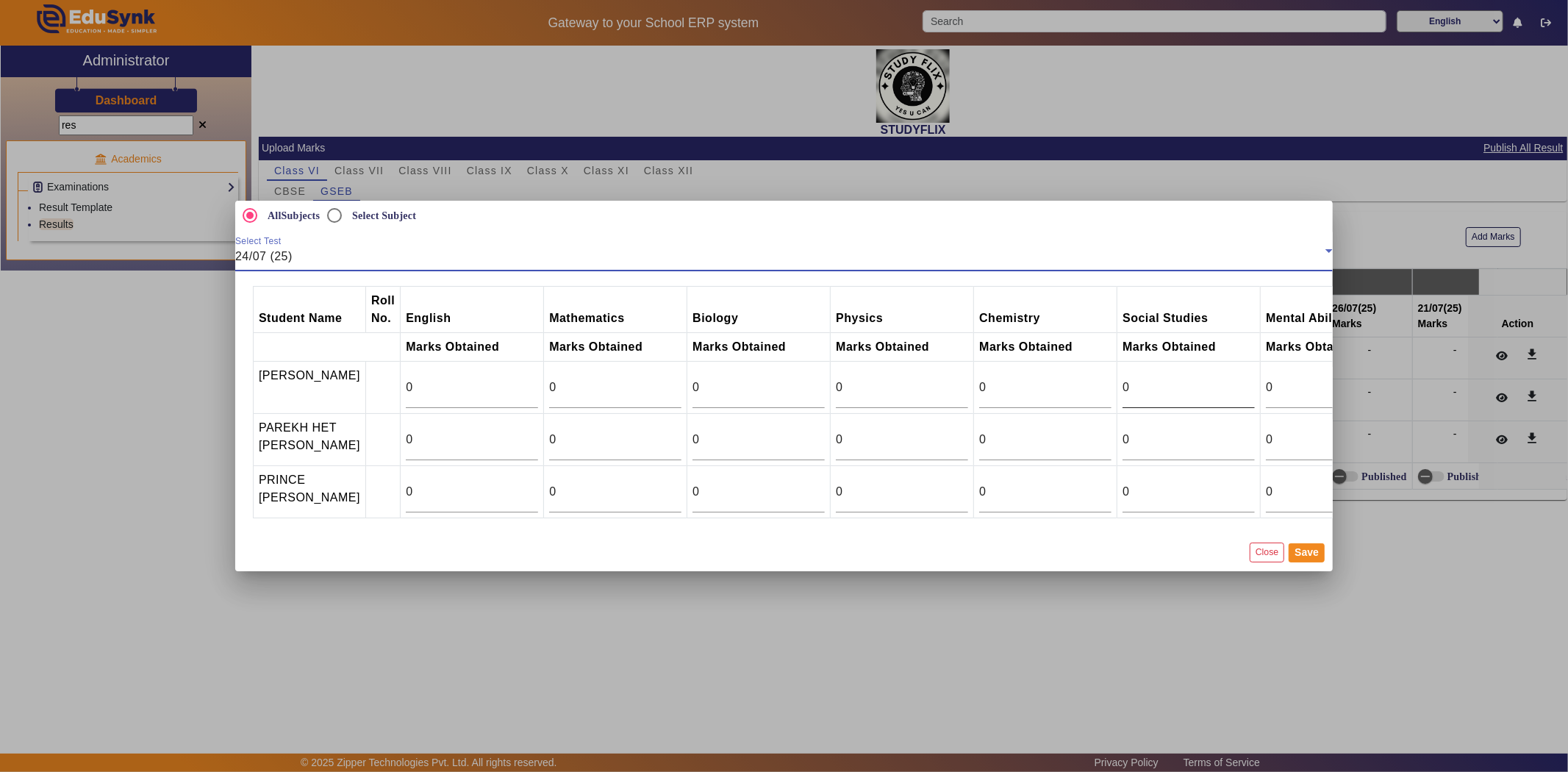
click at [1126, 380] on input "0" at bounding box center [1188, 387] width 132 height 18
click at [1243, 378] on input "12" at bounding box center [1188, 387] width 132 height 18
click at [1243, 378] on input "13" at bounding box center [1188, 387] width 132 height 18
click at [1243, 378] on input "14" at bounding box center [1188, 387] width 132 height 18
click at [1243, 378] on input "15" at bounding box center [1188, 387] width 132 height 18
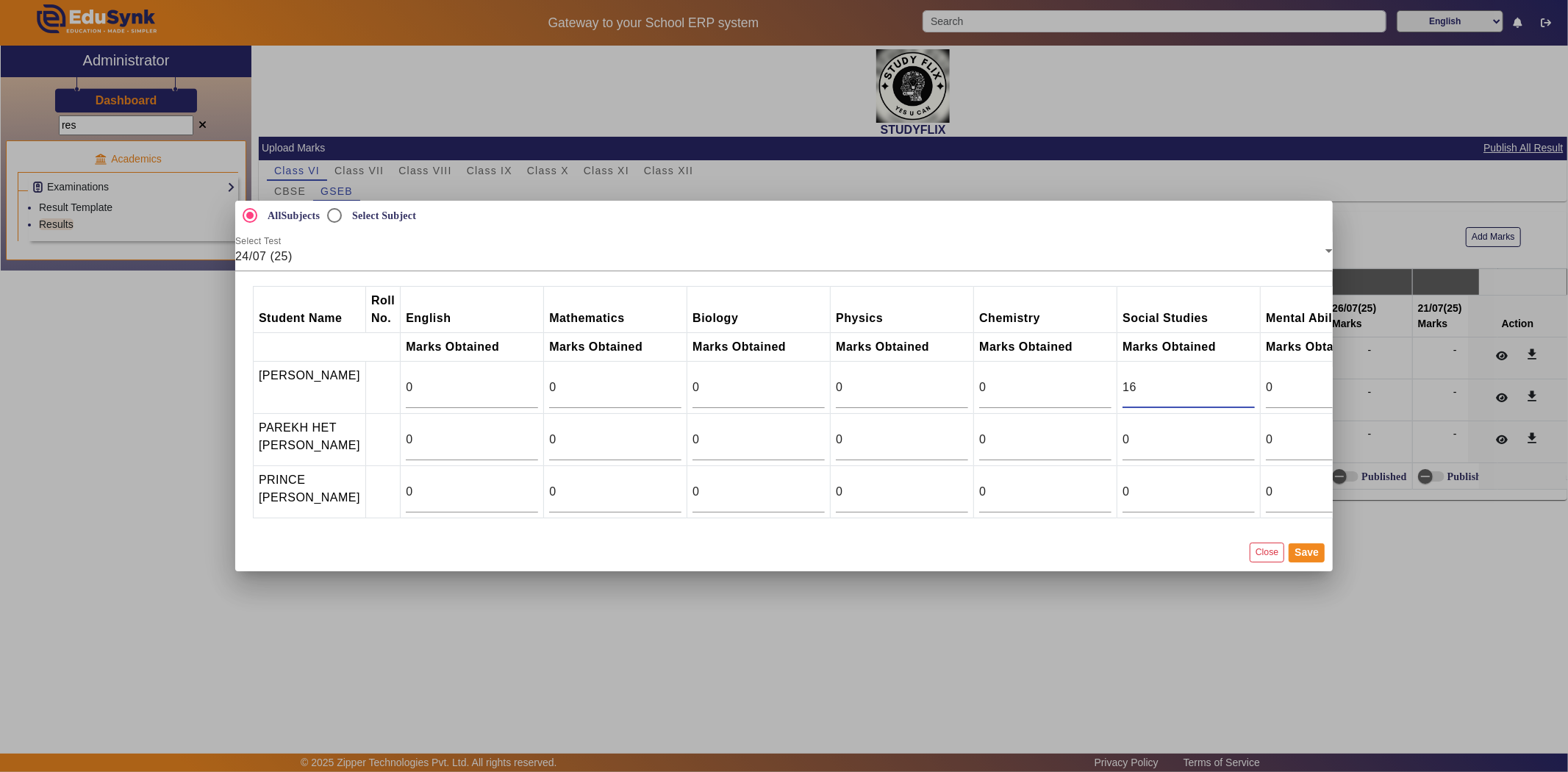
type input "16"
click at [1243, 378] on input "16" at bounding box center [1188, 387] width 132 height 18
click at [1243, 432] on input "14" at bounding box center [1188, 440] width 132 height 18
click at [1243, 432] on input "15" at bounding box center [1188, 440] width 132 height 18
click at [1243, 432] on input "16" at bounding box center [1188, 440] width 132 height 18
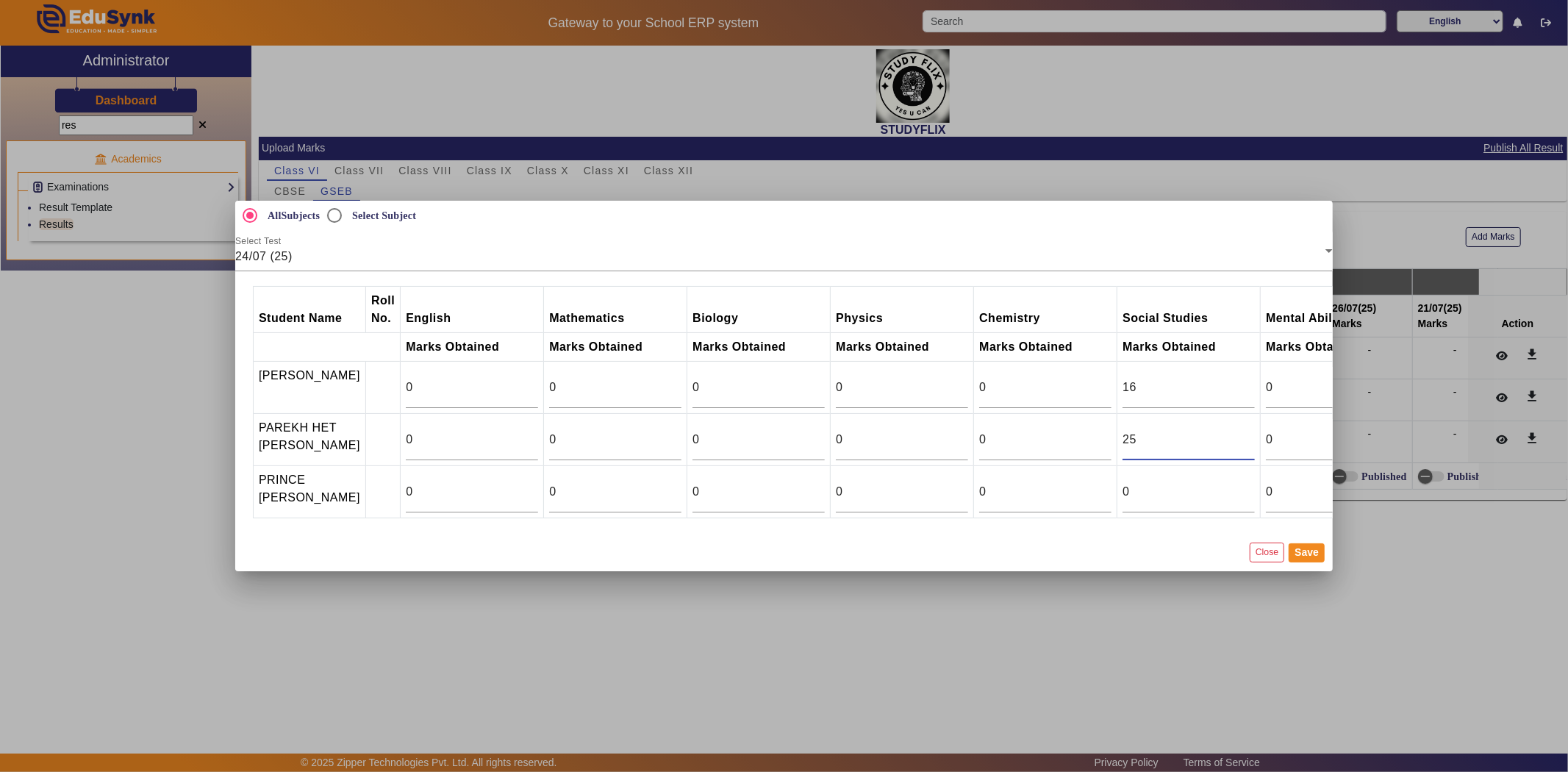
click at [1243, 432] on input "25" at bounding box center [1188, 440] width 132 height 18
type input "24"
click at [1238, 438] on input "24" at bounding box center [1188, 440] width 132 height 18
click at [1240, 478] on div "0" at bounding box center [1188, 492] width 132 height 41
click at [1240, 483] on input "13" at bounding box center [1188, 492] width 132 height 18
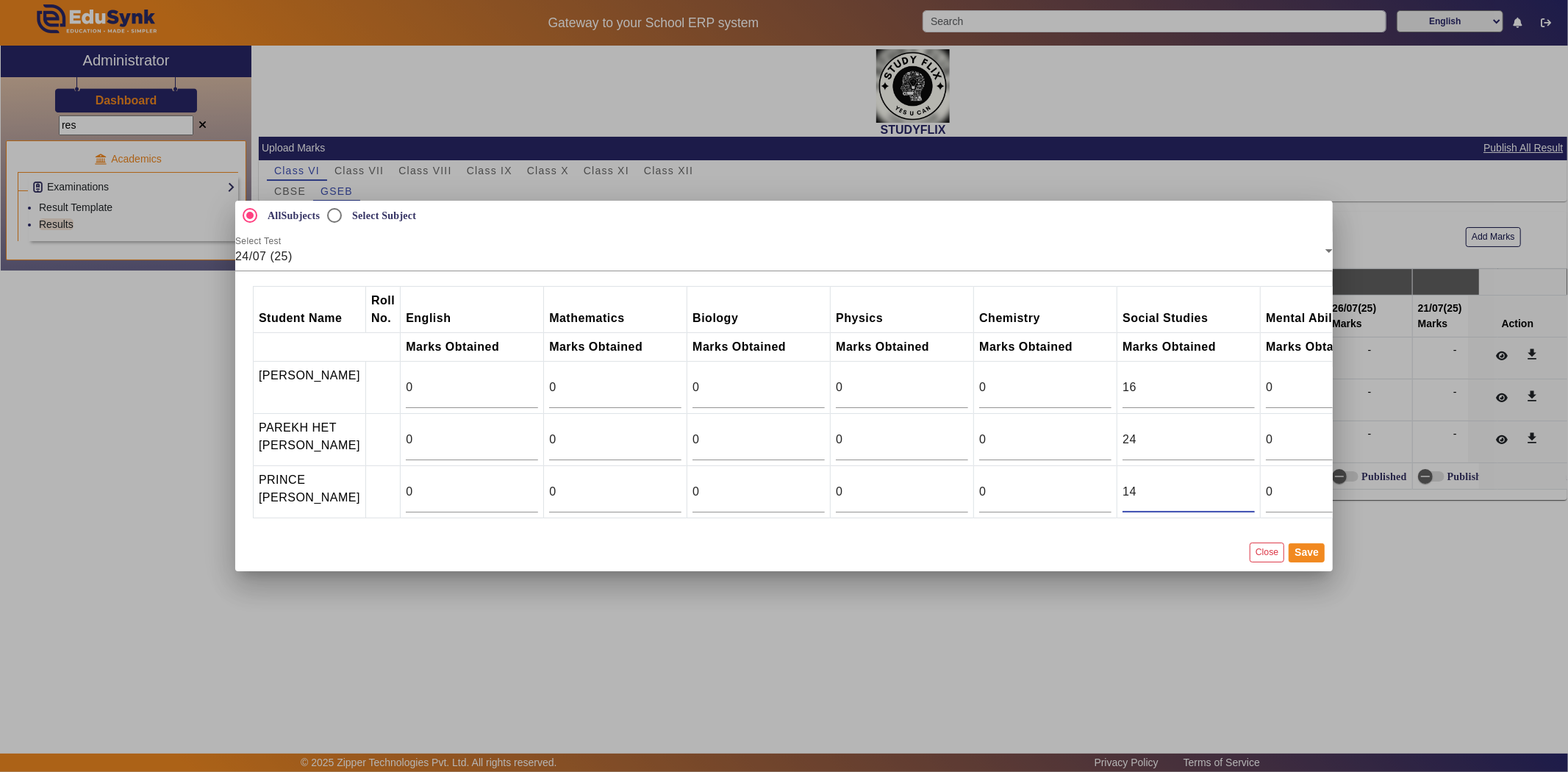
click at [1240, 483] on input "14" at bounding box center [1188, 492] width 132 height 18
type input "15"
click at [1240, 483] on input "15" at bounding box center [1188, 492] width 132 height 18
click at [1296, 562] on button "Save" at bounding box center [1307, 553] width 36 height 19
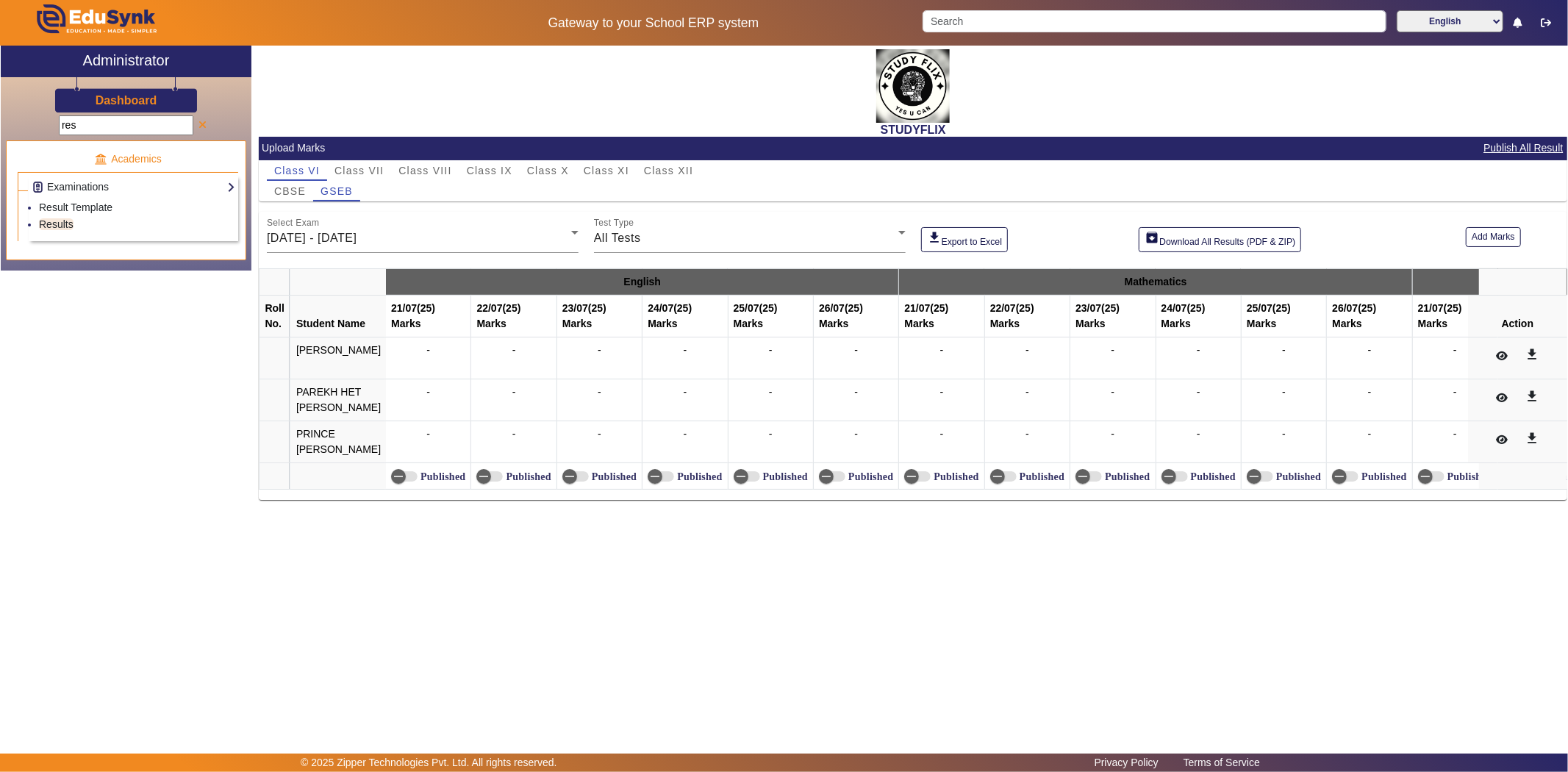
click at [206, 123] on span at bounding box center [202, 126] width 8 height 10
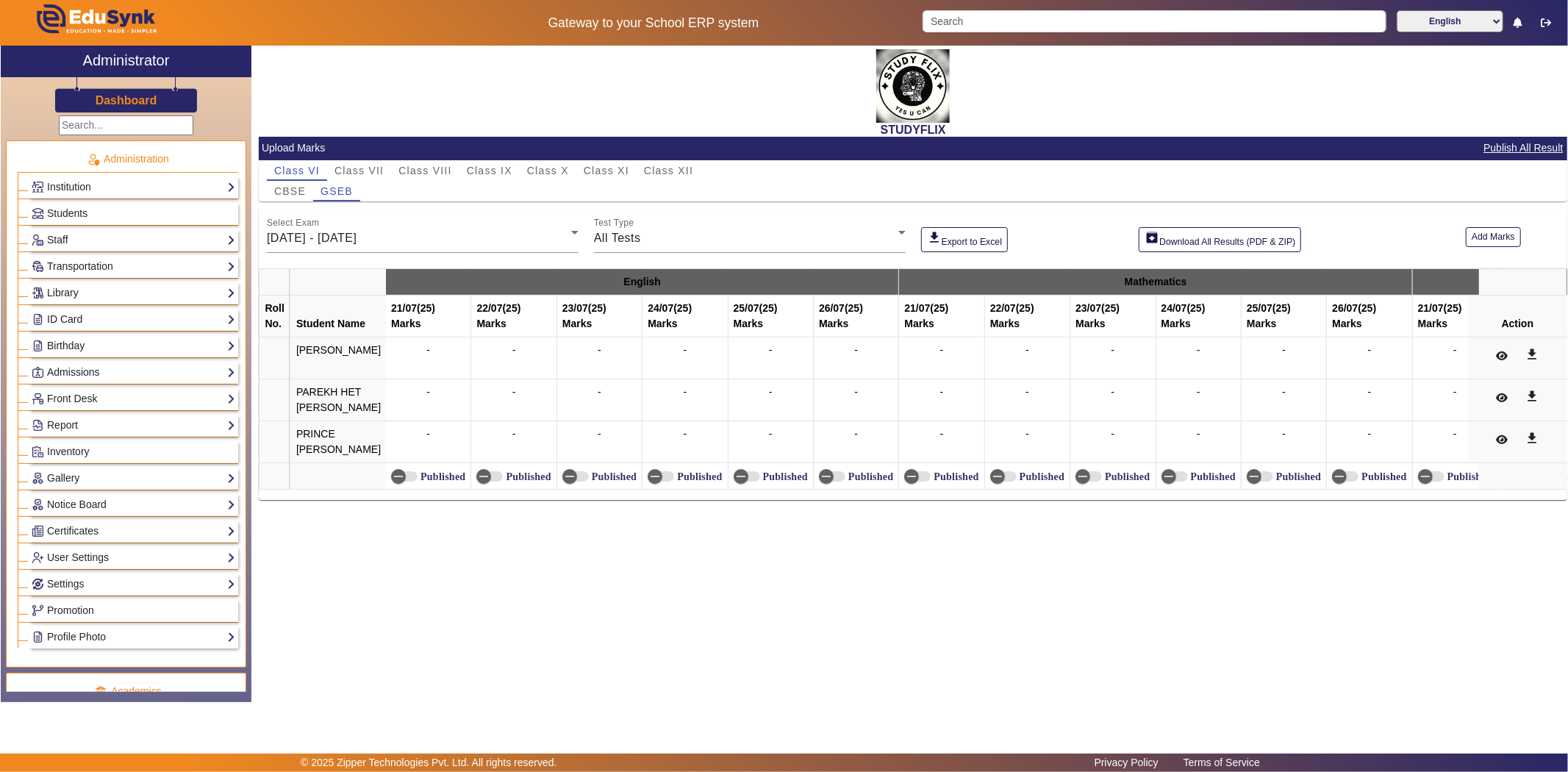
click at [146, 223] on div "Students" at bounding box center [134, 213] width 210 height 23
click at [363, 175] on span "Class VII" at bounding box center [359, 170] width 49 height 10
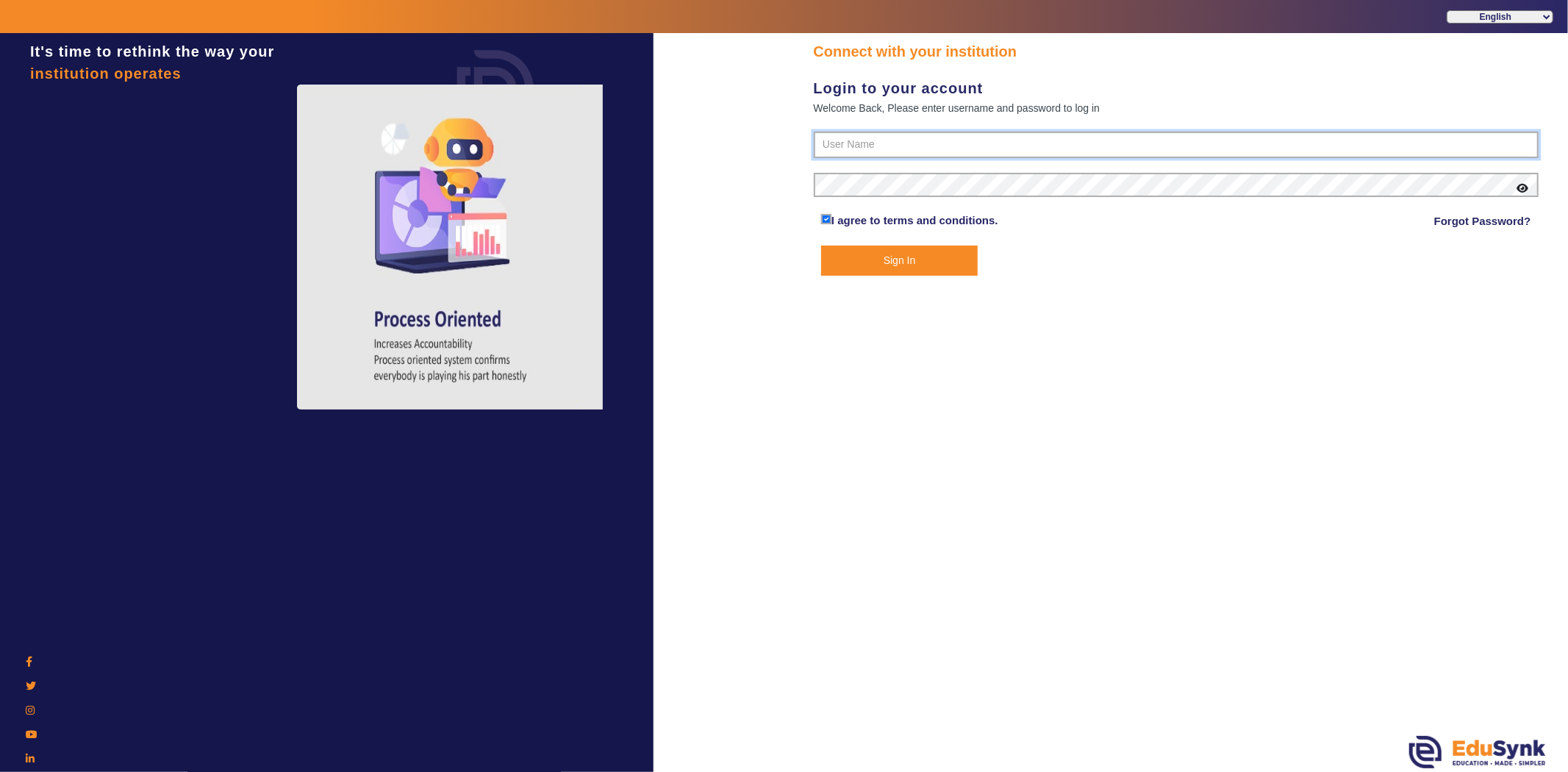
type input "6354922771"
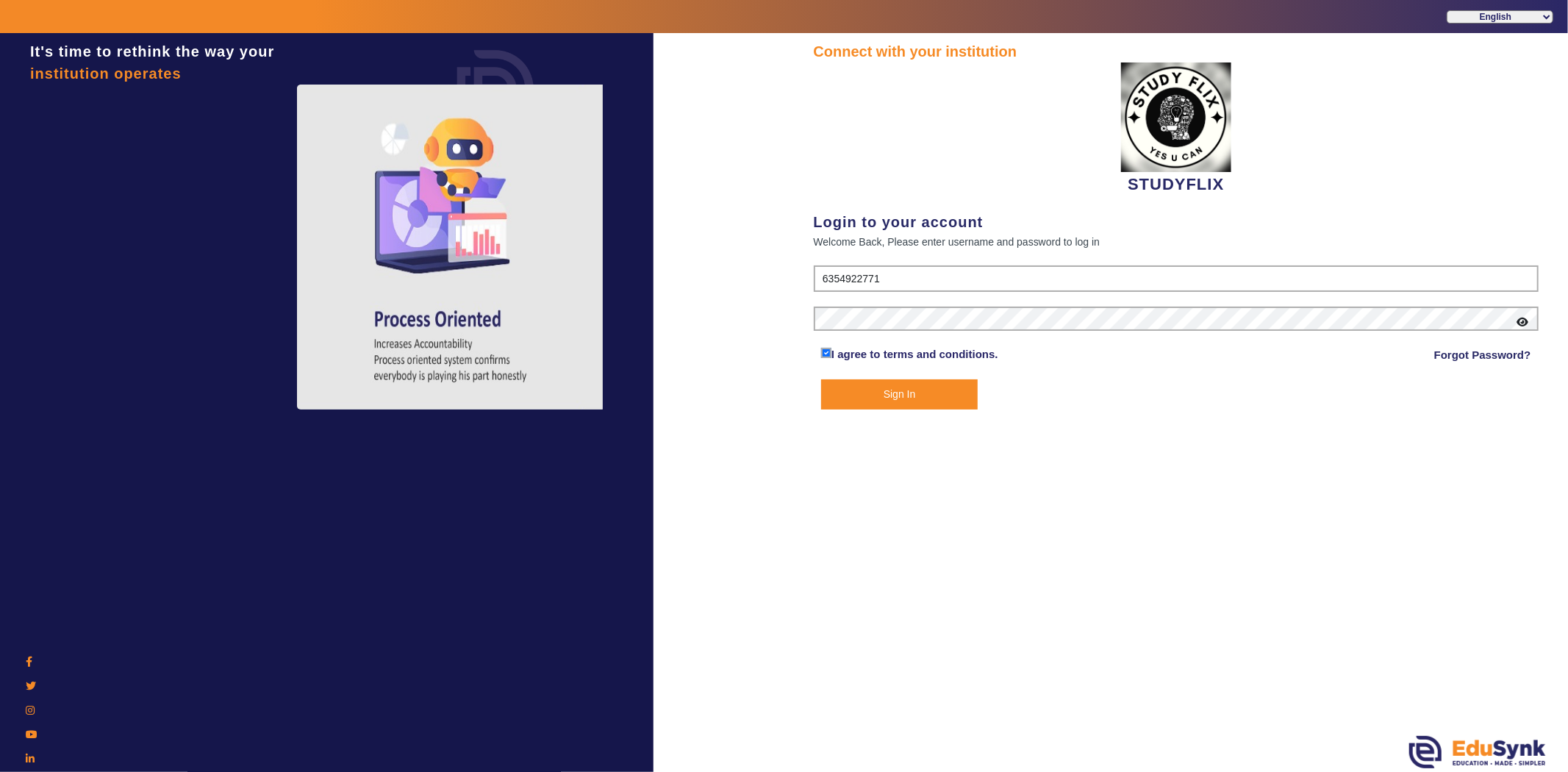
click at [825, 390] on button "Sign In" at bounding box center [899, 394] width 157 height 30
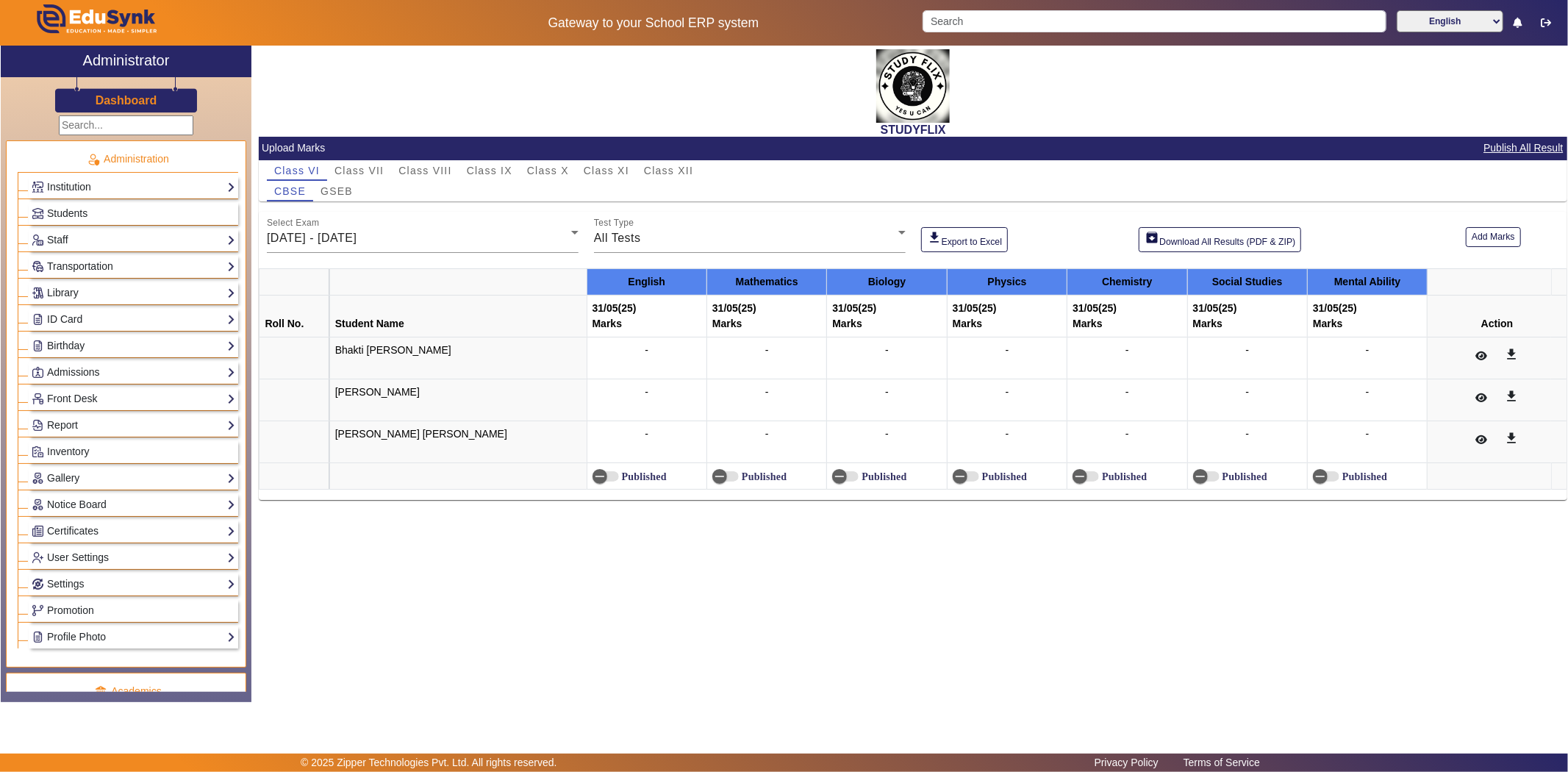
drag, startPoint x: 599, startPoint y: 89, endPoint x: 593, endPoint y: 82, distance: 9.2
click at [597, 84] on div "STUDYFLIX" at bounding box center [913, 91] width 1308 height 91
click at [550, 55] on div "STUDYFLIX" at bounding box center [913, 91] width 1308 height 91
click at [152, 395] on link "Front Desk" at bounding box center [133, 399] width 204 height 17
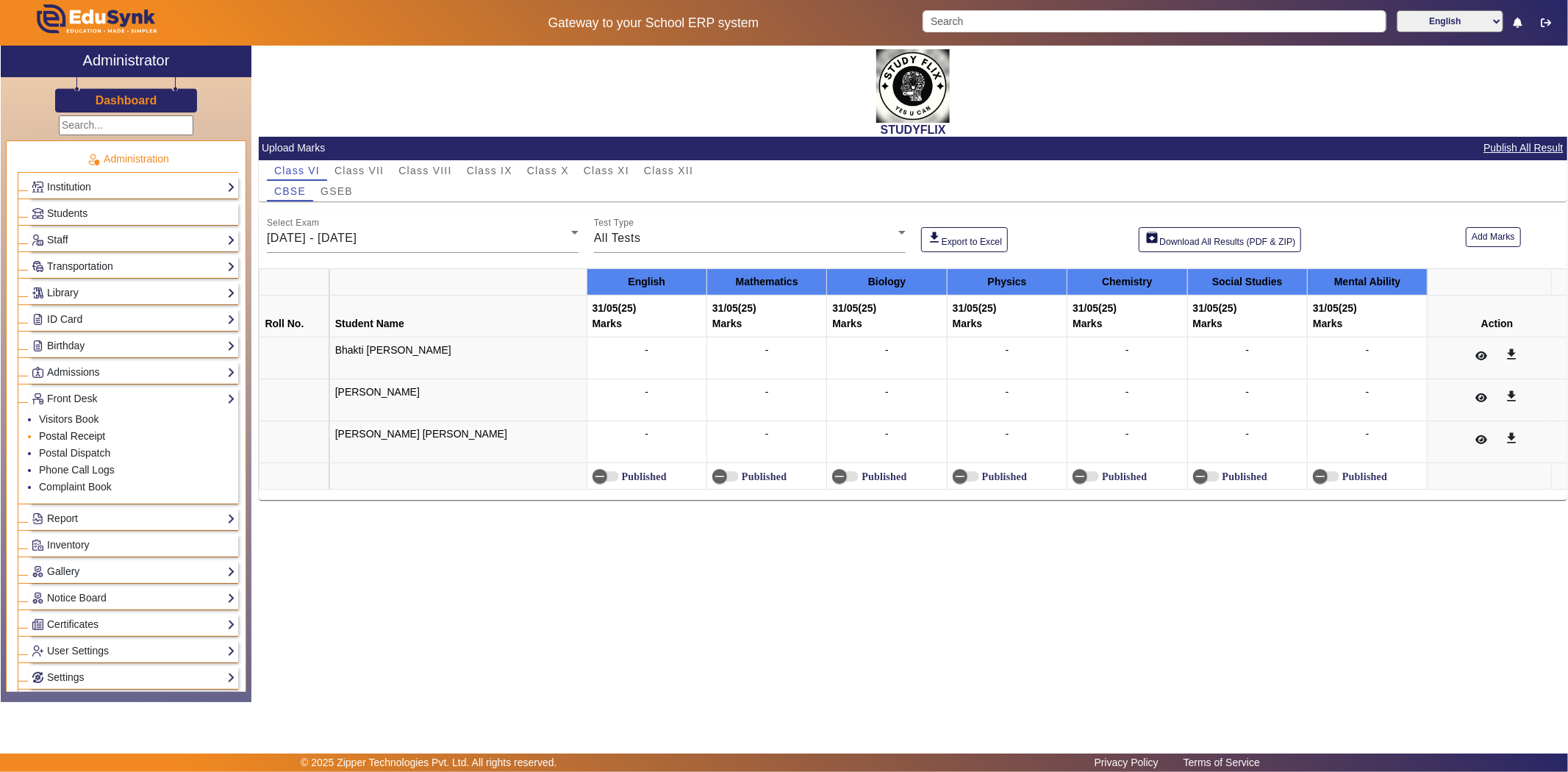
click at [87, 434] on link "Postal Receipt" at bounding box center [72, 436] width 66 height 12
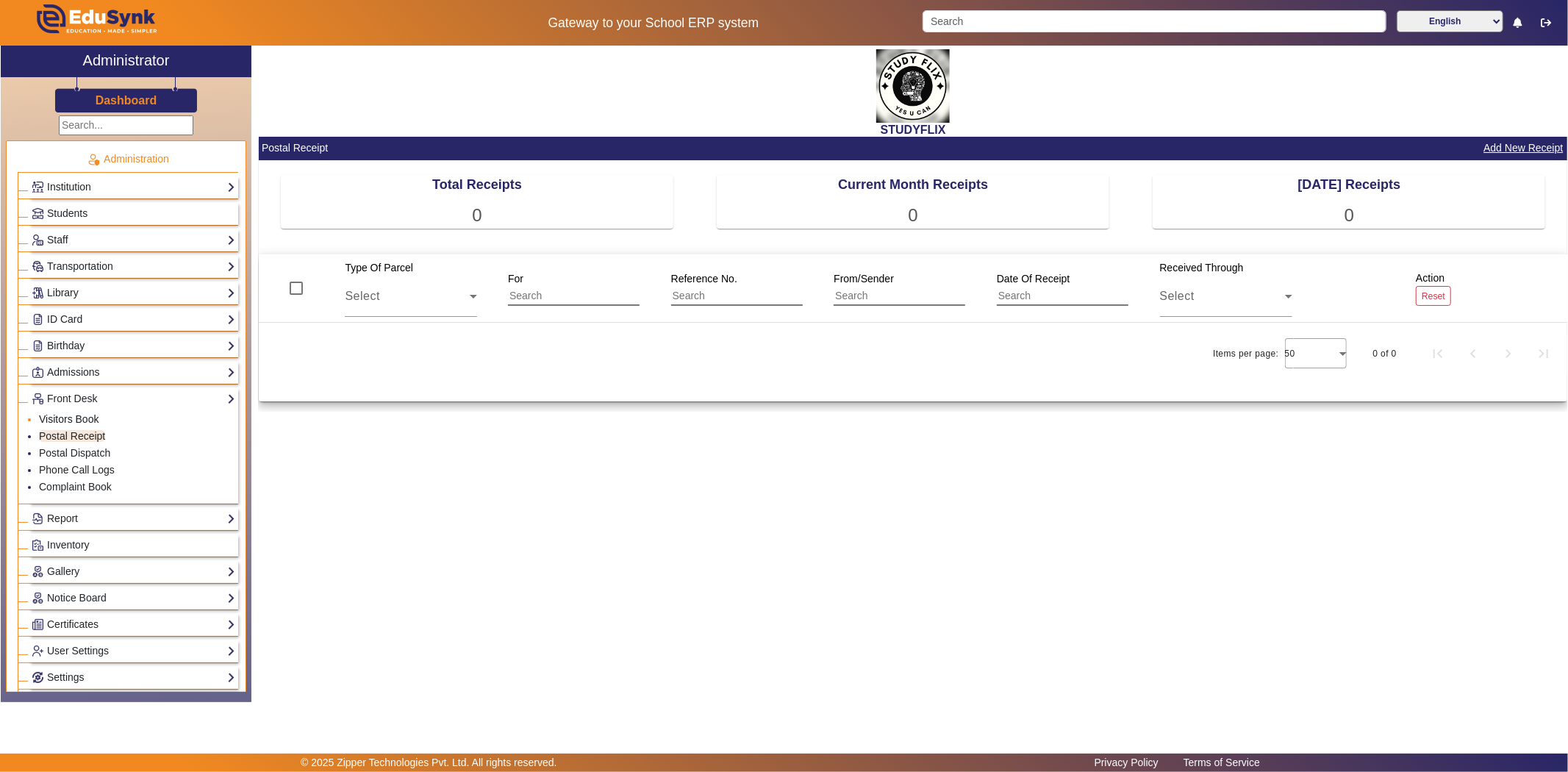
click at [85, 417] on link "Visitors Book" at bounding box center [69, 419] width 60 height 12
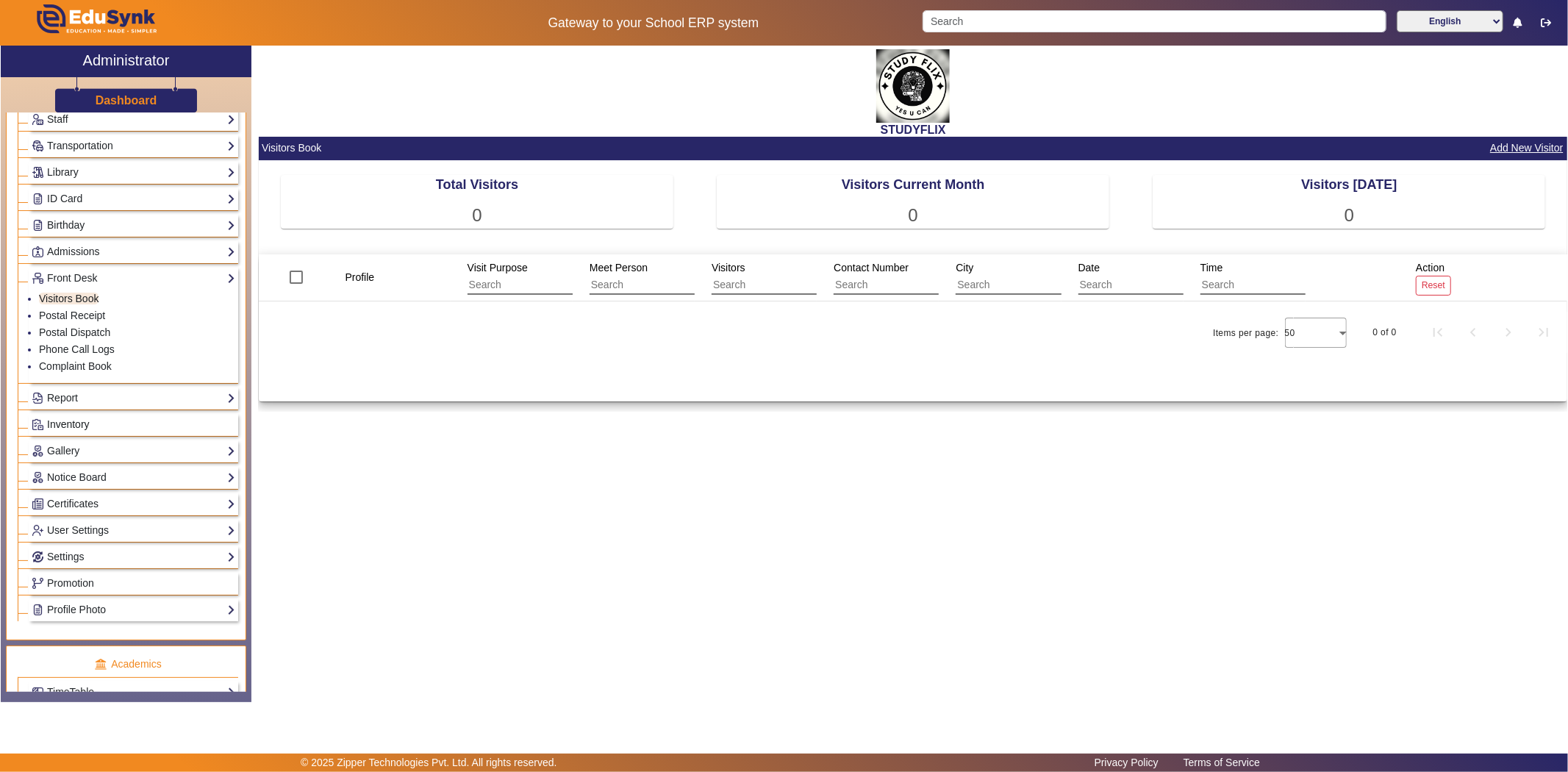
scroll to position [326, 0]
